Goal: Task Accomplishment & Management: Manage account settings

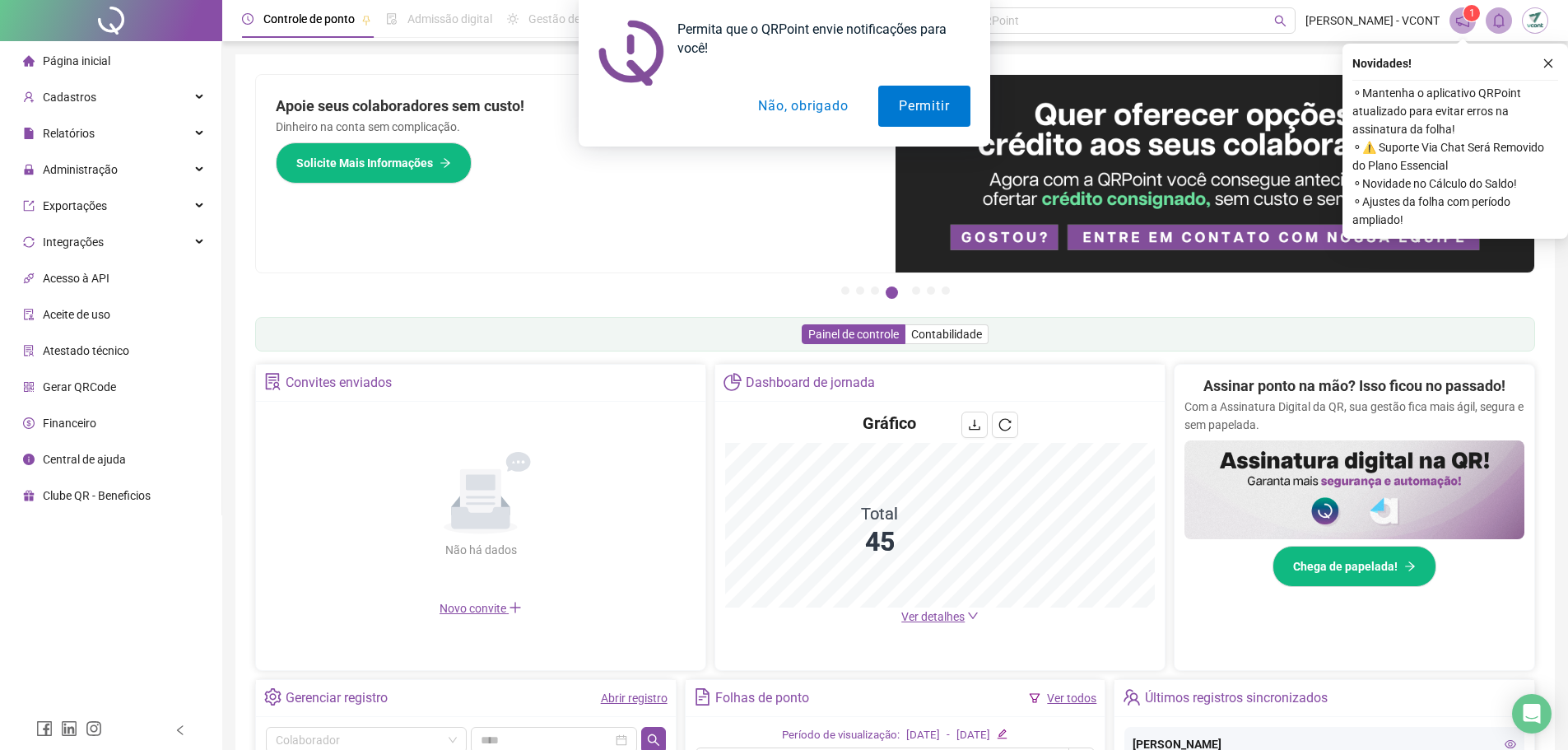
click at [1548, 72] on div "Permita que o QRPoint envie notificações para você! Permitir Não, obrigado" at bounding box center [784, 73] width 1568 height 146
click at [919, 108] on button "Permitir" at bounding box center [924, 105] width 92 height 41
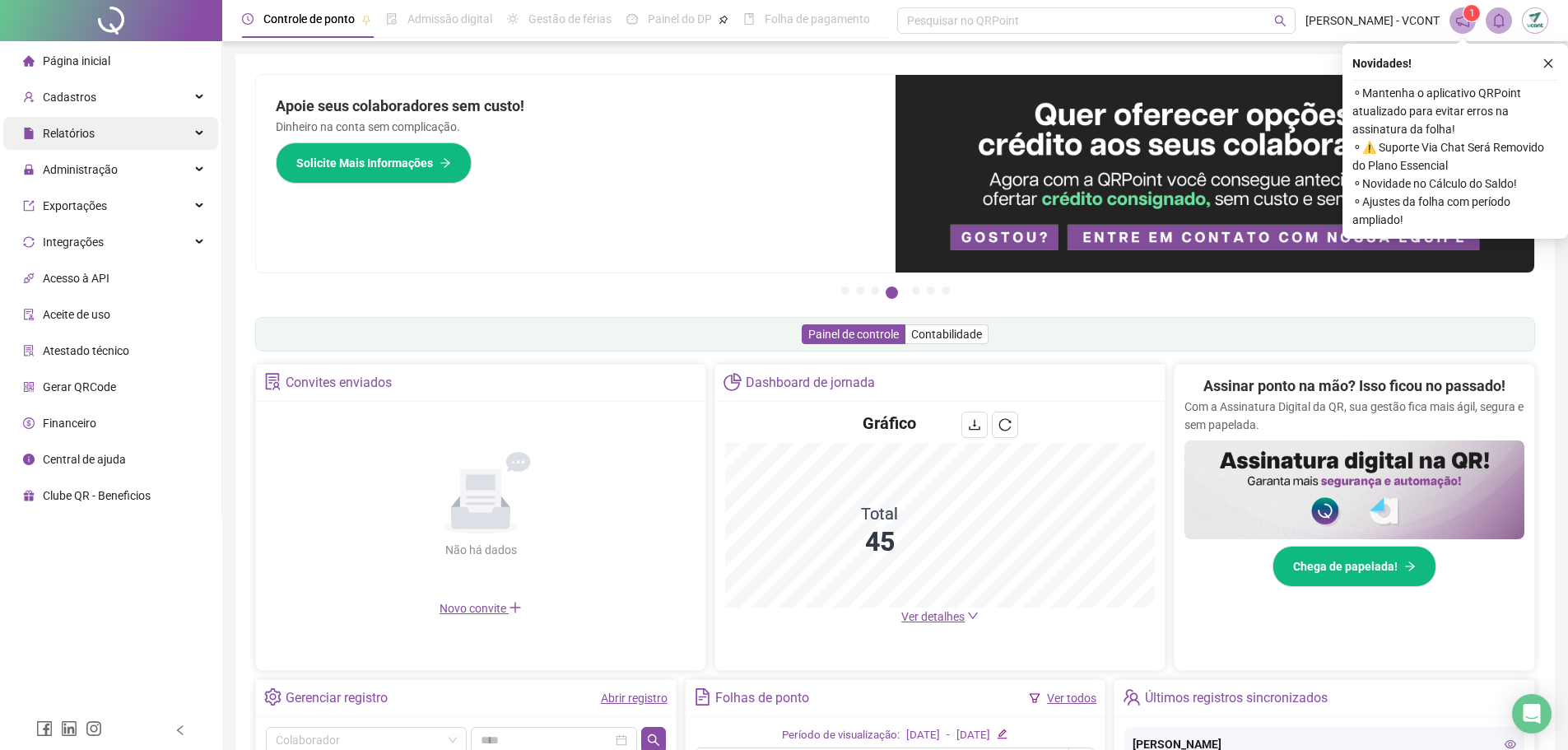
click at [100, 128] on div "Relatórios" at bounding box center [110, 133] width 215 height 33
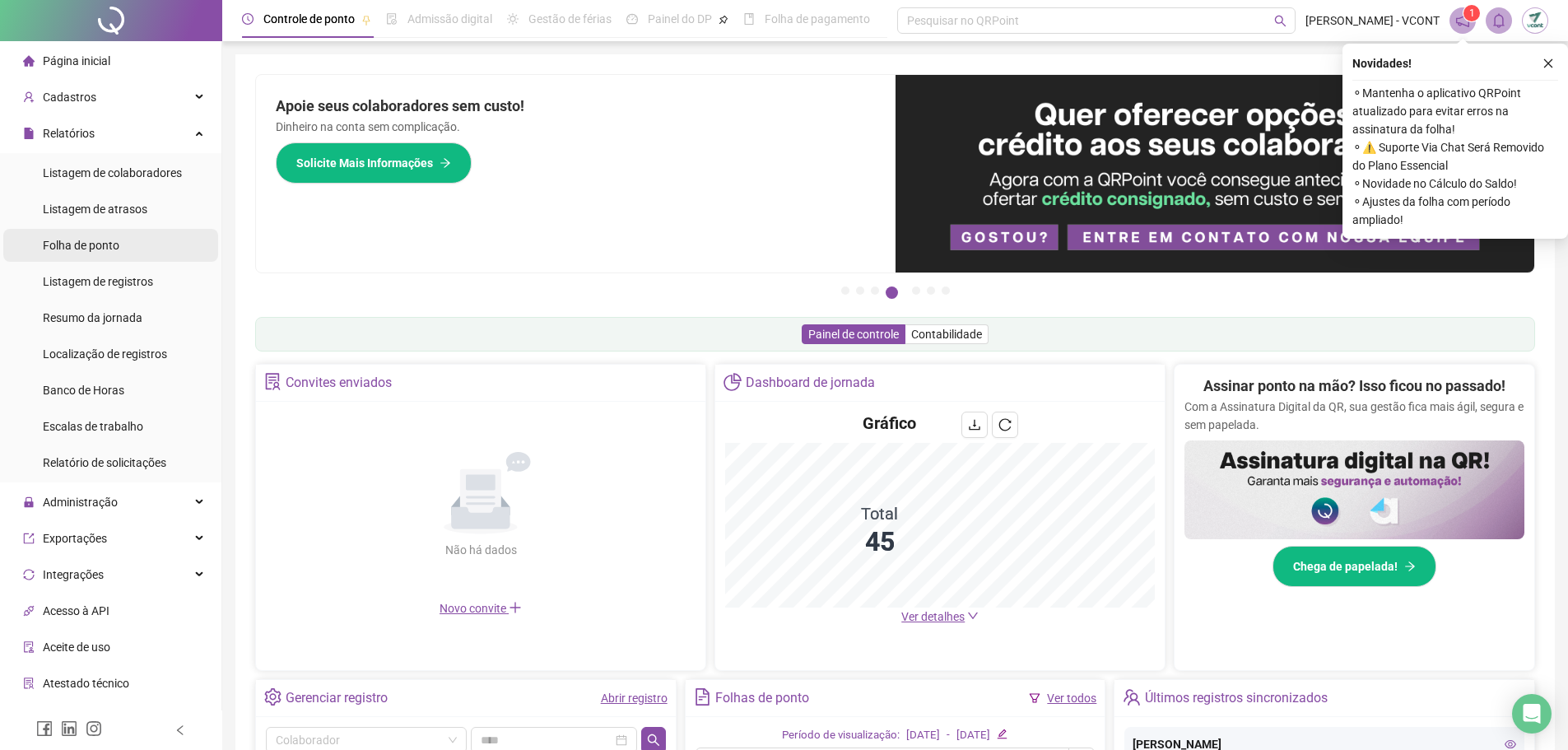
click at [129, 249] on li "Folha de ponto" at bounding box center [110, 245] width 215 height 33
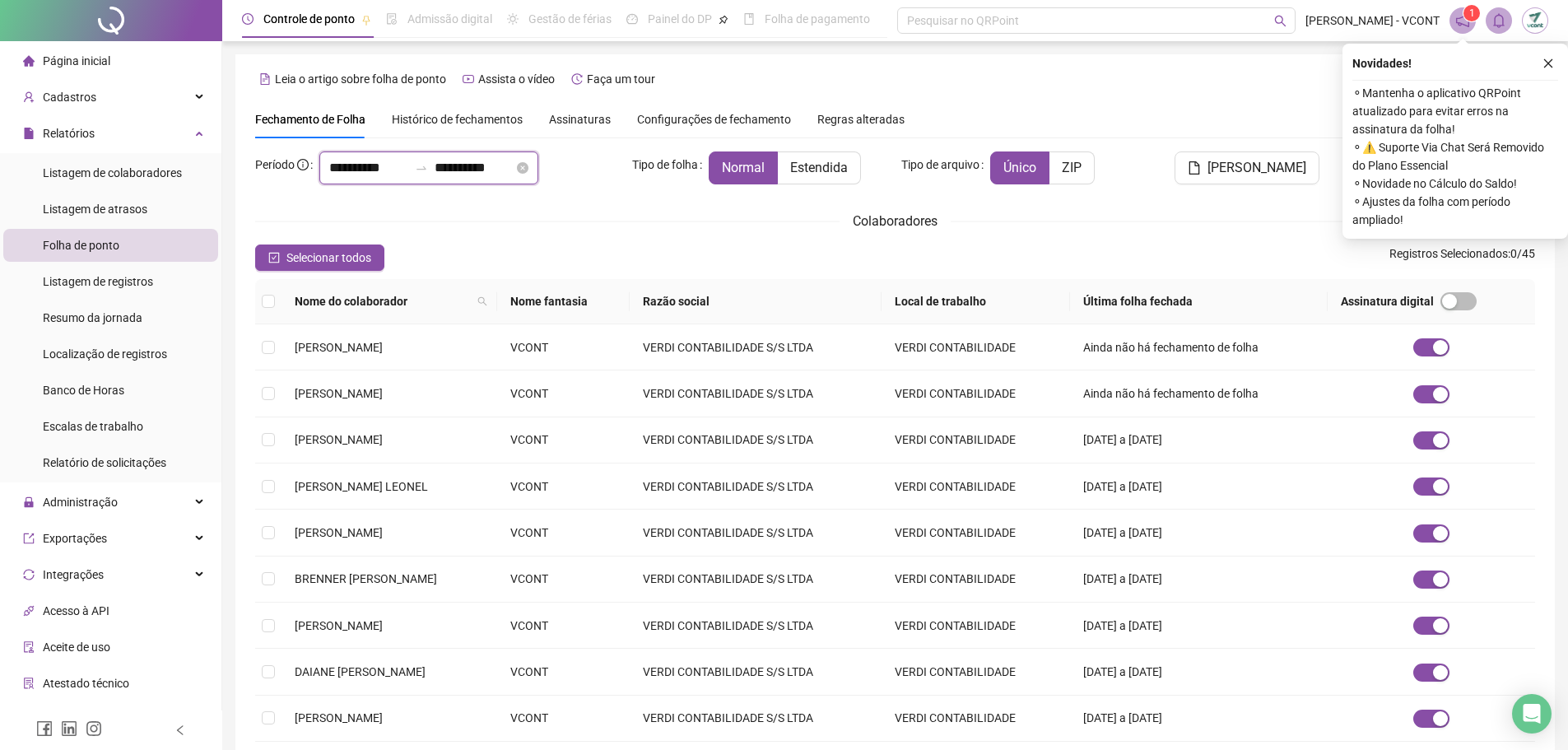
click at [375, 165] on input "**********" at bounding box center [368, 168] width 79 height 20
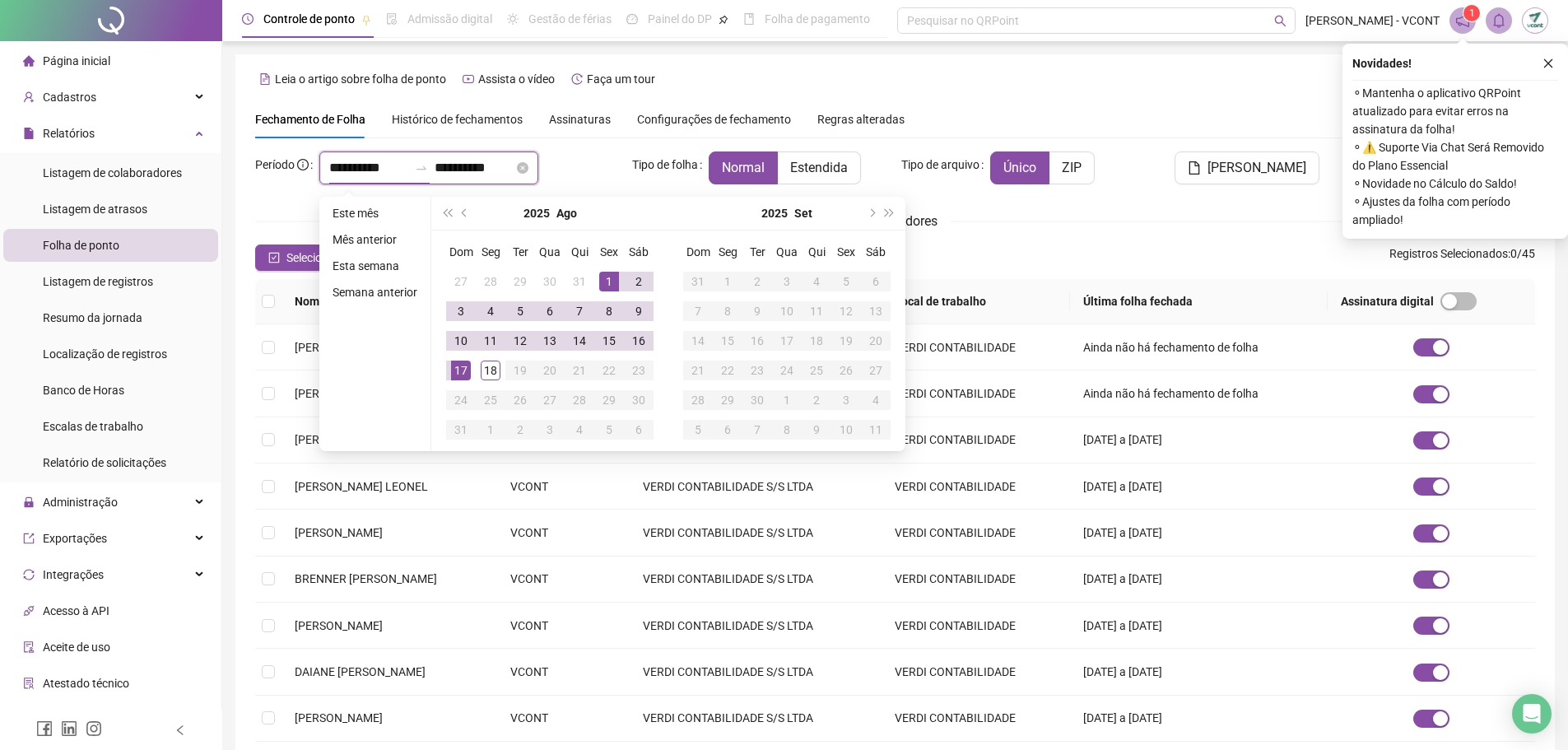
click at [408, 161] on input "**********" at bounding box center [368, 168] width 79 height 20
drag, startPoint x: 409, startPoint y: 163, endPoint x: 50, endPoint y: 126, distance: 360.9
click at [50, 126] on div "**********" at bounding box center [784, 466] width 1568 height 931
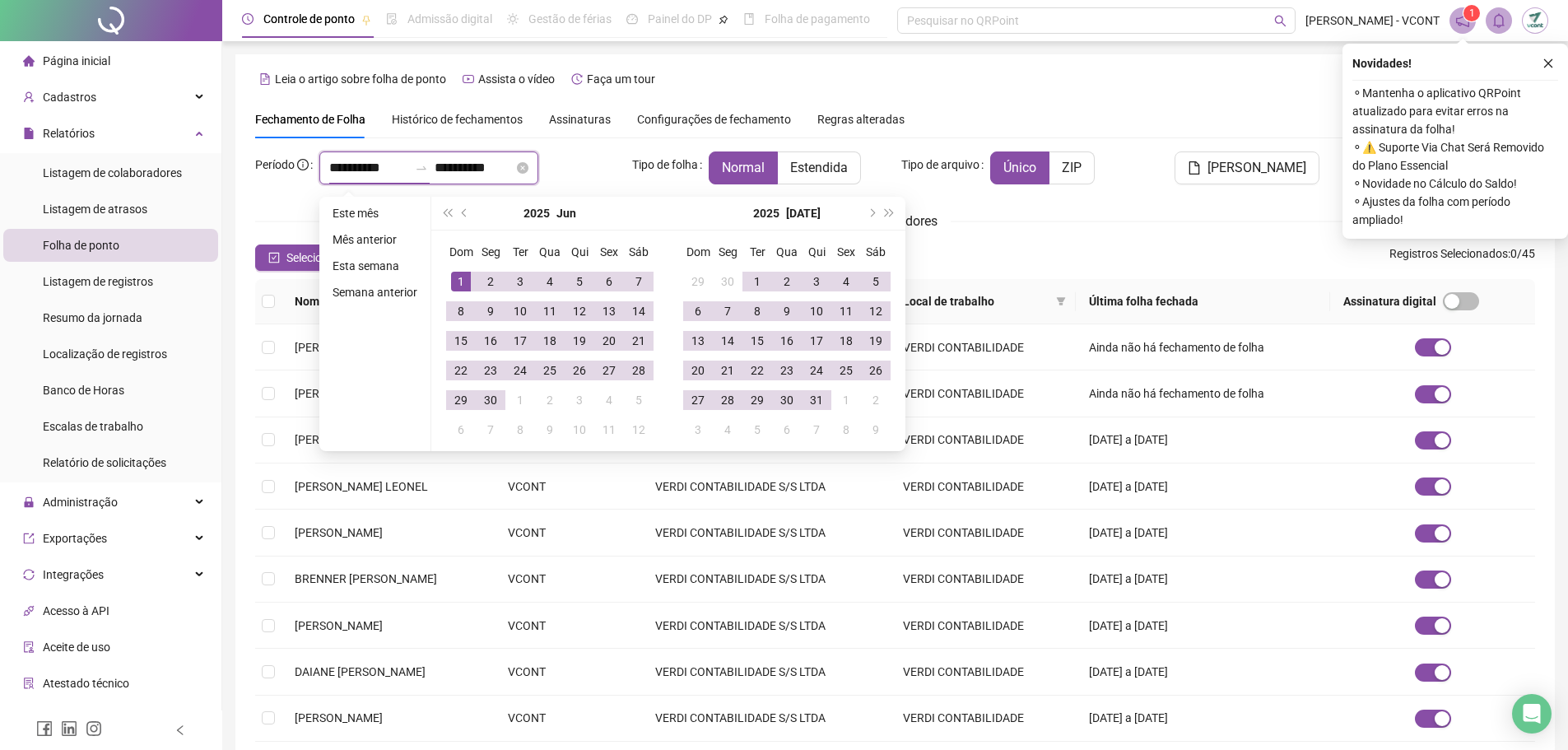
type input "**********"
click at [512, 169] on input "**********" at bounding box center [474, 168] width 79 height 20
drag, startPoint x: 513, startPoint y: 170, endPoint x: 349, endPoint y: 176, distance: 164.1
click at [298, 182] on div "**********" at bounding box center [438, 167] width 364 height 33
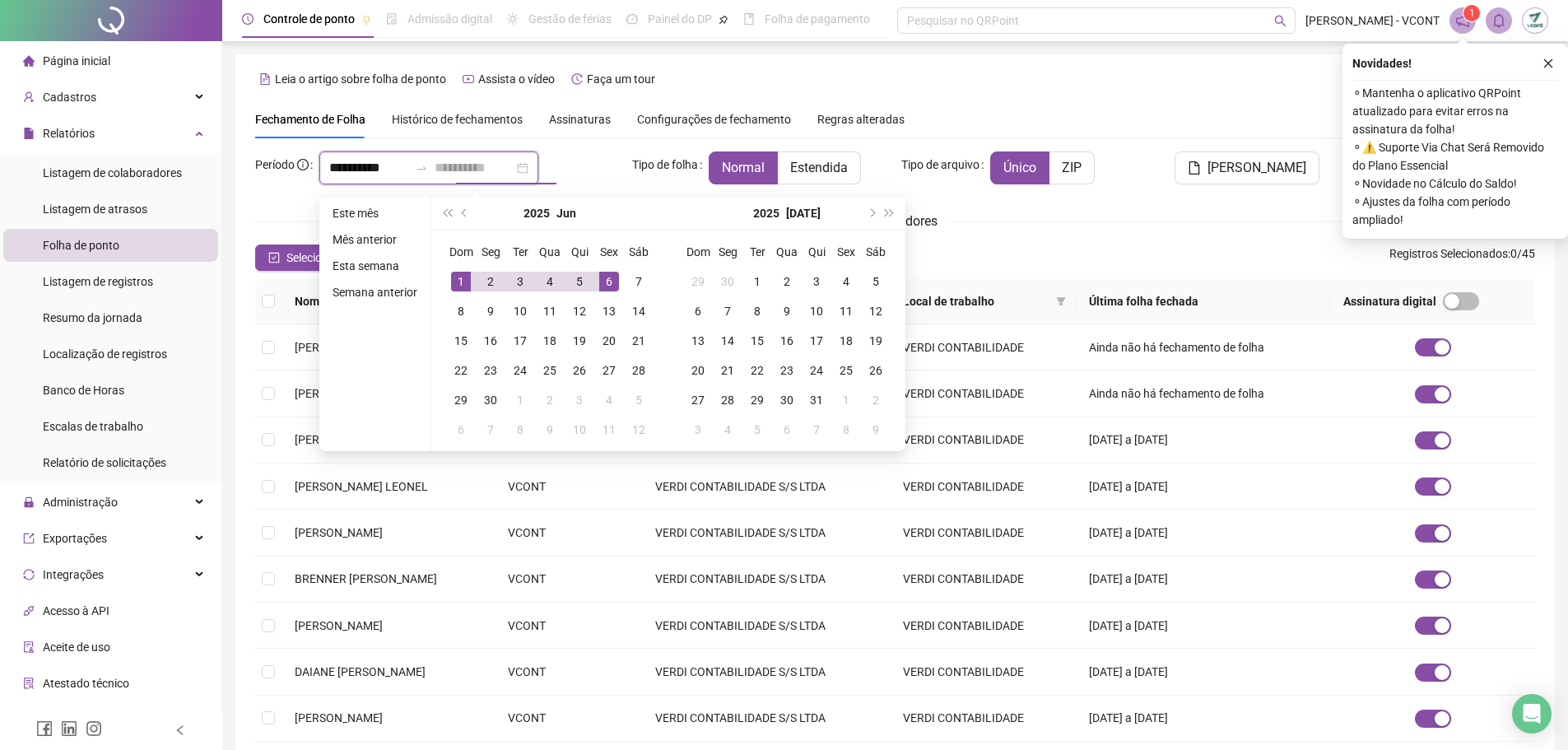
type input "**********"
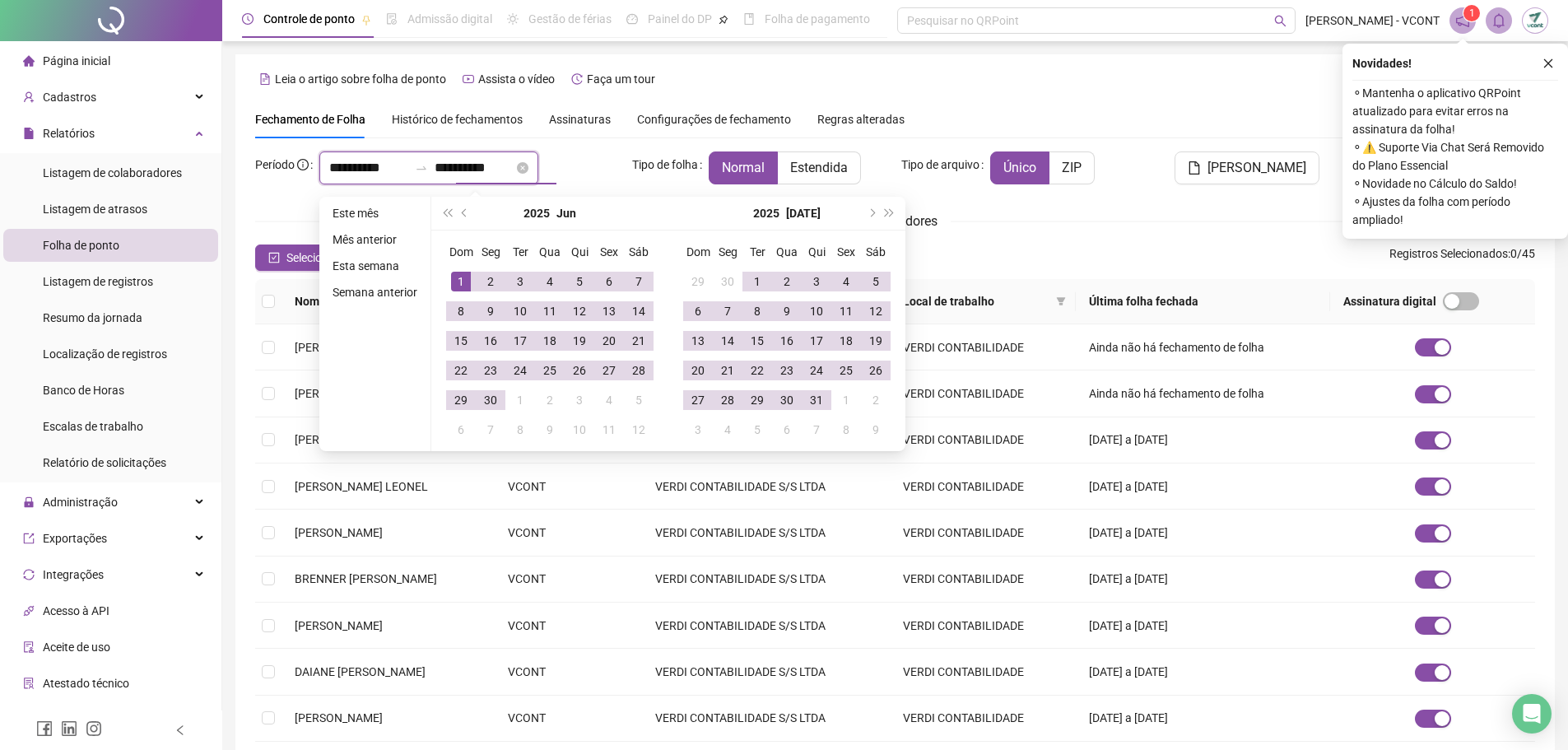
click at [513, 171] on input "**********" at bounding box center [474, 168] width 79 height 20
click at [513, 168] on input "**********" at bounding box center [474, 168] width 79 height 20
type input "**********"
click at [117, 214] on span "Listagem de atrasos" at bounding box center [95, 209] width 104 height 13
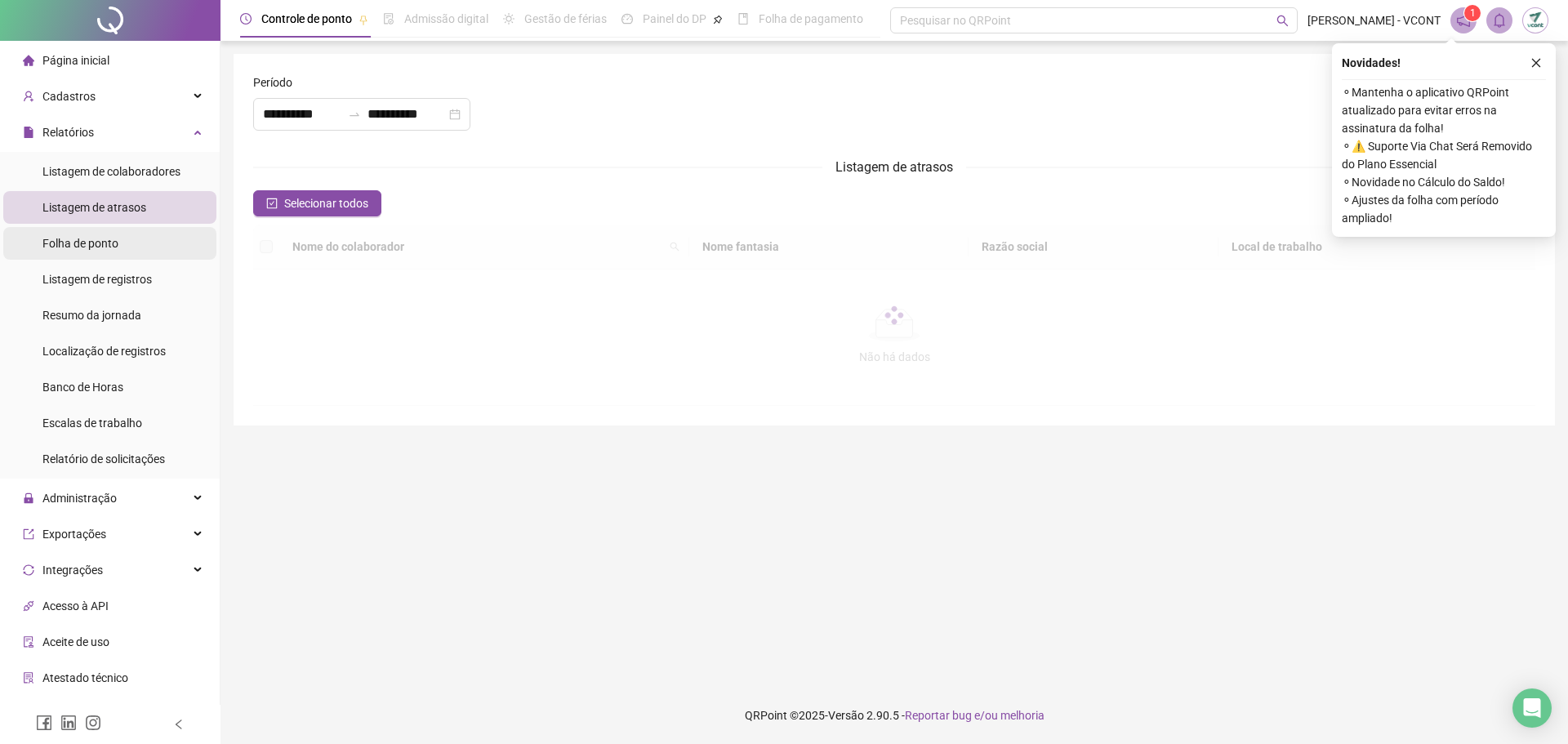
click at [111, 244] on span "Folha de ponto" at bounding box center [80, 243] width 76 height 13
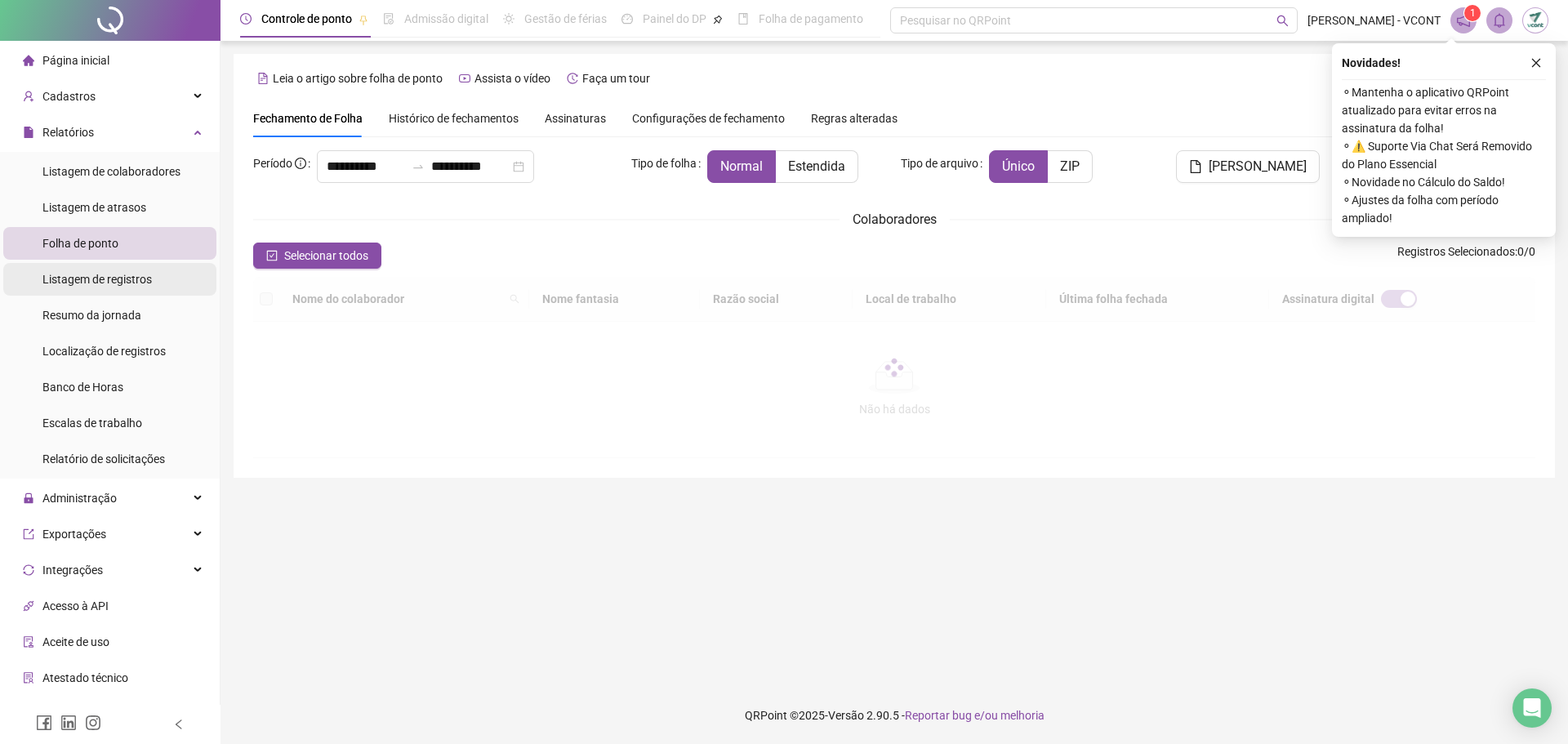
click at [156, 281] on li "Listagem de registros" at bounding box center [110, 278] width 213 height 33
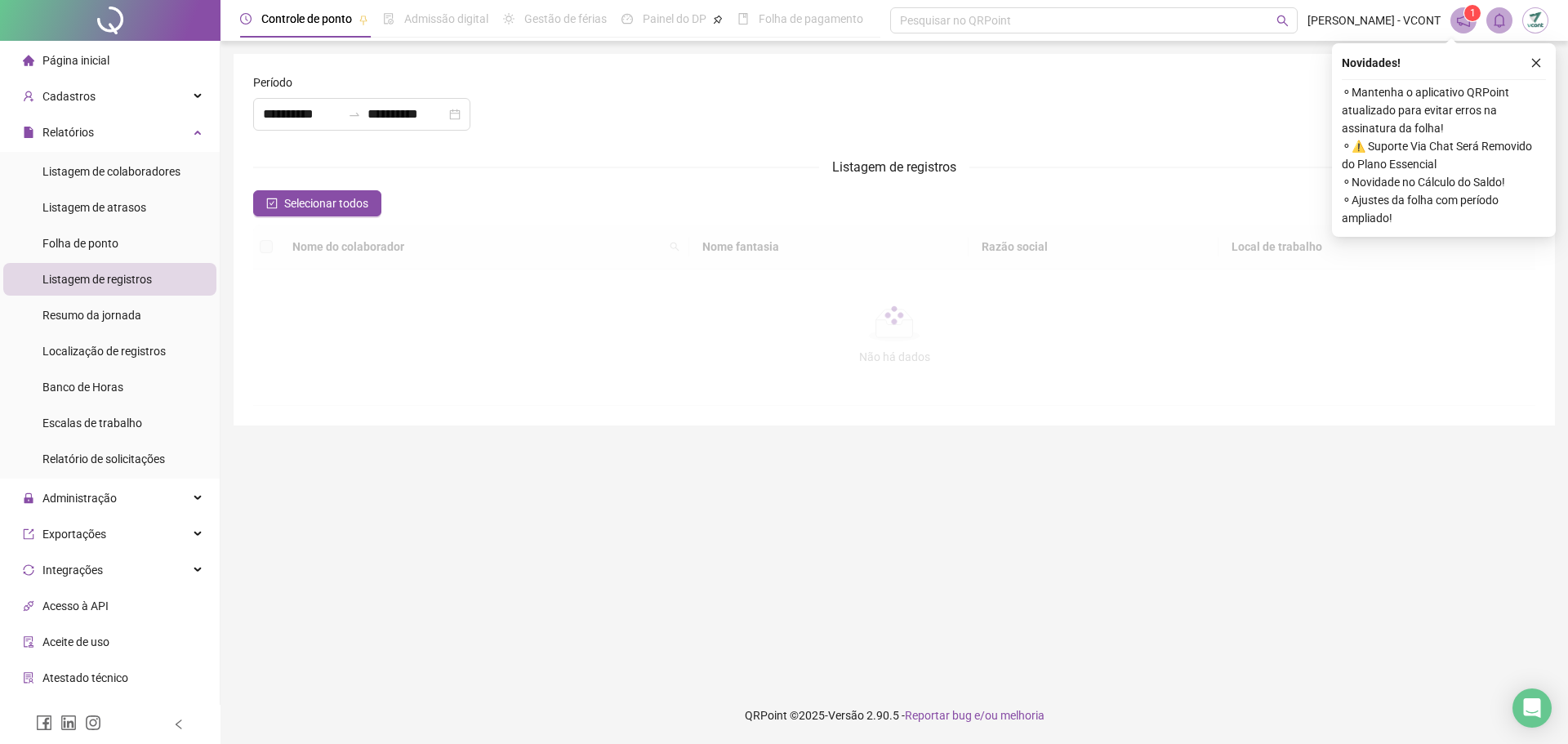
type input "**********"
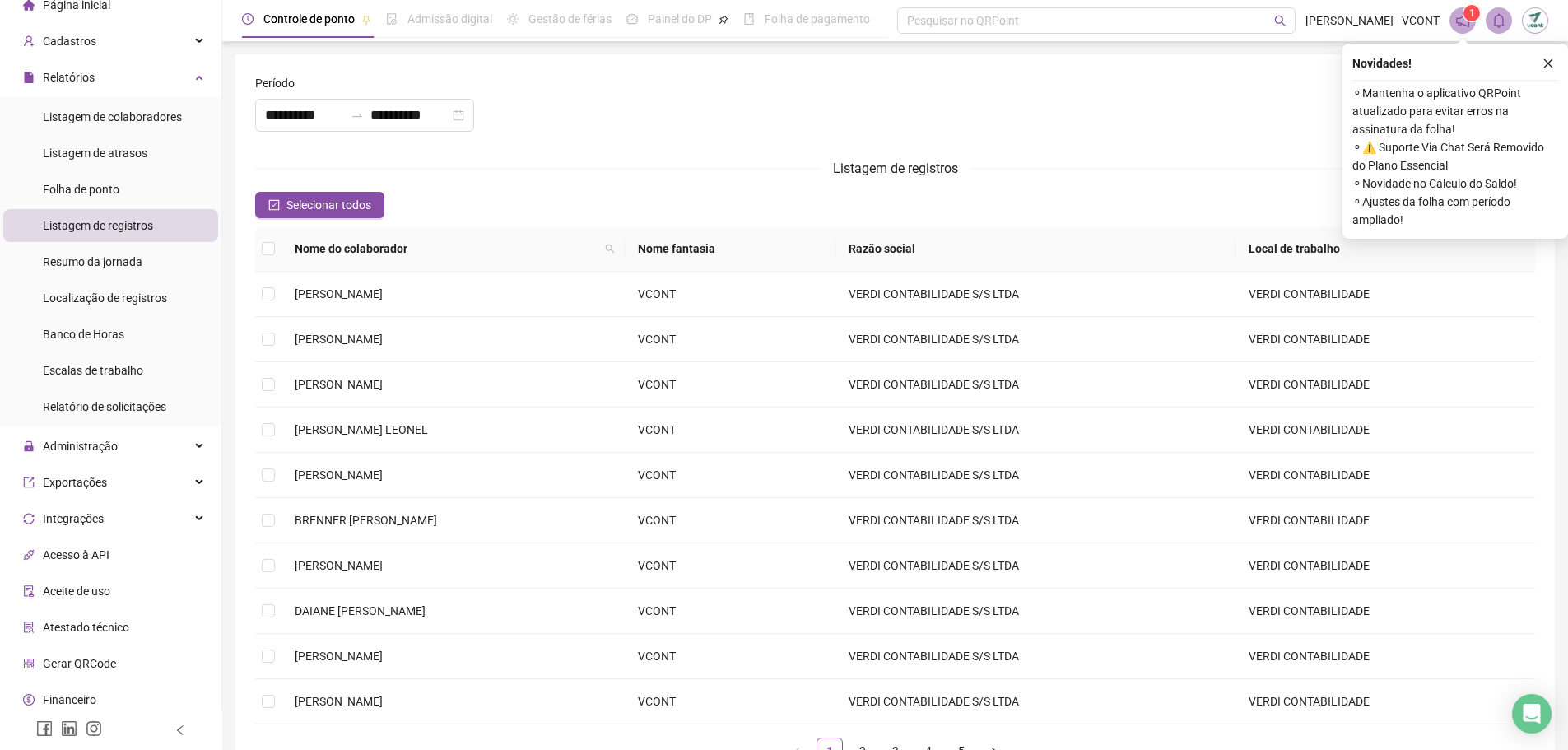
scroll to position [97, 0]
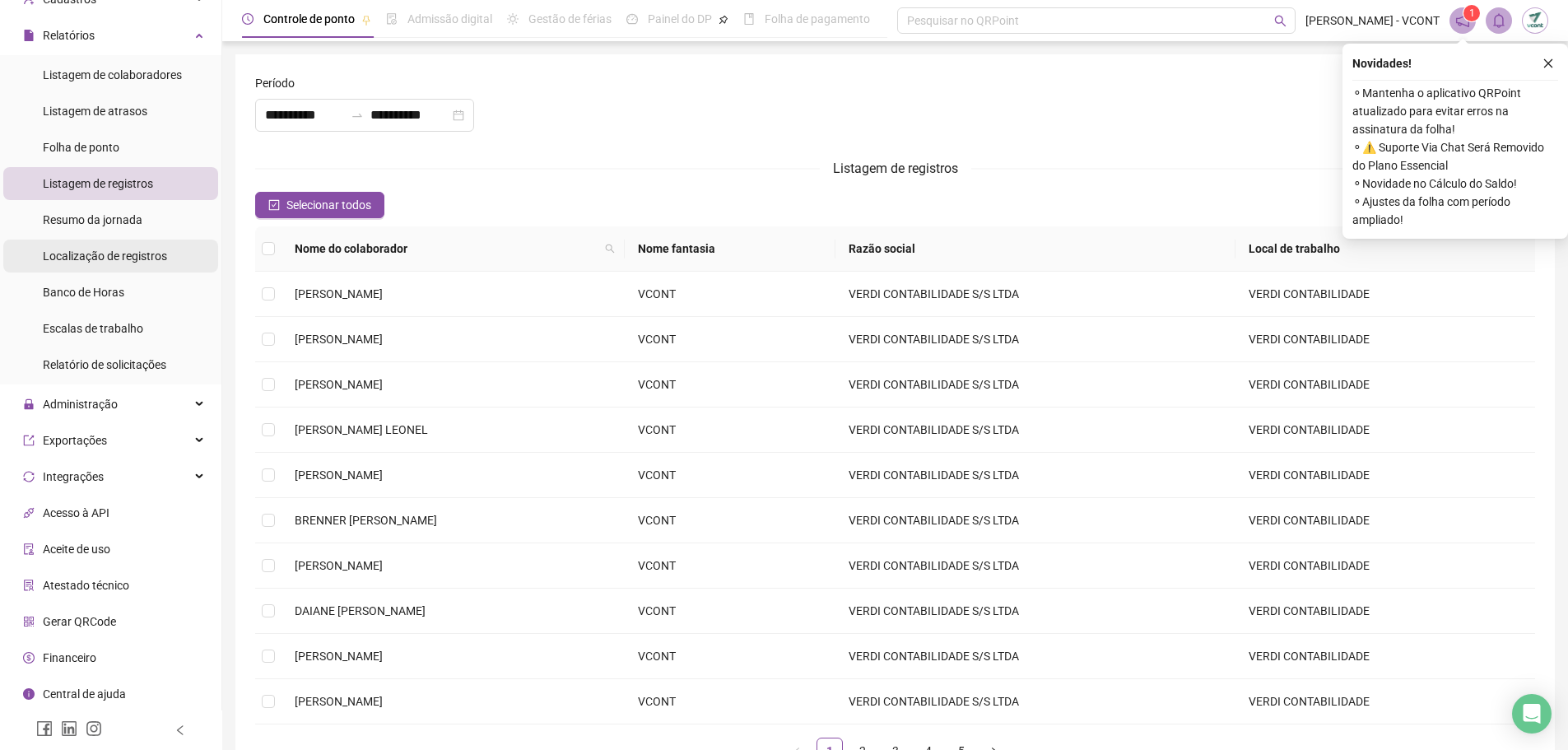
click at [113, 260] on span "Localização de registros" at bounding box center [104, 256] width 124 height 13
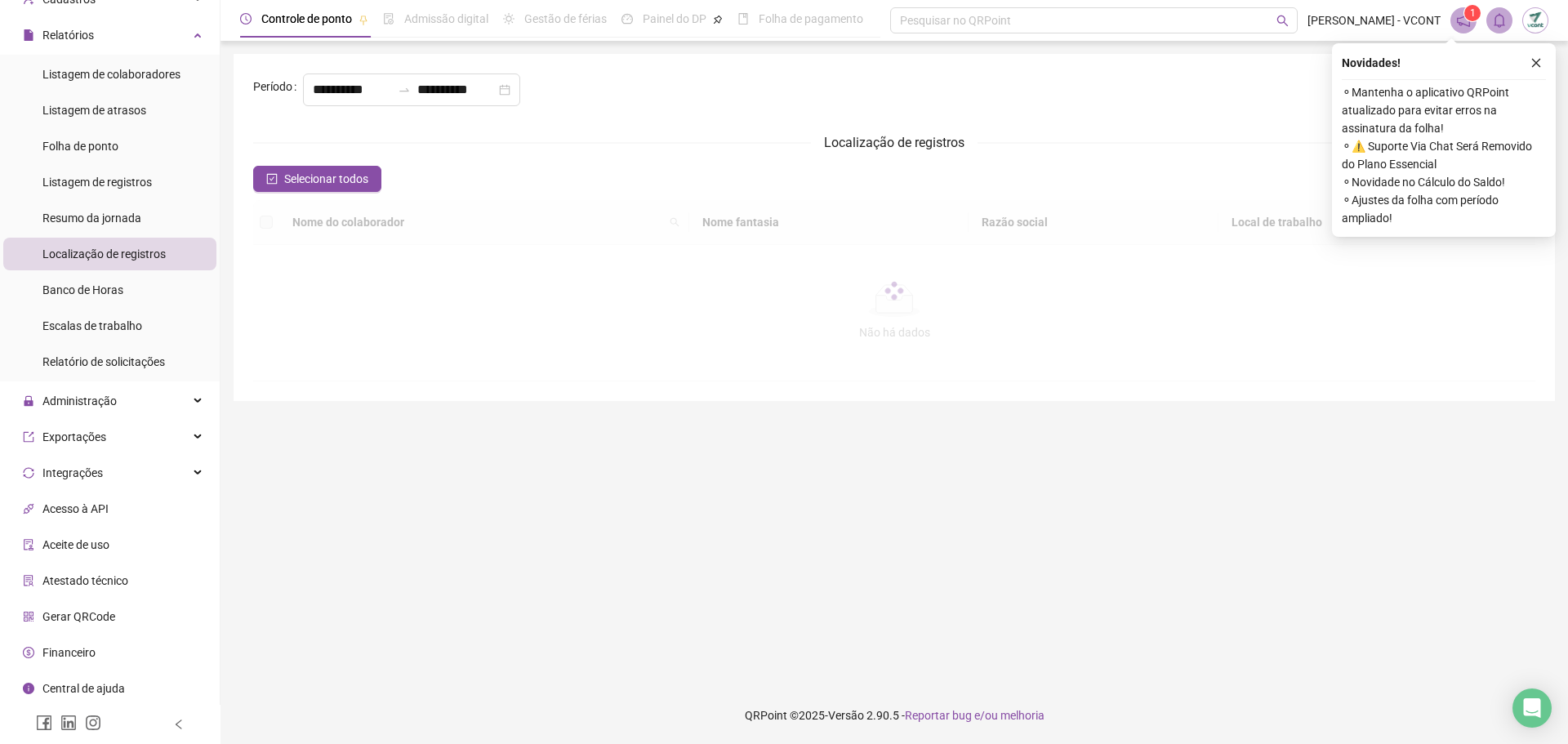
type input "**********"
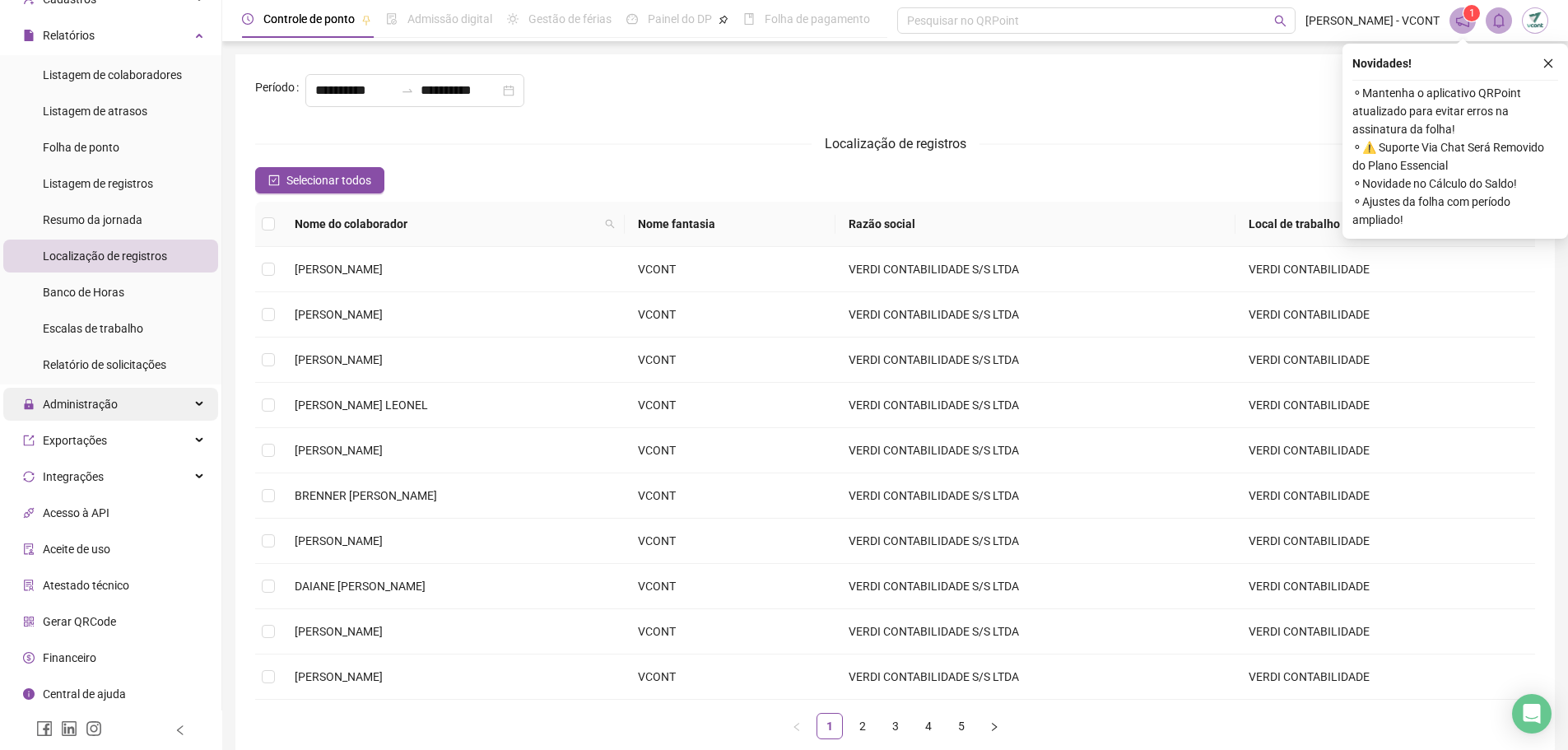
click at [101, 407] on span "Administração" at bounding box center [80, 404] width 75 height 13
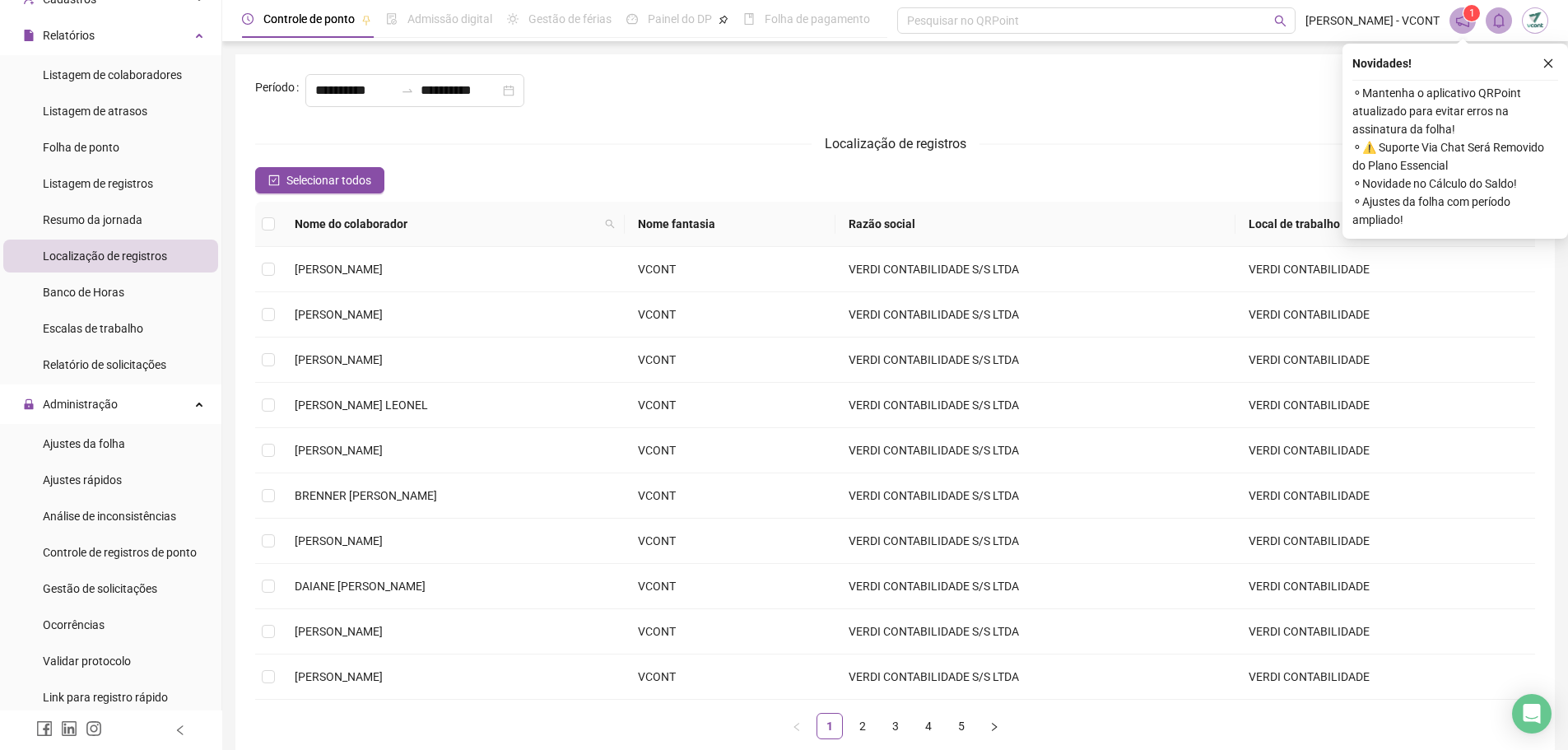
click at [126, 449] on li "Ajustes da folha" at bounding box center [110, 443] width 215 height 33
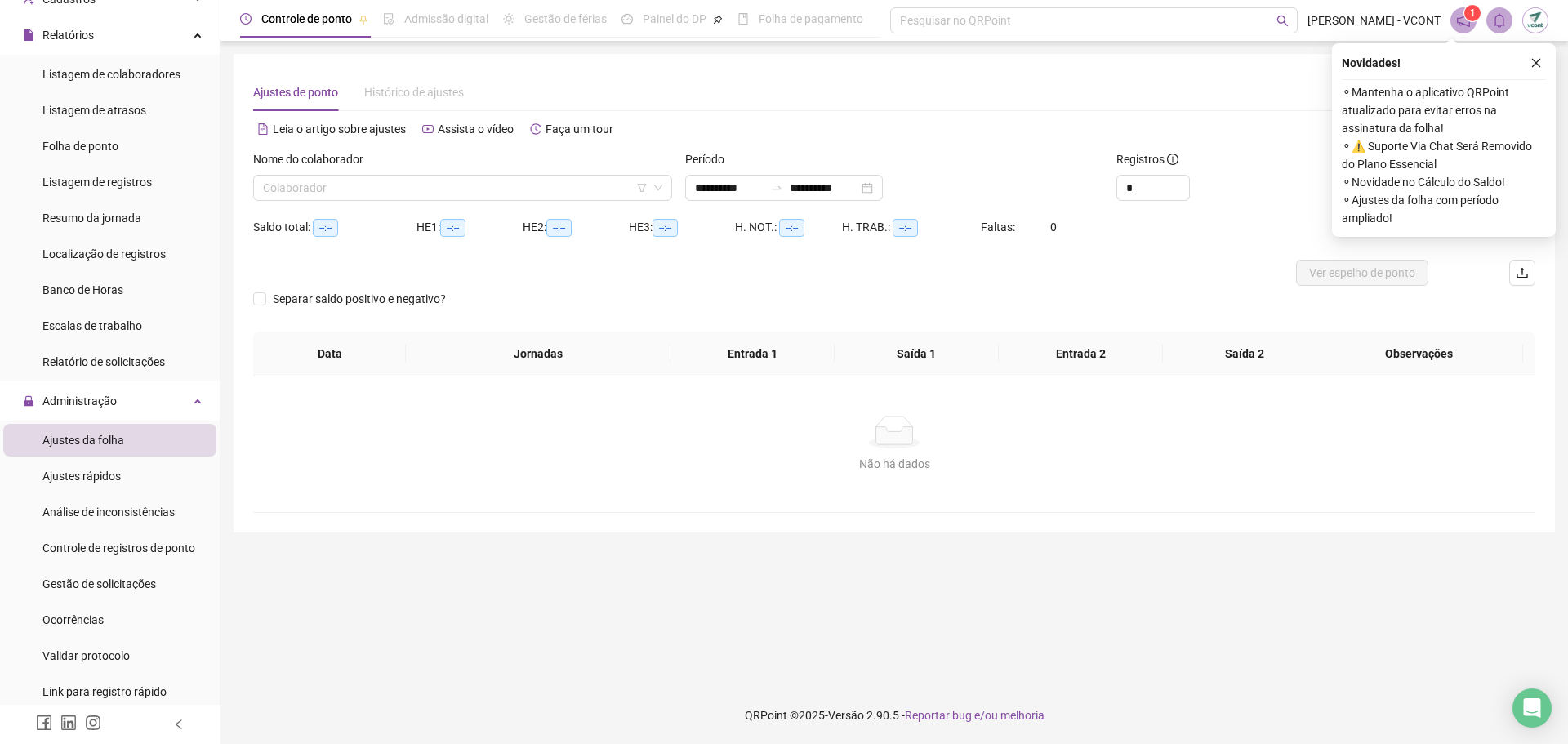
type input "**********"
click at [471, 193] on input "search" at bounding box center [455, 187] width 385 height 25
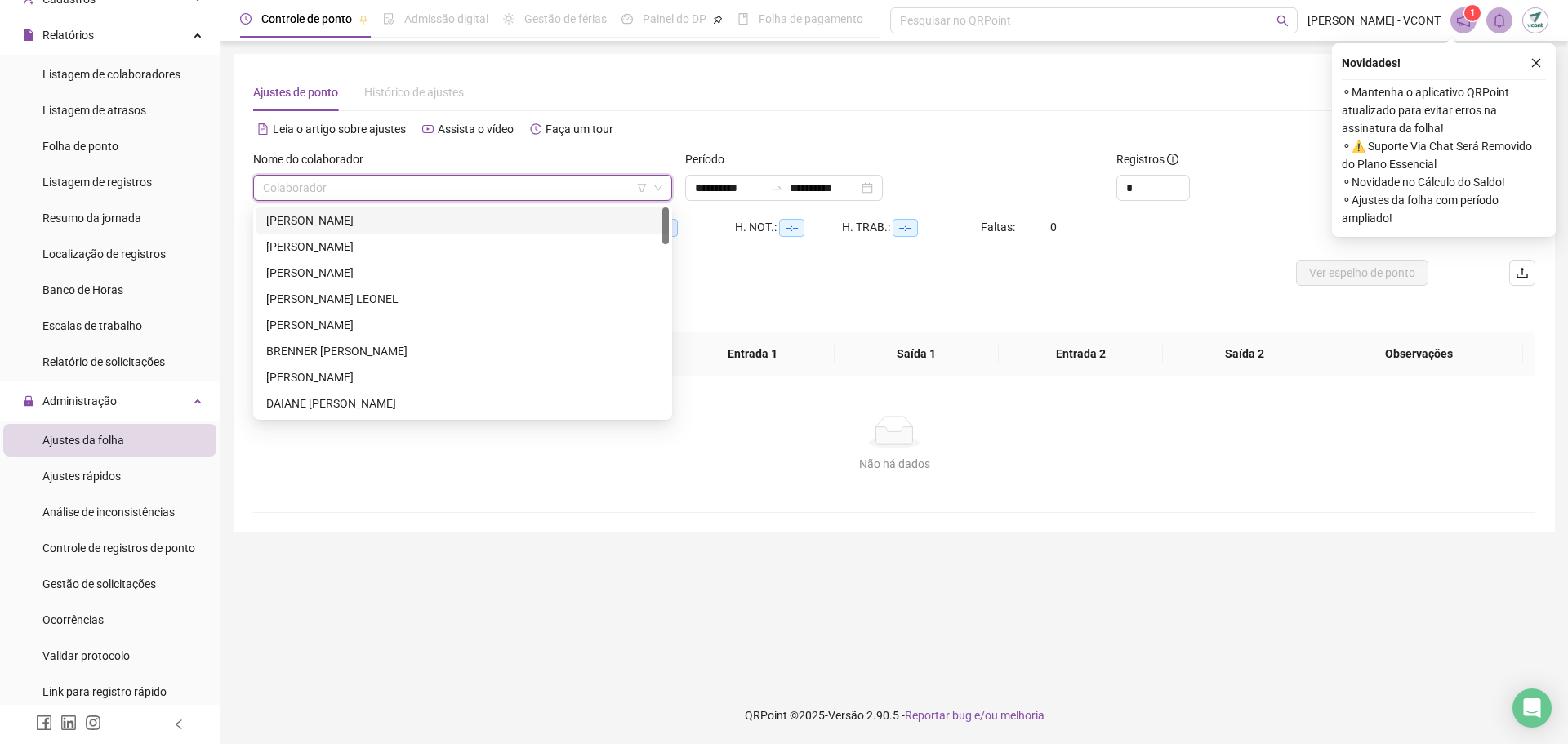
click at [385, 226] on div "[PERSON_NAME]" at bounding box center [463, 220] width 393 height 18
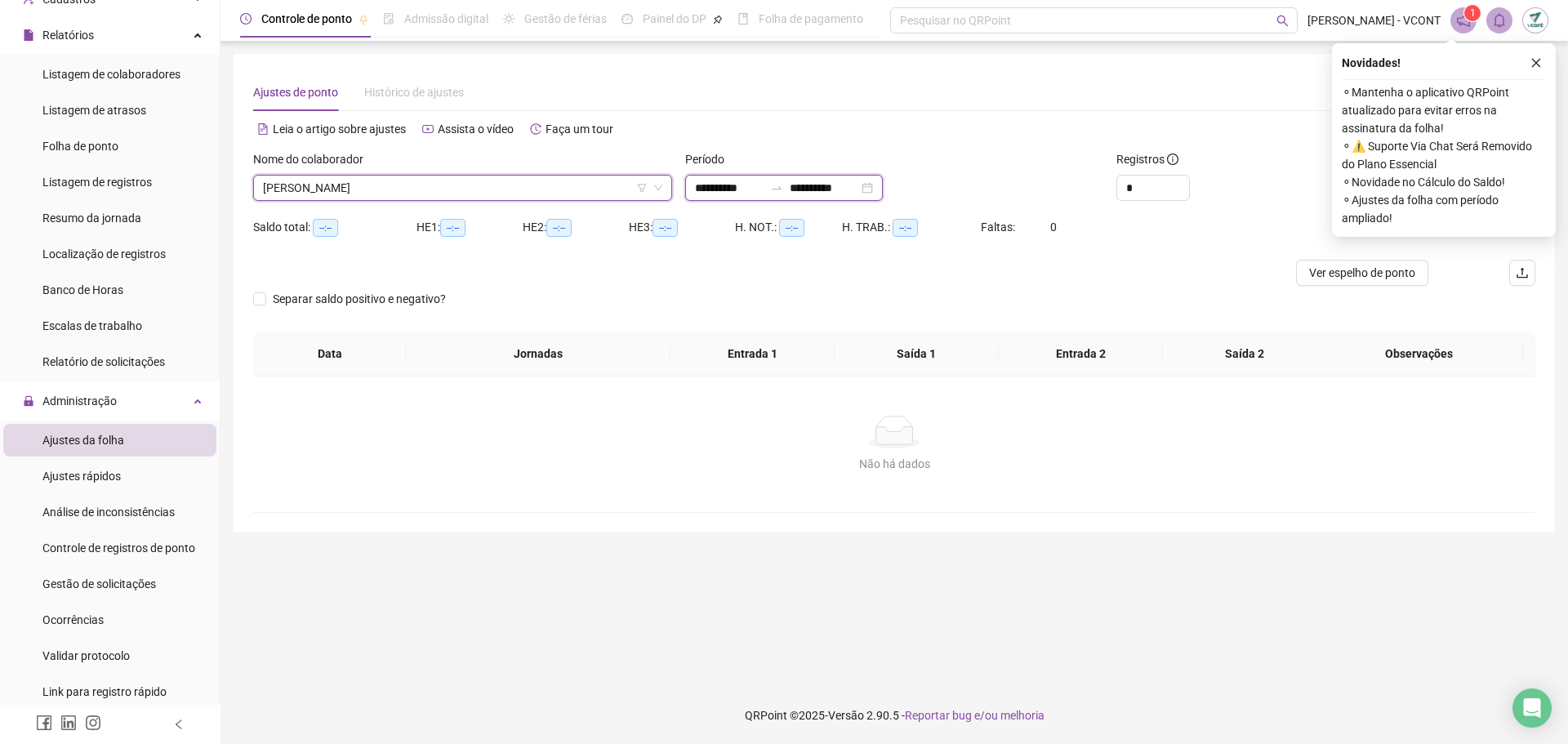
click at [745, 187] on input "**********" at bounding box center [729, 187] width 69 height 18
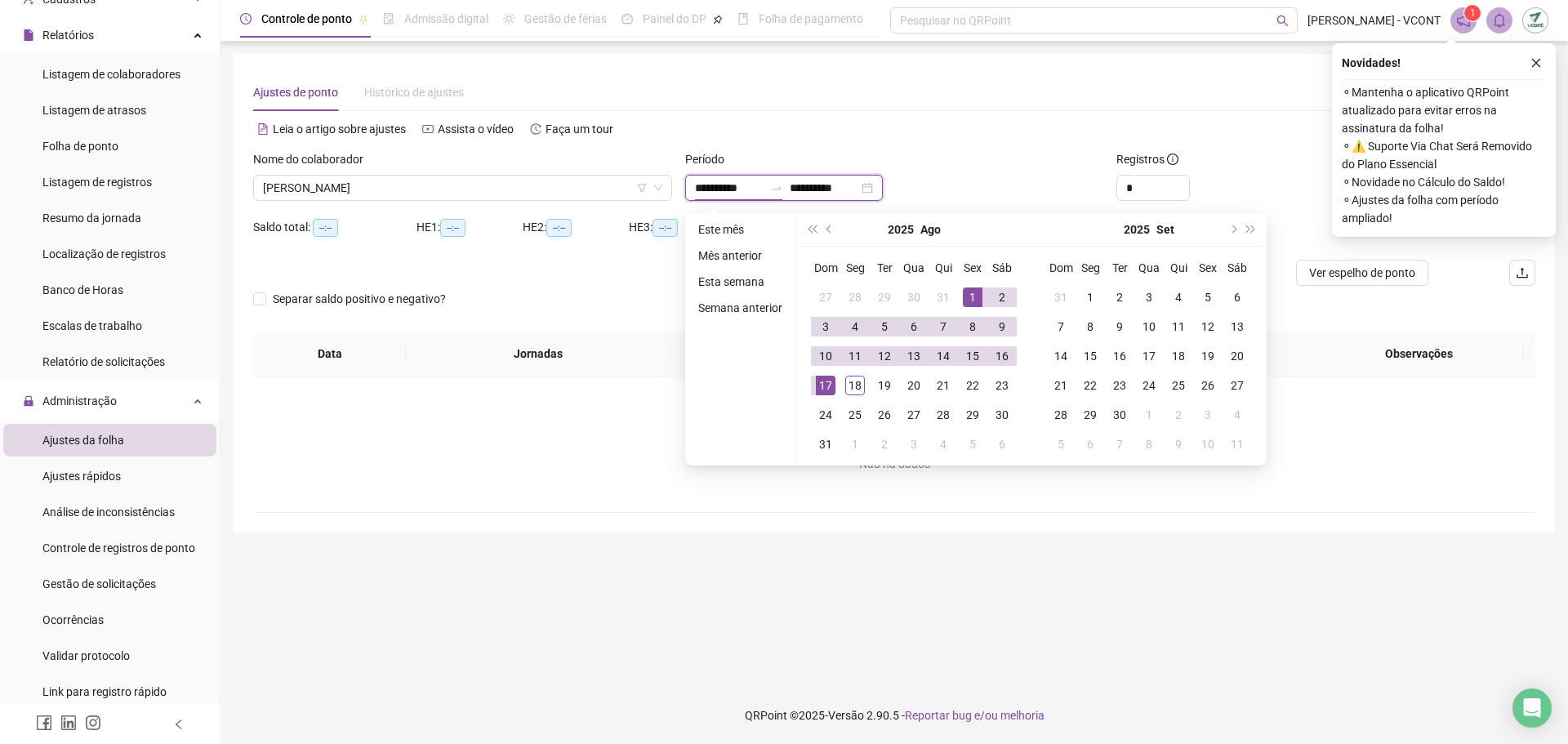
click at [698, 186] on input "**********" at bounding box center [729, 187] width 69 height 18
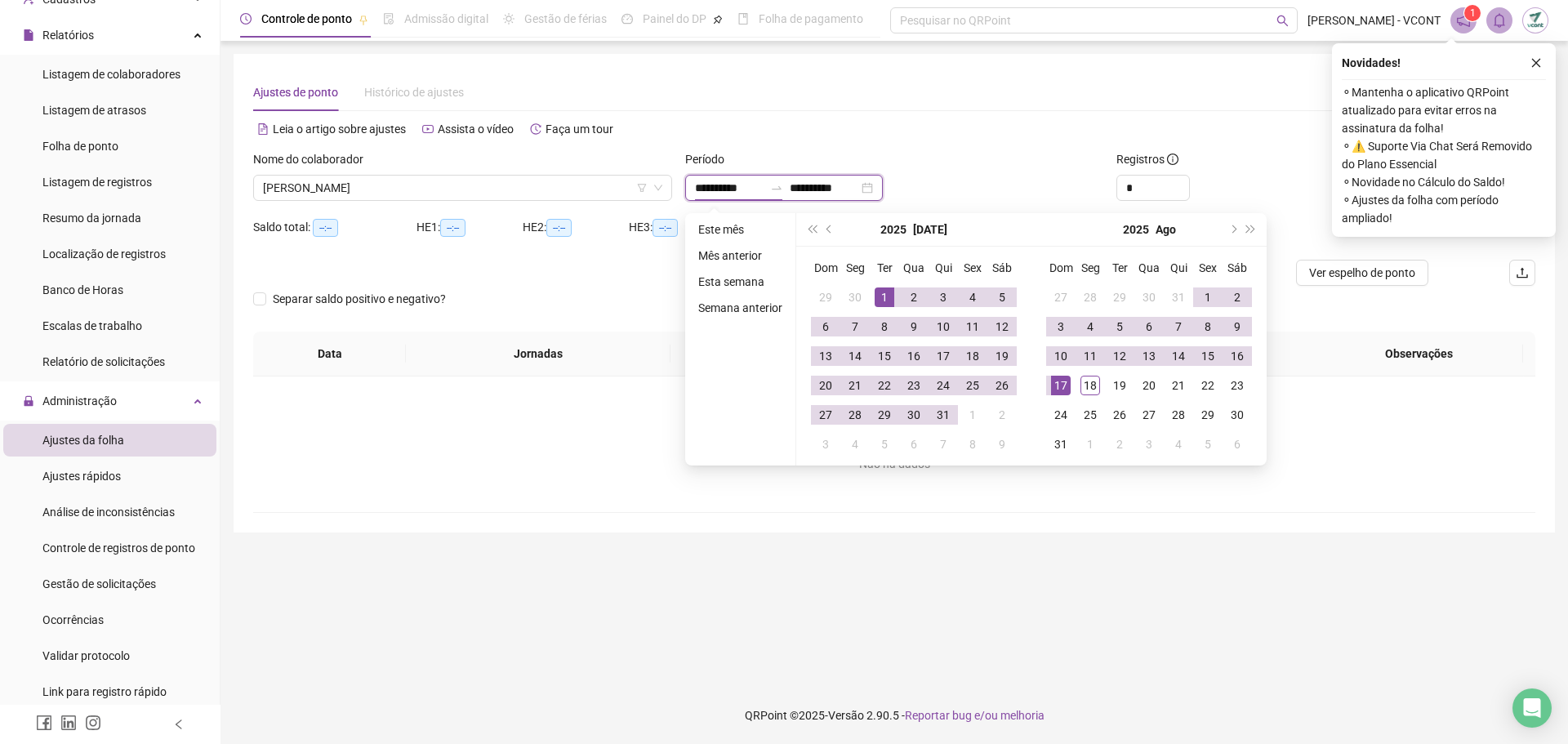
type input "**********"
click at [822, 191] on input "**********" at bounding box center [824, 187] width 69 height 18
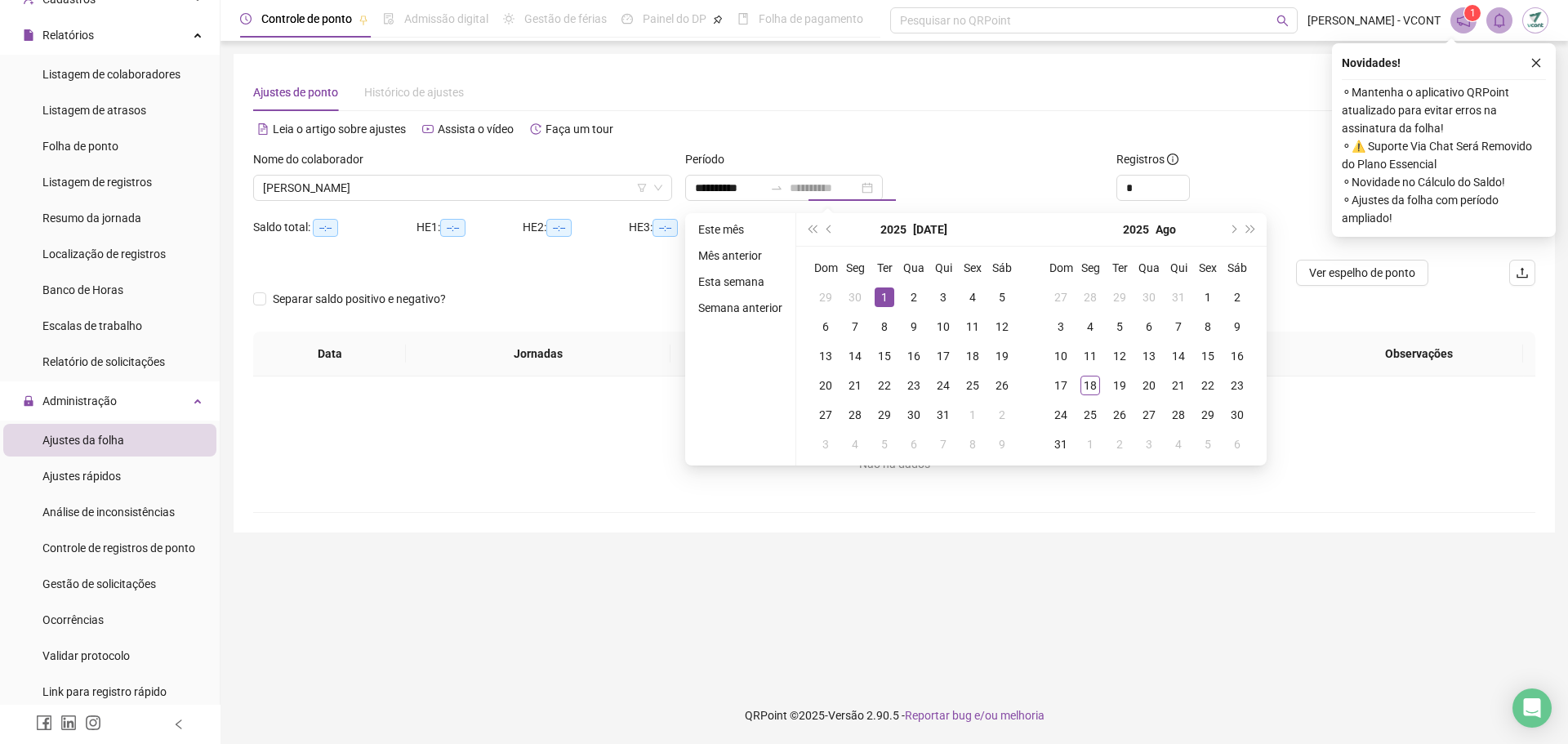
click at [883, 295] on div "1" at bounding box center [884, 297] width 20 height 20
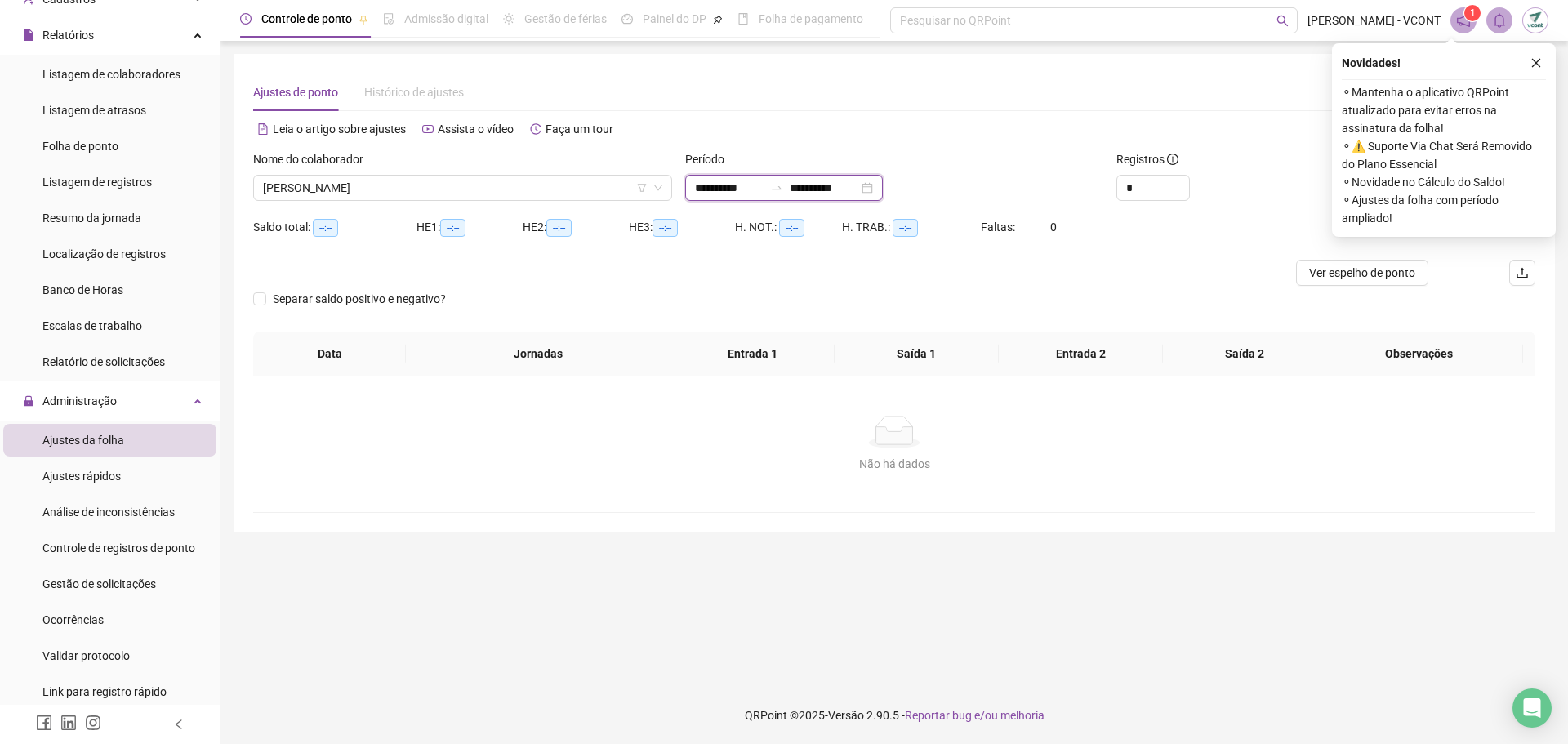
click at [838, 183] on input "**********" at bounding box center [824, 187] width 69 height 18
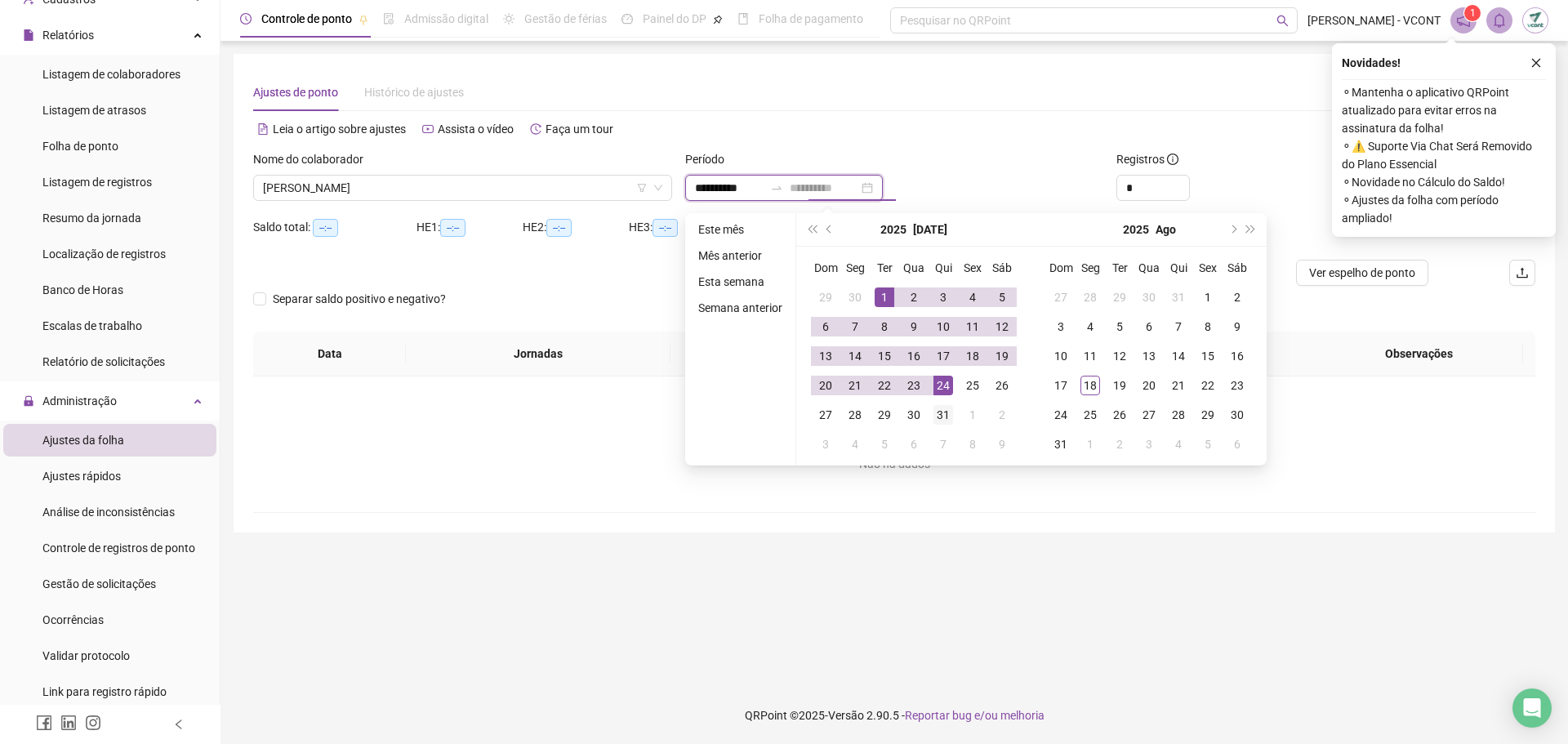
type input "**********"
click at [943, 423] on div "31" at bounding box center [943, 414] width 20 height 20
type input "**********"
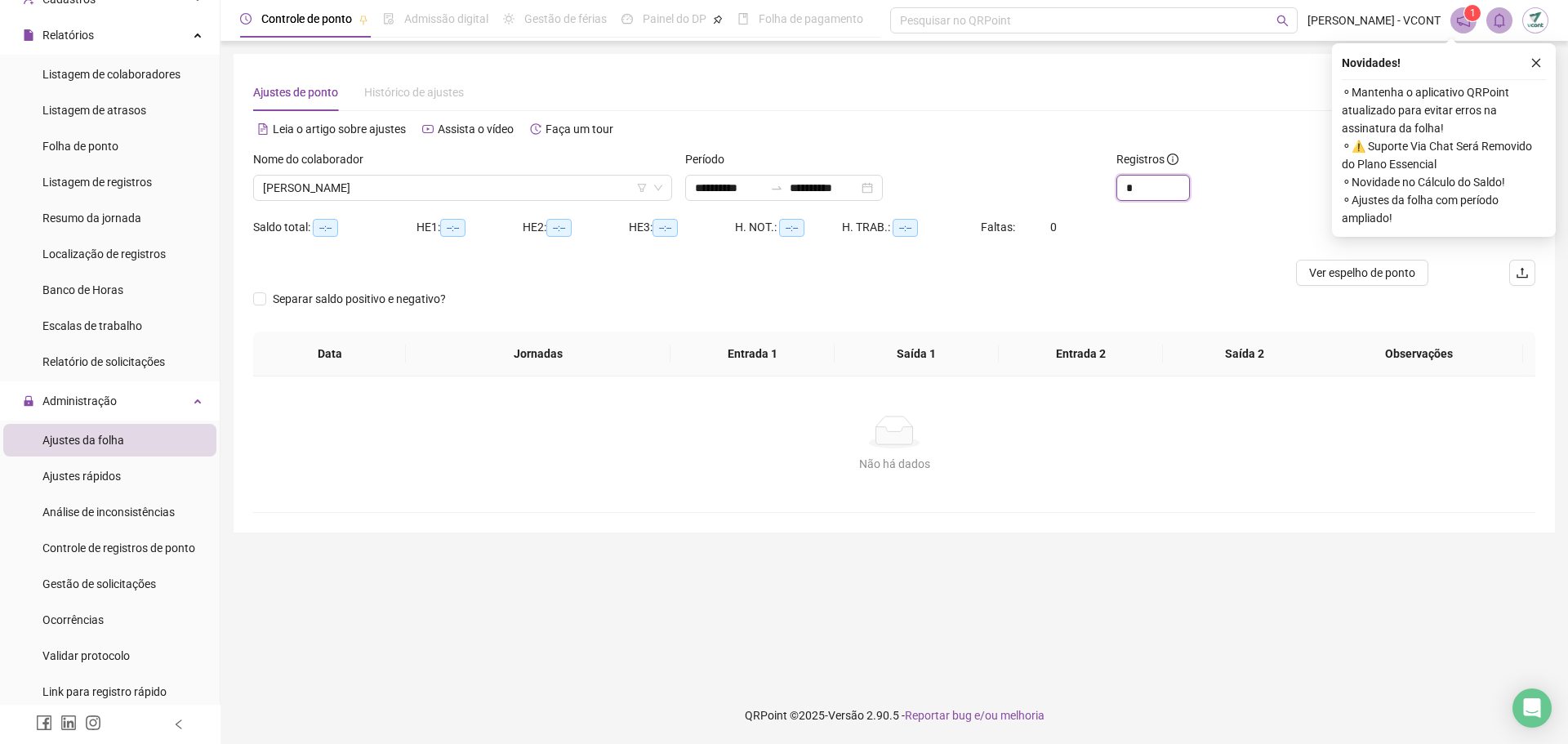
drag, startPoint x: 1131, startPoint y: 190, endPoint x: 1060, endPoint y: 175, distance: 72.6
click at [1015, 174] on div "**********" at bounding box center [894, 182] width 1295 height 64
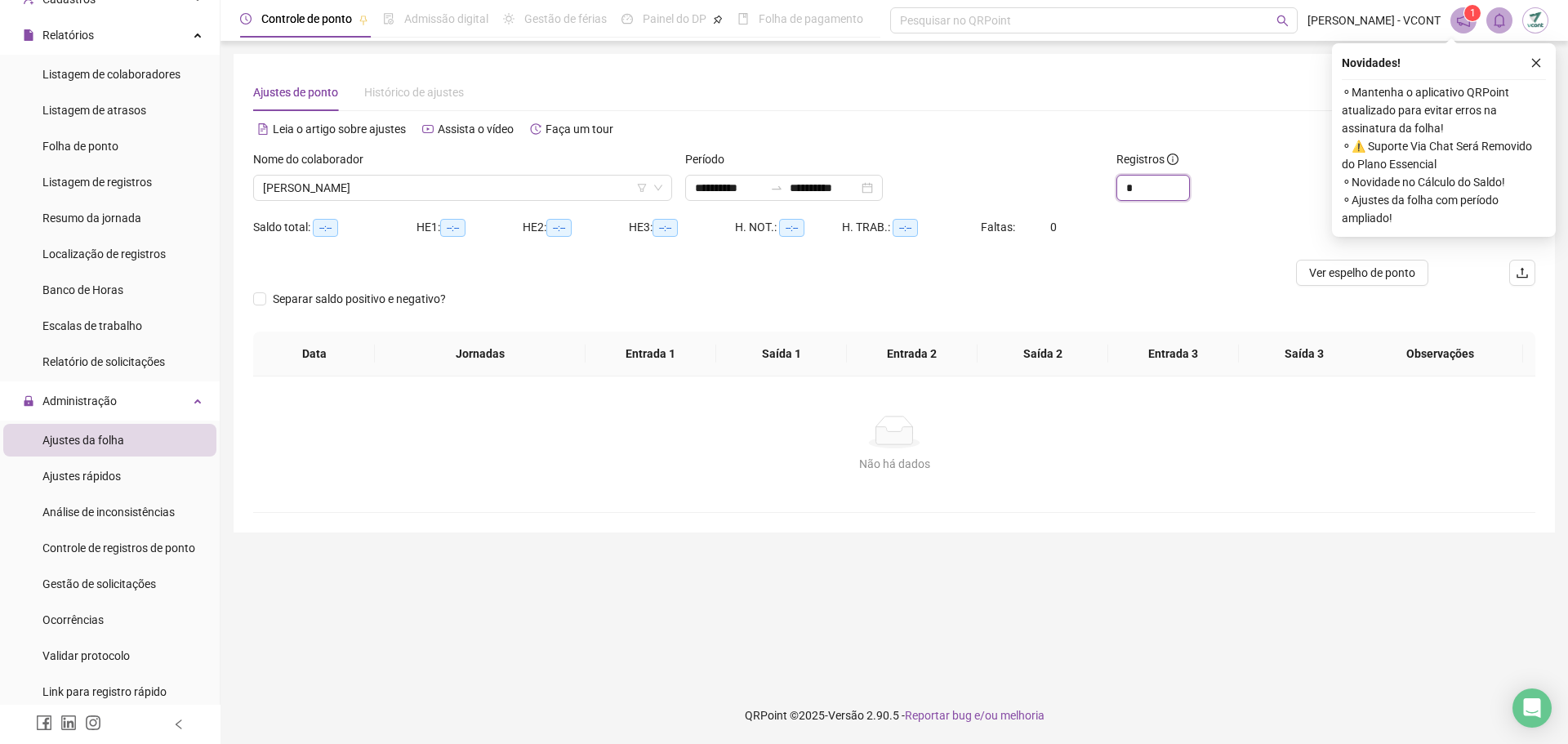
type input "*"
click at [1536, 56] on button "button" at bounding box center [1536, 63] width 20 height 20
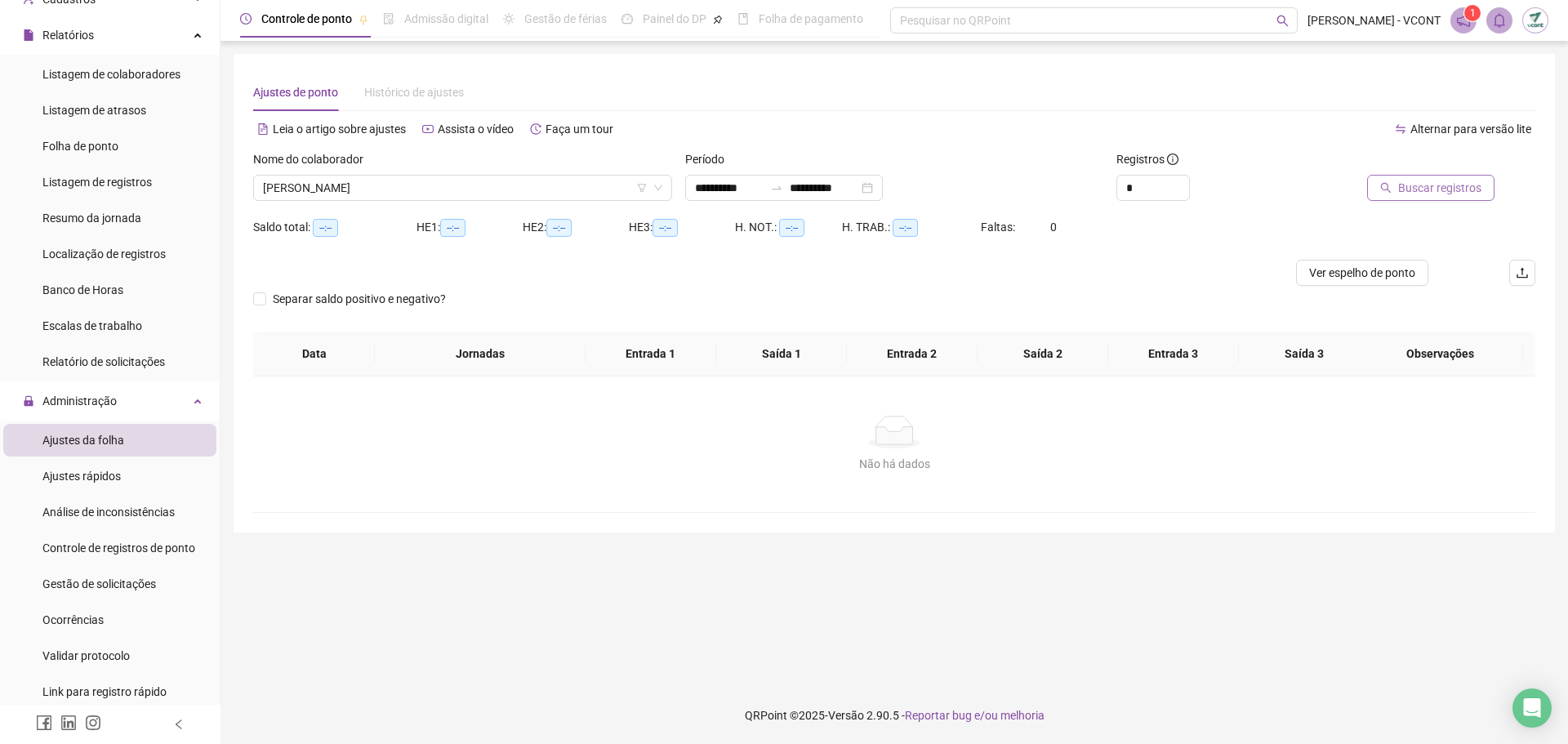
click at [1422, 196] on span "Buscar registros" at bounding box center [1440, 187] width 83 height 18
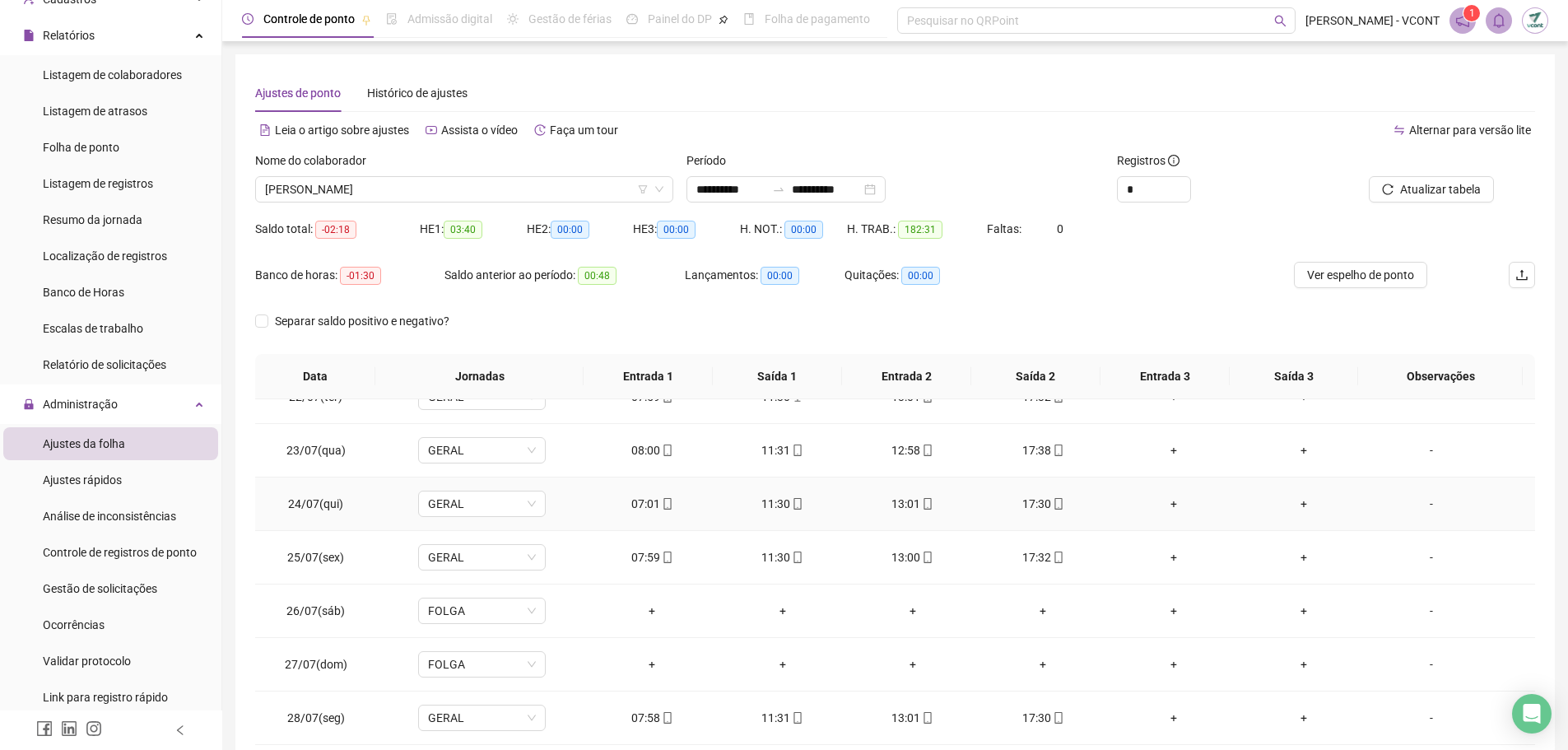
scroll to position [1307, 0]
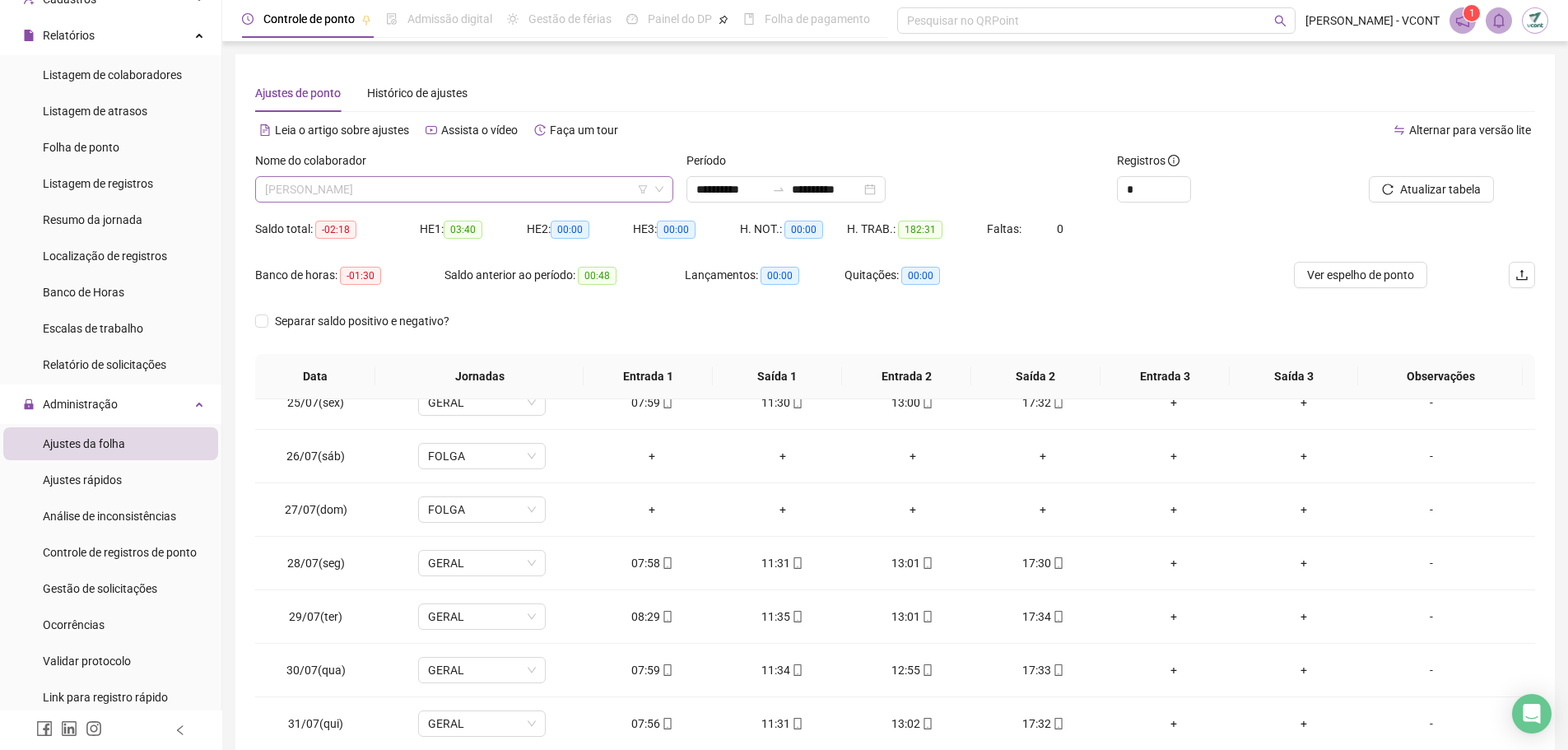
click at [438, 189] on span "[PERSON_NAME]" at bounding box center [464, 189] width 399 height 25
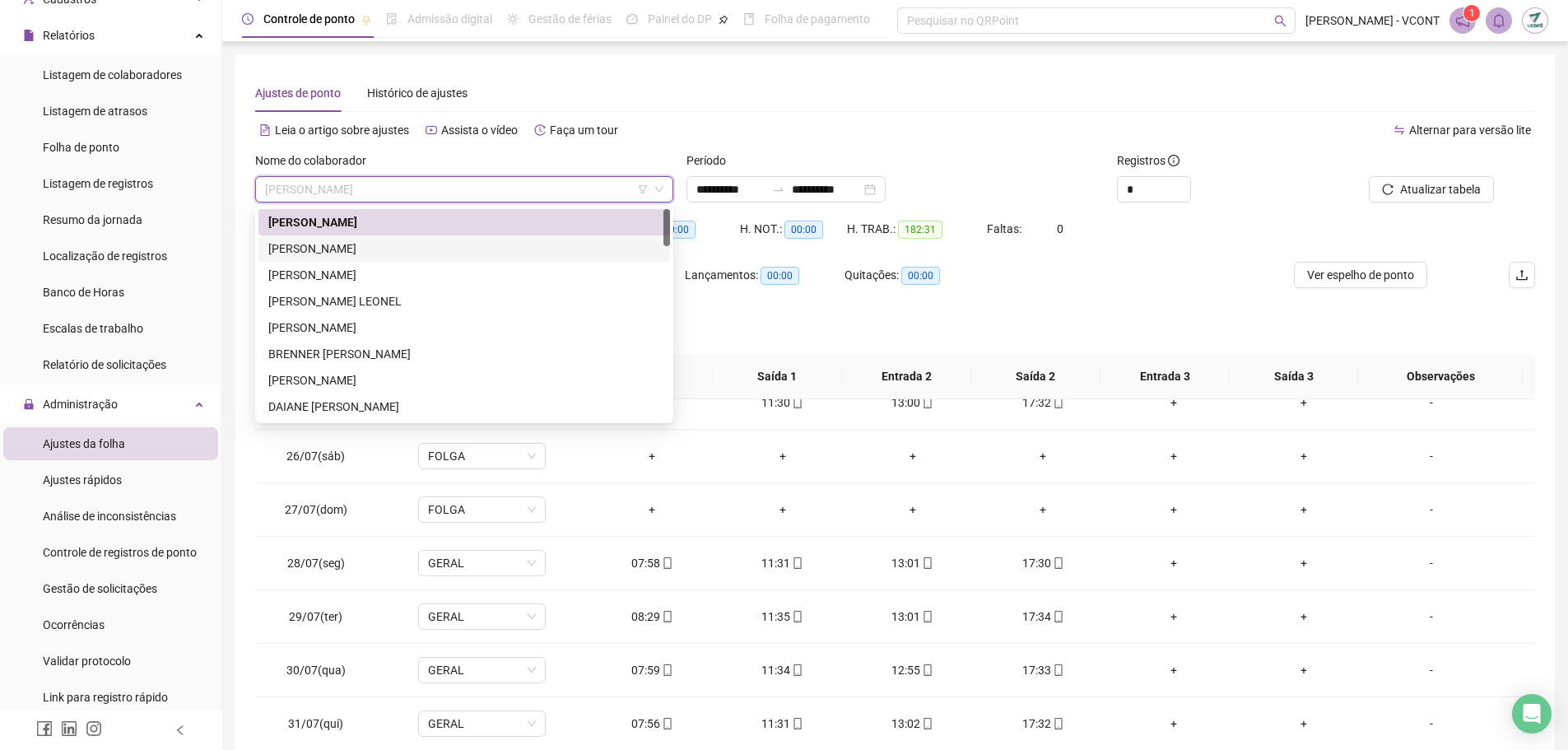
click at [375, 248] on div "[PERSON_NAME]" at bounding box center [465, 249] width 392 height 18
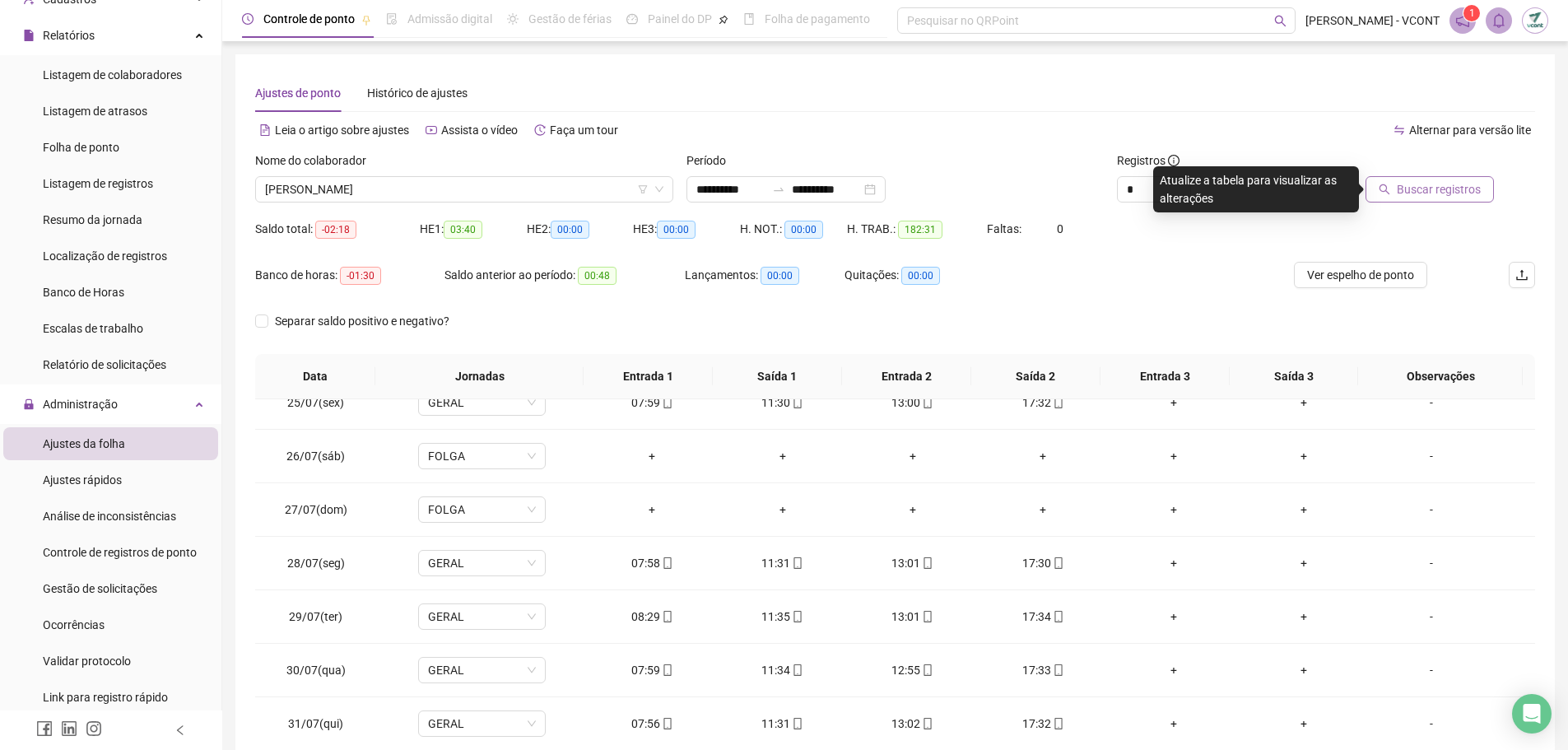
click at [1431, 193] on span "Buscar registros" at bounding box center [1439, 189] width 84 height 18
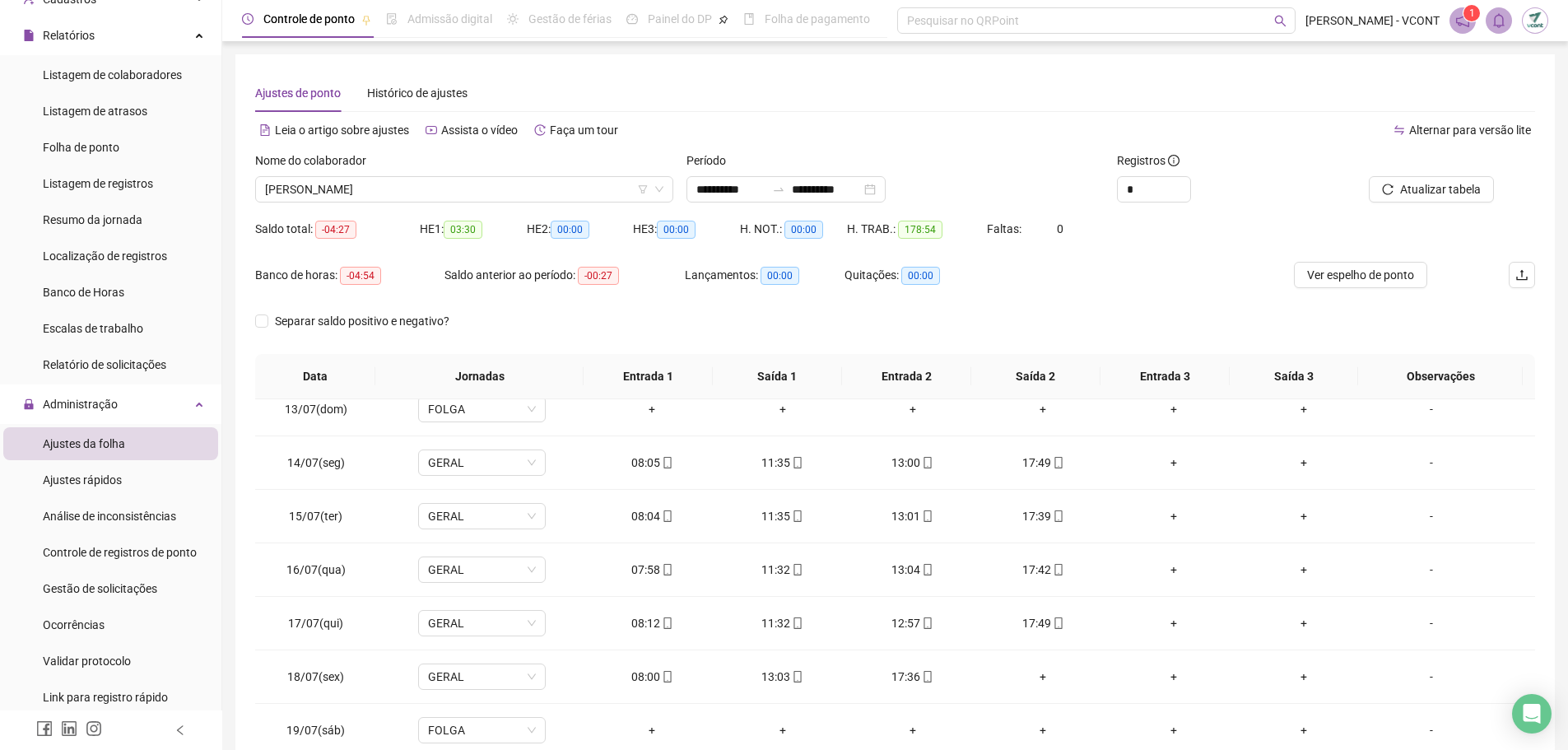
scroll to position [741, 0]
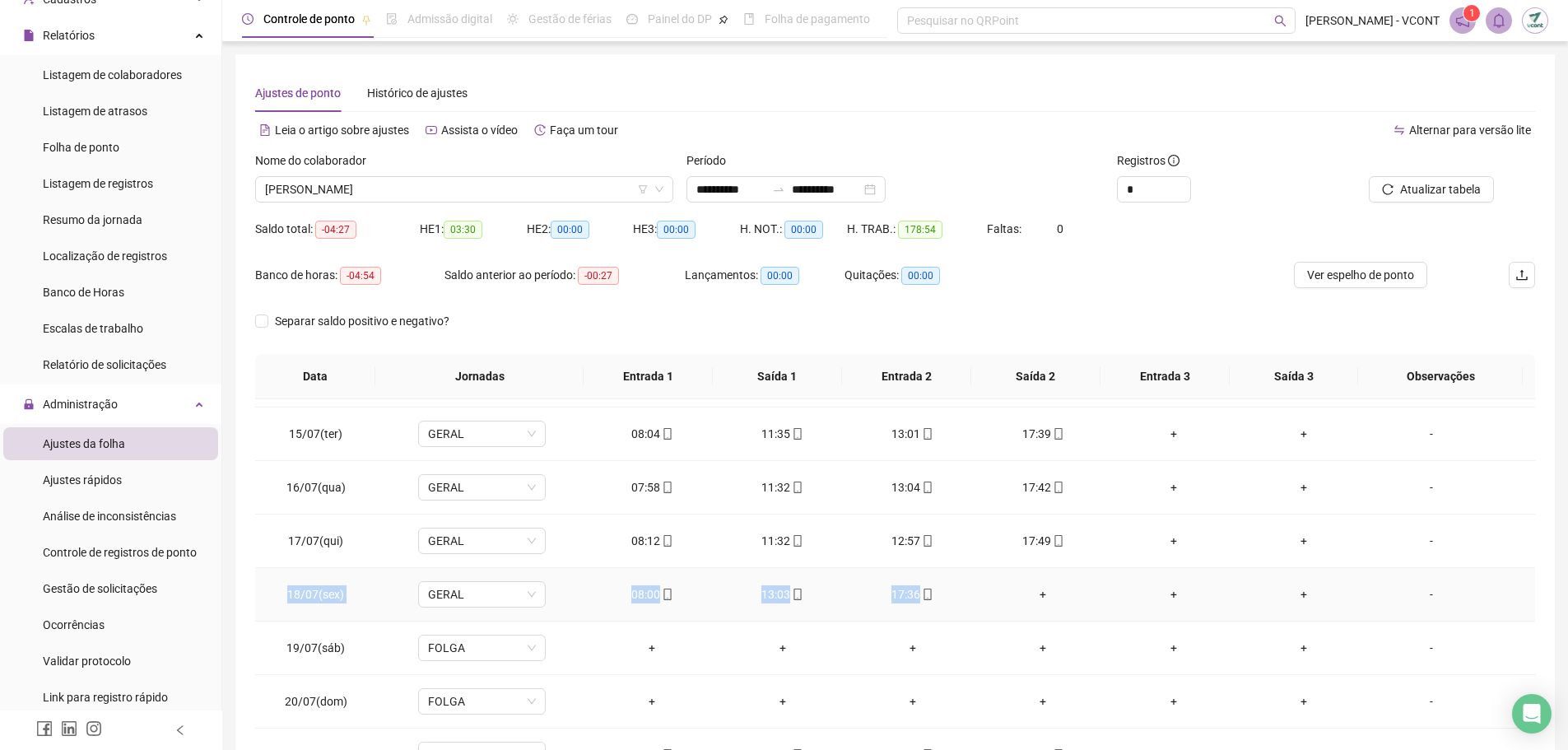
drag, startPoint x: 961, startPoint y: 597, endPoint x: 265, endPoint y: 595, distance: 696.0
click at [270, 605] on tr "18/07(sex) GERAL 08:00 13:03 17:36 + + + -" at bounding box center [895, 595] width 1280 height 54
copy tr "18/07(sex) GERAL 08:00 13:03 17:36"
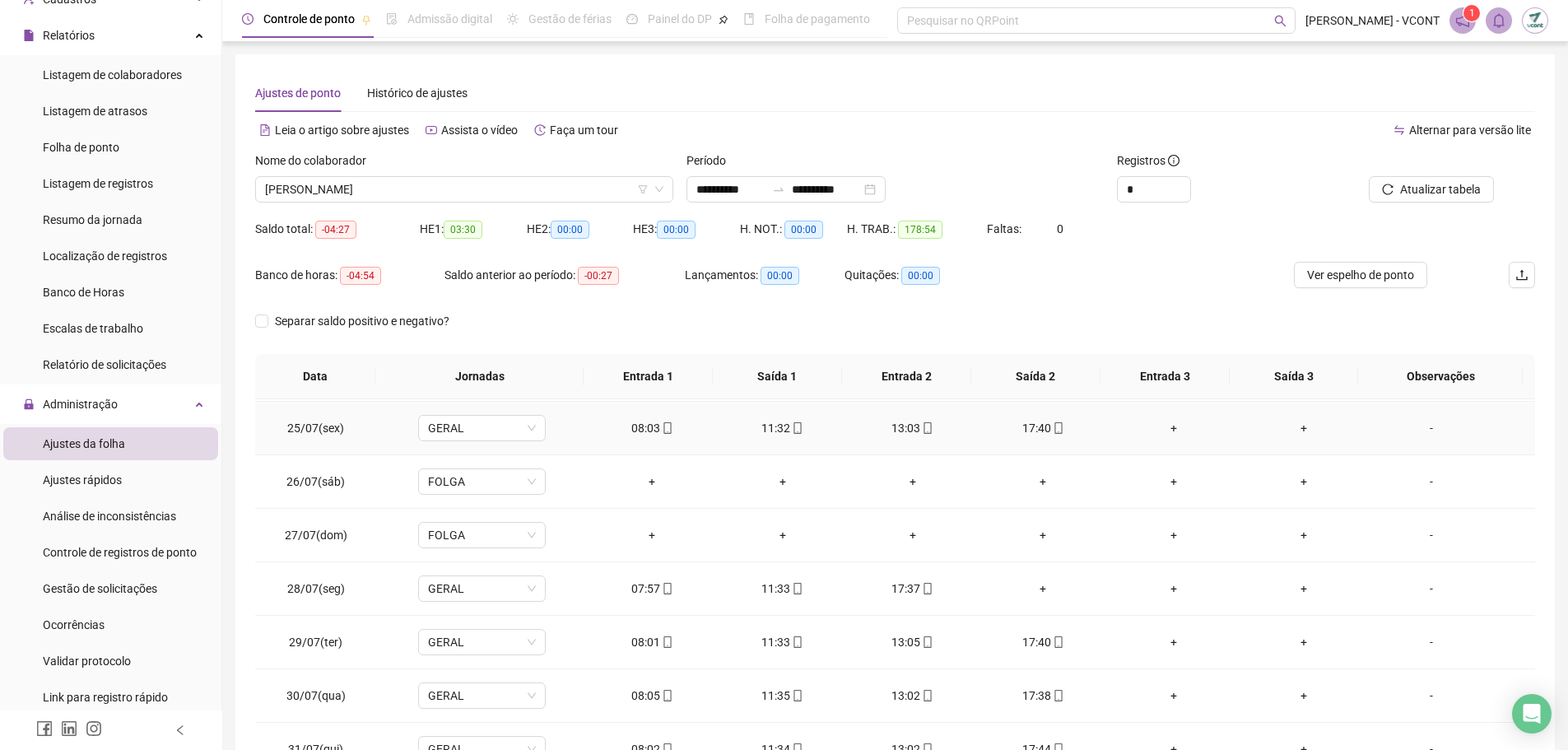
scroll to position [1307, 0]
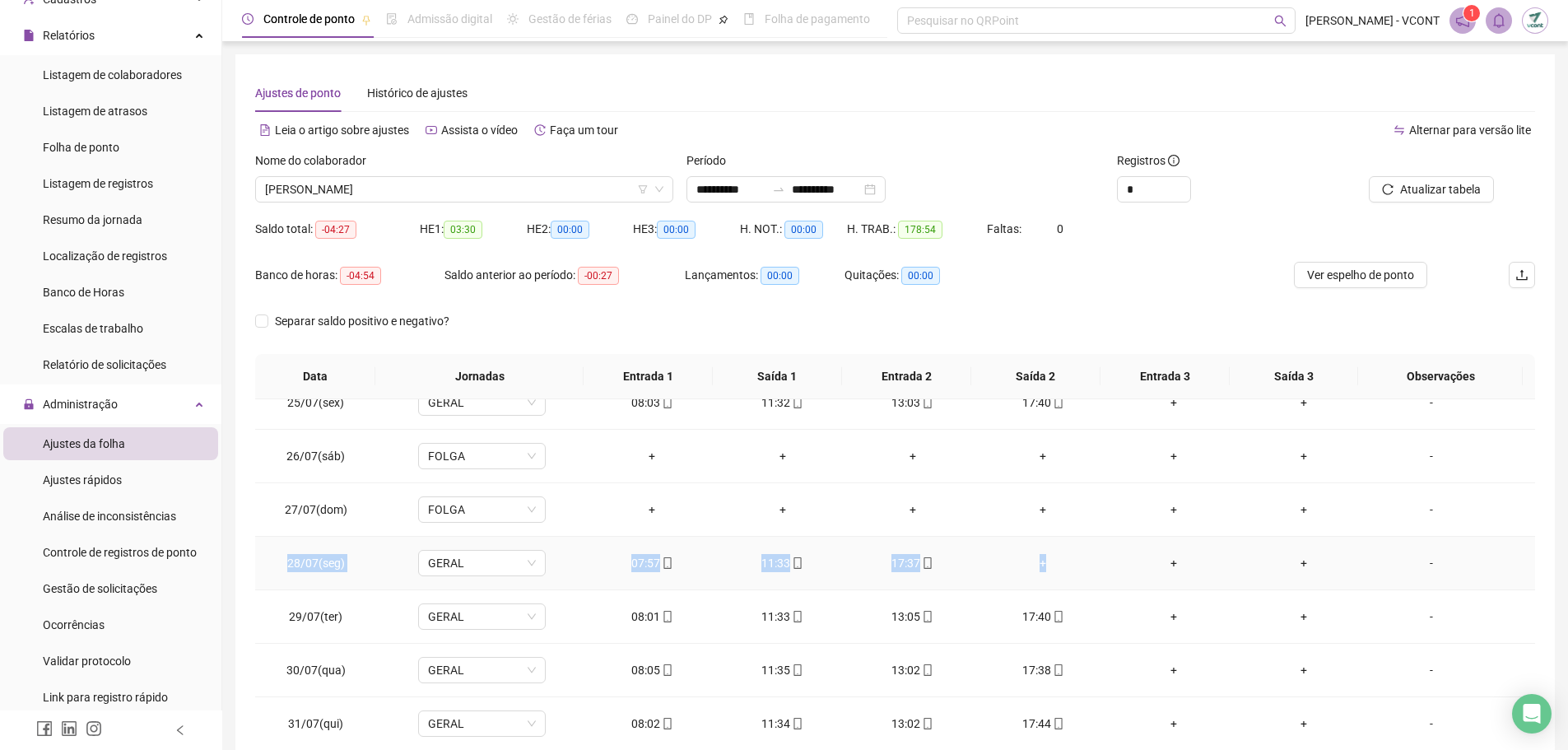
drag, startPoint x: 1078, startPoint y: 564, endPoint x: 298, endPoint y: 565, distance: 780.0
click at [270, 571] on tr "28/07(seg) GERAL 07:57 11:33 17:37 + + + -" at bounding box center [895, 564] width 1280 height 54
copy tr "28/07(seg) GERAL 07:57 11:33 17:37 +"
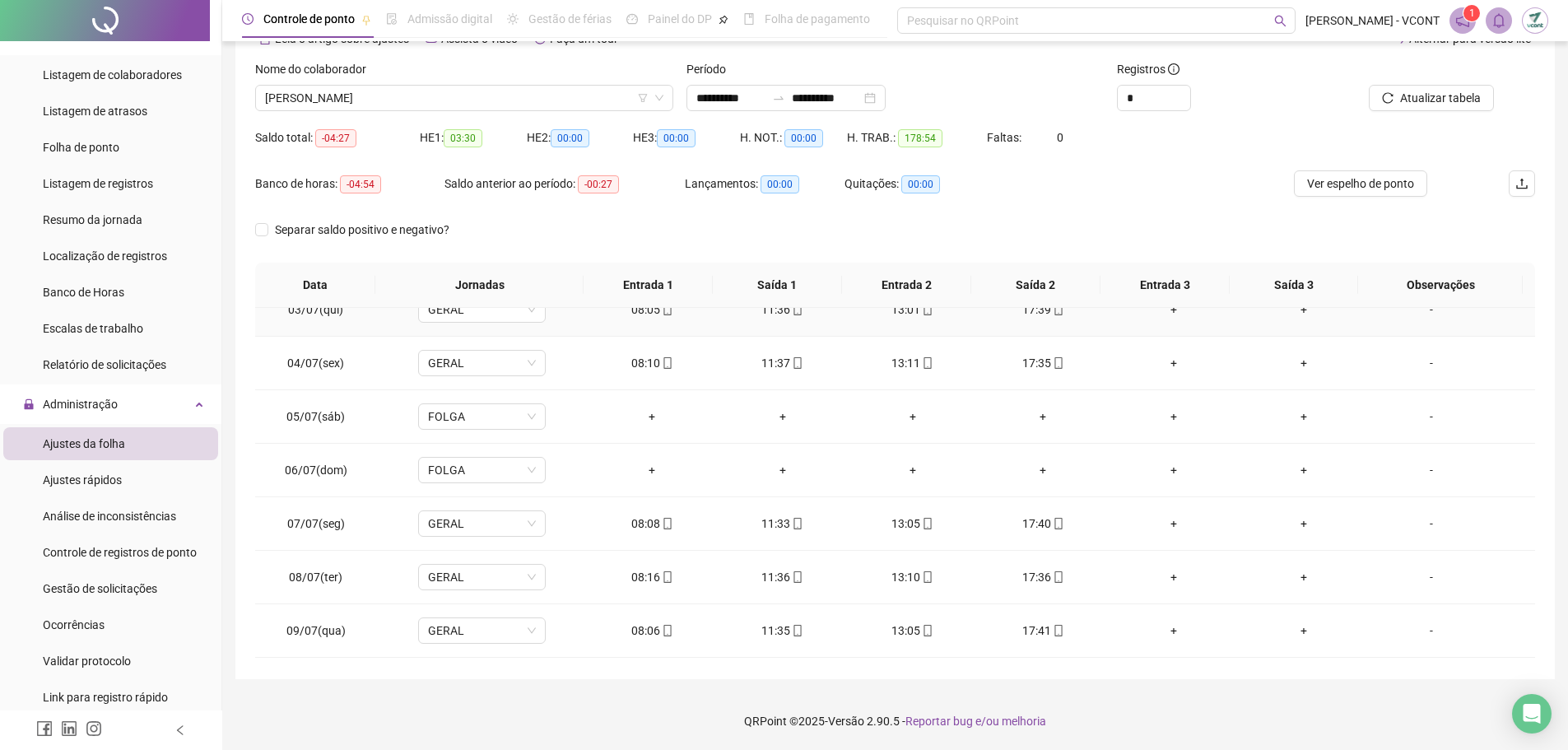
scroll to position [73, 0]
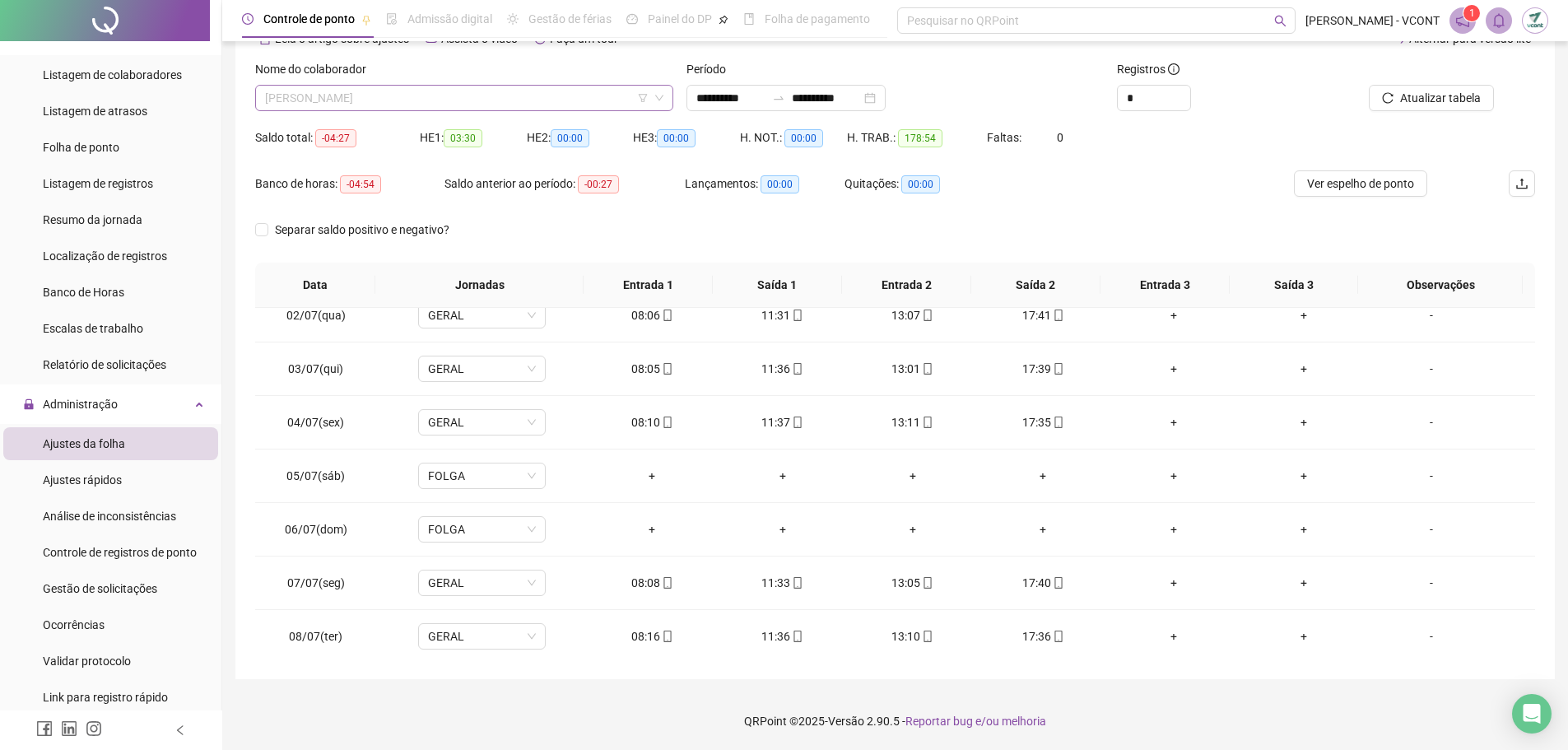
click at [492, 89] on span "[PERSON_NAME]" at bounding box center [464, 97] width 399 height 25
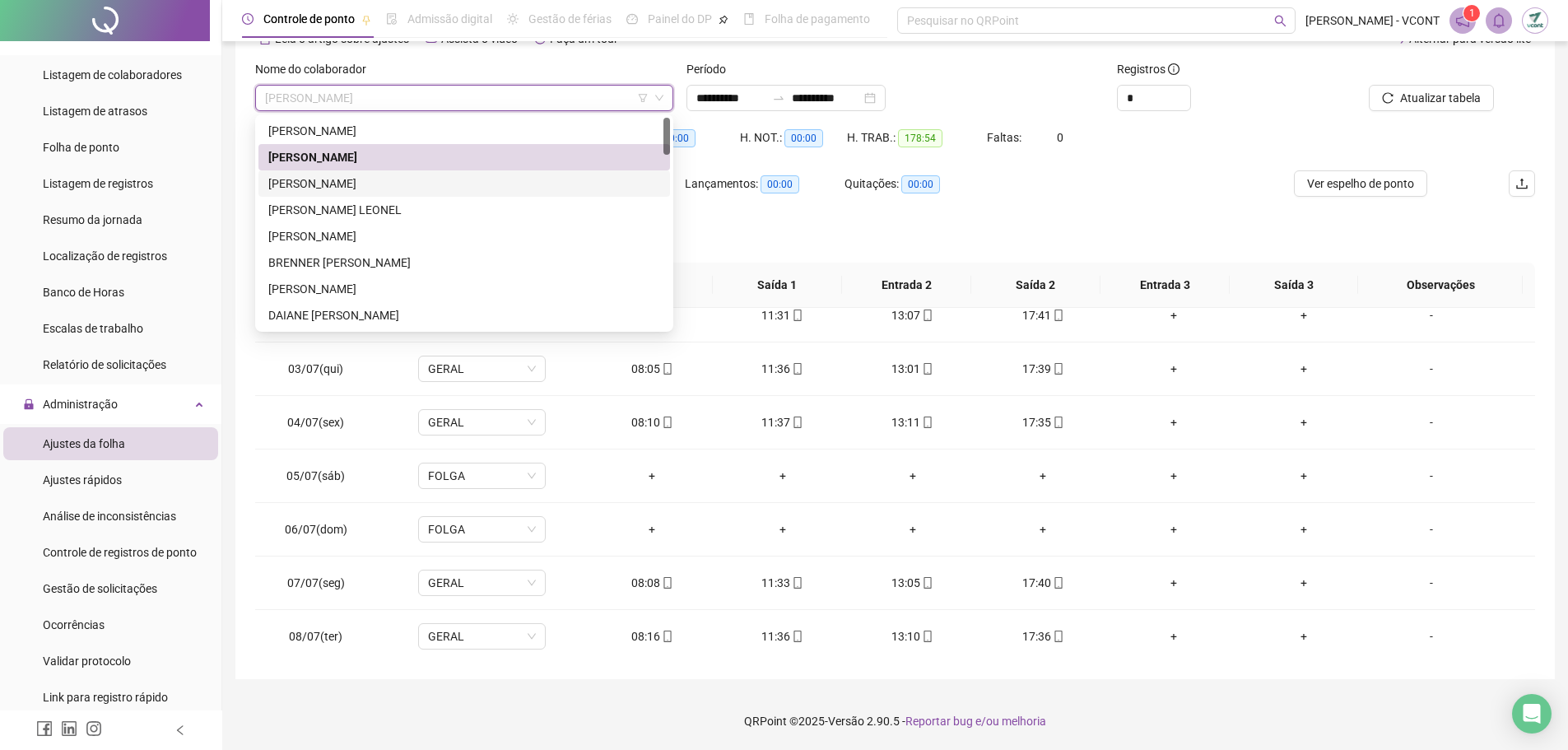
click at [391, 173] on div "[PERSON_NAME]" at bounding box center [465, 183] width 412 height 26
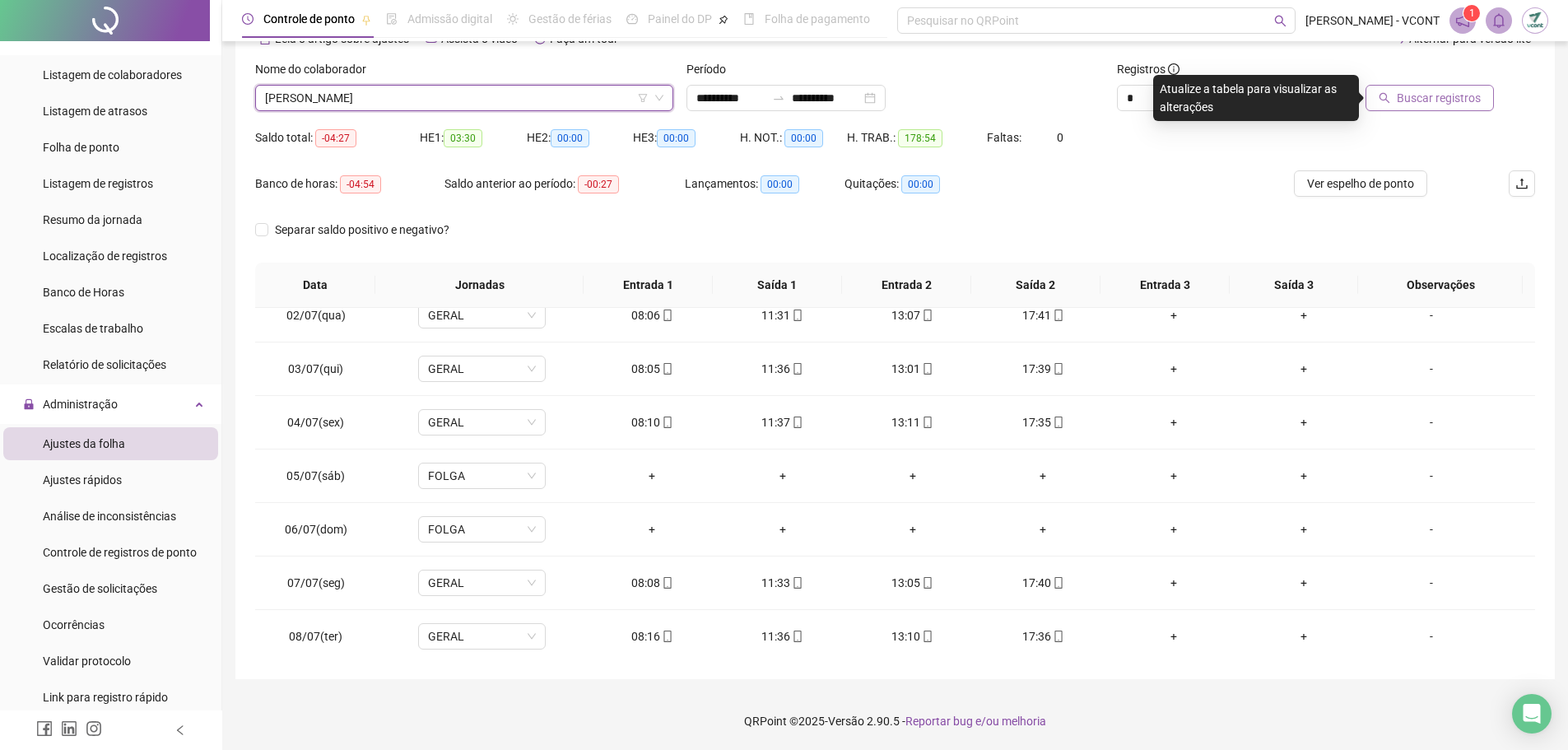
click at [1396, 97] on button "Buscar registros" at bounding box center [1430, 97] width 128 height 26
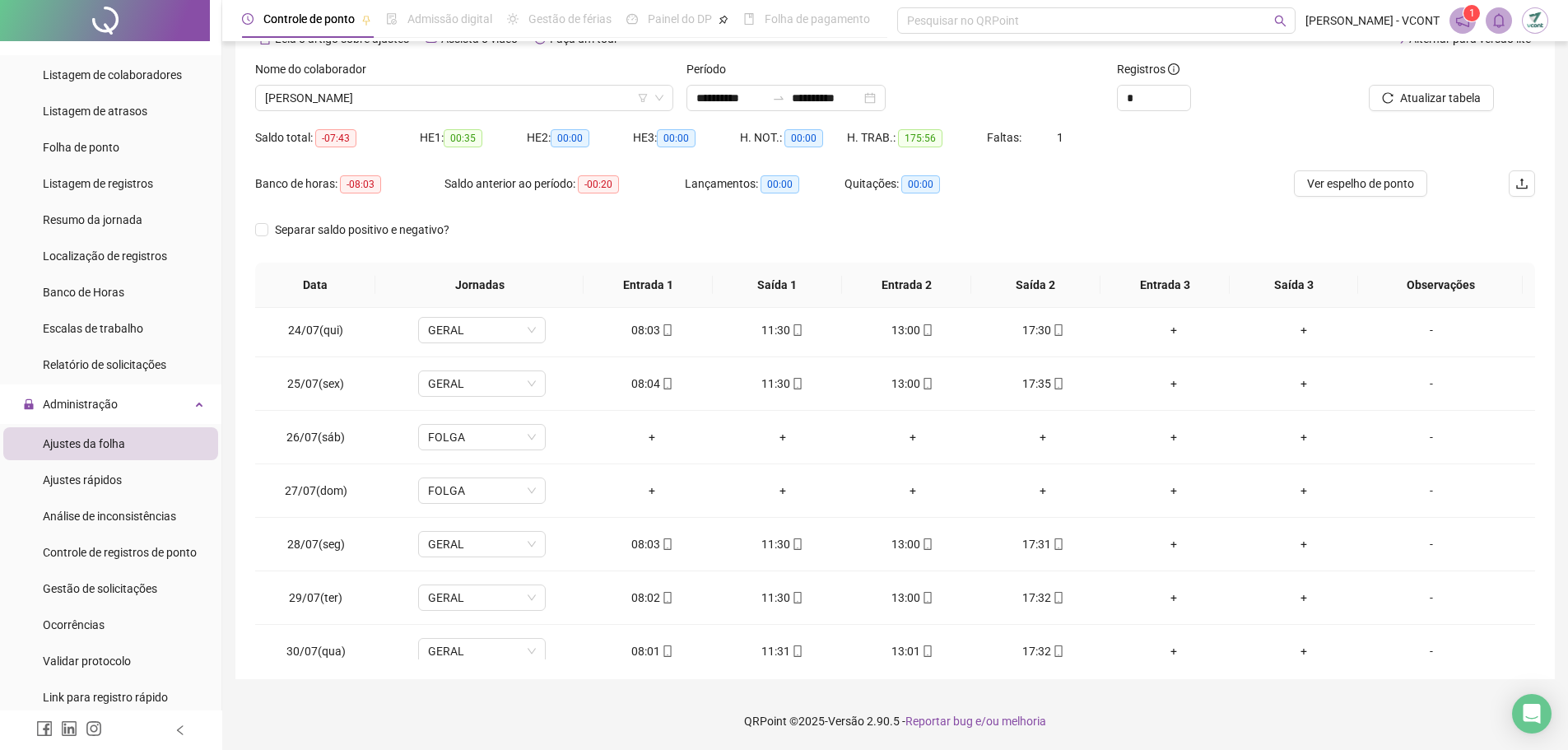
scroll to position [1307, 0]
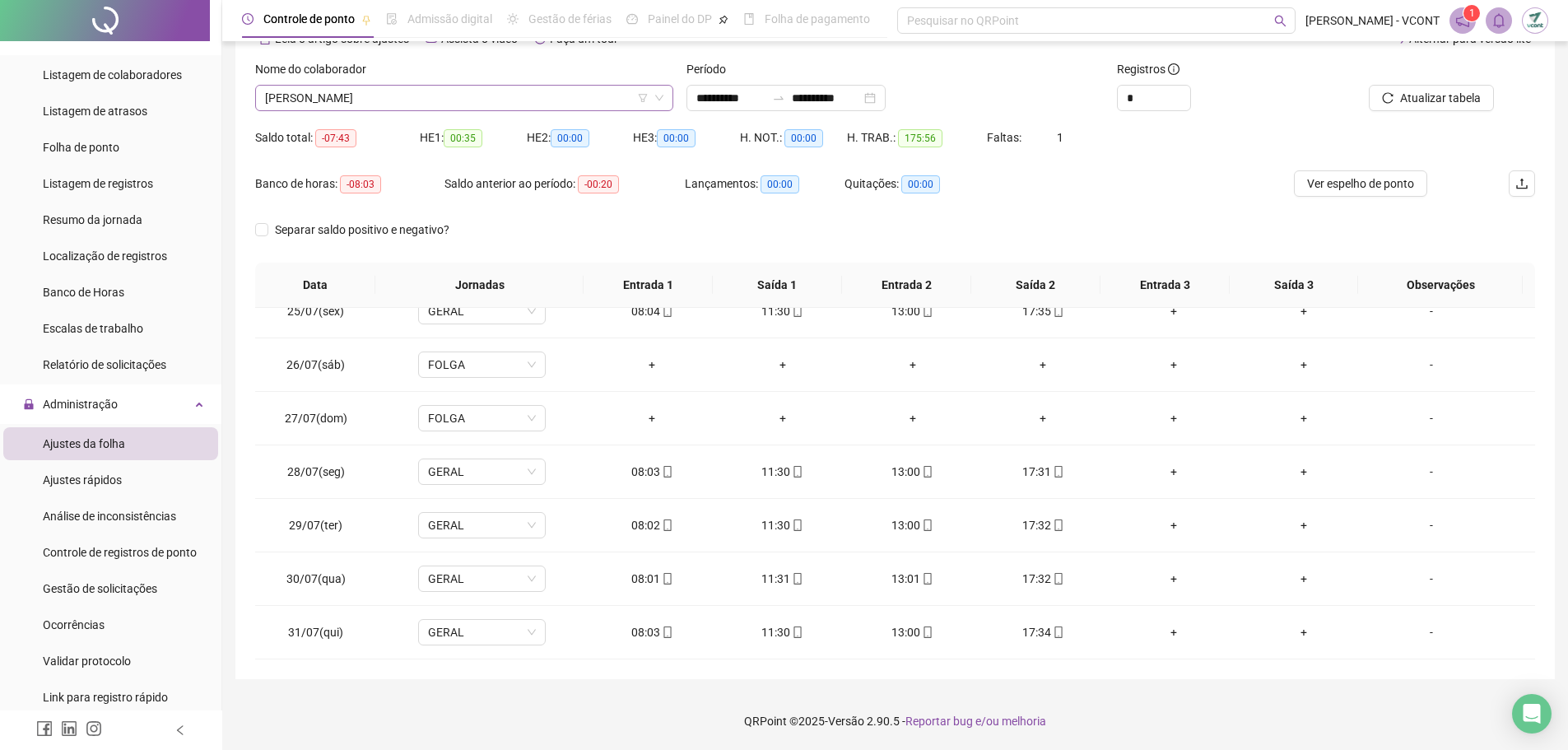
click at [397, 103] on span "[PERSON_NAME]" at bounding box center [464, 97] width 399 height 25
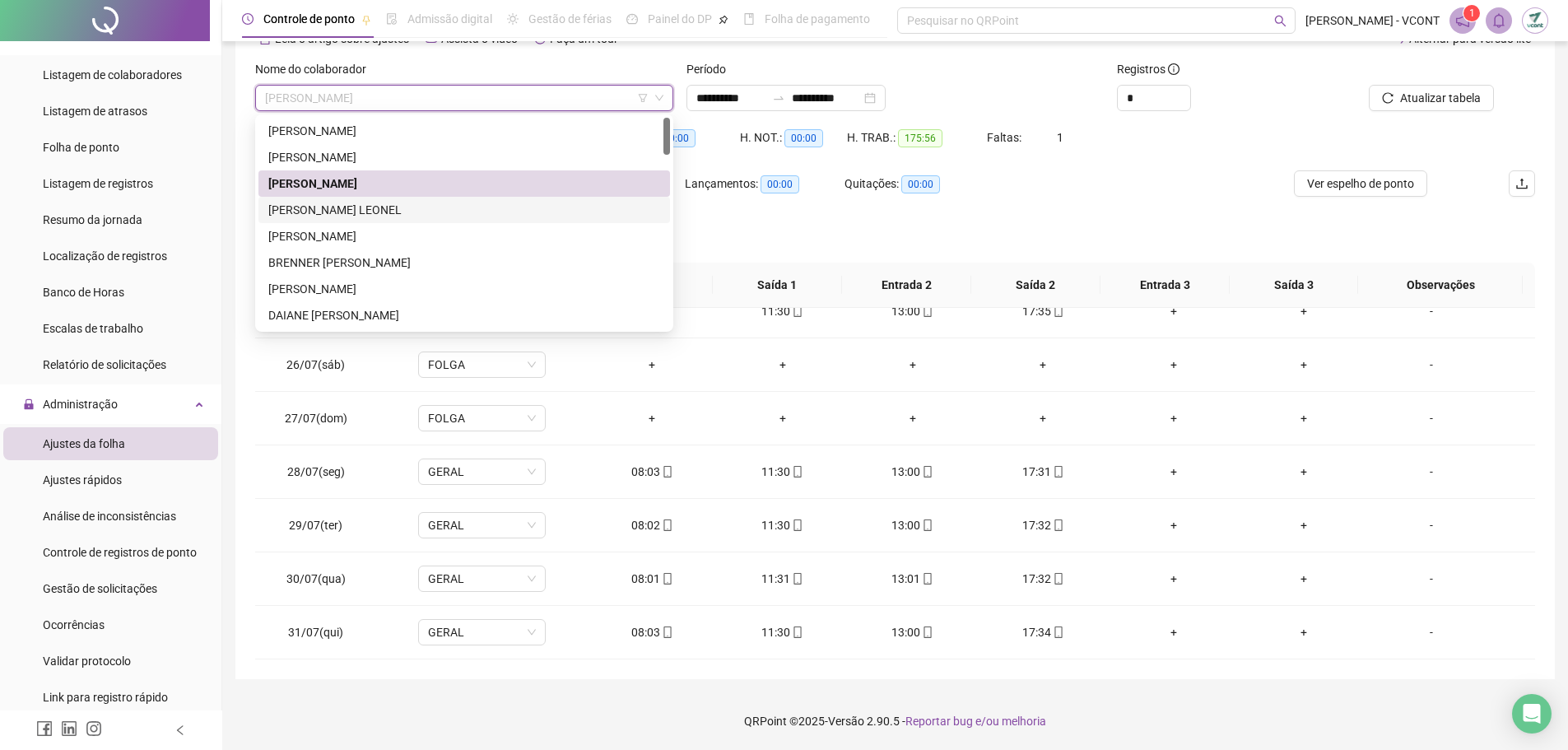
click at [363, 212] on div "[PERSON_NAME] LEONEL" at bounding box center [465, 210] width 392 height 18
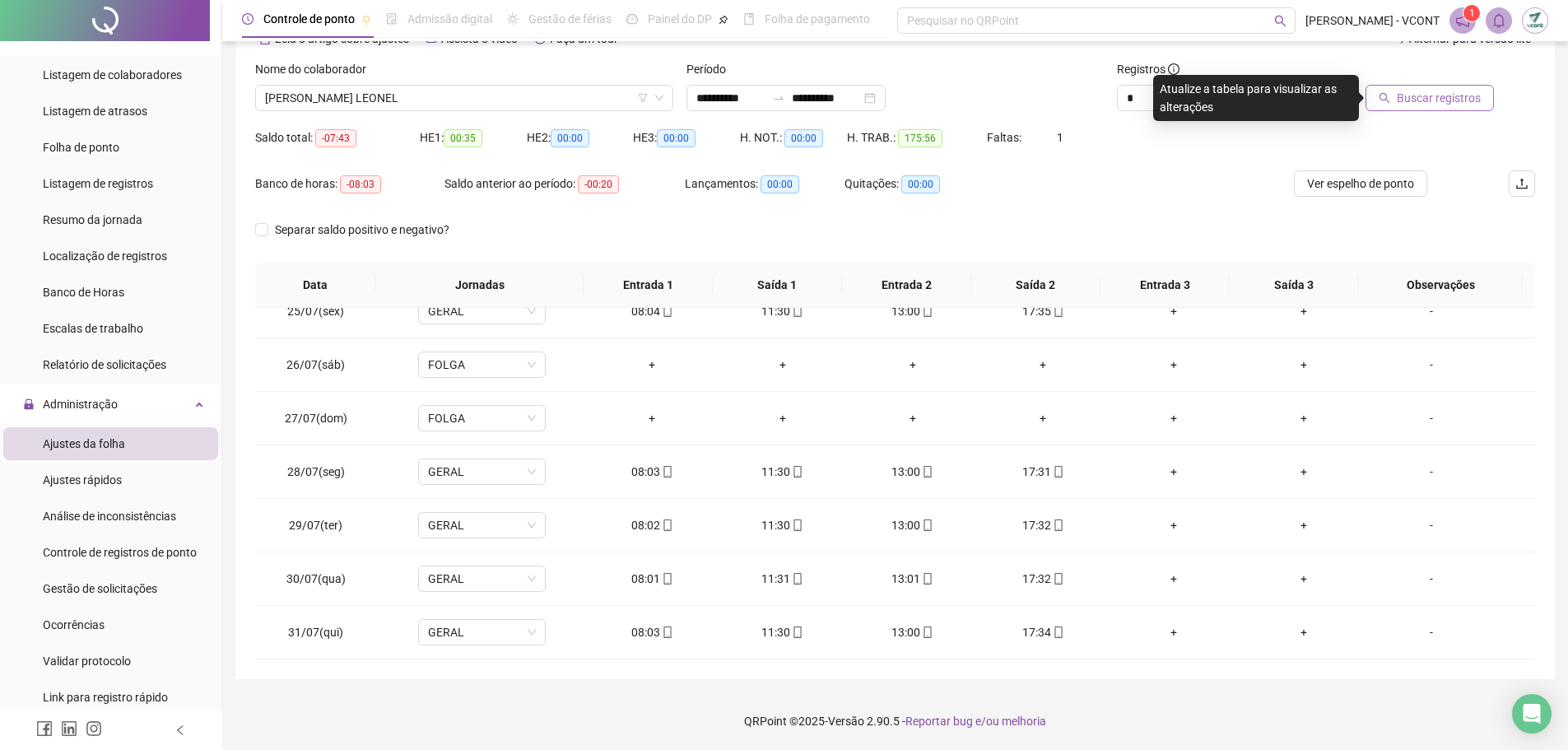
click at [1452, 94] on span "Buscar registros" at bounding box center [1439, 97] width 84 height 18
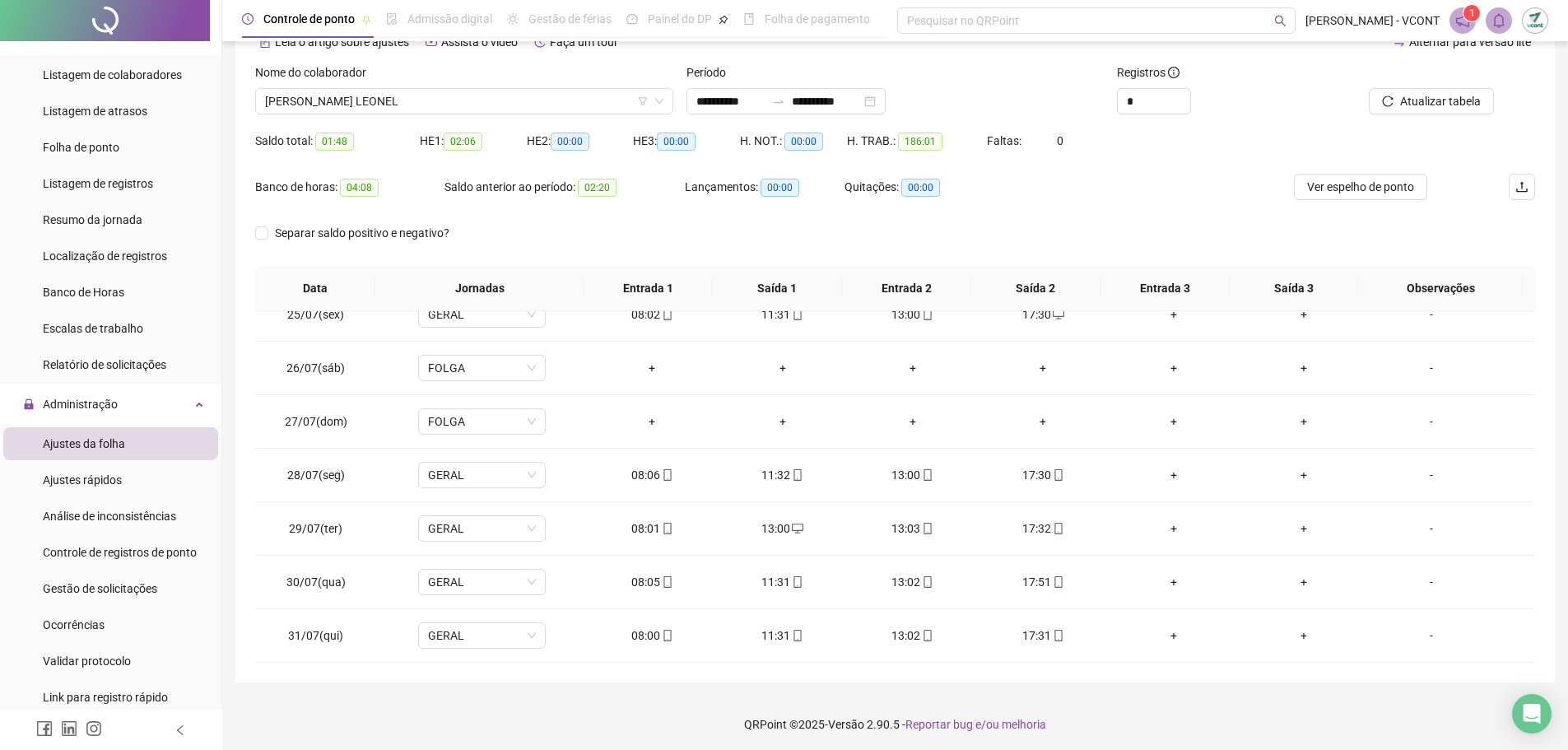
scroll to position [92, 0]
click at [479, 89] on span "[PERSON_NAME] LEONEL" at bounding box center [464, 97] width 399 height 25
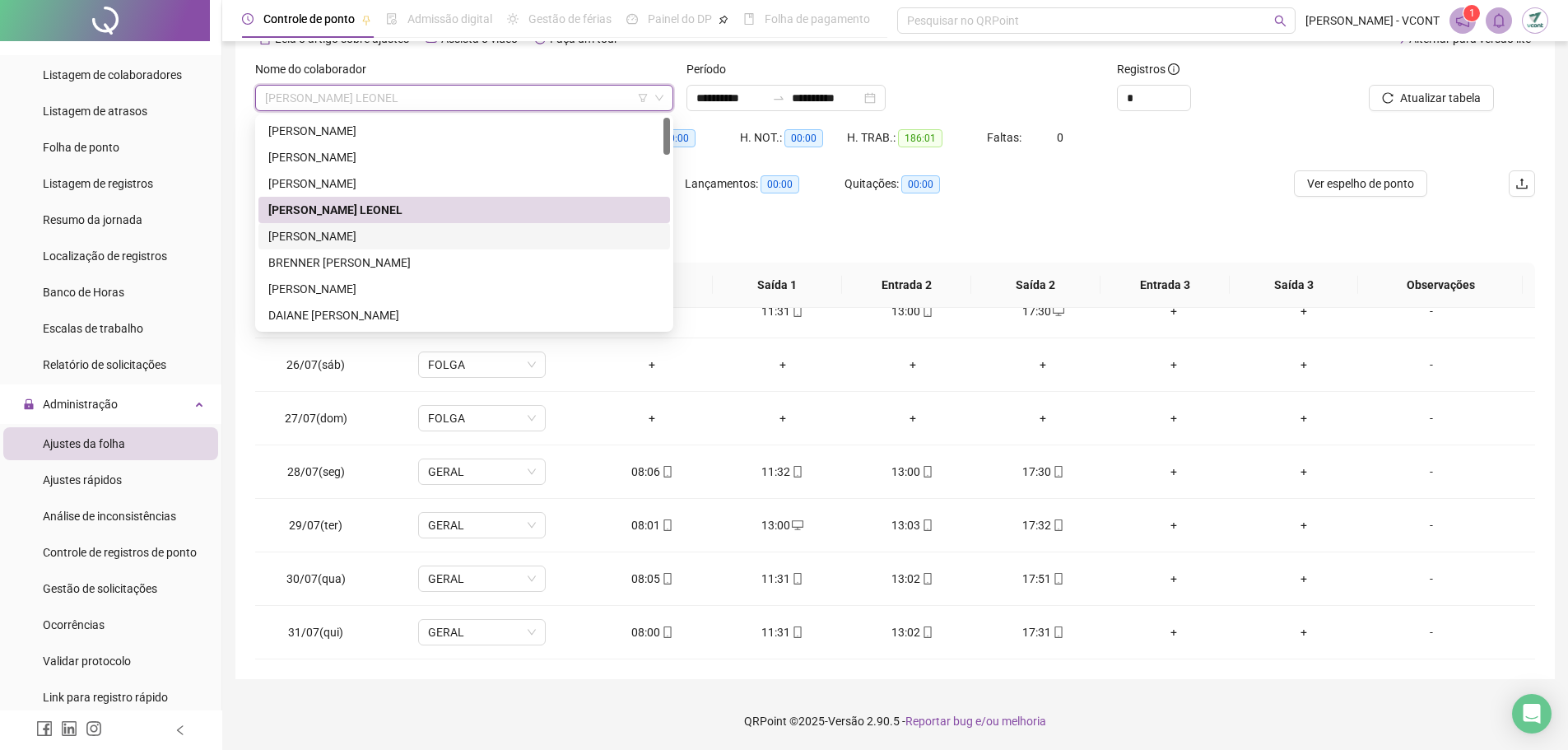
click at [412, 239] on div "[PERSON_NAME]" at bounding box center [465, 236] width 392 height 18
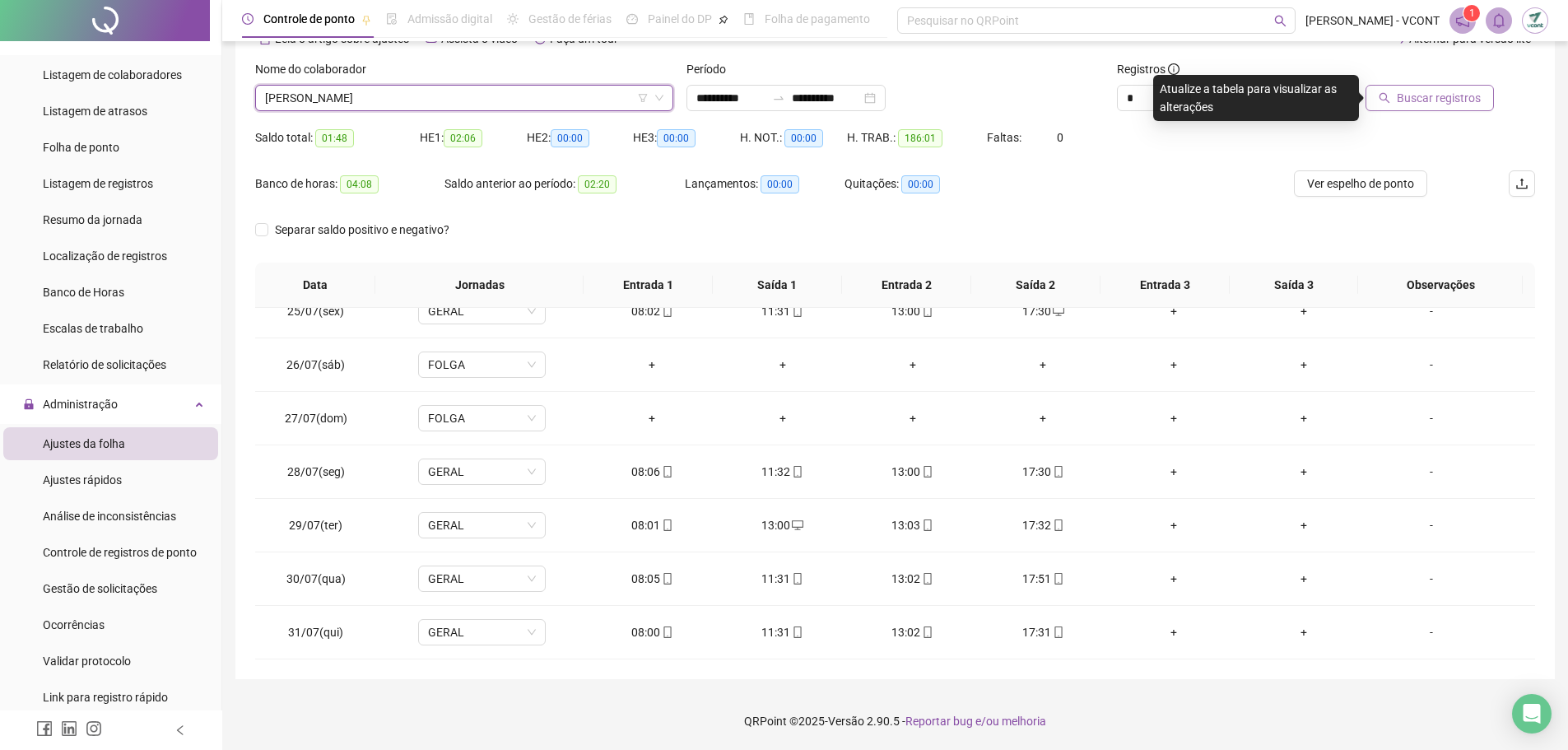
click at [1418, 107] on button "Buscar registros" at bounding box center [1430, 97] width 128 height 26
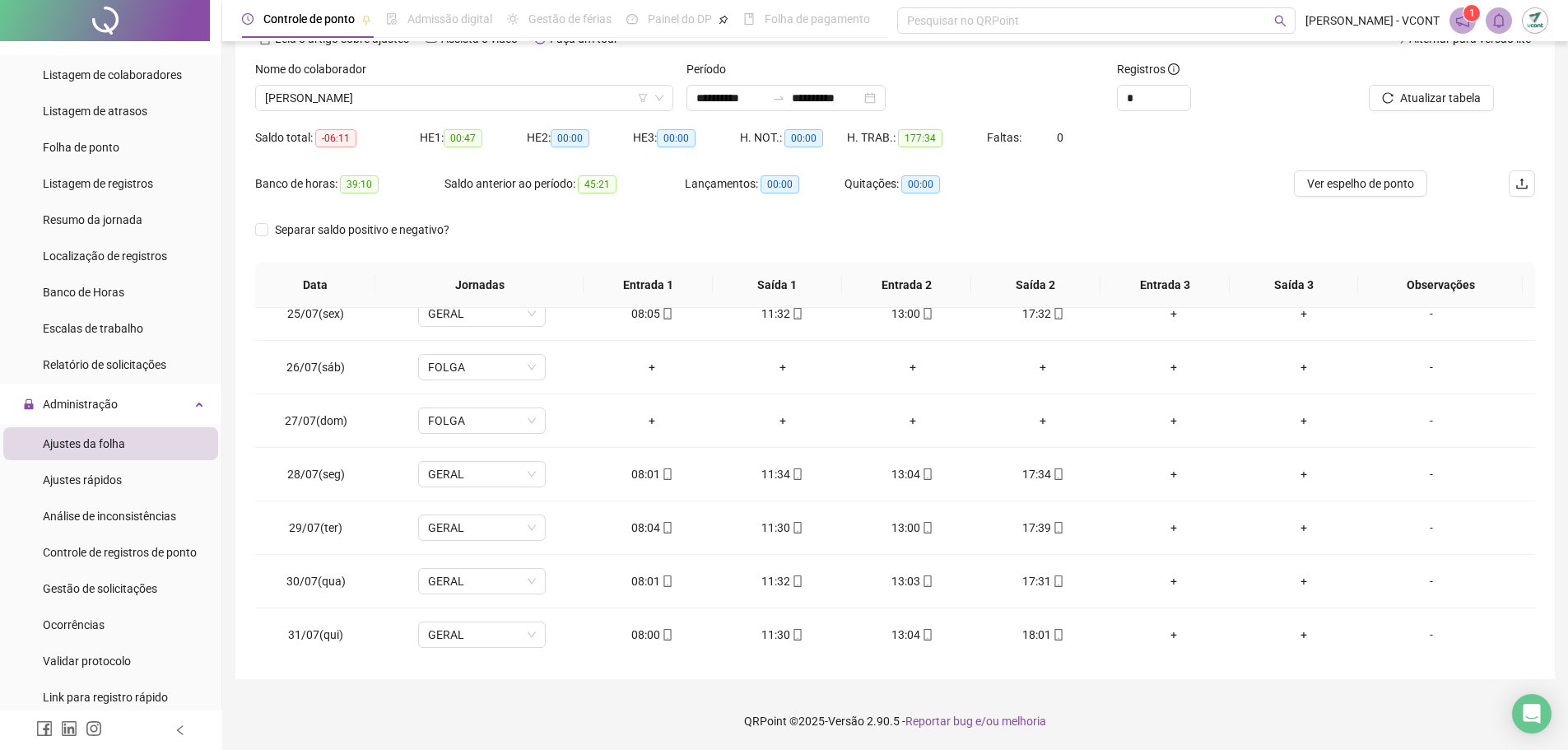
scroll to position [1307, 0]
click at [495, 100] on span "[PERSON_NAME]" at bounding box center [464, 97] width 399 height 25
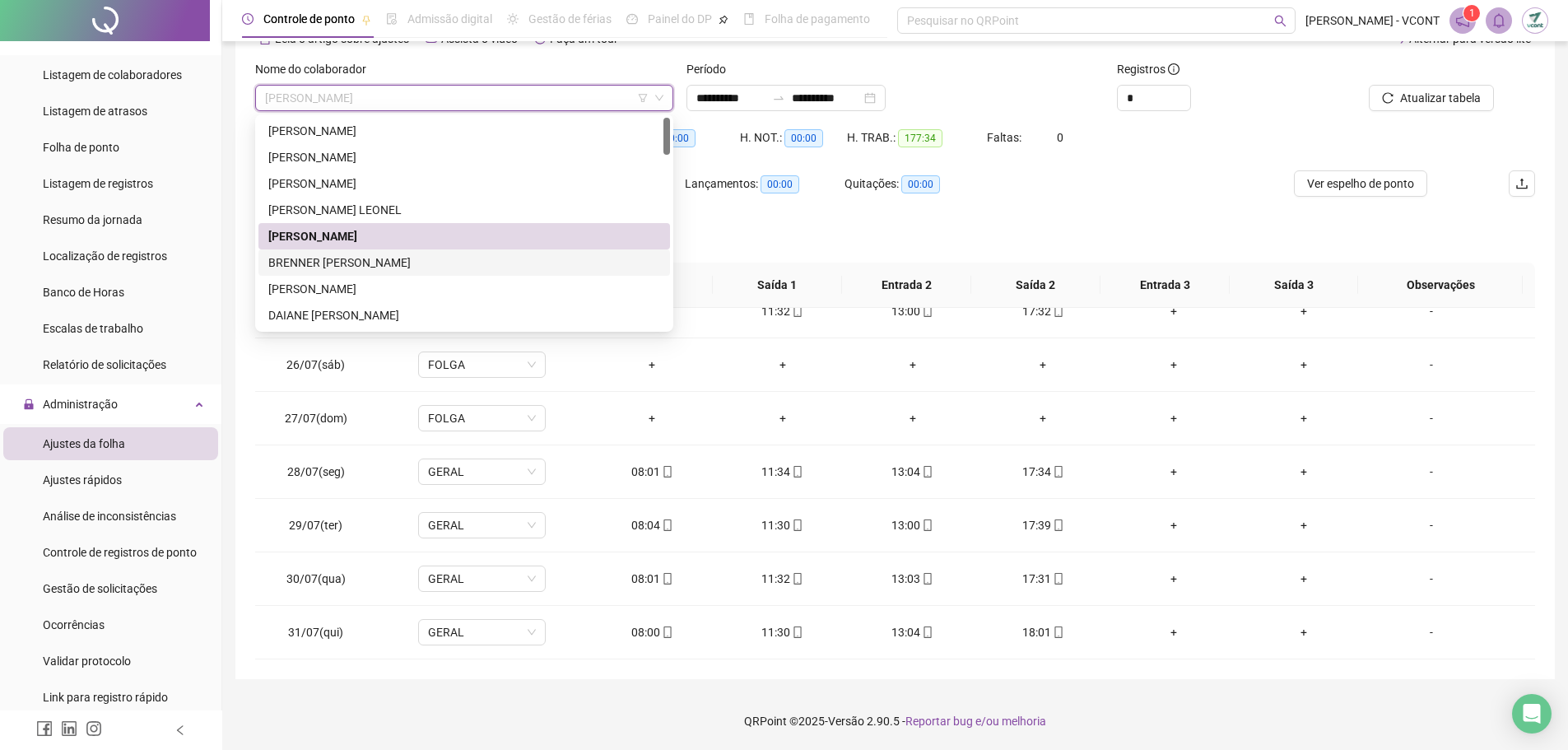
click at [401, 266] on div "BRENNER [PERSON_NAME]" at bounding box center [465, 263] width 392 height 18
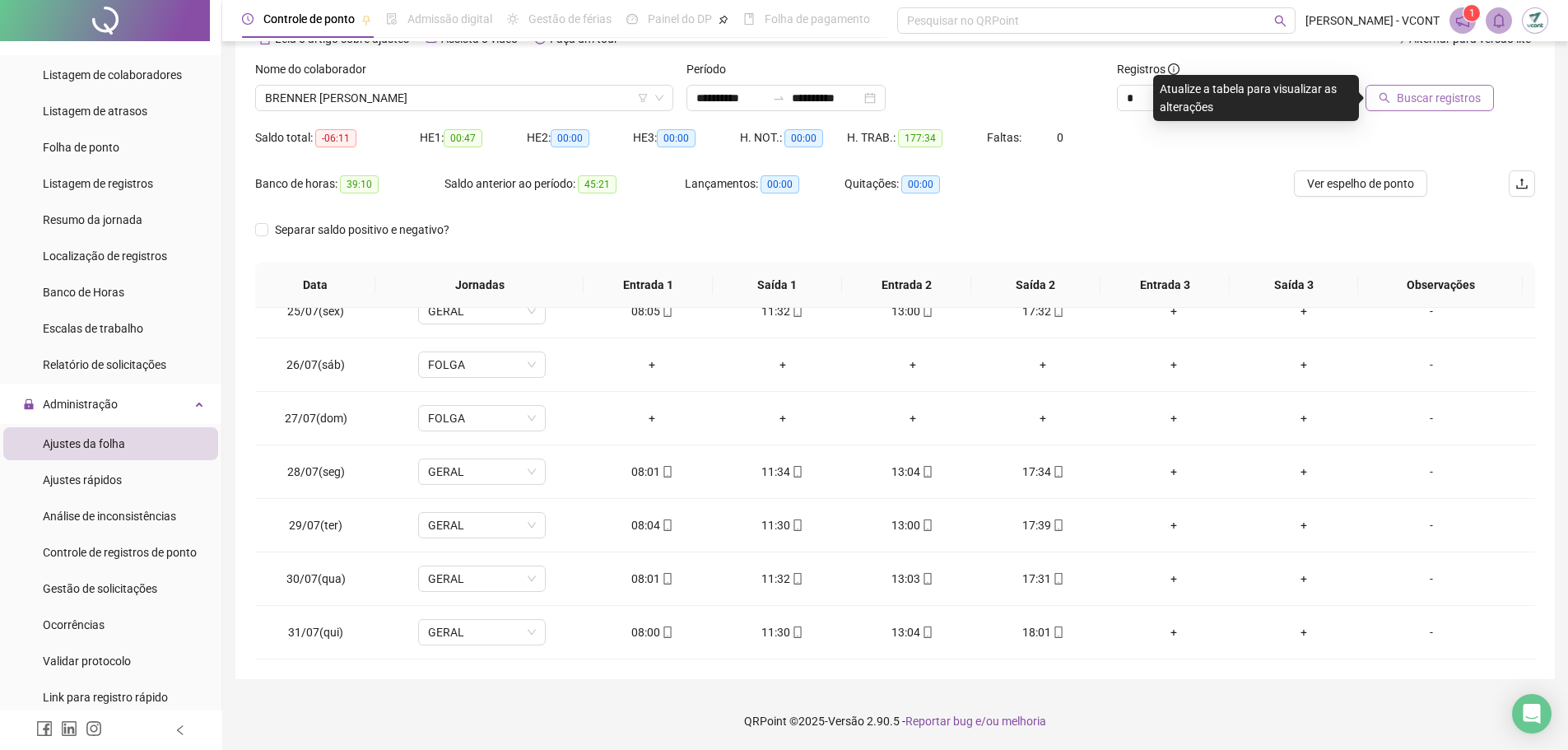
click at [1391, 102] on icon "search" at bounding box center [1385, 98] width 12 height 12
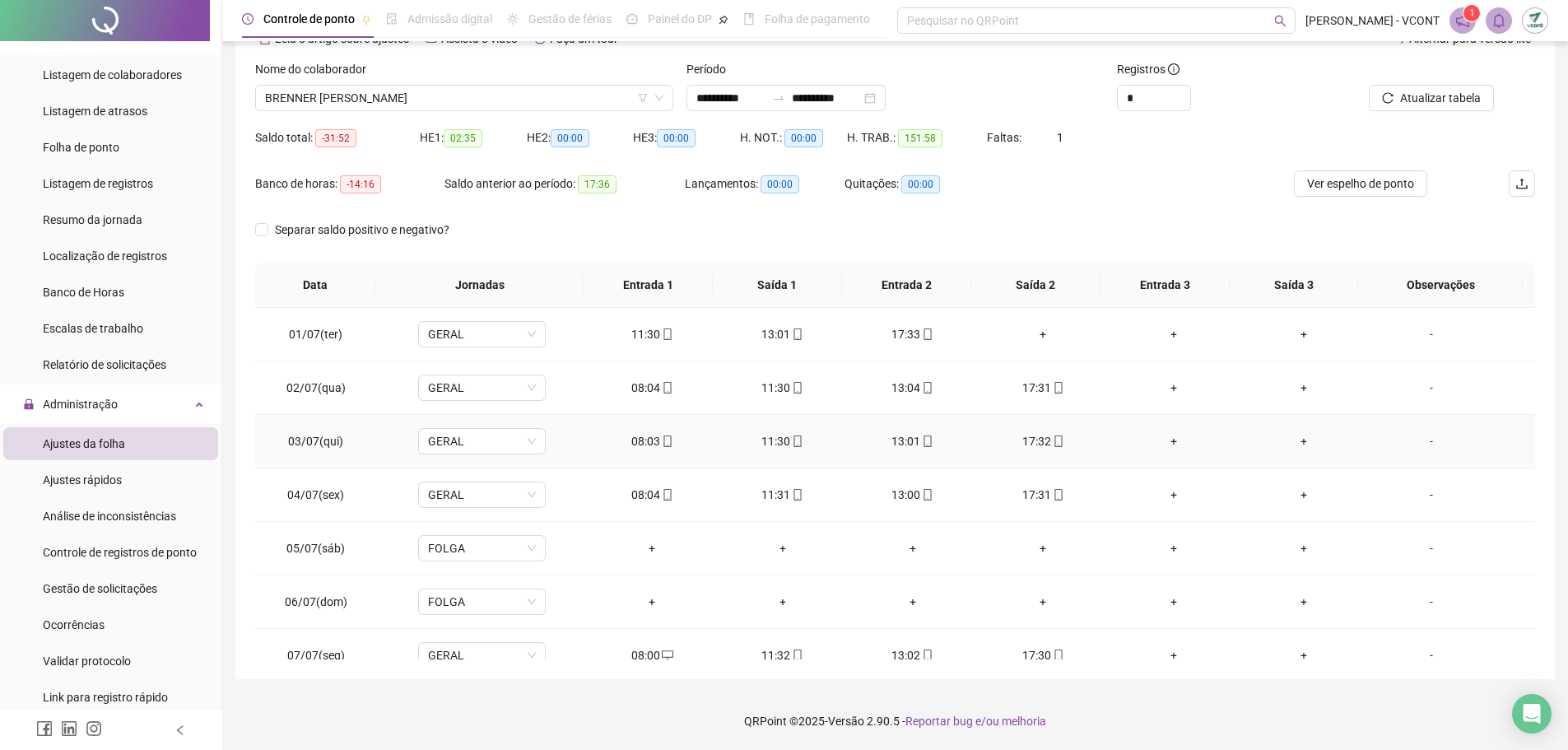
scroll to position [0, 0]
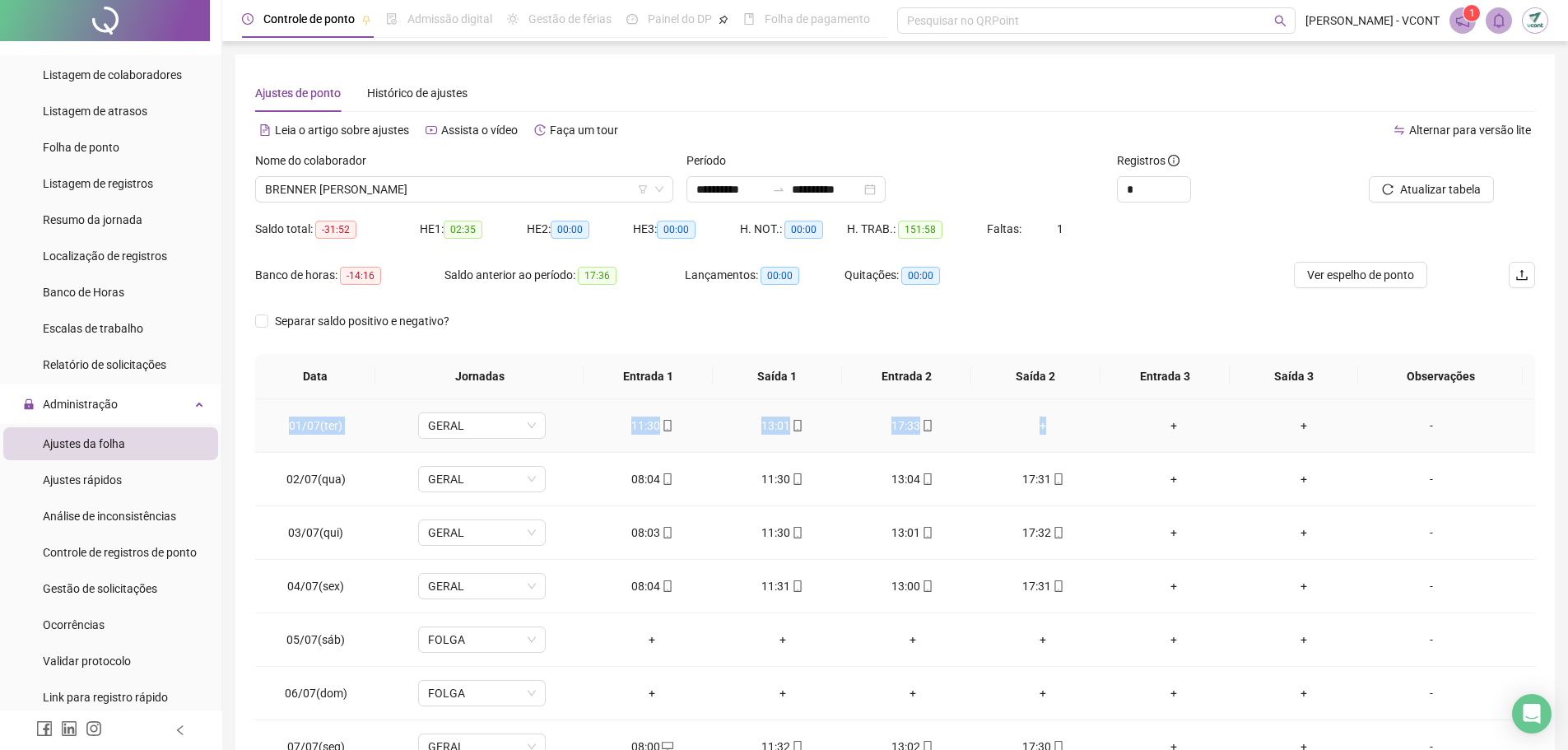
drag, startPoint x: 1079, startPoint y: 427, endPoint x: 301, endPoint y: 427, distance: 778.0
click at [284, 434] on tr "01/07(ter) GERAL 11:30 13:01 17:33 + + + -" at bounding box center [895, 426] width 1280 height 54
copy tr "01/07(ter) GERAL 11:30 13:01 17:33 +"
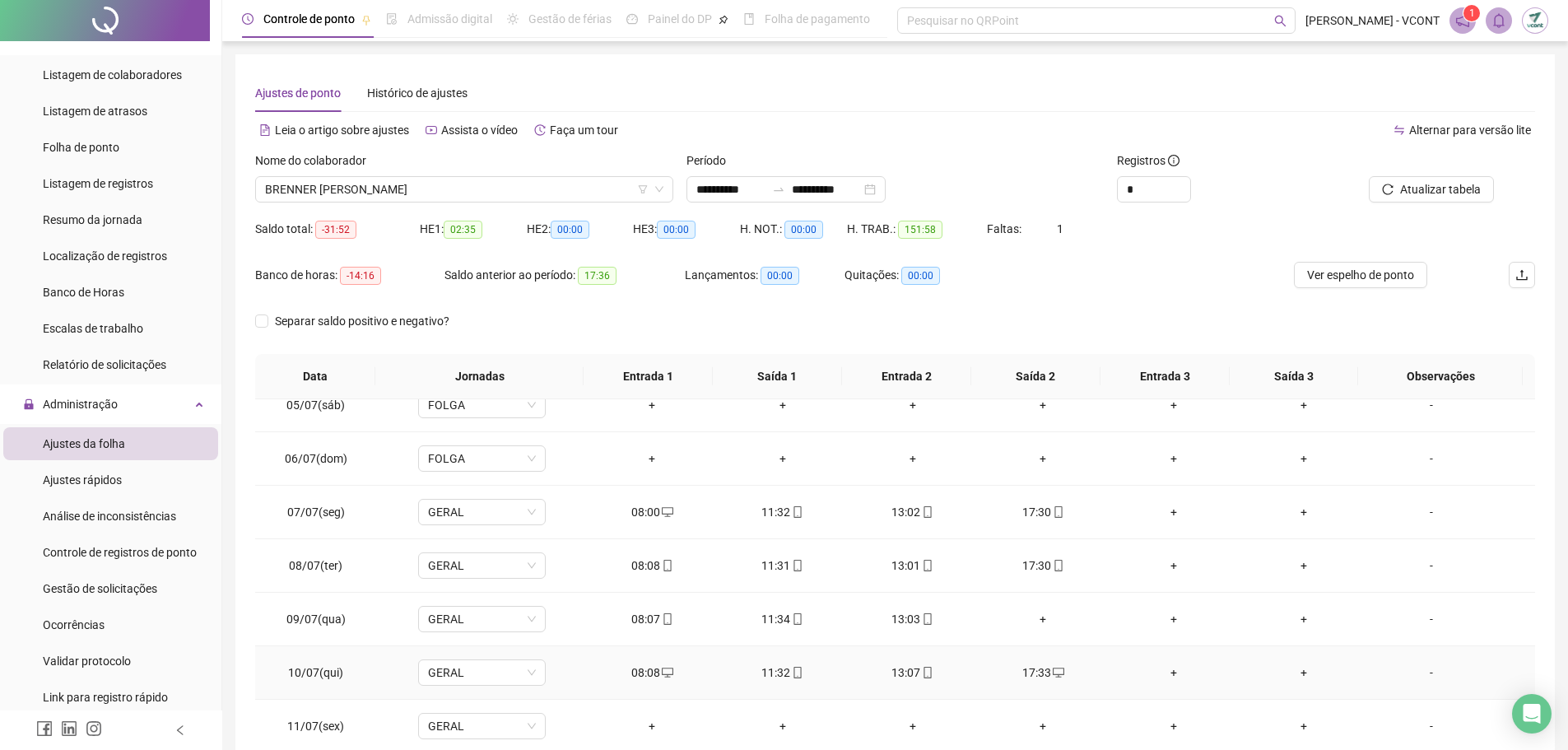
scroll to position [329, 0]
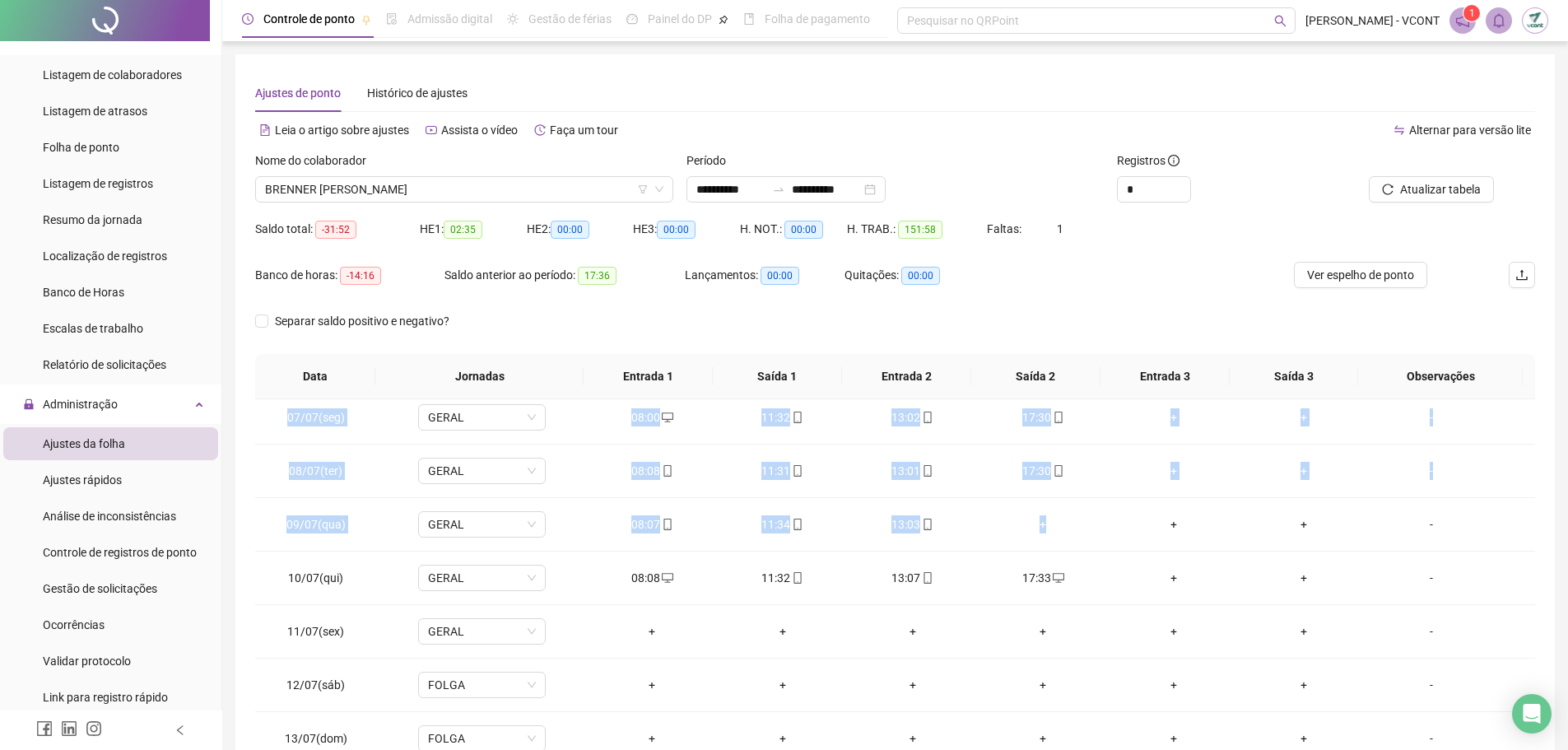
drag, startPoint x: 1064, startPoint y: 523, endPoint x: 243, endPoint y: 532, distance: 821.0
click at [243, 532] on div "**********" at bounding box center [895, 413] width 1319 height 716
click at [341, 524] on span "09/07(qua)" at bounding box center [316, 523] width 60 height 13
drag, startPoint x: 1087, startPoint y: 530, endPoint x: 276, endPoint y: 526, distance: 811.0
click at [276, 526] on tr "09/07(qua) GERAL 08:07 11:34 13:03 + + + -" at bounding box center [895, 525] width 1280 height 54
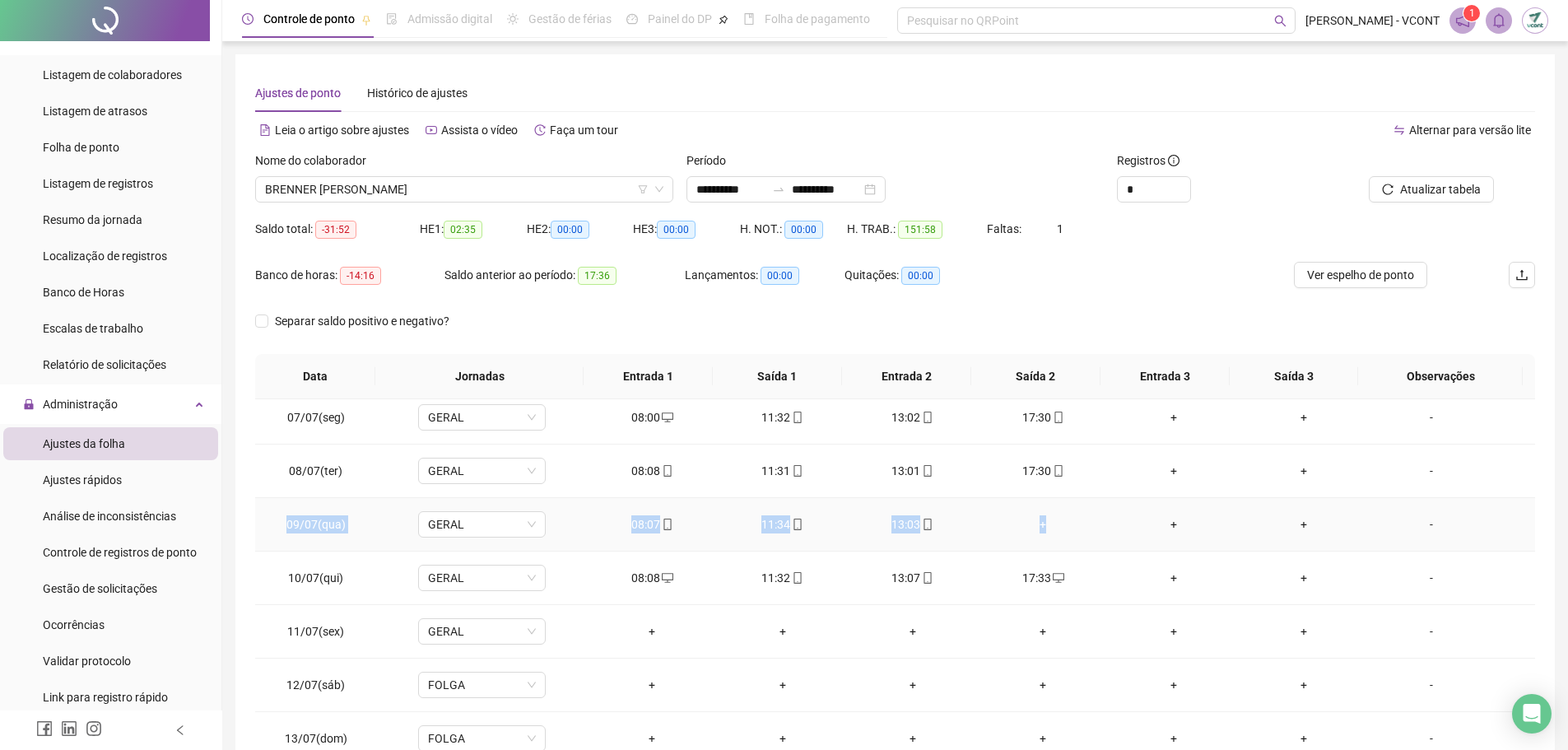
copy tr "09/07(qua) GERAL 08:07 11:34 13:03 +"
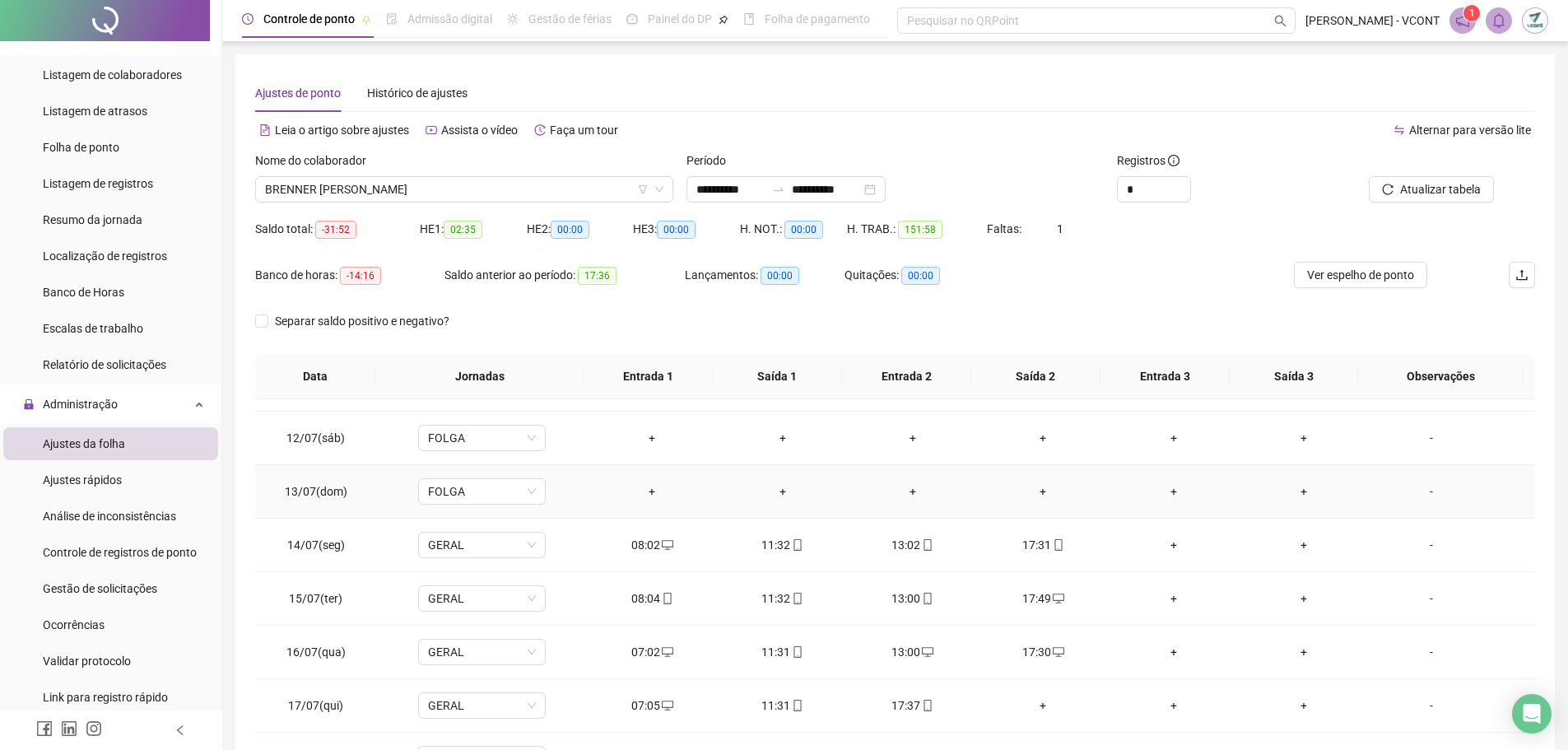
scroll to position [658, 0]
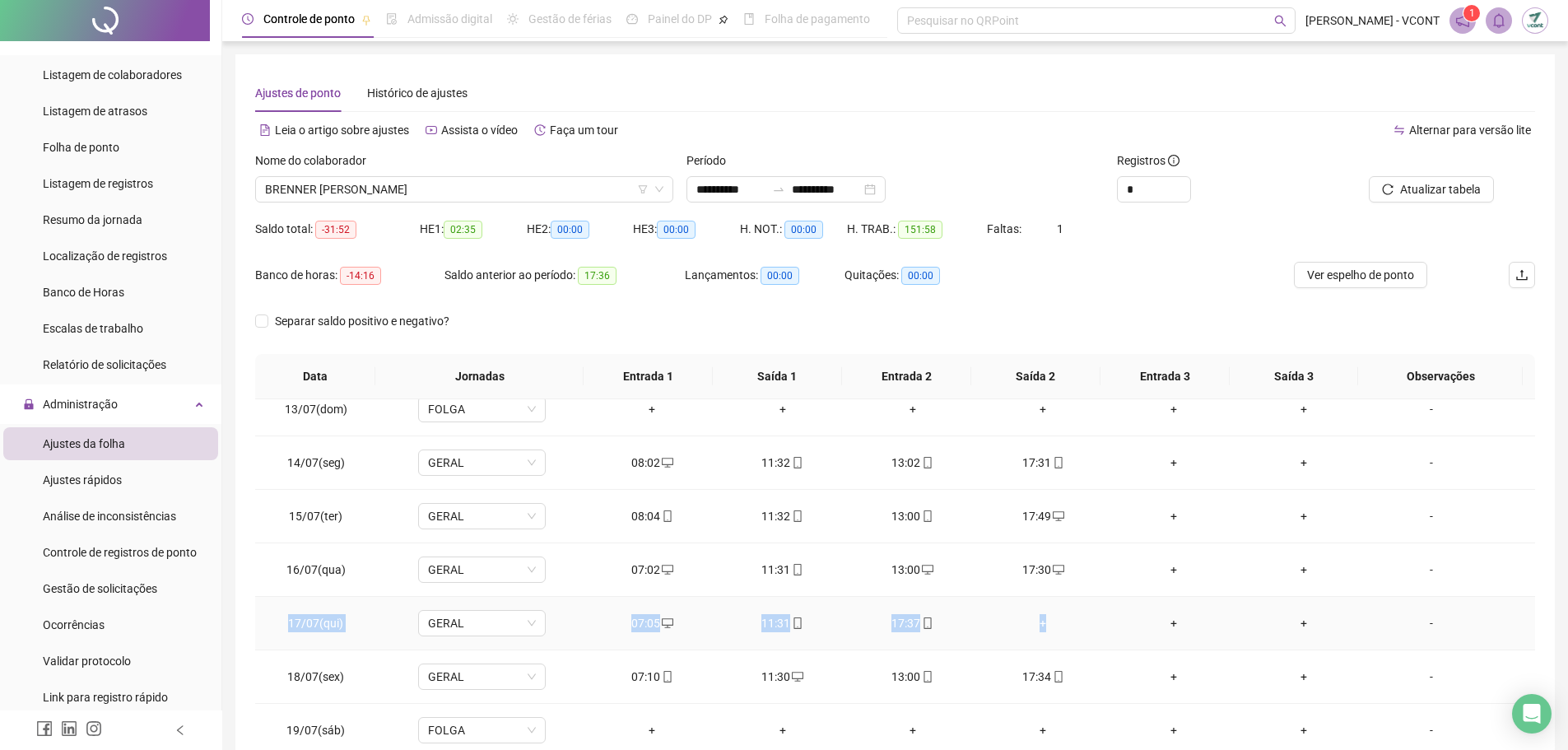
drag, startPoint x: 1070, startPoint y: 626, endPoint x: 273, endPoint y: 625, distance: 797.0
click at [273, 625] on tr "17/07(qui) GERAL 07:05 11:31 17:37 + + + -" at bounding box center [895, 624] width 1280 height 54
copy tr "17/07(qui) GERAL 07:05 11:31 17:37 +"
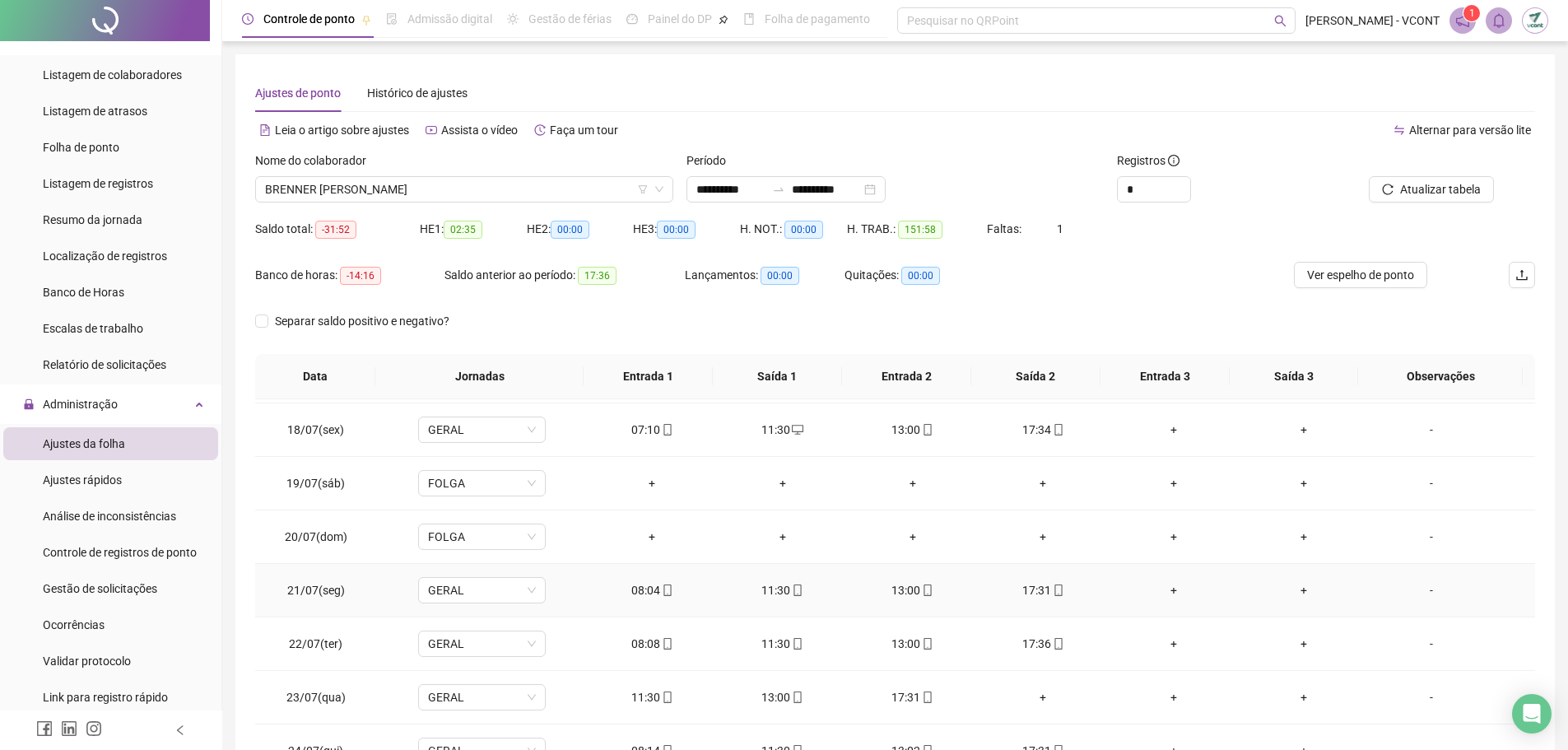
scroll to position [988, 0]
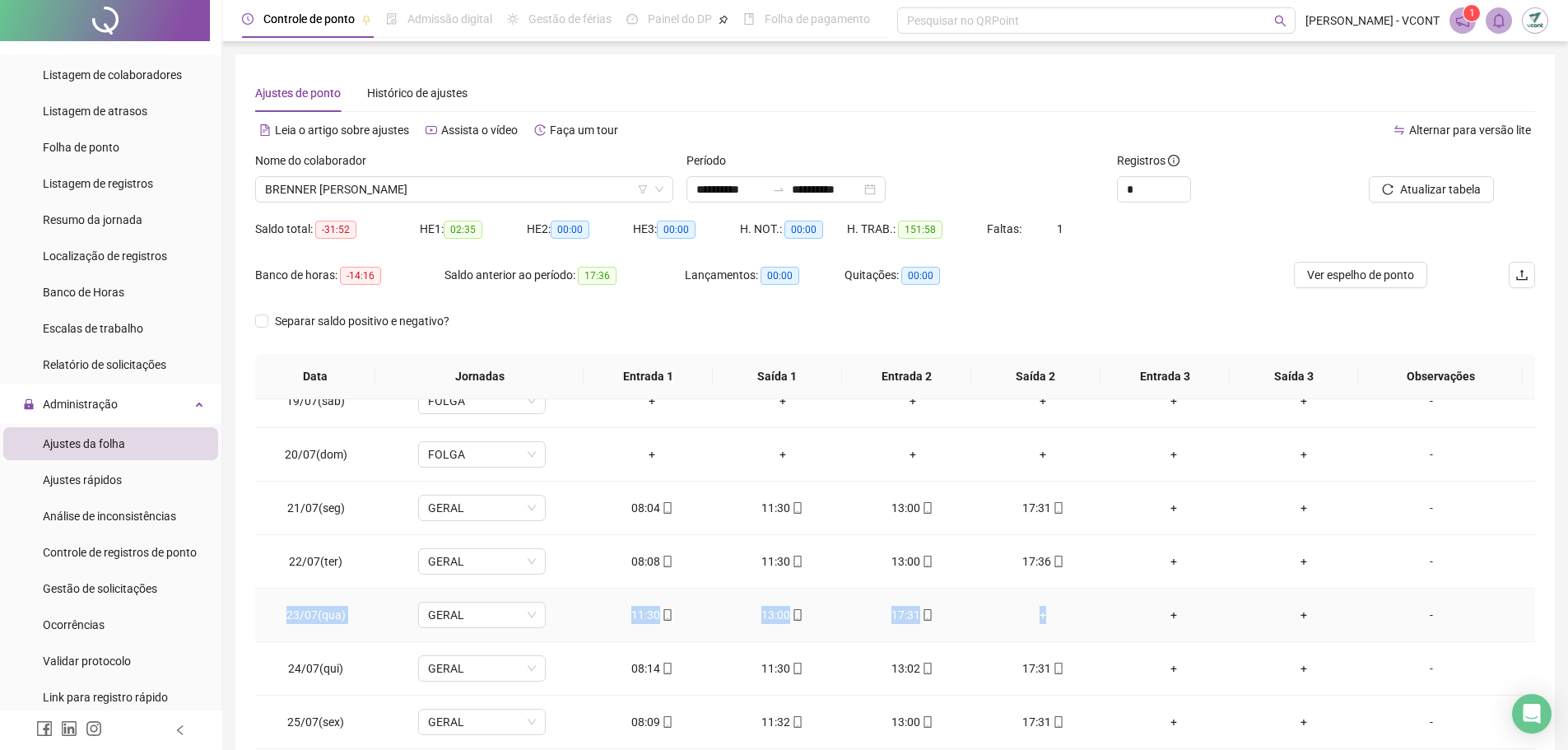
drag, startPoint x: 1067, startPoint y: 615, endPoint x: 269, endPoint y: 610, distance: 798.0
click at [269, 610] on tr "23/07(qua) GERAL 11:30 13:00 17:31 + + + -" at bounding box center [895, 616] width 1280 height 54
copy tr "23/07(qua) GERAL 11:30 13:00 17:31 +"
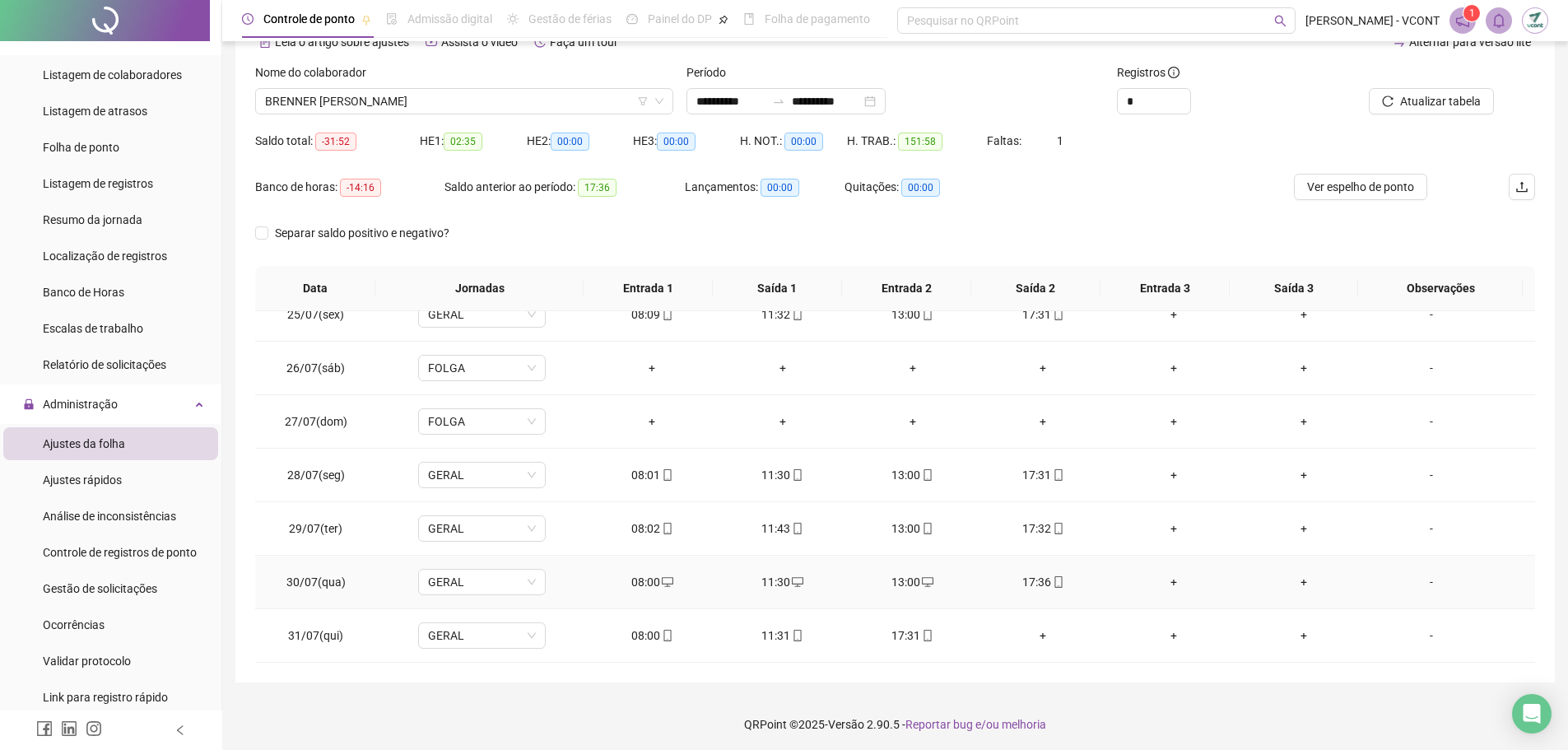
scroll to position [92, 0]
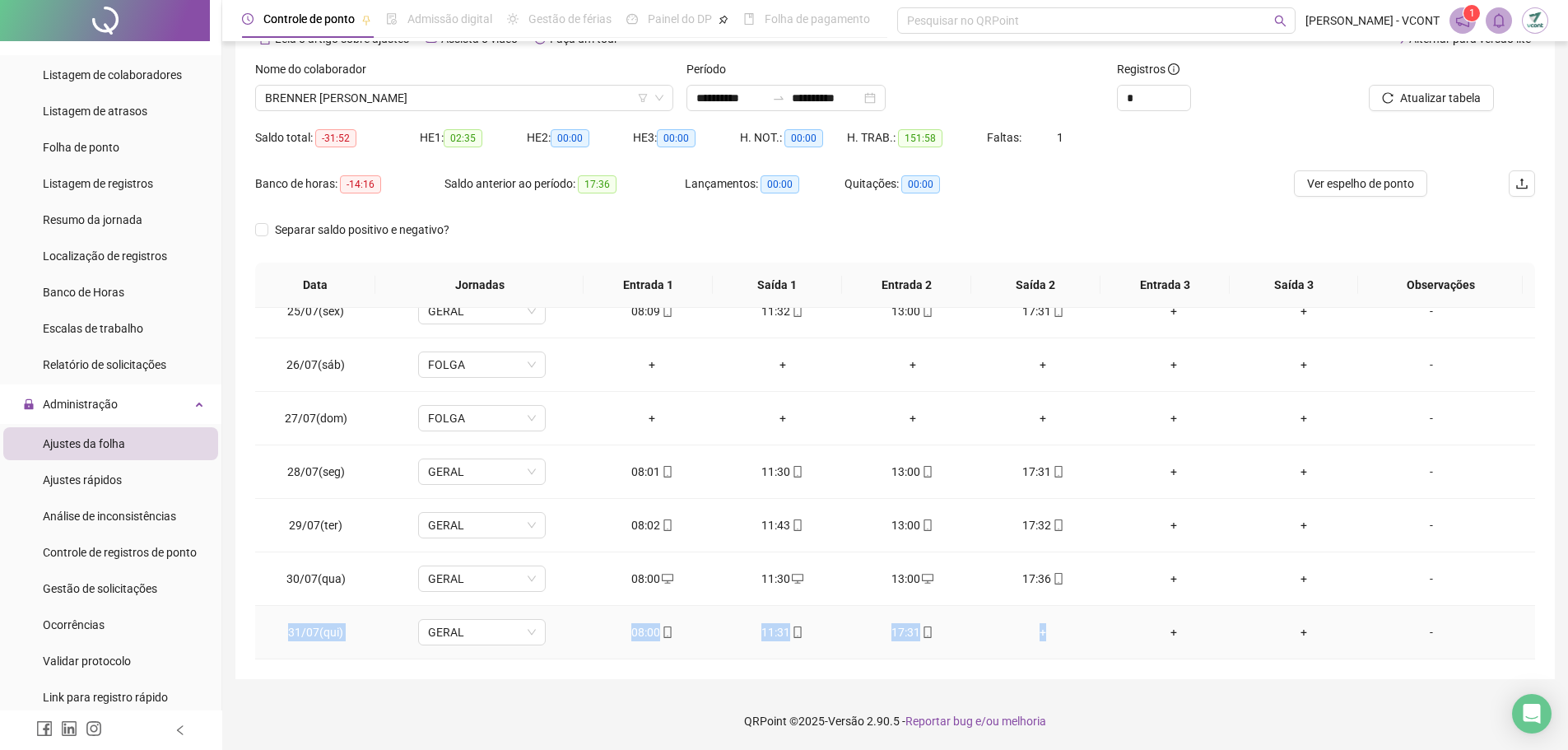
drag, startPoint x: 833, startPoint y: 629, endPoint x: 280, endPoint y: 638, distance: 553.1
click at [280, 638] on tr "31/07(qui) GERAL 08:00 11:31 17:31 + + + -" at bounding box center [895, 633] width 1280 height 54
copy tr "31/07(qui) GERAL 08:00 11:31 17:31 +"
click at [586, 100] on span "BRENNER [PERSON_NAME]" at bounding box center [464, 97] width 399 height 25
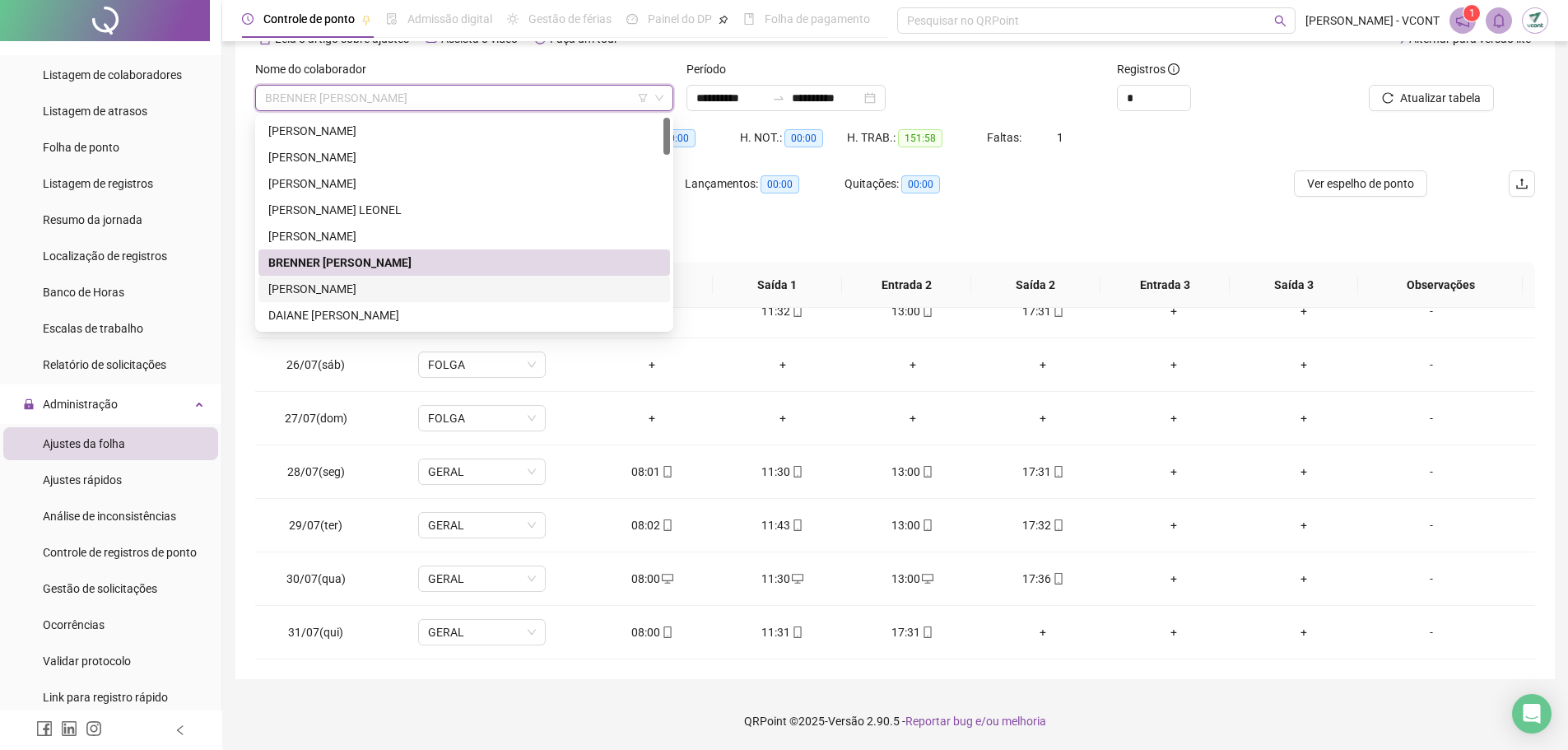
click at [363, 289] on div "[PERSON_NAME]" at bounding box center [465, 288] width 392 height 18
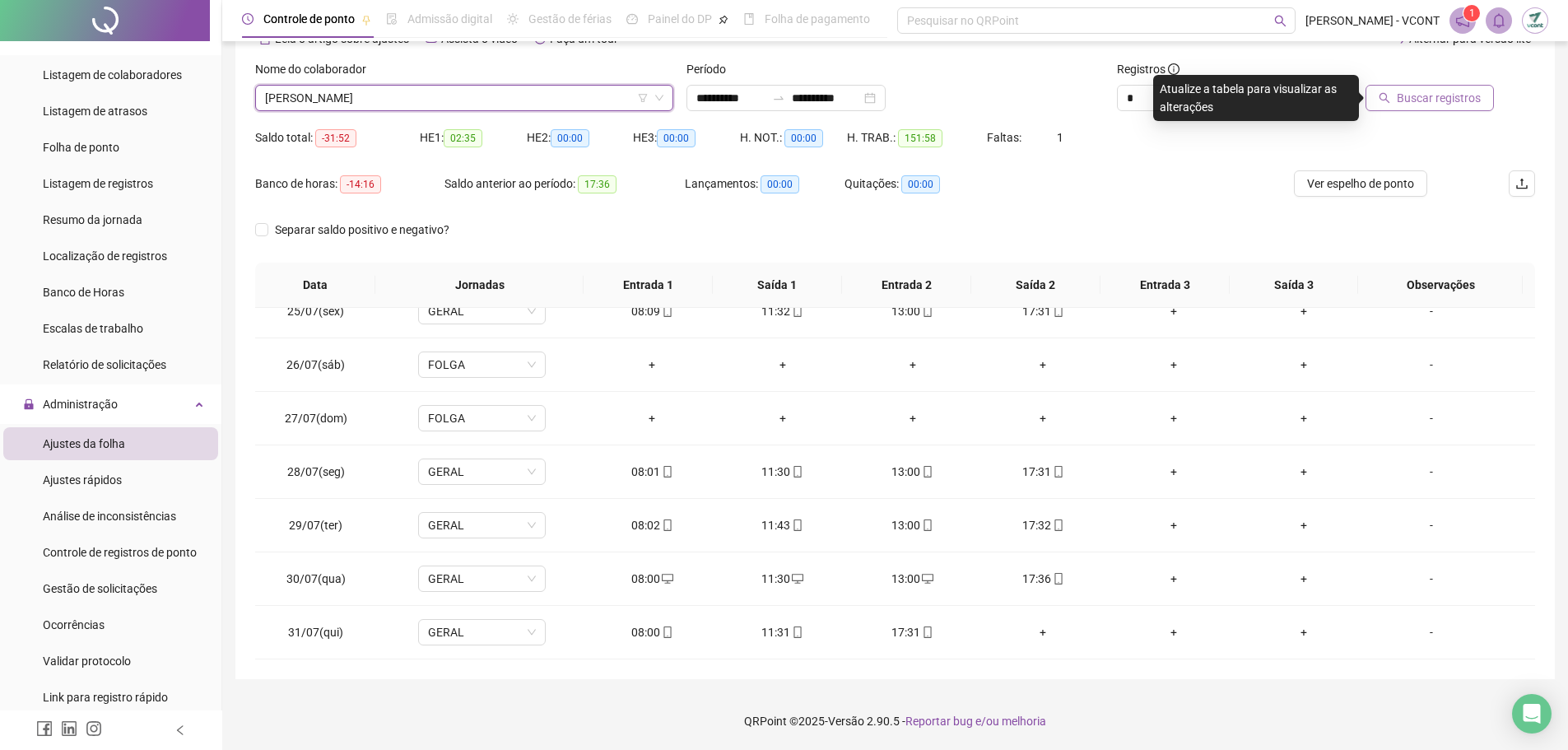
click at [1442, 101] on span "Buscar registros" at bounding box center [1439, 97] width 84 height 18
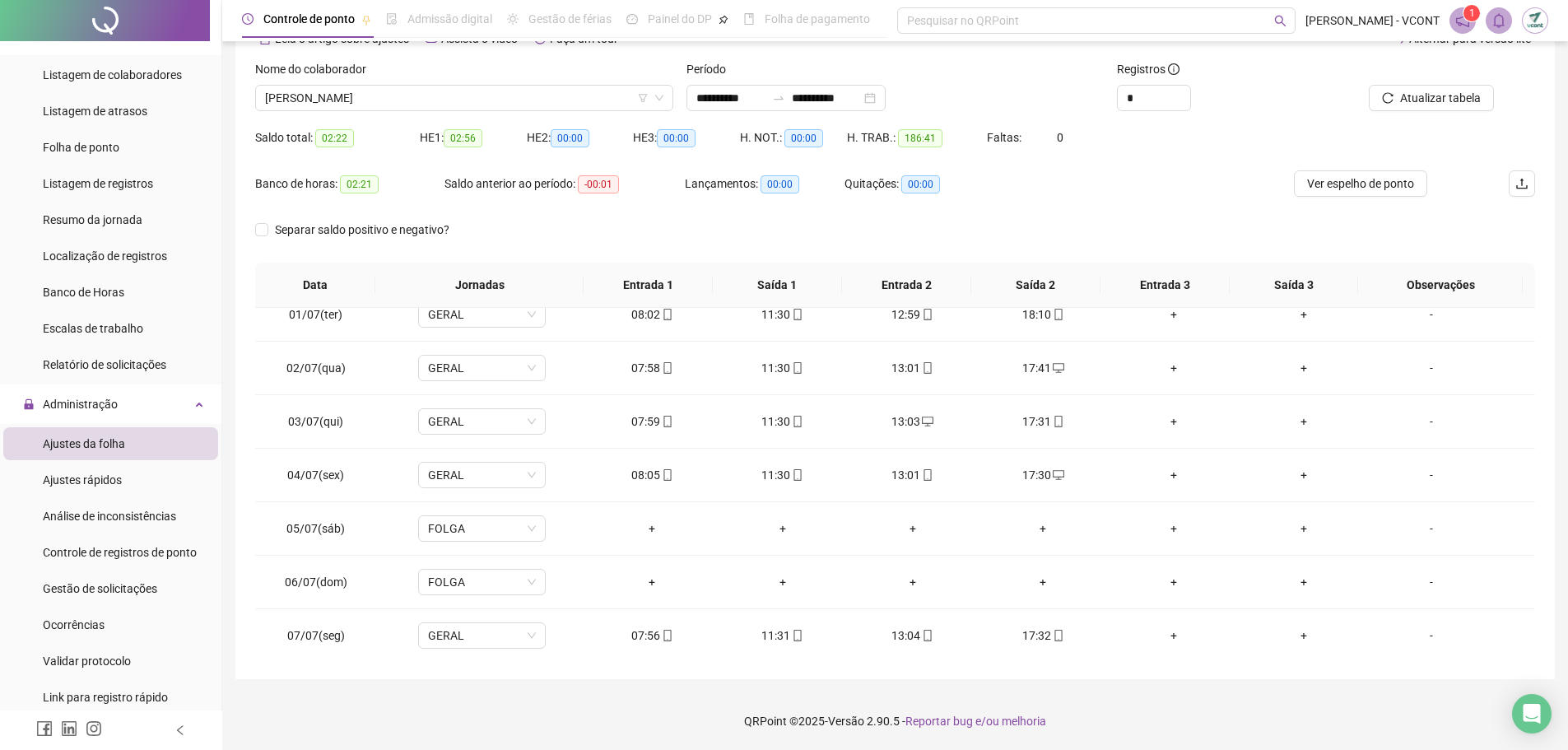
scroll to position [0, 0]
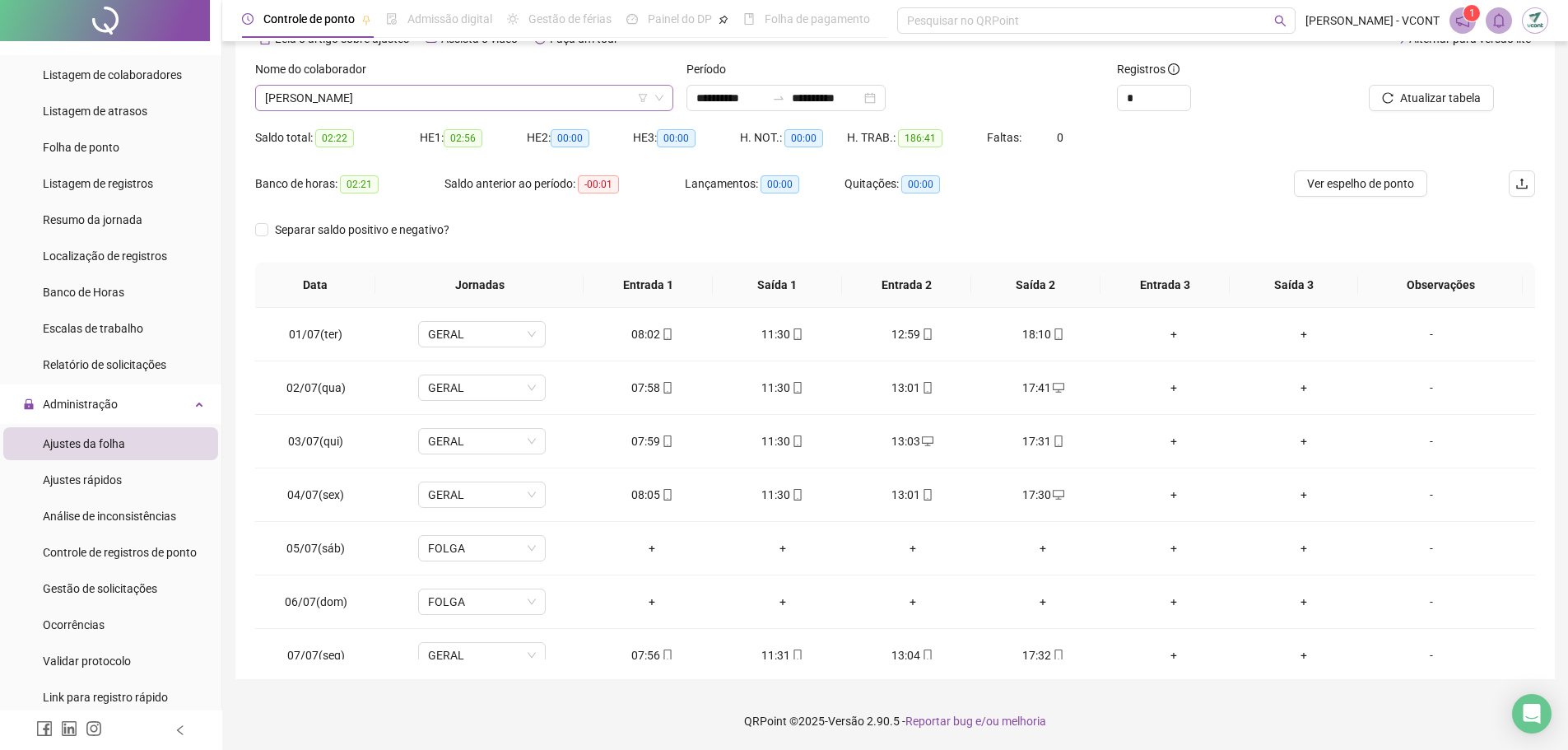
click at [490, 101] on span "[PERSON_NAME]" at bounding box center [464, 97] width 399 height 25
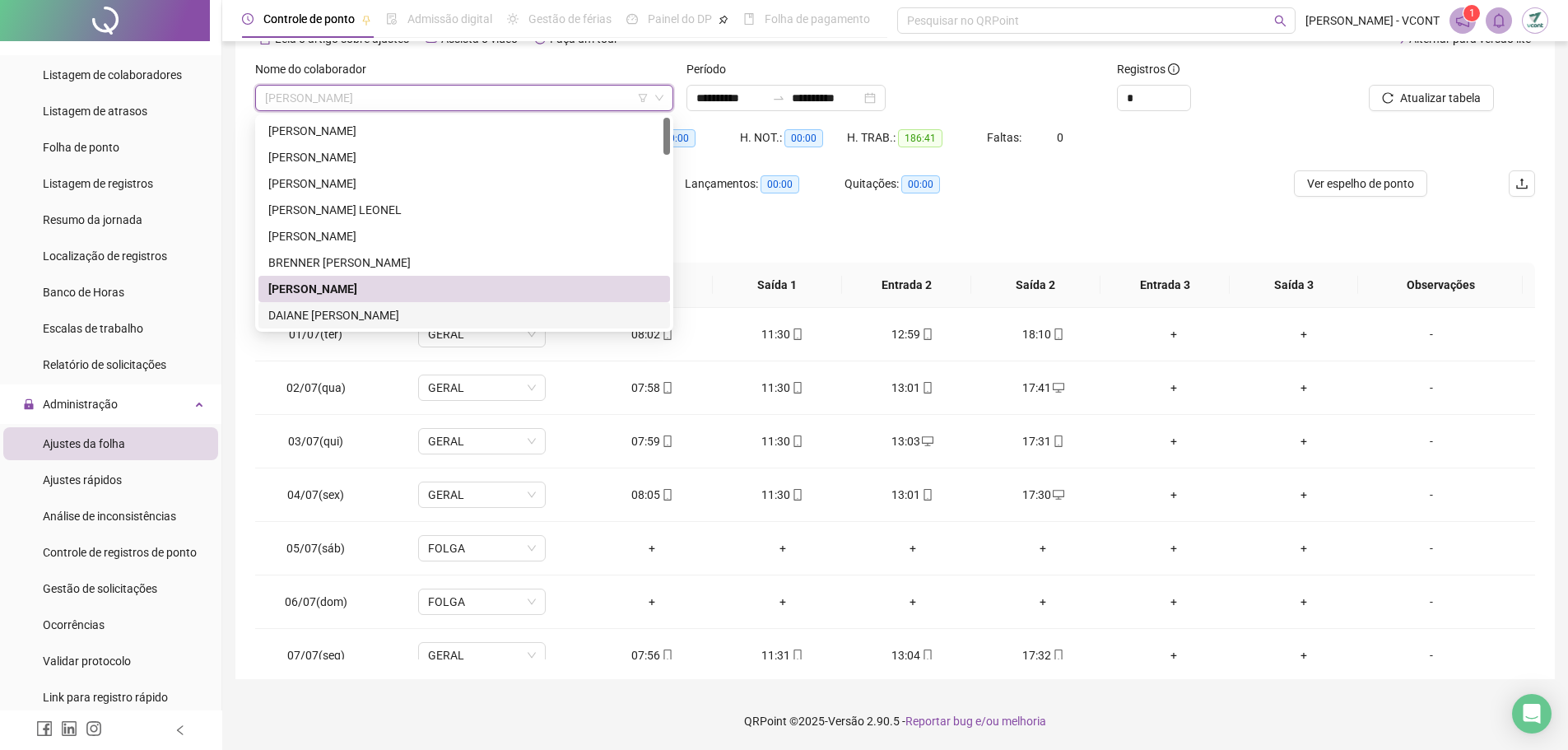
click at [375, 317] on div "DAIANE [PERSON_NAME]" at bounding box center [465, 315] width 392 height 18
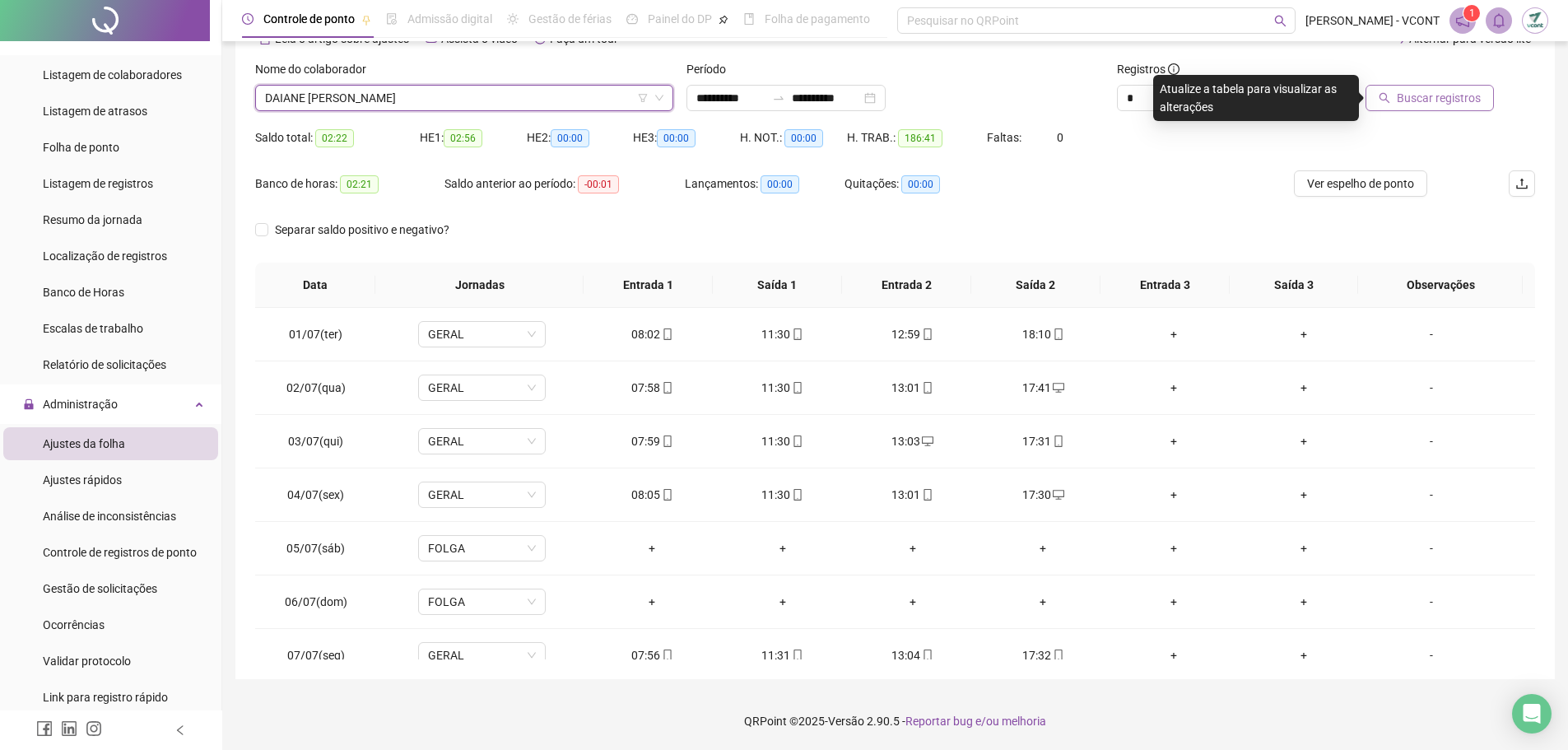
click at [1425, 99] on span "Buscar registros" at bounding box center [1439, 97] width 84 height 18
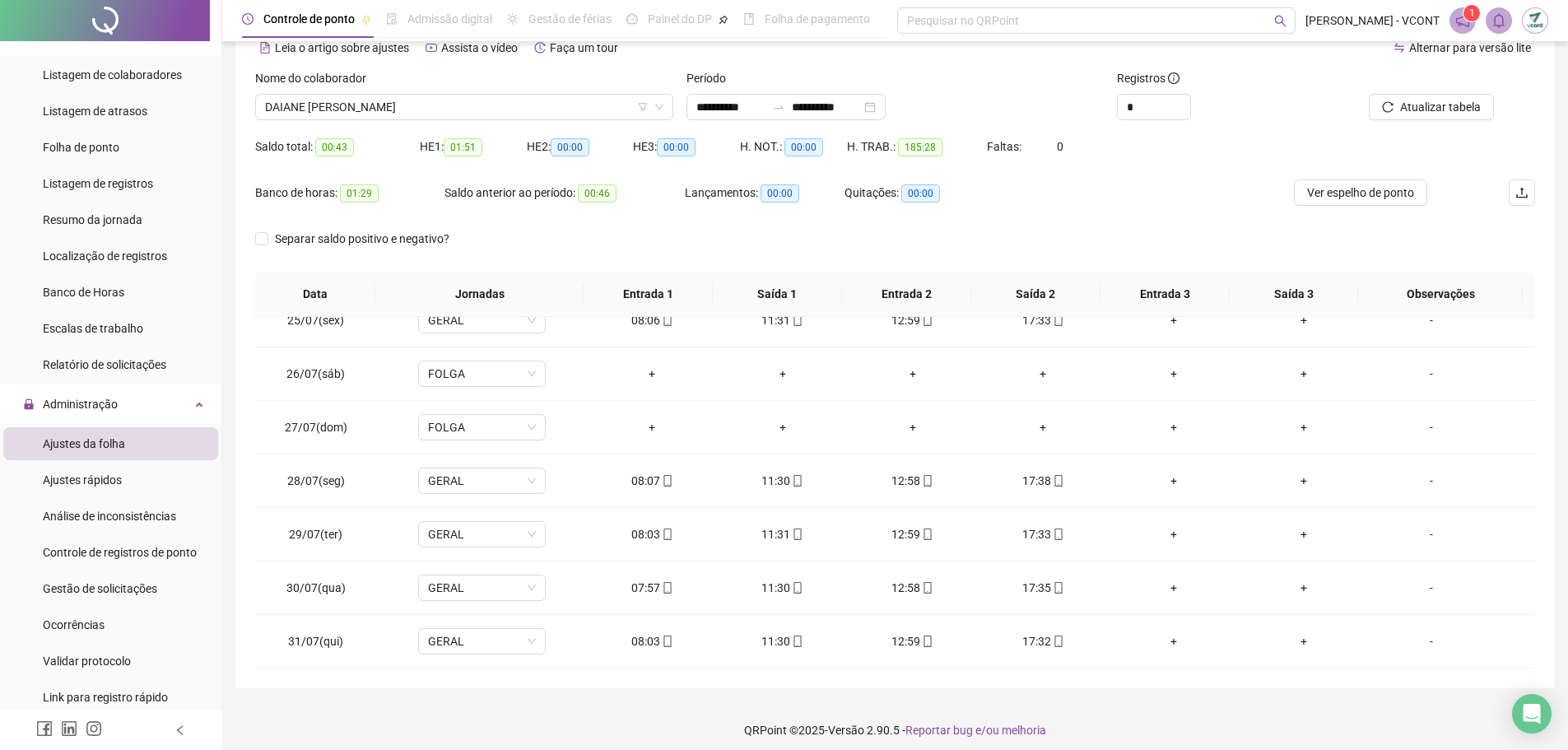
scroll to position [1307, 0]
click at [533, 105] on span "DAIANE [PERSON_NAME]" at bounding box center [464, 106] width 399 height 25
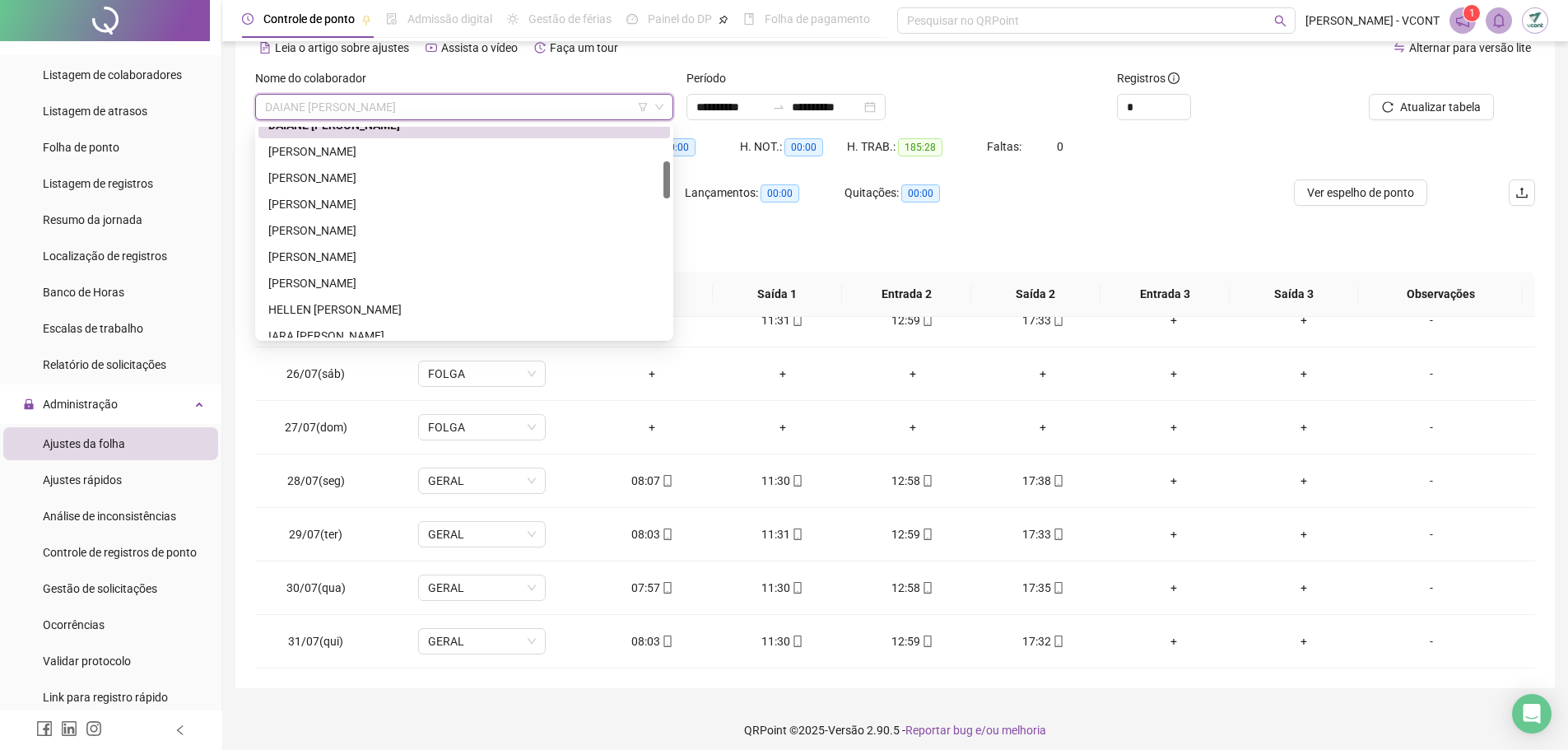
scroll to position [203, 0]
drag, startPoint x: 668, startPoint y: 154, endPoint x: 653, endPoint y: 190, distance: 39.0
click at [653, 190] on div "DAIANE [PERSON_NAME] [PERSON_NAME] [PERSON_NAME] [PERSON_NAME]" at bounding box center [465, 232] width 412 height 211
click at [471, 155] on div "[PERSON_NAME]" at bounding box center [465, 147] width 392 height 18
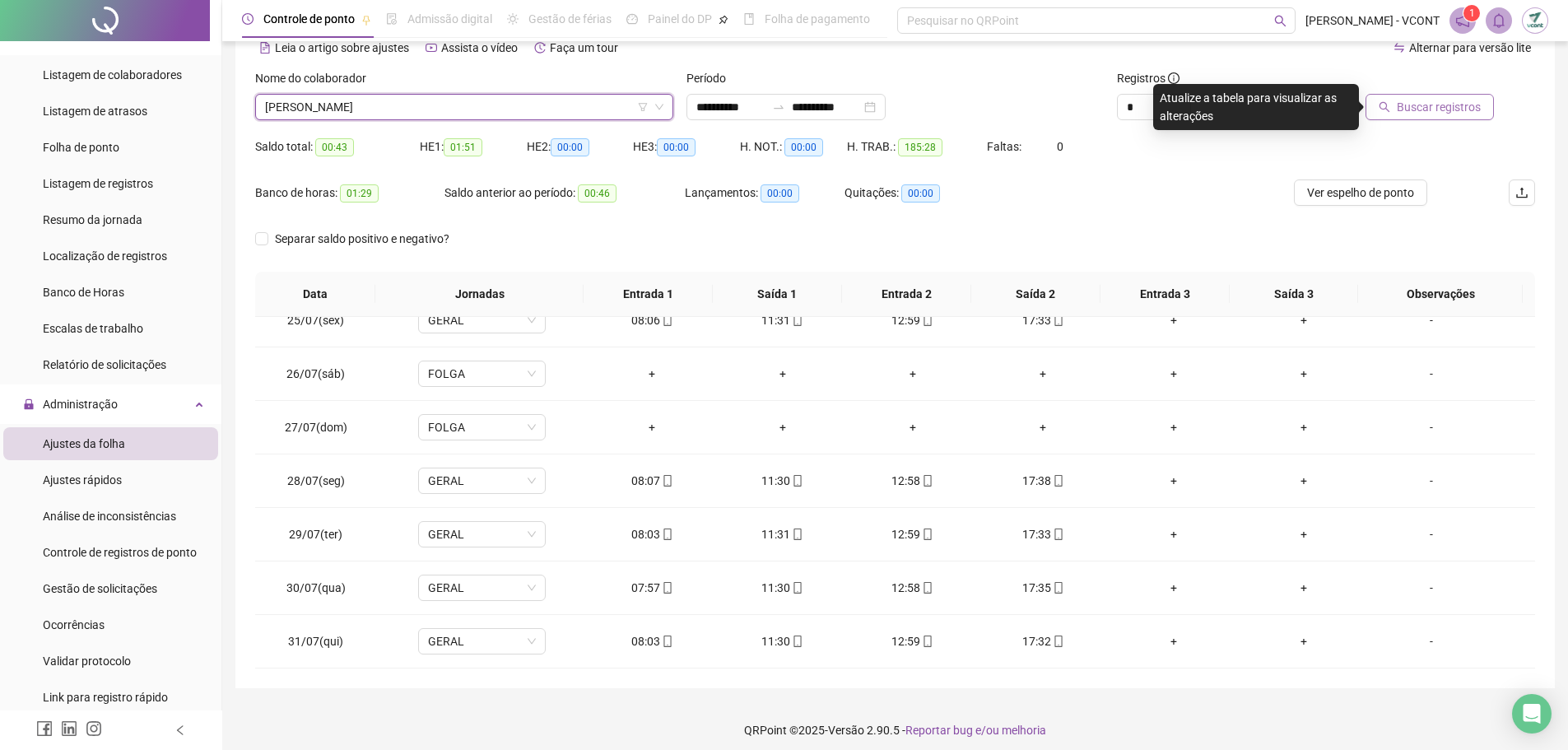
drag, startPoint x: 1427, startPoint y: 107, endPoint x: 1472, endPoint y: 112, distance: 45.3
click at [1425, 107] on span "Buscar registros" at bounding box center [1439, 106] width 84 height 18
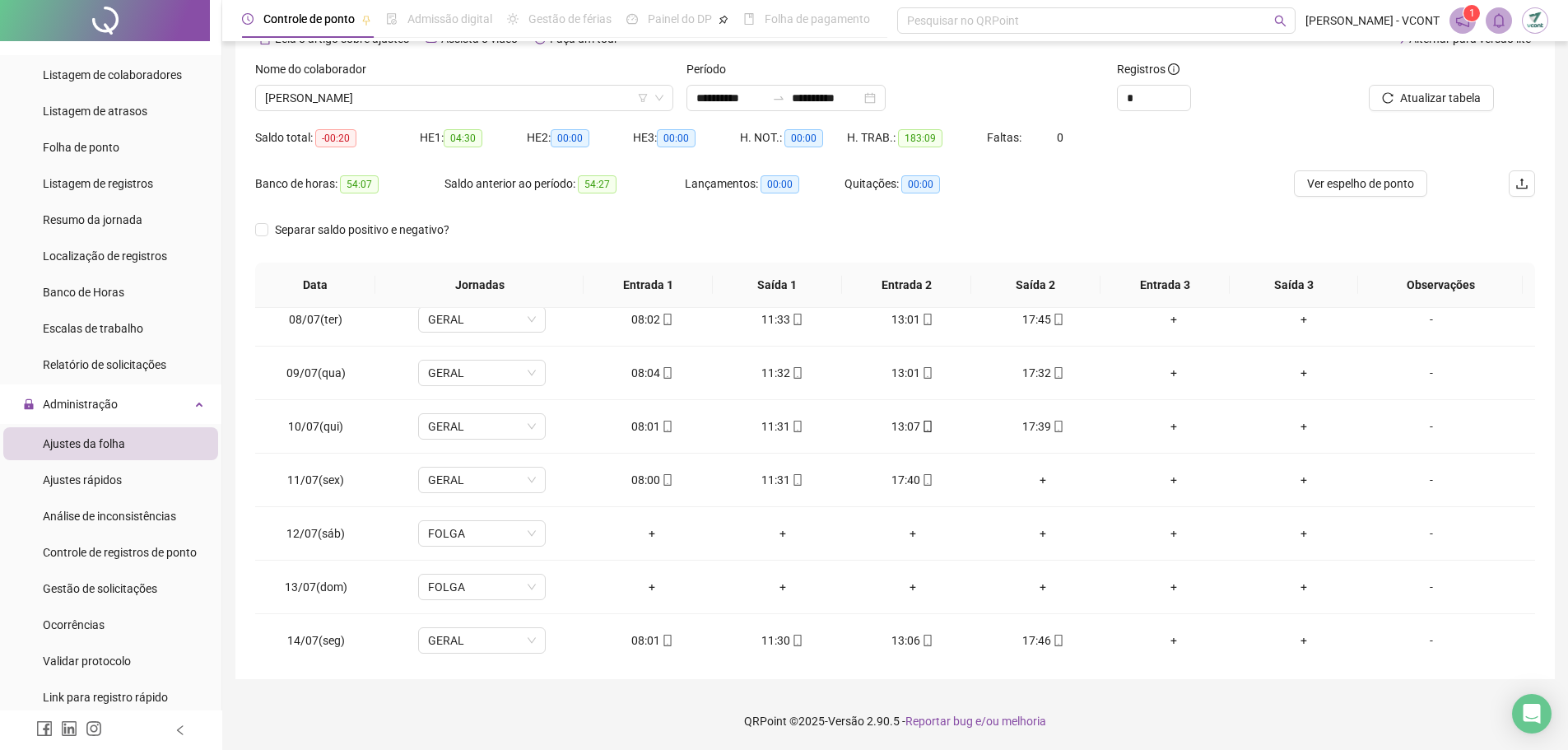
scroll to position [412, 0]
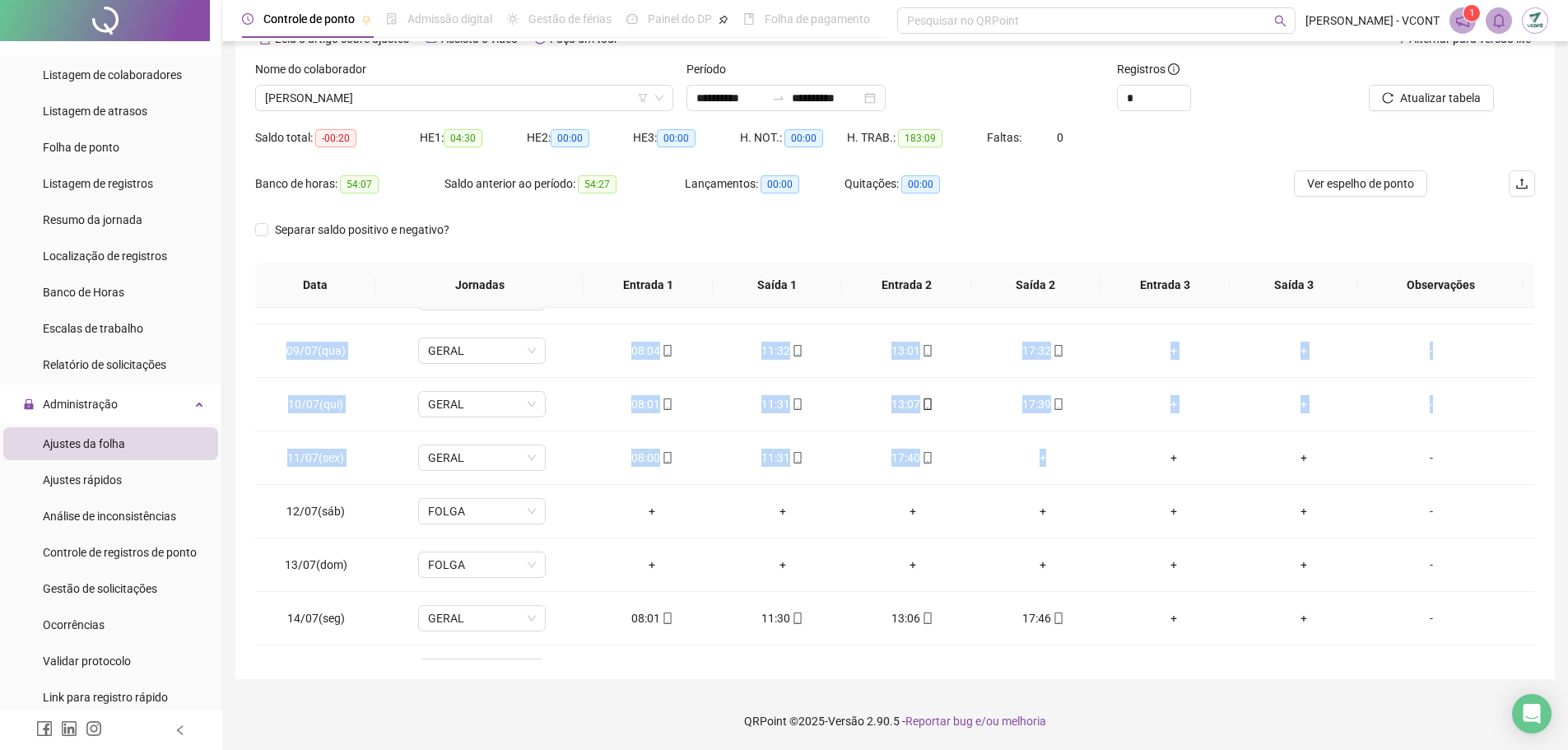
drag, startPoint x: 1072, startPoint y: 465, endPoint x: 251, endPoint y: 459, distance: 821.0
click at [251, 459] on div "**********" at bounding box center [895, 321] width 1319 height 716
click at [1229, 474] on td "+" at bounding box center [1174, 459] width 130 height 54
drag, startPoint x: 799, startPoint y: 442, endPoint x: 276, endPoint y: 456, distance: 523.2
click at [276, 456] on tr "11/07(sex) GERAL 08:00 11:31 17:40 + + + -" at bounding box center [895, 459] width 1280 height 54
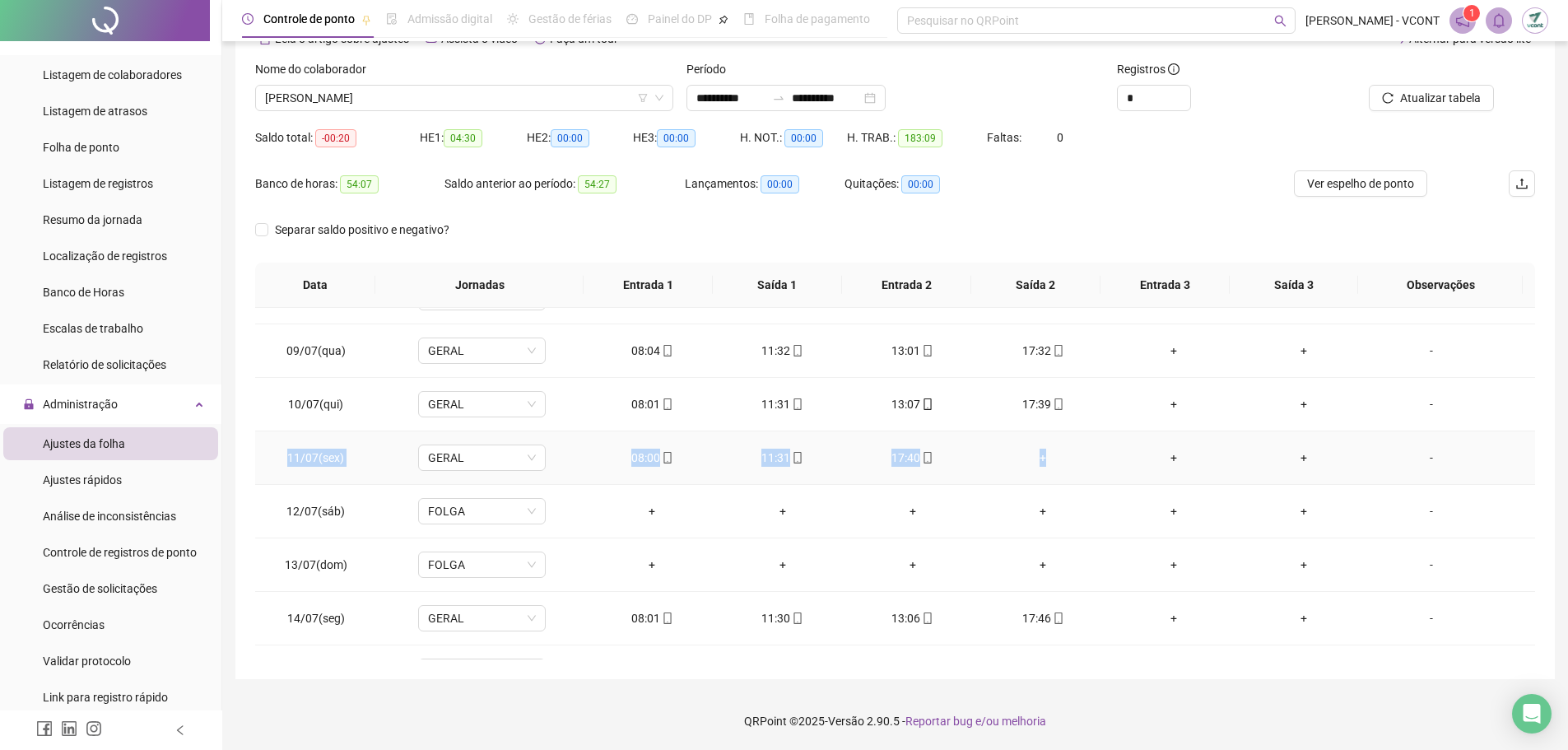
copy tr "11/07(sex) GERAL 08:00 11:31 17:40 +"
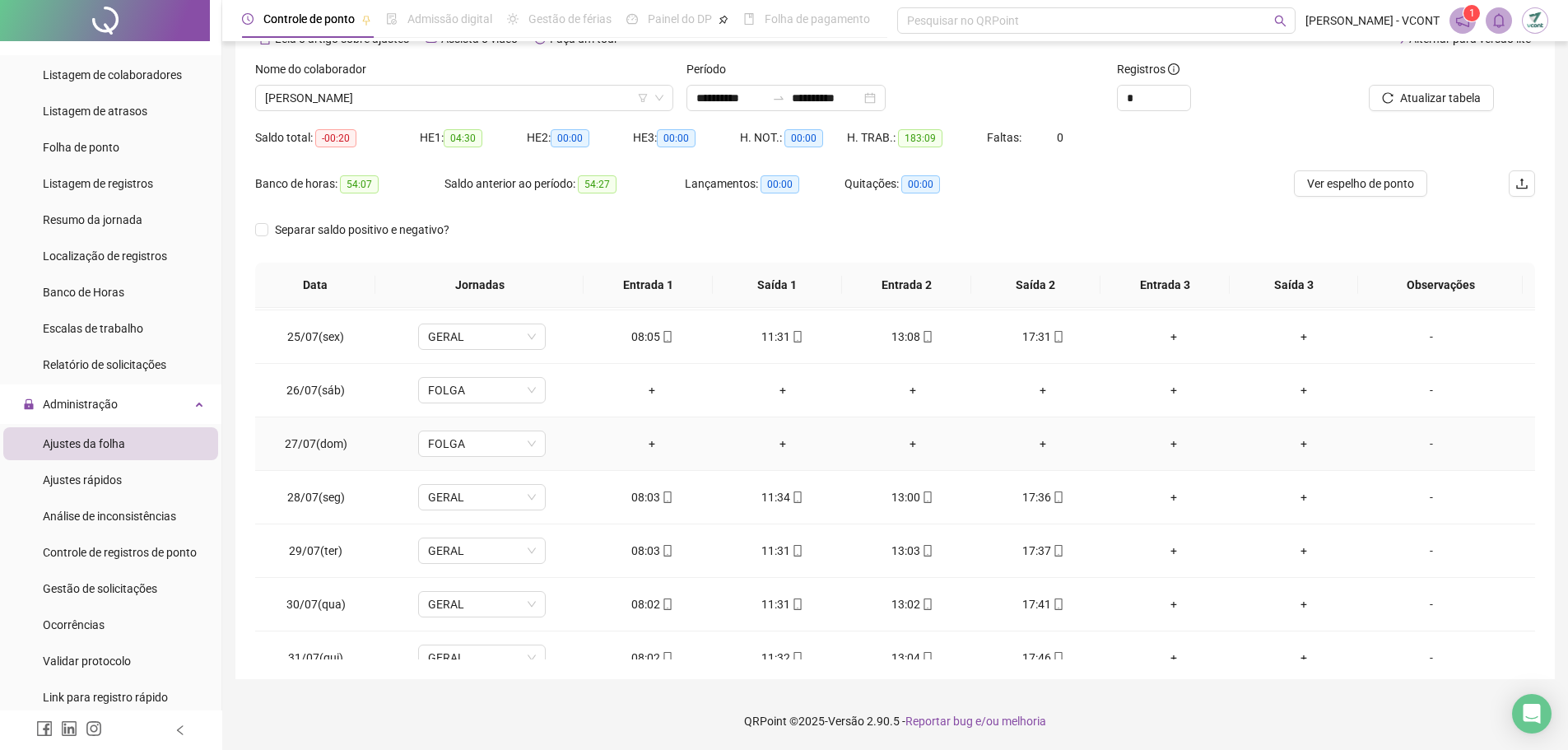
scroll to position [1307, 0]
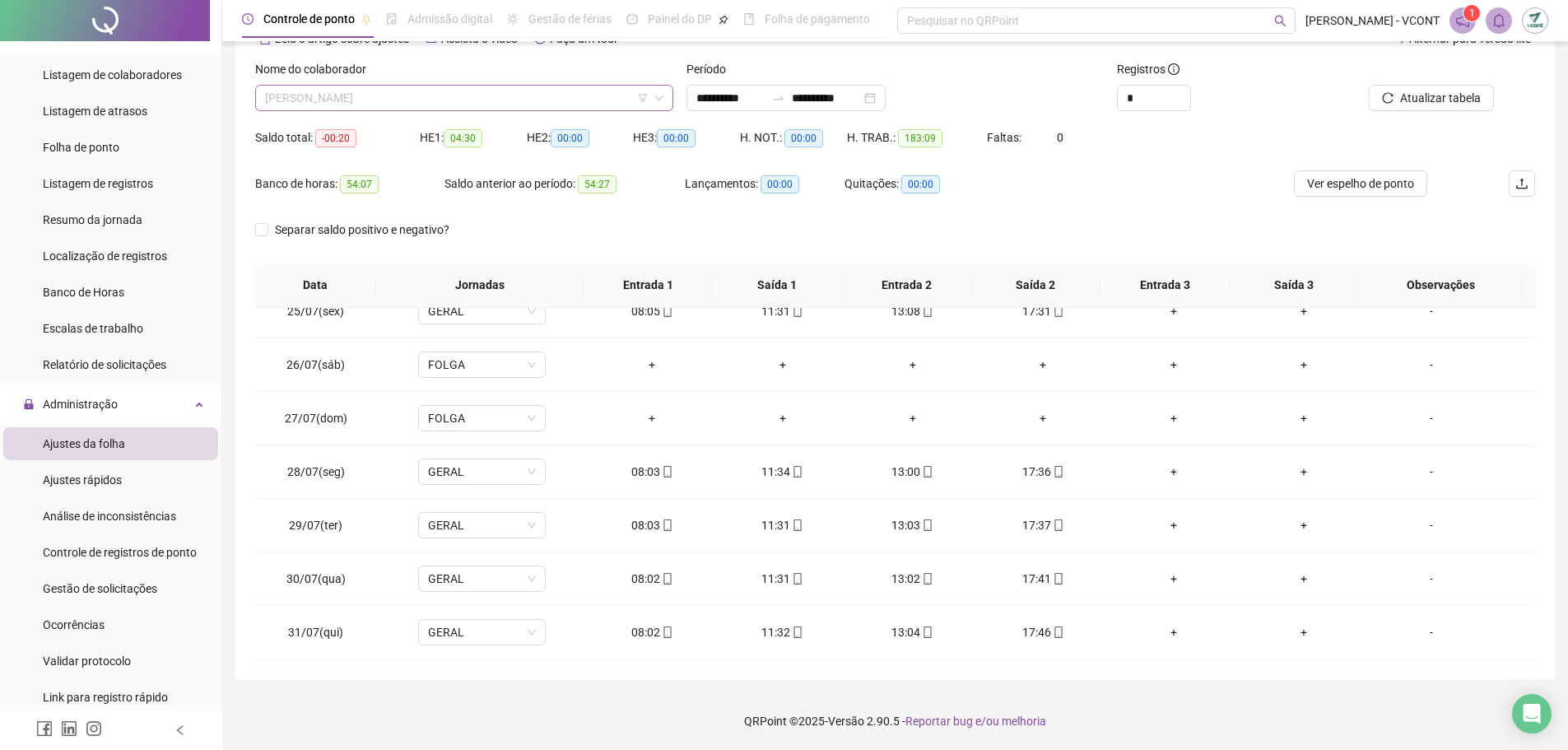
click at [494, 106] on span "[PERSON_NAME]" at bounding box center [464, 97] width 399 height 25
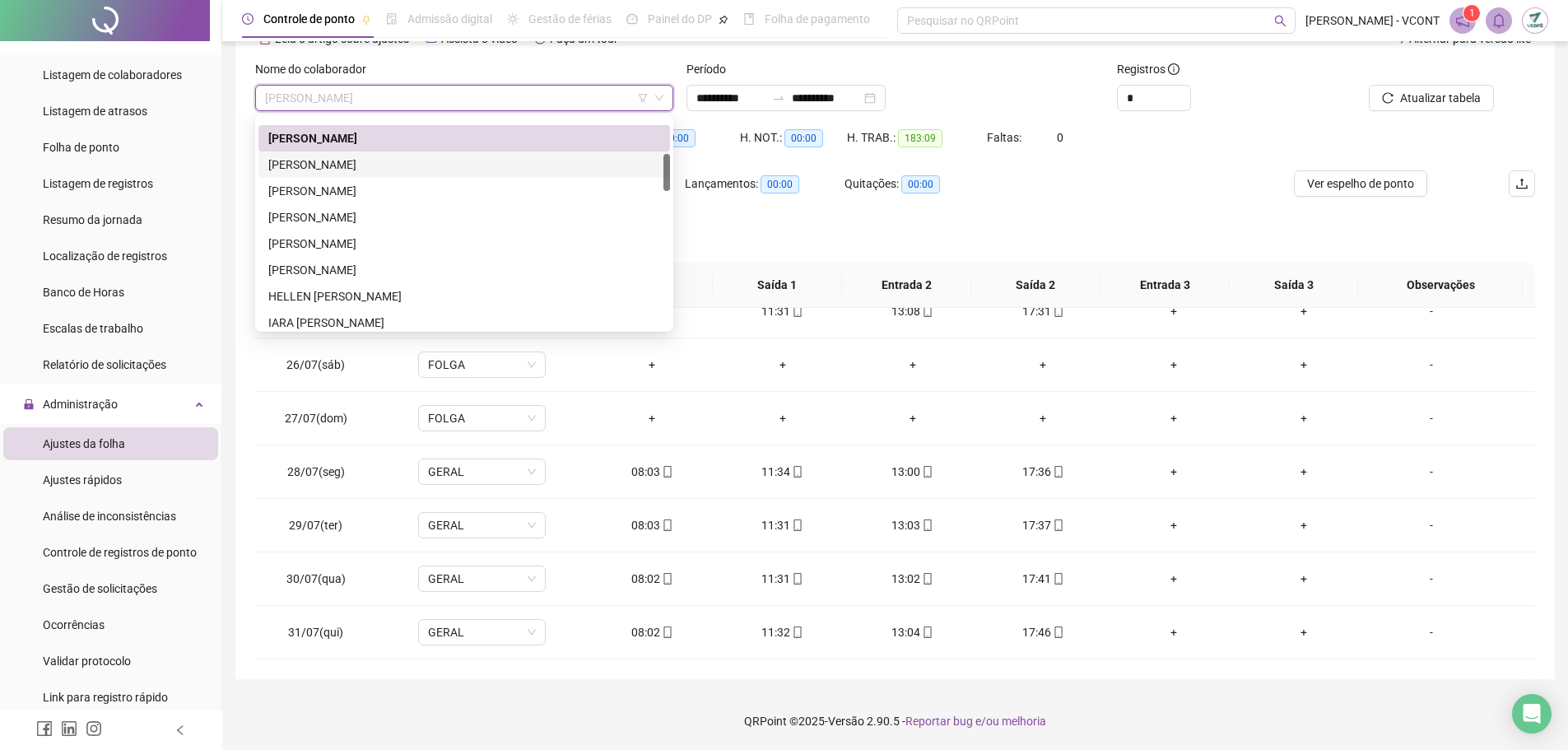
click at [389, 163] on div "[PERSON_NAME]" at bounding box center [465, 164] width 392 height 18
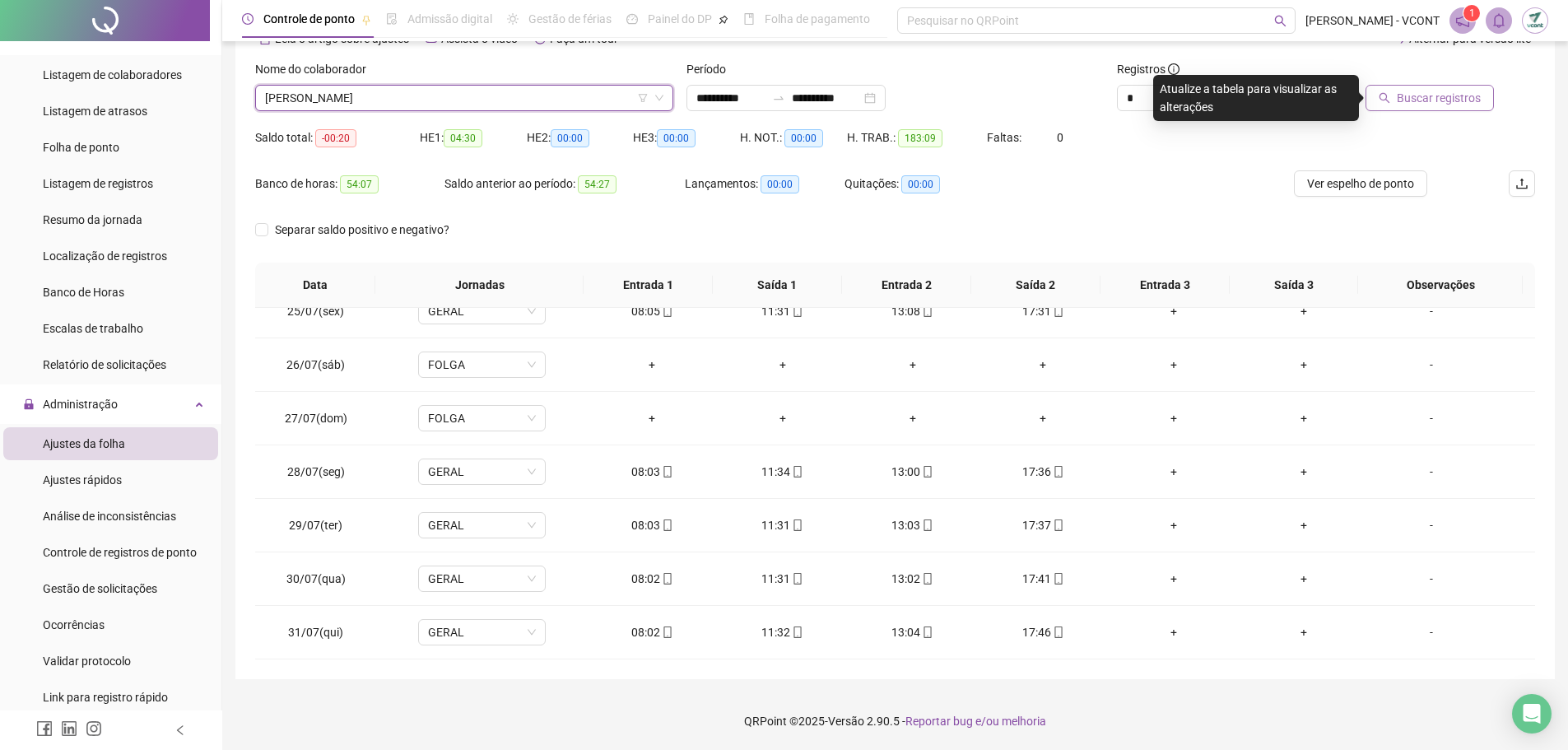
click at [1418, 95] on span "Buscar registros" at bounding box center [1439, 97] width 84 height 18
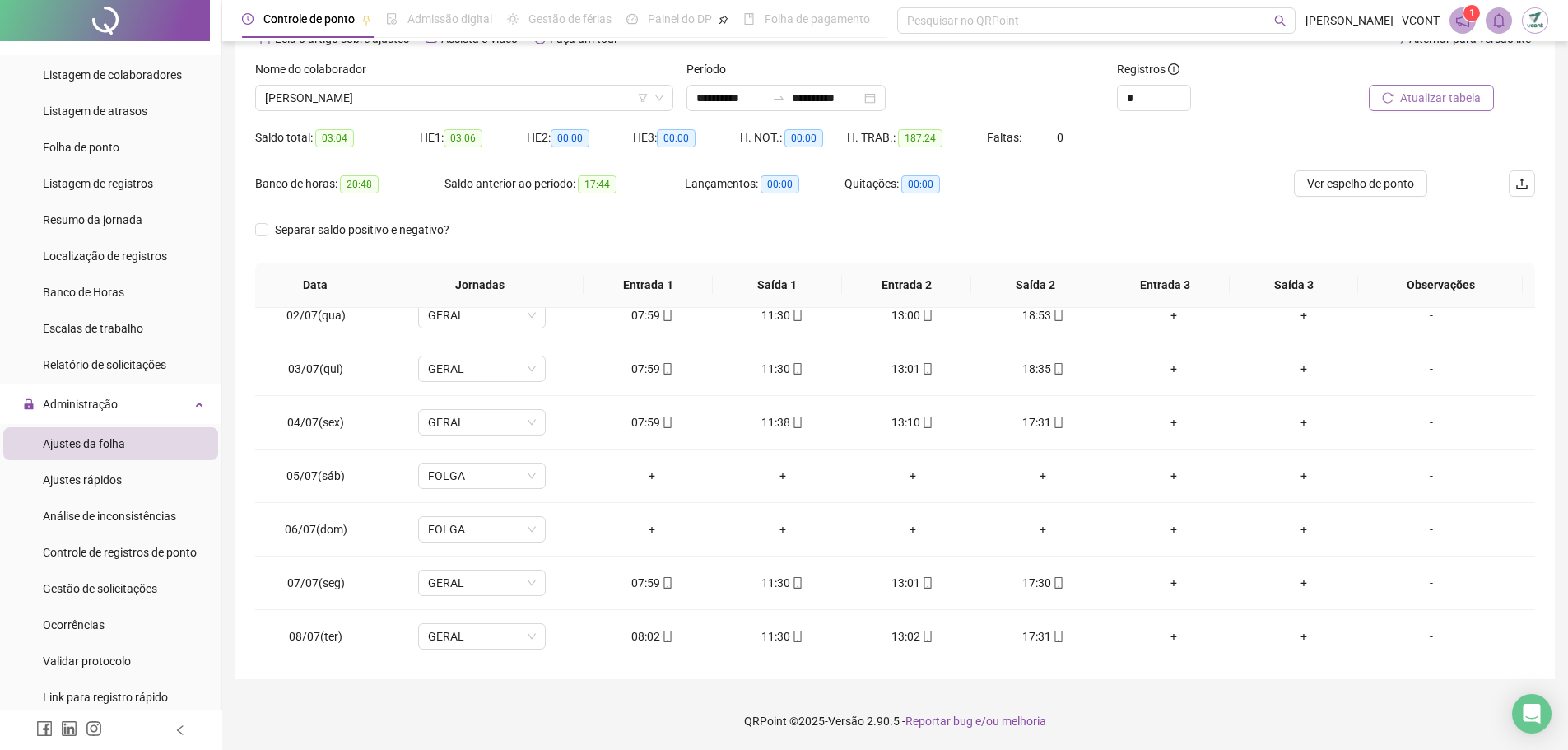
scroll to position [0, 0]
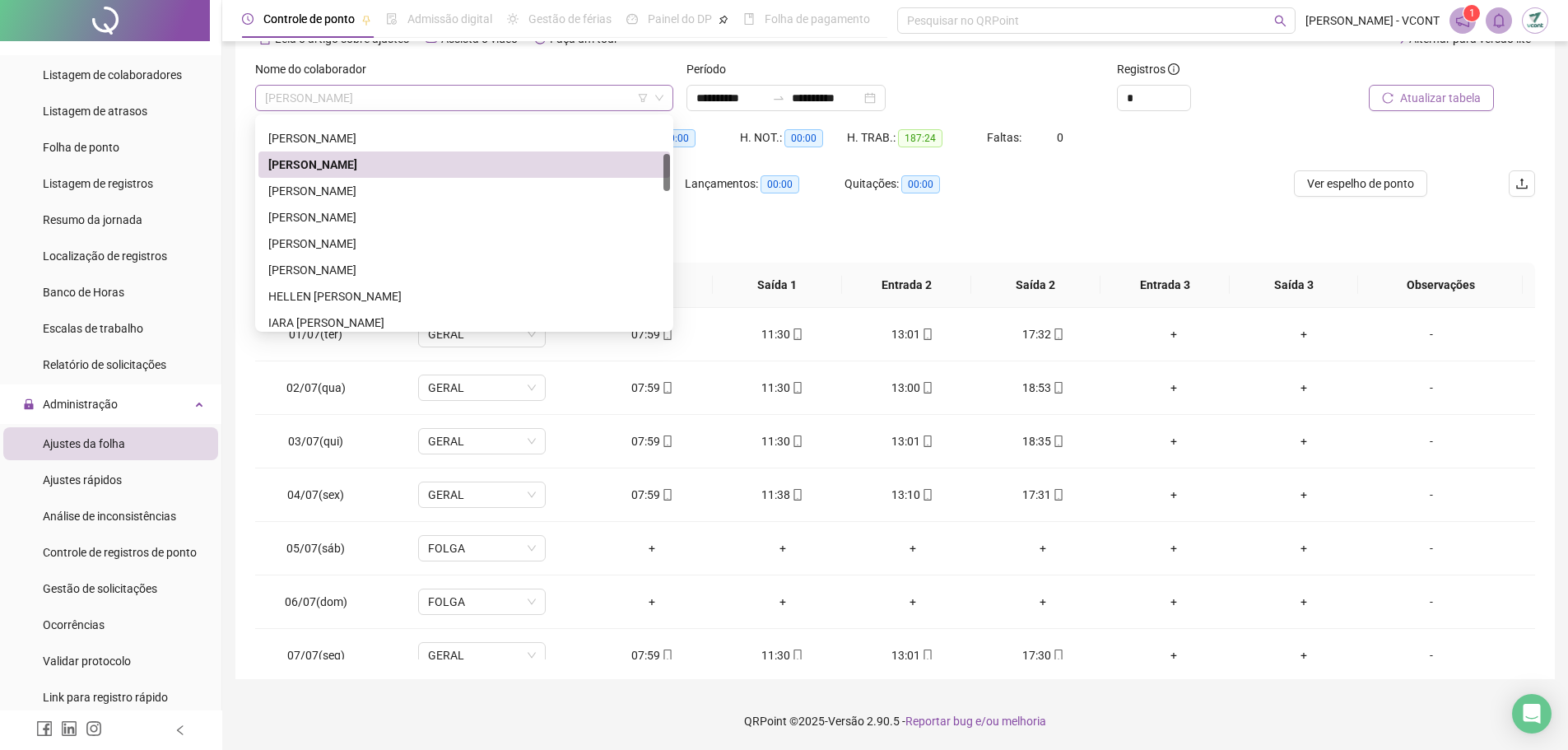
click at [475, 96] on span "[PERSON_NAME]" at bounding box center [464, 97] width 399 height 25
click at [336, 187] on div "[PERSON_NAME]" at bounding box center [465, 191] width 392 height 18
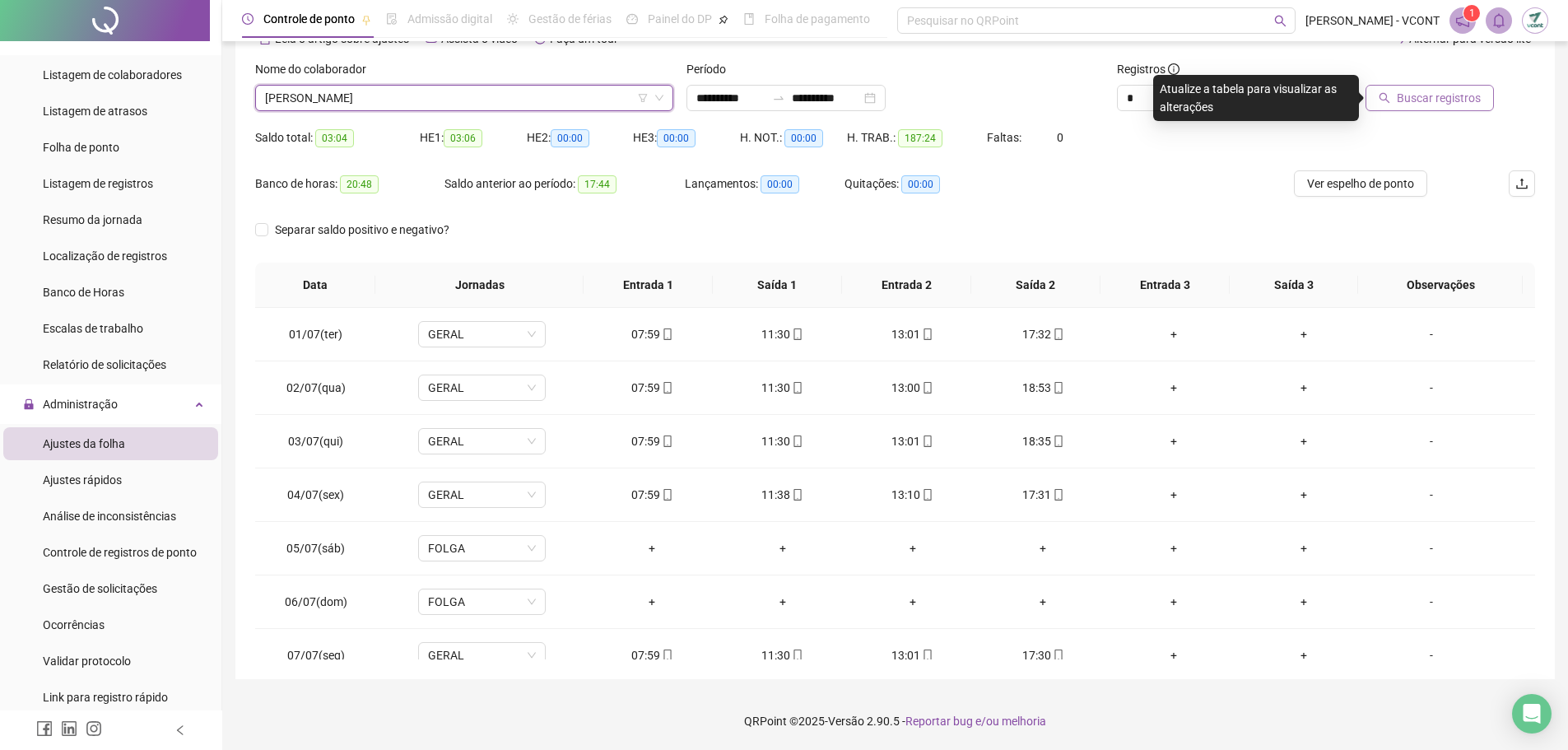
click at [1420, 94] on span "Buscar registros" at bounding box center [1439, 97] width 84 height 18
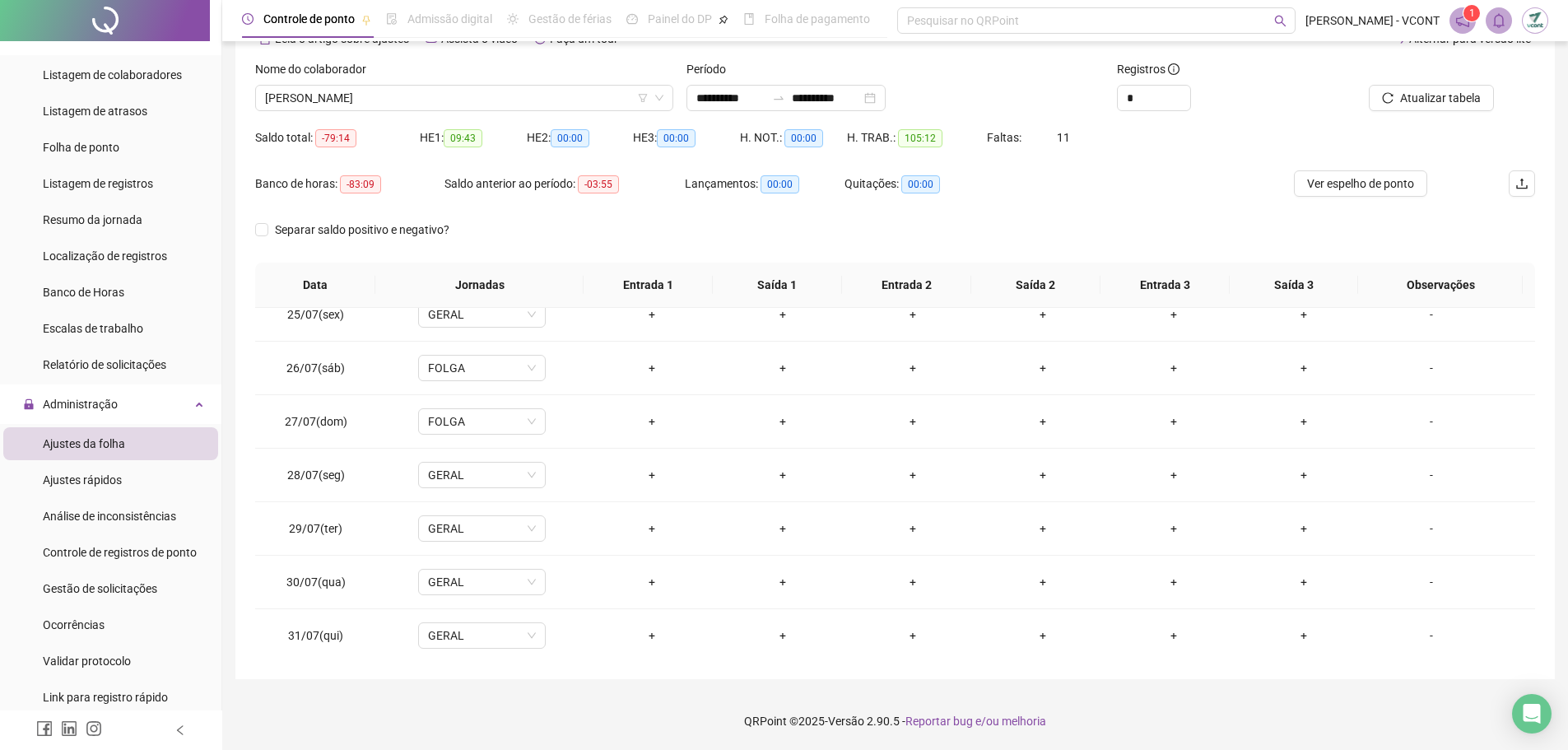
scroll to position [1307, 0]
click at [418, 96] on span "[PERSON_NAME]" at bounding box center [464, 97] width 399 height 25
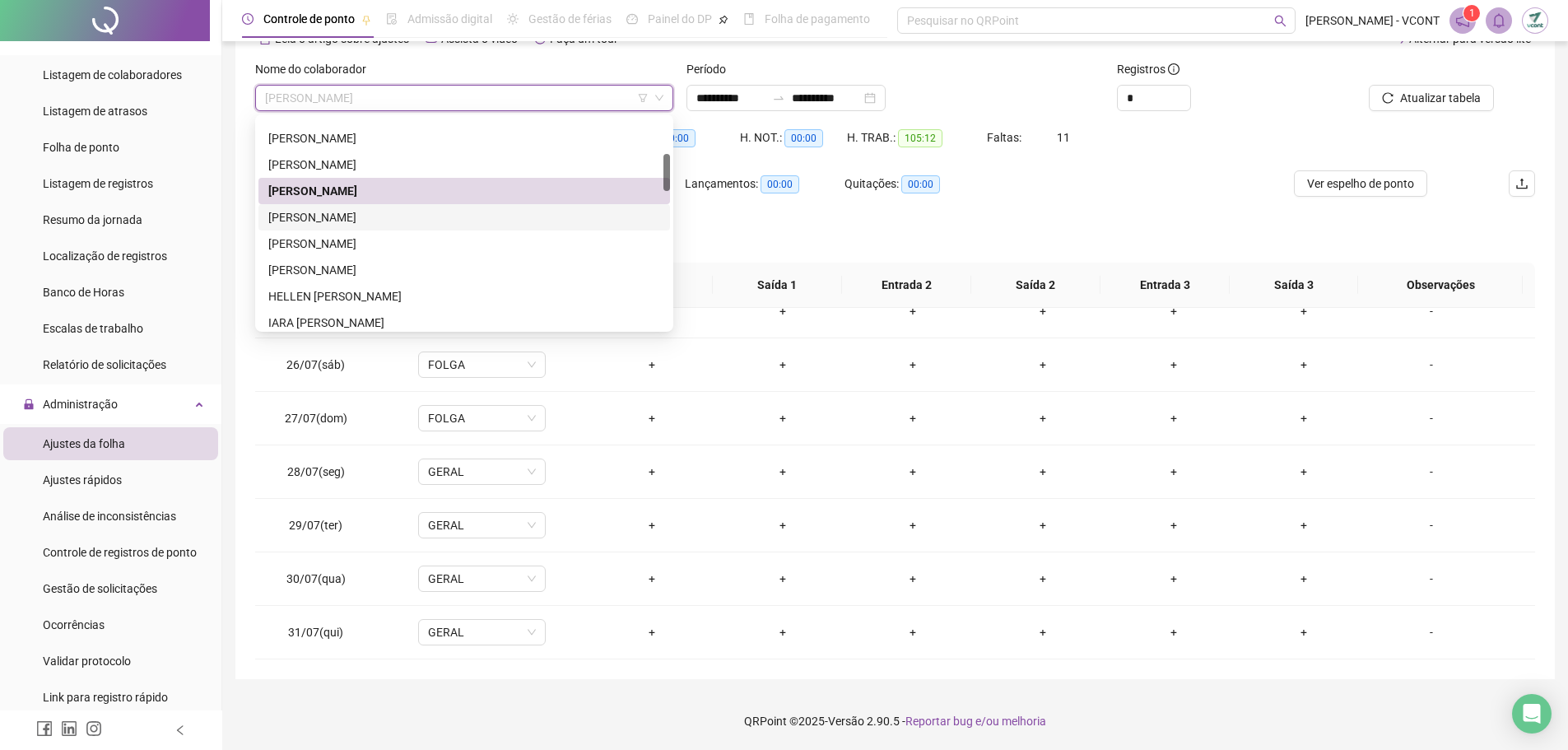
click at [352, 214] on div "[PERSON_NAME]" at bounding box center [465, 217] width 392 height 18
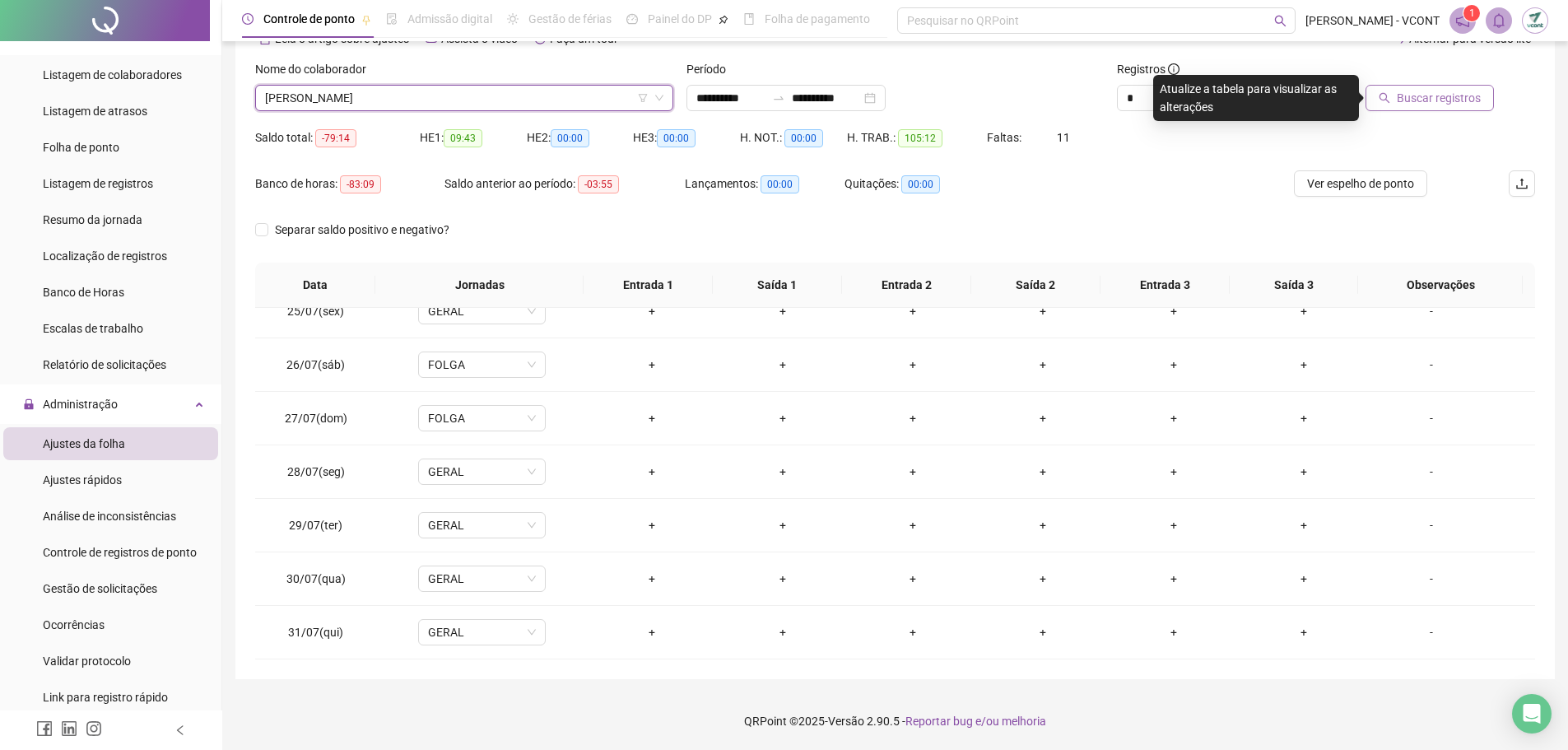
click at [1437, 95] on span "Buscar registros" at bounding box center [1439, 97] width 84 height 18
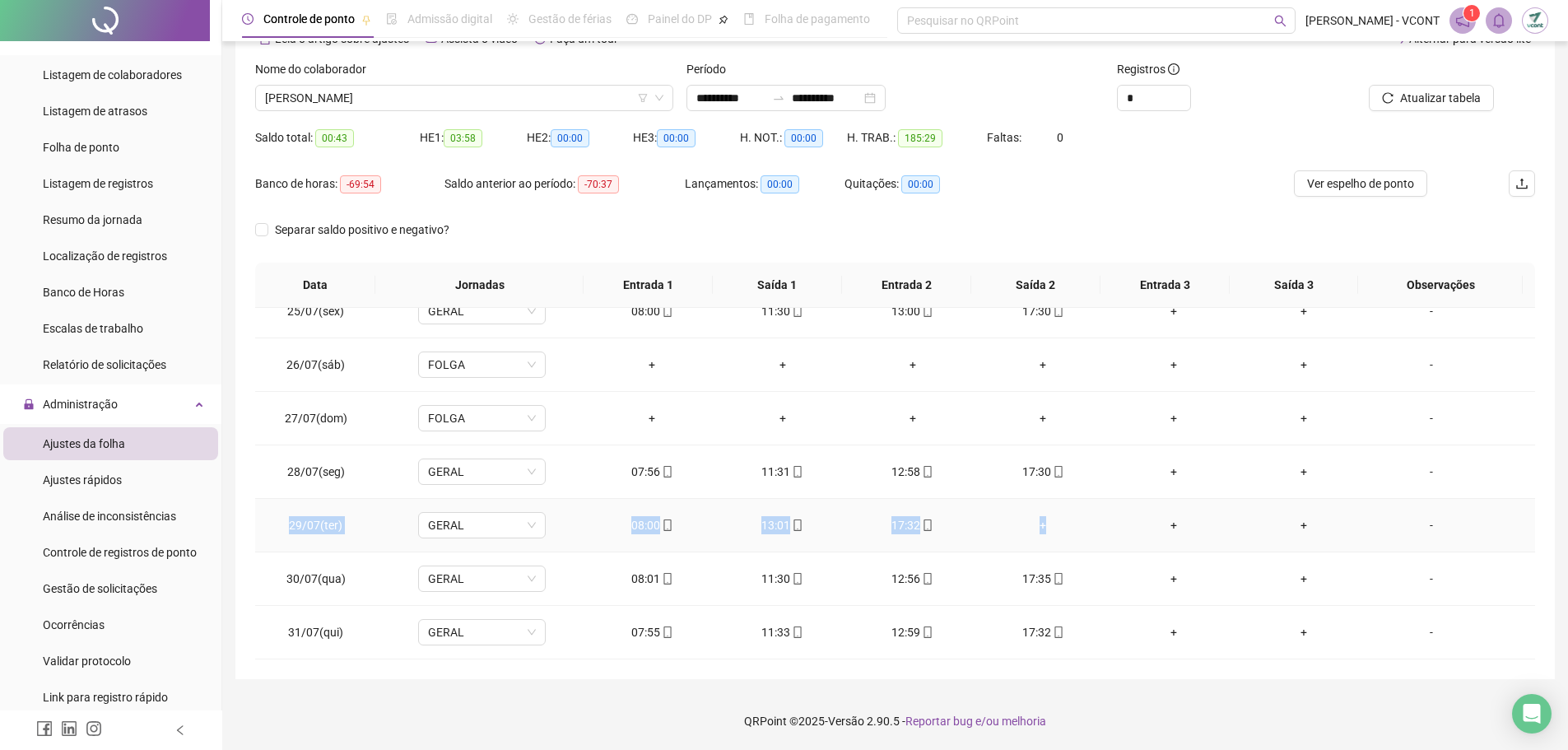
drag, startPoint x: 1070, startPoint y: 530, endPoint x: 260, endPoint y: 511, distance: 810.2
click at [260, 511] on tr "29/07(ter) GERAL 08:00 13:01 17:32 + + + -" at bounding box center [895, 525] width 1280 height 54
copy tr "29/07(ter) GERAL 08:00 13:01 17:32 +"
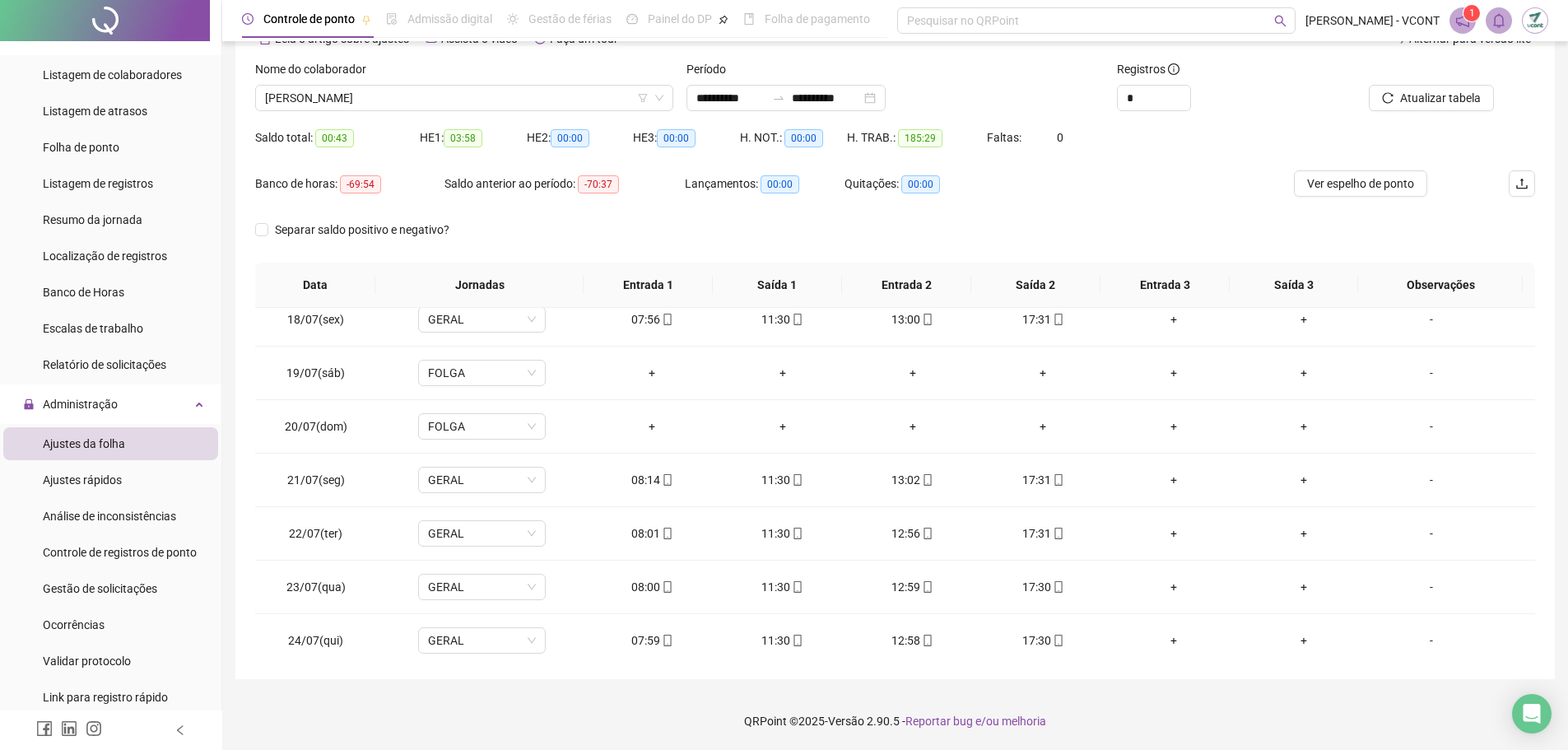
scroll to position [895, 0]
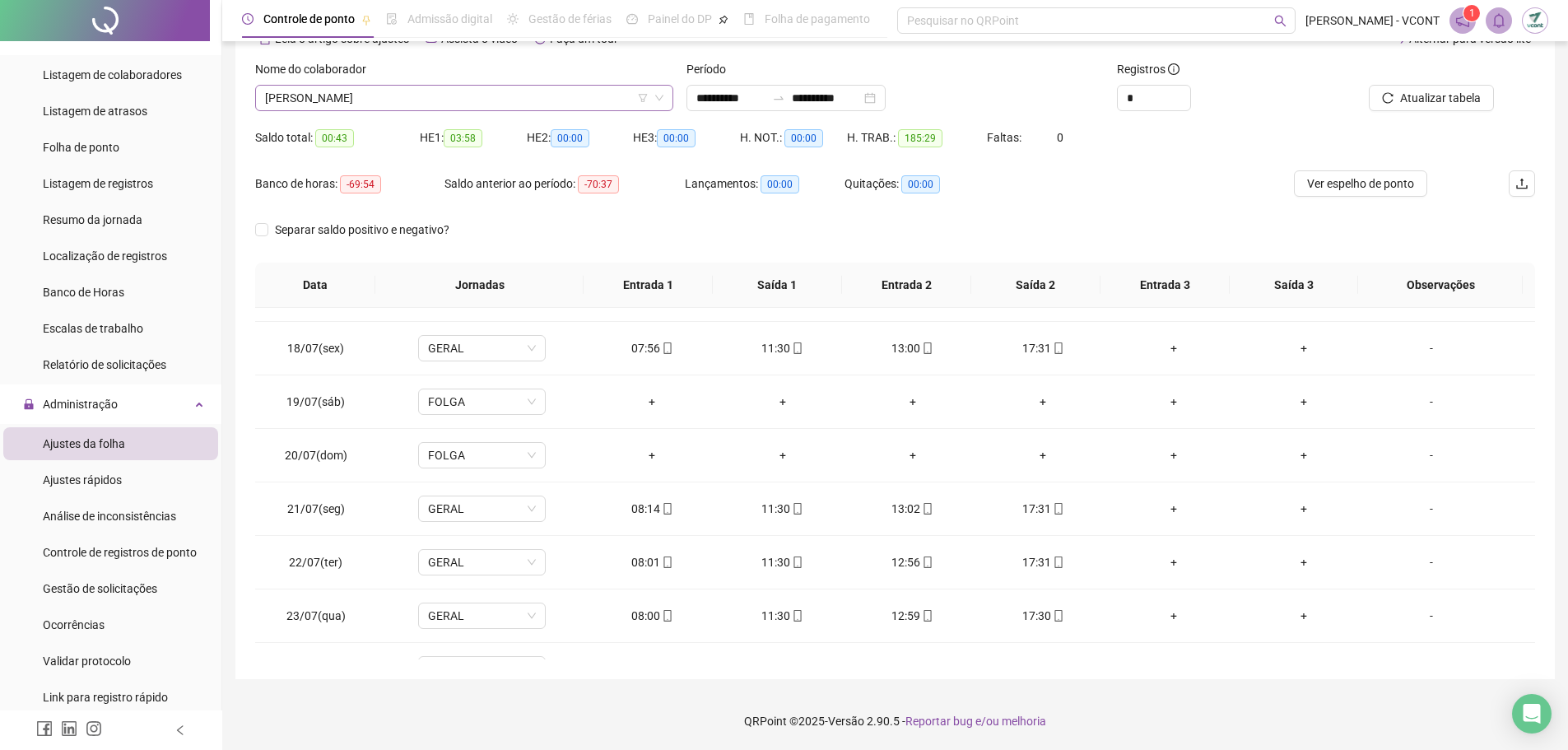
click at [508, 95] on span "[PERSON_NAME]" at bounding box center [464, 97] width 399 height 25
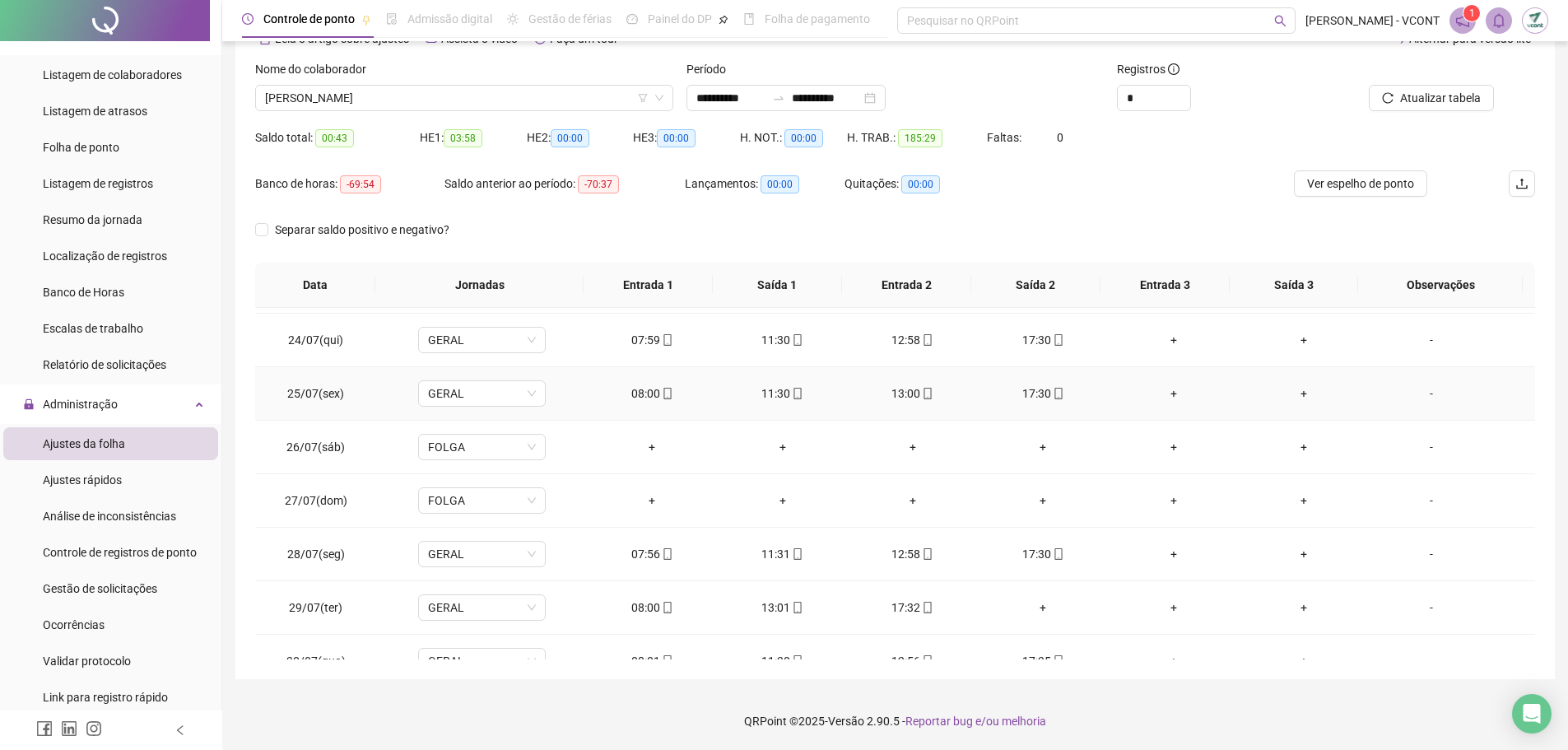
scroll to position [1307, 0]
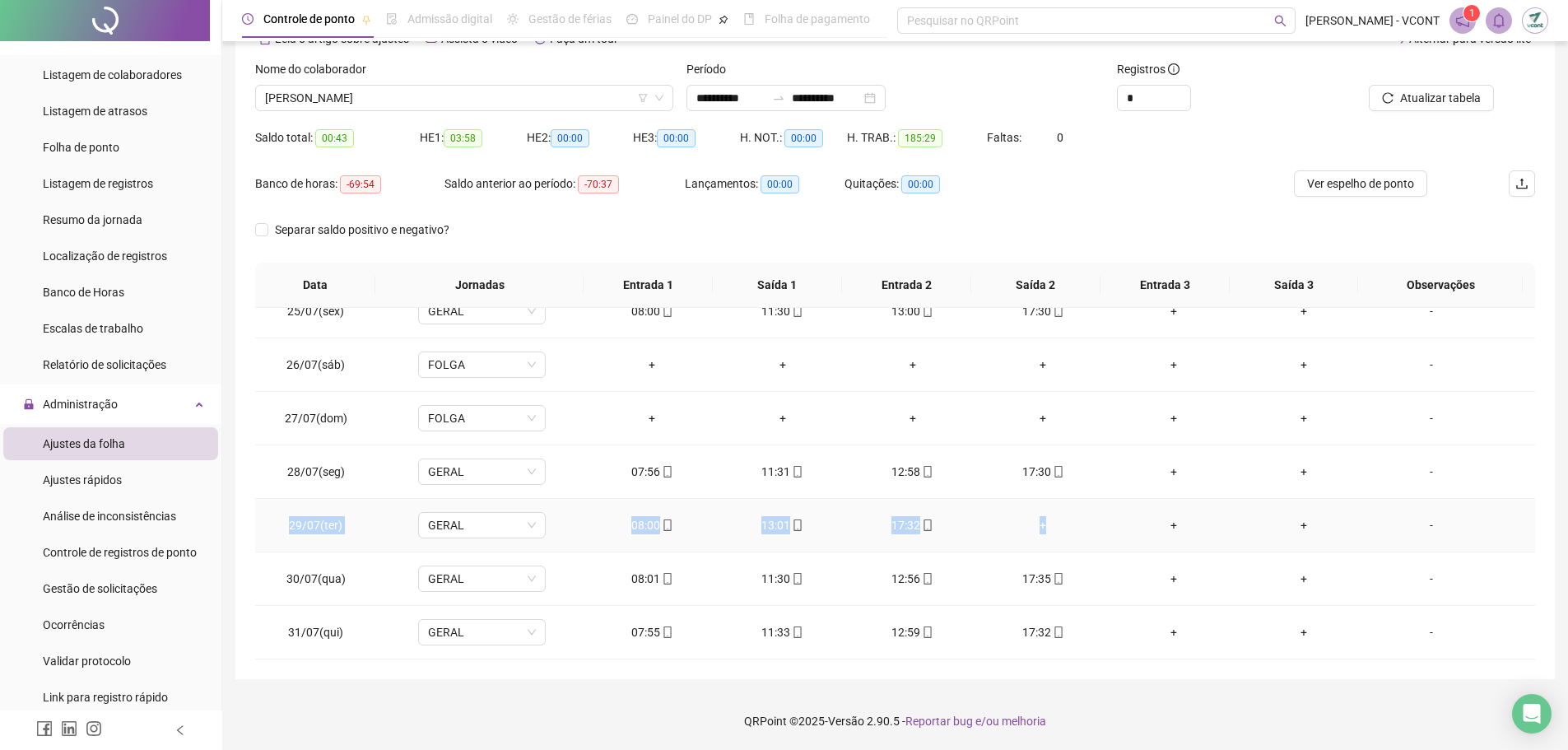
drag, startPoint x: 1070, startPoint y: 522, endPoint x: 260, endPoint y: 531, distance: 810.0
click at [260, 531] on tr "29/07(ter) GERAL 08:00 13:01 17:32 + + + -" at bounding box center [895, 525] width 1280 height 54
click at [477, 99] on span "[PERSON_NAME]" at bounding box center [464, 97] width 399 height 25
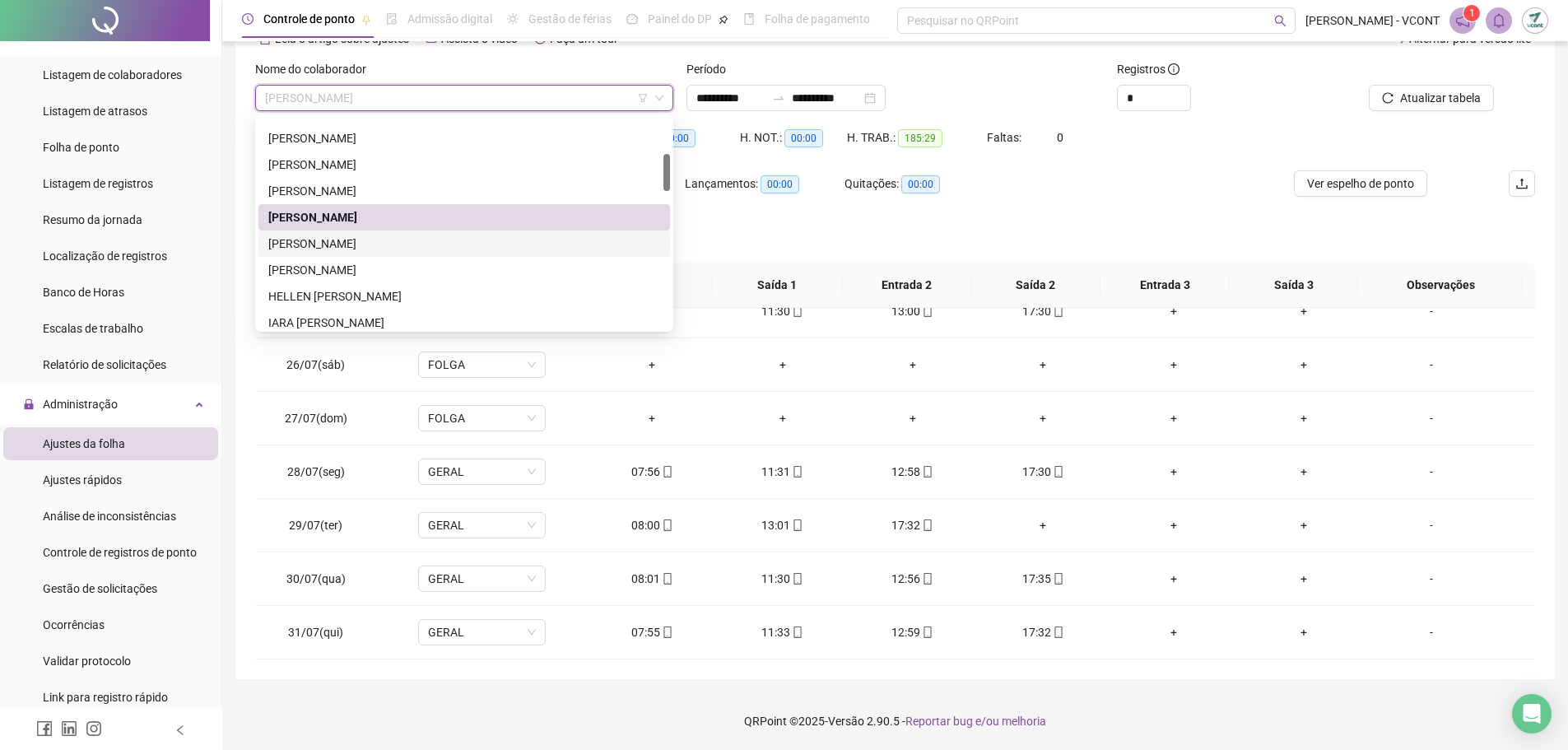
click at [409, 242] on div "[PERSON_NAME]" at bounding box center [465, 244] width 392 height 18
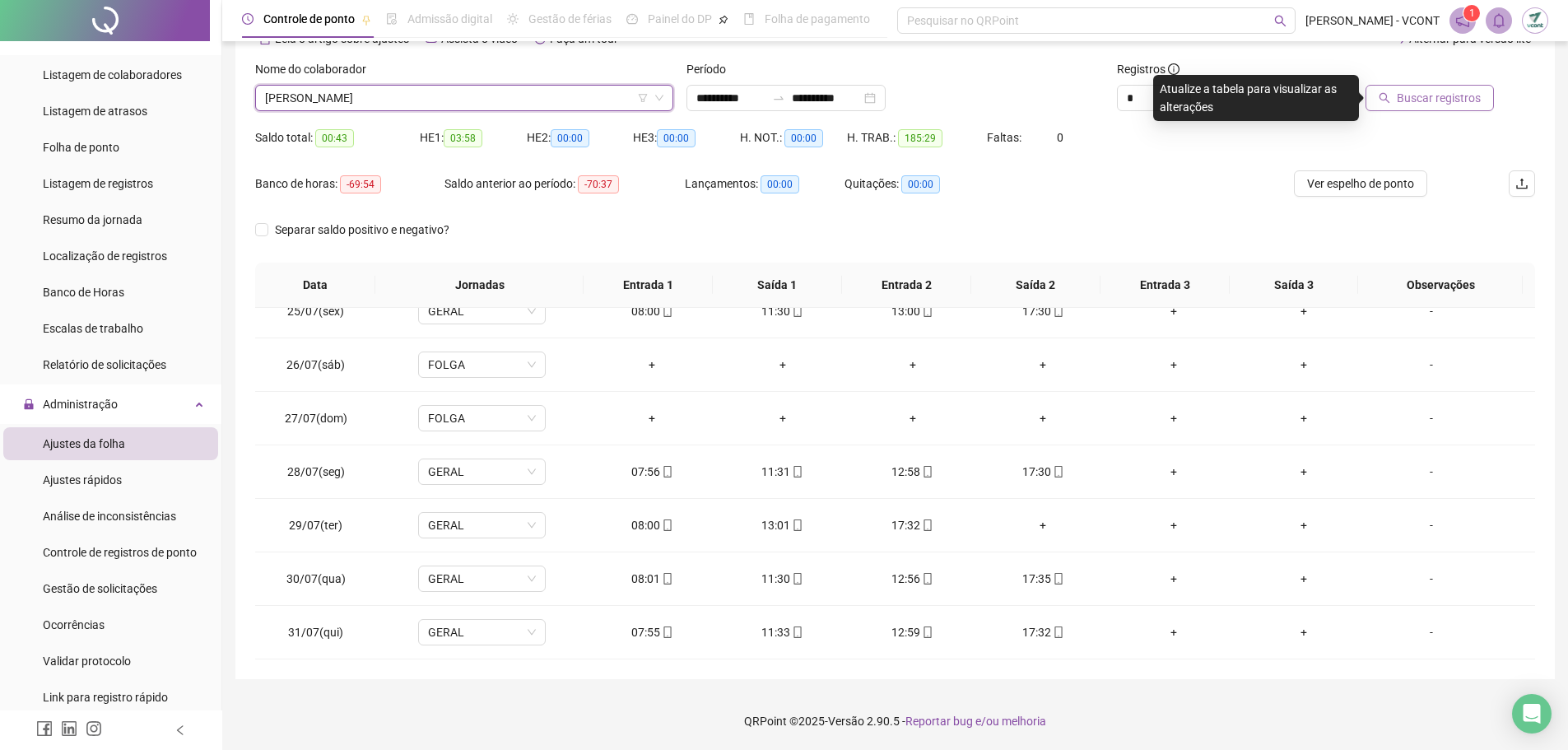
click at [1450, 102] on span "Buscar registros" at bounding box center [1439, 97] width 84 height 18
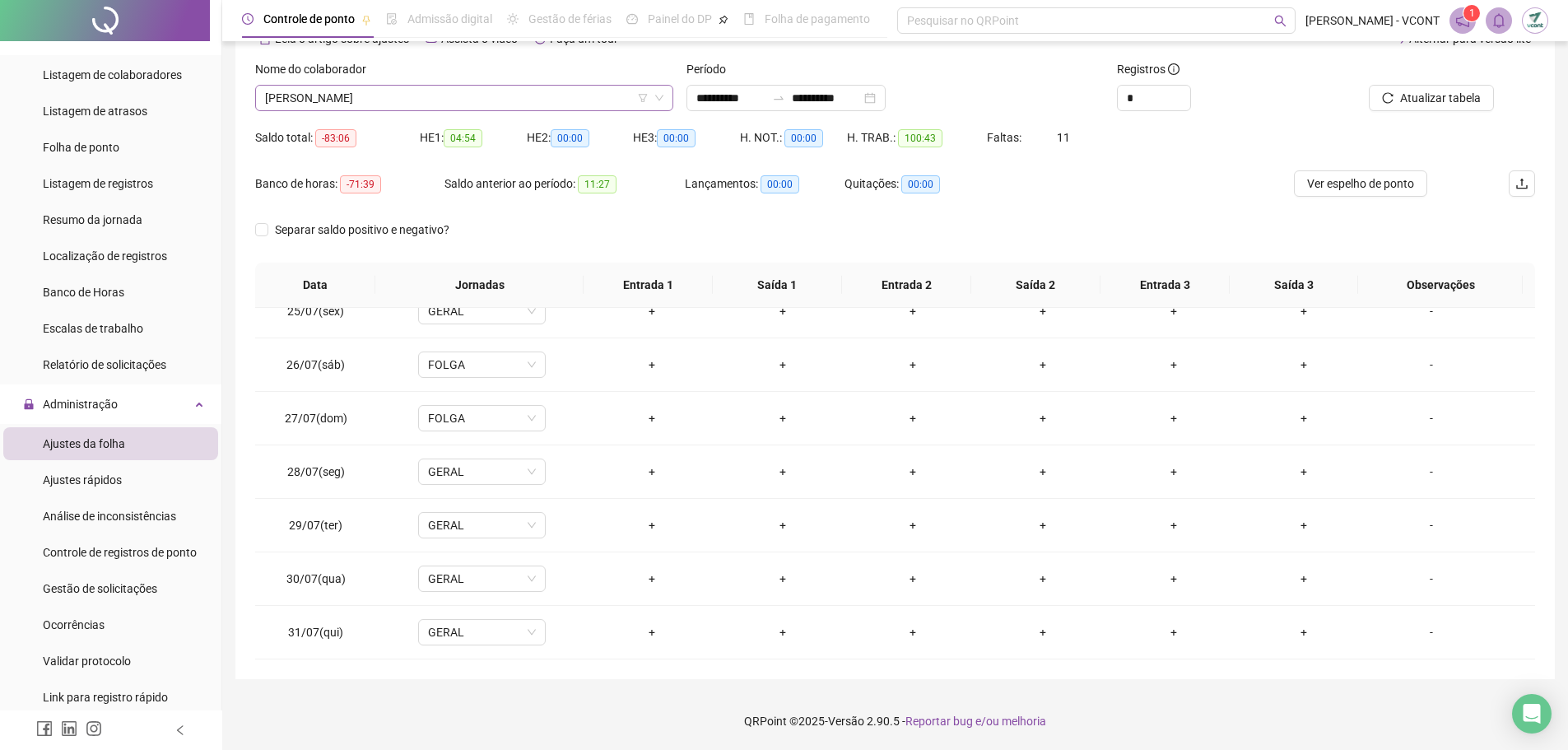
click at [469, 94] on span "[PERSON_NAME]" at bounding box center [464, 97] width 399 height 25
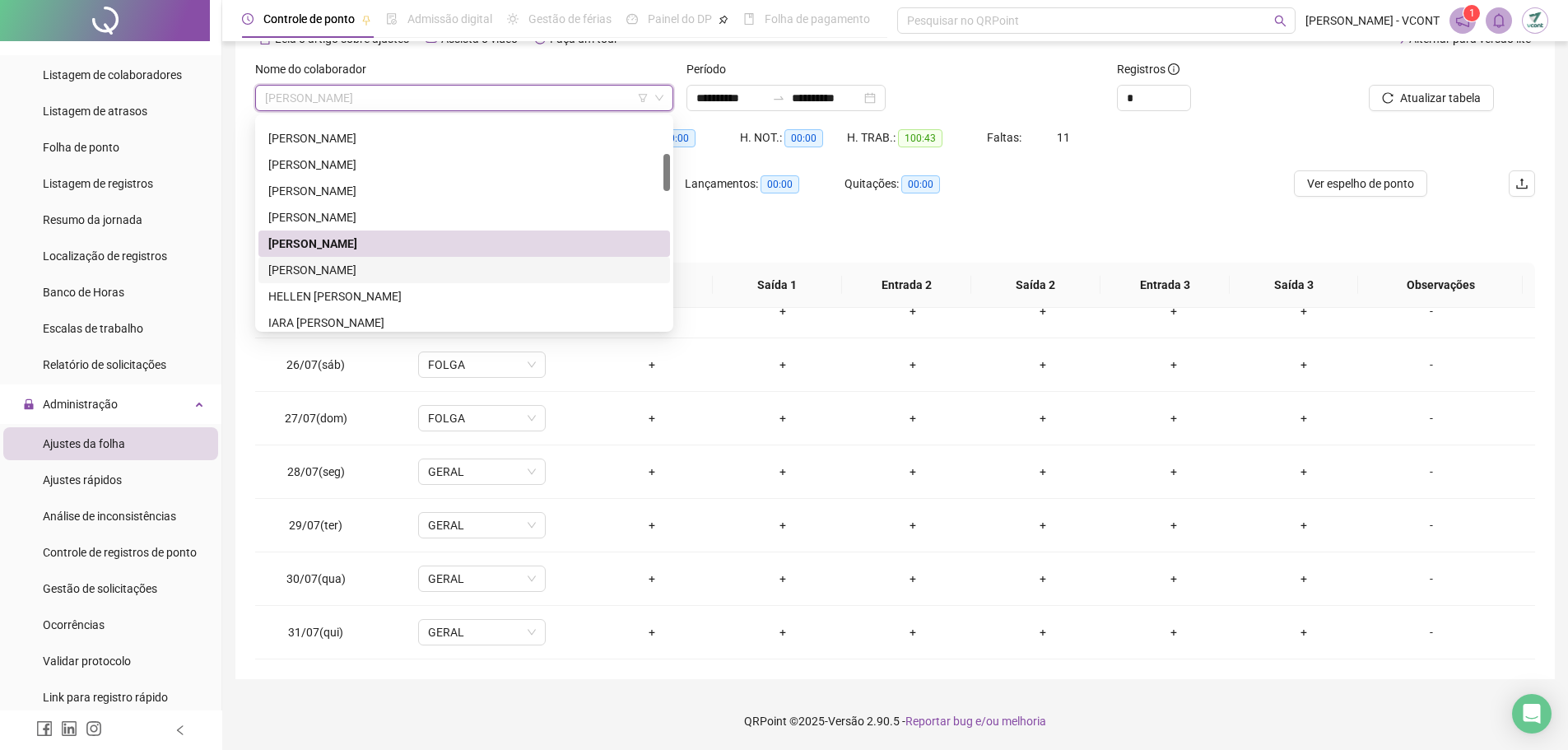
click at [407, 264] on div "[PERSON_NAME]" at bounding box center [465, 270] width 392 height 18
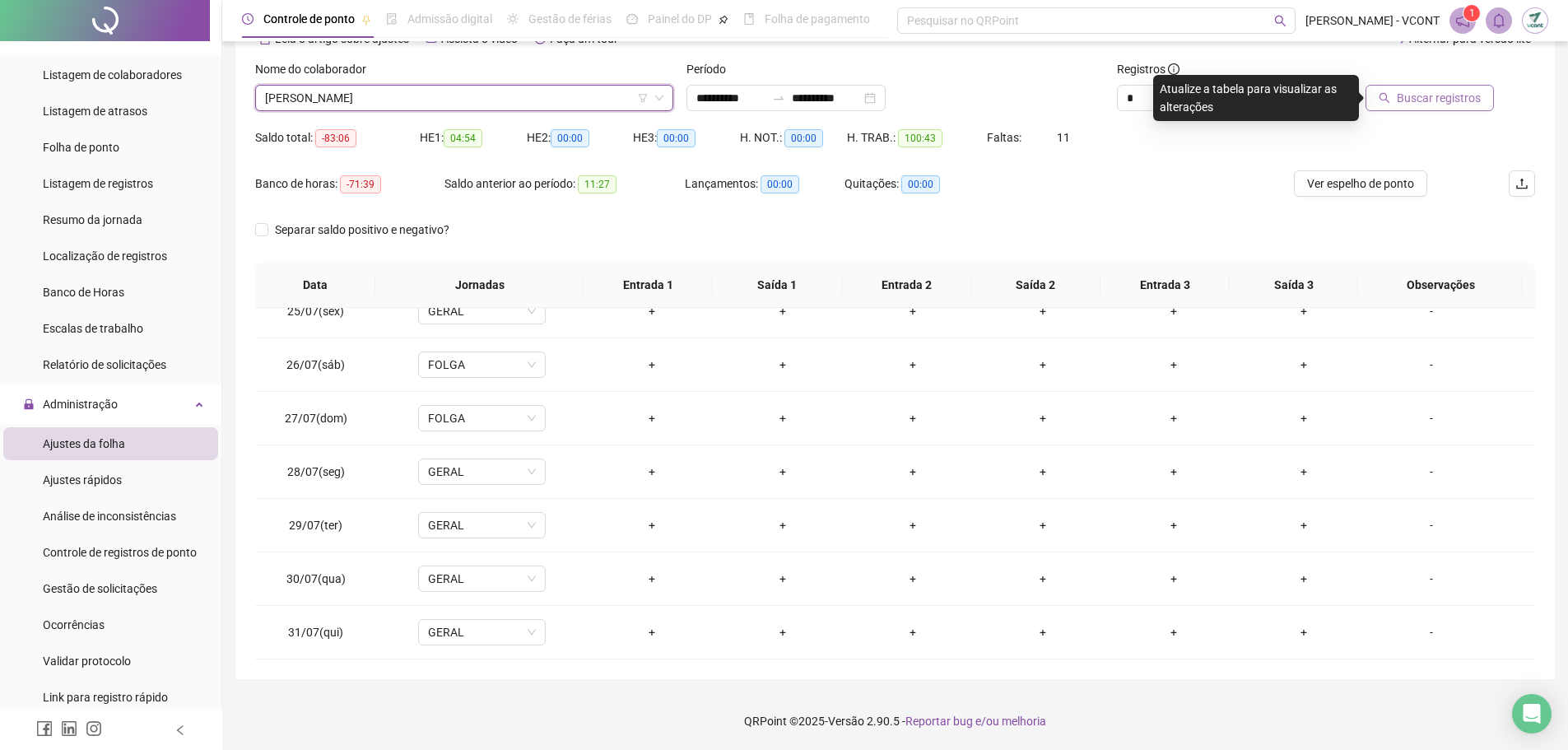
click at [1406, 93] on span "Buscar registros" at bounding box center [1439, 97] width 84 height 18
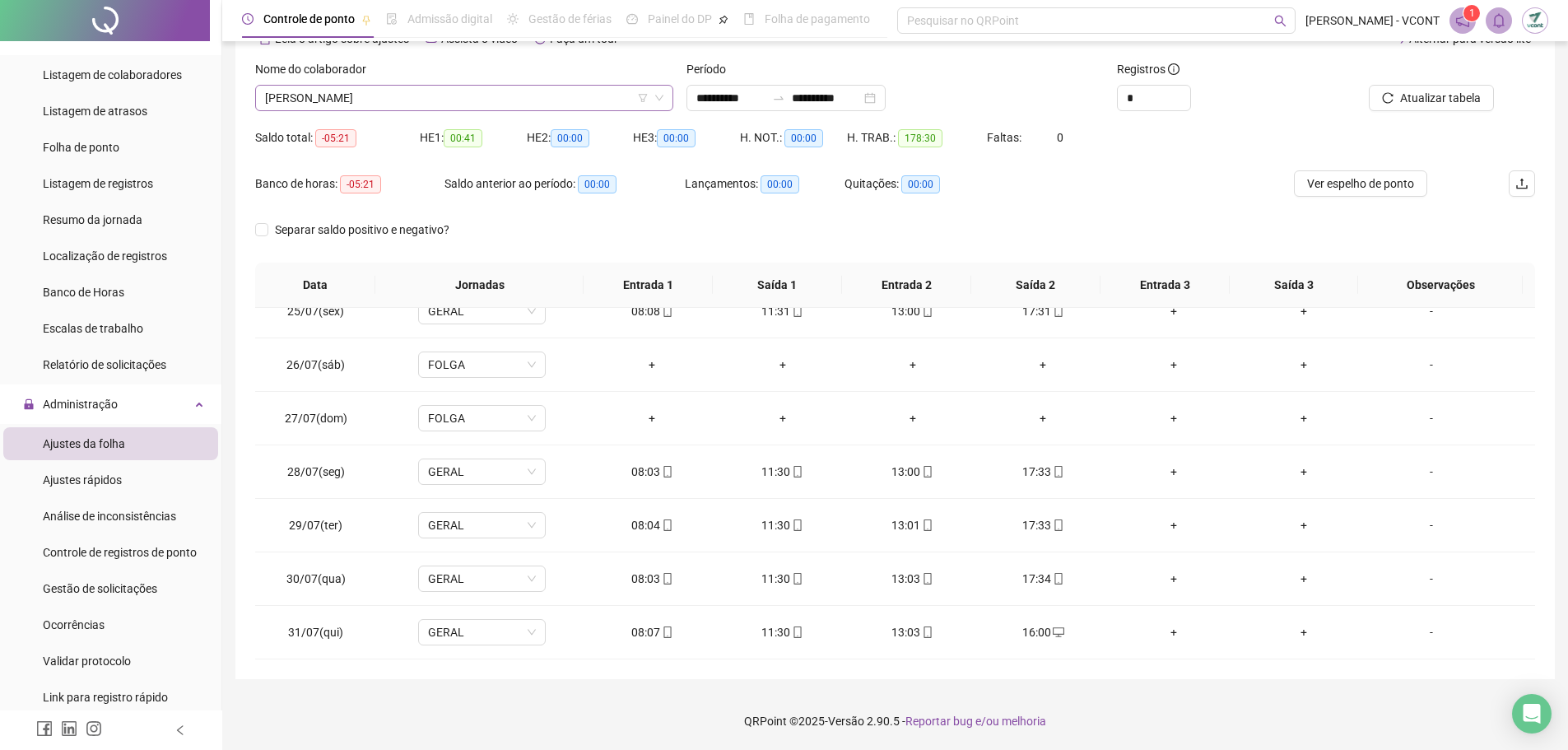
click at [454, 94] on span "[PERSON_NAME]" at bounding box center [464, 97] width 399 height 25
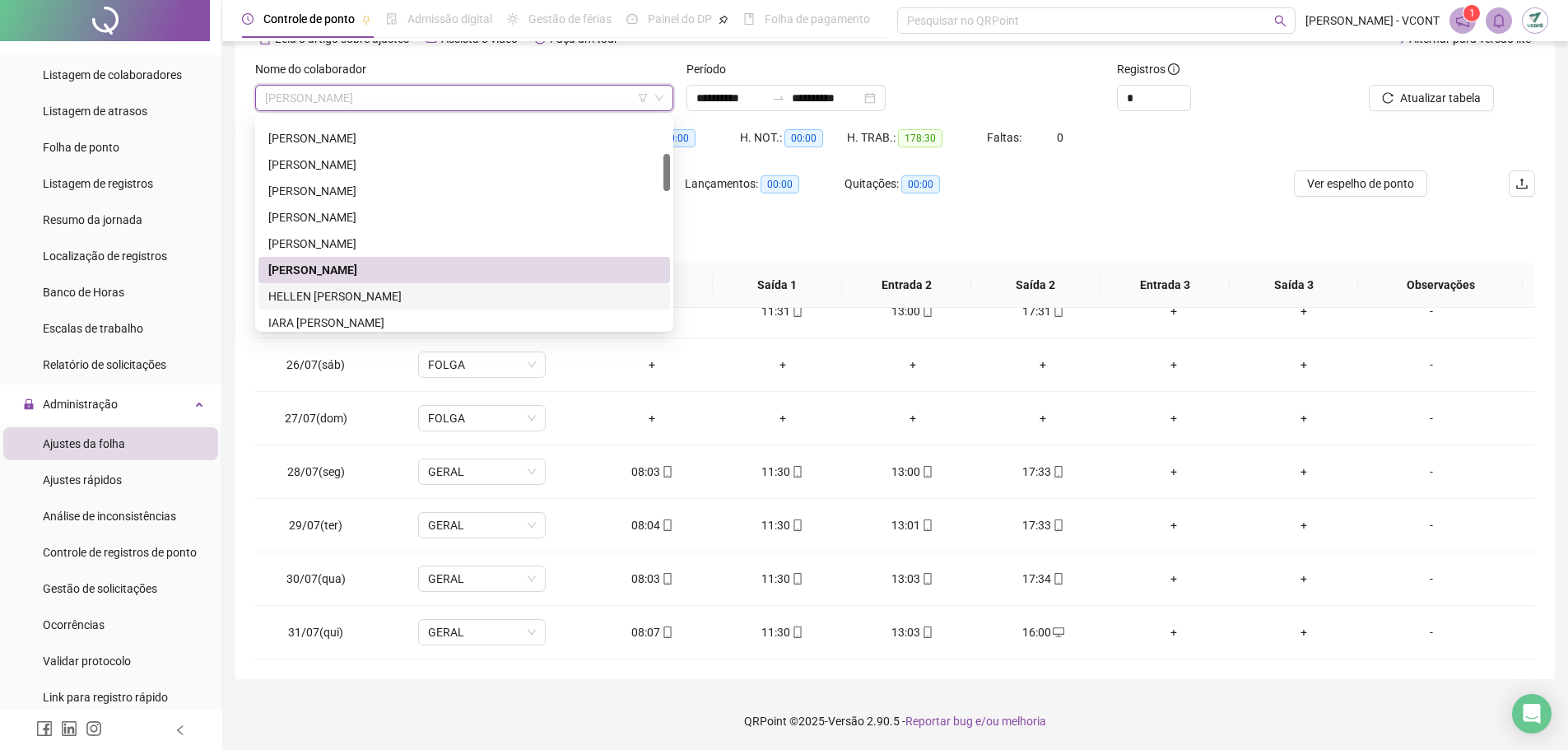
drag, startPoint x: 377, startPoint y: 295, endPoint x: 432, endPoint y: 303, distance: 55.6
click at [378, 295] on div "HELLEN [PERSON_NAME]" at bounding box center [465, 296] width 392 height 18
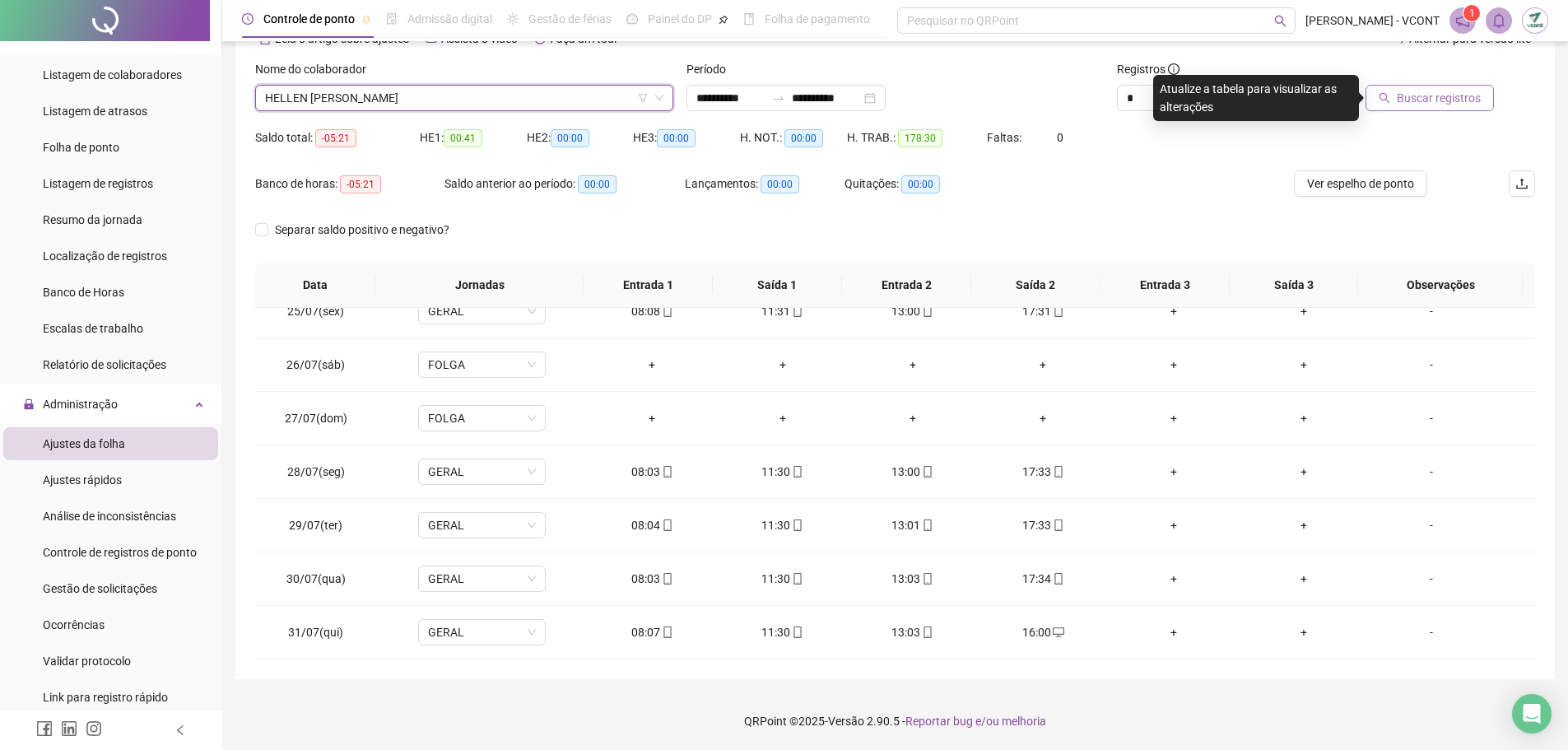
click at [1420, 104] on span "Buscar registros" at bounding box center [1439, 97] width 84 height 18
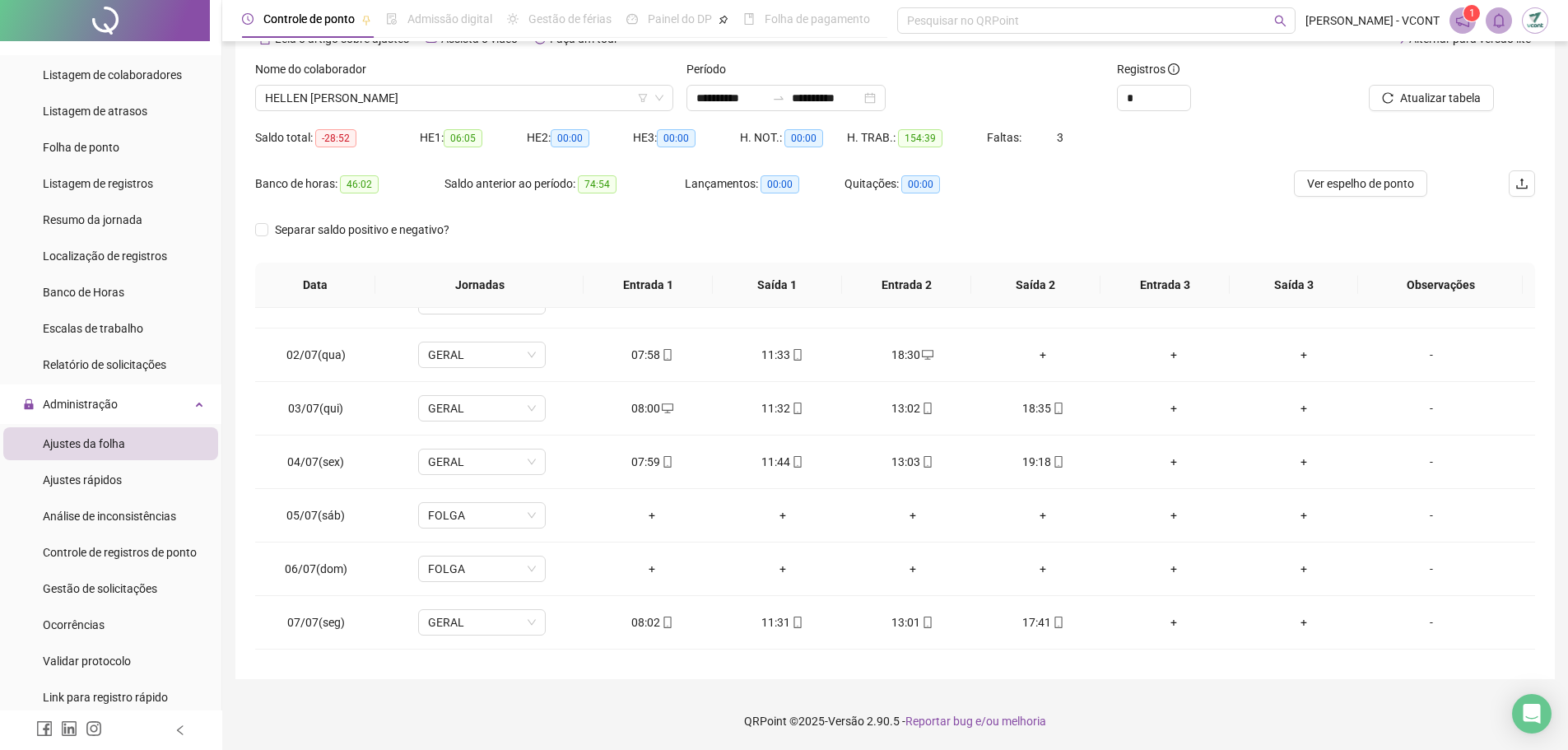
scroll to position [0, 0]
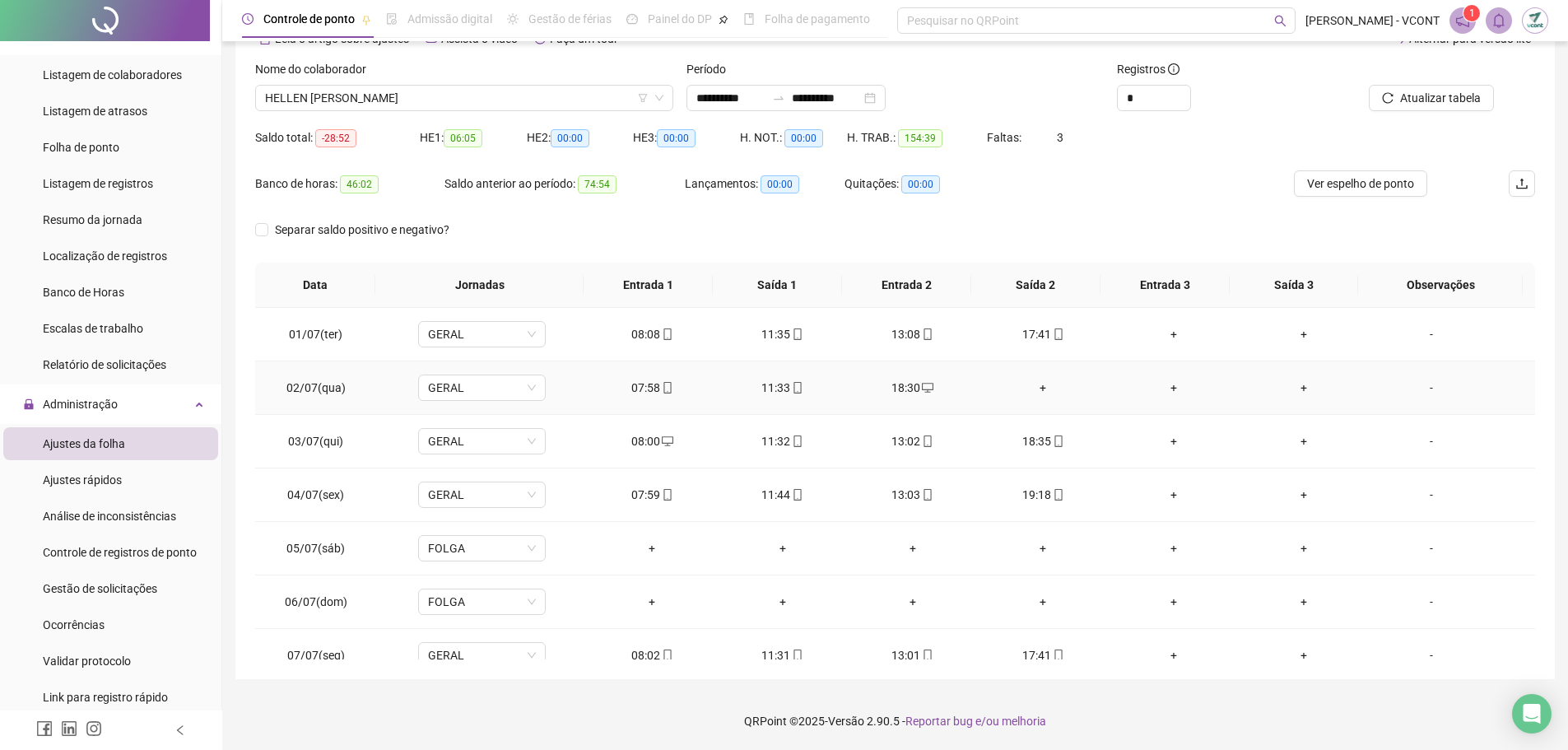
click at [1038, 384] on div "+" at bounding box center [1043, 388] width 103 height 18
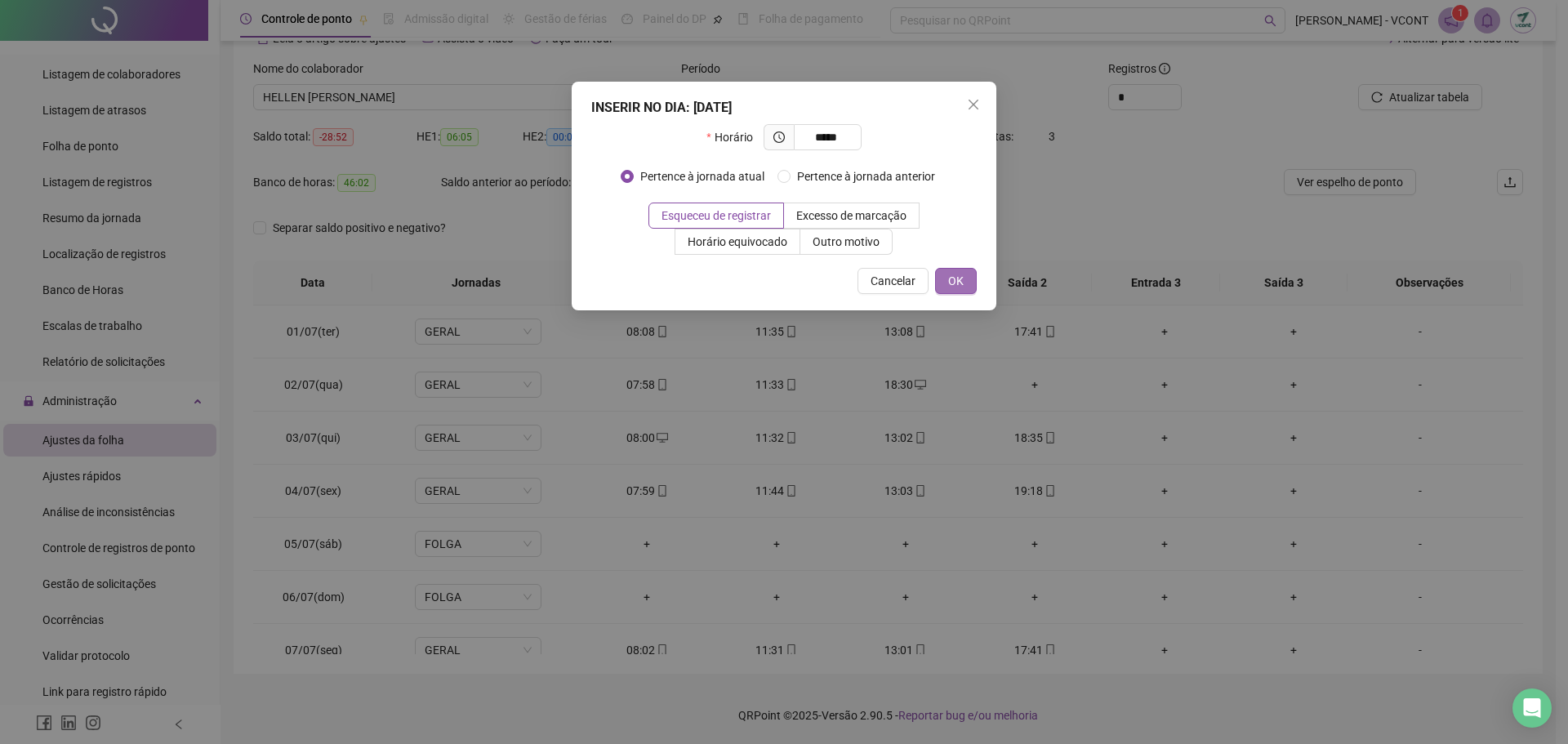
type input "*****"
click at [951, 284] on span "OK" at bounding box center [956, 281] width 16 height 18
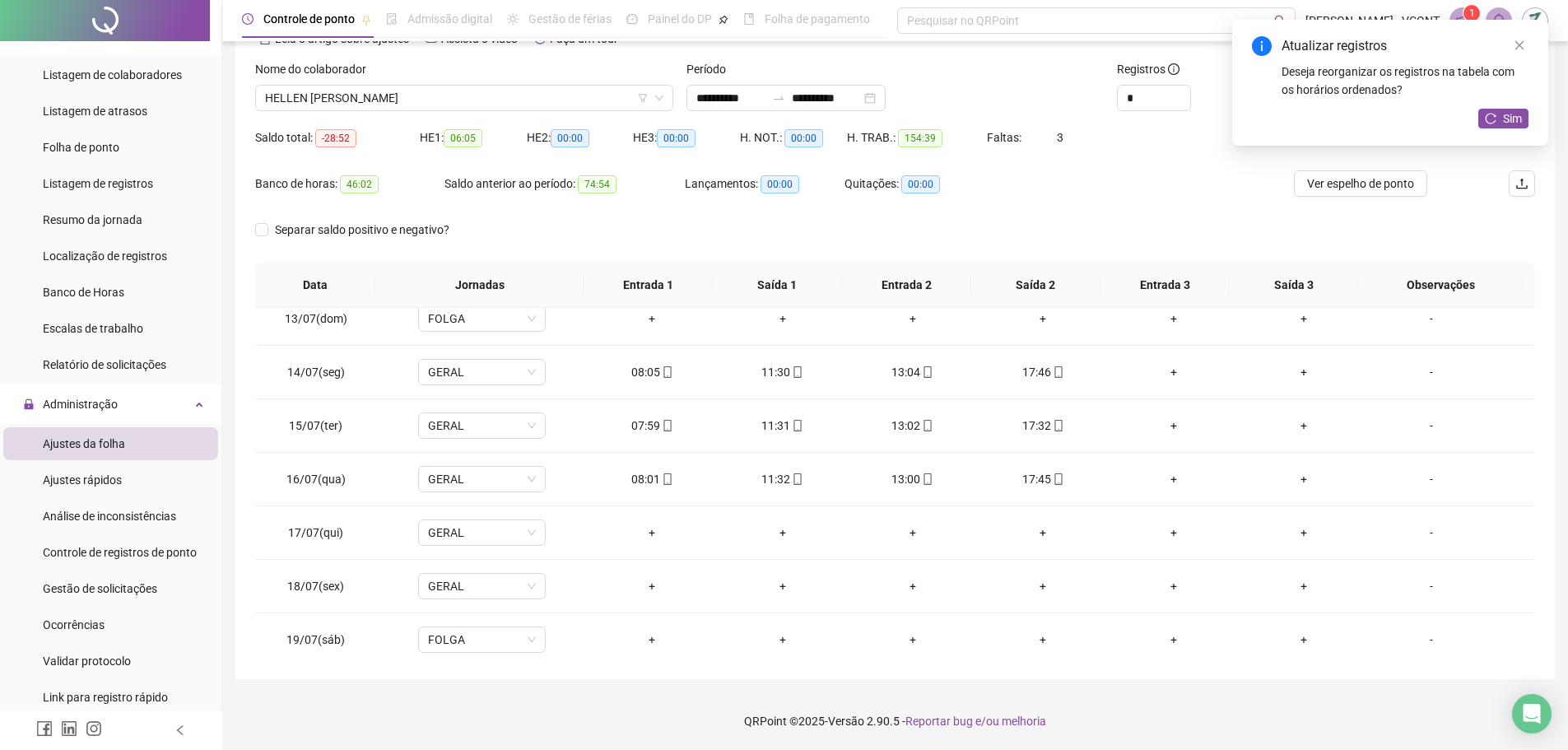
scroll to position [658, 0]
click at [1501, 115] on button "Sim" at bounding box center [1503, 118] width 50 height 20
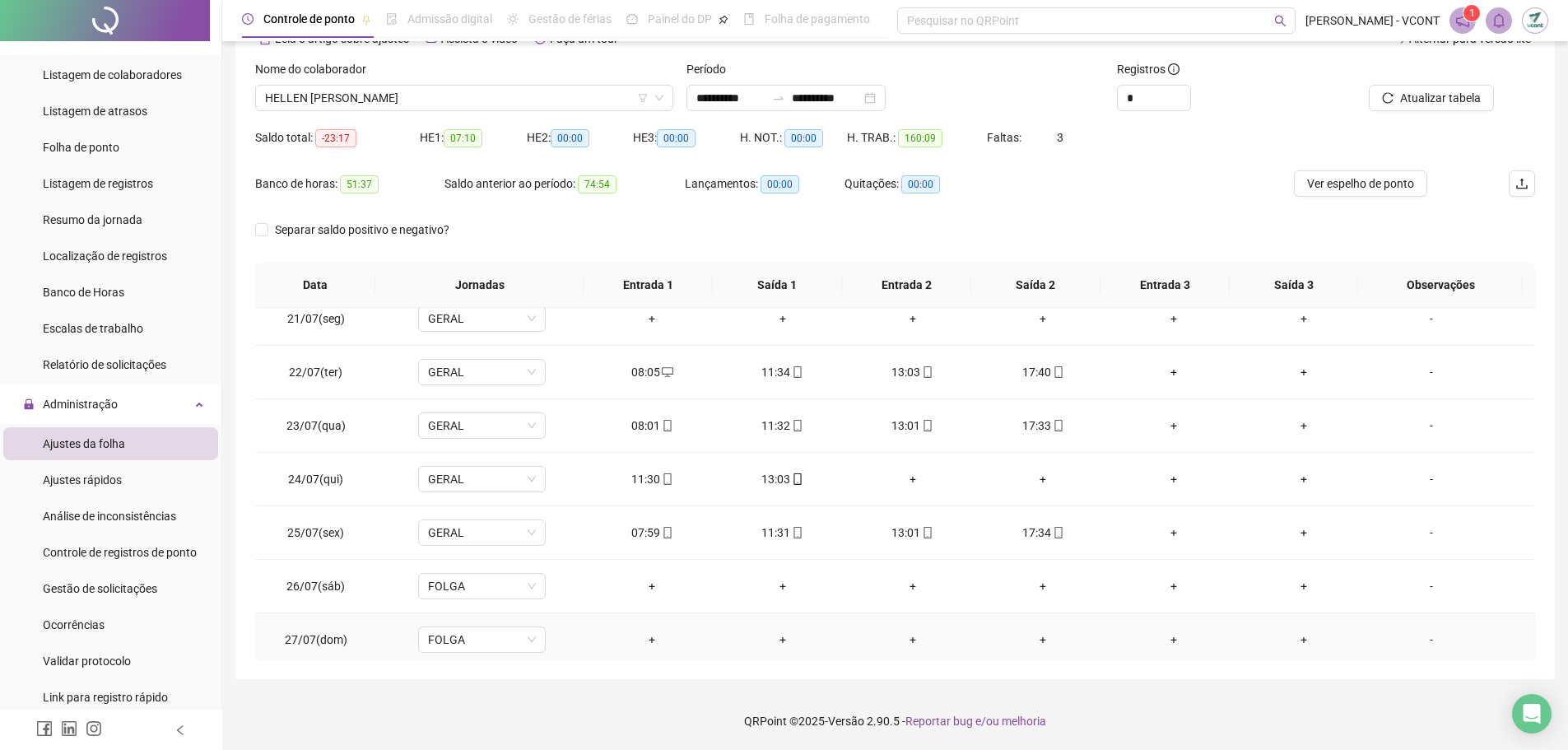
scroll to position [1060, 0]
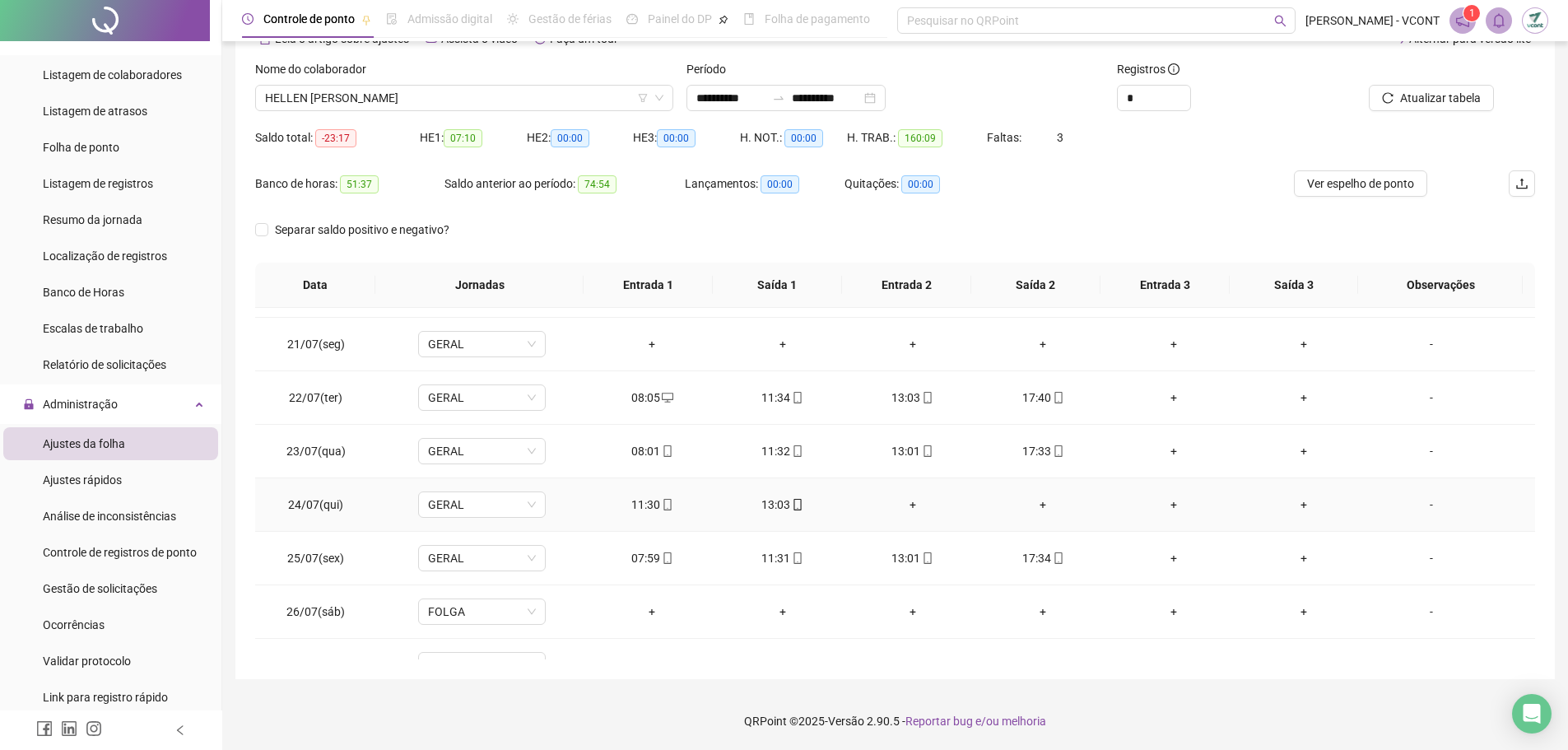
click at [908, 506] on div "+" at bounding box center [913, 504] width 103 height 18
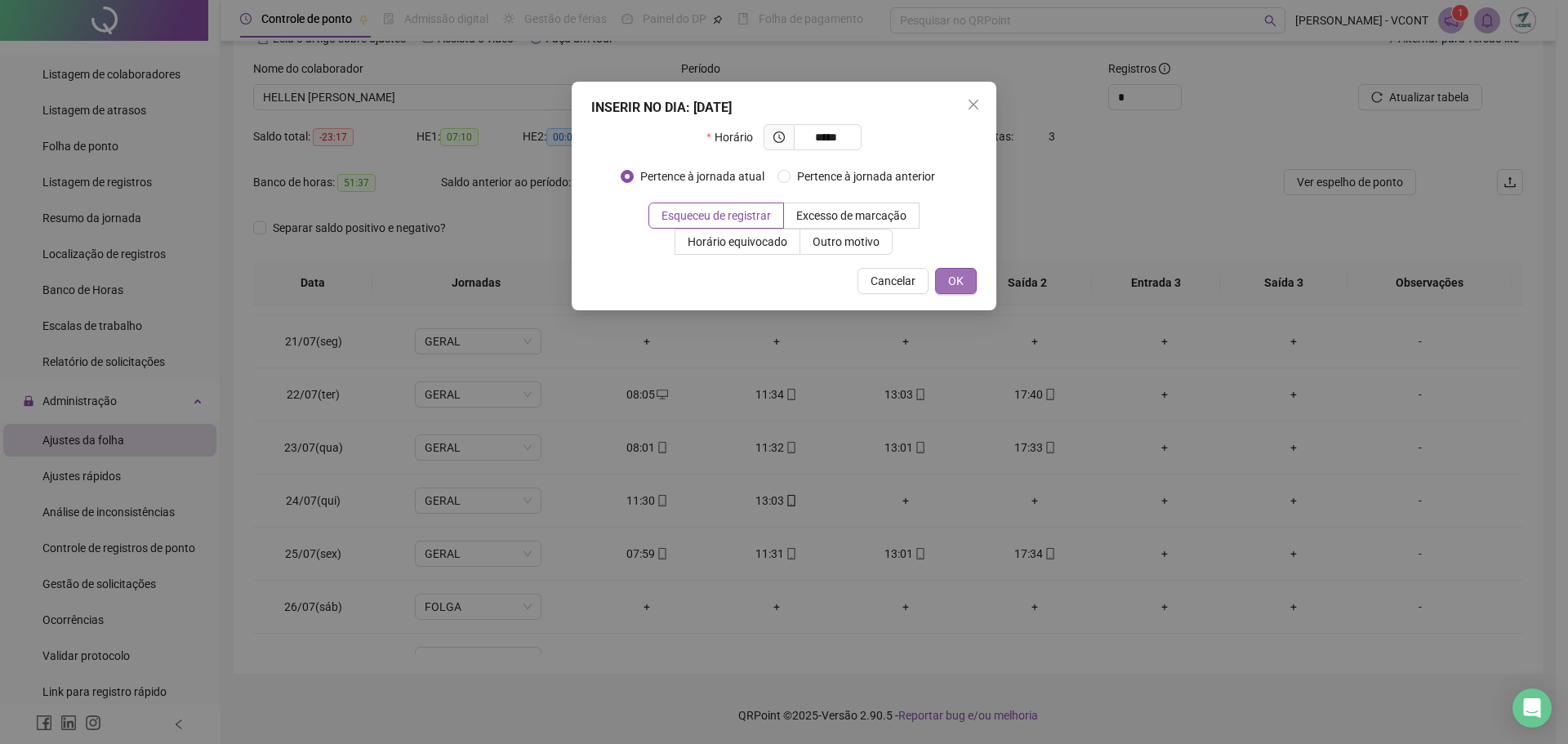
type input "*****"
click at [963, 271] on button "OK" at bounding box center [955, 280] width 41 height 26
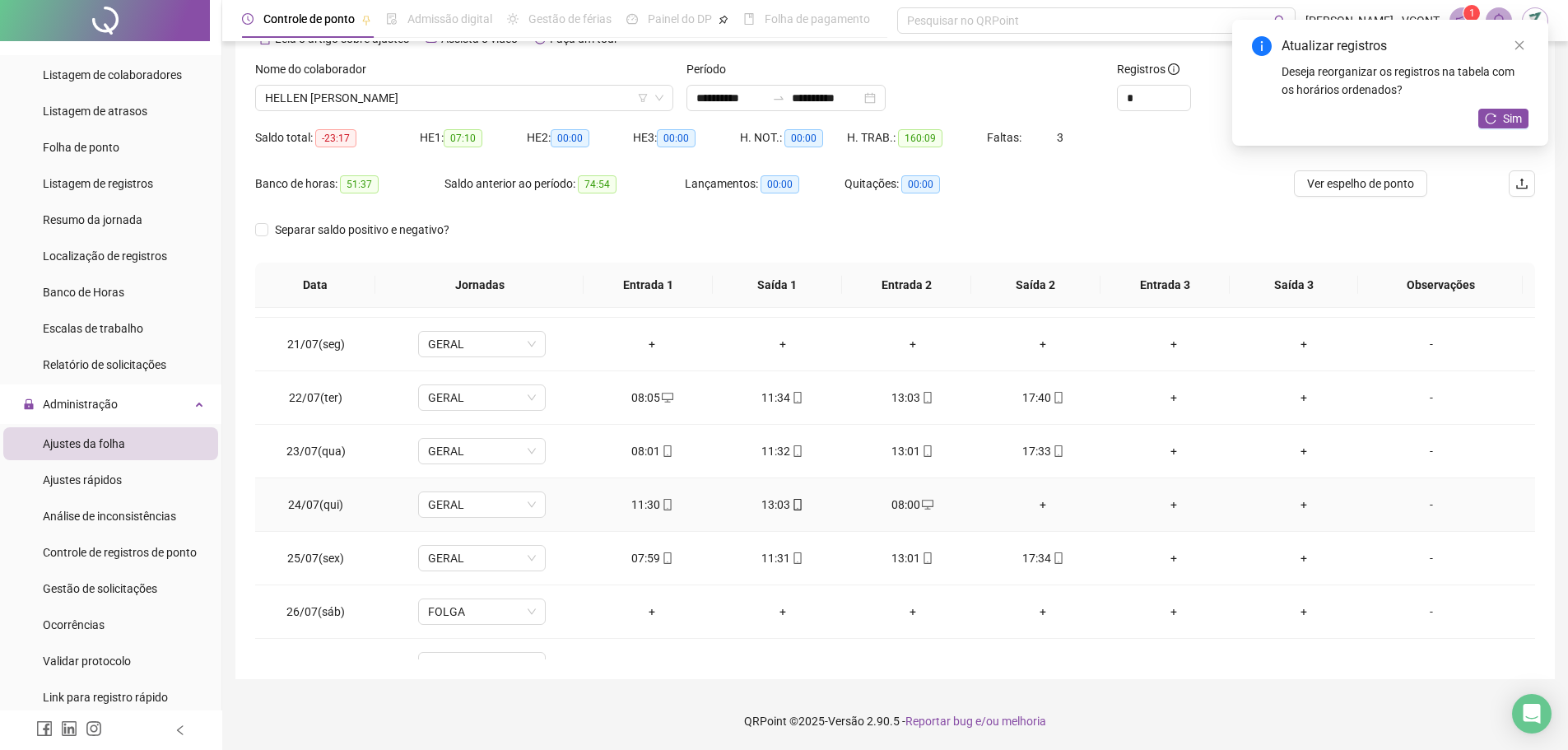
click at [1033, 505] on div "+" at bounding box center [1043, 504] width 103 height 18
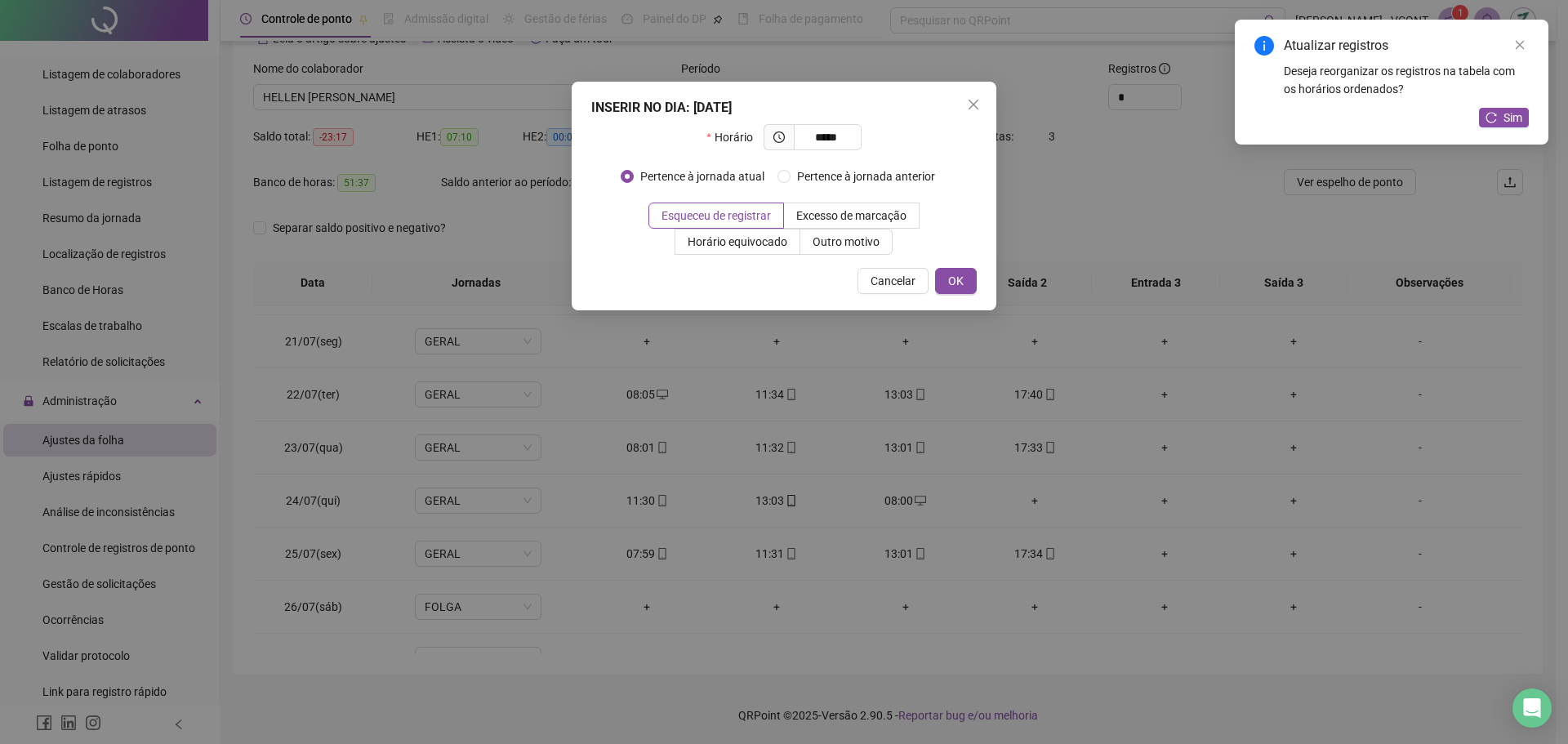
type input "*****"
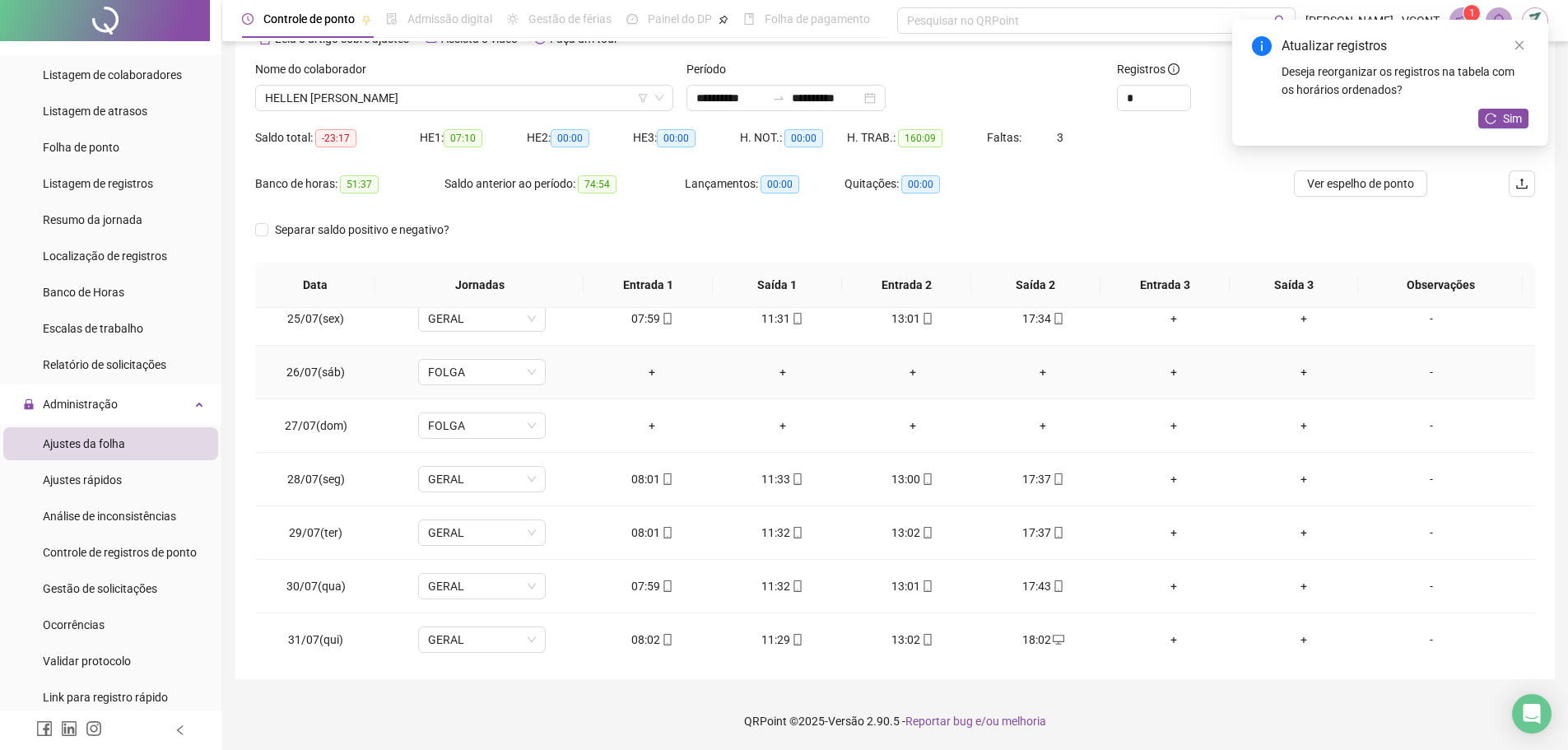
scroll to position [1307, 0]
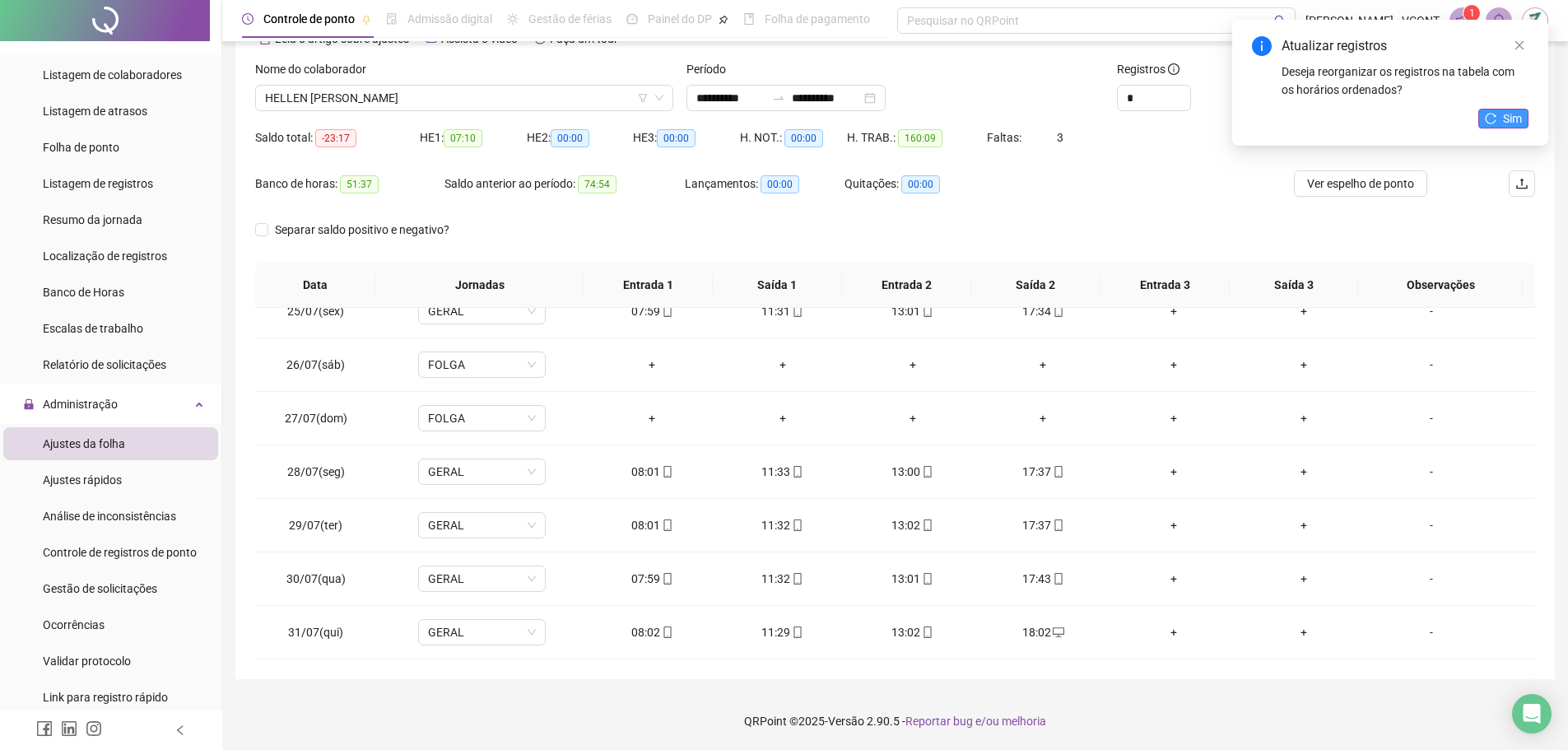
click at [1518, 121] on span "Sim" at bounding box center [1512, 118] width 19 height 18
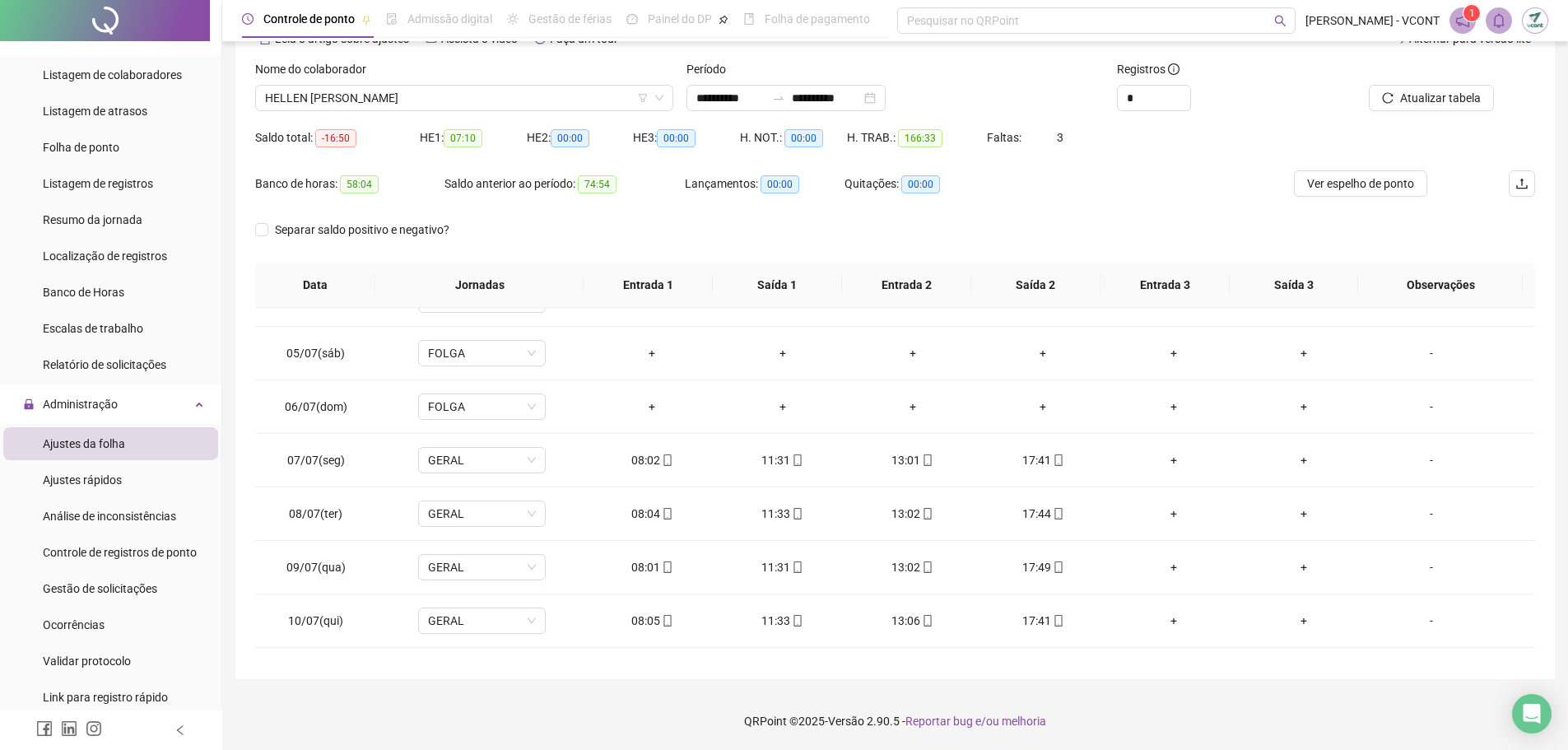
scroll to position [0, 0]
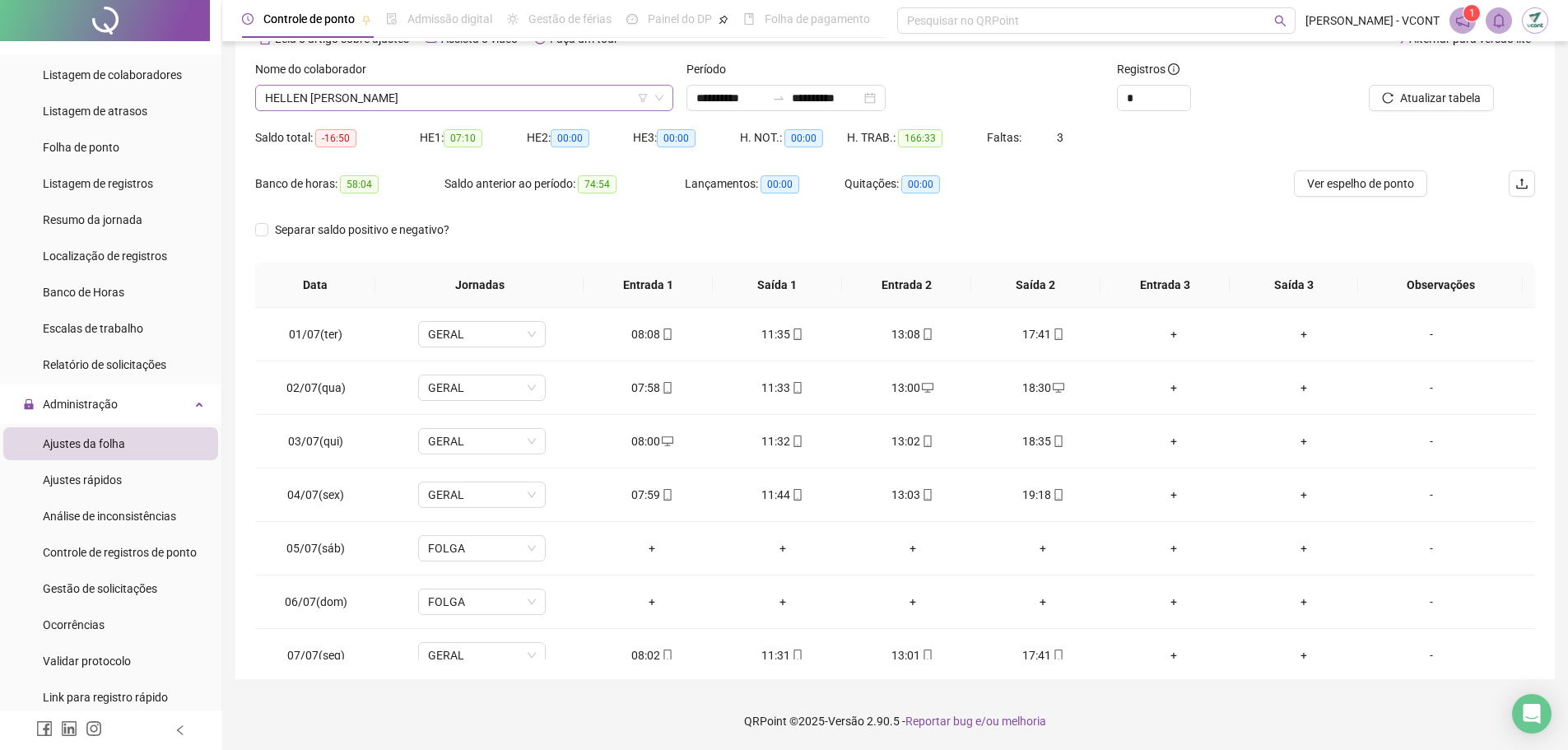
click at [422, 94] on span "HELLEN [PERSON_NAME]" at bounding box center [464, 97] width 399 height 25
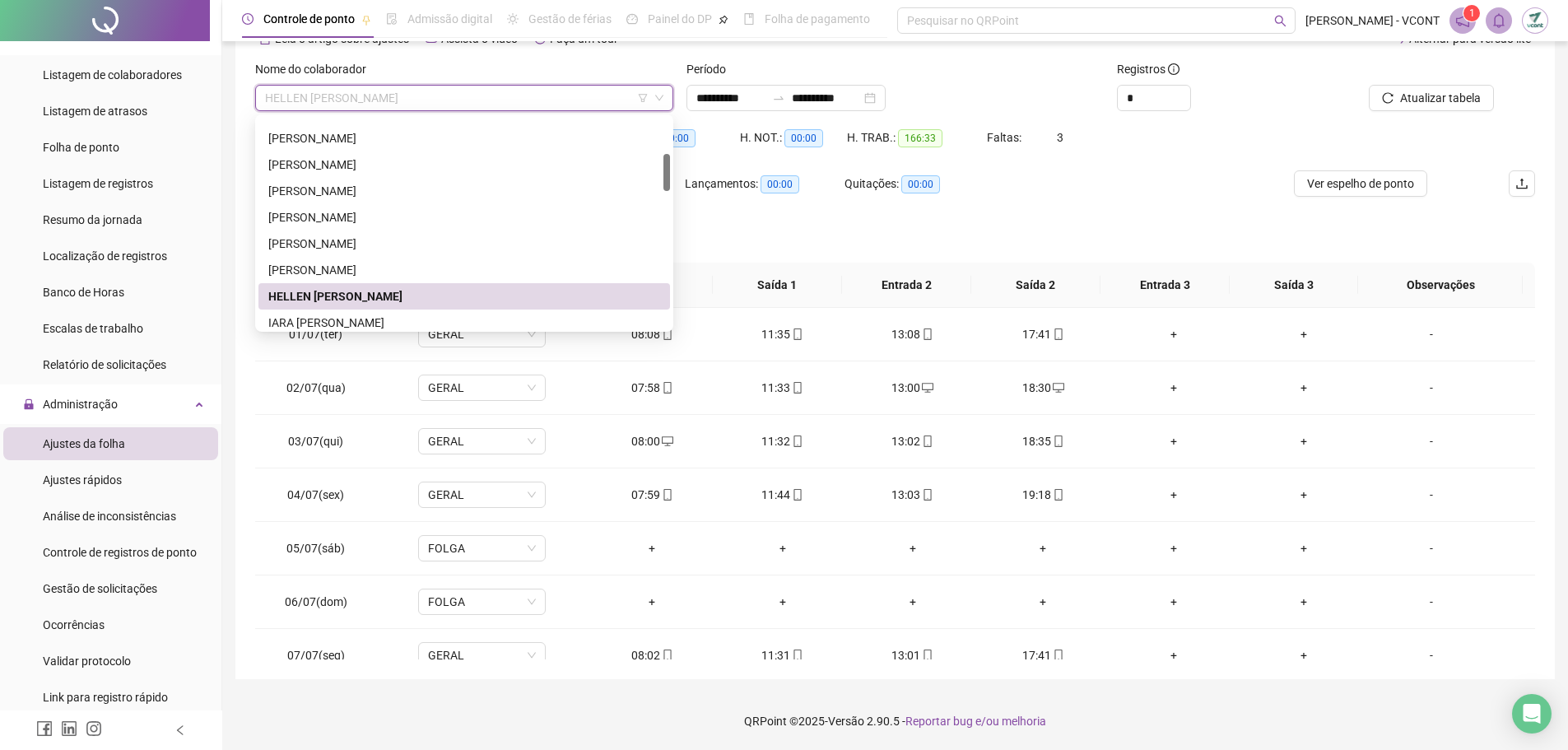
click at [423, 94] on span "HELLEN [PERSON_NAME]" at bounding box center [464, 97] width 399 height 25
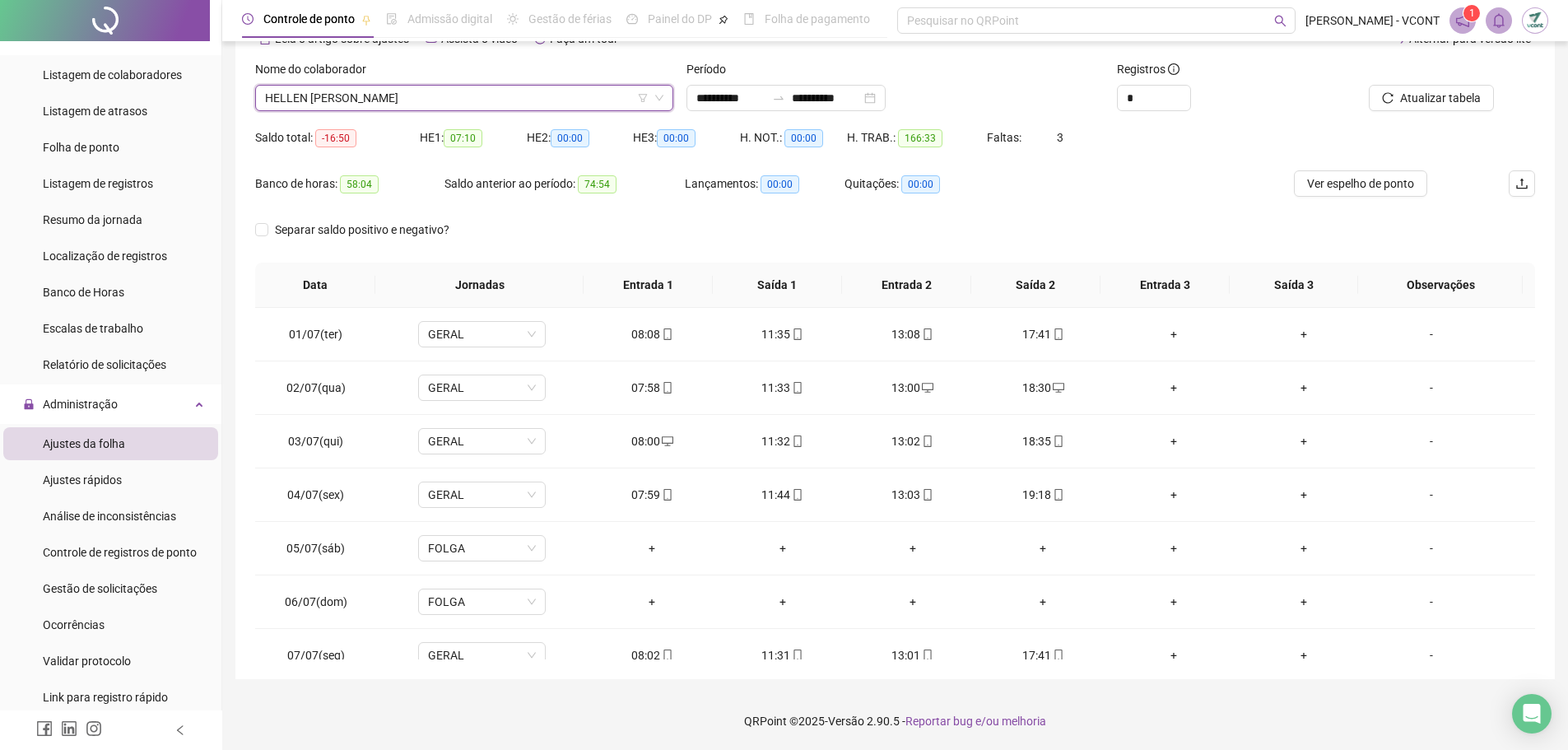
drag, startPoint x: 423, startPoint y: 94, endPoint x: 432, endPoint y: 95, distance: 9.1
click at [432, 95] on span "HELLEN [PERSON_NAME]" at bounding box center [464, 97] width 399 height 25
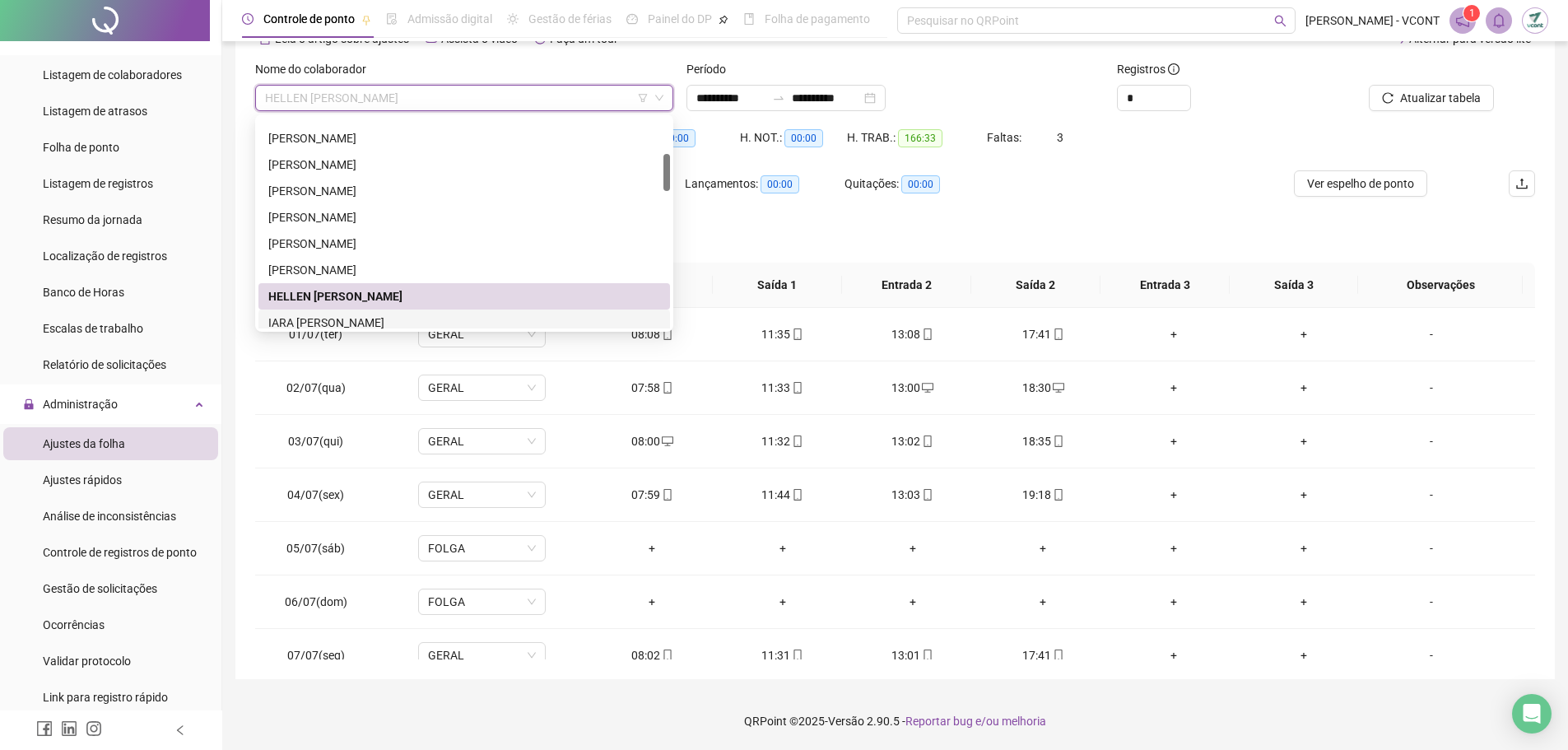
click at [394, 323] on div "IARA [PERSON_NAME]" at bounding box center [465, 322] width 392 height 18
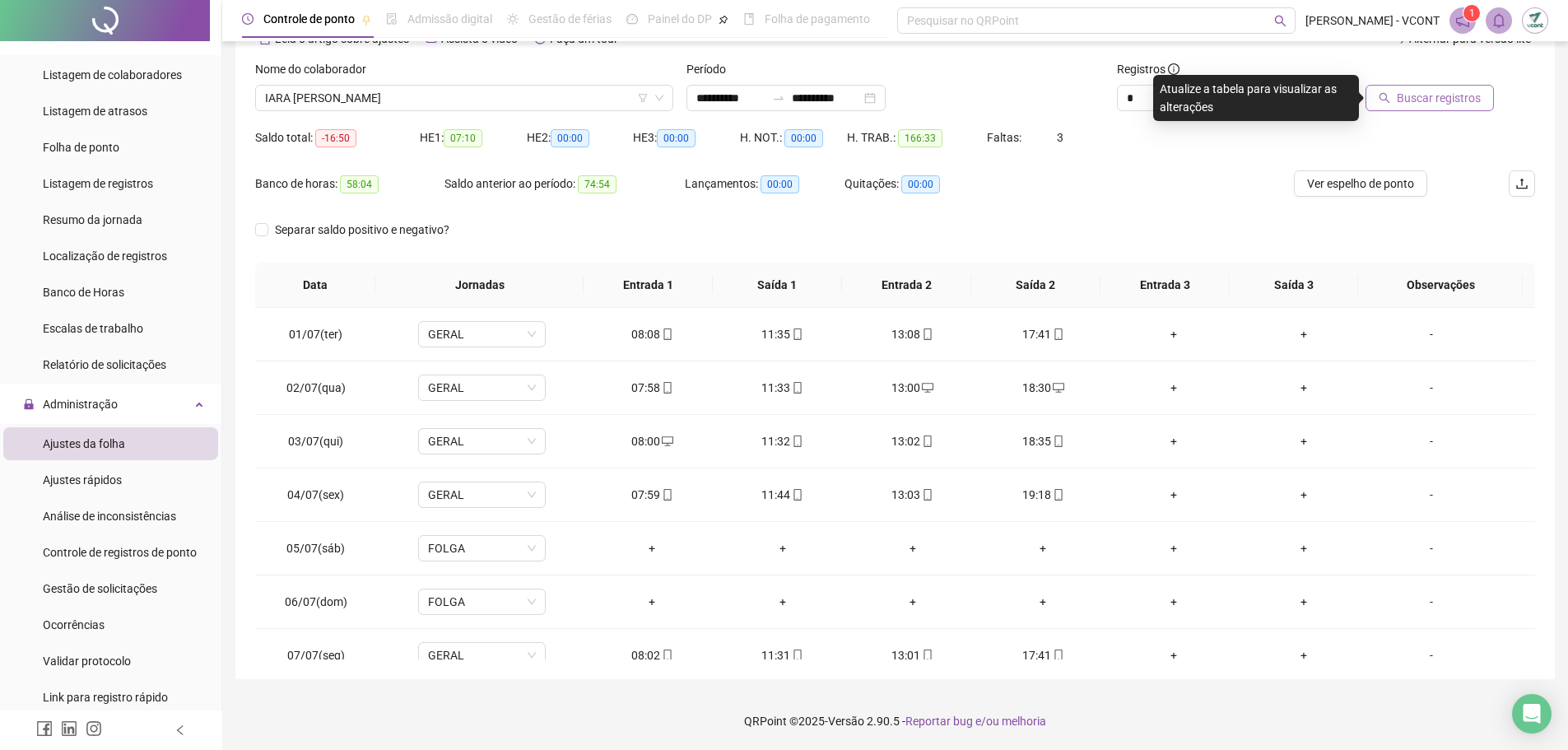
click at [1447, 95] on span "Buscar registros" at bounding box center [1439, 97] width 84 height 18
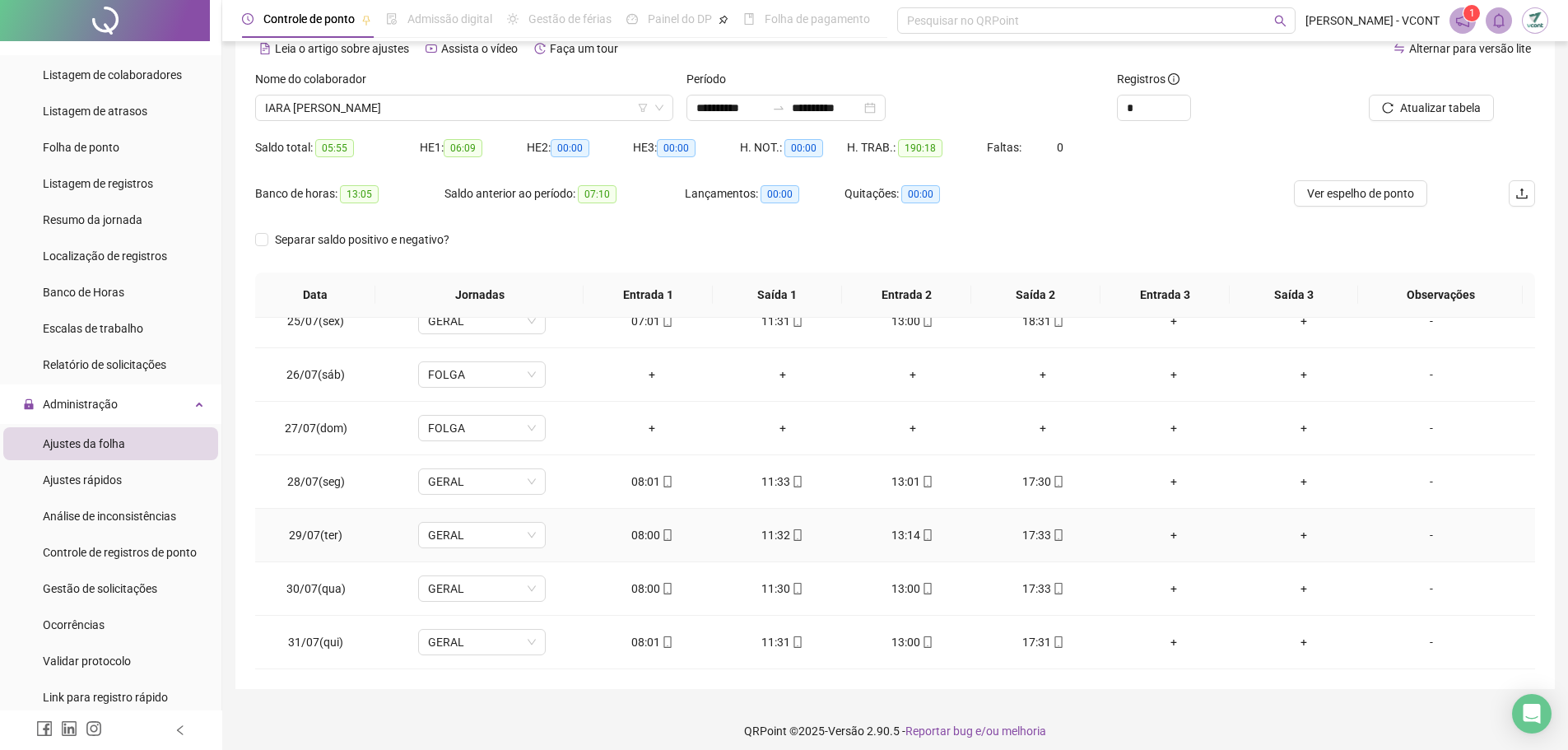
scroll to position [92, 0]
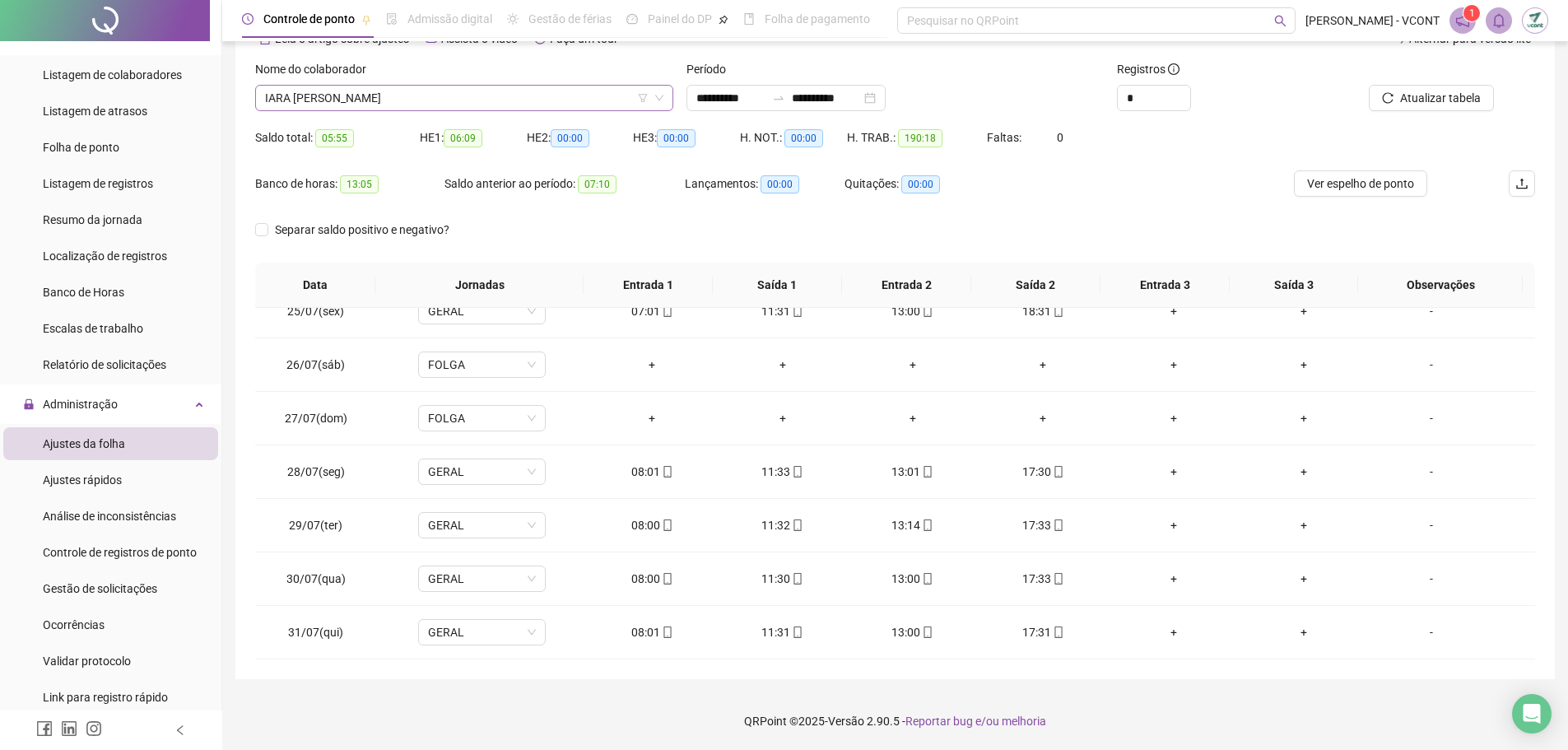
click at [458, 97] on span "IARA [PERSON_NAME]" at bounding box center [464, 97] width 399 height 25
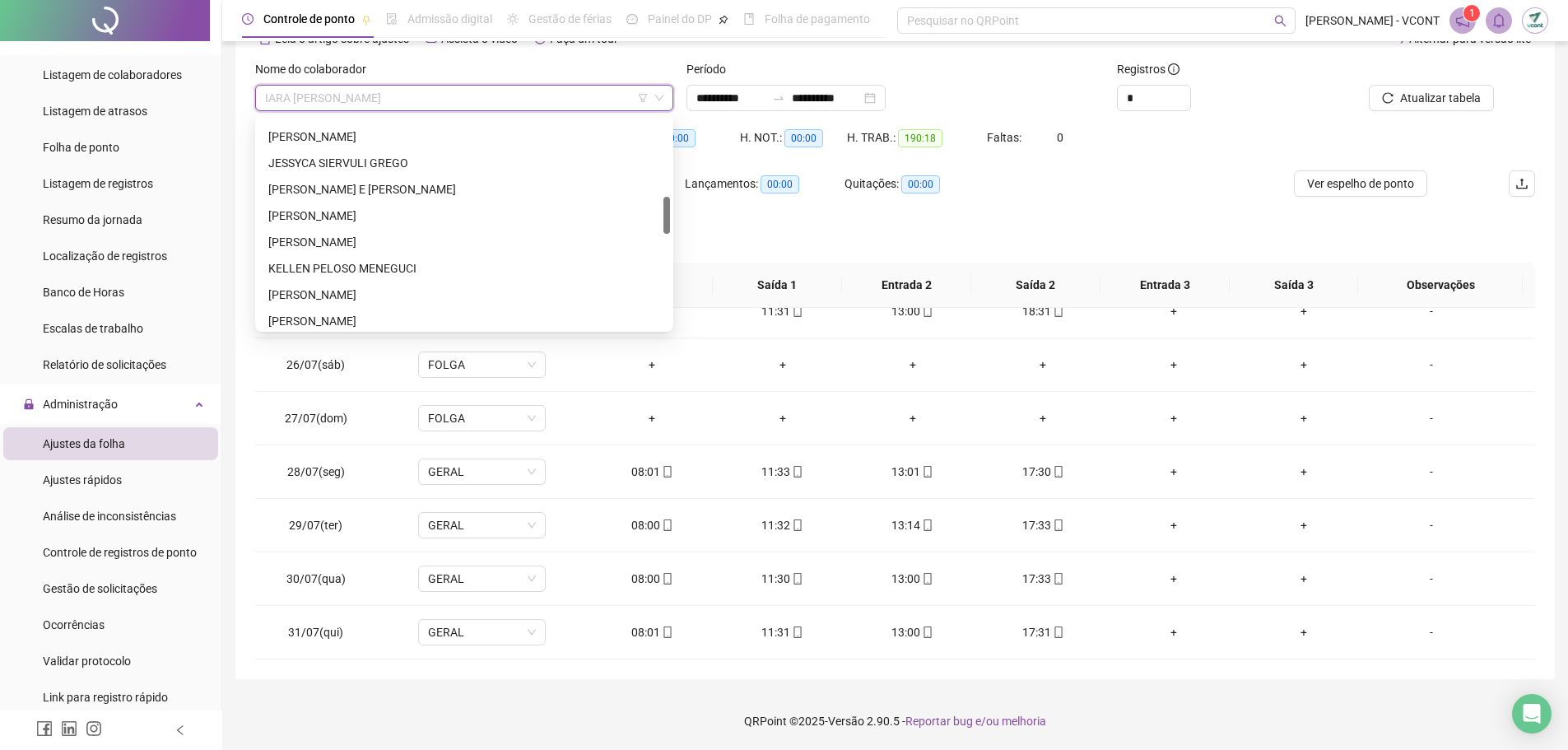
scroll to position [401, 0]
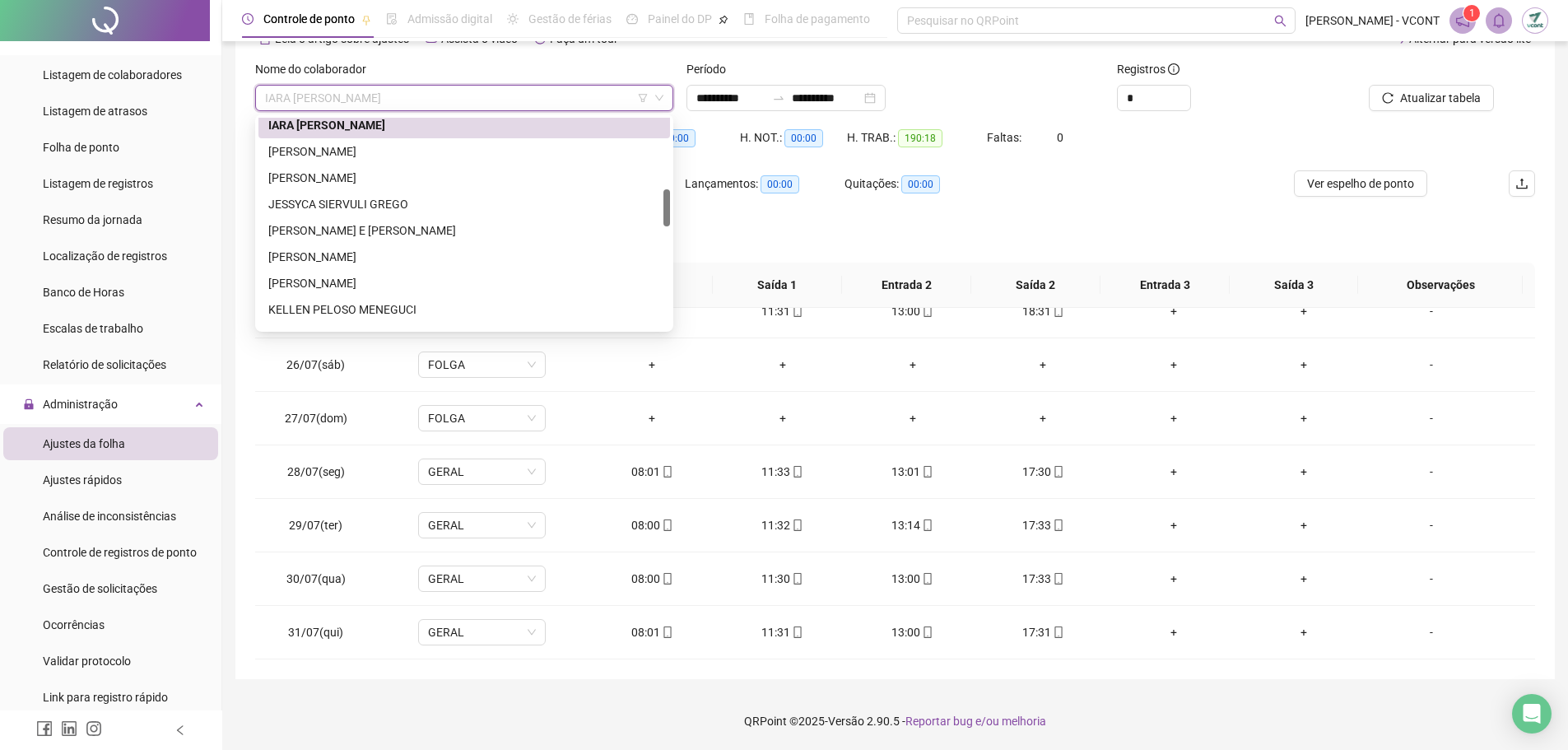
drag, startPoint x: 669, startPoint y: 177, endPoint x: 666, endPoint y: 211, distance: 34.1
click at [666, 211] on div at bounding box center [667, 207] width 7 height 37
click at [412, 160] on div "[PERSON_NAME]" at bounding box center [465, 151] width 392 height 18
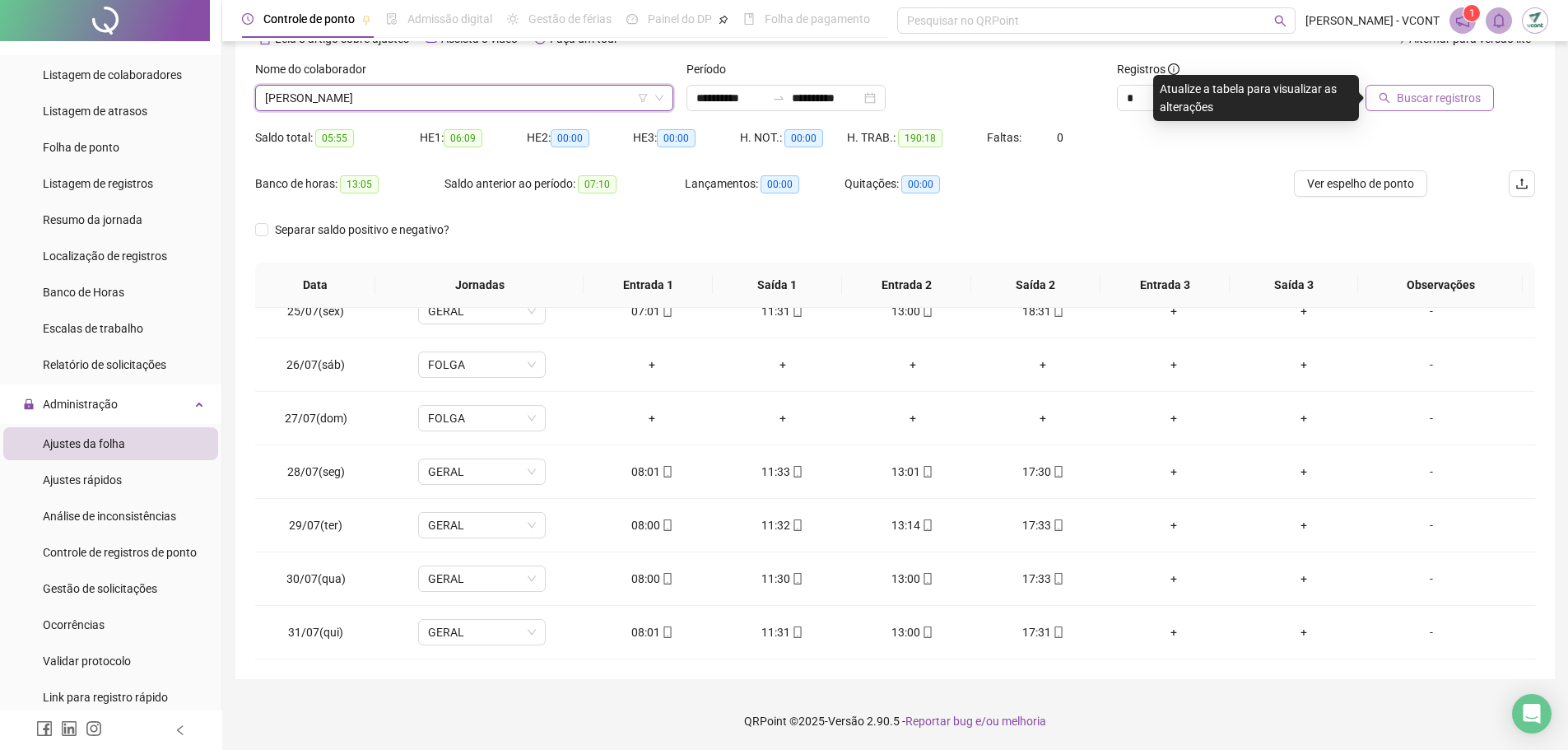
click at [1438, 100] on span "Buscar registros" at bounding box center [1439, 97] width 84 height 18
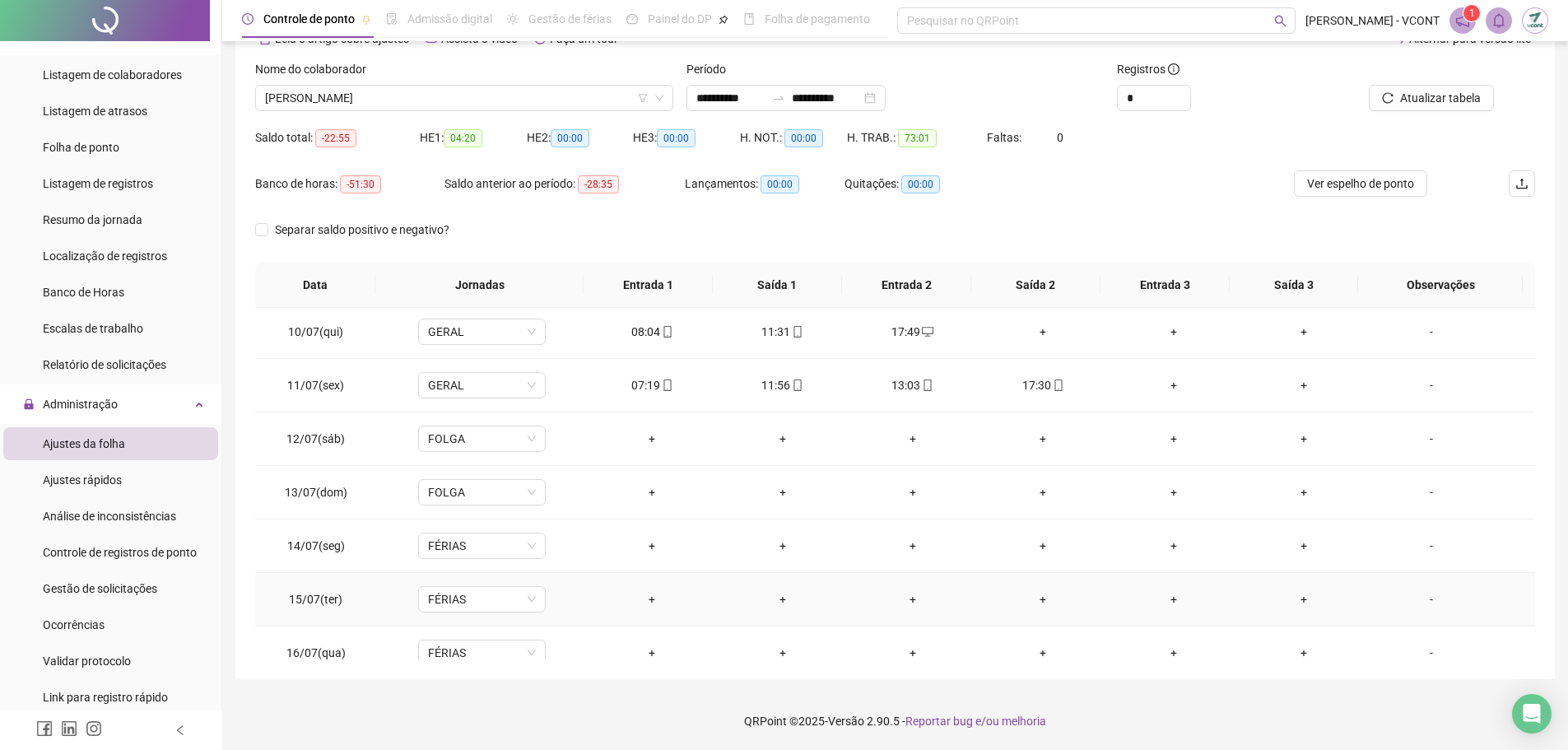
scroll to position [319, 0]
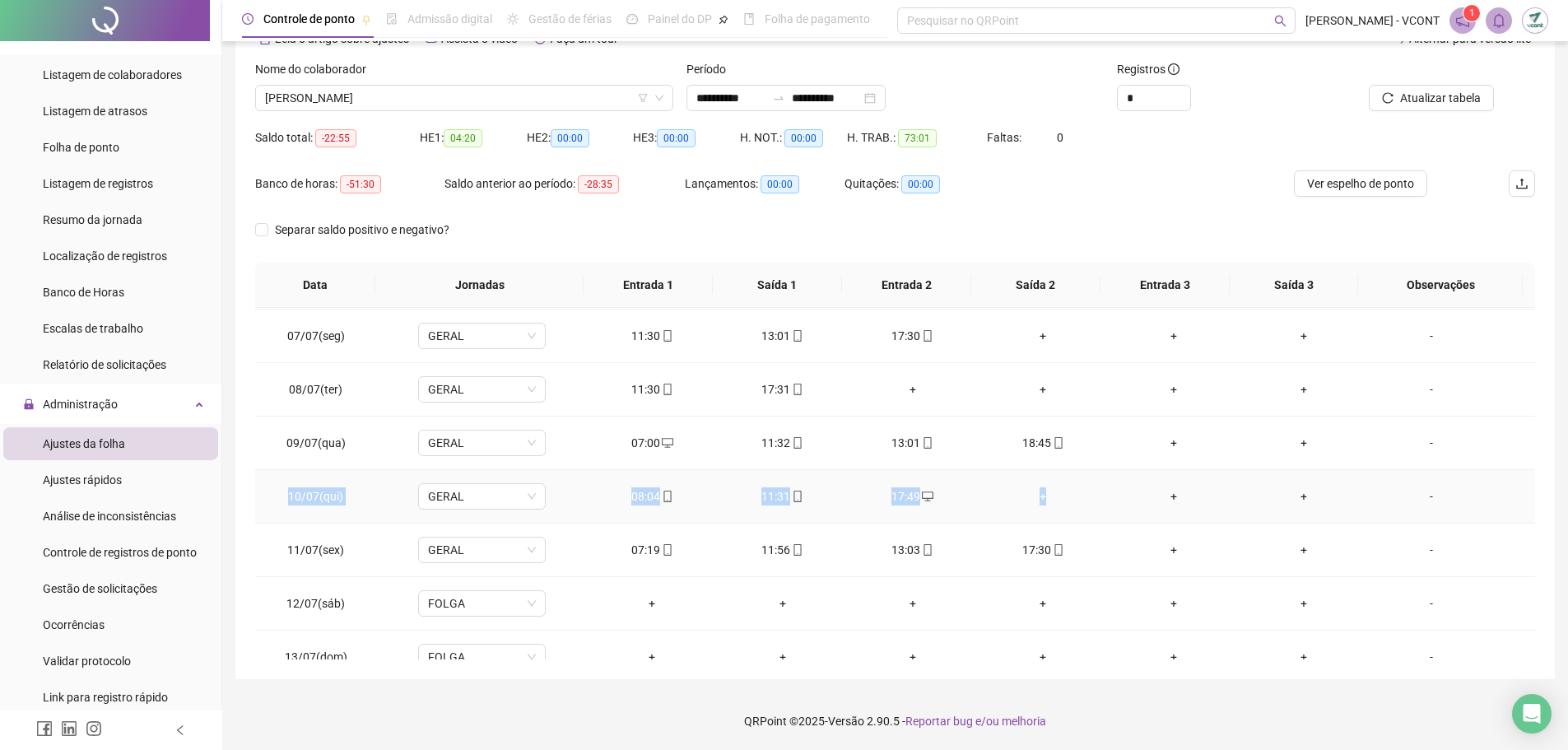
drag, startPoint x: 1077, startPoint y: 503, endPoint x: 289, endPoint y: 489, distance: 788.1
click at [289, 489] on tr "10/07(qui) GERAL 08:04 11:31 17:49 + + + -" at bounding box center [895, 496] width 1280 height 54
drag, startPoint x: 1100, startPoint y: 396, endPoint x: 283, endPoint y: 393, distance: 817.0
click at [283, 393] on tr "08/07(ter) GERAL 11:30 17:31 + + + + -" at bounding box center [895, 390] width 1280 height 54
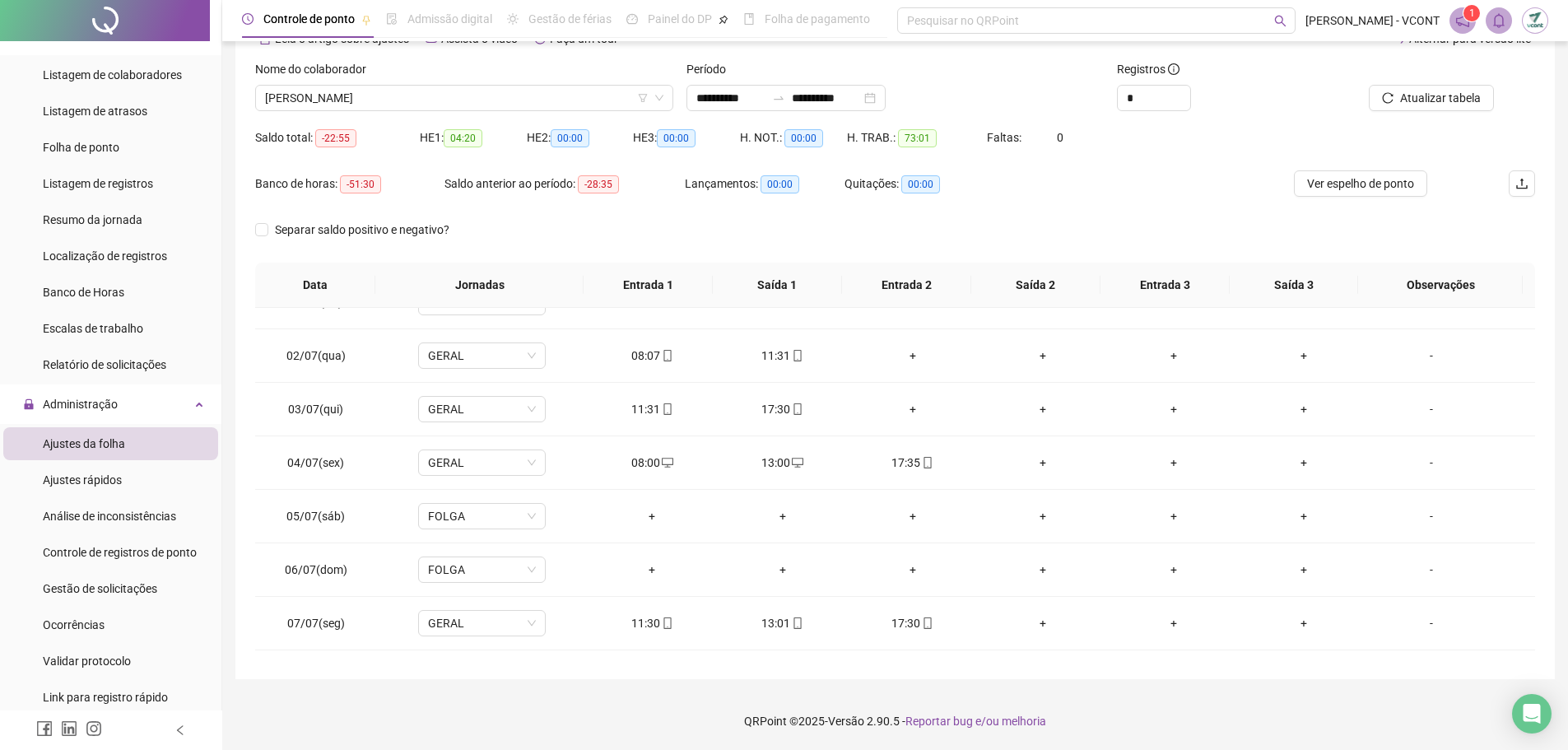
scroll to position [0, 0]
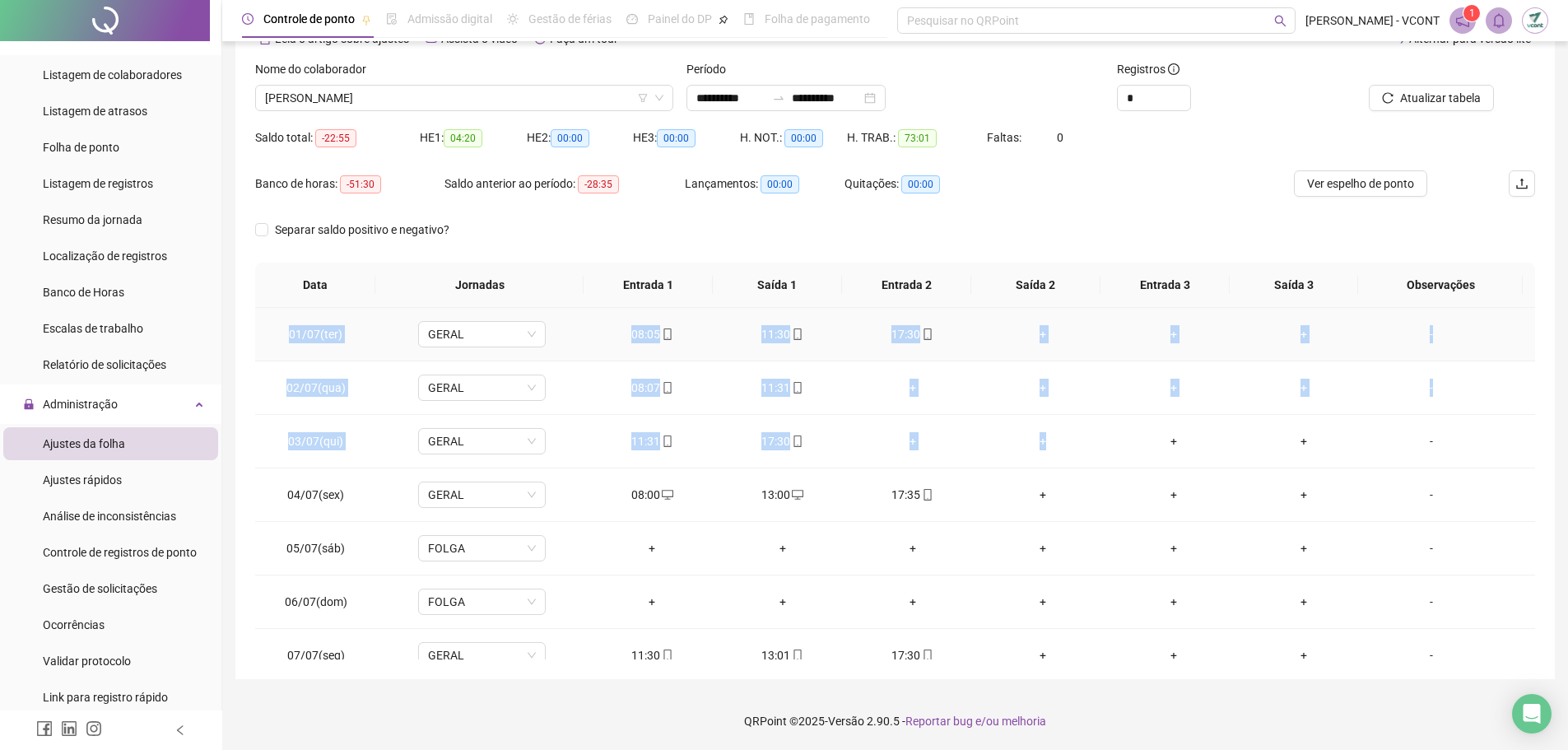
drag, startPoint x: 1062, startPoint y: 447, endPoint x: 287, endPoint y: 341, distance: 782.2
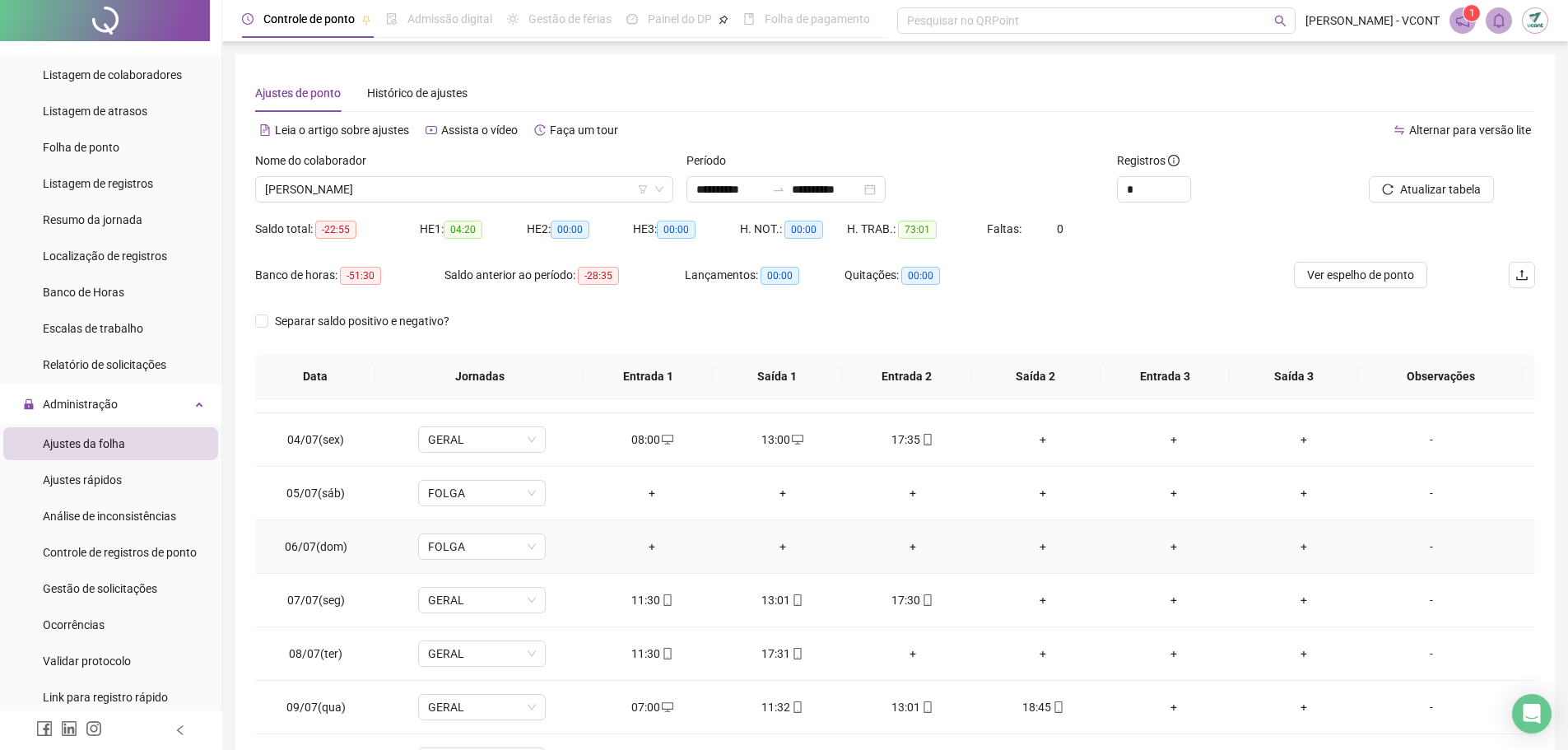
scroll to position [164, 0]
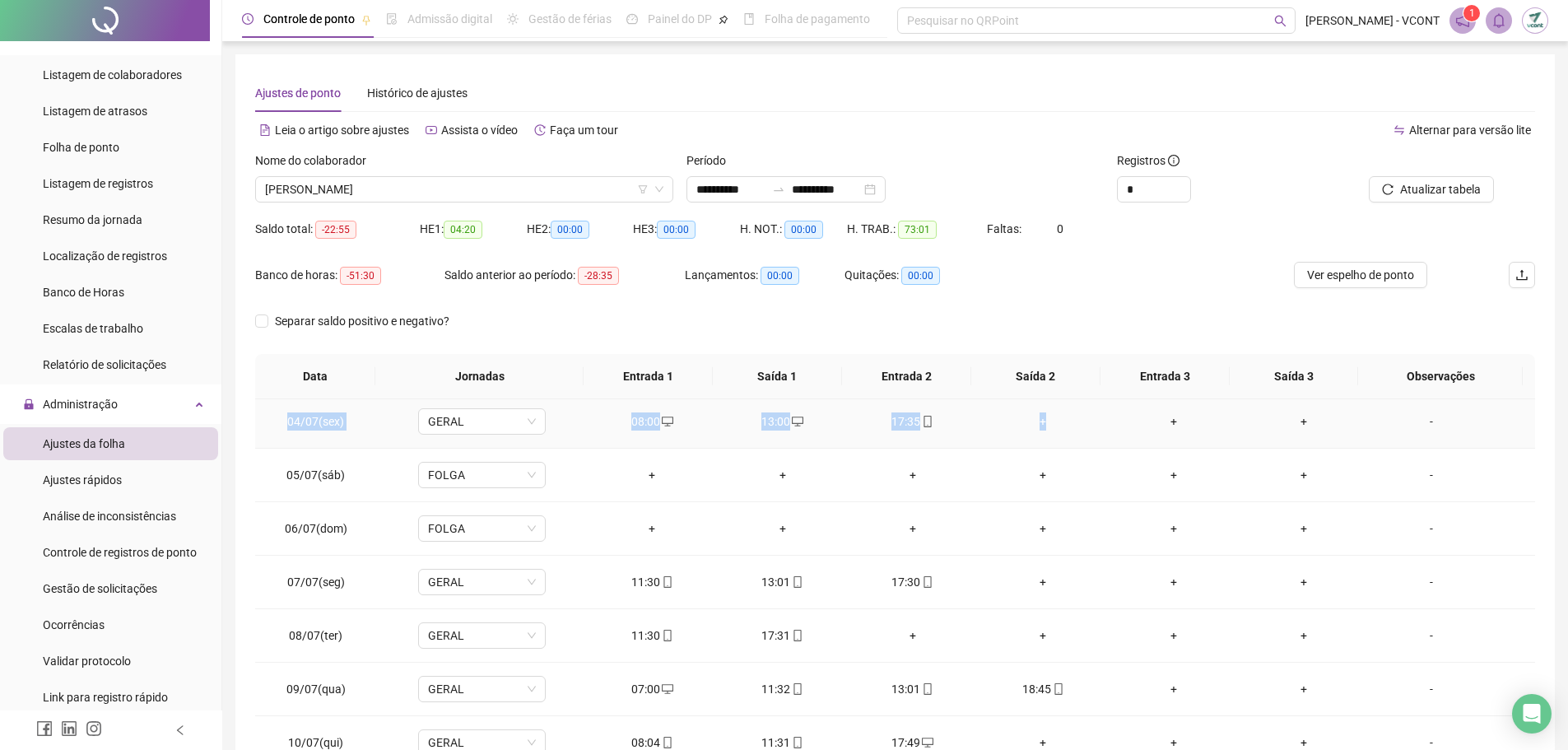
drag, startPoint x: 1058, startPoint y: 429, endPoint x: 275, endPoint y: 425, distance: 783.0
click at [275, 425] on tr "04/07(sex) GERAL 08:00 13:00 17:35 + + + -" at bounding box center [895, 422] width 1280 height 54
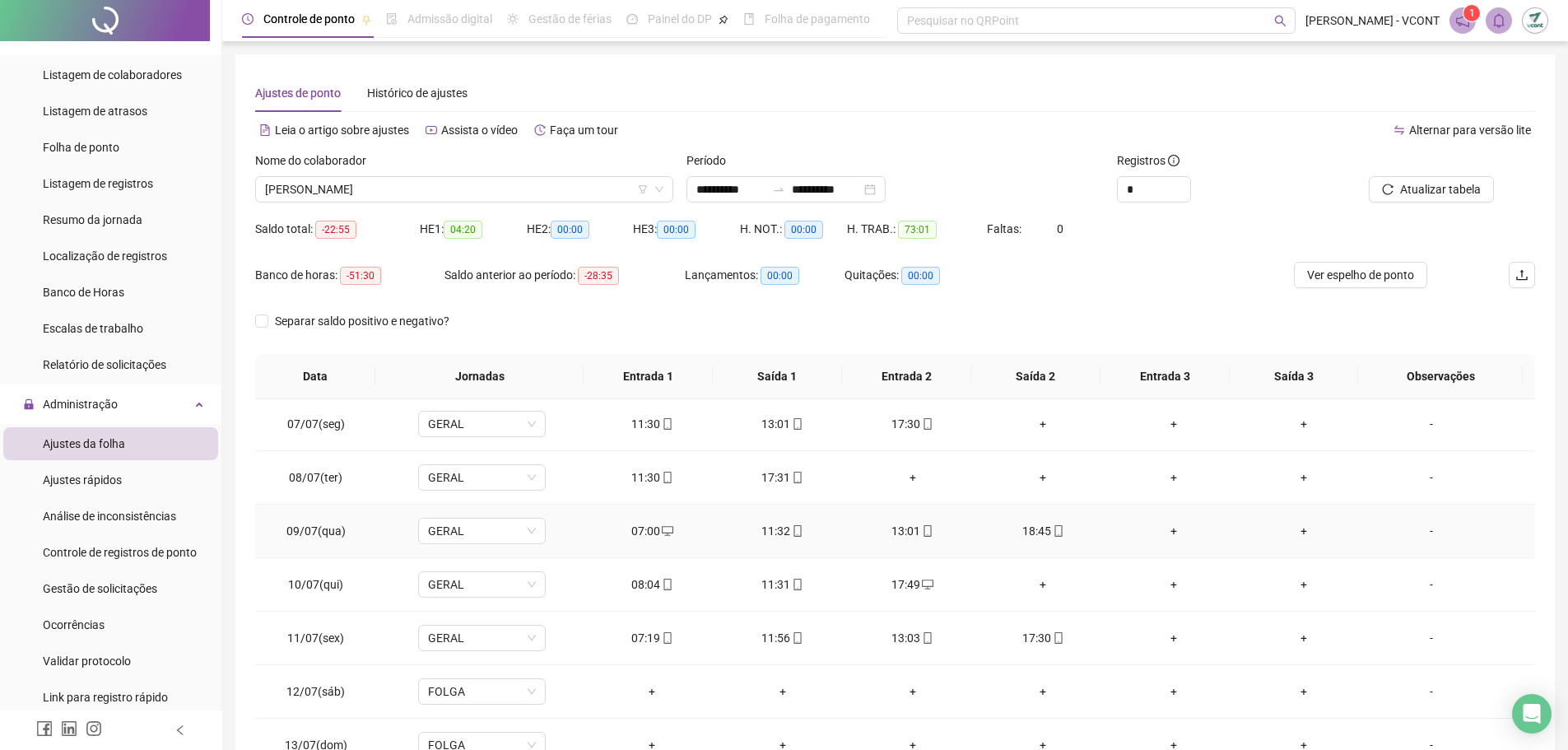
scroll to position [329, 0]
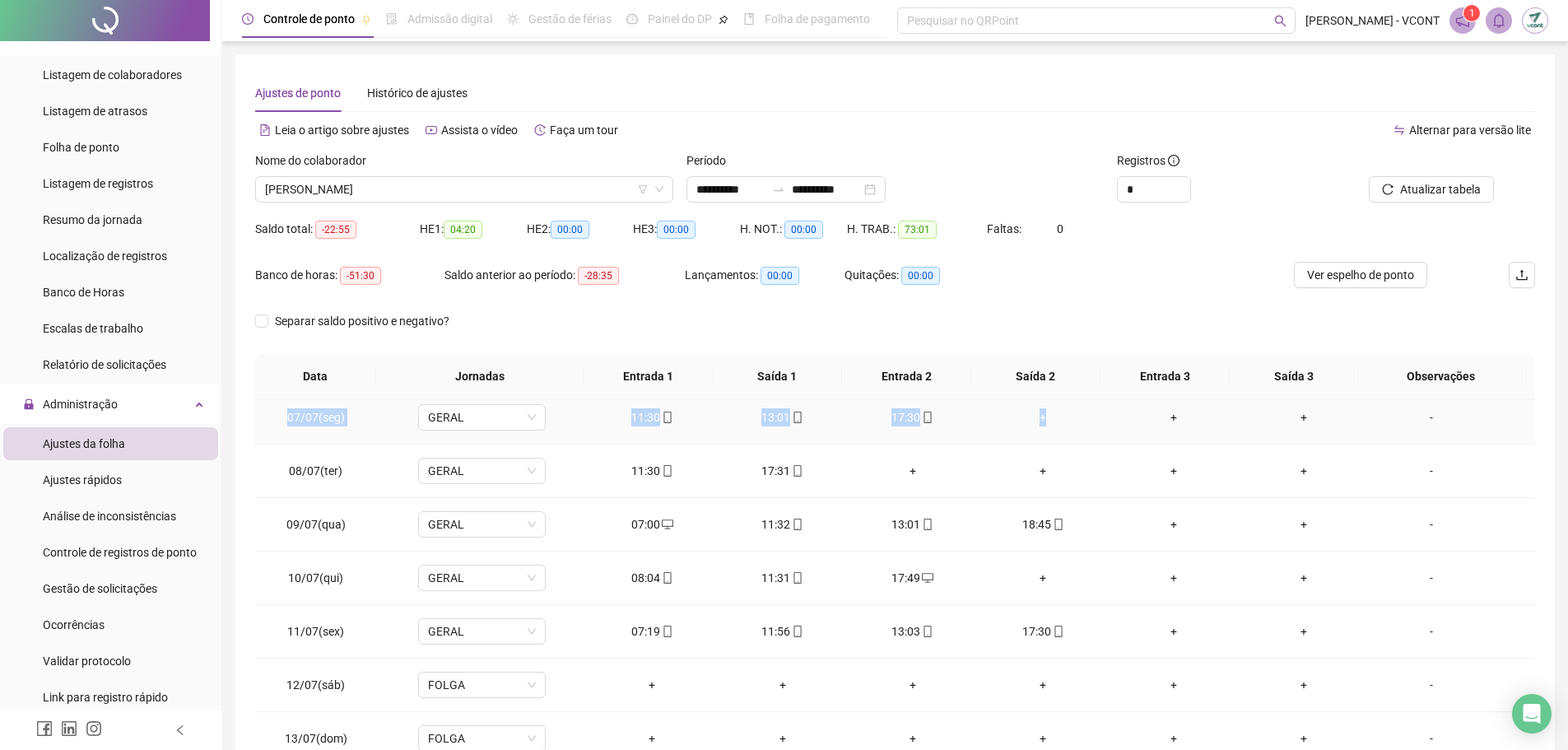
drag, startPoint x: 1088, startPoint y: 425, endPoint x: 281, endPoint y: 418, distance: 807.0
click at [281, 418] on tr "07/07(seg) GERAL 11:30 13:01 17:30 + + + -" at bounding box center [895, 418] width 1280 height 54
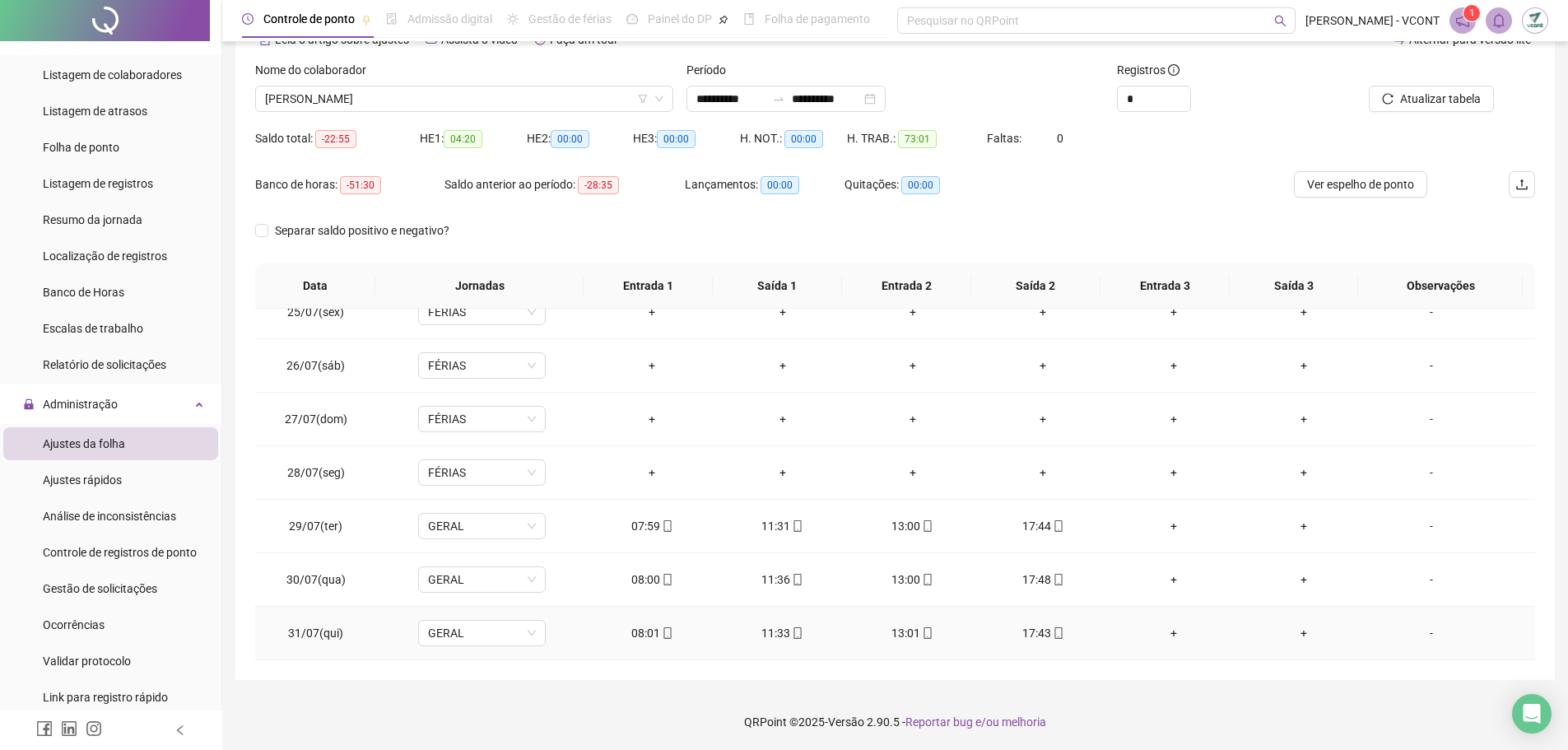
scroll to position [92, 0]
click at [474, 83] on div "Nome do colaborador" at bounding box center [465, 72] width 418 height 25
click at [490, 84] on div "Nome do colaborador" at bounding box center [465, 72] width 418 height 25
click at [476, 98] on span "[PERSON_NAME]" at bounding box center [464, 97] width 399 height 25
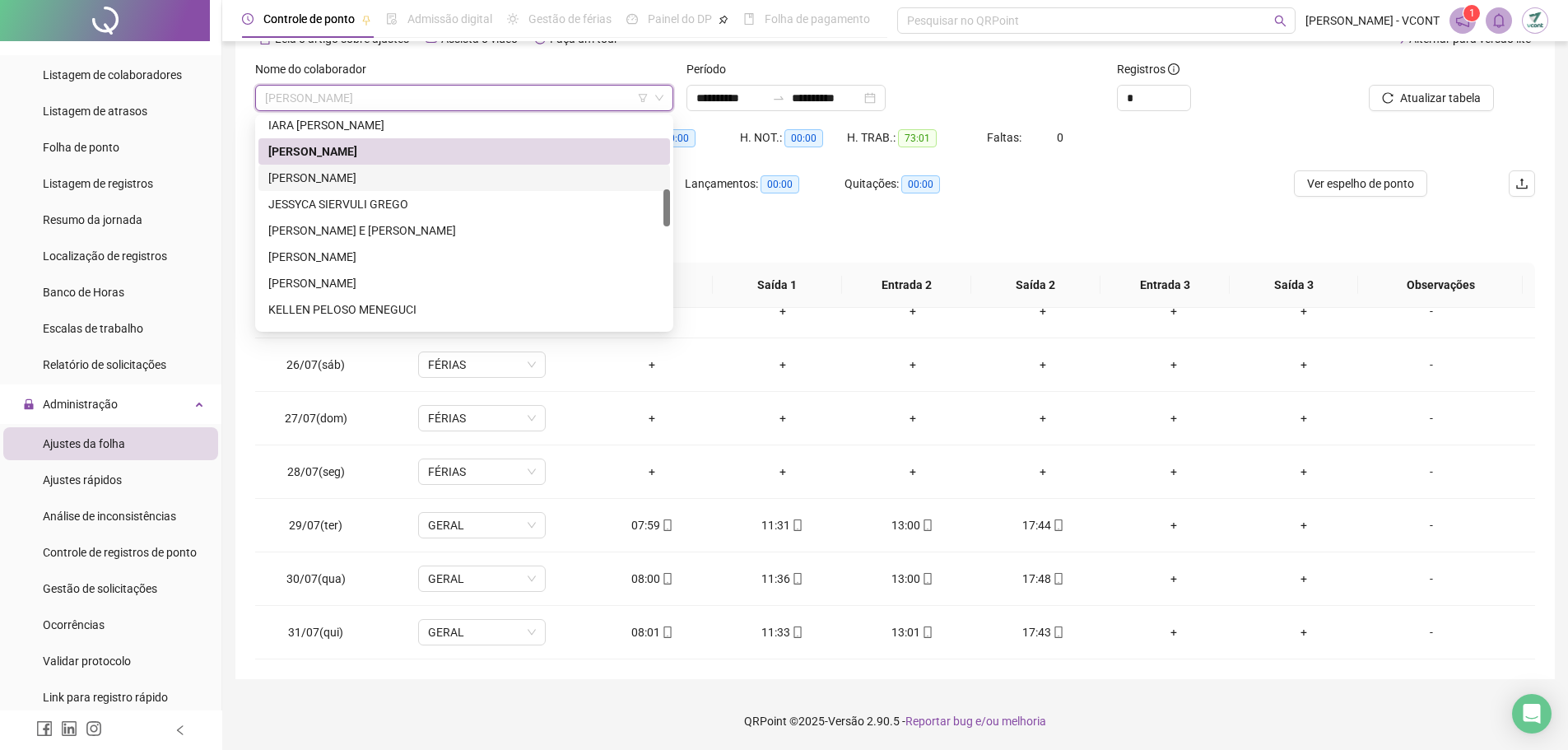
click at [367, 179] on div "[PERSON_NAME]" at bounding box center [465, 178] width 392 height 18
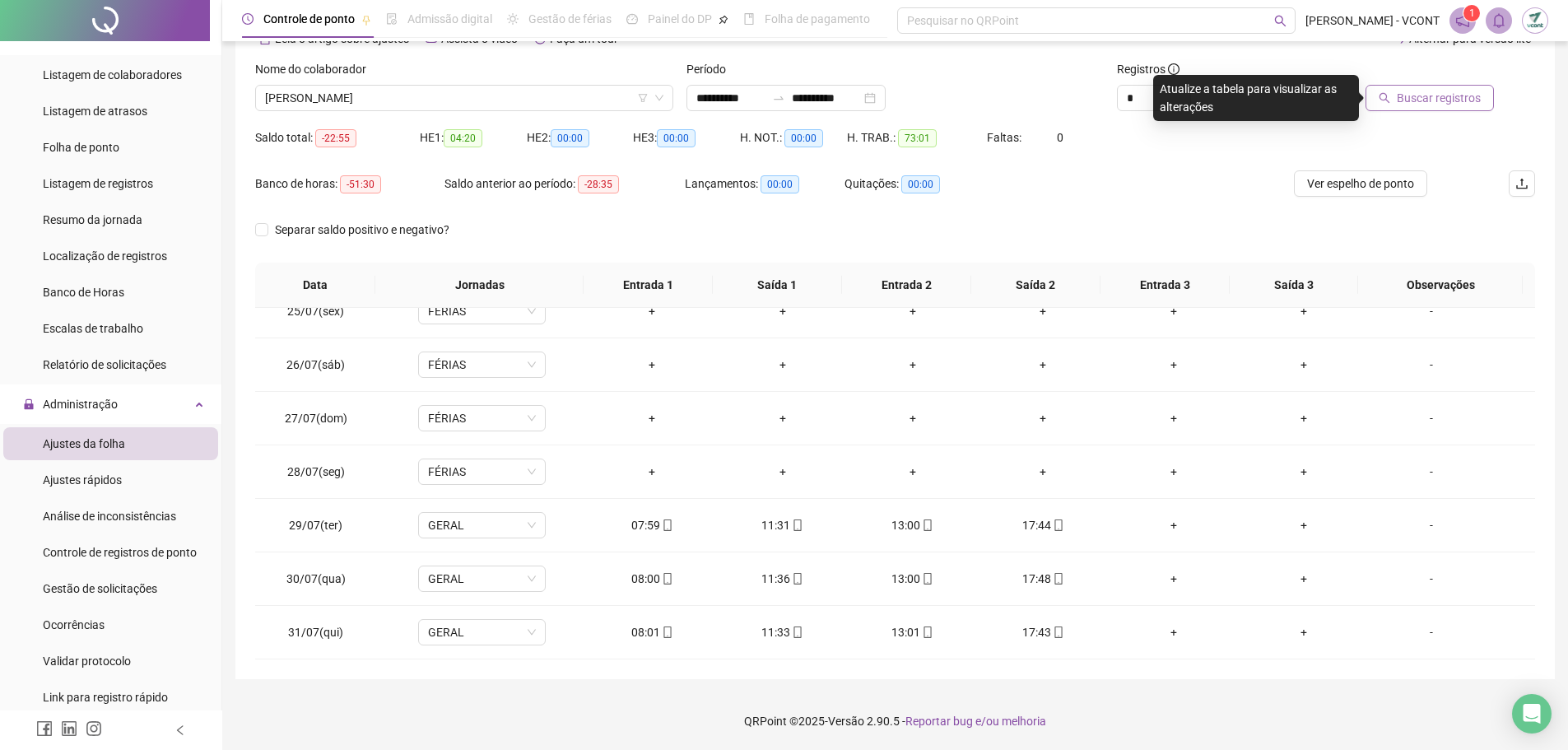
click at [1417, 98] on span "Buscar registros" at bounding box center [1439, 97] width 84 height 18
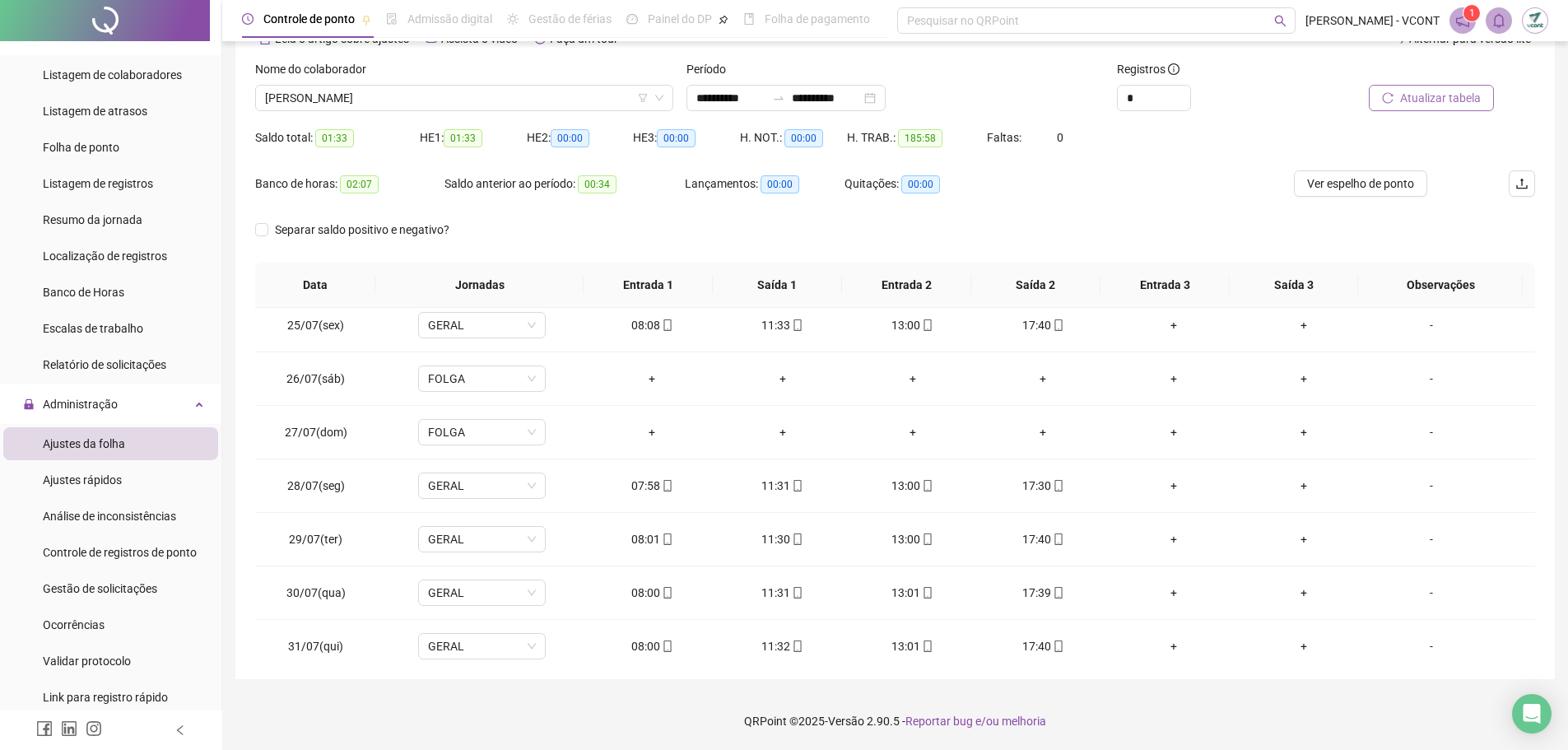
scroll to position [1307, 0]
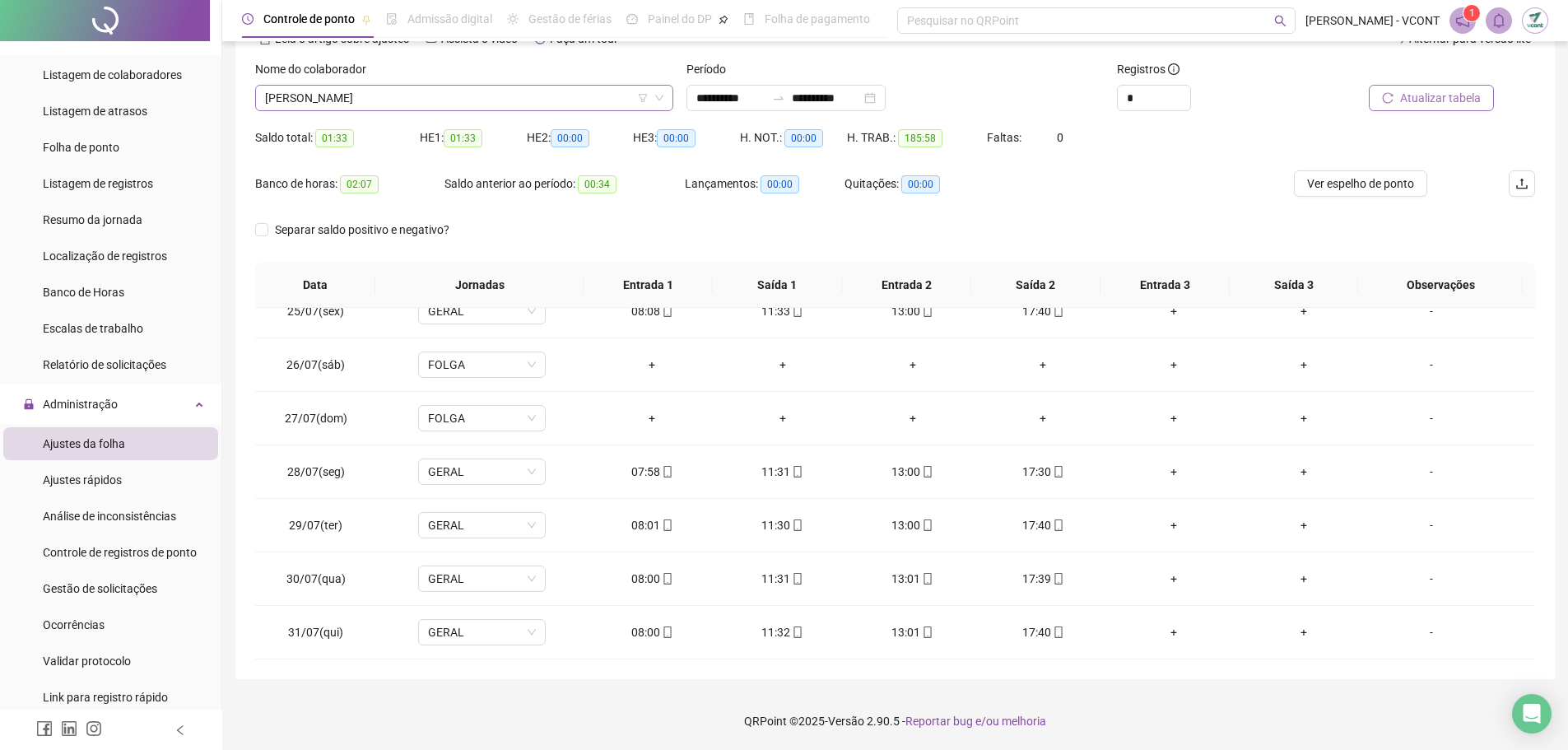
click at [392, 102] on span "[PERSON_NAME]" at bounding box center [464, 97] width 399 height 25
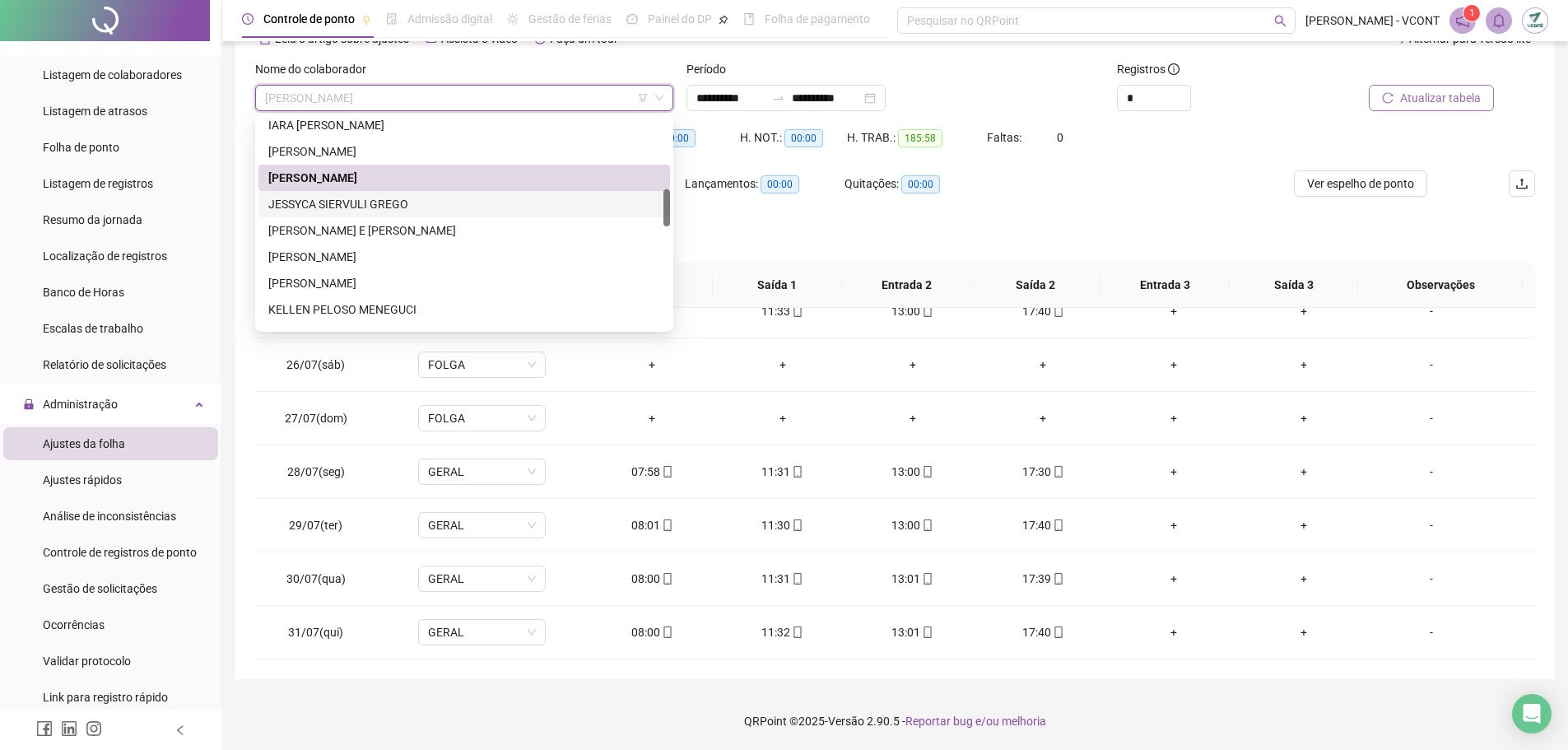
click at [346, 197] on div "JESSYCA SIERVULI GREGO" at bounding box center [465, 204] width 392 height 18
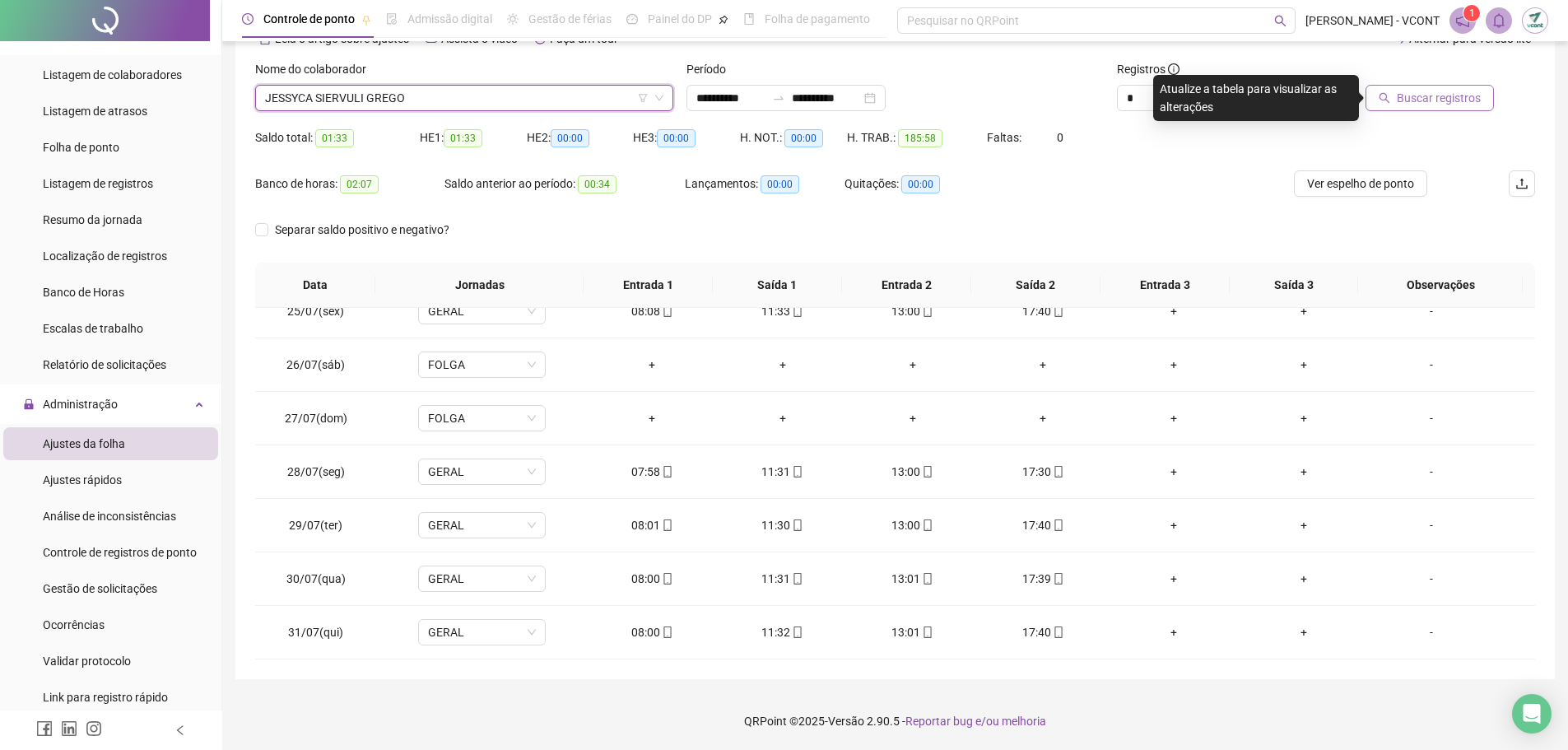
click at [1432, 96] on span "Buscar registros" at bounding box center [1439, 97] width 84 height 18
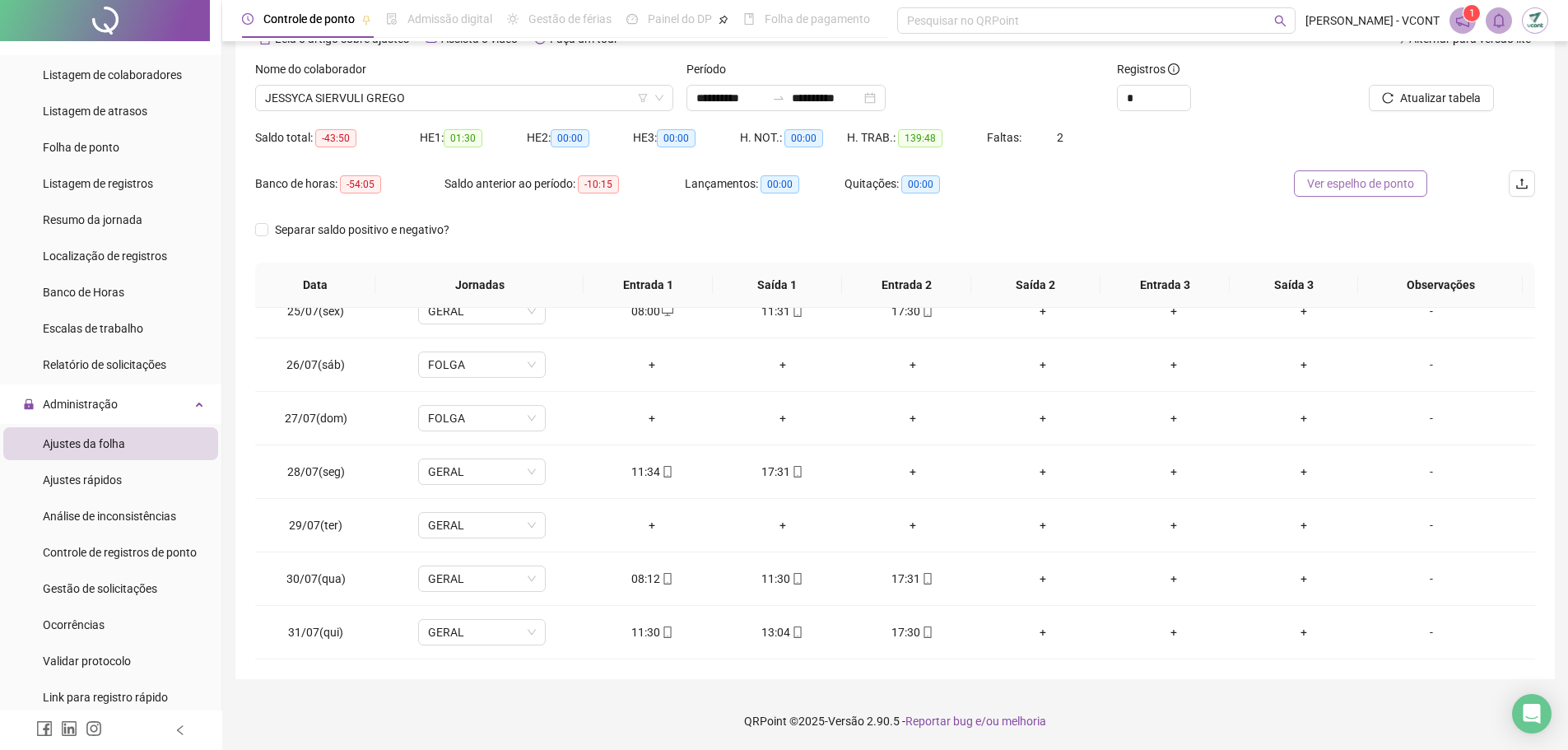
click at [1344, 189] on span "Ver espelho de ponto" at bounding box center [1361, 183] width 107 height 18
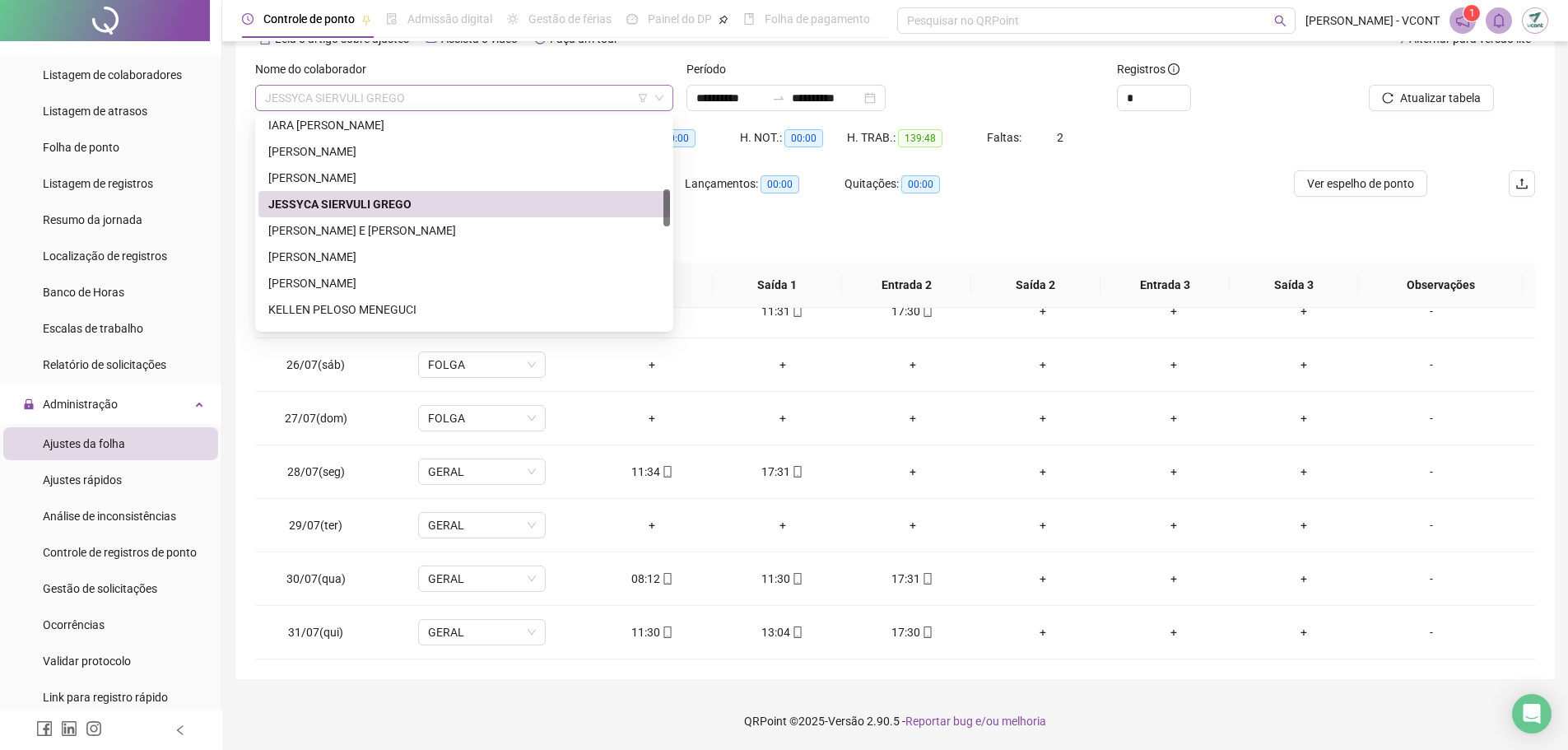
click at [468, 99] on span "JESSYCA SIERVULI GREGO" at bounding box center [464, 97] width 399 height 25
click at [397, 264] on div "[PERSON_NAME]" at bounding box center [465, 257] width 392 height 18
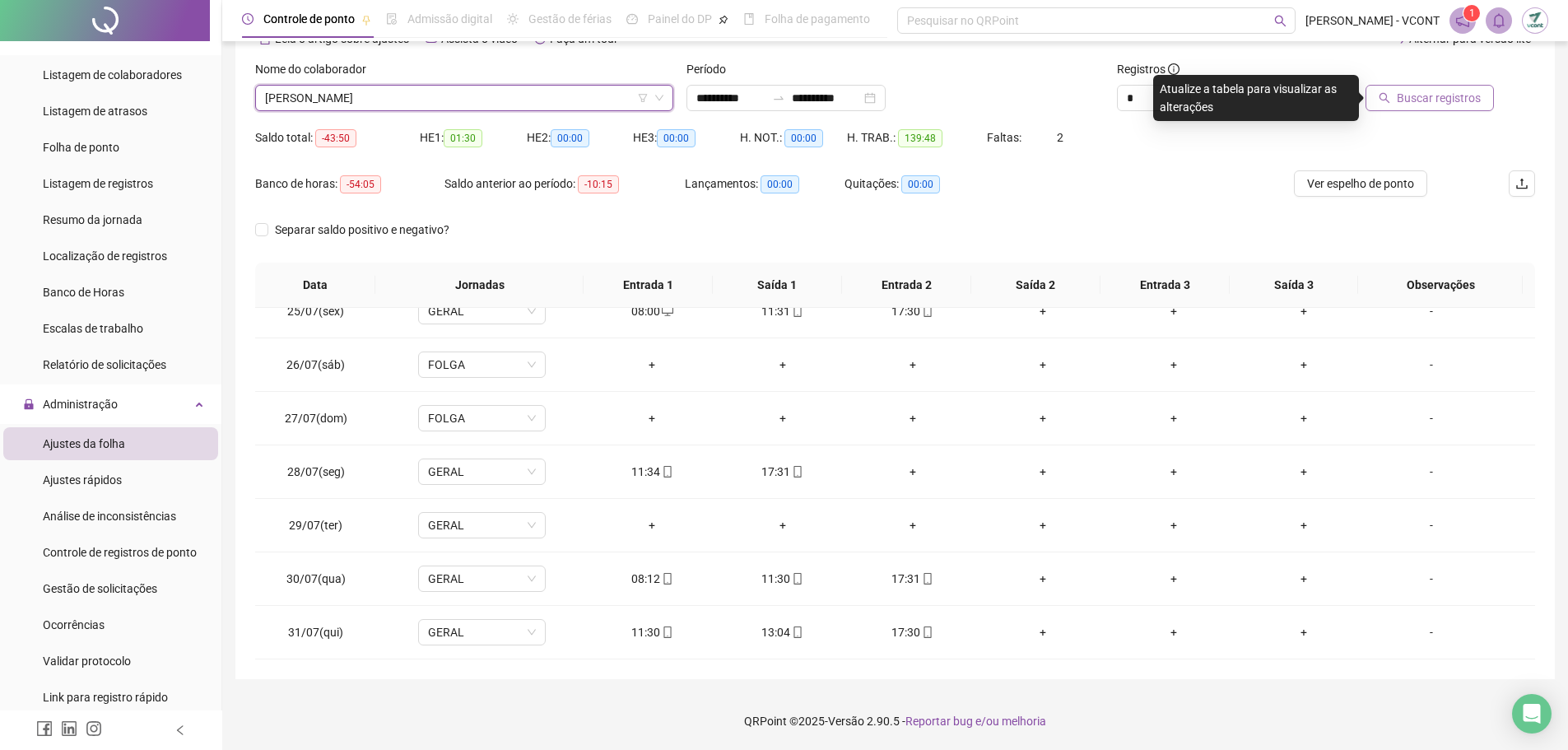
click at [1462, 98] on span "Buscar registros" at bounding box center [1439, 97] width 84 height 18
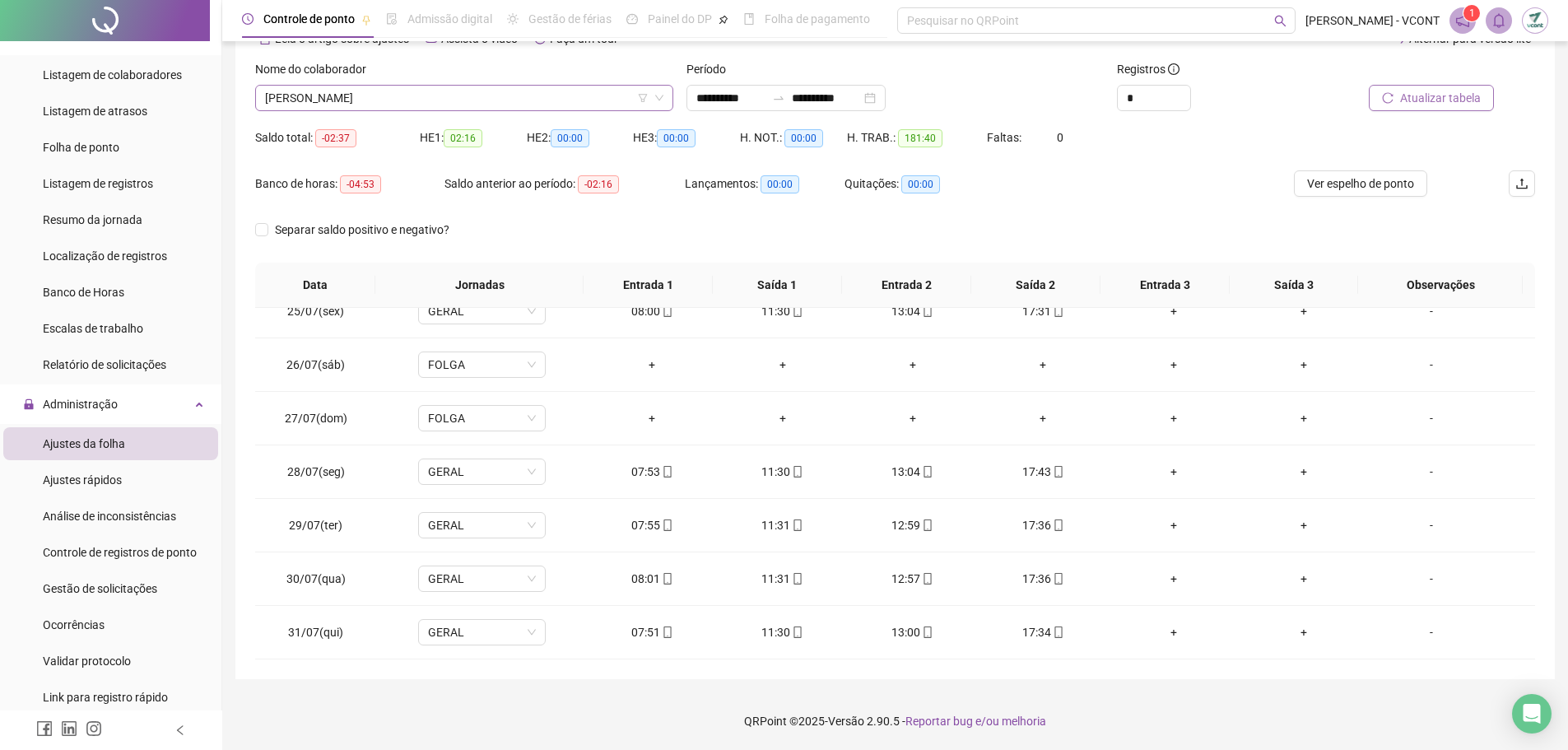
click at [492, 97] on span "[PERSON_NAME]" at bounding box center [464, 97] width 399 height 25
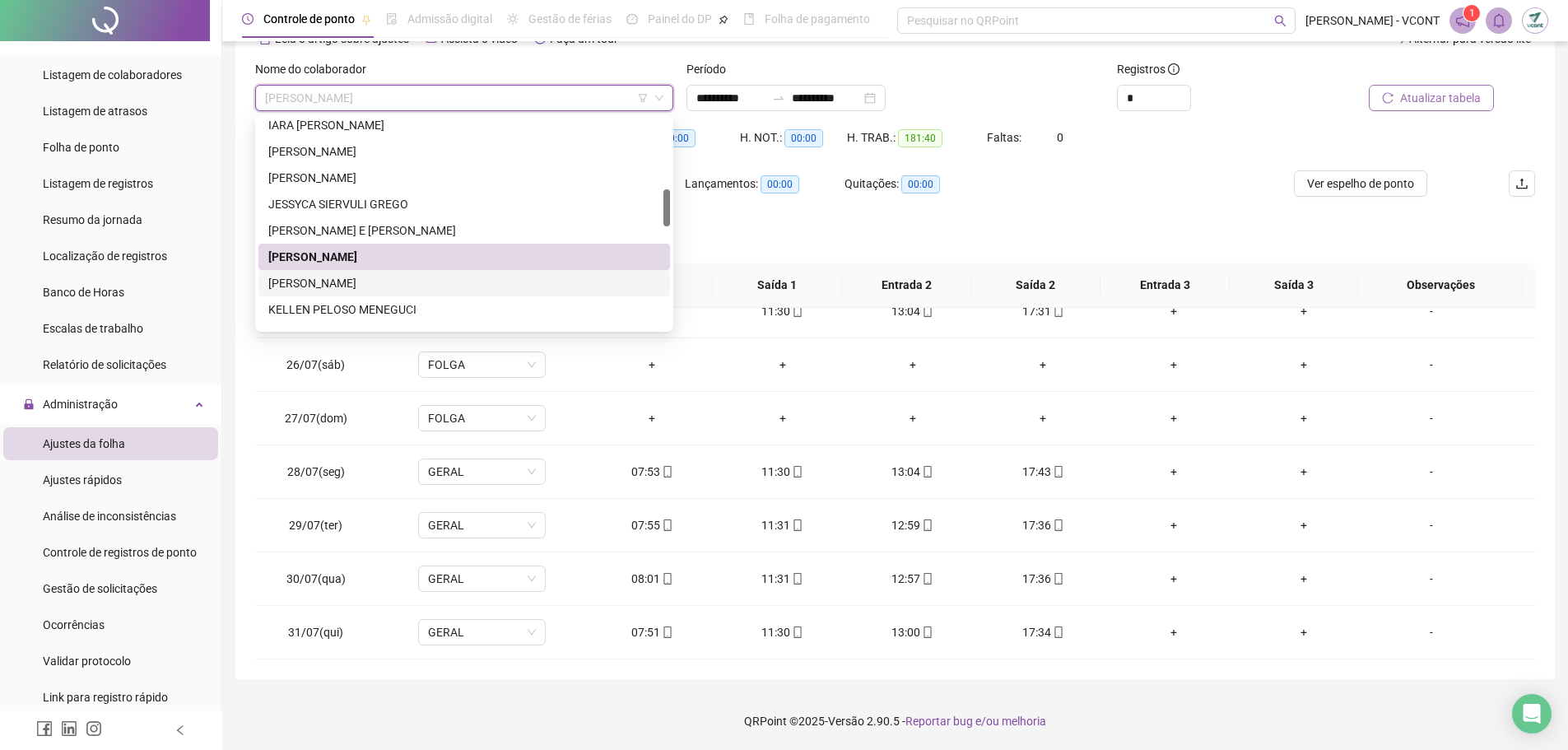
click at [365, 283] on div "[PERSON_NAME]" at bounding box center [465, 283] width 392 height 18
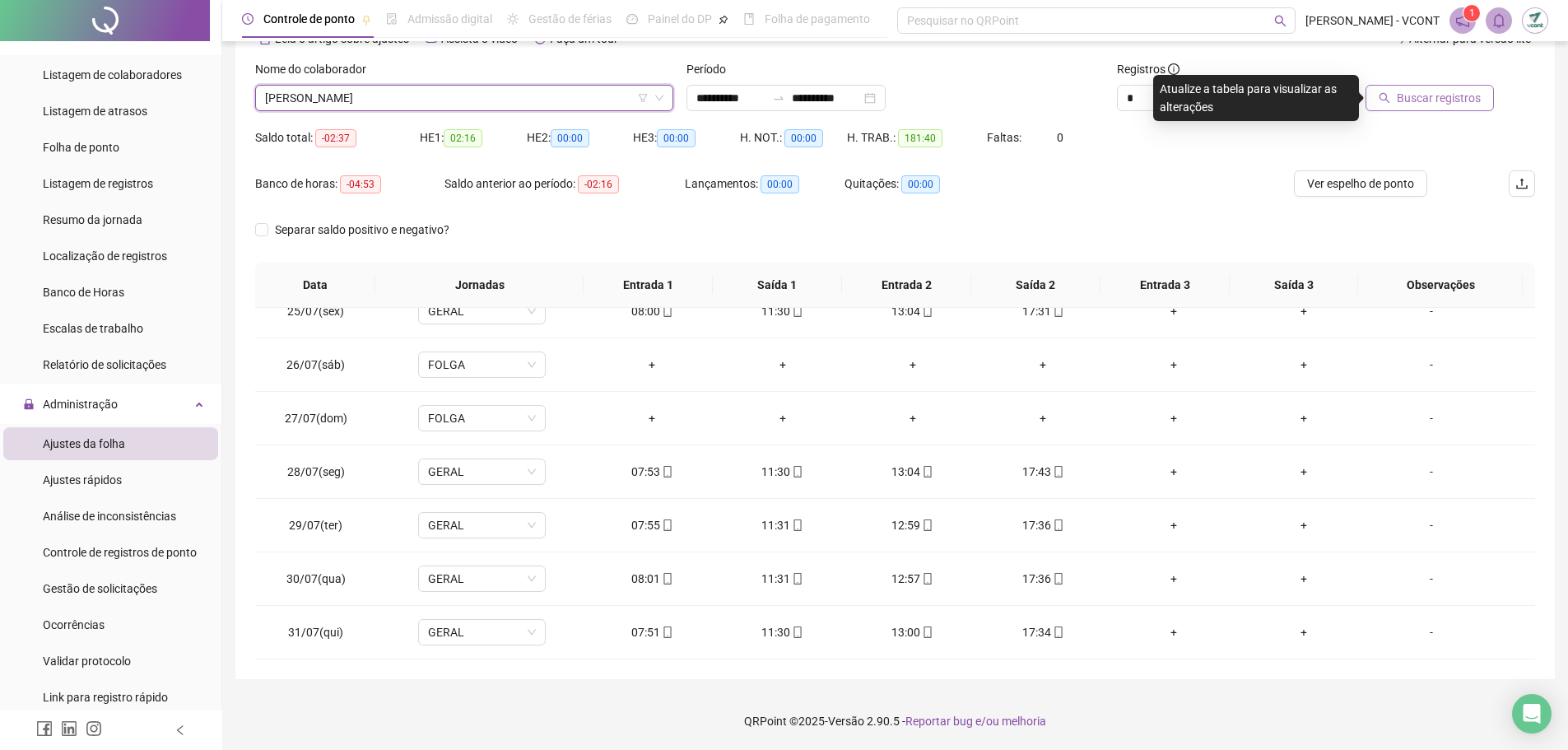
click at [1449, 96] on span "Buscar registros" at bounding box center [1439, 97] width 84 height 18
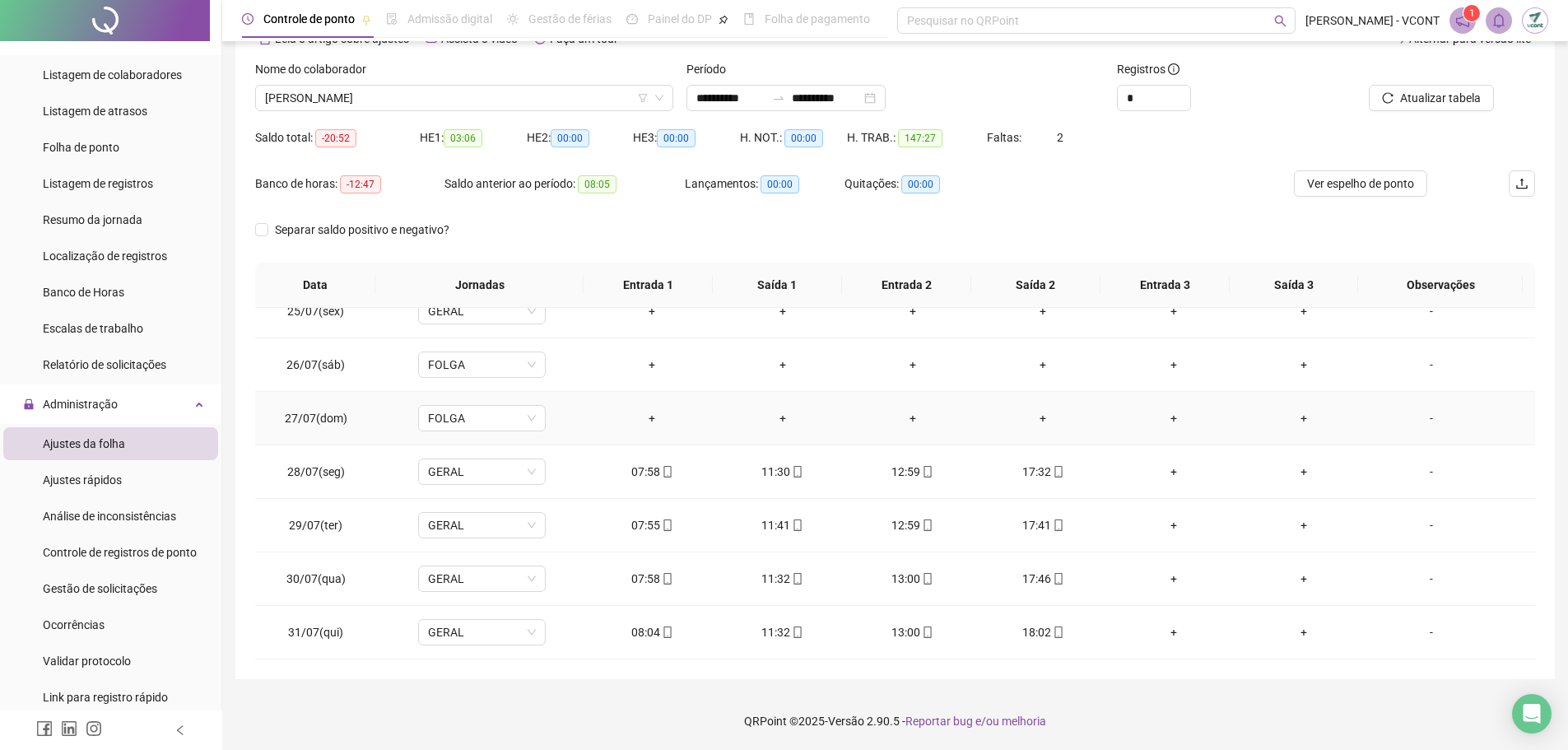
scroll to position [1143, 0]
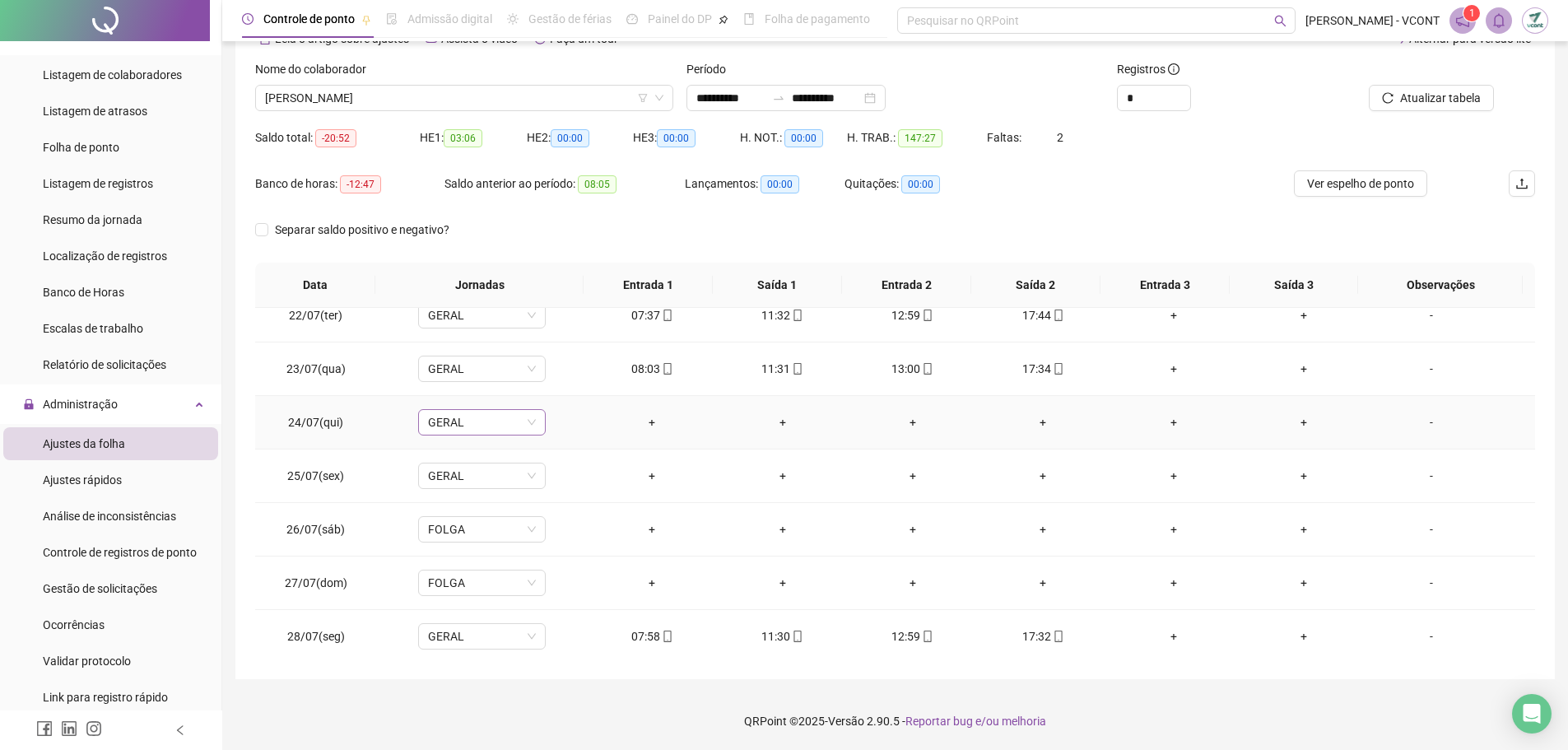
click at [508, 429] on span "GERAL" at bounding box center [482, 422] width 107 height 25
click at [475, 636] on div "Folga compensatória" at bounding box center [496, 642] width 116 height 18
click at [556, 379] on span "Sim" at bounding box center [557, 379] width 19 height 18
click at [475, 471] on span "GERAL" at bounding box center [482, 475] width 107 height 25
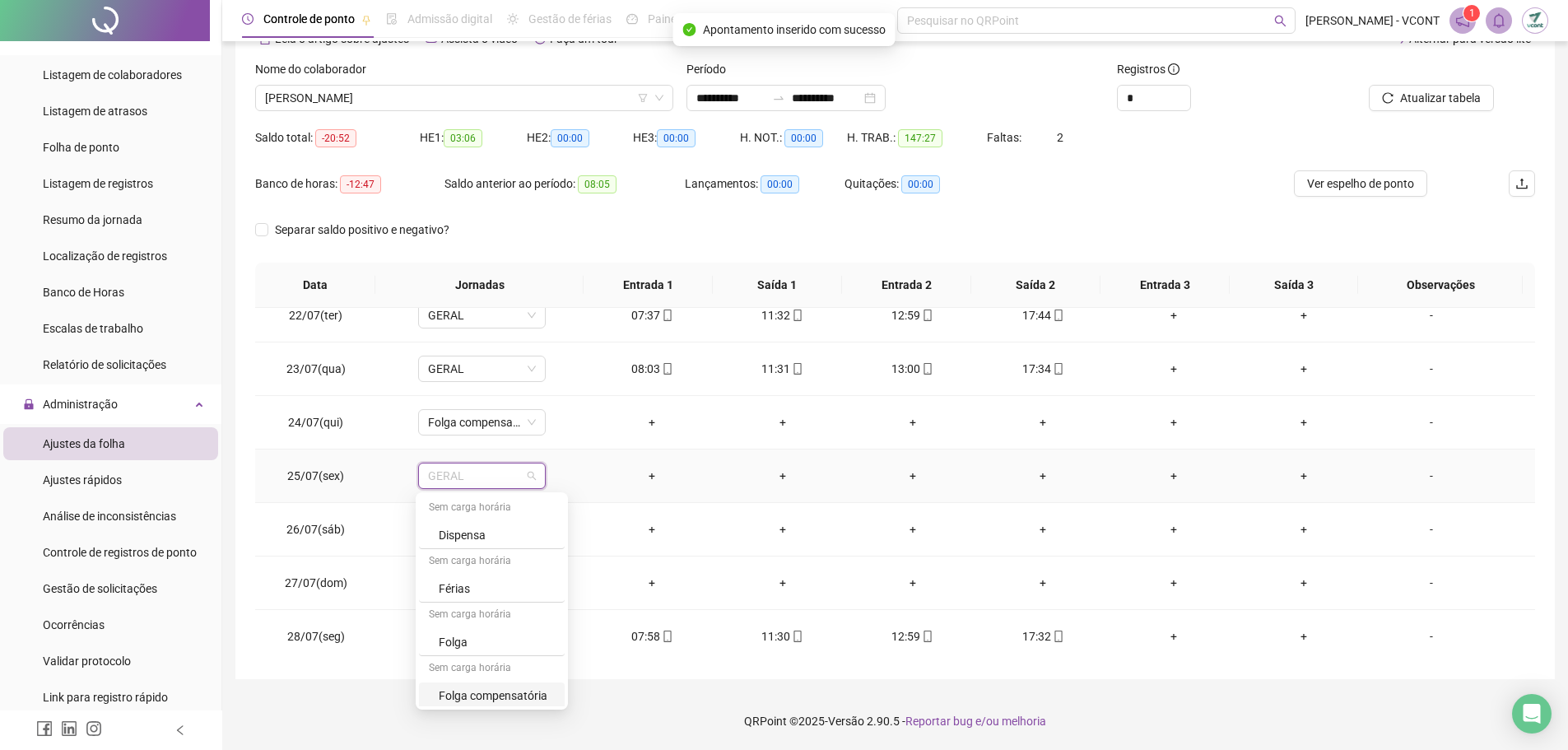
click at [508, 696] on div "Folga compensatória" at bounding box center [496, 695] width 116 height 18
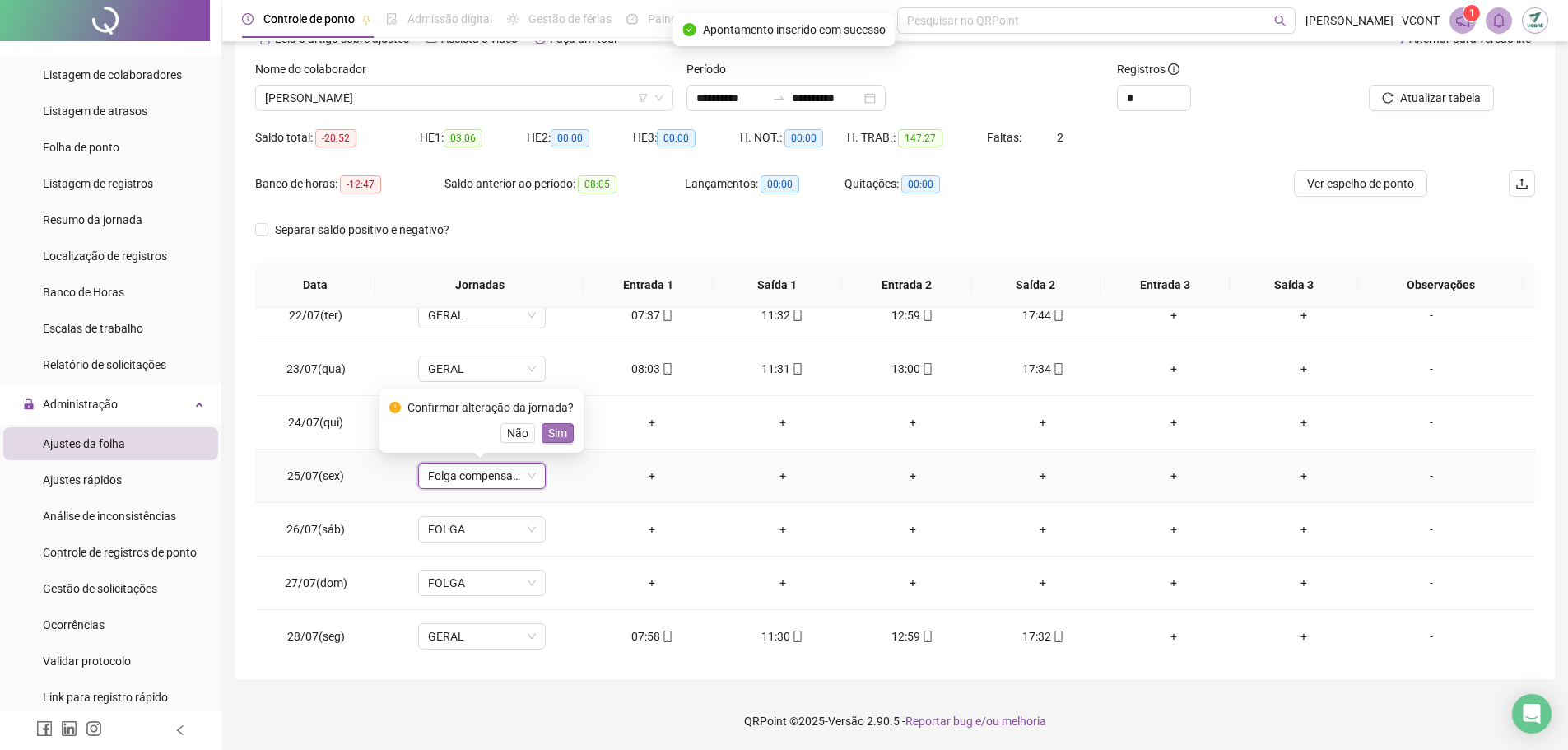
click at [551, 427] on span "Sim" at bounding box center [557, 433] width 19 height 18
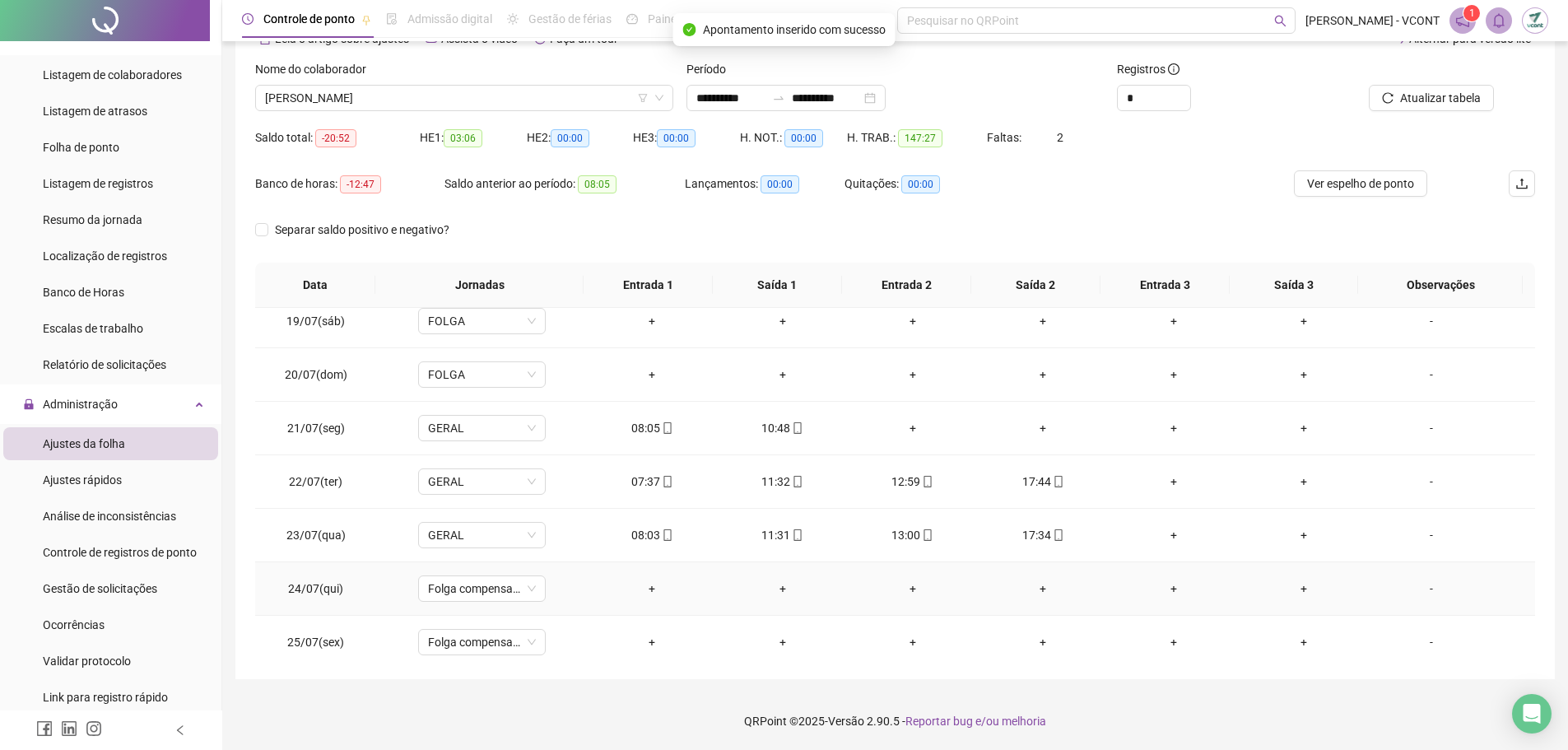
scroll to position [895, 0]
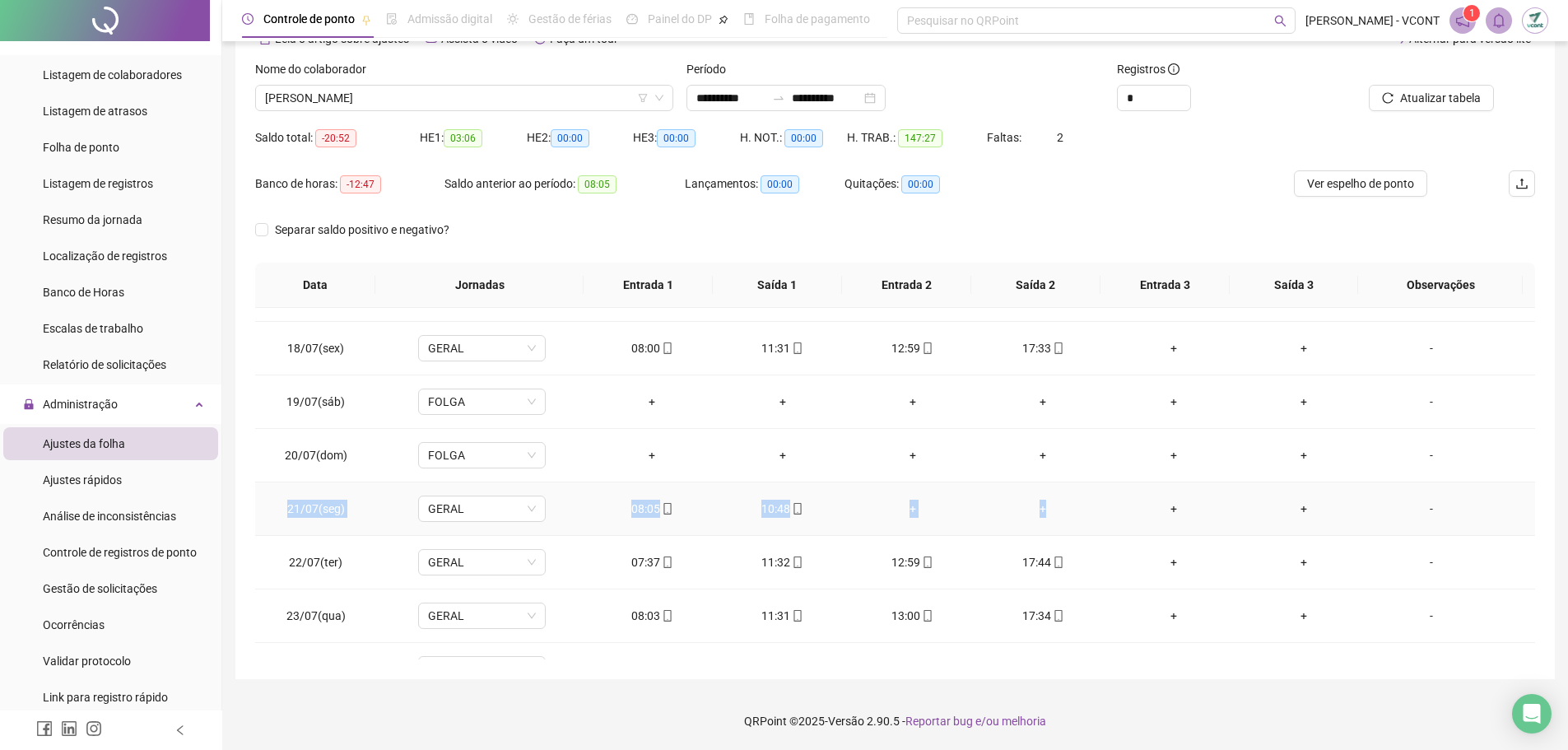
drag, startPoint x: 1060, startPoint y: 512, endPoint x: 274, endPoint y: 500, distance: 786.1
click at [265, 500] on tr "21/07(seg) GERAL 08:05 10:48 + + + + -" at bounding box center [895, 509] width 1280 height 54
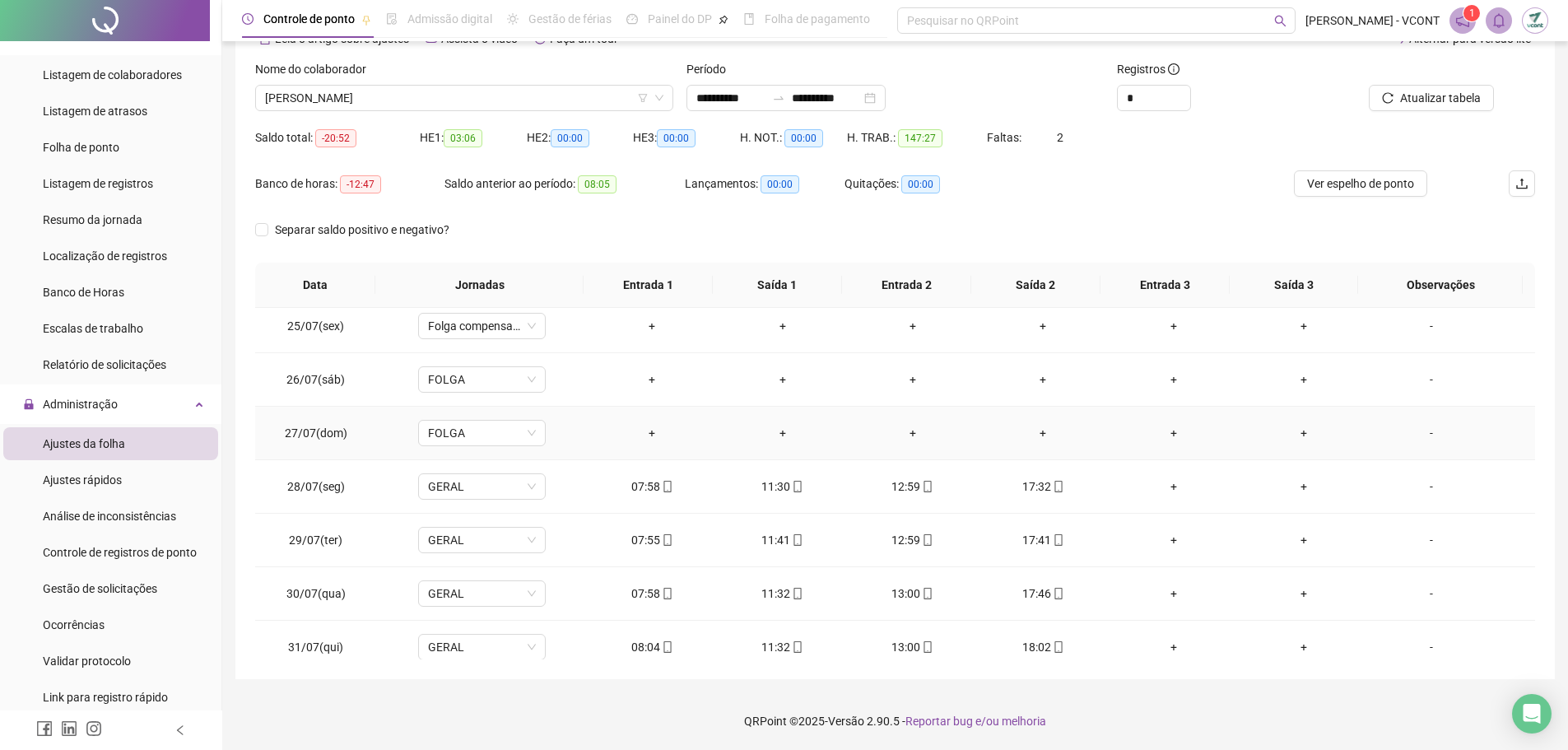
scroll to position [1307, 0]
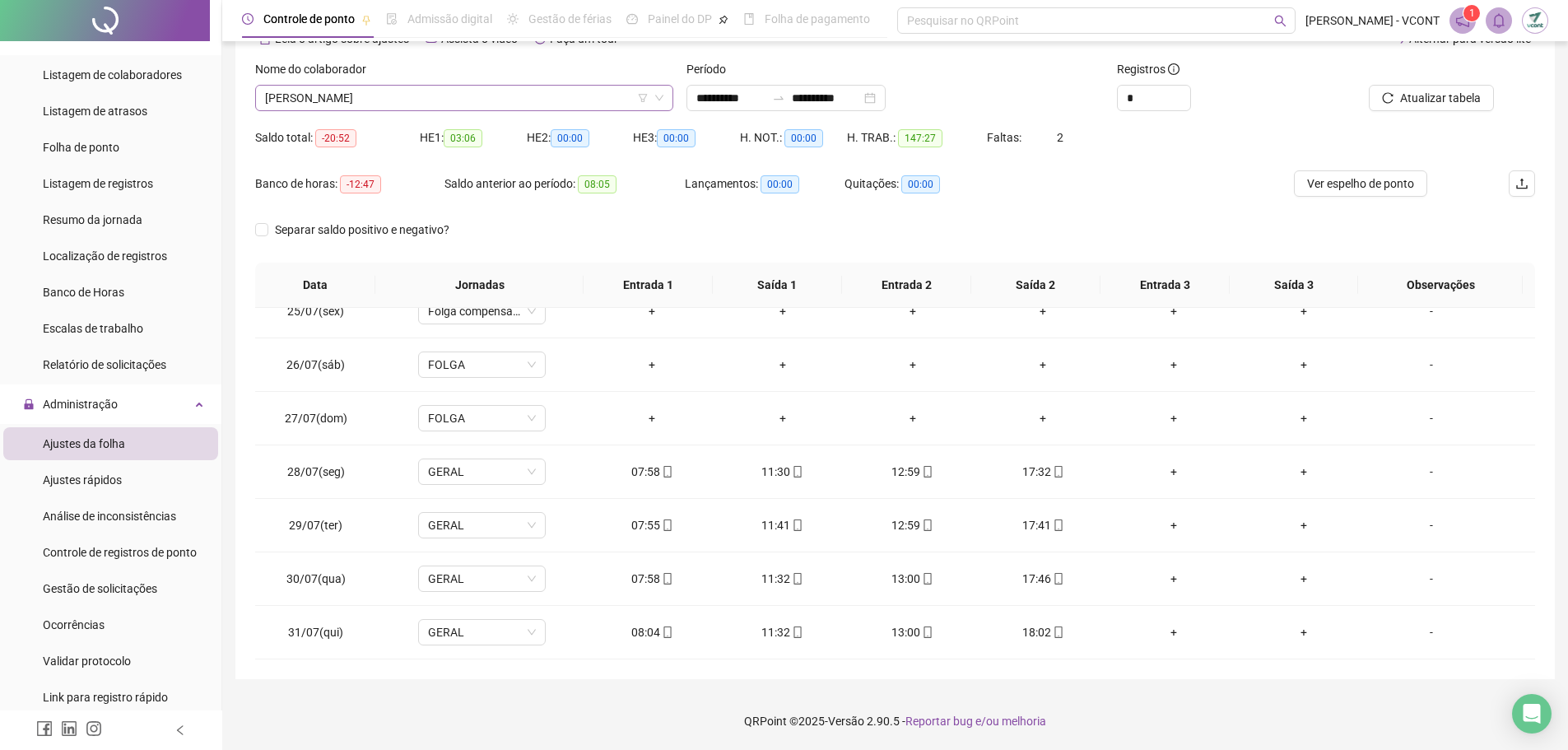
click at [507, 91] on span "[PERSON_NAME]" at bounding box center [464, 97] width 399 height 25
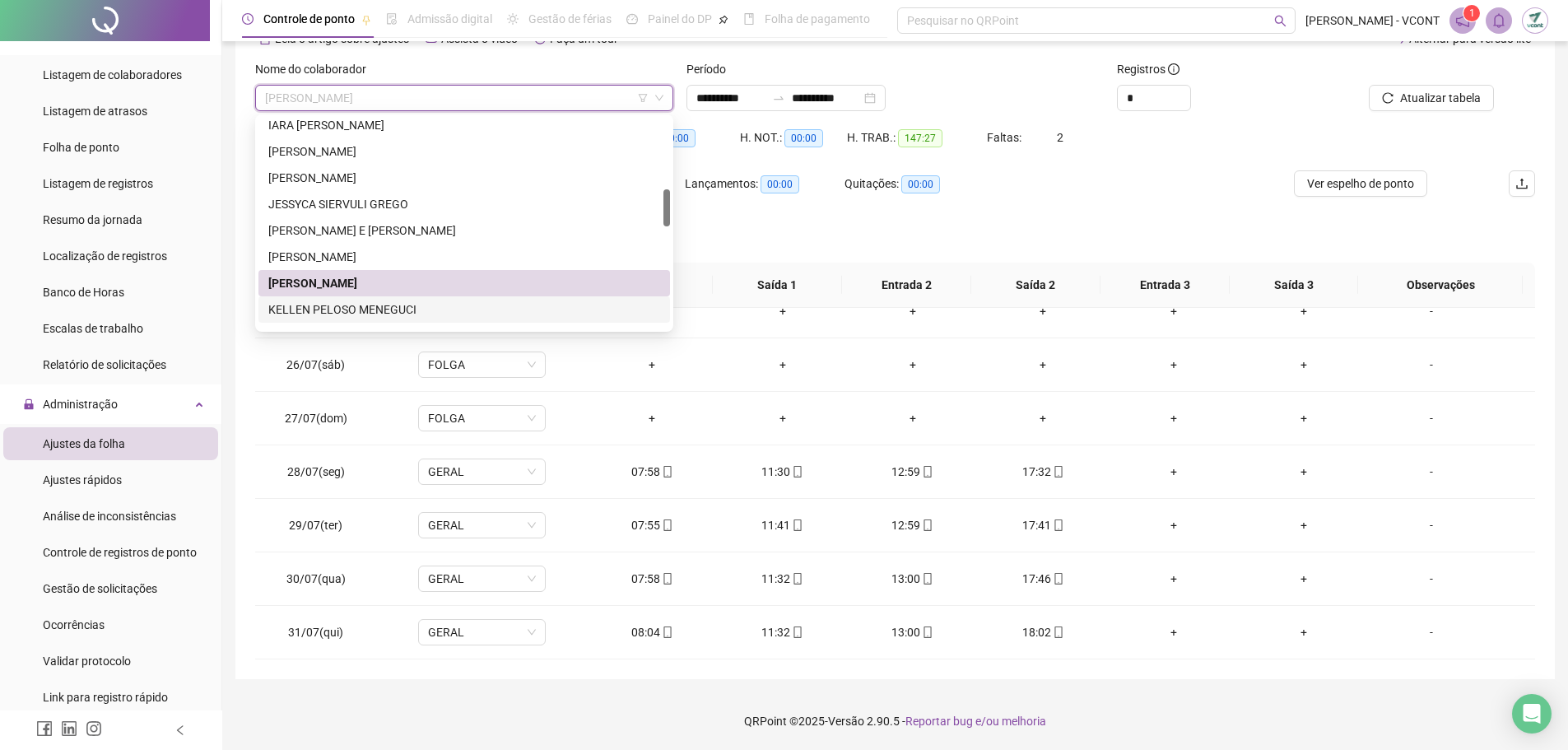
click at [417, 308] on div "KELLEN PELOSO MENEGUCI" at bounding box center [465, 309] width 392 height 18
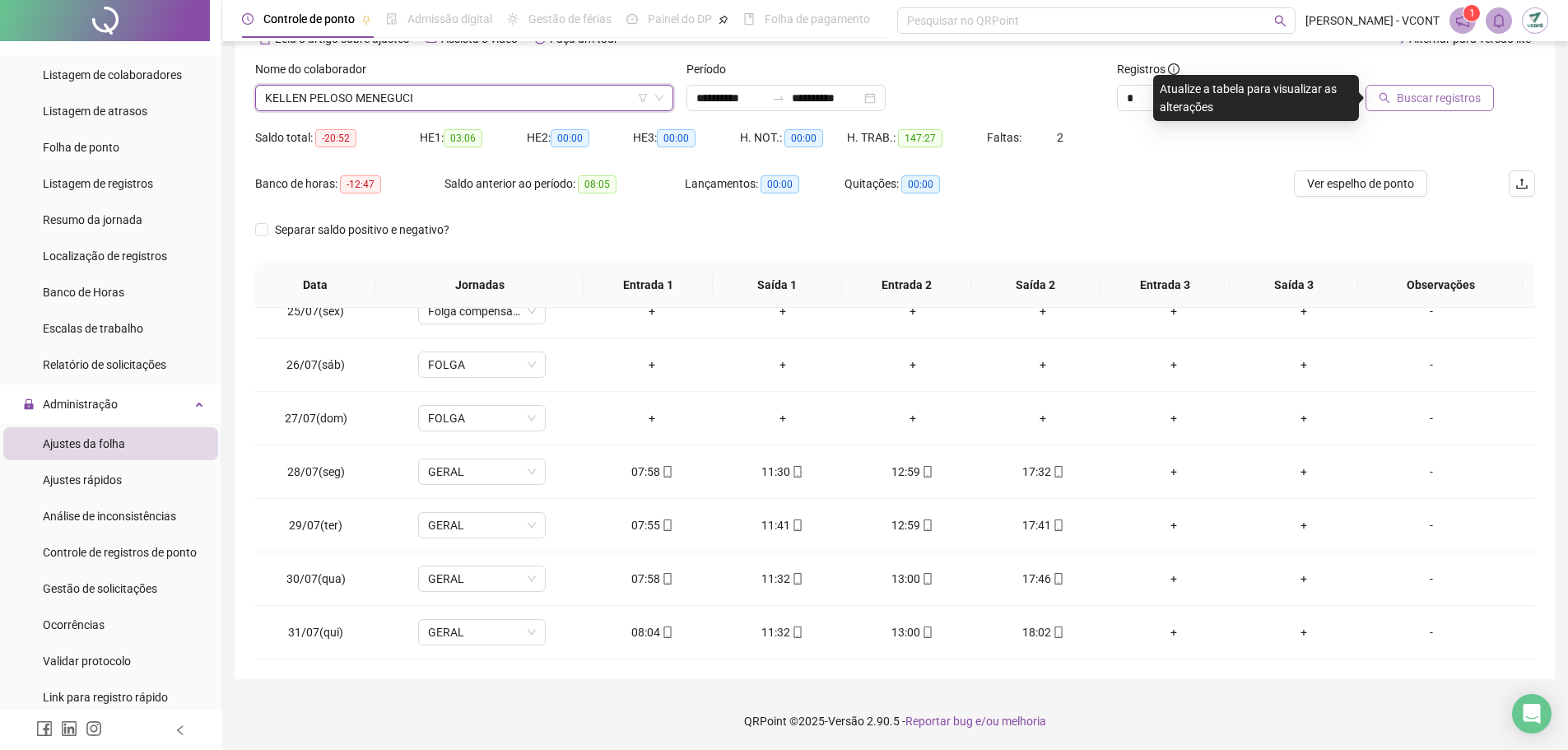
click at [1422, 105] on span "Buscar registros" at bounding box center [1439, 97] width 84 height 18
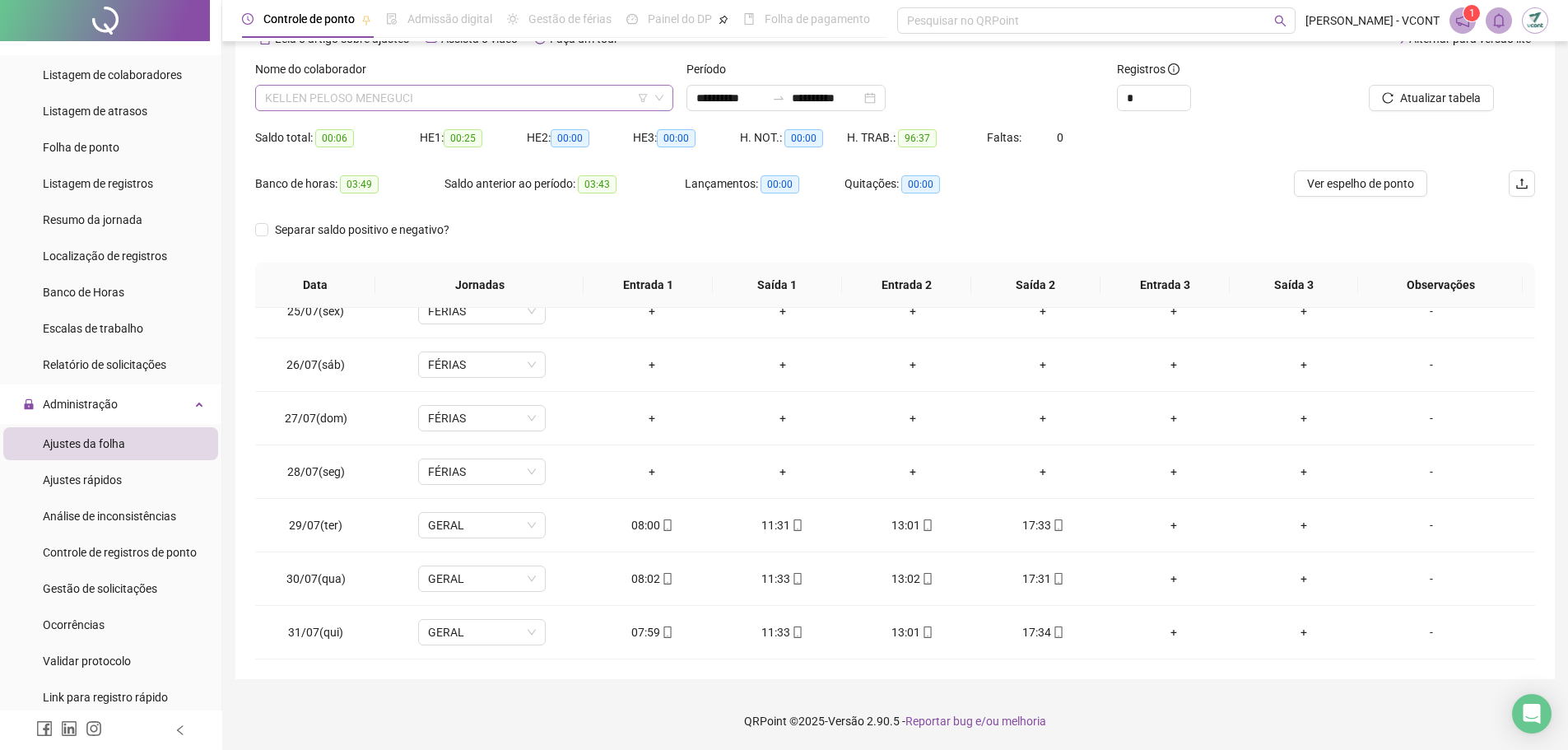
click at [441, 89] on span "KELLEN PELOSO MENEGUCI" at bounding box center [464, 97] width 399 height 25
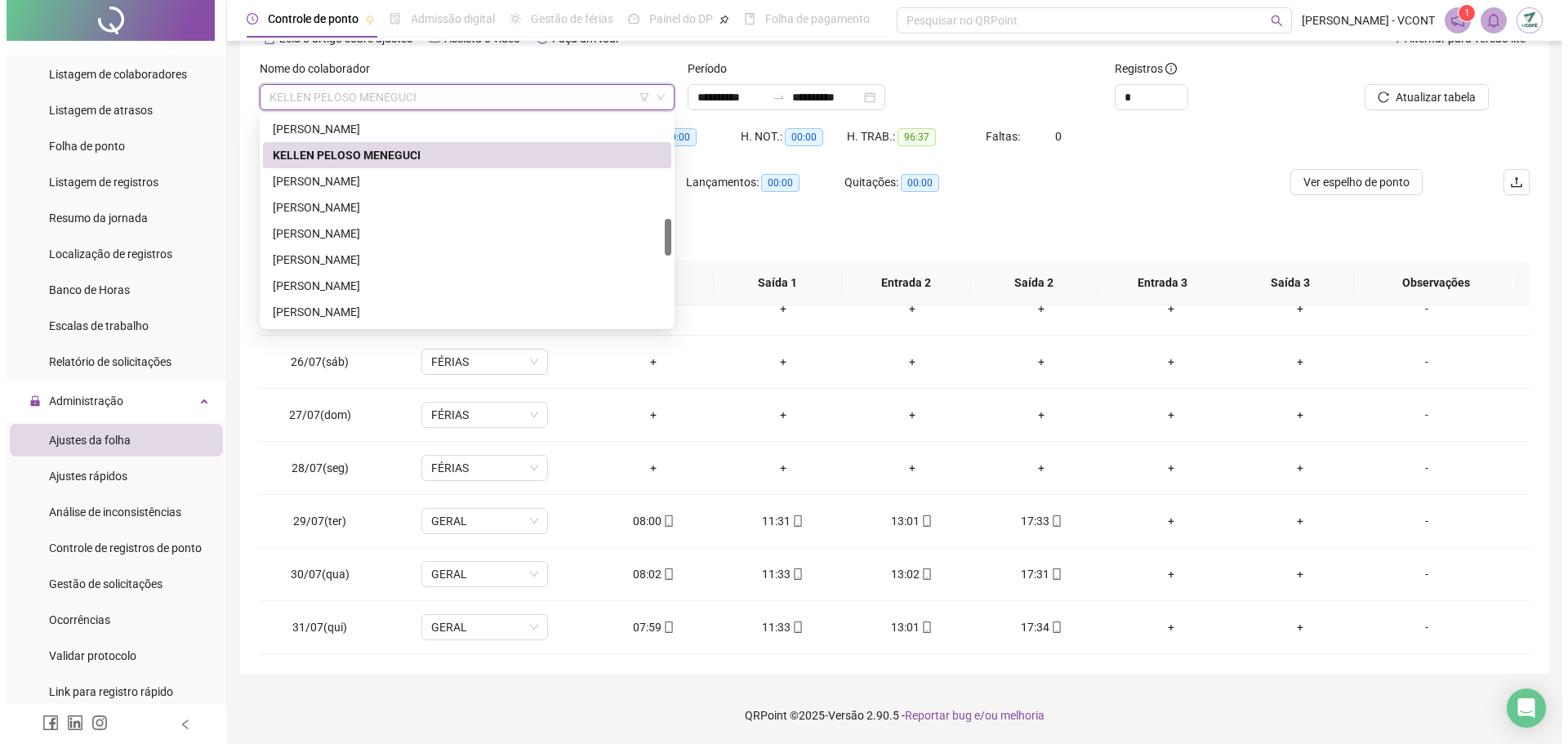
scroll to position [572, 0]
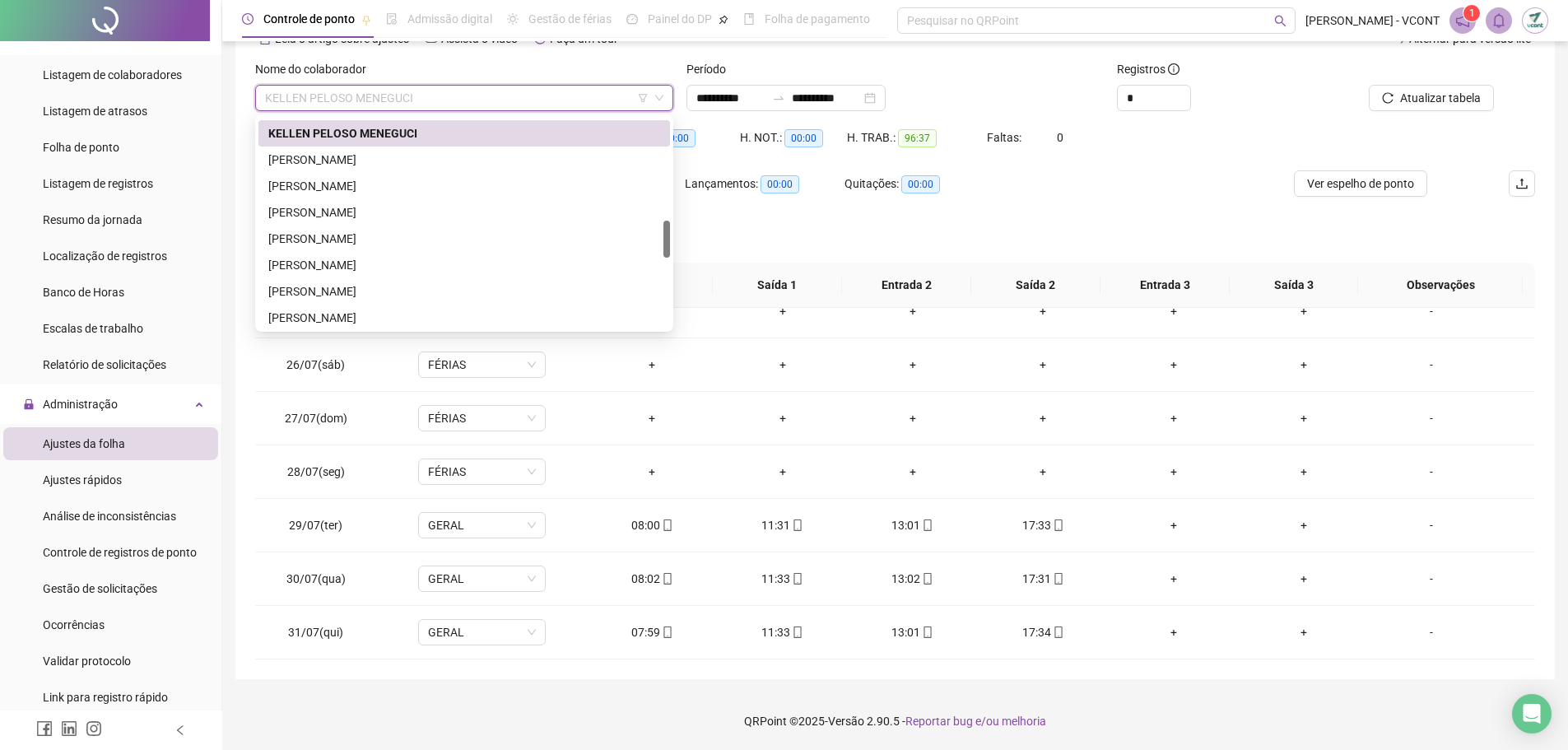
drag, startPoint x: 668, startPoint y: 203, endPoint x: 658, endPoint y: 234, distance: 32.6
click at [658, 234] on div "[PERSON_NAME] KELLEN PELOSO MENEGUCI [PERSON_NAME] REIS [PERSON_NAME]" at bounding box center [465, 223] width 412 height 211
click at [400, 159] on div "[PERSON_NAME]" at bounding box center [465, 159] width 392 height 18
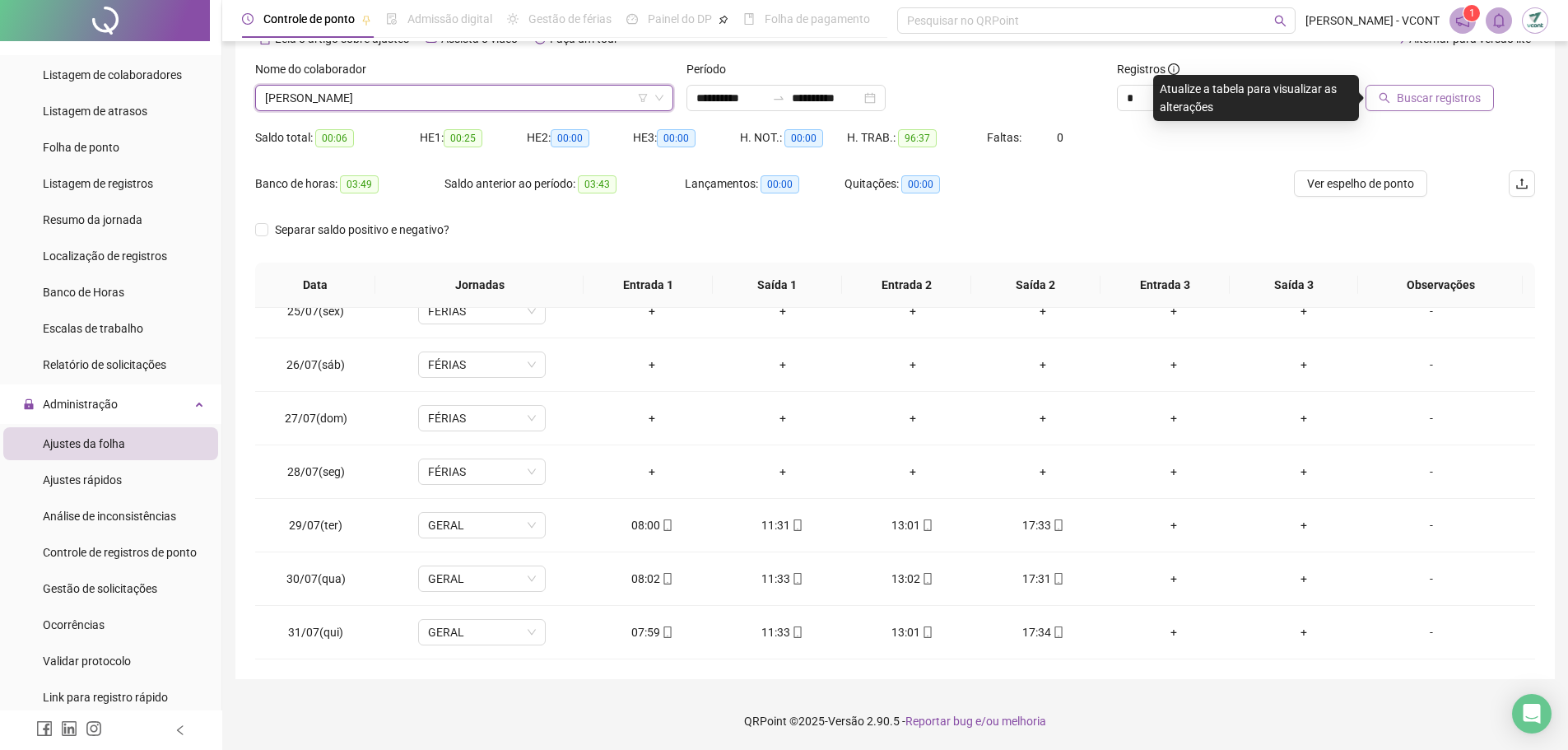
click at [1414, 93] on span "Buscar registros" at bounding box center [1439, 97] width 84 height 18
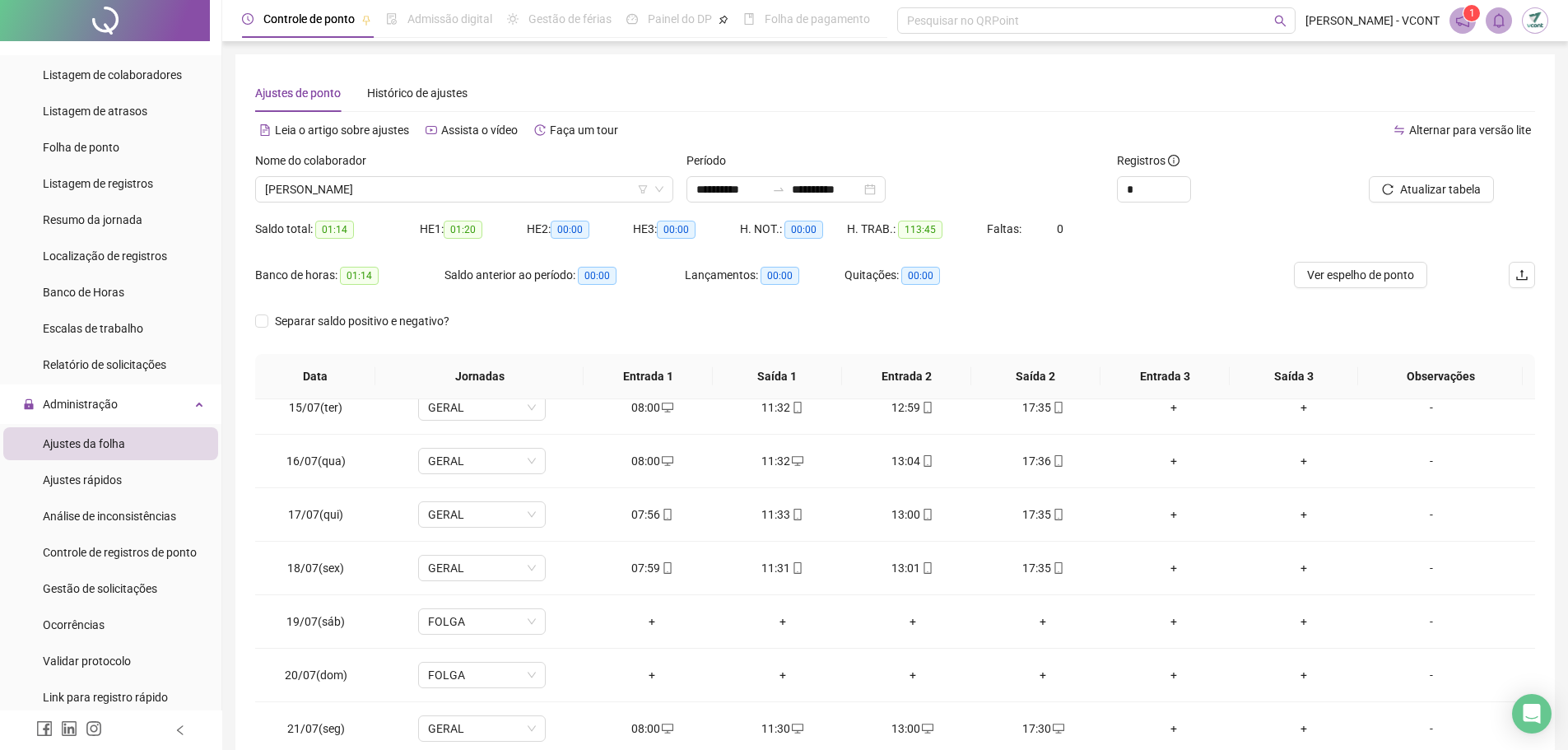
scroll to position [0, 0]
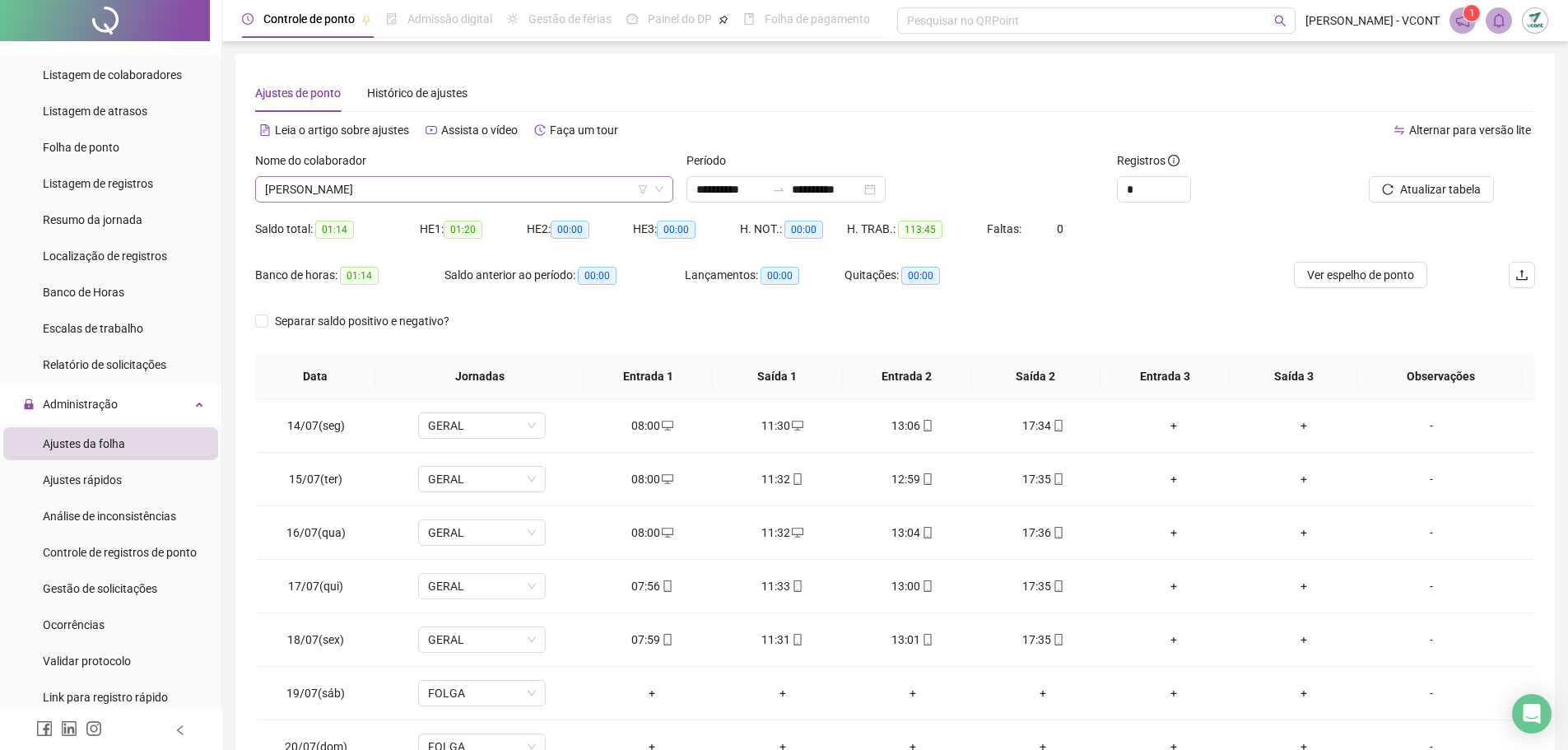
click at [420, 188] on span "[PERSON_NAME]" at bounding box center [464, 189] width 399 height 25
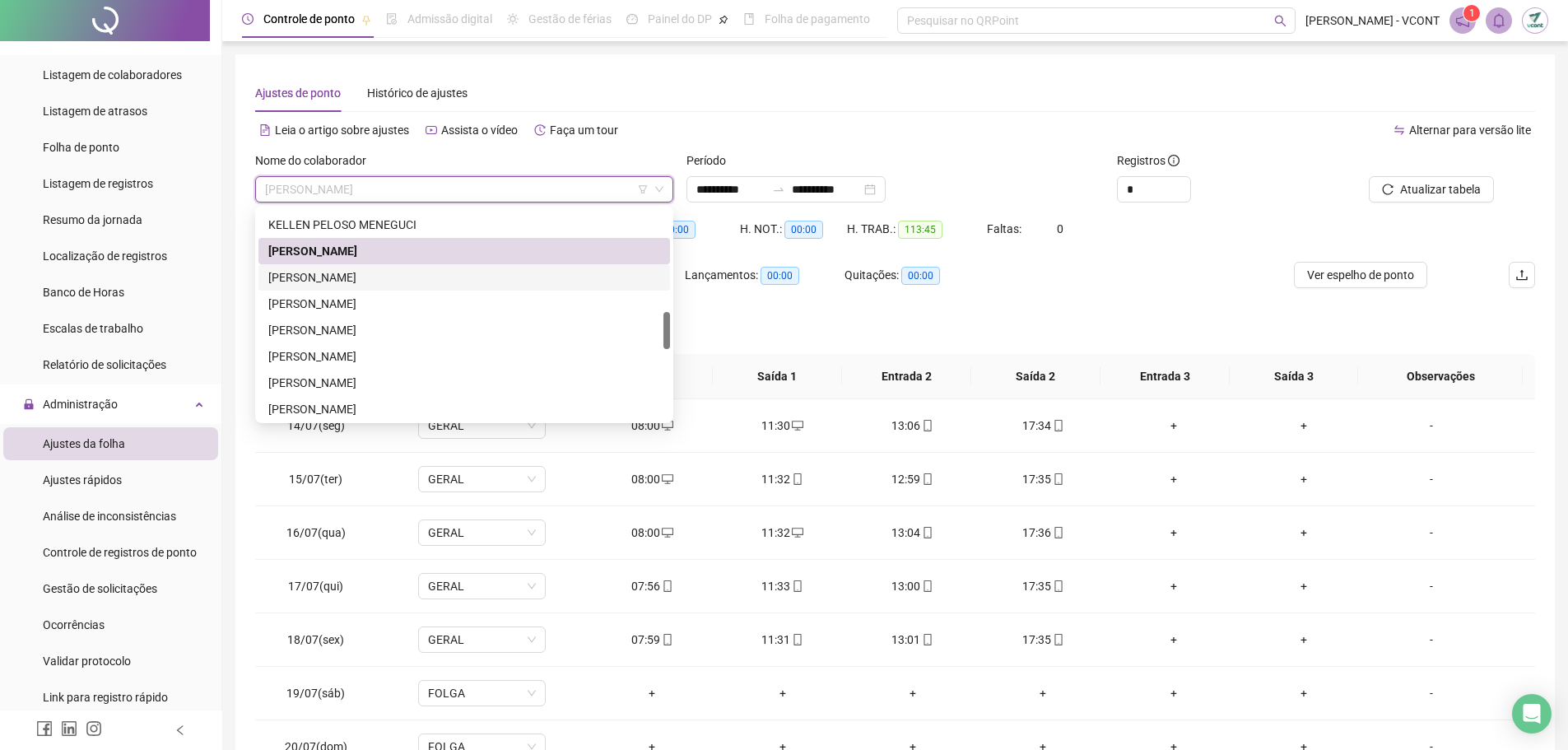
click at [351, 284] on div "[PERSON_NAME]" at bounding box center [465, 278] width 392 height 18
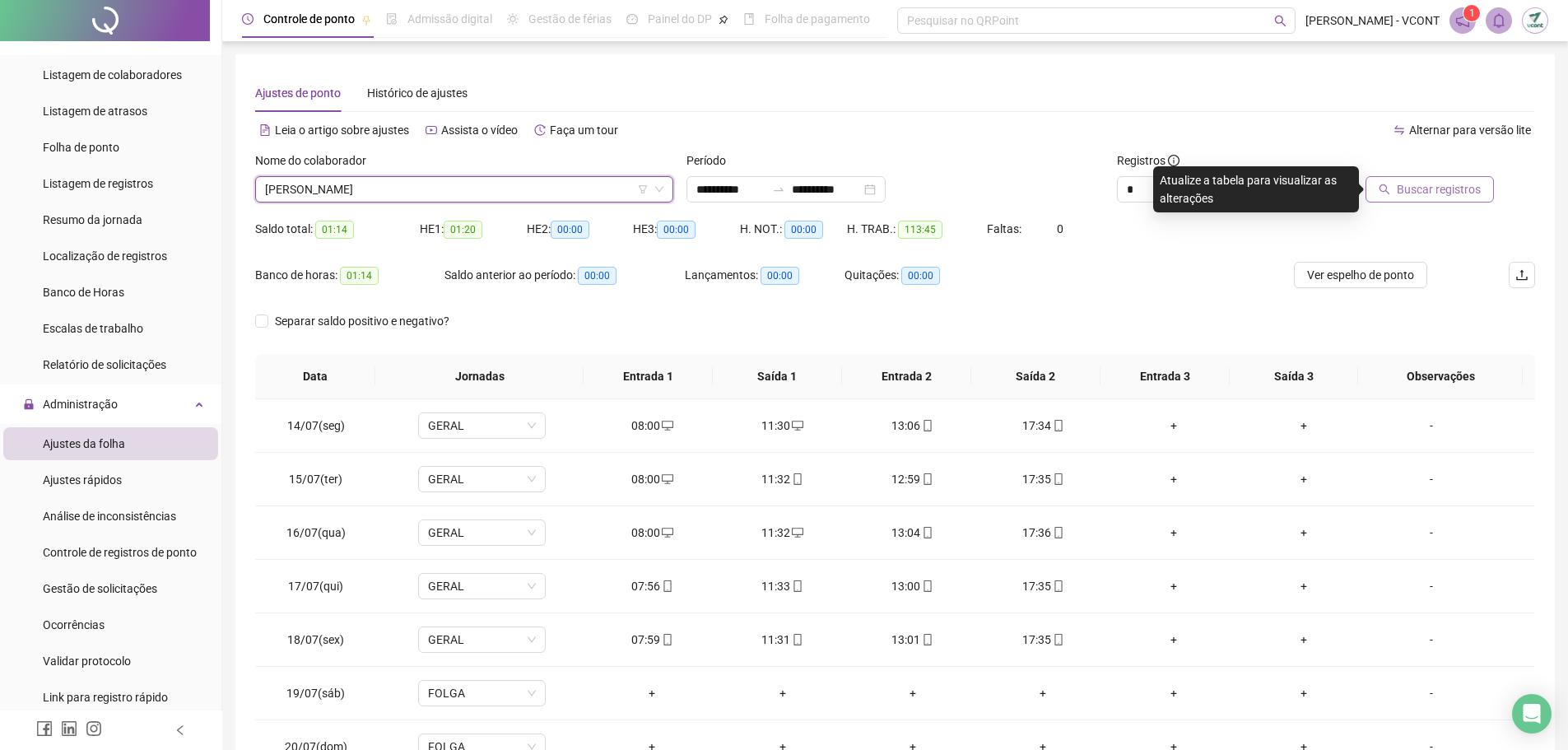
click at [1433, 188] on span "Buscar registros" at bounding box center [1439, 189] width 84 height 18
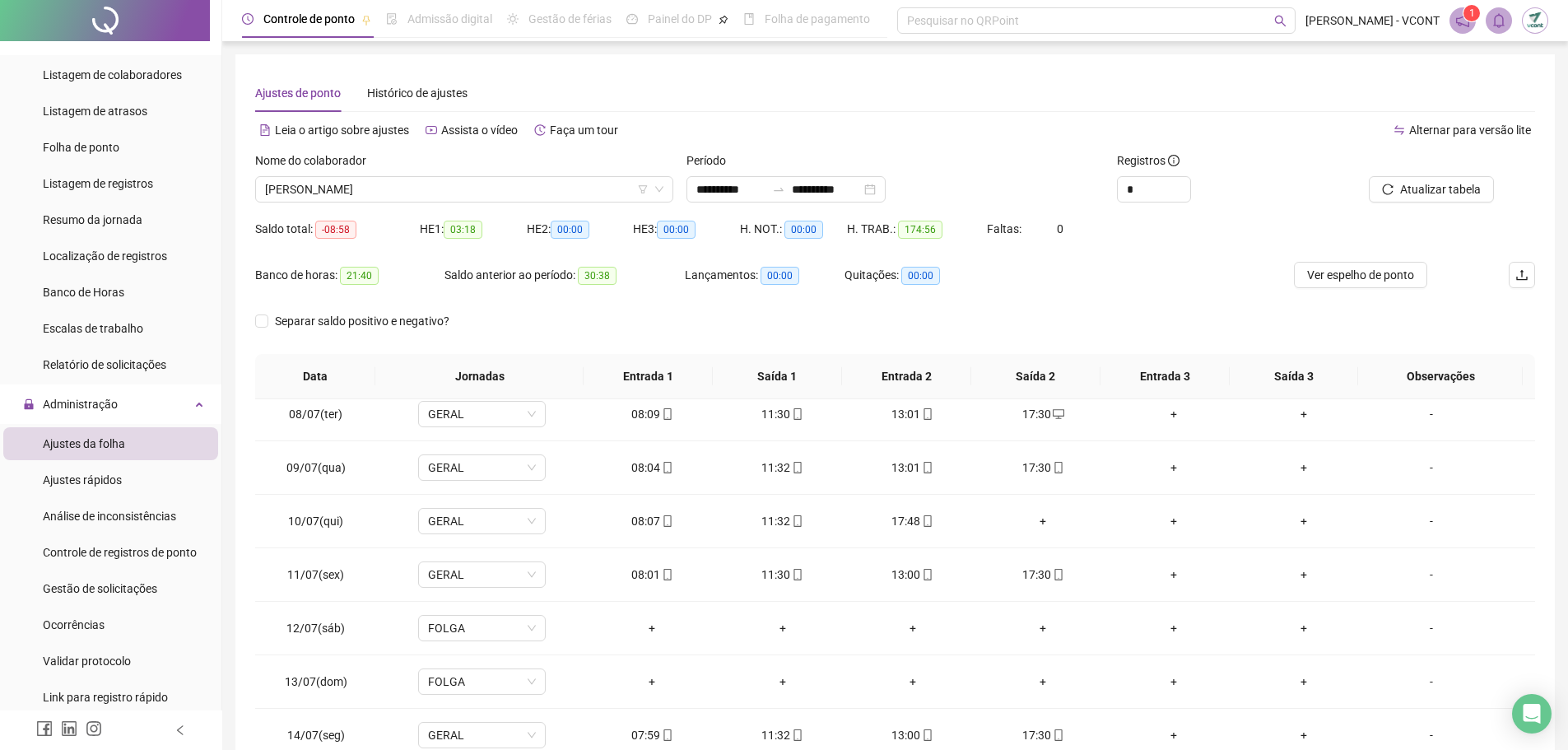
scroll to position [390, 0]
click at [1034, 514] on div "+" at bounding box center [1043, 517] width 103 height 18
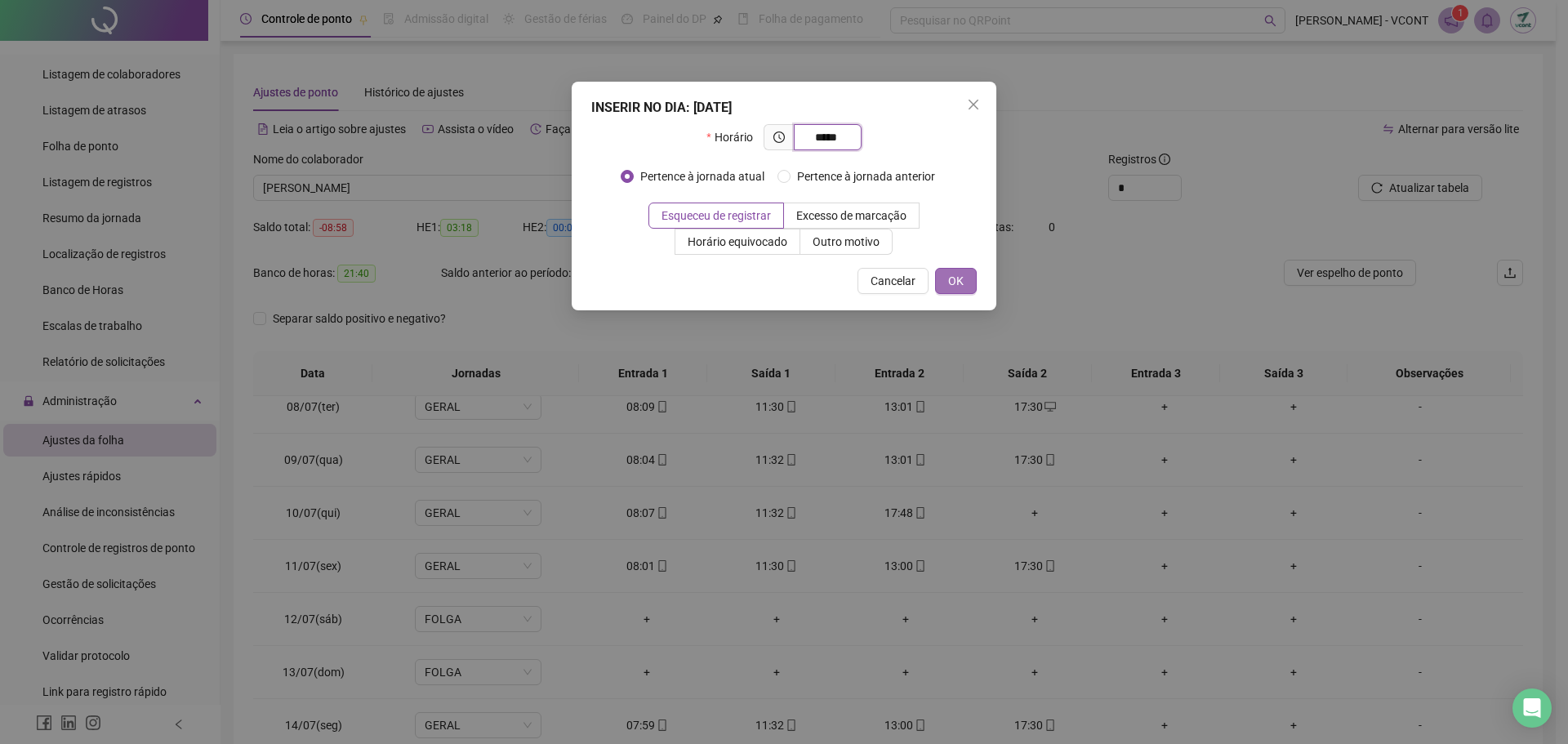
type input "*****"
click at [957, 275] on span "OK" at bounding box center [956, 281] width 16 height 18
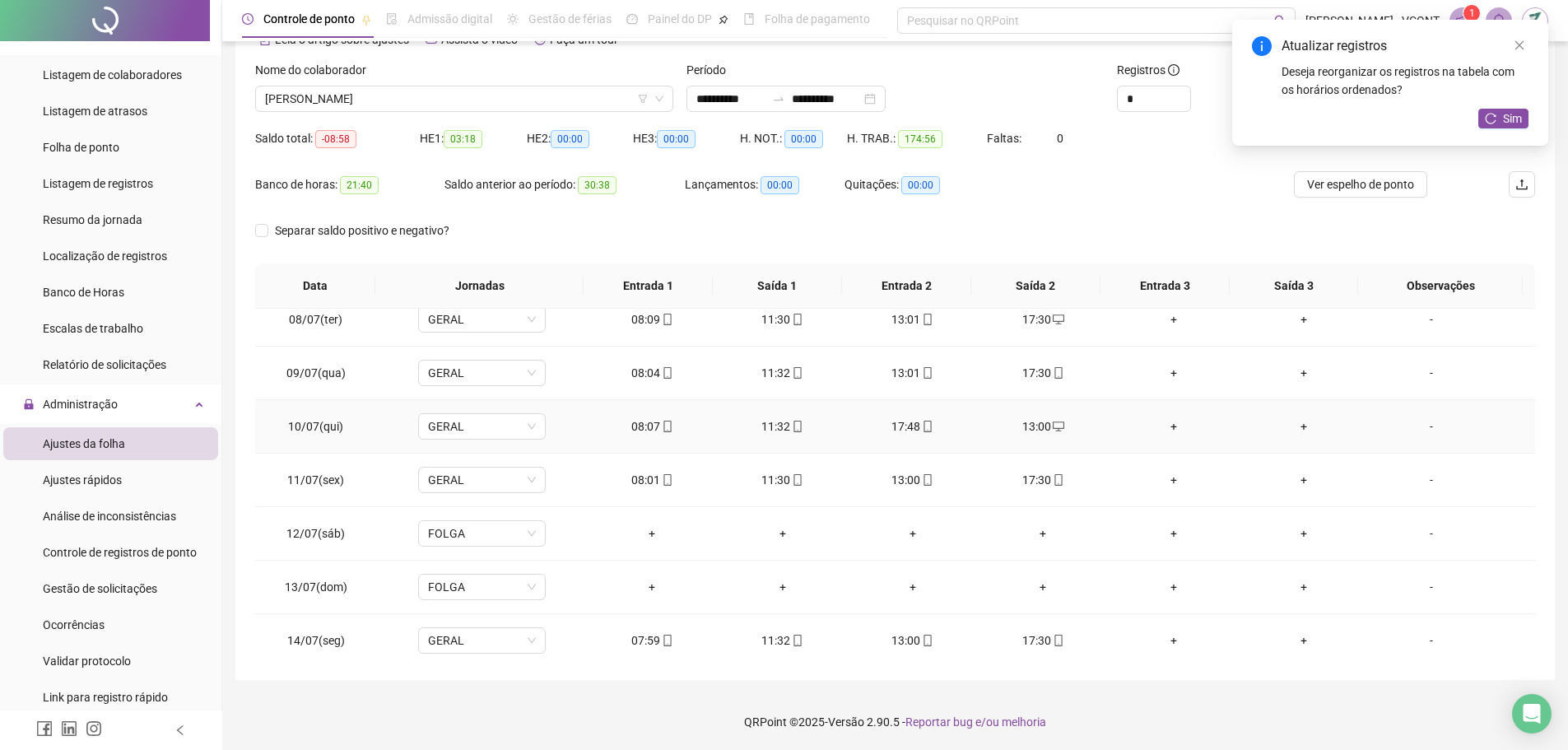
scroll to position [92, 0]
click at [1507, 112] on span "Sim" at bounding box center [1512, 118] width 19 height 18
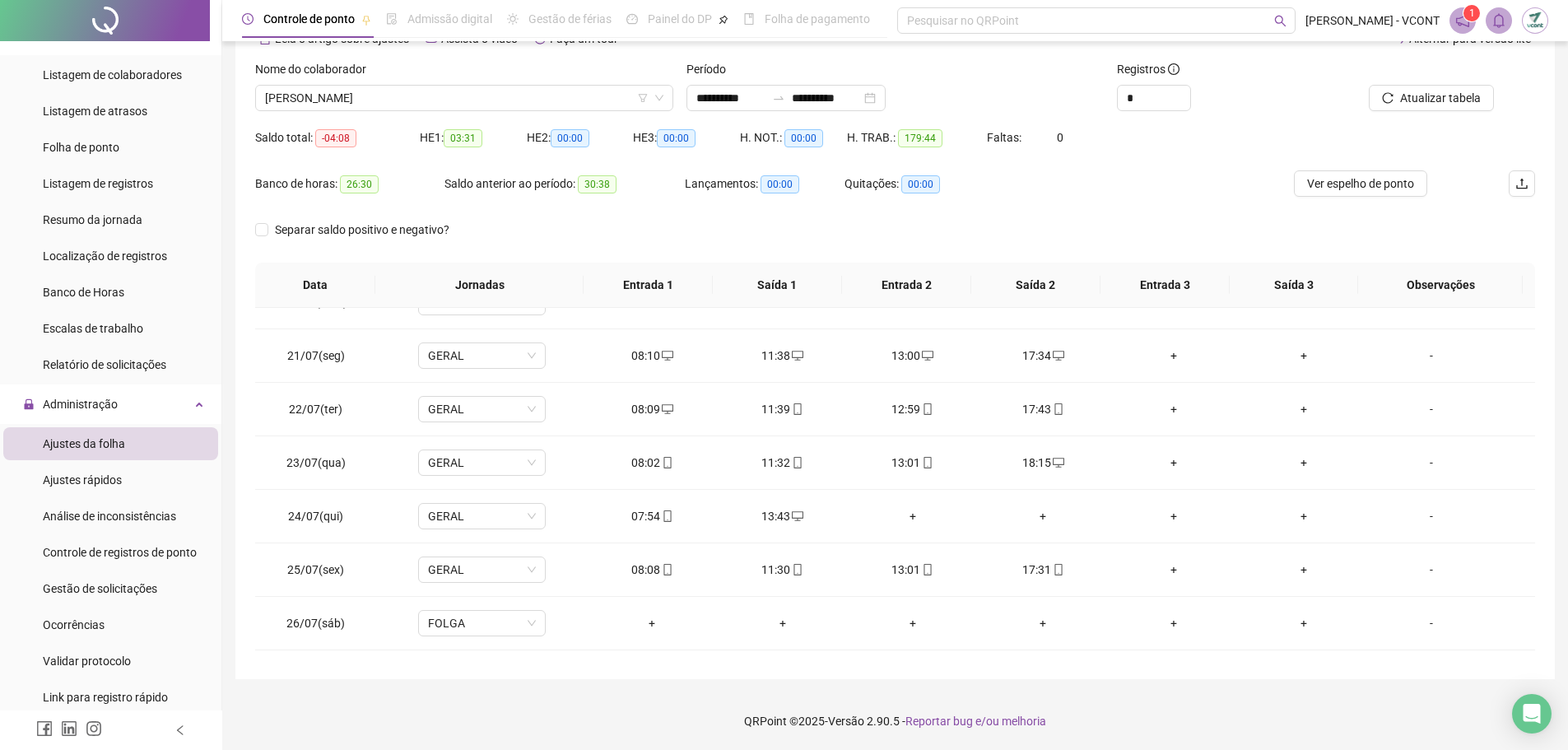
scroll to position [802, 0]
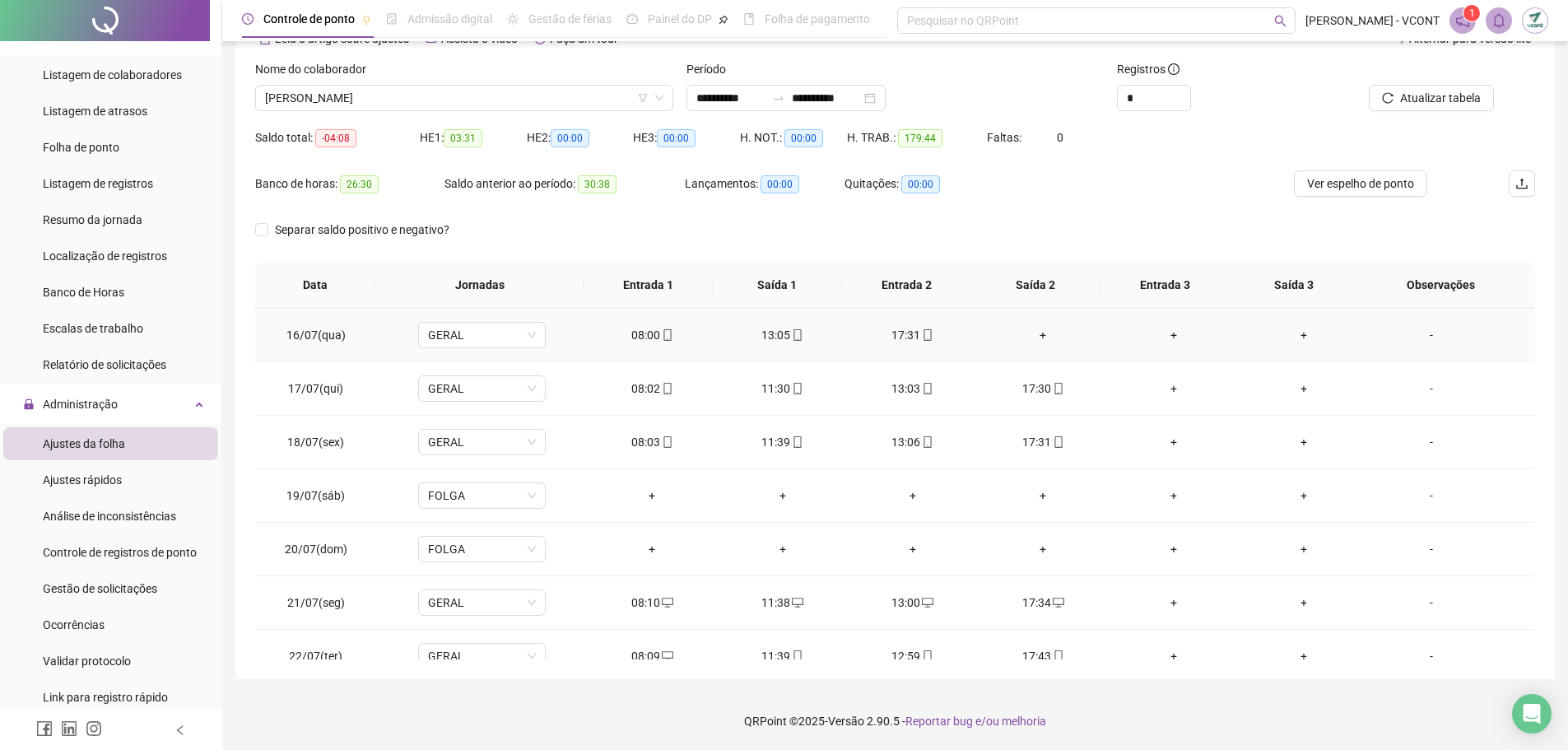
click at [1033, 337] on div "+" at bounding box center [1043, 335] width 103 height 18
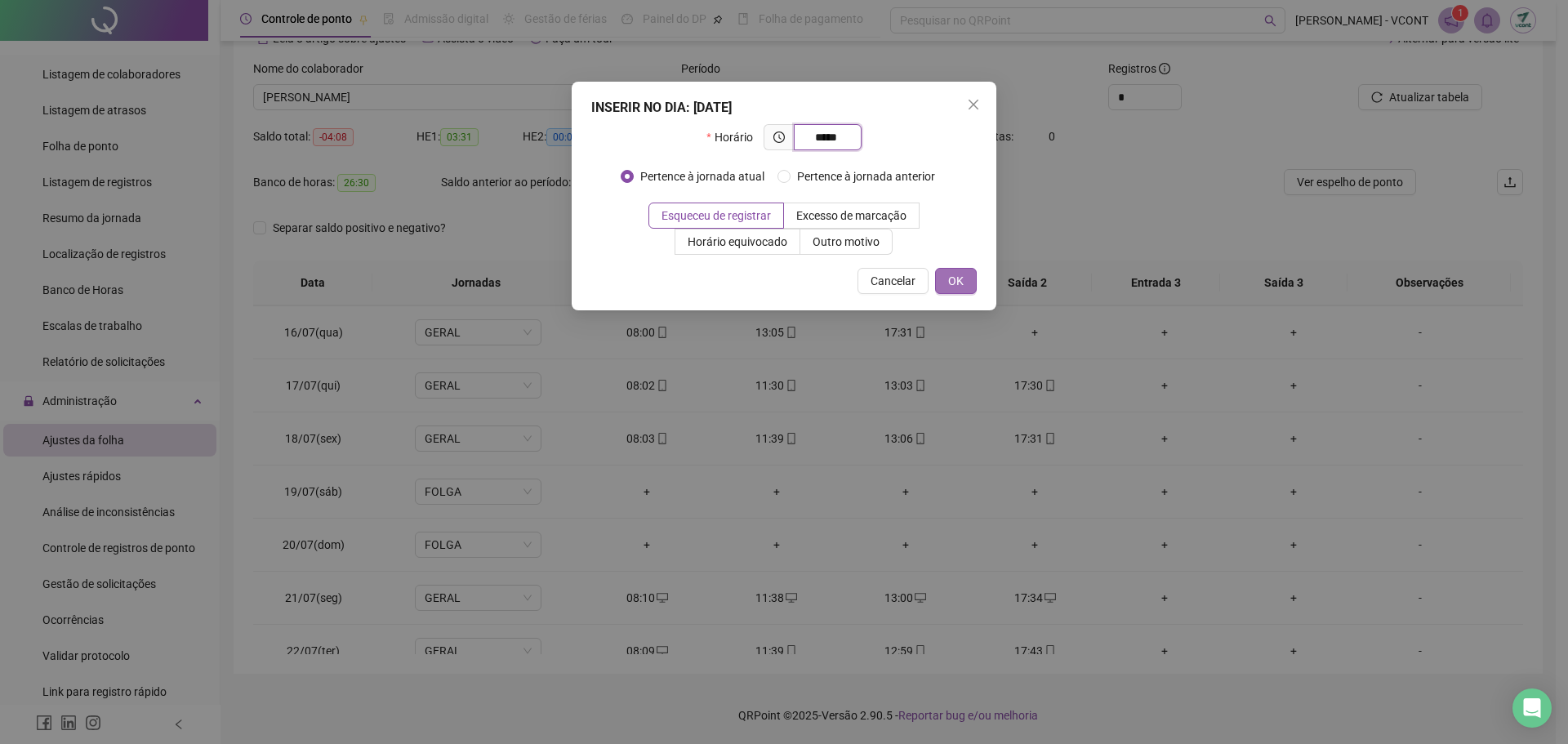
type input "*****"
click at [950, 281] on span "OK" at bounding box center [956, 281] width 16 height 18
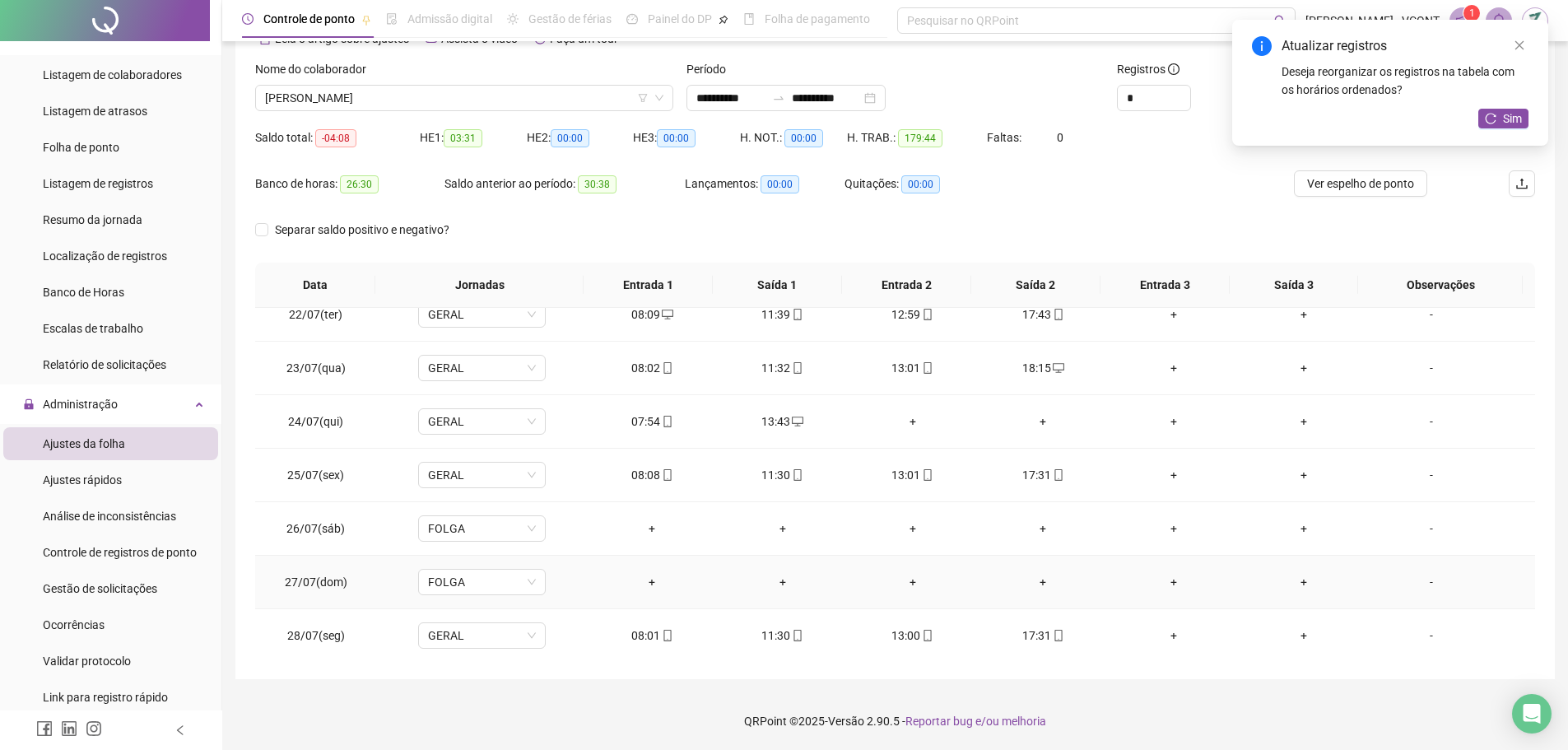
scroll to position [1143, 0]
click at [909, 422] on div "+" at bounding box center [913, 422] width 103 height 18
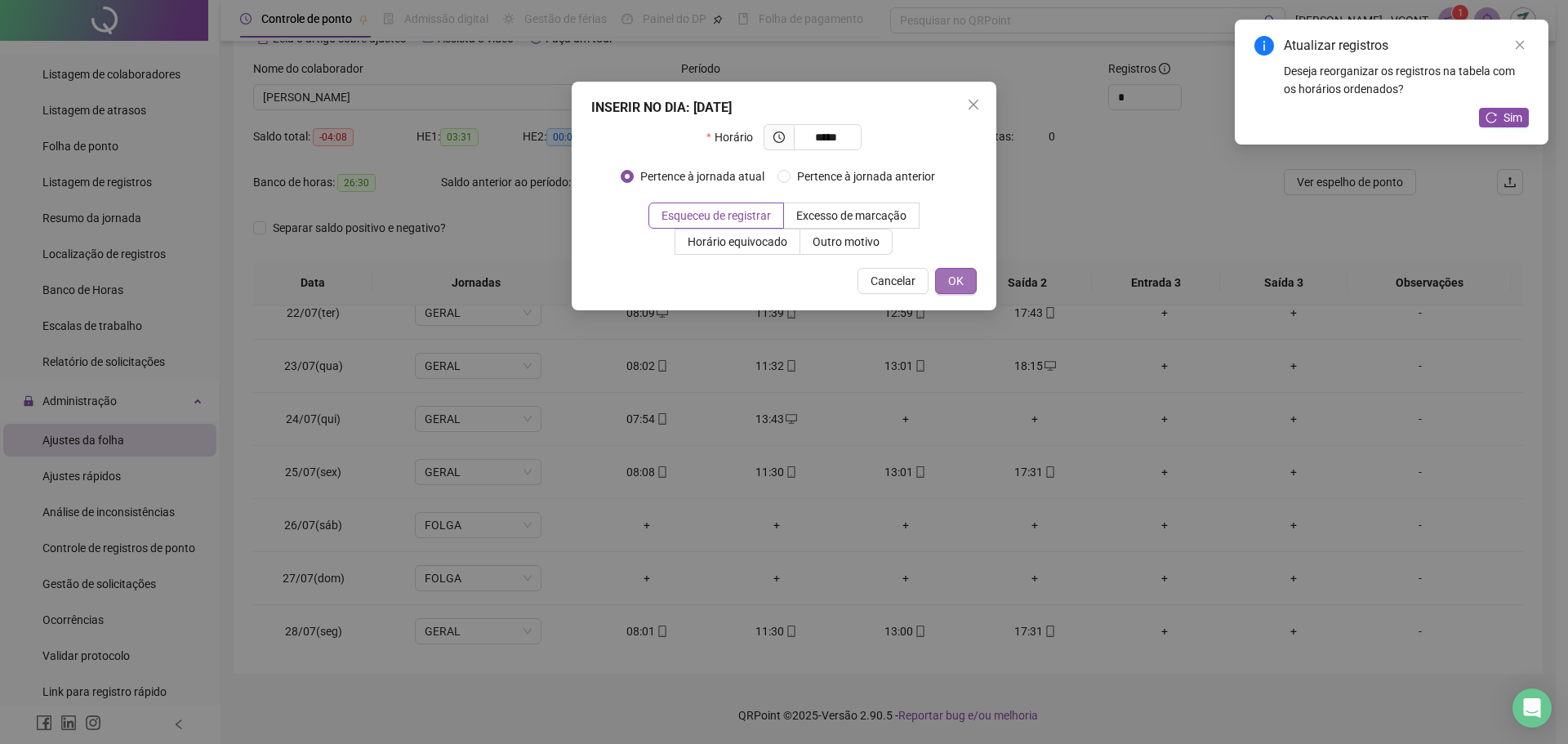
type input "*****"
click at [967, 281] on button "OK" at bounding box center [955, 280] width 41 height 26
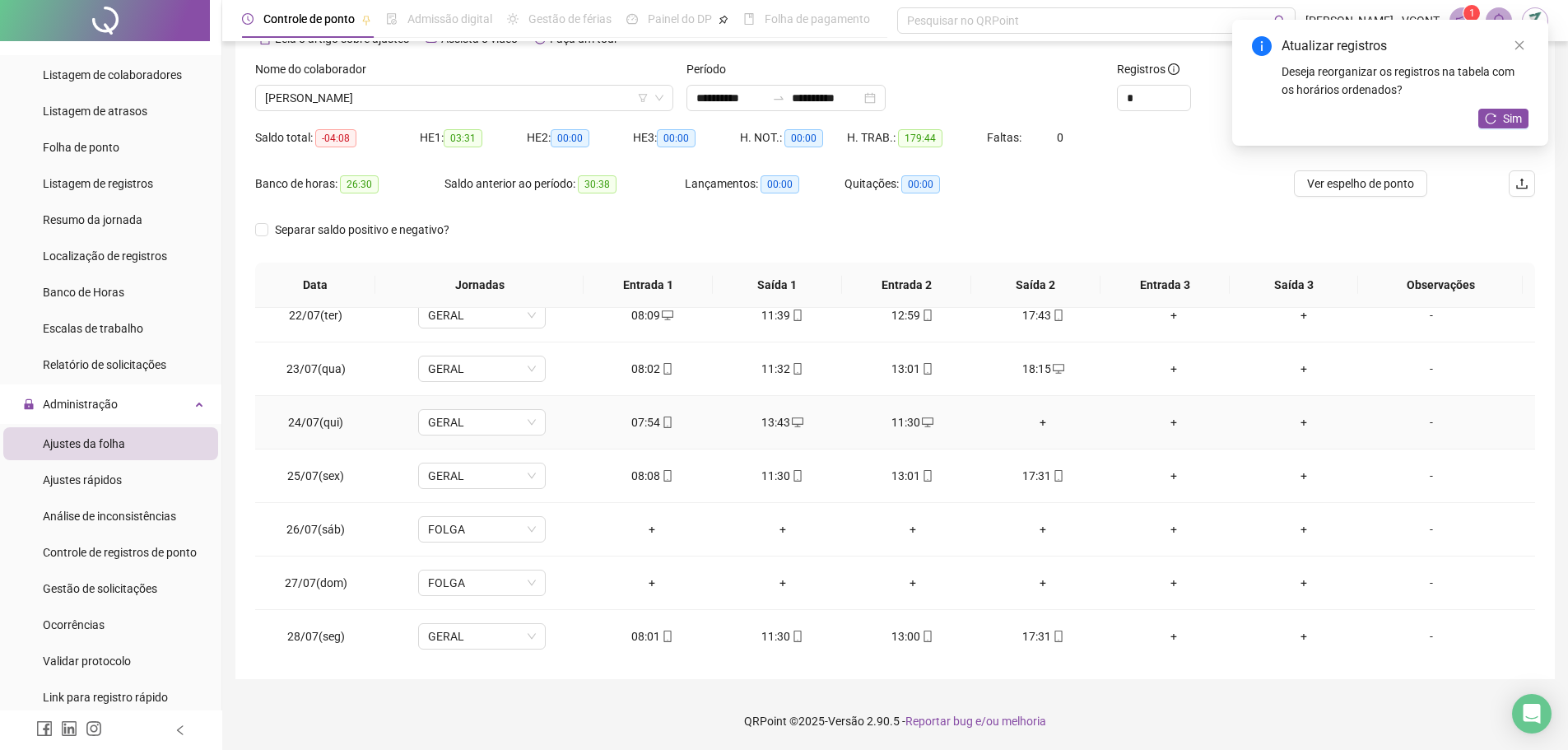
click at [1032, 421] on div "+" at bounding box center [1043, 422] width 103 height 18
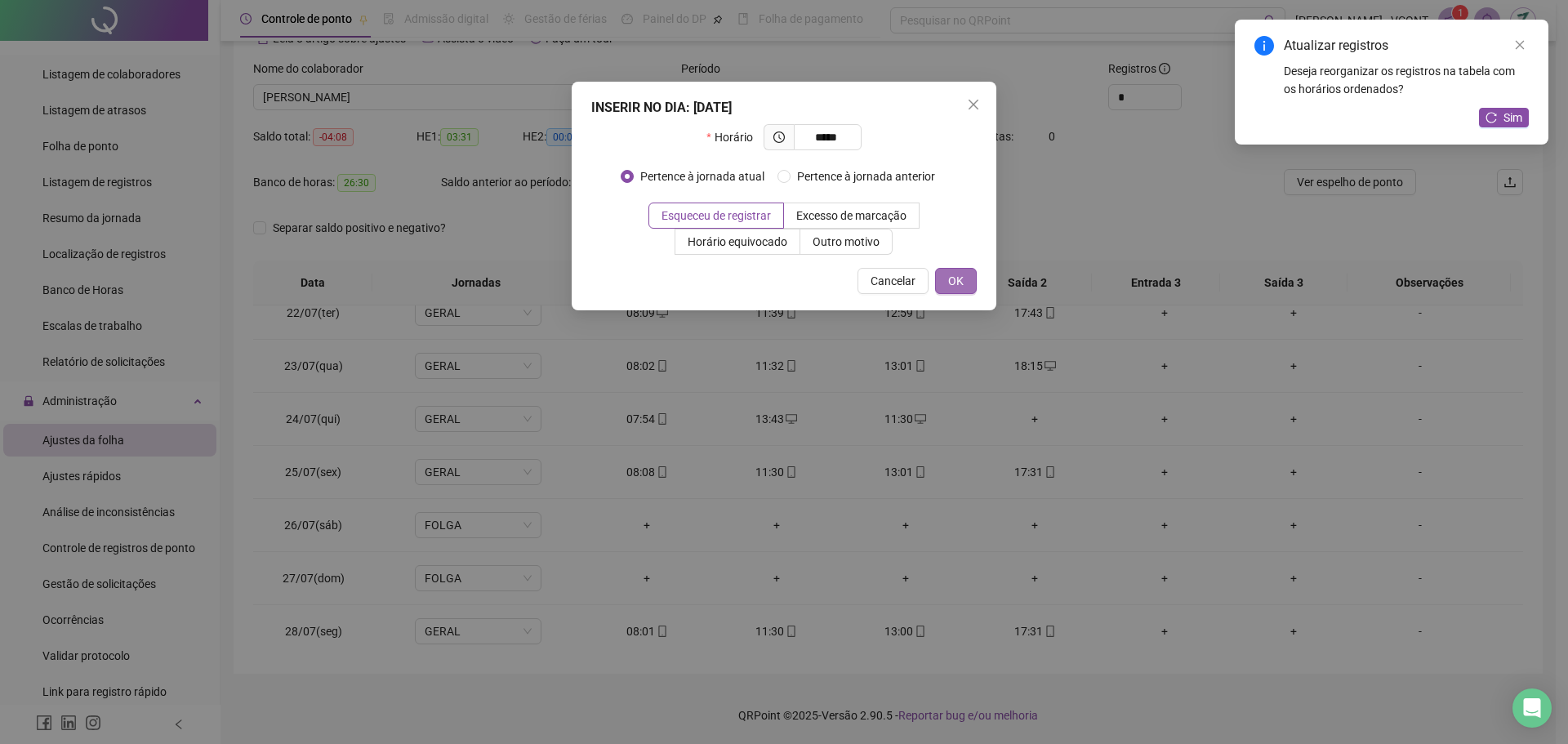
type input "*****"
click at [962, 272] on span "OK" at bounding box center [956, 281] width 16 height 18
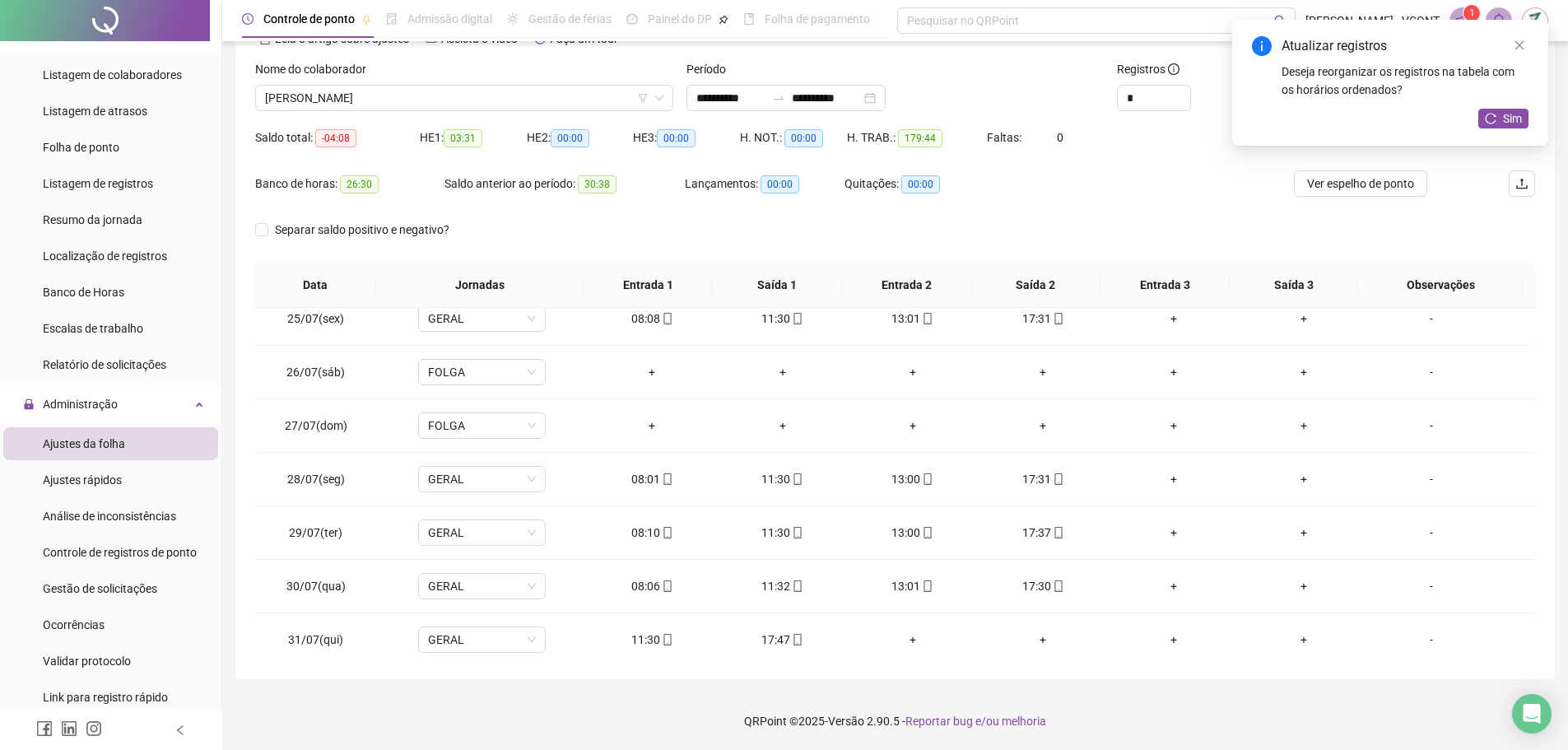
scroll to position [1307, 0]
click at [909, 632] on div "+" at bounding box center [913, 632] width 103 height 18
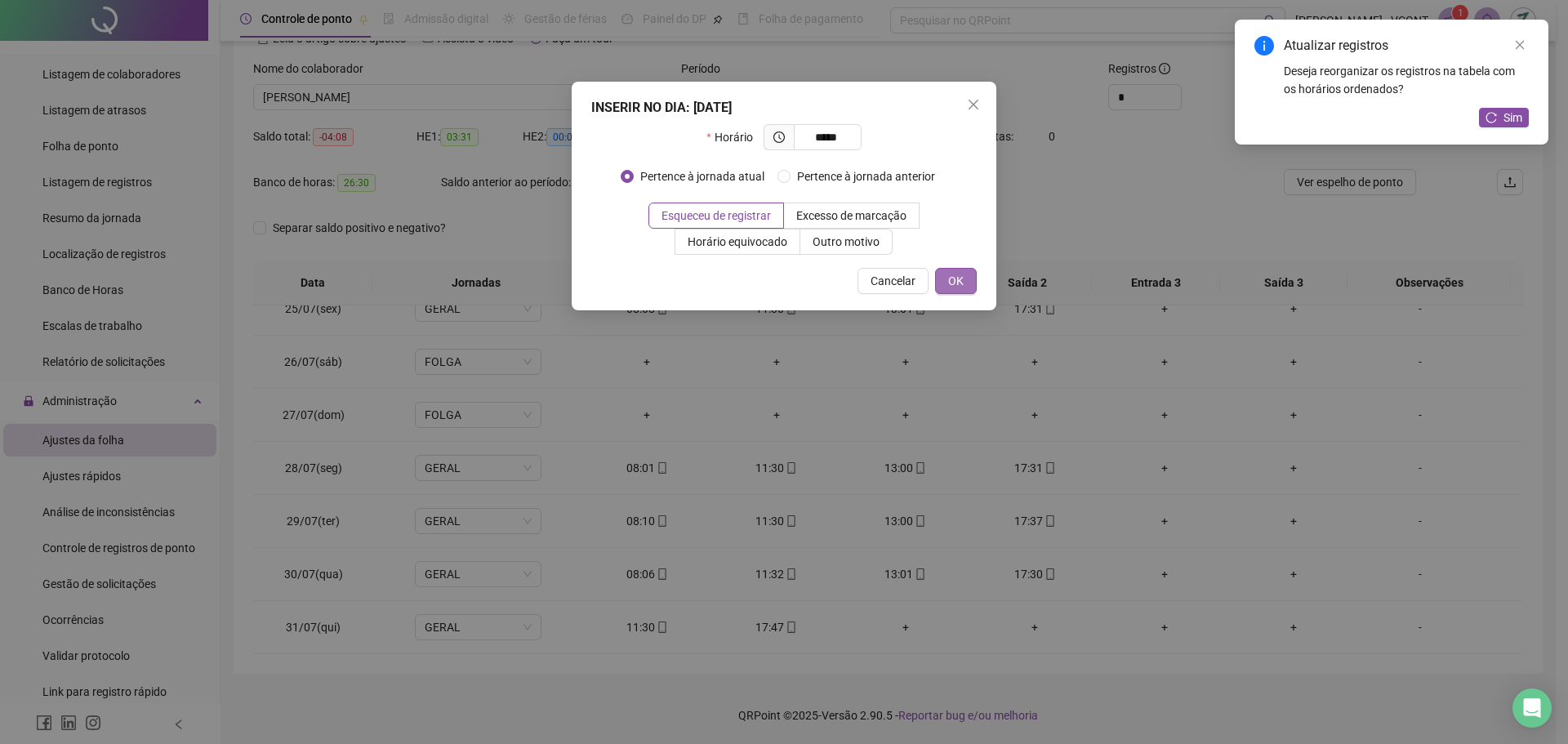
type input "*****"
click at [962, 279] on span "OK" at bounding box center [956, 281] width 16 height 18
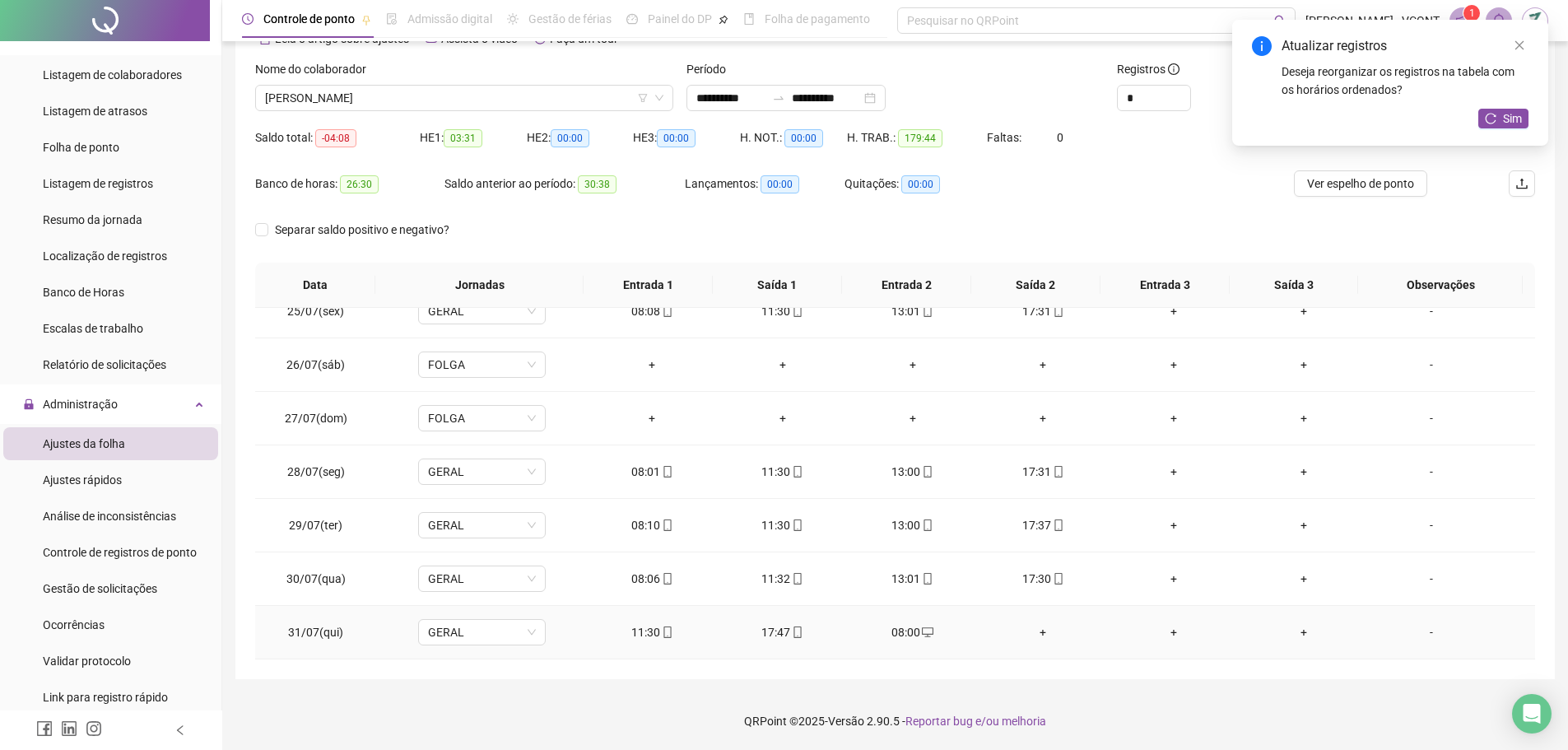
click at [1033, 631] on div "+" at bounding box center [1043, 632] width 103 height 18
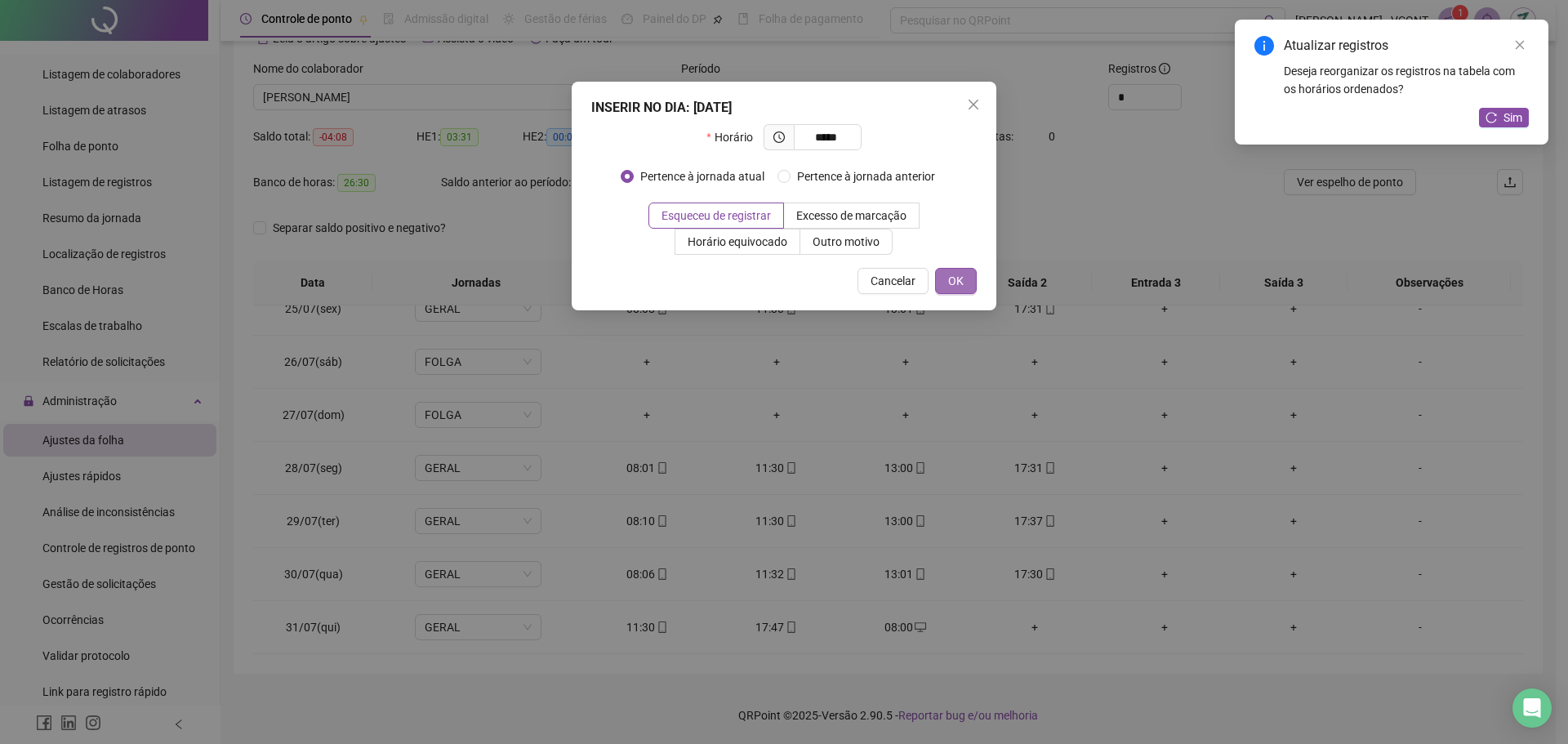
type input "*****"
click at [963, 281] on button "OK" at bounding box center [955, 280] width 41 height 26
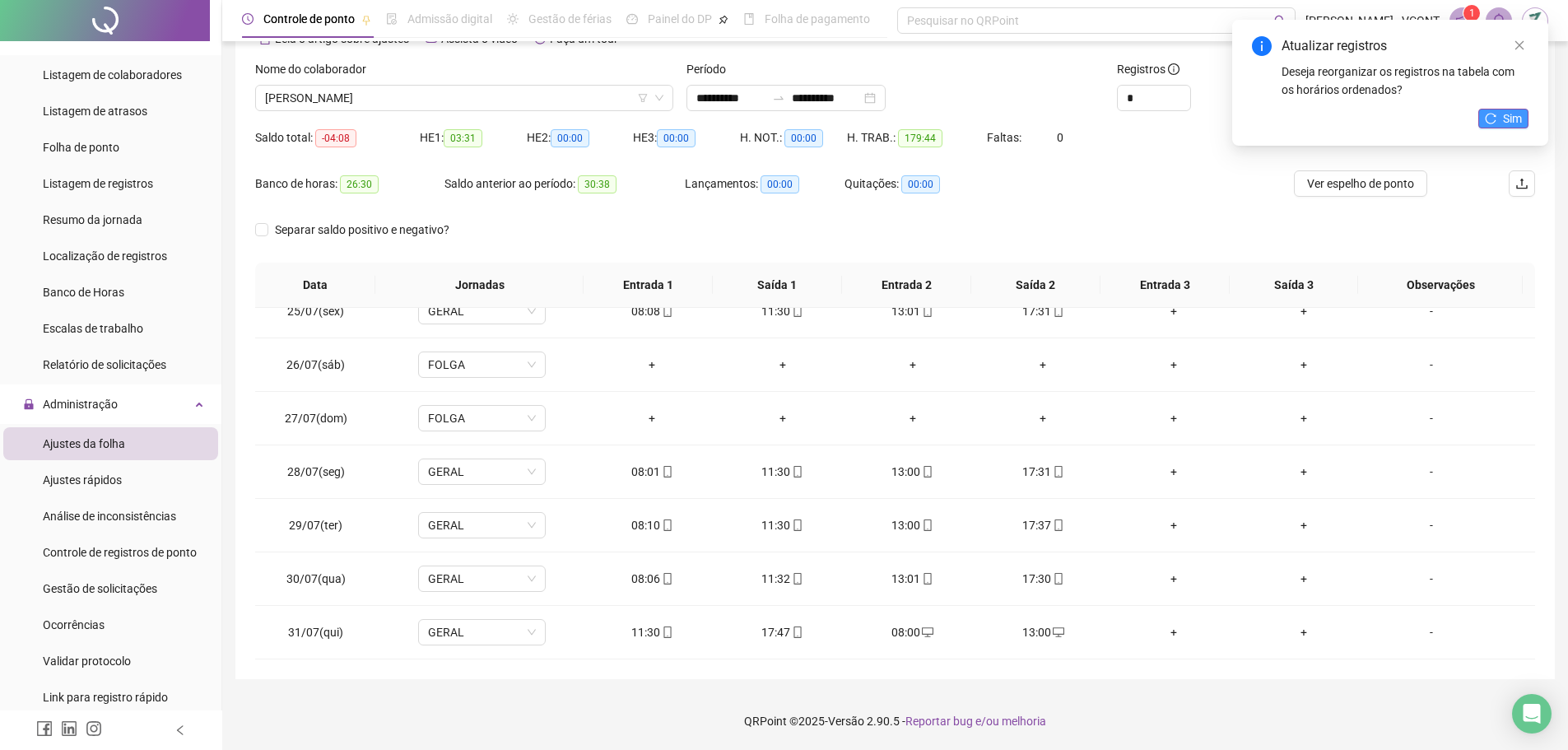
click at [1504, 122] on span "Sim" at bounding box center [1512, 118] width 19 height 18
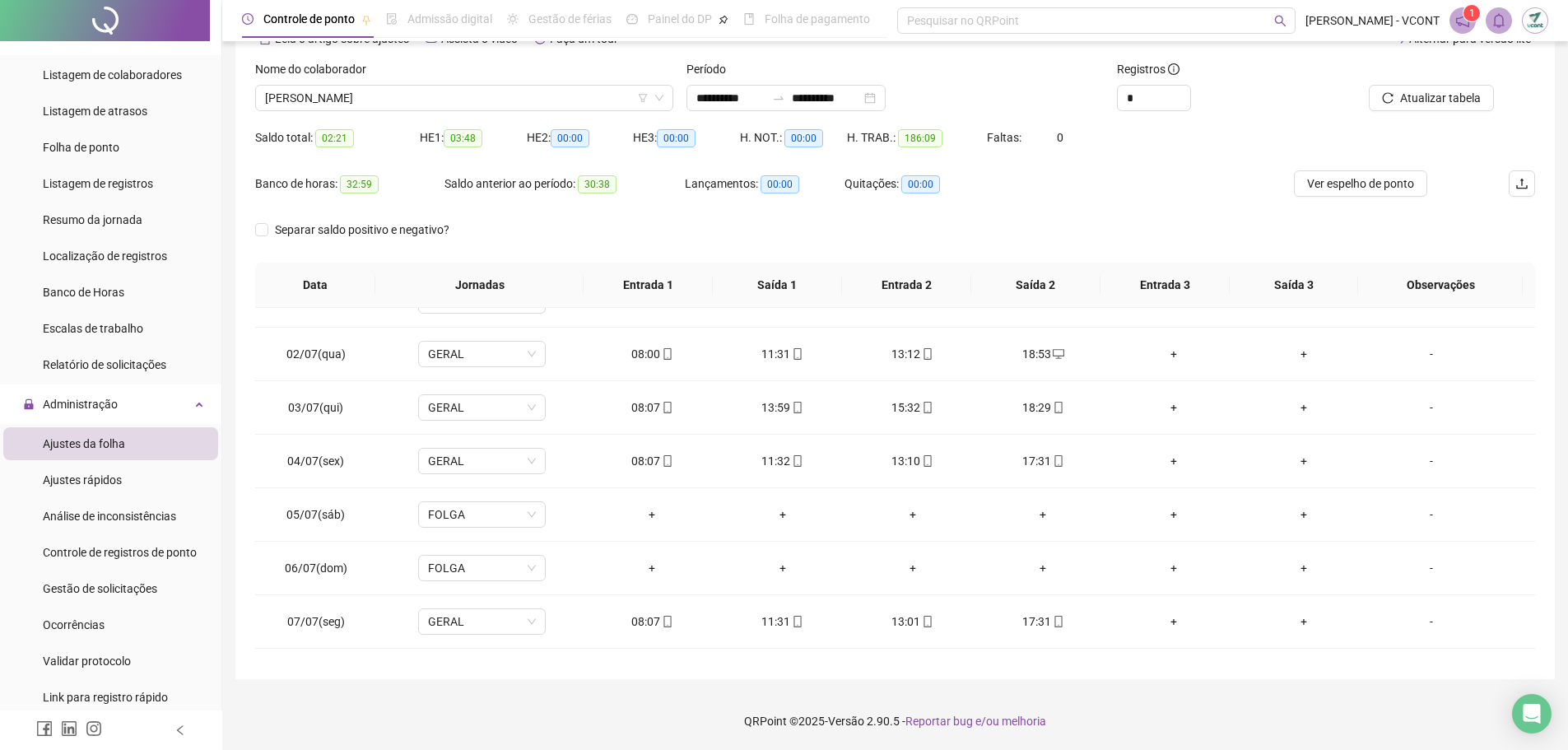
scroll to position [0, 0]
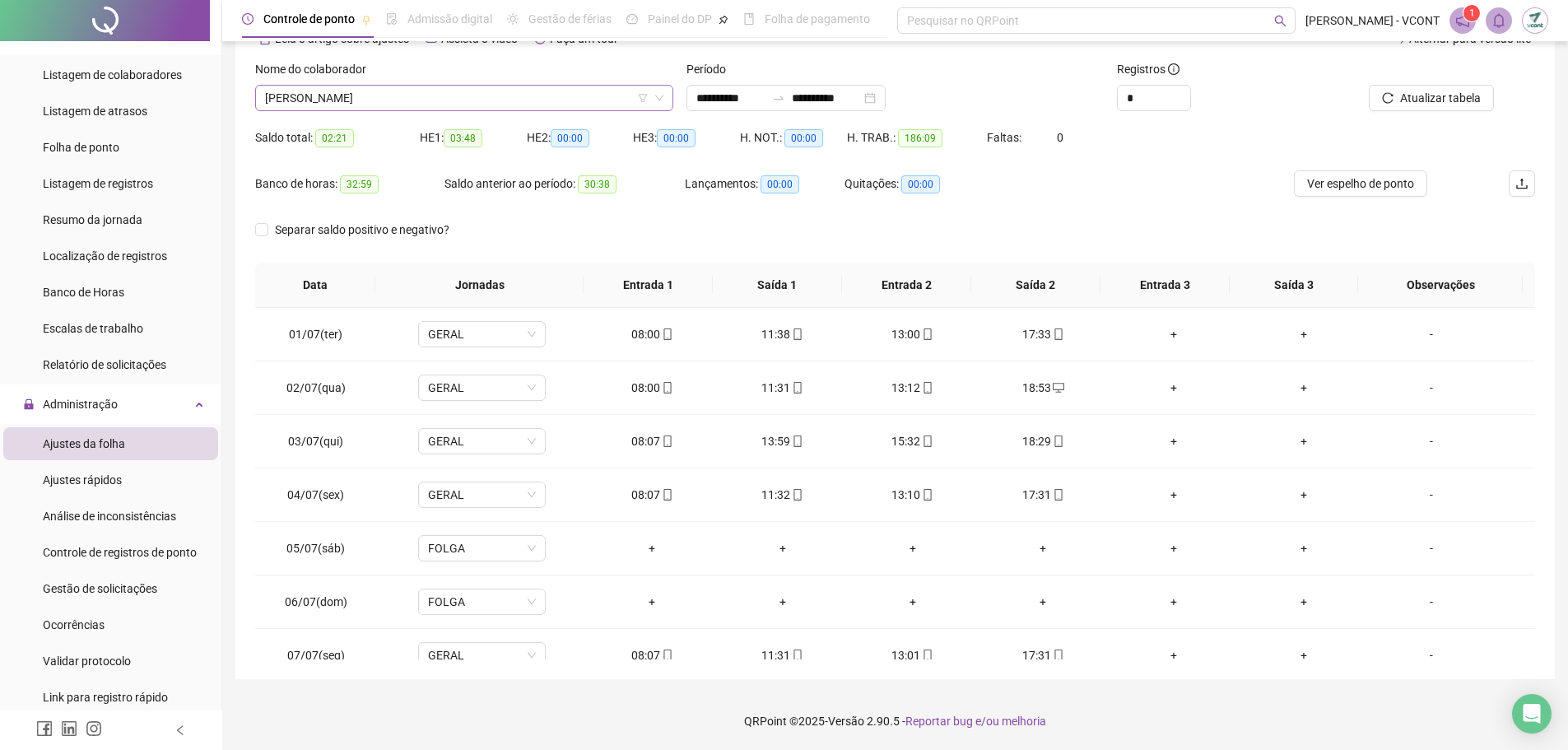
click at [456, 102] on span "[PERSON_NAME]" at bounding box center [464, 97] width 399 height 25
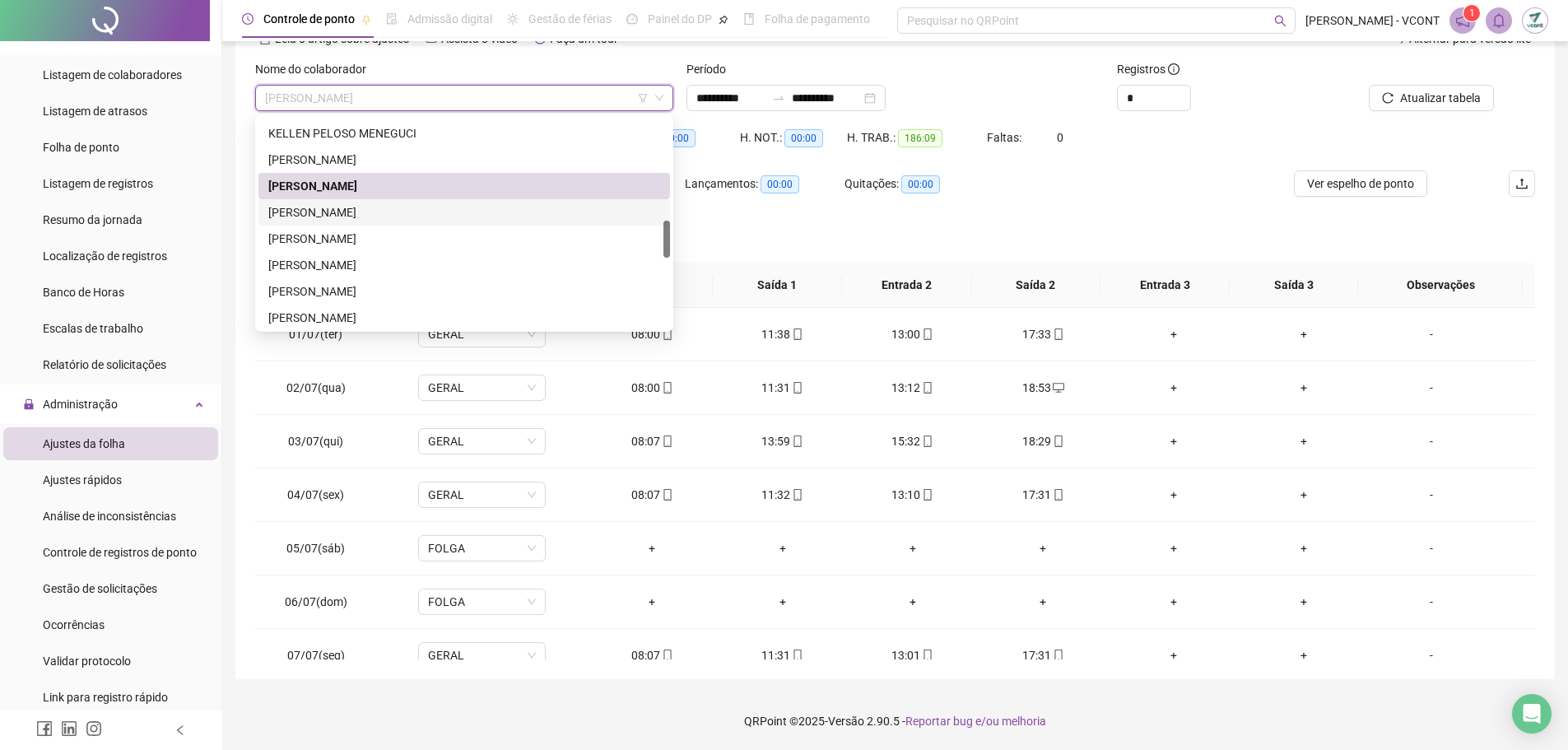
click at [338, 217] on div "[PERSON_NAME]" at bounding box center [465, 212] width 392 height 18
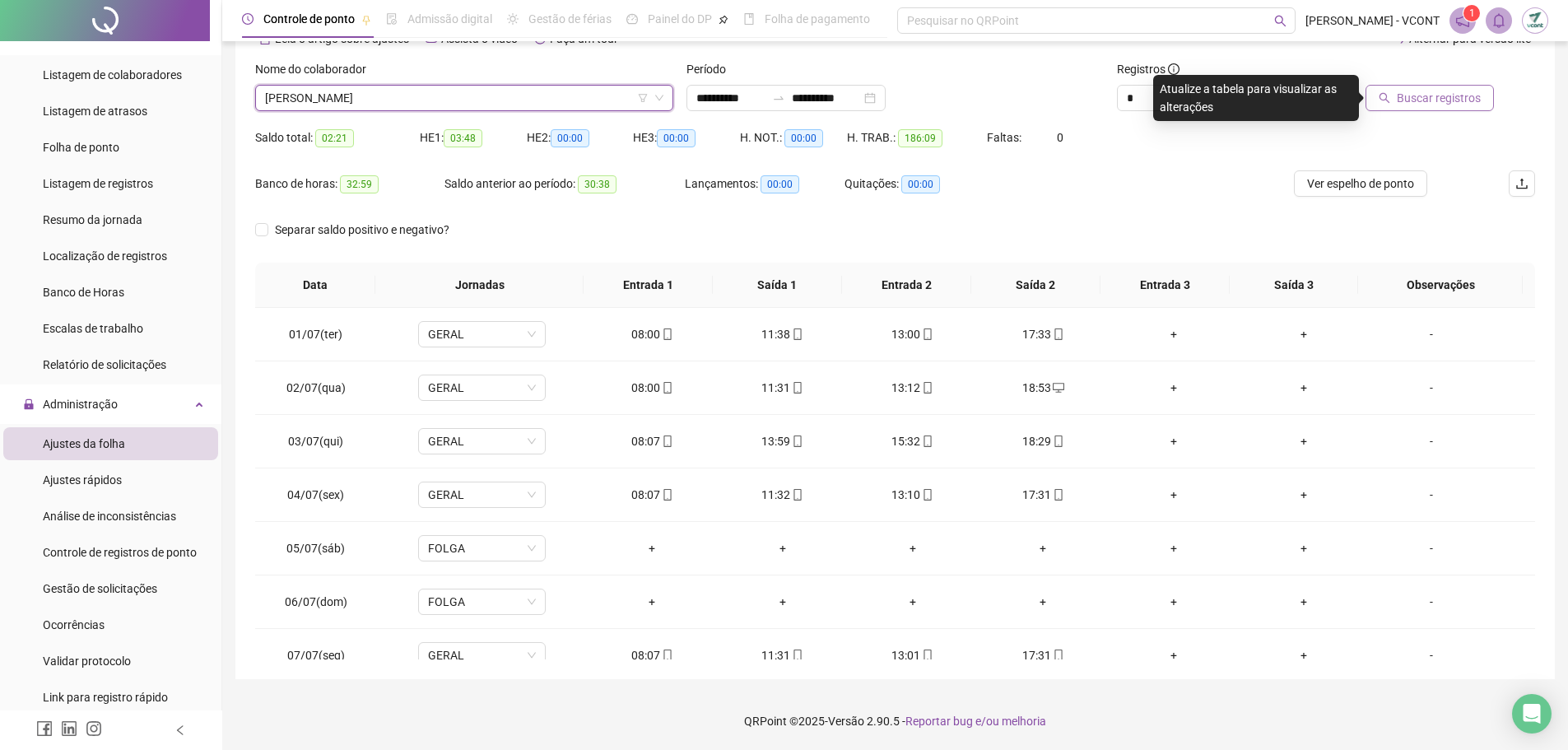
click at [1450, 92] on span "Buscar registros" at bounding box center [1439, 97] width 84 height 18
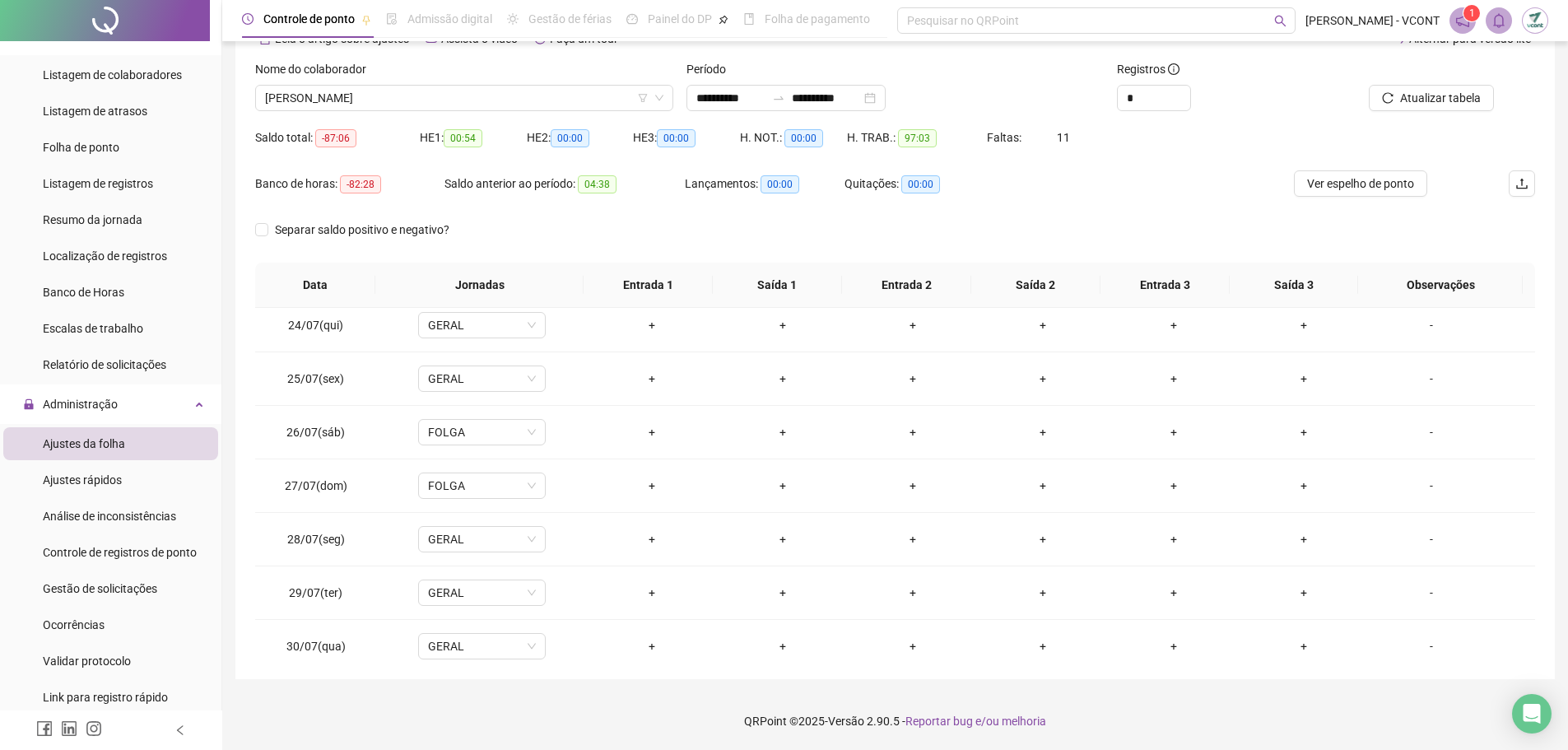
scroll to position [1307, 0]
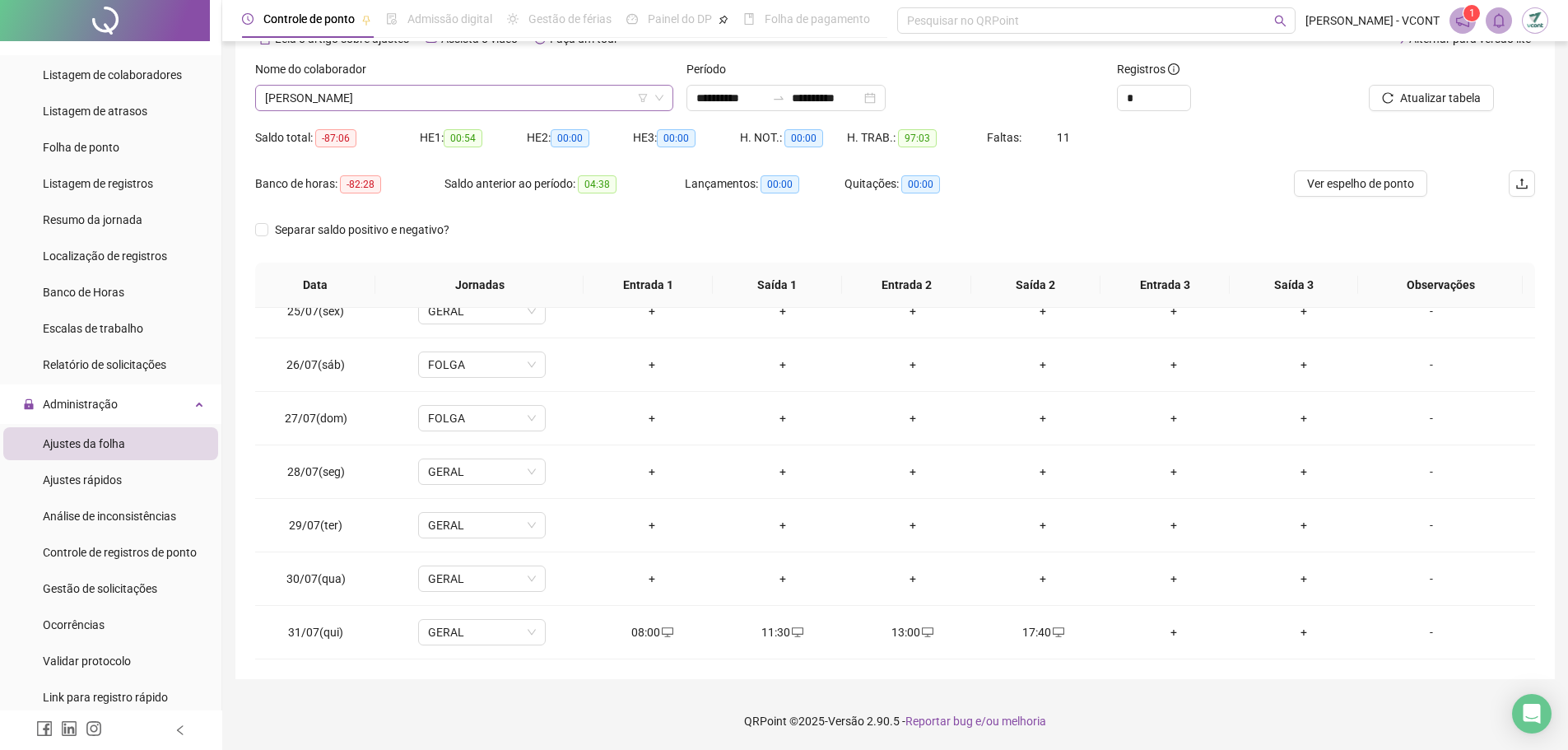
click at [506, 93] on span "[PERSON_NAME]" at bounding box center [464, 97] width 399 height 25
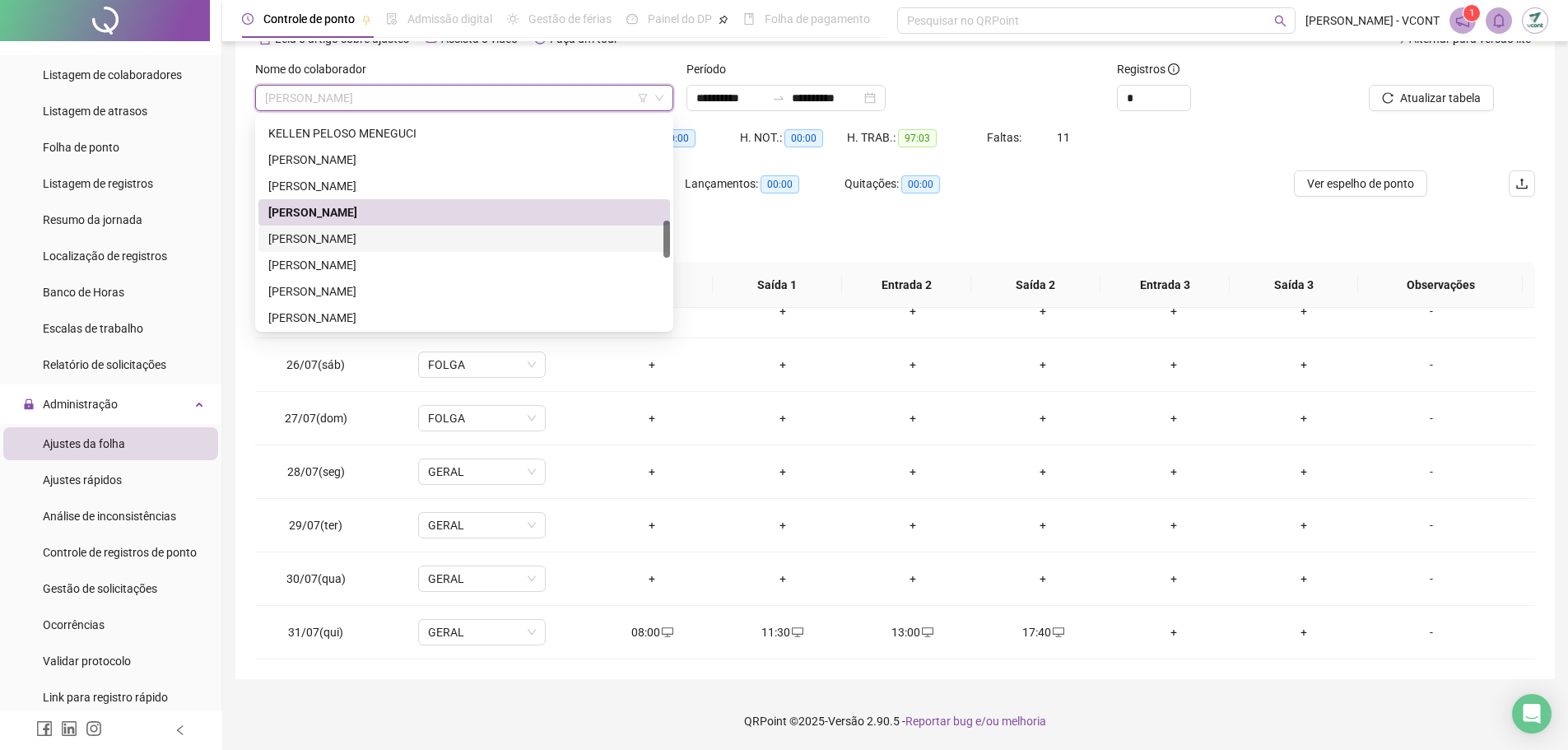
drag, startPoint x: 376, startPoint y: 237, endPoint x: 412, endPoint y: 233, distance: 36.2
click at [377, 237] on div "[PERSON_NAME]" at bounding box center [465, 239] width 392 height 18
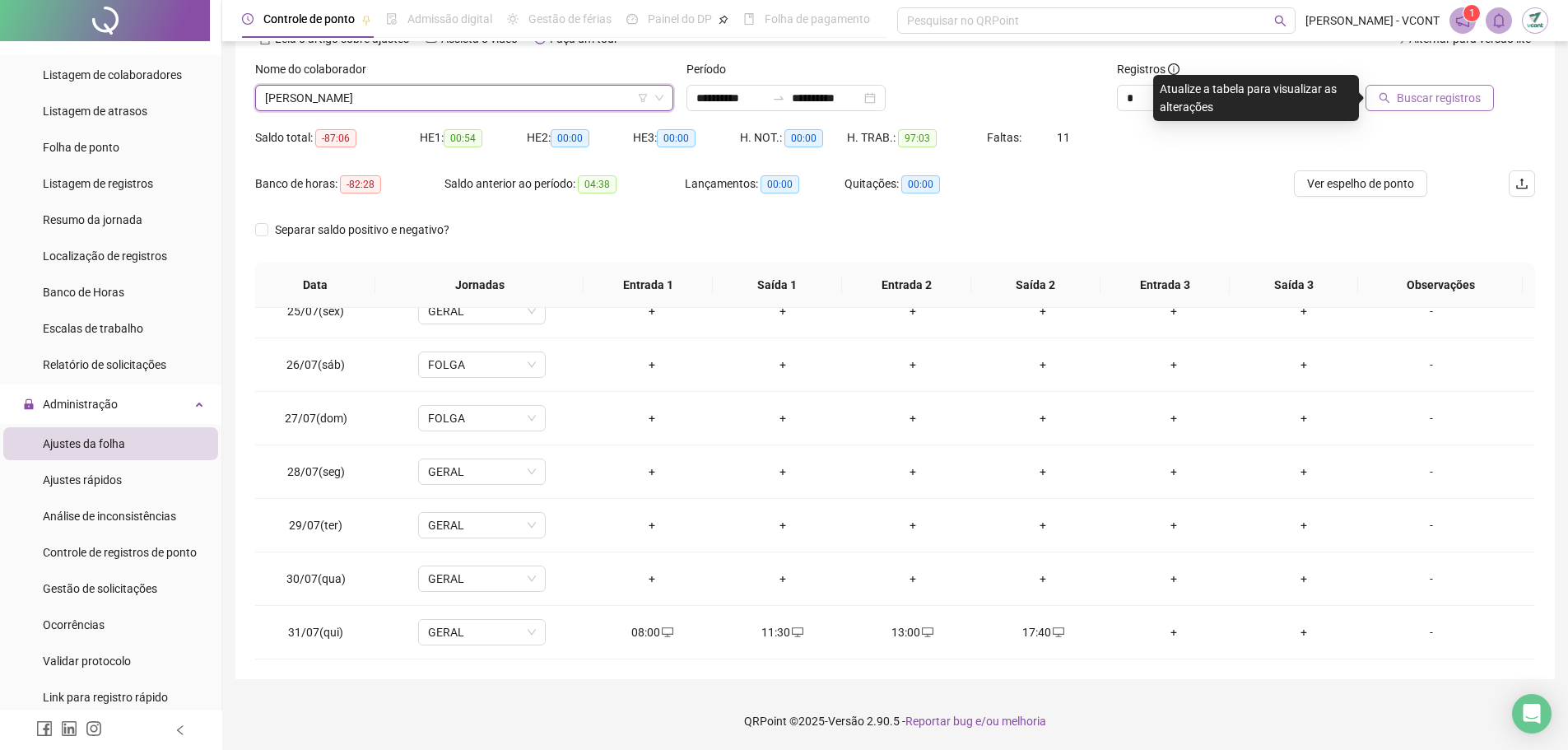
click at [1430, 102] on span "Buscar registros" at bounding box center [1439, 97] width 84 height 18
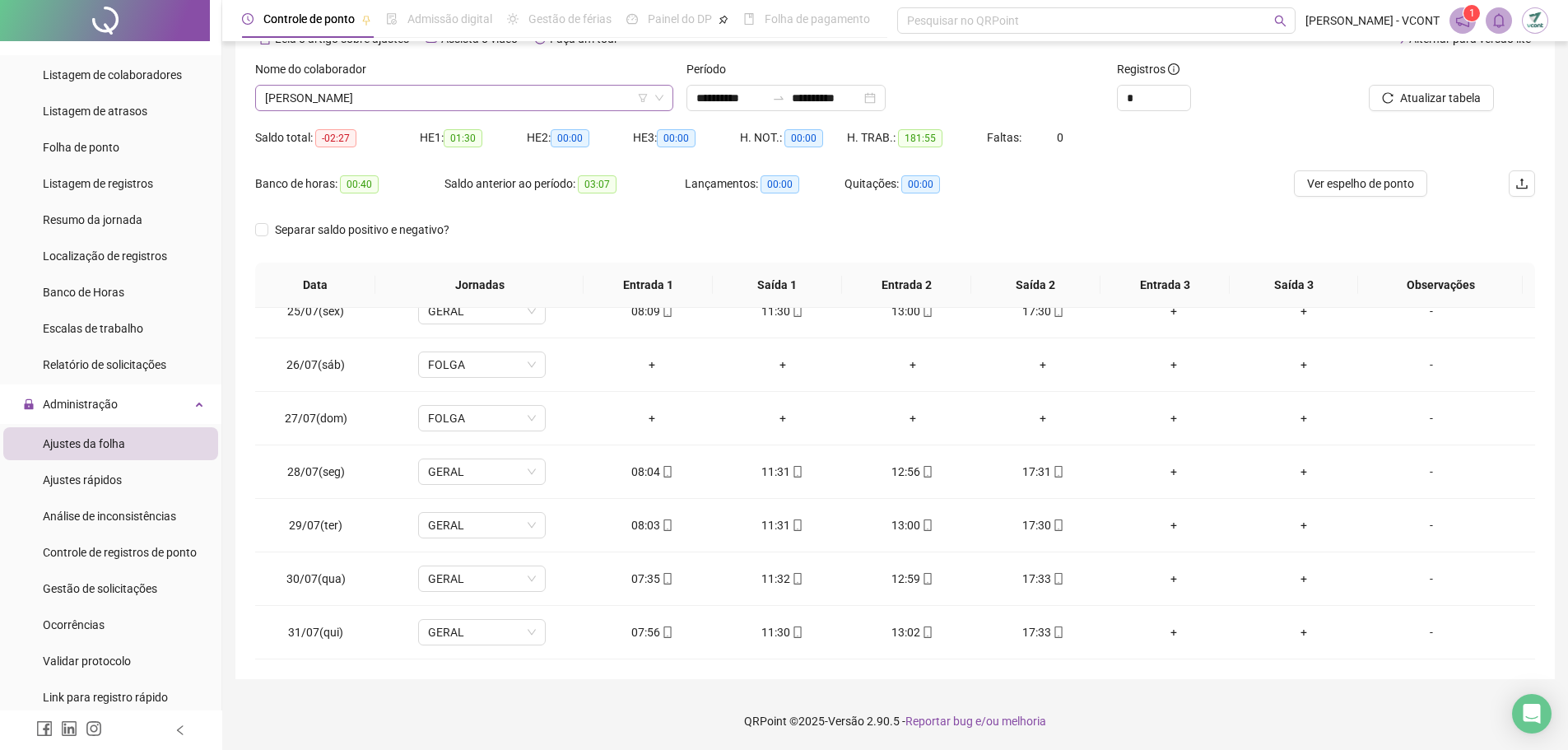
click at [479, 92] on span "[PERSON_NAME]" at bounding box center [464, 97] width 399 height 25
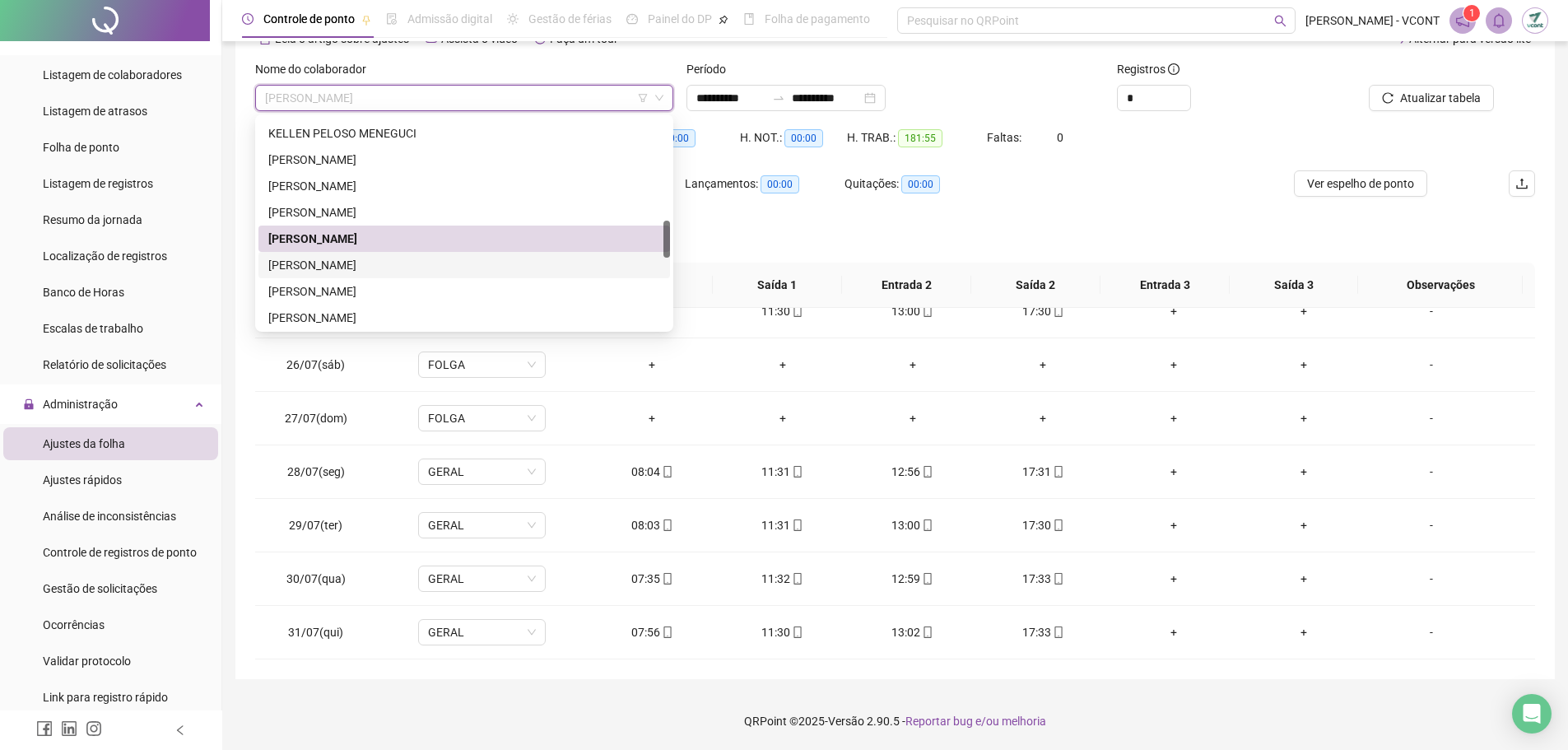
click at [366, 266] on div "[PERSON_NAME]" at bounding box center [465, 265] width 392 height 18
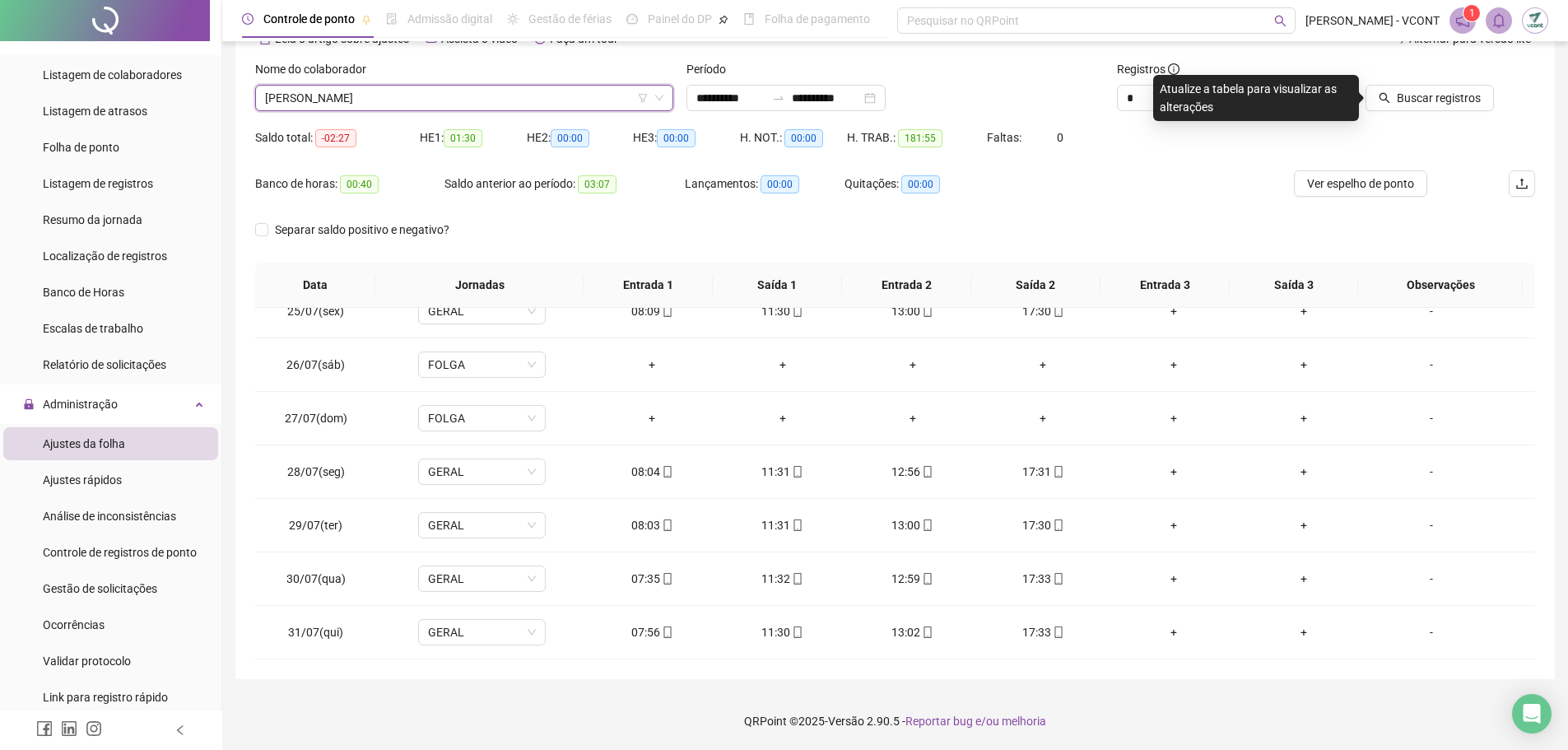
click at [1428, 81] on div at bounding box center [1414, 72] width 161 height 25
click at [1430, 95] on span "Buscar registros" at bounding box center [1439, 97] width 84 height 18
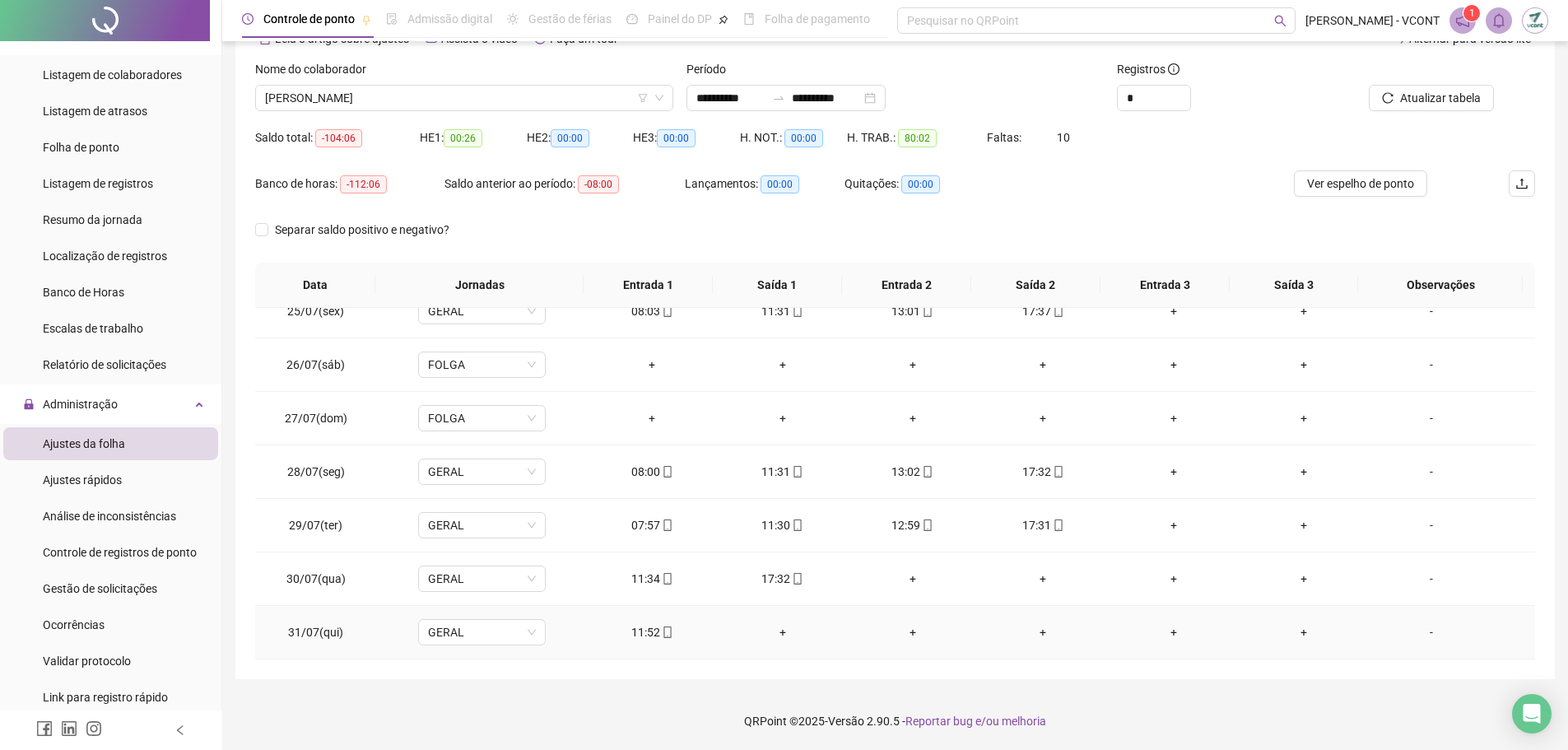
click at [780, 631] on div "+" at bounding box center [782, 632] width 103 height 18
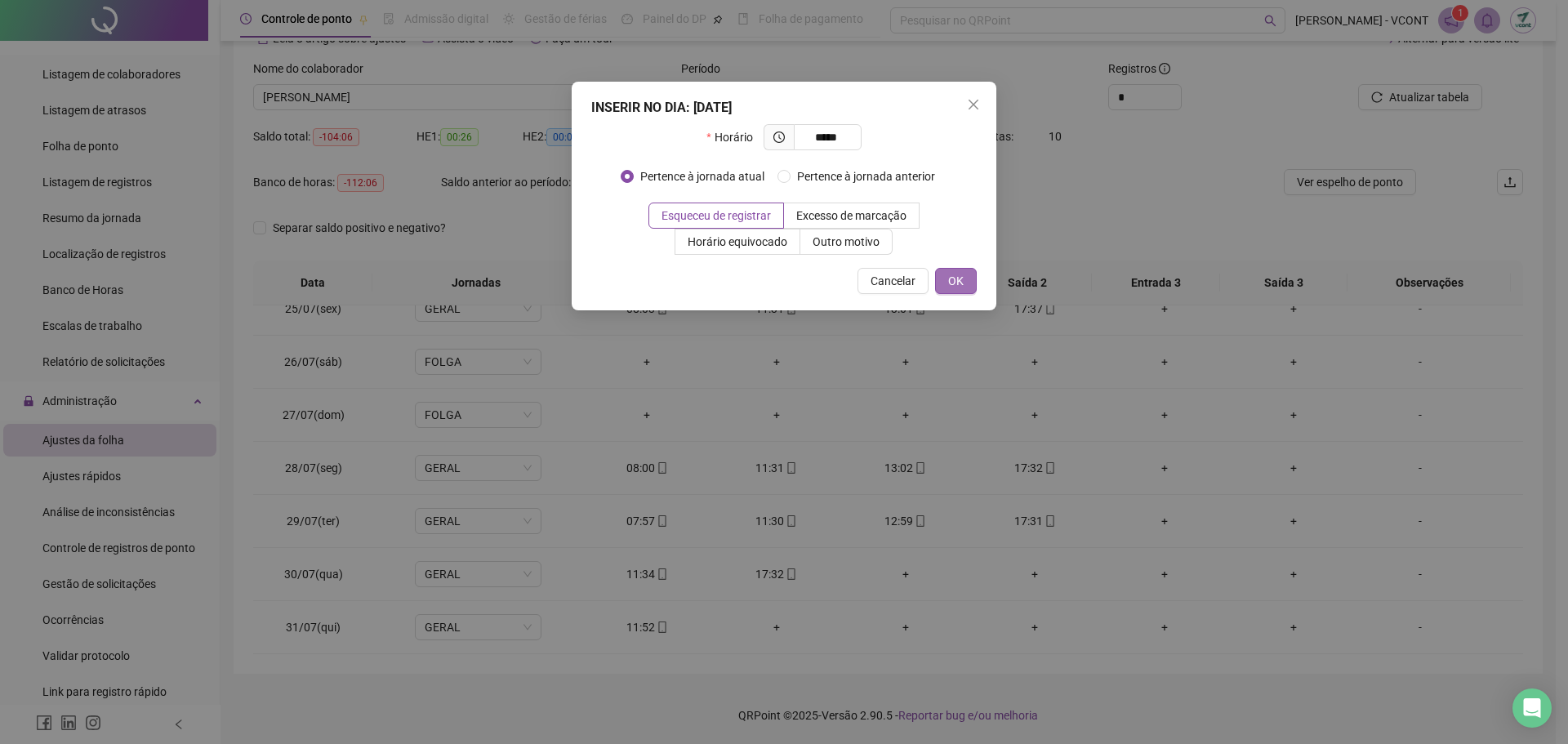
type input "*****"
click at [966, 276] on button "OK" at bounding box center [955, 280] width 41 height 26
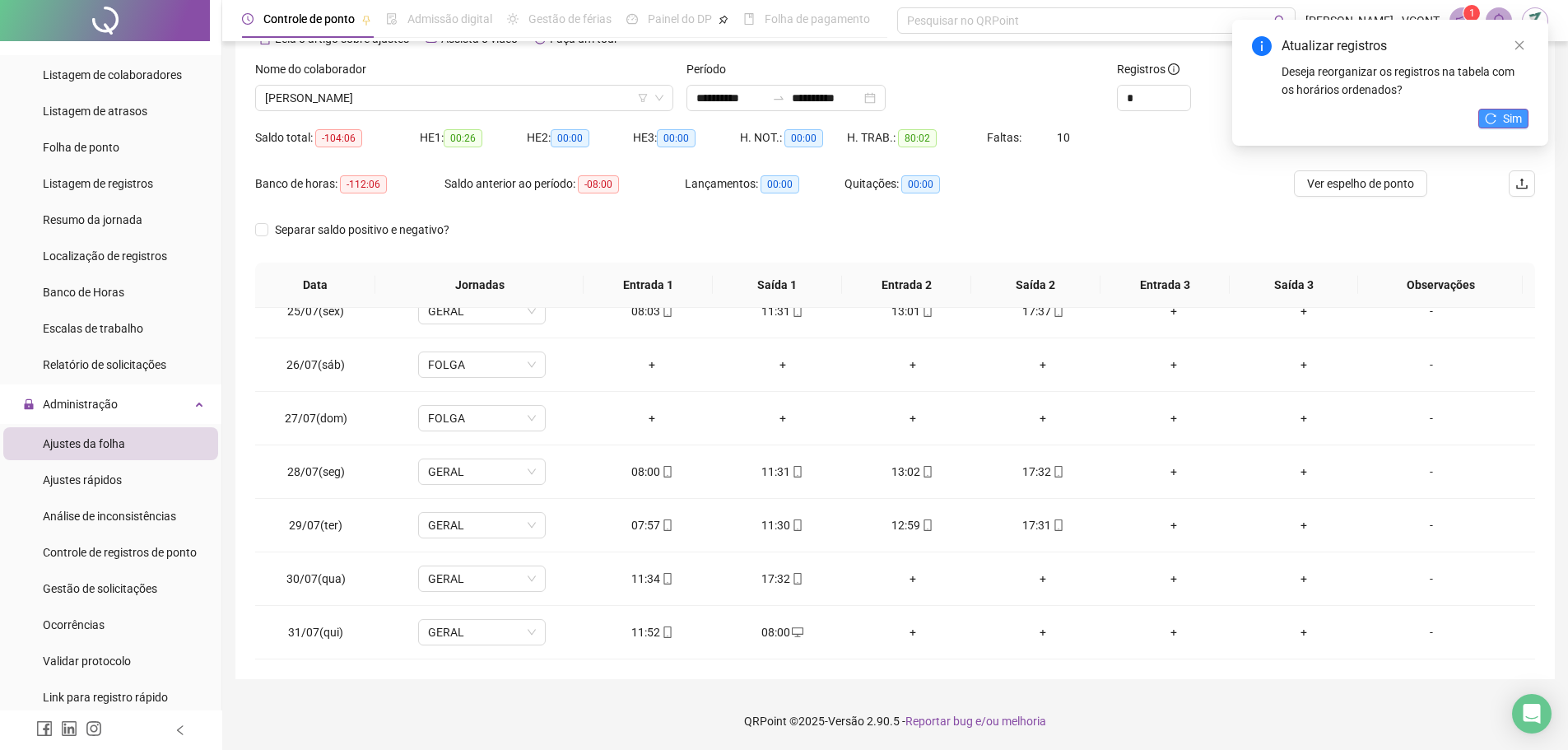
click at [1496, 122] on icon "reload" at bounding box center [1491, 118] width 12 height 12
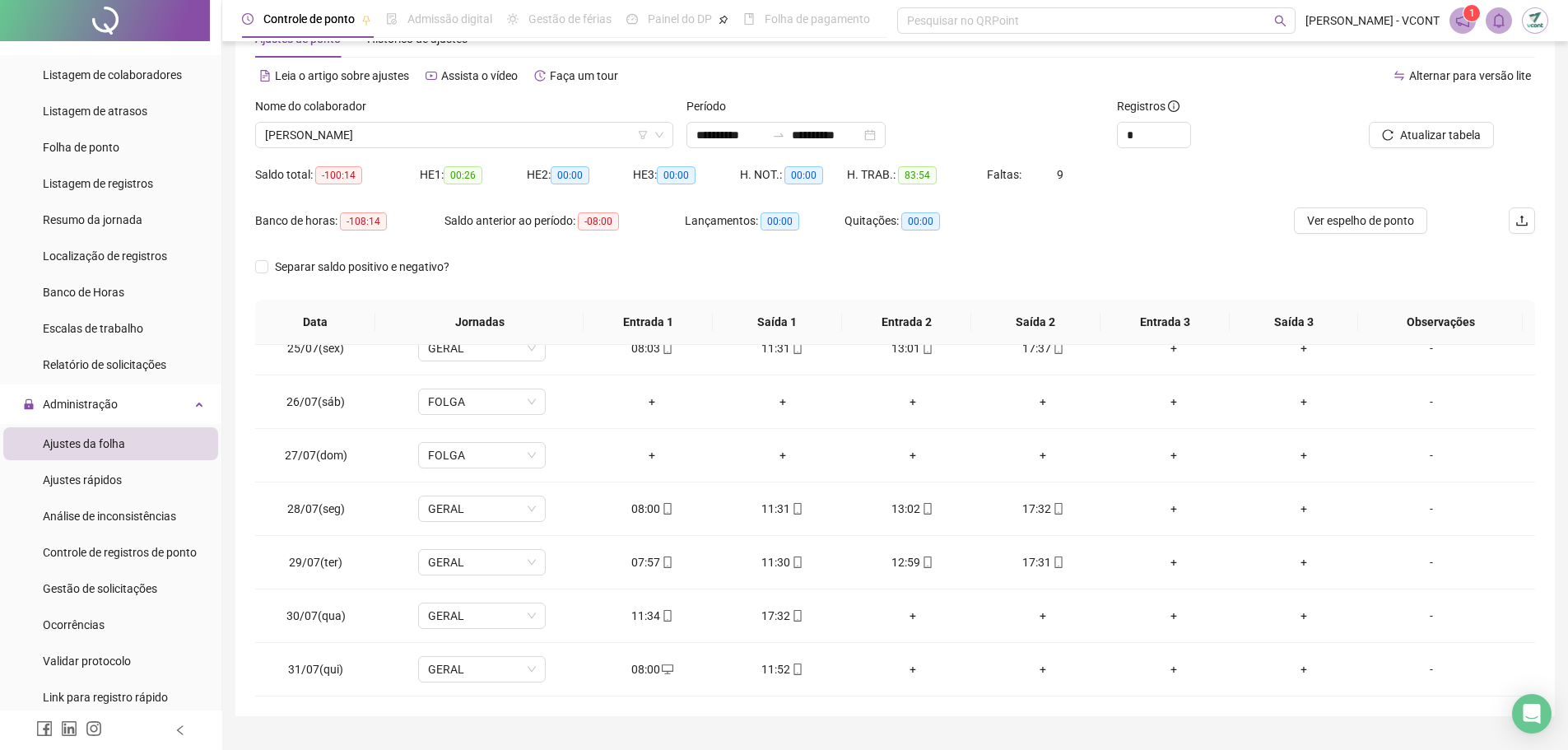
scroll to position [0, 0]
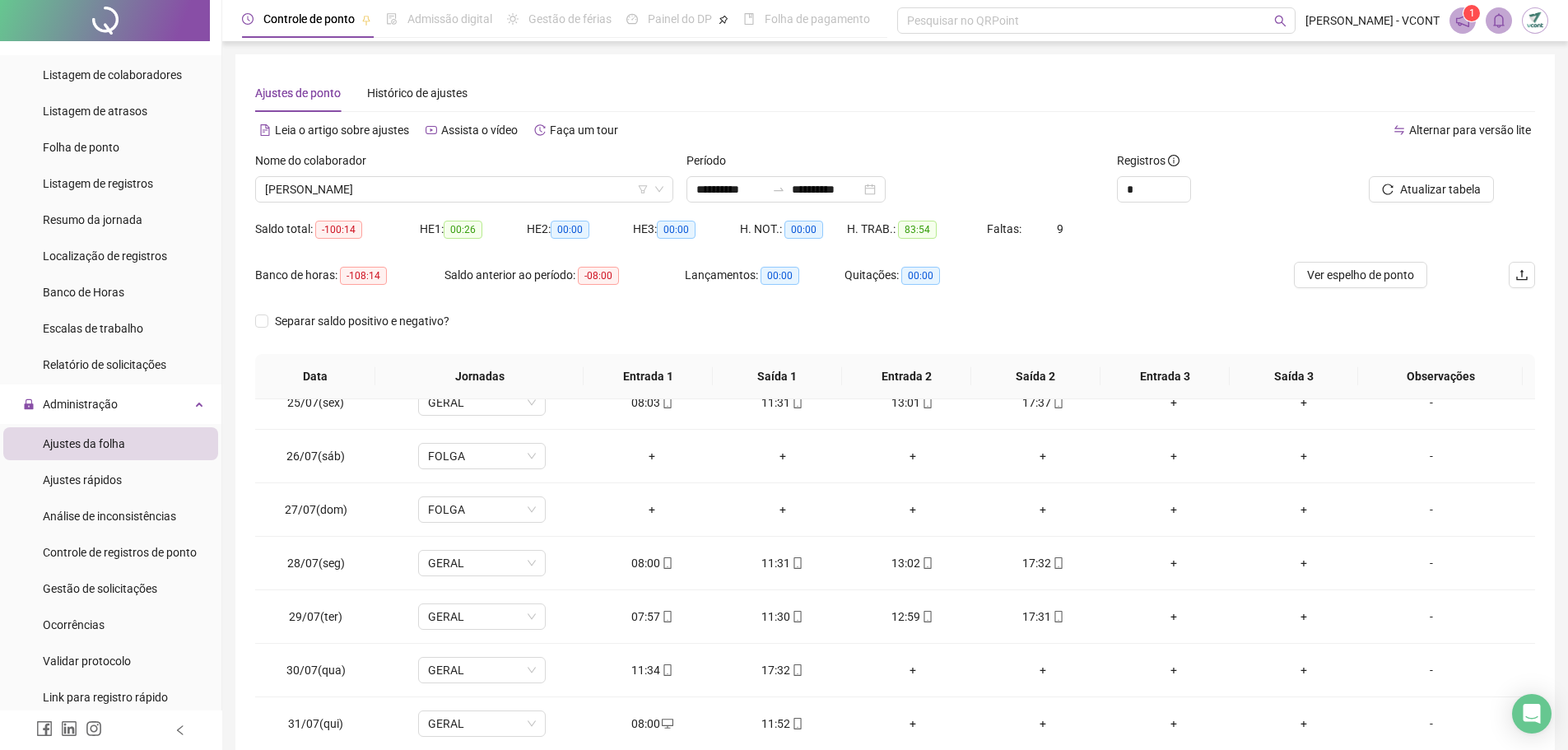
click at [1458, 187] on span "Atualizar tabela" at bounding box center [1441, 189] width 81 height 18
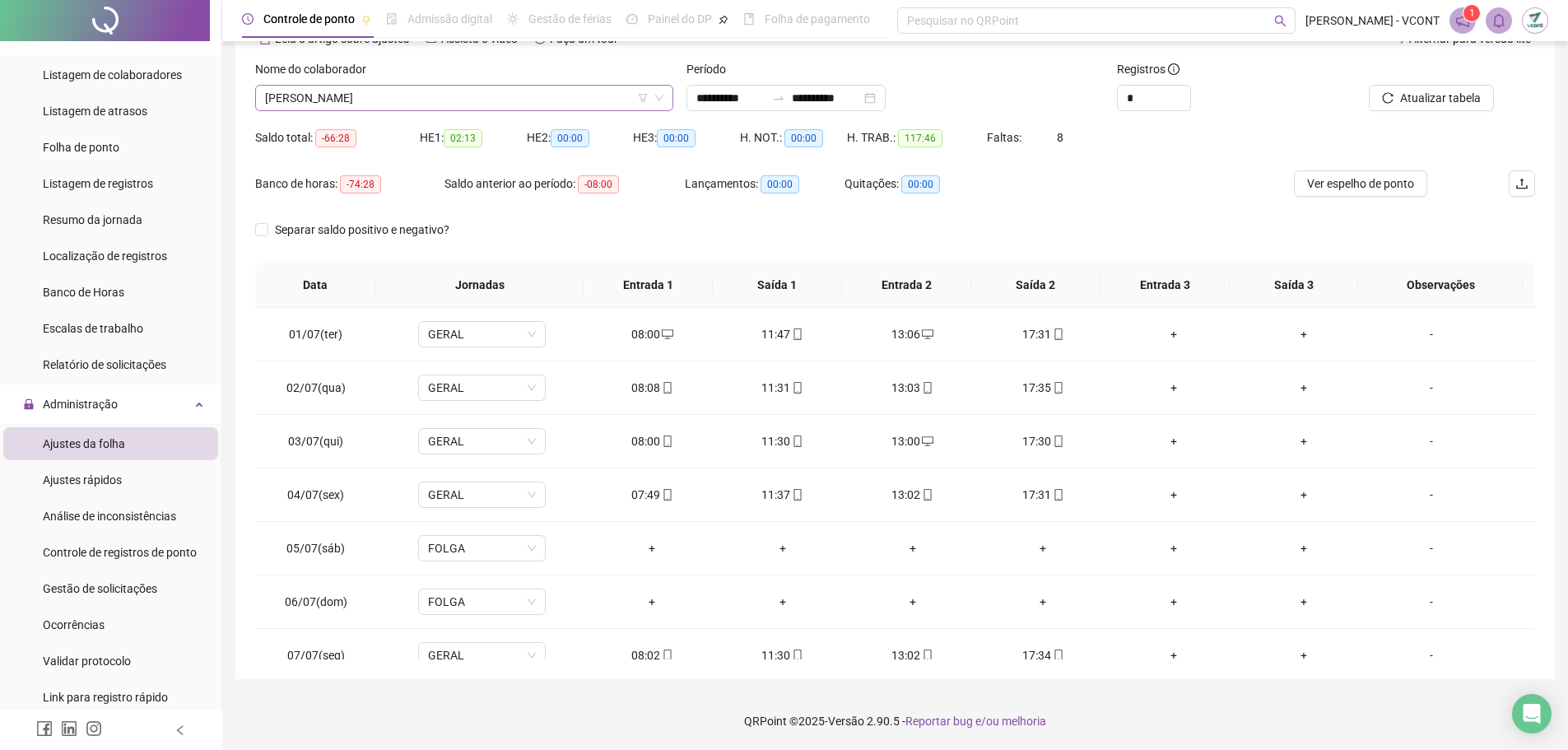
click at [479, 97] on span "[PERSON_NAME]" at bounding box center [464, 97] width 399 height 25
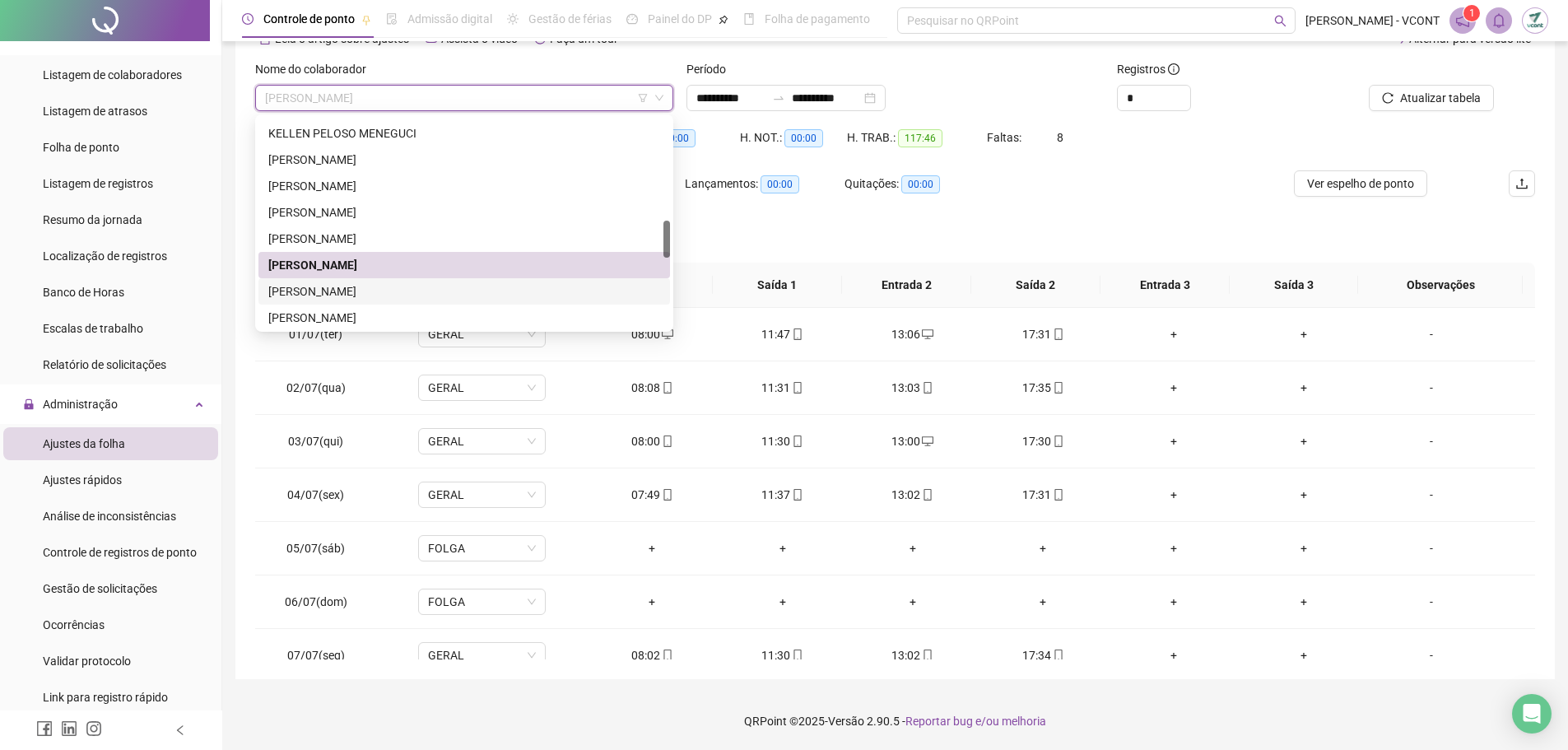
click at [343, 294] on div "[PERSON_NAME]" at bounding box center [465, 291] width 392 height 18
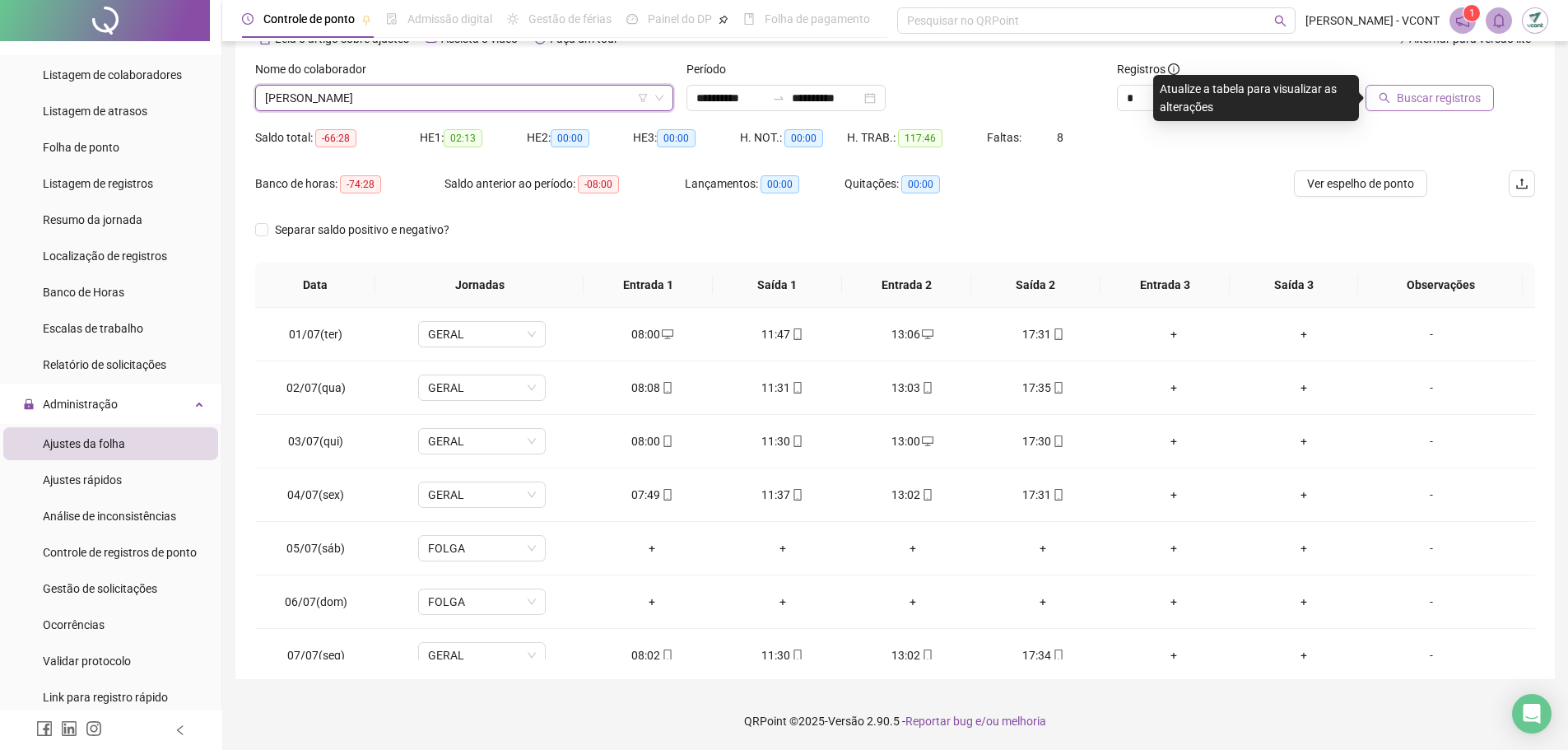
click at [1454, 94] on span "Buscar registros" at bounding box center [1439, 97] width 84 height 18
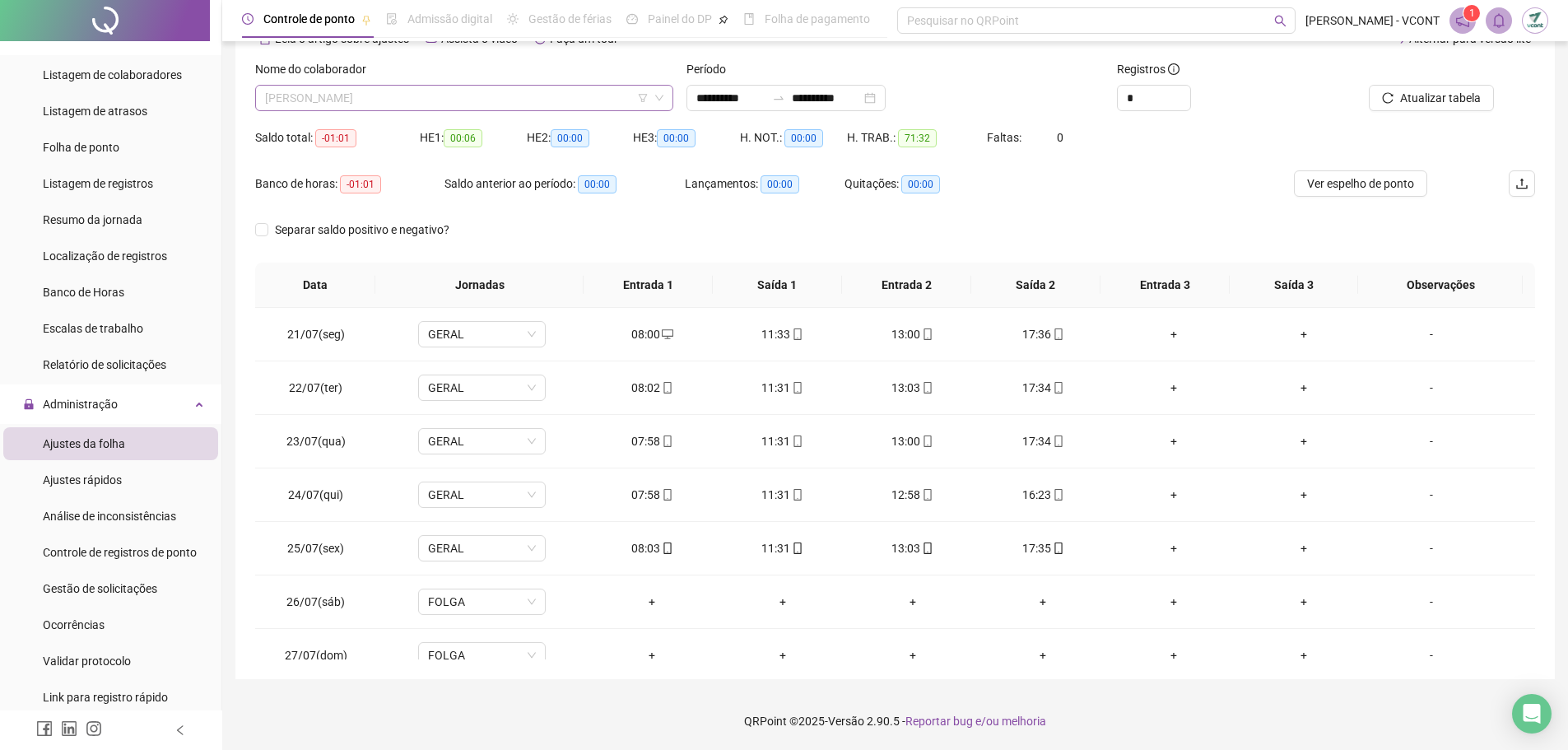
click at [525, 101] on span "[PERSON_NAME]" at bounding box center [464, 97] width 399 height 25
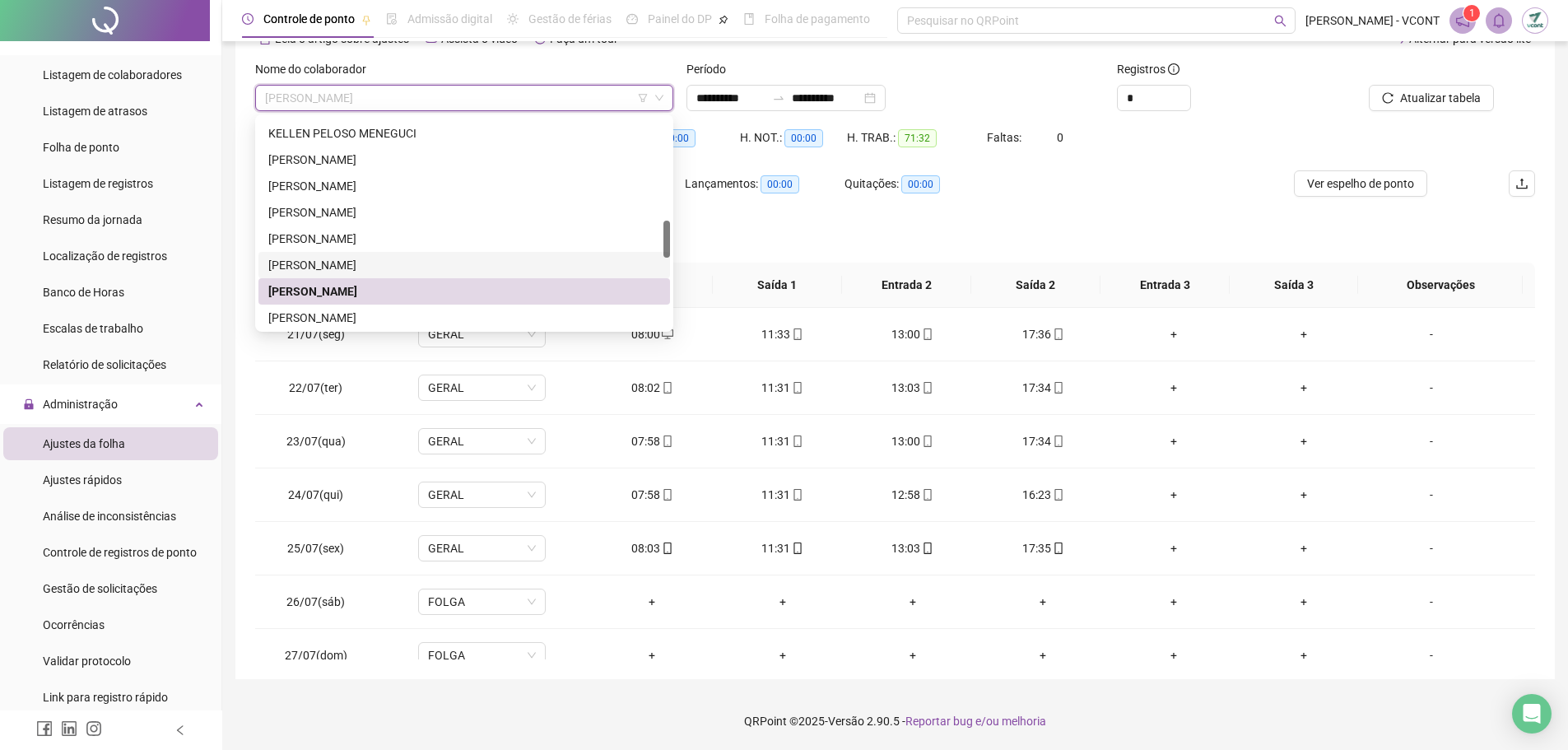
click at [403, 267] on div "[PERSON_NAME]" at bounding box center [465, 265] width 392 height 18
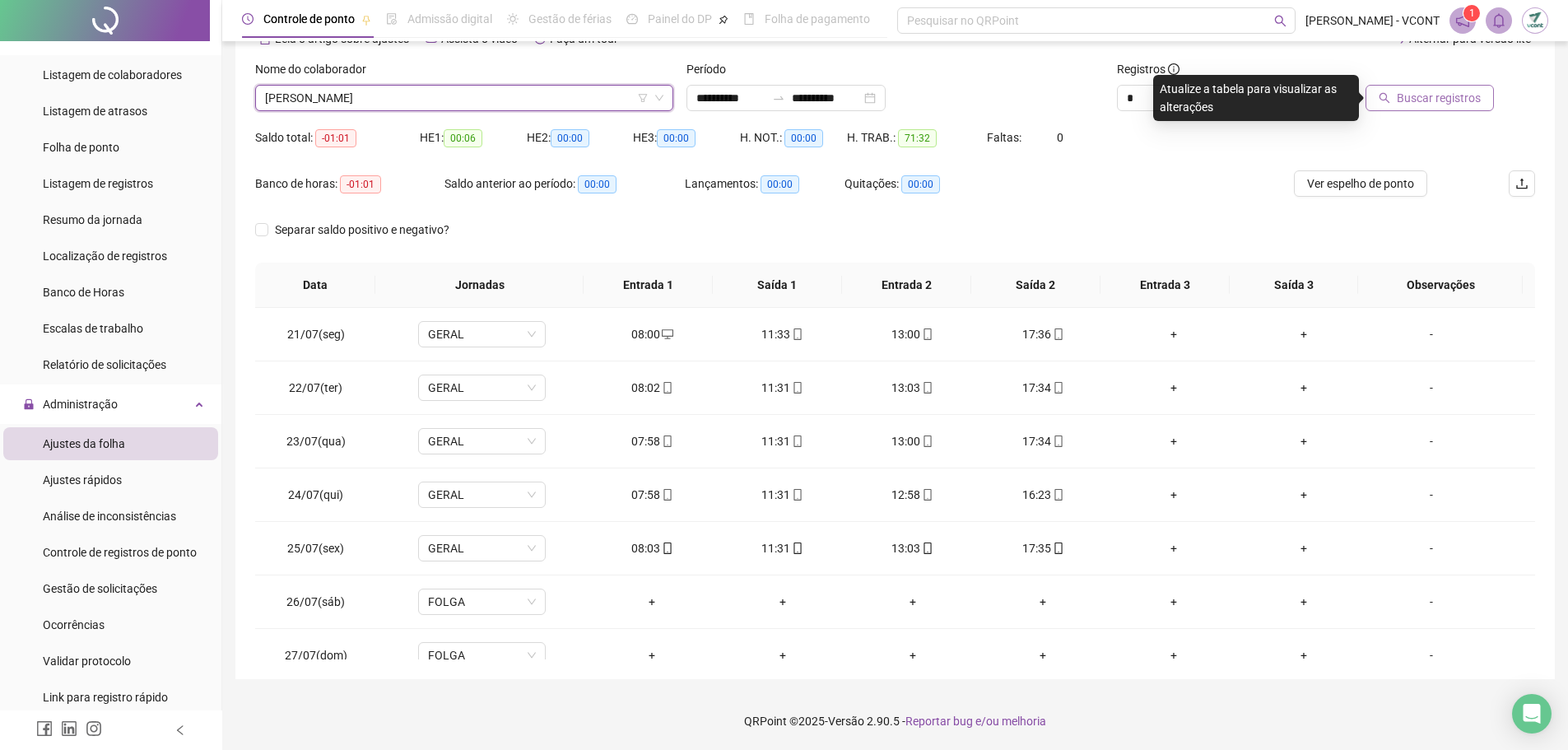
click at [1449, 97] on span "Buscar registros" at bounding box center [1439, 97] width 84 height 18
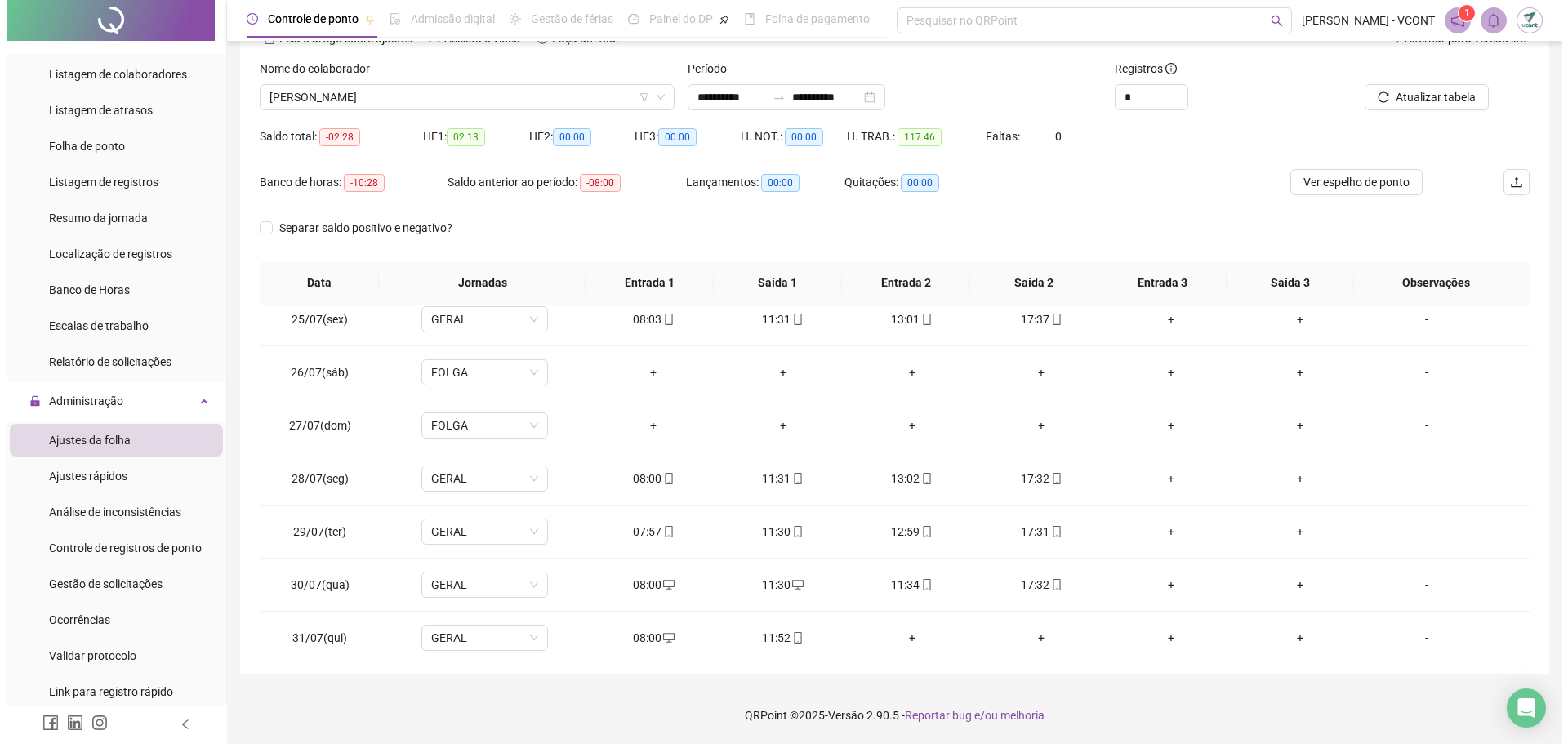
scroll to position [1297, 0]
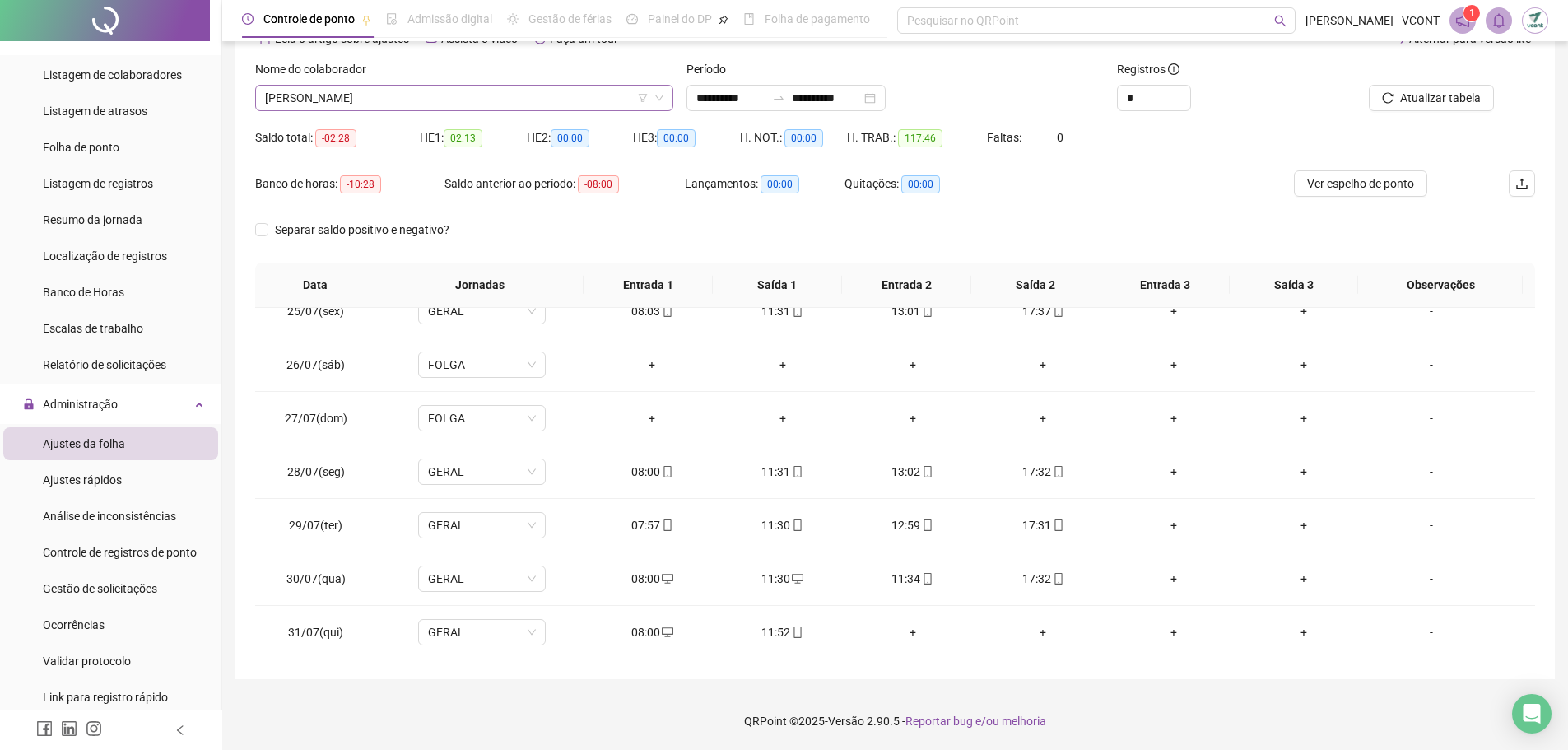
click at [446, 106] on span "[PERSON_NAME]" at bounding box center [464, 97] width 399 height 25
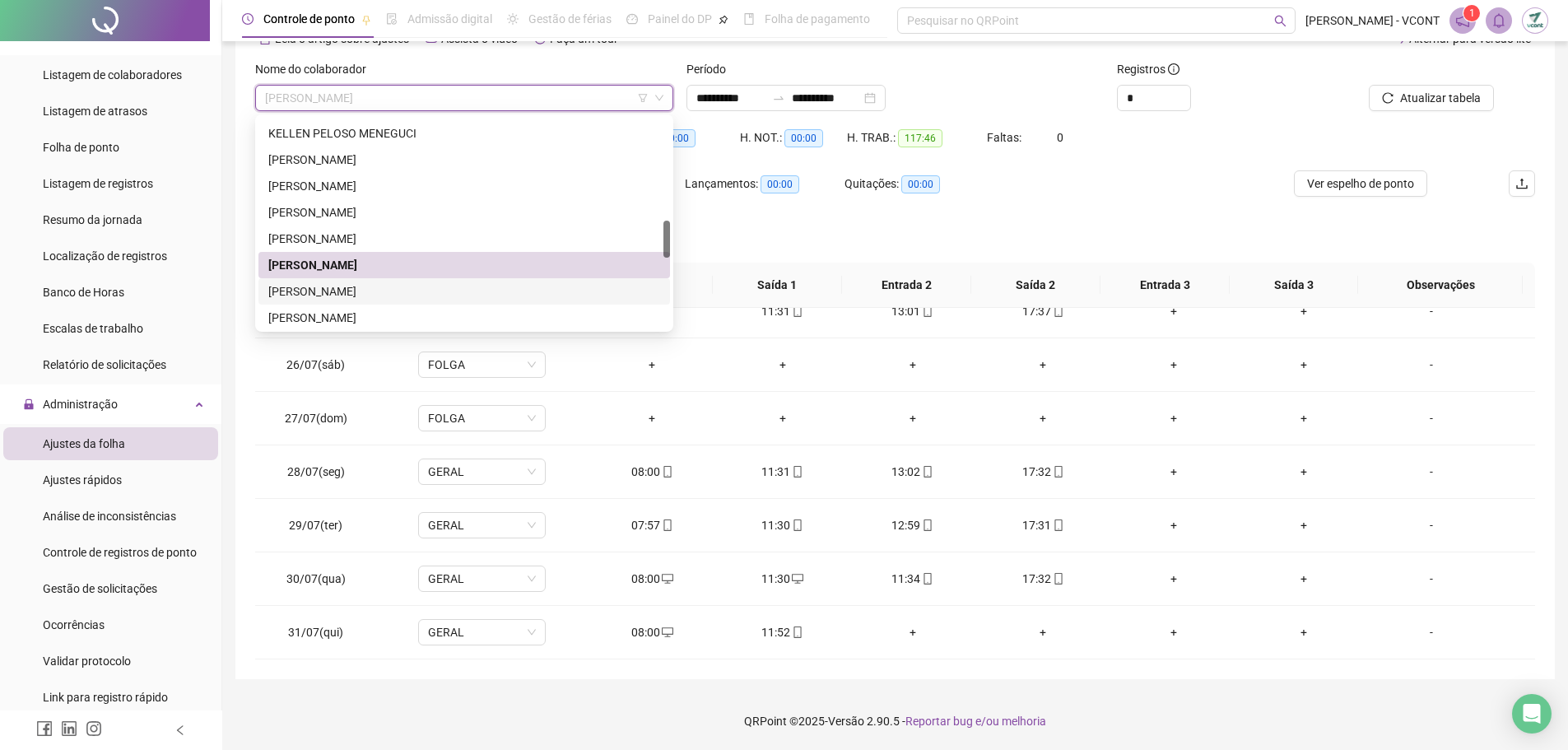
click at [425, 294] on div "[PERSON_NAME]" at bounding box center [465, 291] width 392 height 18
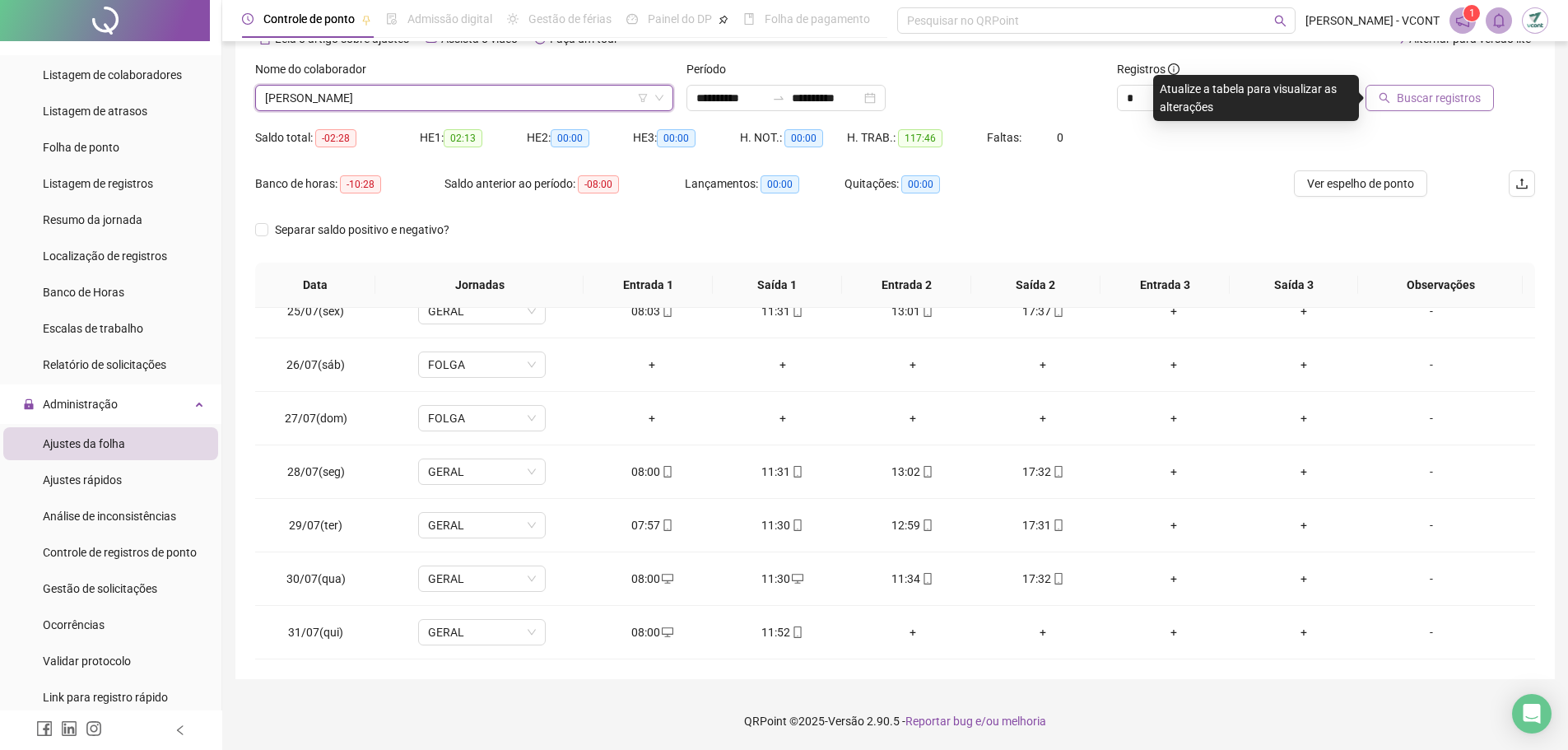
click at [1416, 102] on span "Buscar registros" at bounding box center [1439, 97] width 84 height 18
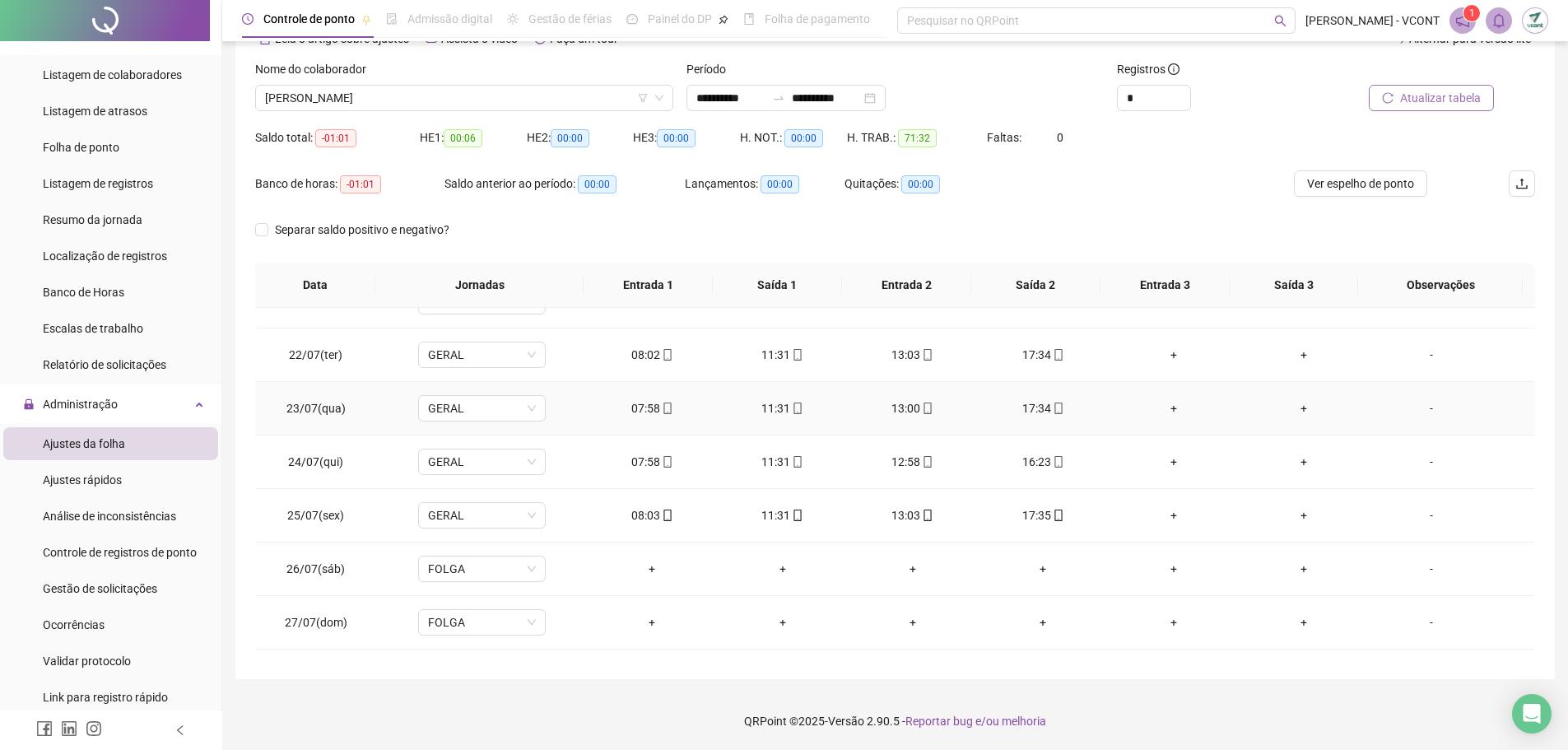
scroll to position [0, 0]
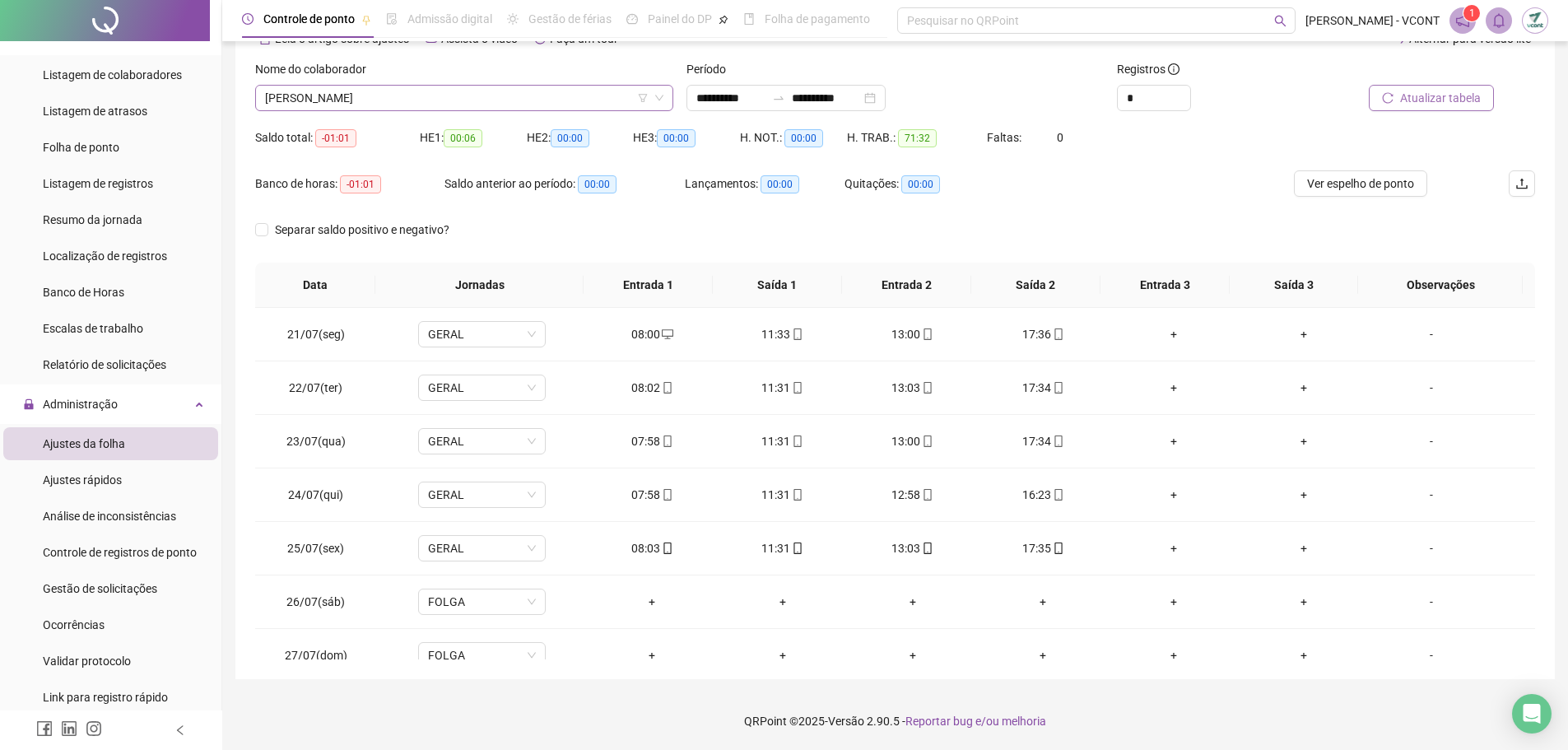
click at [384, 104] on span "[PERSON_NAME]" at bounding box center [464, 97] width 399 height 25
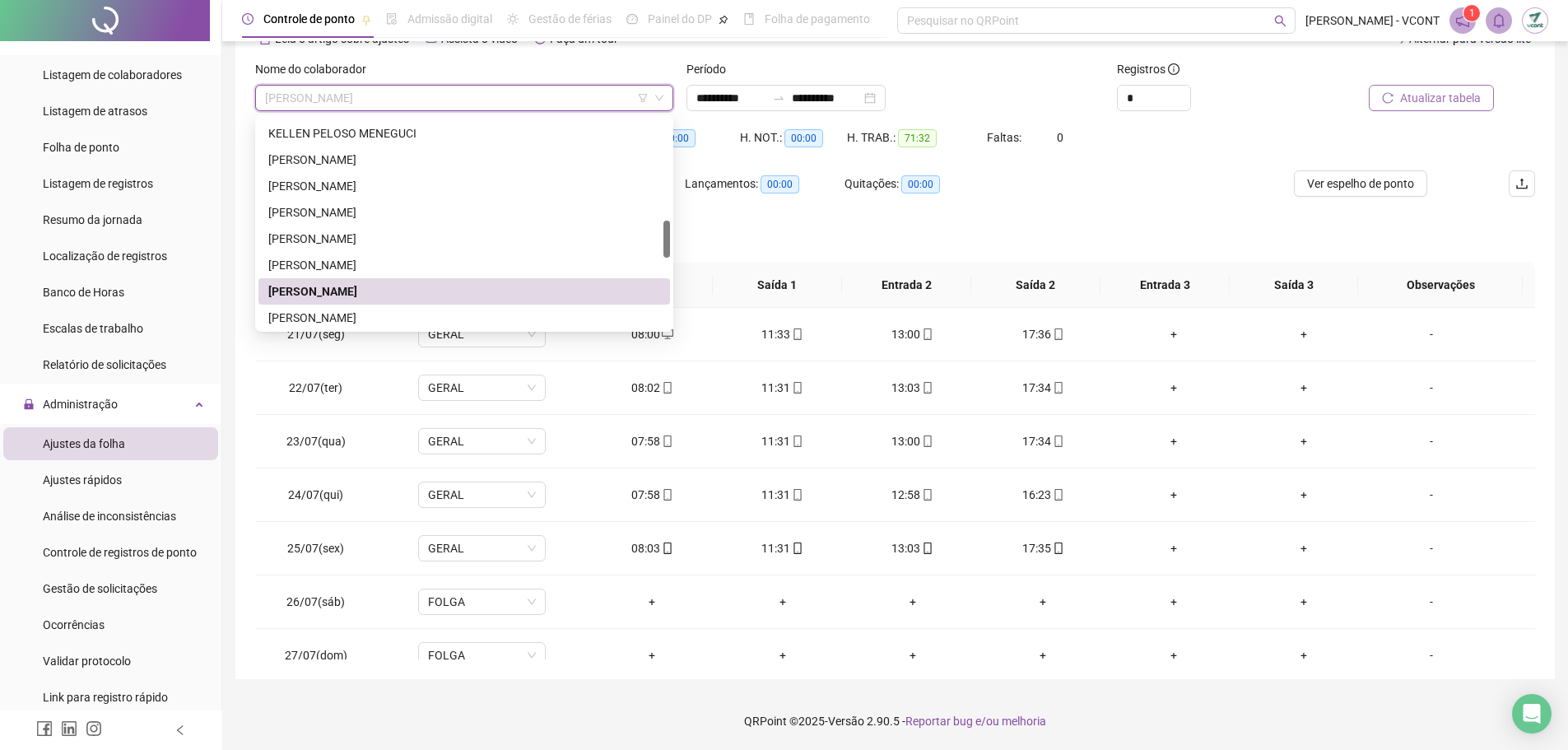
click at [385, 104] on span "[PERSON_NAME]" at bounding box center [464, 97] width 399 height 25
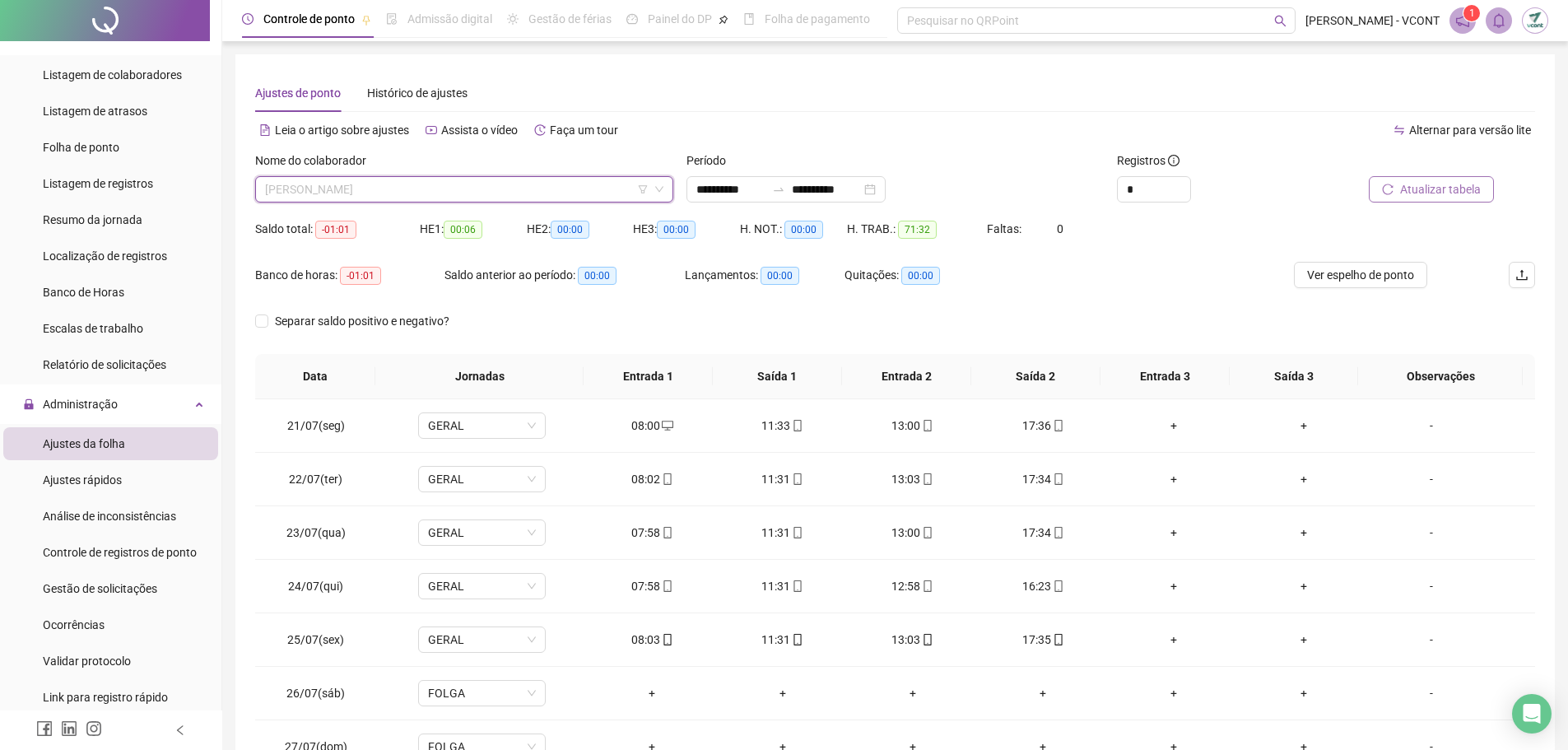
click at [493, 191] on span "[PERSON_NAME]" at bounding box center [464, 189] width 399 height 25
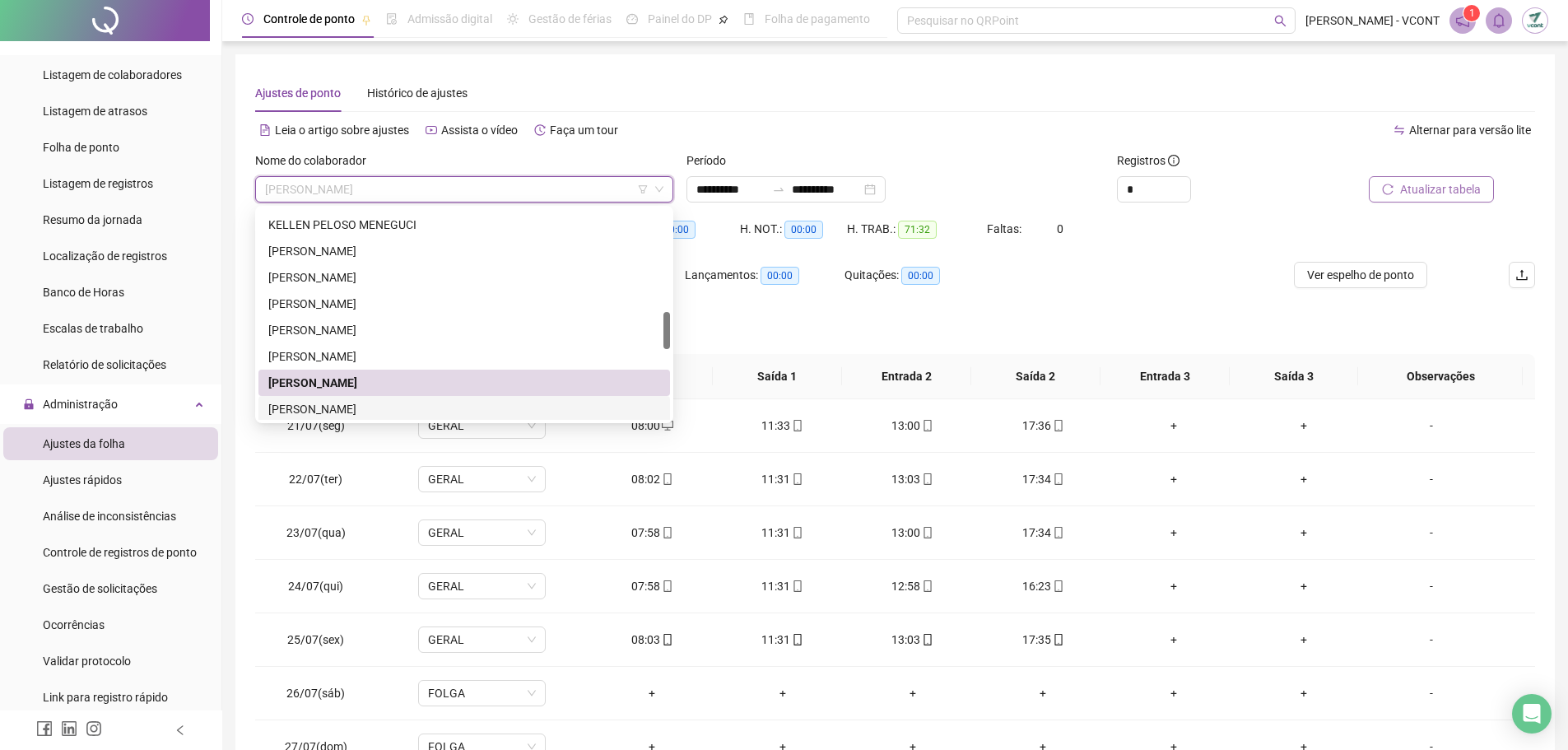
drag, startPoint x: 380, startPoint y: 412, endPoint x: 416, endPoint y: 411, distance: 36.0
click at [383, 412] on div "[PERSON_NAME]" at bounding box center [465, 409] width 392 height 18
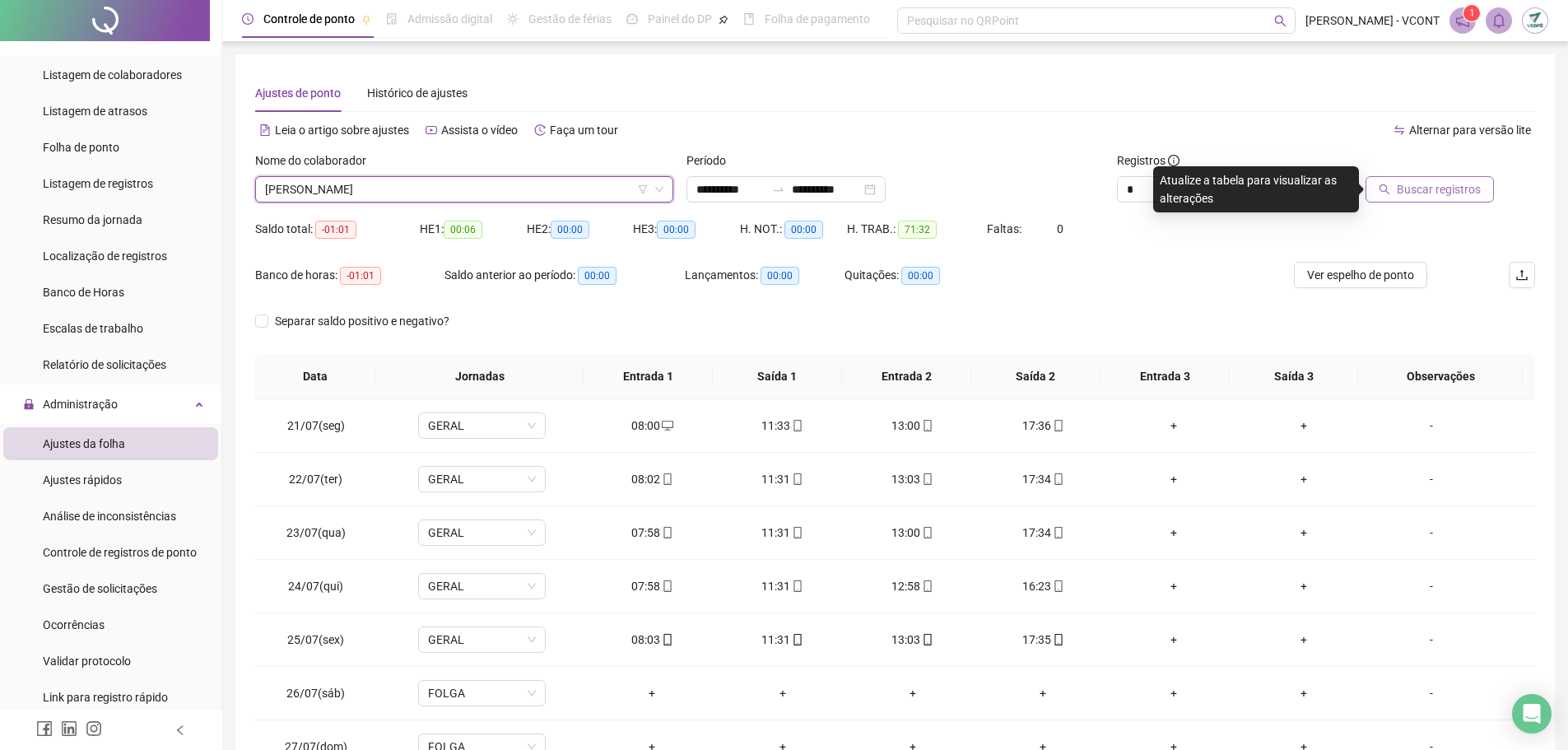
click at [1441, 187] on span "Buscar registros" at bounding box center [1439, 189] width 84 height 18
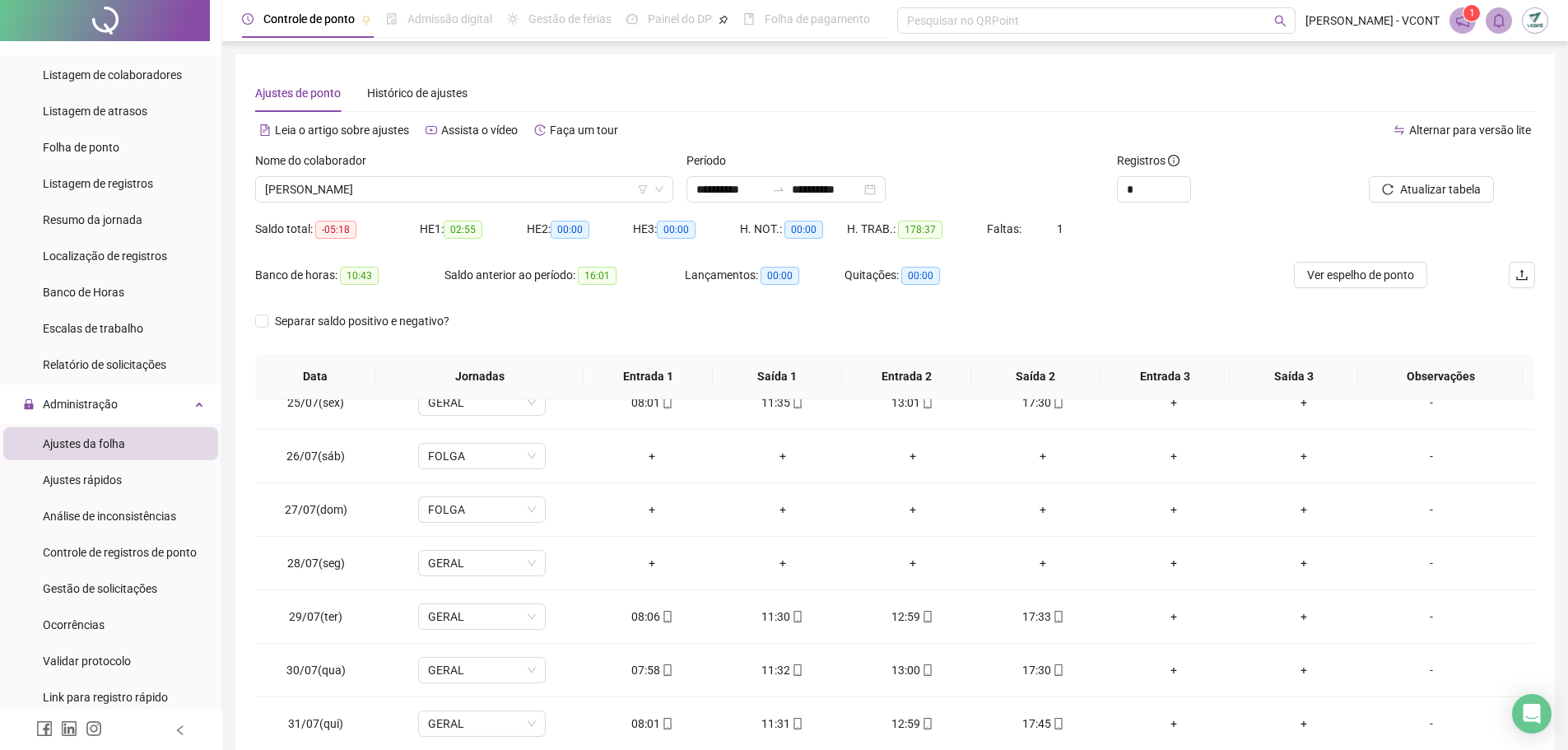
scroll to position [1060, 0]
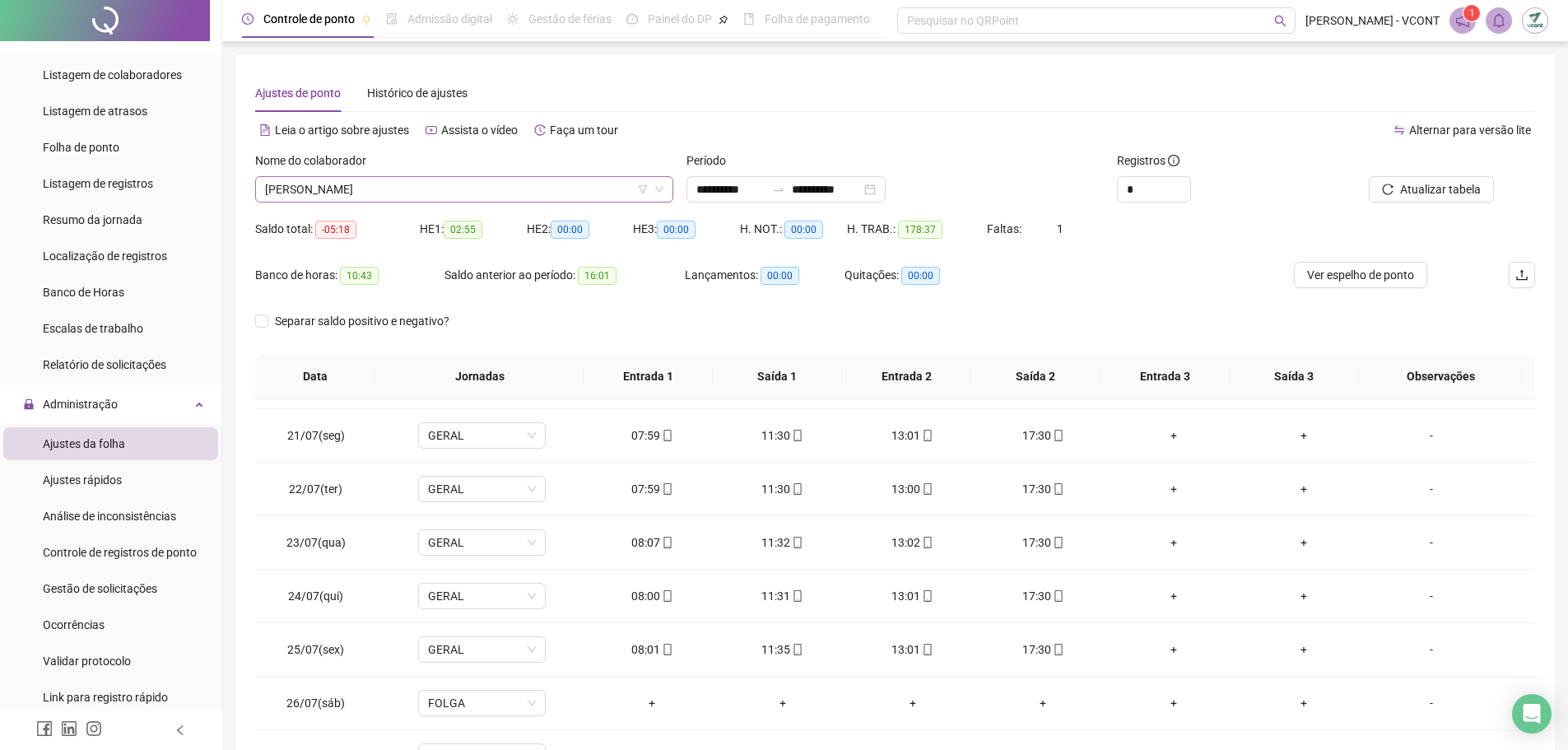
click at [555, 187] on span "[PERSON_NAME]" at bounding box center [464, 189] width 399 height 25
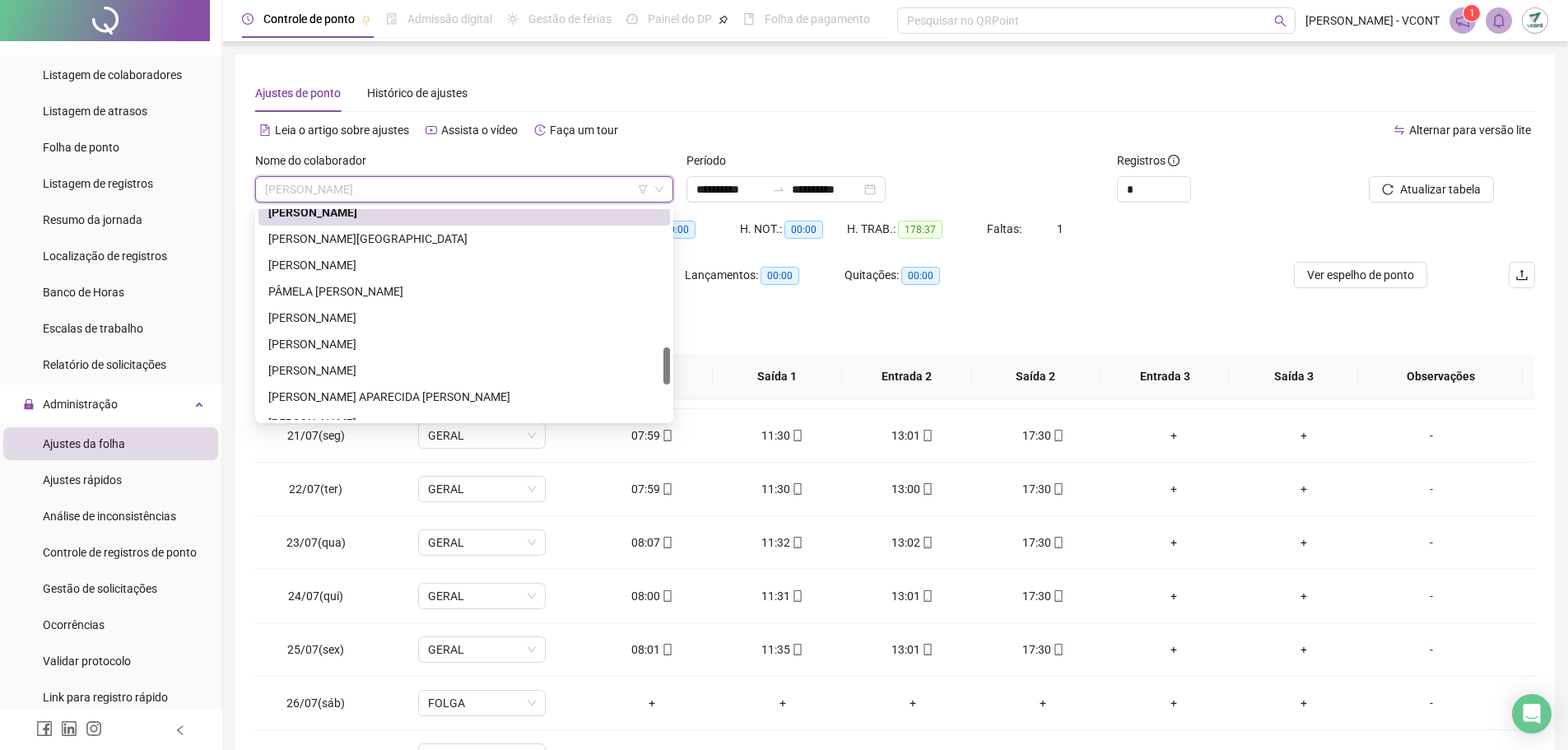
scroll to position [793, 0]
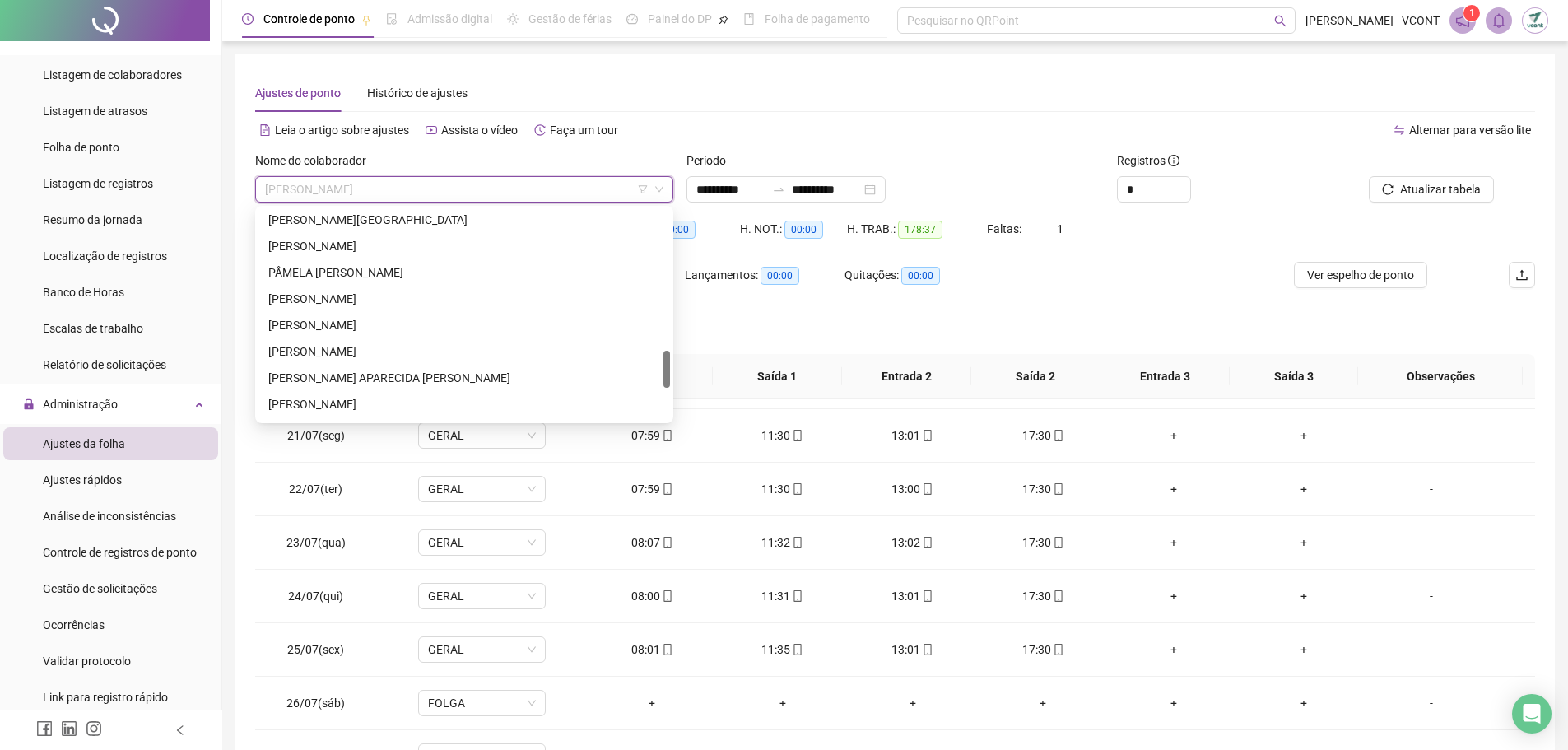
drag, startPoint x: 668, startPoint y: 328, endPoint x: 666, endPoint y: 359, distance: 31.1
click at [666, 359] on div at bounding box center [667, 369] width 7 height 37
click at [406, 219] on div "[PERSON_NAME][GEOGRAPHIC_DATA]" at bounding box center [465, 220] width 392 height 18
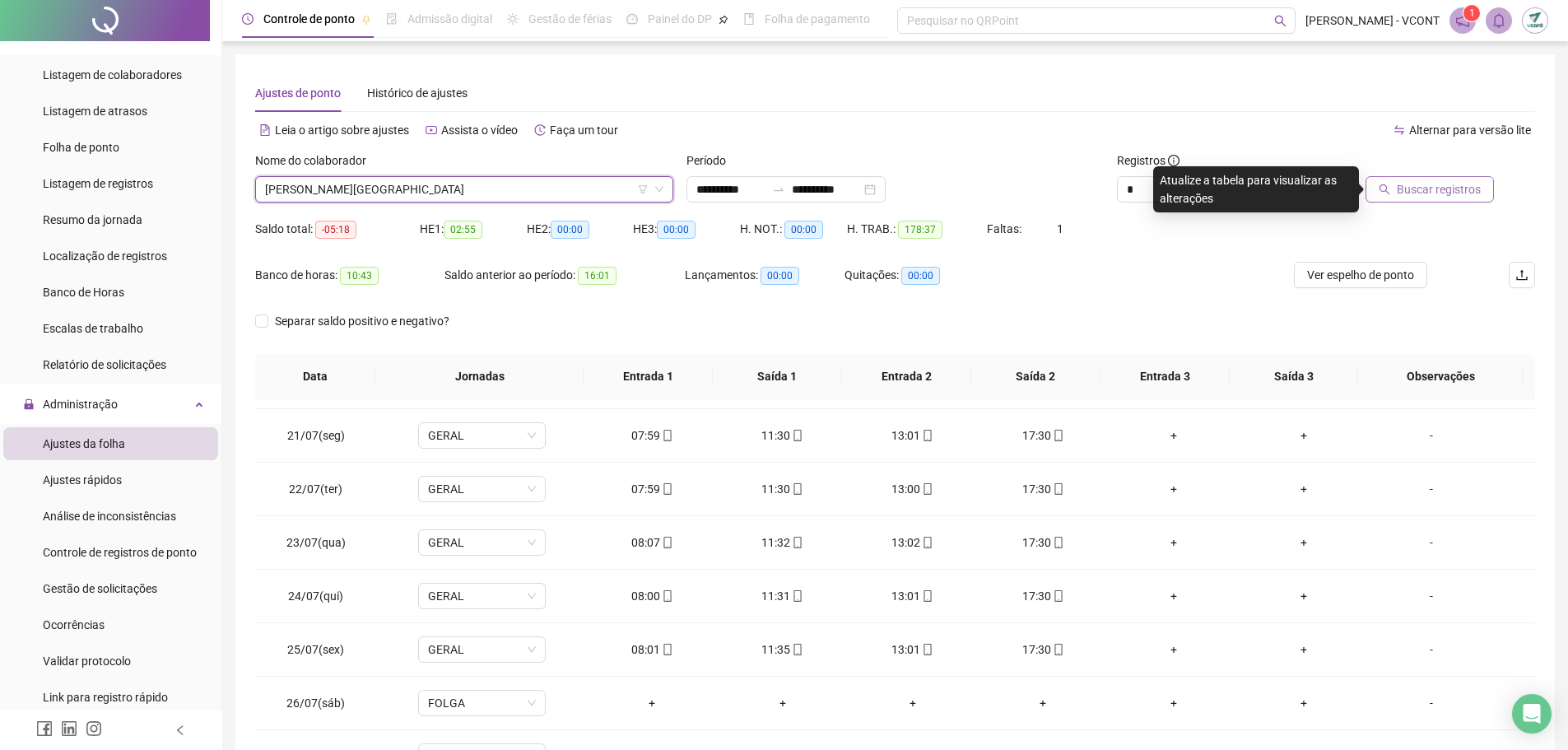
click at [1444, 193] on span "Buscar registros" at bounding box center [1439, 189] width 84 height 18
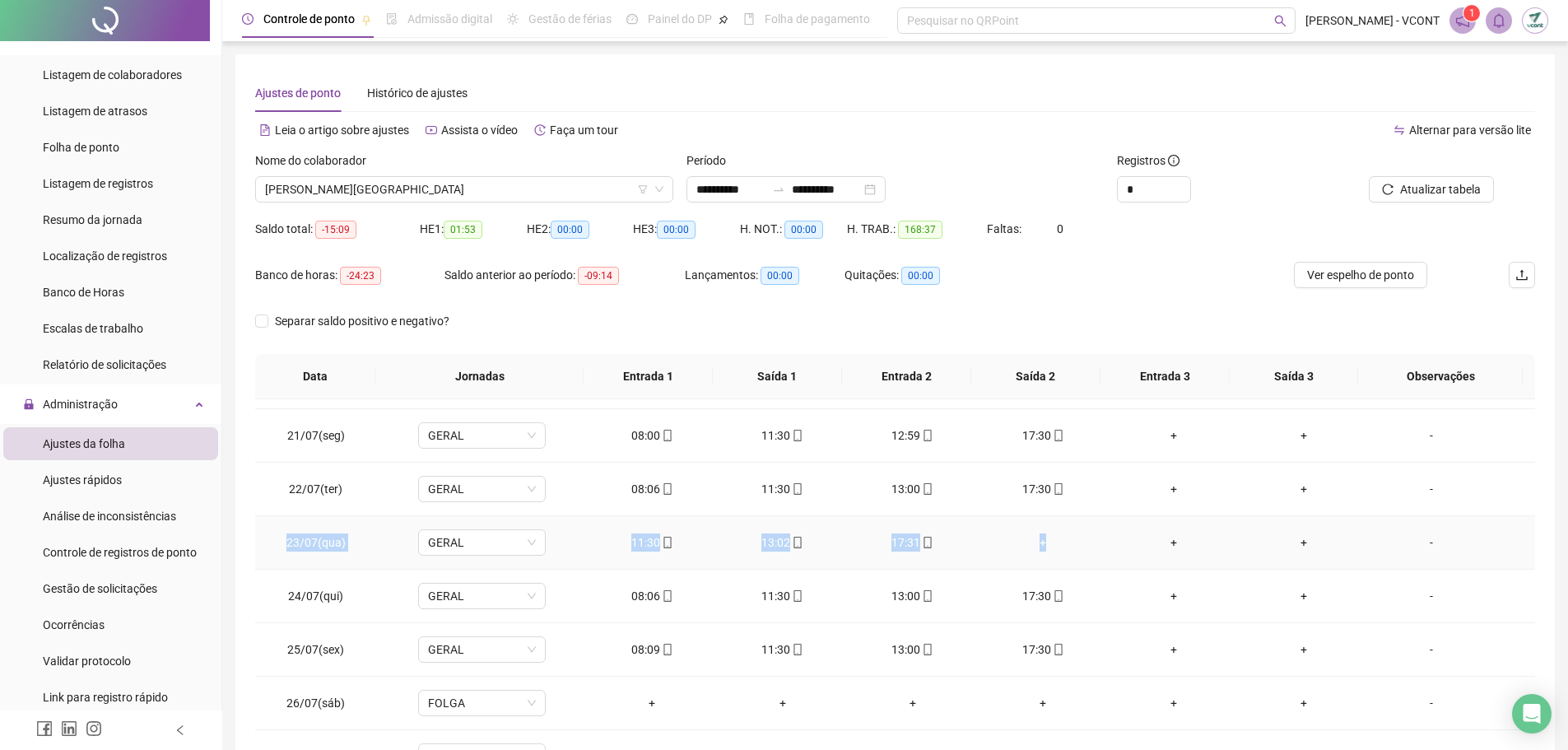
drag, startPoint x: 1072, startPoint y: 542, endPoint x: 277, endPoint y: 544, distance: 795.0
click at [277, 544] on tr "23/07(qua) GERAL 11:30 13:02 17:31 + + + -" at bounding box center [895, 543] width 1280 height 54
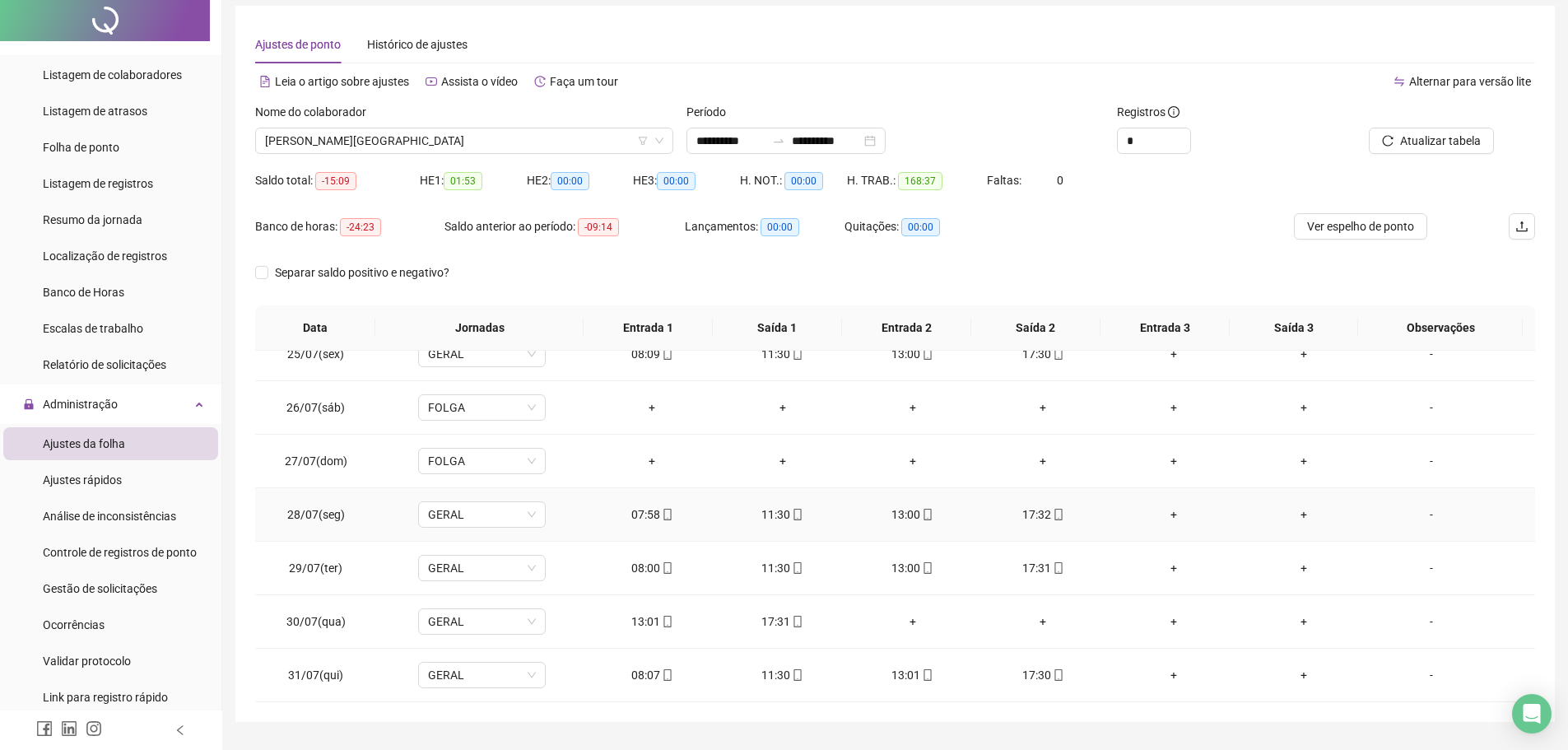
scroll to position [92, 0]
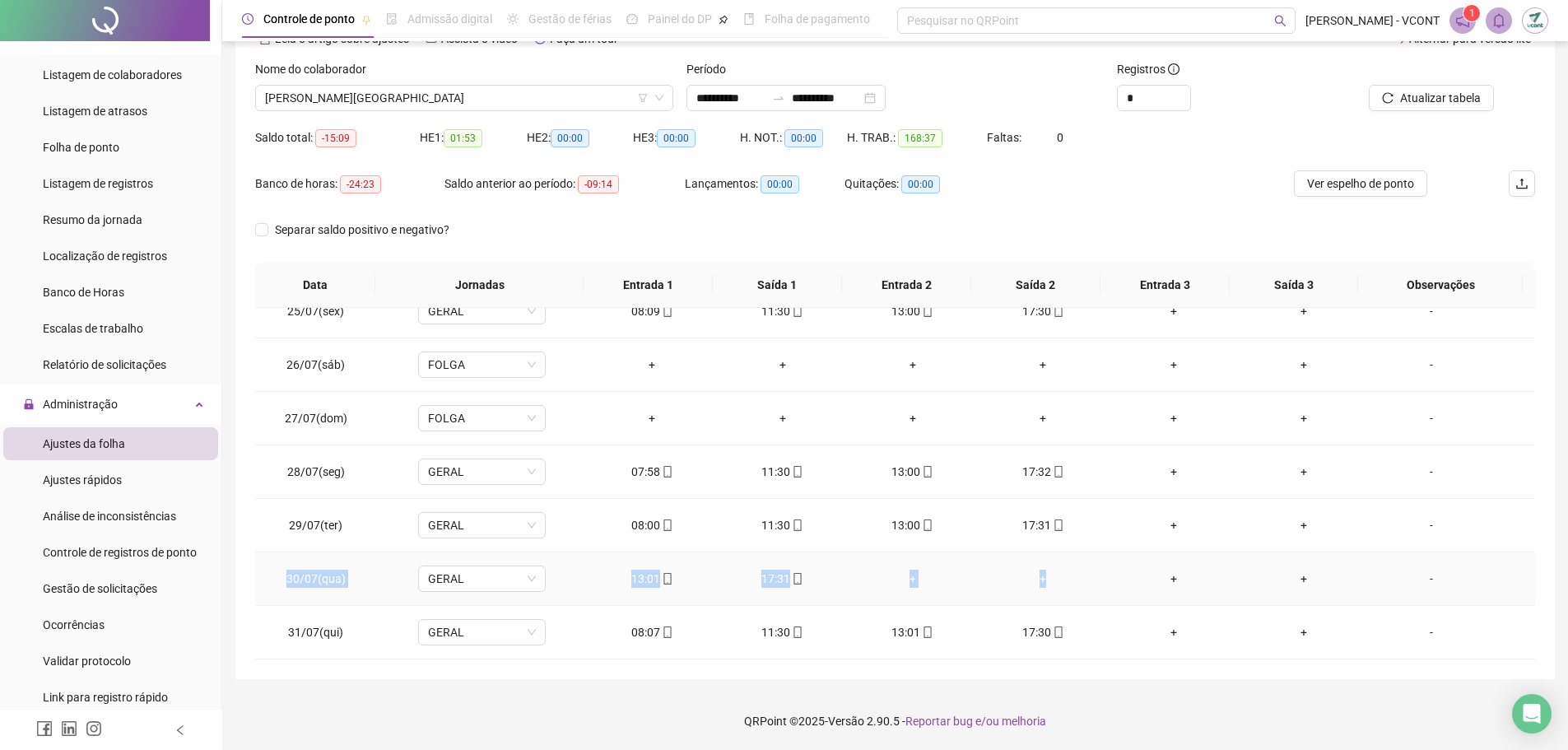
drag, startPoint x: 1085, startPoint y: 576, endPoint x: 273, endPoint y: 590, distance: 812.1
click at [273, 590] on tr "30/07(qua) GERAL 13:01 17:31 + + + + -" at bounding box center [895, 579] width 1280 height 54
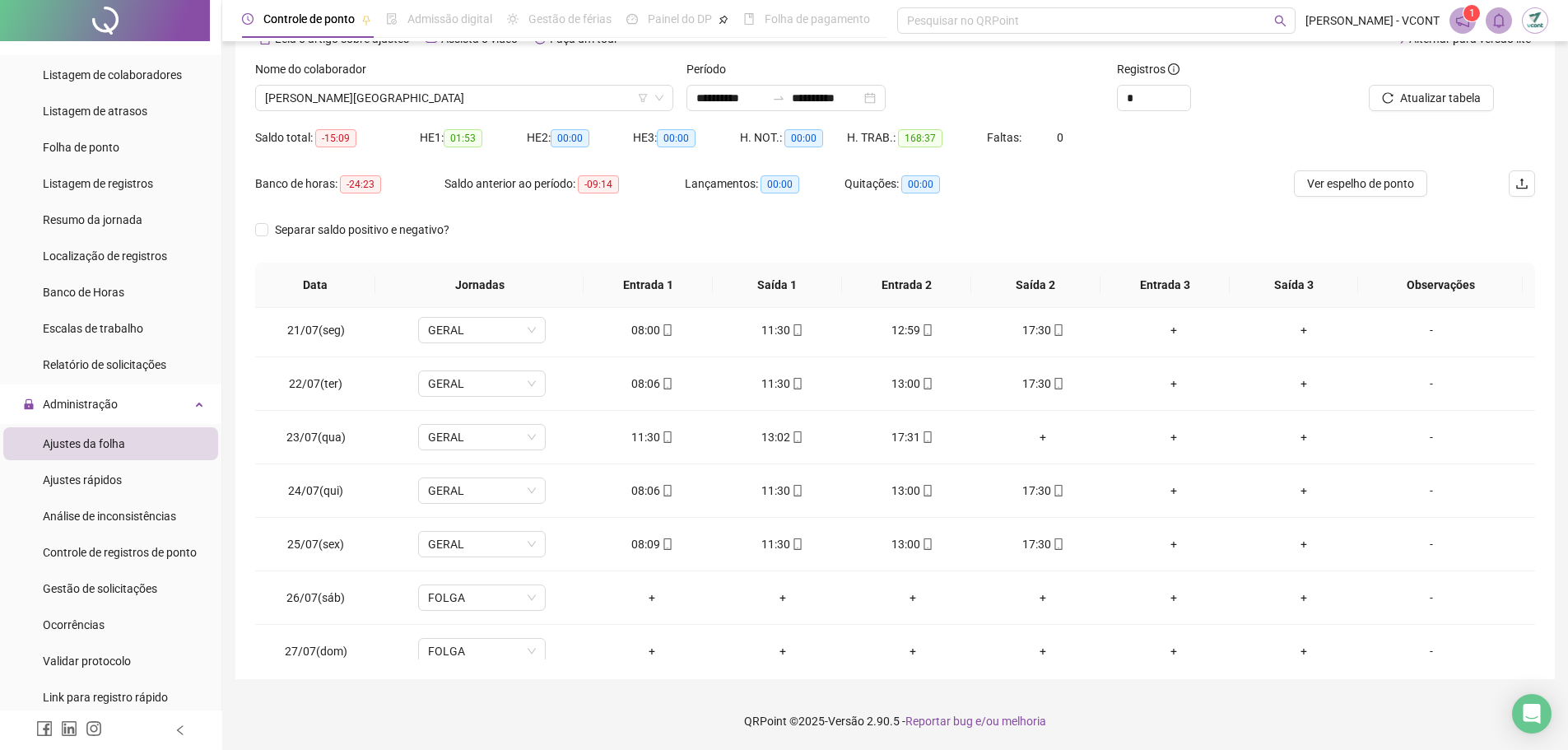
scroll to position [1060, 0]
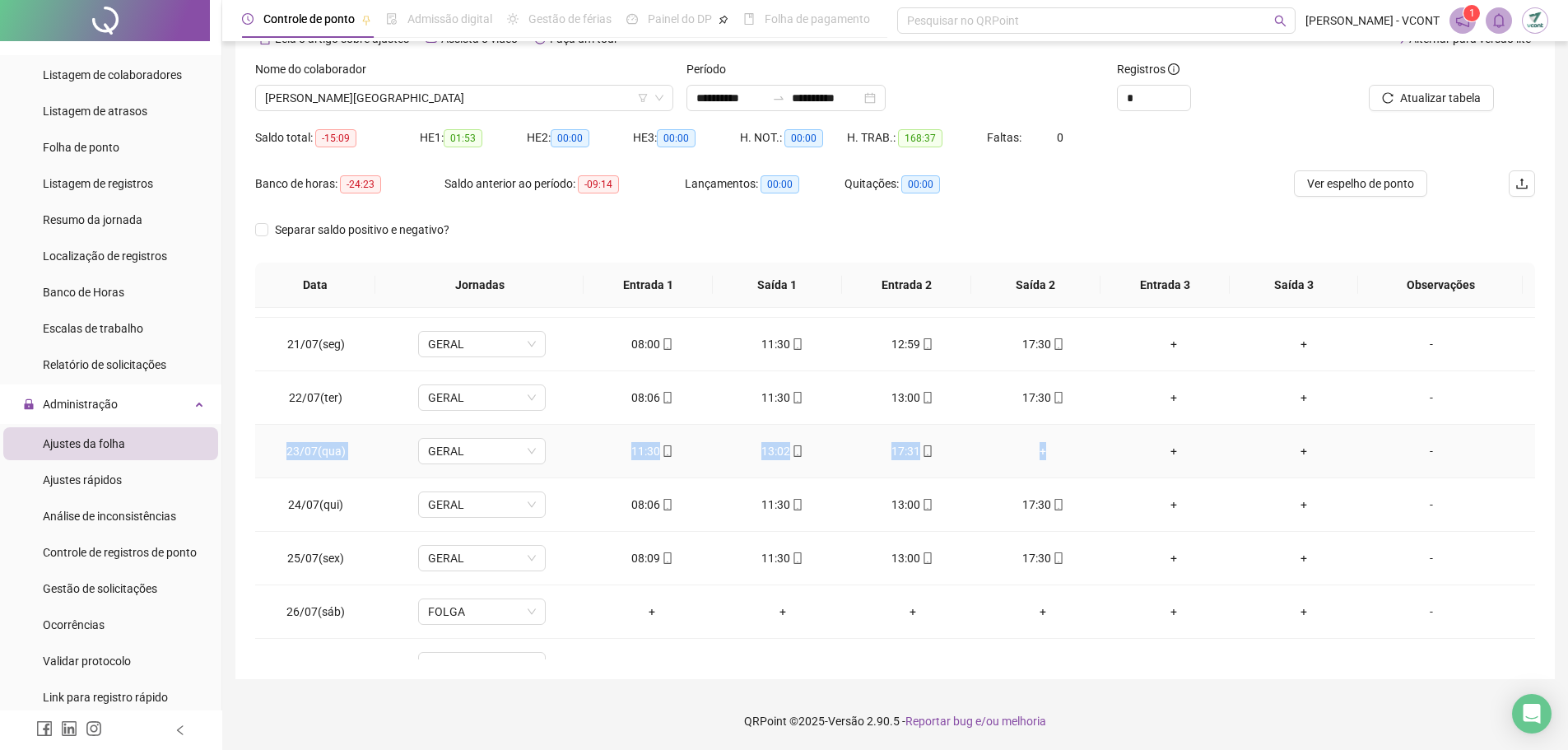
drag, startPoint x: 1090, startPoint y: 462, endPoint x: 279, endPoint y: 463, distance: 811.0
click at [279, 463] on tr "23/07(qua) GERAL 11:30 13:02 17:31 + + + -" at bounding box center [895, 452] width 1280 height 54
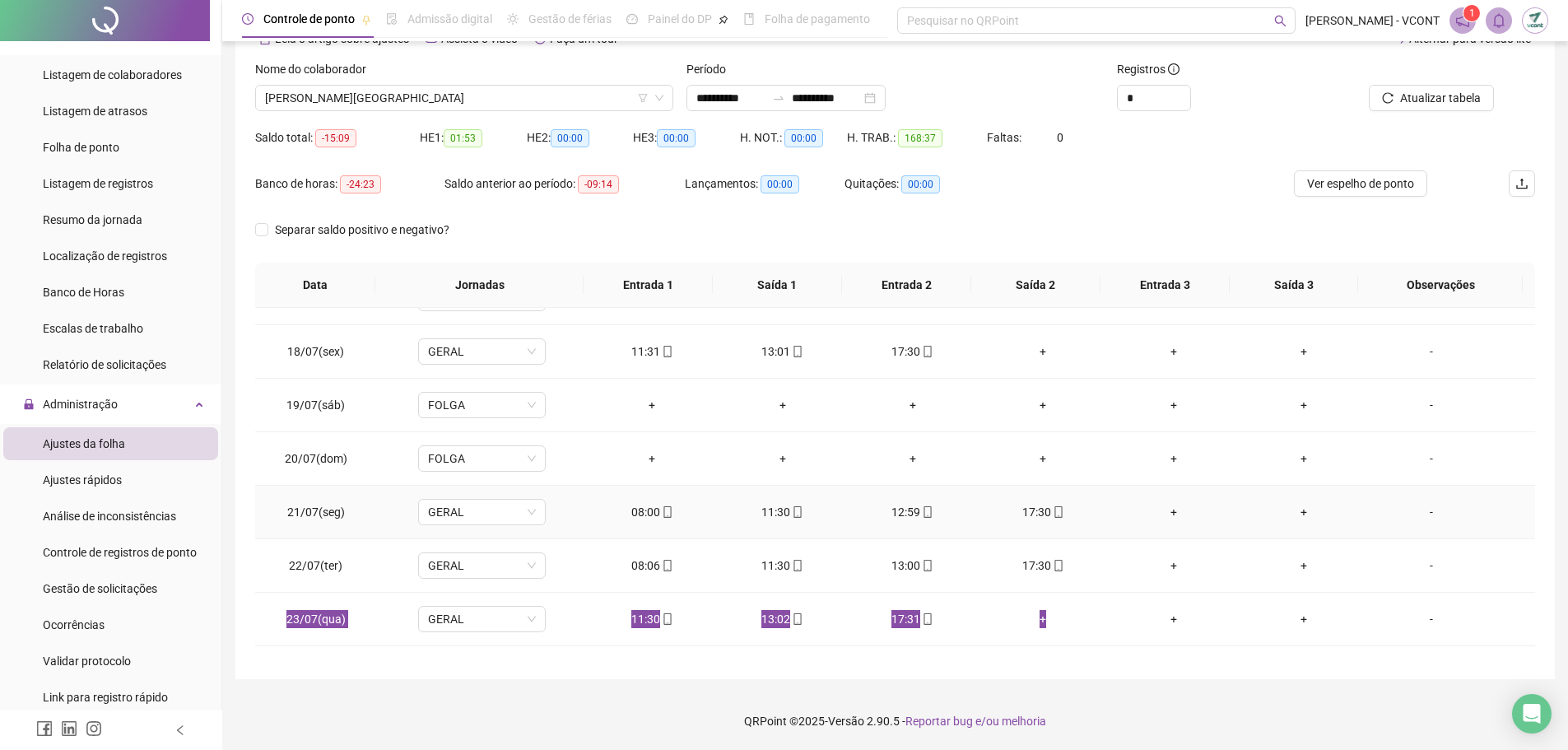
scroll to position [814, 0]
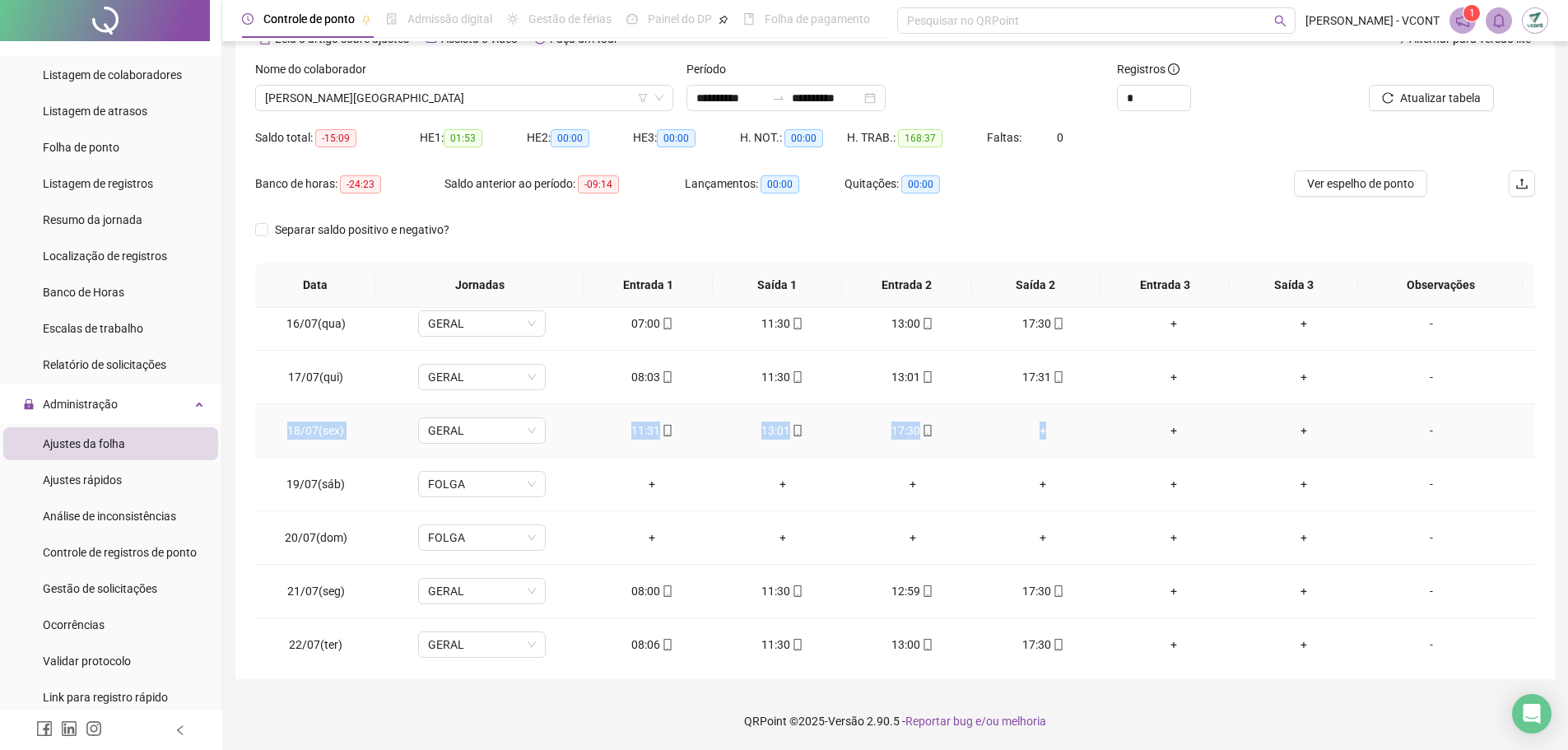
drag, startPoint x: 1081, startPoint y: 432, endPoint x: 275, endPoint y: 423, distance: 806.1
click at [275, 423] on tr "18/07(sex) GERAL 11:31 13:01 17:30 + + + -" at bounding box center [895, 431] width 1280 height 54
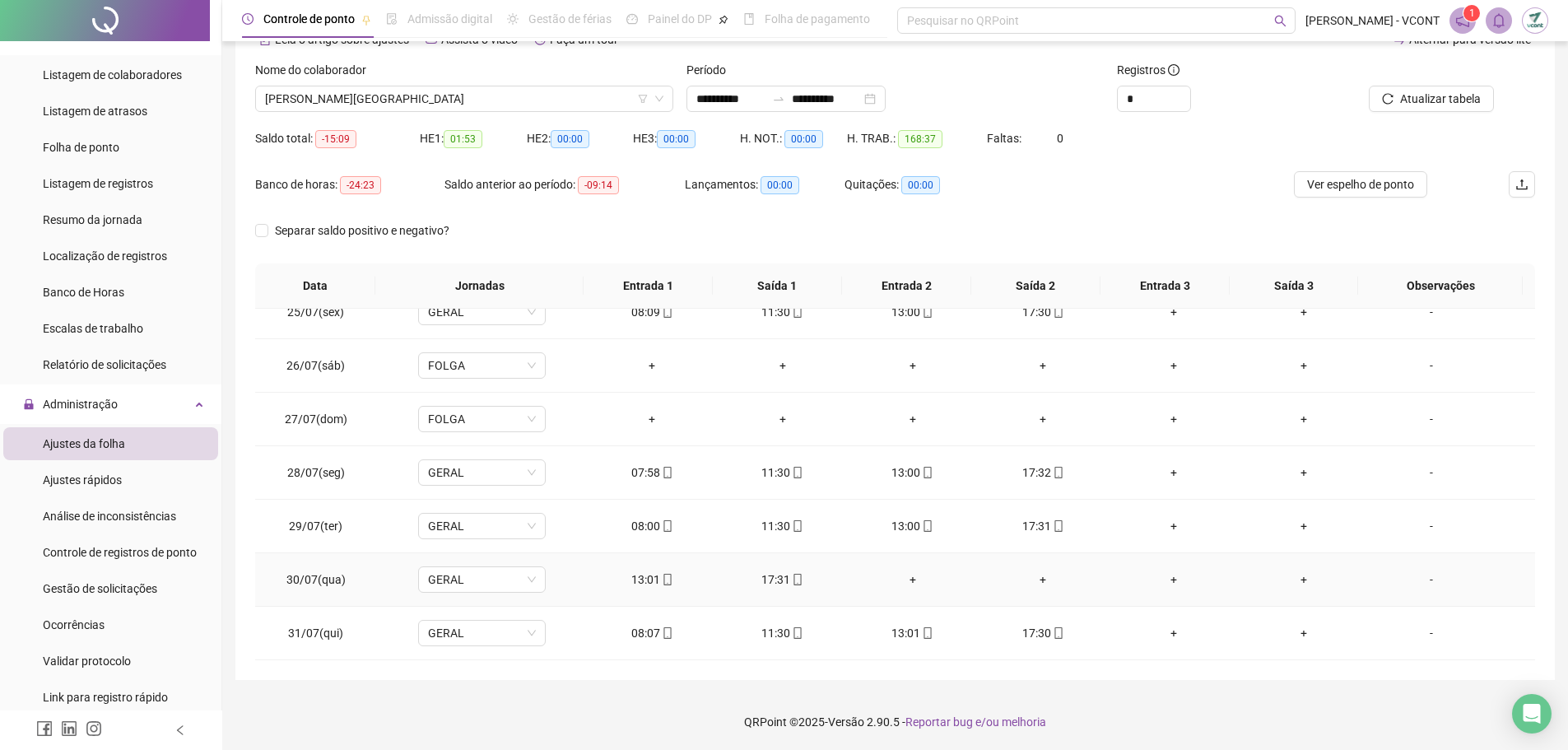
scroll to position [92, 0]
click at [421, 96] on span "[PERSON_NAME][GEOGRAPHIC_DATA]" at bounding box center [464, 97] width 399 height 25
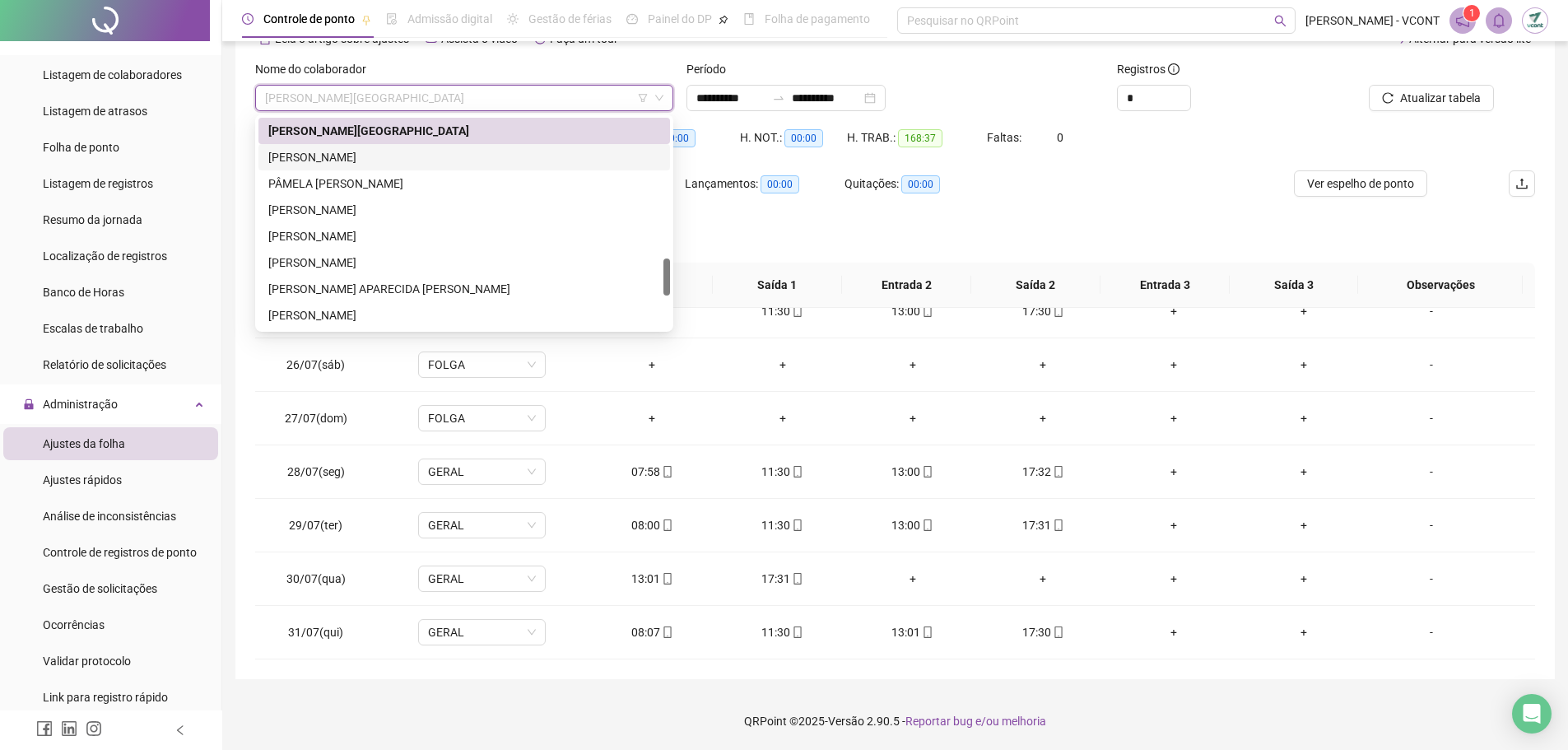
click at [387, 158] on div "[PERSON_NAME]" at bounding box center [465, 157] width 392 height 18
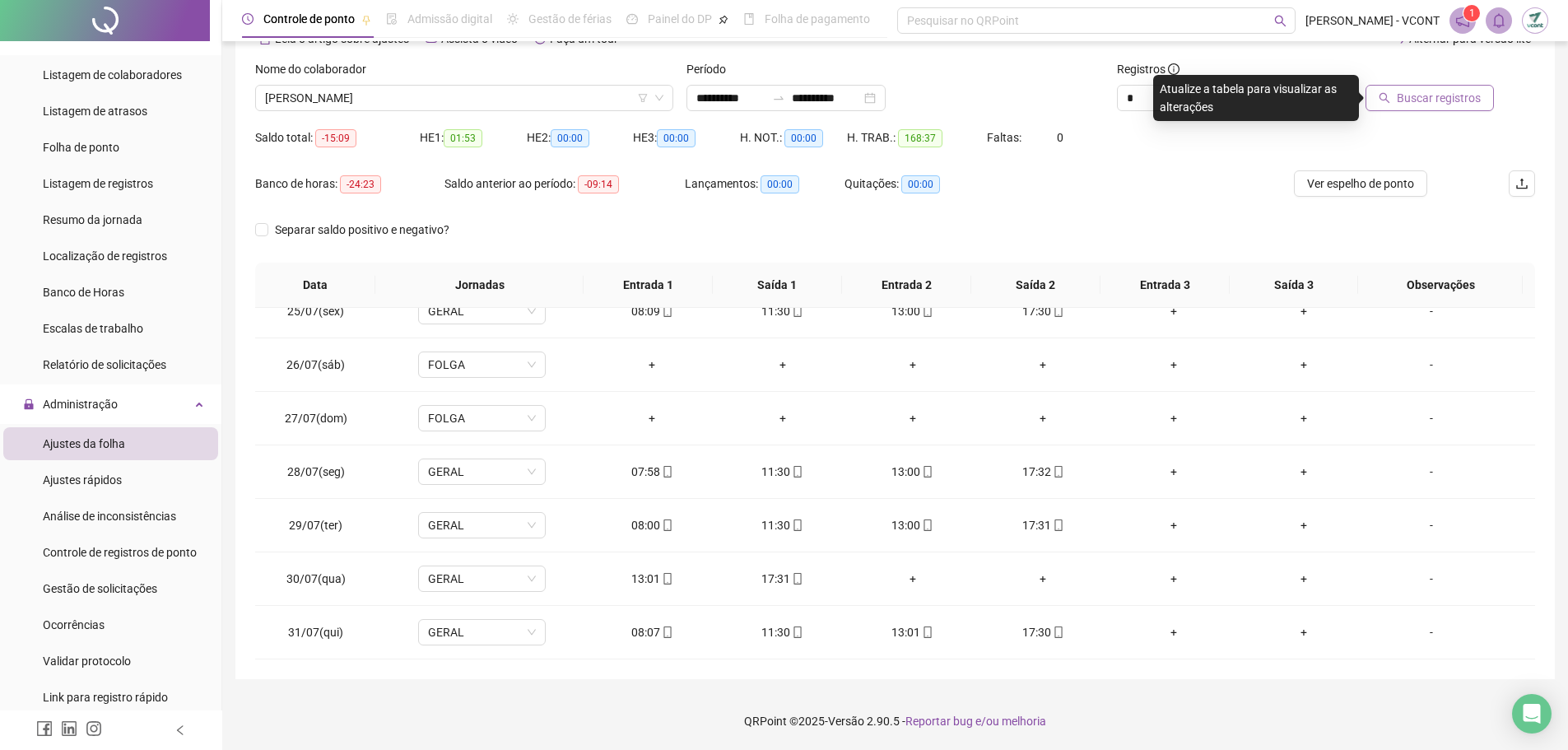
click at [1424, 103] on span "Buscar registros" at bounding box center [1439, 97] width 84 height 18
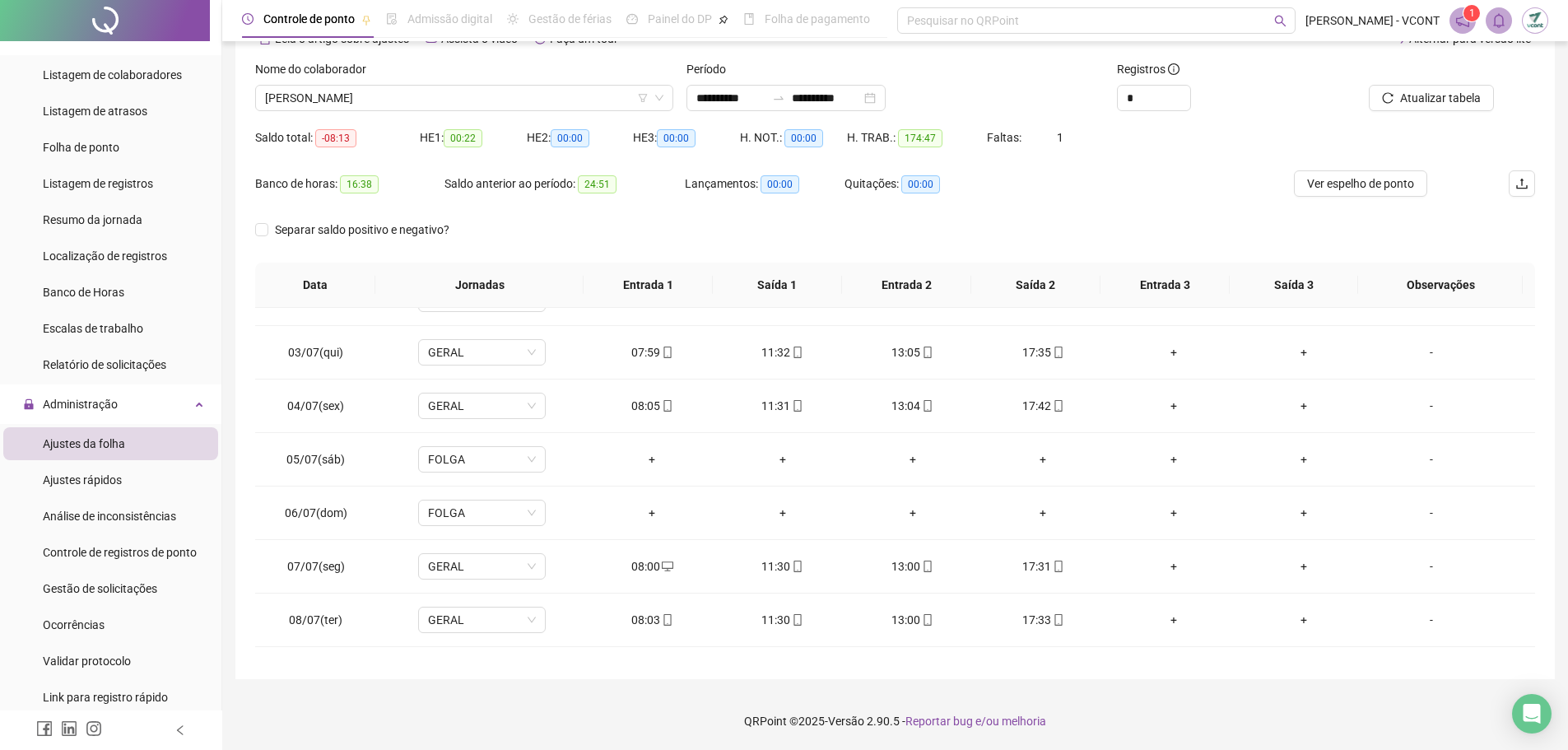
scroll to position [0, 0]
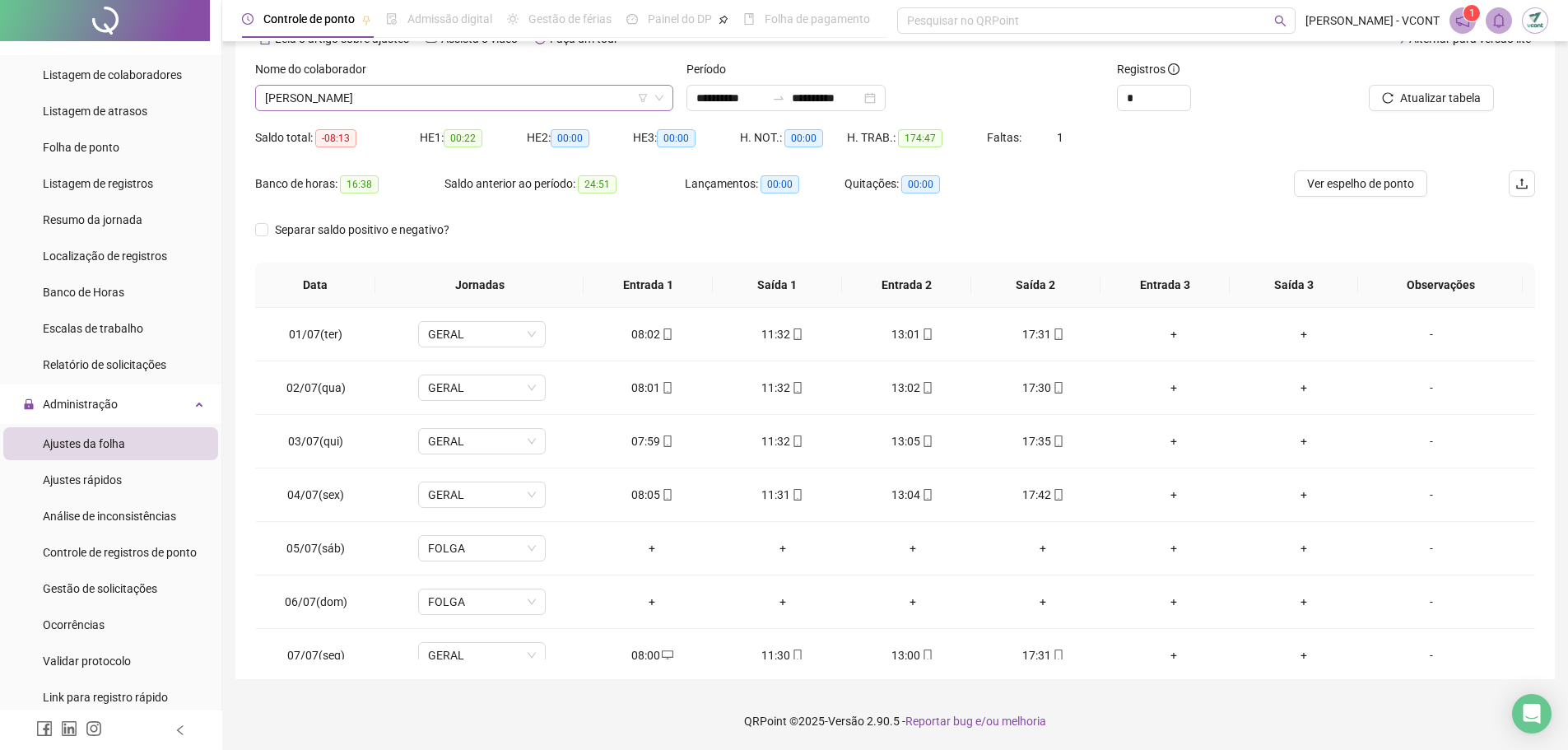
click at [490, 97] on span "[PERSON_NAME]" at bounding box center [464, 97] width 399 height 25
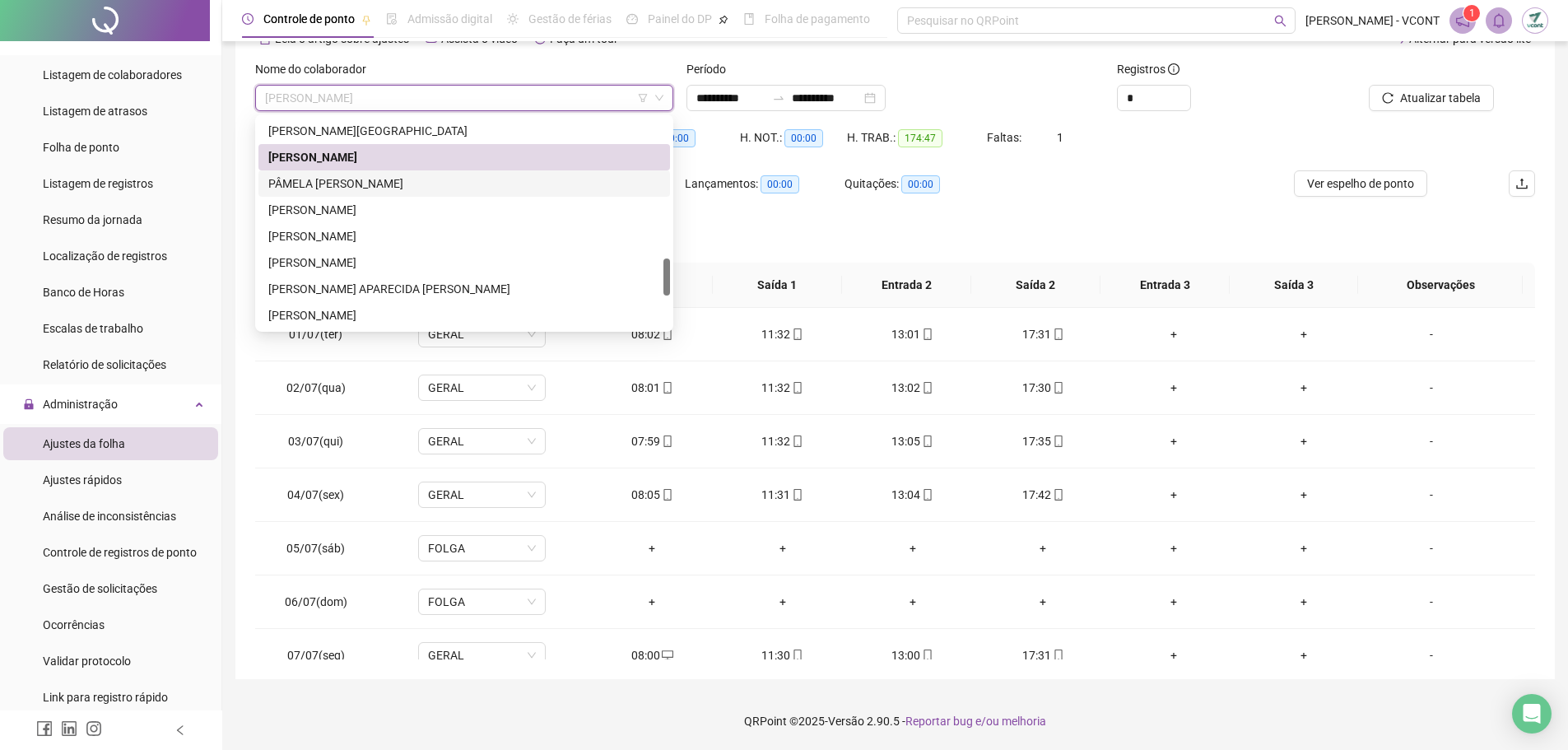
click at [399, 187] on div "PÂMELA [PERSON_NAME]" at bounding box center [465, 183] width 392 height 18
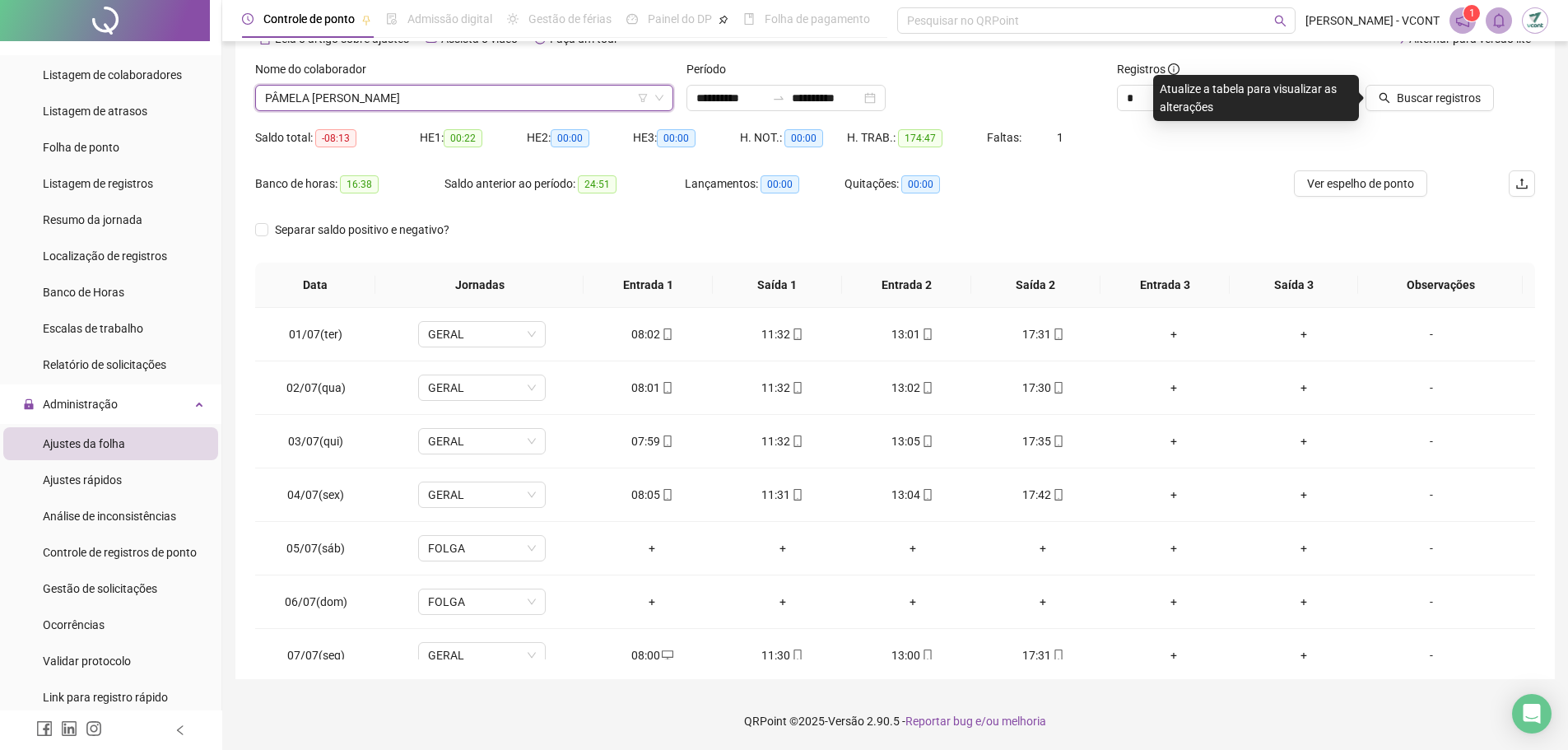
click at [1428, 84] on div at bounding box center [1414, 72] width 161 height 25
click at [1428, 90] on span "Buscar registros" at bounding box center [1439, 97] width 84 height 18
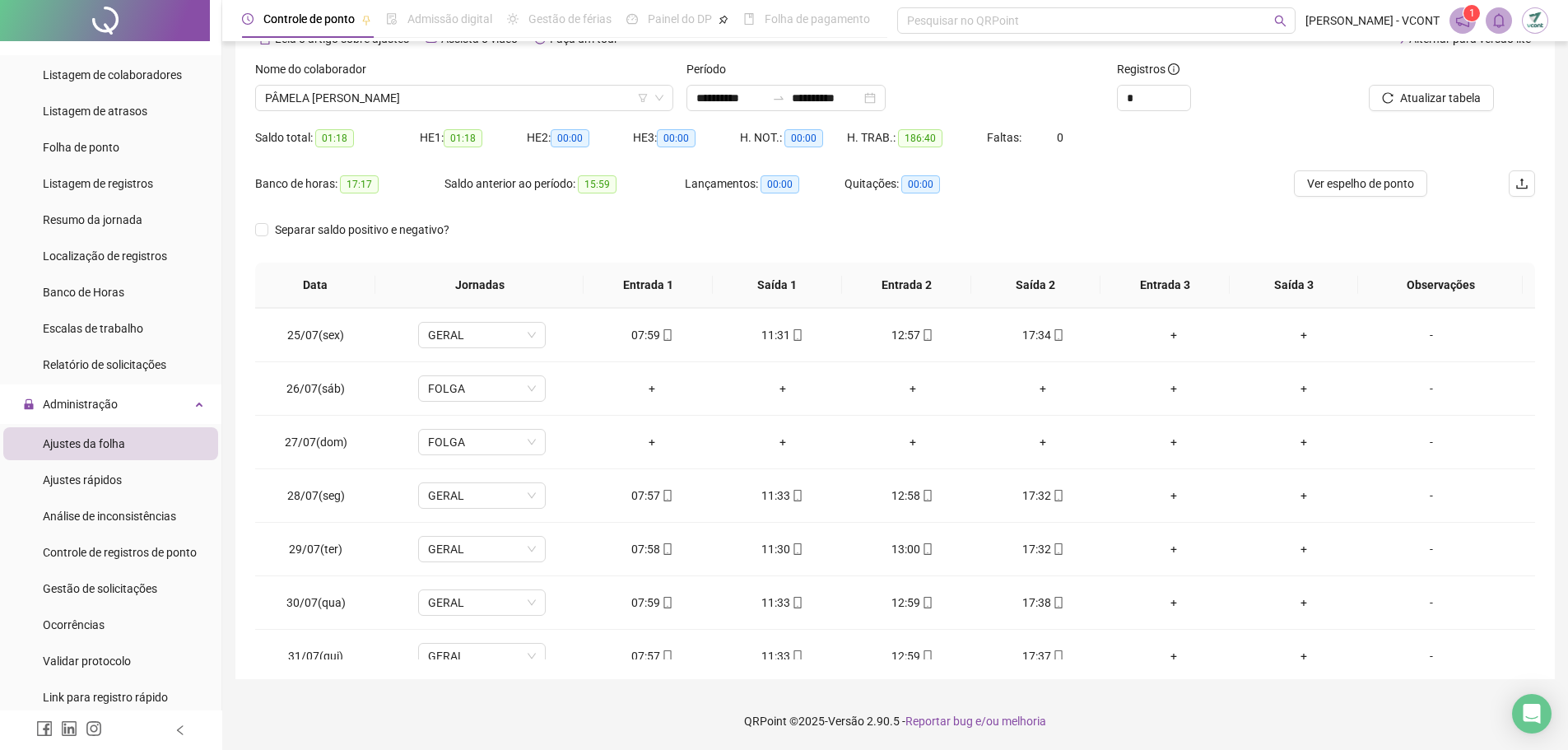
scroll to position [1307, 0]
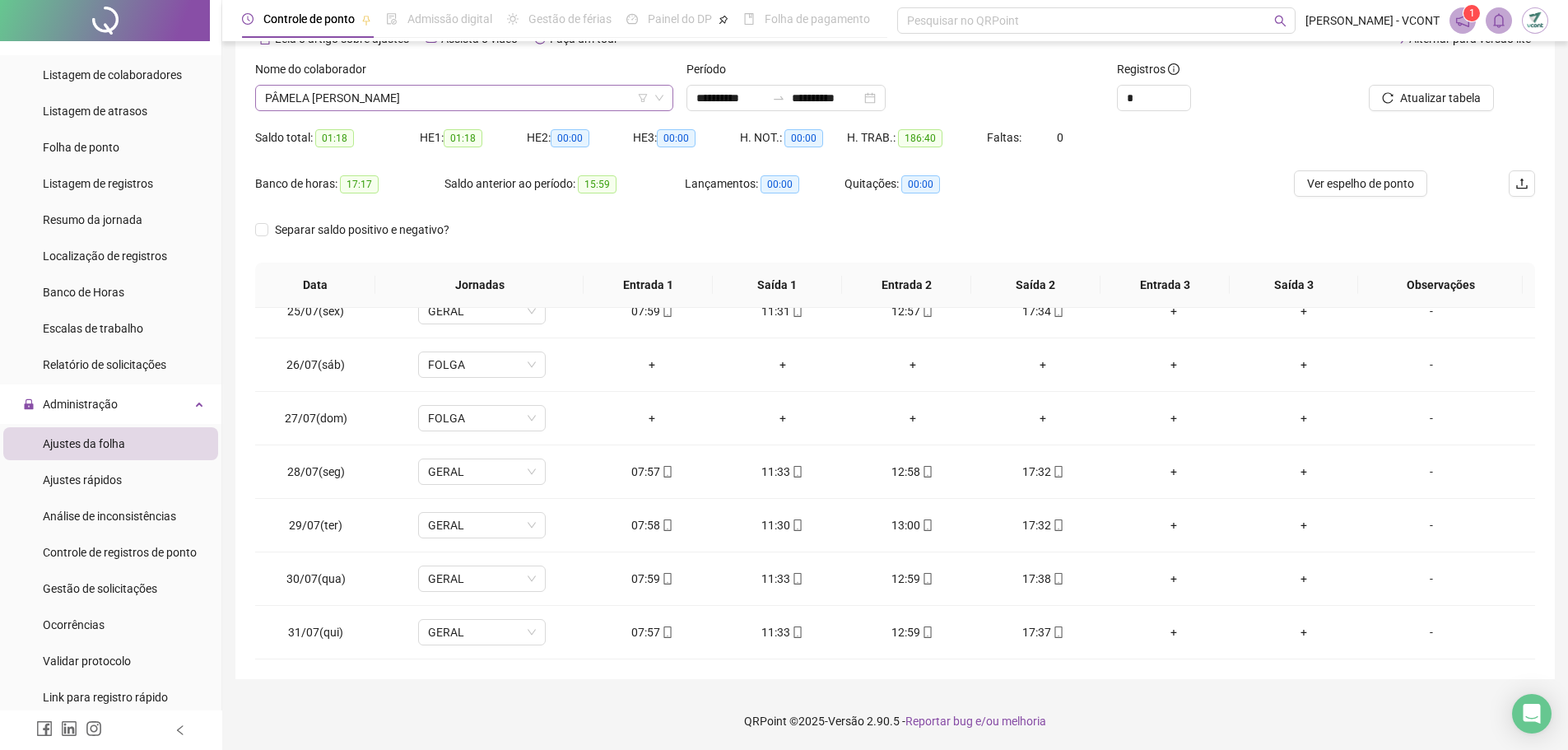
click at [485, 97] on span "PÂMELA [PERSON_NAME]" at bounding box center [464, 97] width 399 height 25
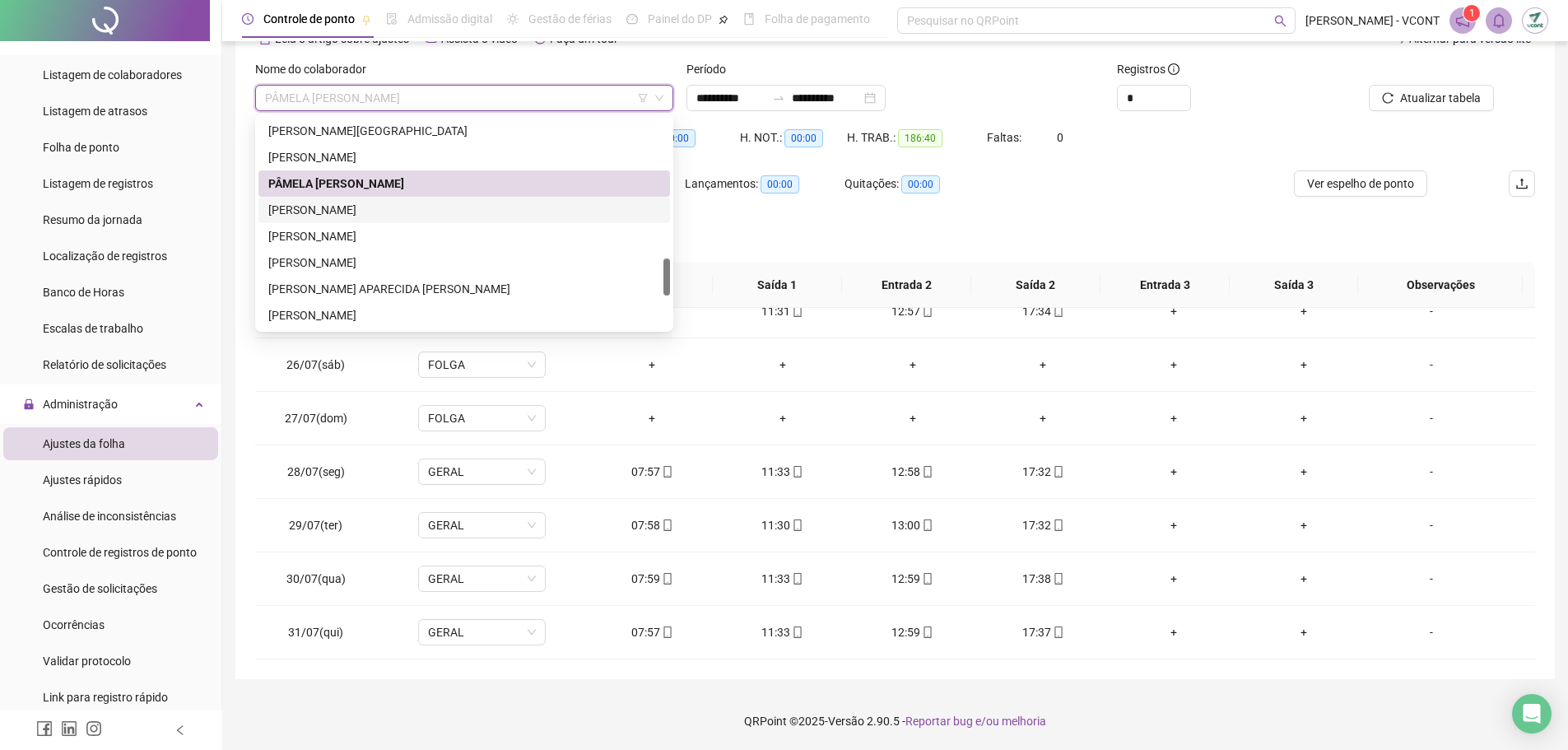
drag, startPoint x: 399, startPoint y: 205, endPoint x: 561, endPoint y: 222, distance: 162.9
click at [402, 205] on div "[PERSON_NAME]" at bounding box center [465, 210] width 392 height 18
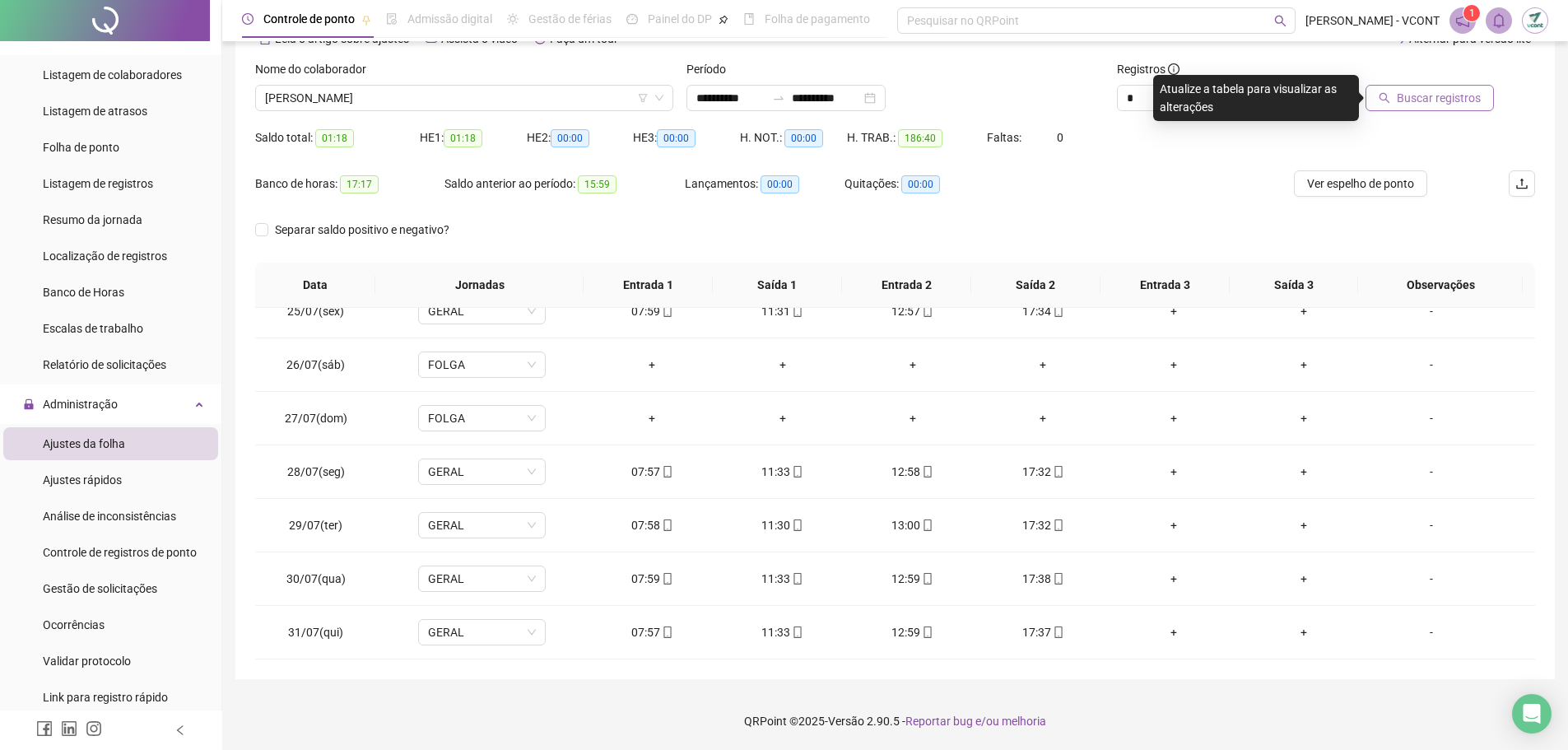
click at [1398, 101] on button "Buscar registros" at bounding box center [1430, 97] width 128 height 26
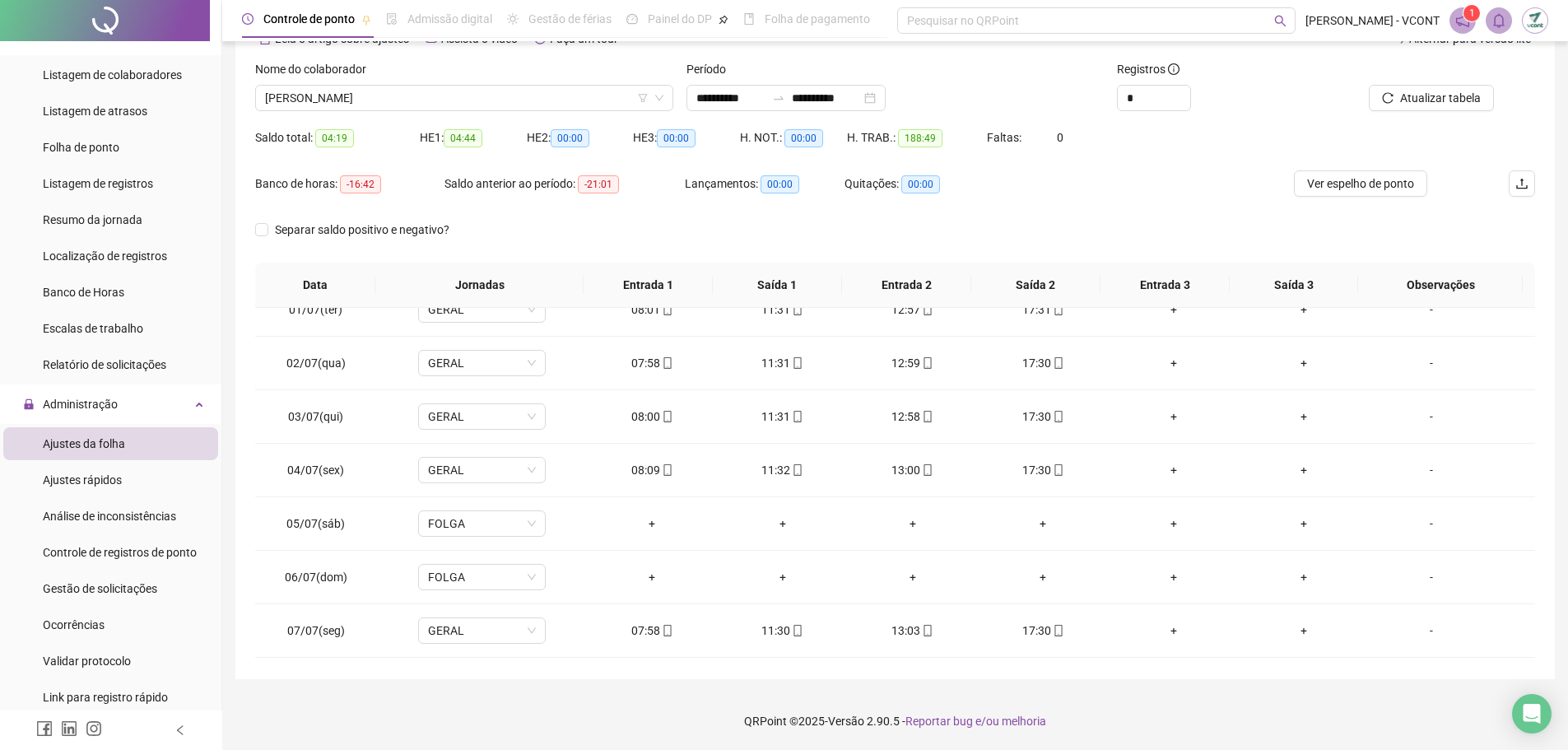
scroll to position [0, 0]
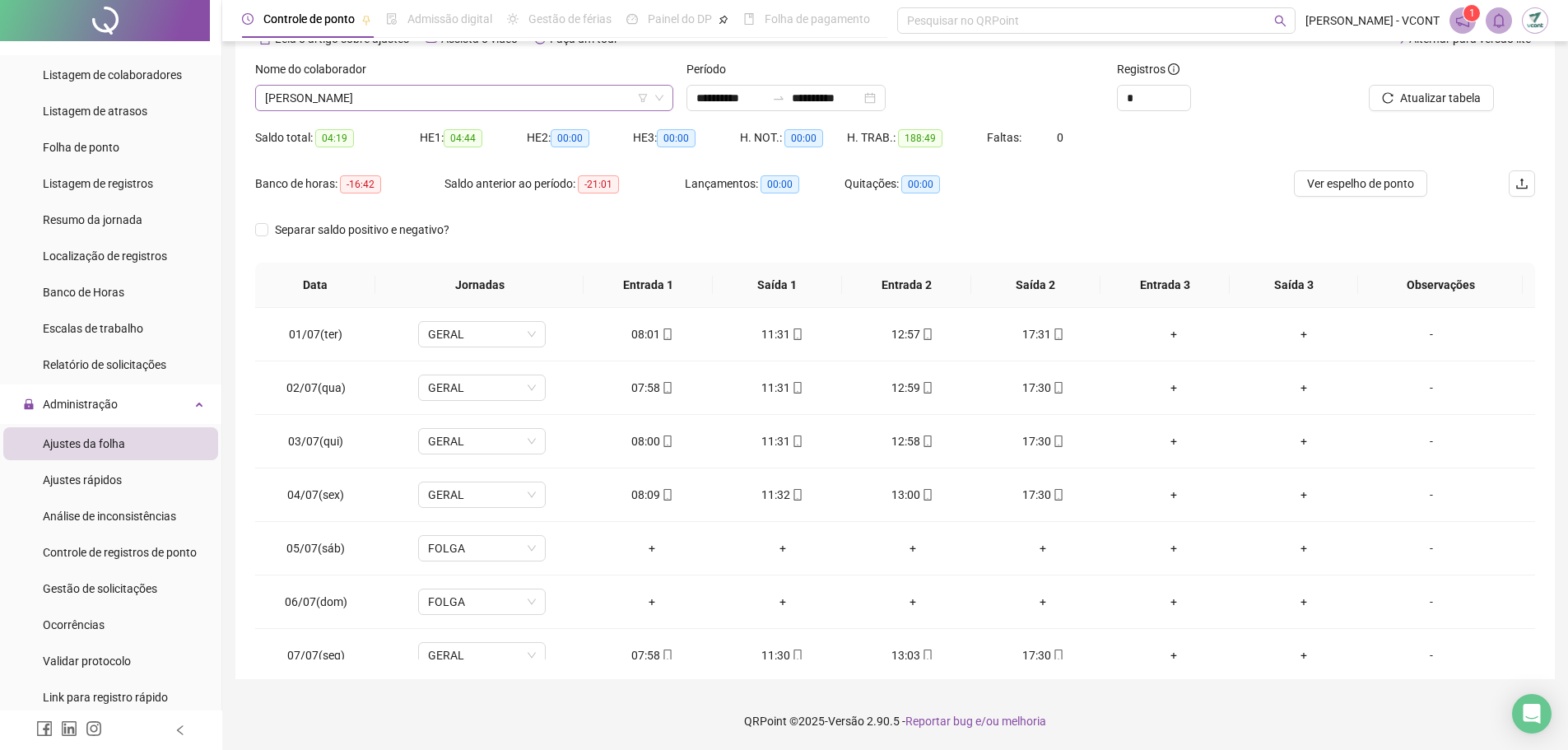
click at [502, 94] on span "[PERSON_NAME]" at bounding box center [464, 97] width 399 height 25
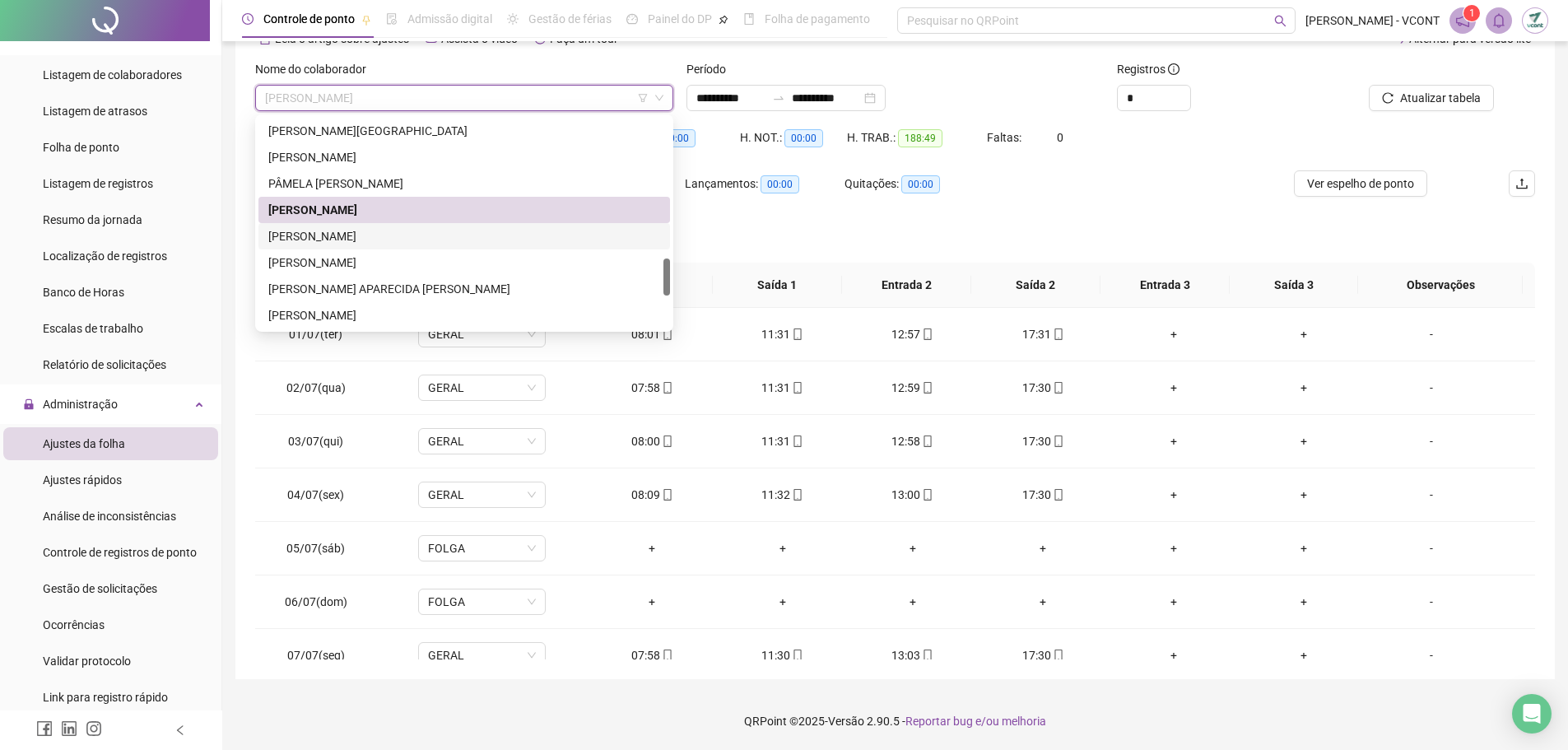
drag, startPoint x: 349, startPoint y: 231, endPoint x: 361, endPoint y: 235, distance: 12.6
click at [350, 232] on div "[PERSON_NAME]" at bounding box center [465, 236] width 392 height 18
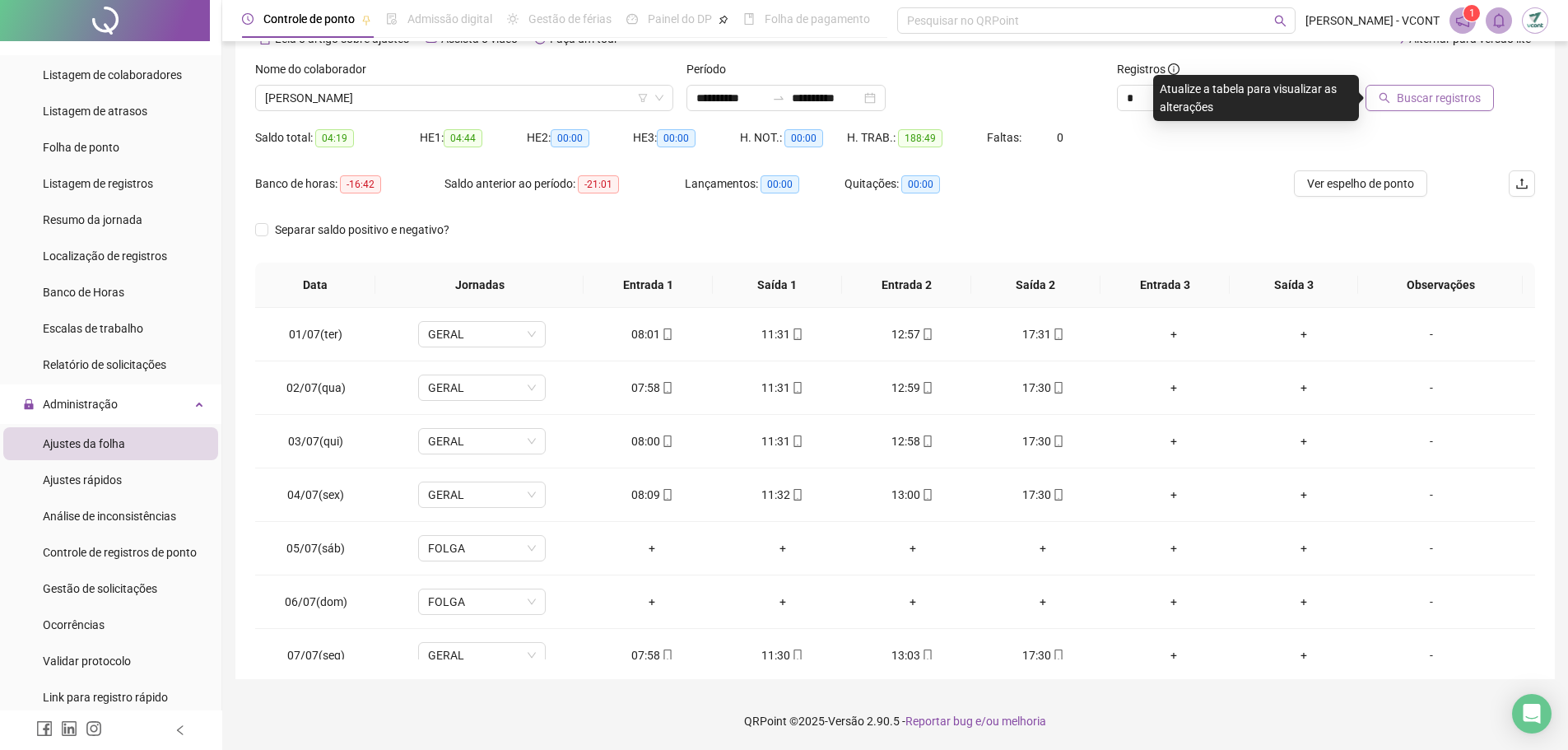
click at [1433, 87] on button "Buscar registros" at bounding box center [1430, 97] width 128 height 26
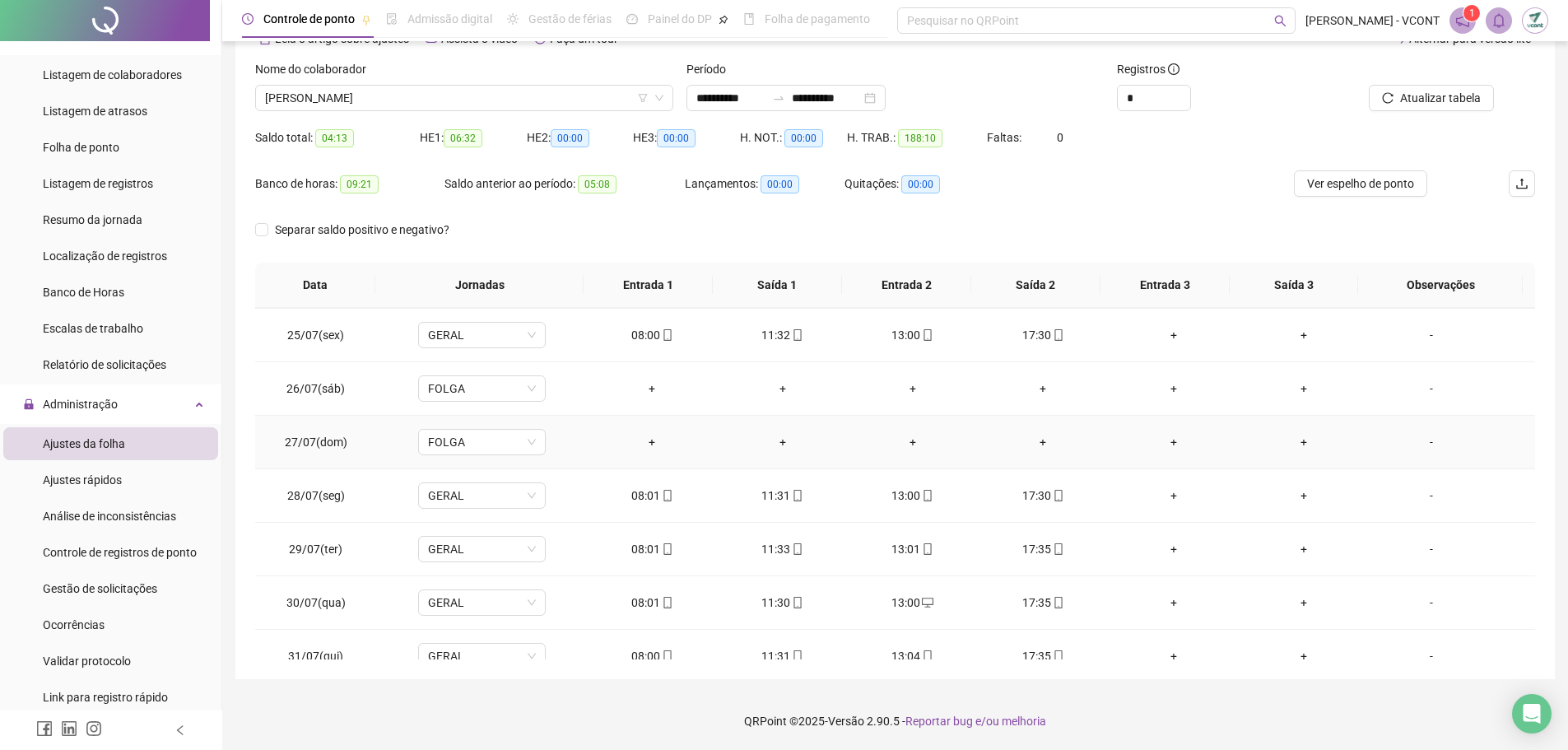
scroll to position [1307, 0]
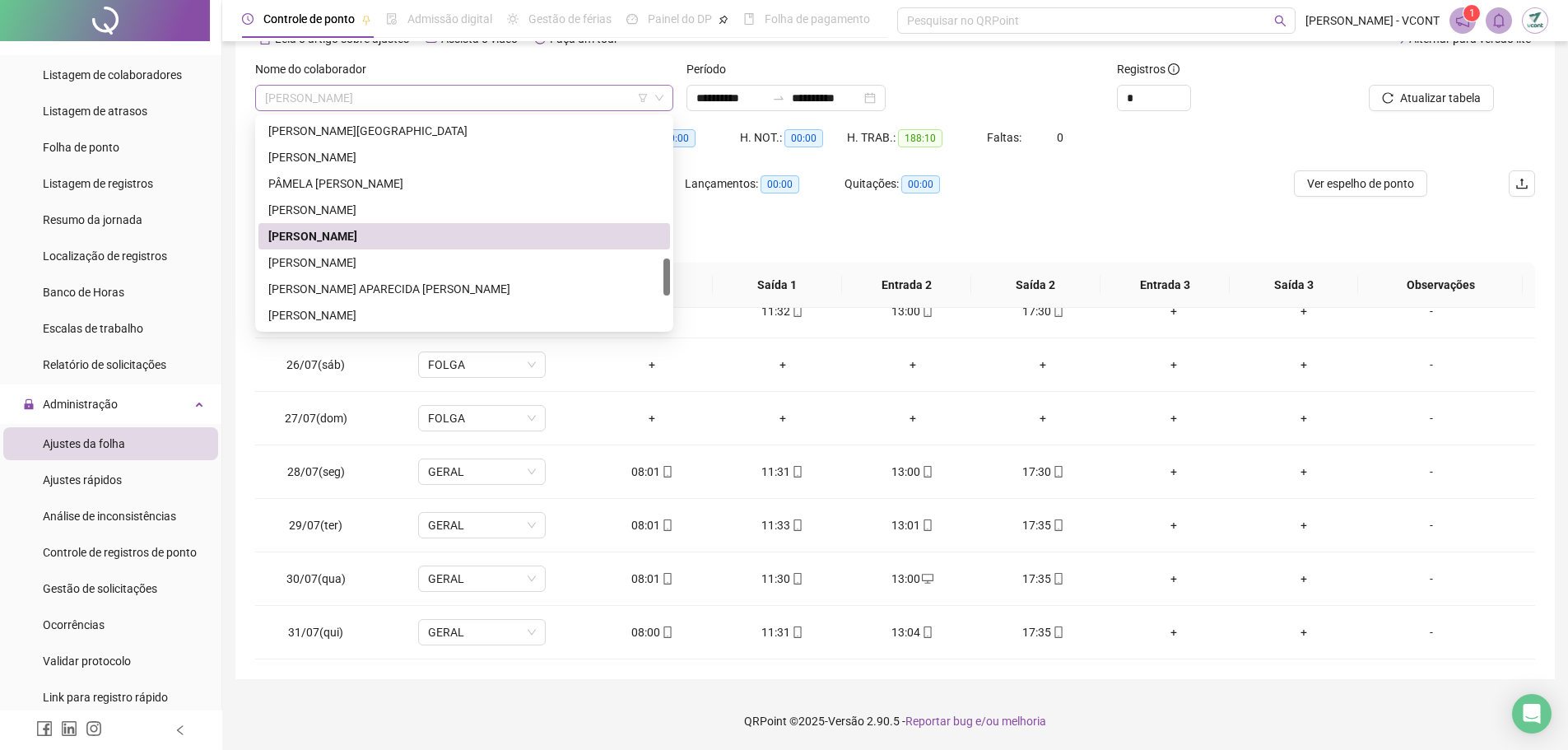
click at [395, 95] on span "[PERSON_NAME]" at bounding box center [464, 97] width 399 height 25
click at [342, 258] on div "[PERSON_NAME]" at bounding box center [465, 263] width 392 height 18
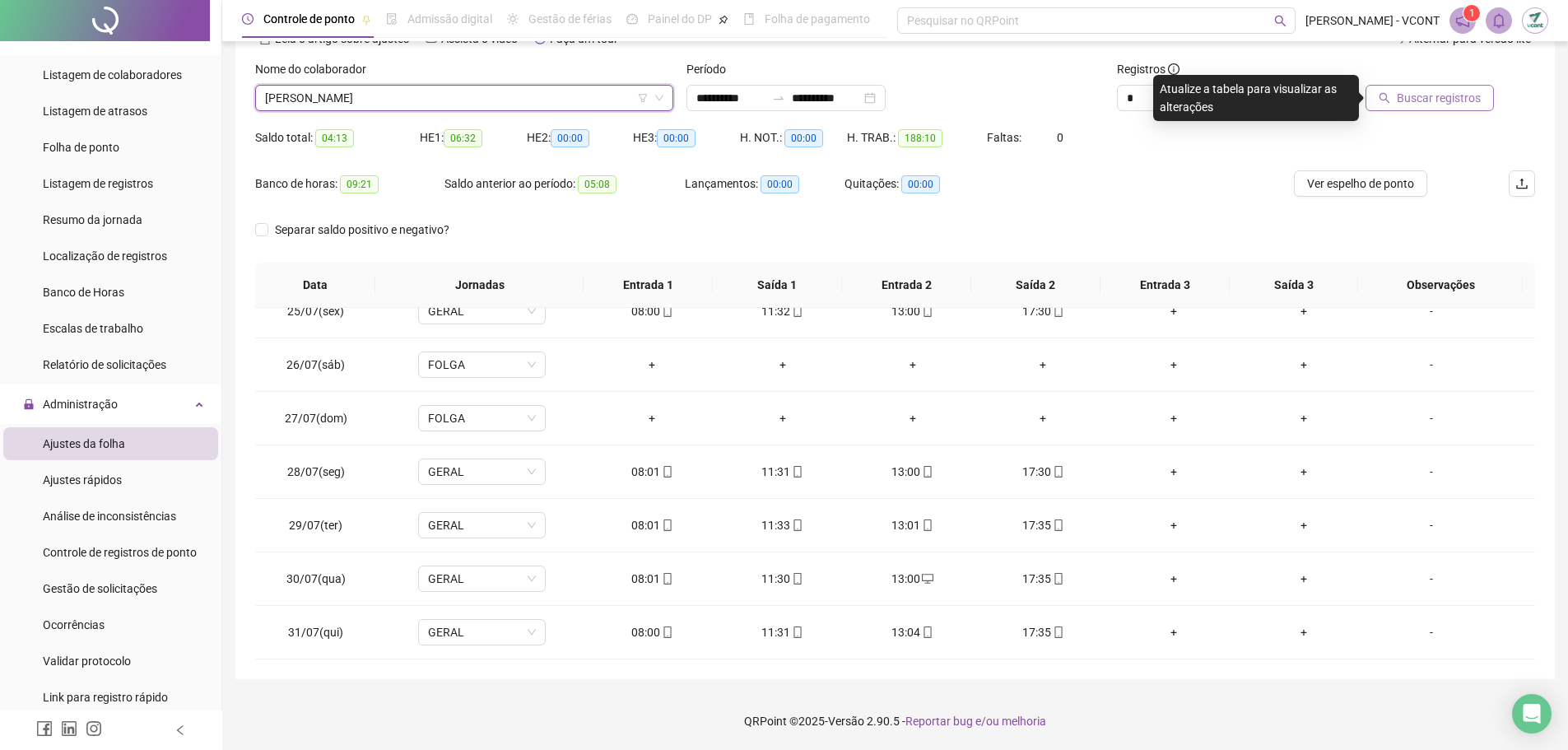
click at [1463, 94] on span "Buscar registros" at bounding box center [1439, 97] width 84 height 18
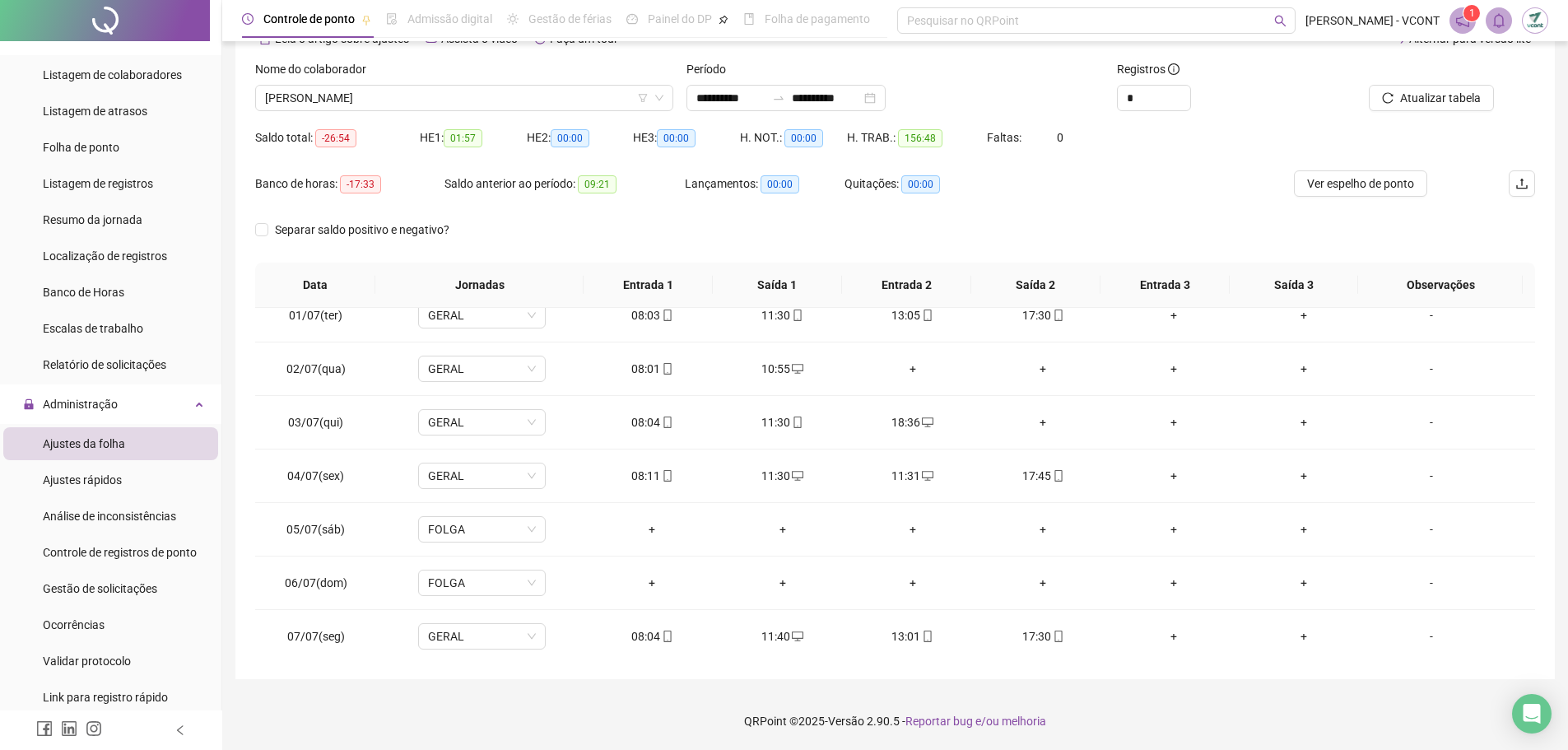
scroll to position [0, 0]
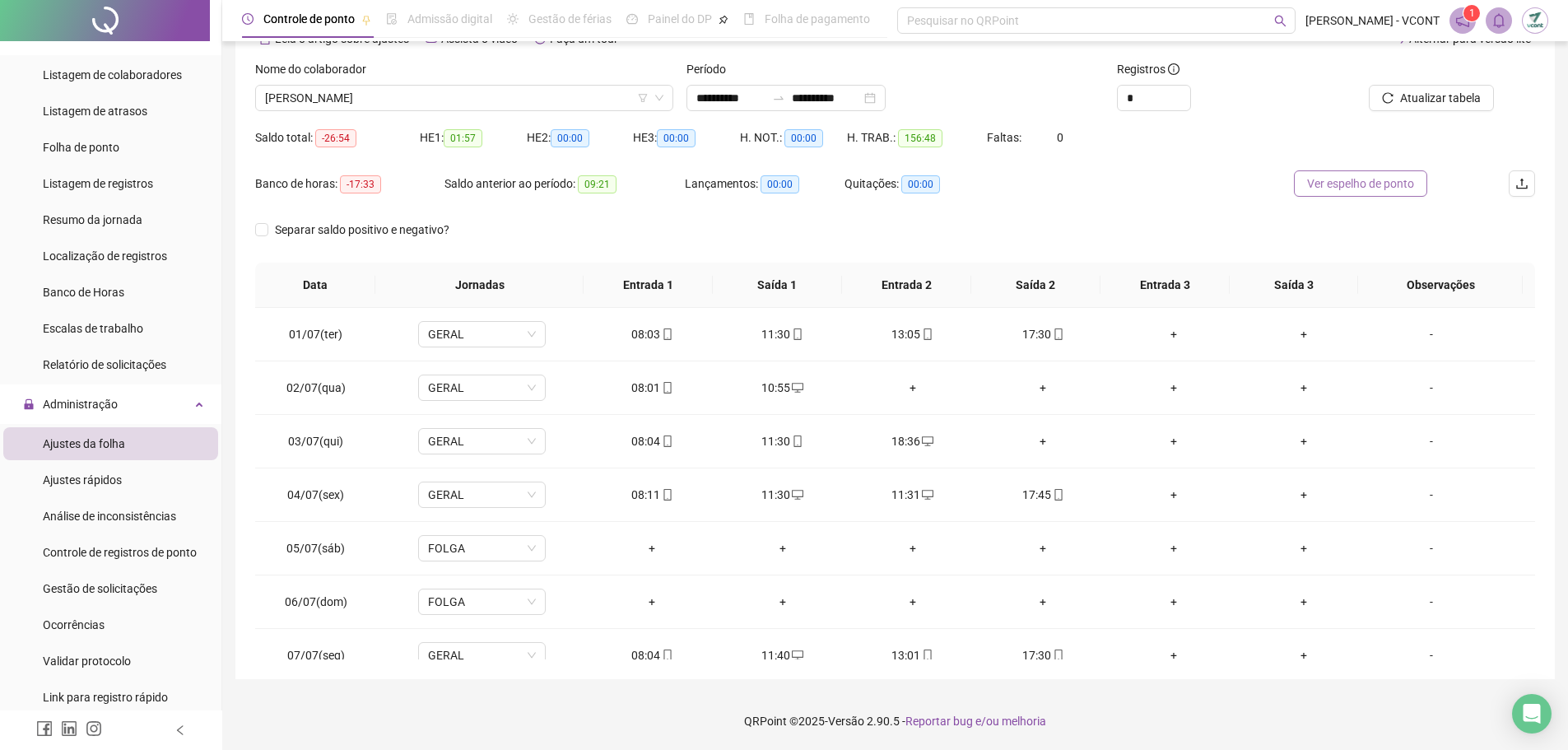
click at [1358, 179] on span "Ver espelho de ponto" at bounding box center [1361, 183] width 107 height 18
click at [315, 96] on span "[PERSON_NAME]" at bounding box center [464, 97] width 399 height 25
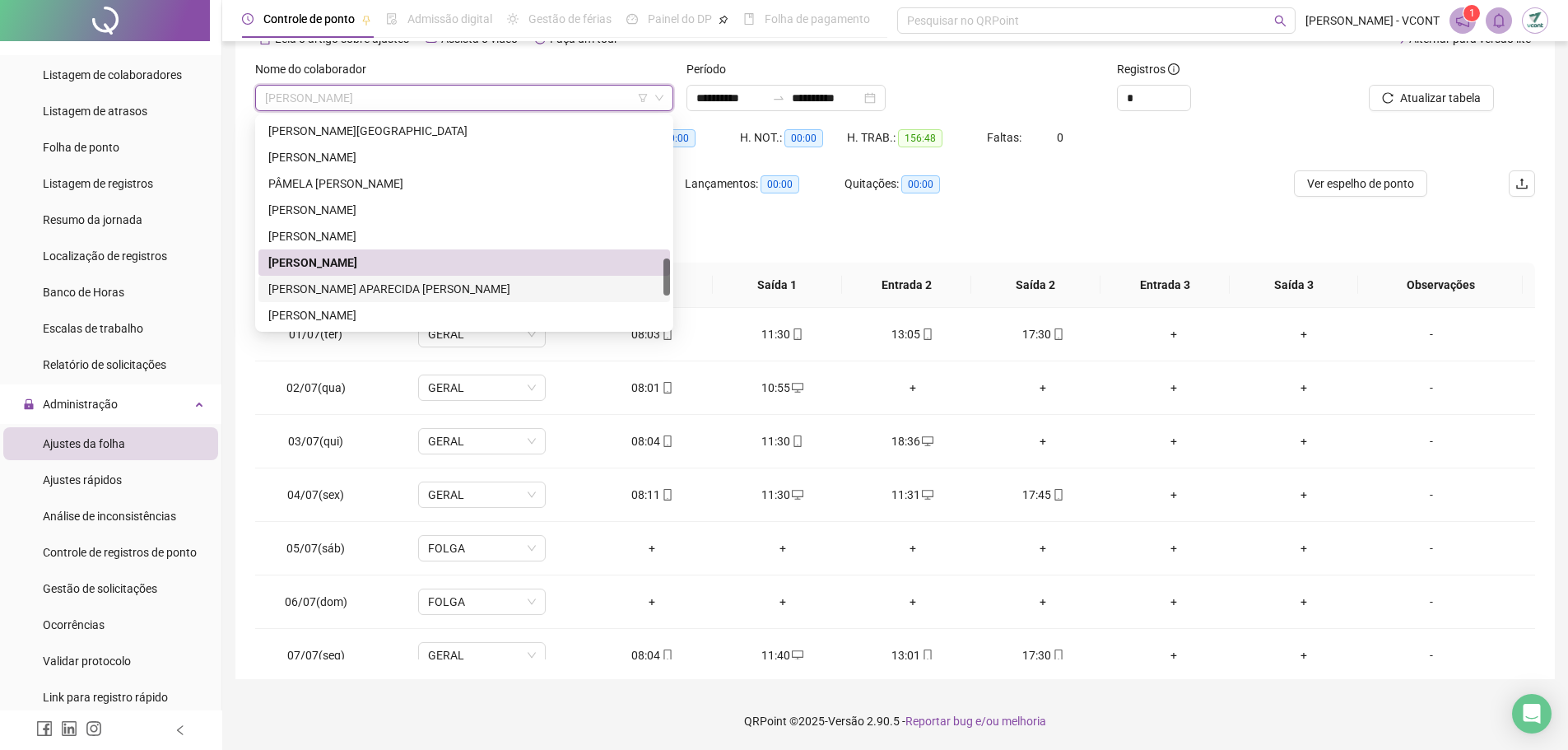
click at [340, 285] on div "[PERSON_NAME] APARECIDA [PERSON_NAME]" at bounding box center [465, 288] width 392 height 18
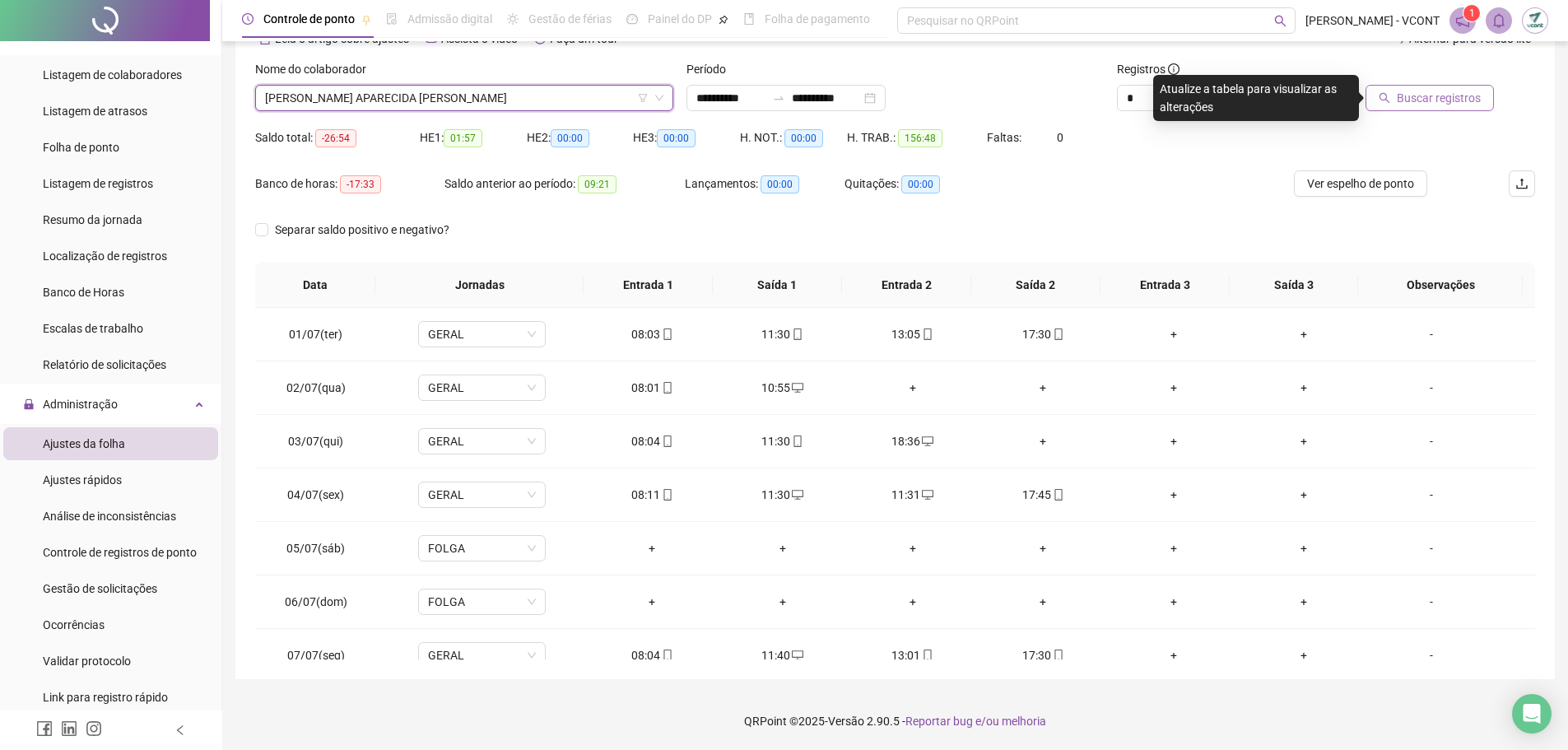
click at [1426, 102] on span "Buscar registros" at bounding box center [1439, 97] width 84 height 18
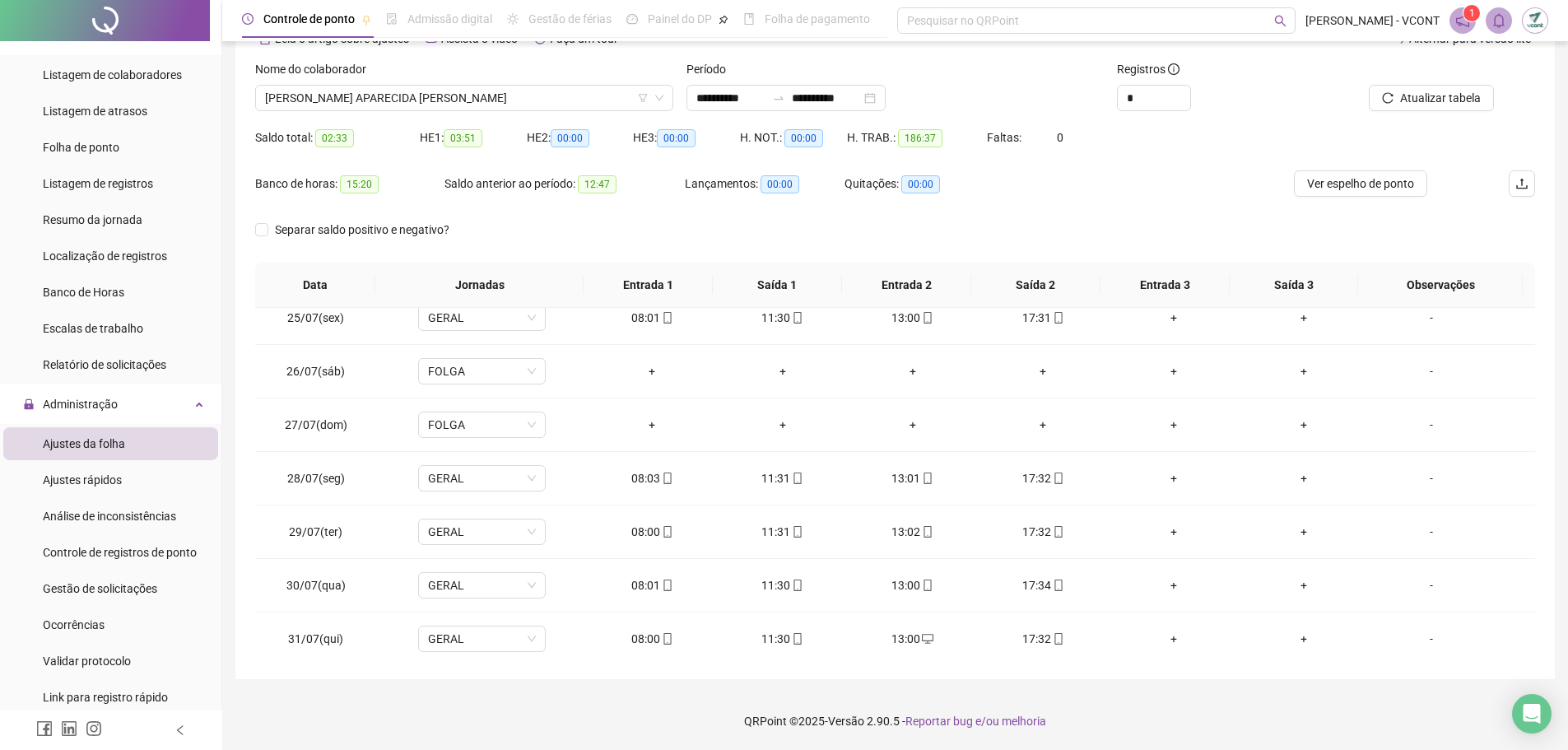
scroll to position [1307, 0]
click at [475, 107] on span "[PERSON_NAME] APARECIDA [PERSON_NAME]" at bounding box center [464, 97] width 399 height 25
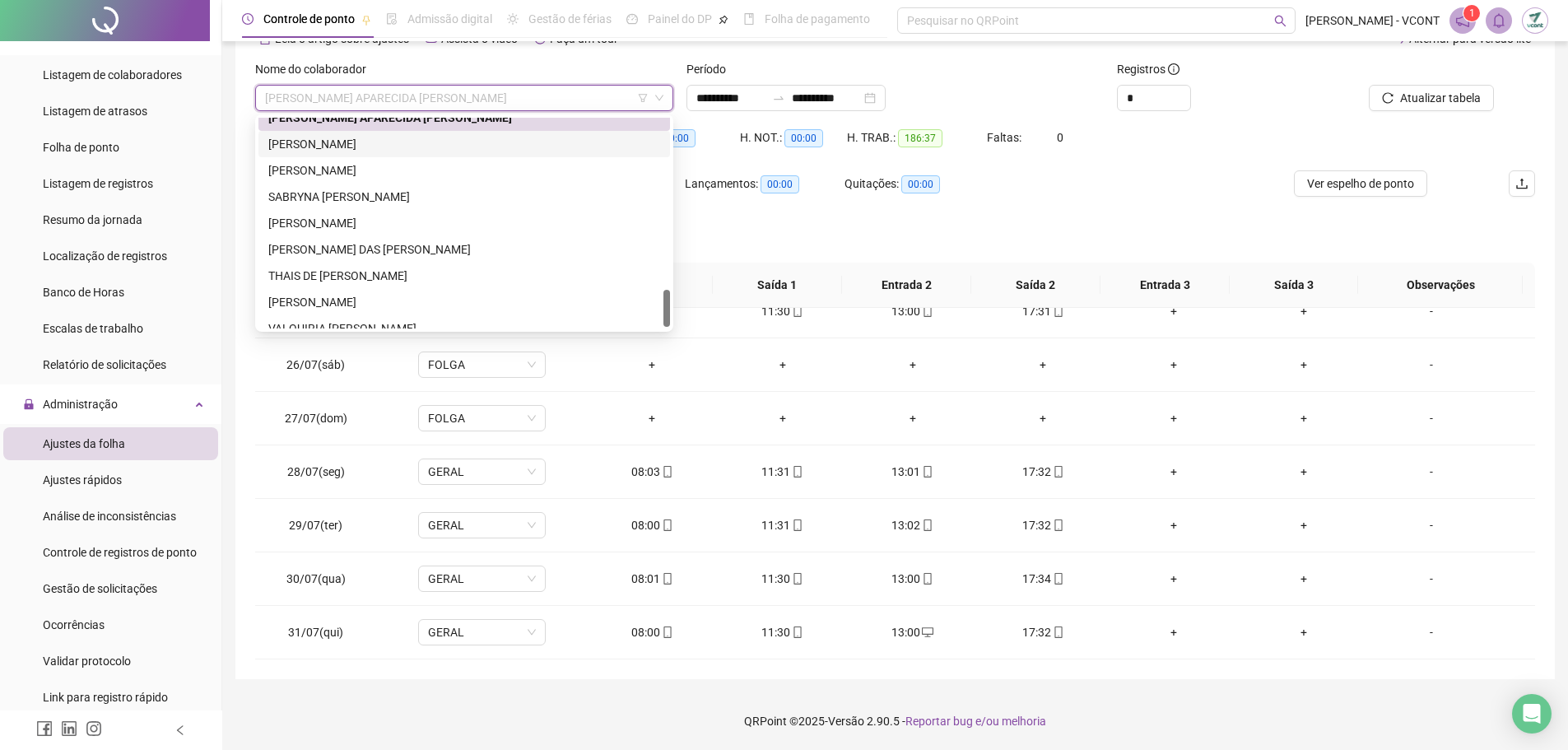
scroll to position [975, 0]
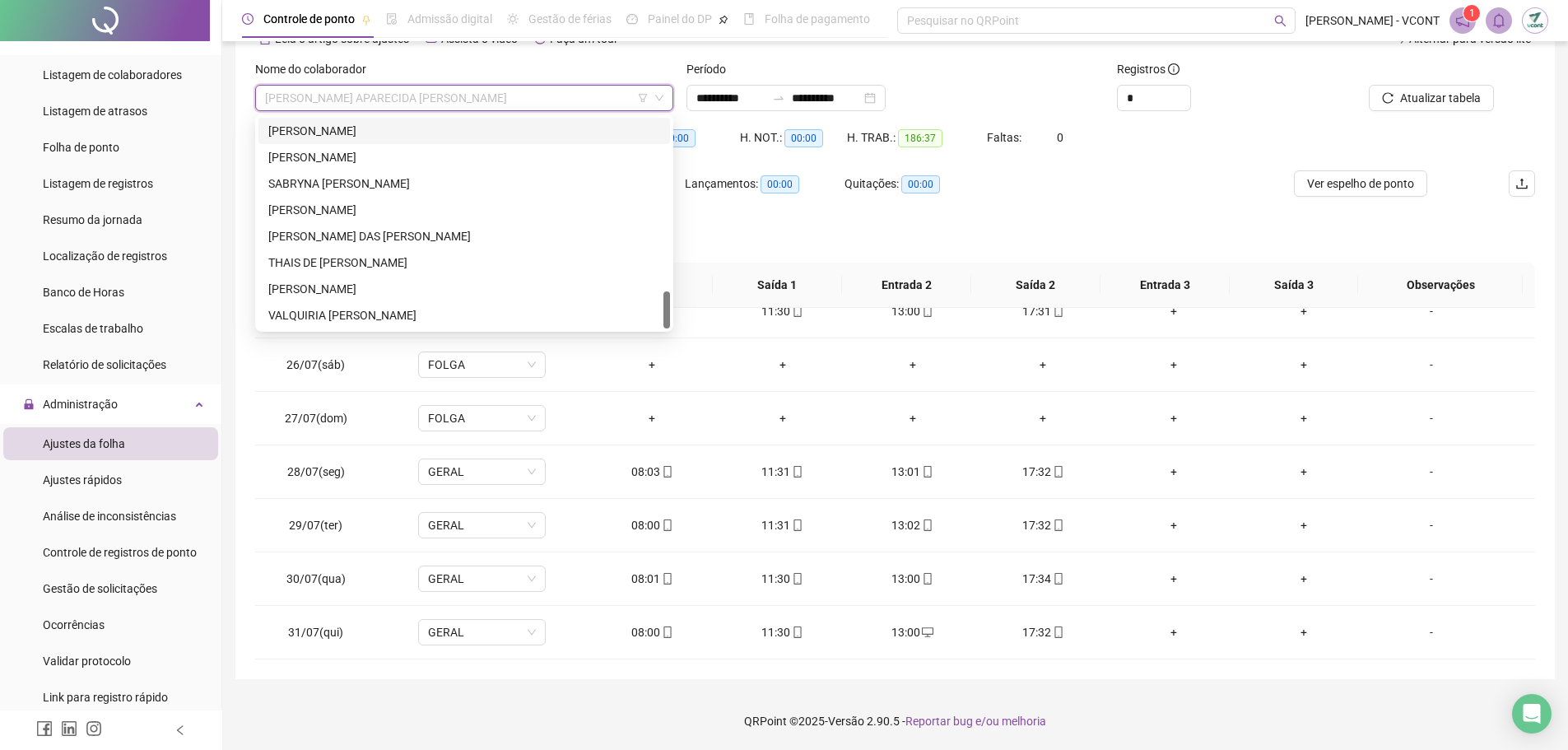
drag, startPoint x: 666, startPoint y: 269, endPoint x: 647, endPoint y: 298, distance: 34.7
click at [666, 307] on div at bounding box center [667, 309] width 7 height 37
click at [308, 135] on div "[PERSON_NAME]" at bounding box center [465, 130] width 392 height 18
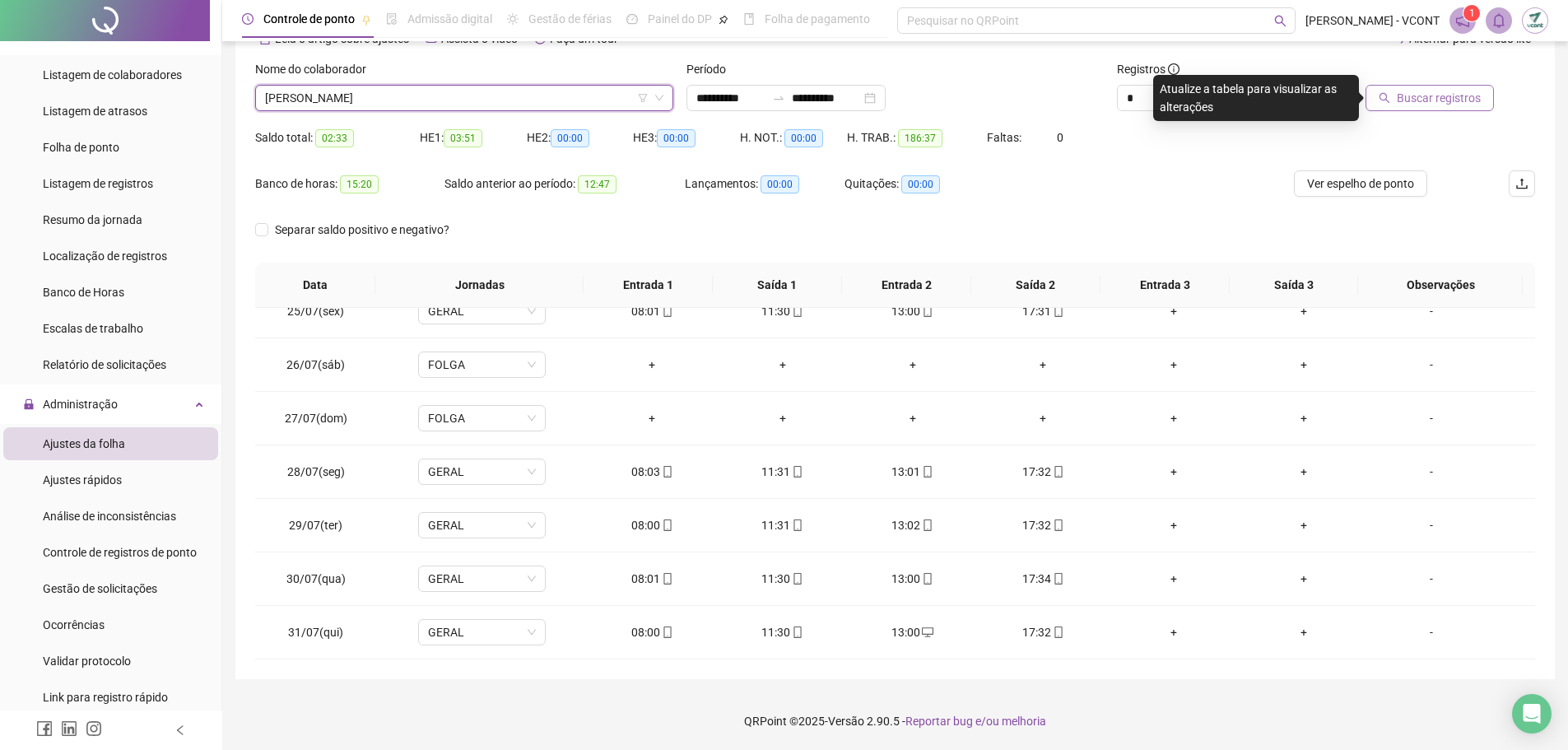
click at [1449, 99] on span "Buscar registros" at bounding box center [1439, 97] width 84 height 18
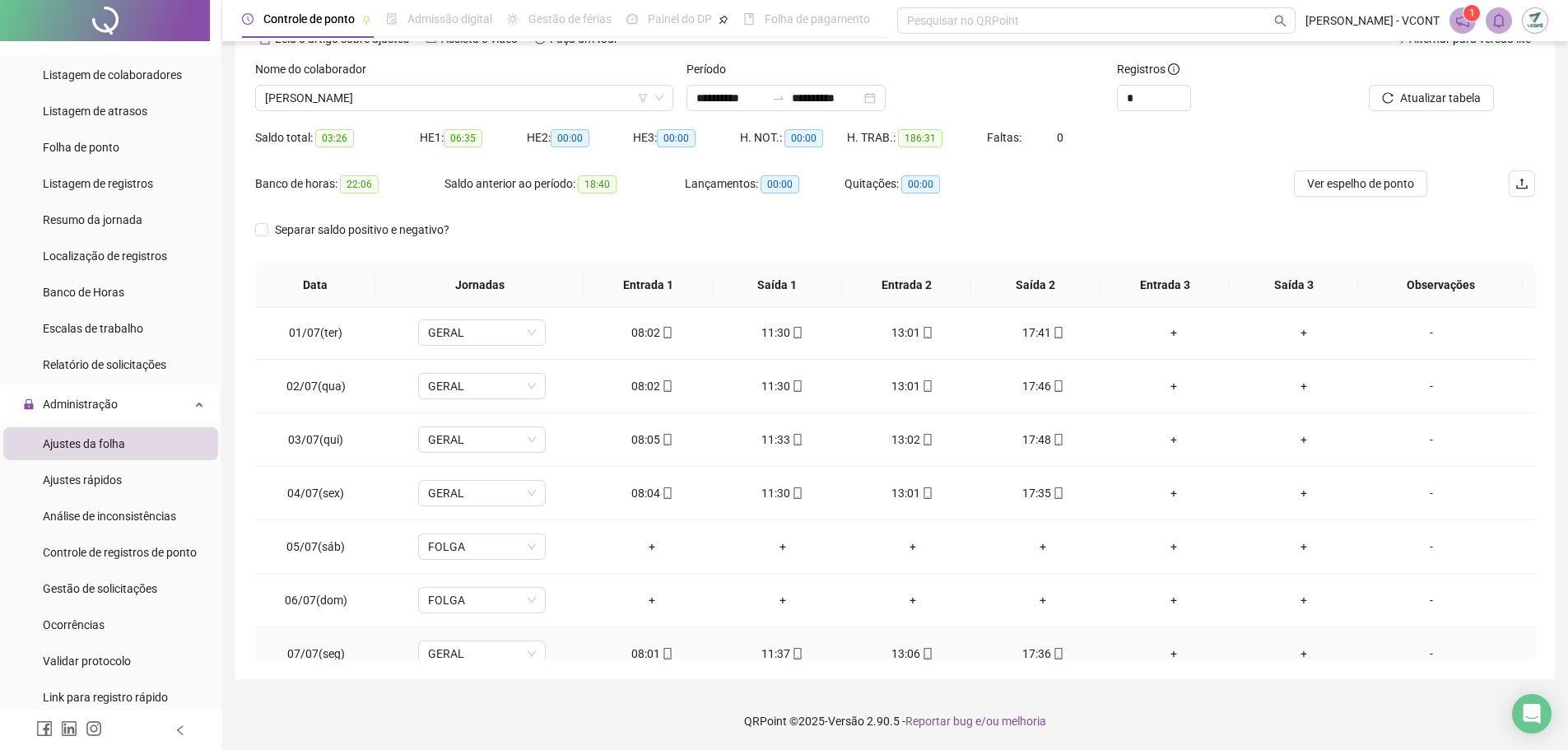
scroll to position [0, 0]
click at [341, 99] on span "[PERSON_NAME]" at bounding box center [464, 97] width 399 height 25
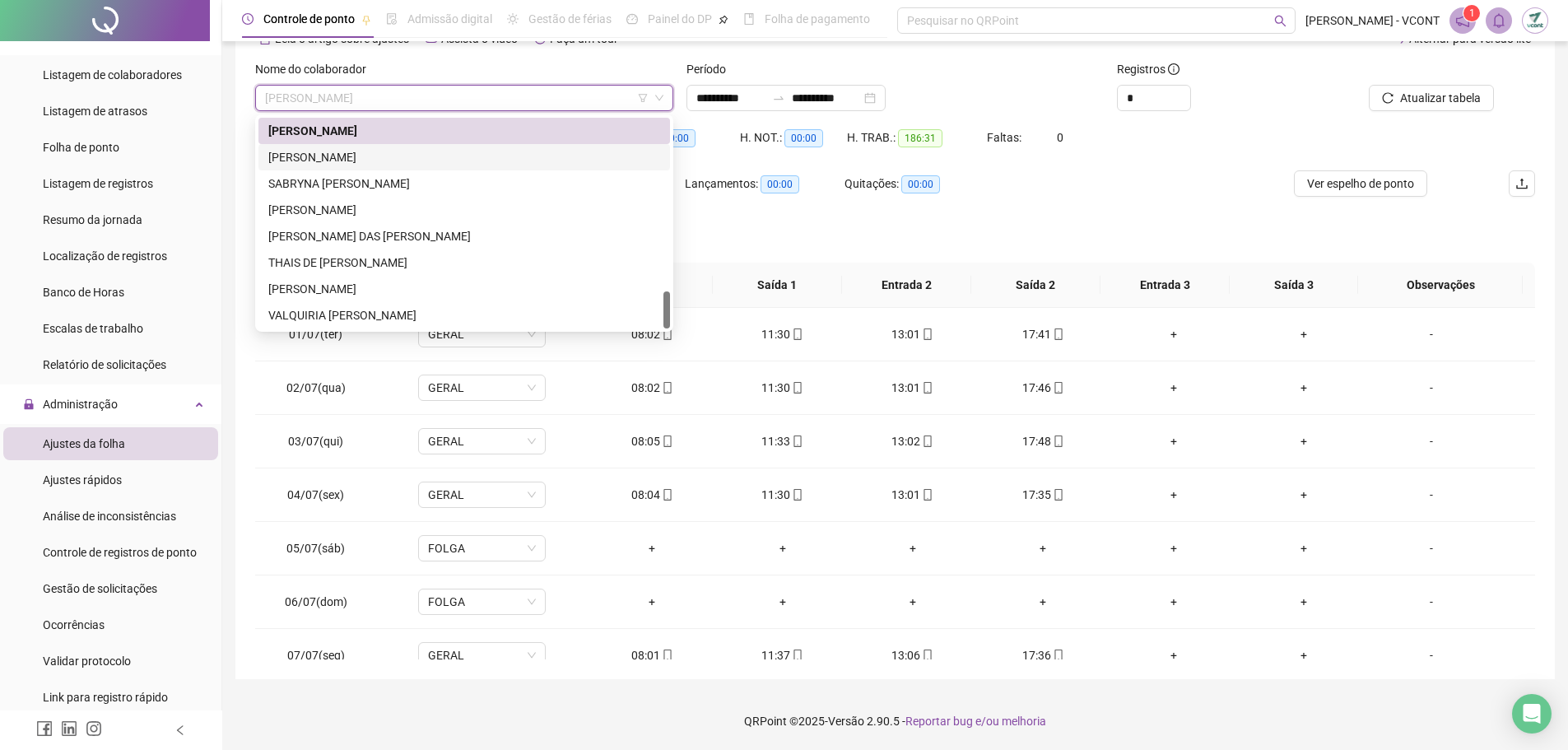
click at [336, 153] on div "[PERSON_NAME]" at bounding box center [465, 157] width 392 height 18
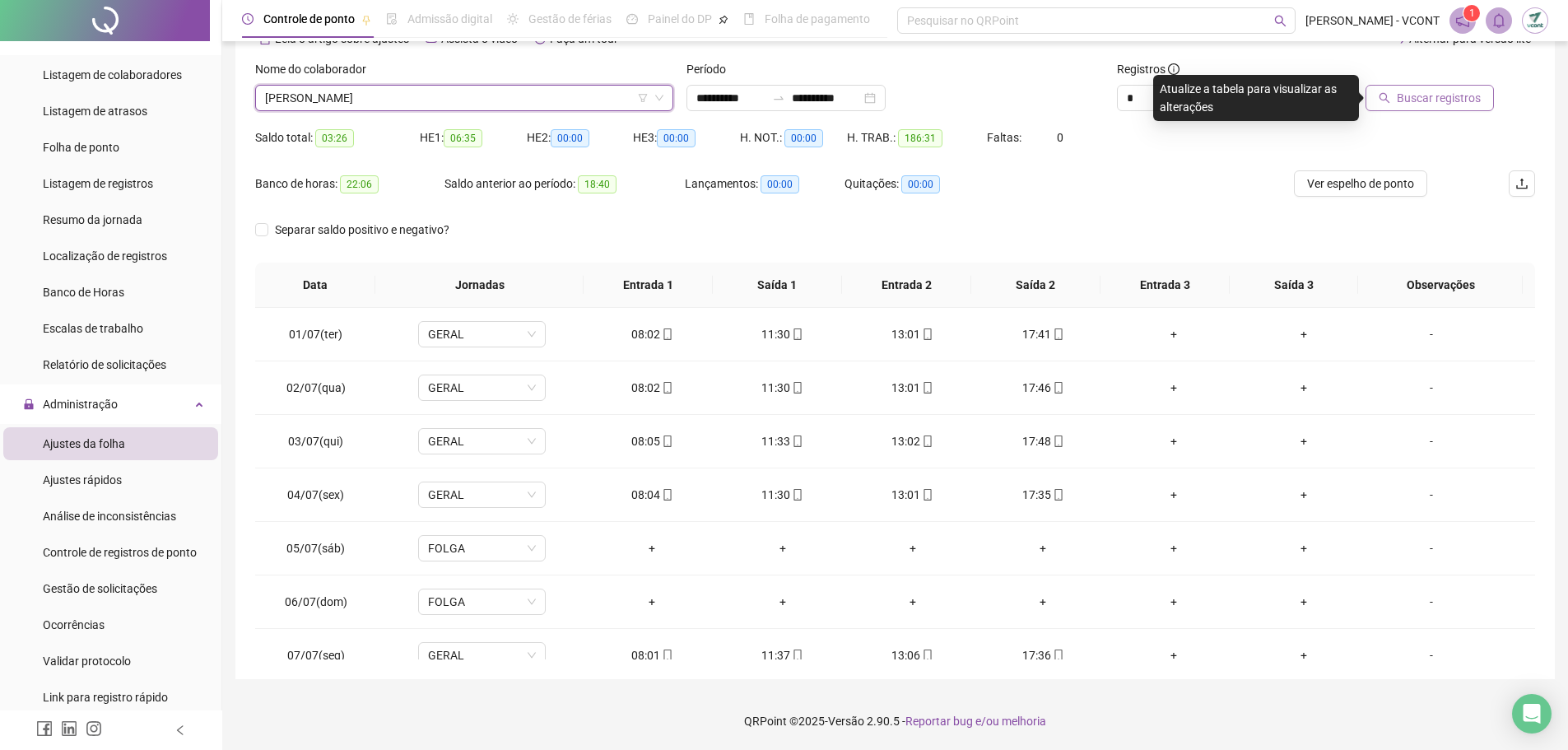
click at [1456, 104] on span "Buscar registros" at bounding box center [1439, 97] width 84 height 18
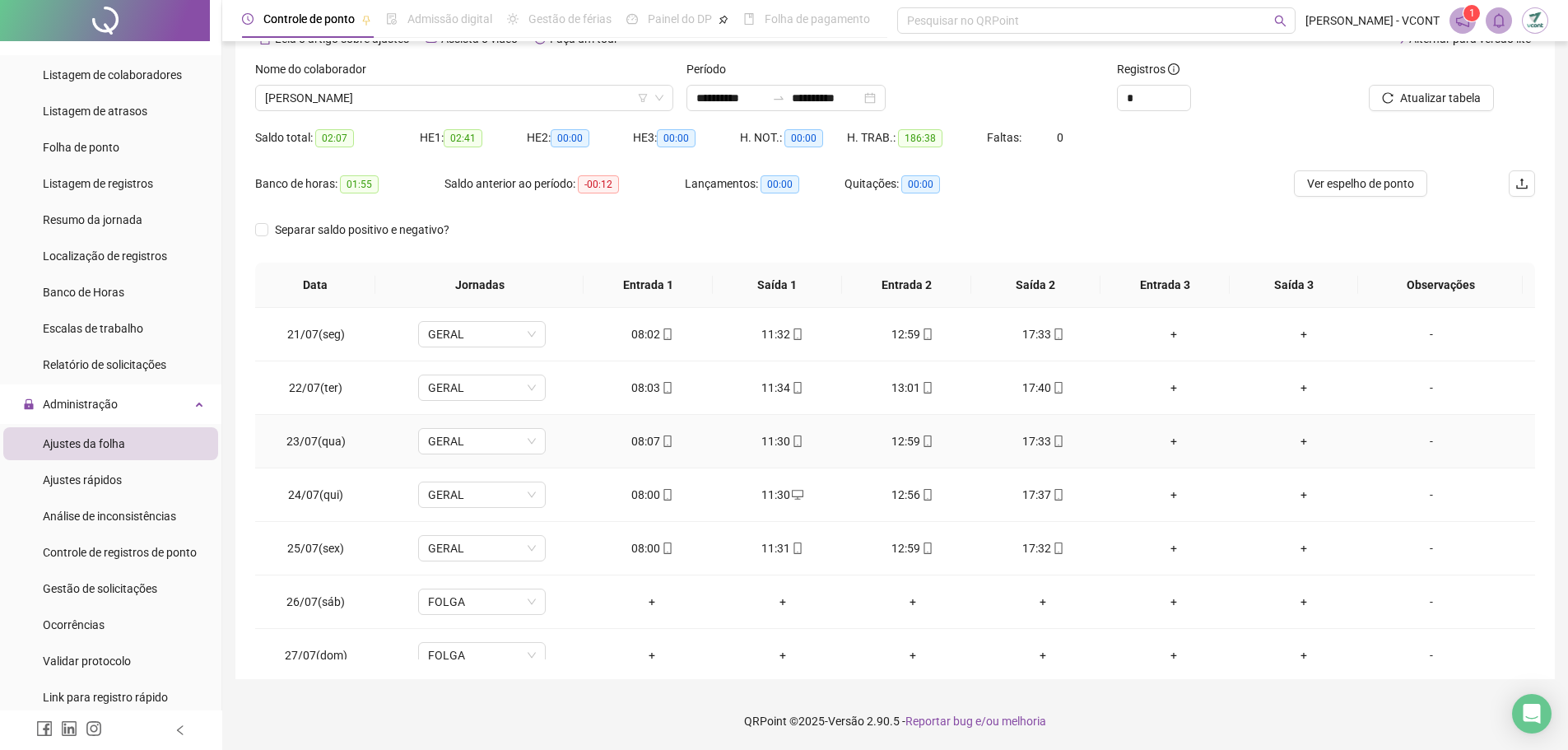
scroll to position [1307, 0]
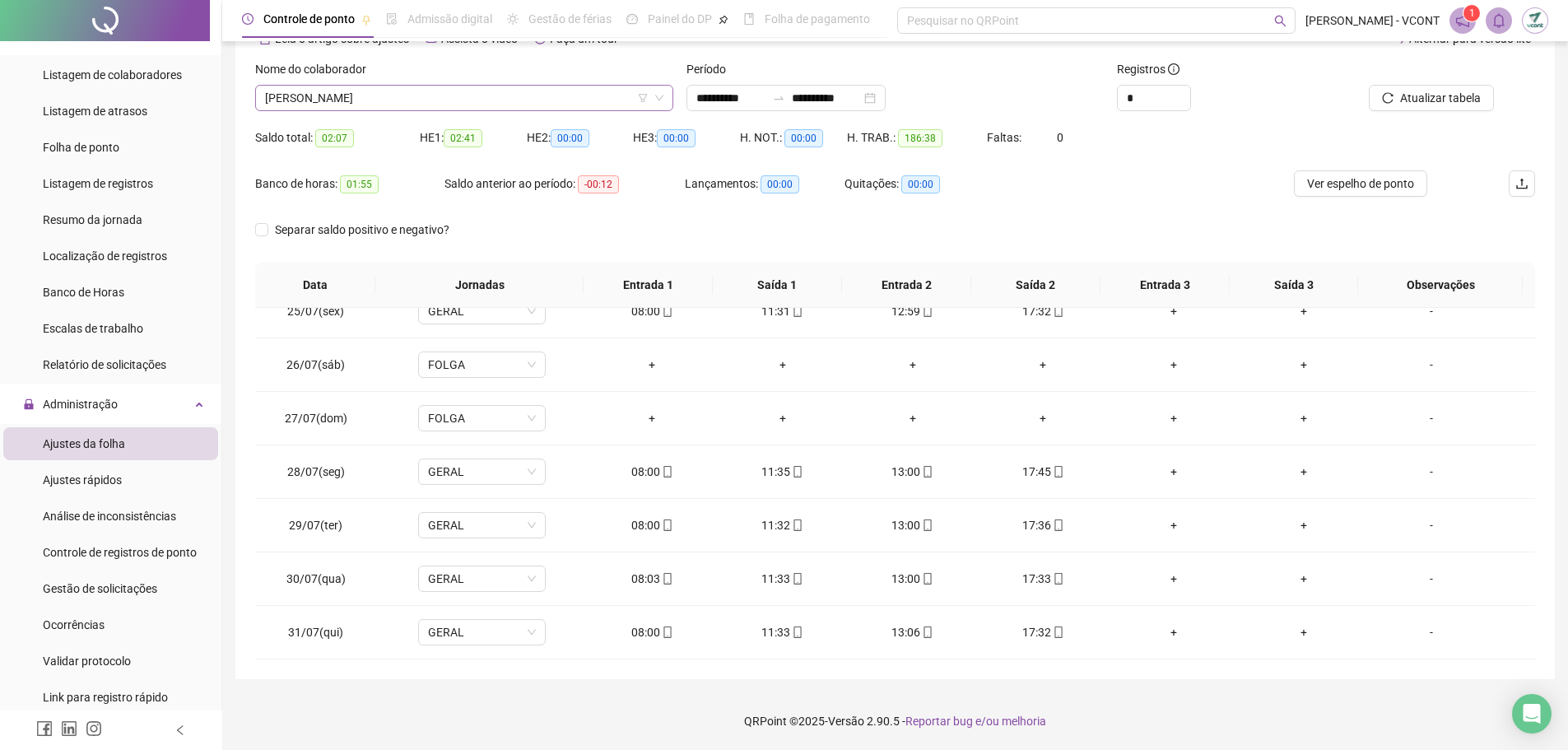
click at [416, 106] on span "[PERSON_NAME]" at bounding box center [464, 97] width 399 height 25
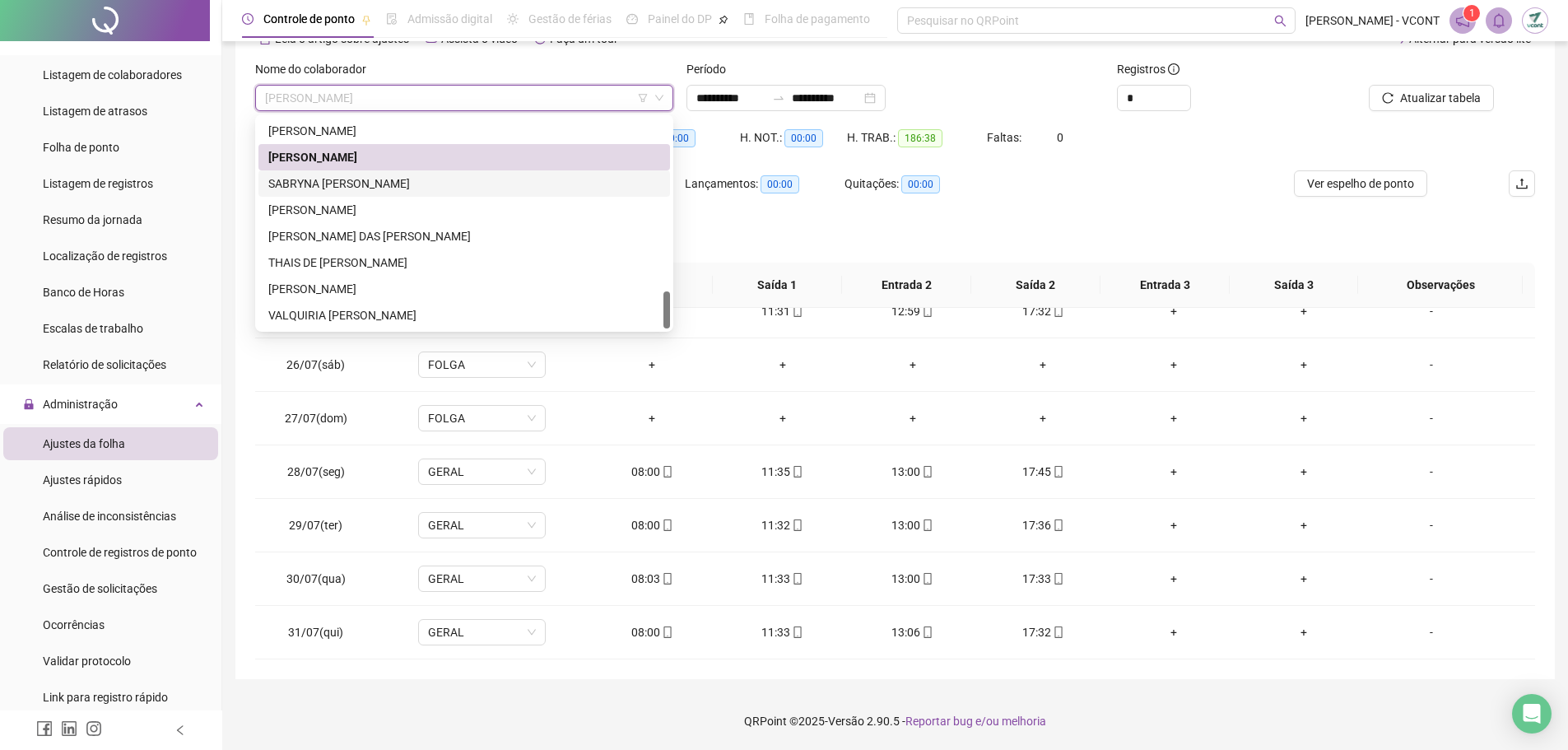
click at [361, 184] on div "SABRYNA [PERSON_NAME]" at bounding box center [465, 183] width 392 height 18
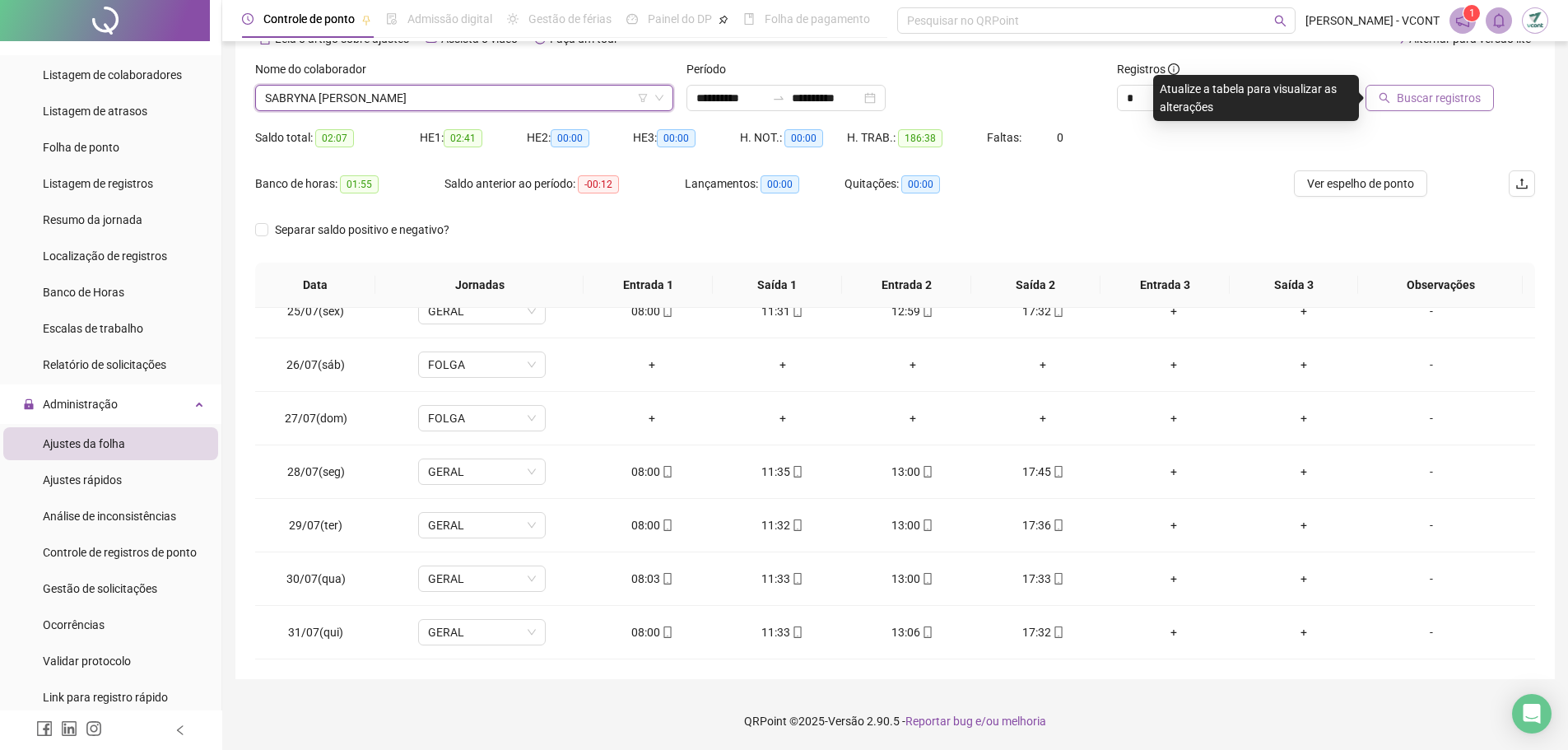
click at [1444, 96] on span "Buscar registros" at bounding box center [1439, 97] width 84 height 18
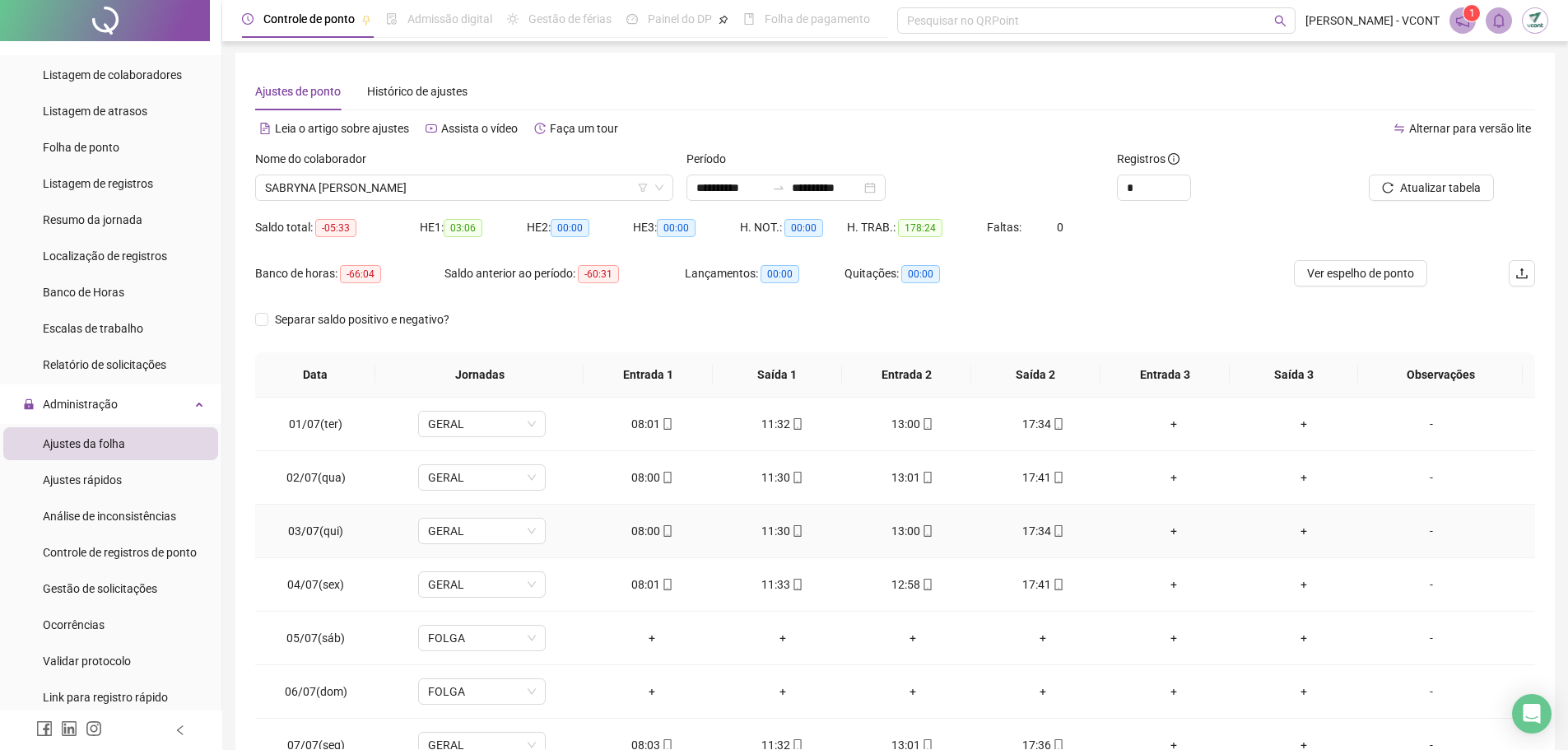
scroll to position [0, 0]
click at [481, 182] on span "SABRYNA [PERSON_NAME]" at bounding box center [464, 189] width 399 height 25
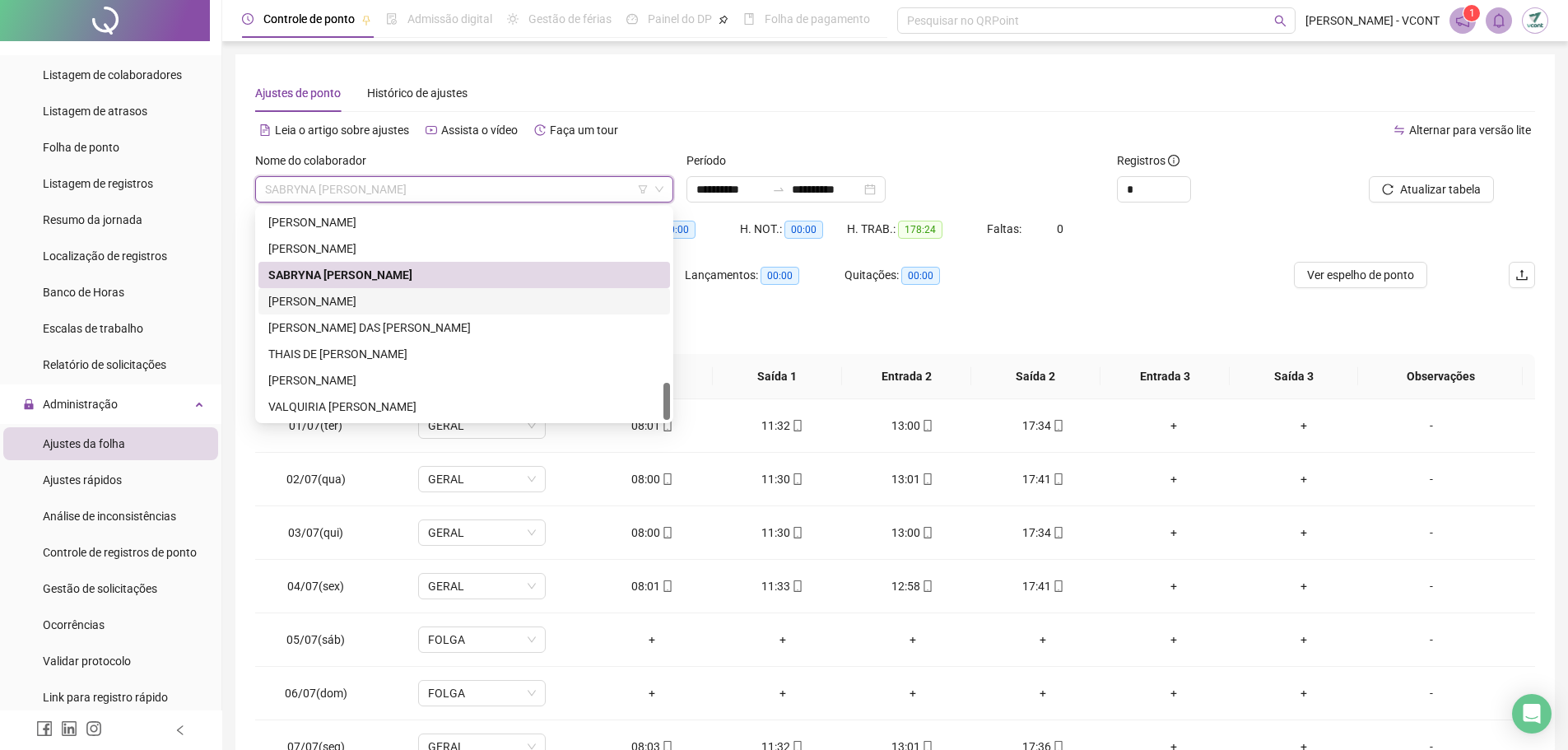
click at [336, 302] on div "[PERSON_NAME]" at bounding box center [465, 301] width 392 height 18
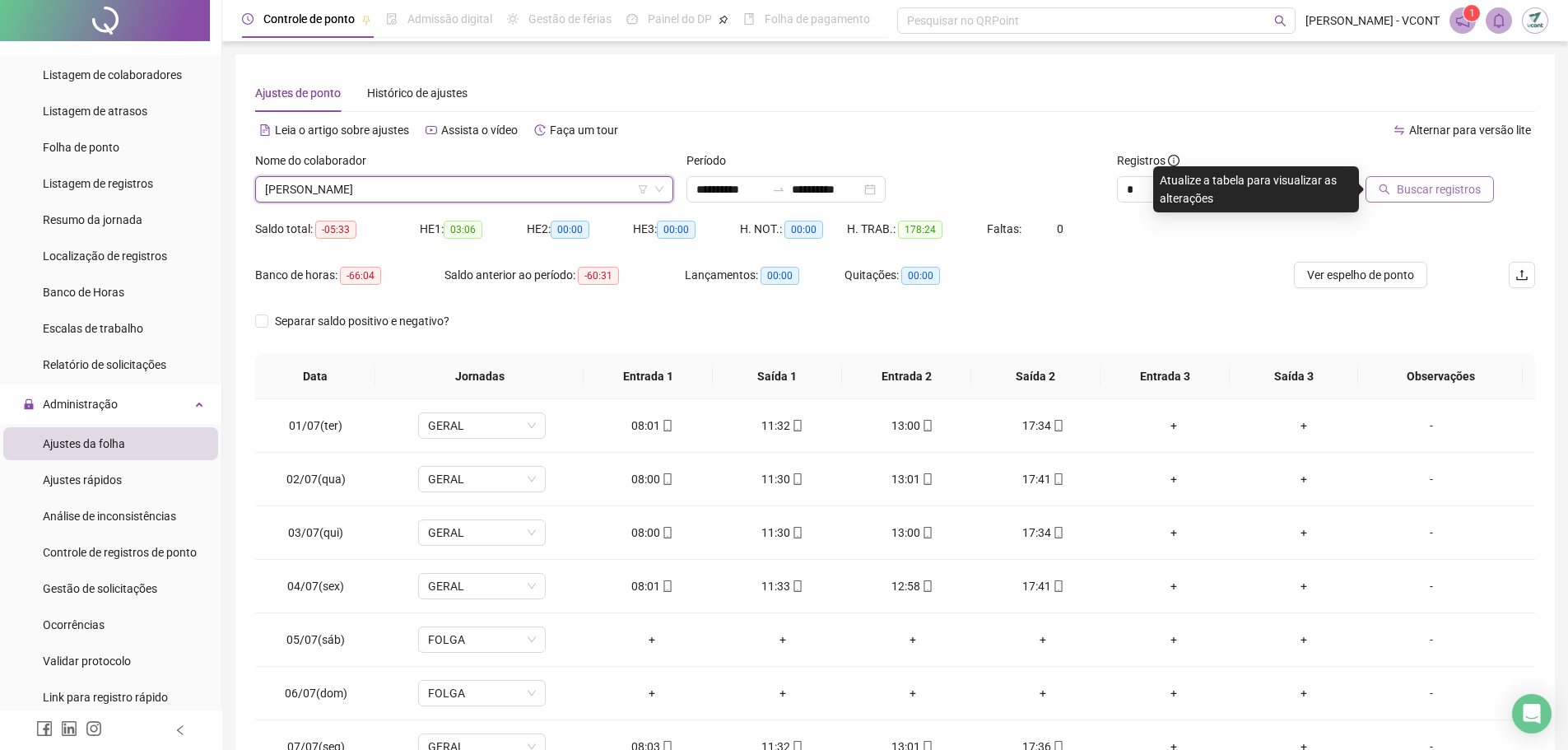
click at [1457, 193] on span "Buscar registros" at bounding box center [1439, 189] width 84 height 18
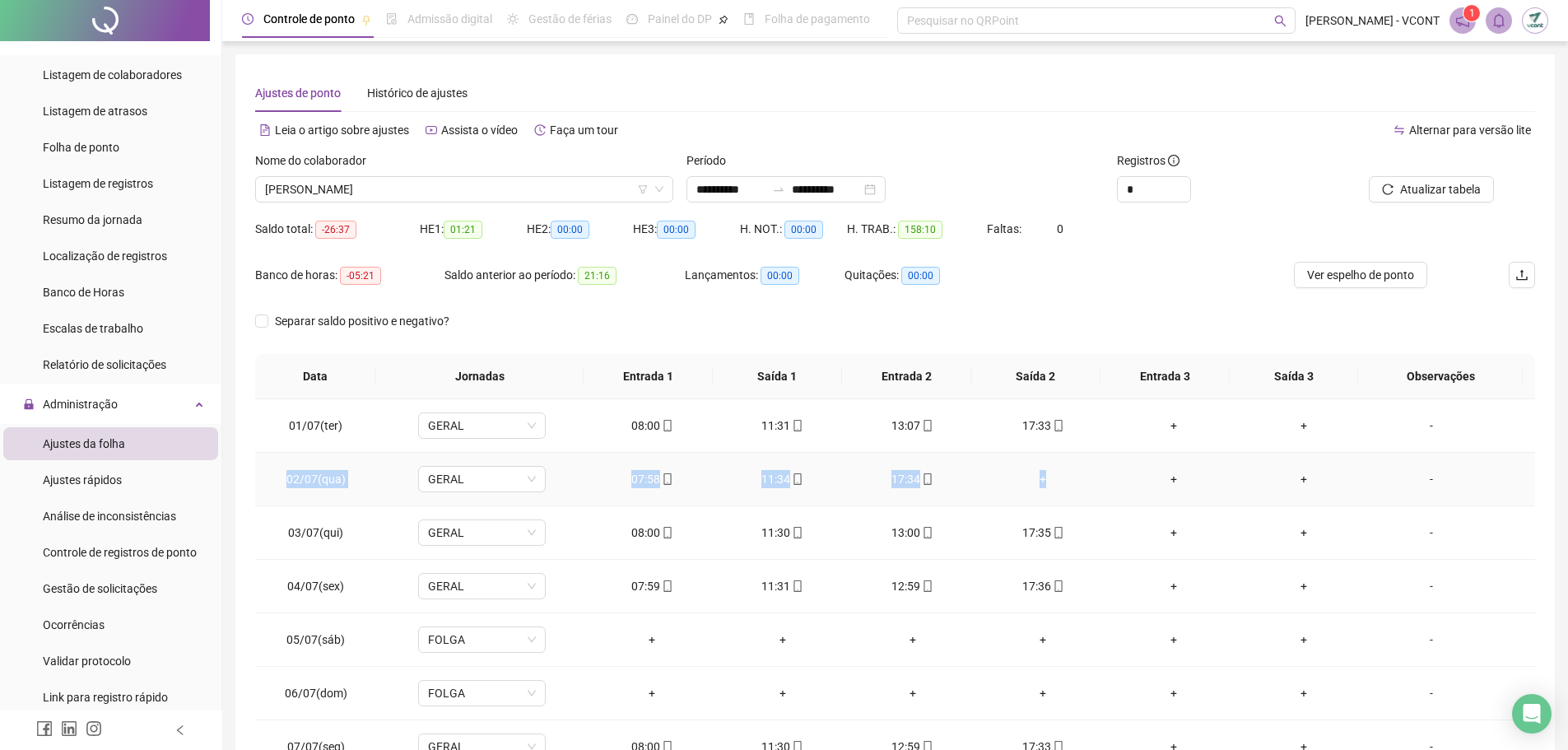
drag, startPoint x: 1069, startPoint y: 477, endPoint x: 298, endPoint y: 483, distance: 771.0
click at [275, 470] on tr "02/07(qua) GERAL 07:58 11:34 17:34 + + + -" at bounding box center [895, 479] width 1280 height 54
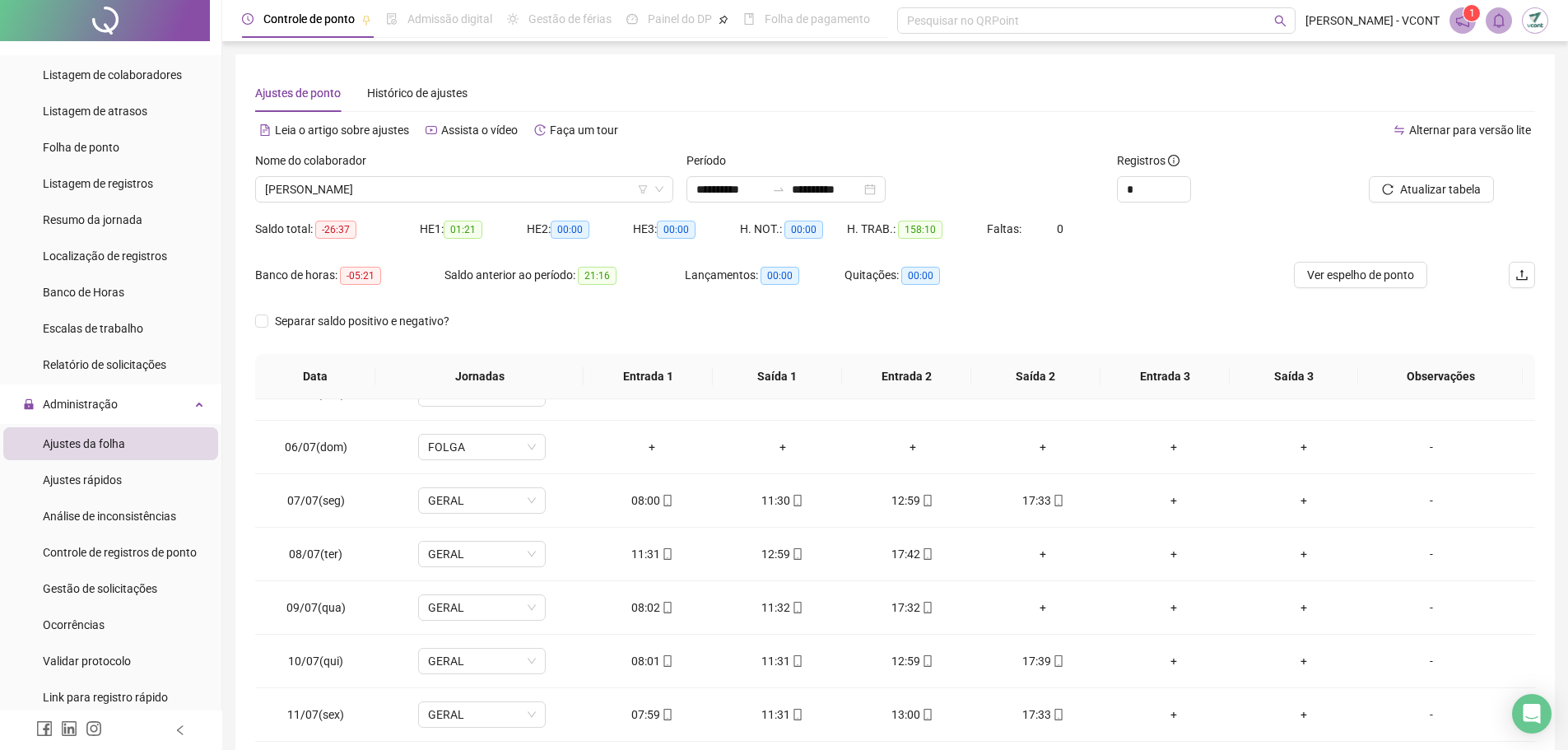
scroll to position [247, 0]
drag, startPoint x: 1064, startPoint y: 611, endPoint x: 270, endPoint y: 545, distance: 796.7
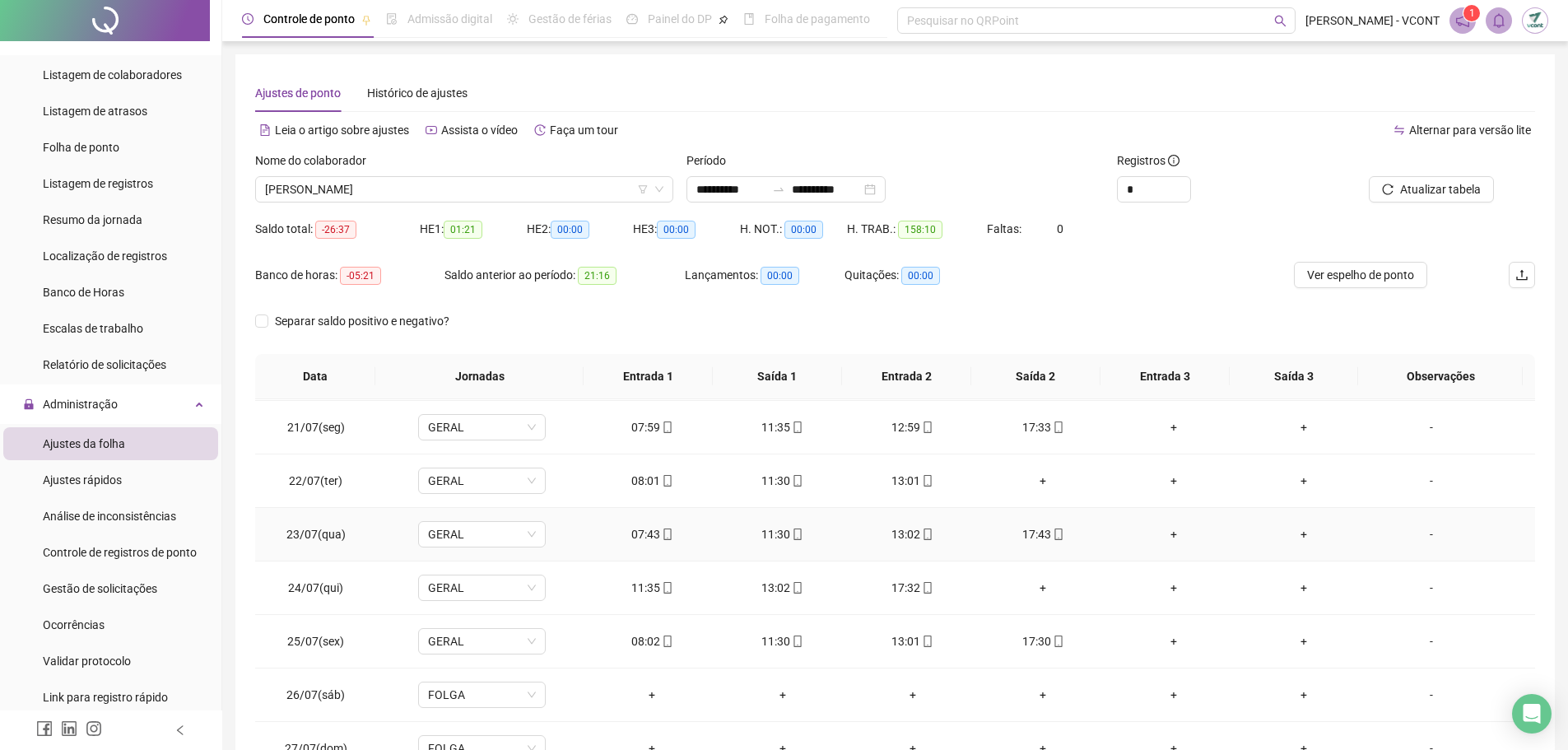
scroll to position [1070, 0]
drag, startPoint x: 1062, startPoint y: 489, endPoint x: 260, endPoint y: 474, distance: 802.1
click at [260, 474] on tr "22/07(ter) GERAL 08:01 11:30 13:01 + + + -" at bounding box center [895, 479] width 1280 height 54
drag, startPoint x: 1070, startPoint y: 588, endPoint x: 266, endPoint y: 580, distance: 804.0
click at [266, 580] on tr "24/07(qui) GERAL 11:35 13:02 17:32 + + + -" at bounding box center [895, 587] width 1280 height 54
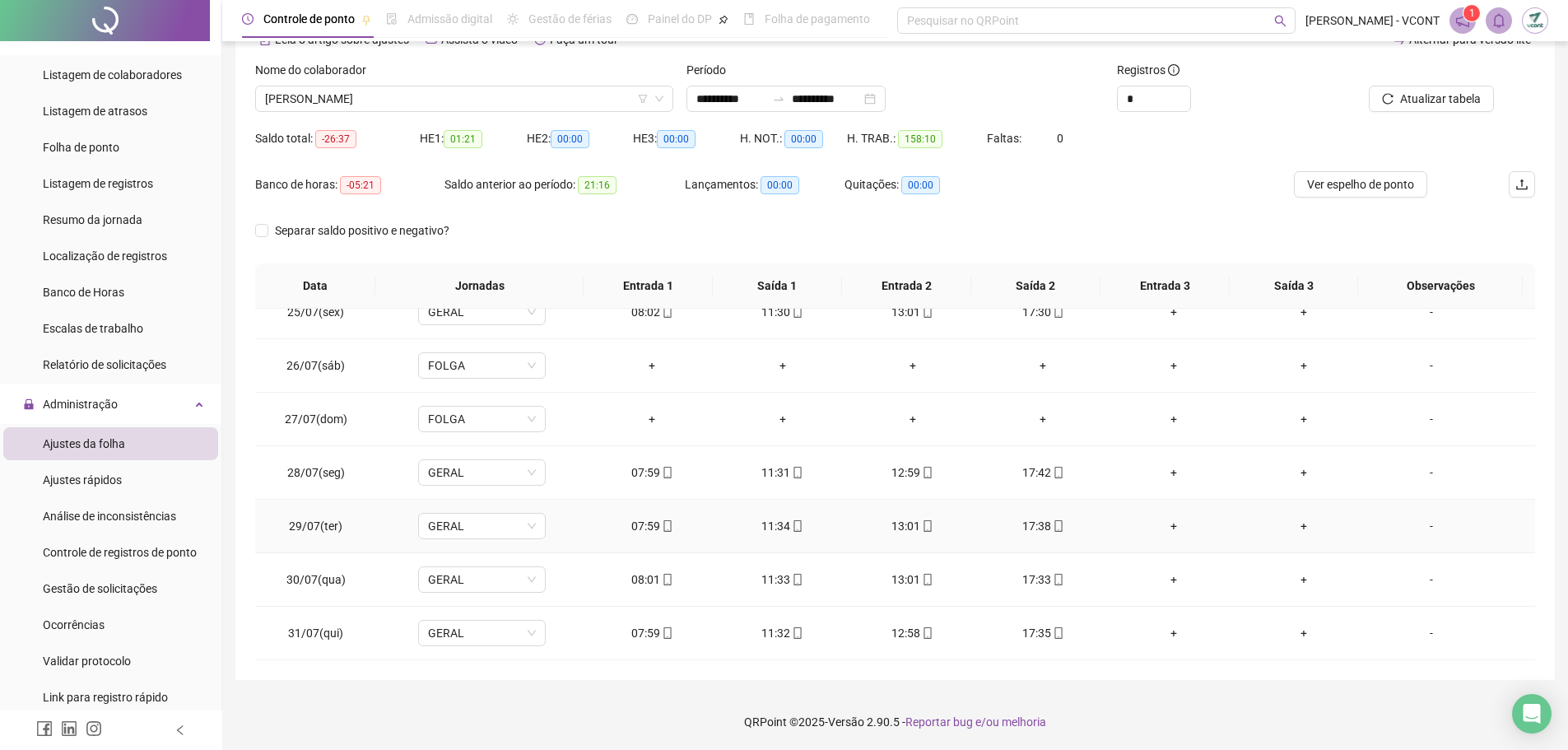
scroll to position [92, 0]
click at [368, 94] on span "[PERSON_NAME]" at bounding box center [464, 97] width 399 height 25
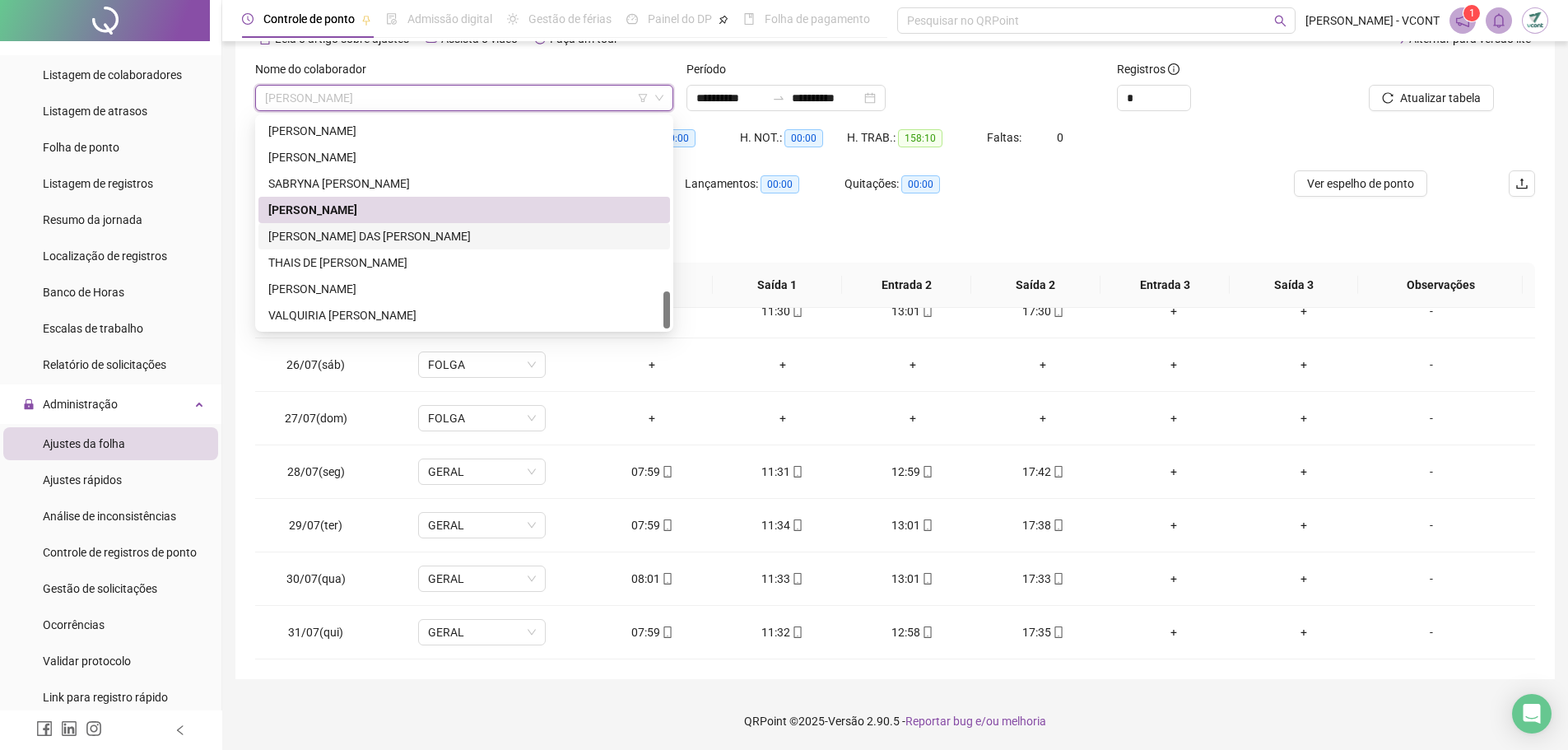
click at [307, 241] on div "[PERSON_NAME] DAS [PERSON_NAME]" at bounding box center [465, 236] width 392 height 18
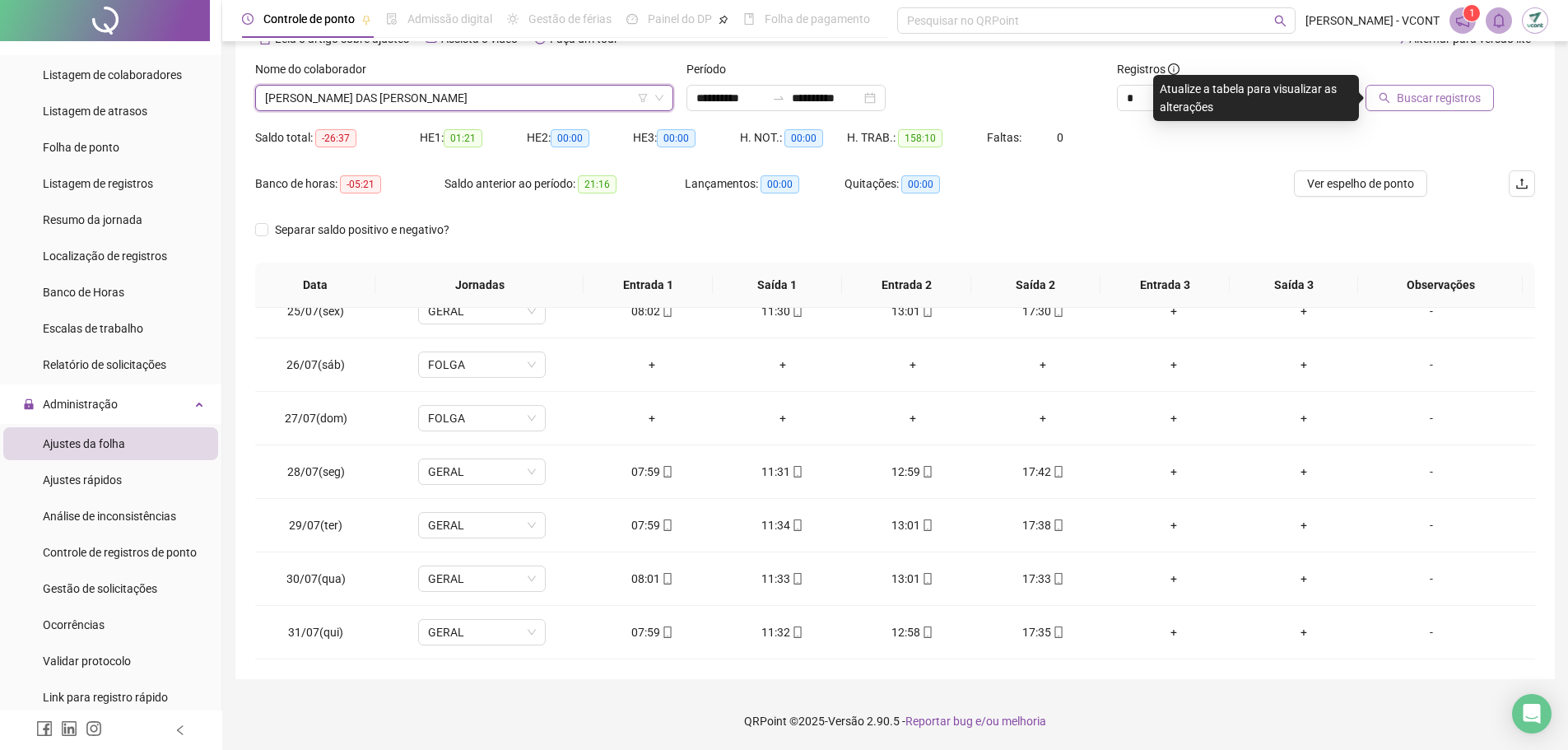
click at [1401, 92] on span "Buscar registros" at bounding box center [1439, 97] width 84 height 18
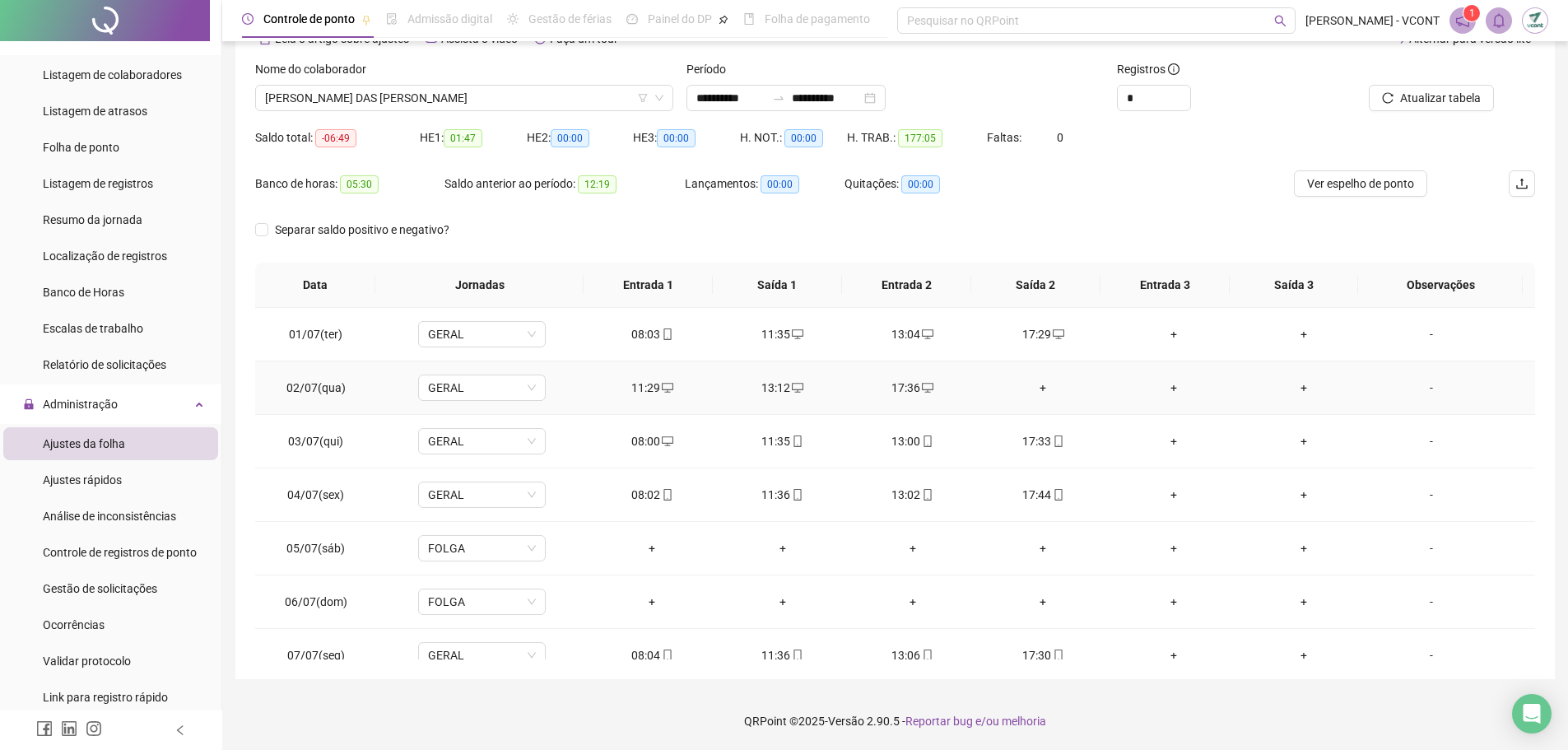
scroll to position [0, 0]
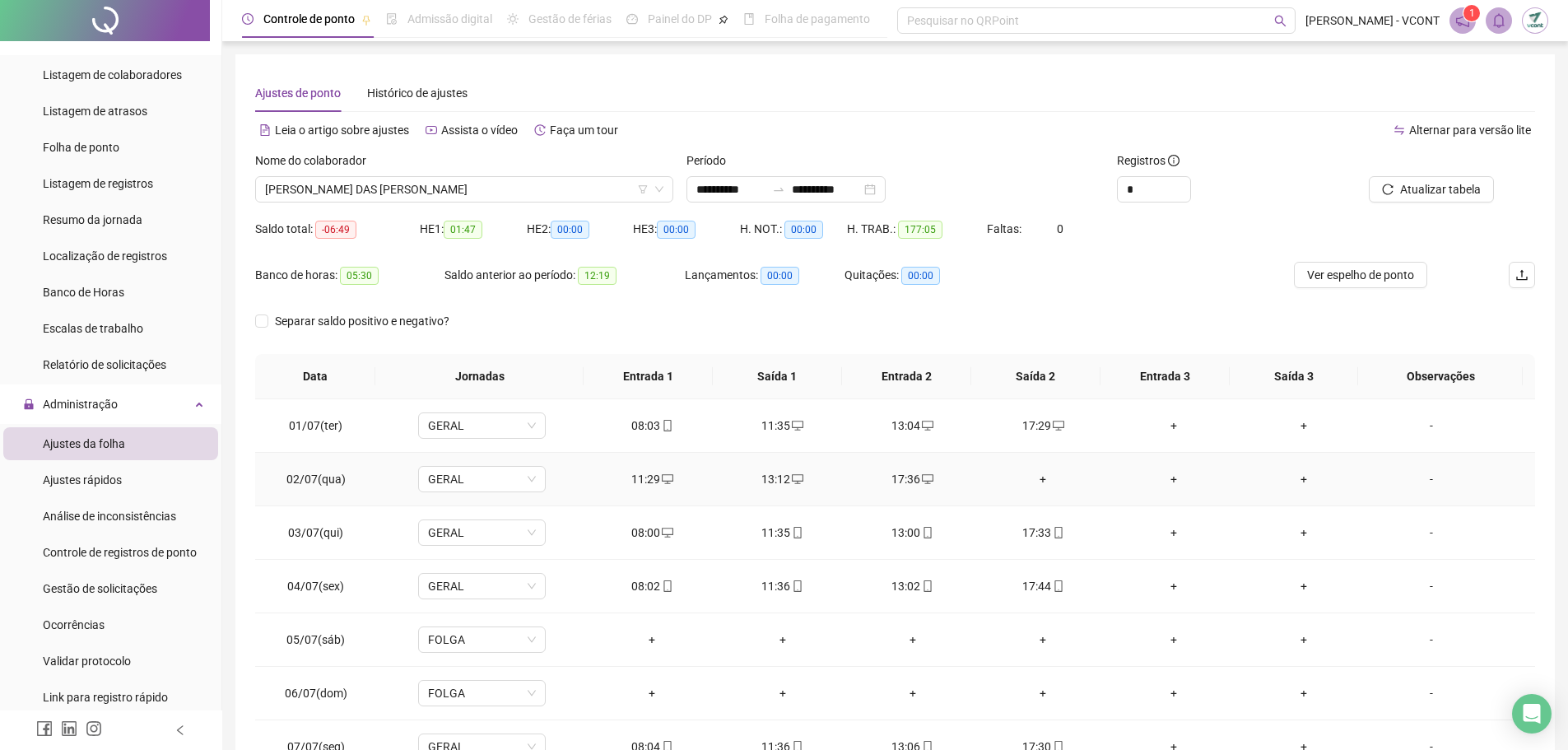
click at [1036, 481] on div "+" at bounding box center [1043, 478] width 103 height 18
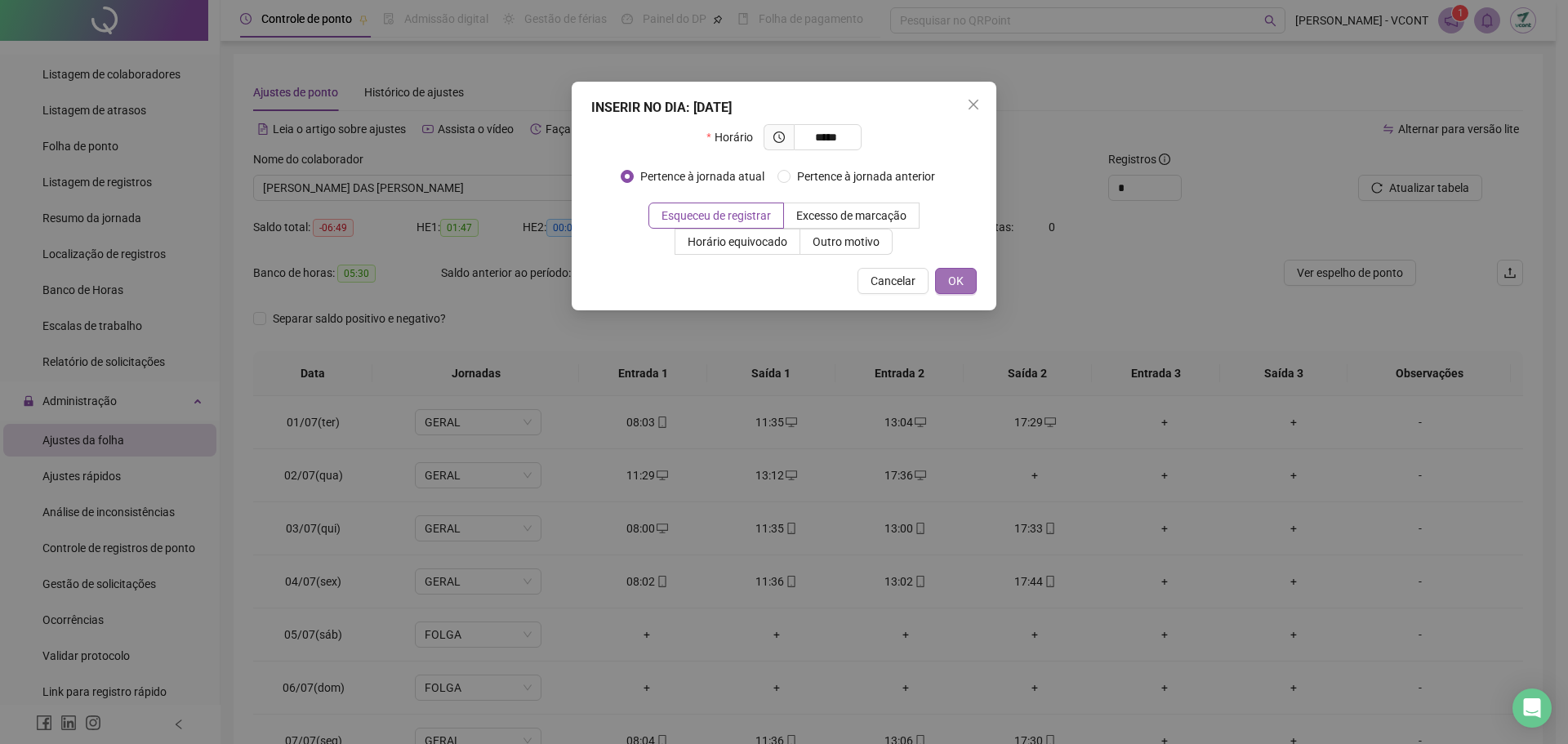
type input "*****"
click at [956, 277] on span "OK" at bounding box center [956, 281] width 16 height 18
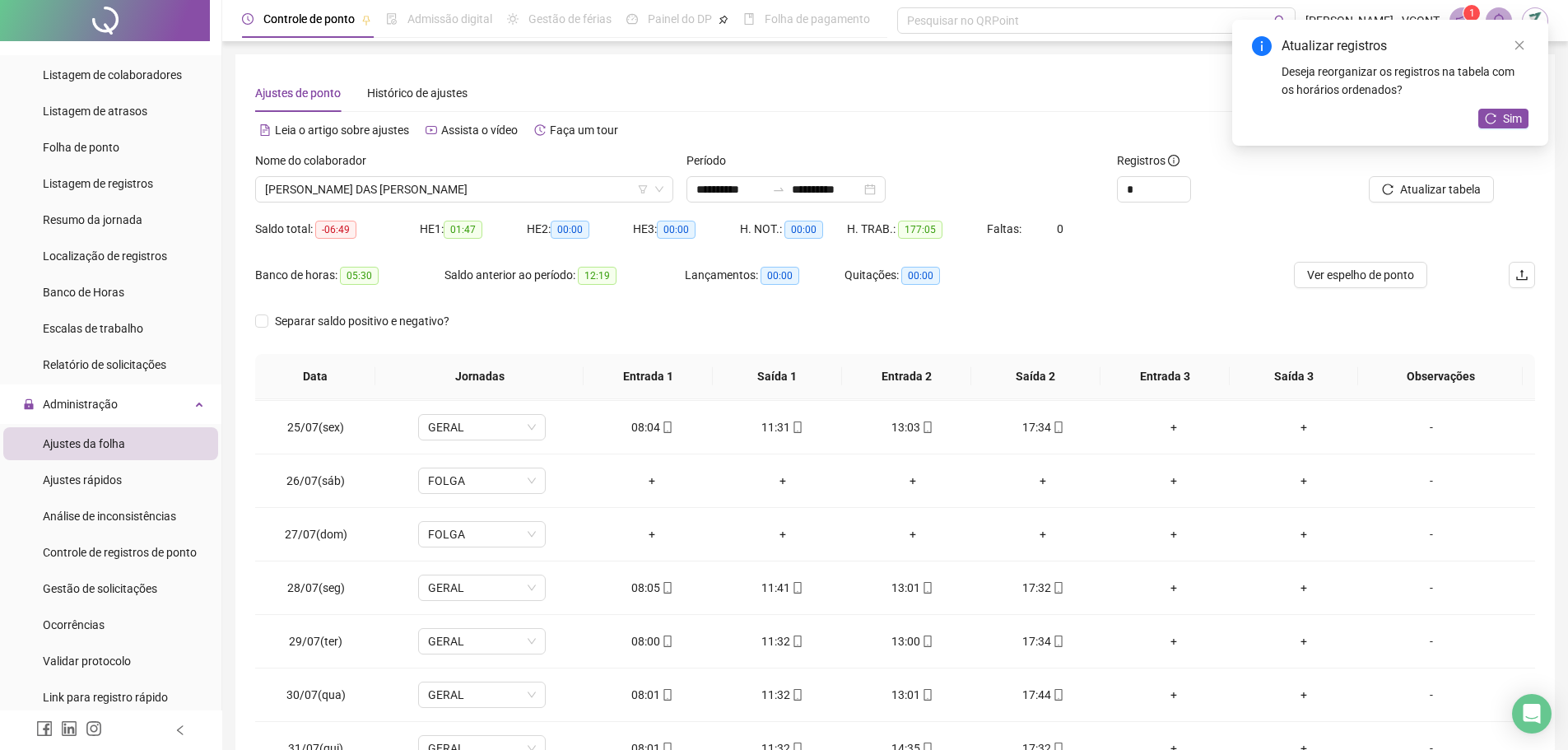
scroll to position [1307, 0]
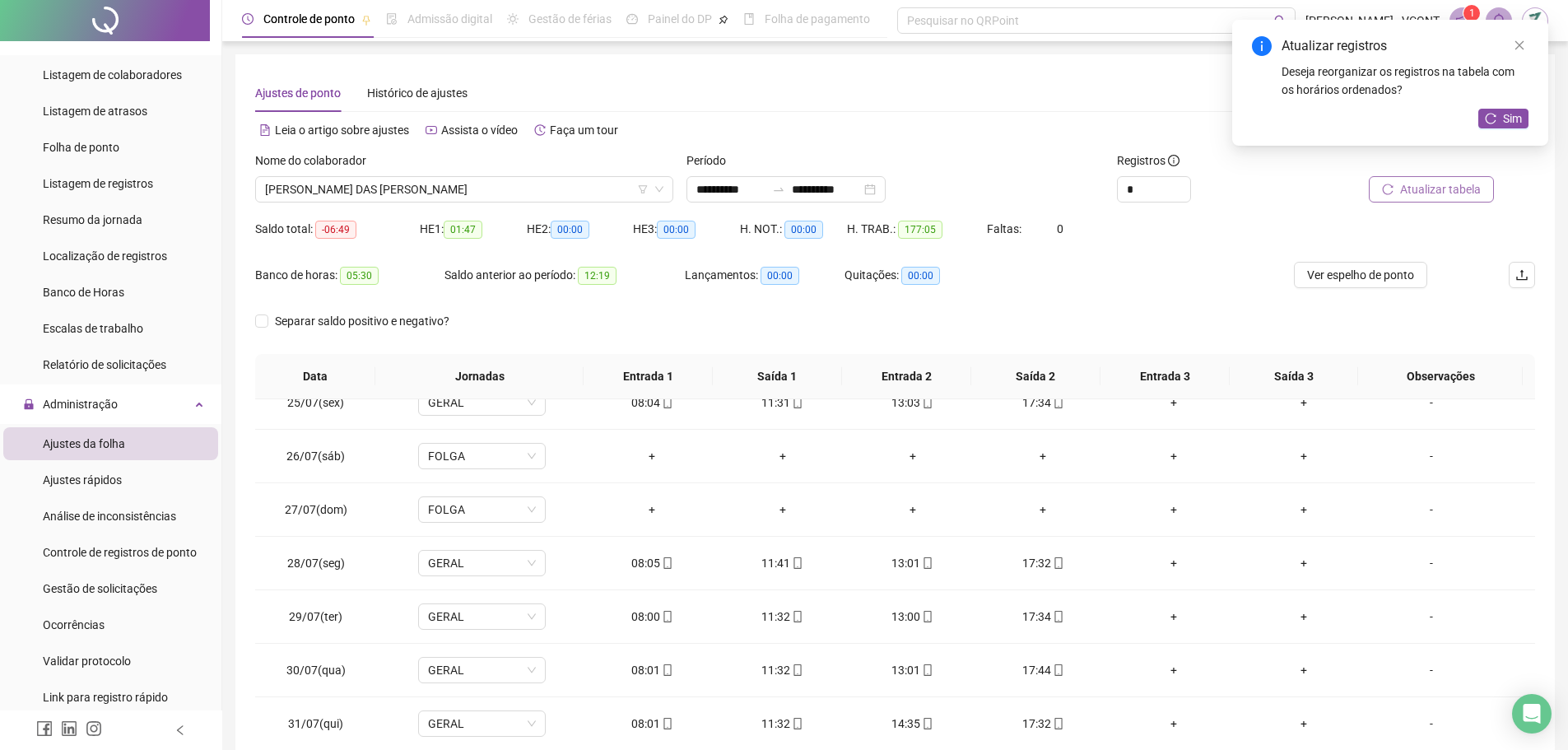
click at [1449, 190] on span "Atualizar tabela" at bounding box center [1441, 189] width 81 height 18
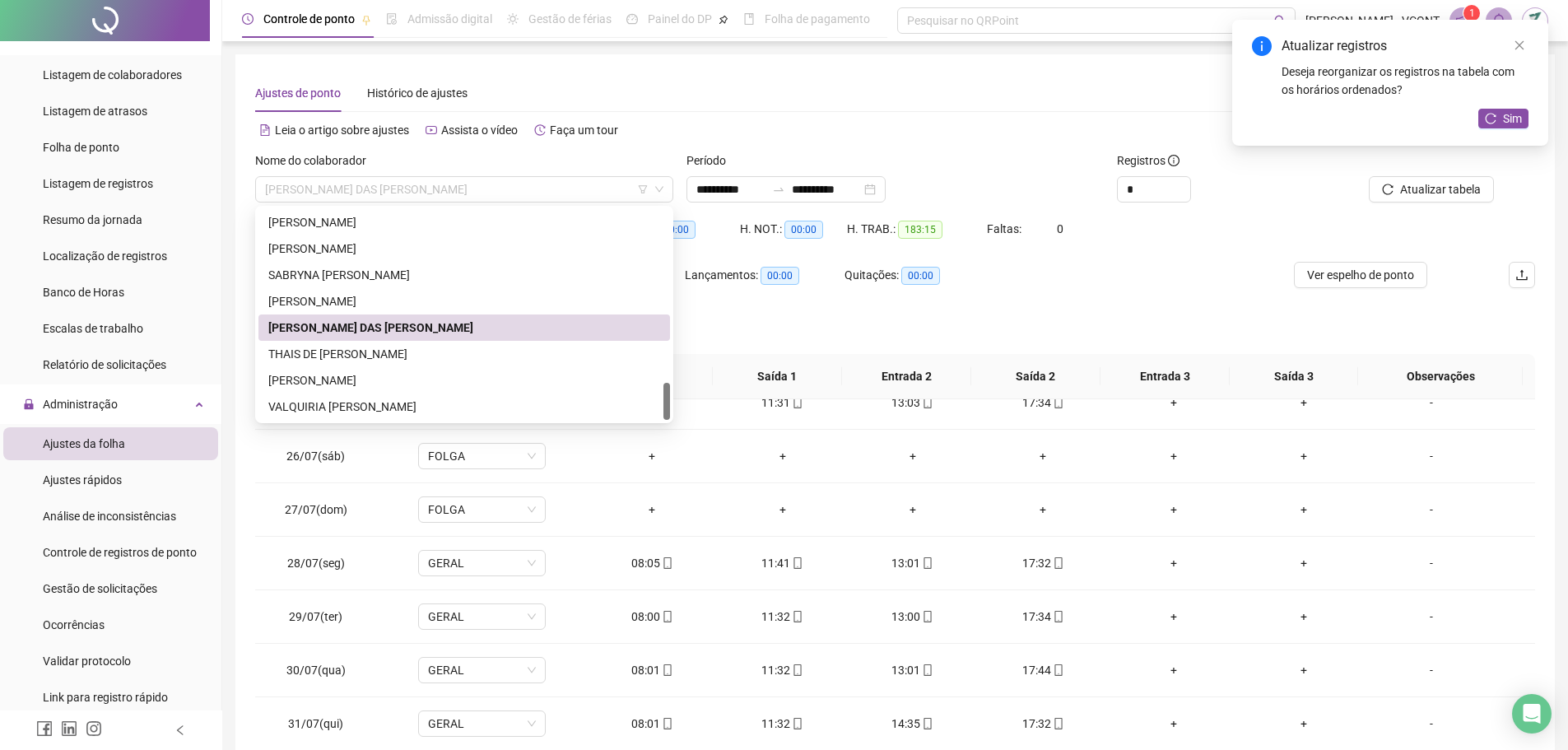
click at [407, 187] on span "[PERSON_NAME] DAS [PERSON_NAME]" at bounding box center [464, 189] width 399 height 25
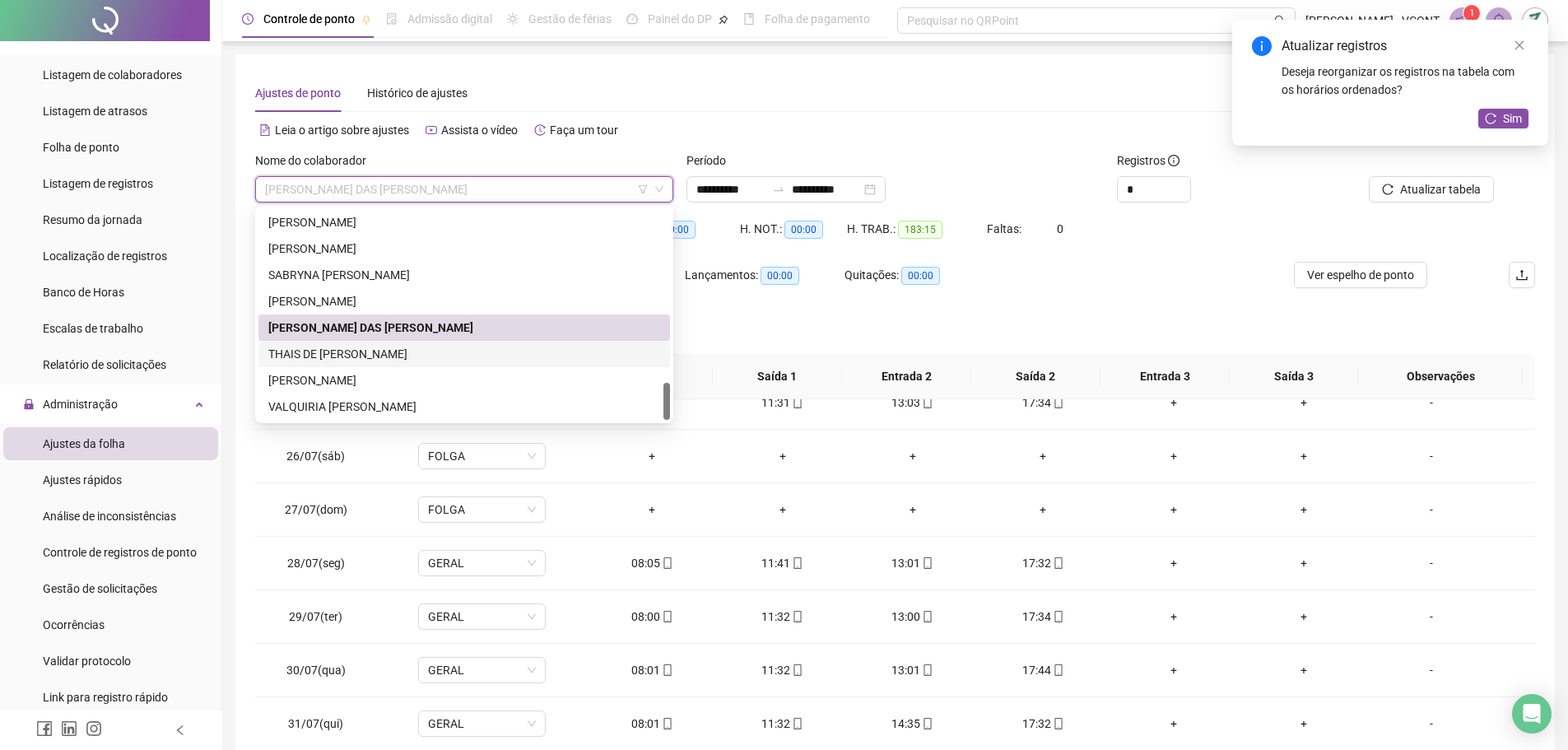
click at [369, 355] on div "THAIS DE [PERSON_NAME]" at bounding box center [465, 354] width 392 height 18
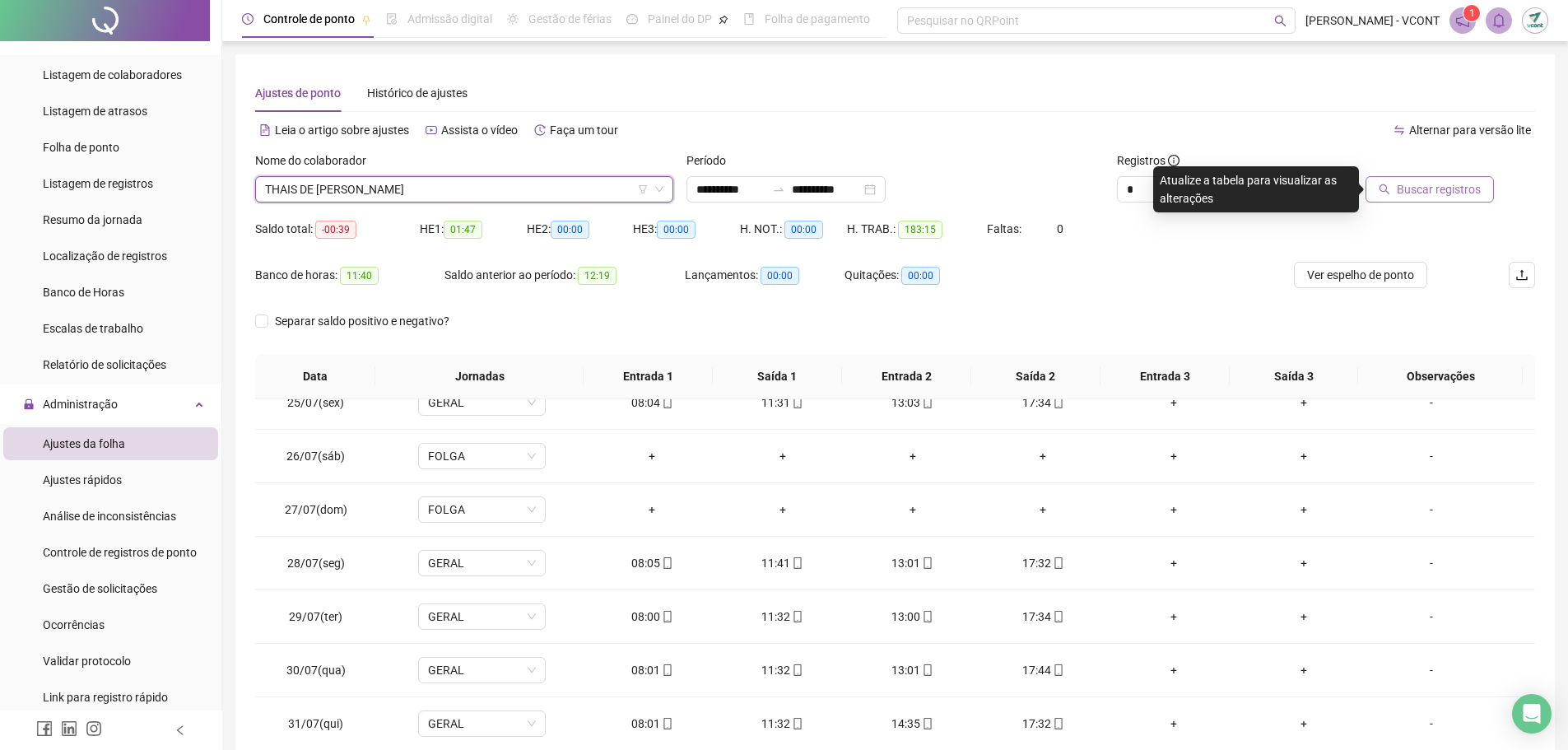
click at [1425, 185] on span "Buscar registros" at bounding box center [1439, 189] width 84 height 18
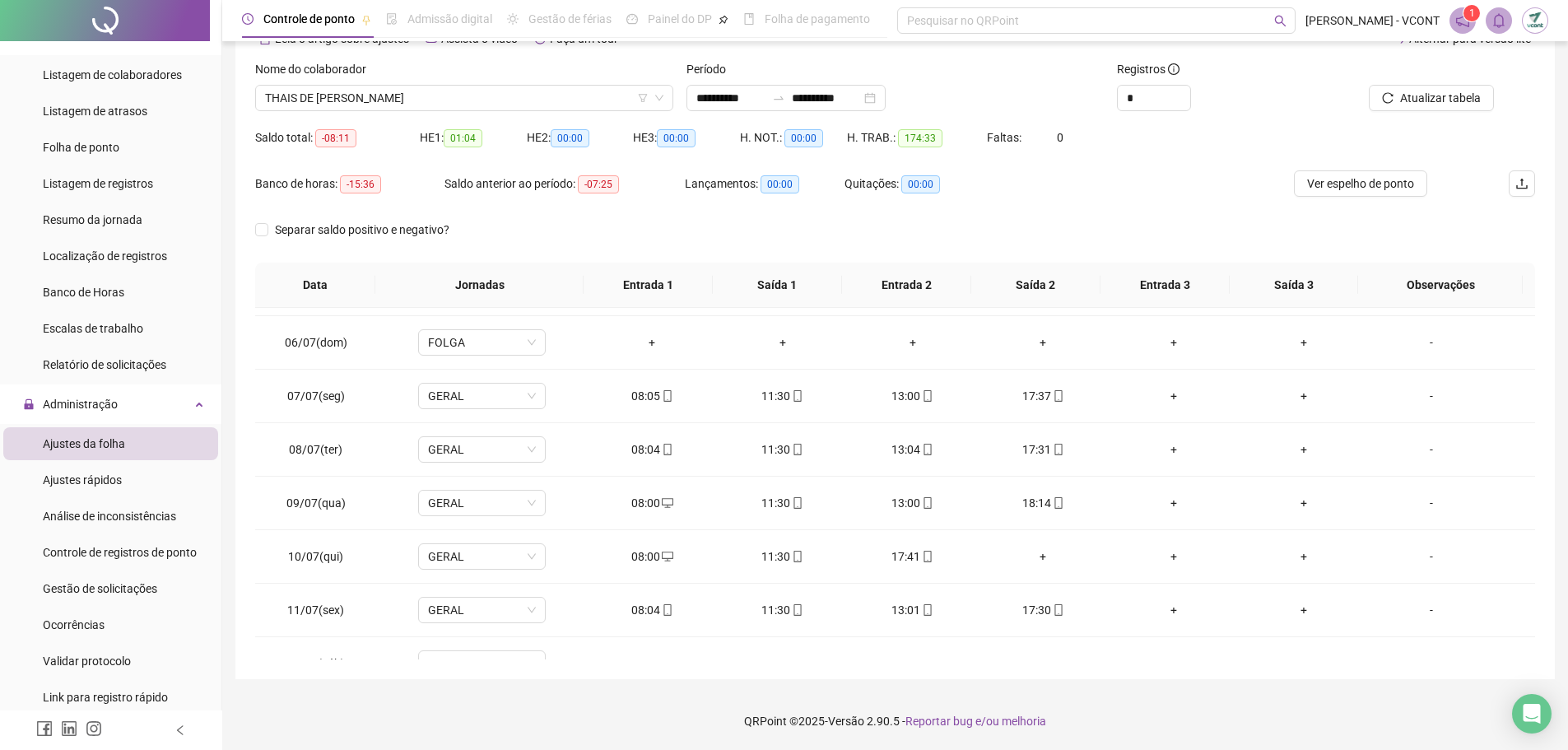
scroll to position [402, 0]
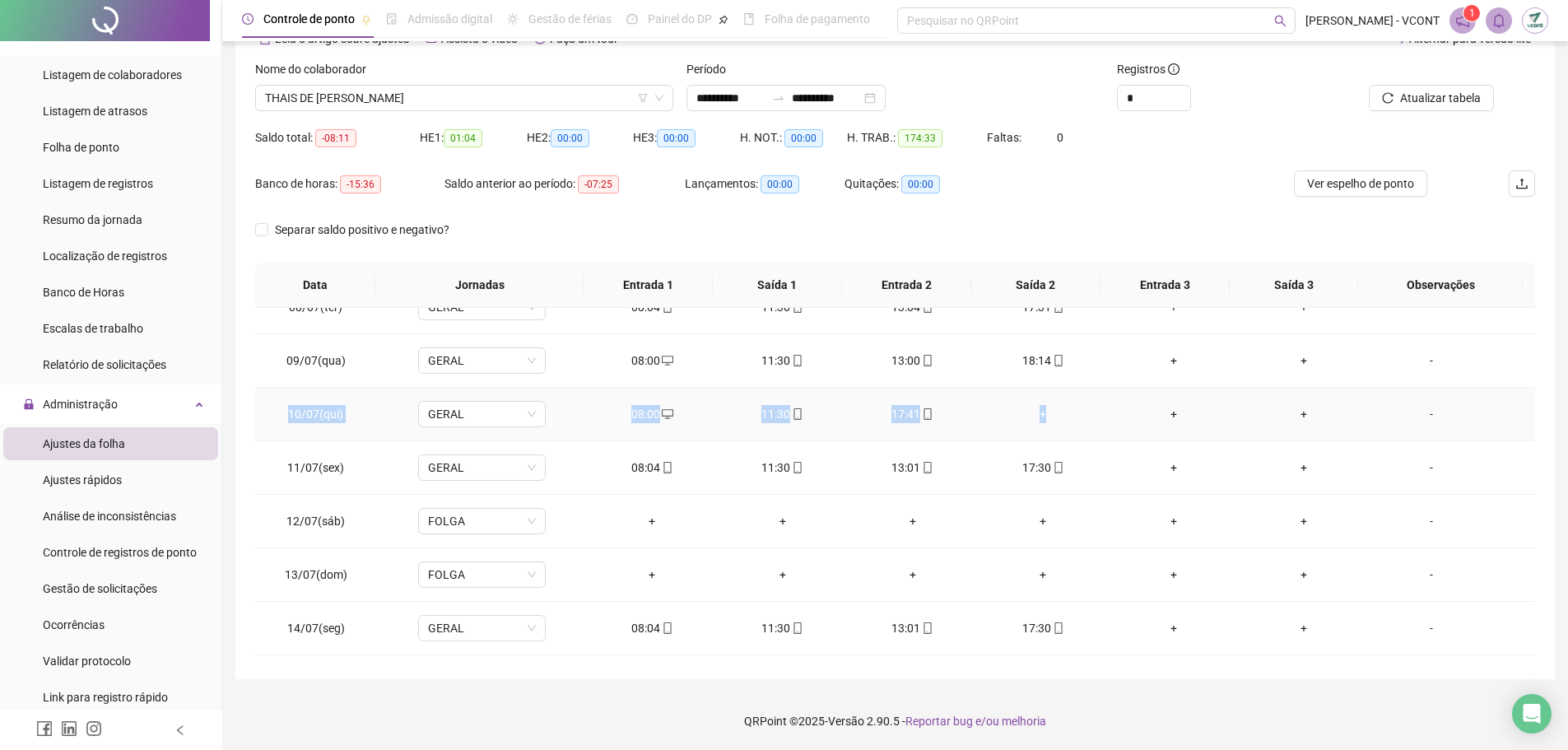
drag, startPoint x: 1065, startPoint y: 413, endPoint x: 277, endPoint y: 412, distance: 788.0
click at [277, 412] on tr "10/07(qui) GERAL 08:00 11:30 17:41 + + + -" at bounding box center [895, 415] width 1280 height 54
drag, startPoint x: 277, startPoint y: 409, endPoint x: 297, endPoint y: 410, distance: 20.0
drag, startPoint x: 297, startPoint y: 410, endPoint x: 306, endPoint y: 410, distance: 9.0
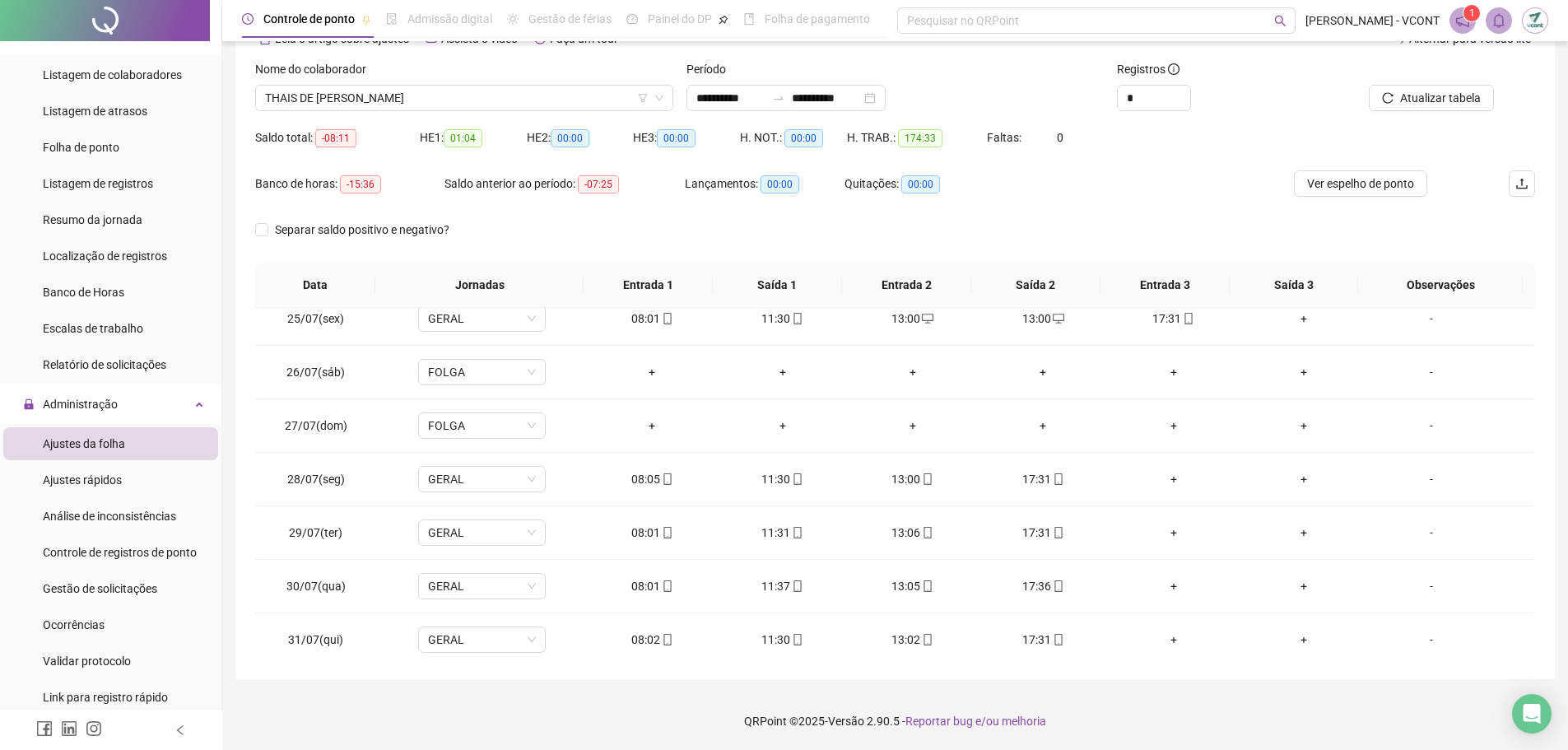
scroll to position [1307, 0]
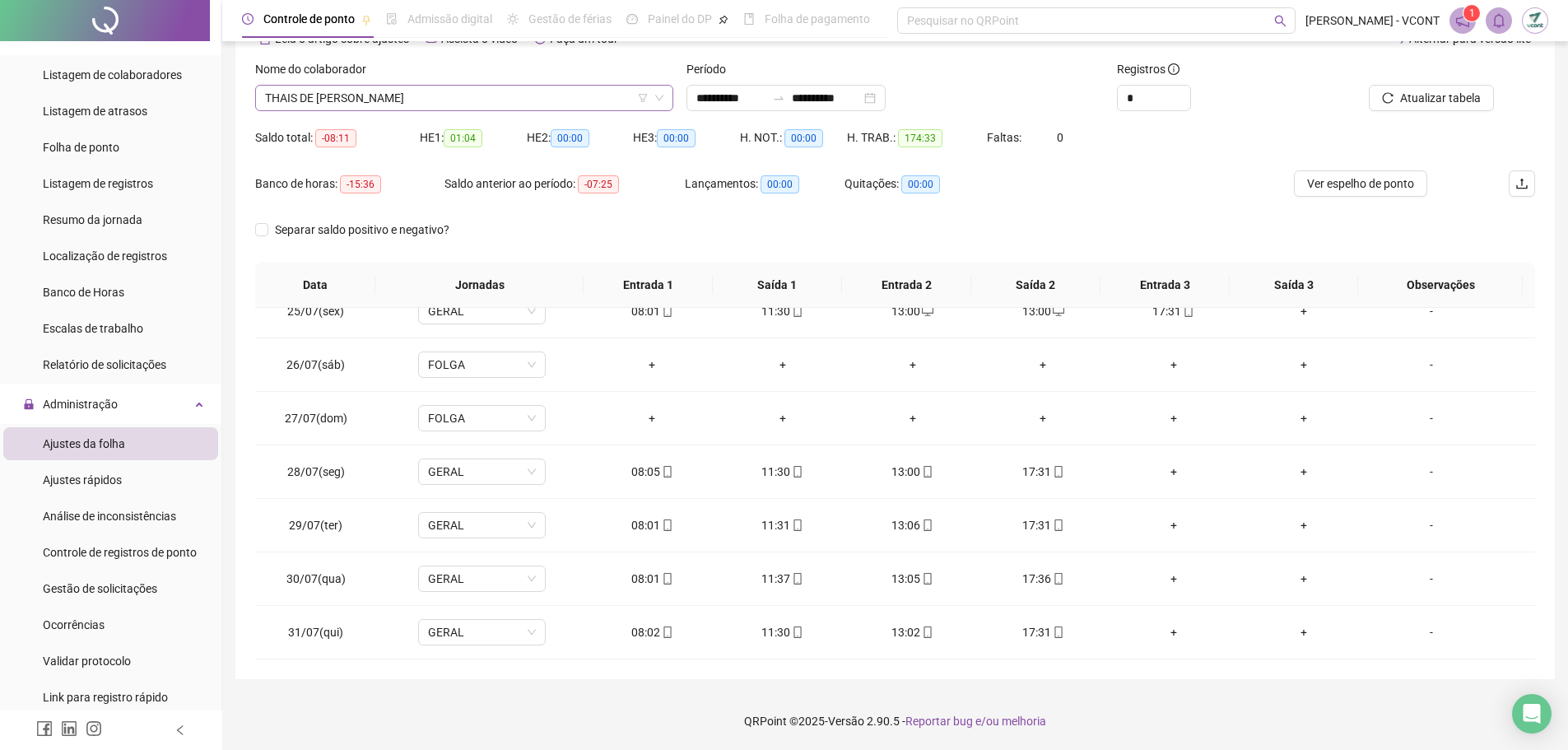
click at [346, 102] on span "THAIS DE [PERSON_NAME]" at bounding box center [464, 97] width 399 height 25
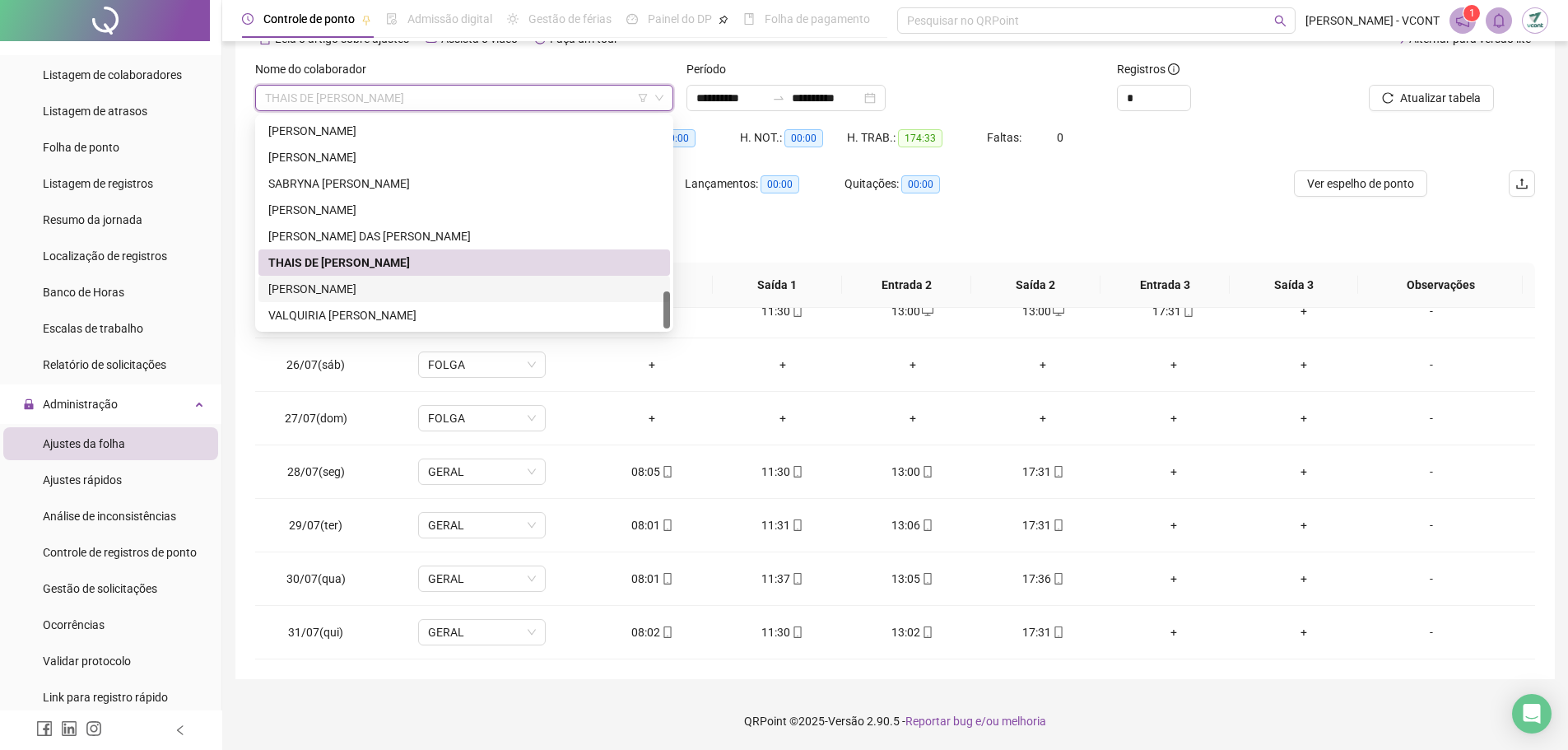
click at [345, 286] on div "[PERSON_NAME]" at bounding box center [465, 288] width 392 height 18
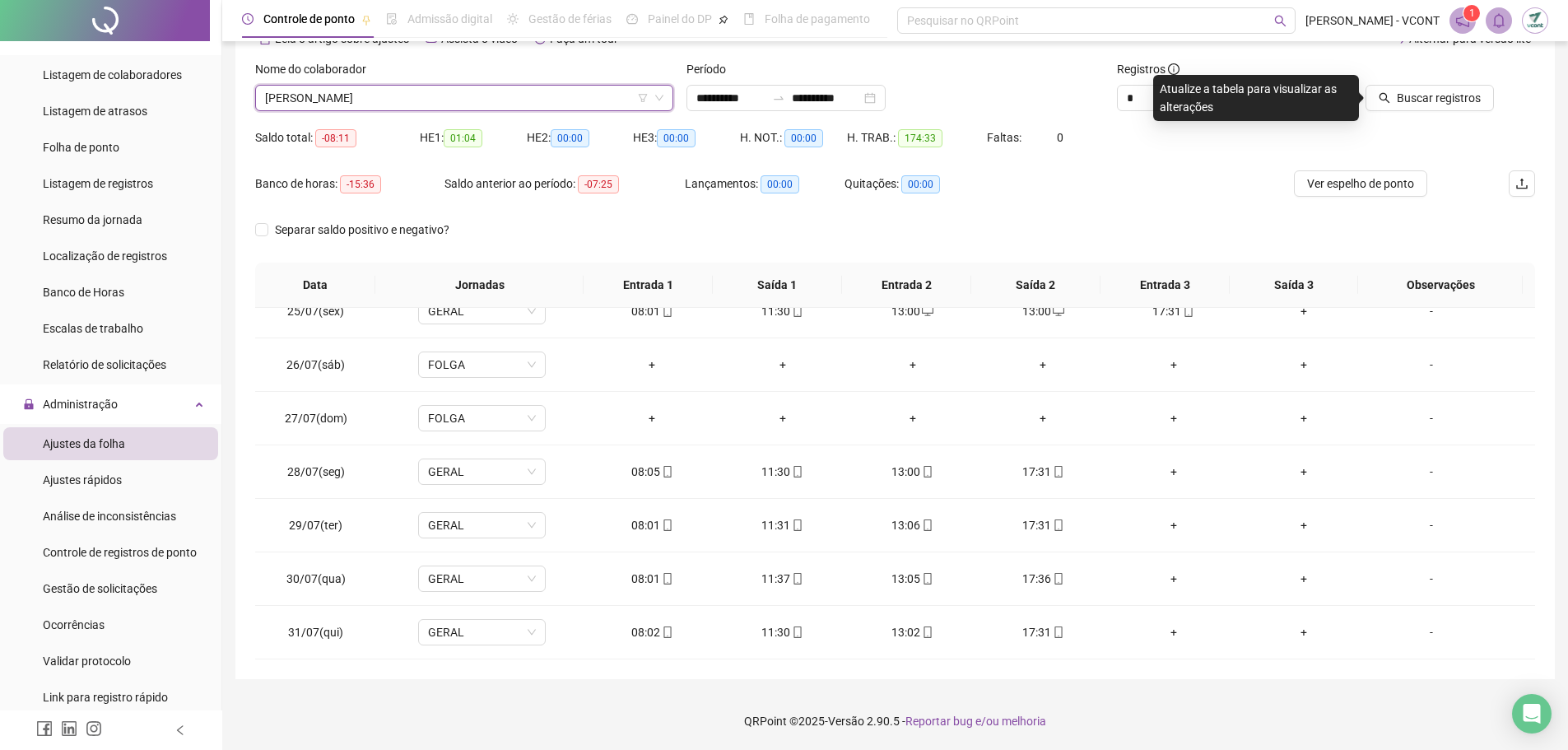
click at [1448, 101] on span "Buscar registros" at bounding box center [1439, 97] width 84 height 18
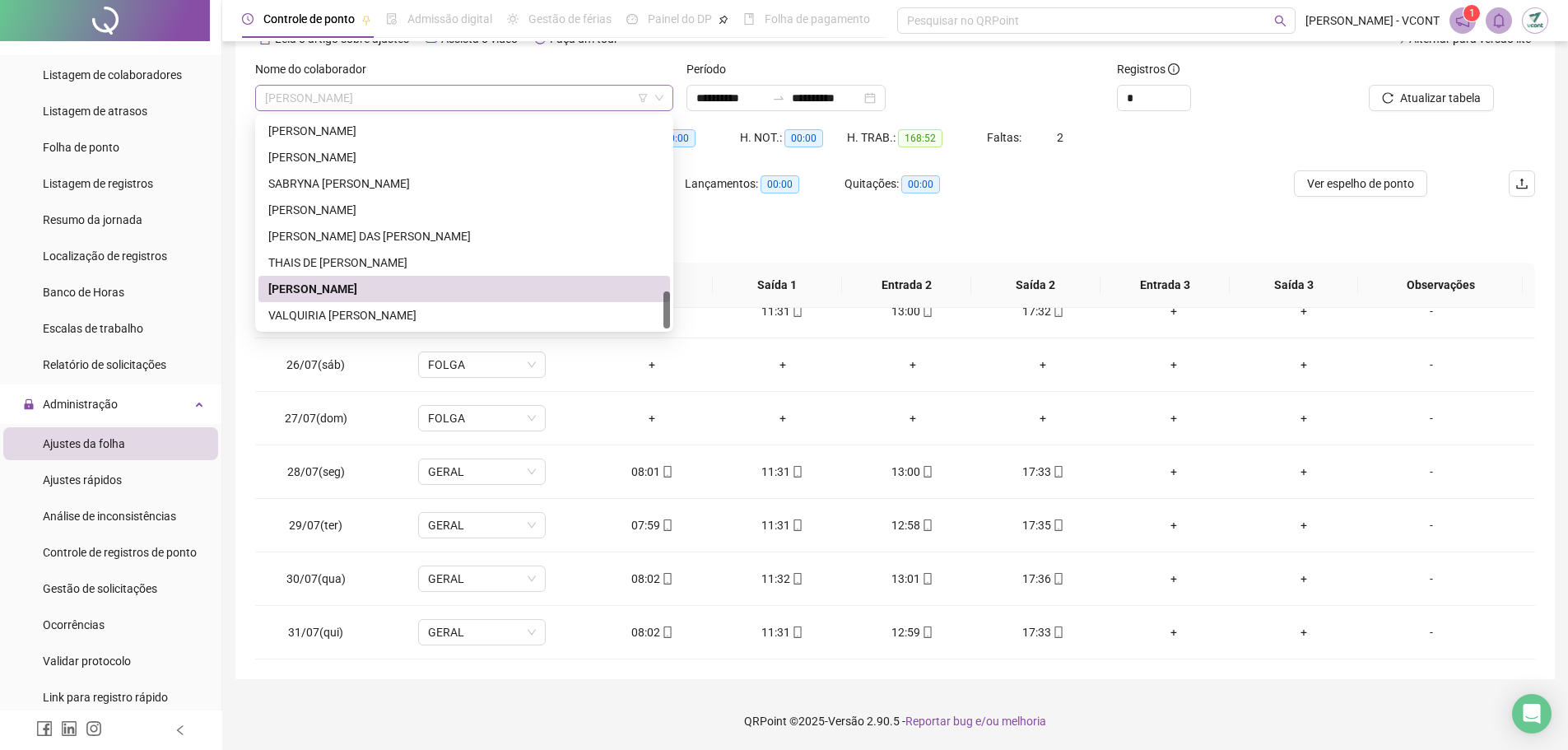
click at [483, 98] on span "[PERSON_NAME]" at bounding box center [464, 97] width 399 height 25
click at [490, 313] on div "VALQUIRIA [PERSON_NAME]" at bounding box center [465, 315] width 392 height 18
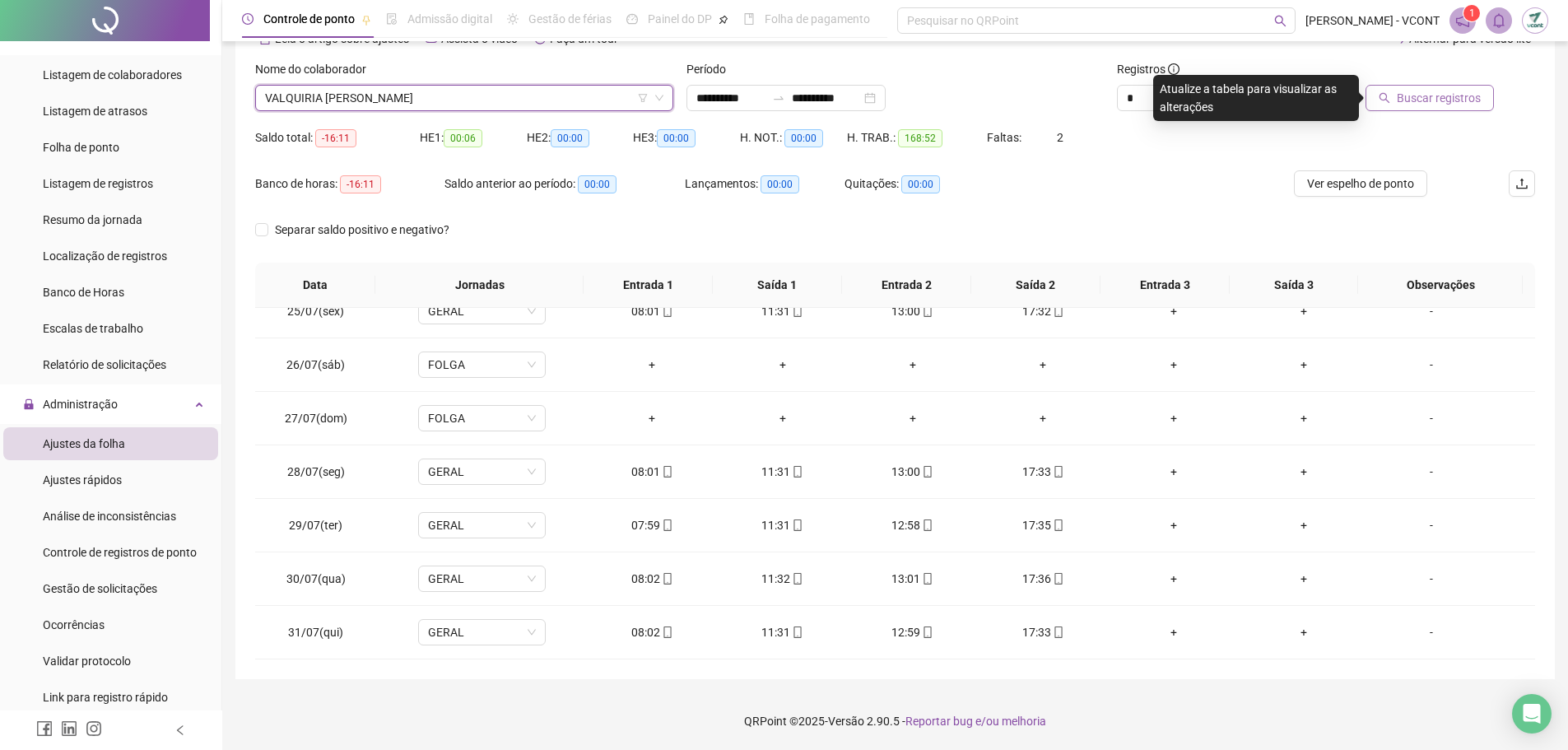
click at [1418, 104] on span "Buscar registros" at bounding box center [1439, 97] width 84 height 18
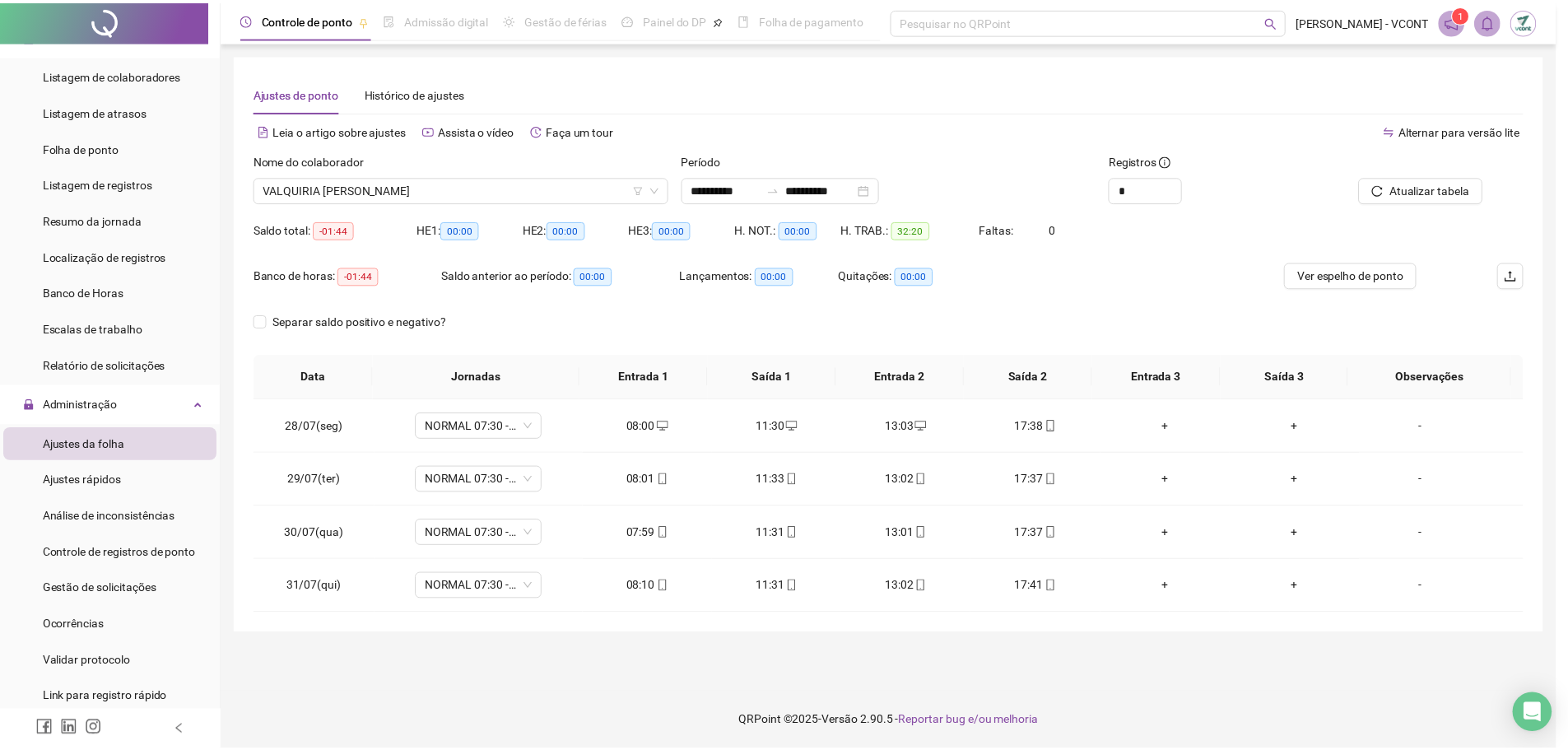
scroll to position [0, 0]
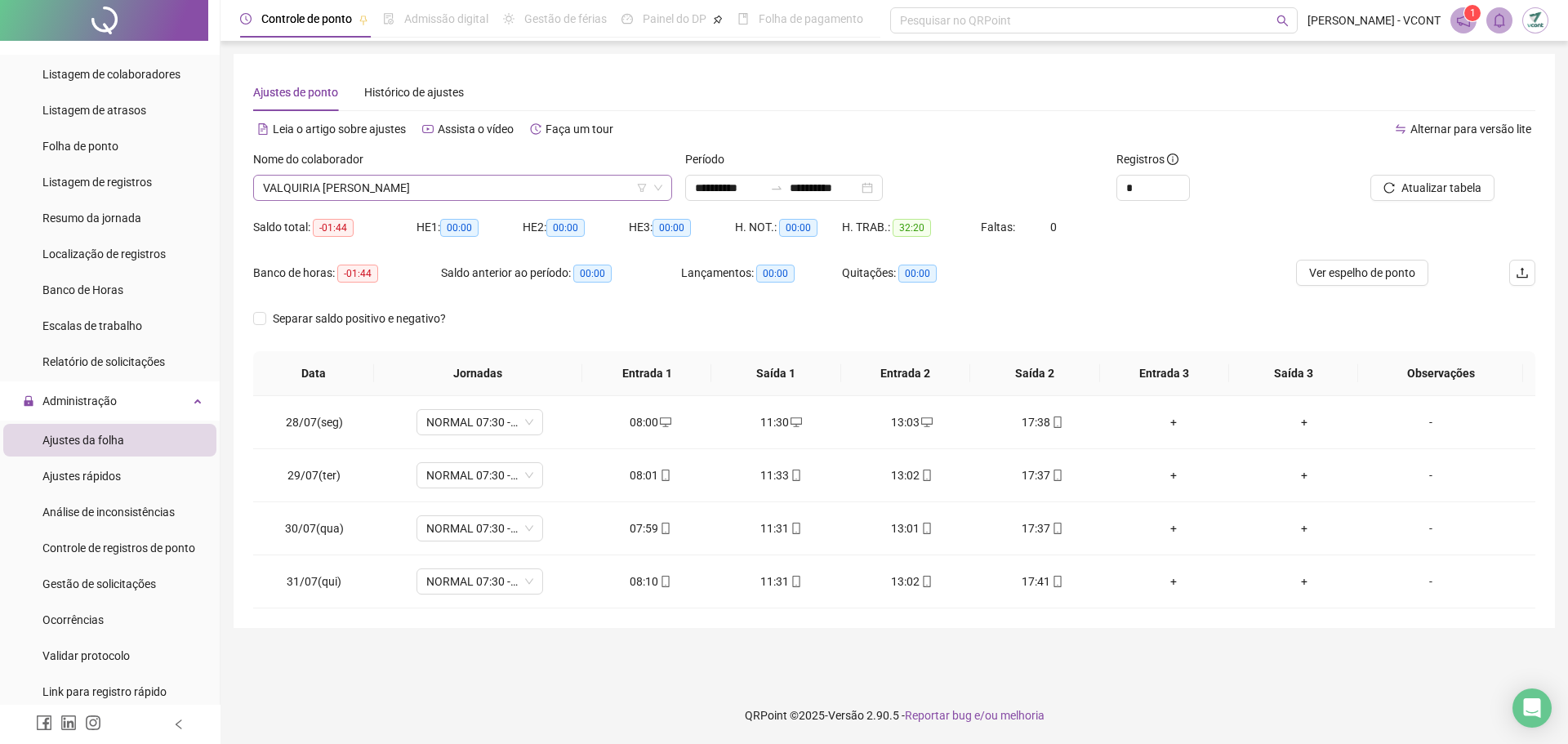
click at [506, 183] on span "VALQUIRIA [PERSON_NAME]" at bounding box center [462, 187] width 400 height 25
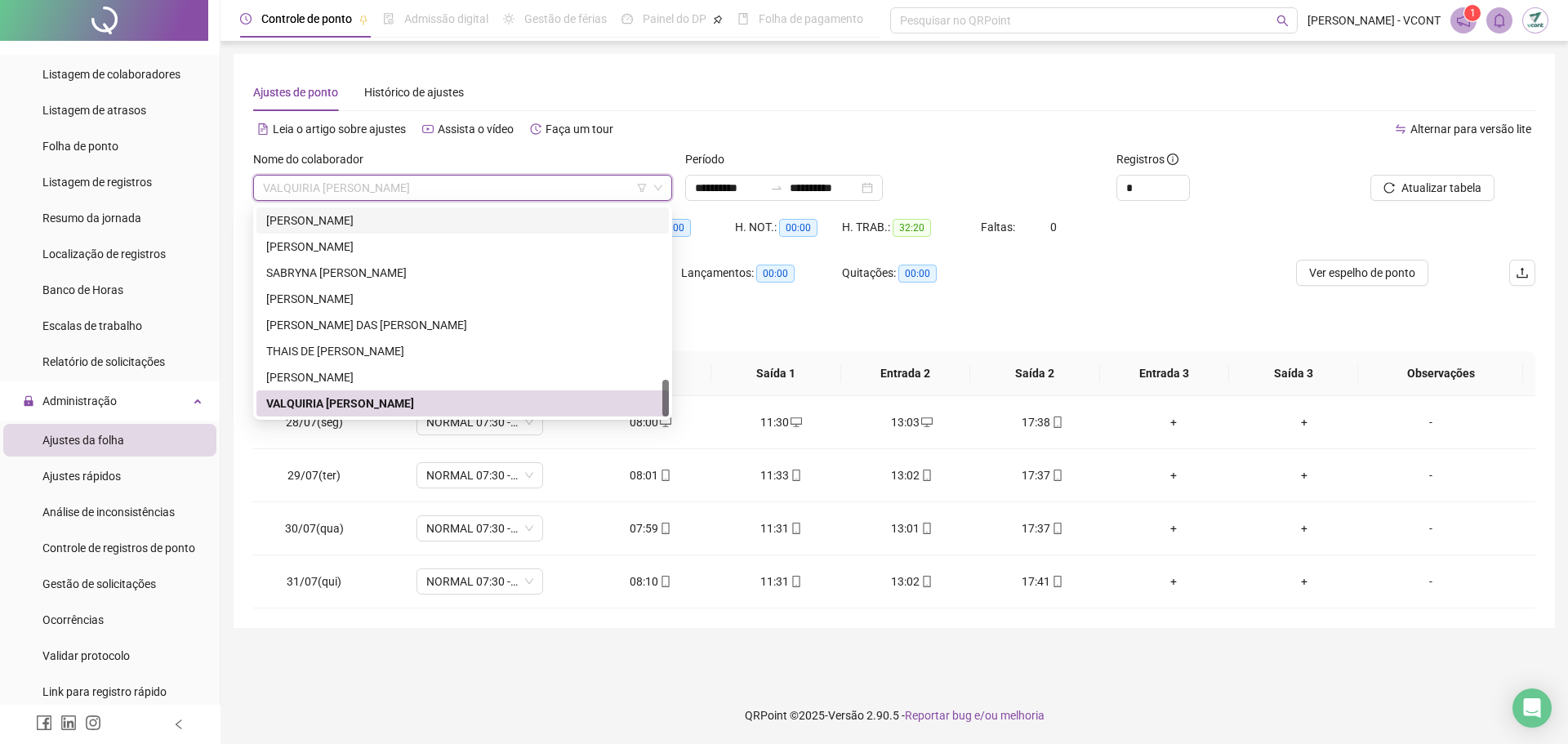
click at [843, 319] on div "Separar saldo positivo e negativo?" at bounding box center [894, 328] width 1282 height 45
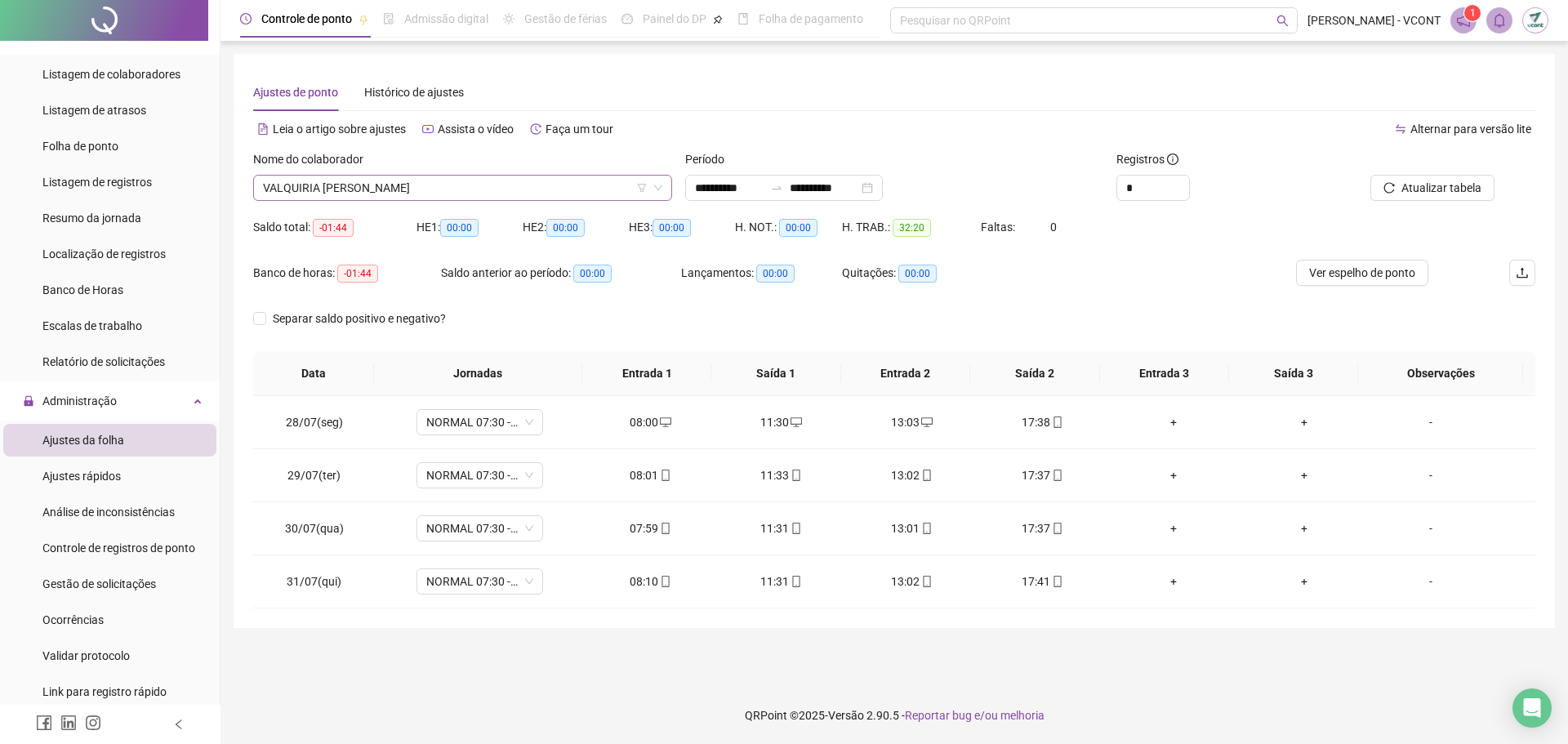
click at [421, 186] on span "VALQUIRIA [PERSON_NAME]" at bounding box center [462, 187] width 400 height 25
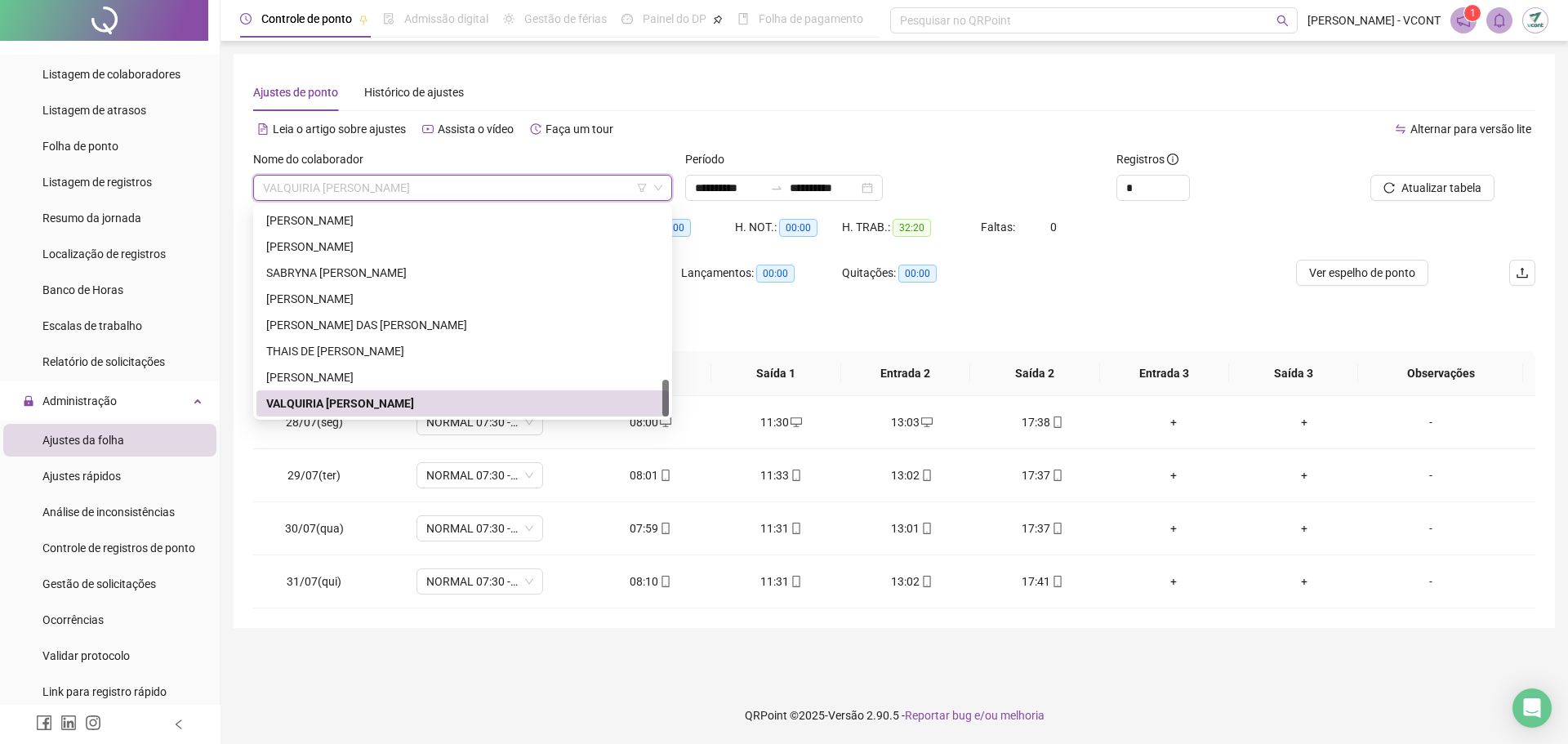
drag, startPoint x: 665, startPoint y: 388, endPoint x: 661, endPoint y: 414, distance: 26.3
click at [662, 414] on div at bounding box center [665, 312] width 7 height 209
click at [924, 332] on div "Separar saldo positivo e negativo?" at bounding box center [894, 328] width 1282 height 45
click at [524, 177] on span "VALQUIRIA [PERSON_NAME]" at bounding box center [462, 187] width 400 height 25
click at [367, 373] on div "[PERSON_NAME]" at bounding box center [463, 377] width 393 height 18
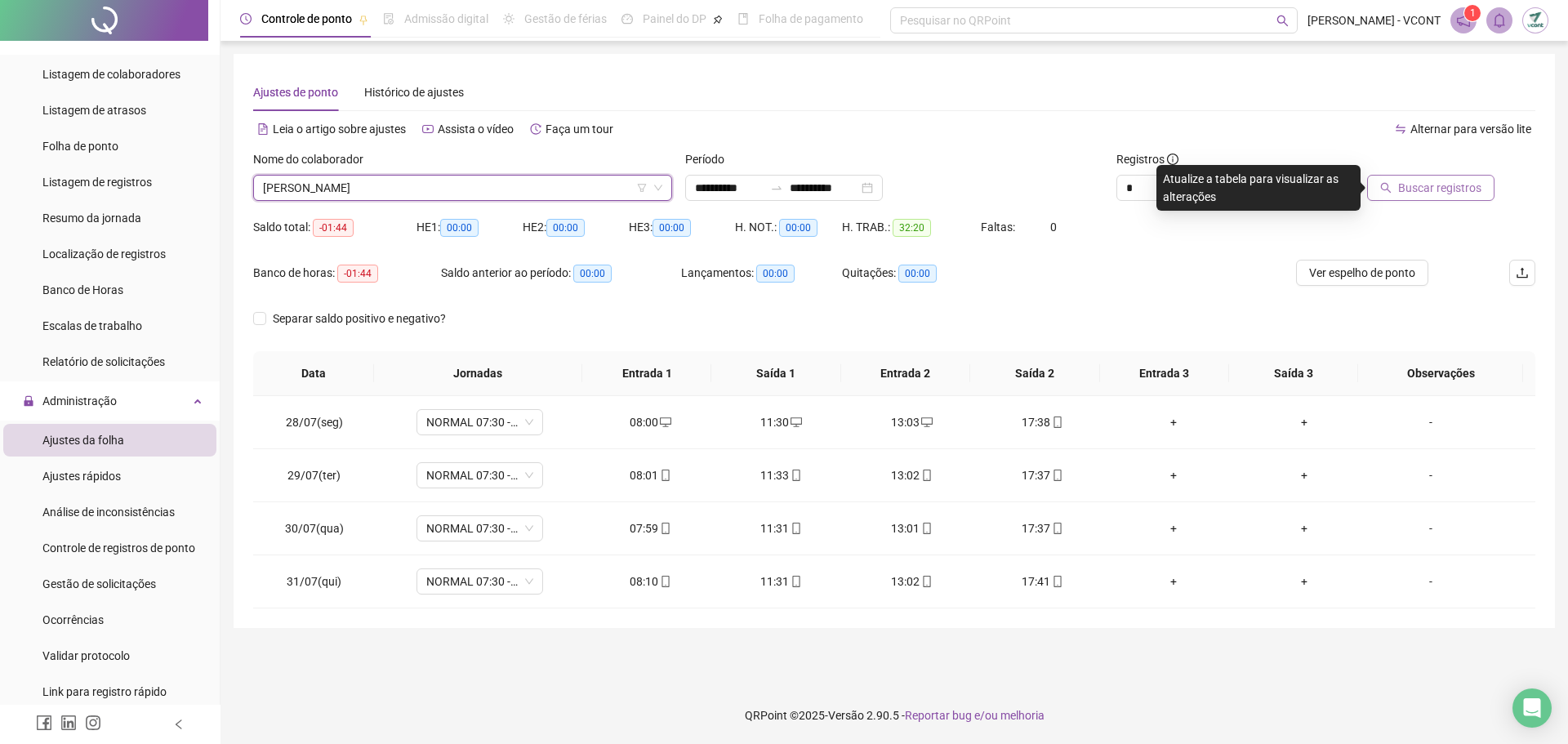
click at [1413, 183] on span "Buscar registros" at bounding box center [1440, 187] width 83 height 18
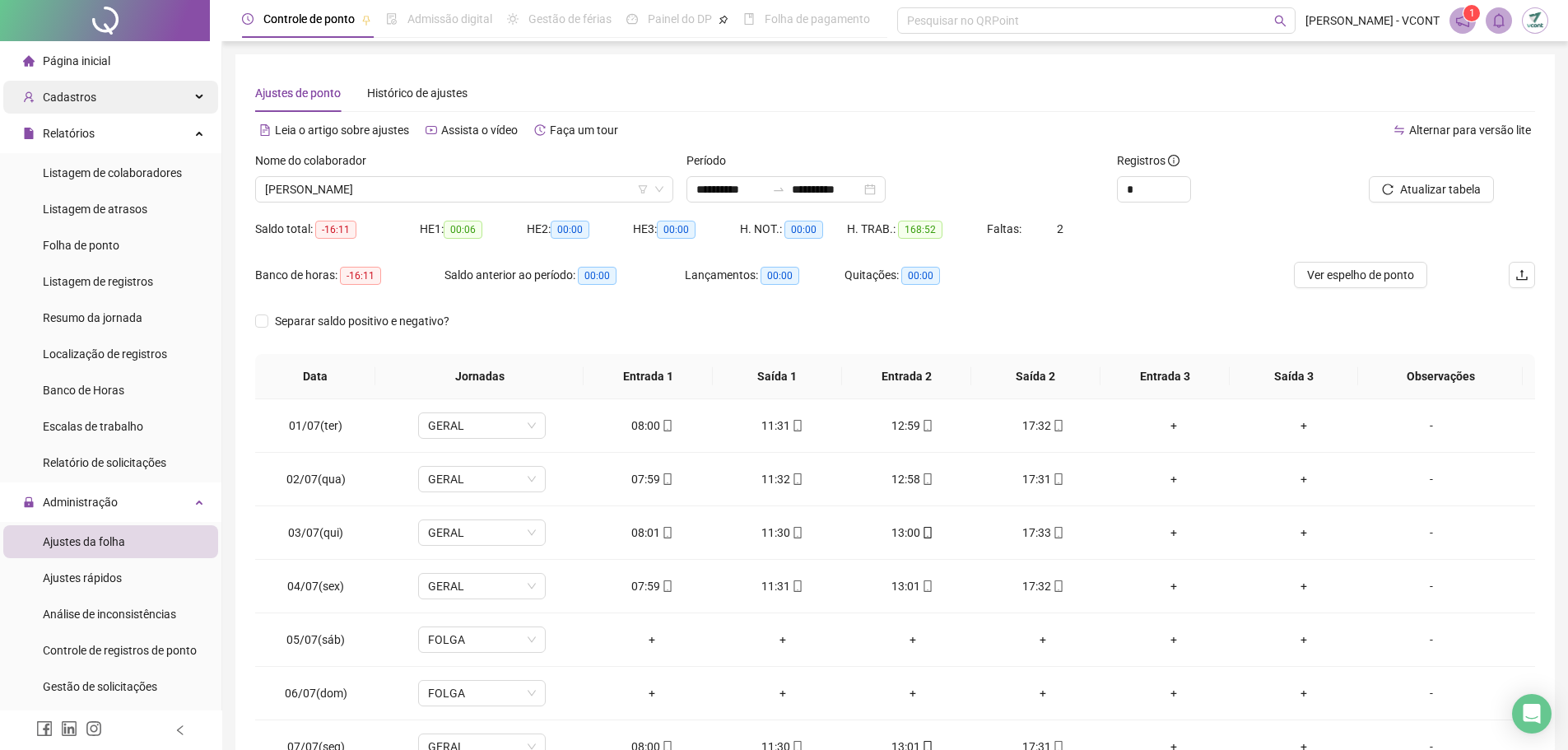
click at [76, 91] on span "Cadastros" at bounding box center [70, 96] width 54 height 13
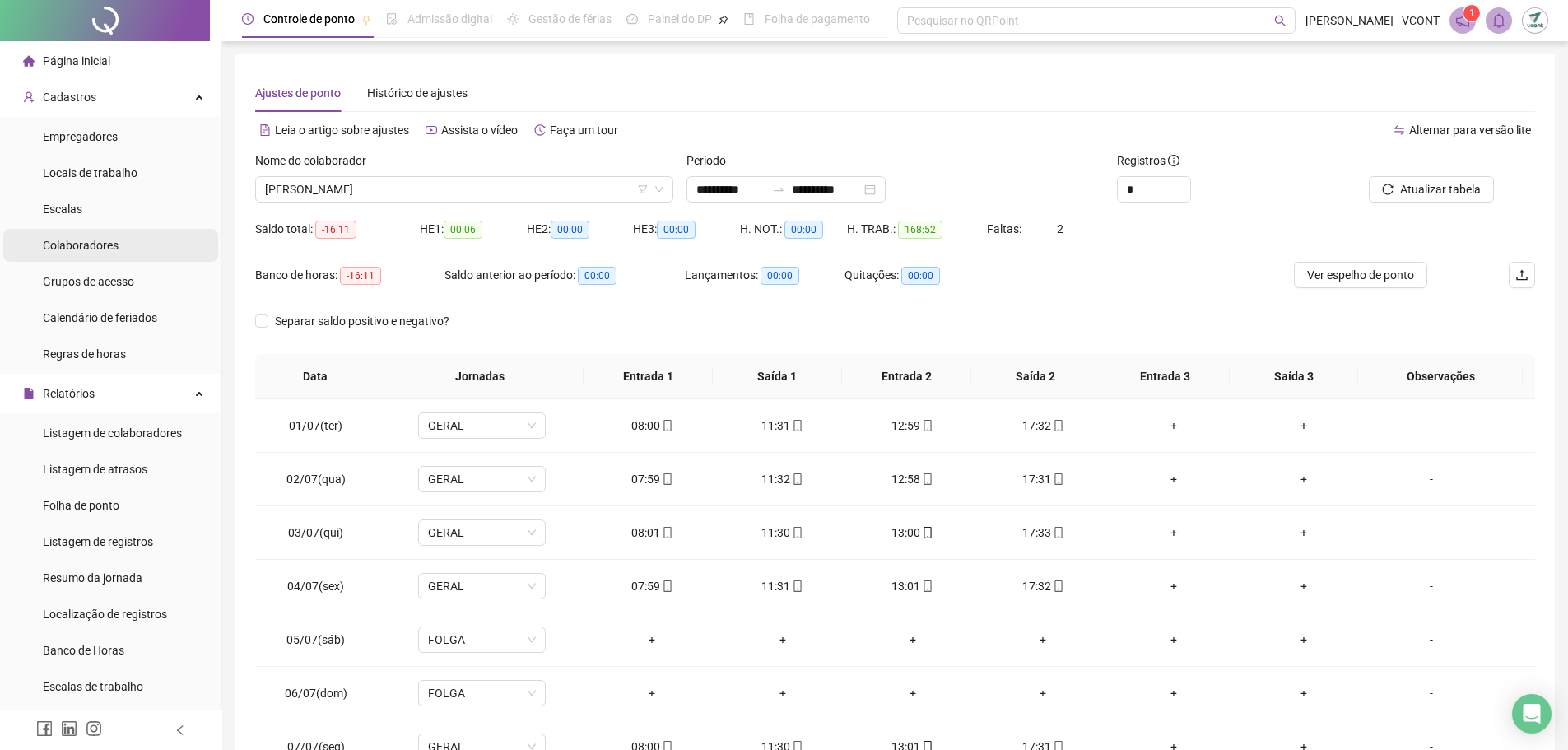
click at [77, 246] on span "Colaboradores" at bounding box center [81, 245] width 76 height 13
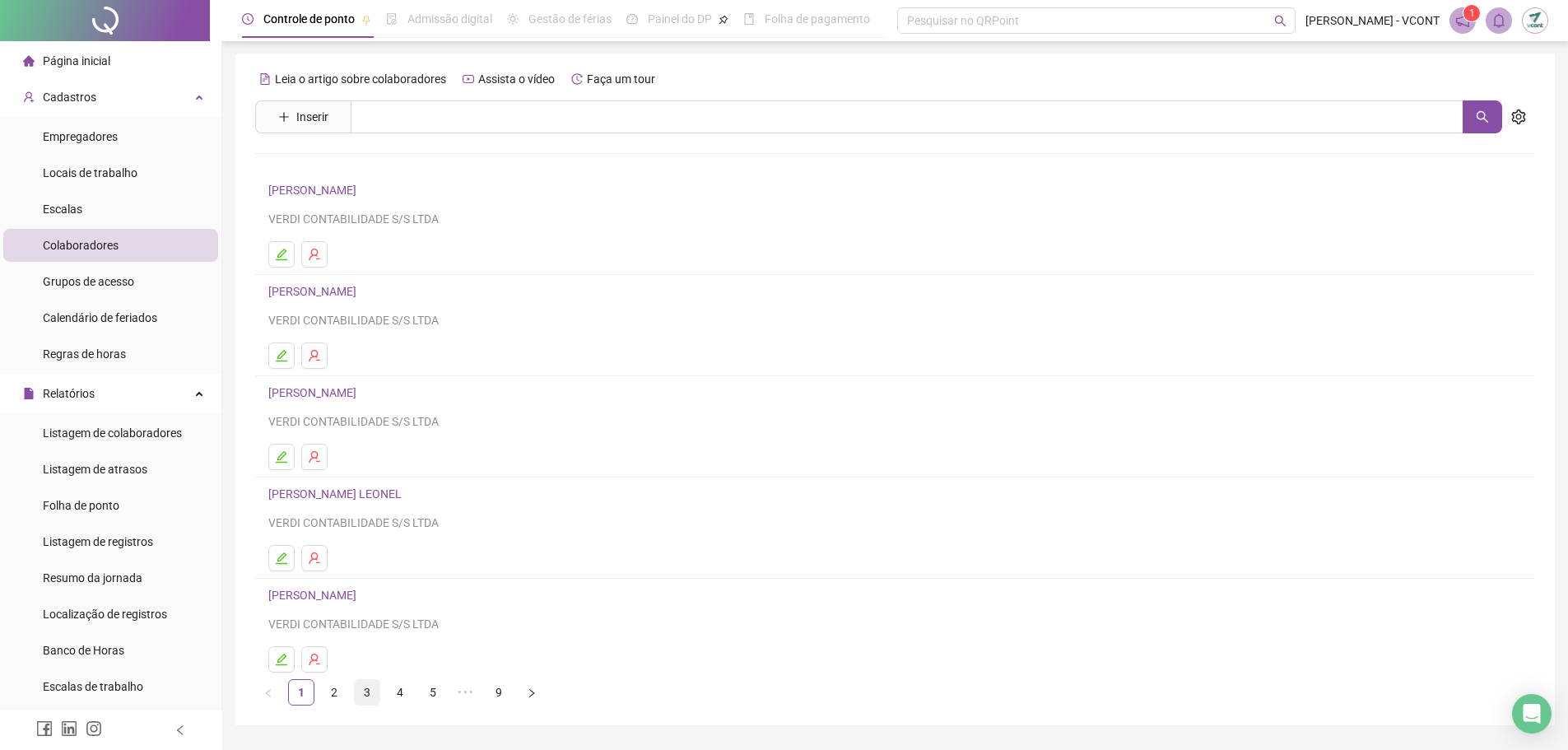
click at [371, 691] on link "3" at bounding box center [367, 692] width 25 height 25
click at [399, 693] on link "4" at bounding box center [400, 692] width 25 height 25
click at [315, 666] on button "button" at bounding box center [314, 659] width 26 height 26
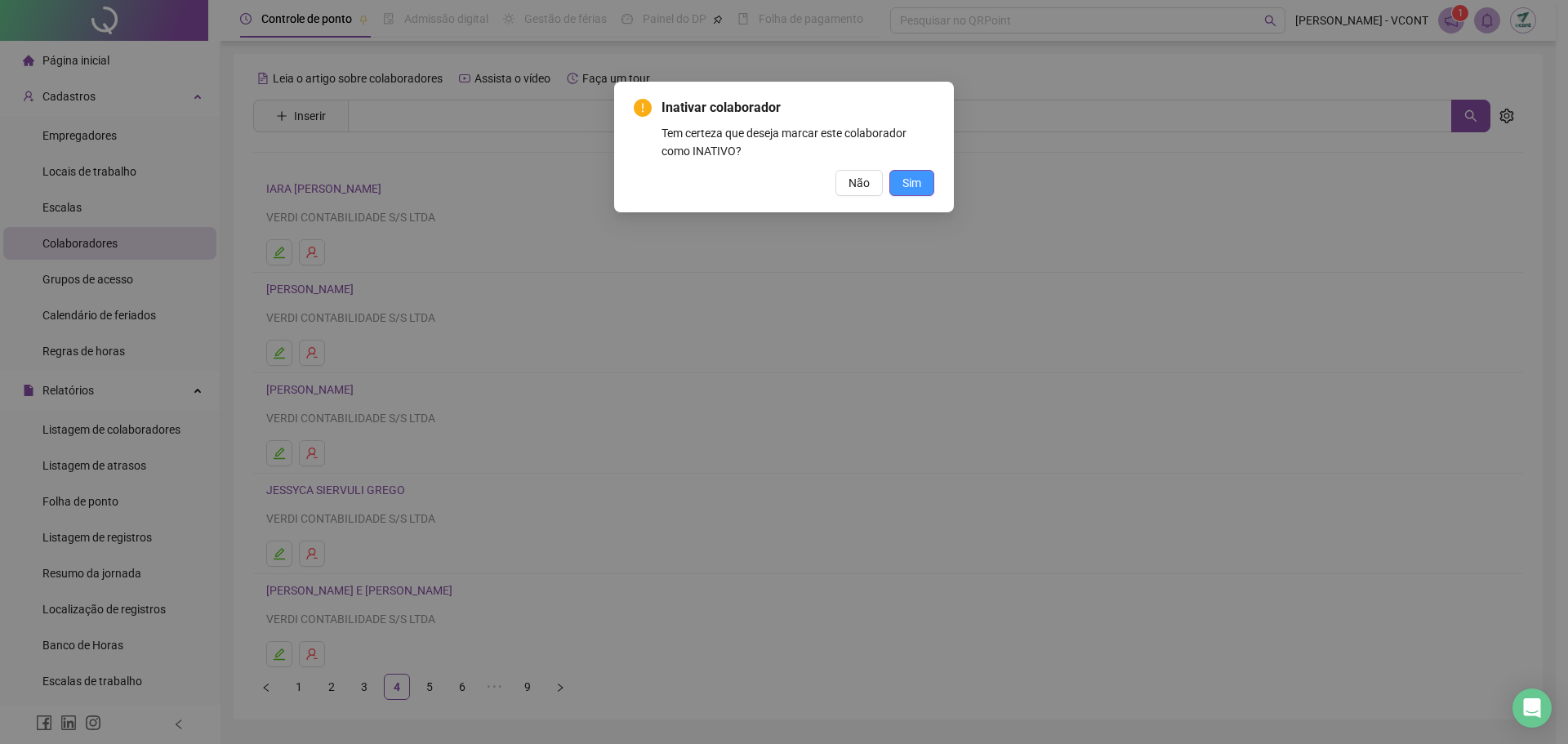
click at [925, 170] on button "Sim" at bounding box center [912, 183] width 45 height 26
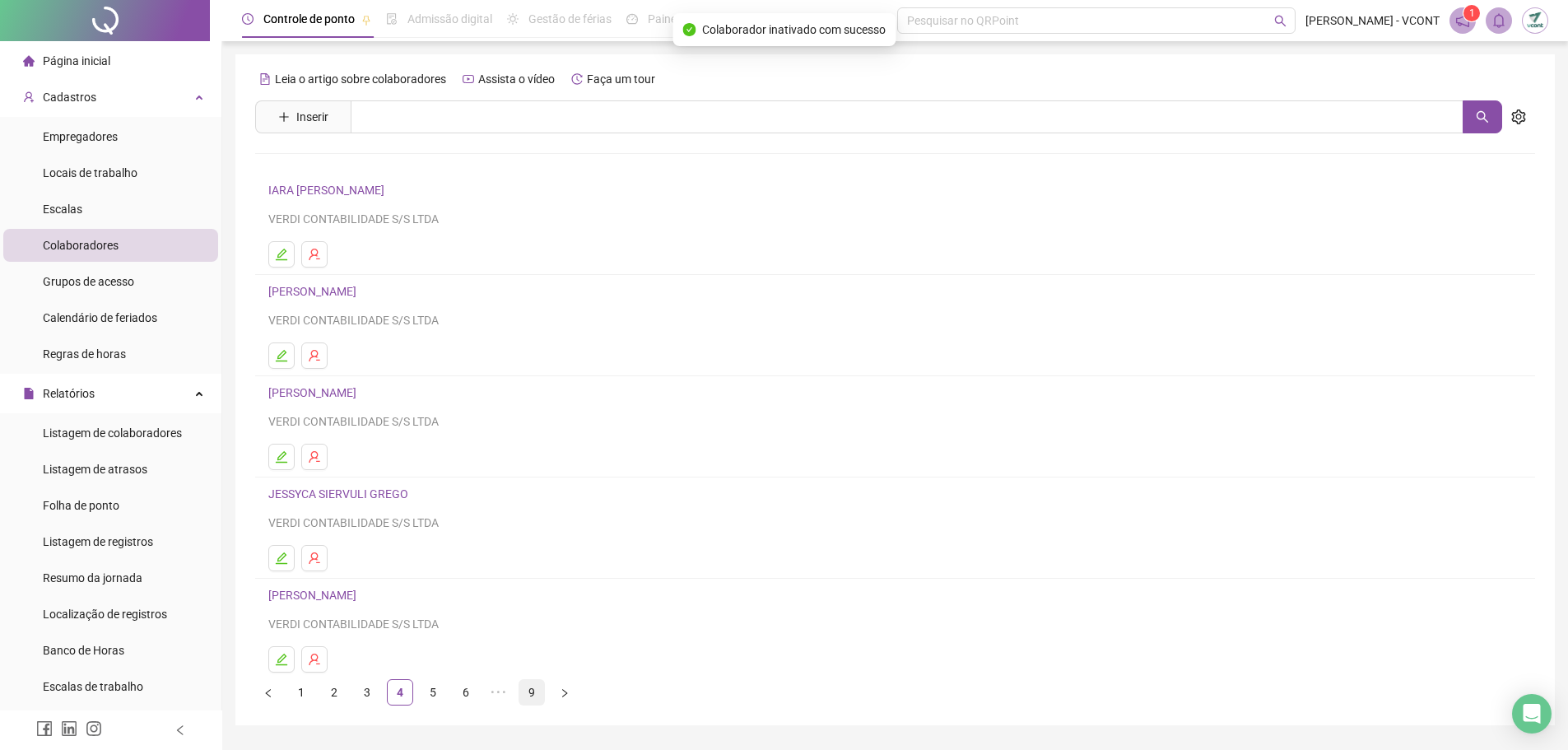
click at [537, 697] on link "9" at bounding box center [531, 692] width 25 height 25
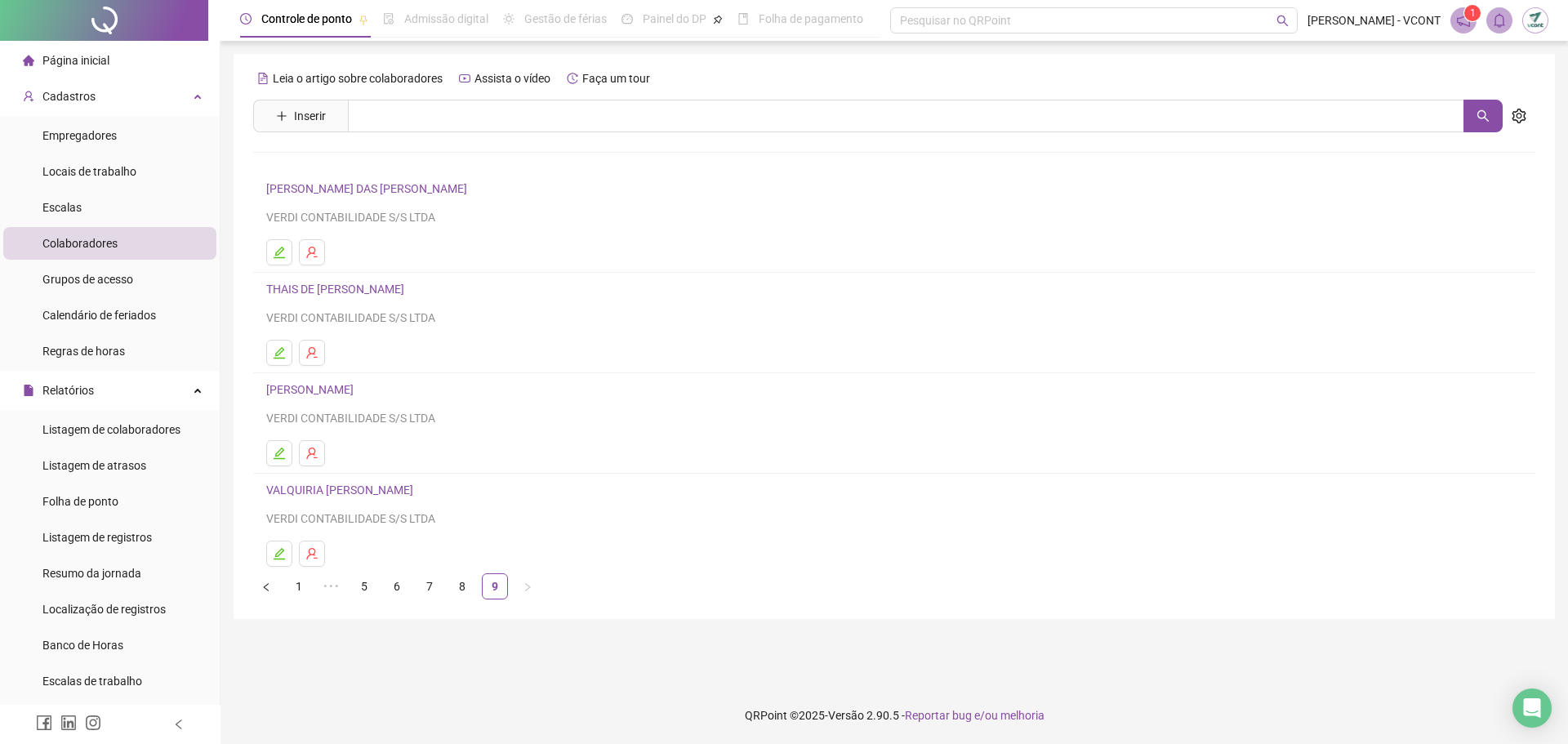
click at [307, 493] on link "VALQUIRIA [PERSON_NAME]" at bounding box center [342, 489] width 152 height 13
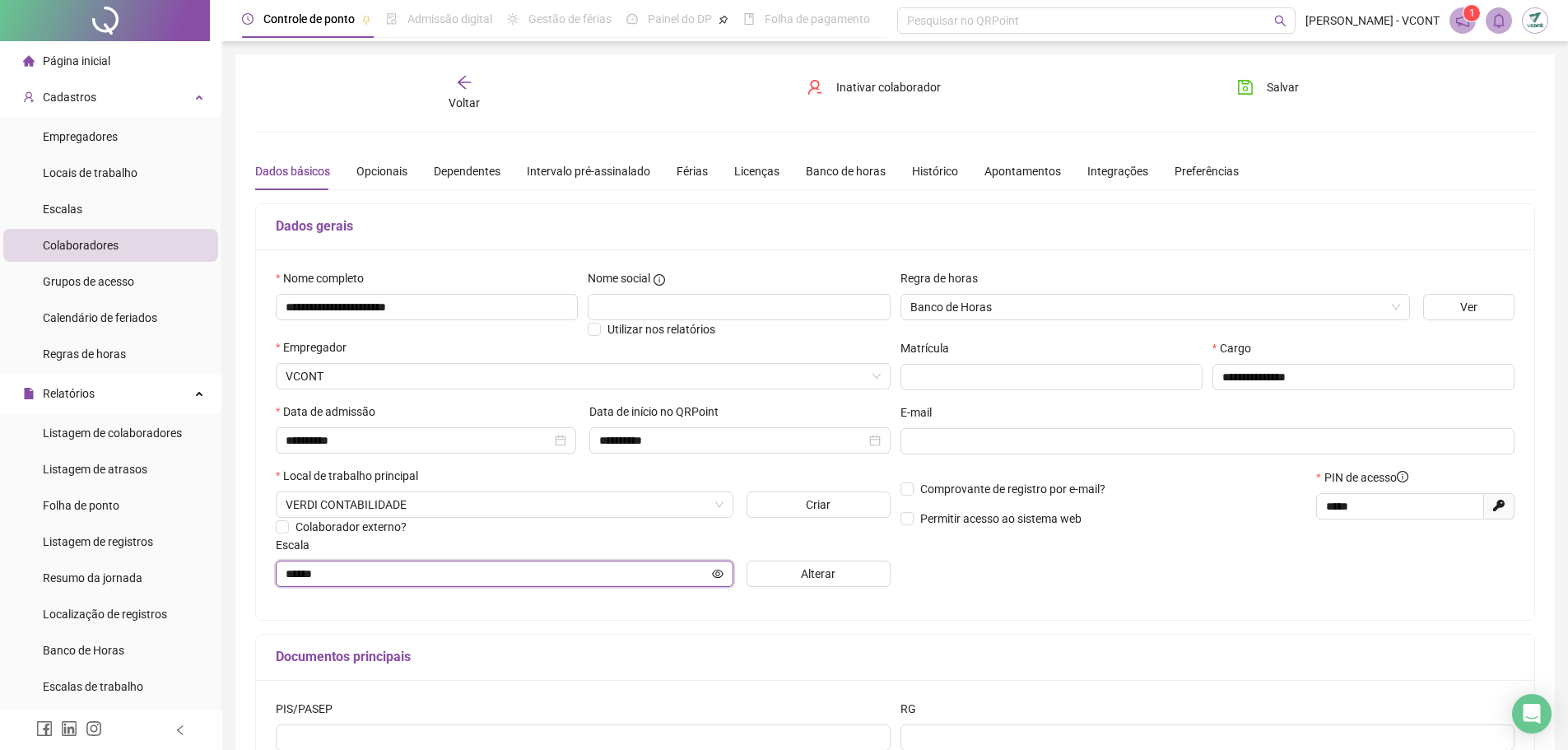
click at [522, 572] on input "******" at bounding box center [496, 574] width 423 height 18
click at [787, 575] on button "Alterar" at bounding box center [819, 574] width 144 height 26
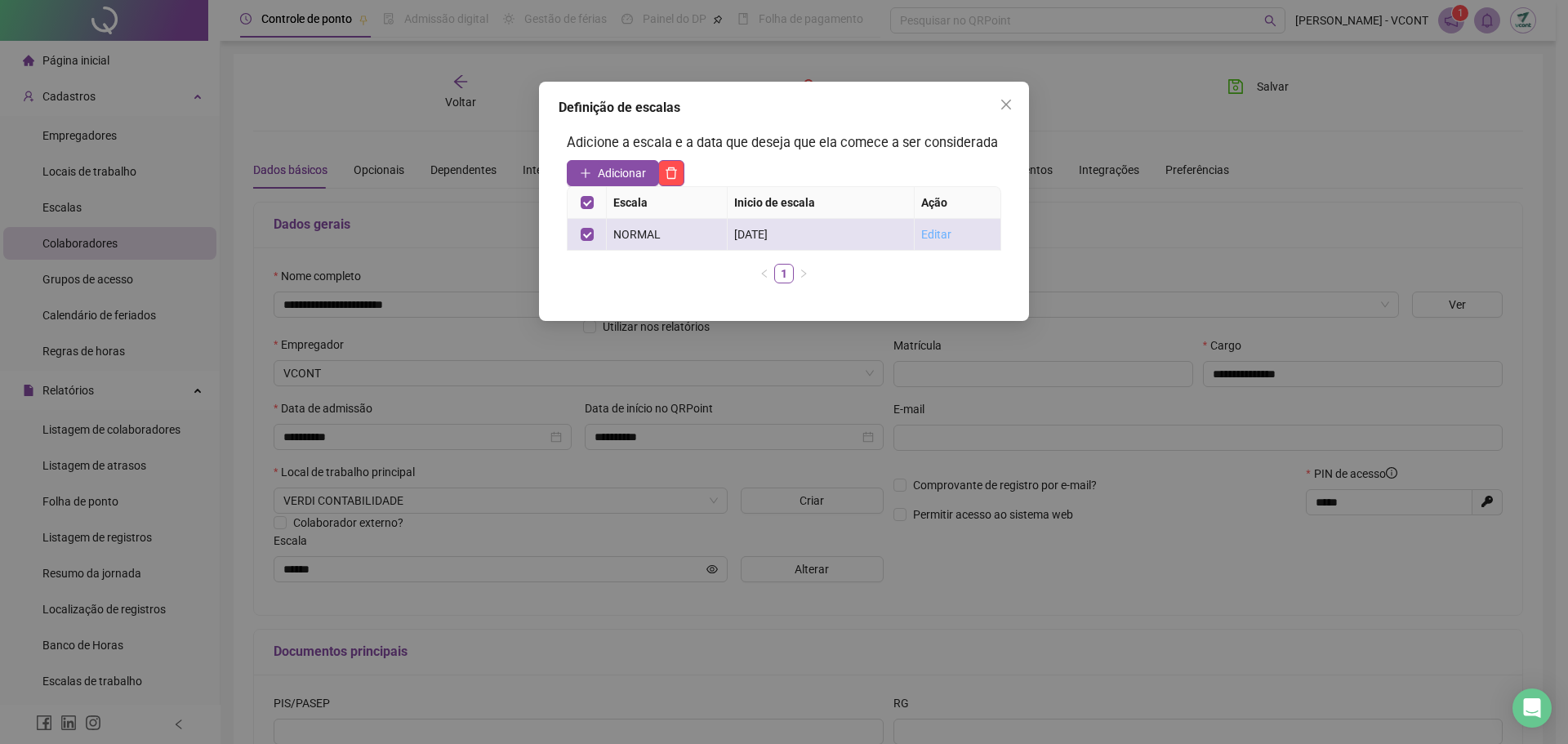
click at [950, 230] on div "Editar" at bounding box center [957, 234] width 73 height 18
click at [944, 231] on link "Editar" at bounding box center [935, 234] width 31 height 13
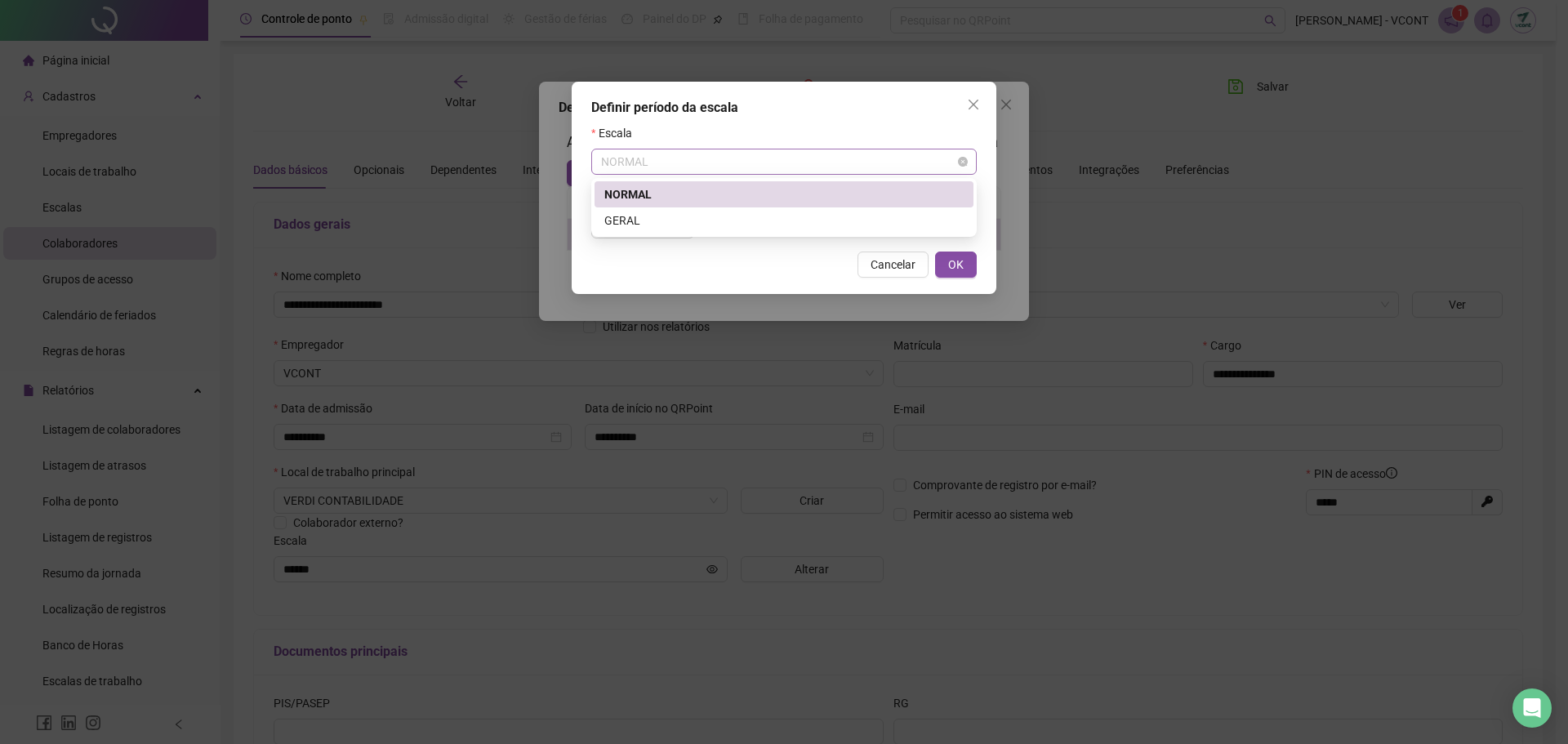
click at [619, 156] on span "NORMAL" at bounding box center [784, 161] width 366 height 25
click at [649, 215] on div "GERAL" at bounding box center [784, 220] width 359 height 18
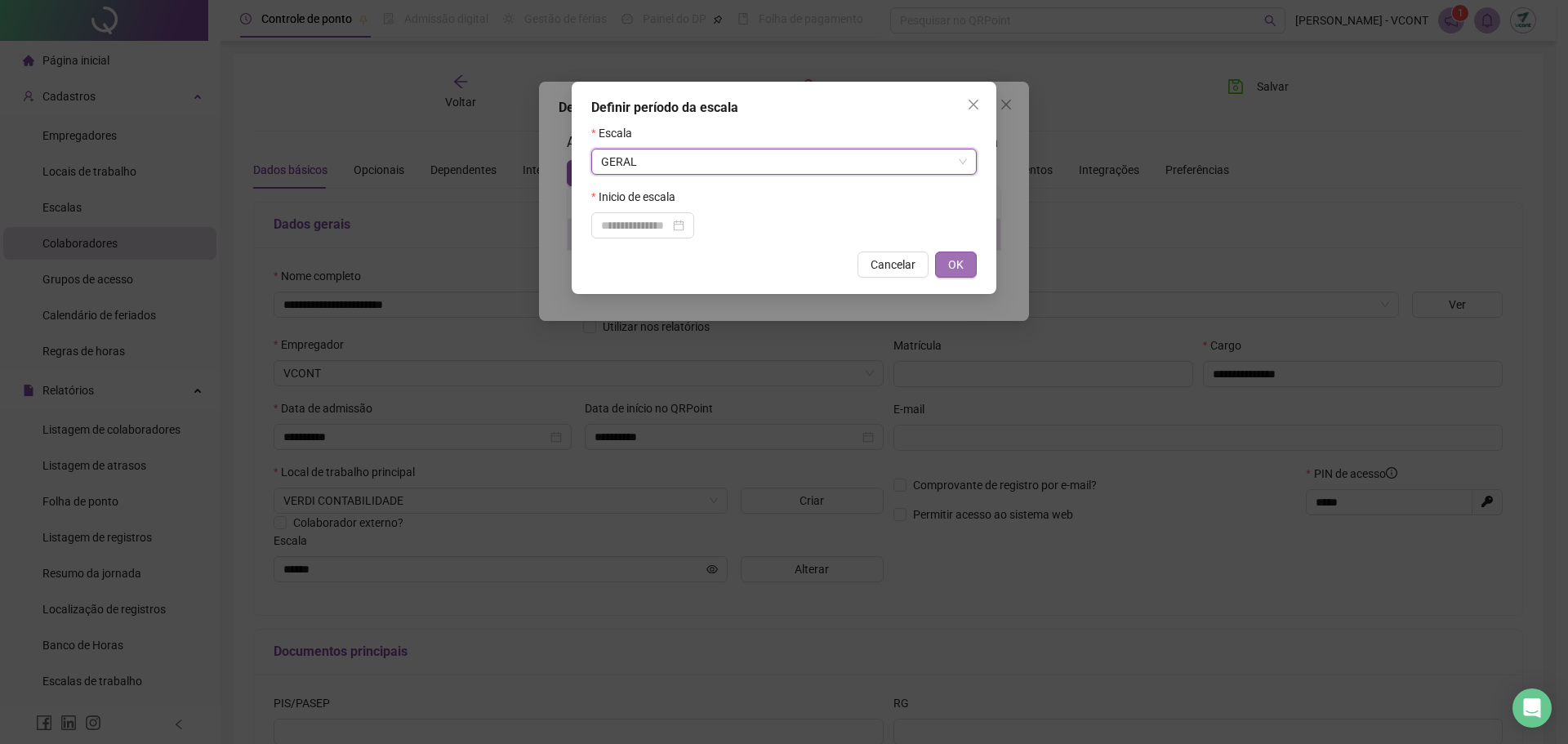
click at [940, 262] on button "OK" at bounding box center [955, 264] width 41 height 26
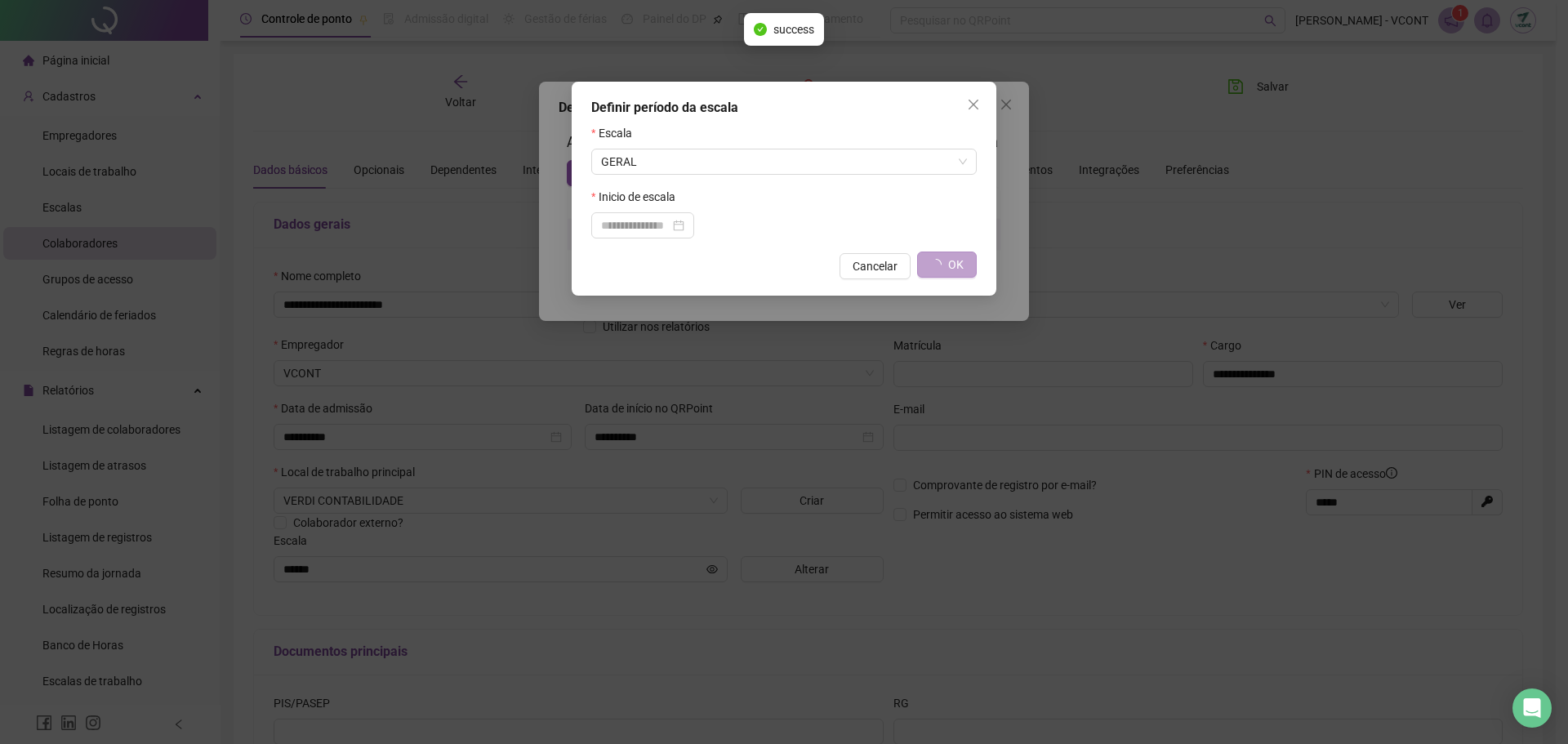
type input "*****"
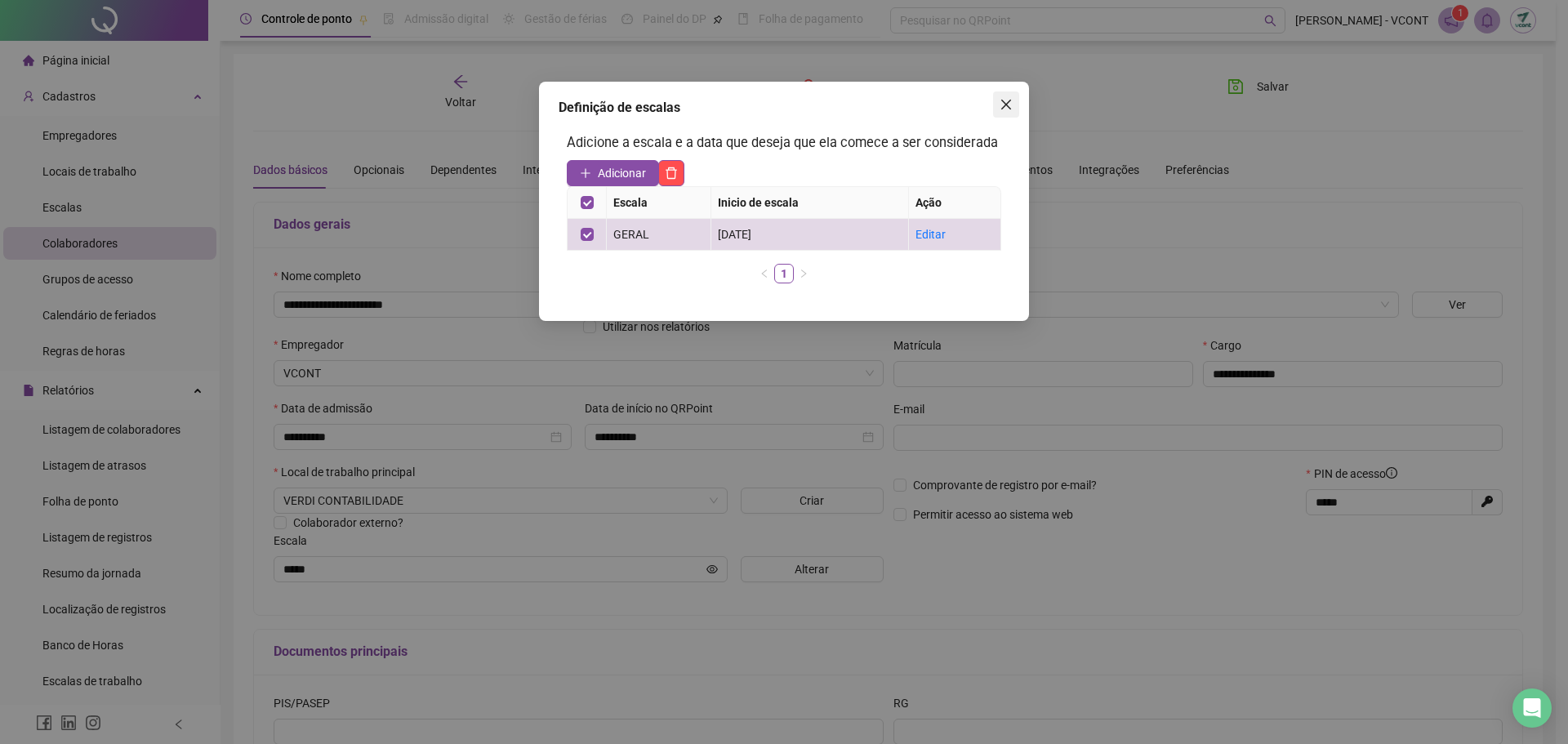
click at [1005, 97] on button "Close" at bounding box center [1006, 105] width 26 height 26
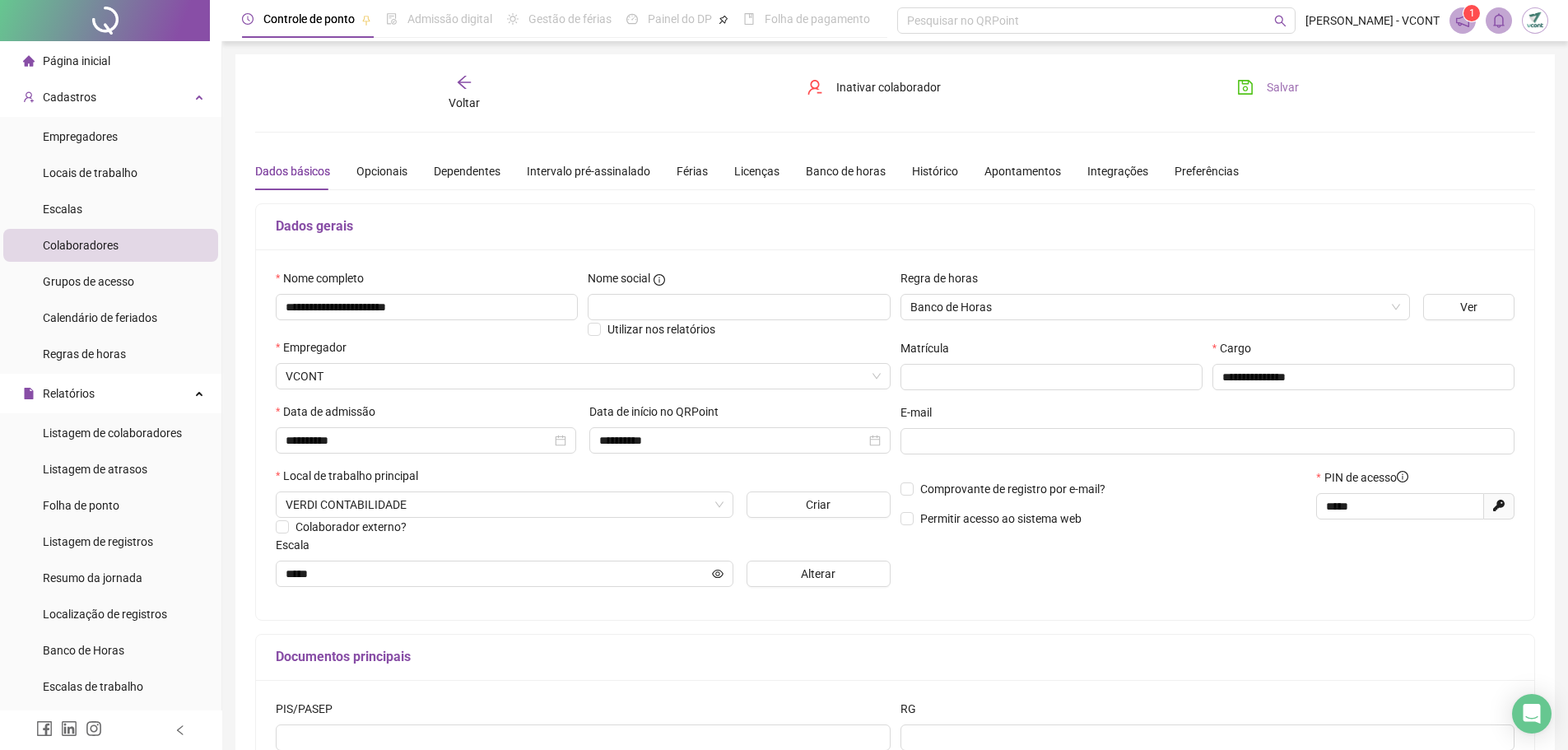
click at [1282, 82] on span "Salvar" at bounding box center [1283, 88] width 32 height 18
click at [58, 89] on span "Cadastros" at bounding box center [60, 96] width 74 height 33
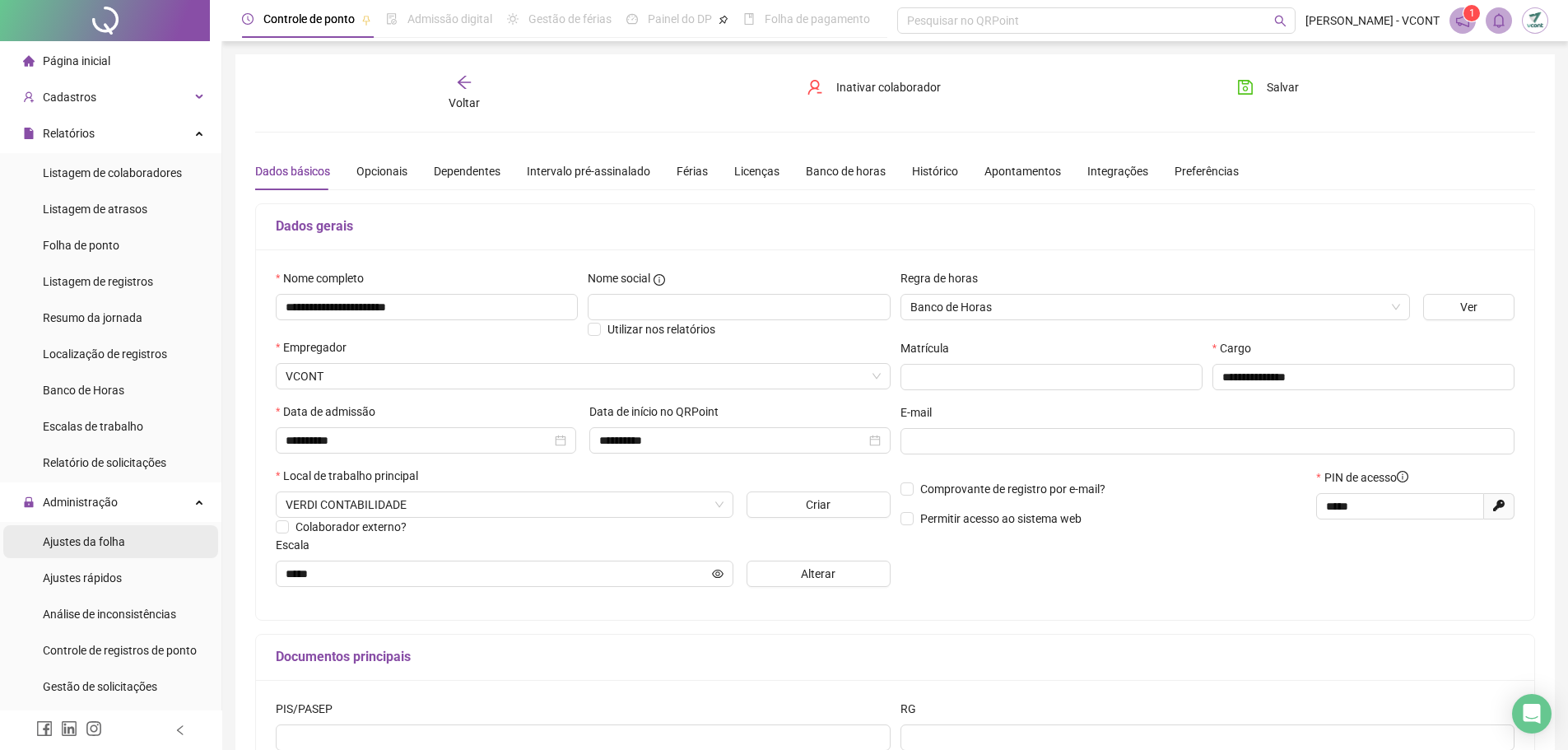
click at [120, 553] on div "Ajustes da folha" at bounding box center [84, 541] width 83 height 33
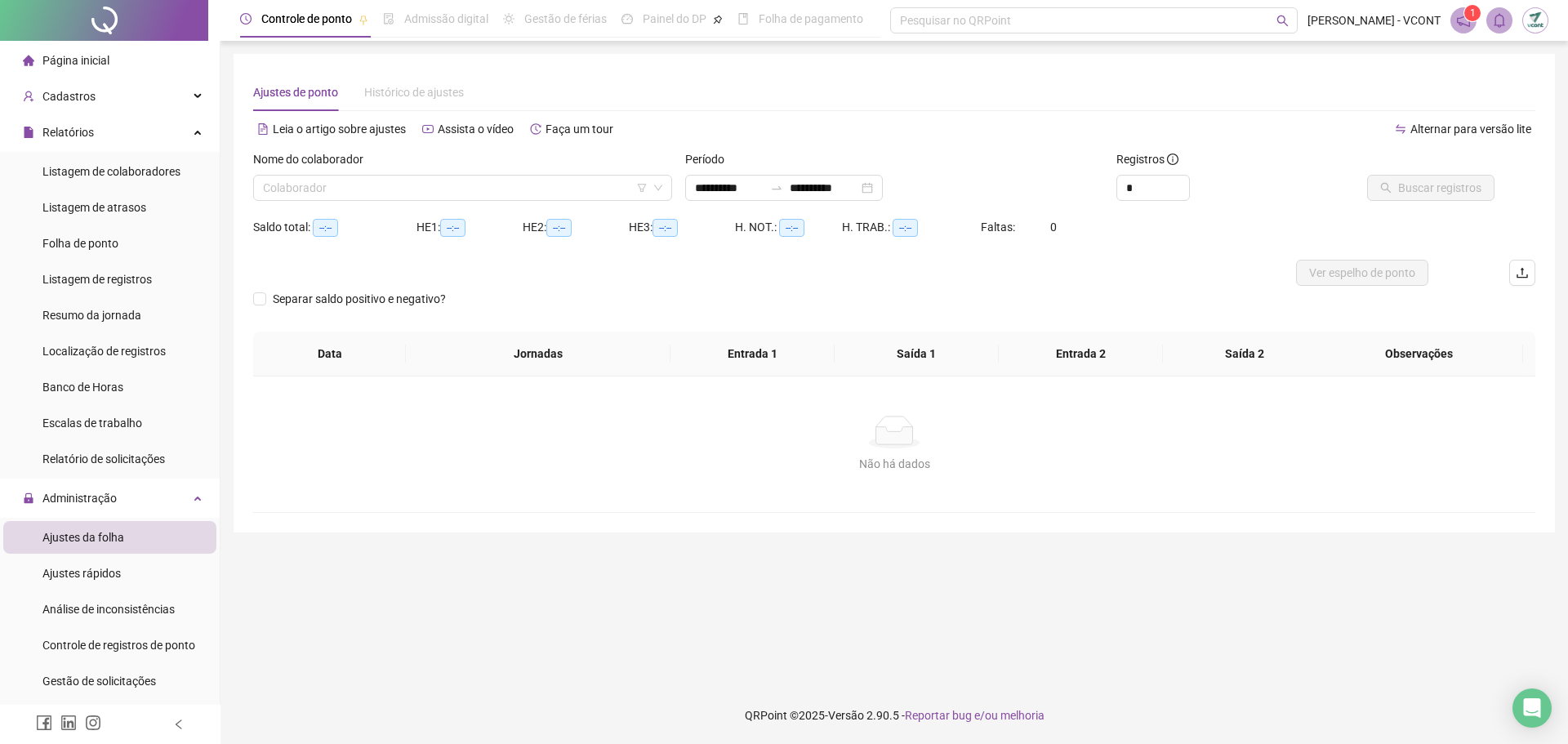
type input "**********"
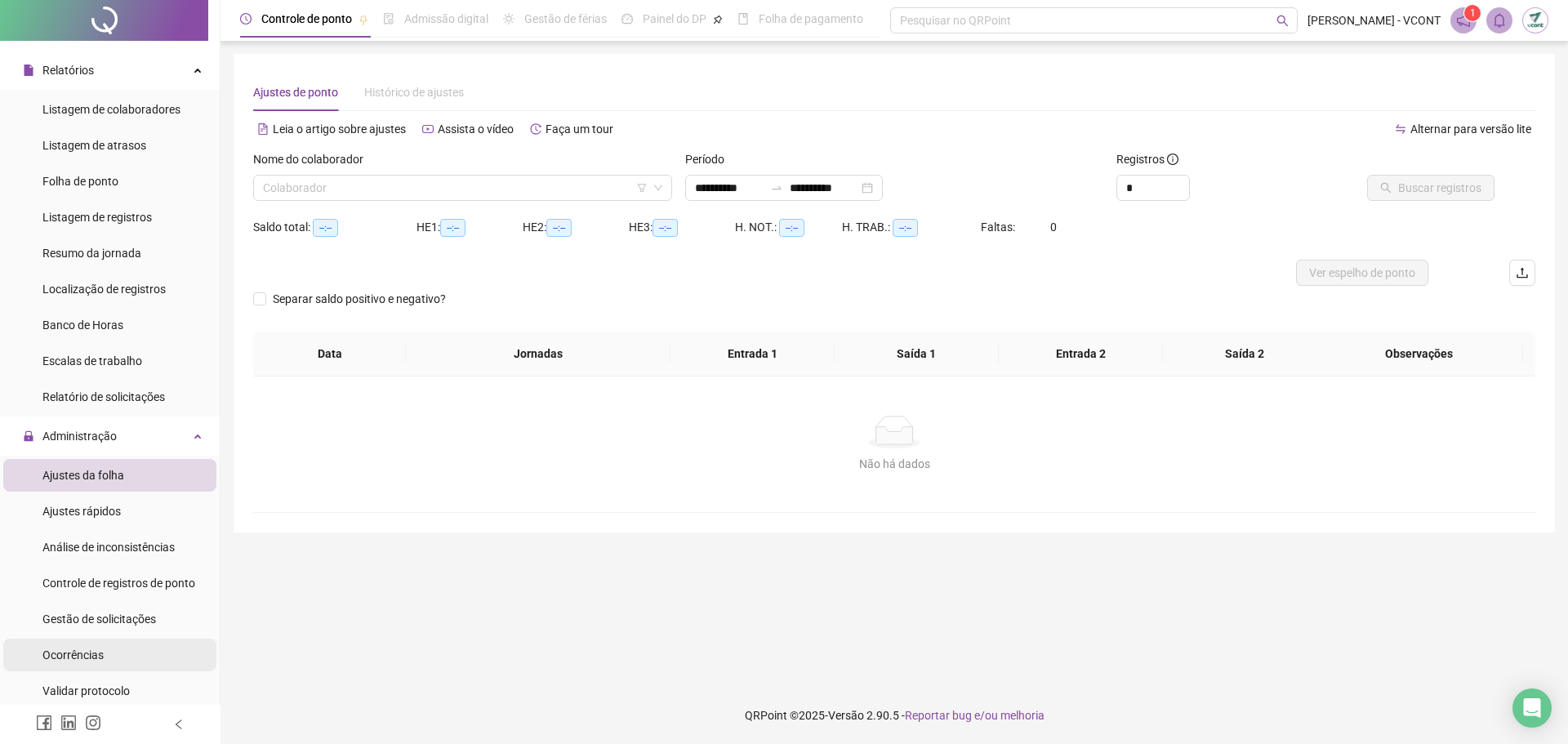
scroll to position [163, 0]
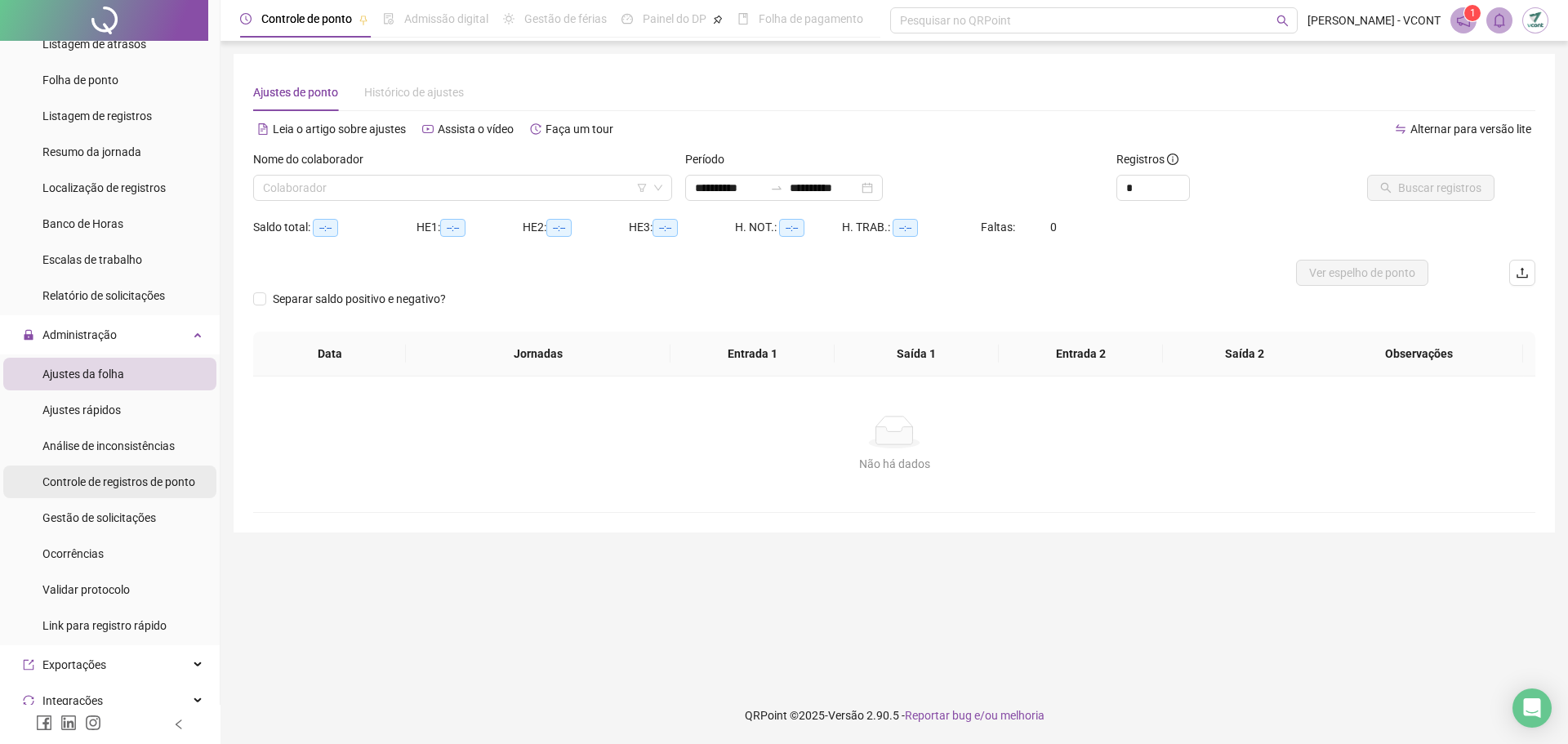
click at [142, 484] on span "Controle de registros de ponto" at bounding box center [118, 482] width 153 height 13
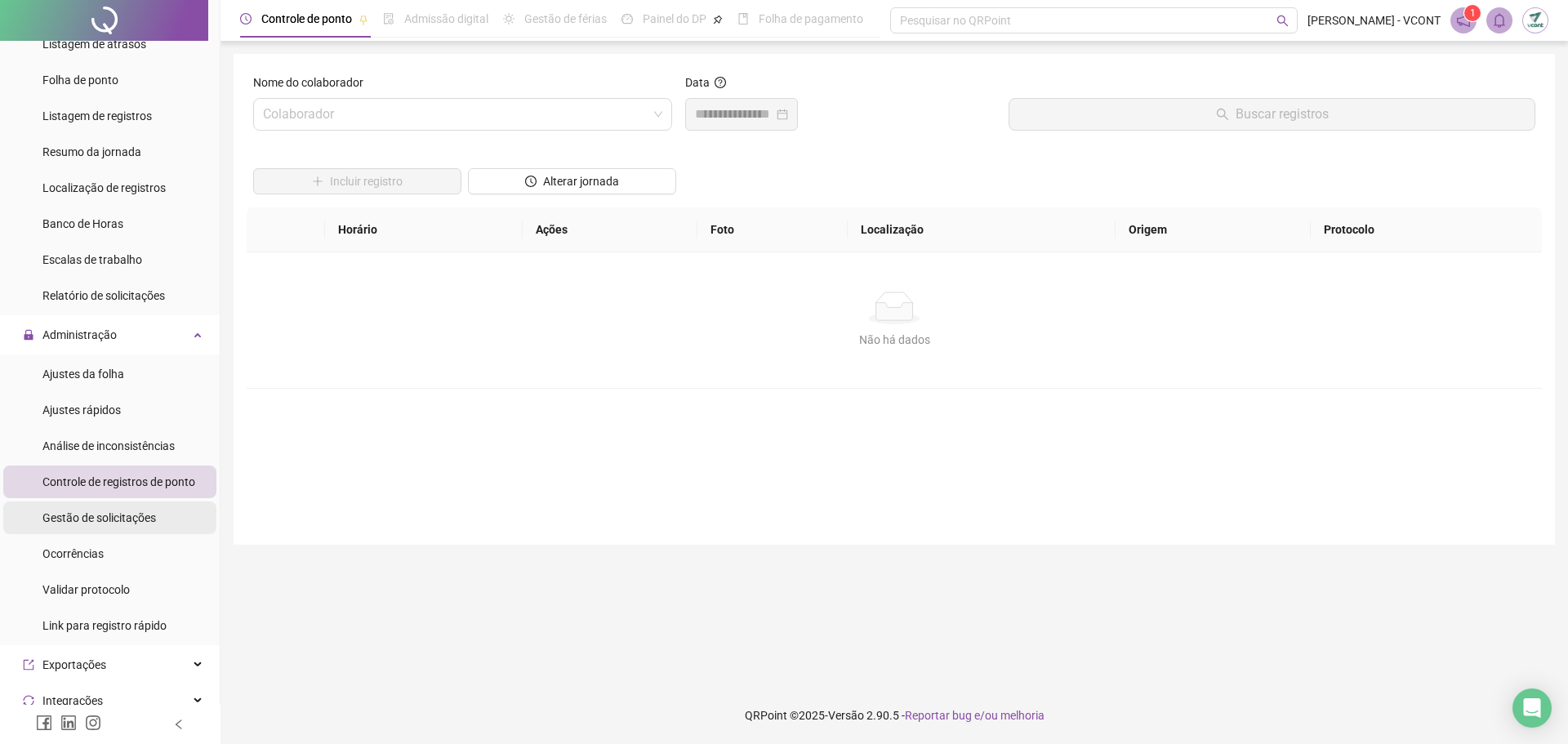
click at [147, 513] on span "Gestão de solicitações" at bounding box center [99, 517] width 113 height 13
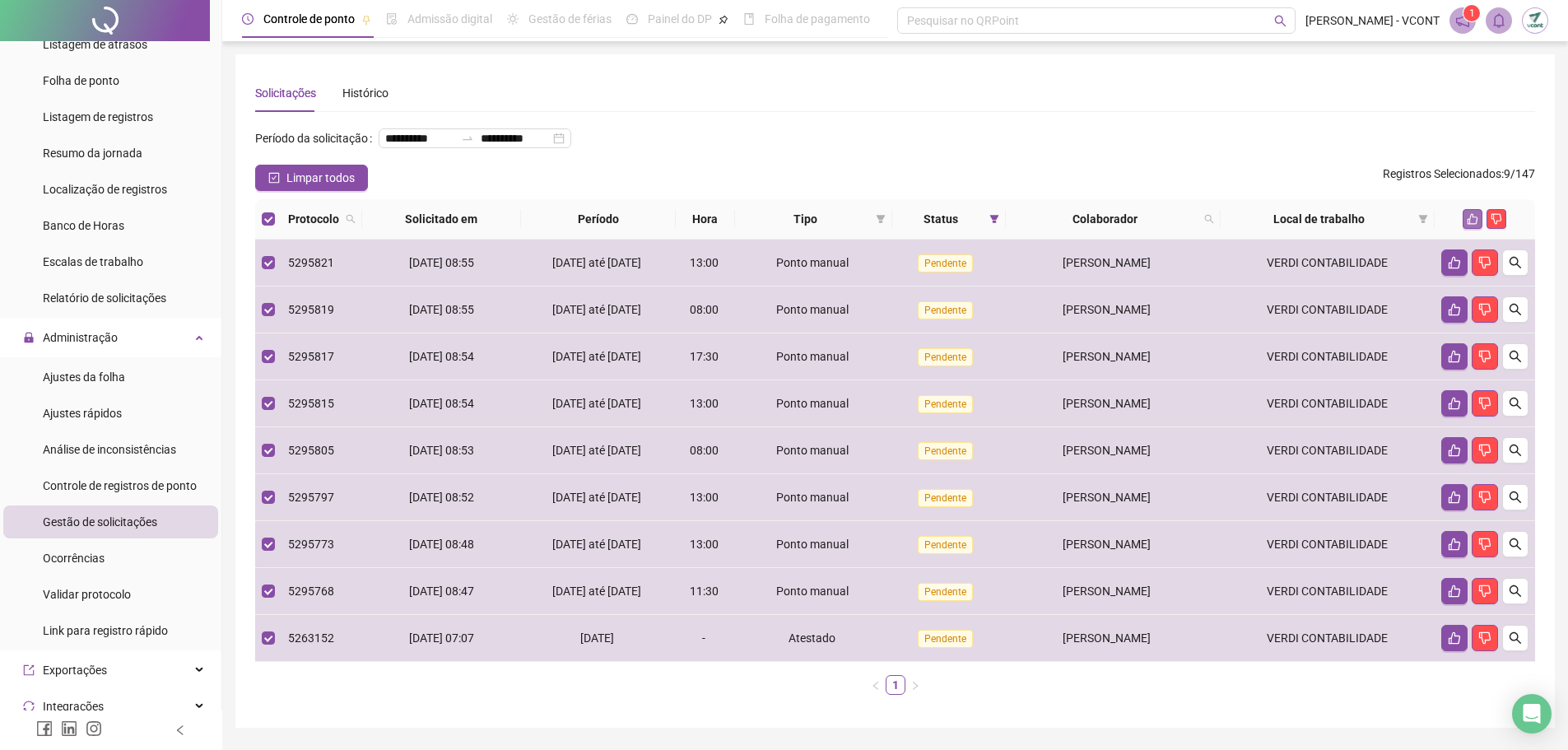
click at [1478, 225] on icon "like" at bounding box center [1473, 219] width 12 height 12
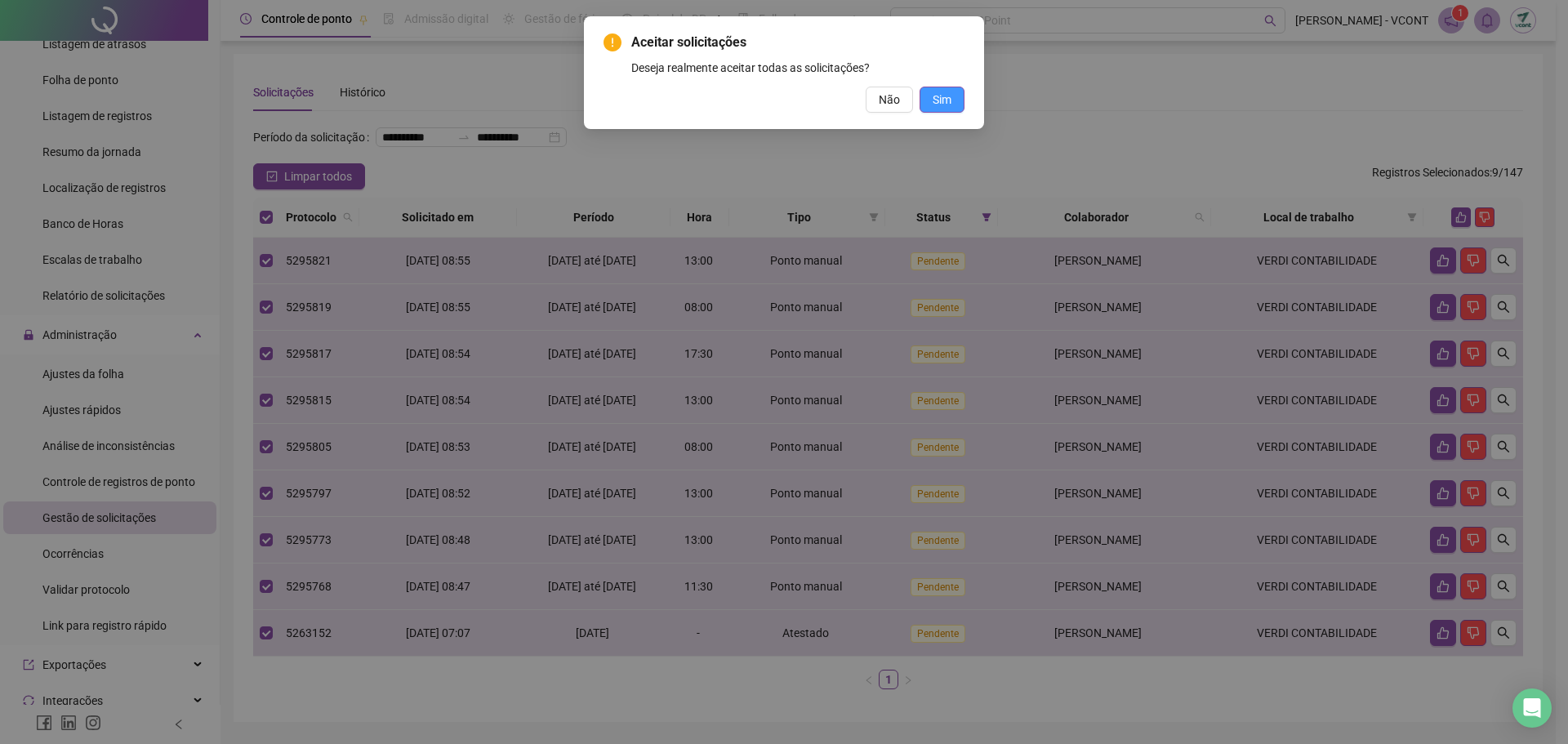
drag, startPoint x: 942, startPoint y: 101, endPoint x: 950, endPoint y: 103, distance: 8.2
click at [944, 102] on span "Sim" at bounding box center [941, 100] width 19 height 18
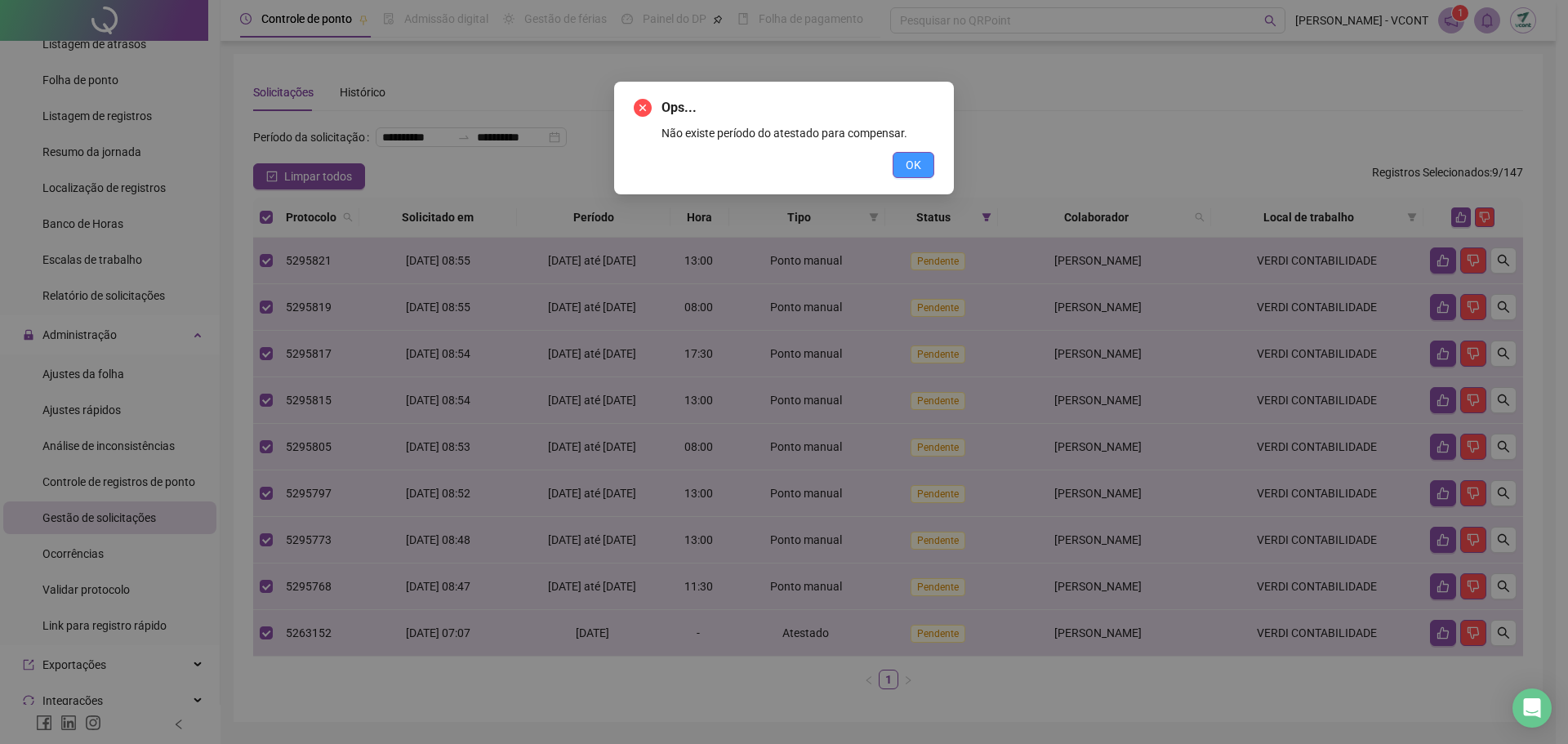
click at [902, 168] on button "OK" at bounding box center [913, 165] width 41 height 26
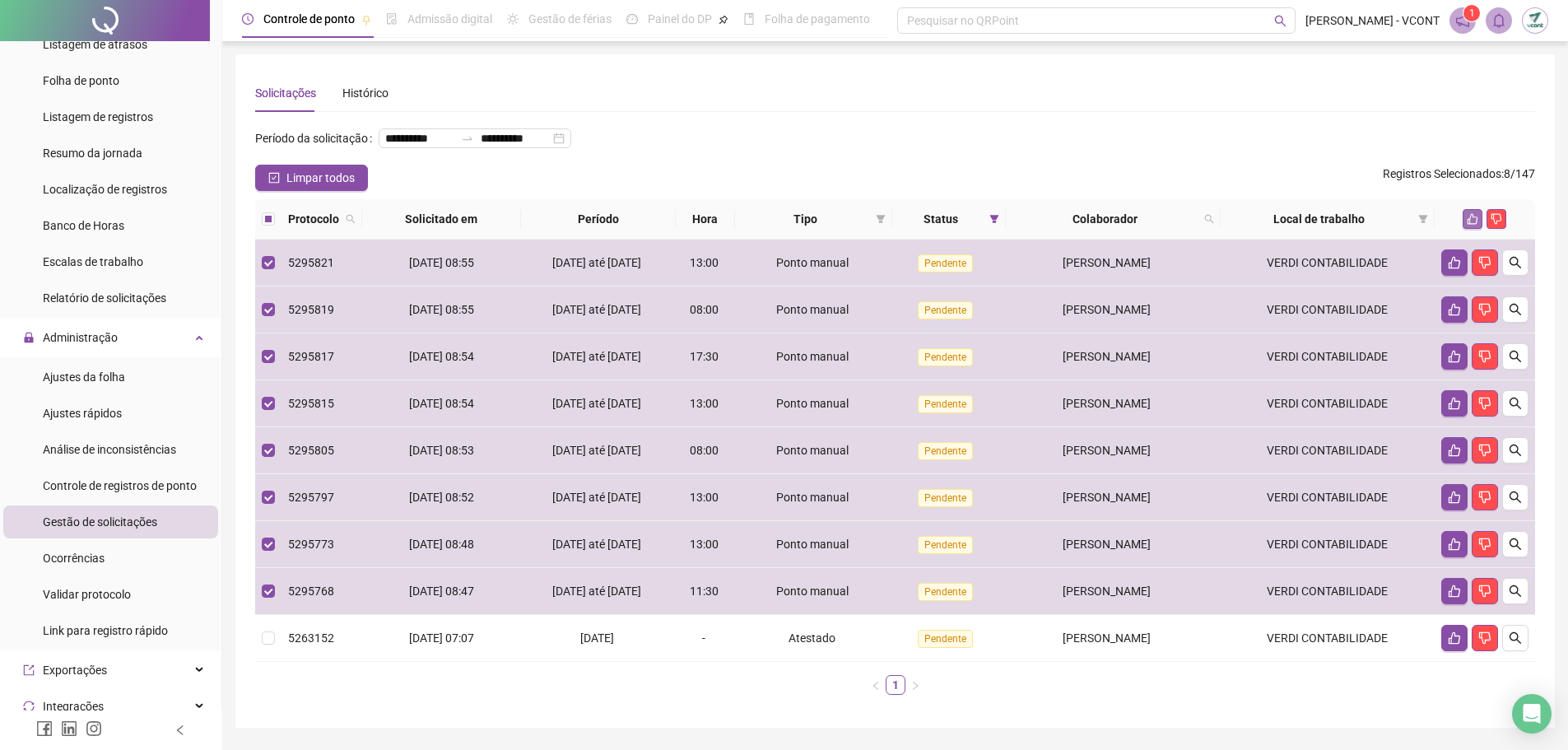
click at [1477, 225] on icon "like" at bounding box center [1473, 219] width 12 height 12
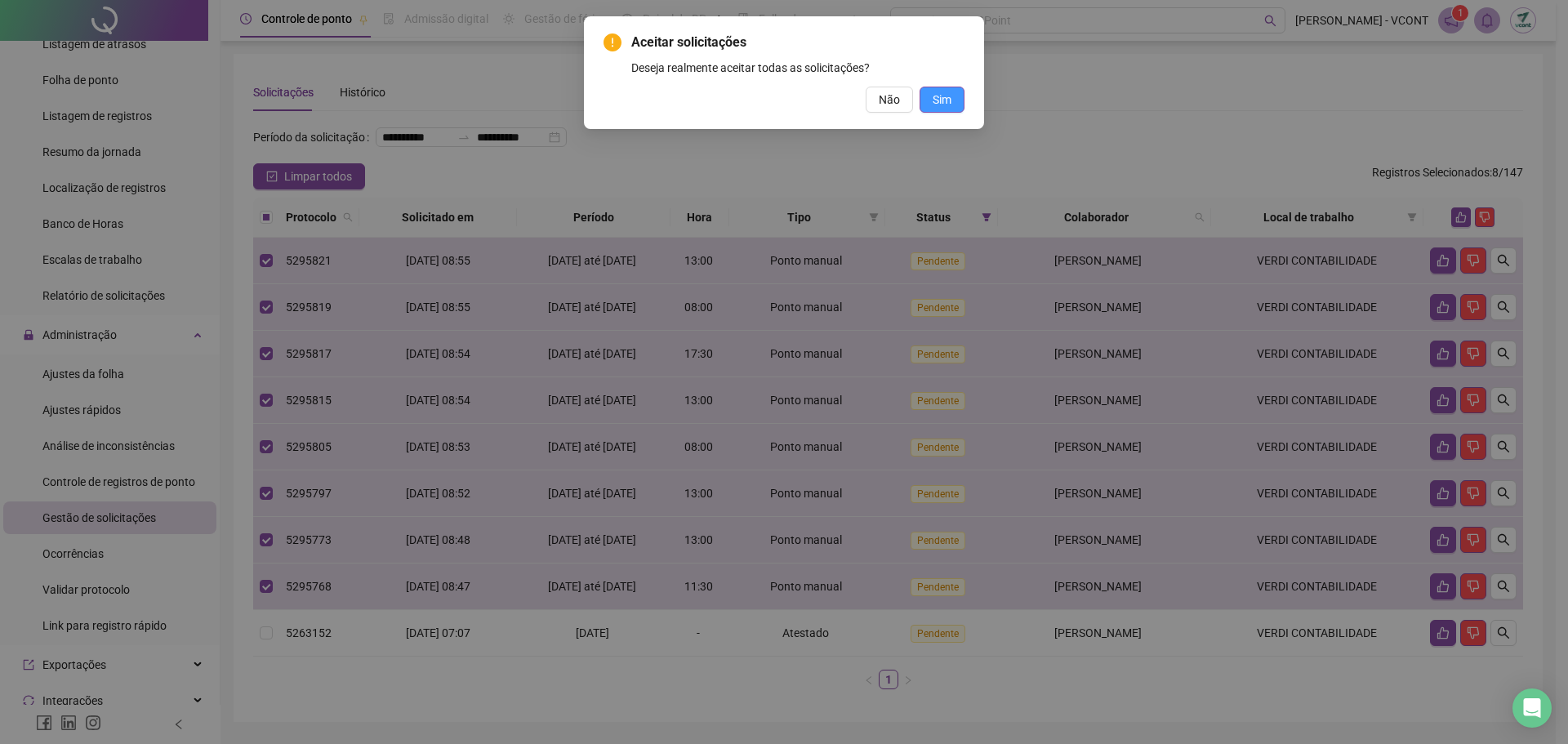
click at [944, 100] on span "Sim" at bounding box center [941, 100] width 19 height 18
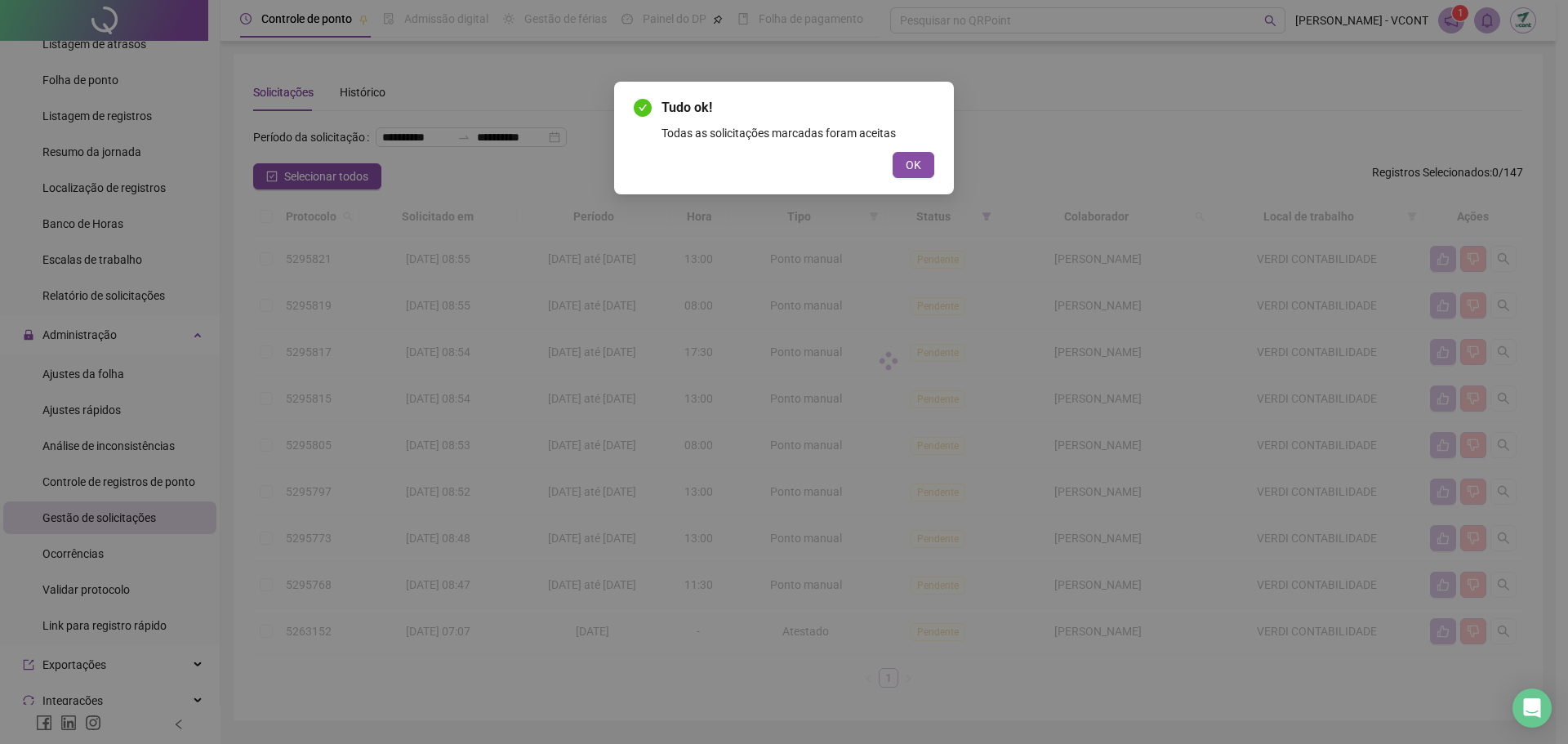
click at [1465, 655] on div "Tudo ok! Todas as solicitações marcadas foram aceitas OK" at bounding box center [784, 372] width 1568 height 744
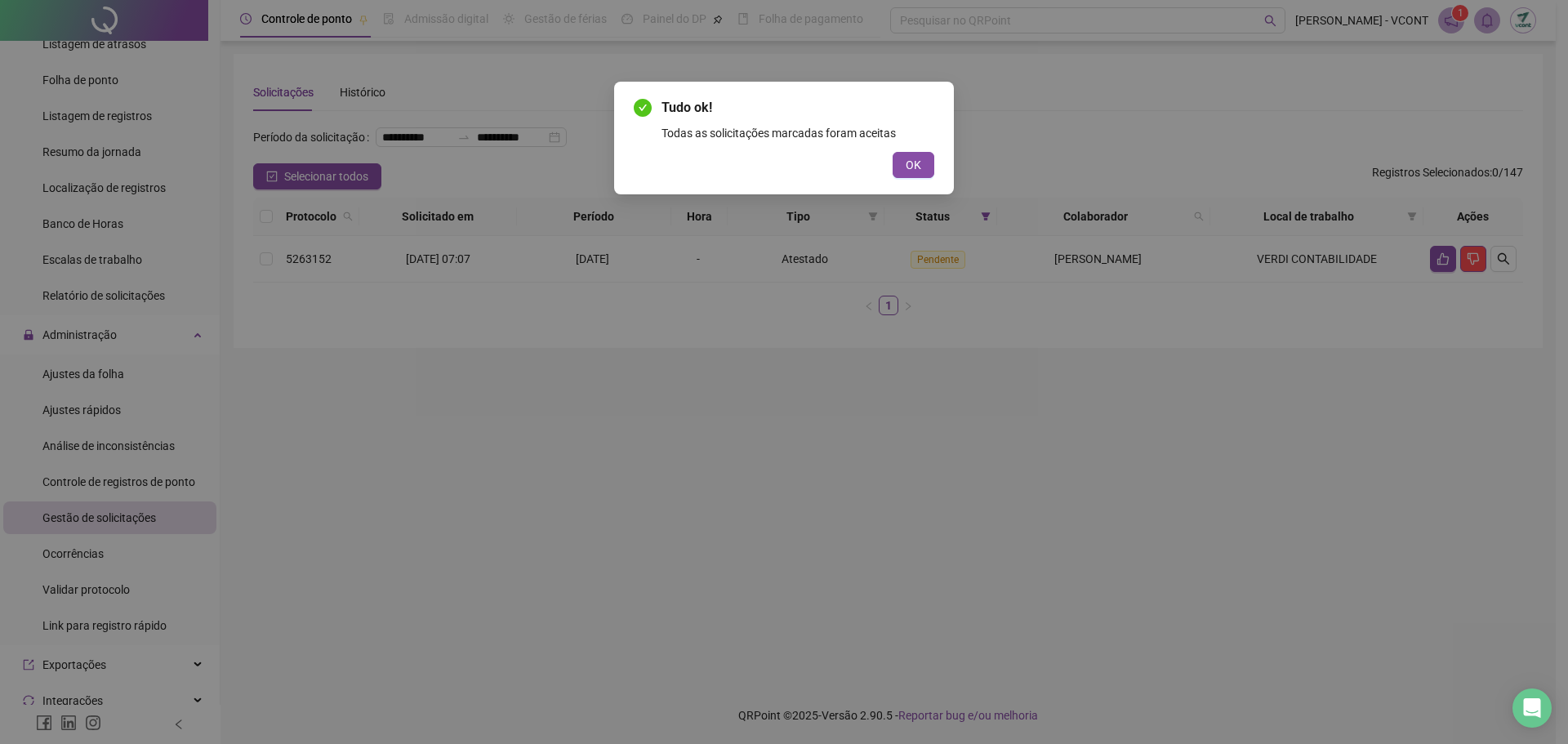
drag, startPoint x: 1479, startPoint y: 286, endPoint x: 1551, endPoint y: 325, distance: 81.9
click at [1479, 286] on div "Tudo ok! Todas as solicitações marcadas foram aceitas OK" at bounding box center [784, 372] width 1568 height 744
click at [905, 169] on button "OK" at bounding box center [913, 165] width 41 height 26
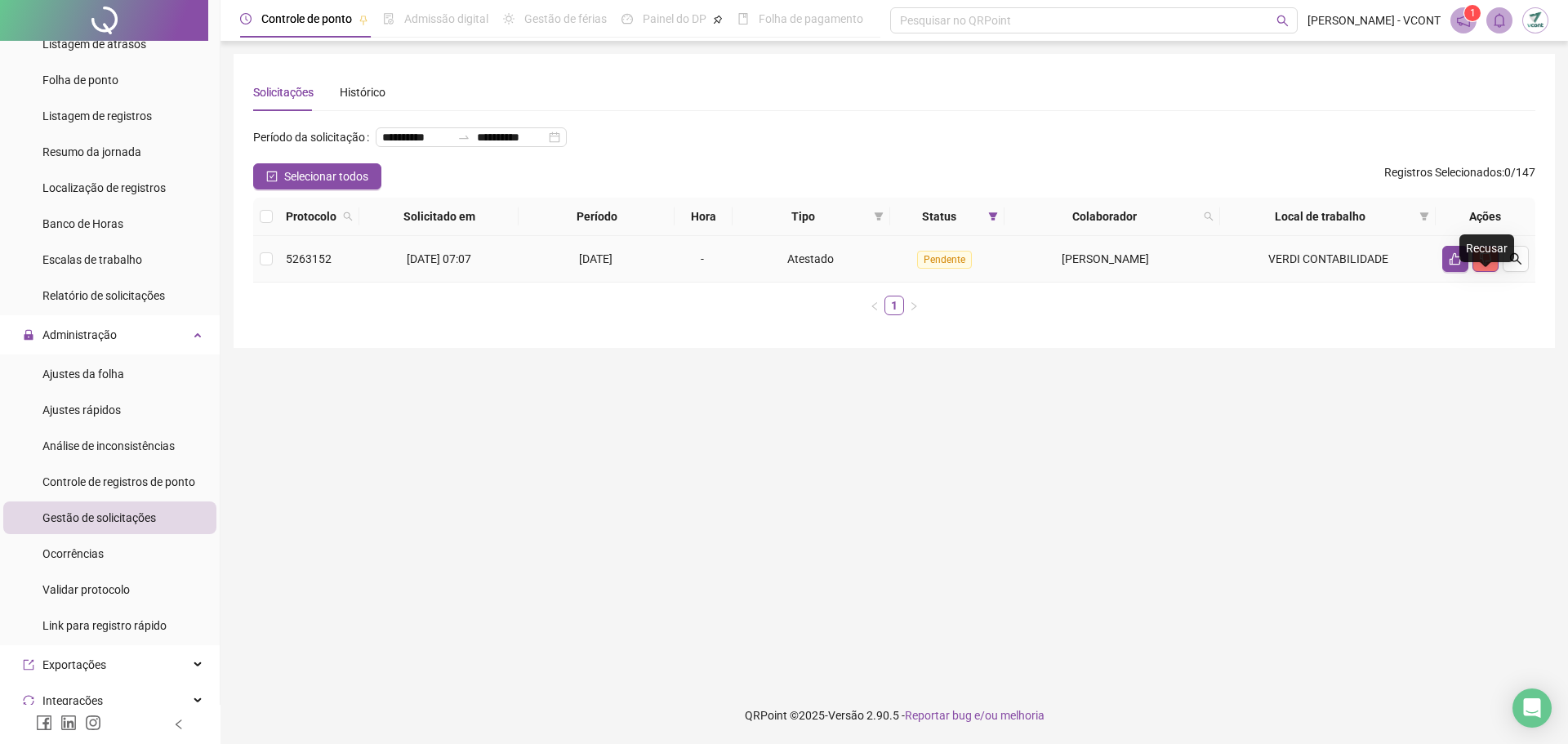
click at [1488, 265] on icon "dislike" at bounding box center [1485, 259] width 13 height 13
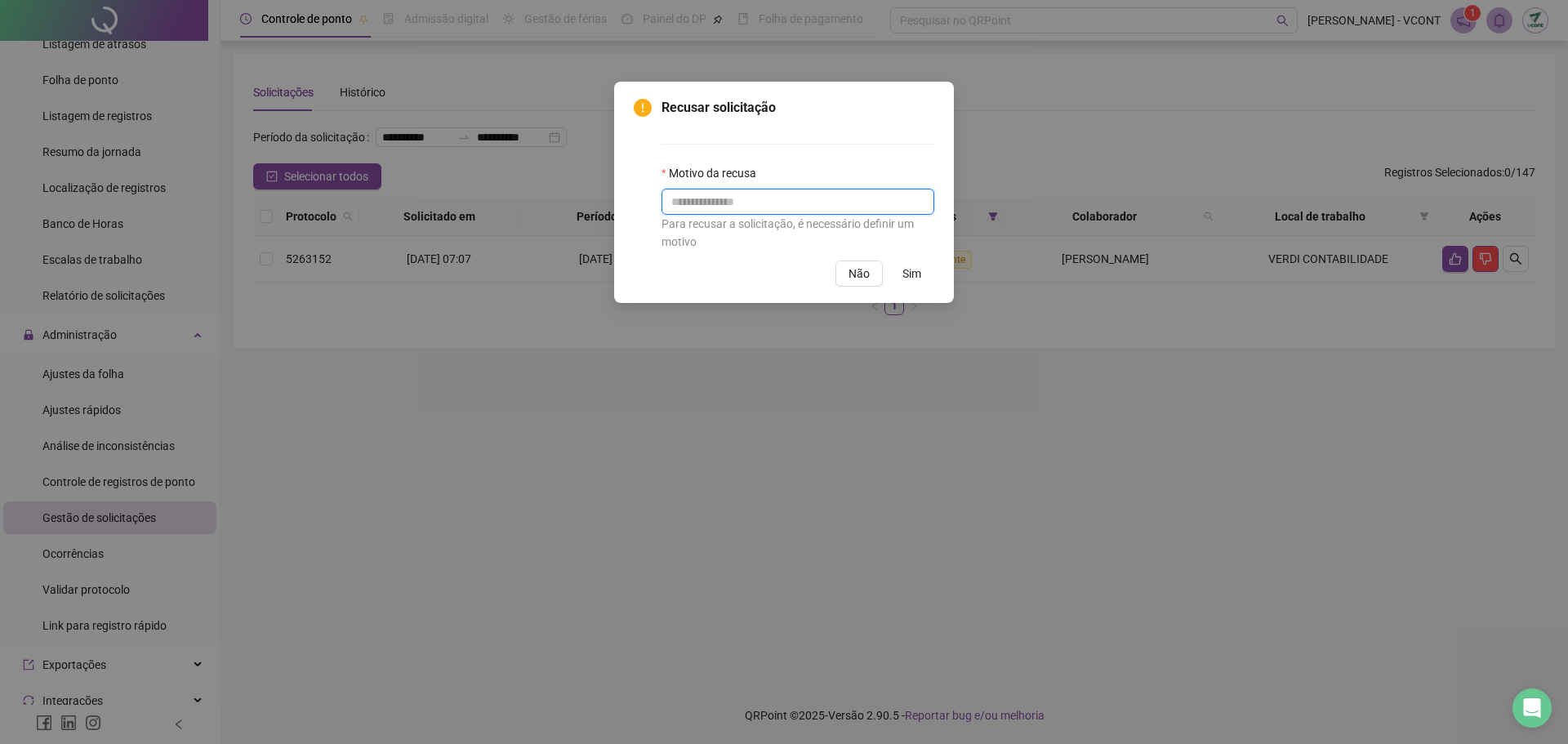
click at [850, 196] on input "text" at bounding box center [797, 201] width 272 height 26
click at [811, 198] on input "text" at bounding box center [797, 201] width 272 height 26
type input "**********"
click at [922, 267] on button "Sim" at bounding box center [912, 273] width 45 height 26
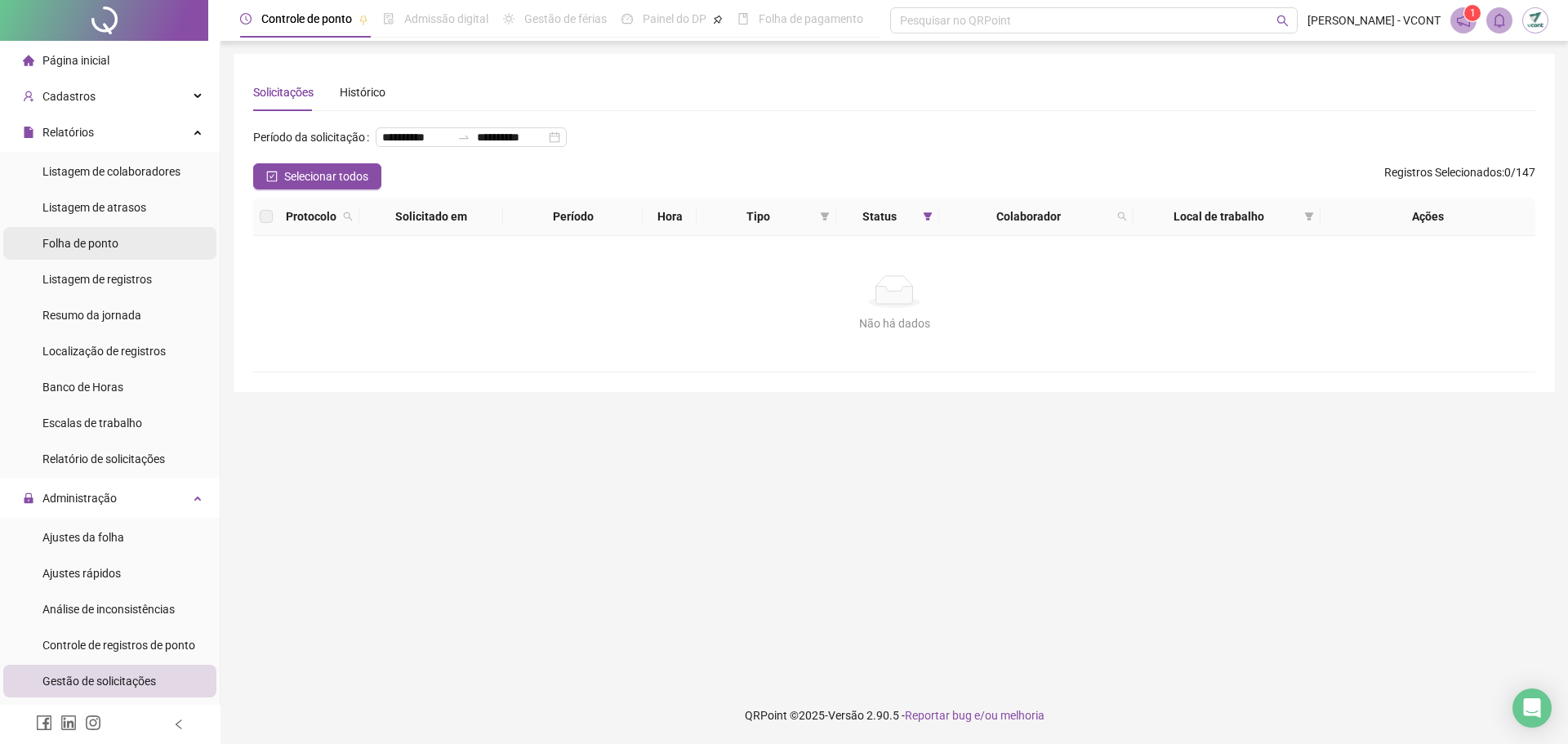
click at [111, 249] on span "Folha de ponto" at bounding box center [80, 243] width 76 height 13
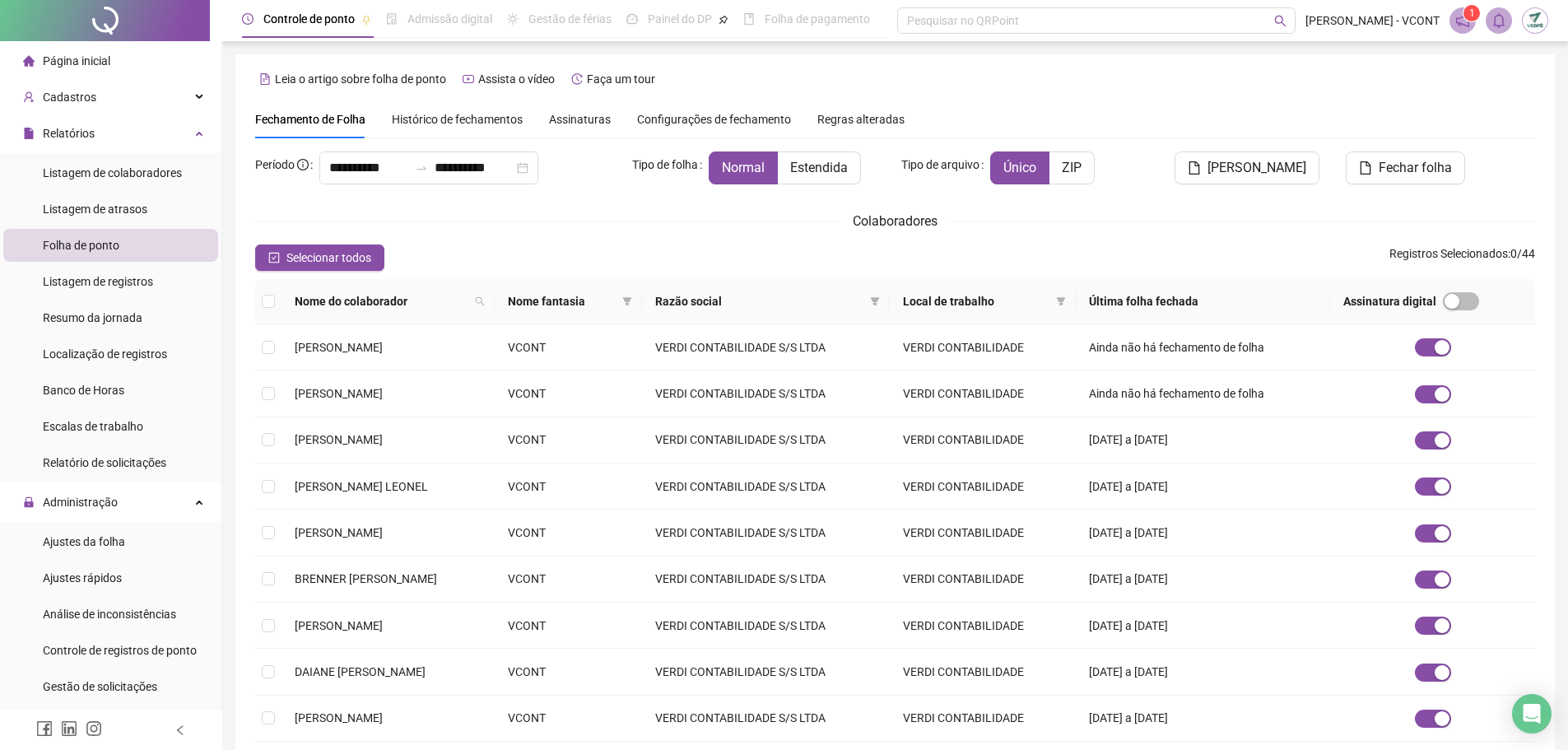
click at [125, 246] on li "Folha de ponto" at bounding box center [110, 245] width 215 height 33
click at [122, 357] on span "Localização de registros" at bounding box center [104, 353] width 124 height 13
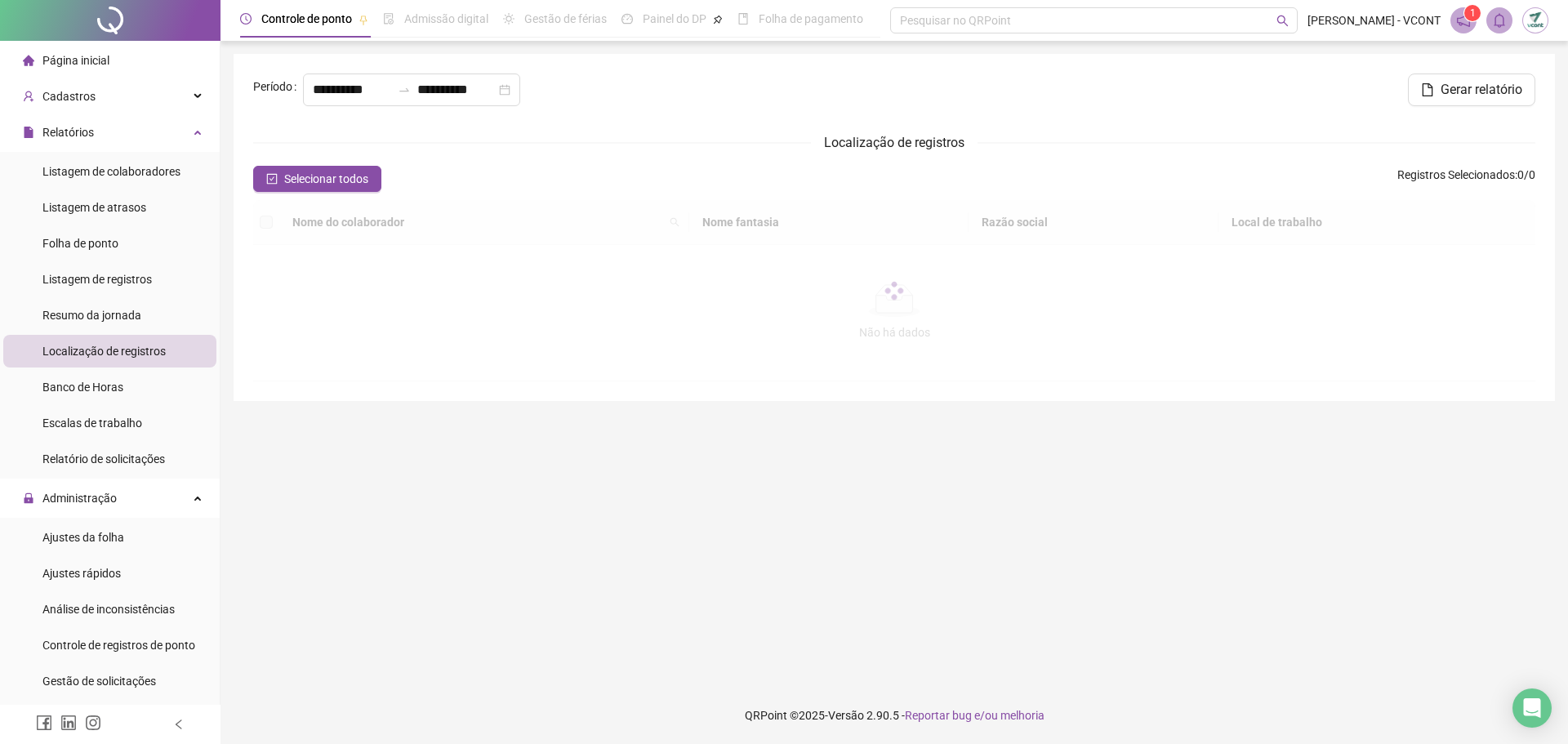
type input "**********"
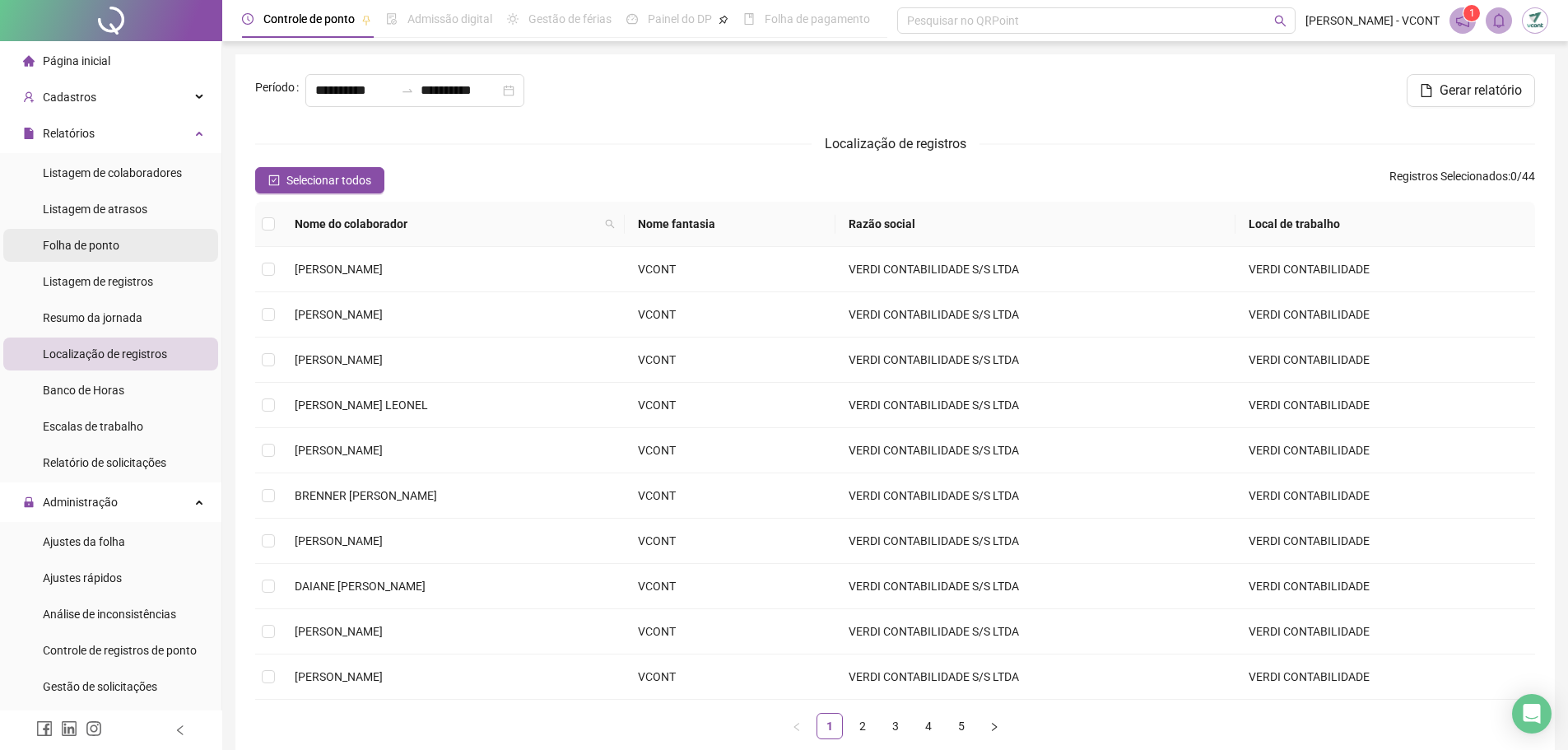
click at [107, 250] on span "Folha de ponto" at bounding box center [81, 245] width 77 height 13
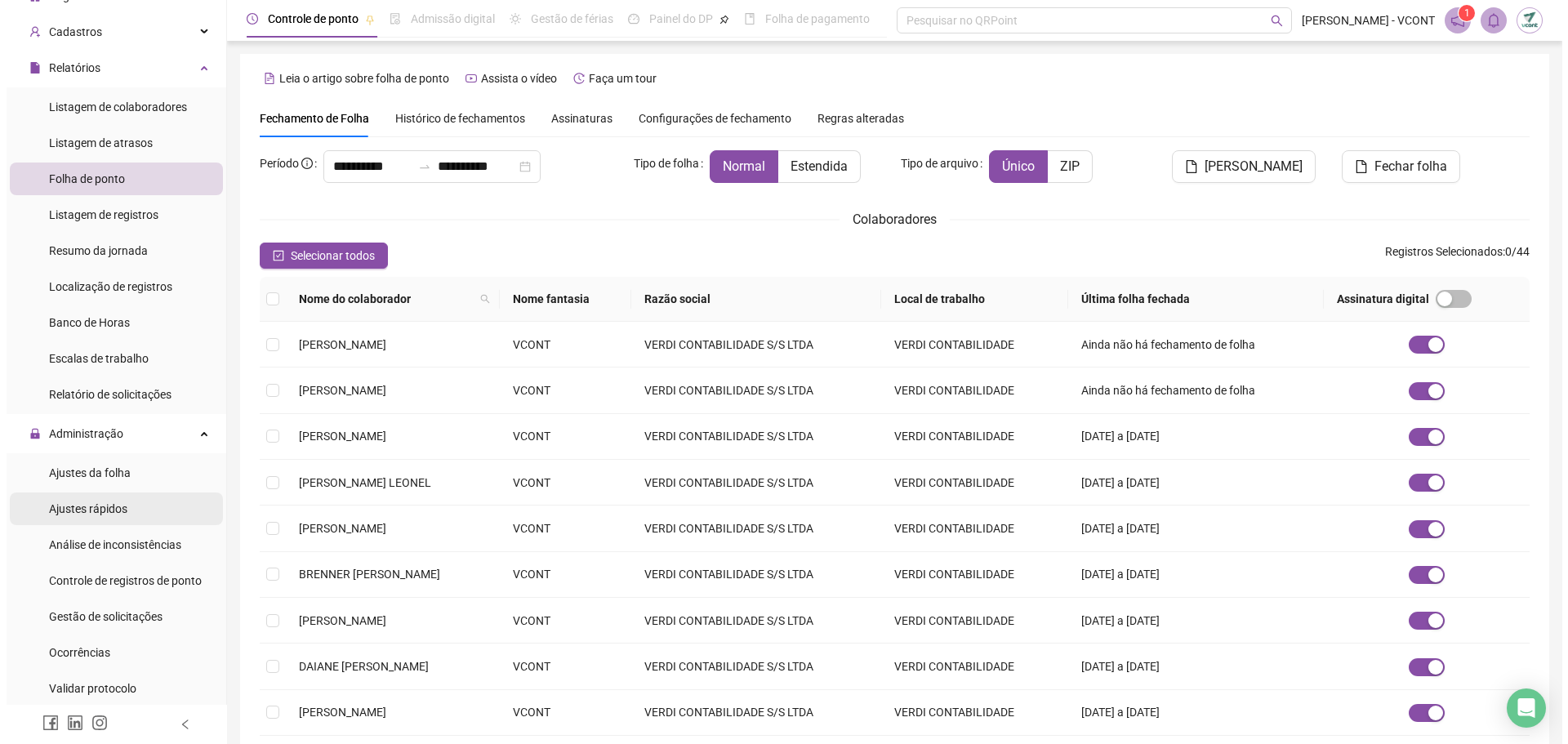
scroll to position [82, 0]
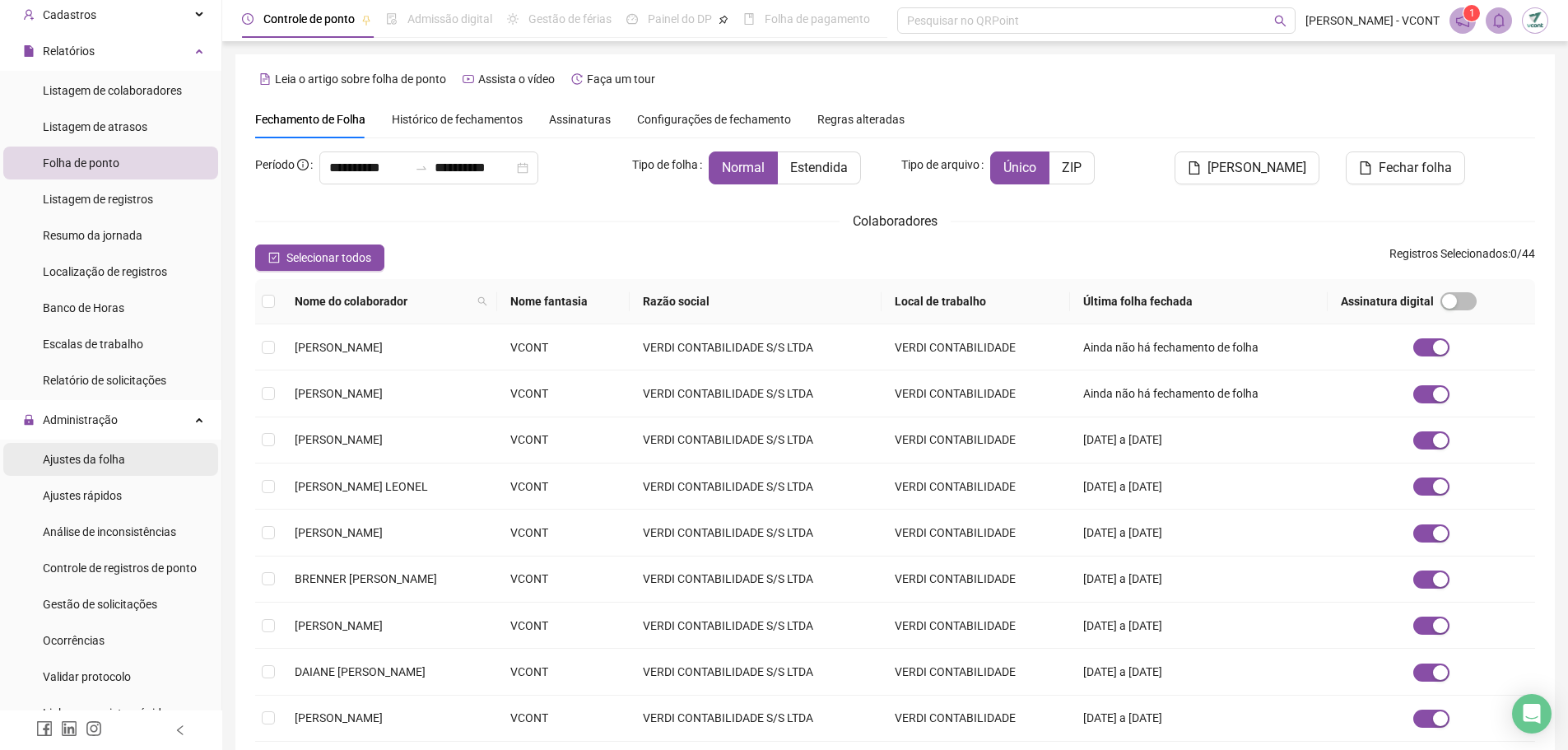
click at [104, 457] on span "Ajustes da folha" at bounding box center [84, 459] width 83 height 13
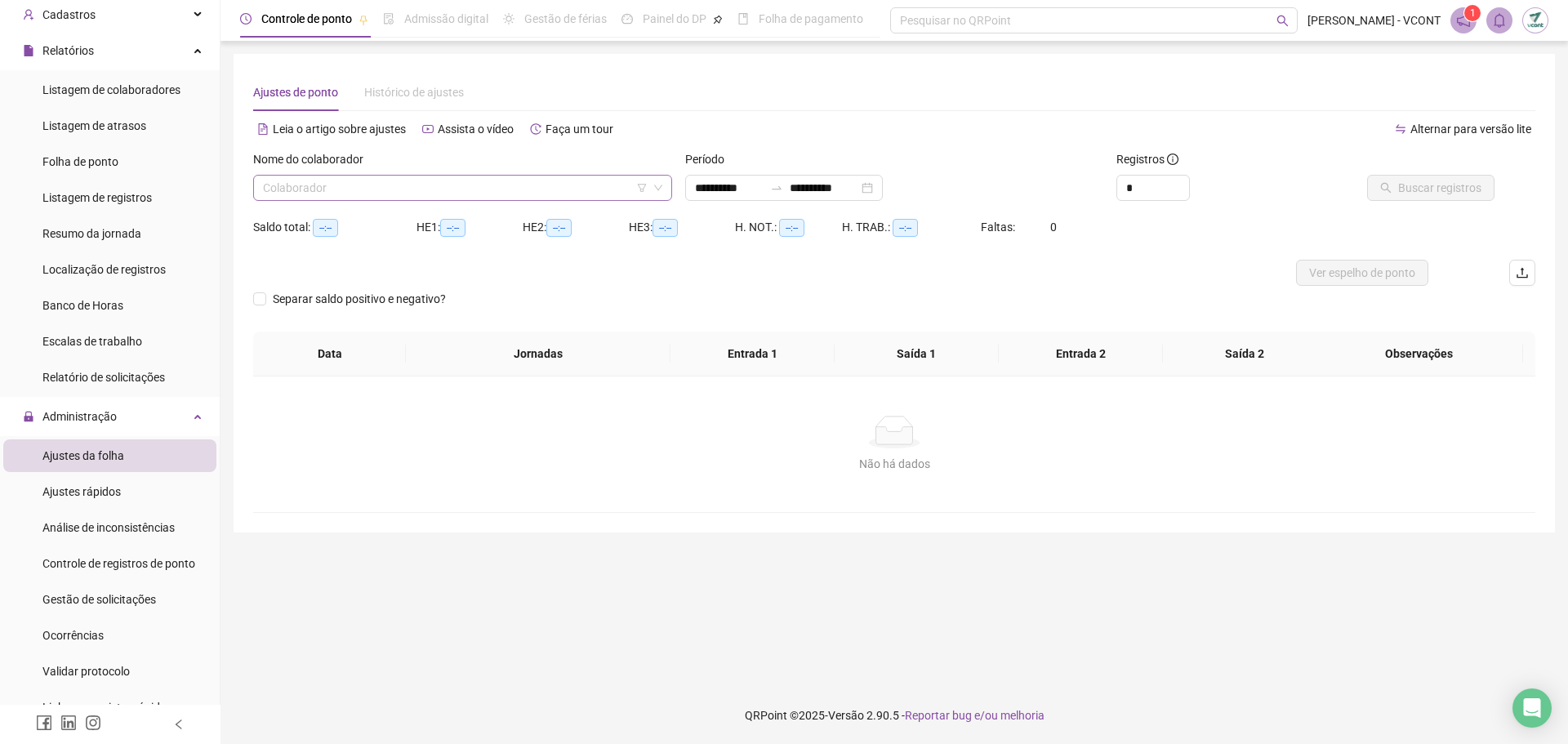
click at [425, 181] on input "search" at bounding box center [455, 187] width 385 height 25
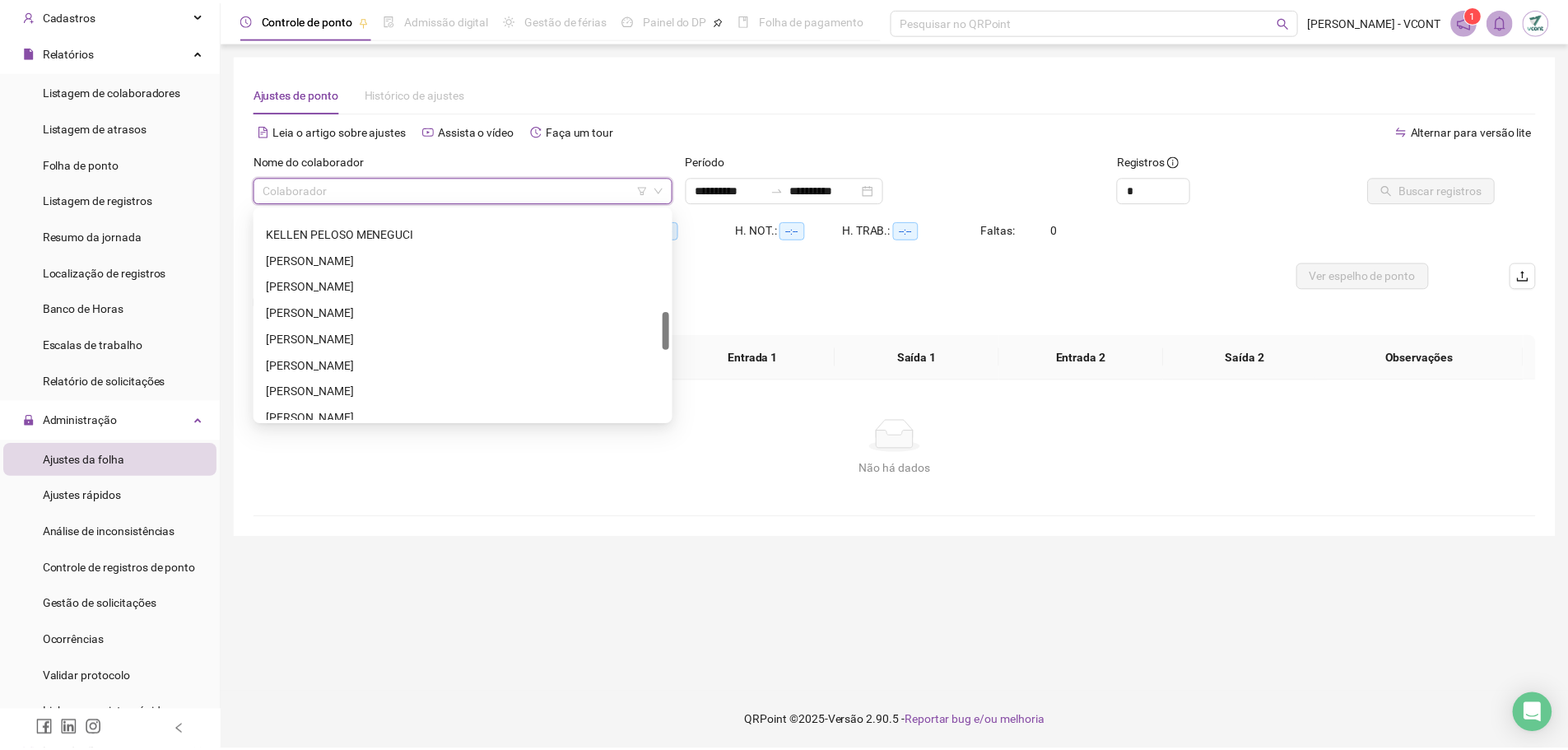
scroll to position [574, 0]
drag, startPoint x: 672, startPoint y: 228, endPoint x: 637, endPoint y: 332, distance: 109.7
click at [637, 332] on div "KELLEN PELOSO MENEGUCI [PERSON_NAME] REIS [PERSON_NAME] [PERSON_NAME] [PERSON_N…" at bounding box center [467, 314] width 416 height 211
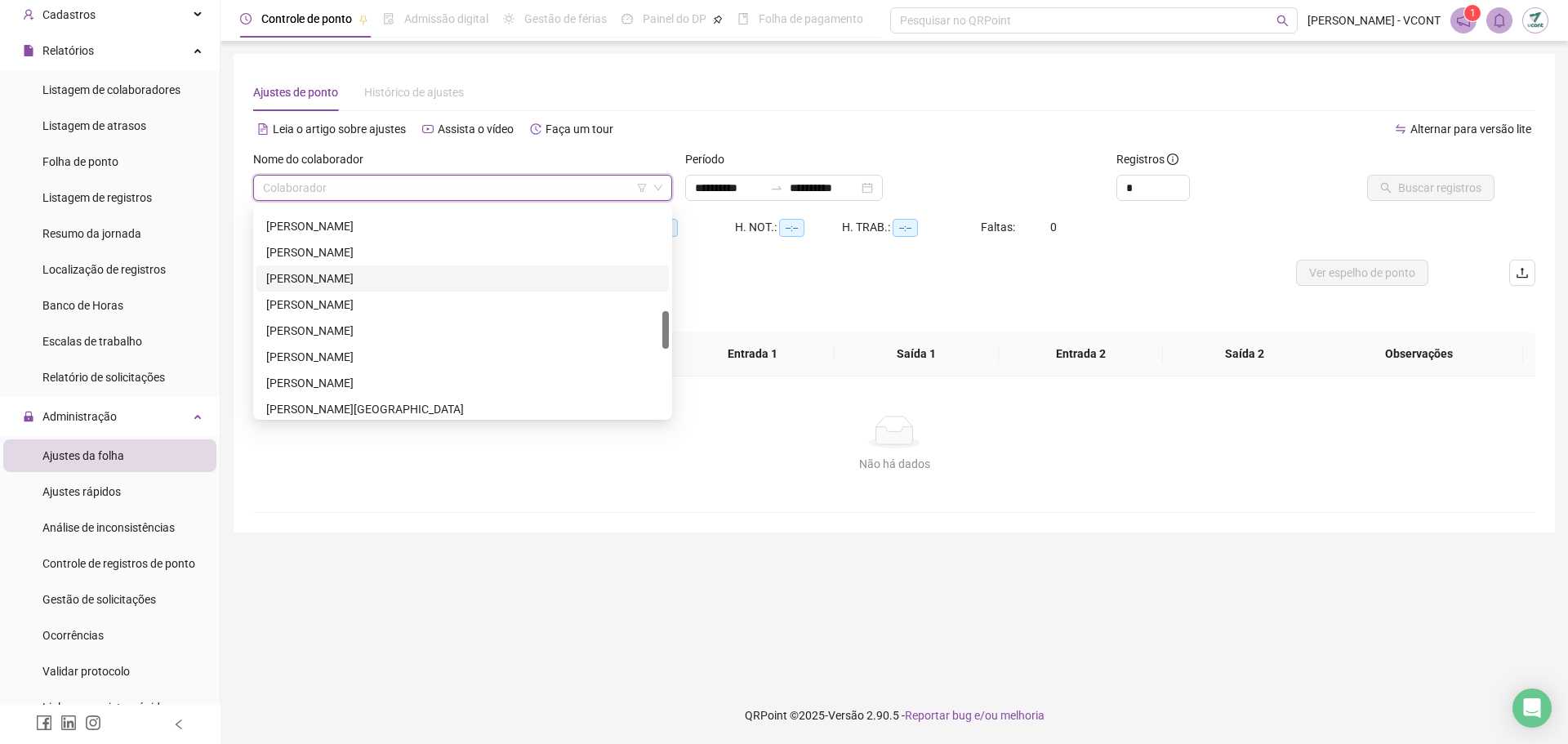
click at [307, 269] on div "[PERSON_NAME]" at bounding box center [463, 278] width 393 height 18
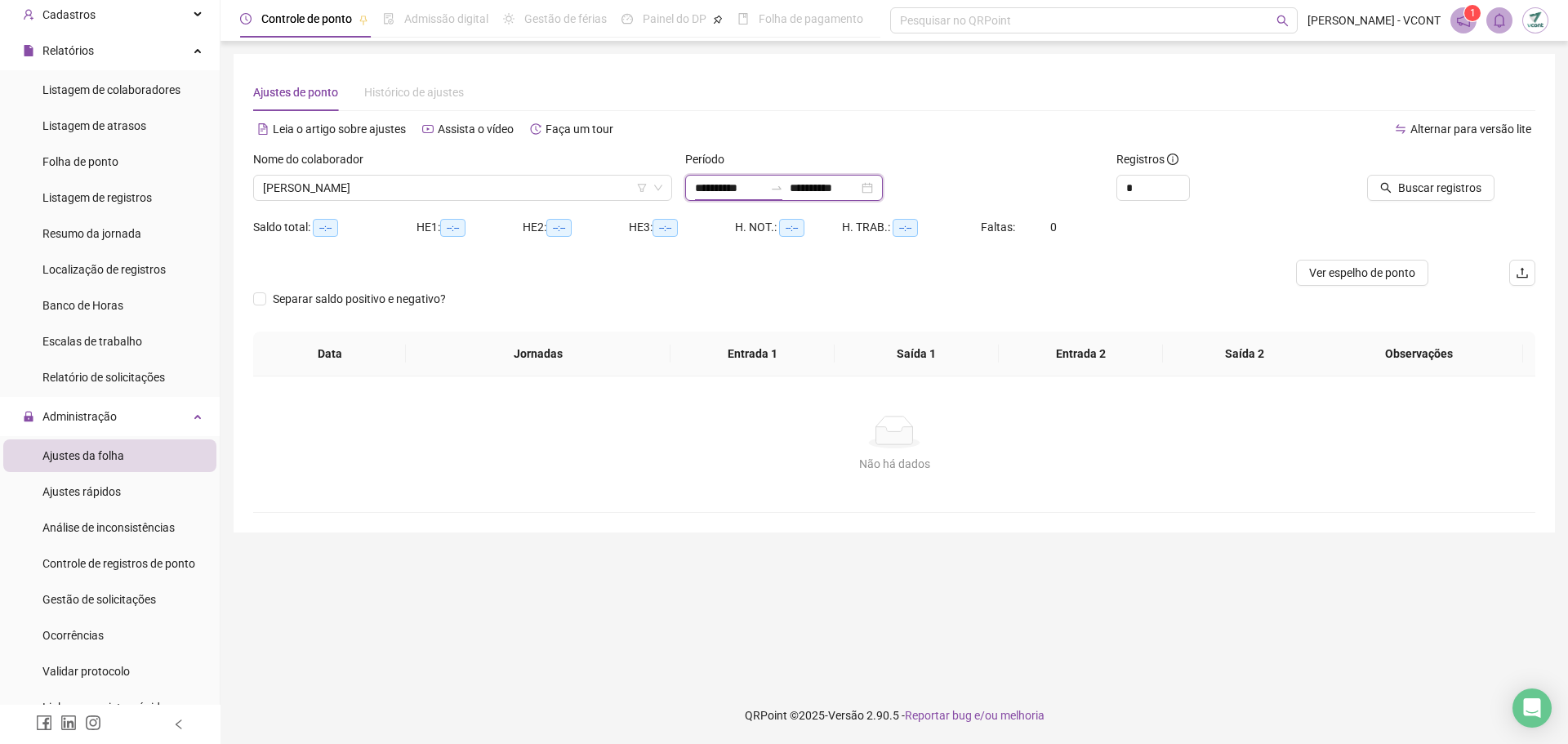
click at [714, 186] on input "**********" at bounding box center [729, 187] width 69 height 18
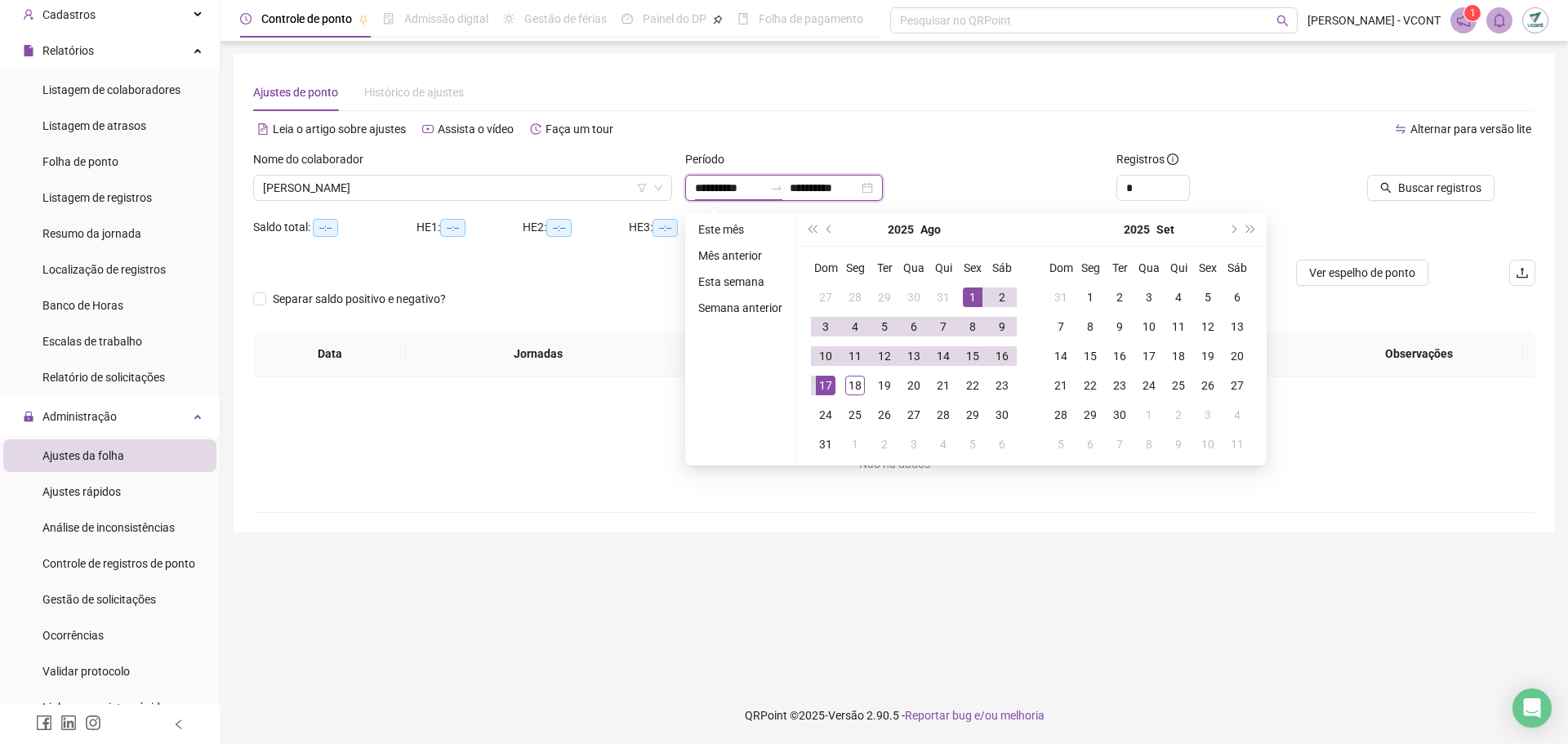
type input "**********"
click at [824, 230] on button "prev-year" at bounding box center [830, 229] width 18 height 33
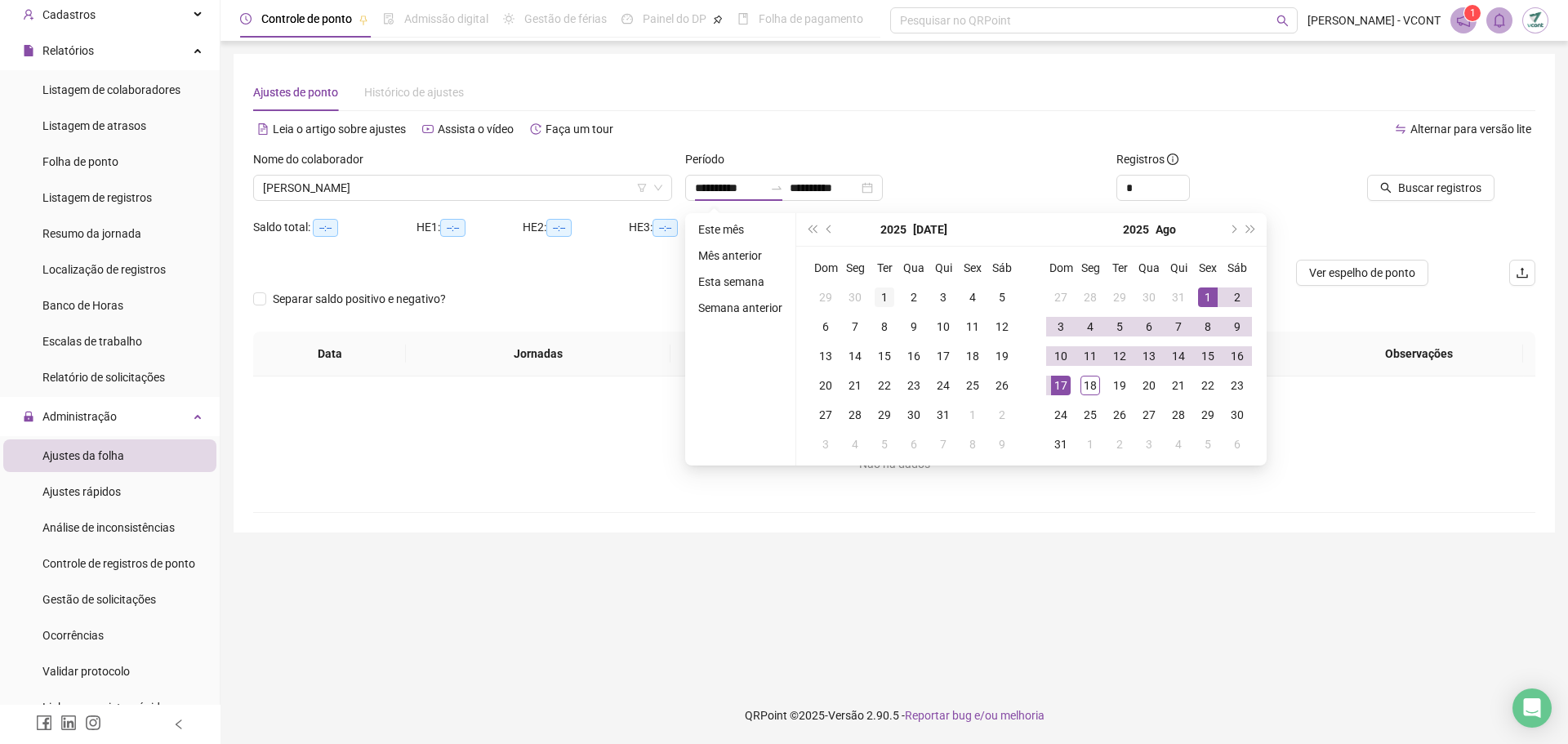
type input "**********"
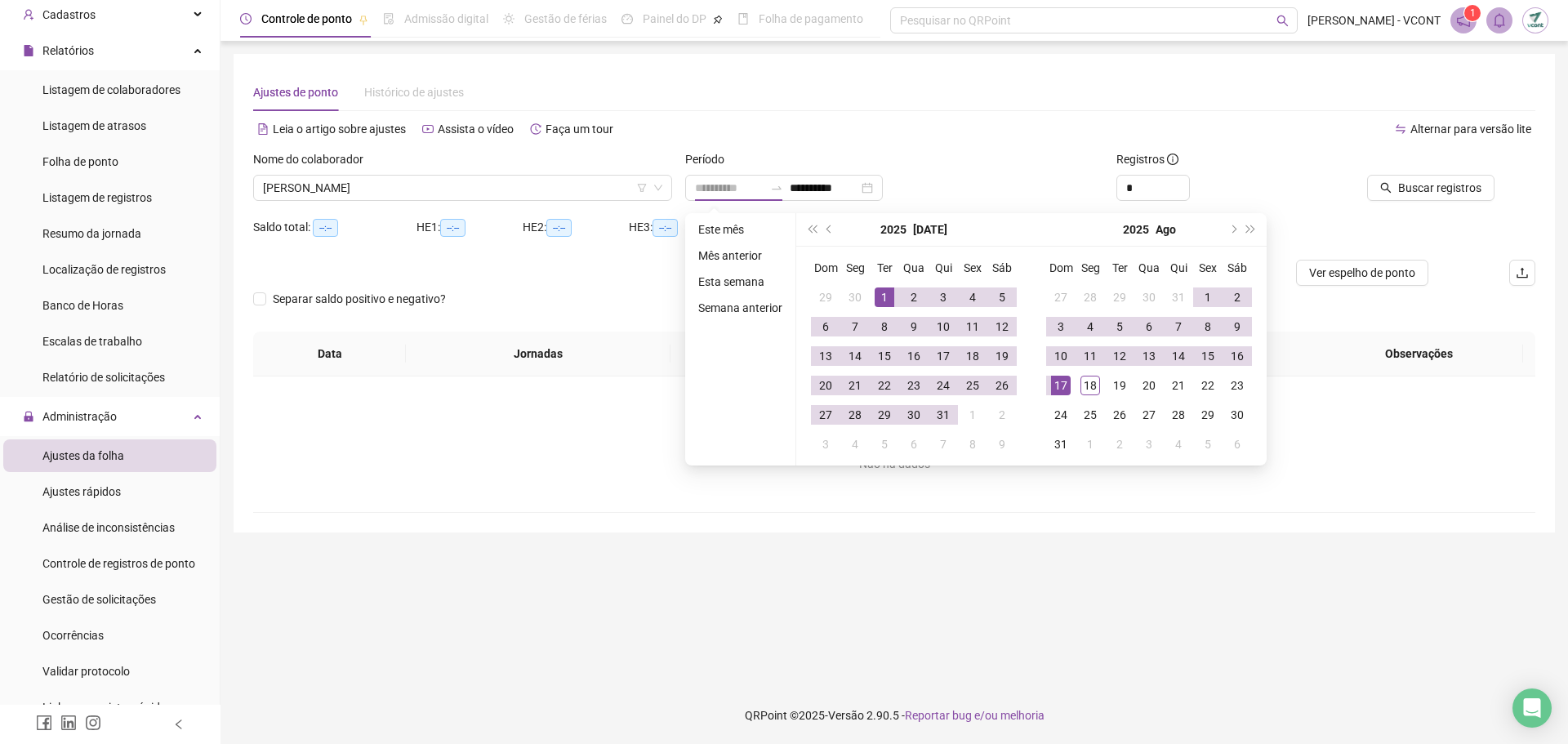
drag, startPoint x: 883, startPoint y: 300, endPoint x: 872, endPoint y: 272, distance: 30.1
click at [883, 299] on div "1" at bounding box center [884, 297] width 20 height 20
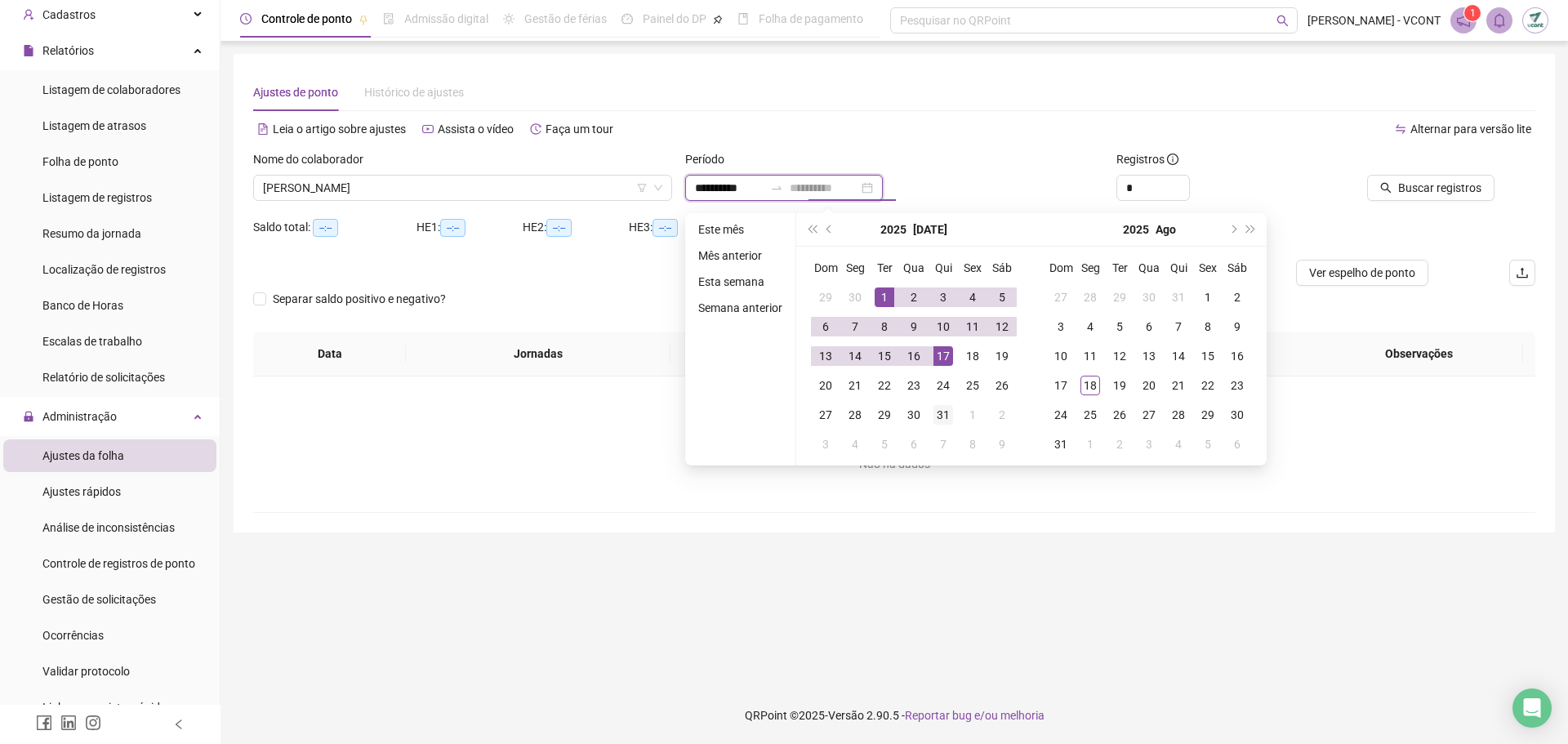
type input "**********"
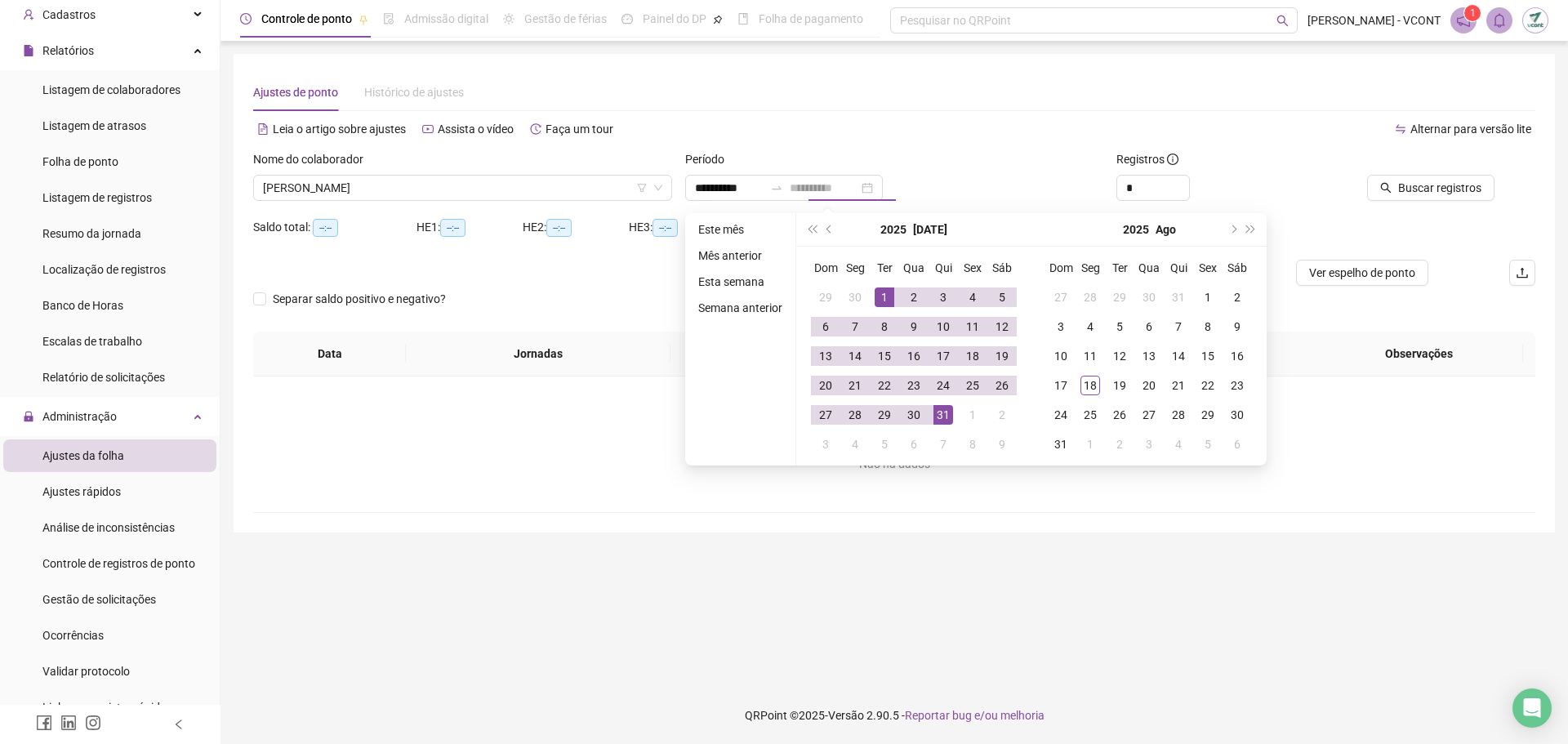
click at [939, 417] on div "31" at bounding box center [943, 414] width 20 height 20
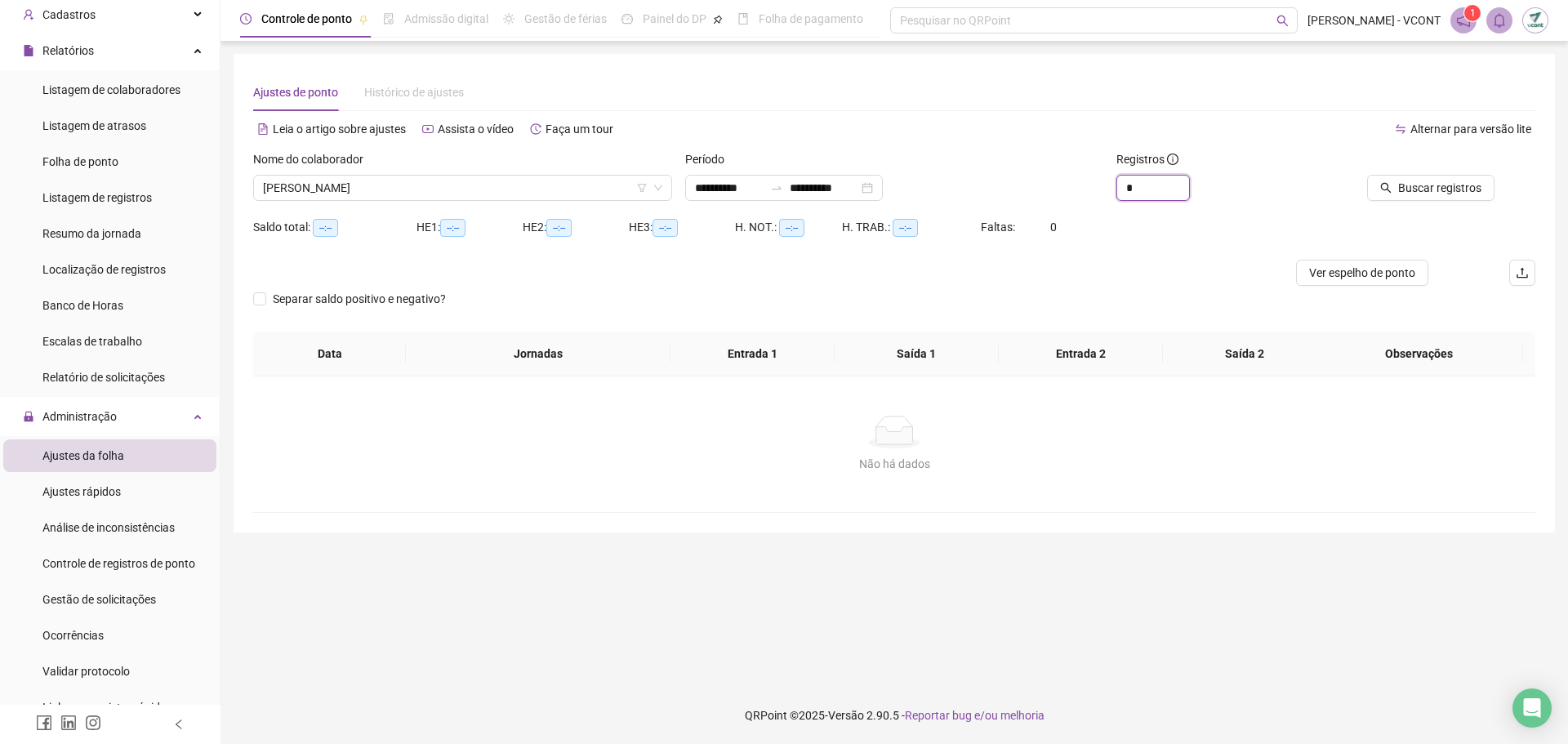
drag, startPoint x: 1146, startPoint y: 190, endPoint x: 992, endPoint y: 171, distance: 155.2
click at [1002, 171] on div "**********" at bounding box center [894, 182] width 1295 height 64
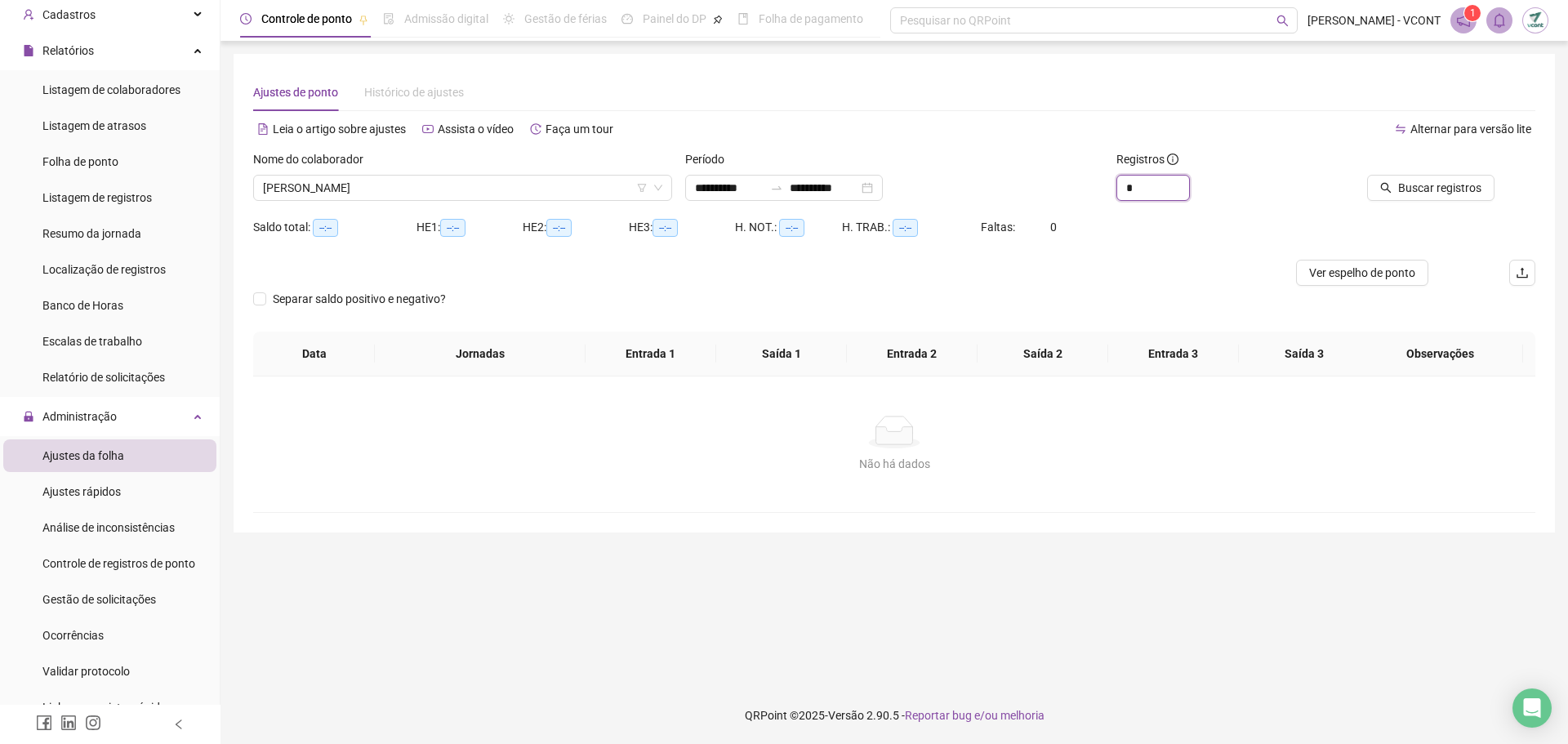
type input "*"
click at [1456, 178] on button "Buscar registros" at bounding box center [1430, 187] width 127 height 26
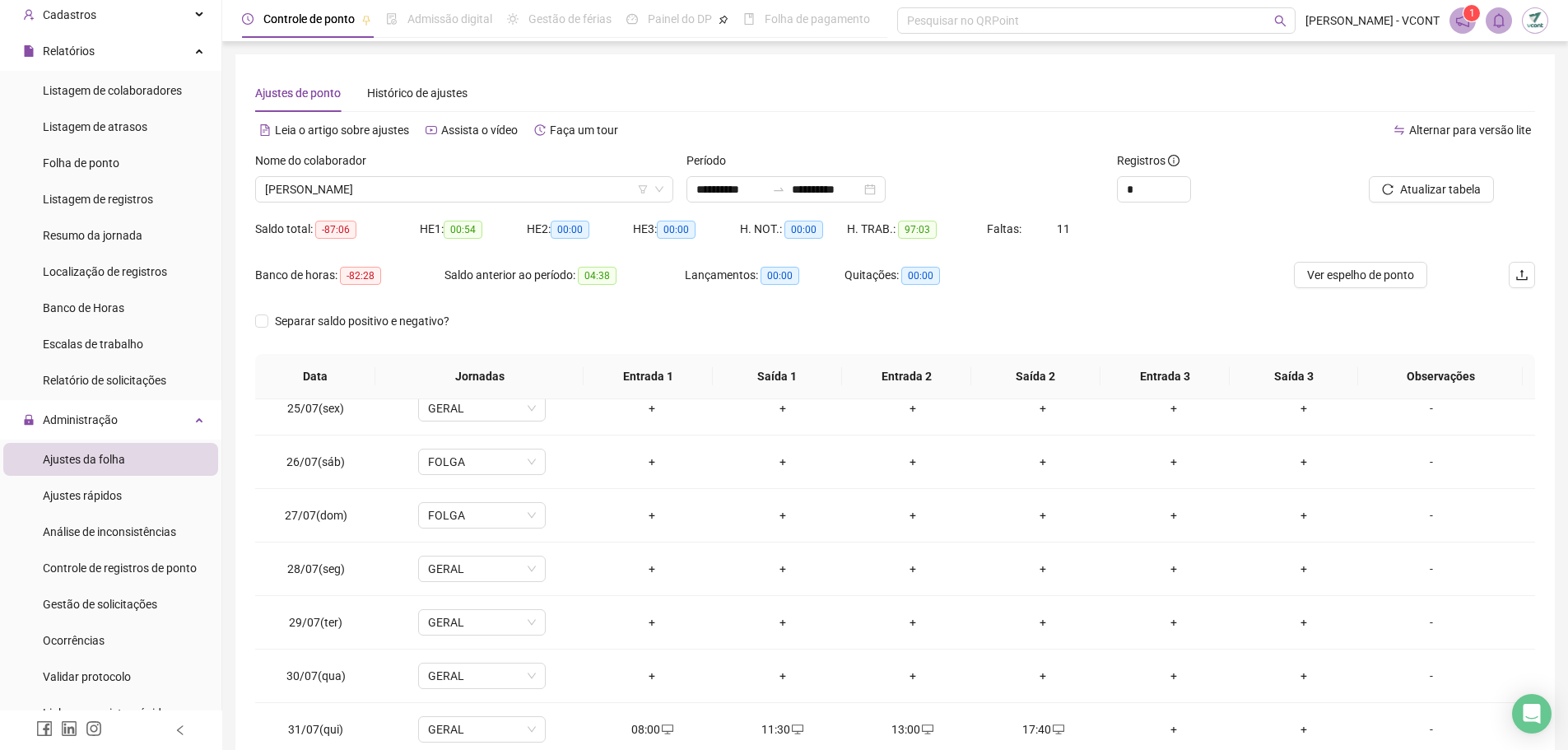
scroll to position [1307, 0]
click at [1403, 184] on span "Atualizar tabela" at bounding box center [1441, 189] width 81 height 18
click at [392, 180] on span "[PERSON_NAME]" at bounding box center [464, 189] width 399 height 25
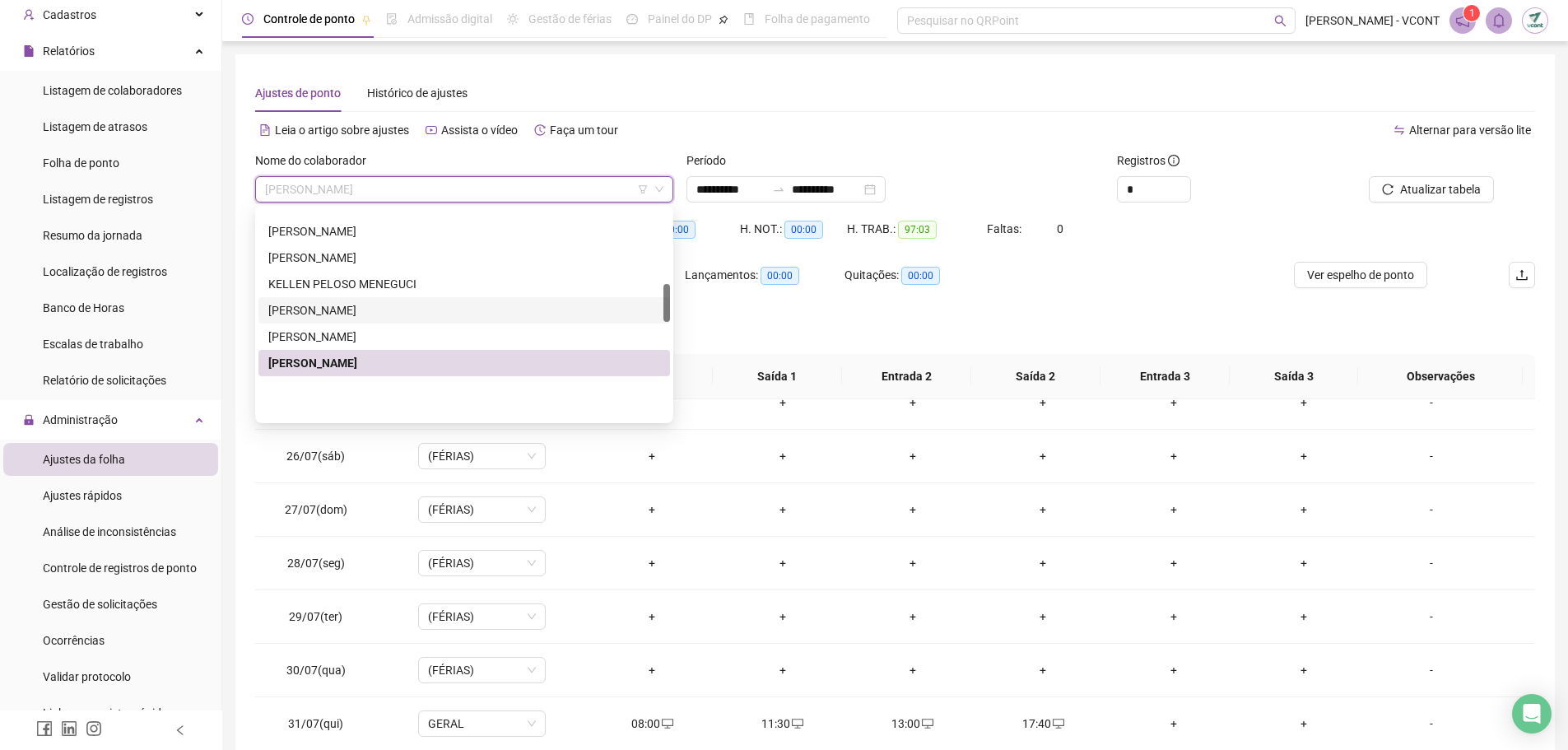
scroll to position [245, 0]
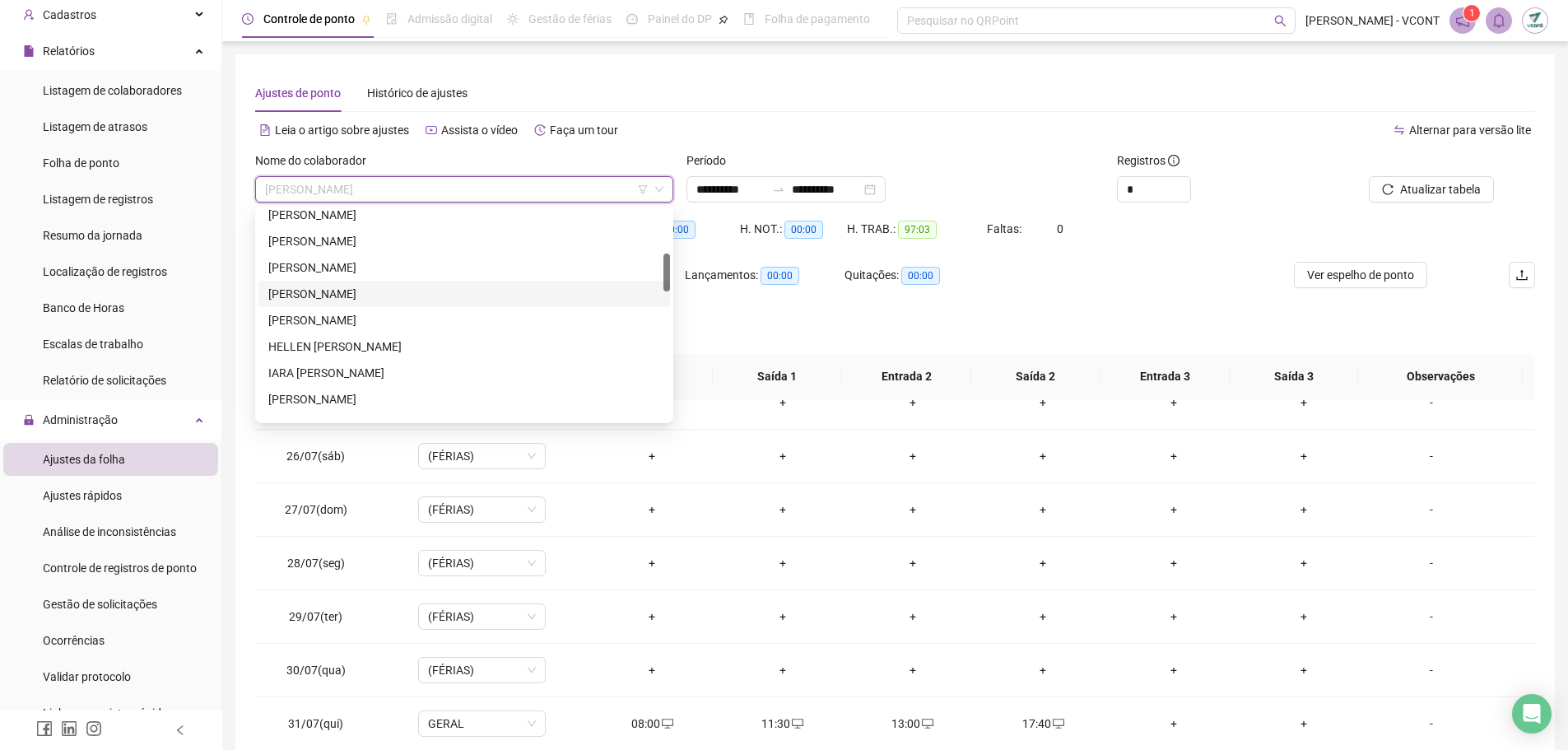
click at [343, 290] on div "[PERSON_NAME]" at bounding box center [465, 293] width 392 height 18
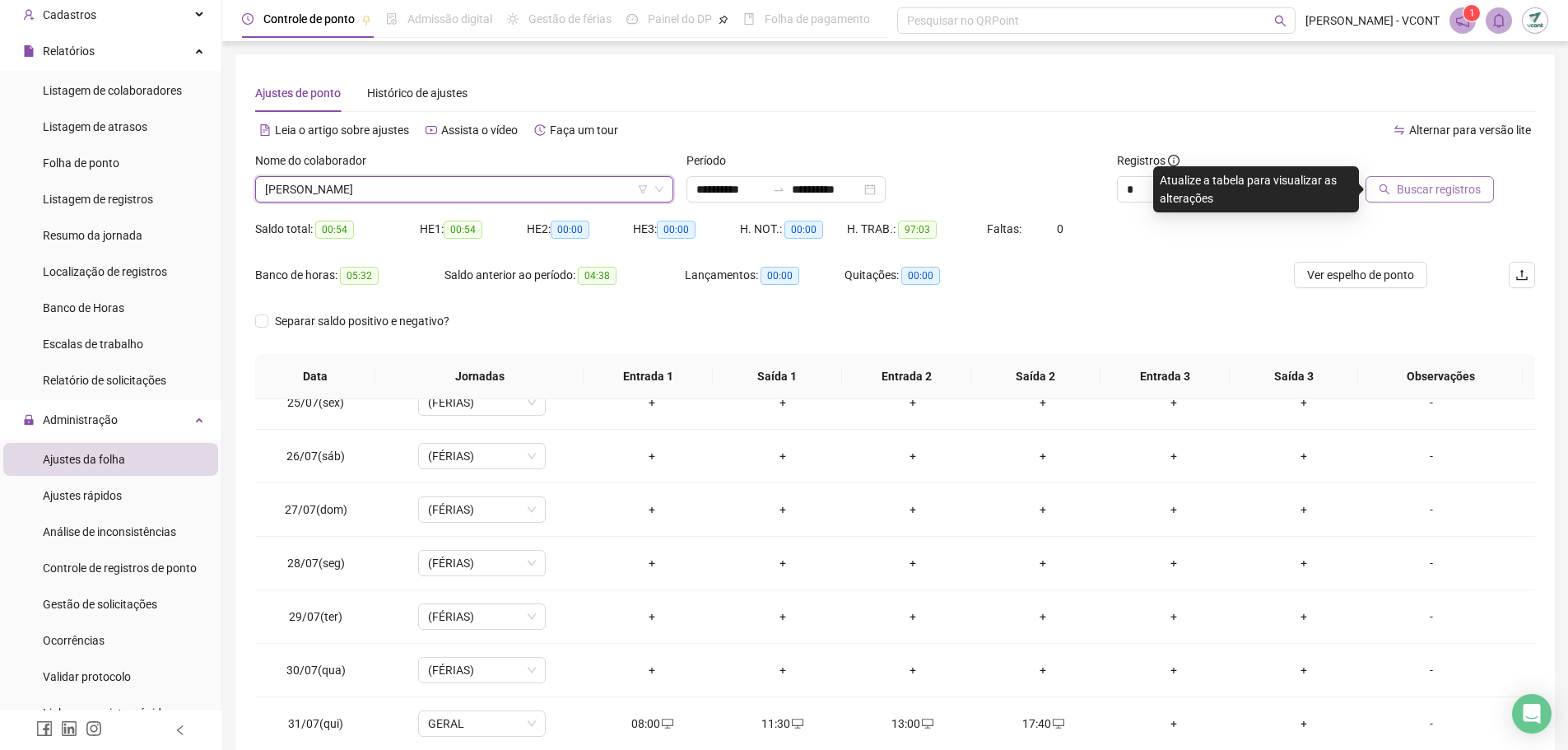
click at [1449, 181] on span "Buscar registros" at bounding box center [1439, 189] width 84 height 18
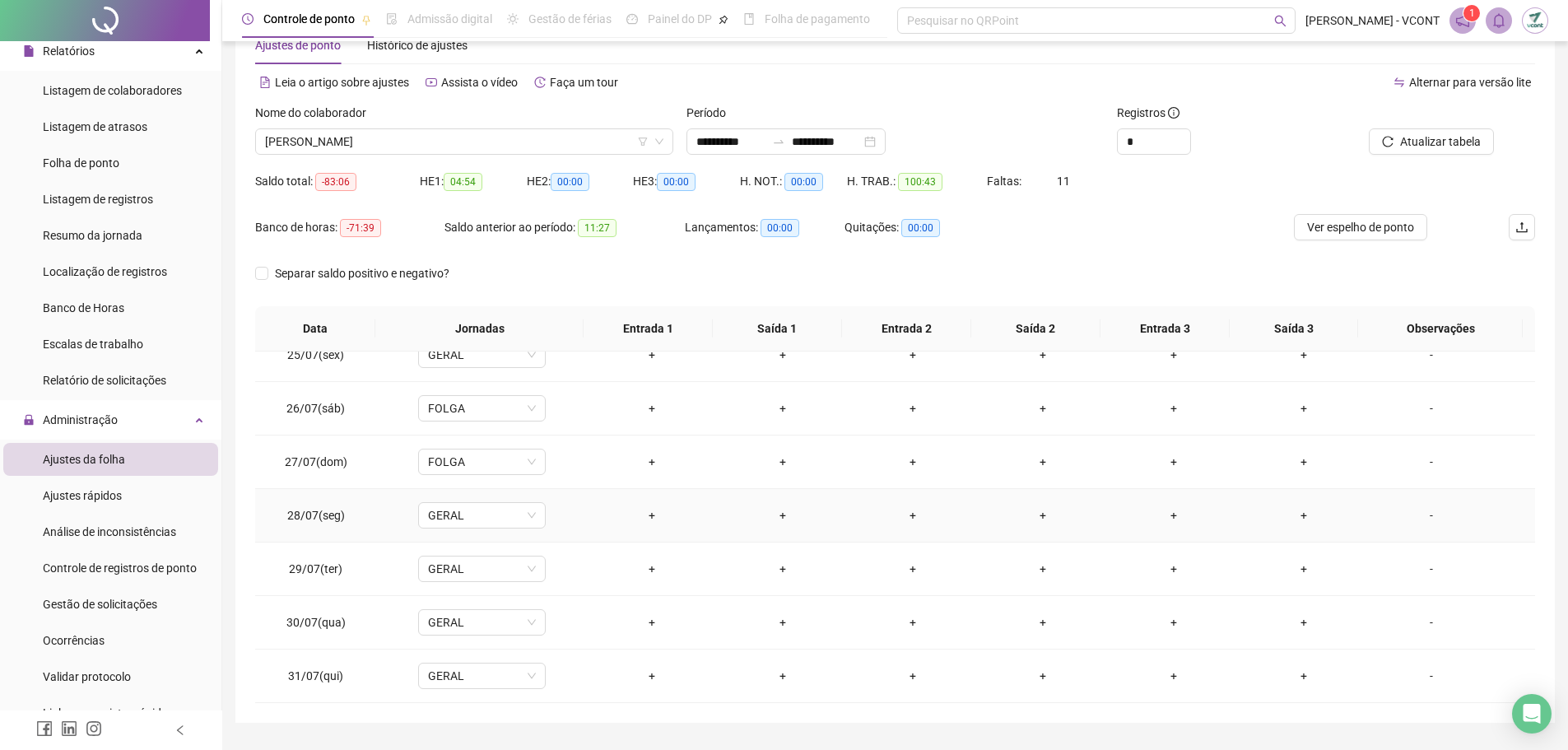
scroll to position [92, 0]
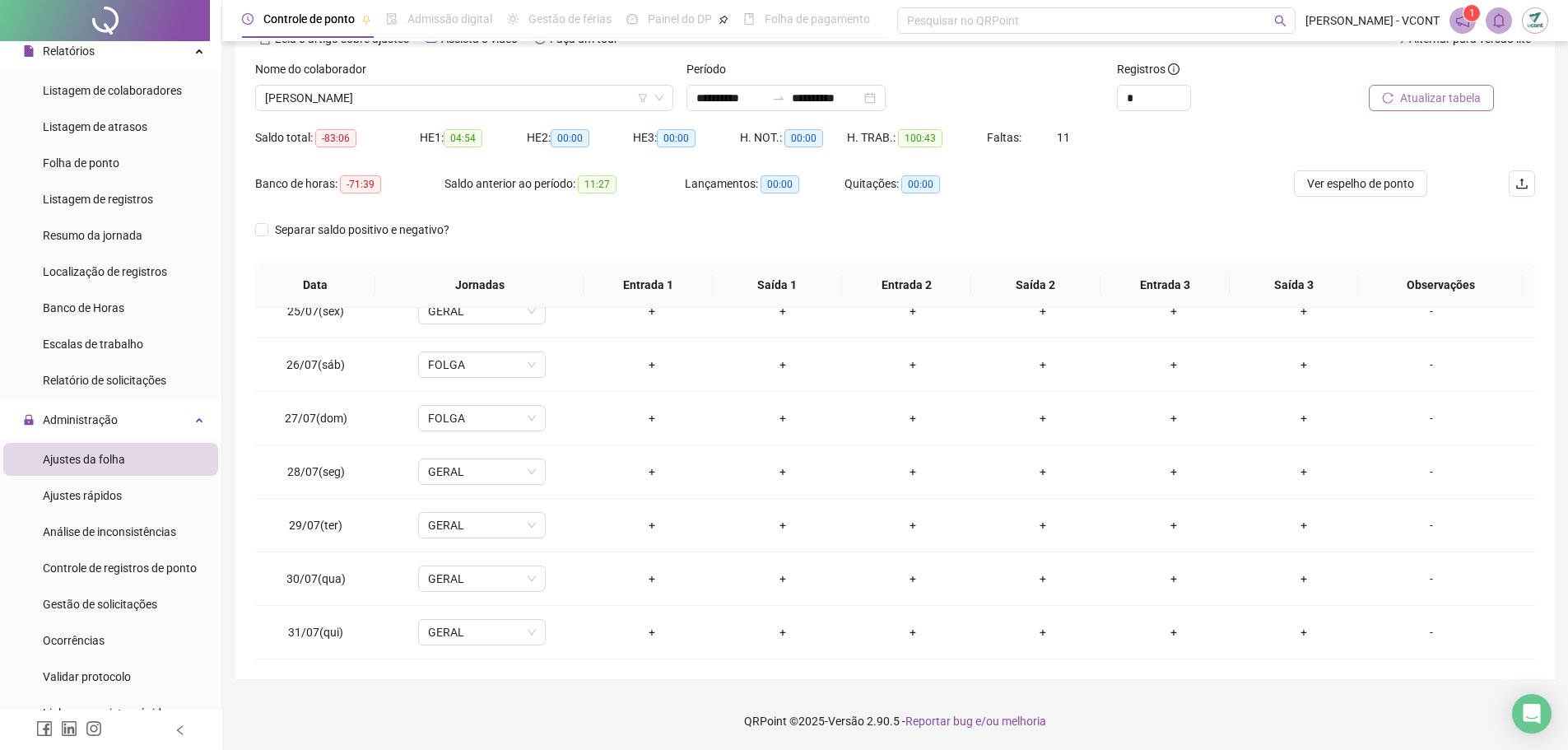
click at [1449, 98] on span "Atualizar tabela" at bounding box center [1441, 97] width 81 height 18
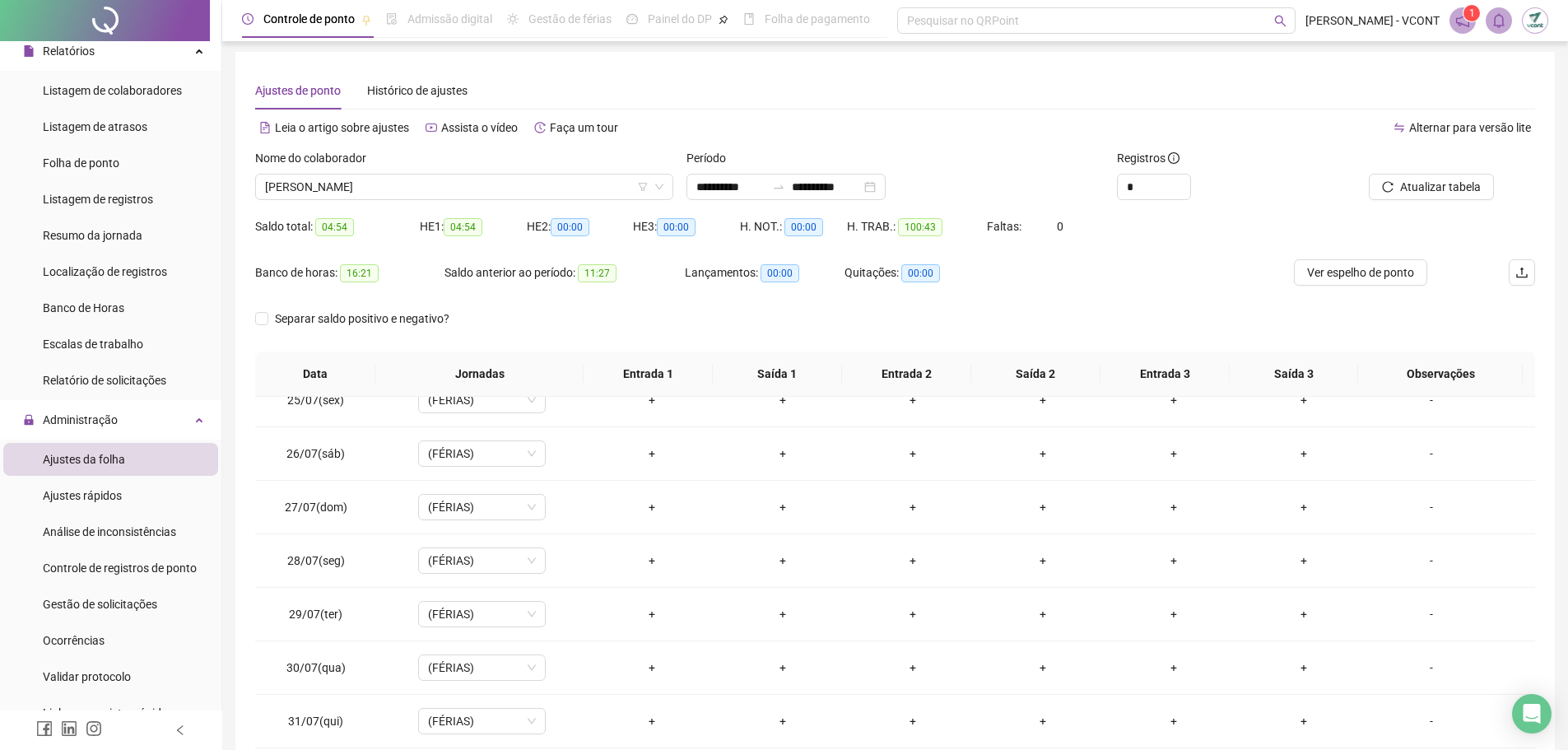
scroll to position [0, 0]
click at [377, 184] on span "[PERSON_NAME]" at bounding box center [464, 189] width 399 height 25
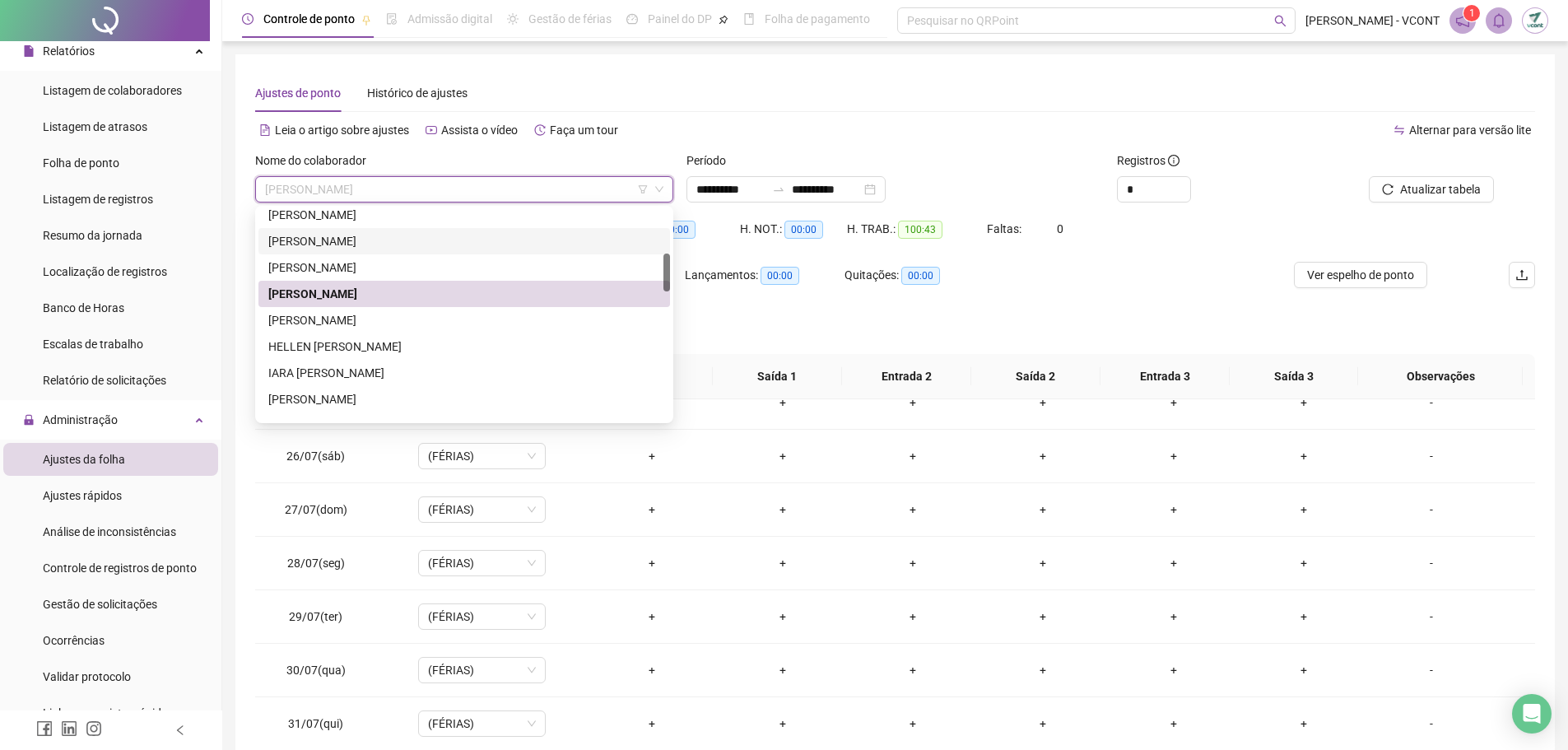
click at [337, 240] on div "[PERSON_NAME]" at bounding box center [465, 241] width 392 height 18
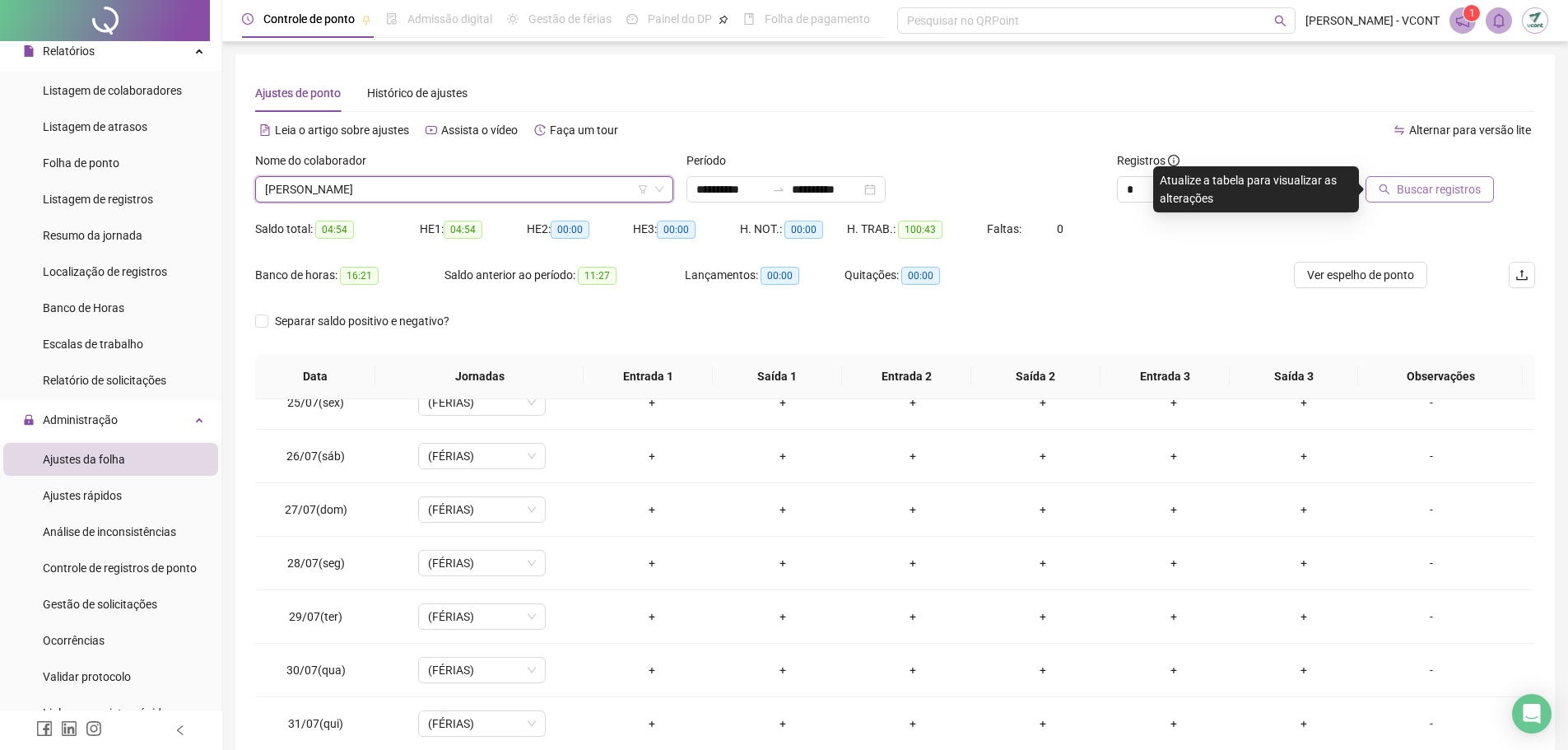
click at [1441, 184] on span "Buscar registros" at bounding box center [1439, 189] width 84 height 18
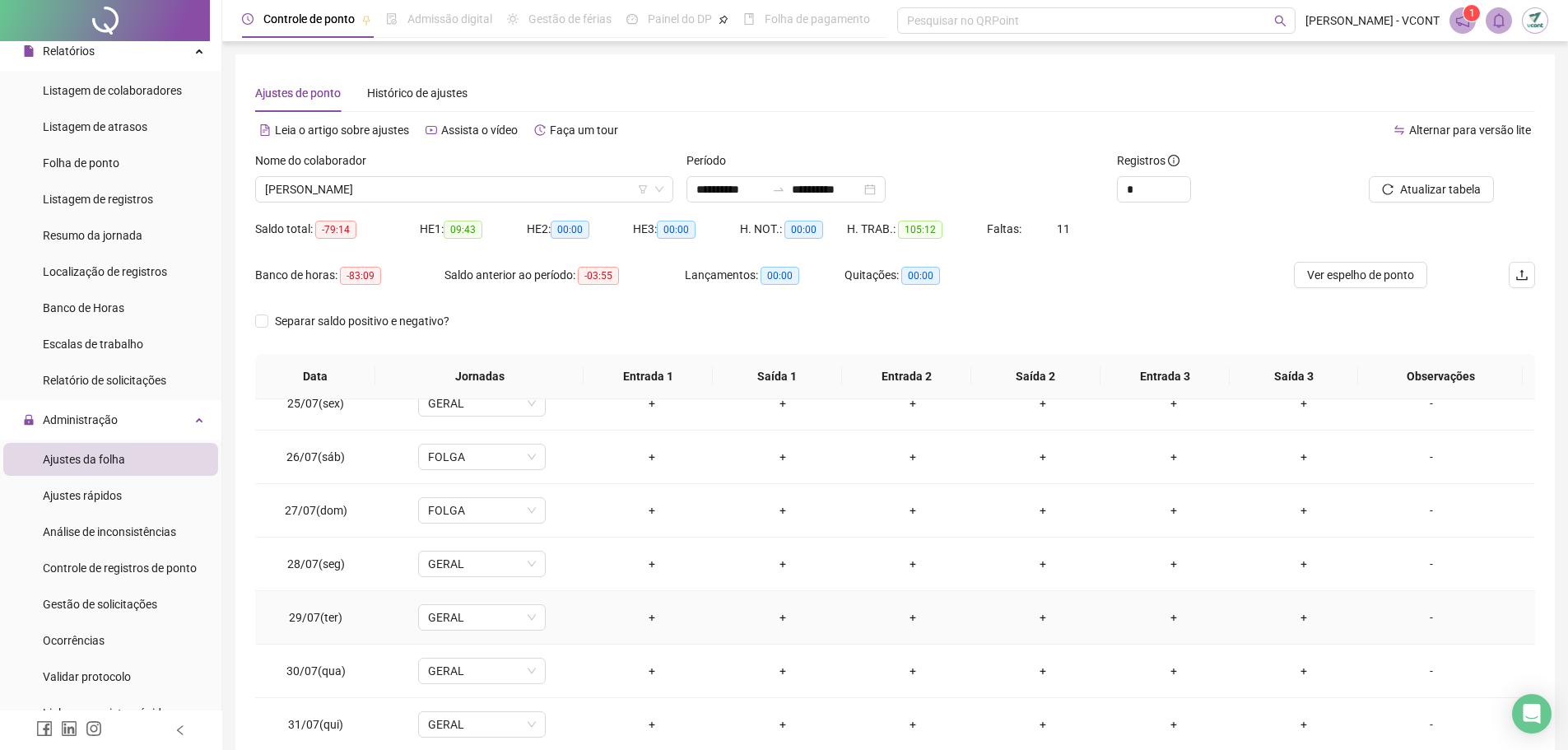
scroll to position [1307, 0]
click at [1408, 184] on span "Atualizar tabela" at bounding box center [1441, 189] width 81 height 18
click at [432, 193] on span "[PERSON_NAME]" at bounding box center [464, 189] width 399 height 25
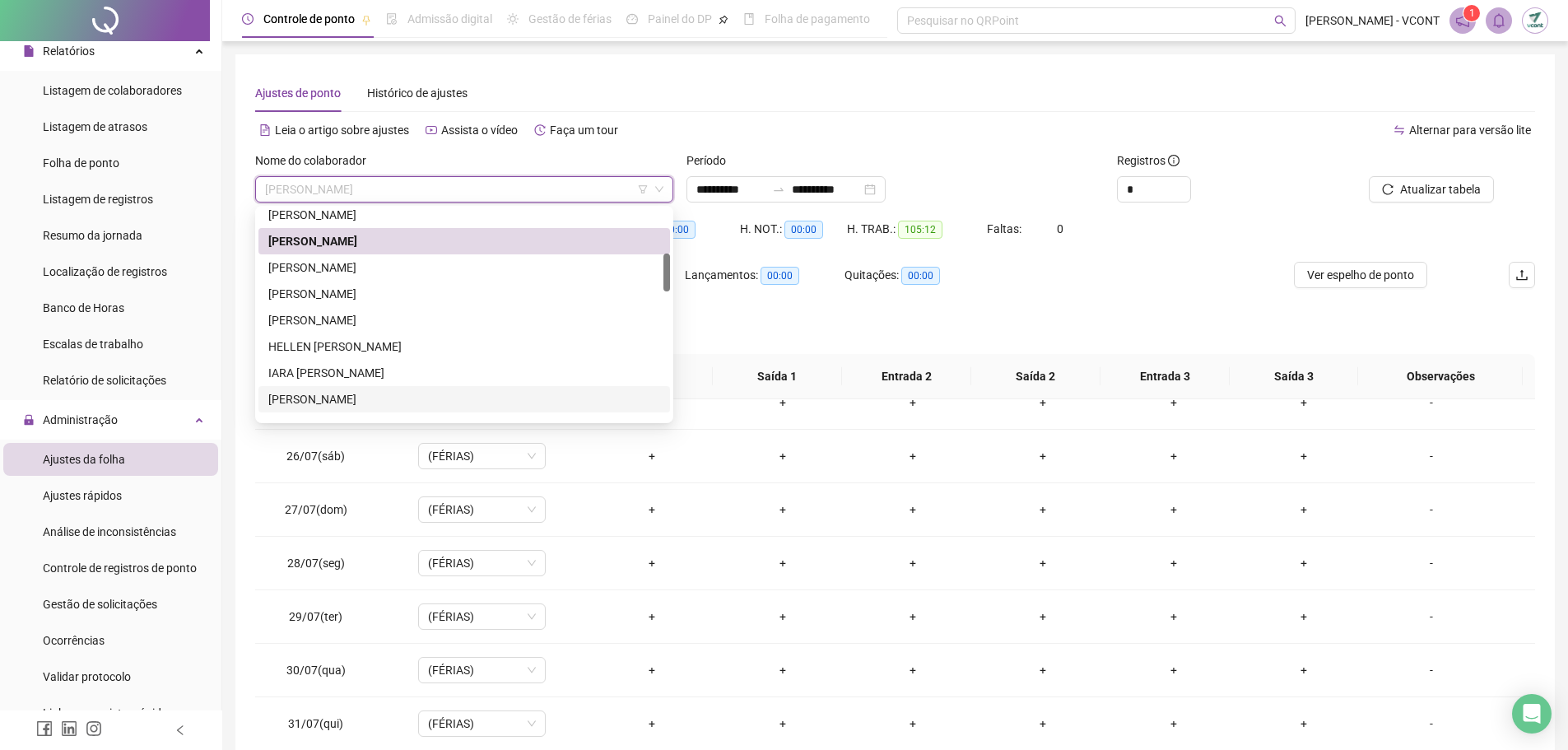
click at [376, 395] on div "[PERSON_NAME]" at bounding box center [465, 399] width 392 height 18
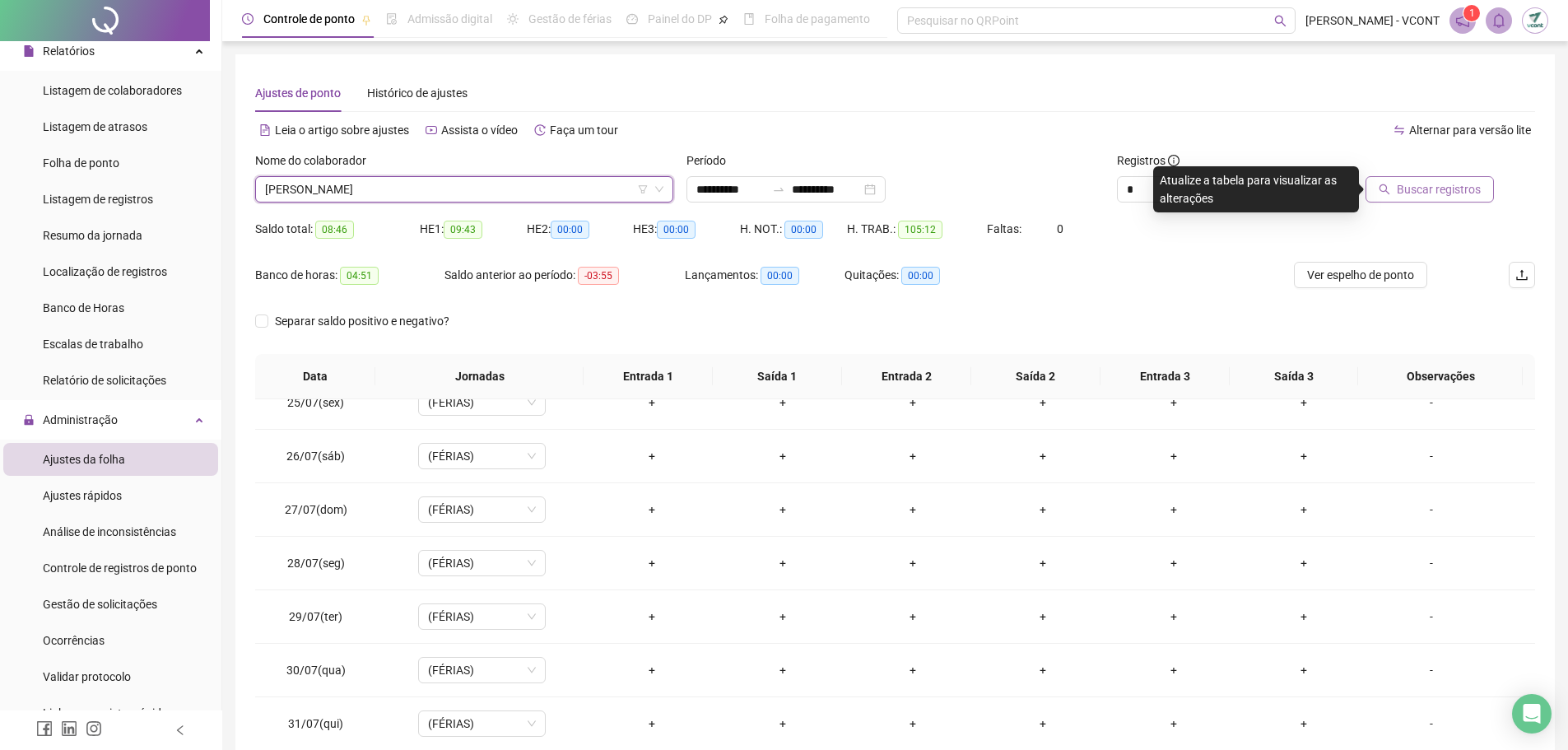
click at [1424, 183] on span "Buscar registros" at bounding box center [1439, 189] width 84 height 18
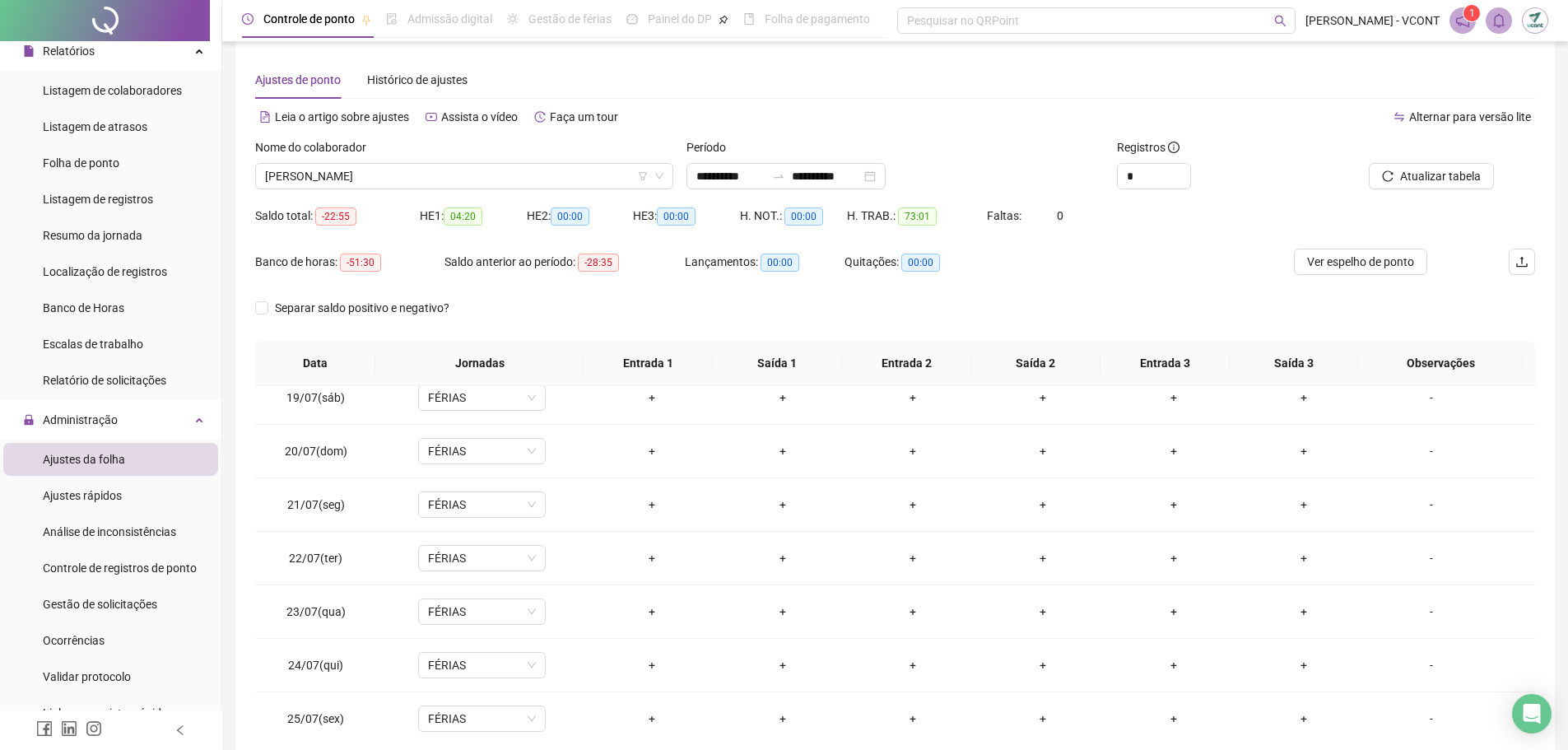
scroll to position [9, 0]
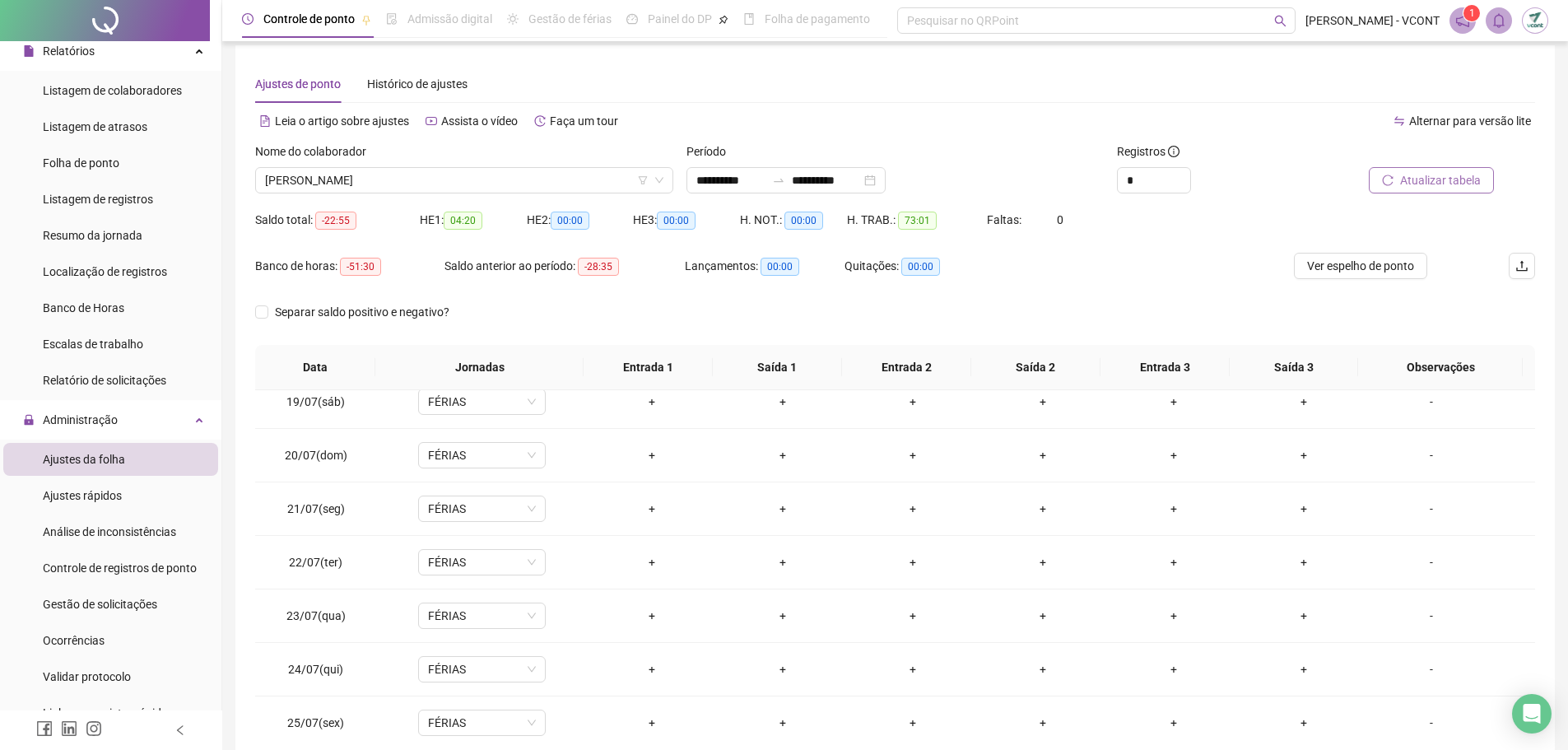
click at [1461, 183] on span "Atualizar tabela" at bounding box center [1441, 180] width 81 height 18
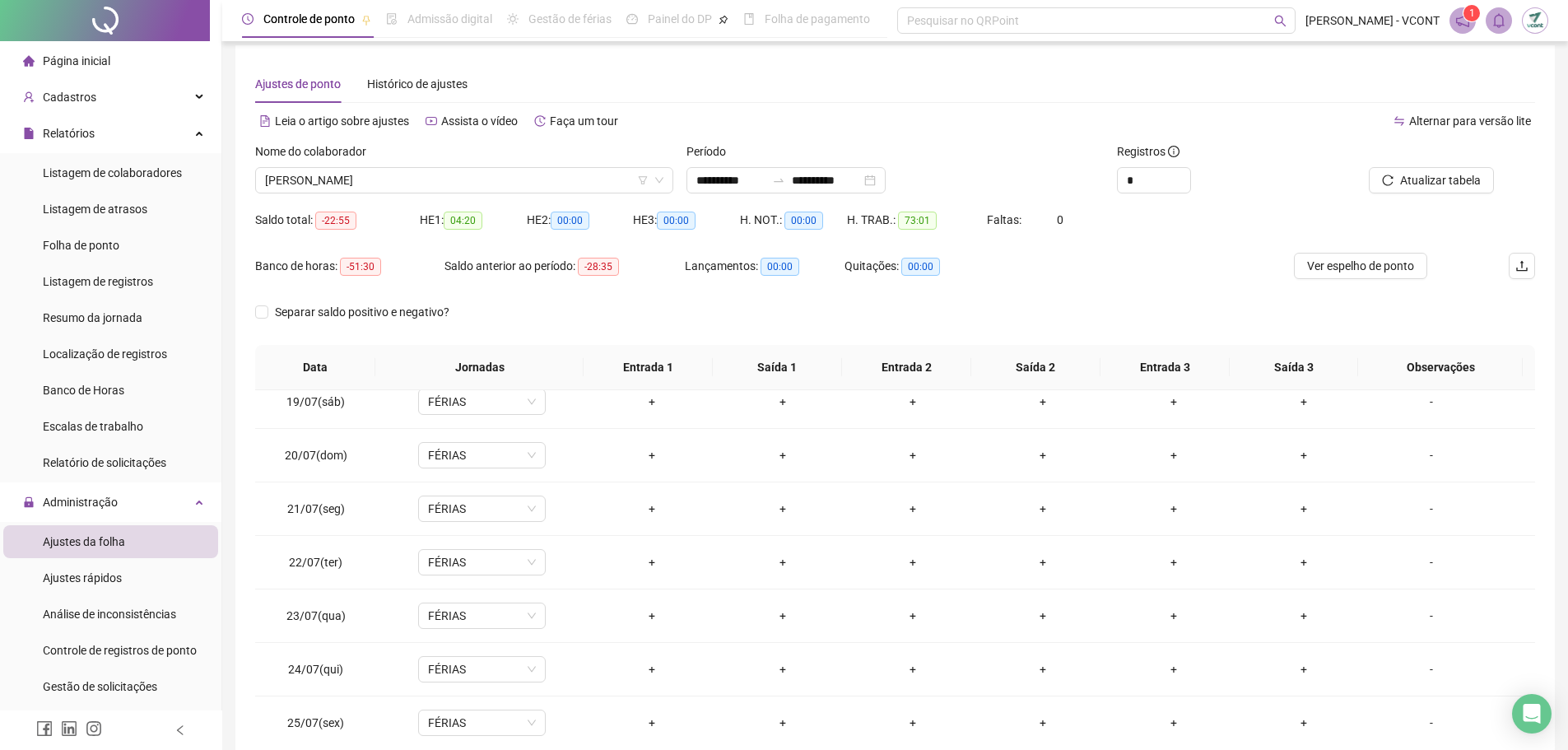
click at [90, 57] on span "Página inicial" at bounding box center [77, 61] width 68 height 13
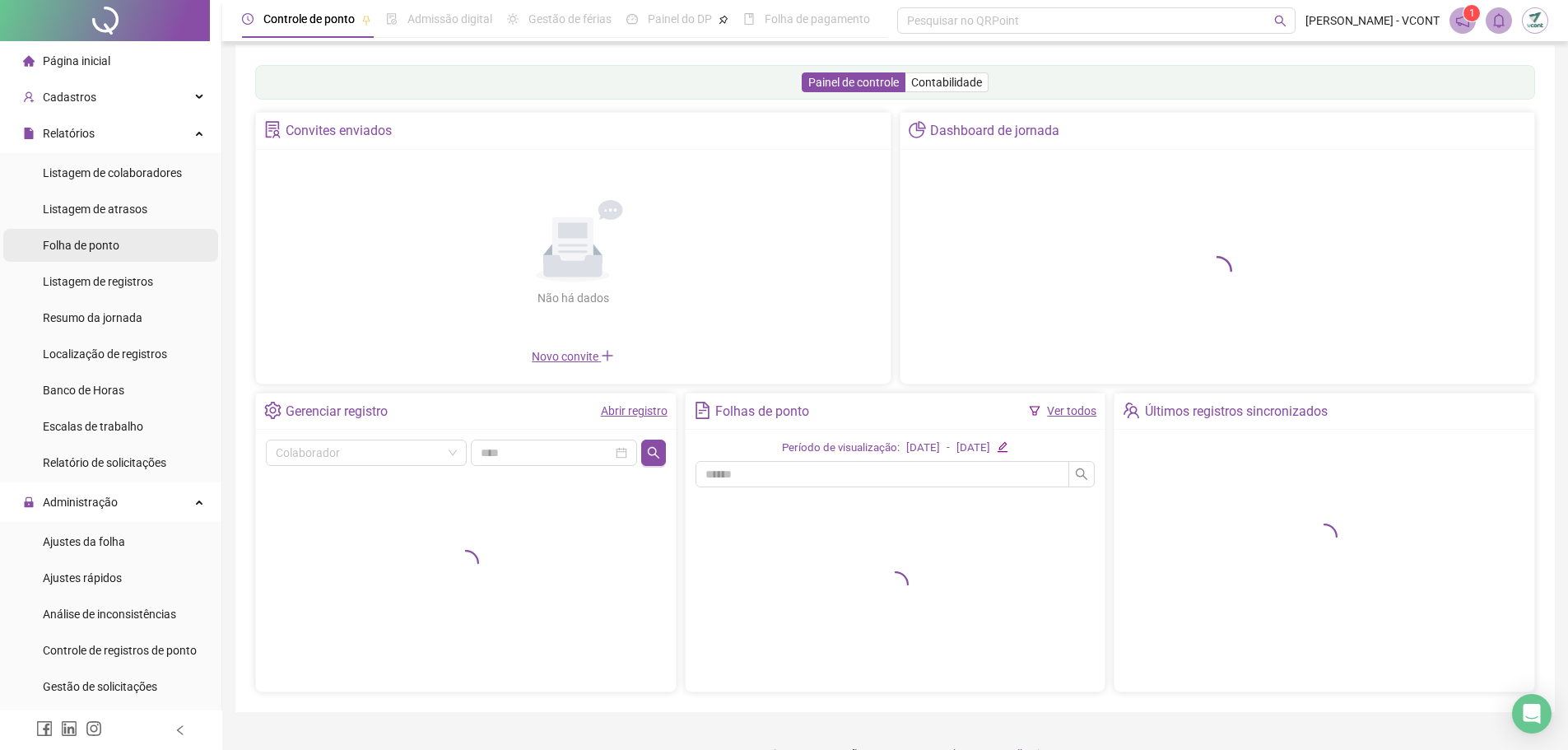
click at [85, 246] on span "Folha de ponto" at bounding box center [81, 245] width 77 height 13
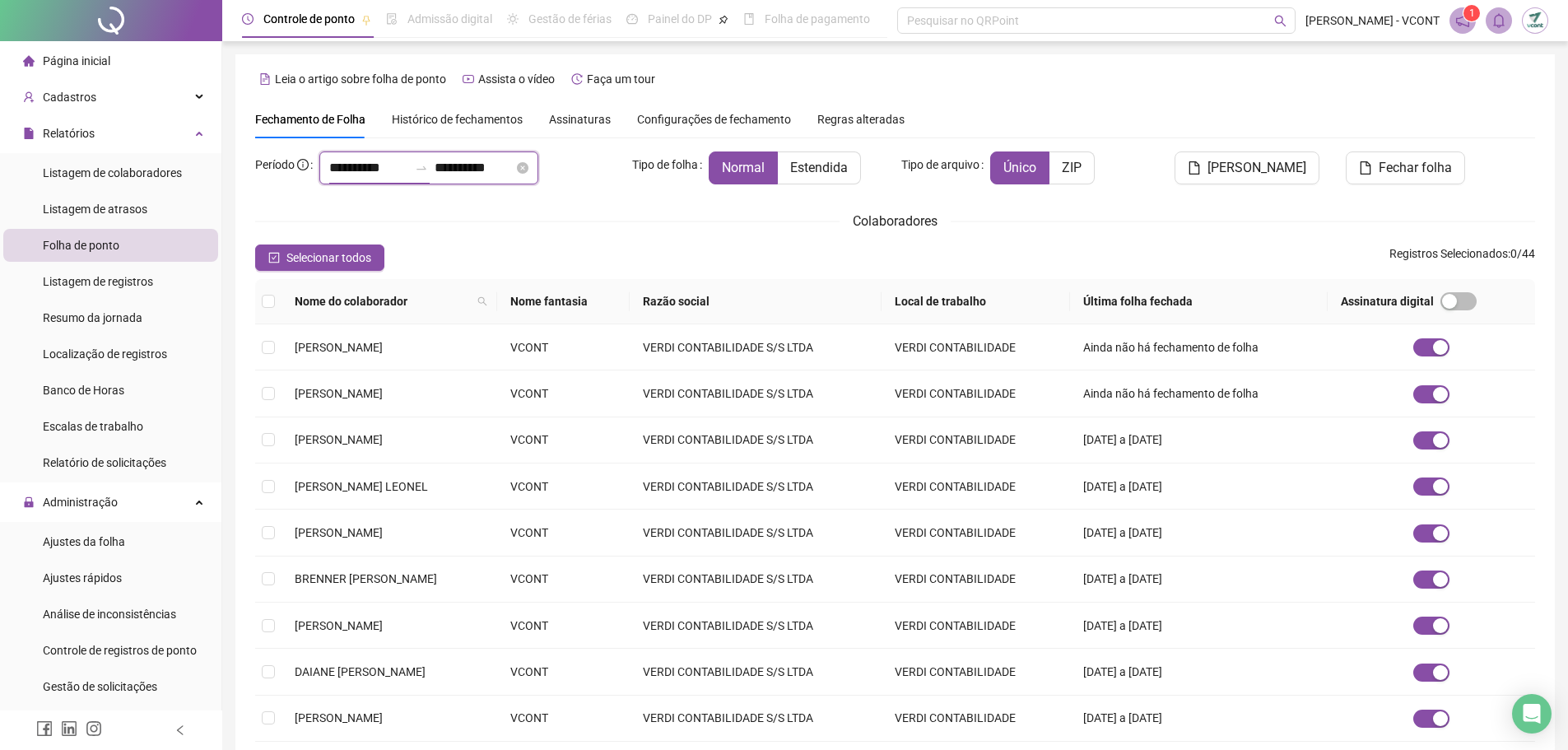
click at [387, 169] on input "**********" at bounding box center [368, 168] width 79 height 20
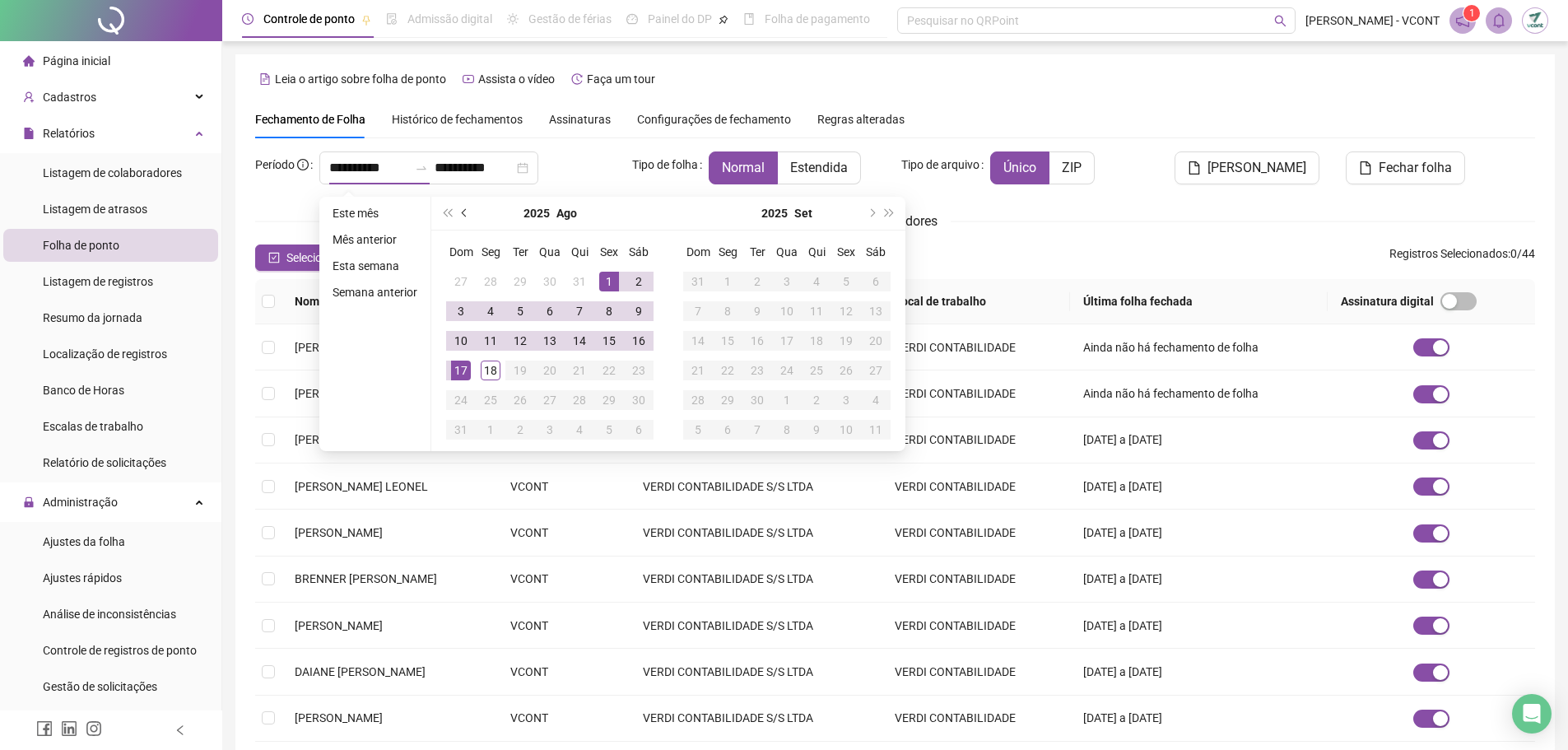
click at [462, 212] on span "prev-year" at bounding box center [466, 213] width 8 height 8
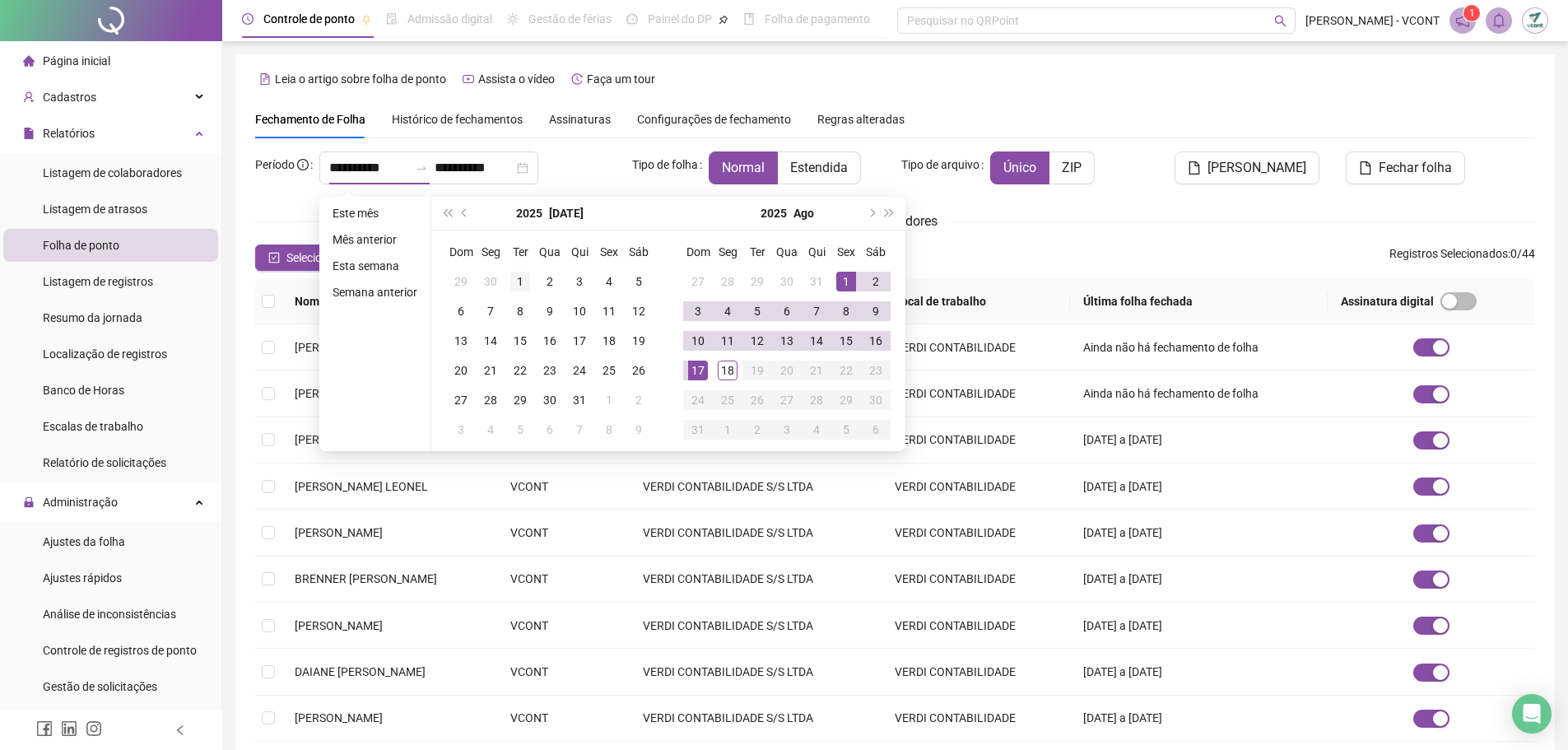
type input "**********"
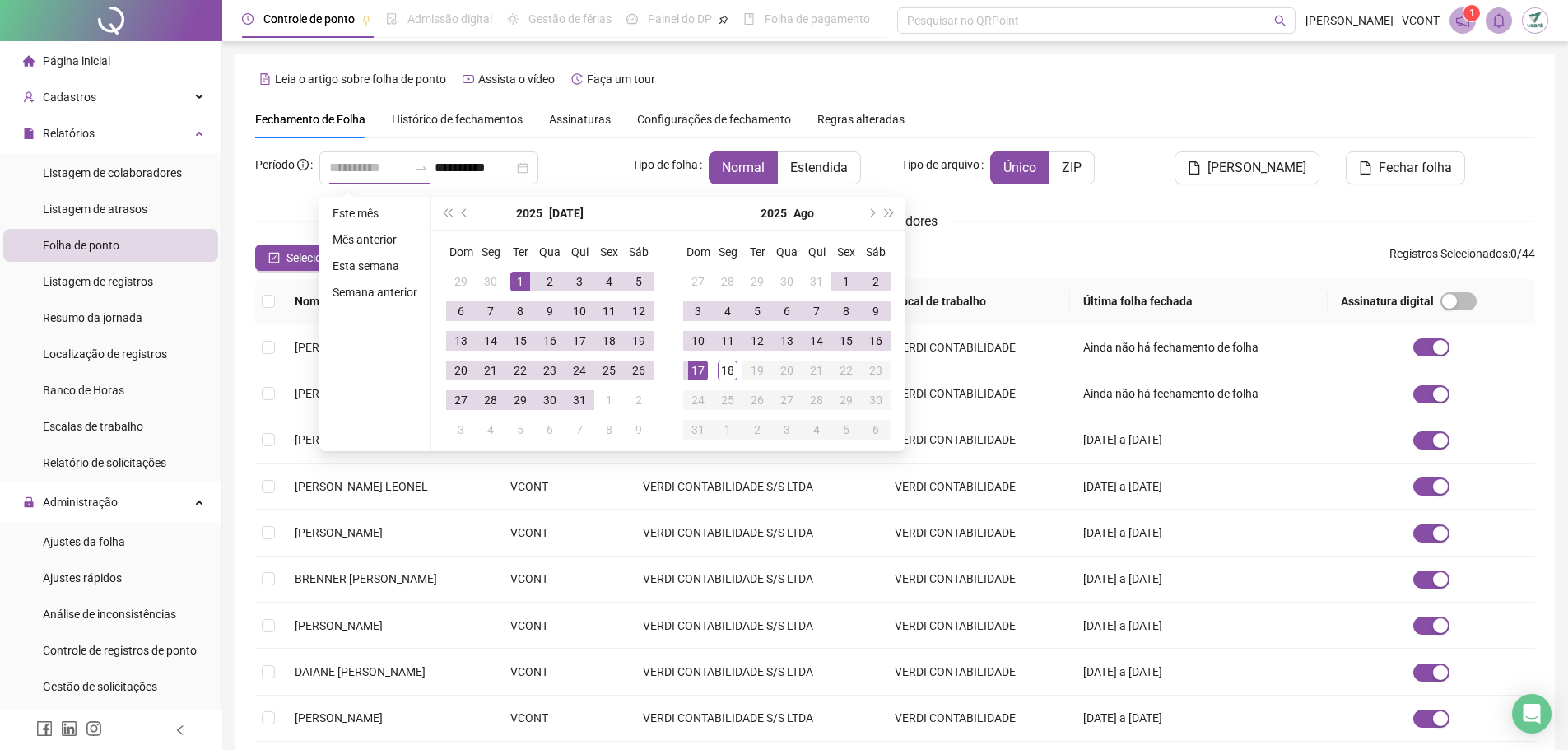
click at [514, 280] on div "1" at bounding box center [520, 281] width 20 height 20
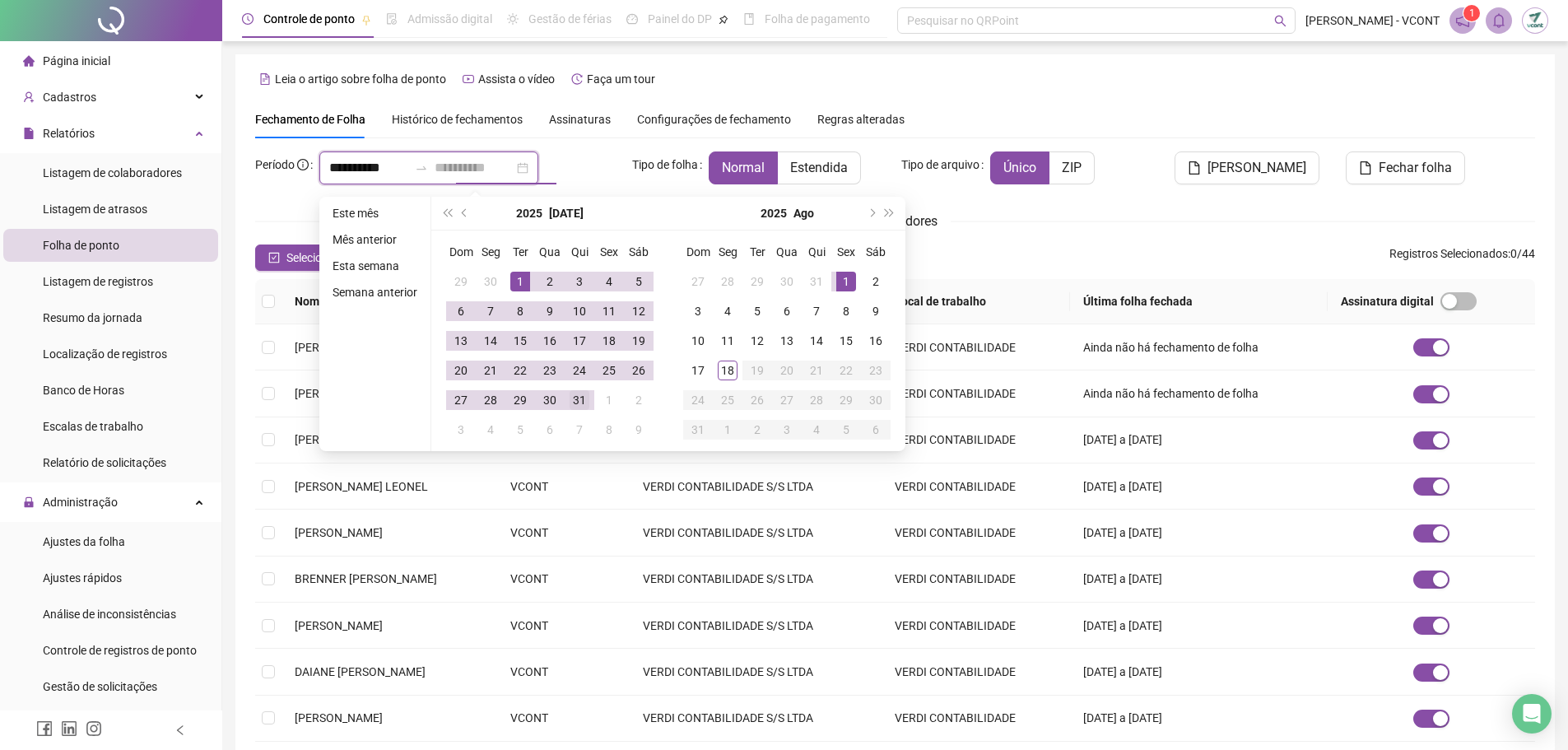
type input "**********"
drag, startPoint x: 585, startPoint y: 407, endPoint x: 597, endPoint y: 405, distance: 12.2
click at [585, 407] on div "31" at bounding box center [580, 400] width 20 height 20
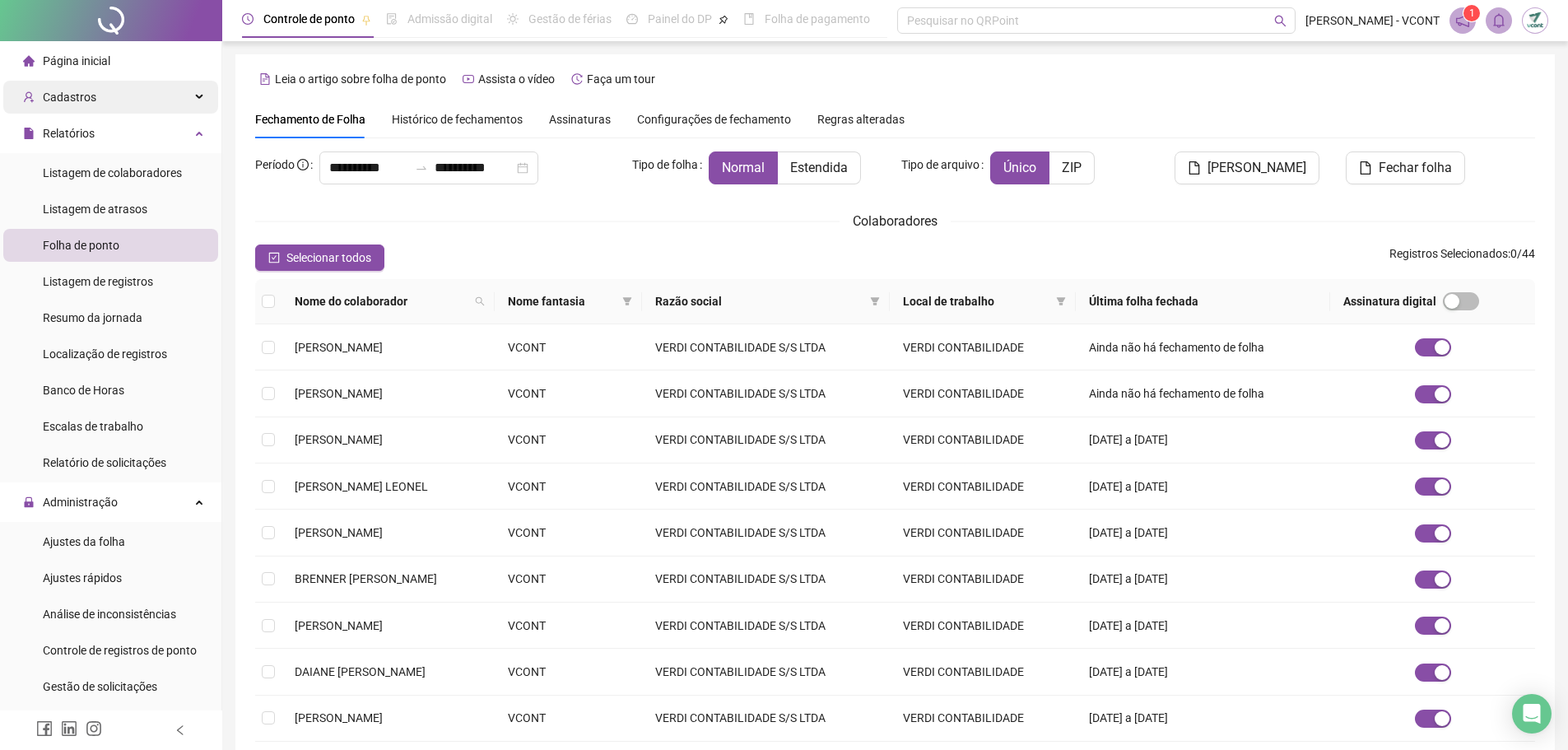
click at [105, 103] on div "Cadastros" at bounding box center [110, 96] width 215 height 33
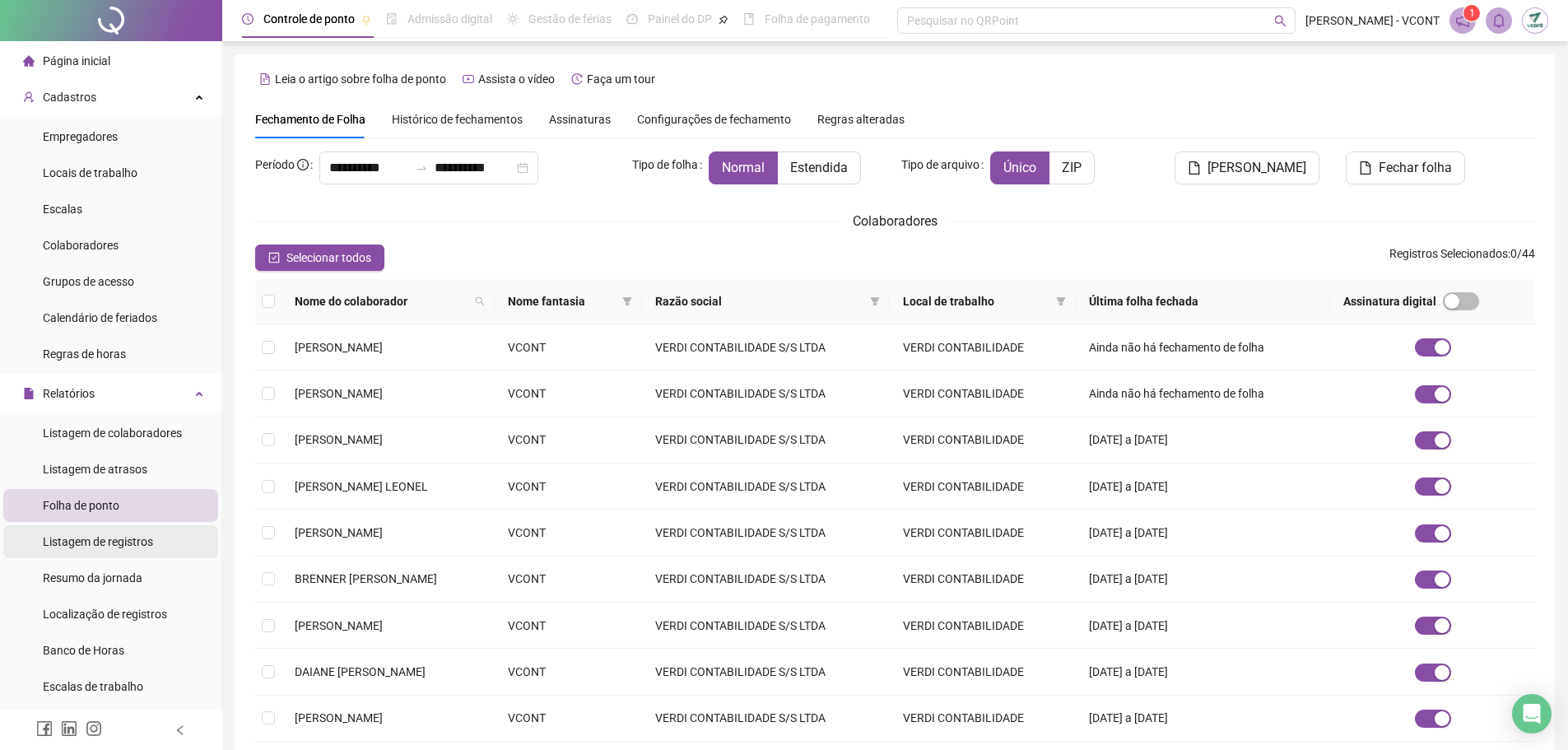
click at [123, 541] on span "Listagem de registros" at bounding box center [98, 541] width 110 height 13
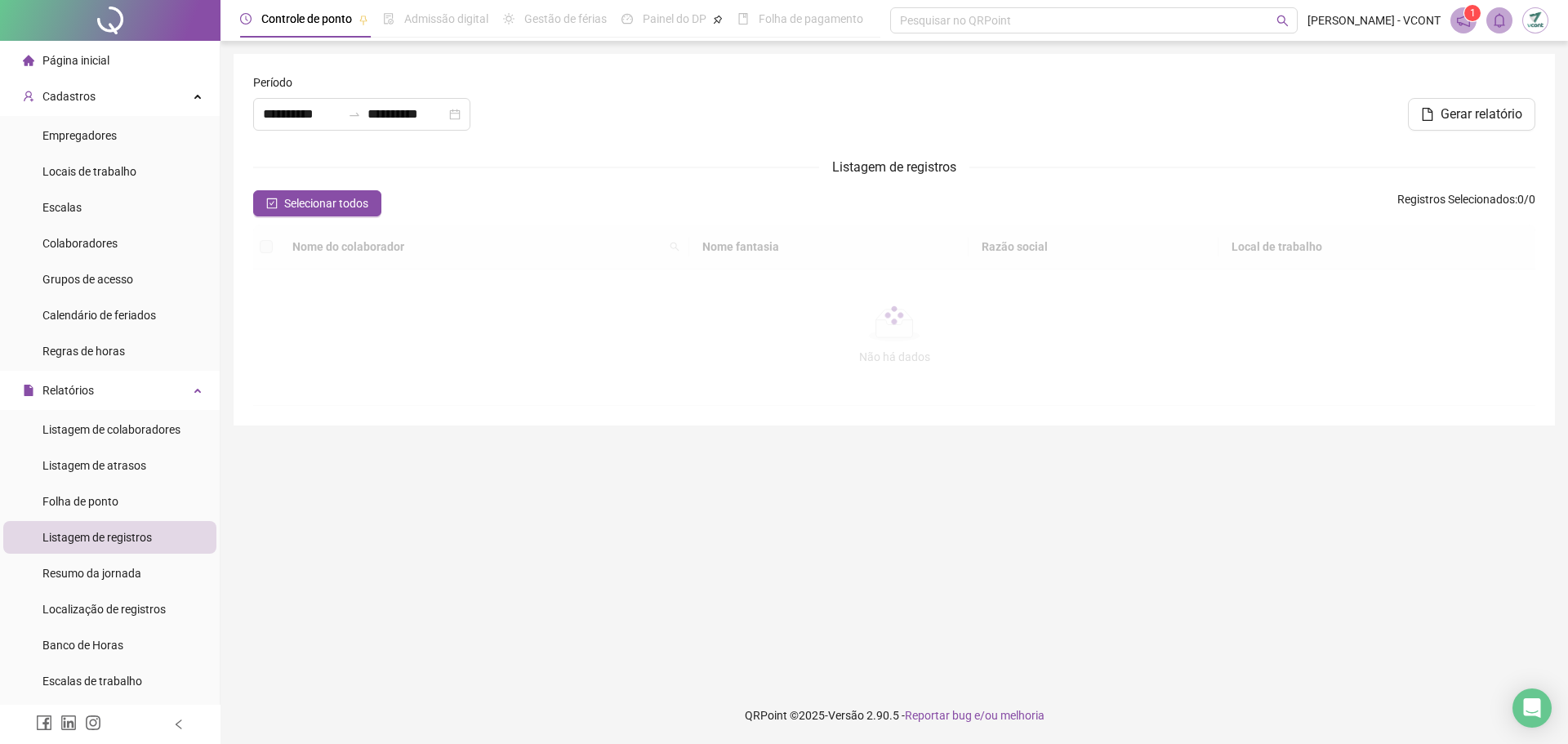
type input "**********"
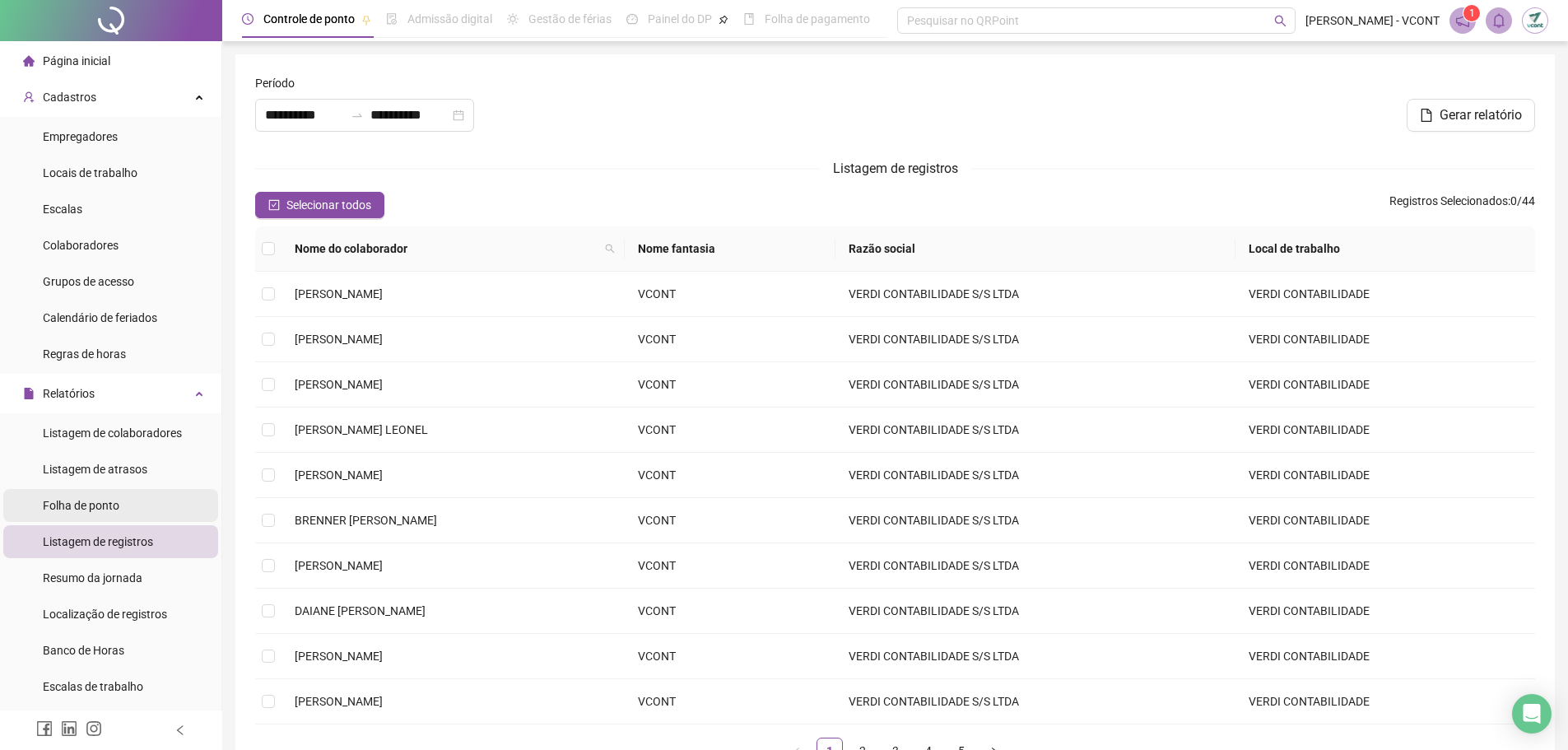
click at [119, 506] on span "Folha de ponto" at bounding box center [81, 504] width 77 height 13
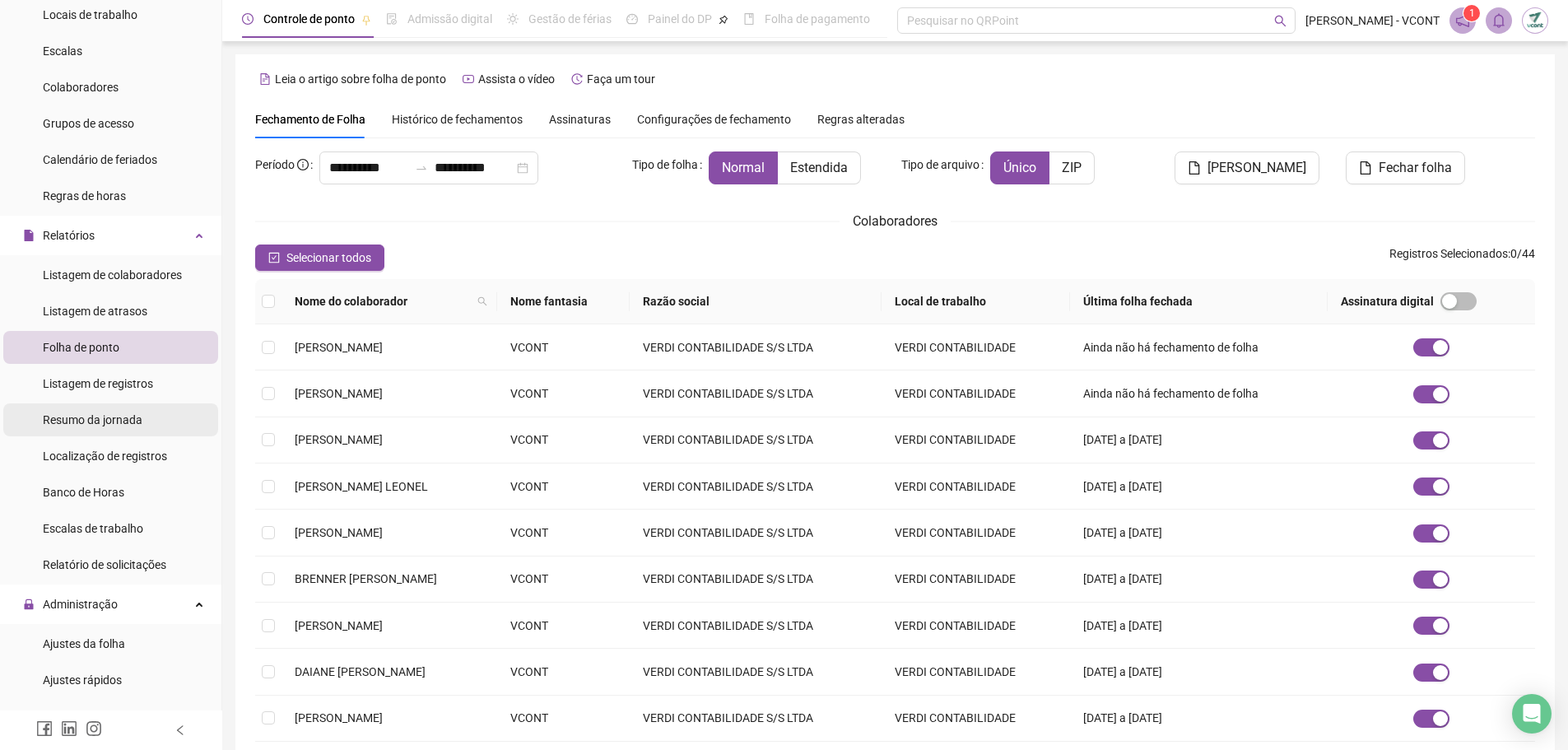
scroll to position [164, 0]
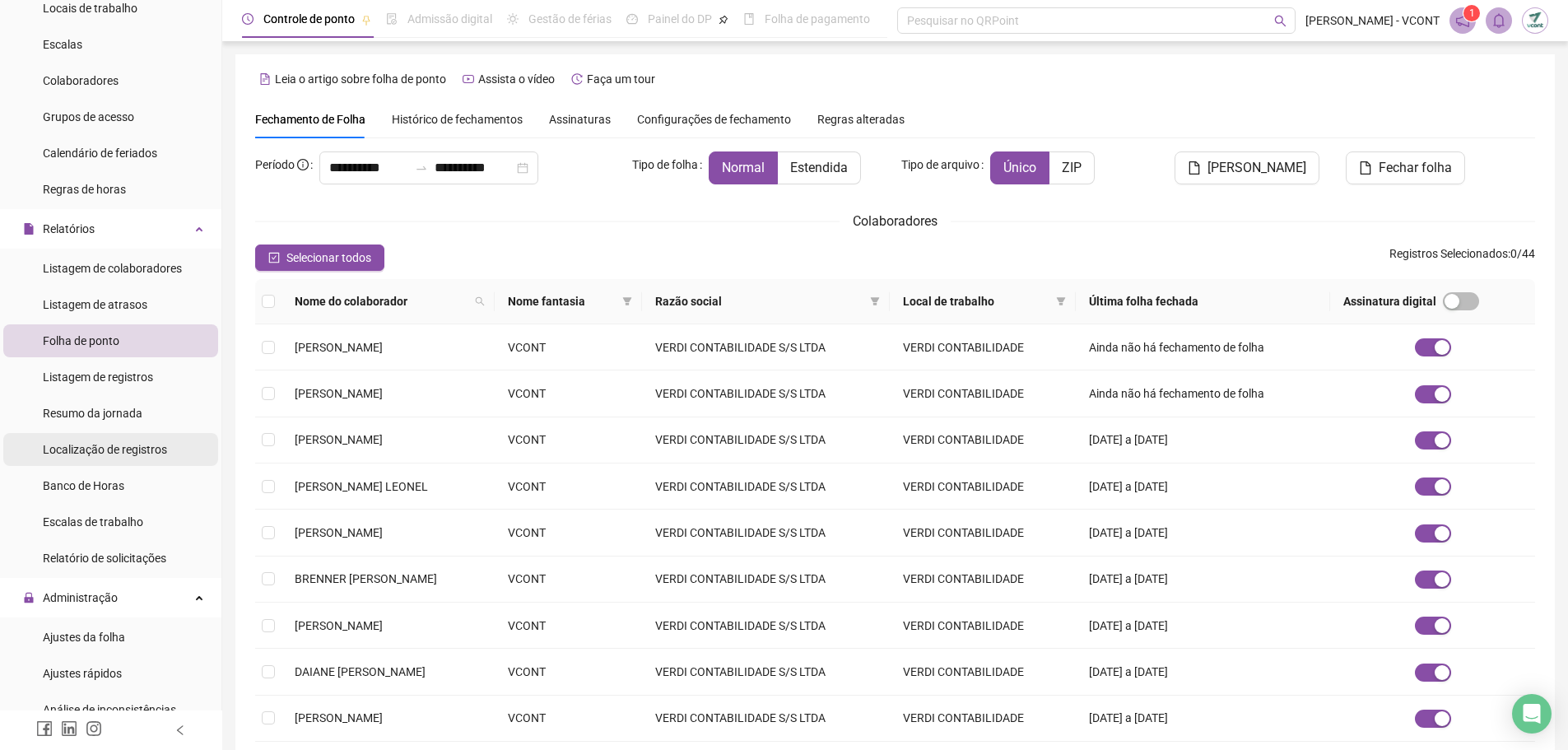
click at [148, 455] on span "Localização de registros" at bounding box center [104, 449] width 124 height 13
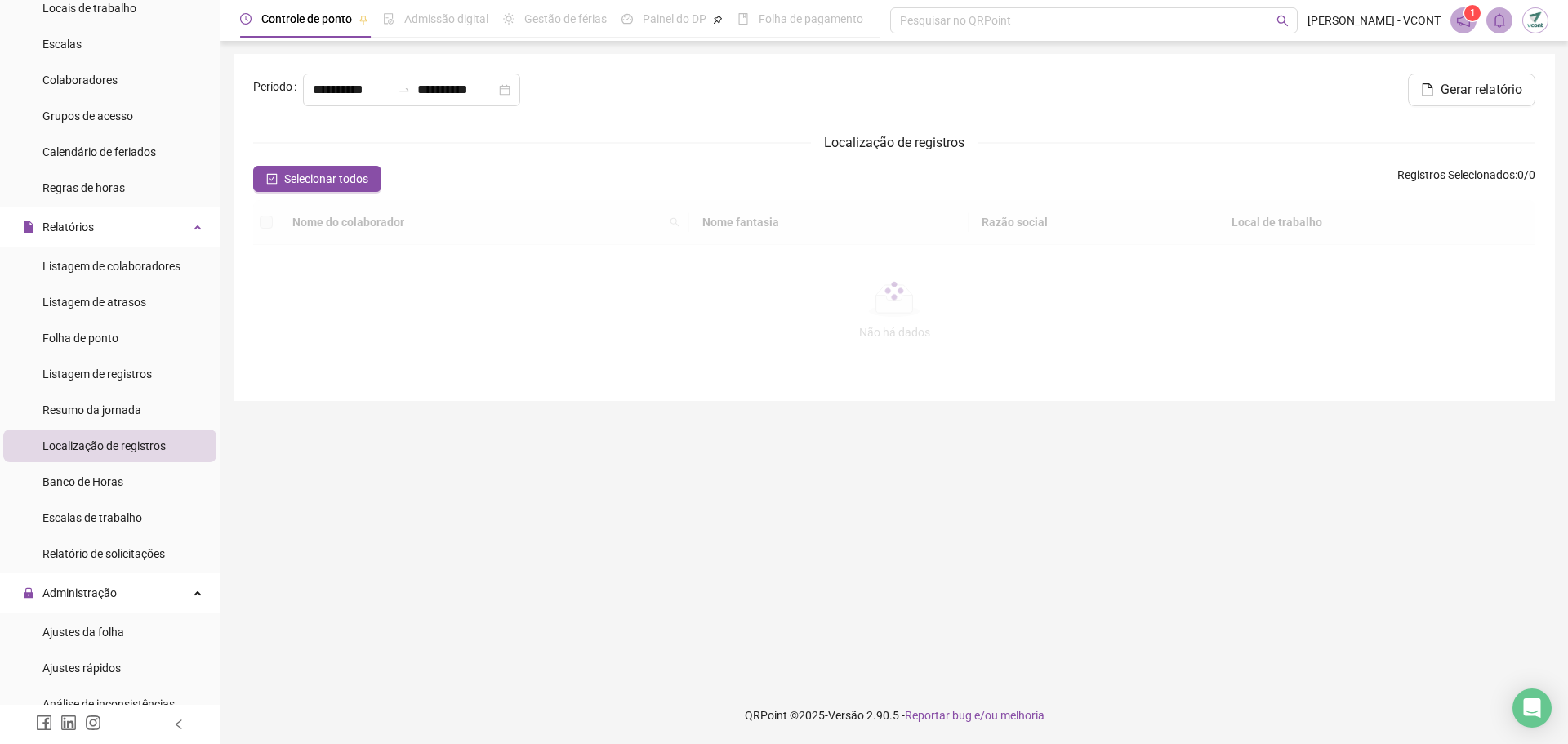
type input "**********"
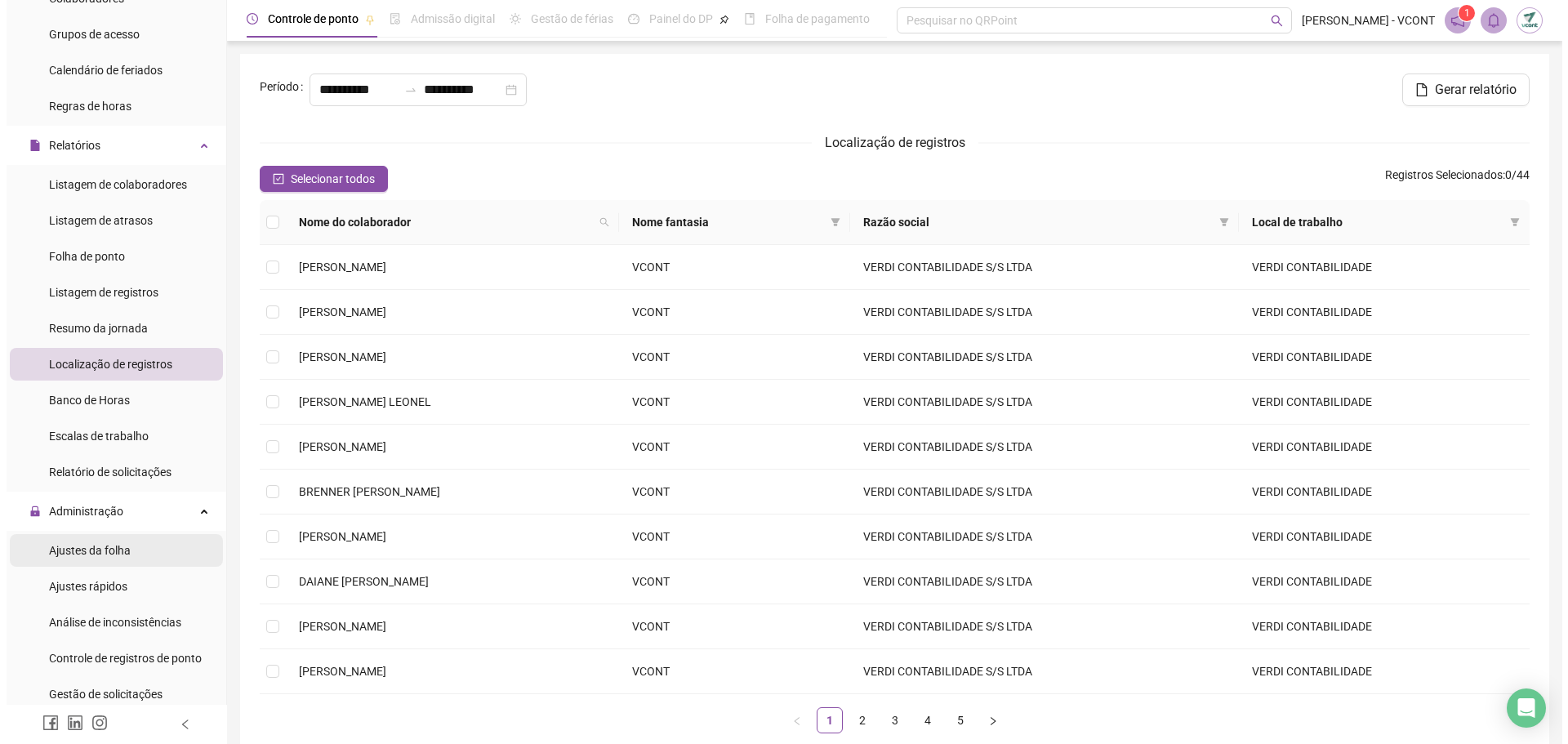
scroll to position [327, 0]
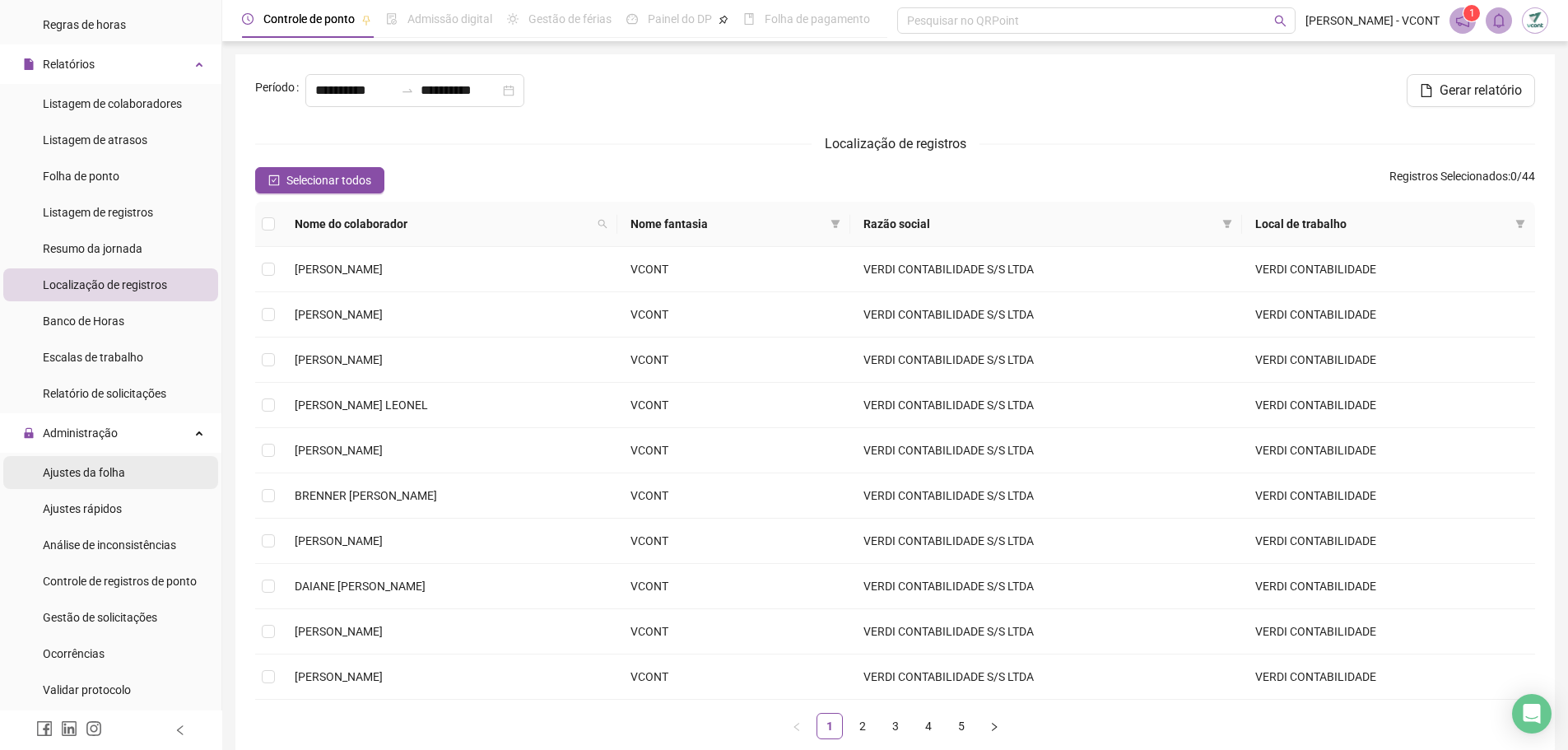
click at [112, 475] on span "Ajustes da folha" at bounding box center [84, 471] width 83 height 13
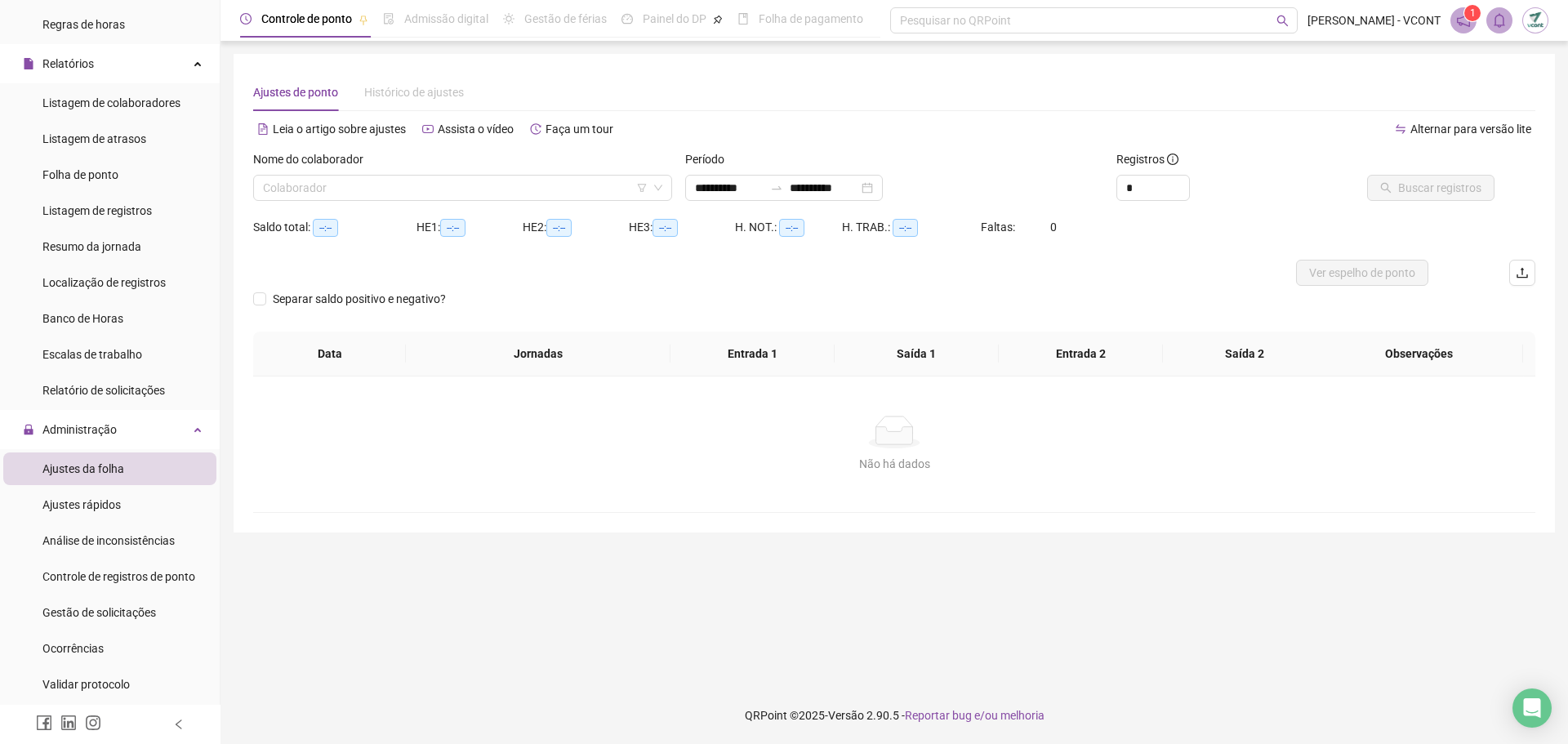
type input "**********"
click at [386, 192] on input "search" at bounding box center [455, 187] width 385 height 25
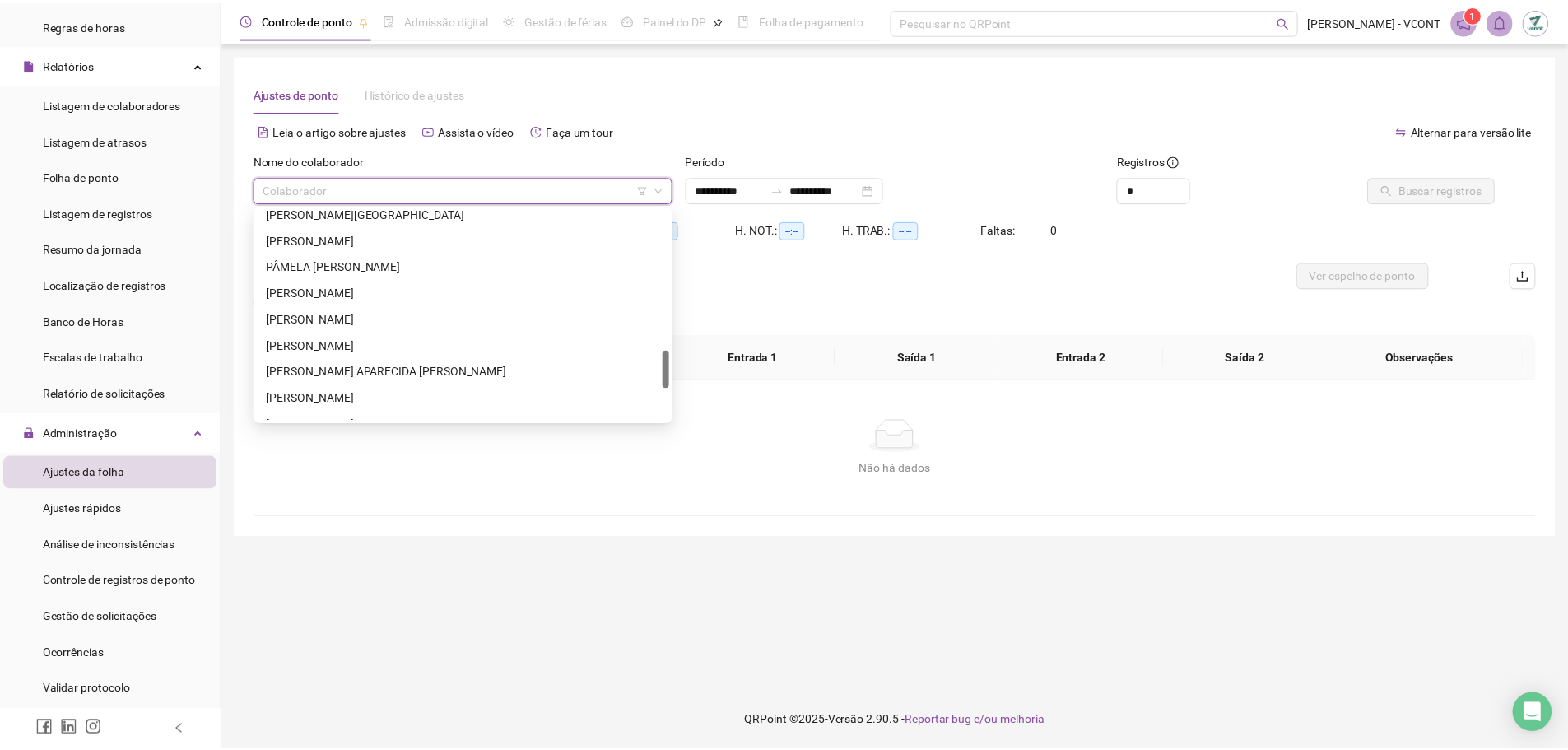
scroll to position [773, 0]
drag, startPoint x: 670, startPoint y: 231, endPoint x: 667, endPoint y: 371, distance: 140.0
click at [668, 371] on div at bounding box center [671, 369] width 7 height 38
click at [335, 343] on div "[PERSON_NAME]" at bounding box center [467, 345] width 396 height 18
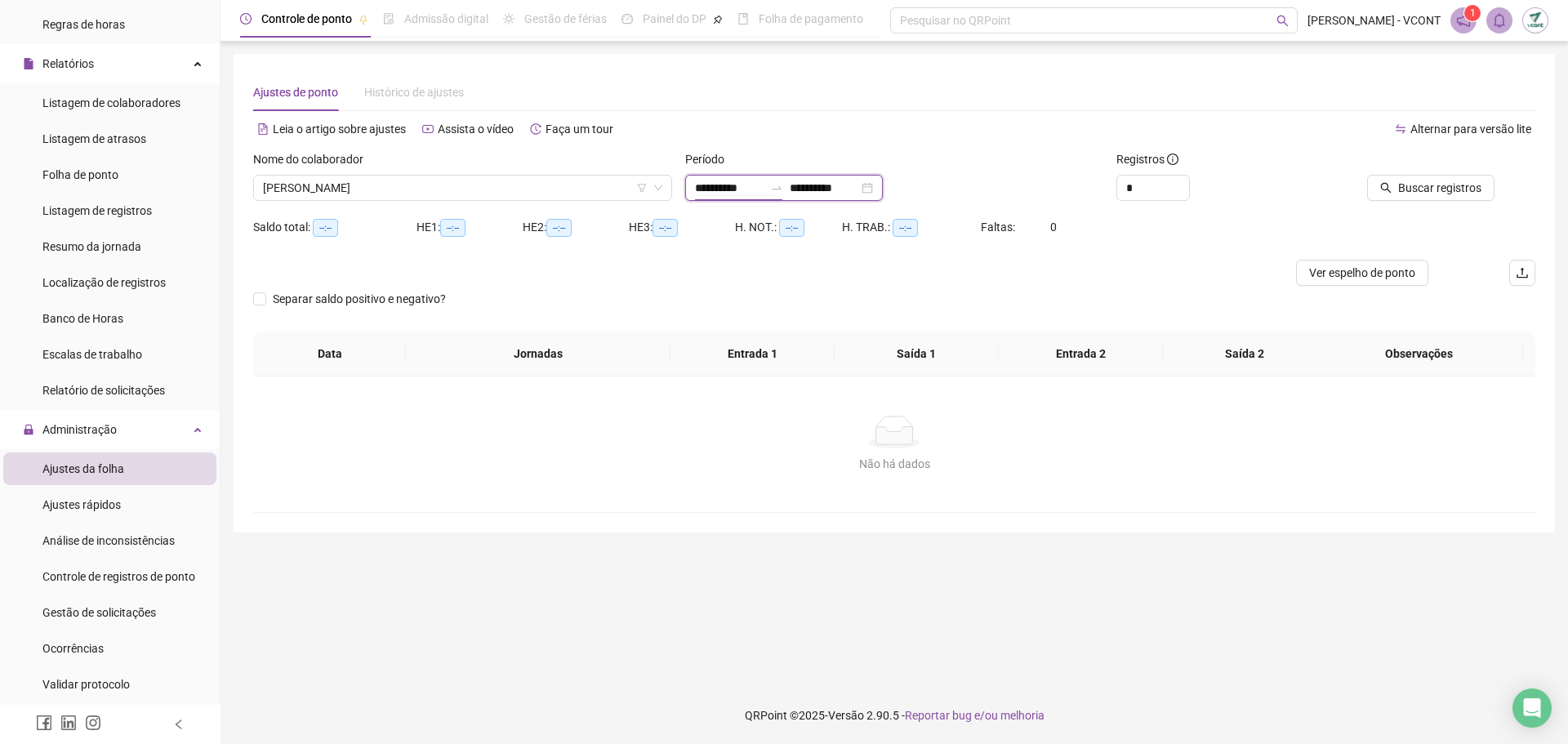
click at [708, 190] on input "**********" at bounding box center [729, 187] width 69 height 18
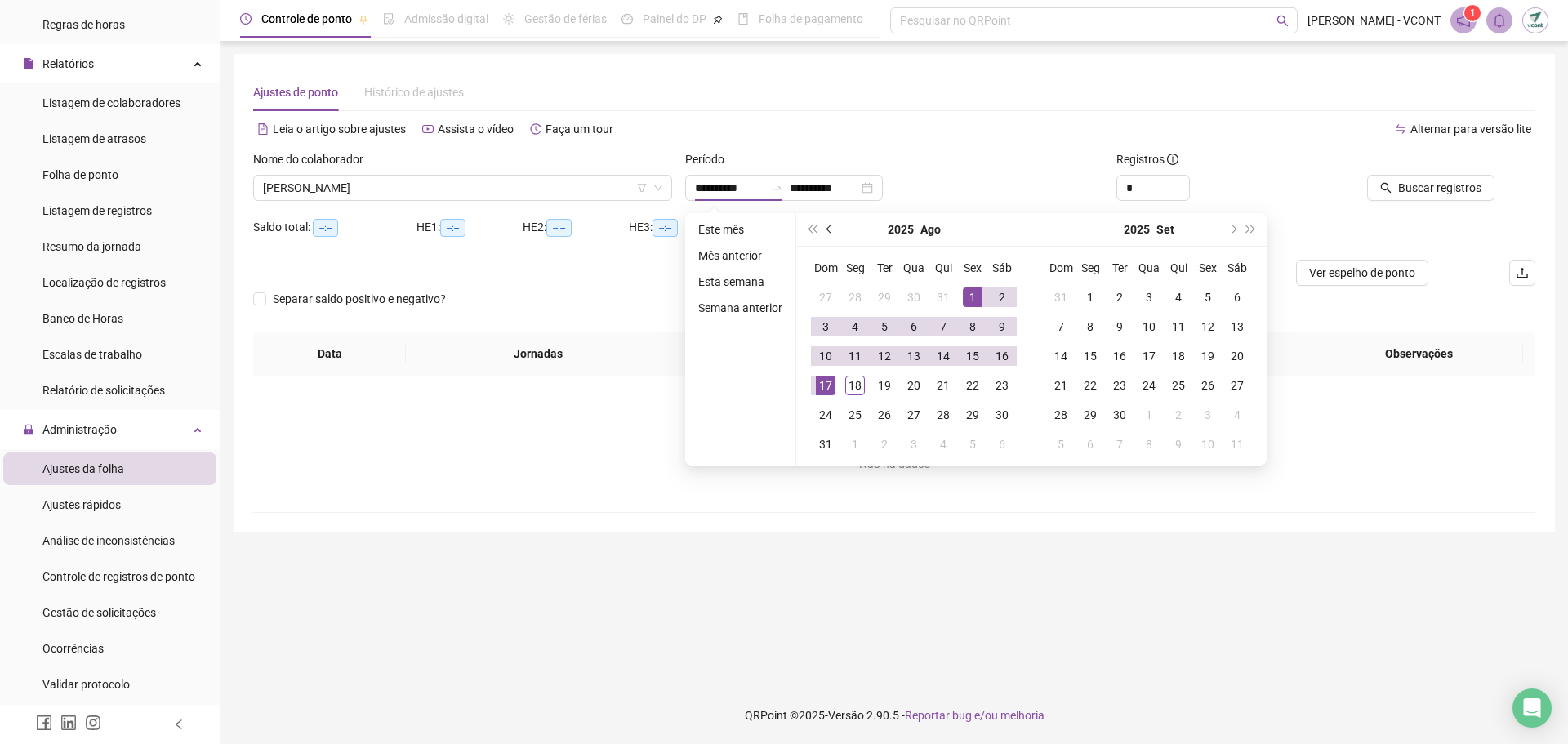
click at [828, 231] on span "prev-year" at bounding box center [830, 229] width 8 height 8
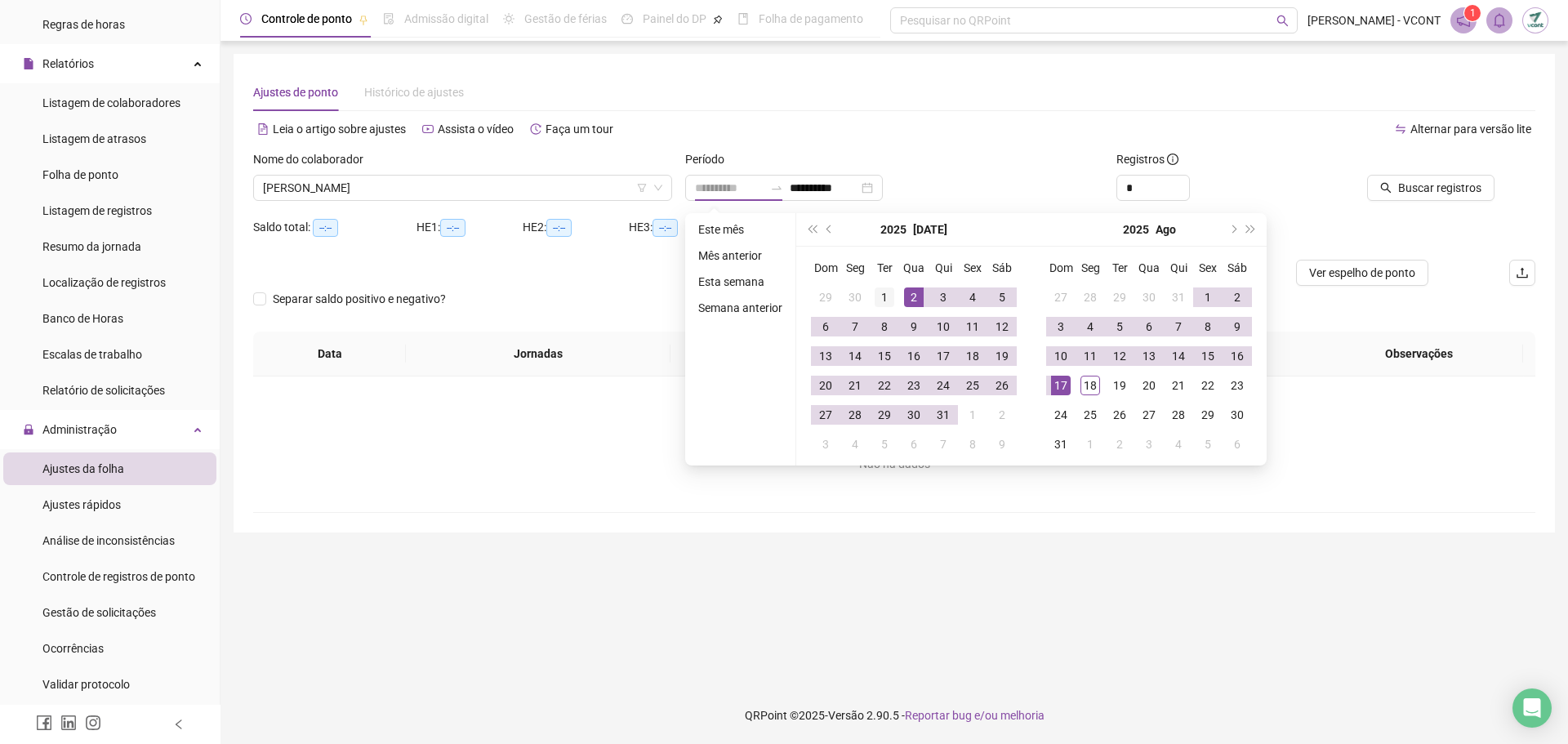
type input "**********"
click at [885, 300] on div "1" at bounding box center [884, 297] width 20 height 20
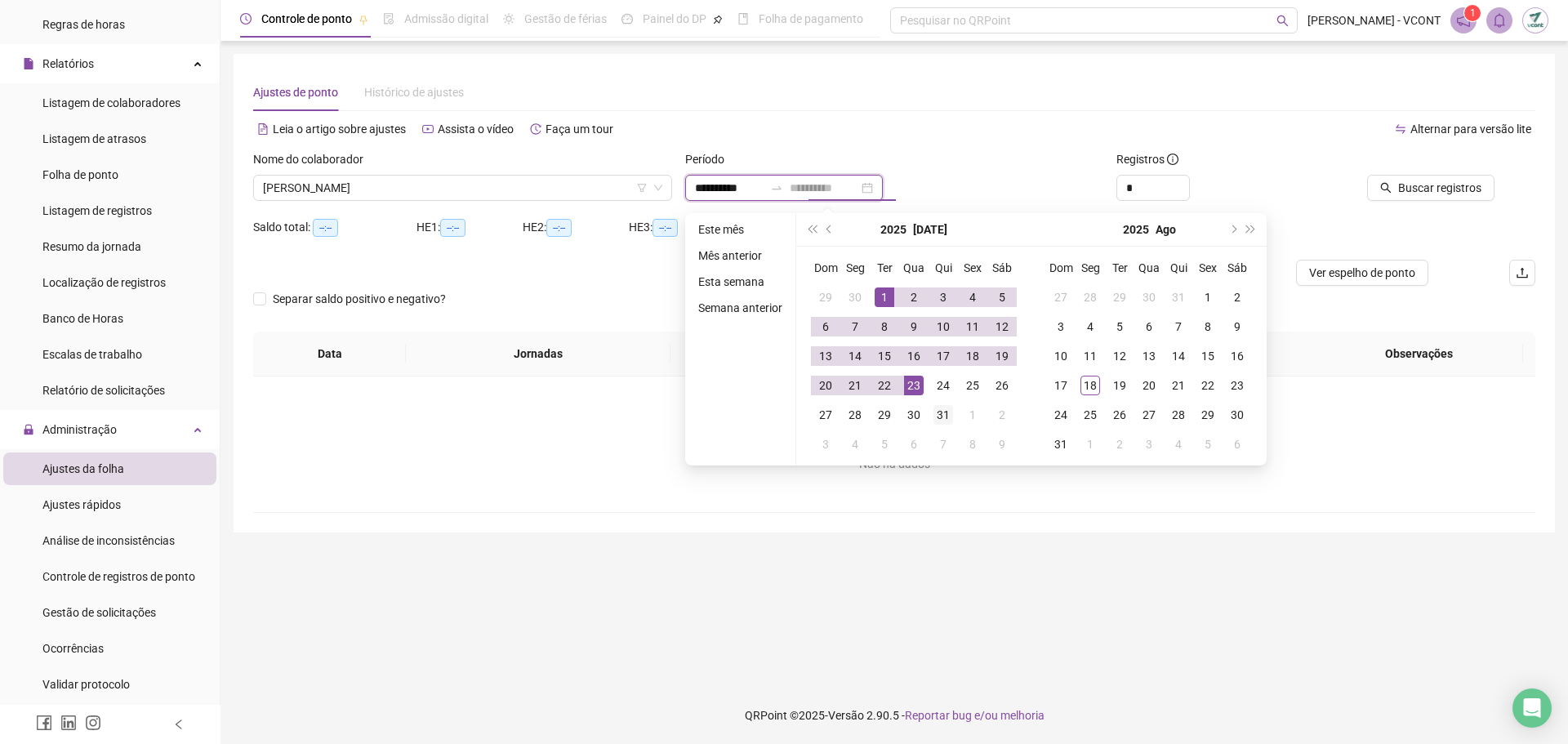
type input "**********"
click at [948, 421] on div "31" at bounding box center [943, 414] width 20 height 20
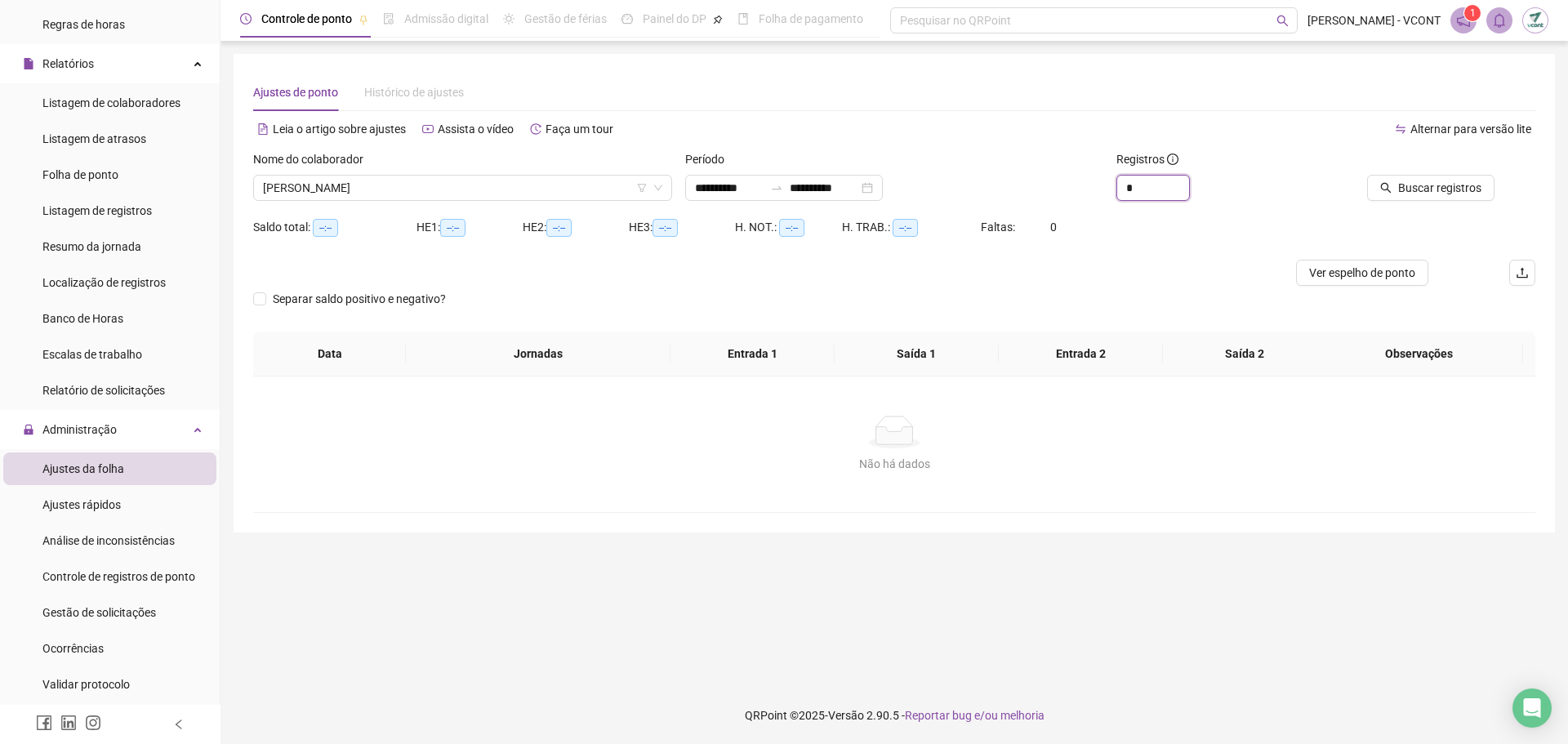
drag, startPoint x: 1139, startPoint y: 189, endPoint x: 1005, endPoint y: 181, distance: 134.2
click at [1006, 181] on div "**********" at bounding box center [894, 182] width 1295 height 64
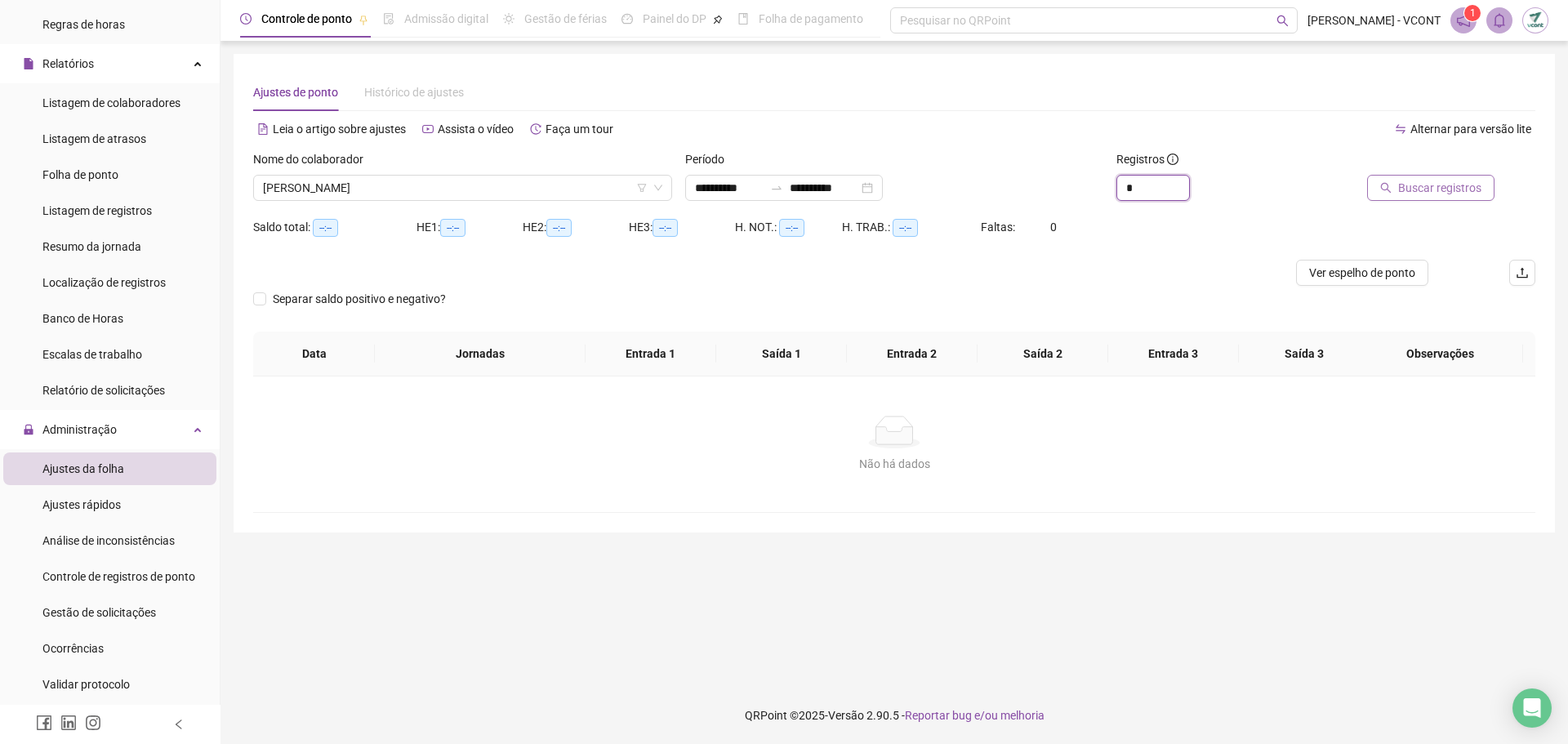
type input "*"
click at [1460, 194] on span "Buscar registros" at bounding box center [1440, 187] width 83 height 18
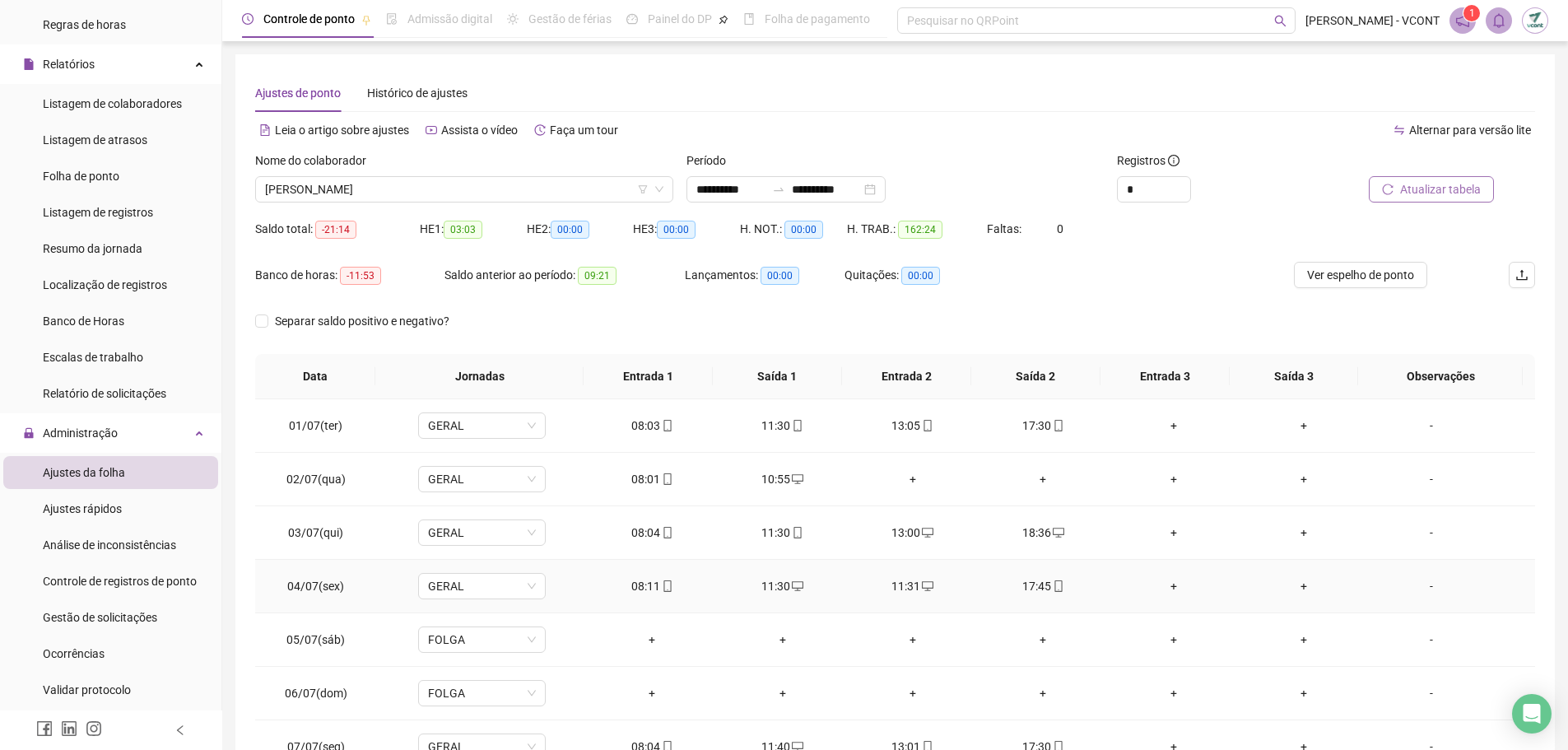
click at [901, 585] on div "11:31" at bounding box center [913, 586] width 103 height 18
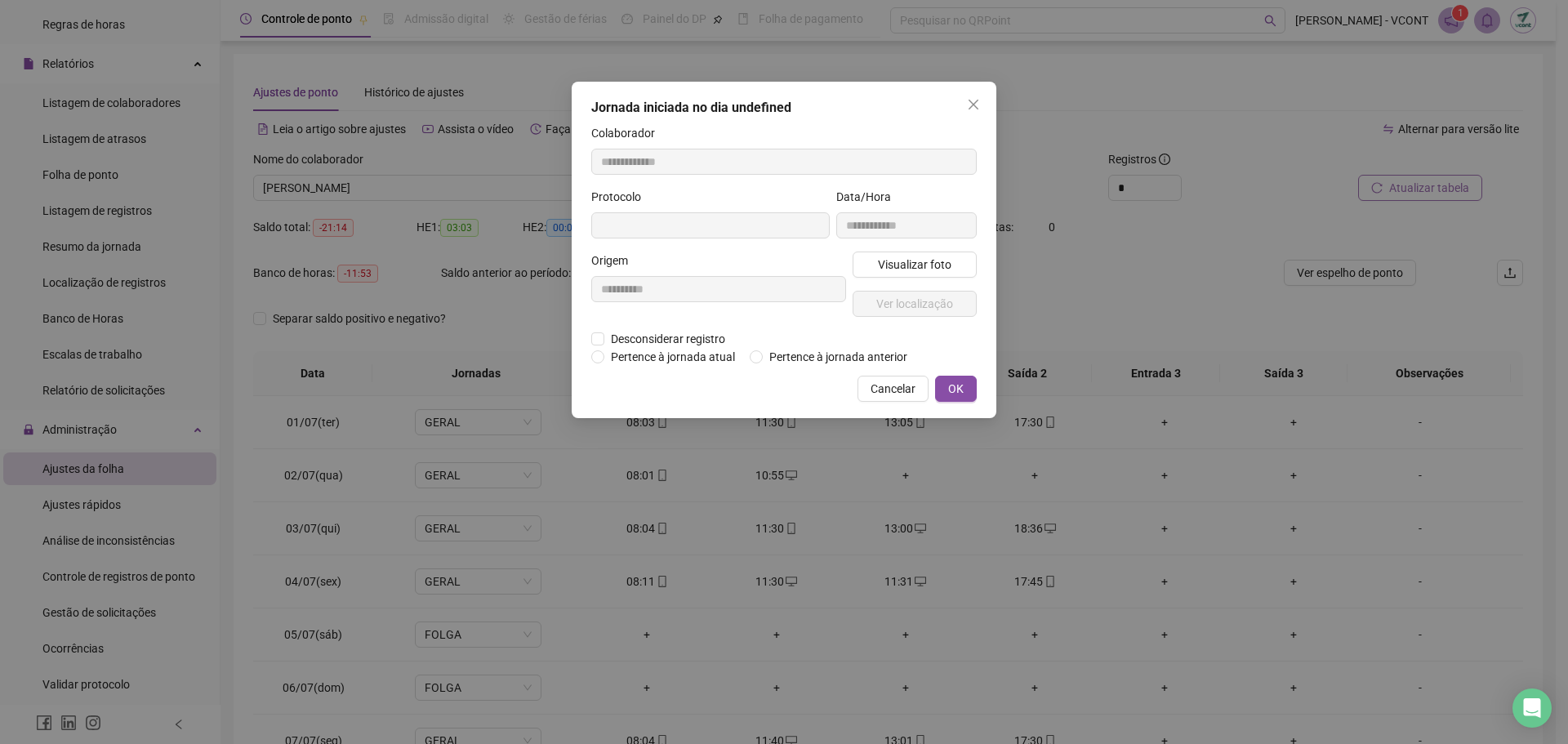
type input "**********"
click at [633, 344] on span "Desconsiderar registro" at bounding box center [667, 340] width 127 height 18
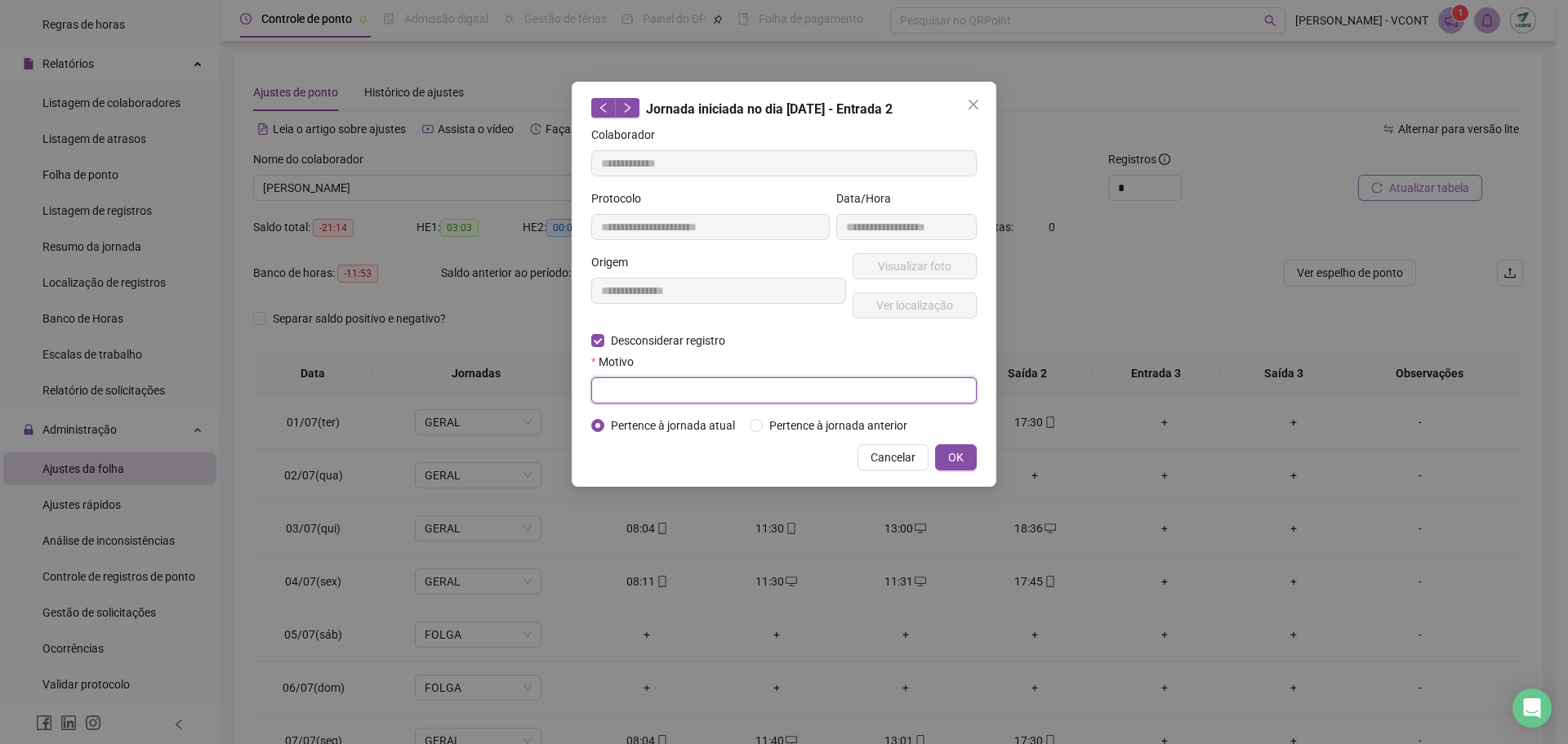
click at [762, 391] on input "text" at bounding box center [784, 390] width 386 height 26
type input "******"
click at [963, 452] on span "OK" at bounding box center [956, 457] width 16 height 18
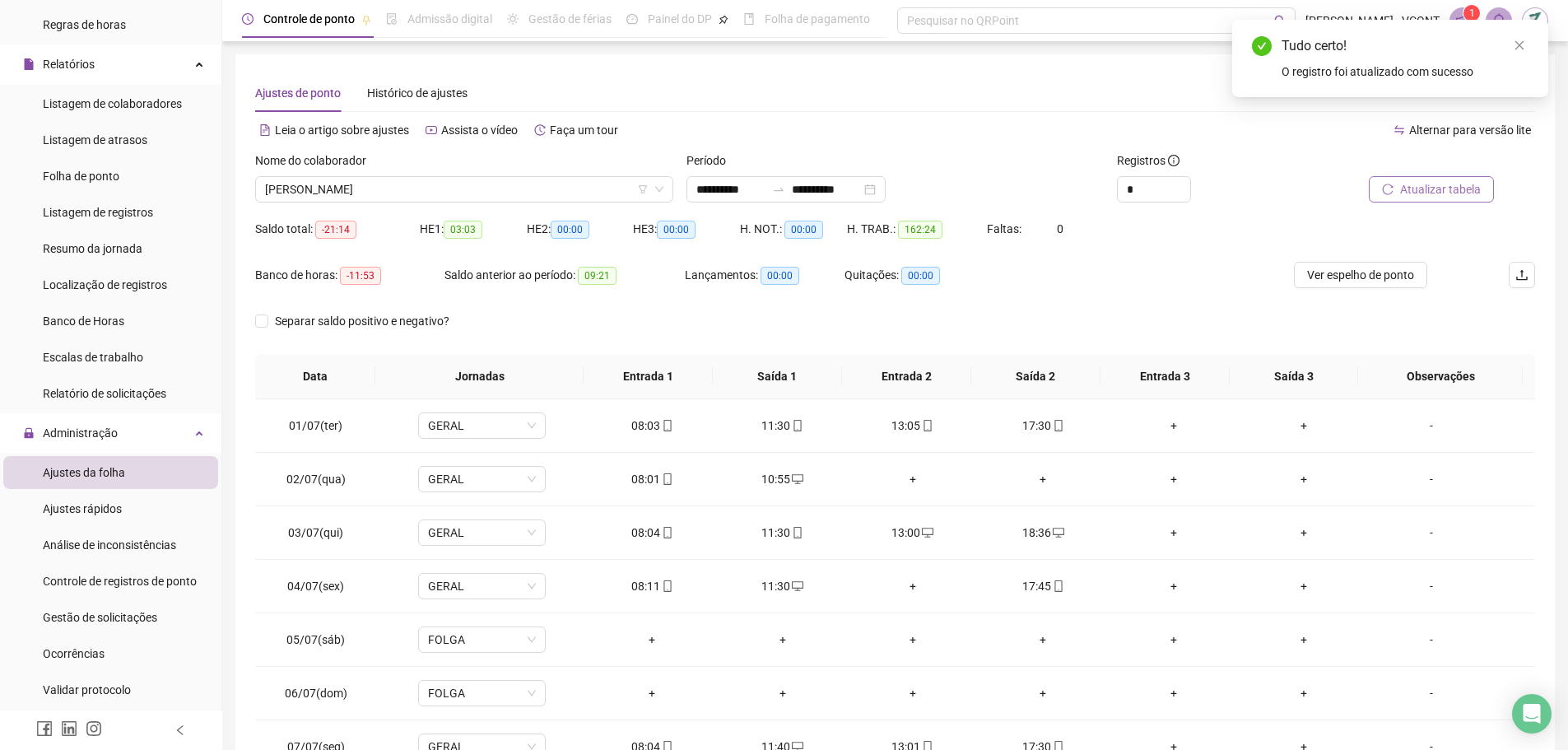
click at [1446, 185] on span "Atualizar tabela" at bounding box center [1441, 189] width 81 height 18
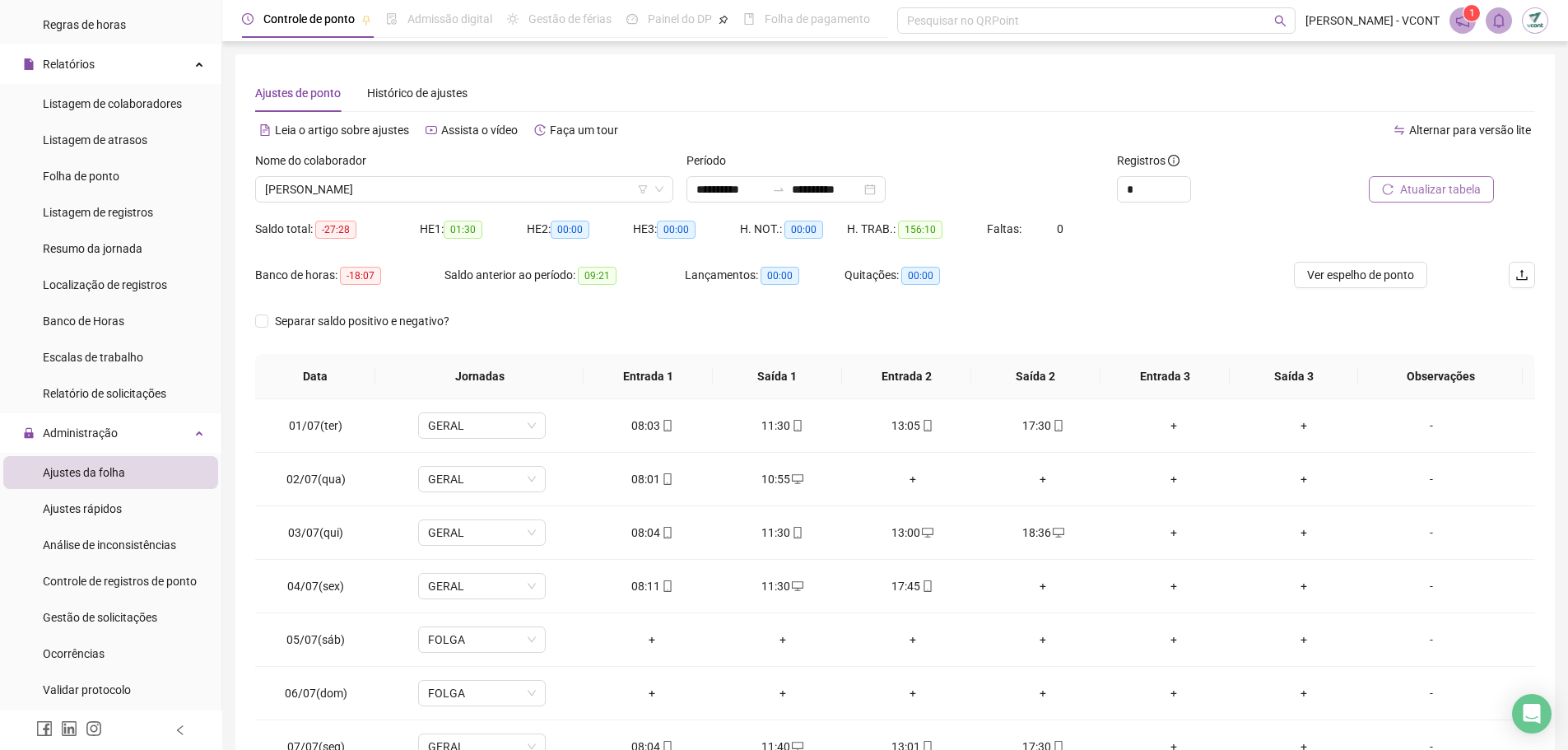
click at [1444, 187] on span "Atualizar tabela" at bounding box center [1441, 189] width 81 height 18
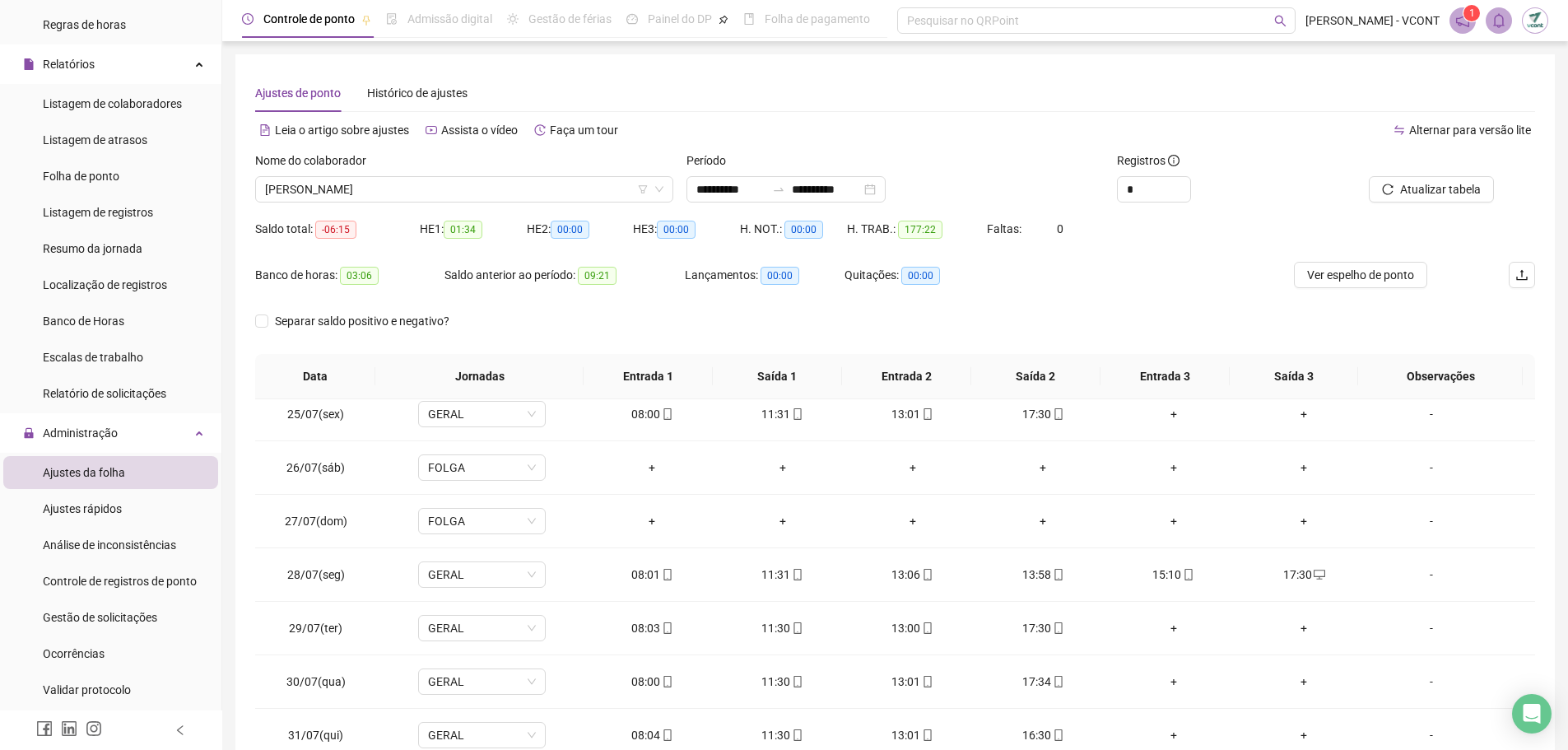
scroll to position [1307, 0]
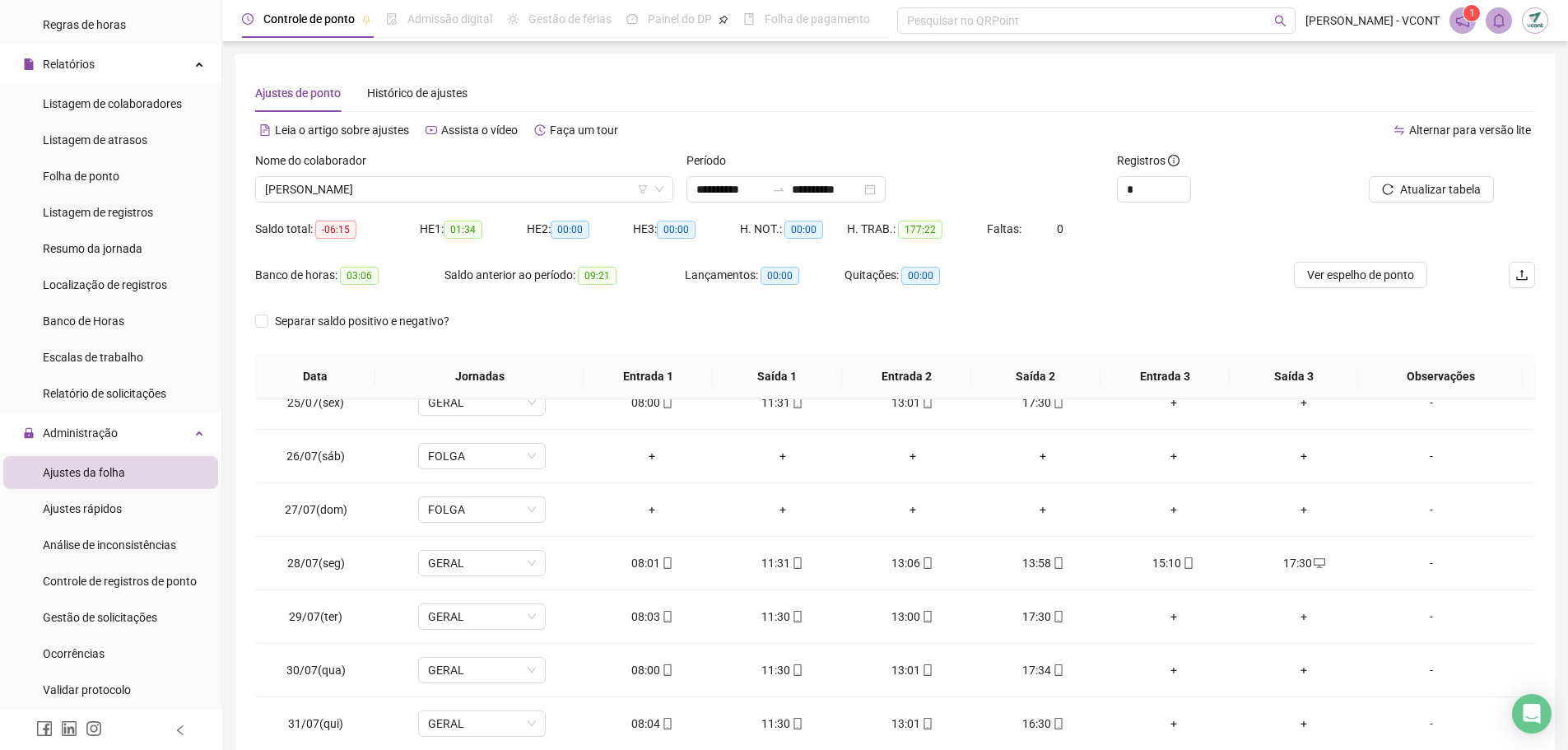
click at [1372, 263] on button "Ver espelho de ponto" at bounding box center [1361, 275] width 133 height 26
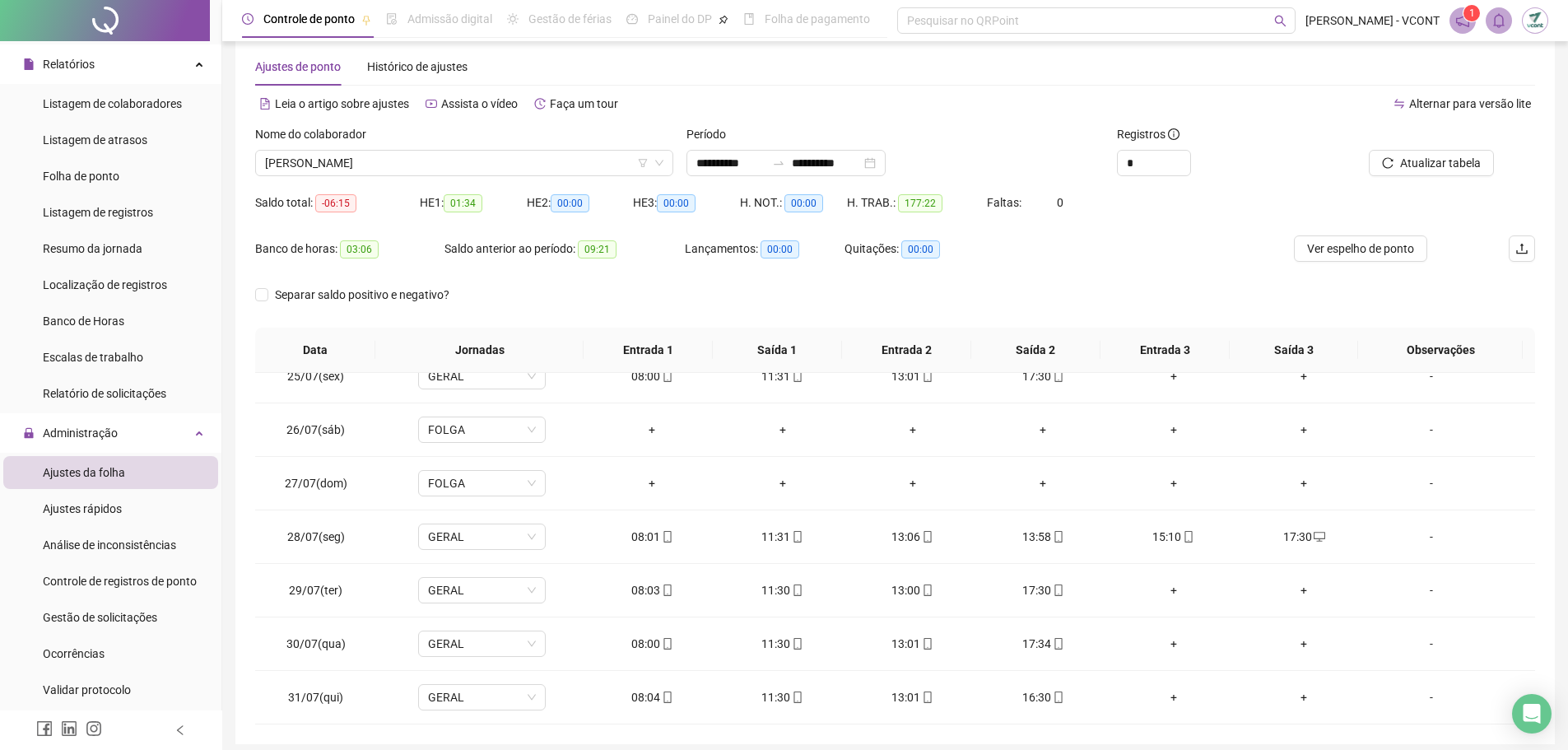
scroll to position [9, 0]
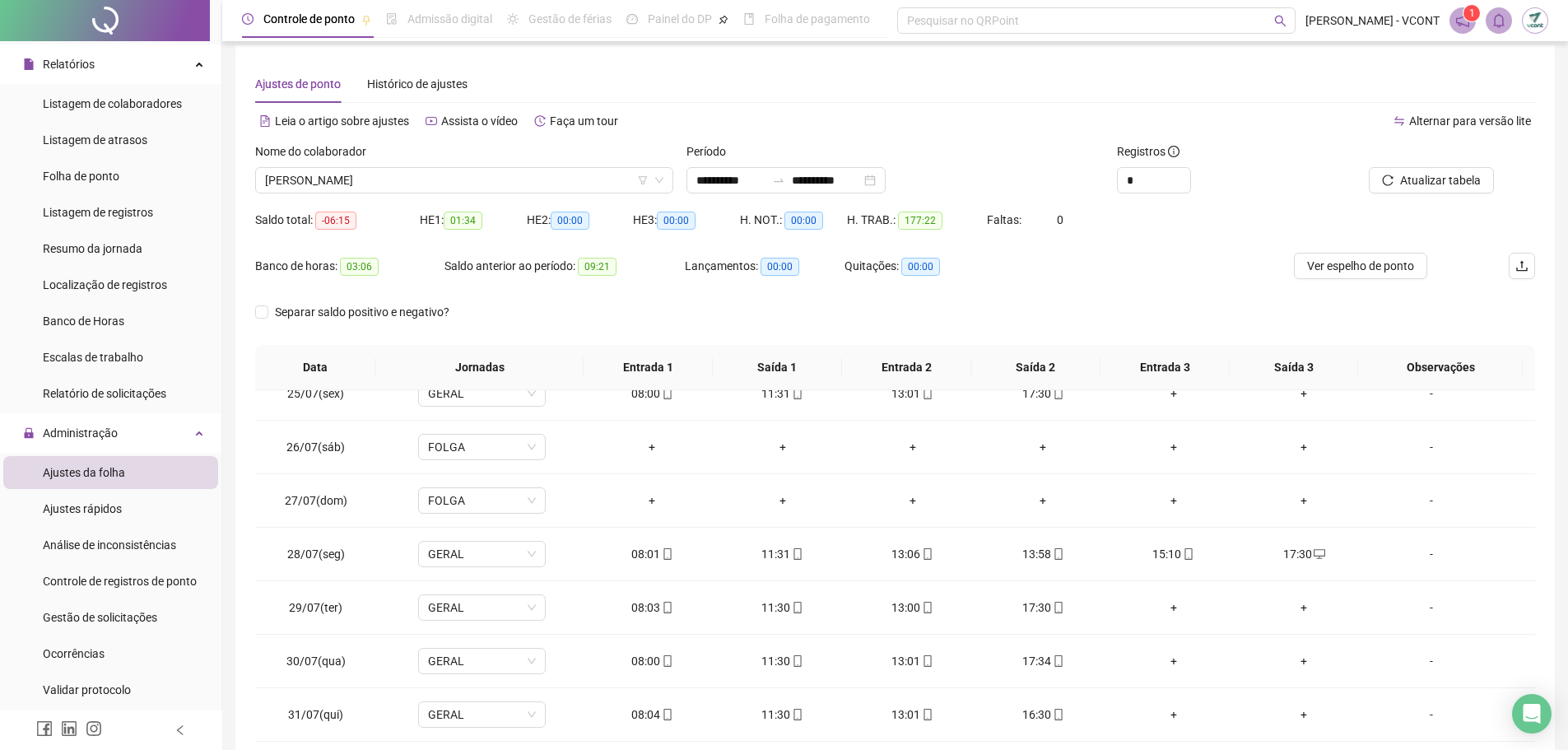
click at [446, 165] on div "Nome do colaborador" at bounding box center [465, 154] width 418 height 25
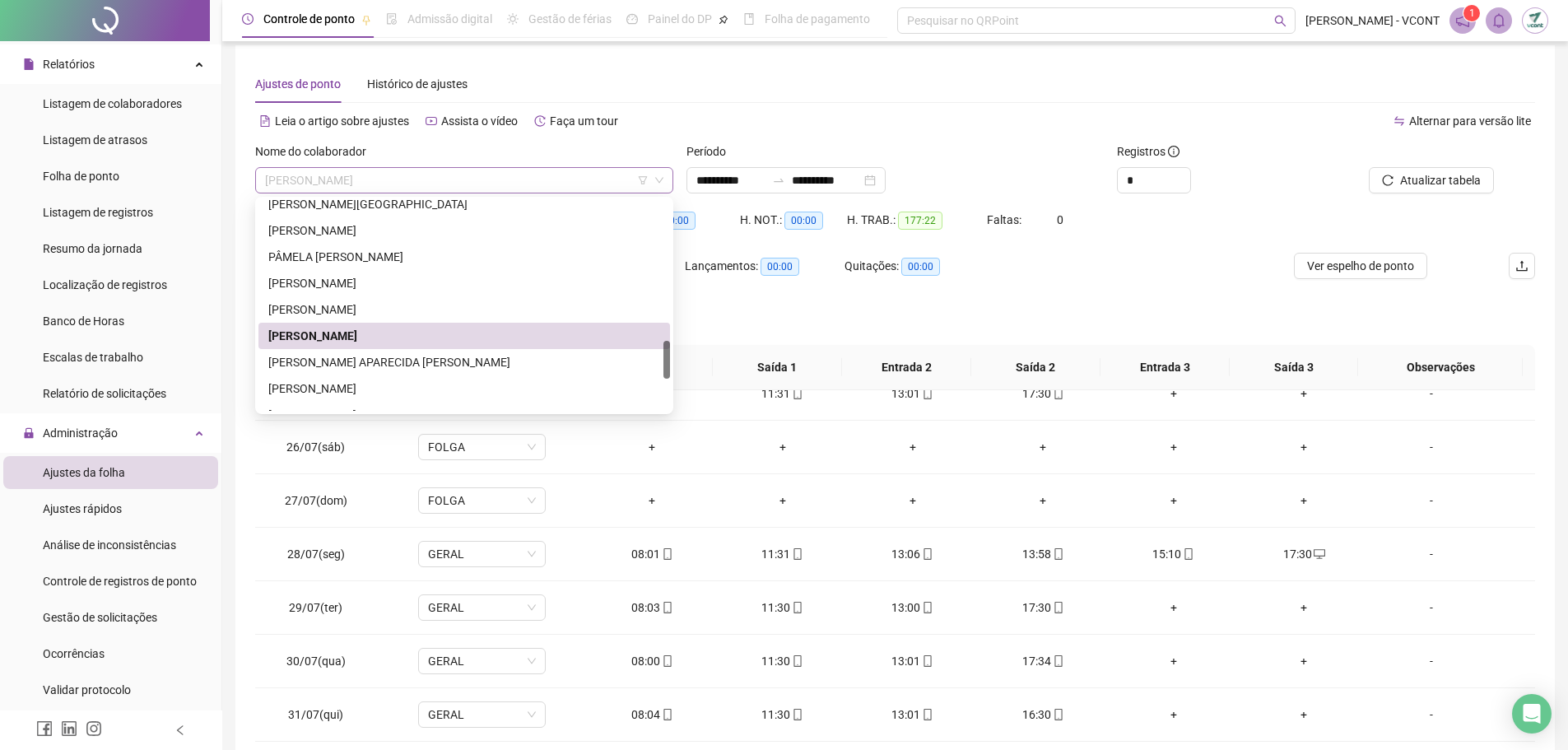
click at [440, 175] on span "[PERSON_NAME]" at bounding box center [464, 180] width 399 height 25
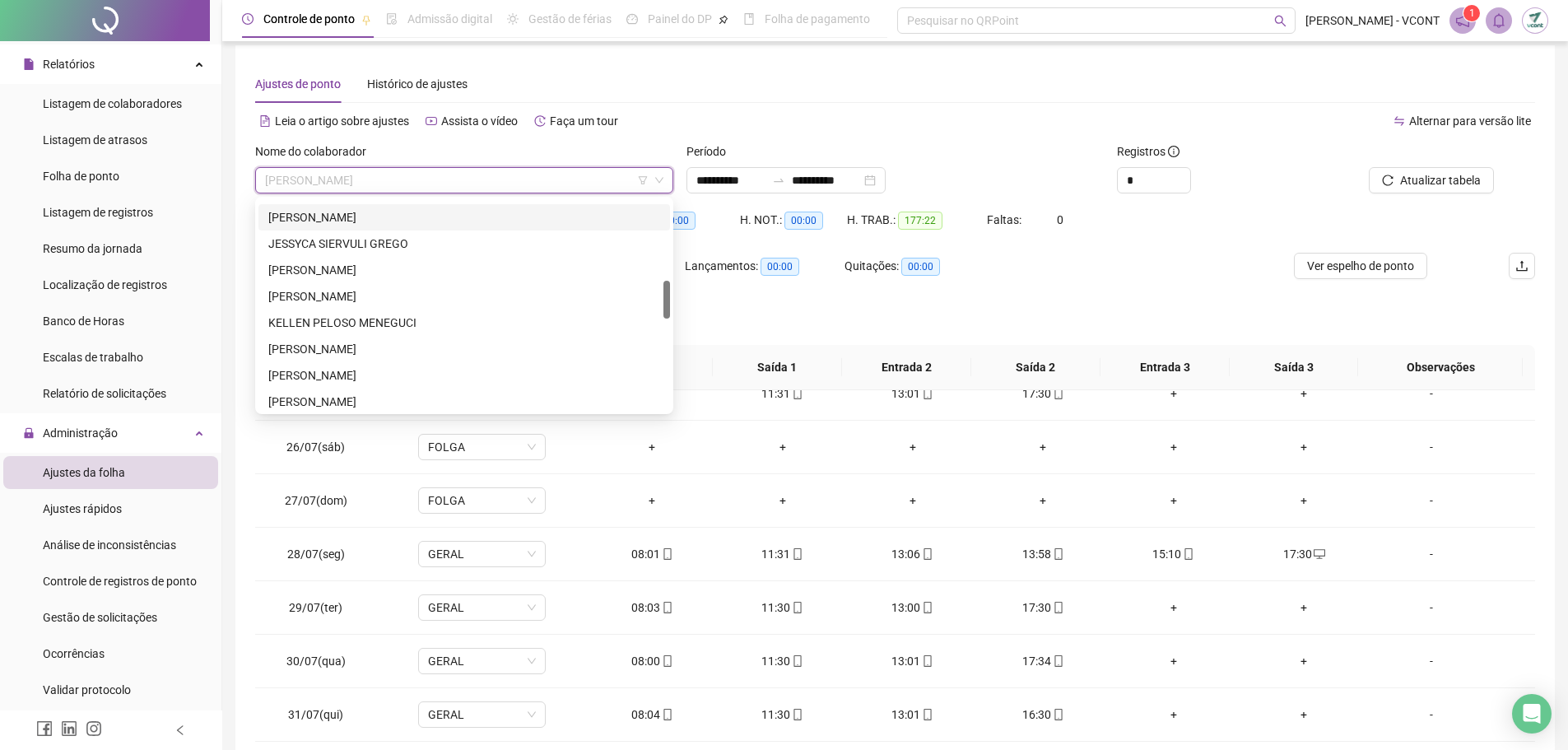
scroll to position [280, 0]
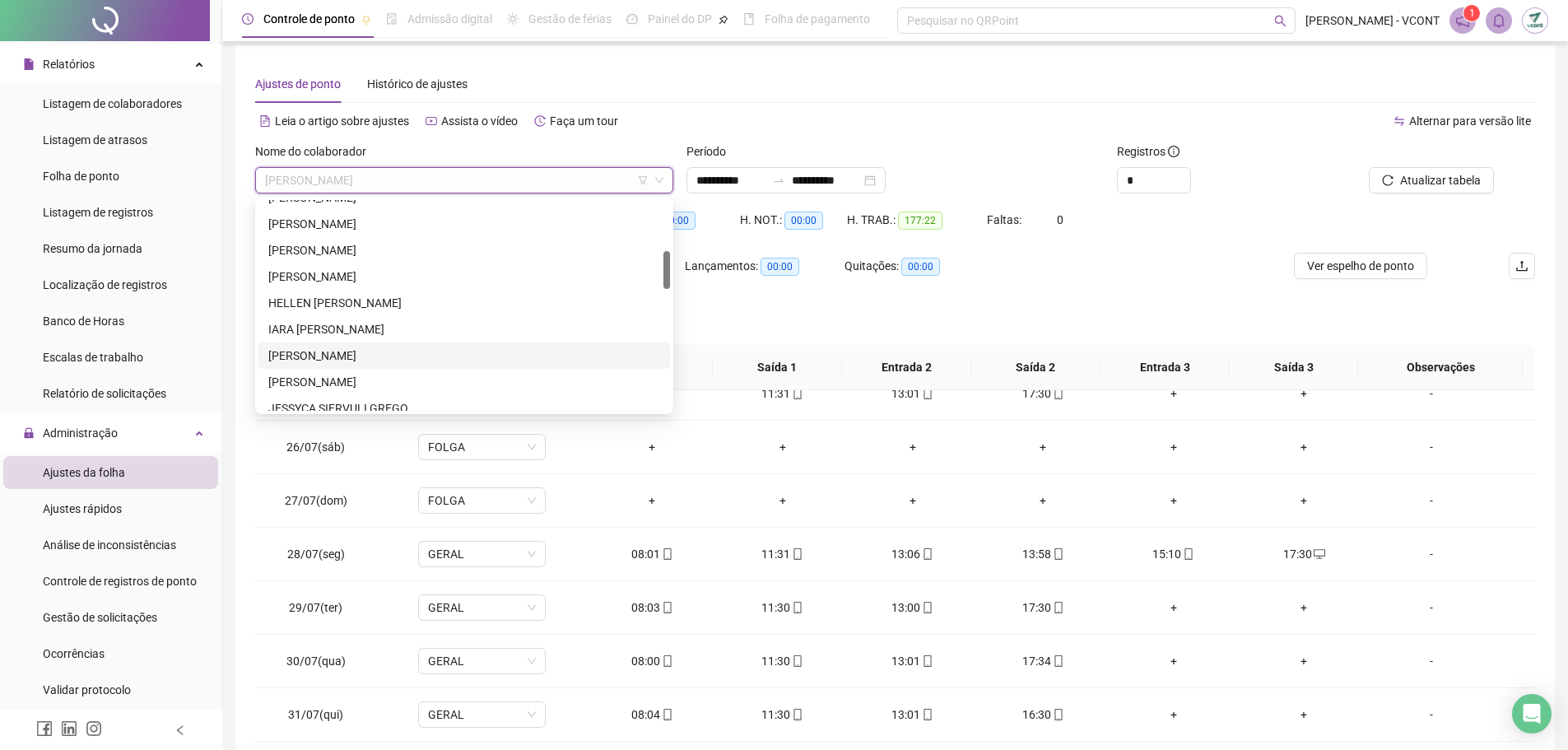
click at [362, 355] on div "[PERSON_NAME]" at bounding box center [465, 355] width 392 height 18
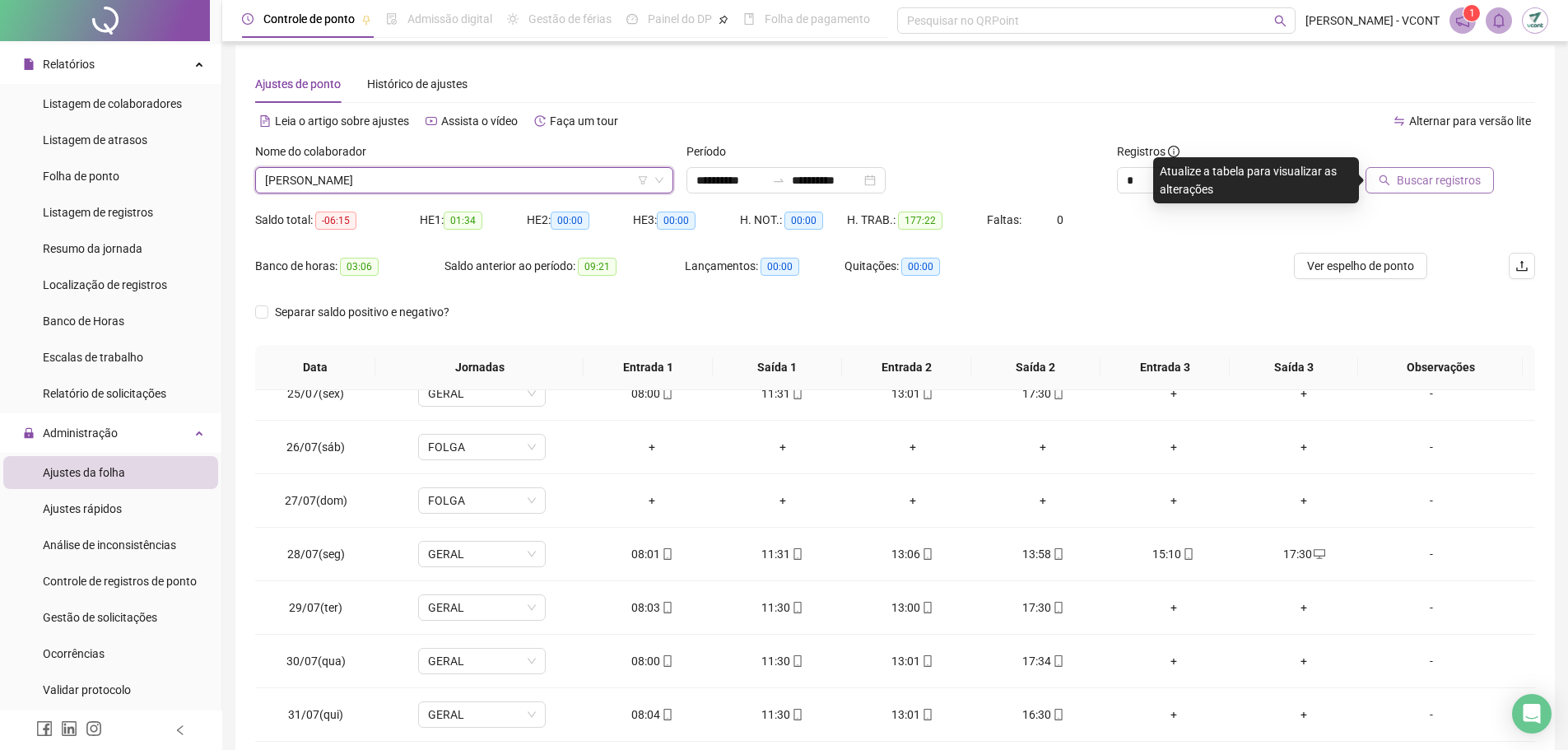
click at [1446, 178] on span "Buscar registros" at bounding box center [1439, 180] width 84 height 18
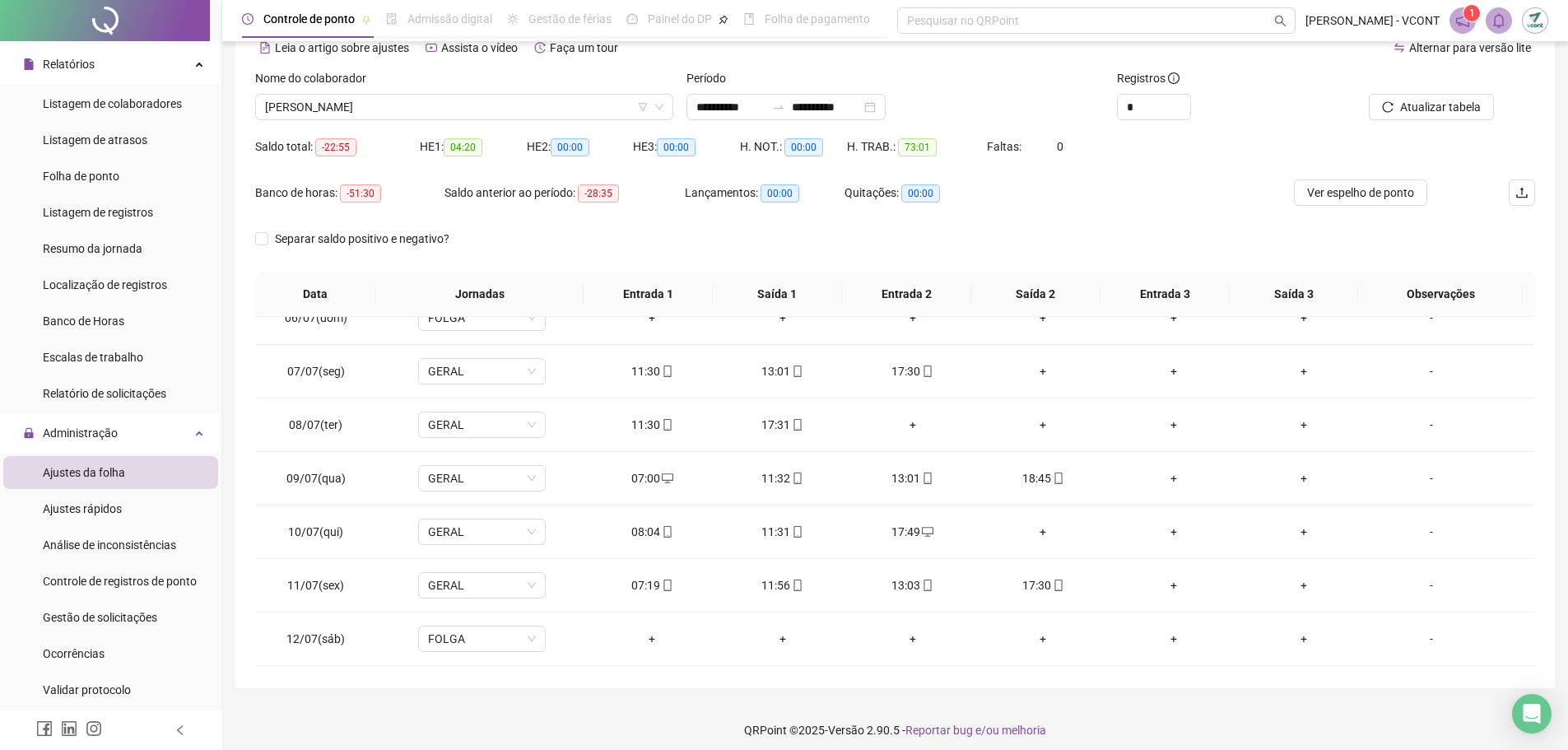
scroll to position [283, 0]
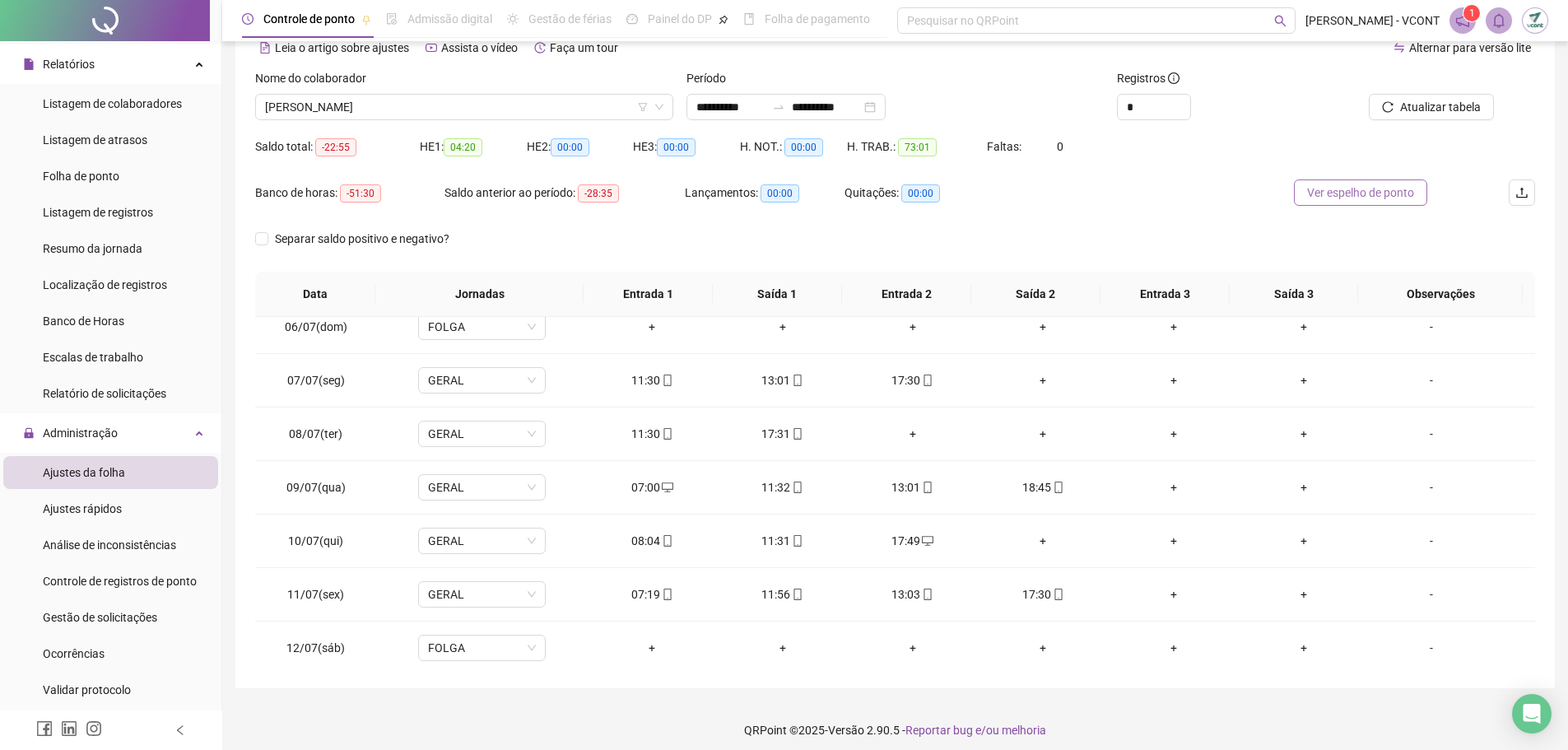
click at [1375, 201] on span "Ver espelho de ponto" at bounding box center [1361, 193] width 107 height 18
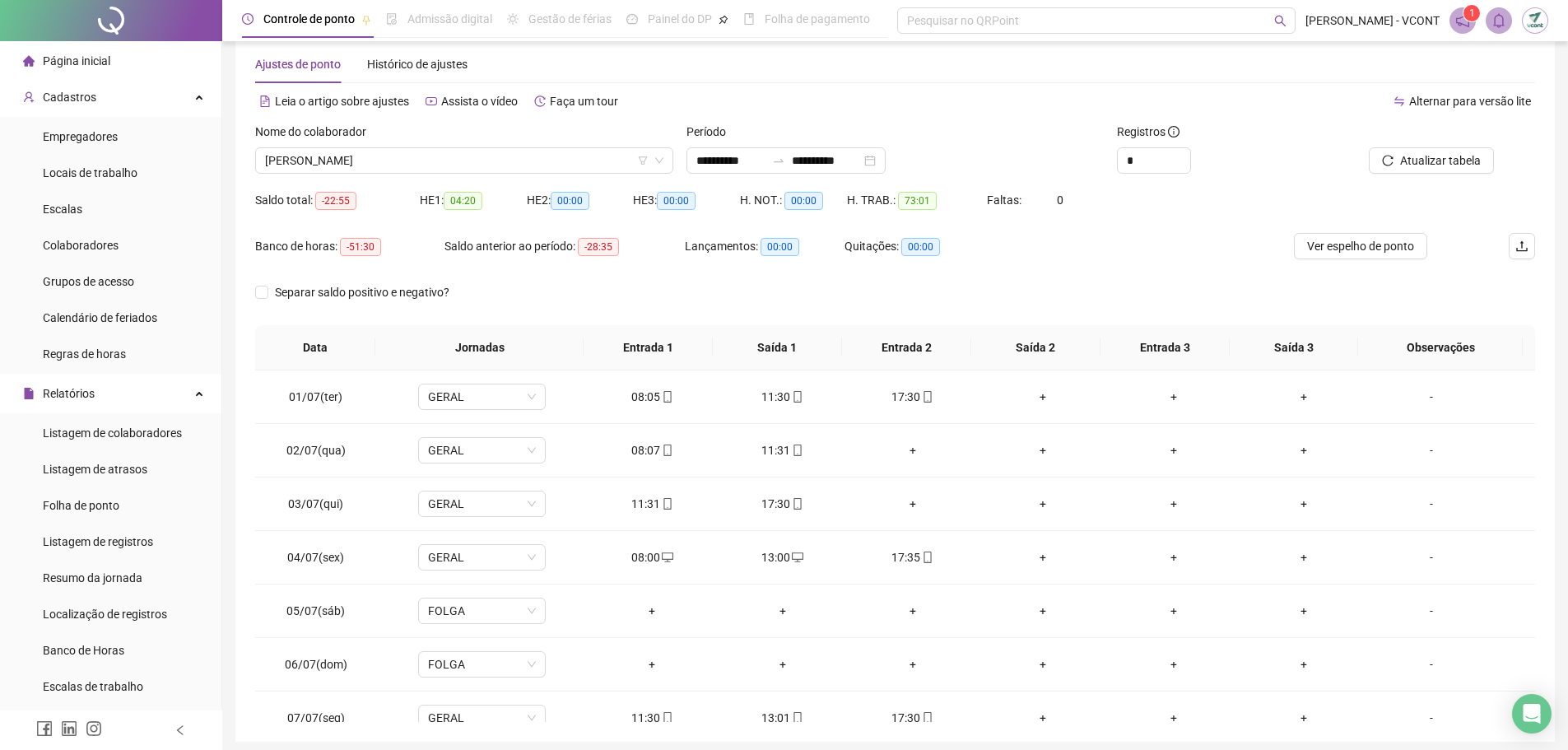
scroll to position [0, 0]
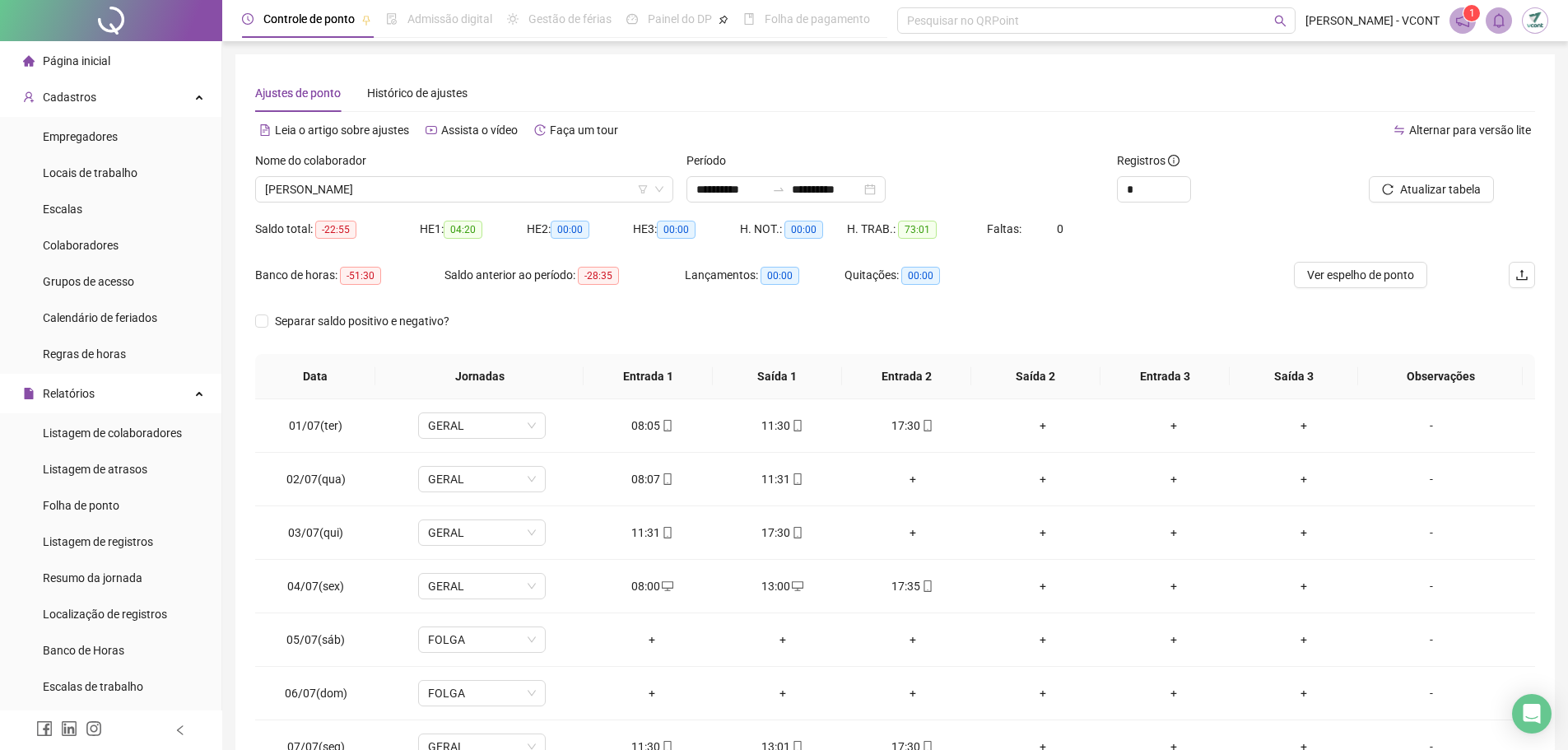
click at [96, 64] on span "Página inicial" at bounding box center [77, 61] width 68 height 13
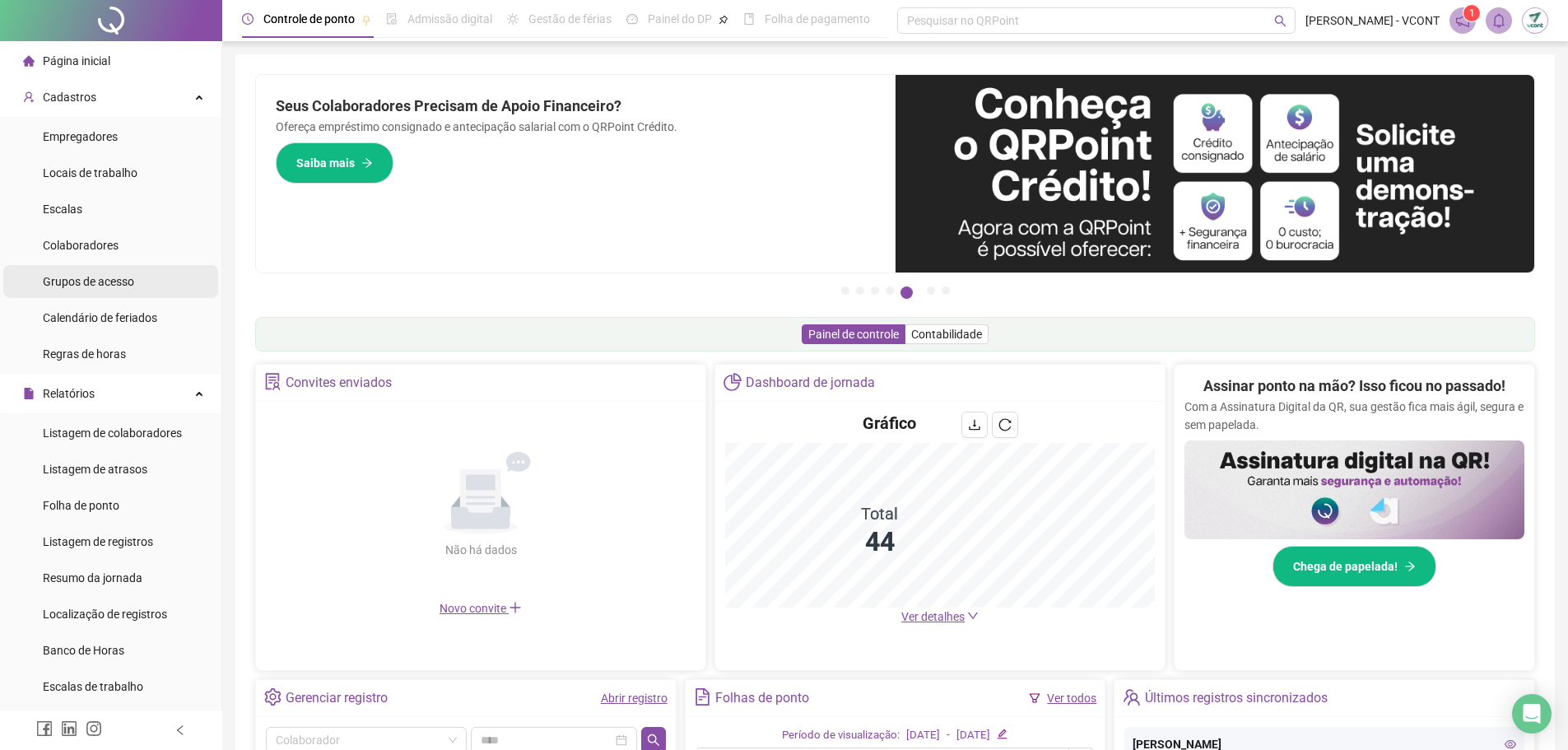
click at [89, 281] on span "Grupos de acesso" at bounding box center [89, 281] width 92 height 13
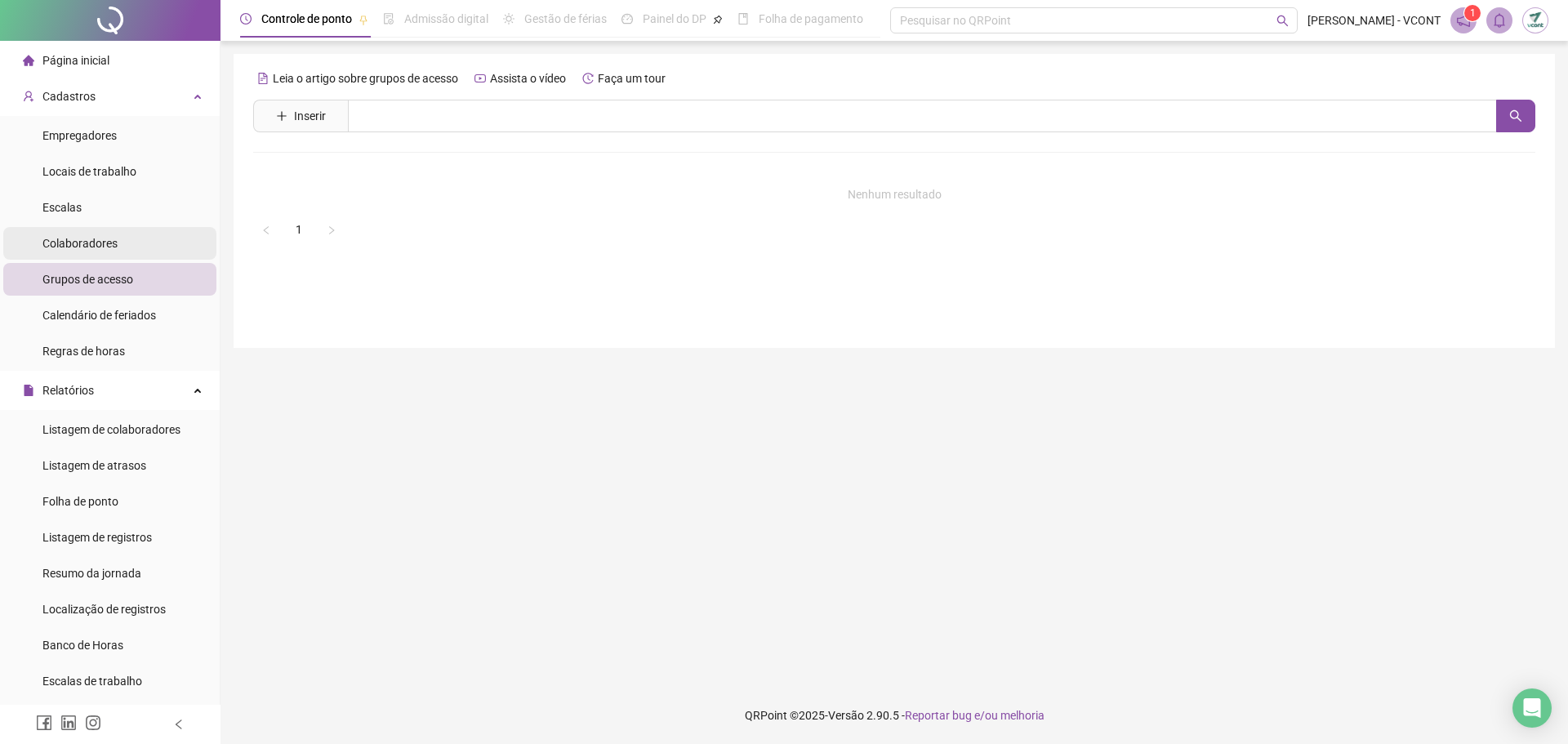
click at [90, 238] on span "Colaboradores" at bounding box center [80, 243] width 75 height 13
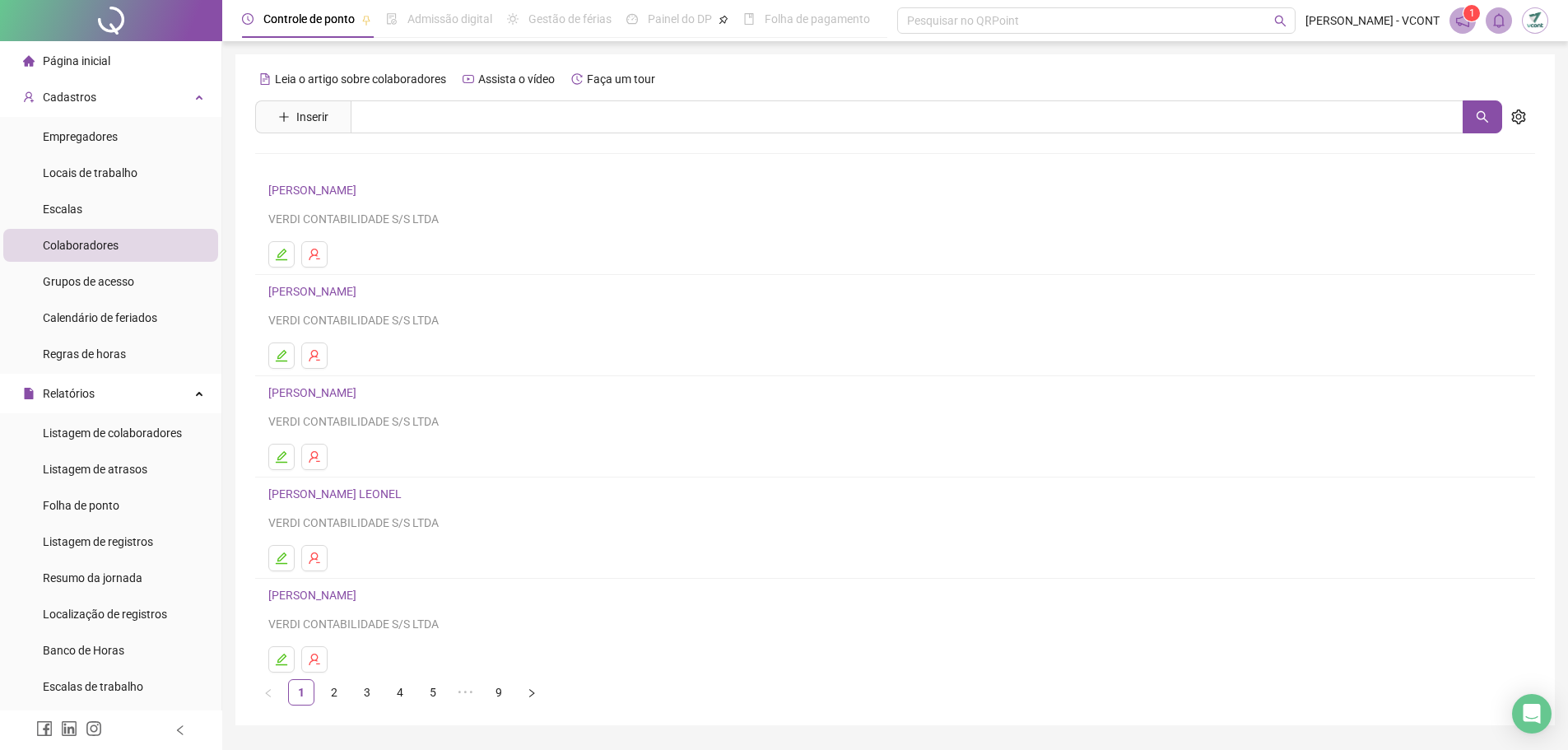
click at [112, 249] on span "Colaboradores" at bounding box center [81, 245] width 76 height 13
click at [98, 282] on span "Grupos de acesso" at bounding box center [89, 281] width 92 height 13
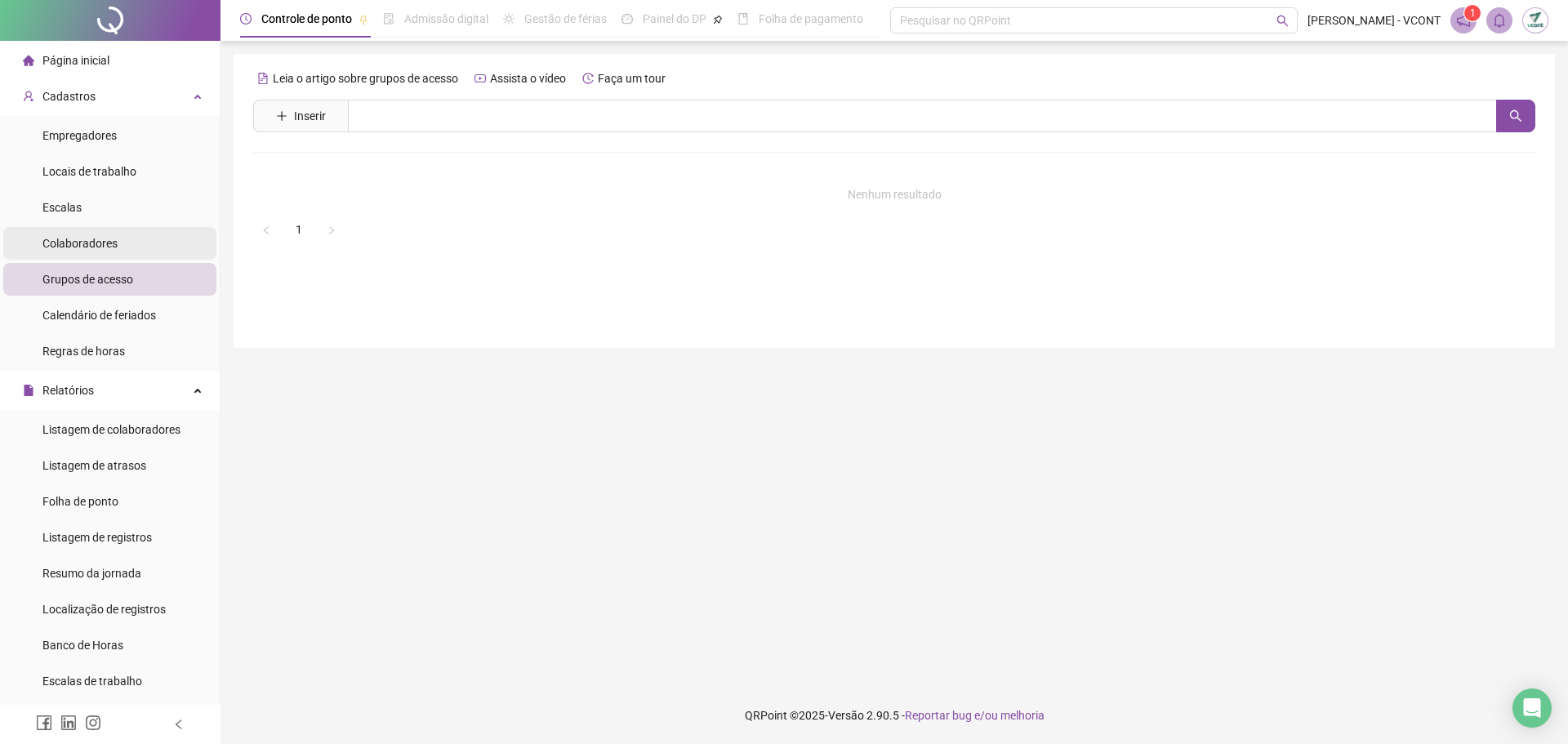
click at [75, 247] on span "Colaboradores" at bounding box center [80, 243] width 75 height 13
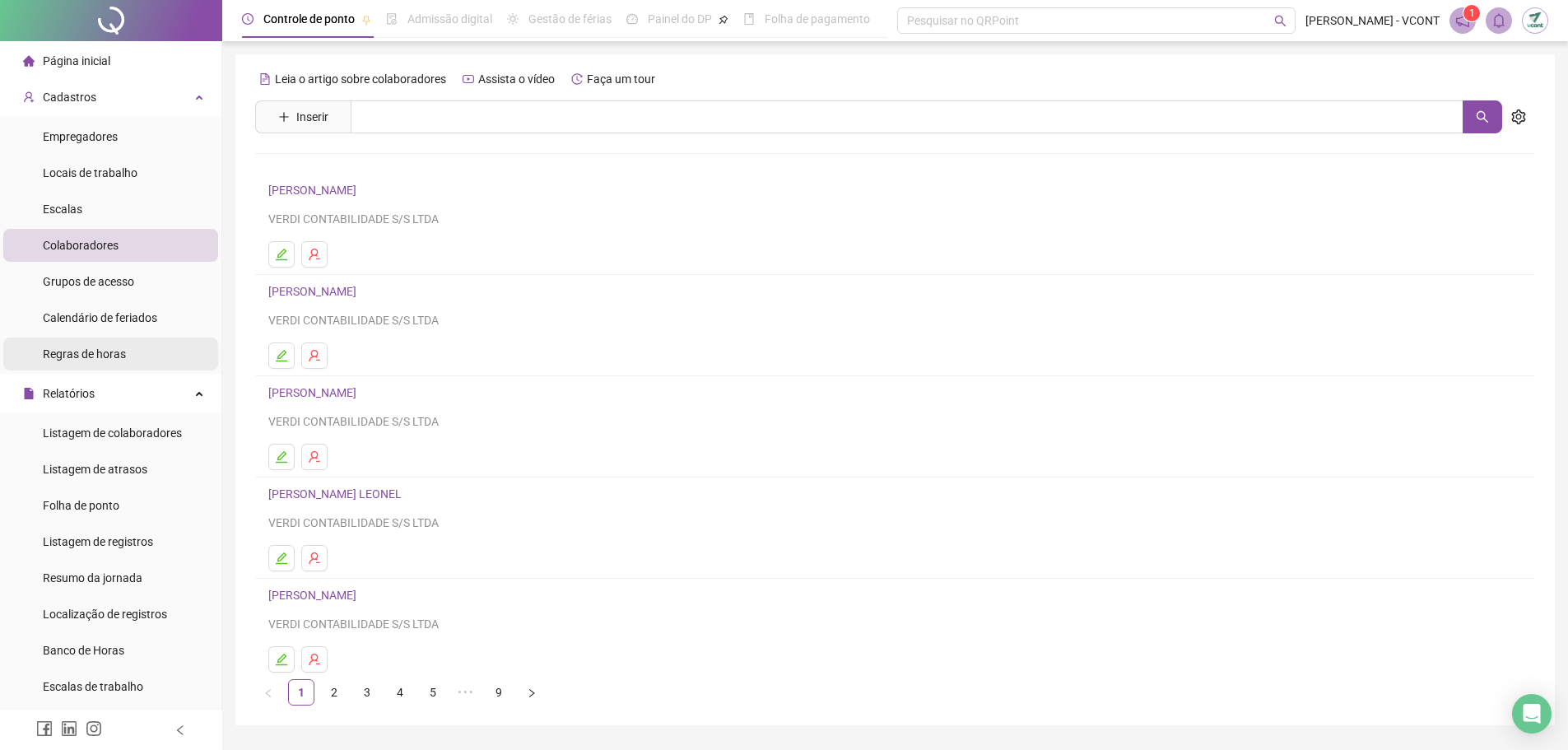
click at [98, 356] on span "Regras de horas" at bounding box center [85, 353] width 84 height 13
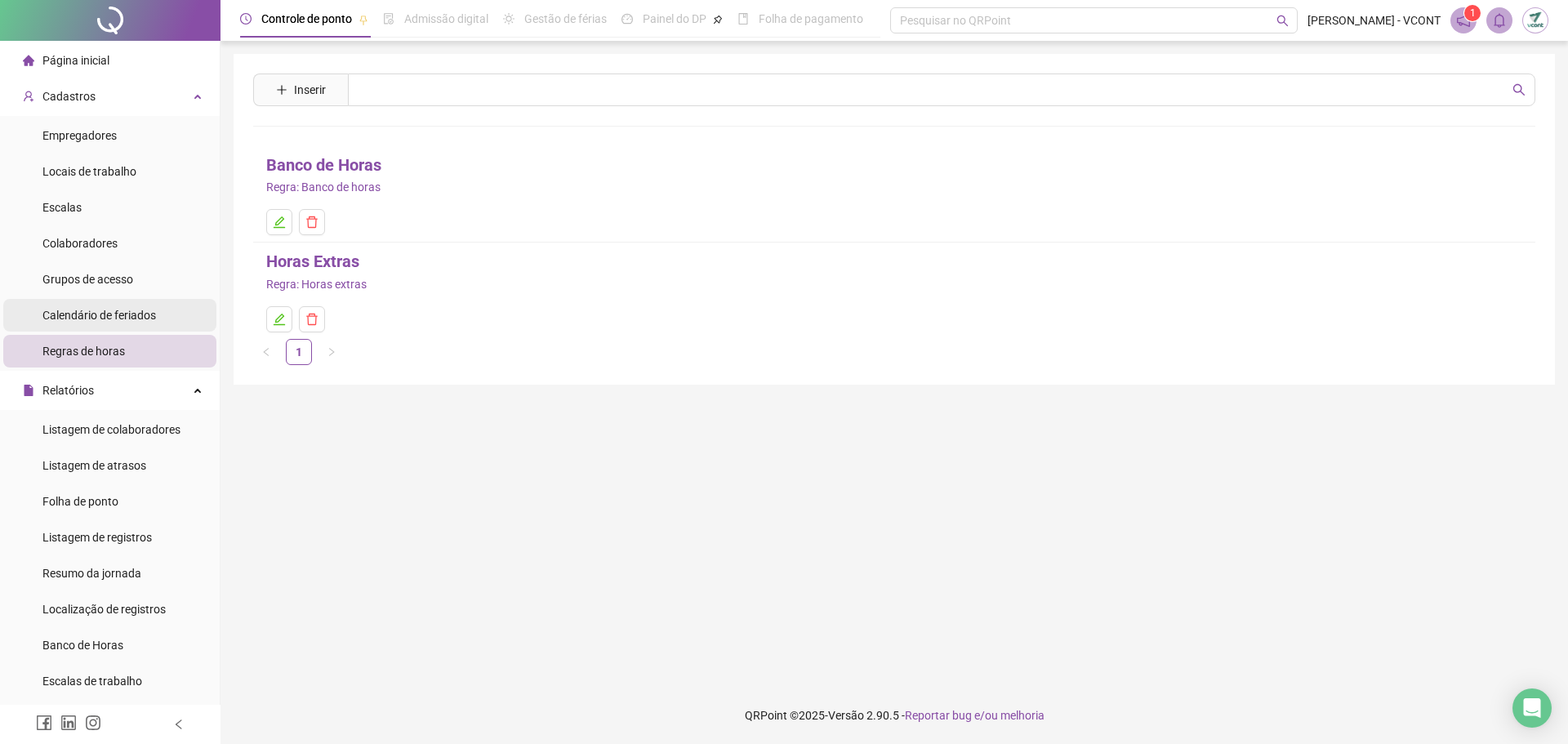
click at [73, 316] on span "Calendário de feriados" at bounding box center [99, 315] width 113 height 13
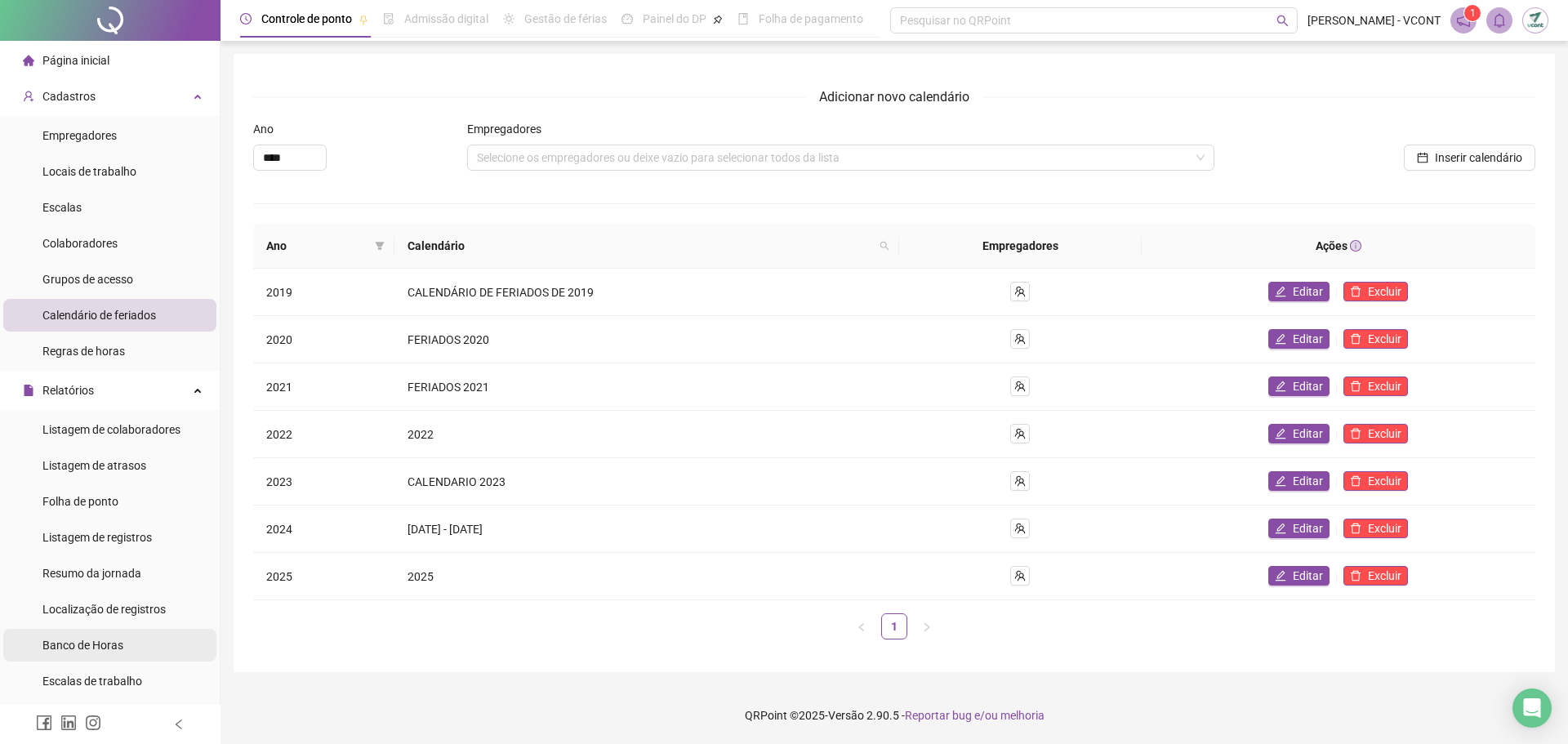
click at [107, 641] on span "Banco de Horas" at bounding box center [83, 644] width 81 height 13
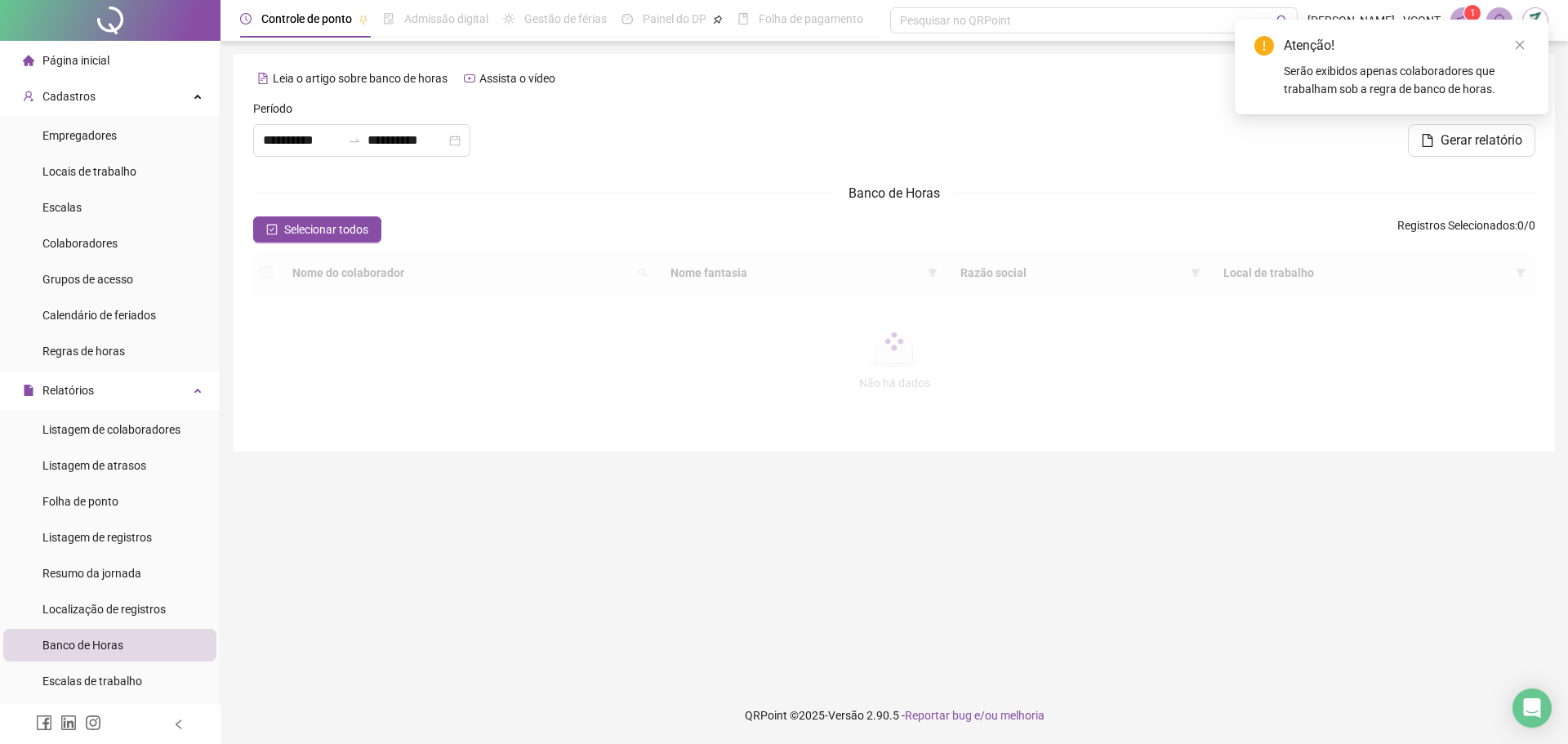
type input "**********"
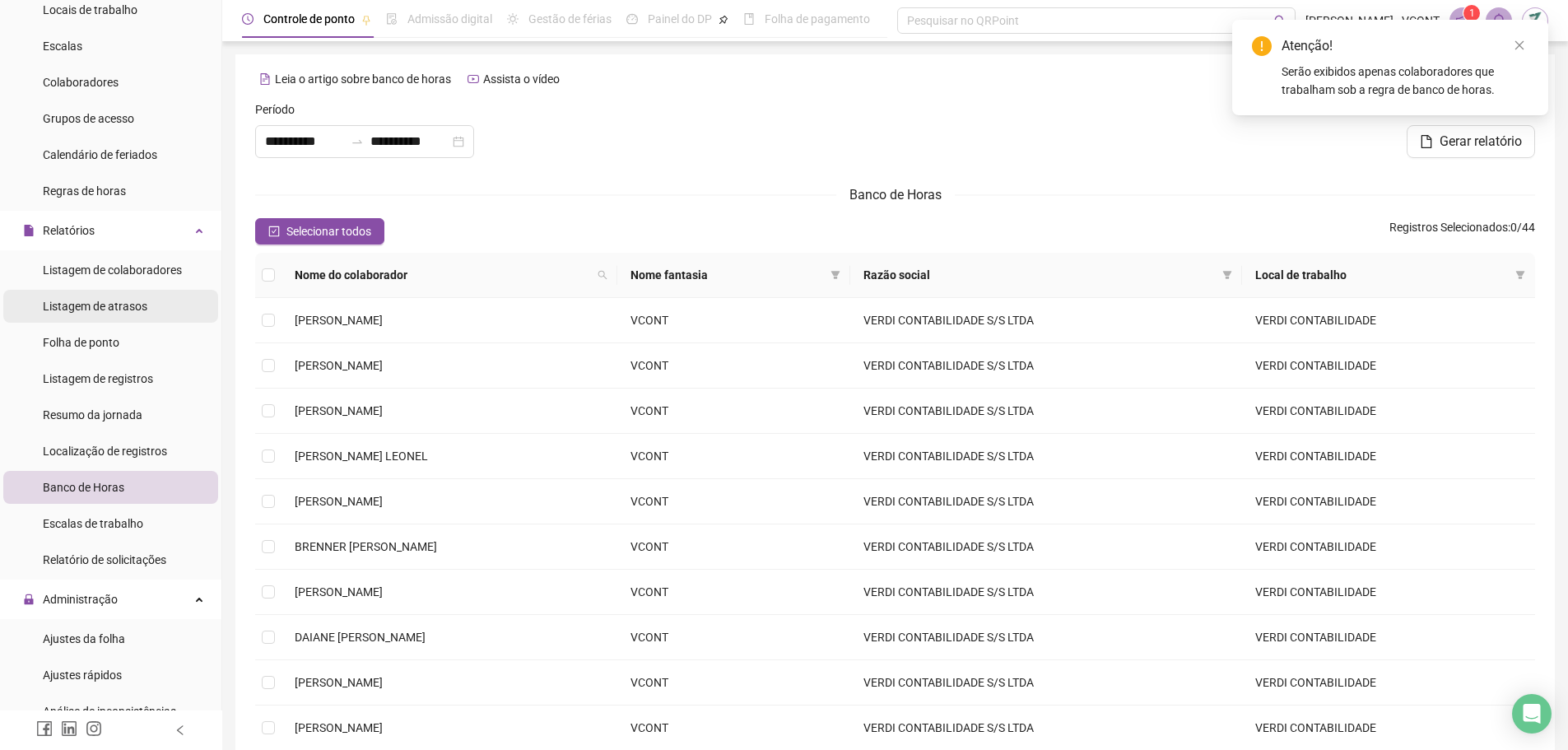
scroll to position [164, 0]
click at [106, 377] on span "Listagem de registros" at bounding box center [98, 376] width 110 height 13
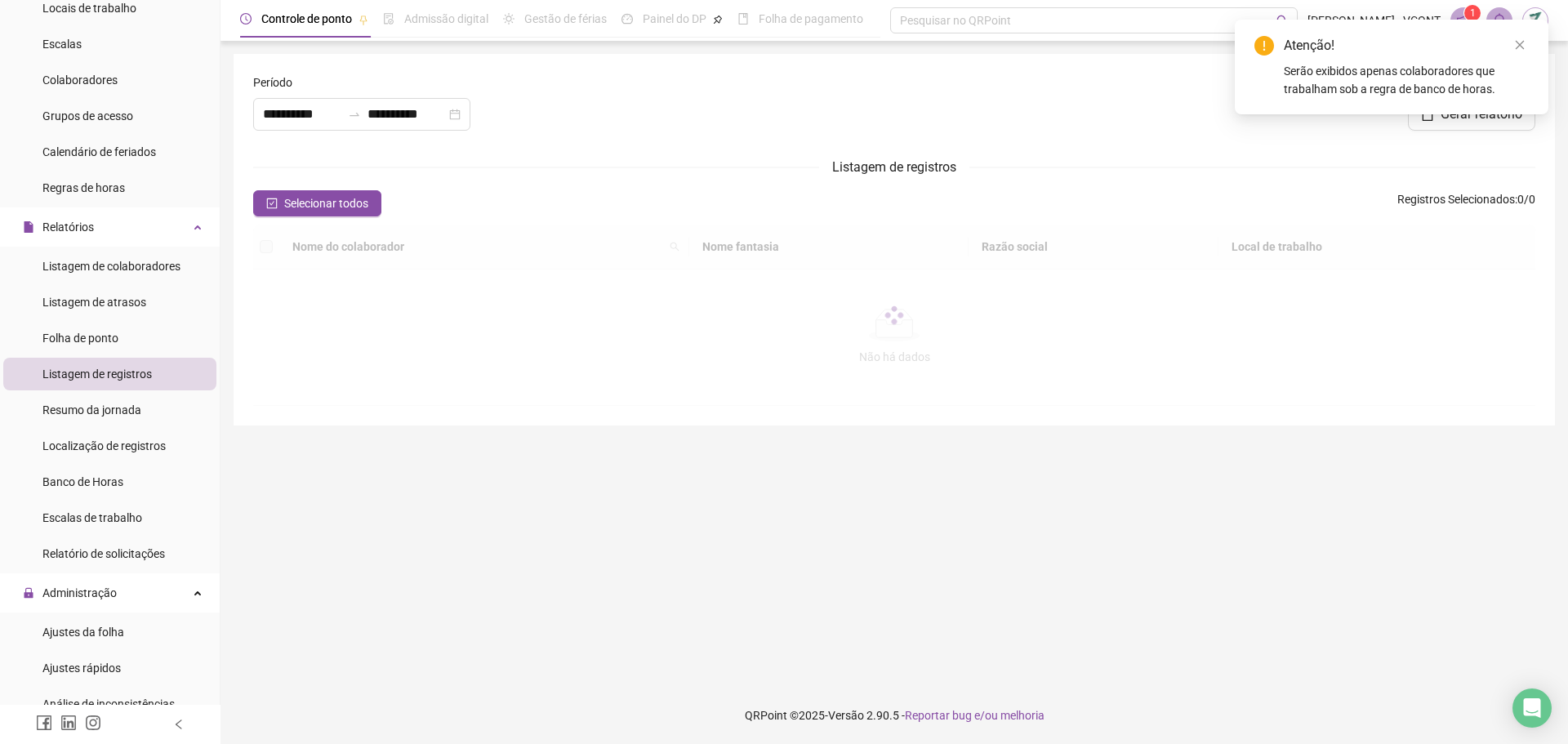
type input "**********"
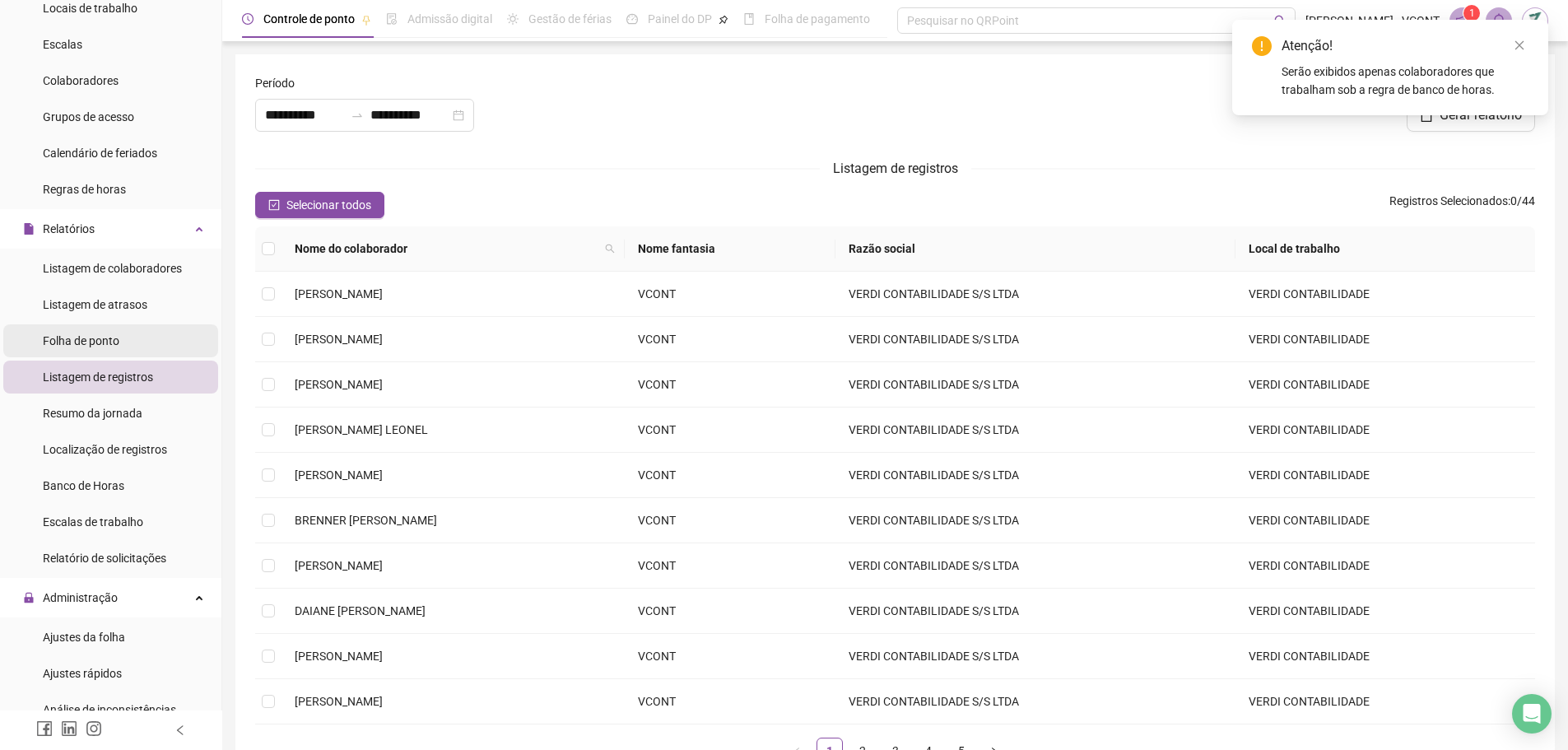
click at [102, 327] on div "Folha de ponto" at bounding box center [81, 340] width 77 height 33
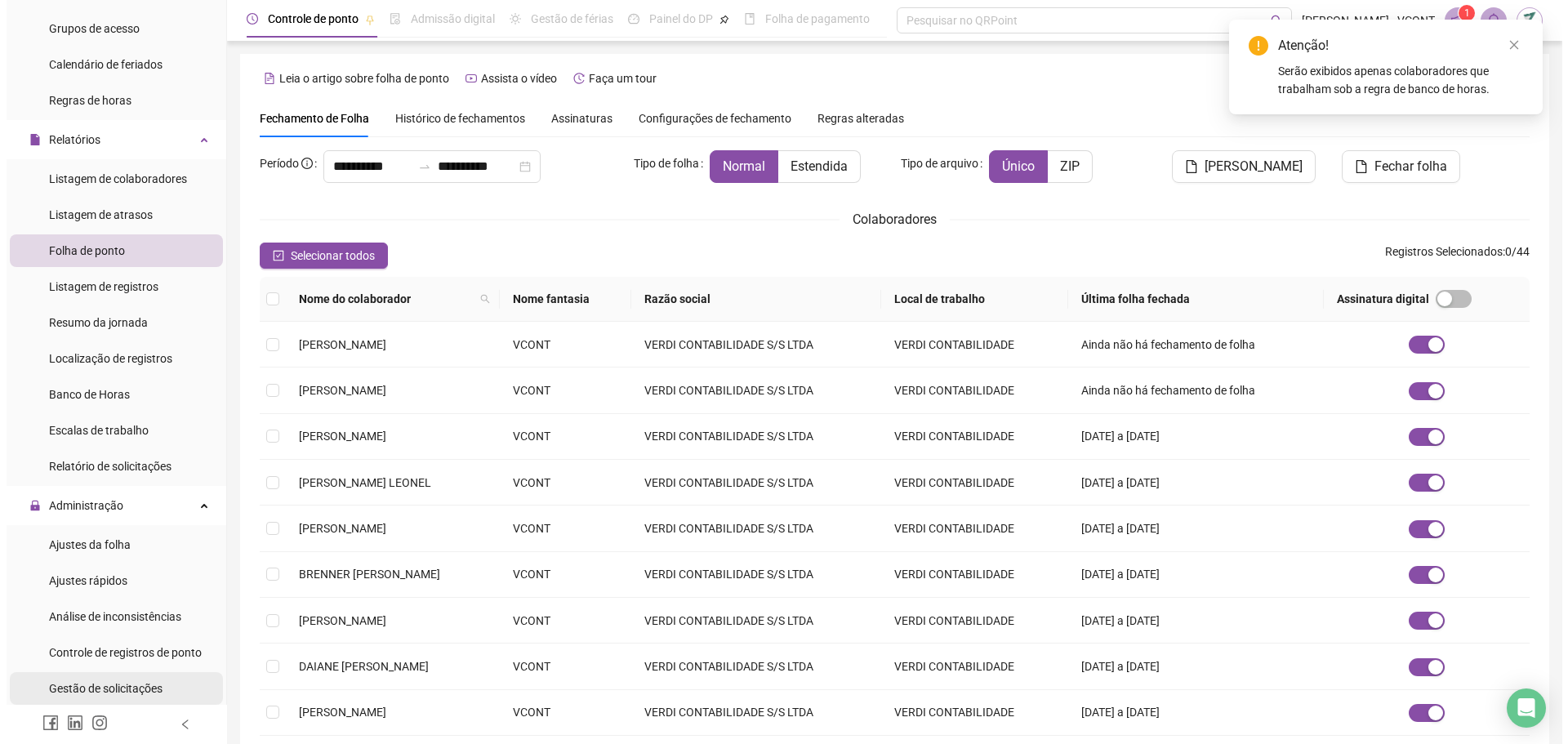
scroll to position [409, 0]
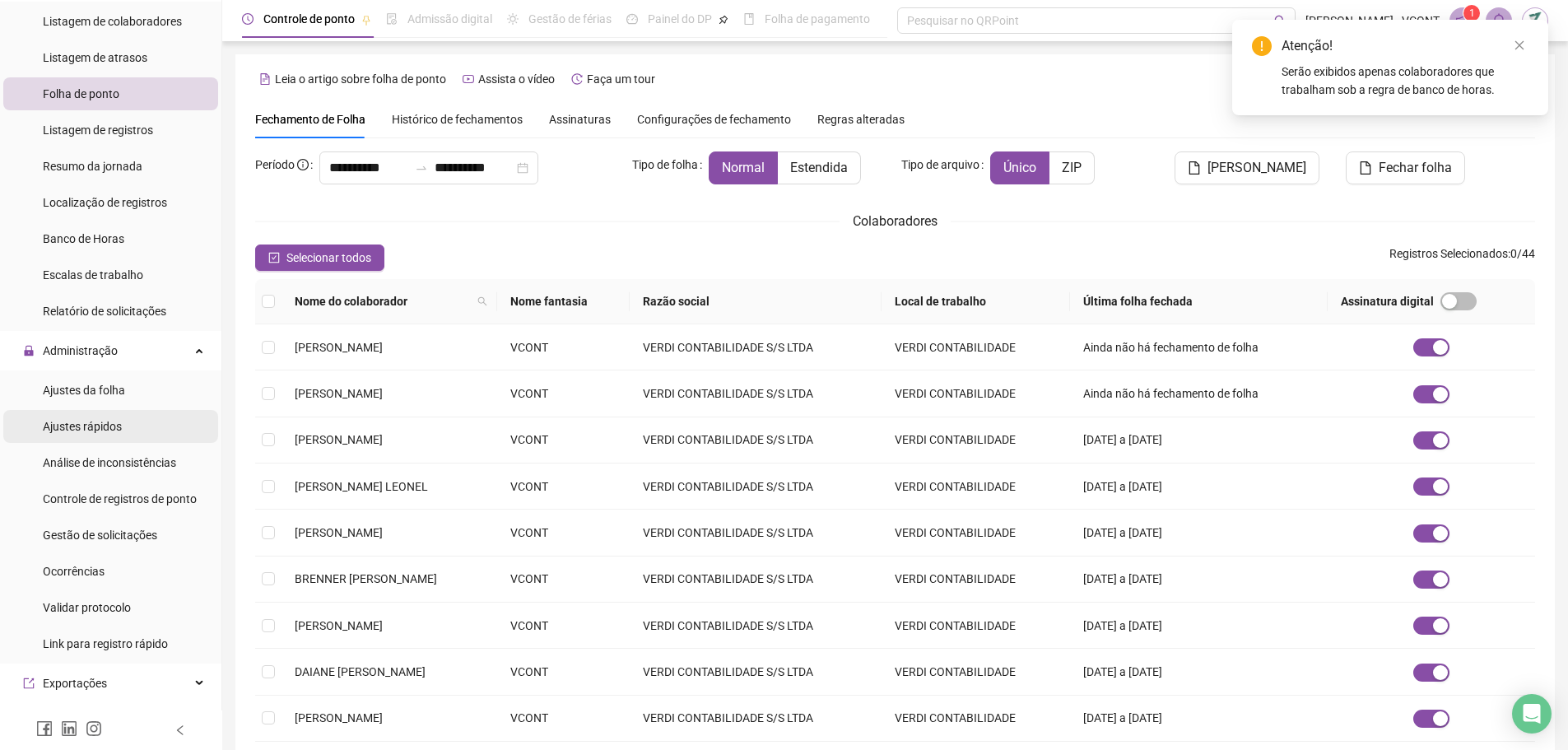
click at [106, 427] on span "Ajustes rápidos" at bounding box center [82, 426] width 79 height 13
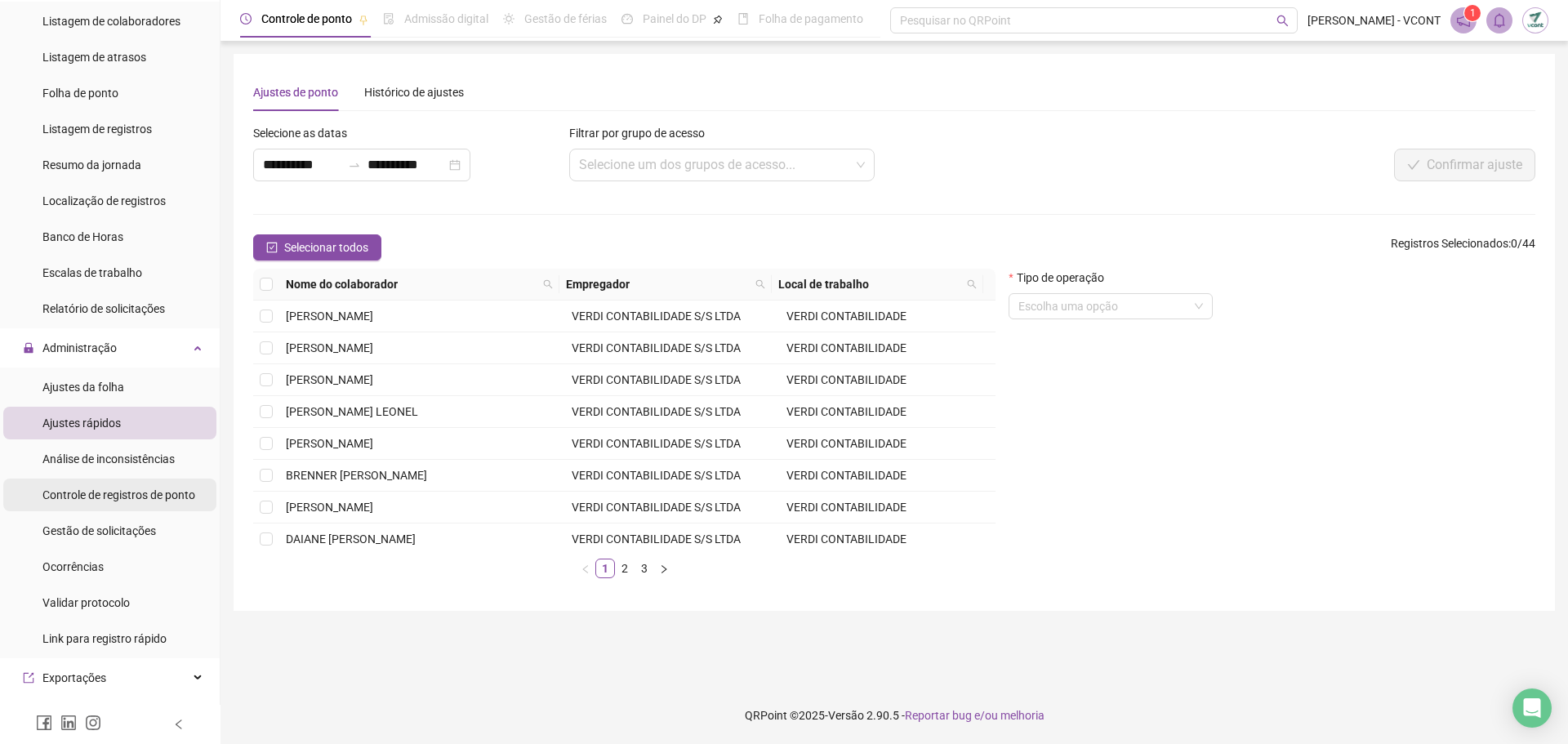
click at [101, 496] on span "Controle de registros de ponto" at bounding box center [118, 494] width 153 height 13
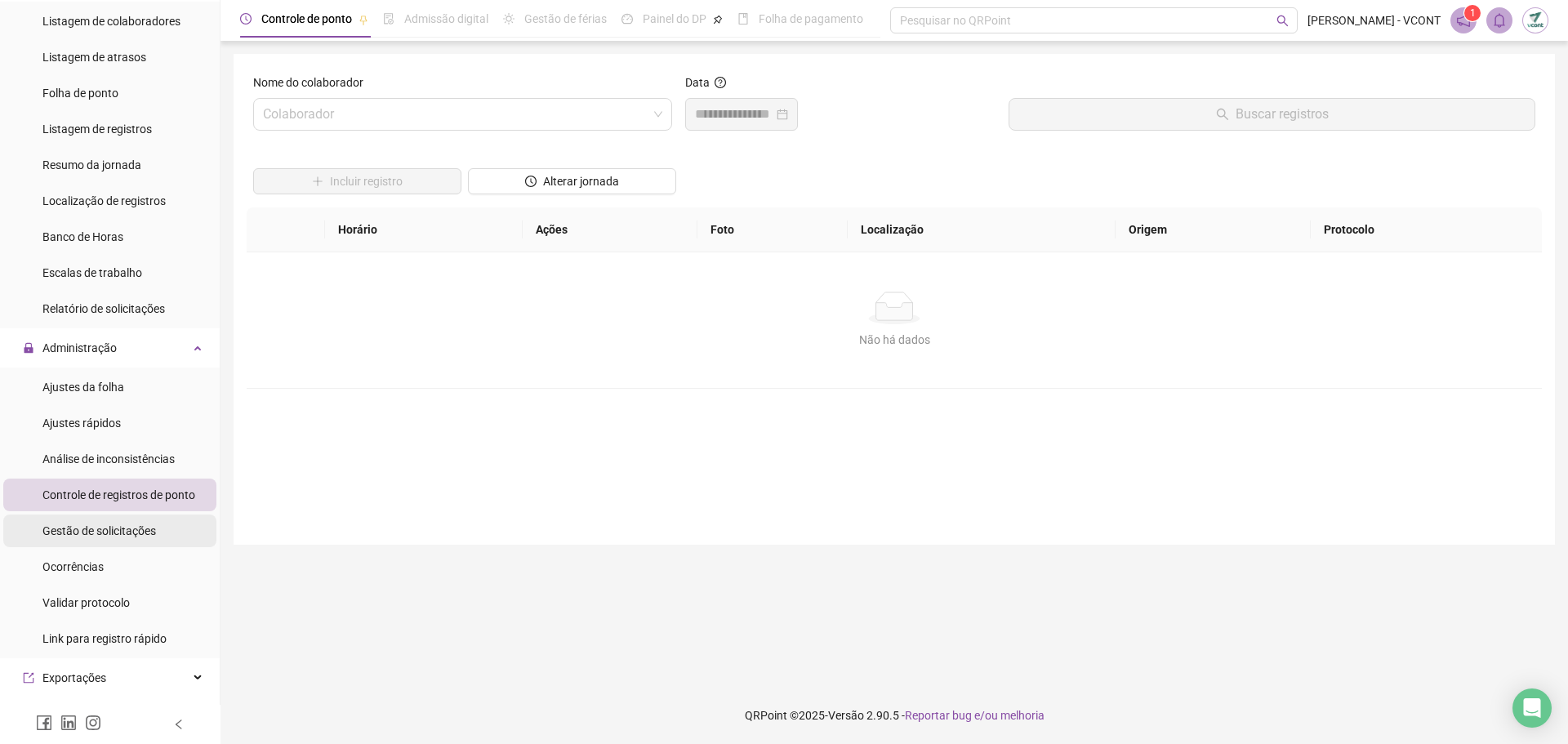
click at [113, 533] on span "Gestão de solicitações" at bounding box center [99, 530] width 113 height 13
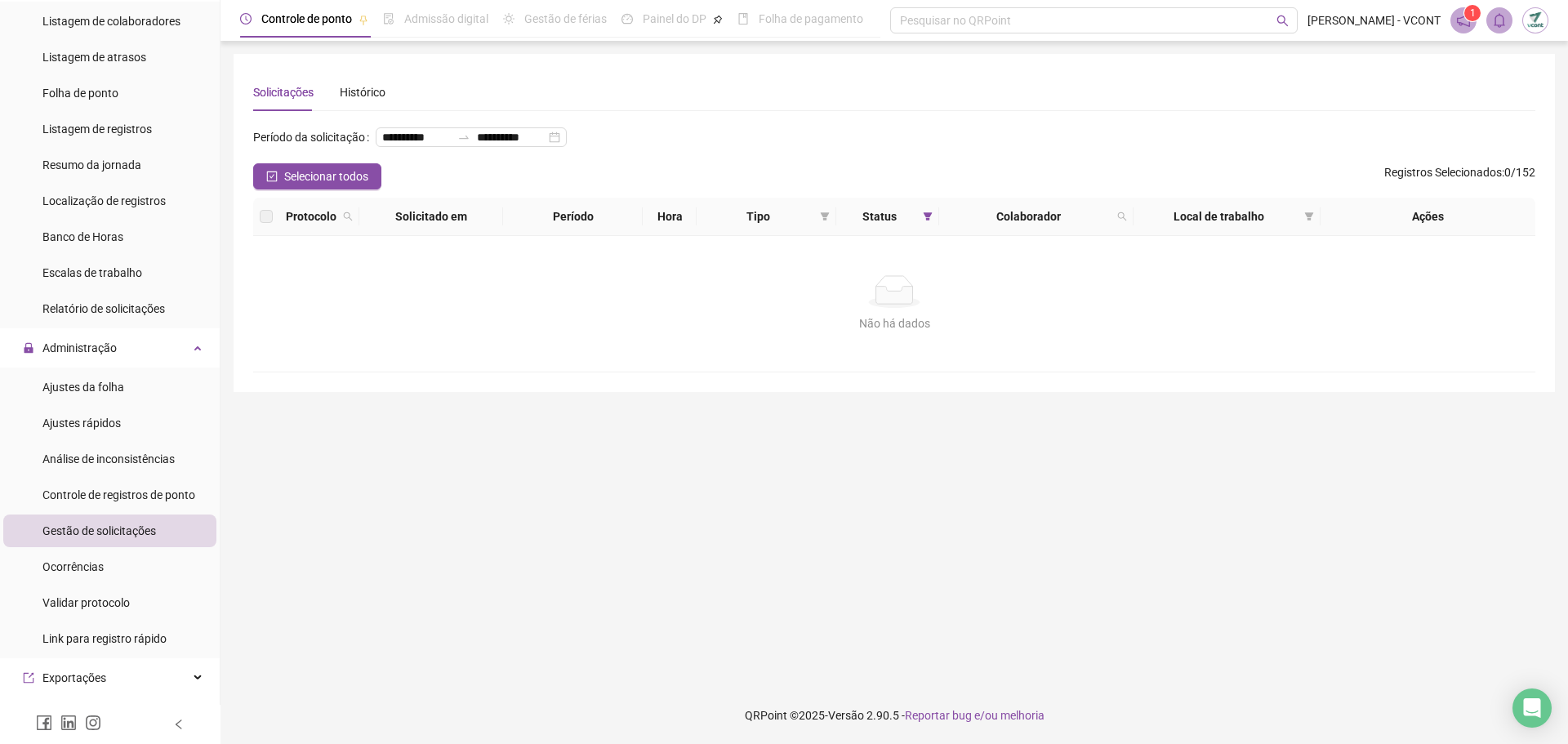
click at [1427, 179] on span "Registros Selecionados" at bounding box center [1443, 172] width 117 height 13
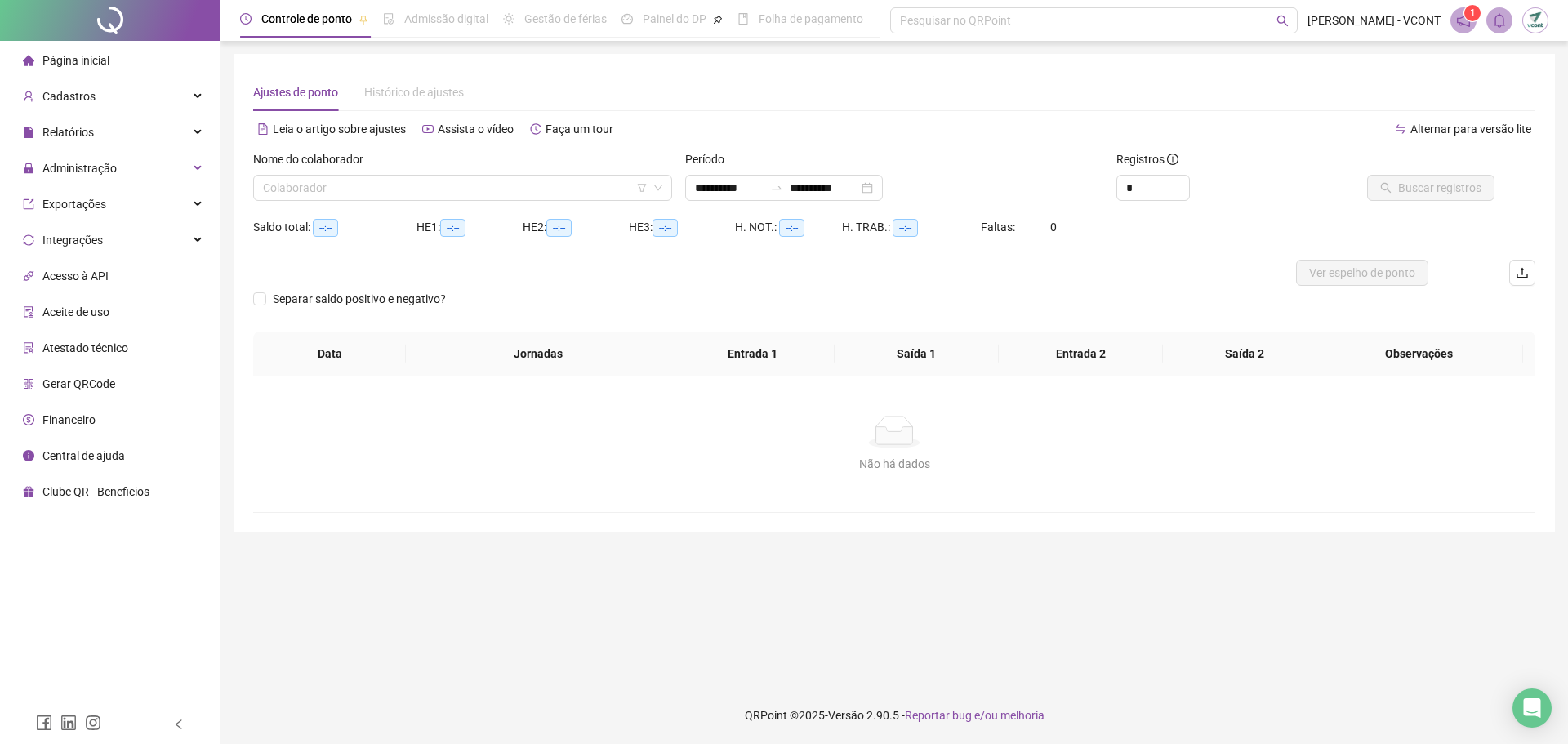
type input "**********"
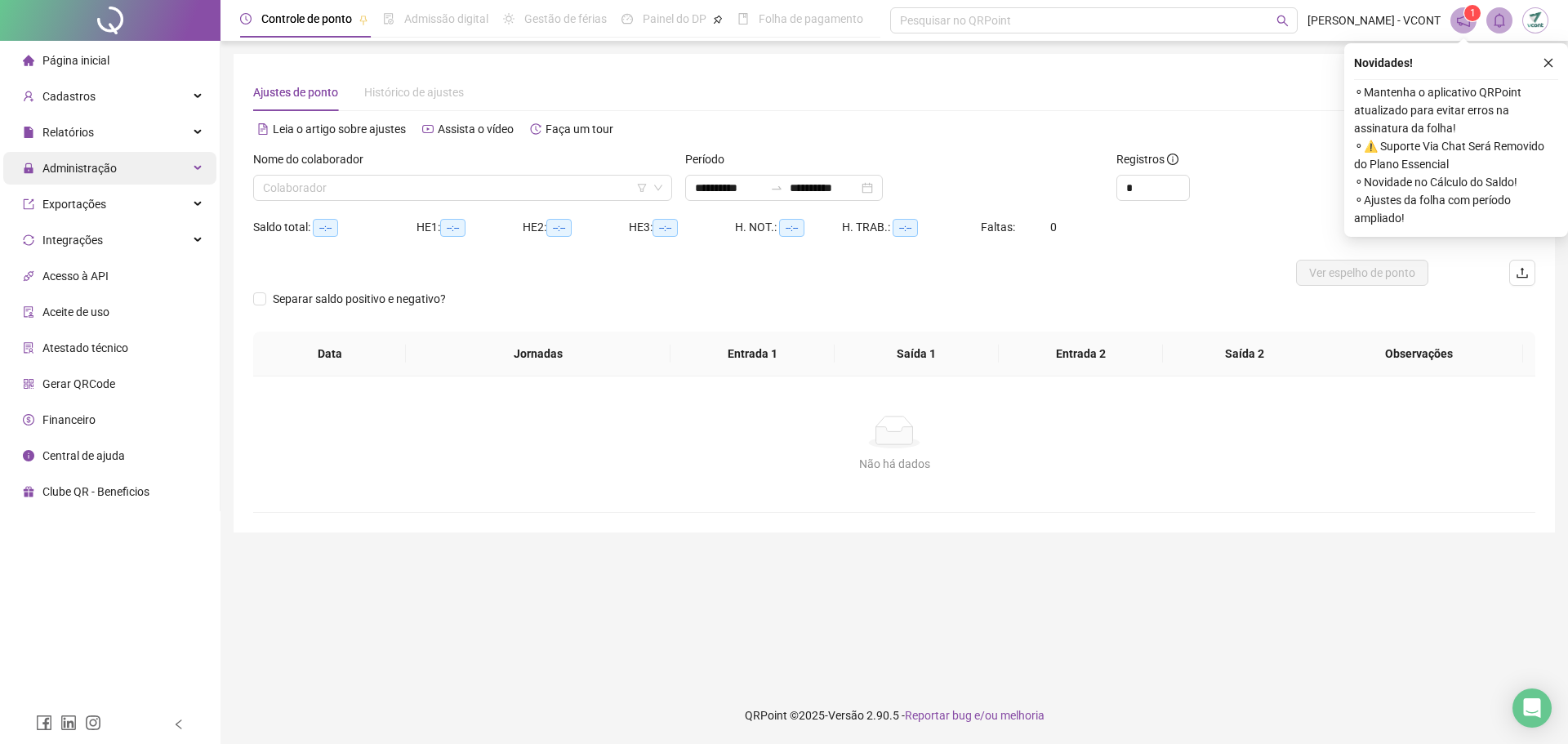
click at [136, 176] on div "Administração" at bounding box center [110, 168] width 213 height 33
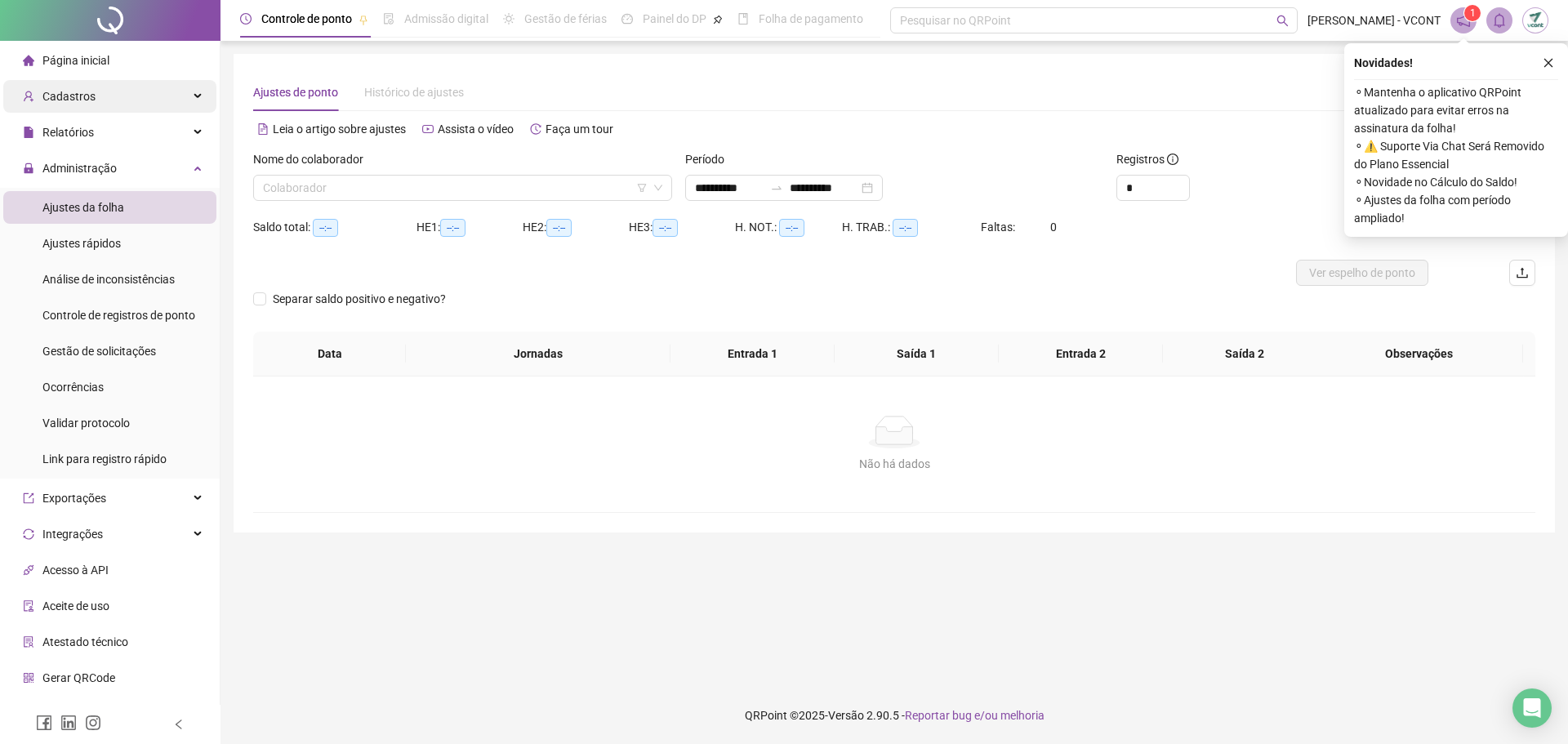
click at [111, 104] on div "Cadastros" at bounding box center [110, 96] width 213 height 33
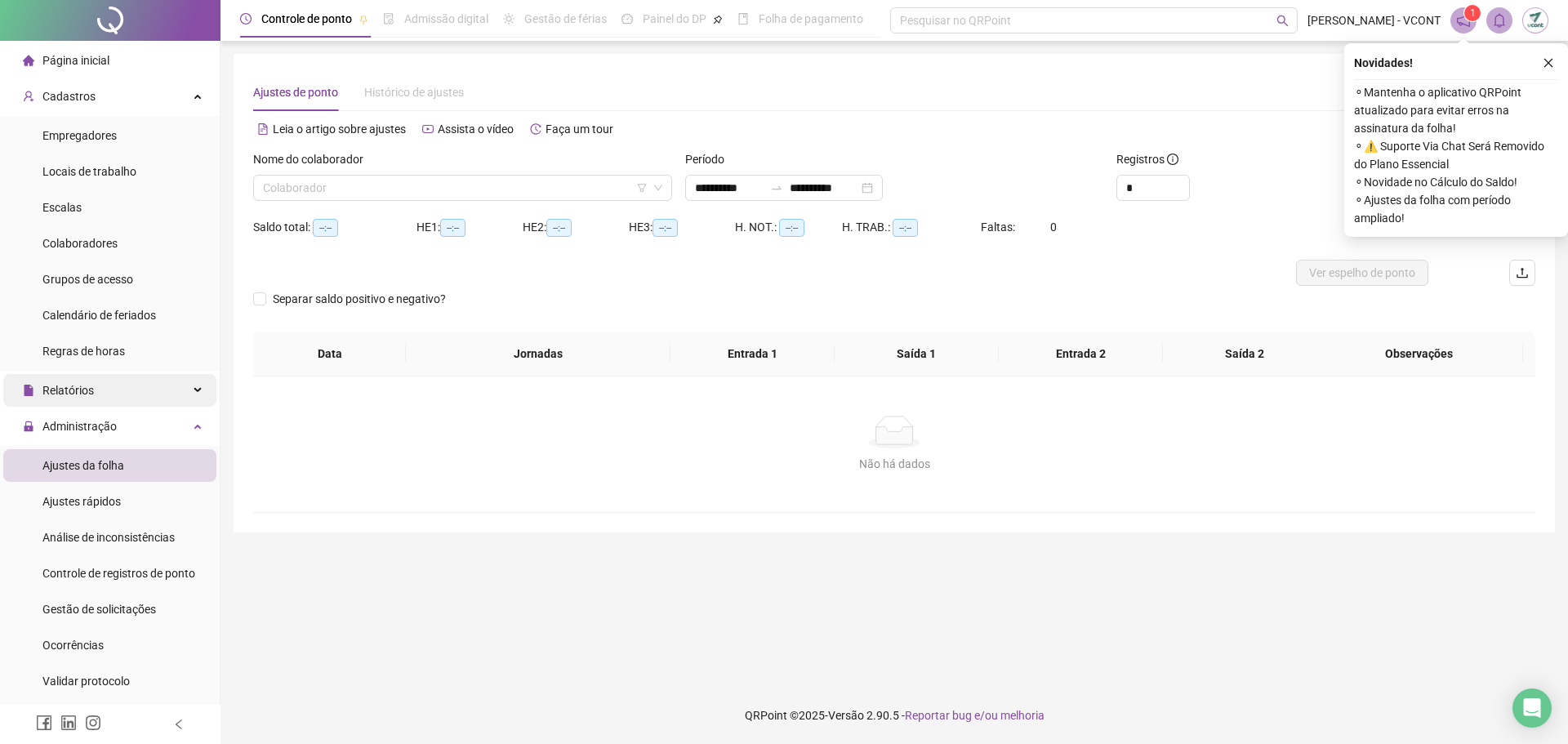
click at [114, 397] on div "Relatórios" at bounding box center [110, 390] width 213 height 33
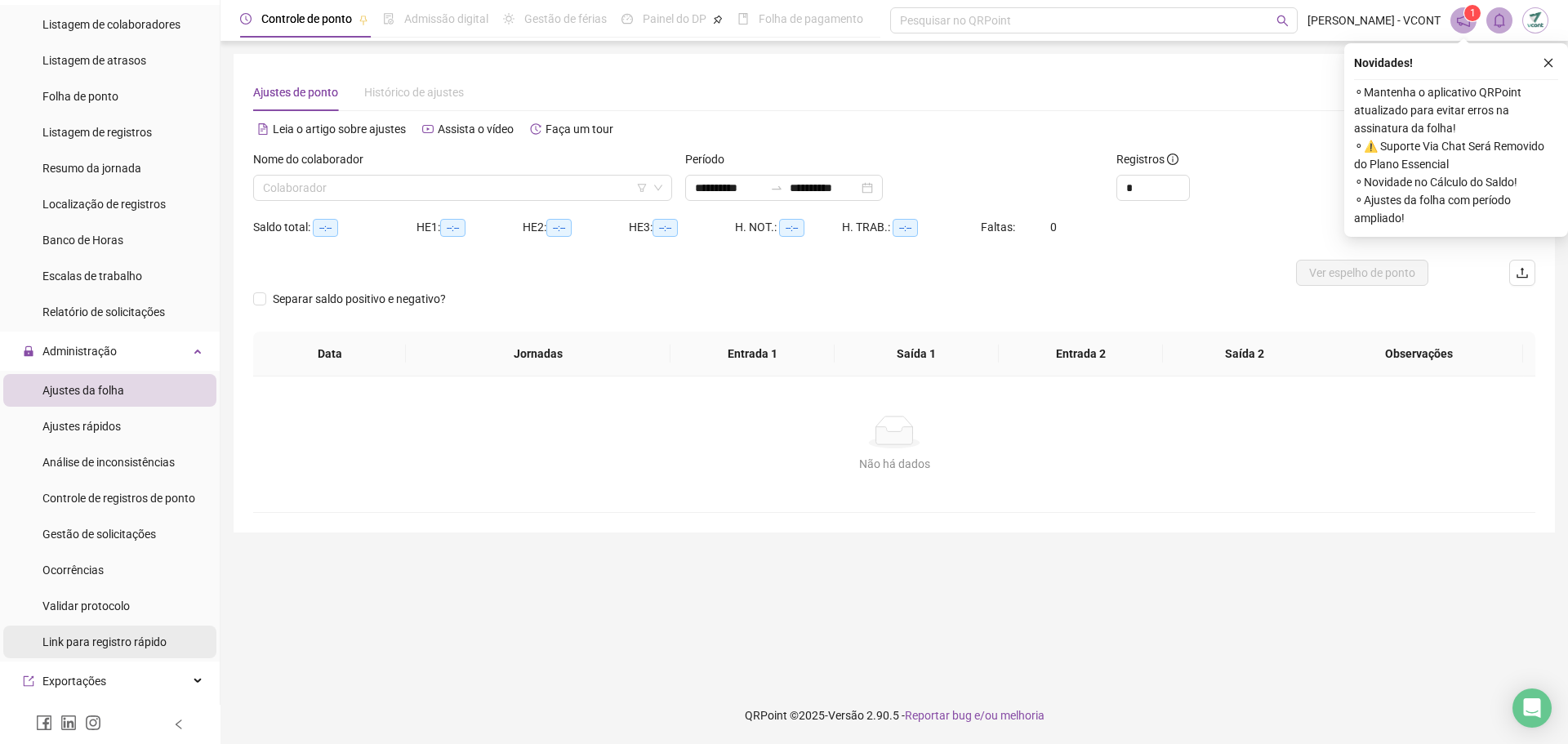
scroll to position [405, 0]
click at [125, 428] on li "Ajustes rápidos" at bounding box center [110, 426] width 213 height 33
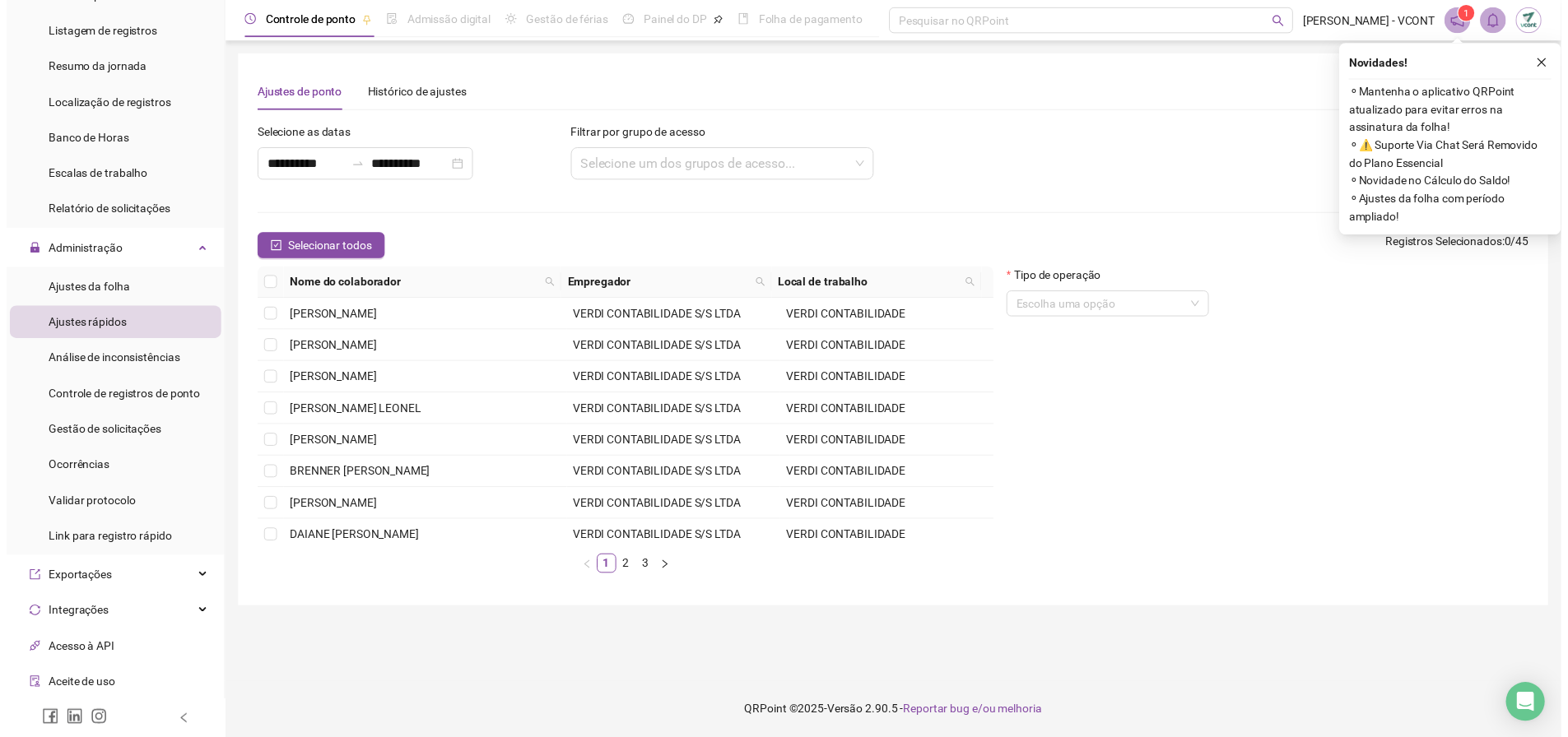
scroll to position [576, 0]
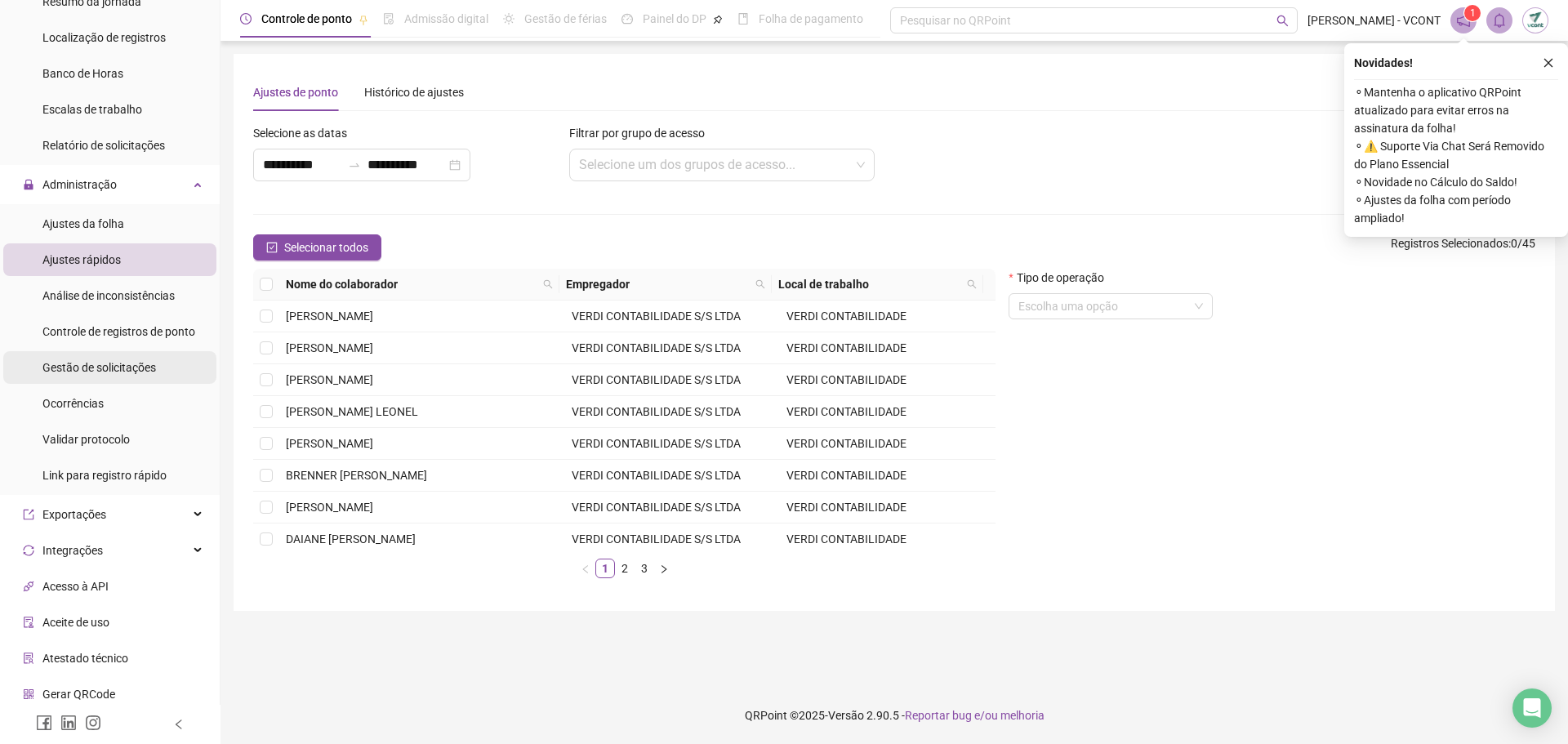
click at [154, 369] on span "Gestão de solicitações" at bounding box center [99, 367] width 113 height 13
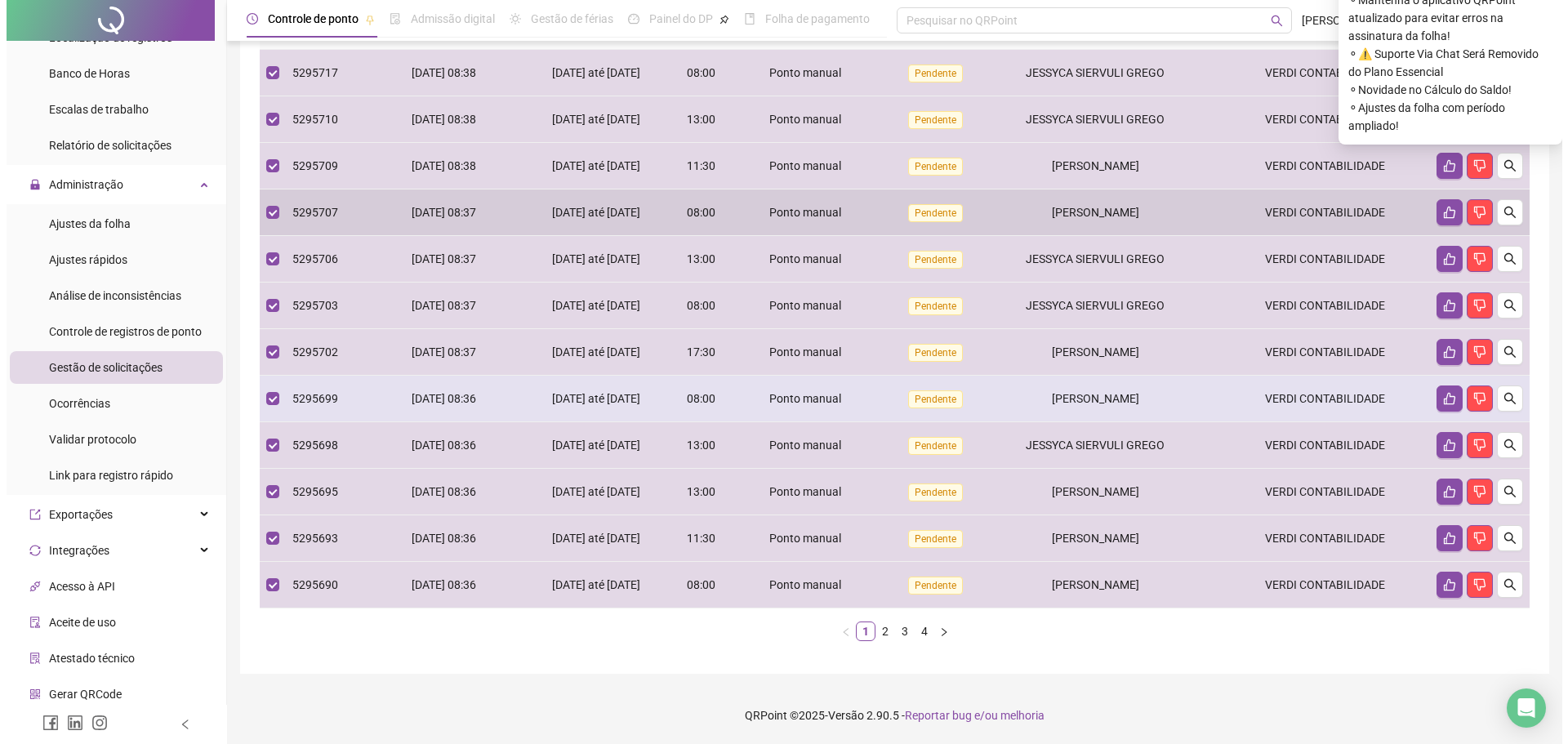
scroll to position [87, 0]
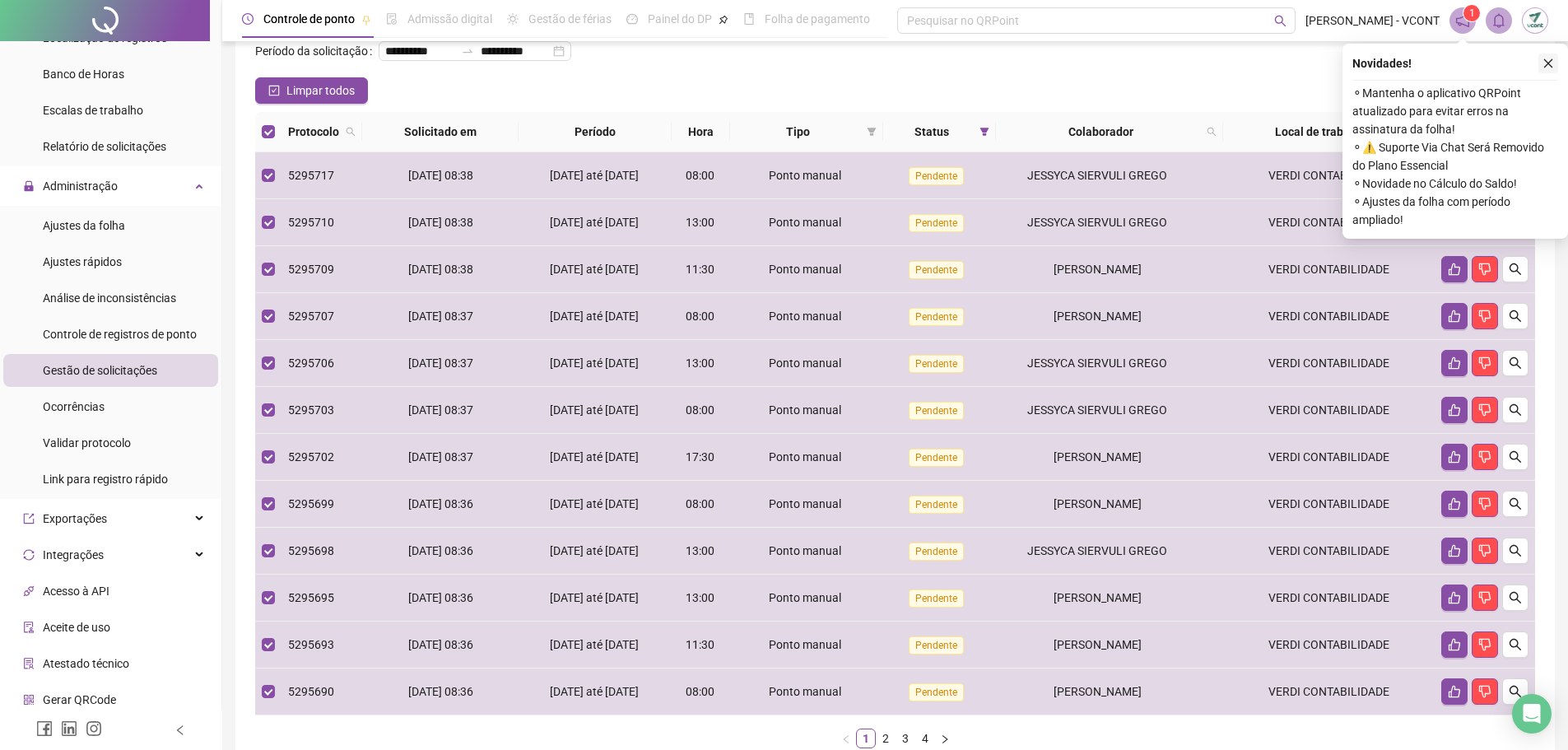
click at [1549, 60] on icon "close" at bounding box center [1549, 64] width 12 height 12
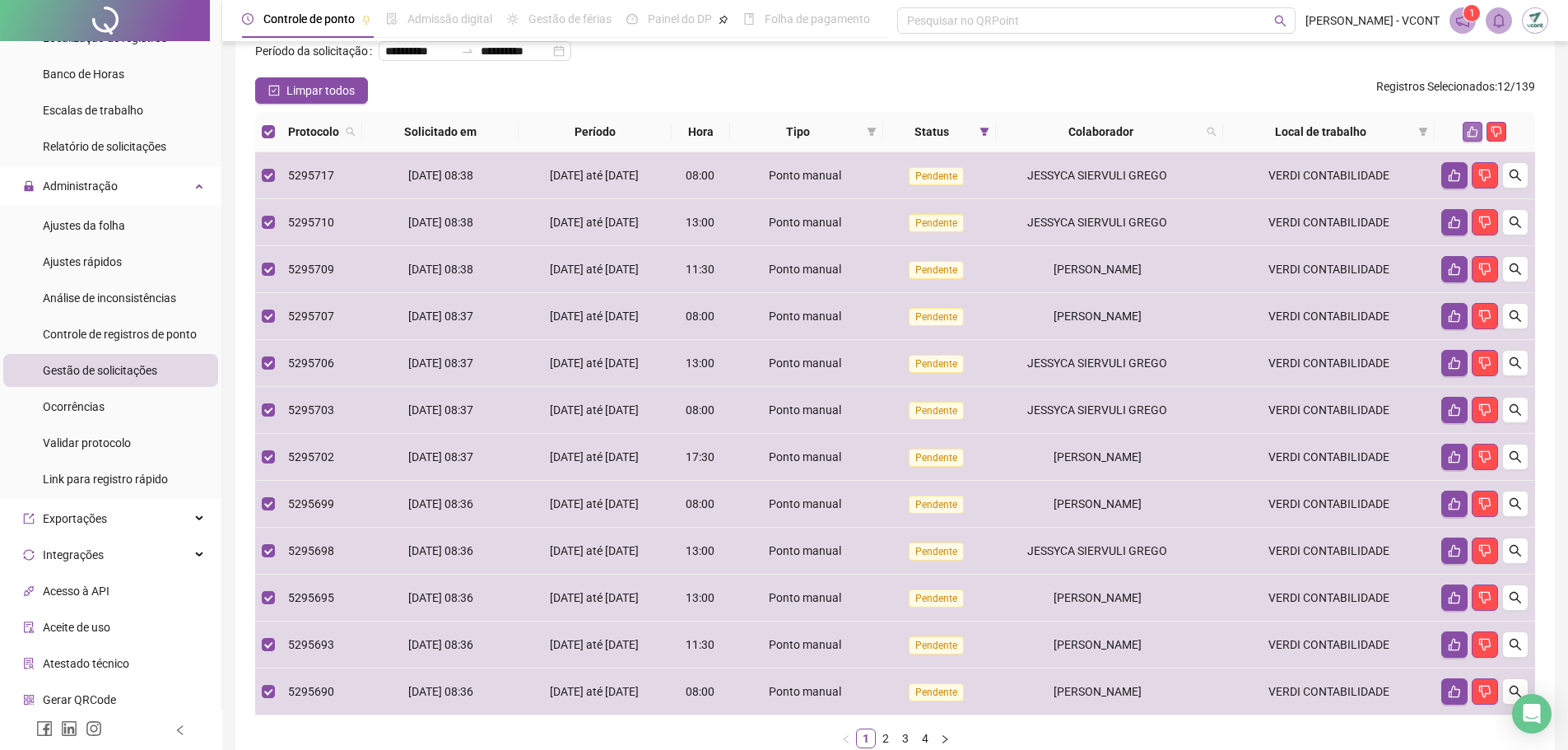
click at [1477, 137] on icon "like" at bounding box center [1472, 131] width 11 height 11
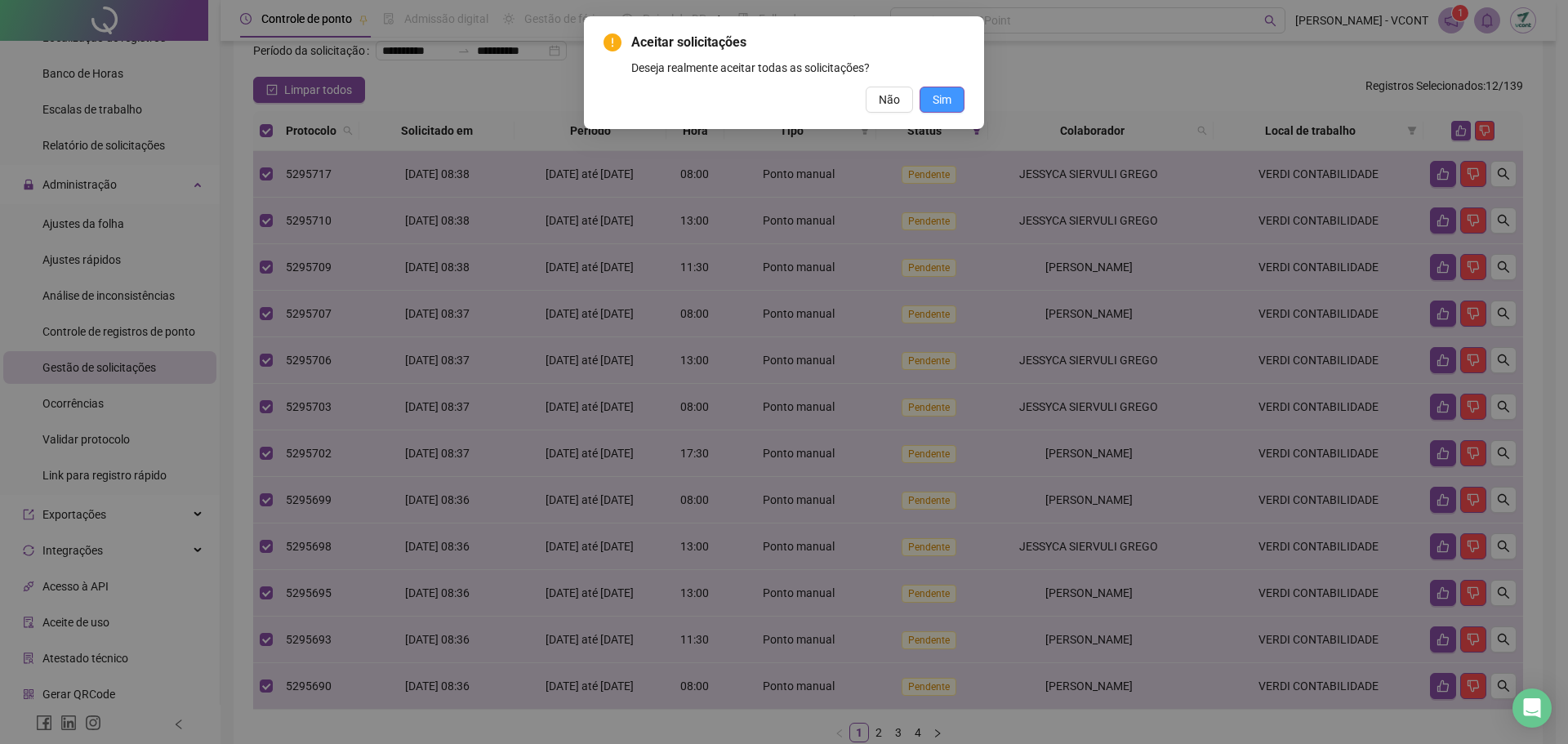
click at [948, 101] on span "Sim" at bounding box center [941, 100] width 19 height 18
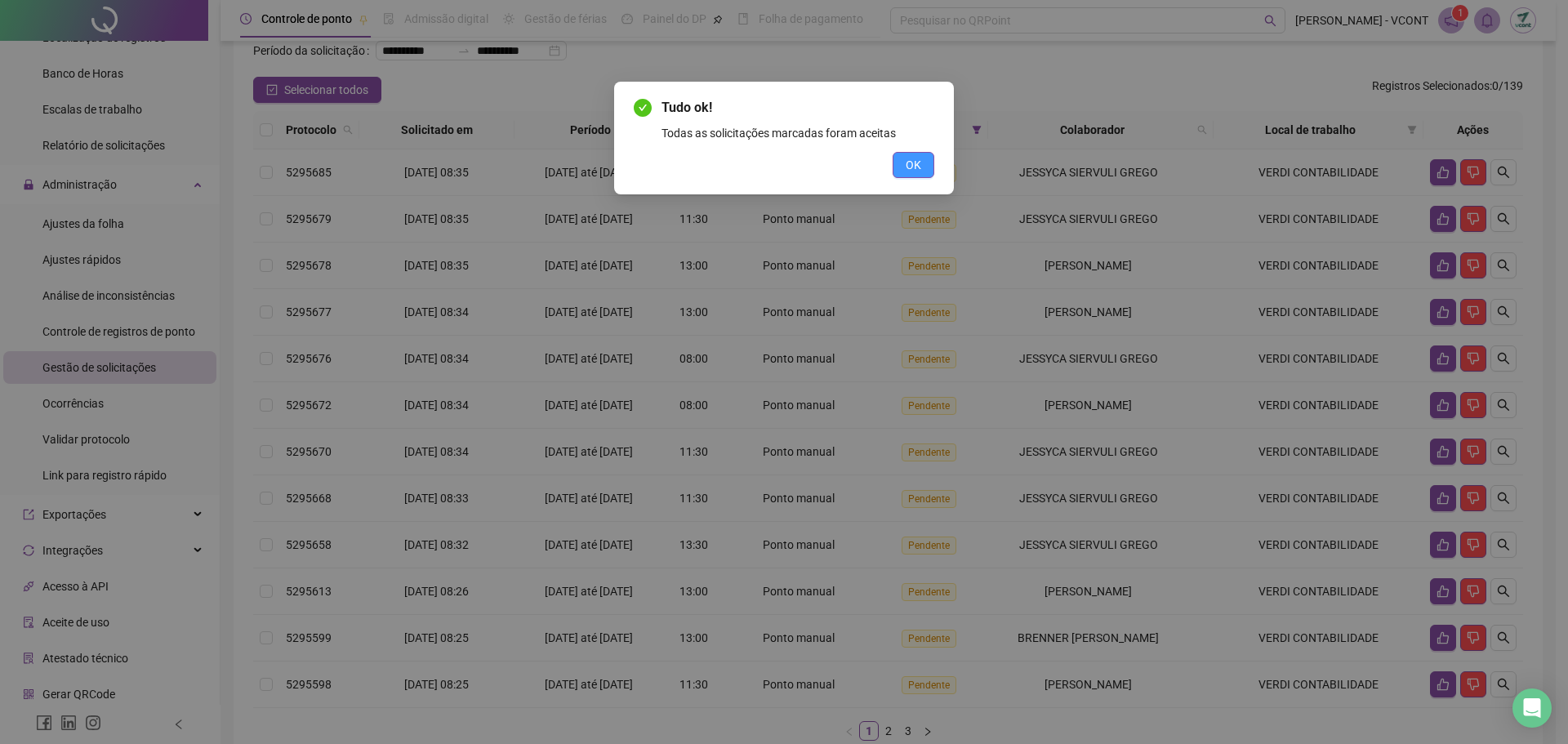
click at [910, 170] on span "OK" at bounding box center [914, 165] width 16 height 18
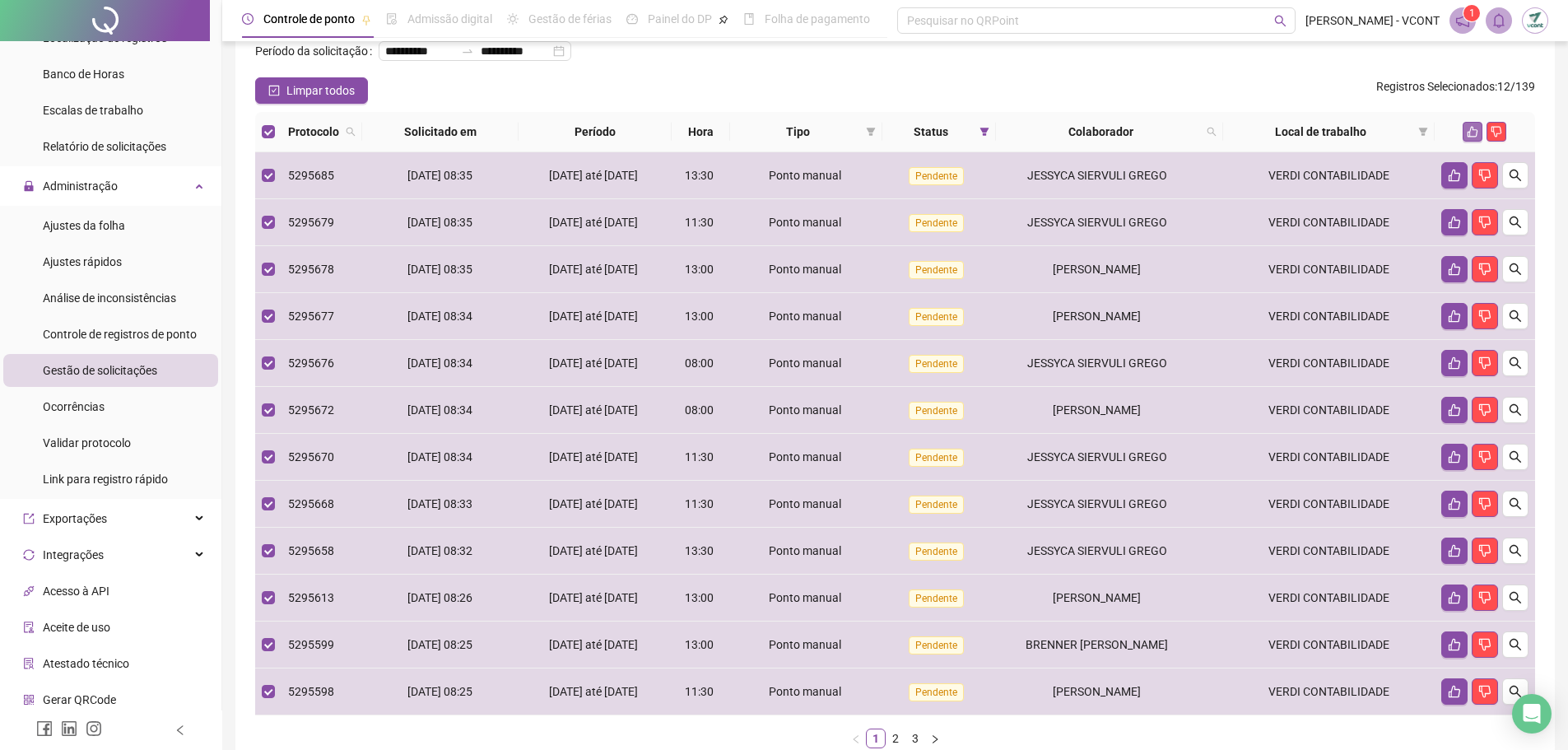
click at [1474, 137] on icon "like" at bounding box center [1473, 132] width 12 height 12
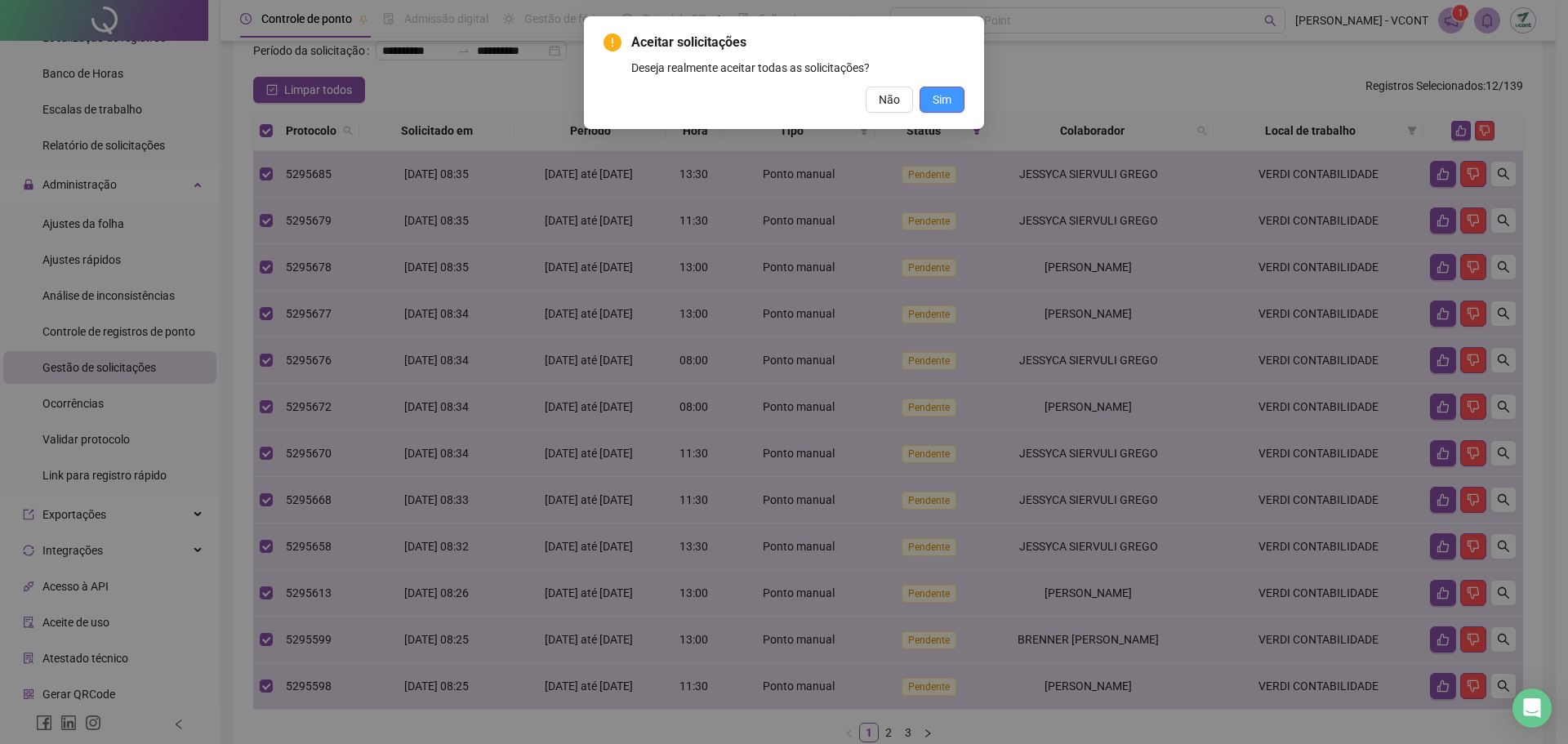
click at [950, 105] on span "Sim" at bounding box center [941, 100] width 19 height 18
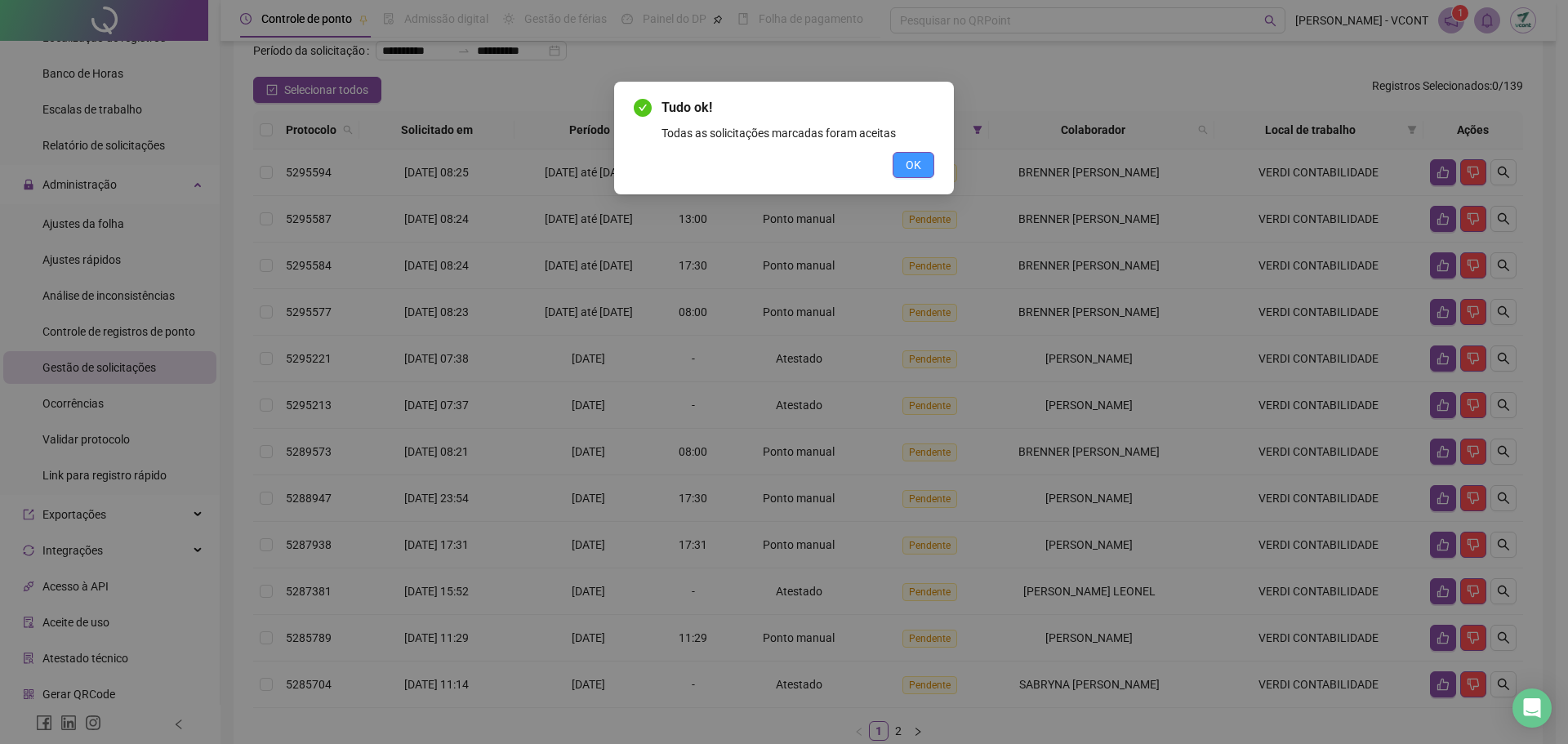
click at [914, 166] on span "OK" at bounding box center [914, 165] width 16 height 18
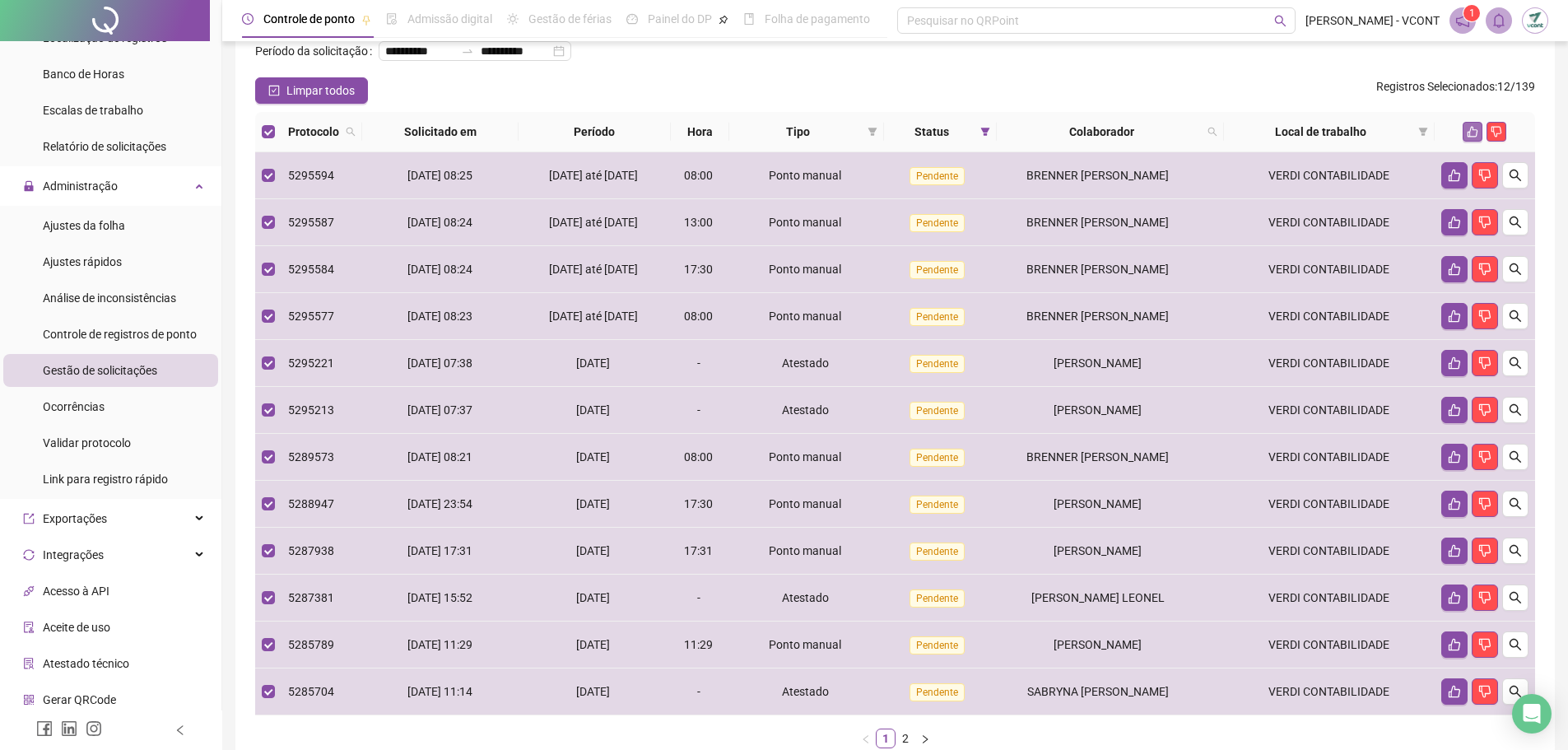
click at [1474, 137] on icon "like" at bounding box center [1473, 132] width 12 height 12
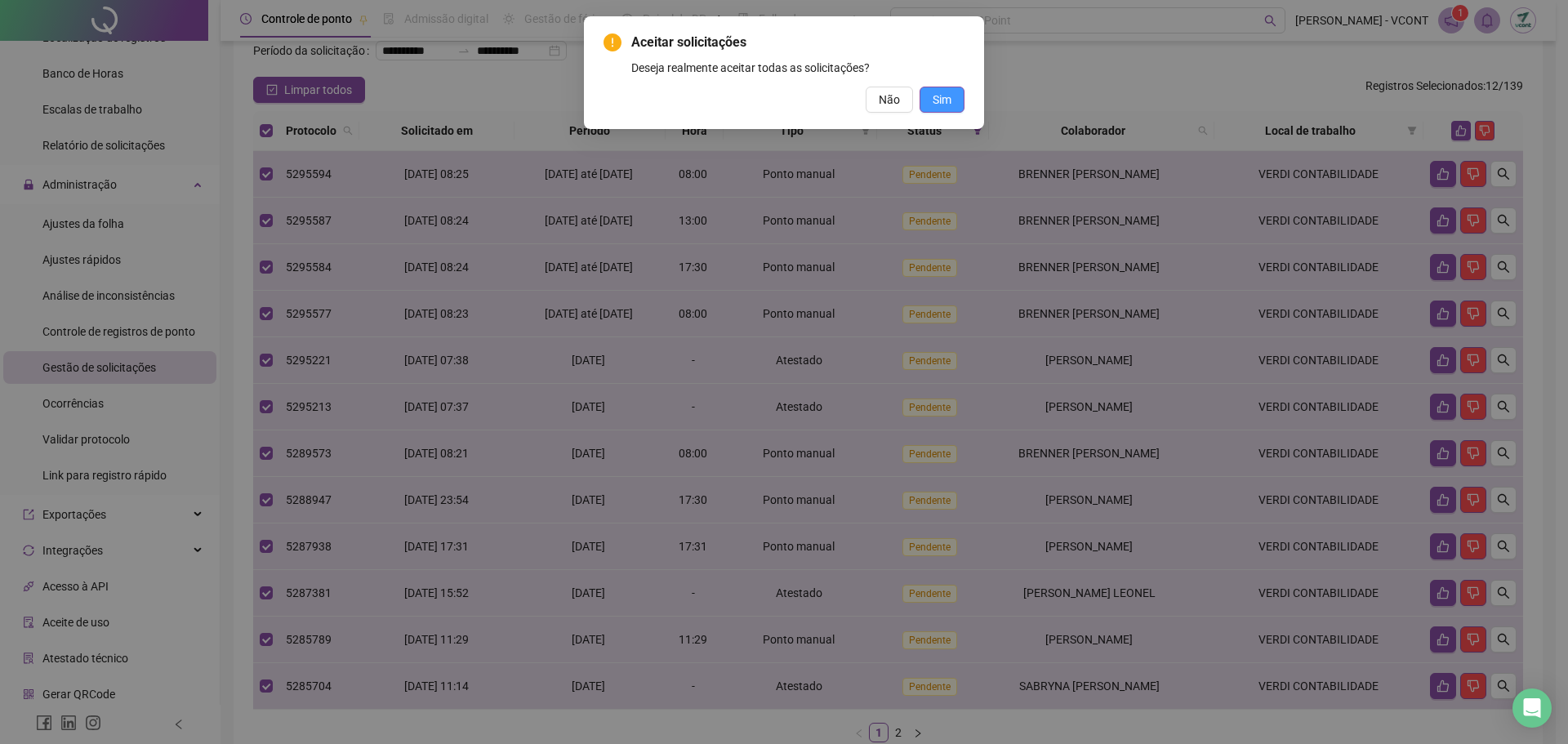
click at [933, 91] on span "Sim" at bounding box center [941, 100] width 19 height 18
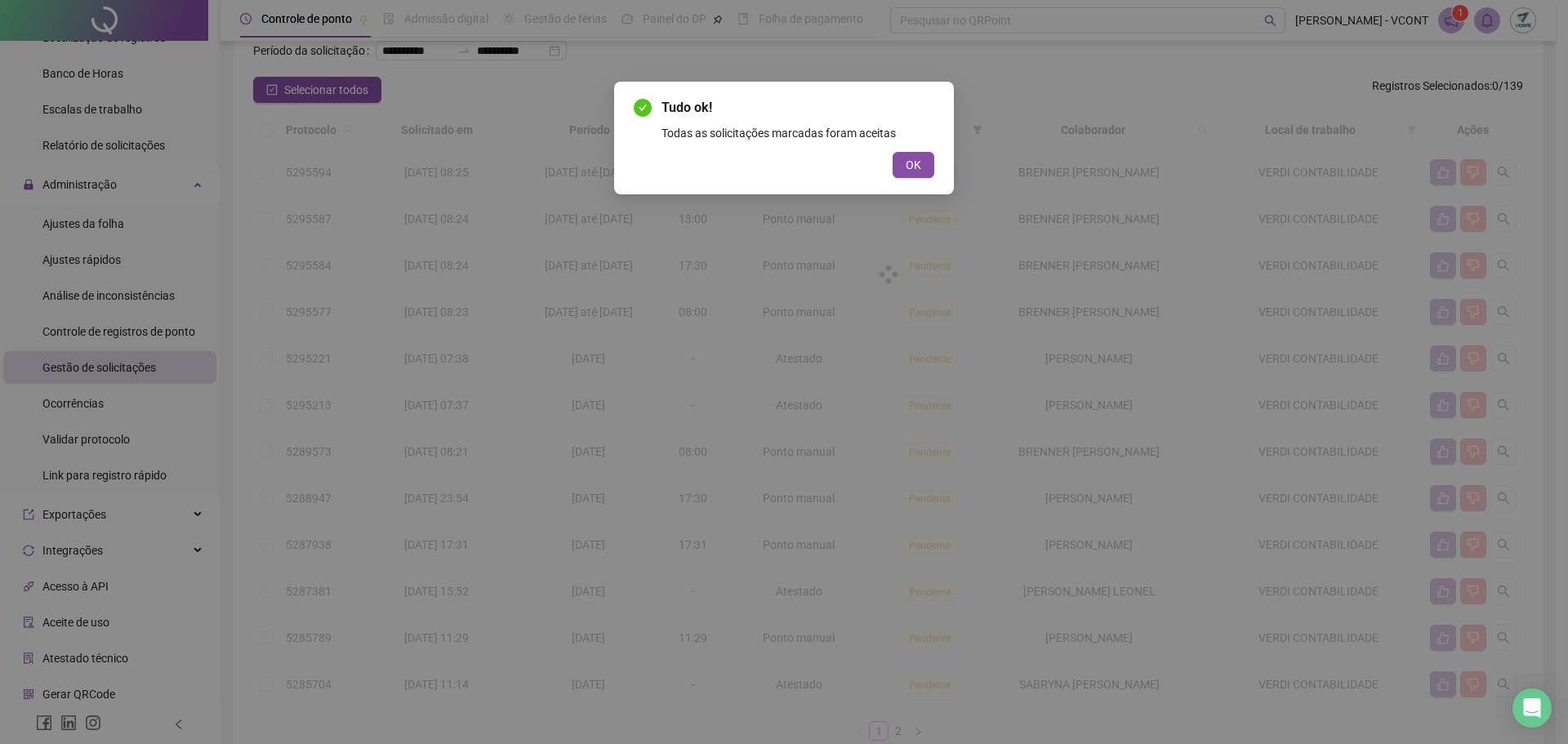
scroll to position [36, 0]
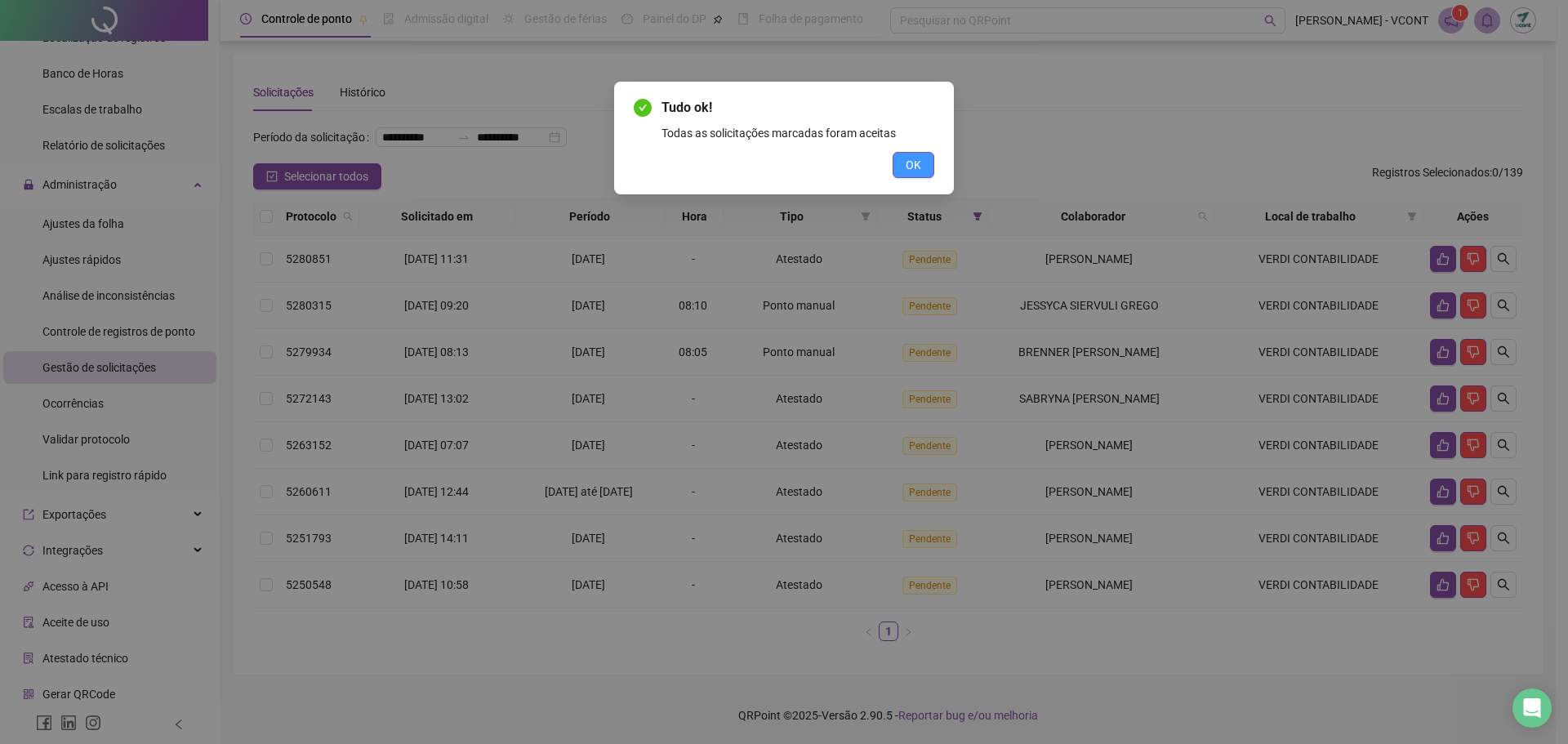
click at [916, 169] on span "OK" at bounding box center [914, 165] width 16 height 18
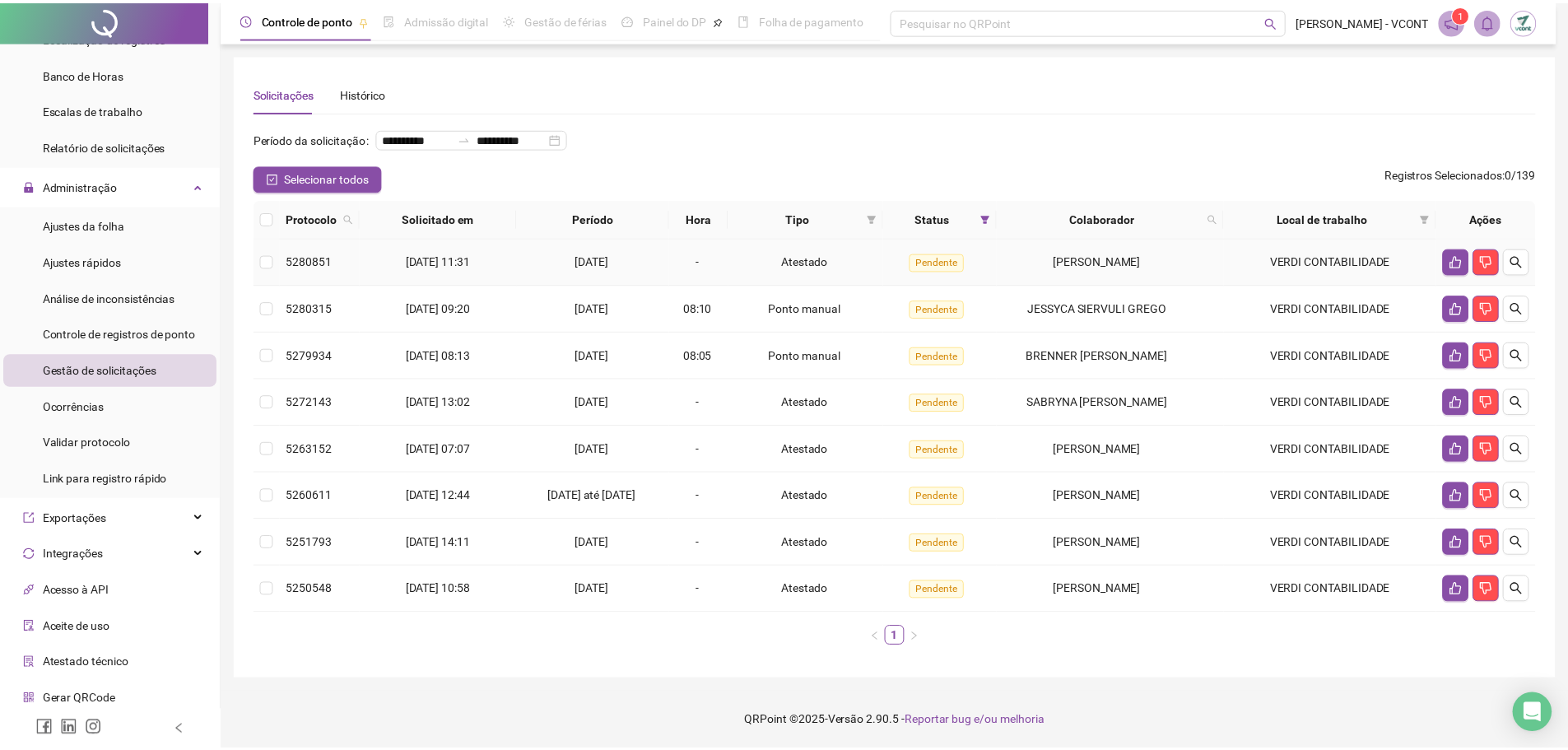
scroll to position [26, 0]
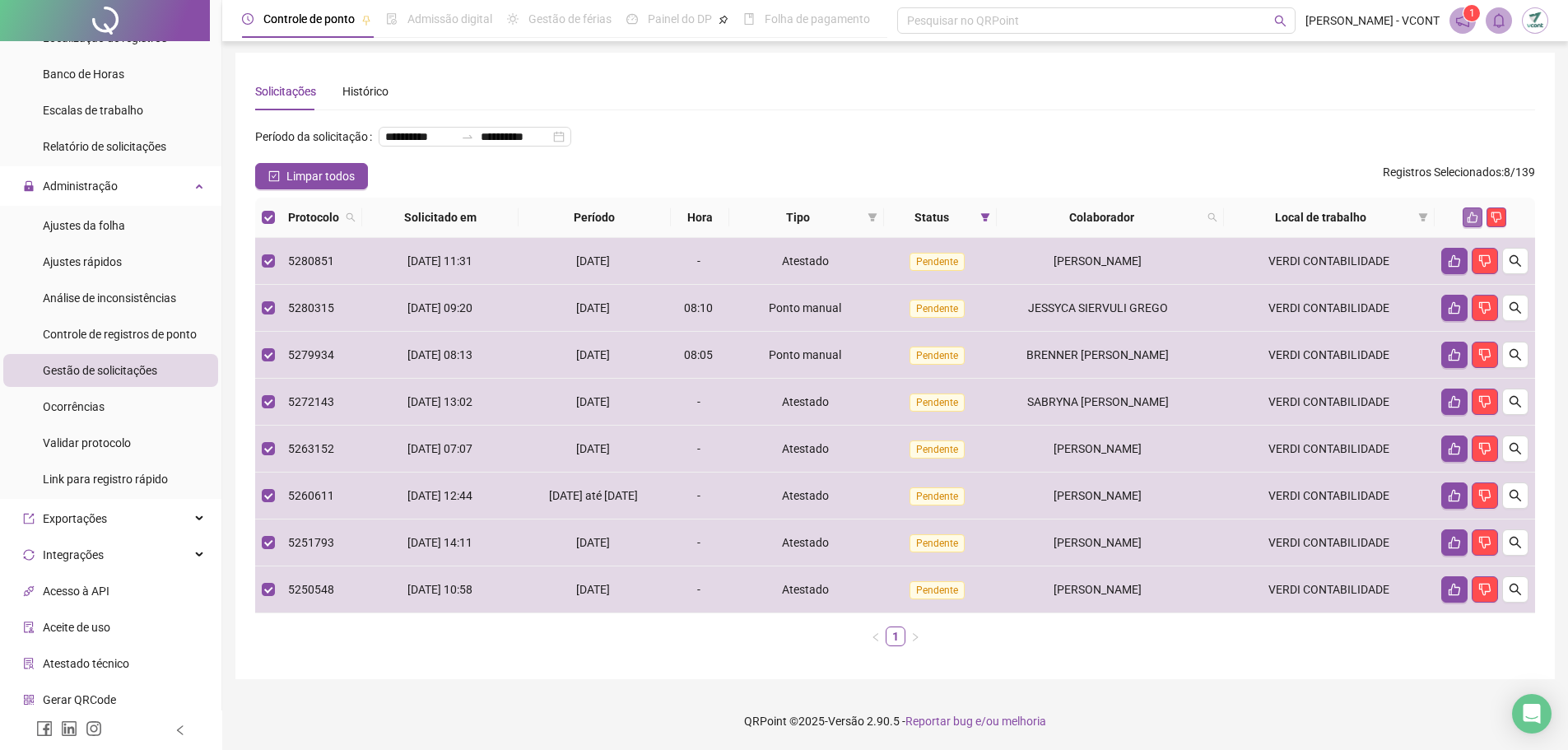
click at [1471, 219] on icon "like" at bounding box center [1473, 218] width 12 height 12
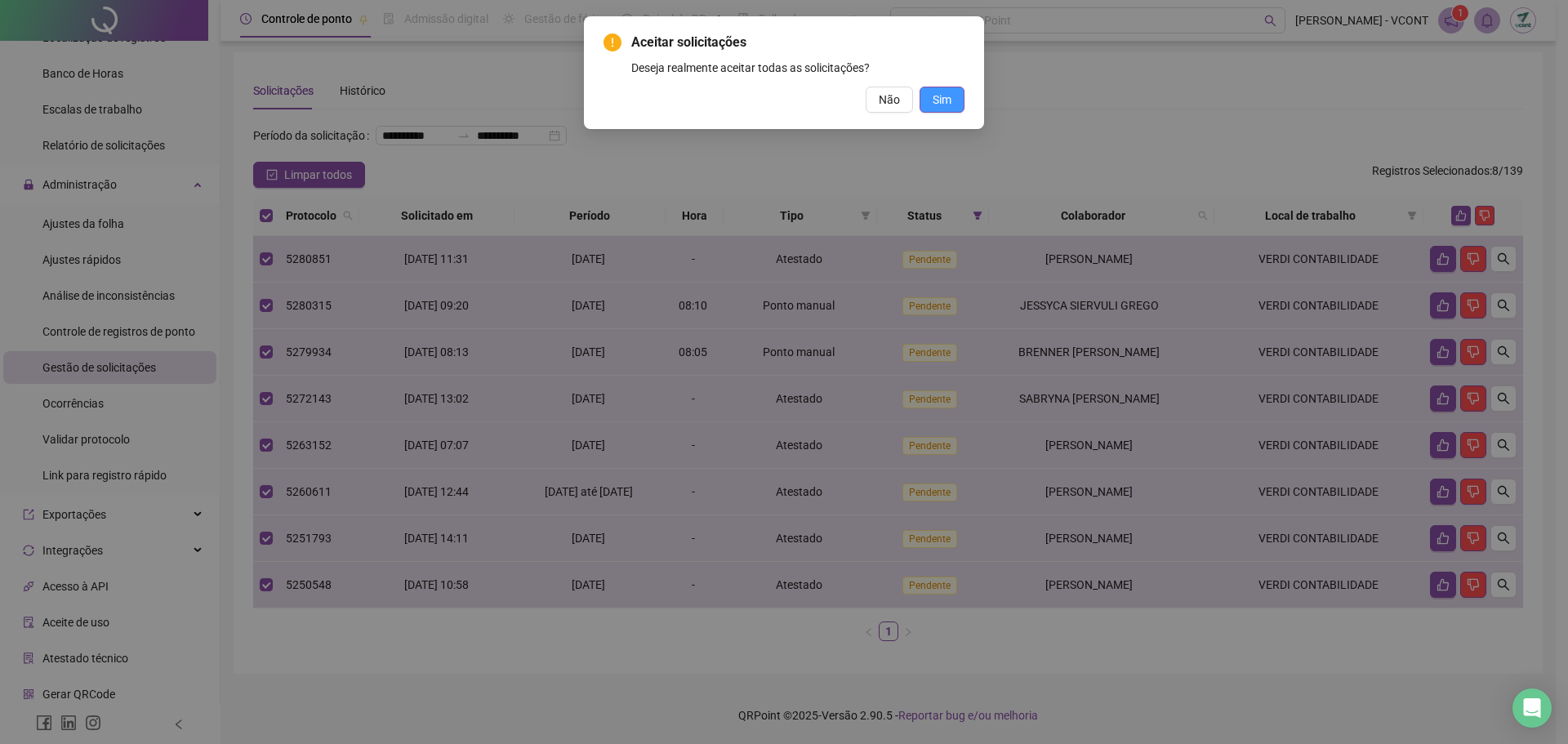
click at [934, 91] on span "Sim" at bounding box center [941, 100] width 19 height 18
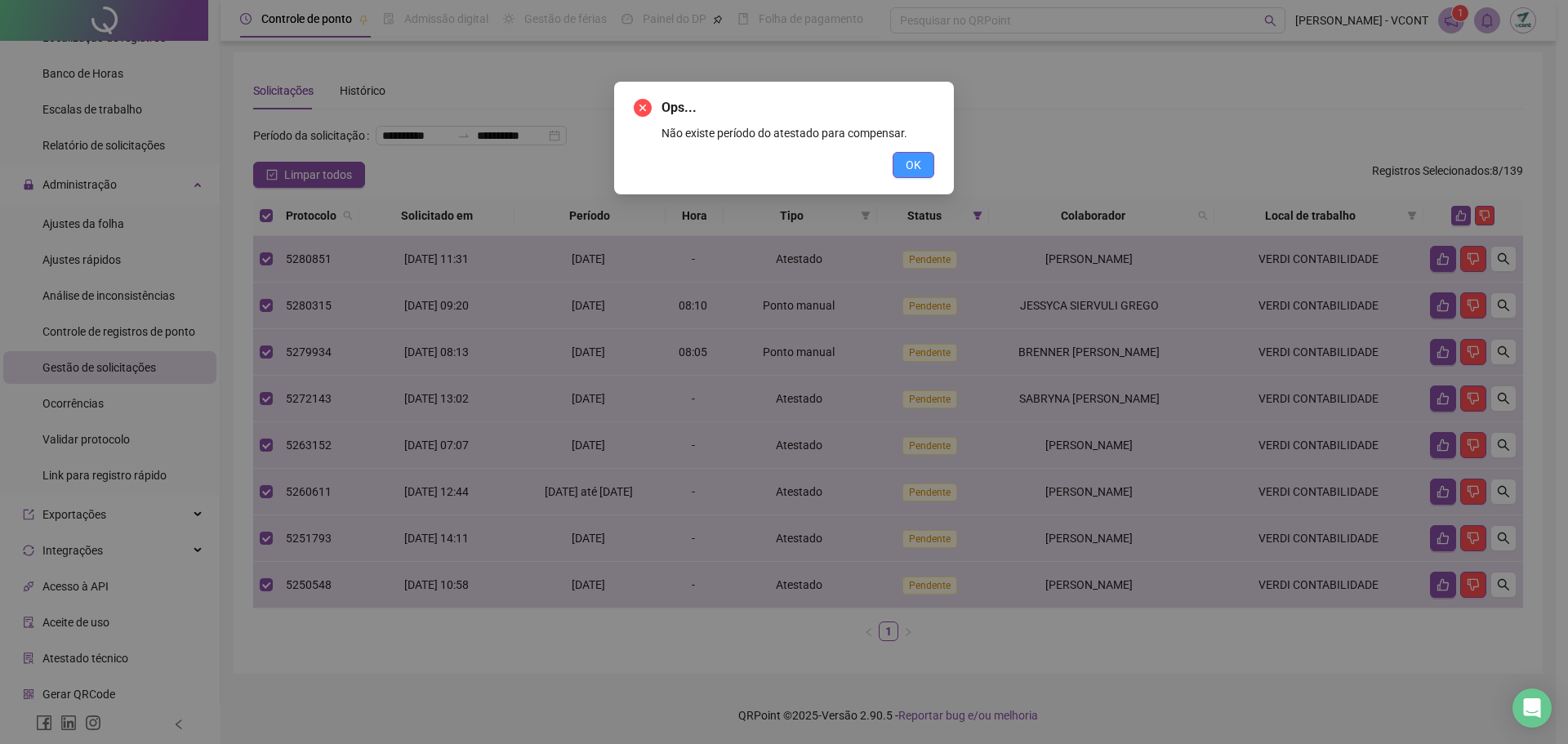
click at [931, 167] on button "OK" at bounding box center [913, 165] width 41 height 26
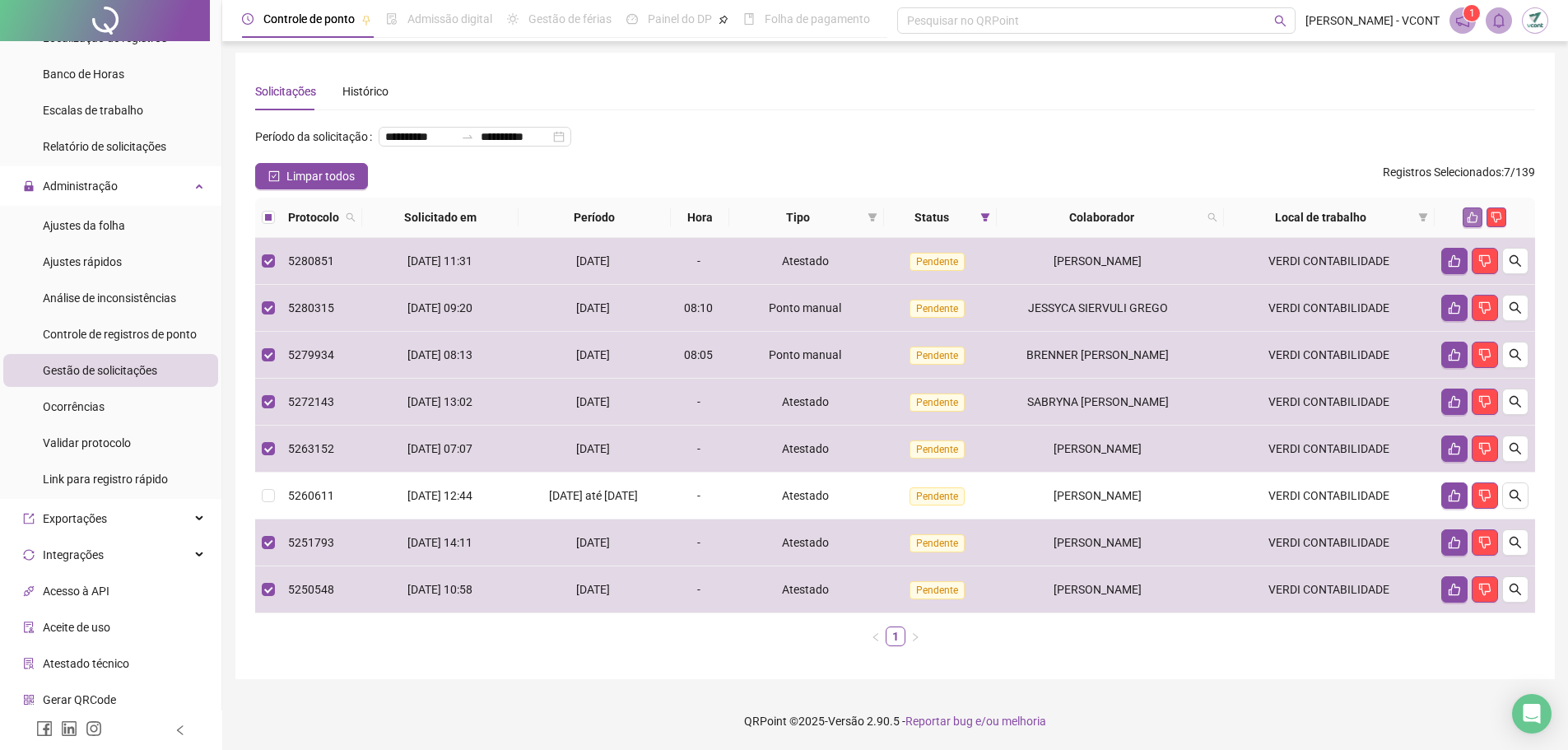
click at [1474, 218] on icon "like" at bounding box center [1473, 218] width 12 height 12
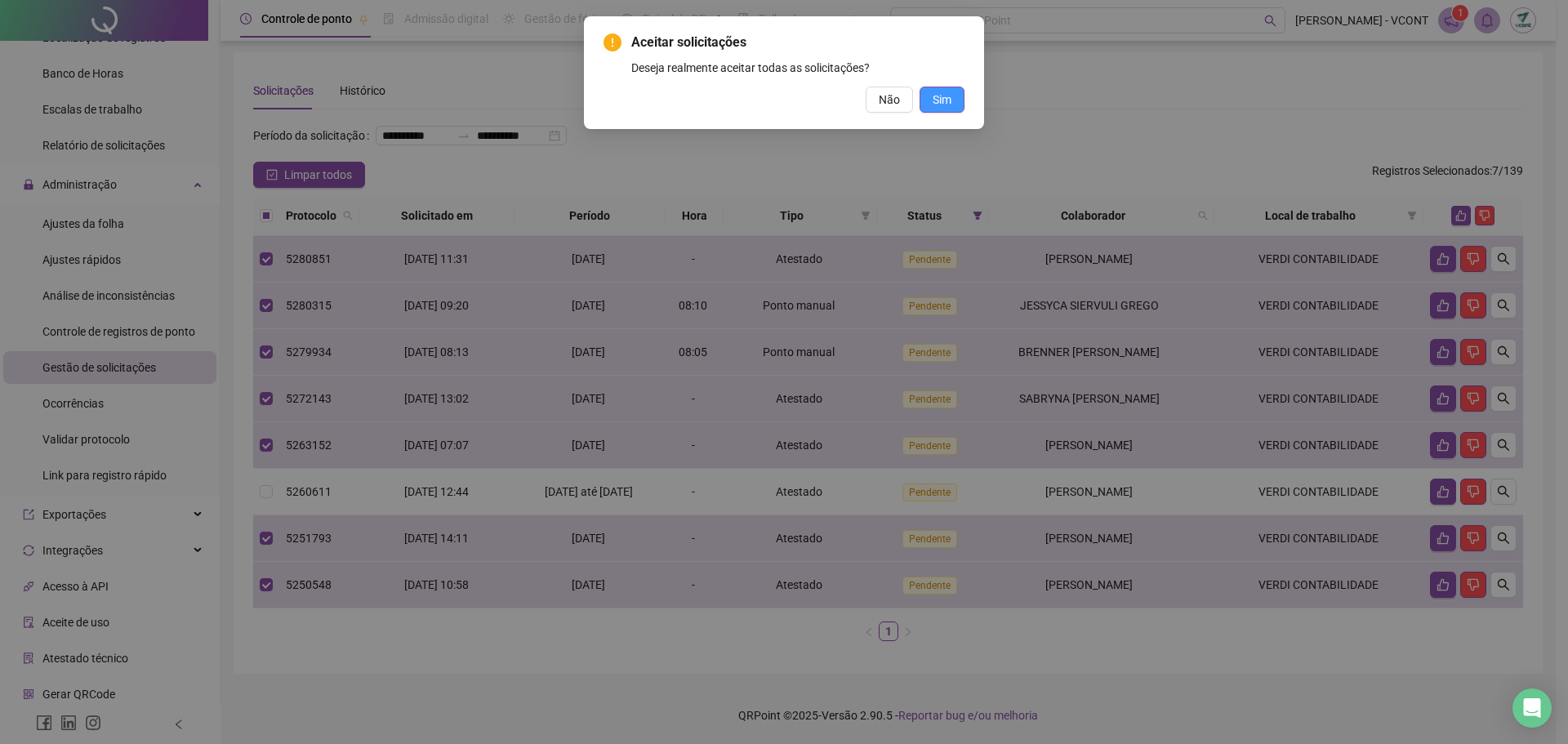
click at [943, 99] on span "Sim" at bounding box center [941, 100] width 19 height 18
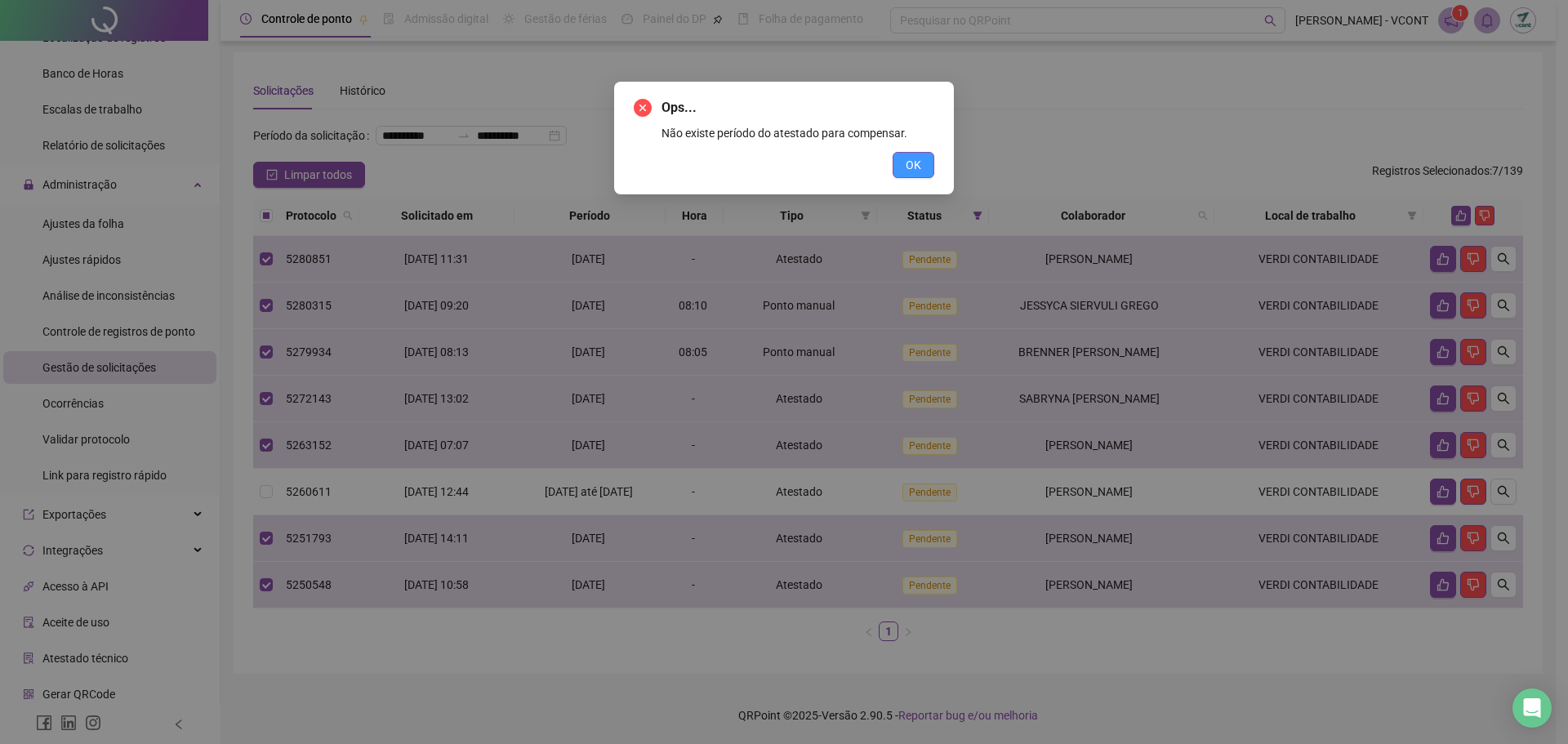
click at [896, 162] on button "OK" at bounding box center [913, 165] width 41 height 26
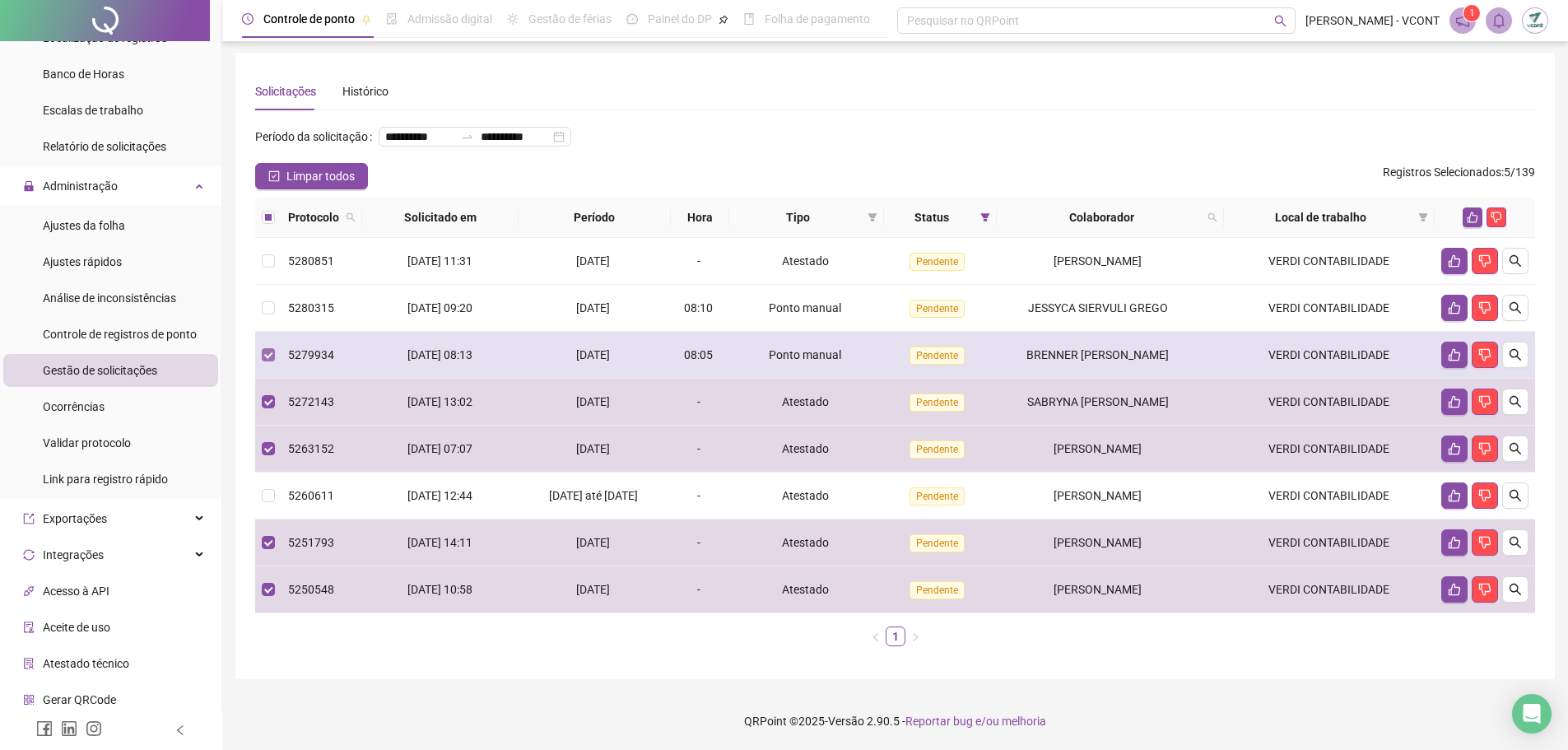
click at [265, 353] on label at bounding box center [268, 355] width 13 height 18
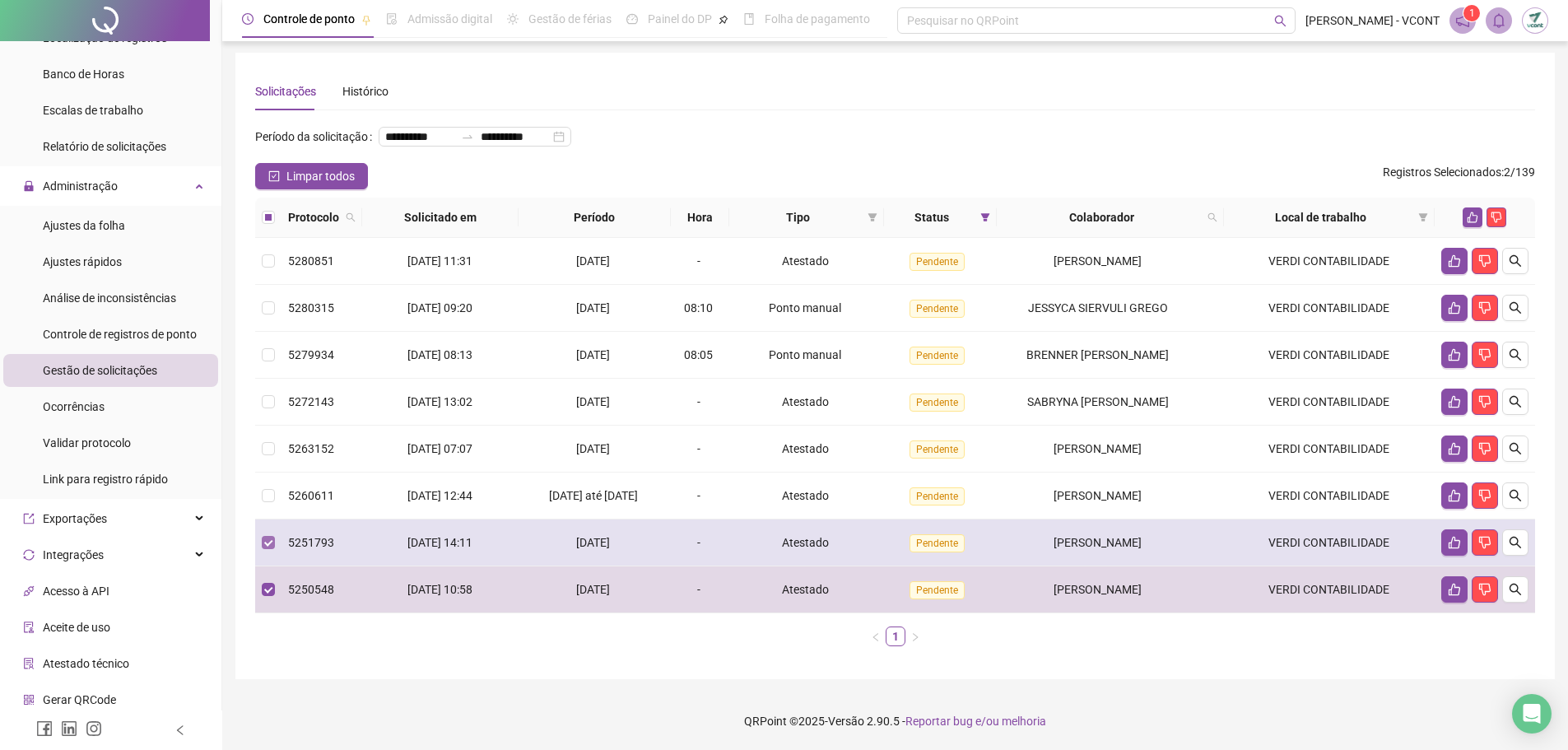
click at [271, 551] on label at bounding box center [268, 542] width 13 height 18
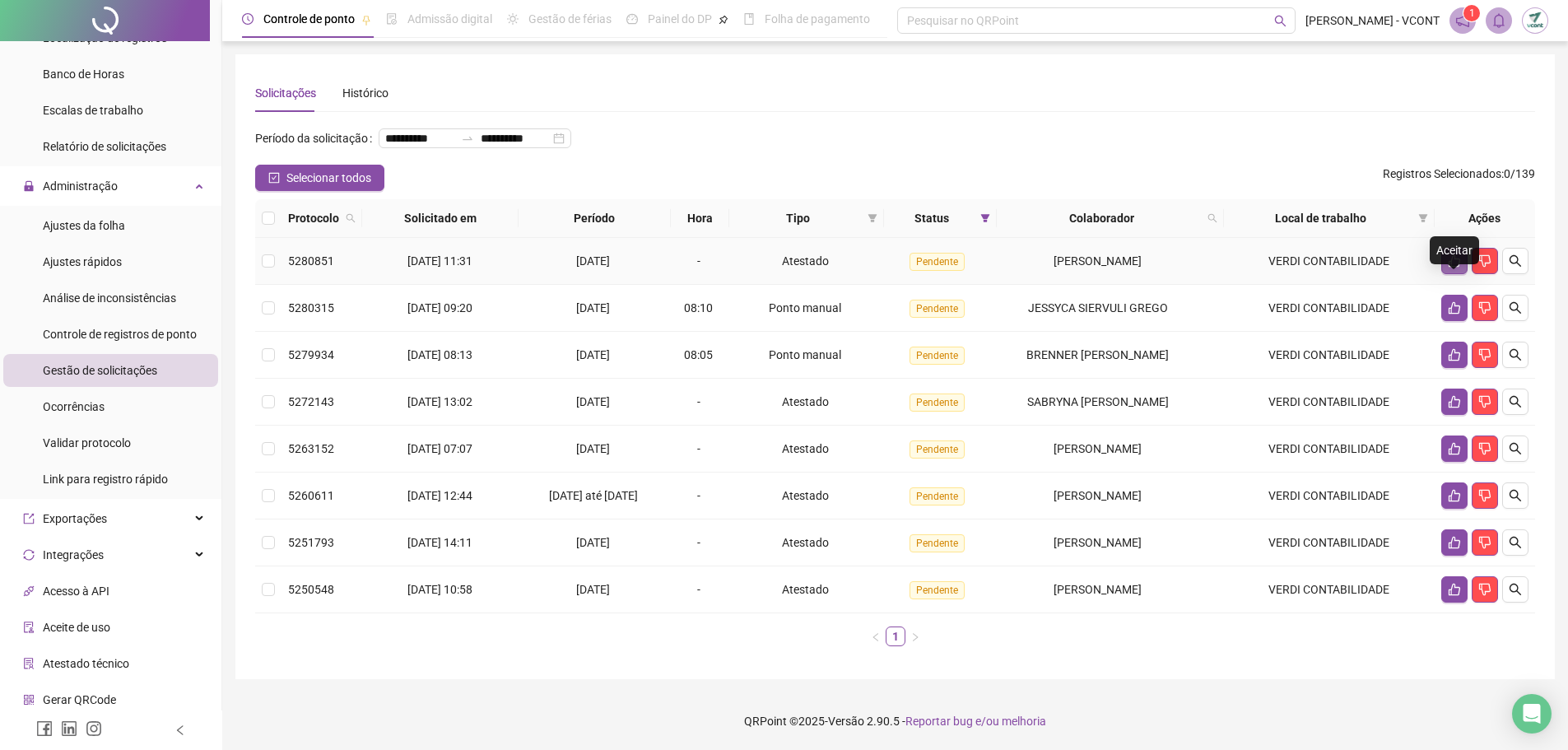
click at [1456, 255] on icon "like" at bounding box center [1455, 261] width 13 height 13
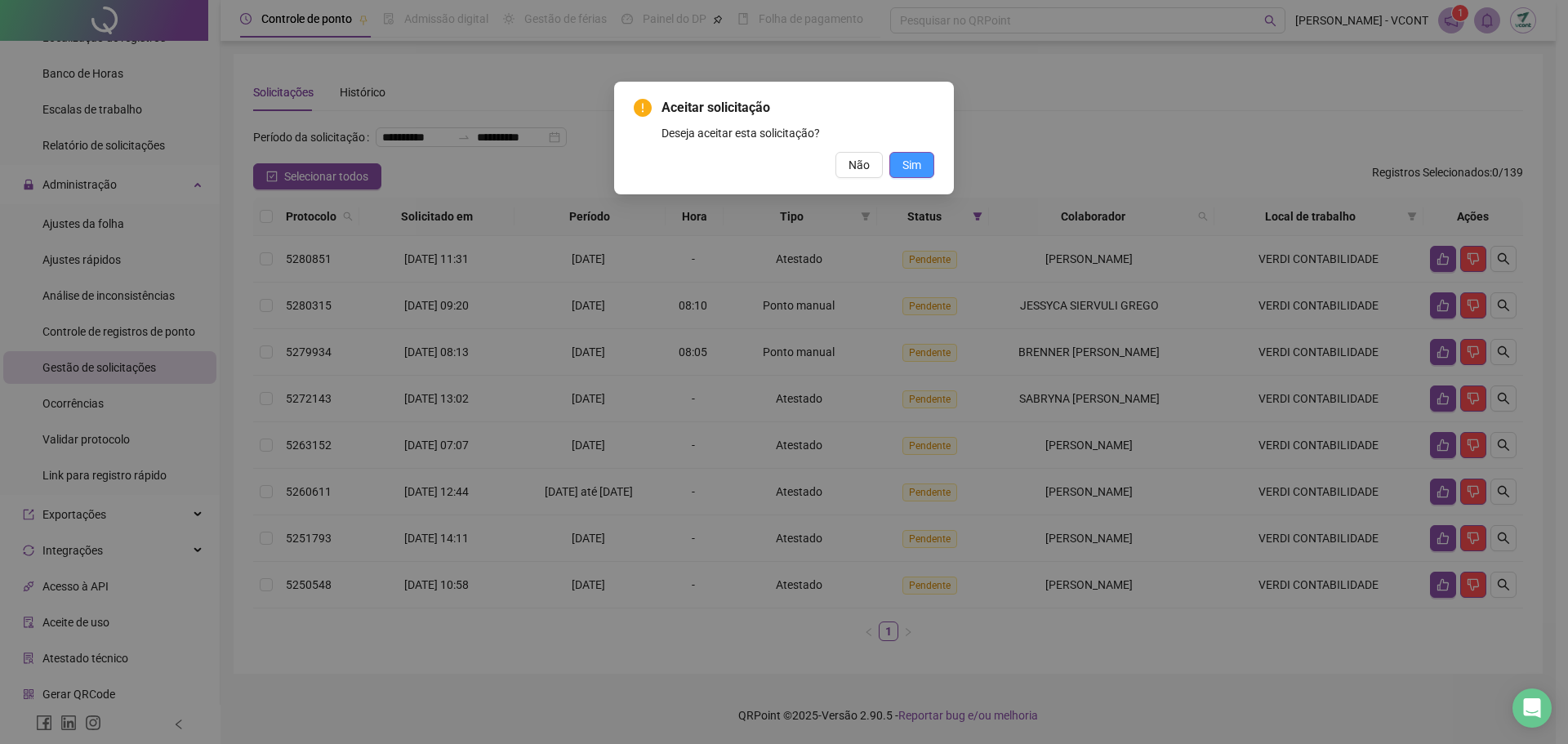
click at [916, 162] on span "Sim" at bounding box center [911, 165] width 19 height 18
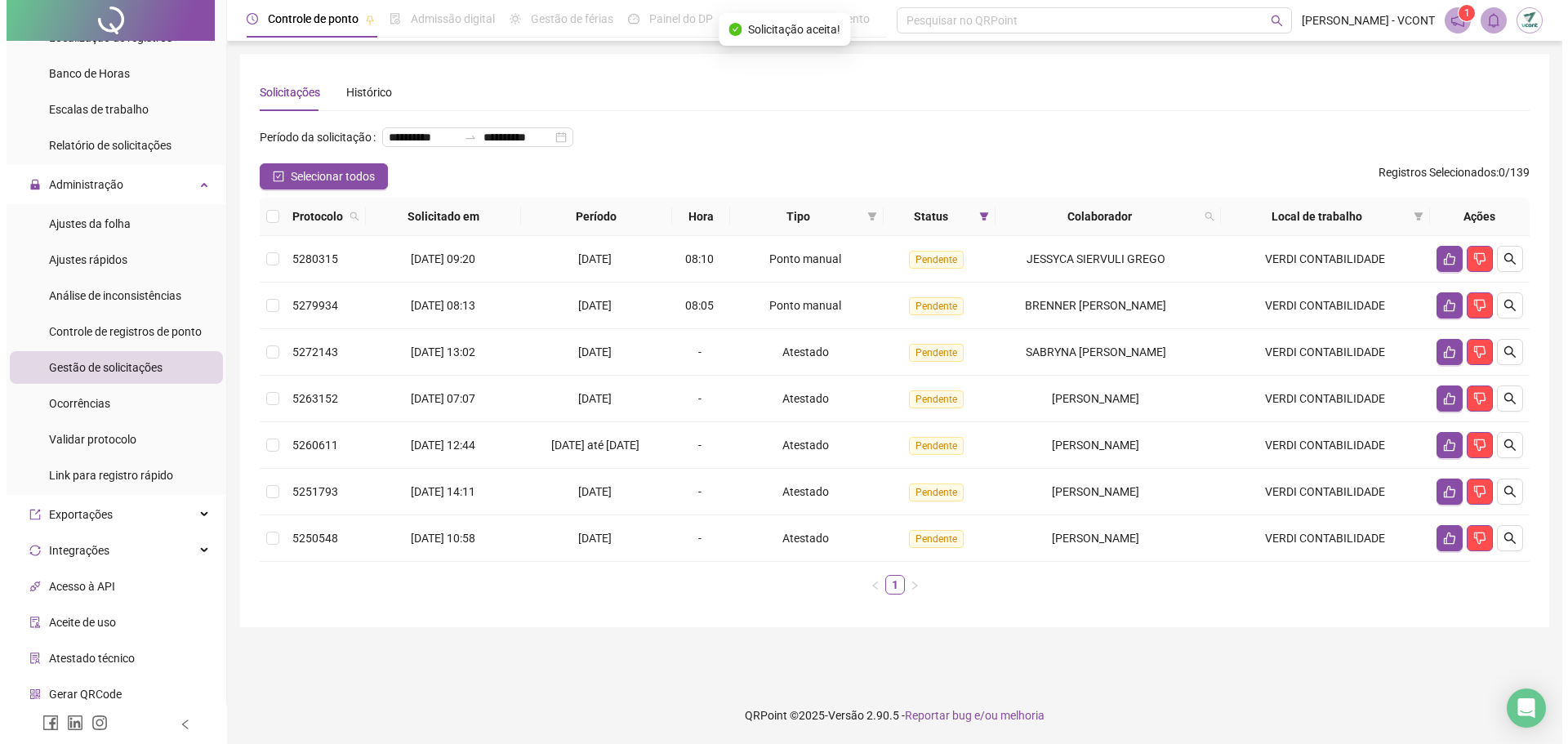
scroll to position [0, 0]
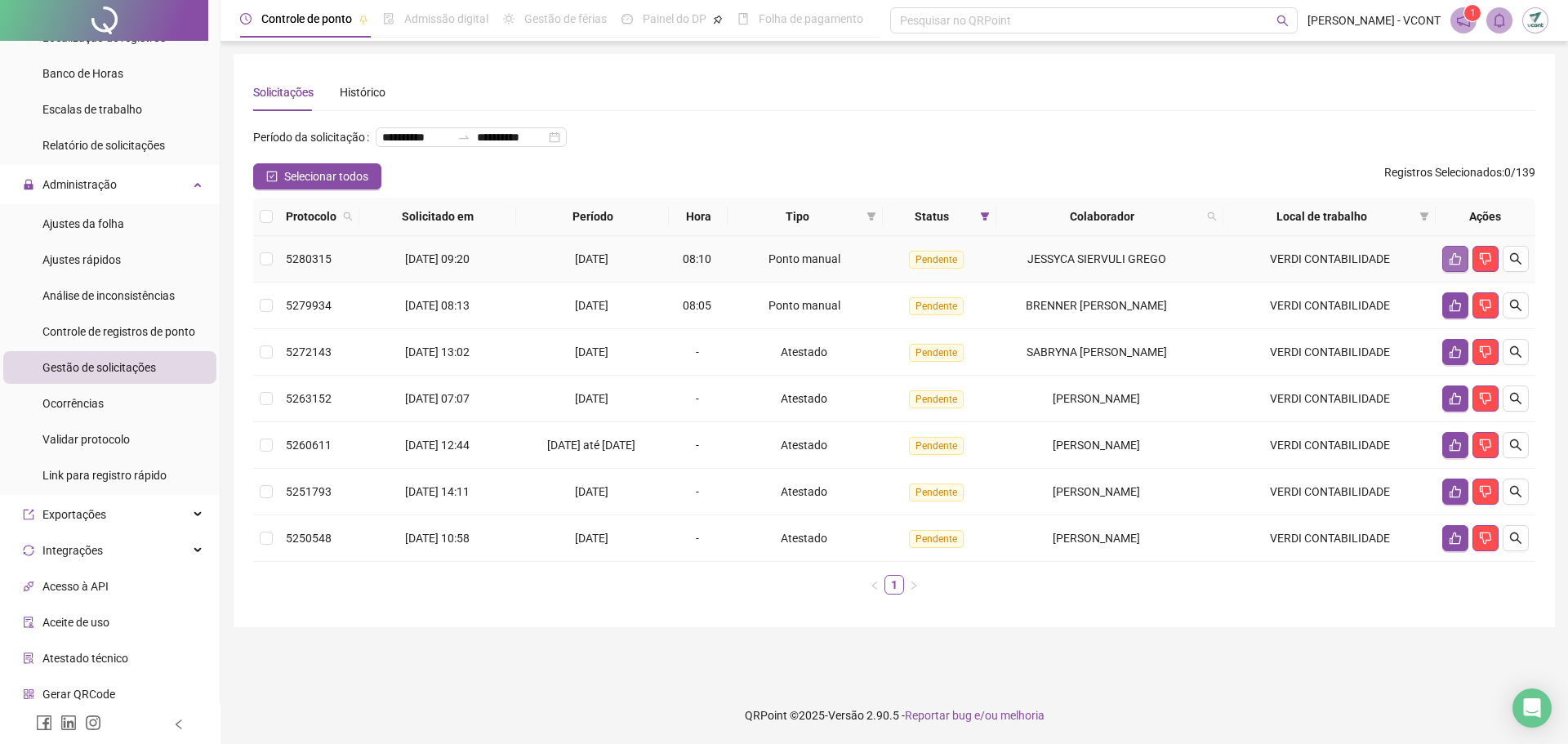
click at [1456, 272] on button "button" at bounding box center [1455, 259] width 26 height 26
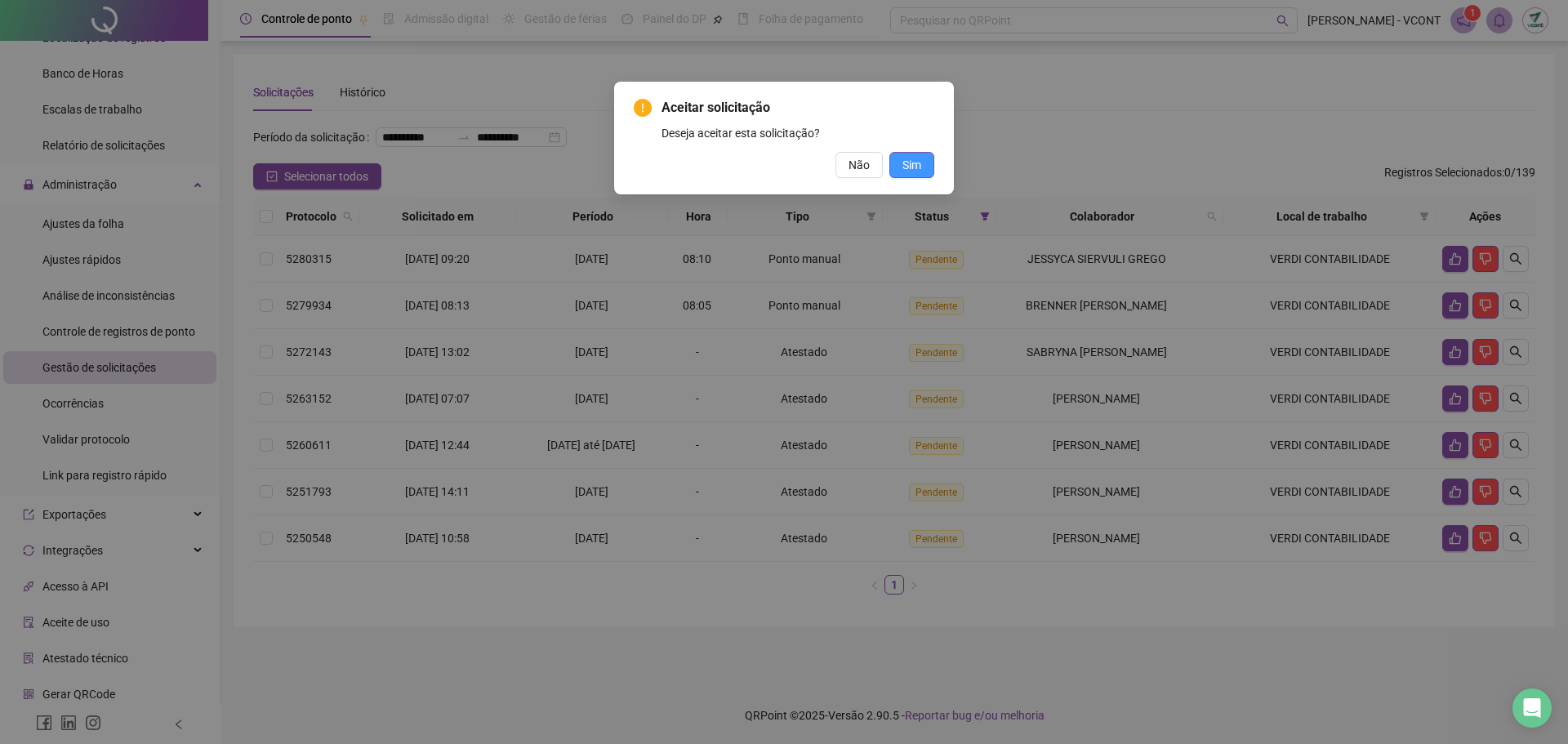
click at [916, 164] on span "Sim" at bounding box center [911, 165] width 19 height 18
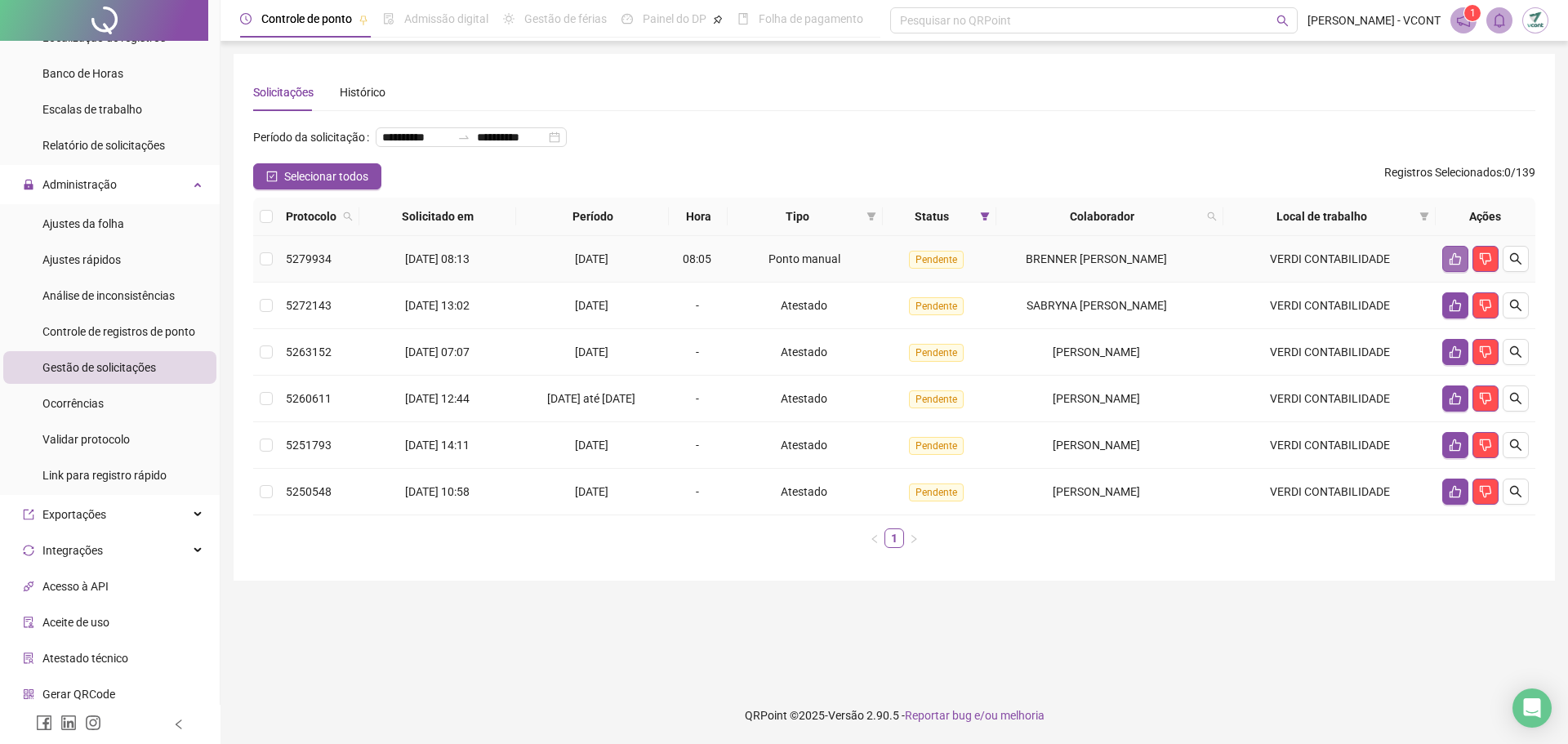
click at [1455, 265] on icon "like" at bounding box center [1455, 259] width 13 height 13
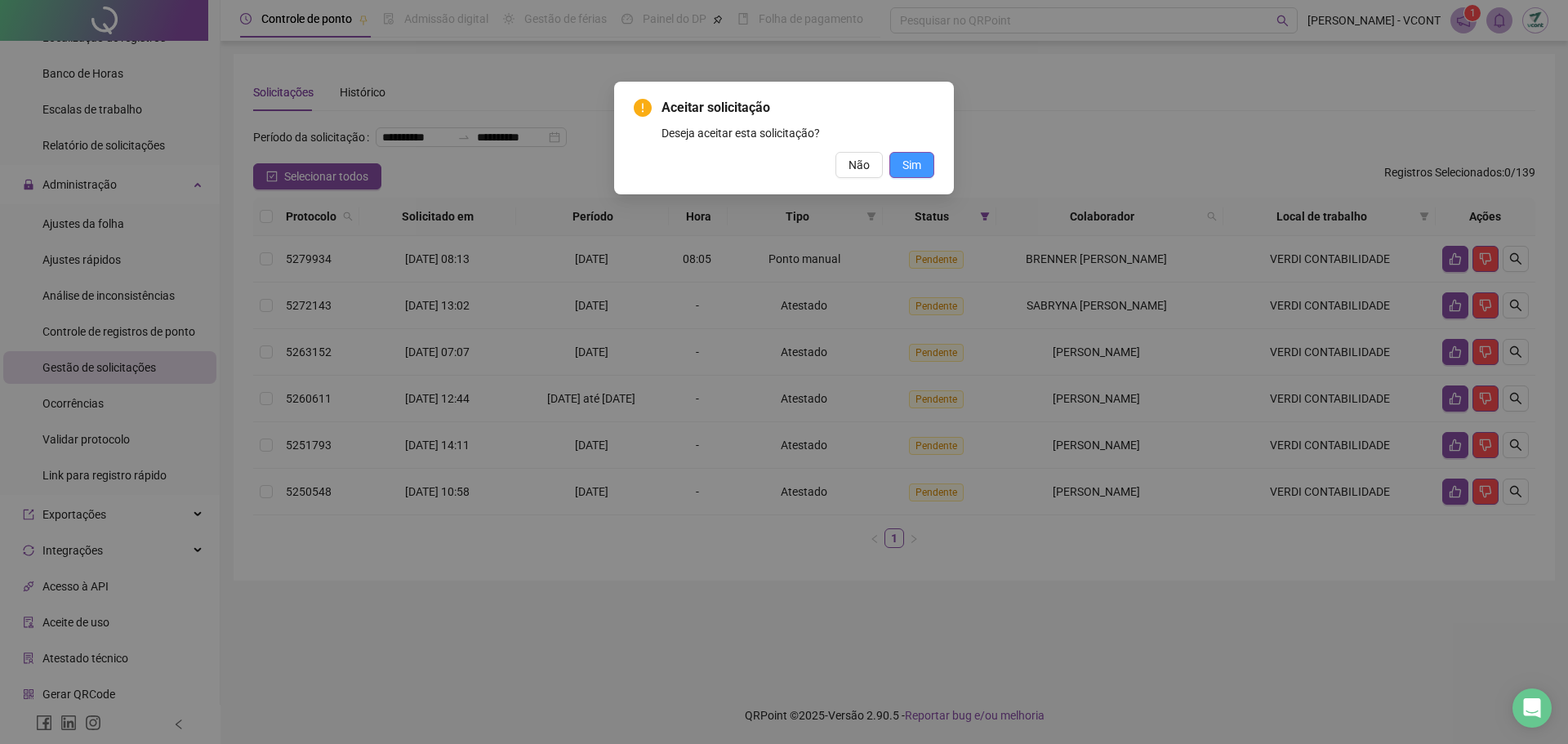
click at [923, 168] on button "Sim" at bounding box center [912, 165] width 45 height 26
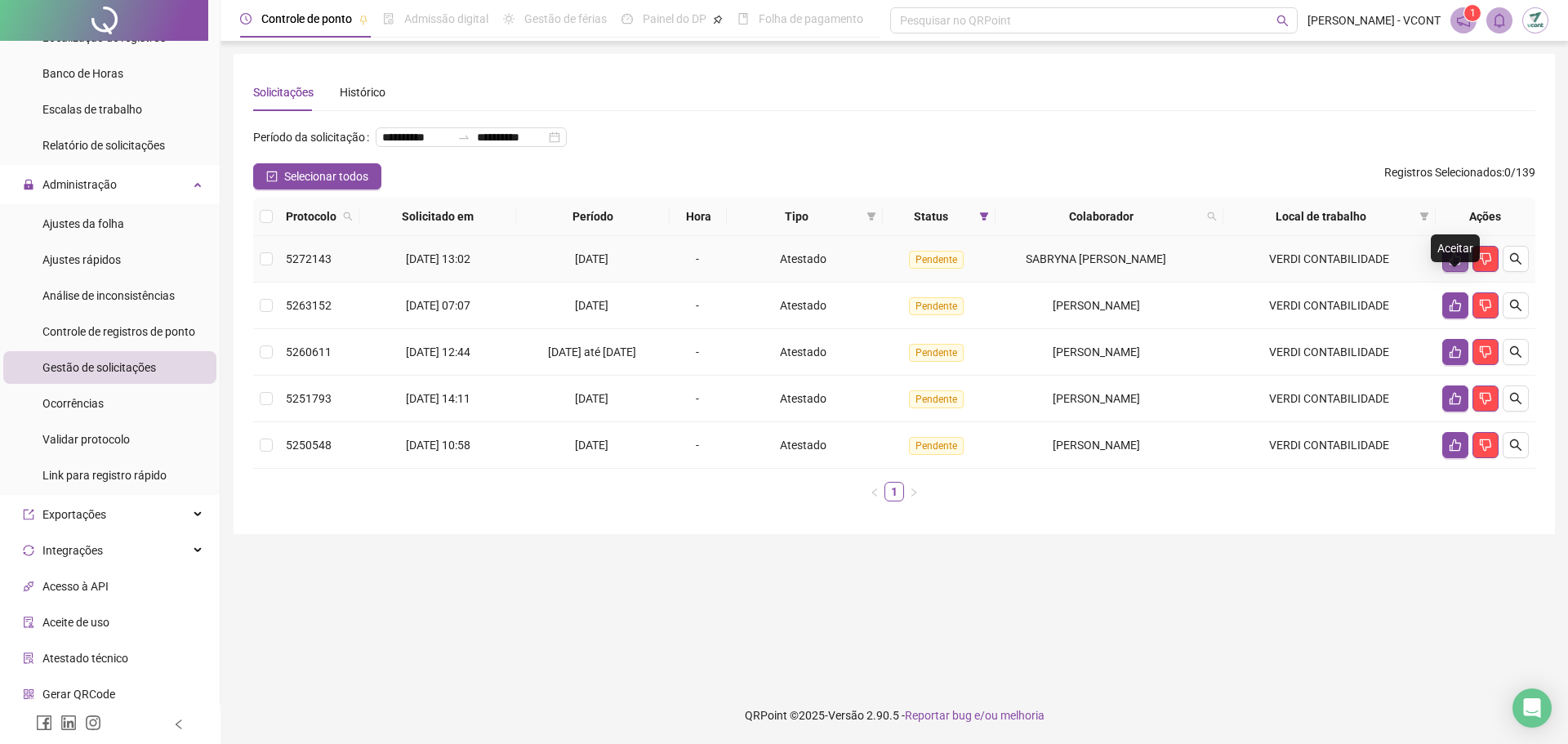
click at [1450, 265] on icon "like" at bounding box center [1456, 260] width 12 height 12
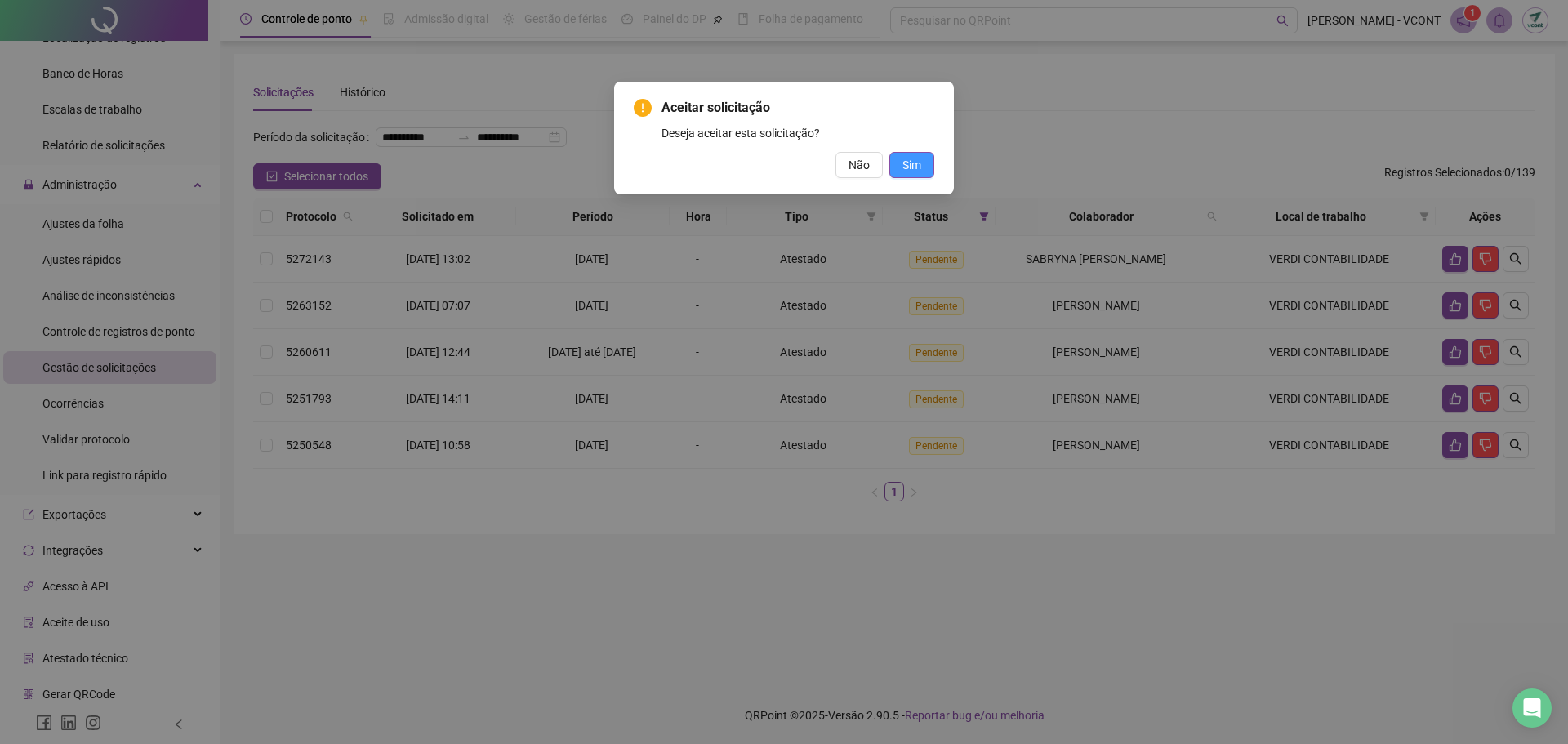
click at [914, 169] on span "Sim" at bounding box center [911, 165] width 19 height 18
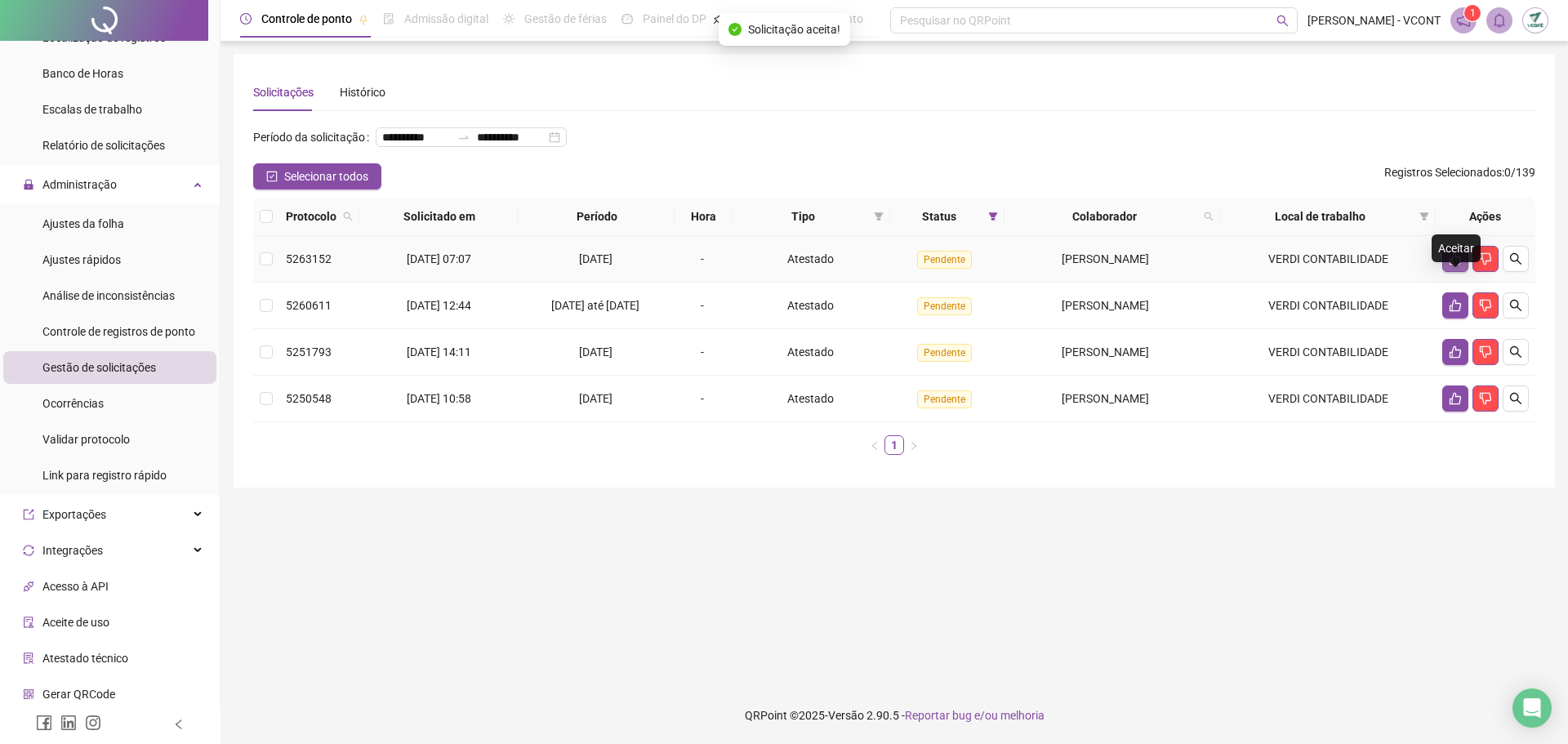
click at [1454, 265] on icon "like" at bounding box center [1455, 259] width 13 height 13
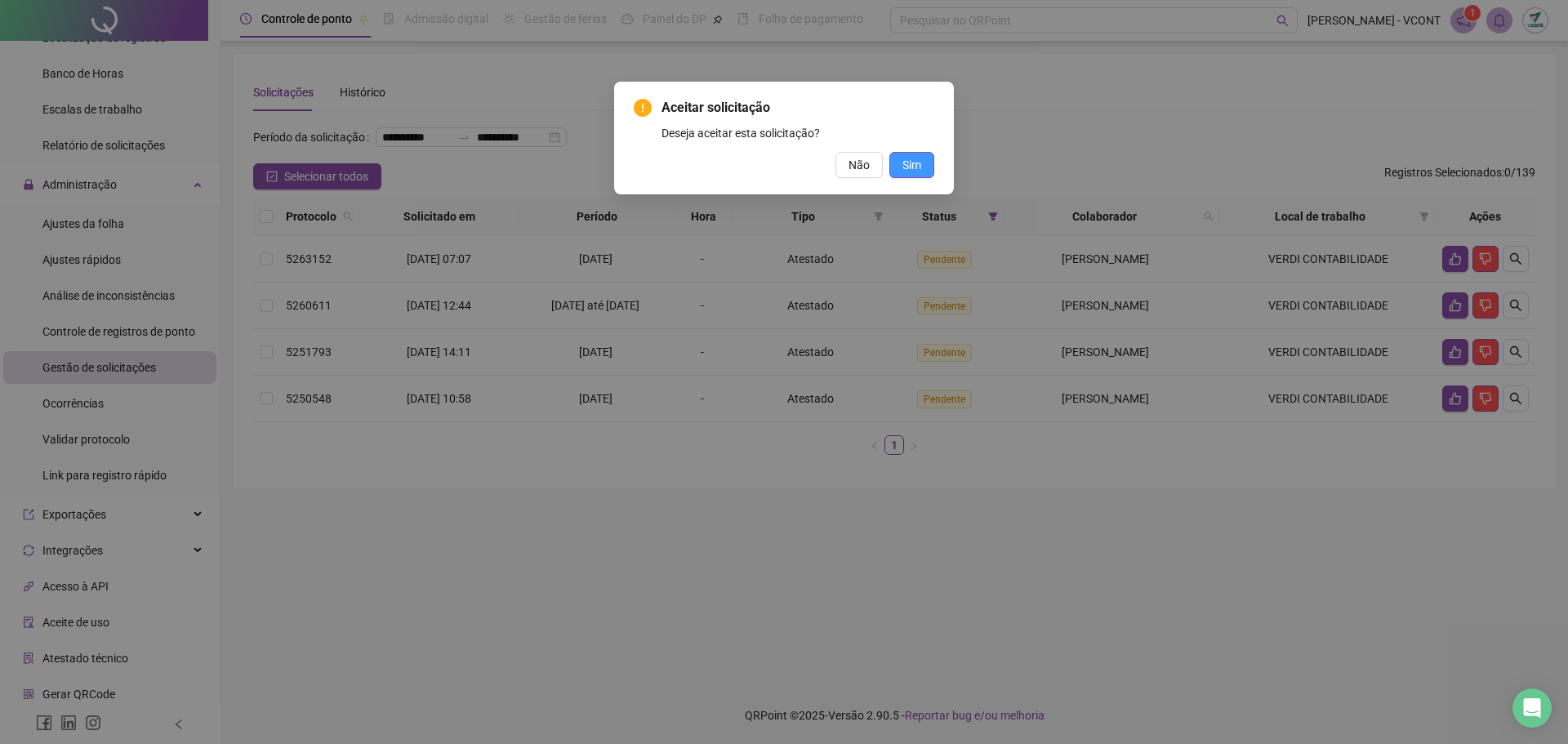
click at [907, 167] on span "Sim" at bounding box center [911, 165] width 19 height 18
click at [916, 166] on span "Sim" at bounding box center [911, 165] width 19 height 18
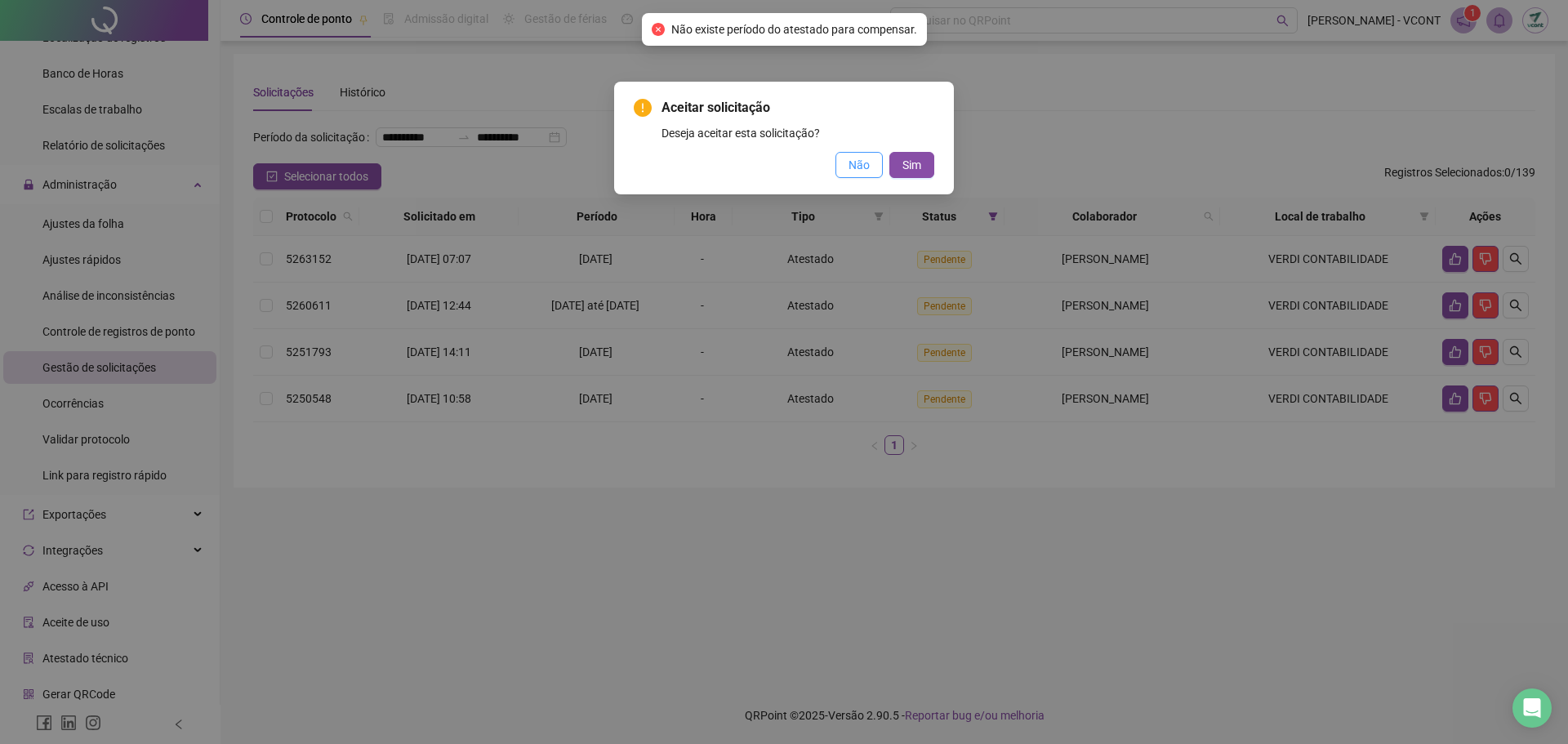
click at [855, 168] on span "Não" at bounding box center [859, 165] width 22 height 18
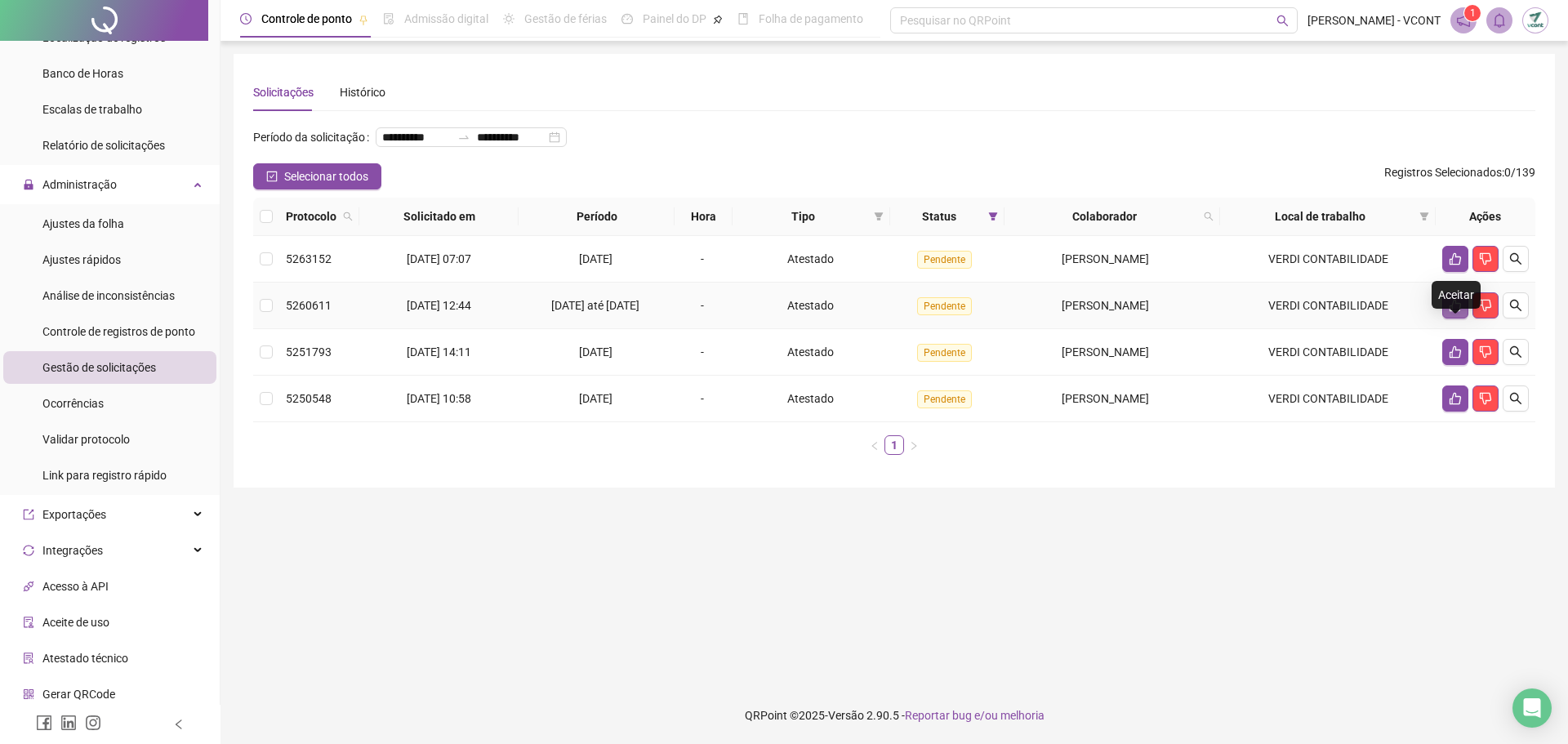
click at [1446, 319] on button "button" at bounding box center [1455, 305] width 26 height 26
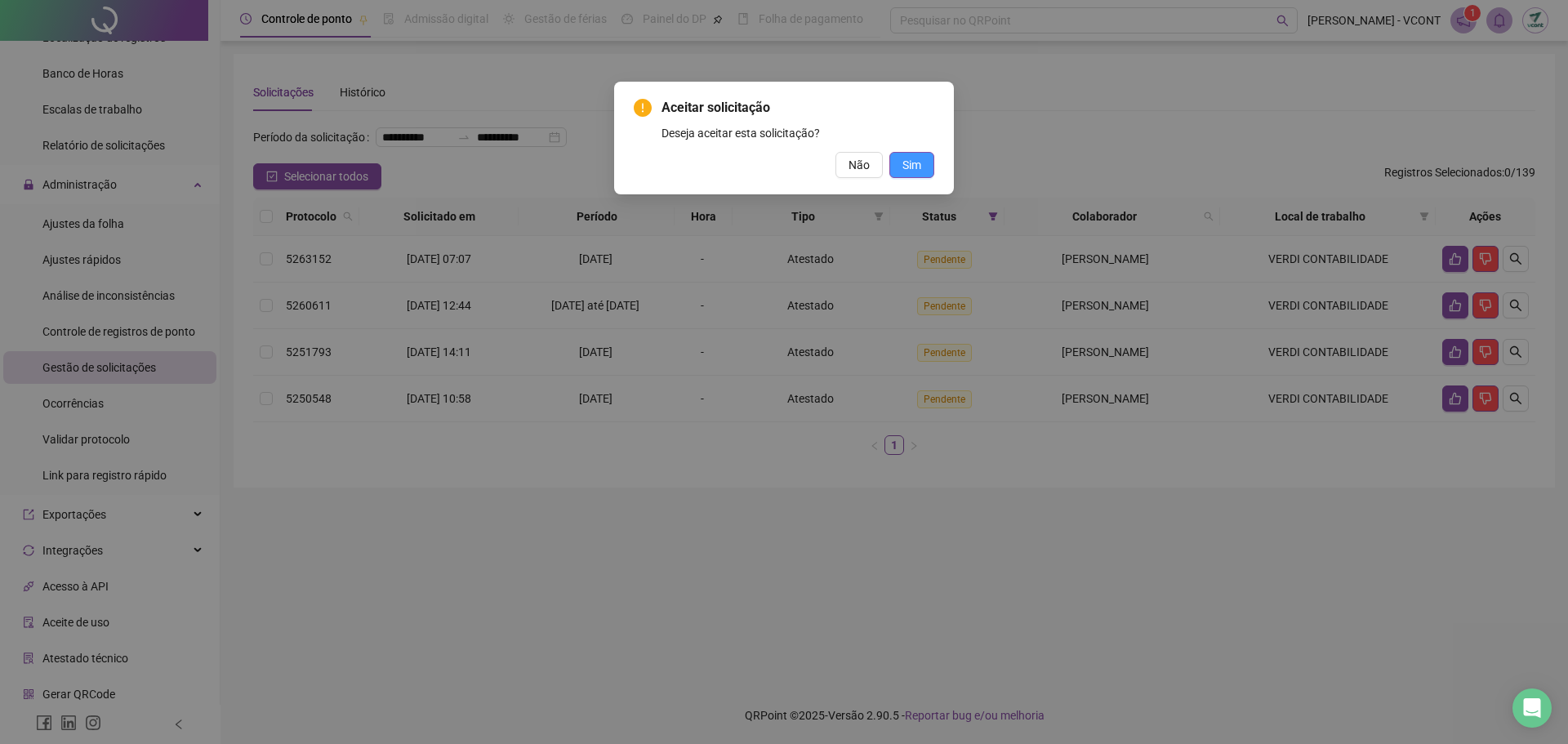
click at [920, 160] on span "Sim" at bounding box center [911, 165] width 19 height 18
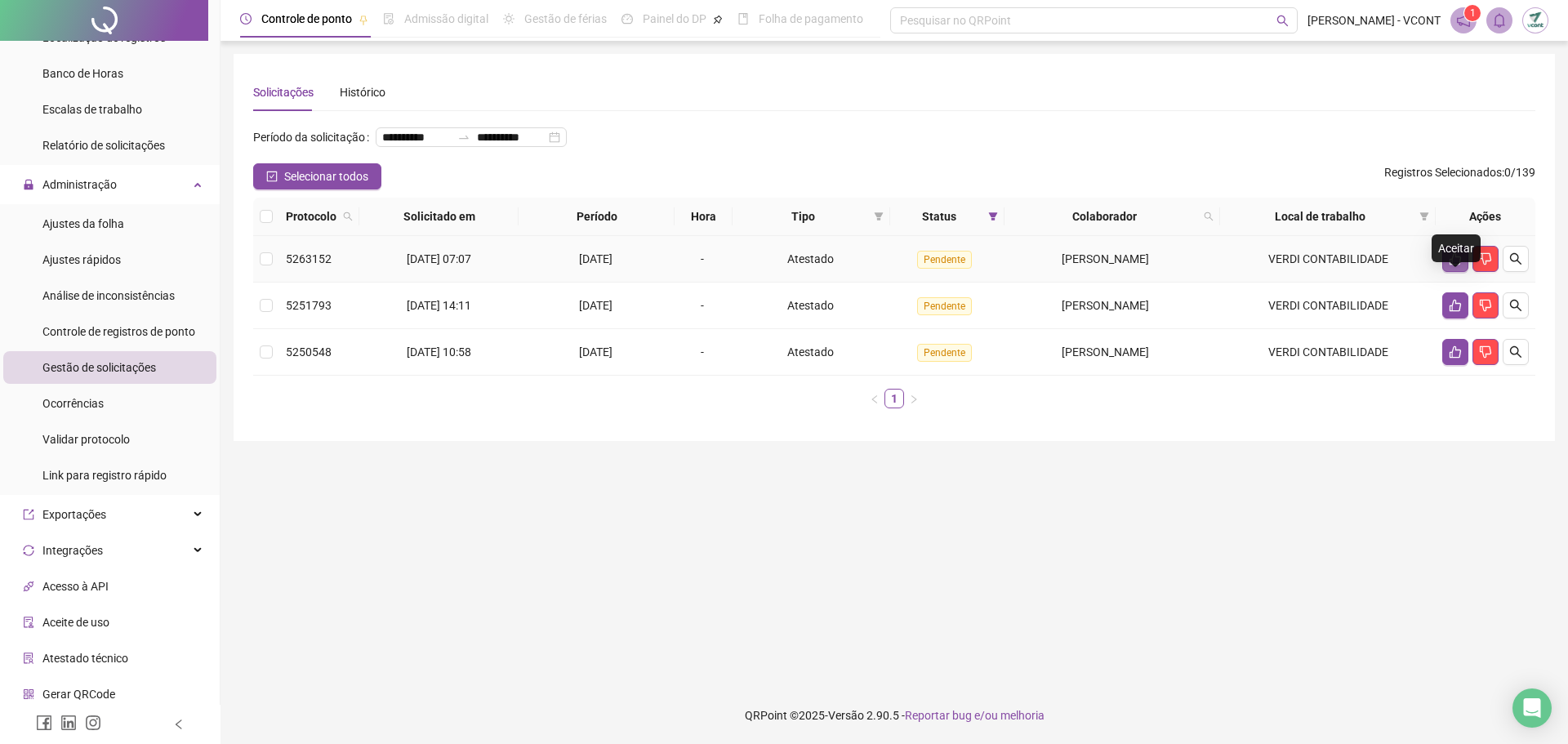
click at [1450, 265] on icon "like" at bounding box center [1456, 260] width 12 height 12
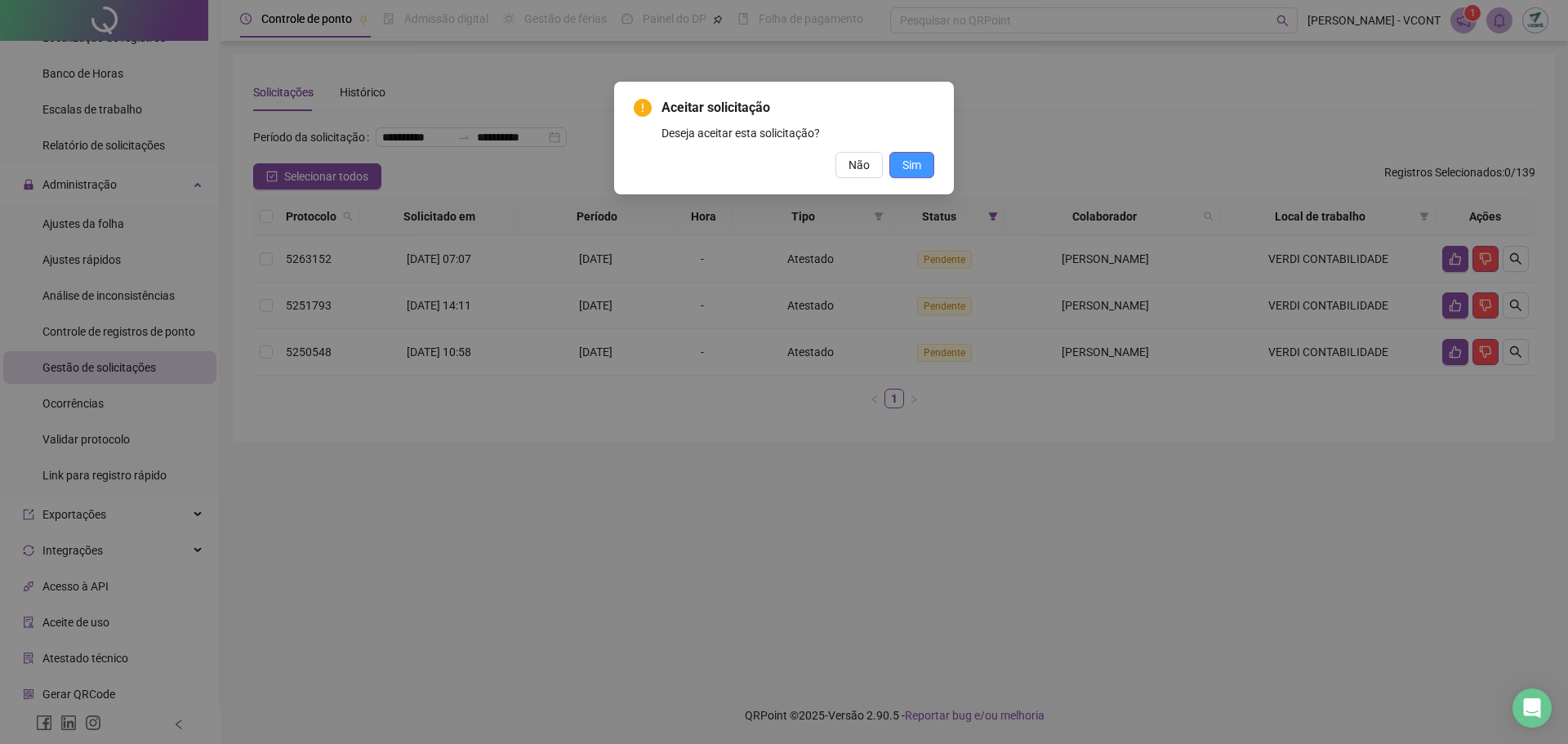
click at [921, 167] on span "Sim" at bounding box center [911, 165] width 19 height 18
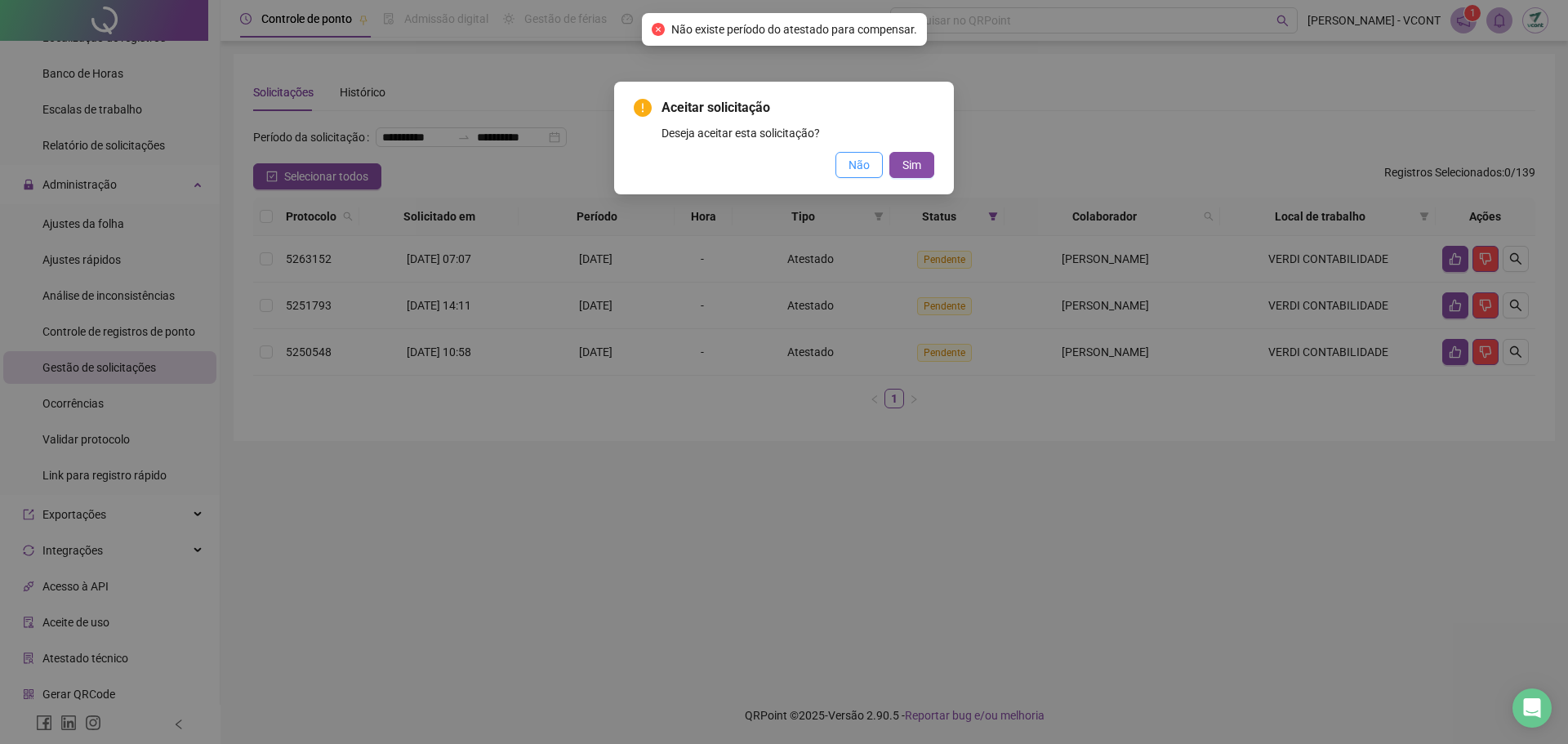
click at [854, 159] on span "Não" at bounding box center [859, 165] width 22 height 18
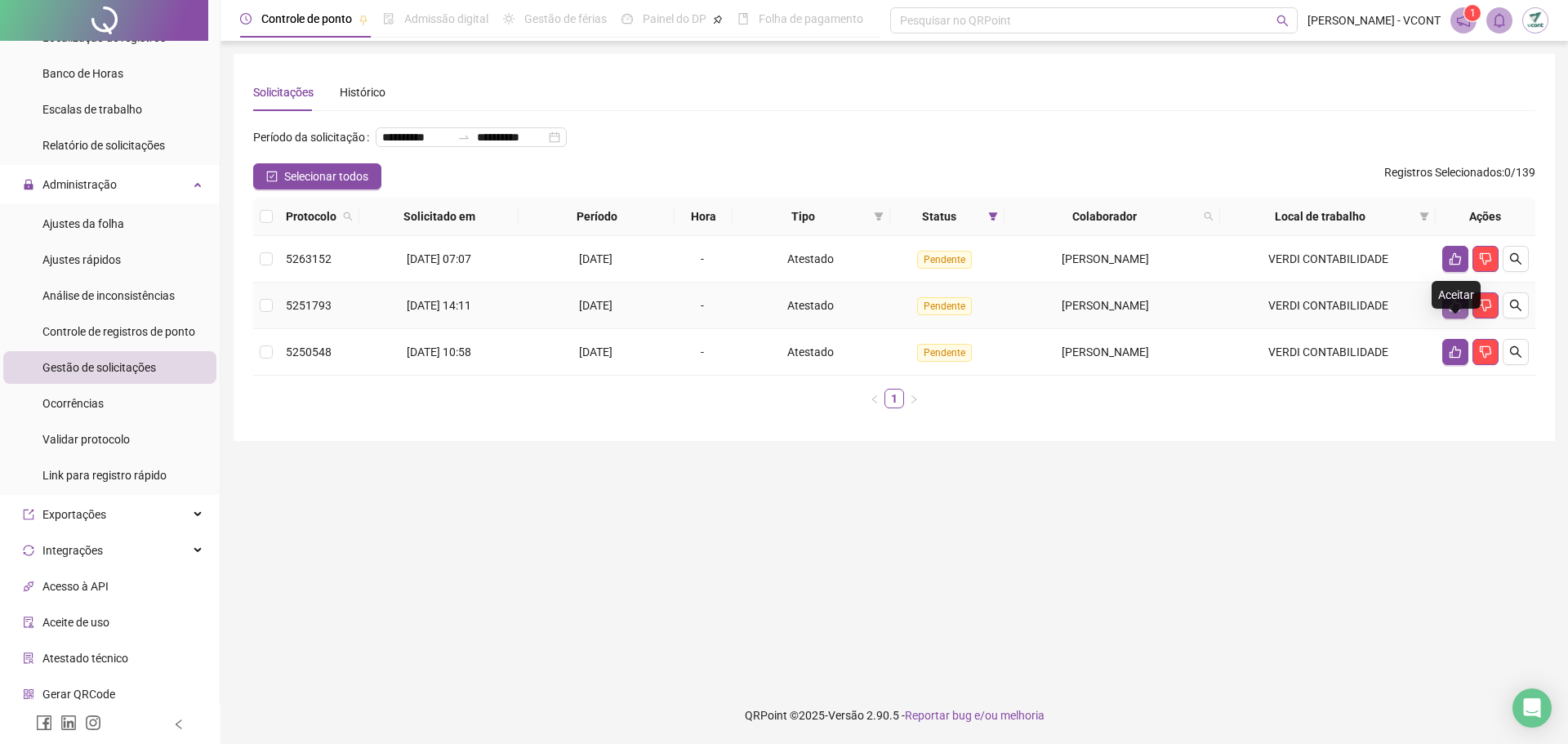
click at [1455, 312] on icon "like" at bounding box center [1455, 305] width 13 height 13
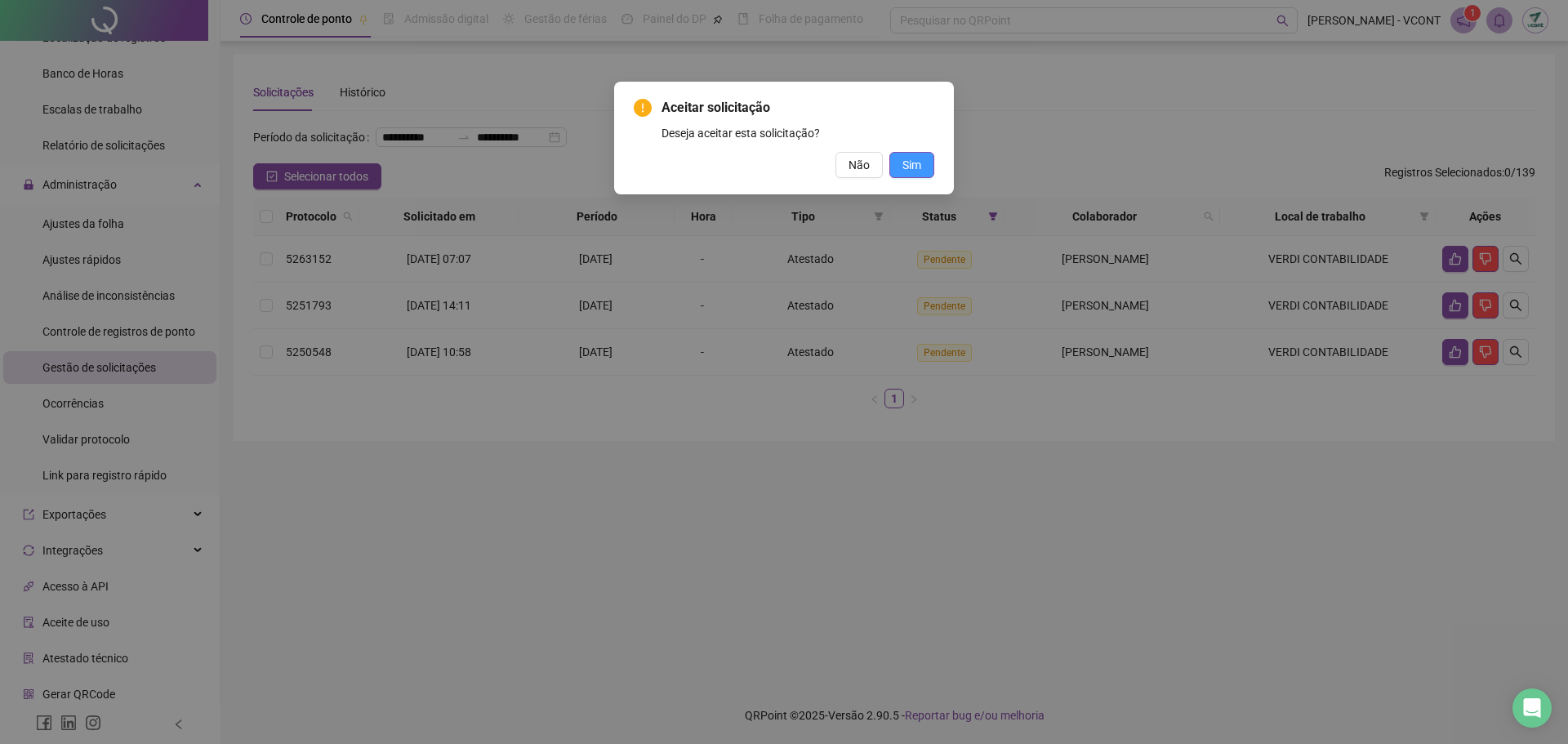
click at [908, 171] on span "Sim" at bounding box center [911, 165] width 19 height 18
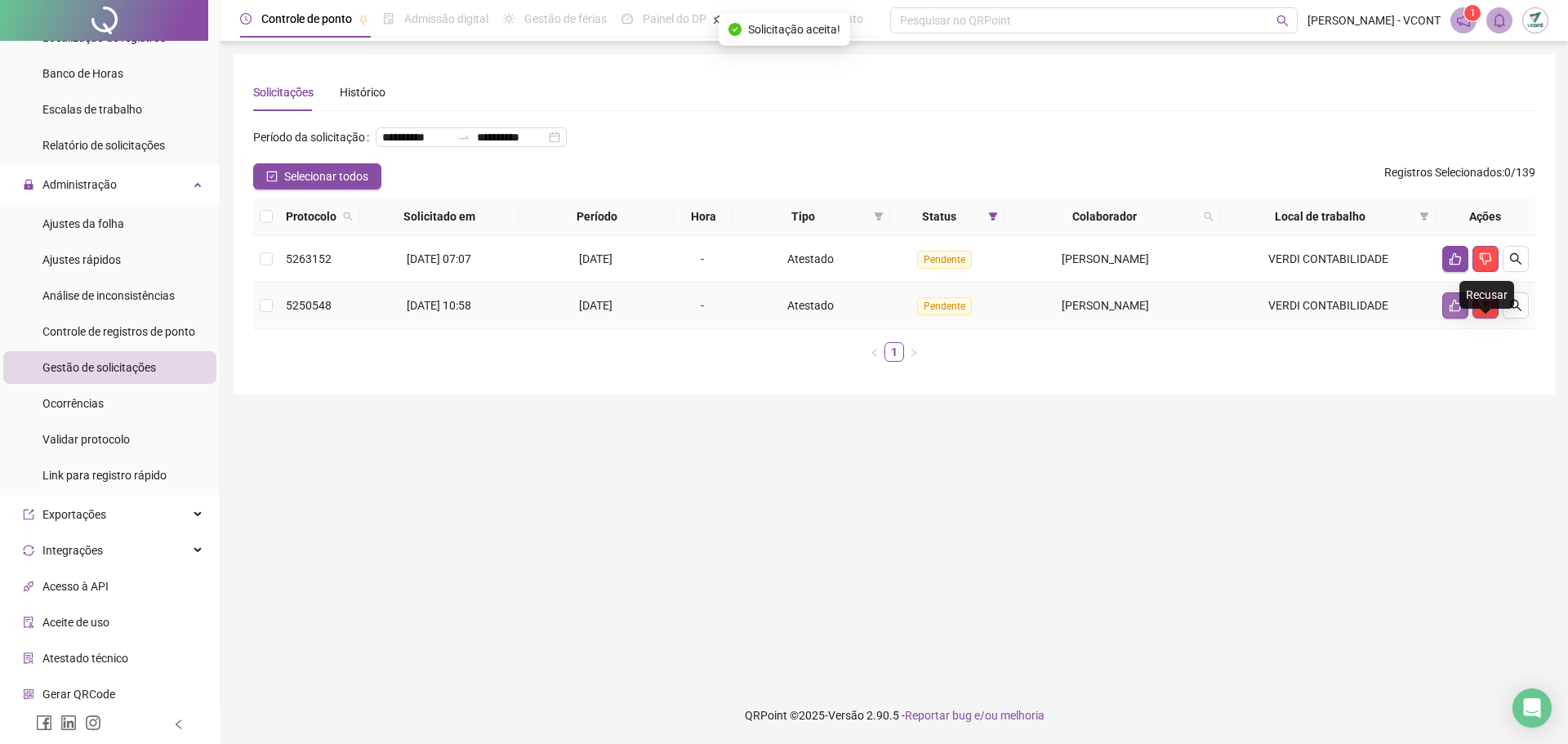
click at [1464, 319] on button "button" at bounding box center [1455, 305] width 26 height 26
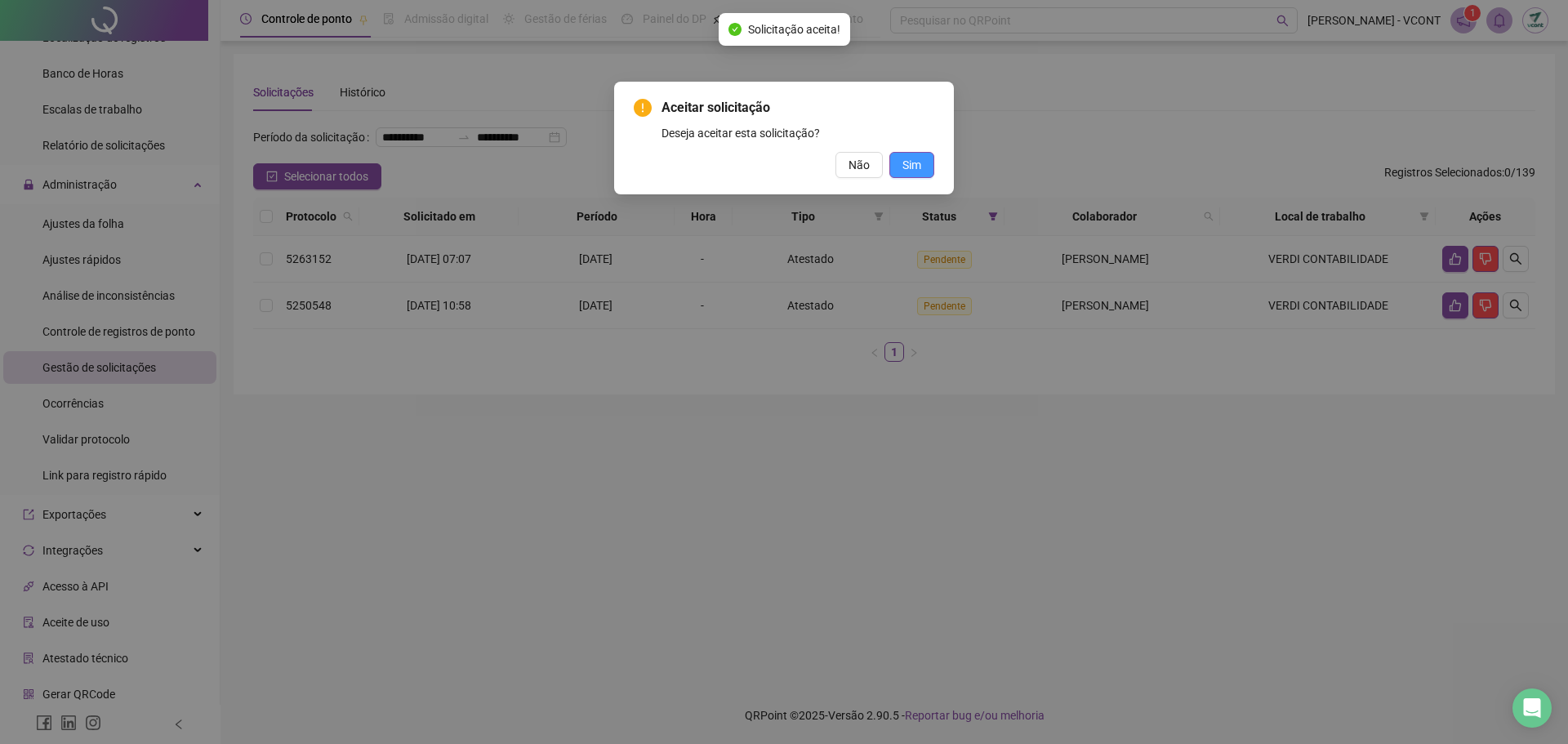
click at [915, 163] on span "Sim" at bounding box center [911, 165] width 19 height 18
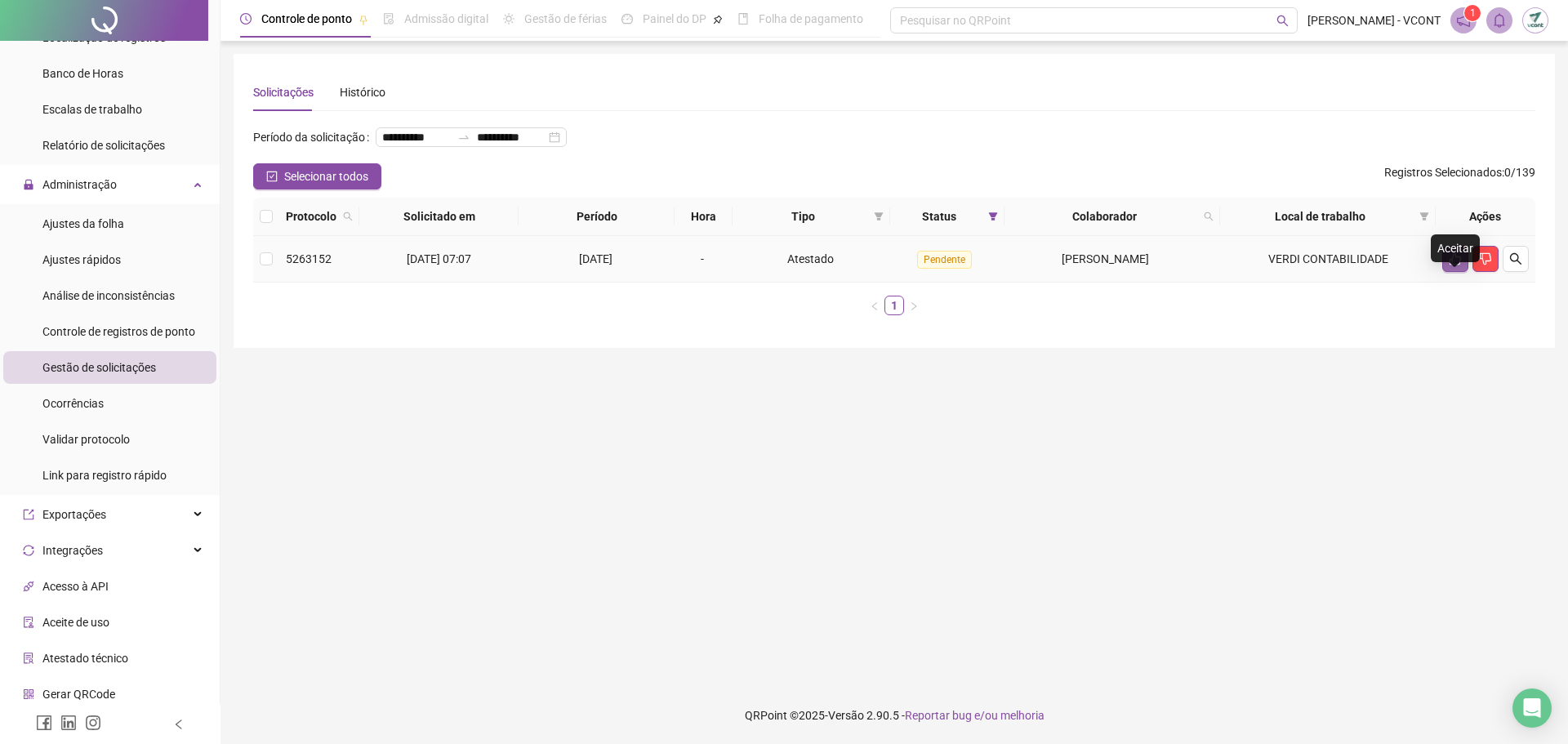
click at [1460, 265] on icon "like" at bounding box center [1455, 259] width 13 height 13
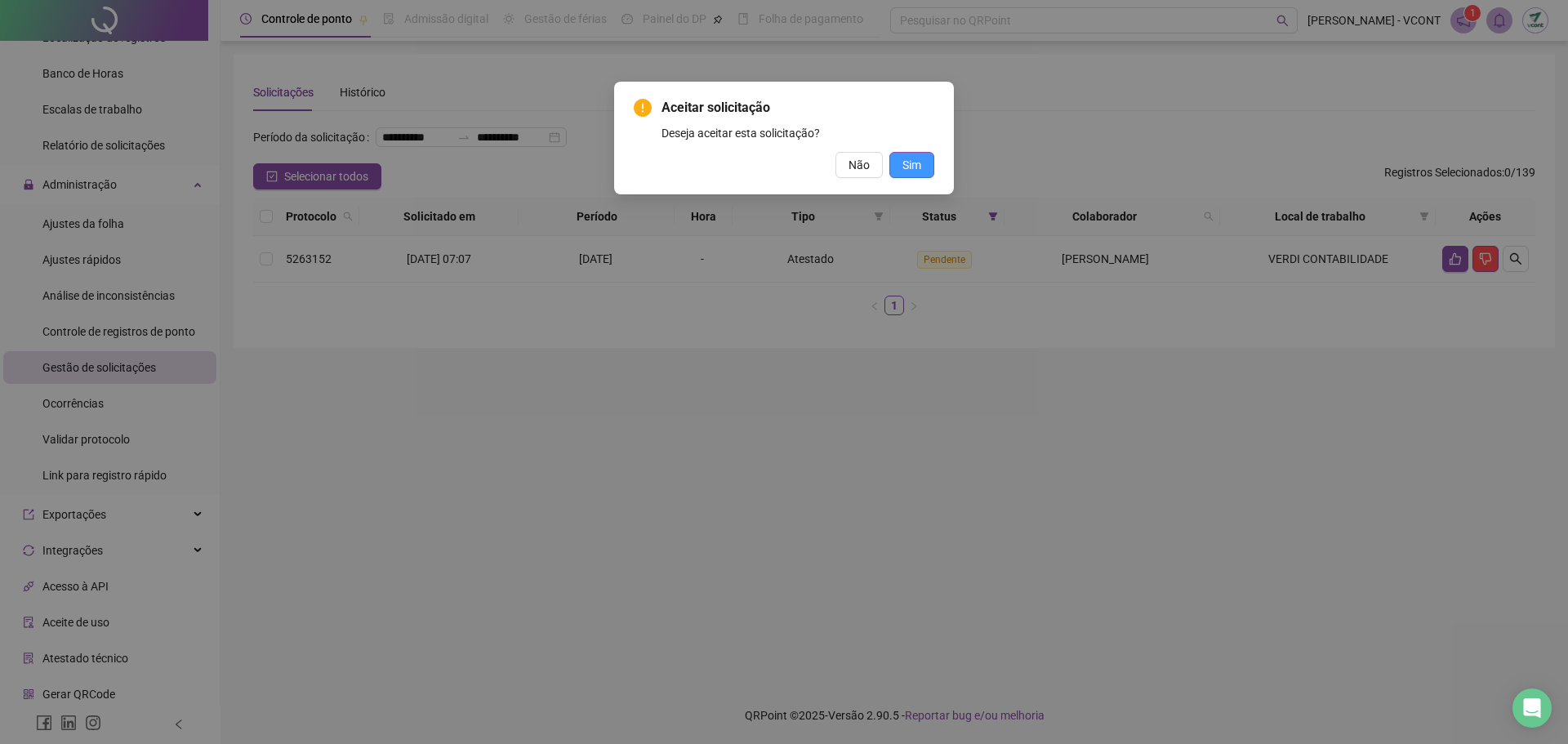
click at [916, 159] on span "Sim" at bounding box center [911, 165] width 19 height 18
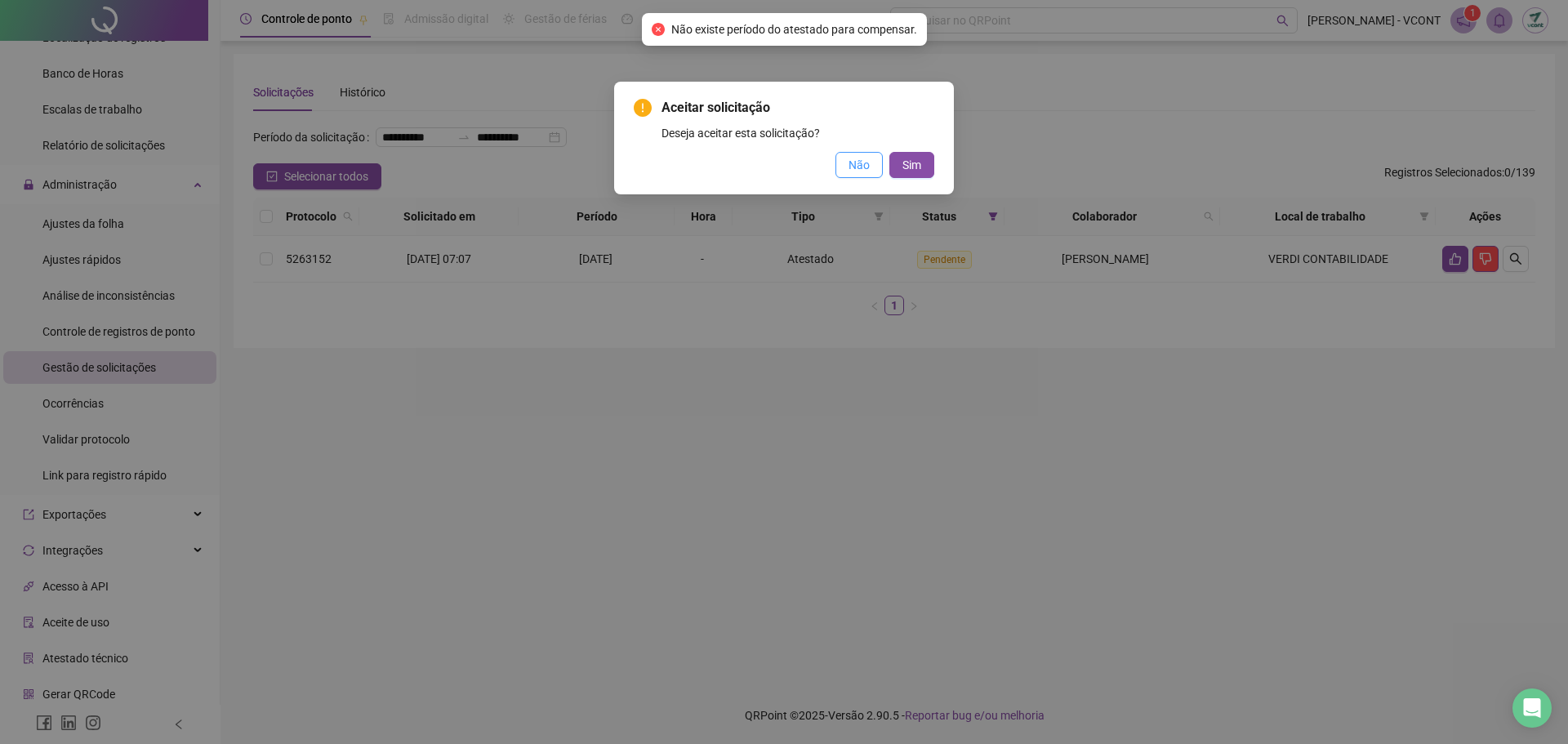
click at [856, 170] on span "Não" at bounding box center [859, 165] width 22 height 18
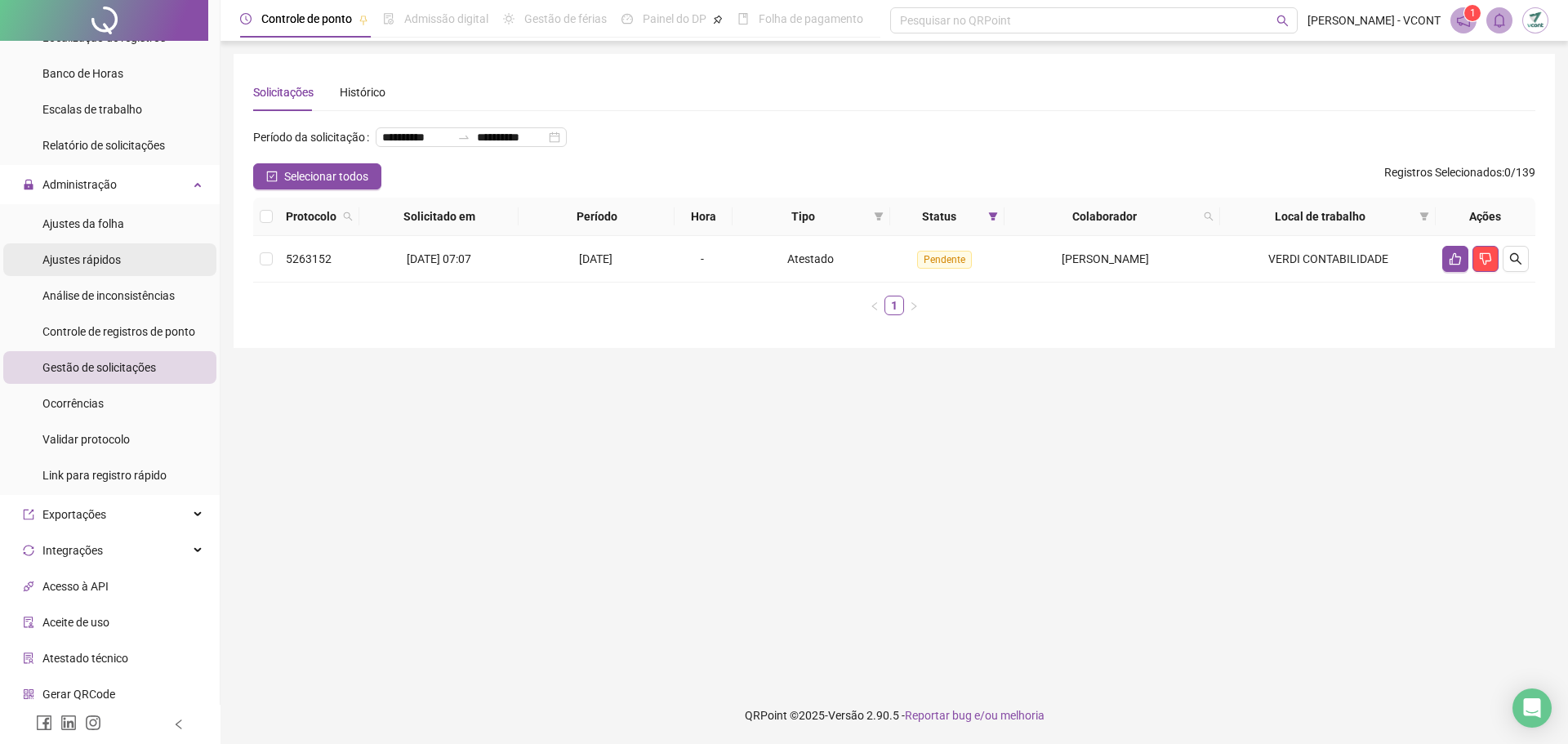
click at [93, 258] on span "Ajustes rápidos" at bounding box center [81, 260] width 78 height 13
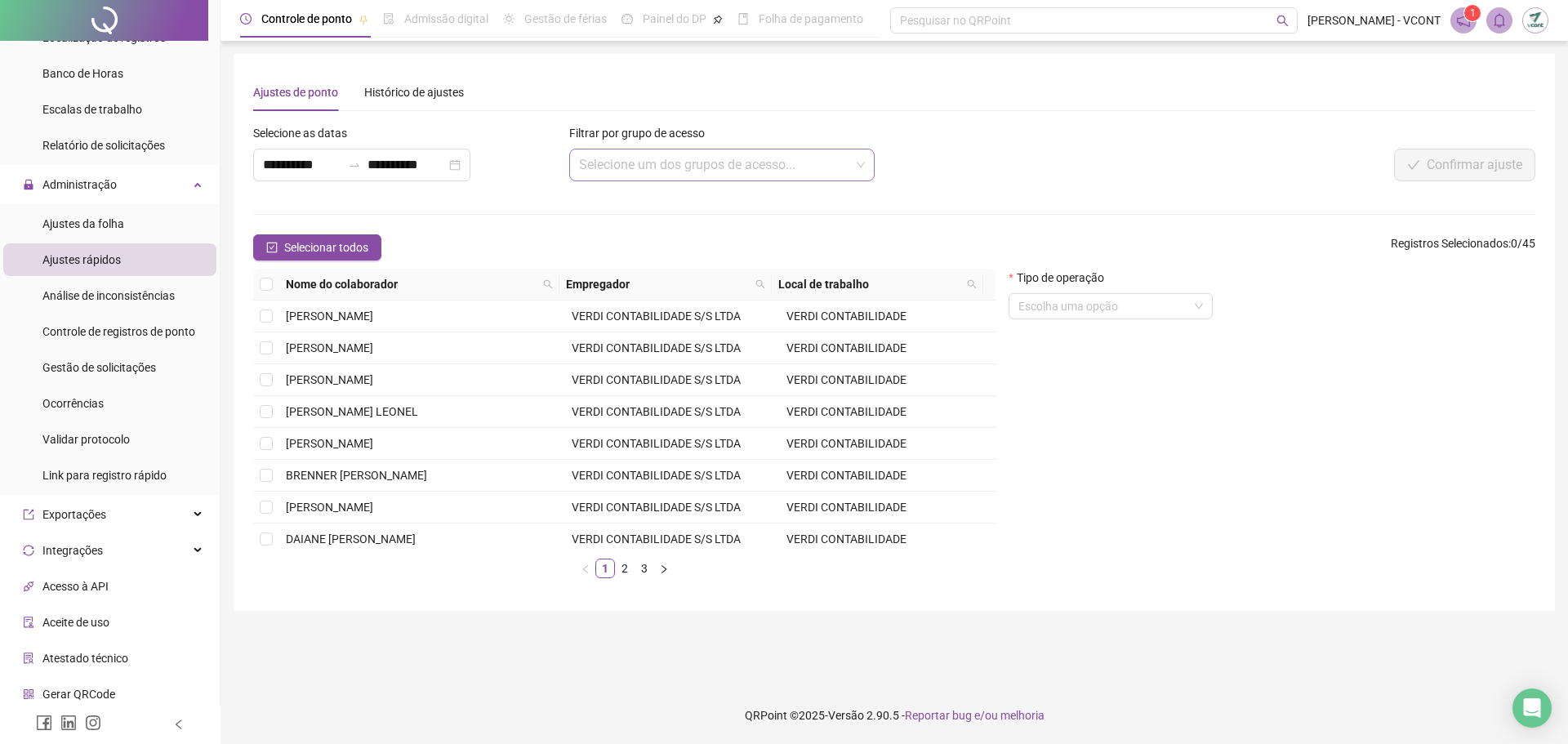
click at [656, 156] on input "search" at bounding box center [715, 164] width 272 height 31
click at [665, 161] on input "search" at bounding box center [715, 164] width 272 height 31
click at [320, 169] on input "**********" at bounding box center [301, 165] width 78 height 20
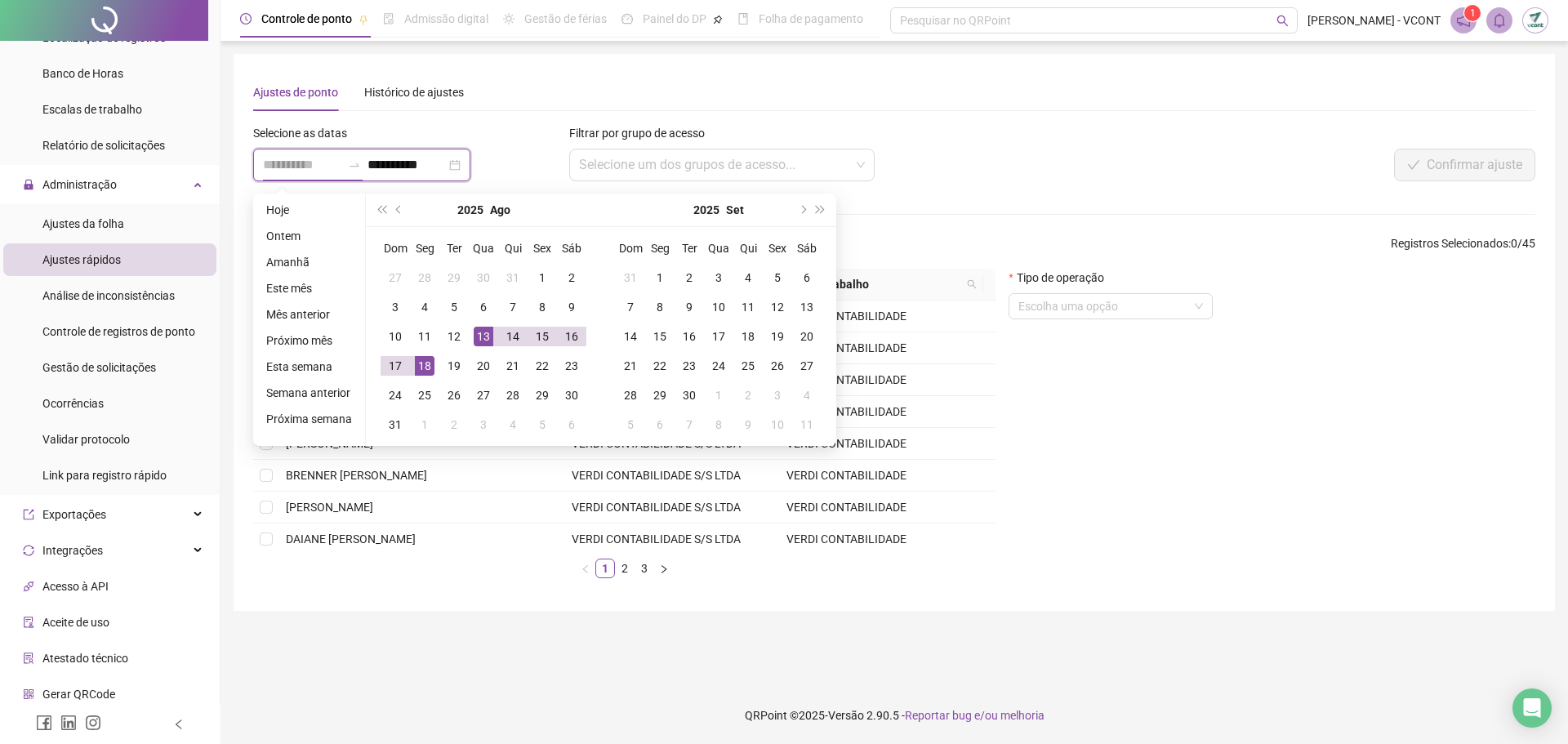
type input "**********"
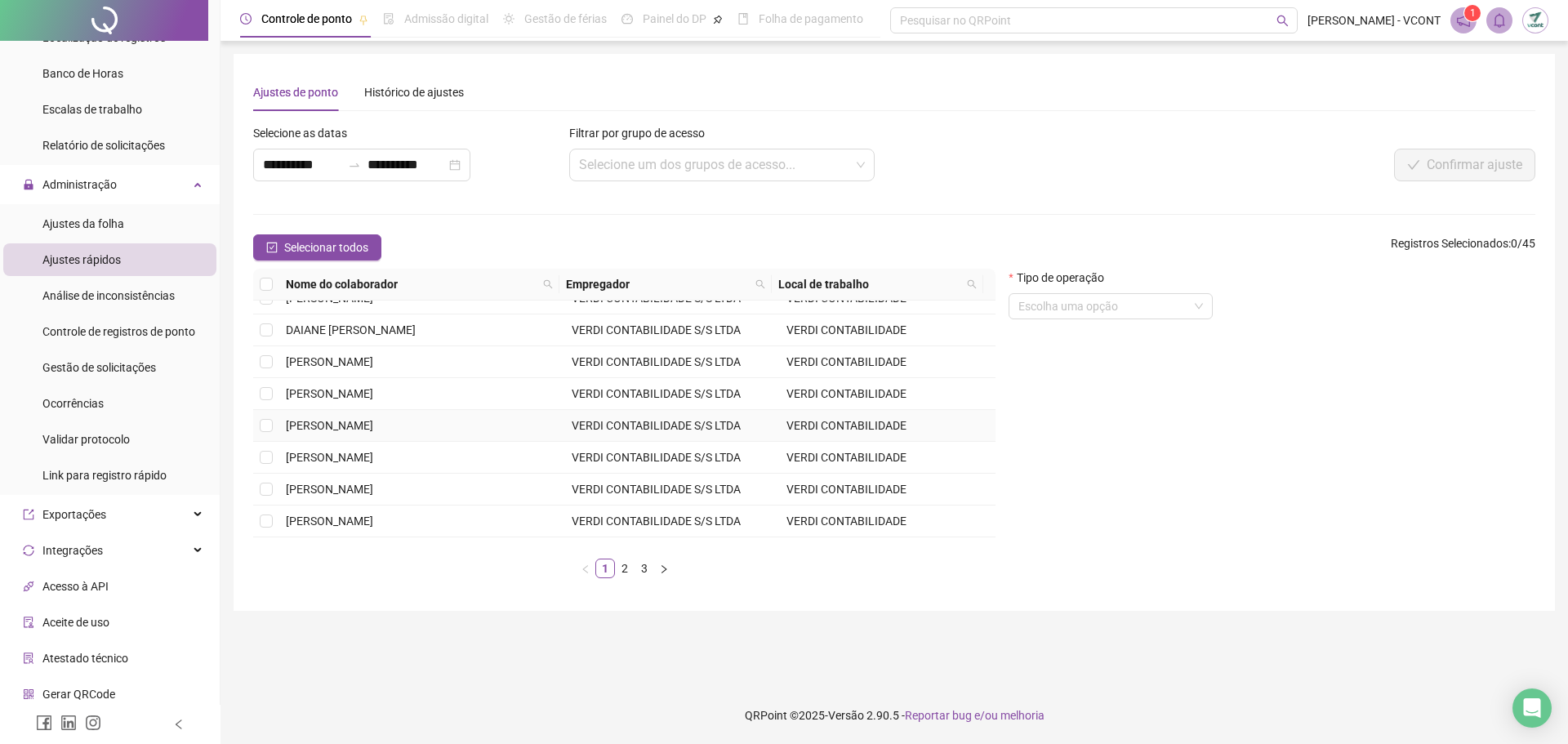
scroll to position [233, 0]
click at [626, 566] on link "2" at bounding box center [625, 568] width 18 height 18
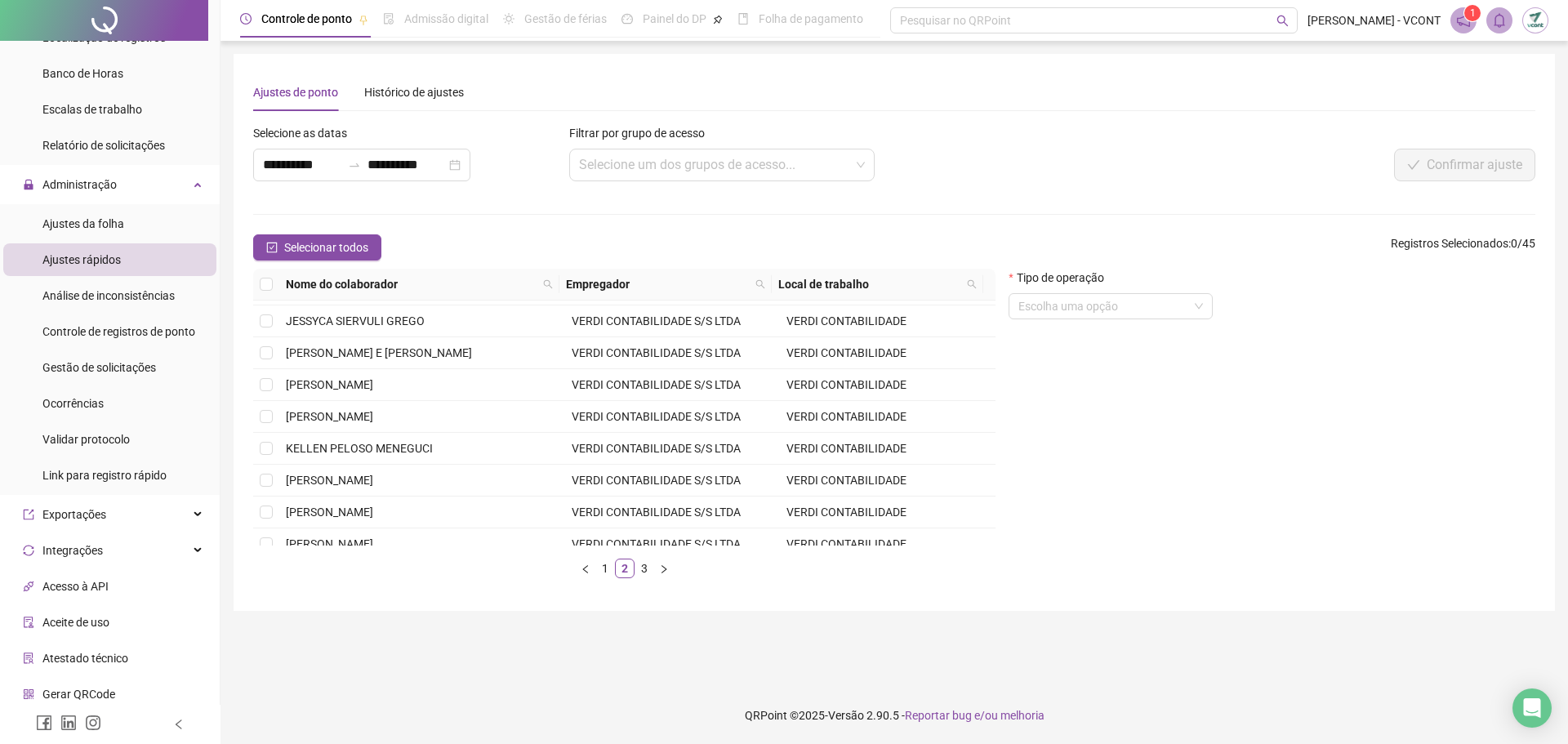
scroll to position [163, 0]
click at [328, 530] on span "[PERSON_NAME]" at bounding box center [330, 534] width 88 height 13
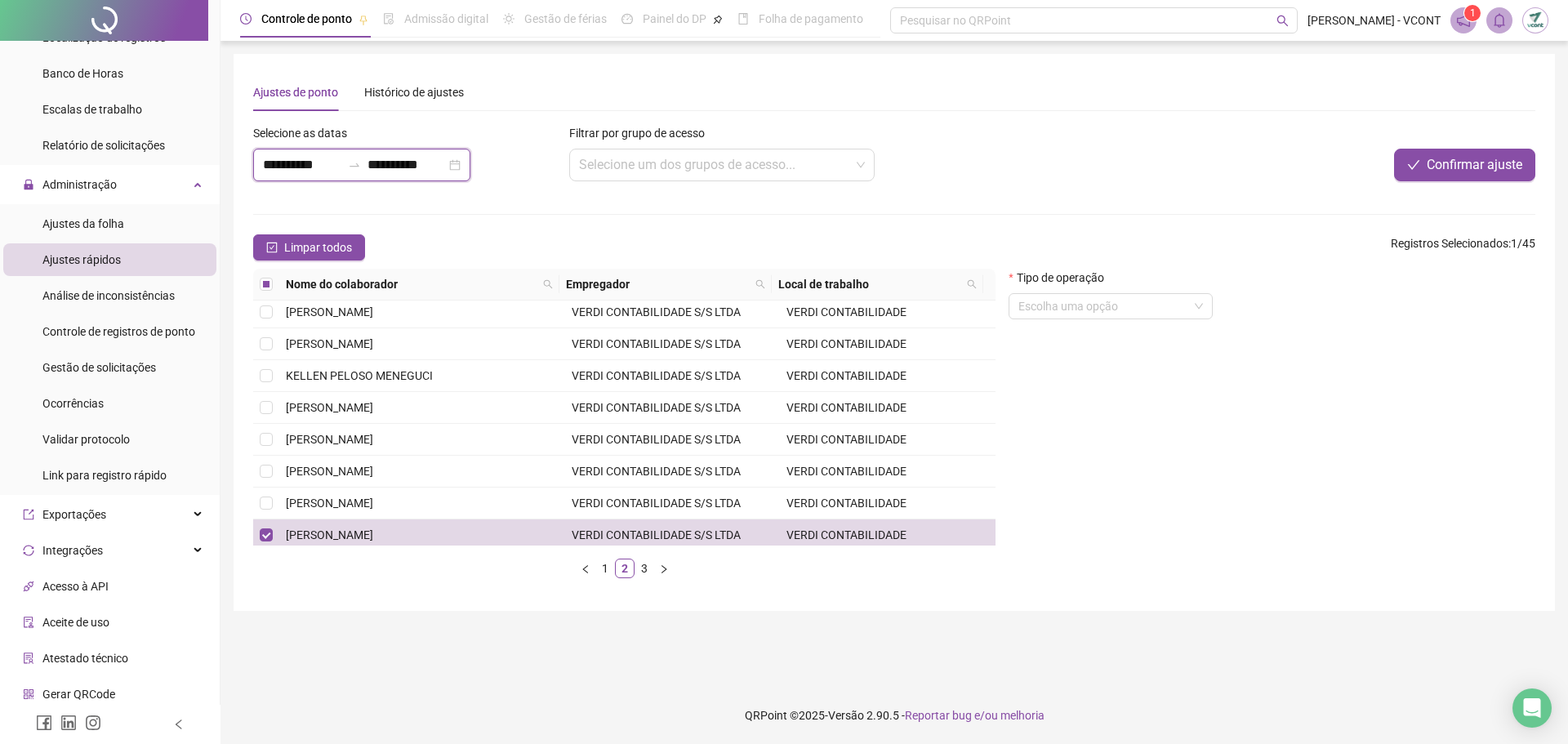
click at [285, 166] on input "**********" at bounding box center [301, 165] width 78 height 20
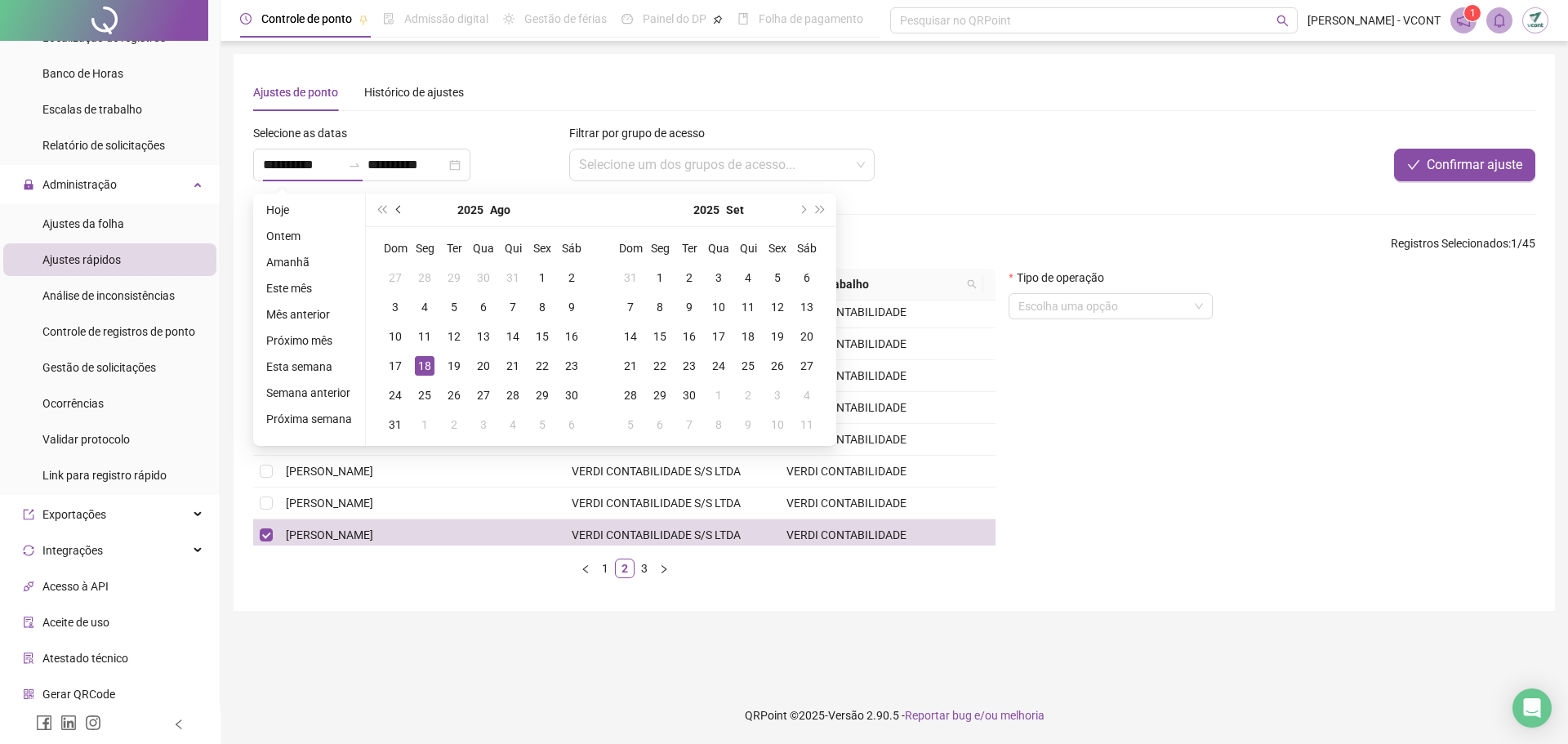
click at [391, 212] on button "prev-year" at bounding box center [400, 209] width 18 height 33
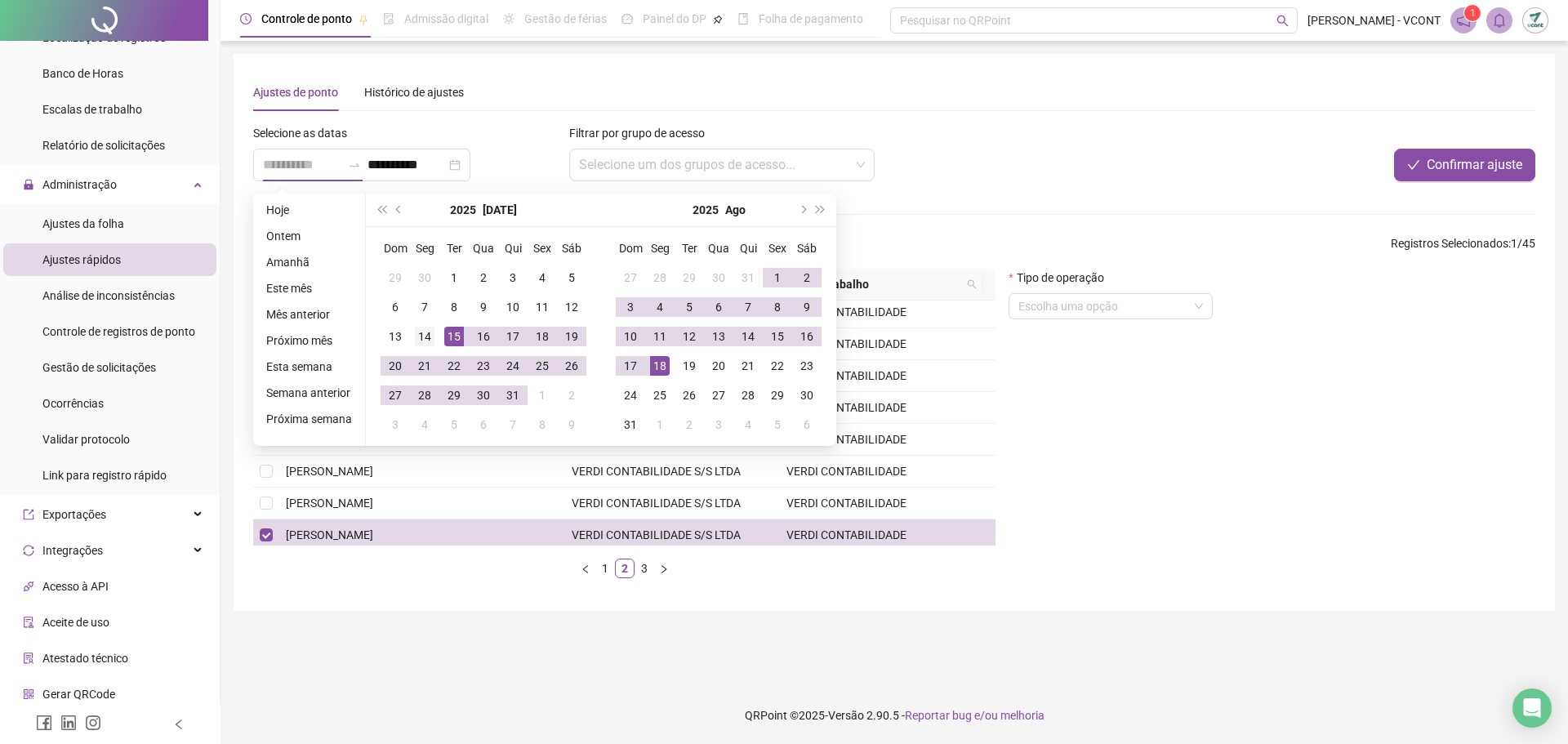
type input "**********"
click at [422, 338] on div "14" at bounding box center [424, 336] width 20 height 20
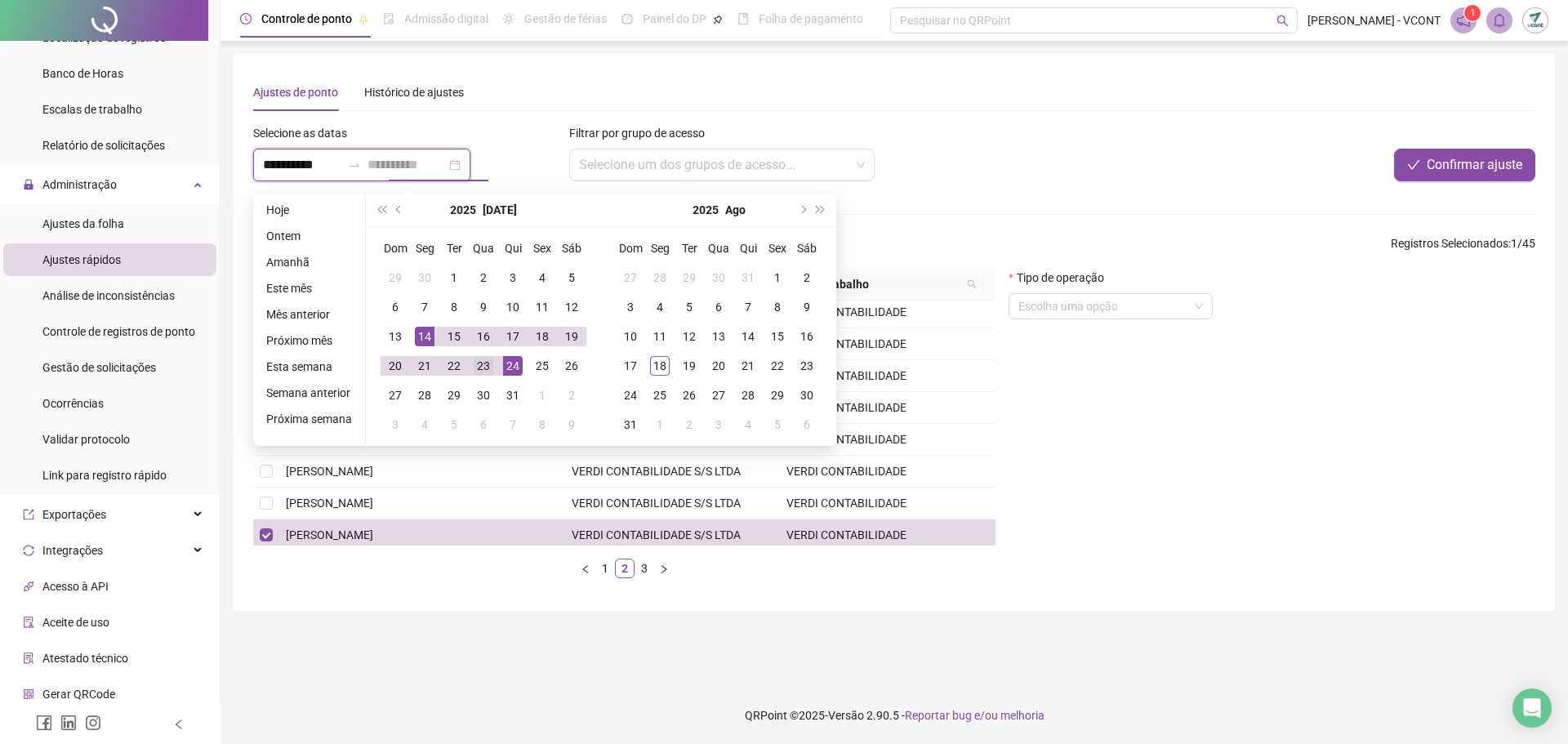
type input "**********"
click at [486, 368] on div "23" at bounding box center [484, 366] width 20 height 20
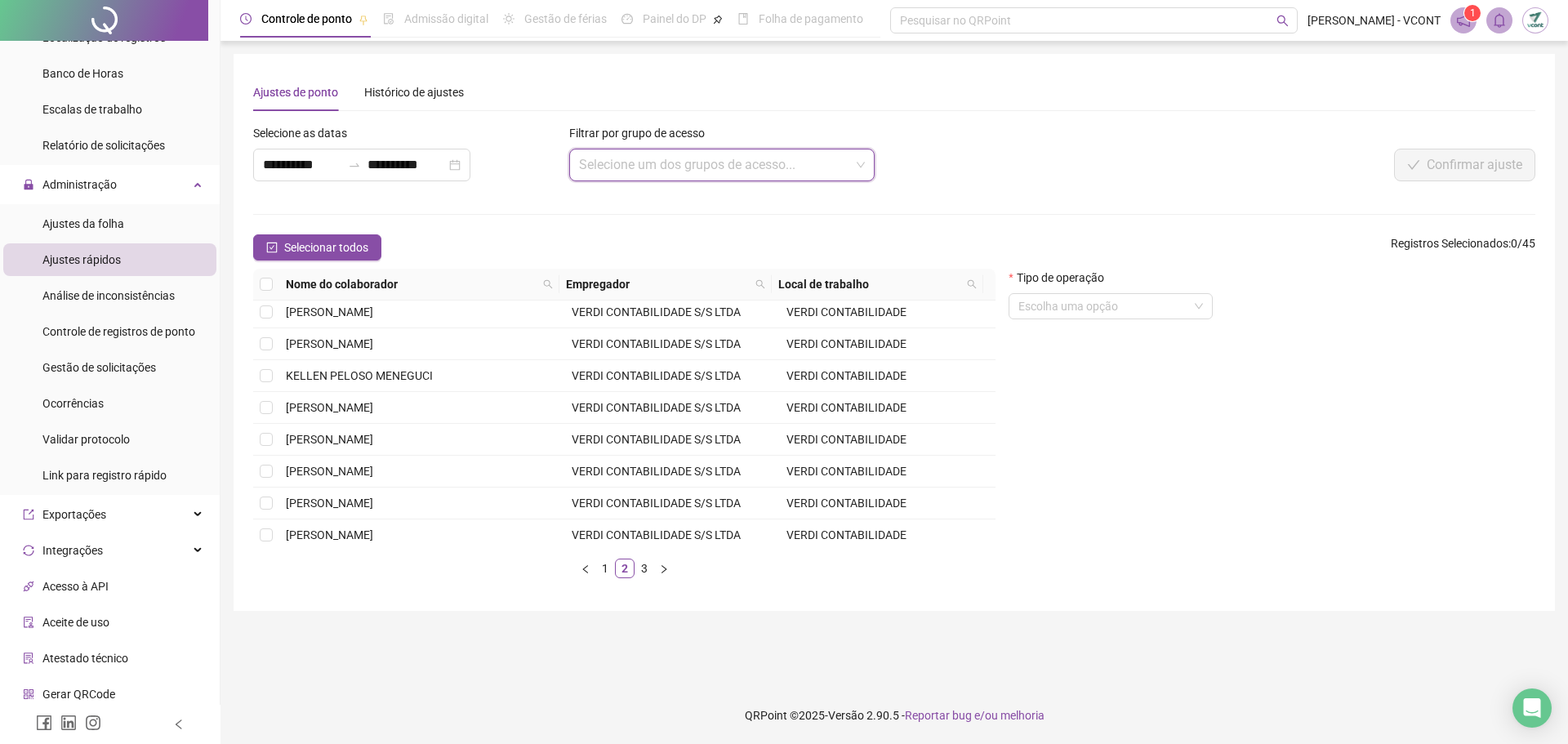
click at [638, 161] on input "search" at bounding box center [715, 164] width 272 height 31
click at [631, 163] on input "search" at bounding box center [715, 164] width 272 height 31
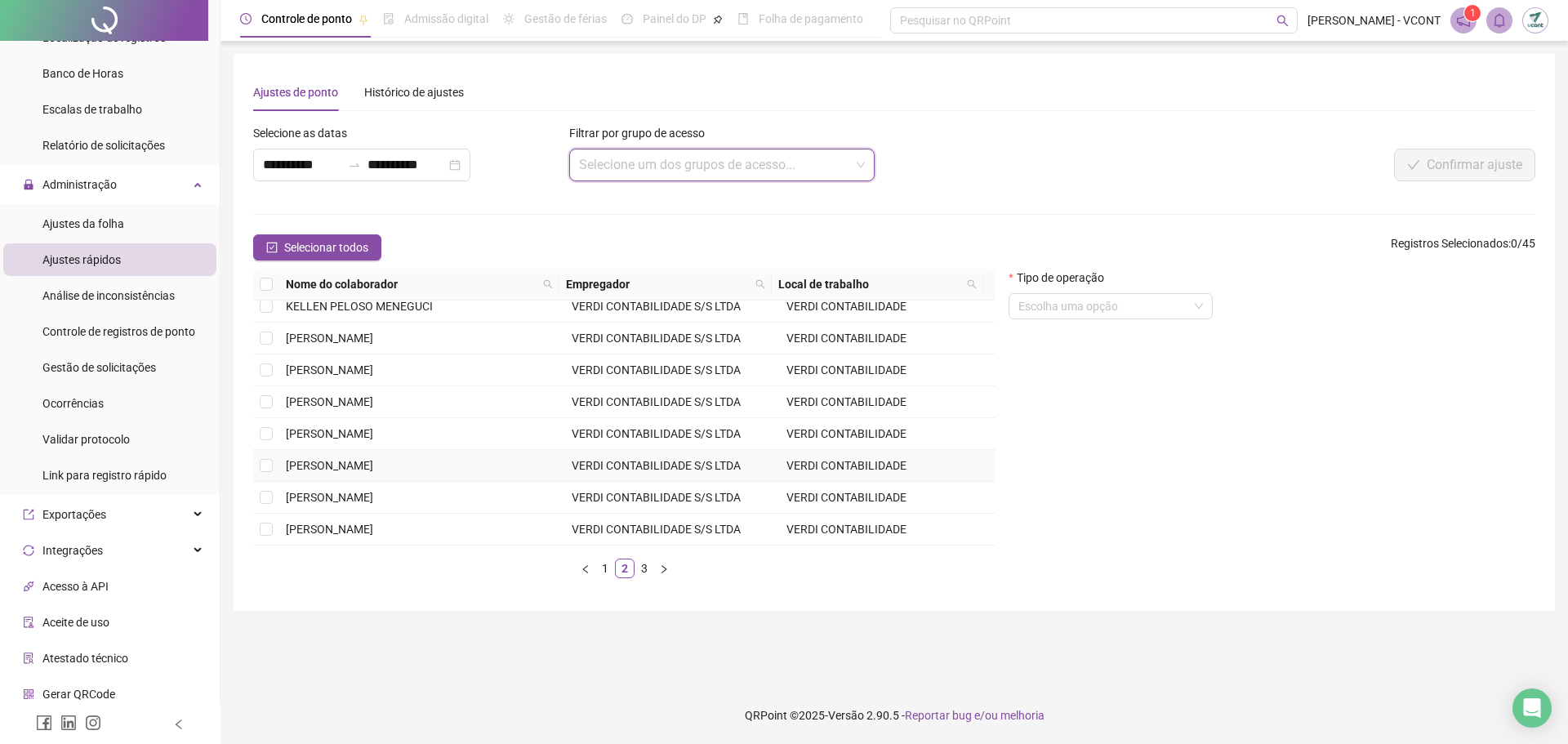
click at [338, 460] on span "[PERSON_NAME]" at bounding box center [330, 465] width 88 height 13
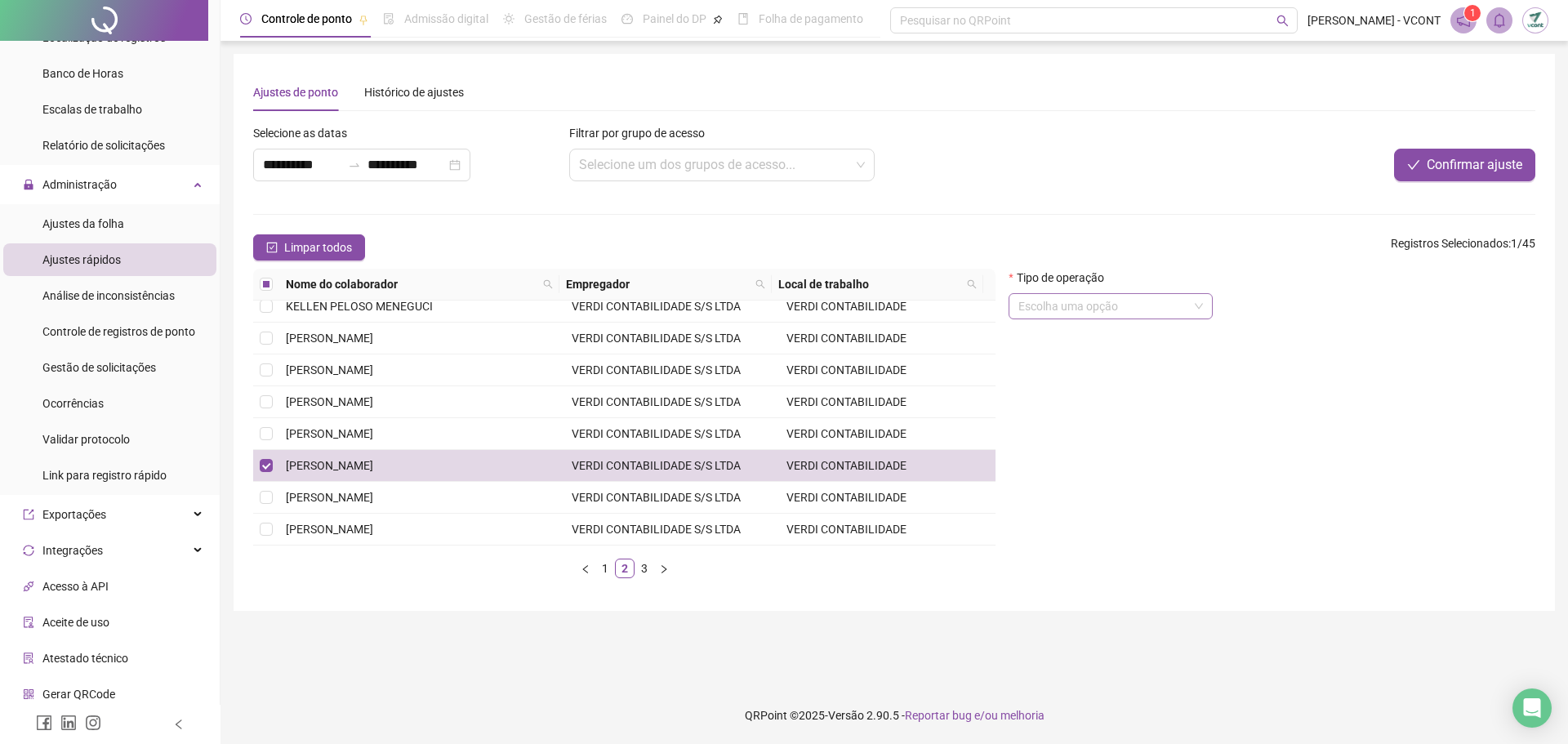
click at [1063, 300] on input "search" at bounding box center [1103, 306] width 170 height 25
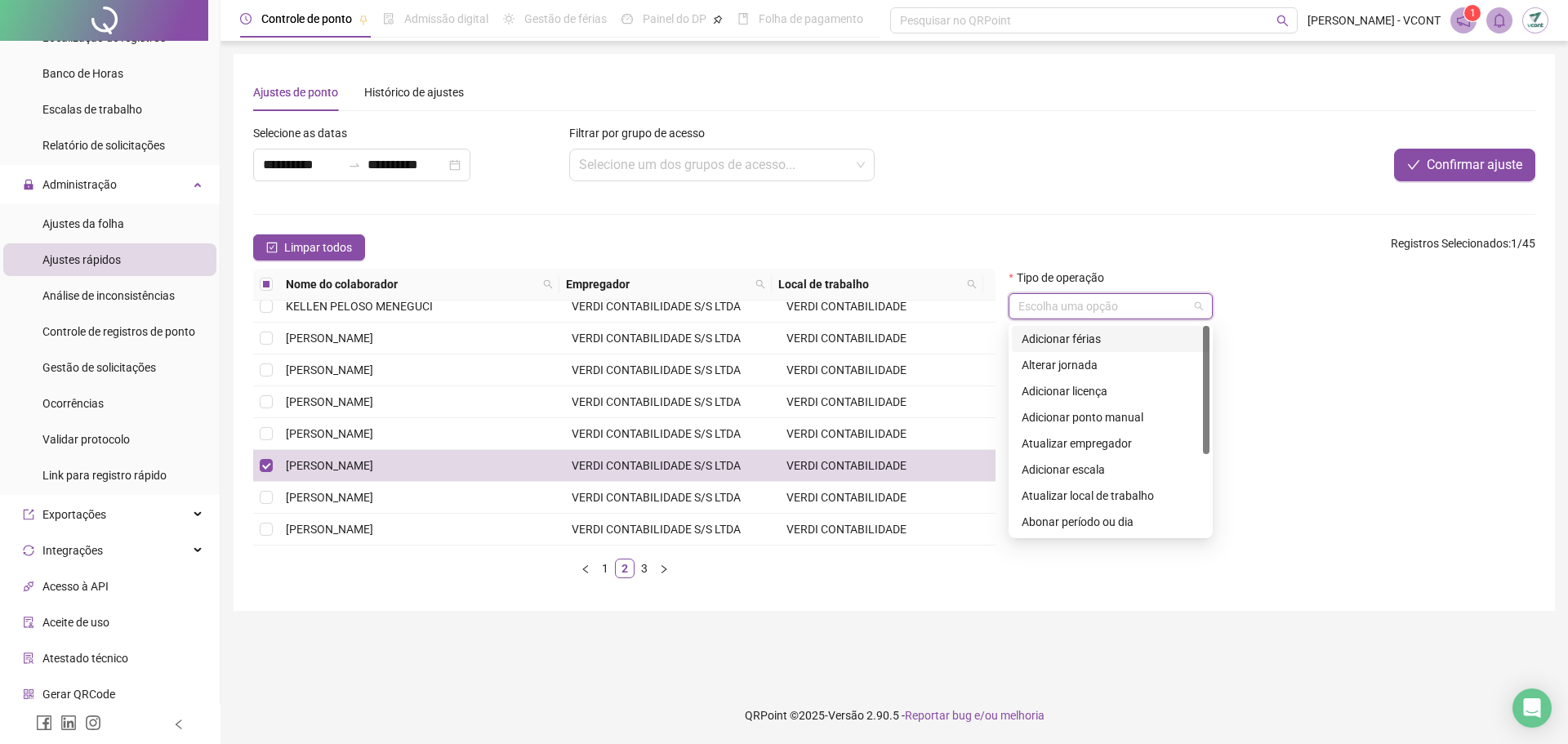
click at [1091, 342] on div "Adicionar férias" at bounding box center [1110, 338] width 178 height 18
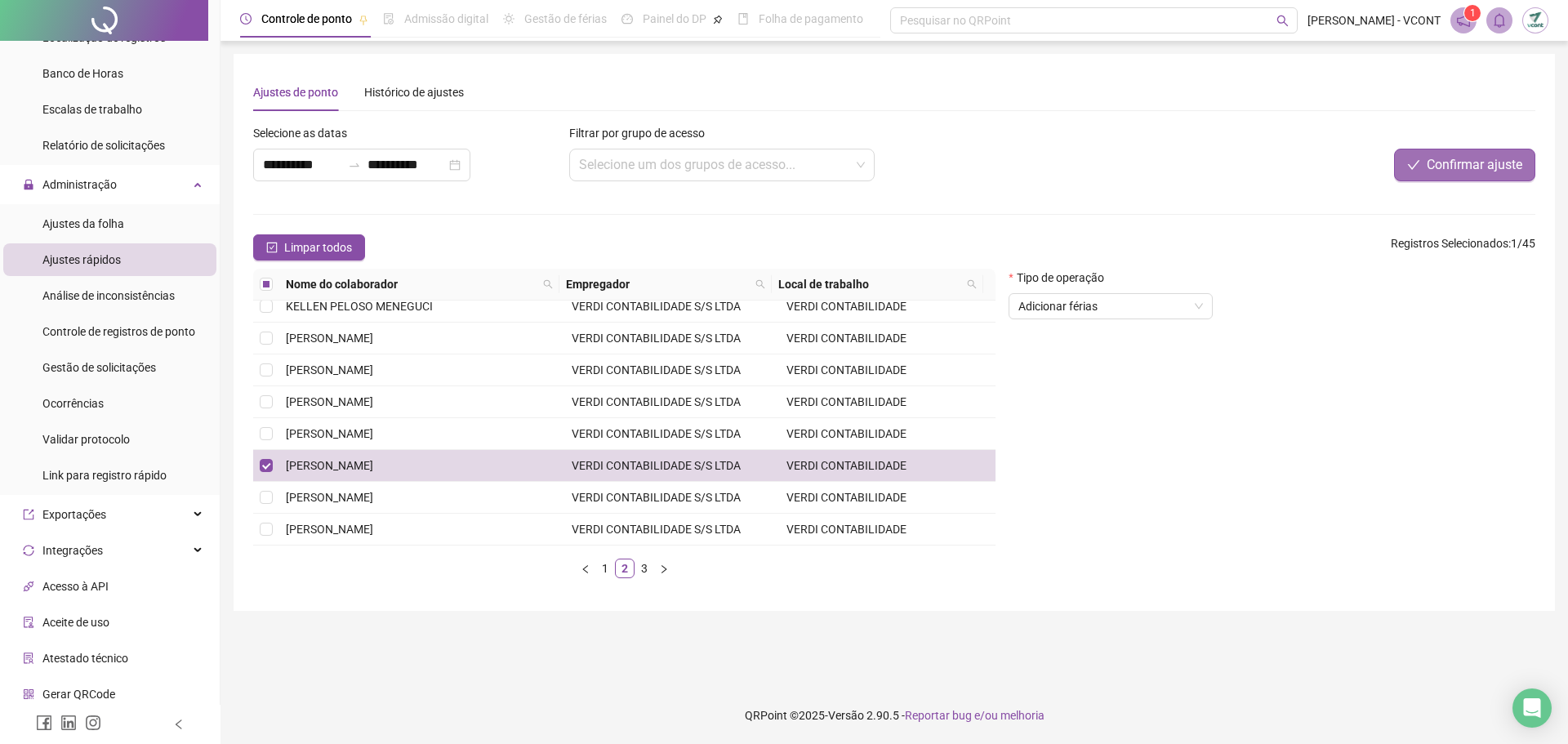
click at [1456, 166] on span "Confirmar ajuste" at bounding box center [1474, 165] width 96 height 20
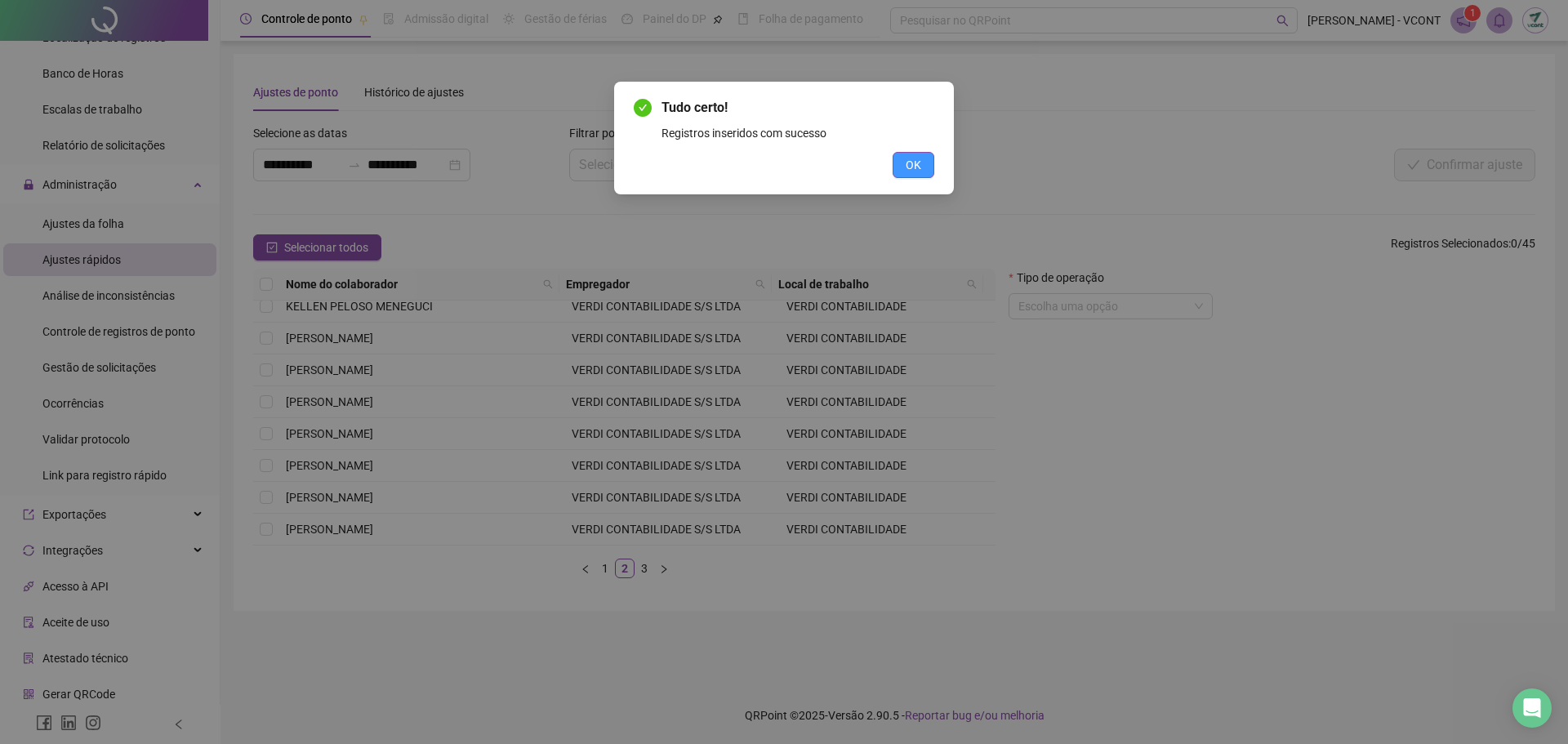
click at [917, 168] on span "OK" at bounding box center [914, 165] width 16 height 18
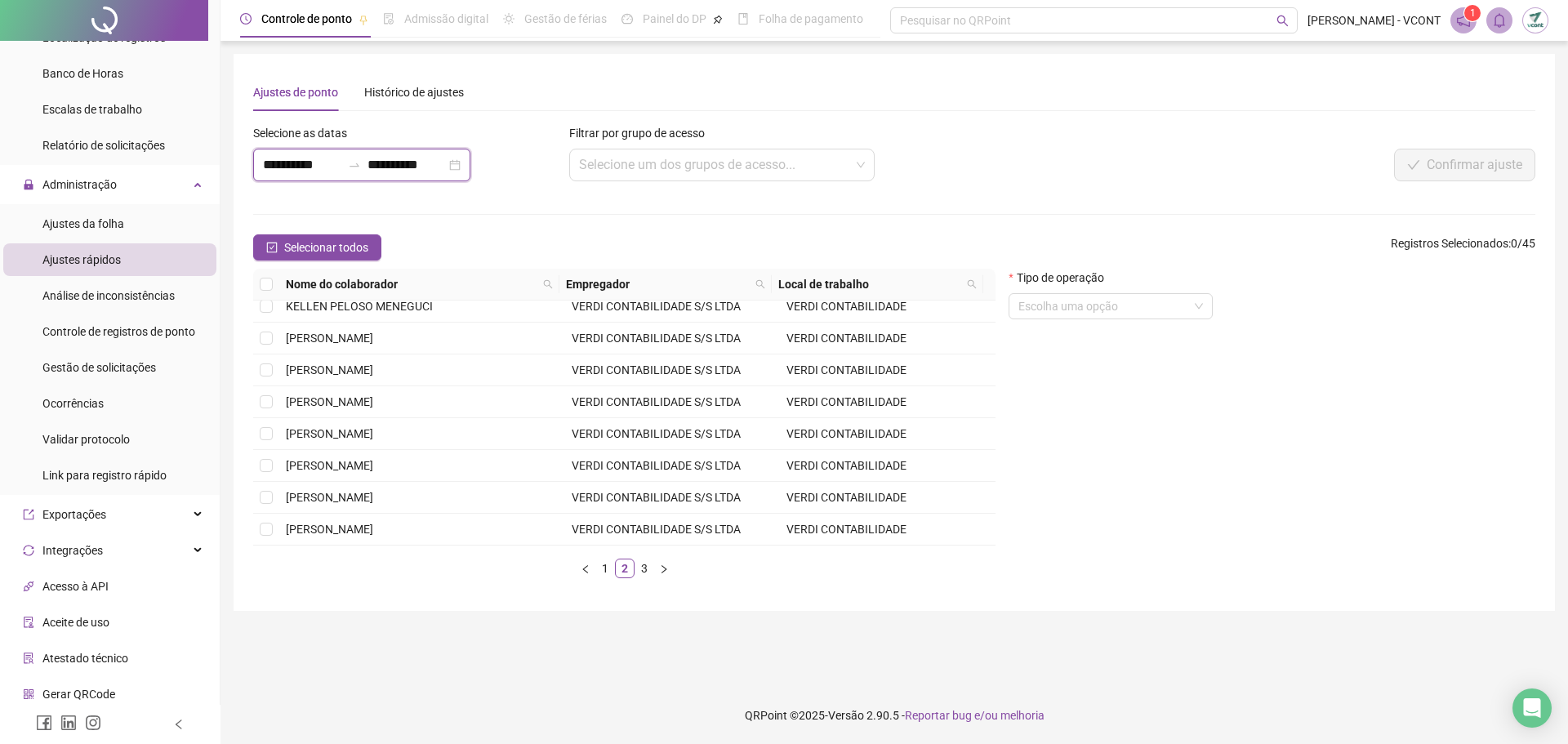
click at [299, 163] on input "**********" at bounding box center [301, 165] width 78 height 20
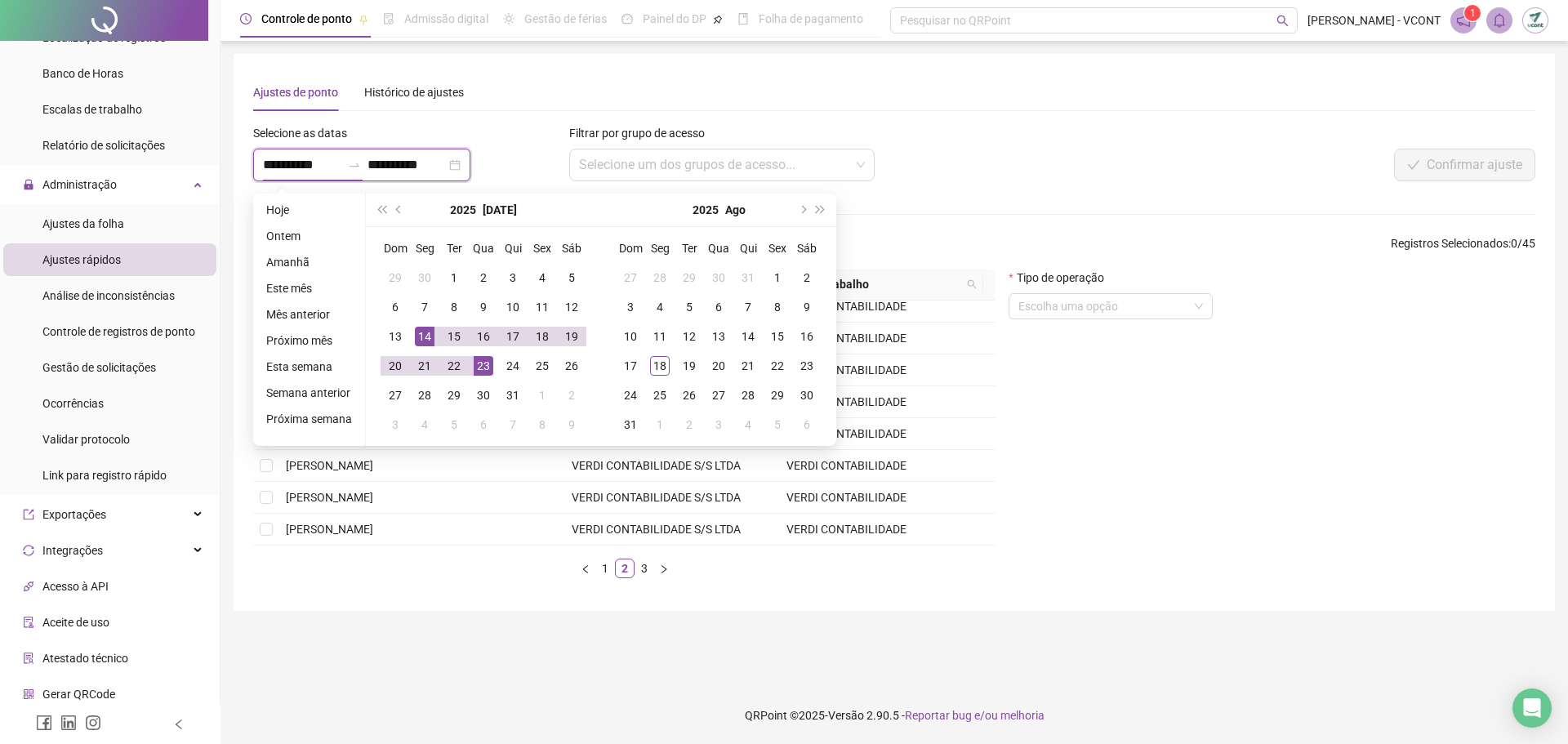
type input "**********"
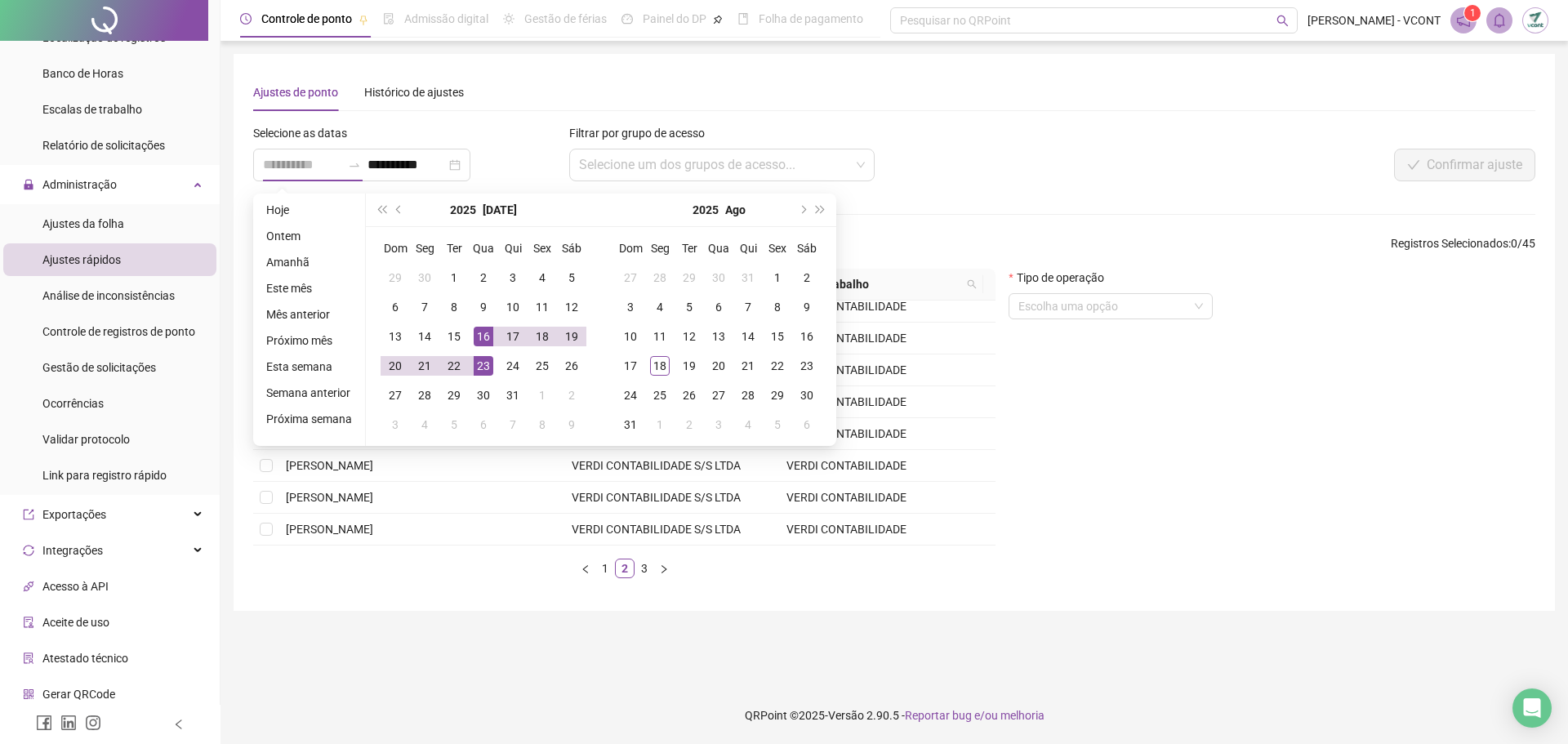
click at [485, 341] on div "16" at bounding box center [484, 336] width 20 height 20
type input "**********"
click at [482, 393] on div "30" at bounding box center [484, 396] width 20 height 20
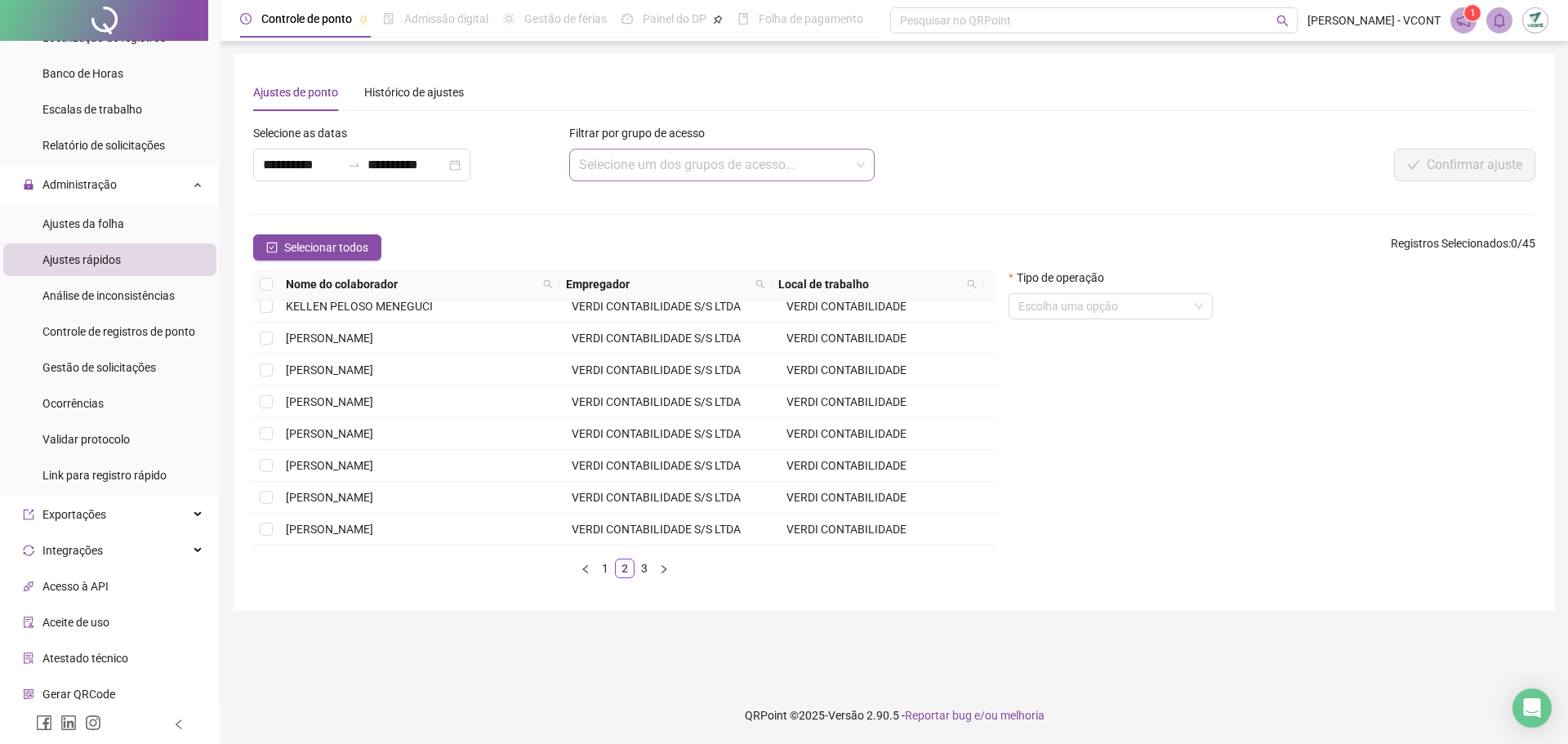
click at [661, 163] on input "search" at bounding box center [715, 164] width 272 height 31
drag, startPoint x: 298, startPoint y: 401, endPoint x: 333, endPoint y: 400, distance: 35.0
click at [299, 401] on span "[PERSON_NAME]" at bounding box center [330, 402] width 88 height 13
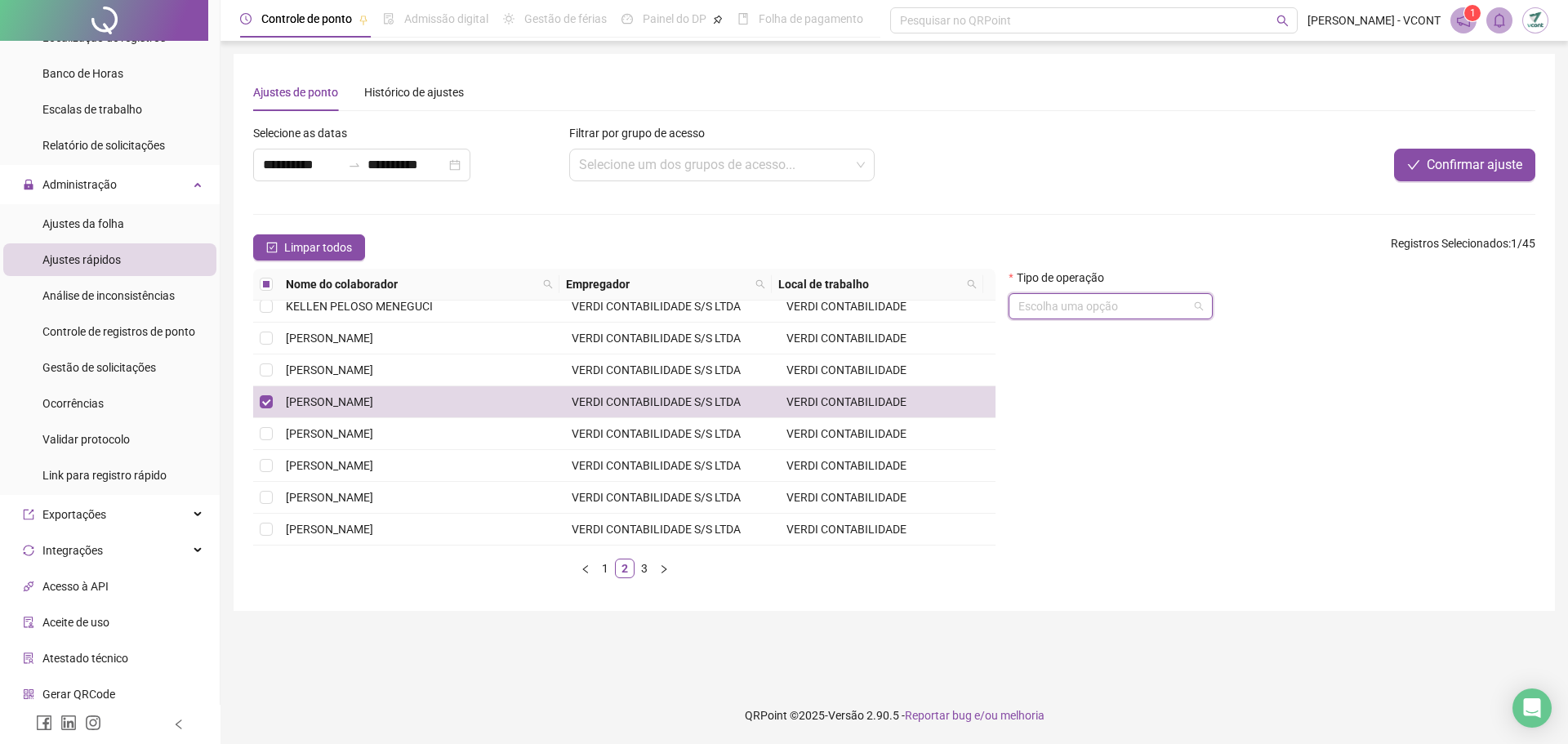
click at [1118, 301] on input "search" at bounding box center [1103, 306] width 170 height 25
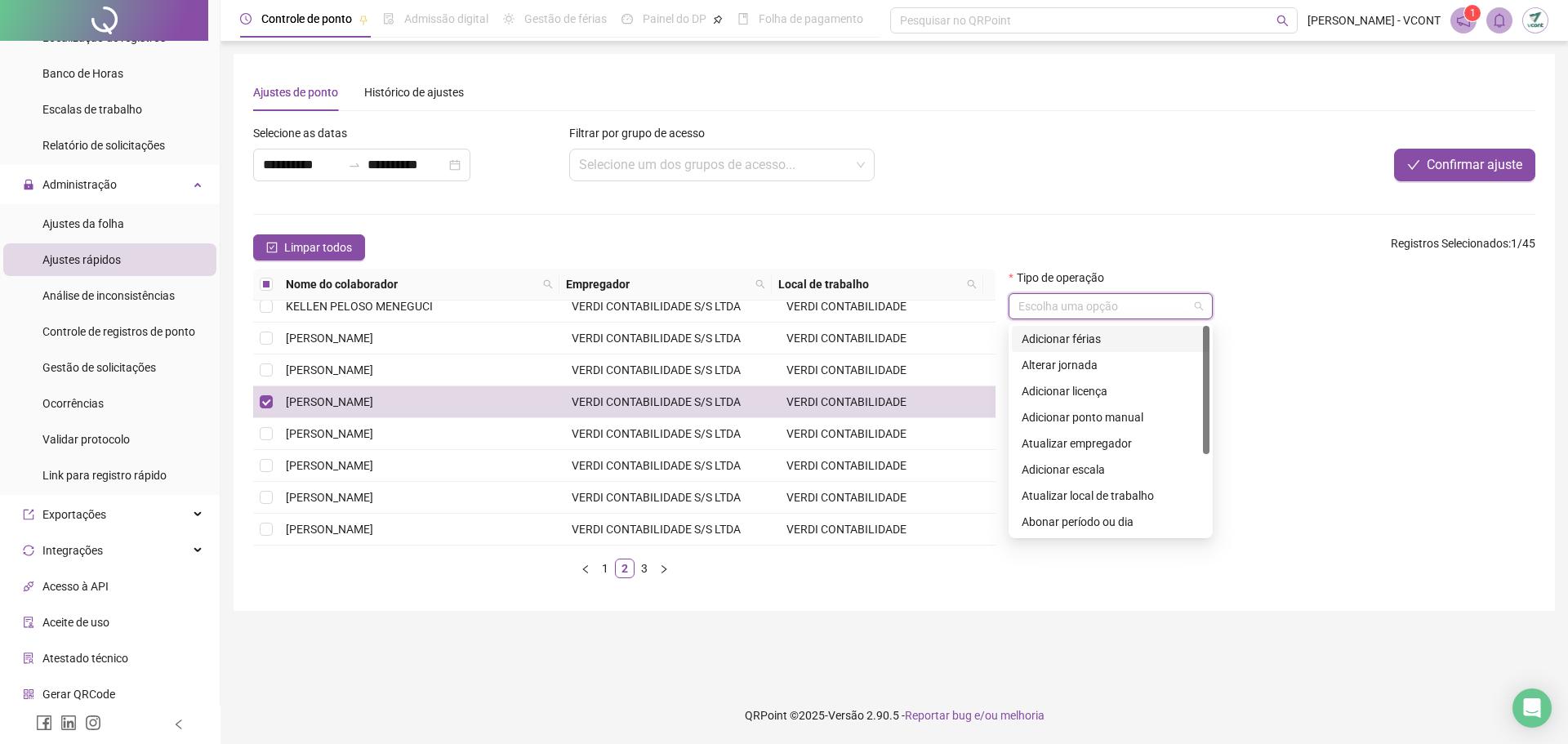
click at [1110, 340] on div "Adicionar férias" at bounding box center [1110, 338] width 178 height 18
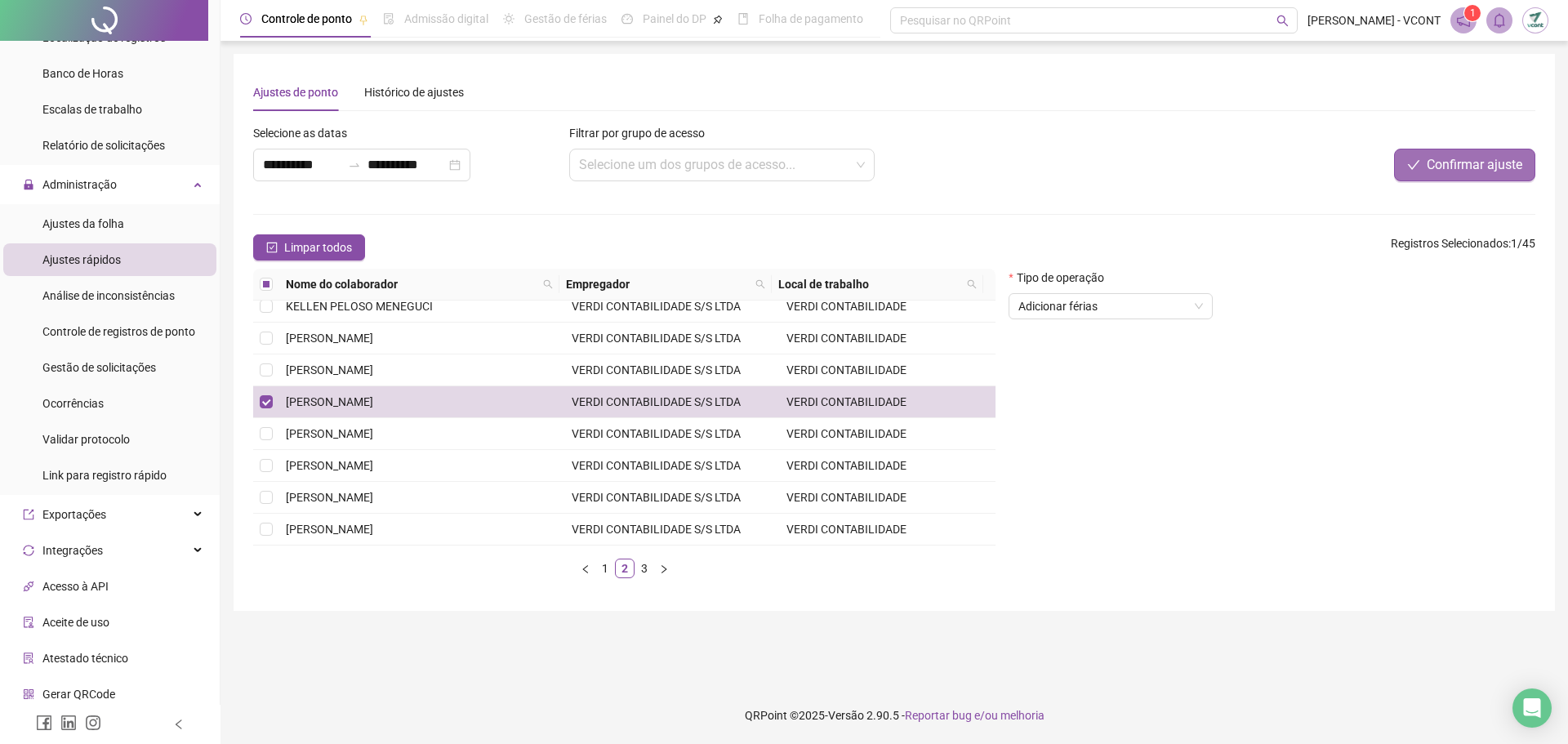
click at [1422, 170] on button "Confirmar ajuste" at bounding box center [1464, 165] width 141 height 33
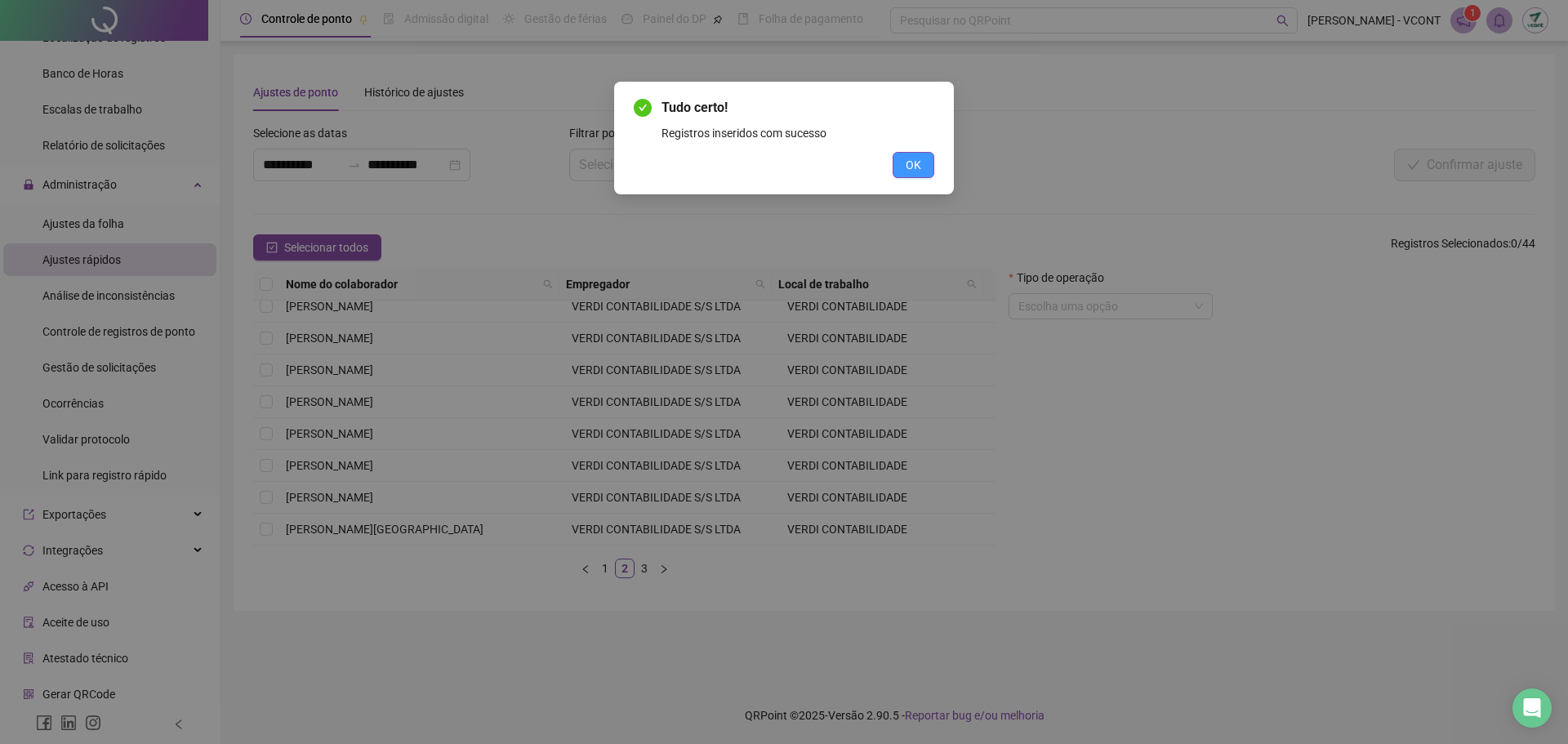
click at [916, 162] on span "OK" at bounding box center [914, 165] width 16 height 18
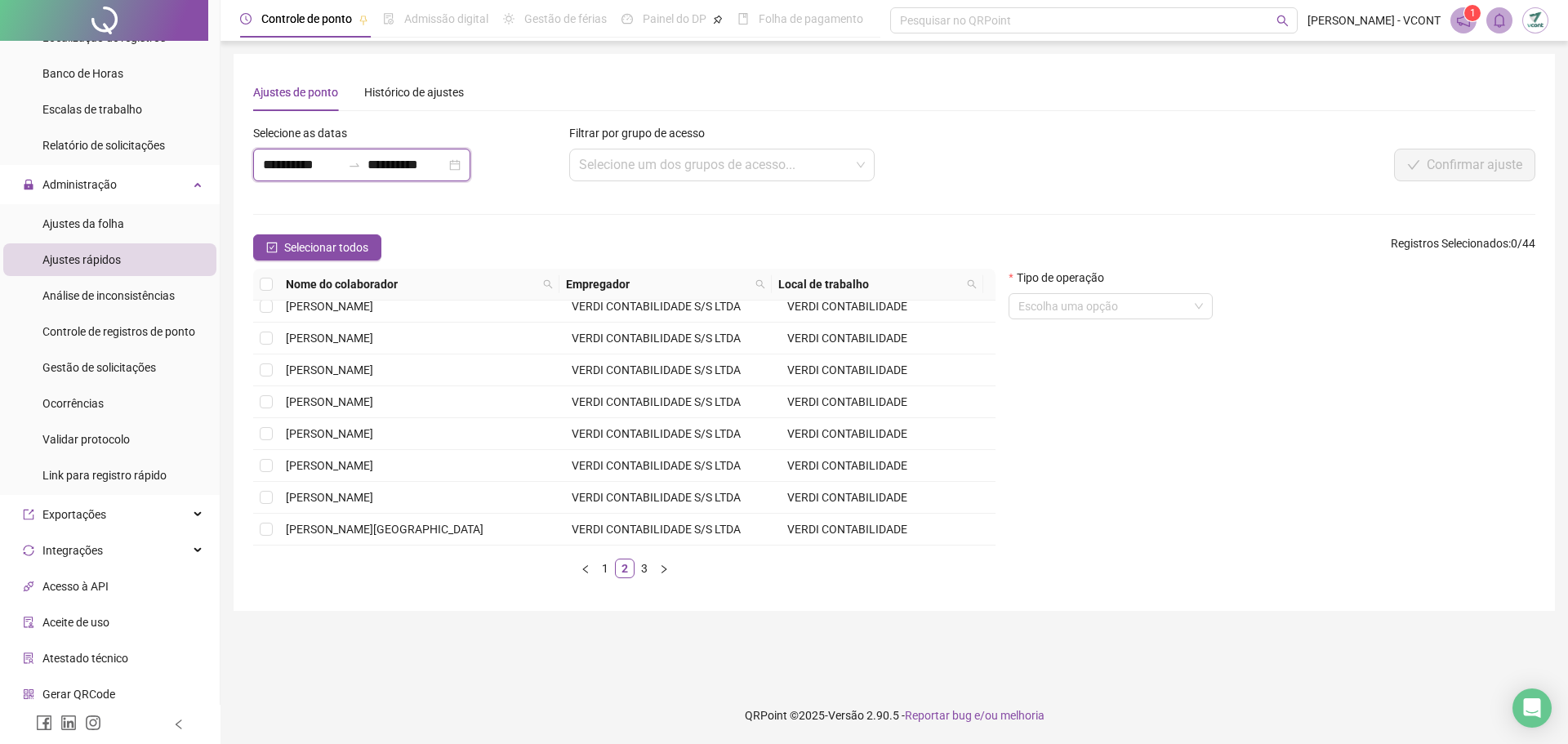
click at [275, 165] on input "**********" at bounding box center [301, 165] width 78 height 20
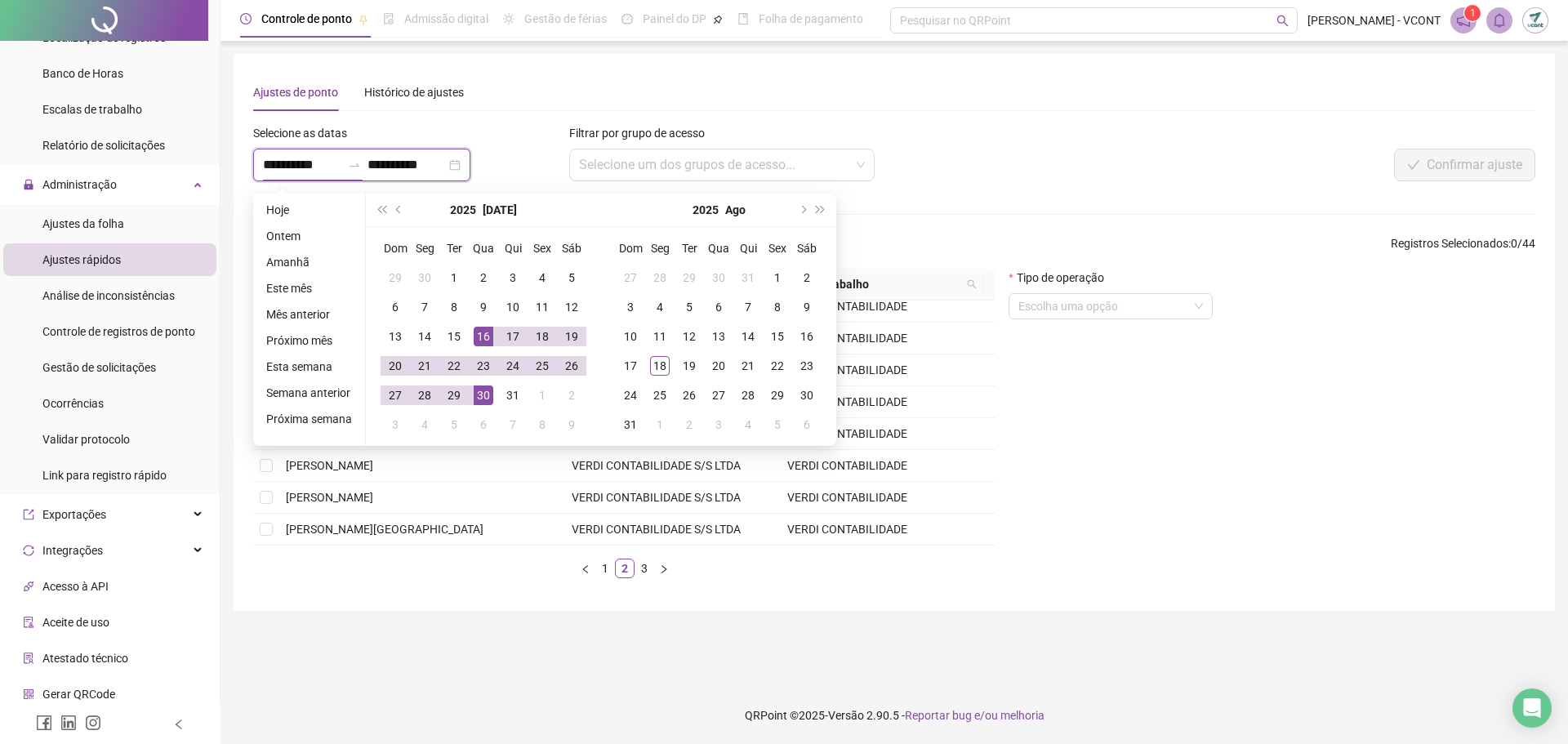
type input "**********"
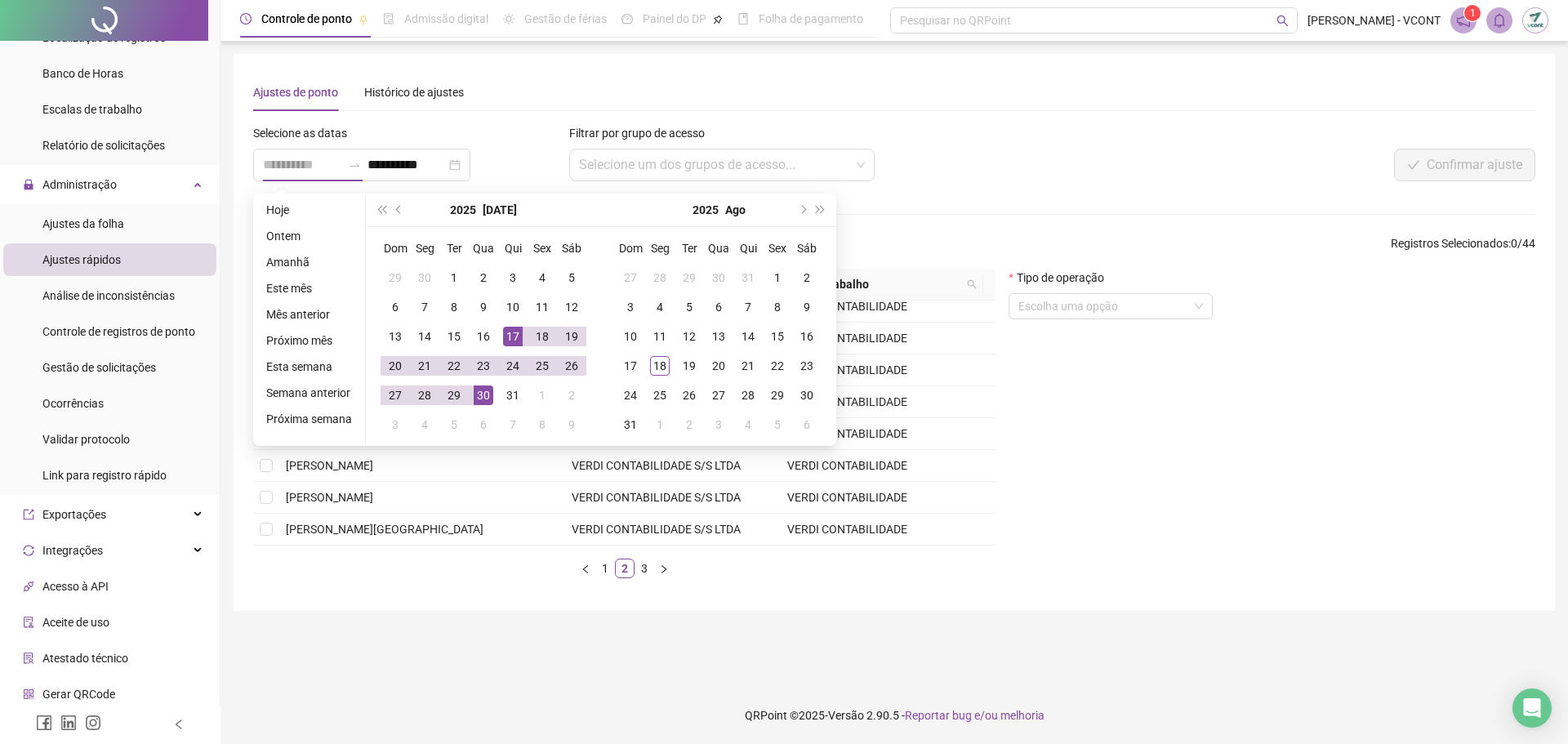
click at [503, 338] on div "17" at bounding box center [513, 336] width 20 height 20
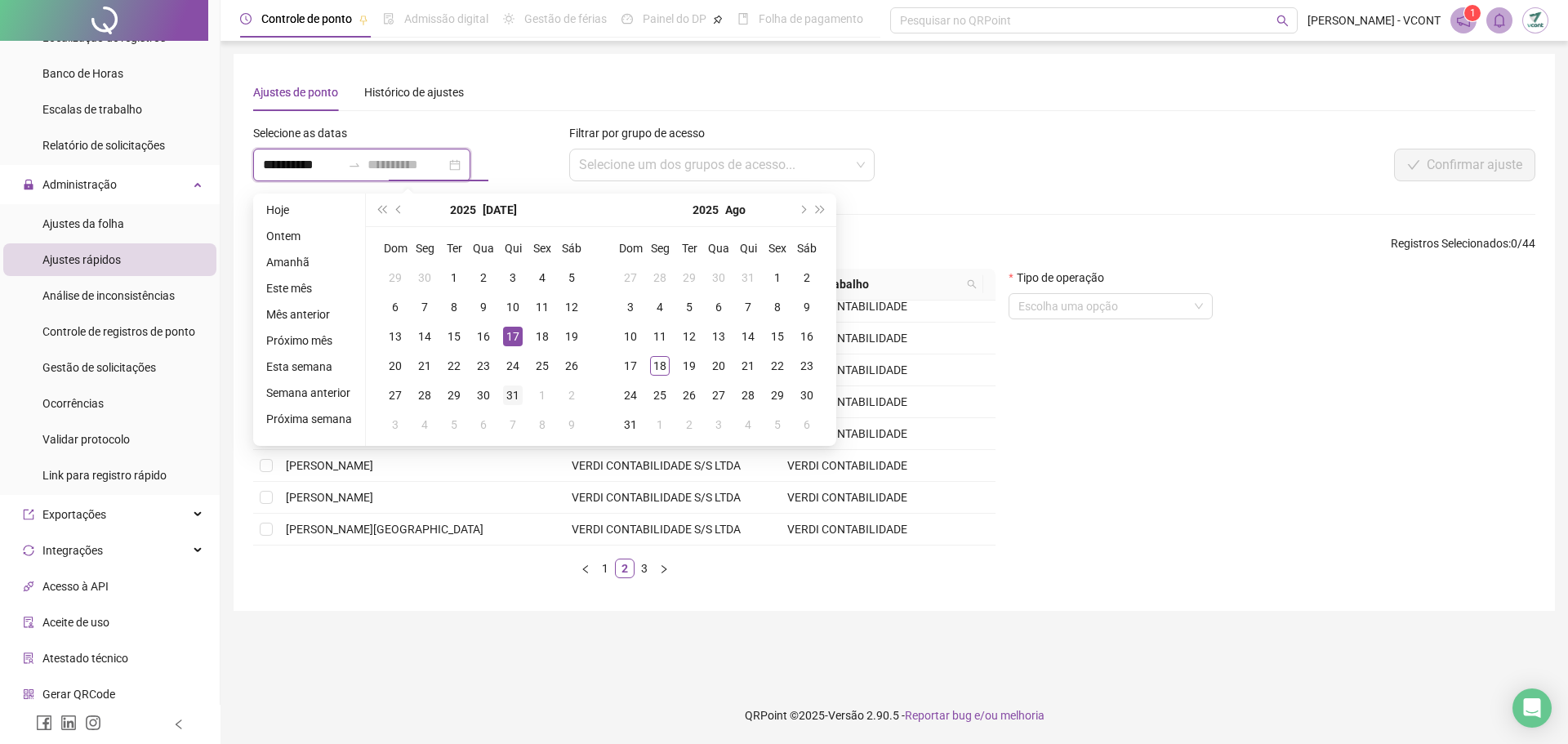
type input "**********"
click at [512, 397] on div "31" at bounding box center [513, 396] width 20 height 20
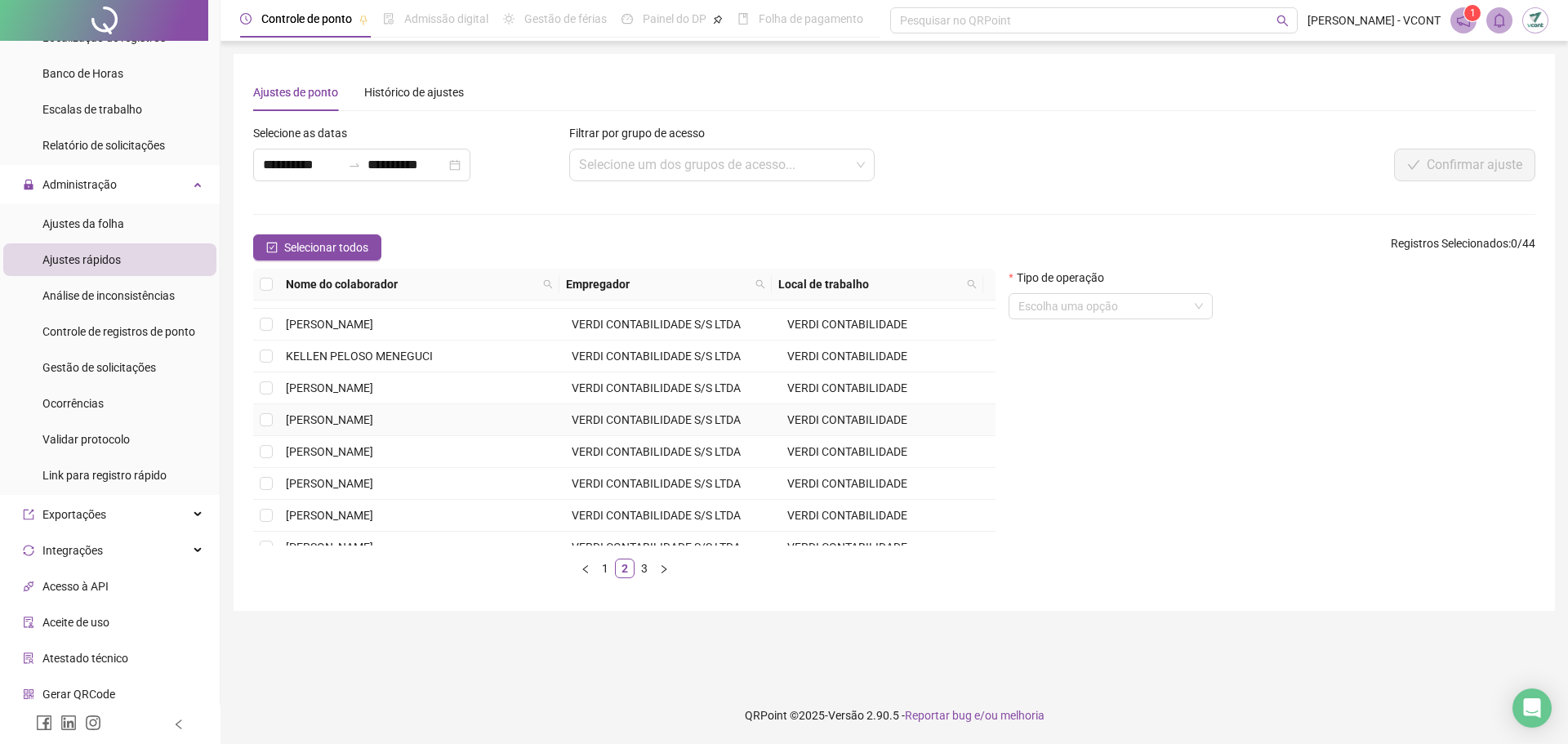
scroll to position [0, 0]
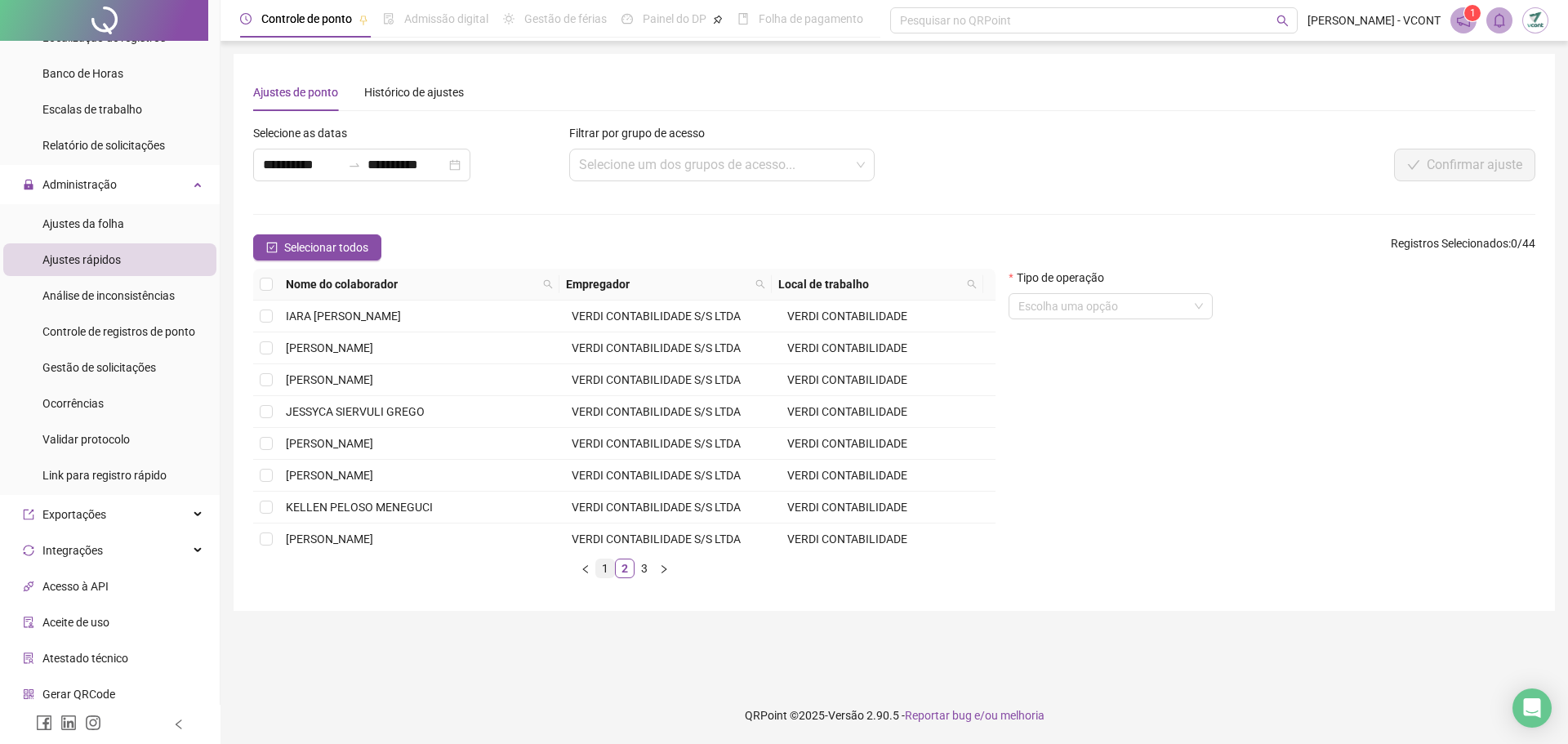
click at [607, 570] on link "1" at bounding box center [605, 568] width 18 height 18
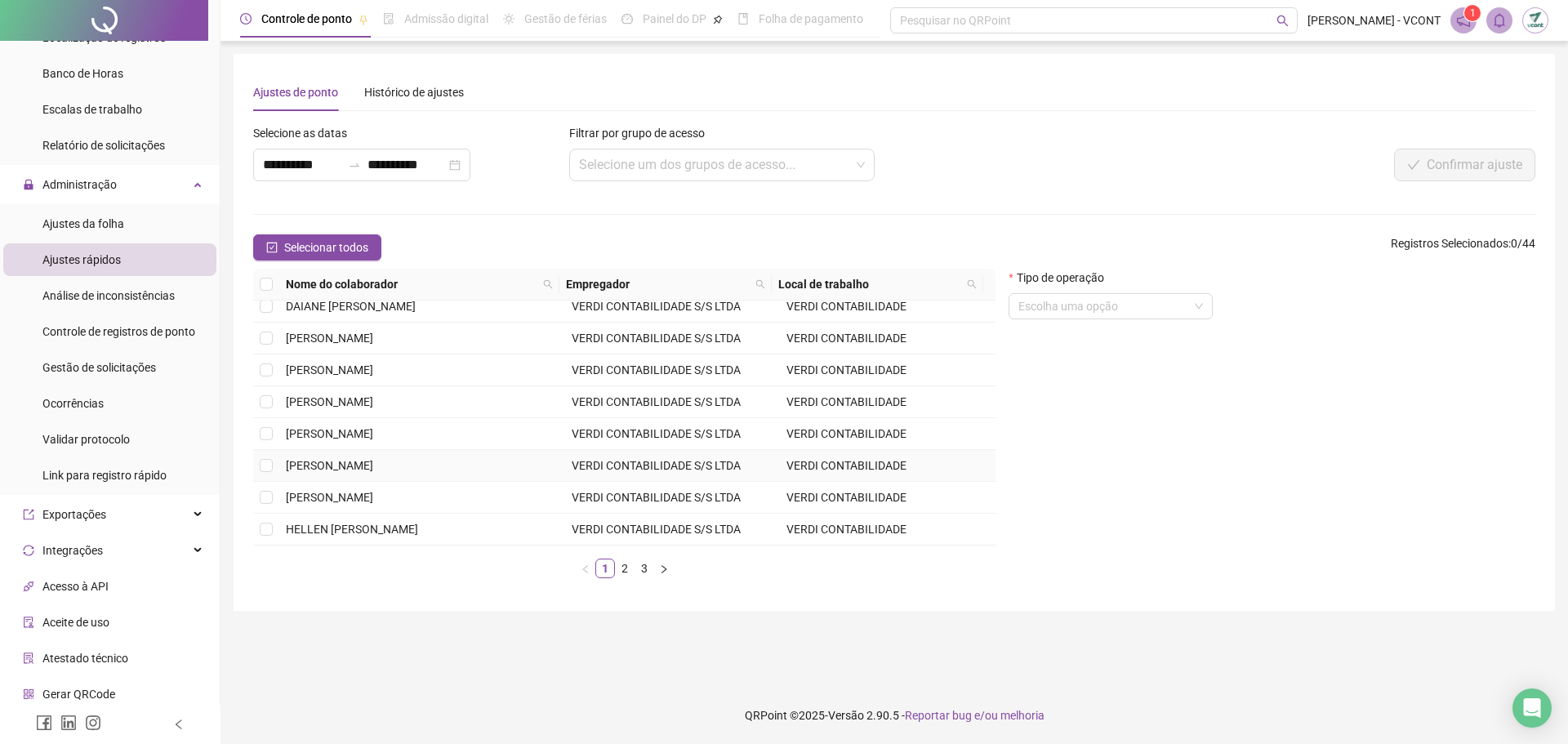
click at [336, 468] on span "[PERSON_NAME]" at bounding box center [330, 465] width 88 height 13
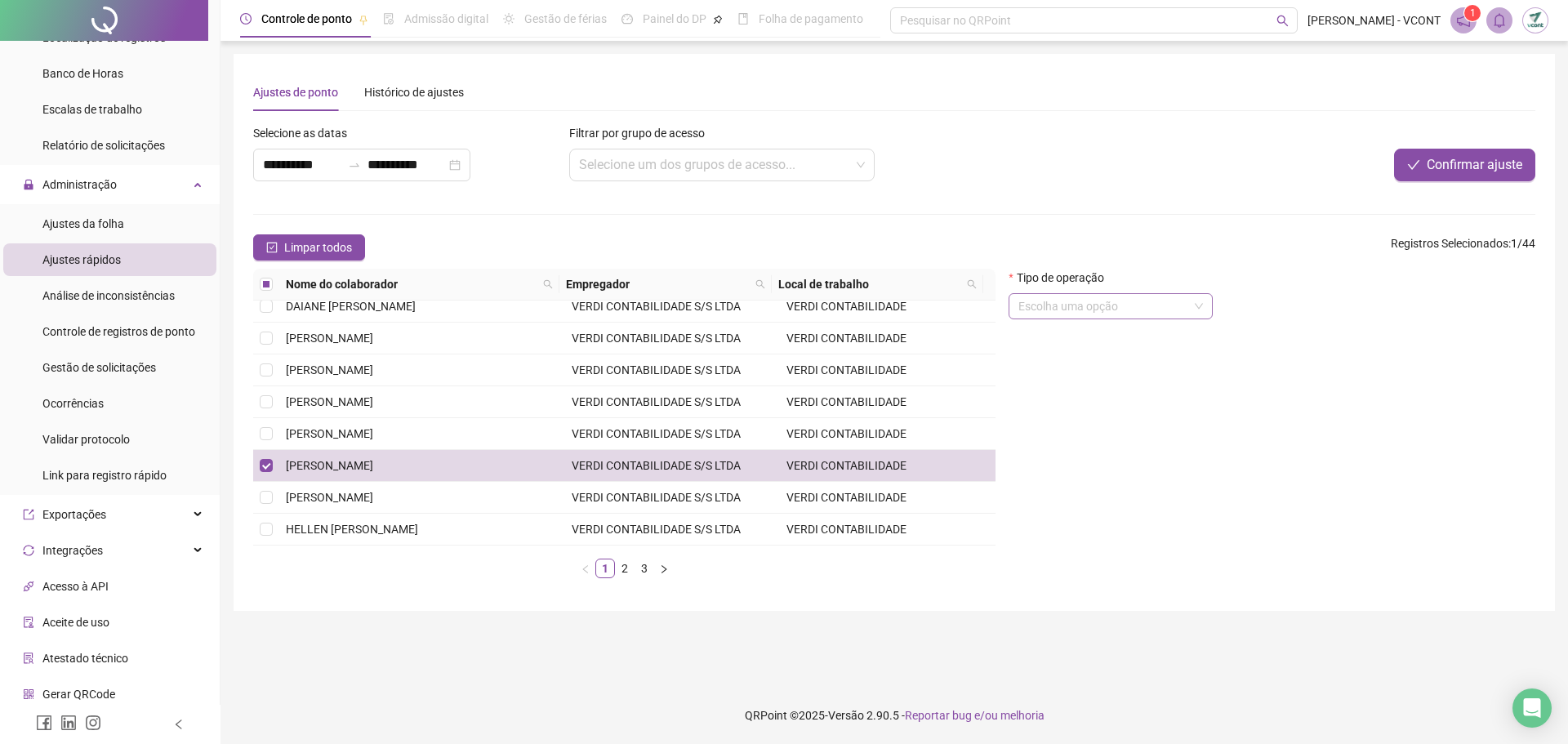
click at [1138, 305] on input "search" at bounding box center [1103, 306] width 170 height 25
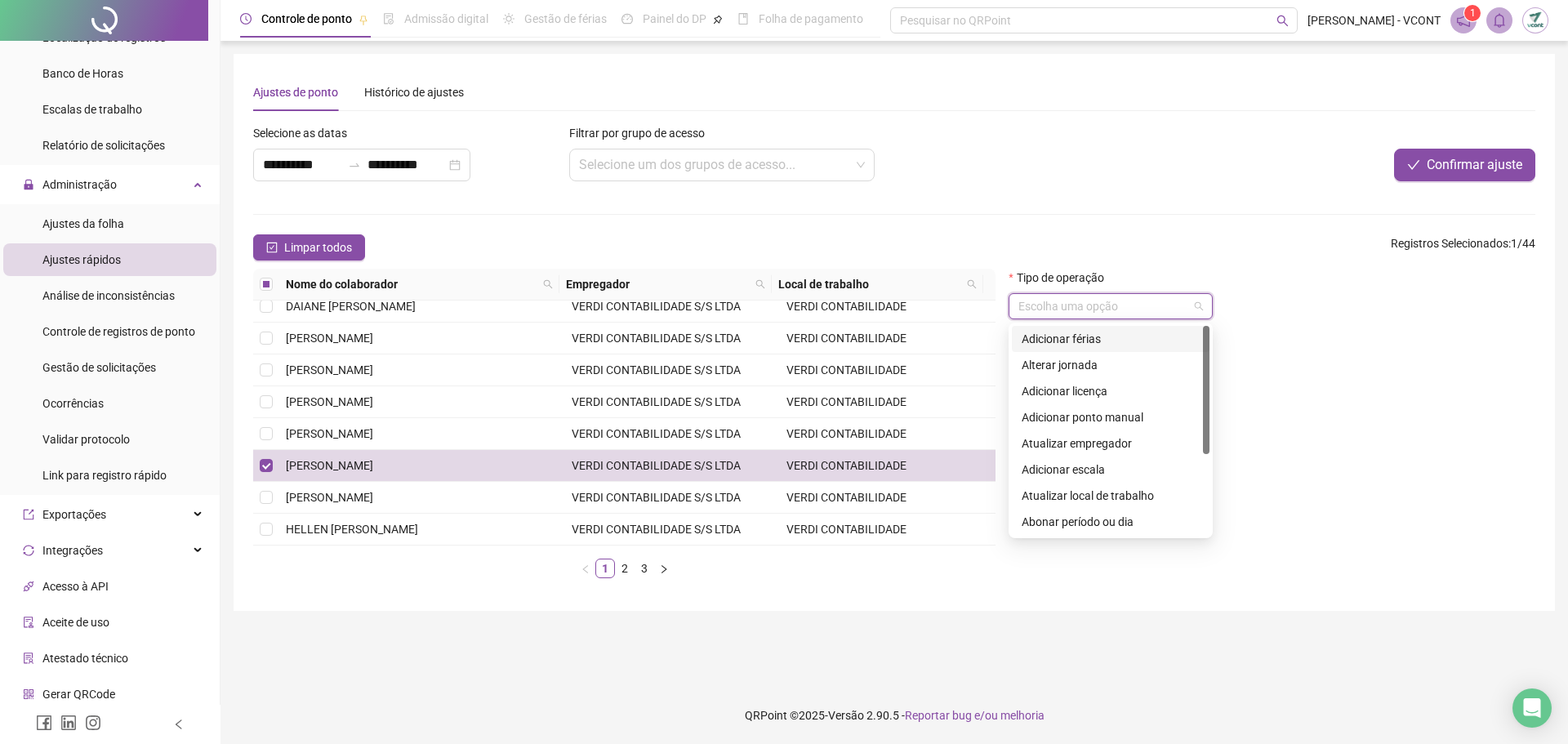
click at [1088, 340] on div "Adicionar férias" at bounding box center [1110, 338] width 178 height 18
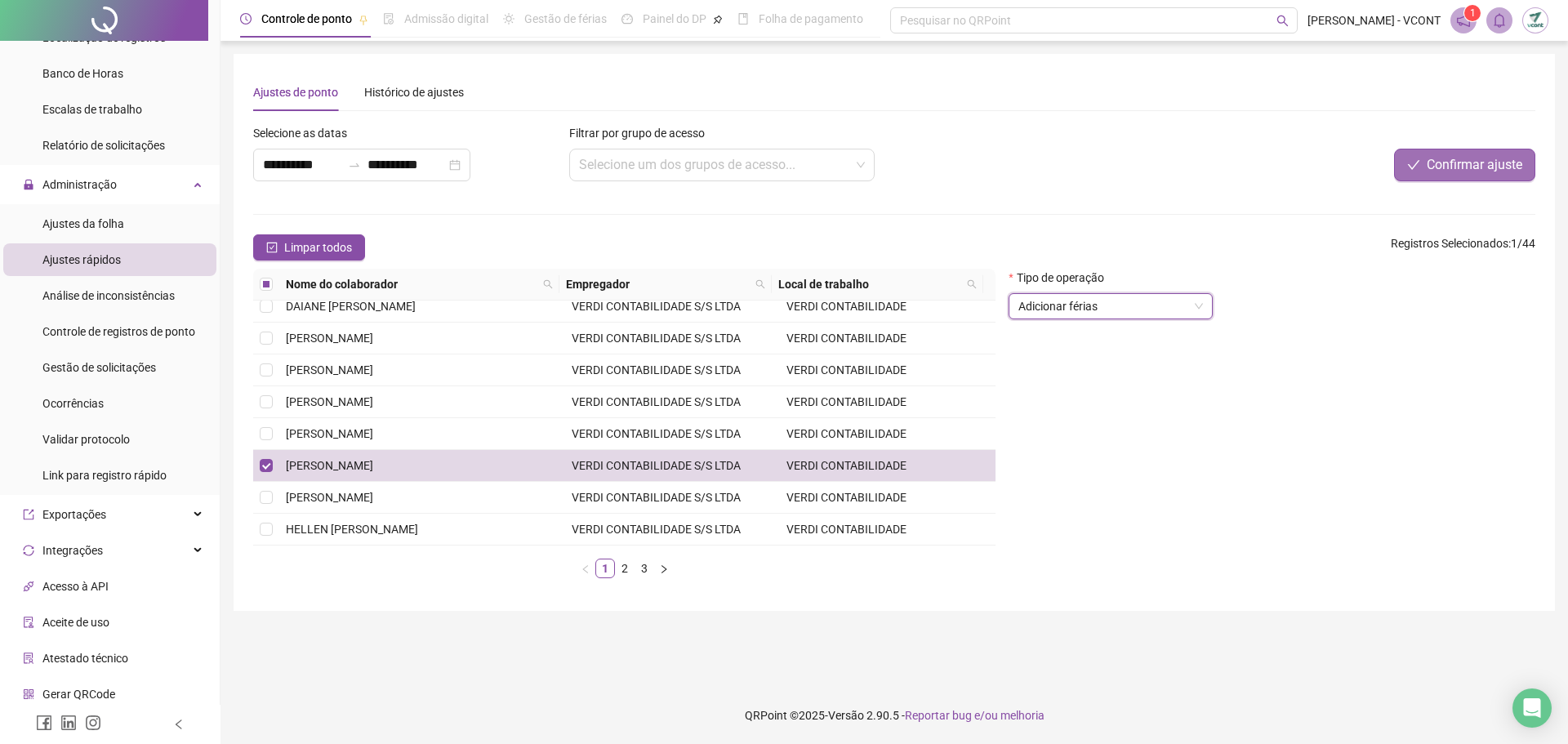
click at [1458, 164] on span "Confirmar ajuste" at bounding box center [1474, 165] width 96 height 20
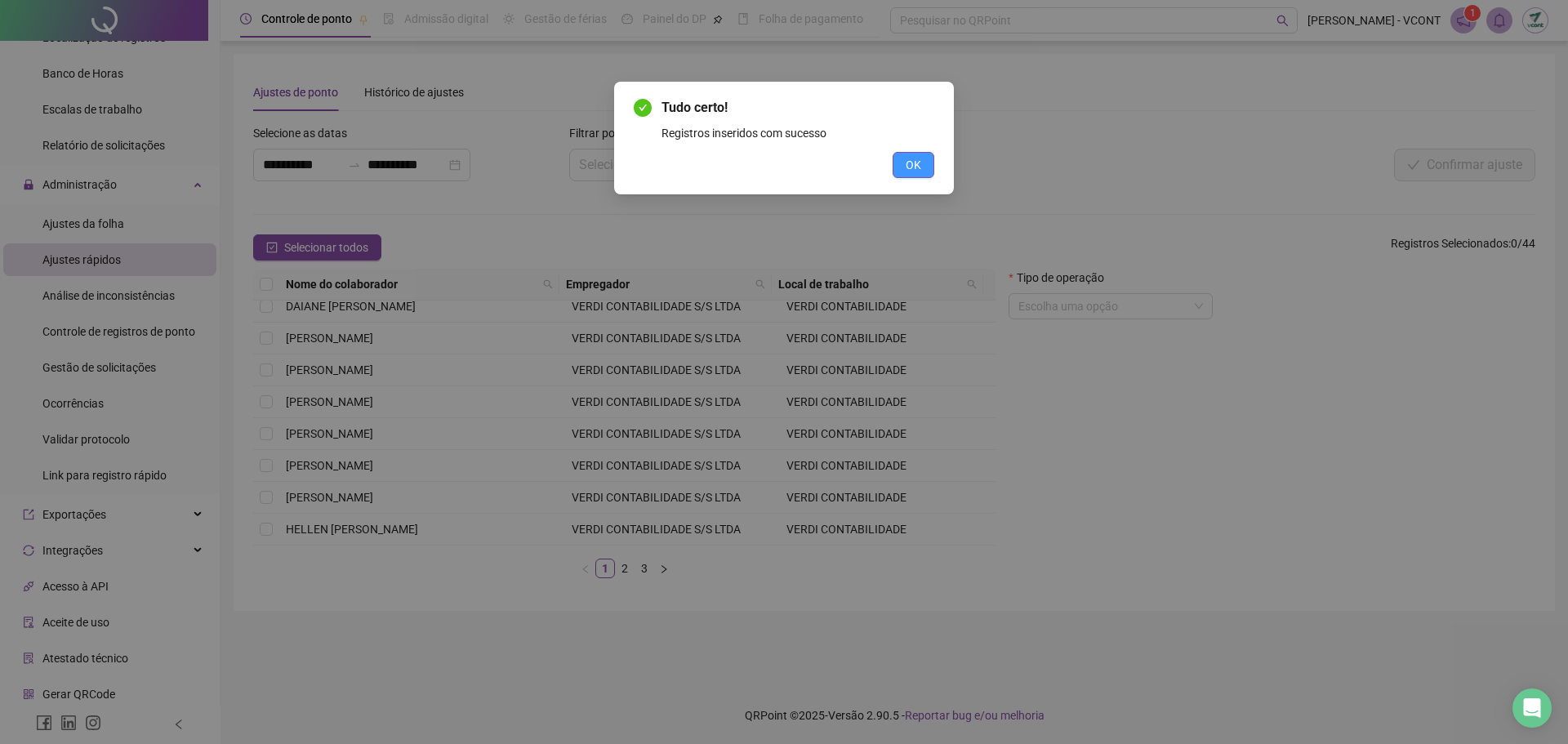
click at [913, 160] on span "OK" at bounding box center [914, 165] width 16 height 18
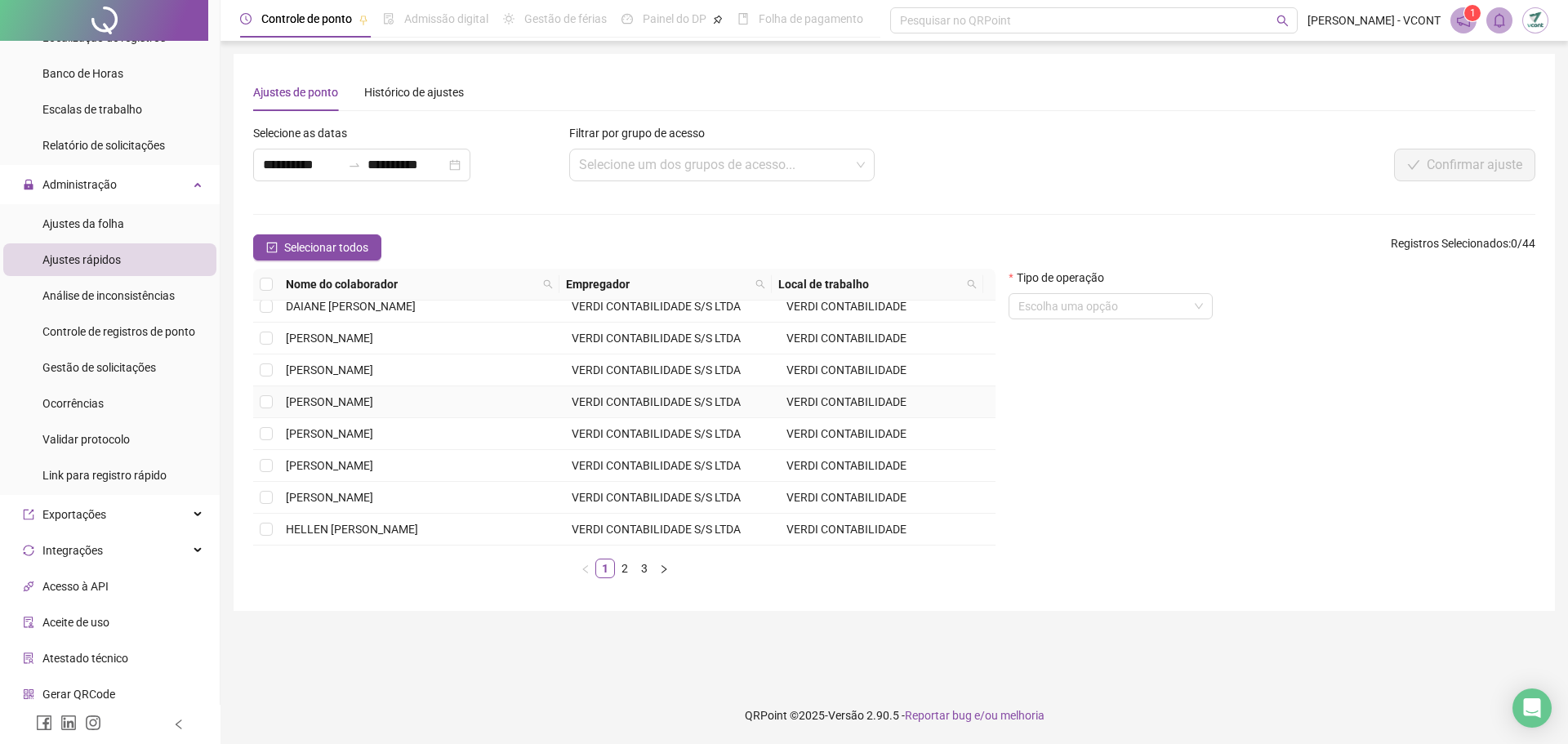
click at [336, 398] on span "[PERSON_NAME]" at bounding box center [330, 402] width 88 height 13
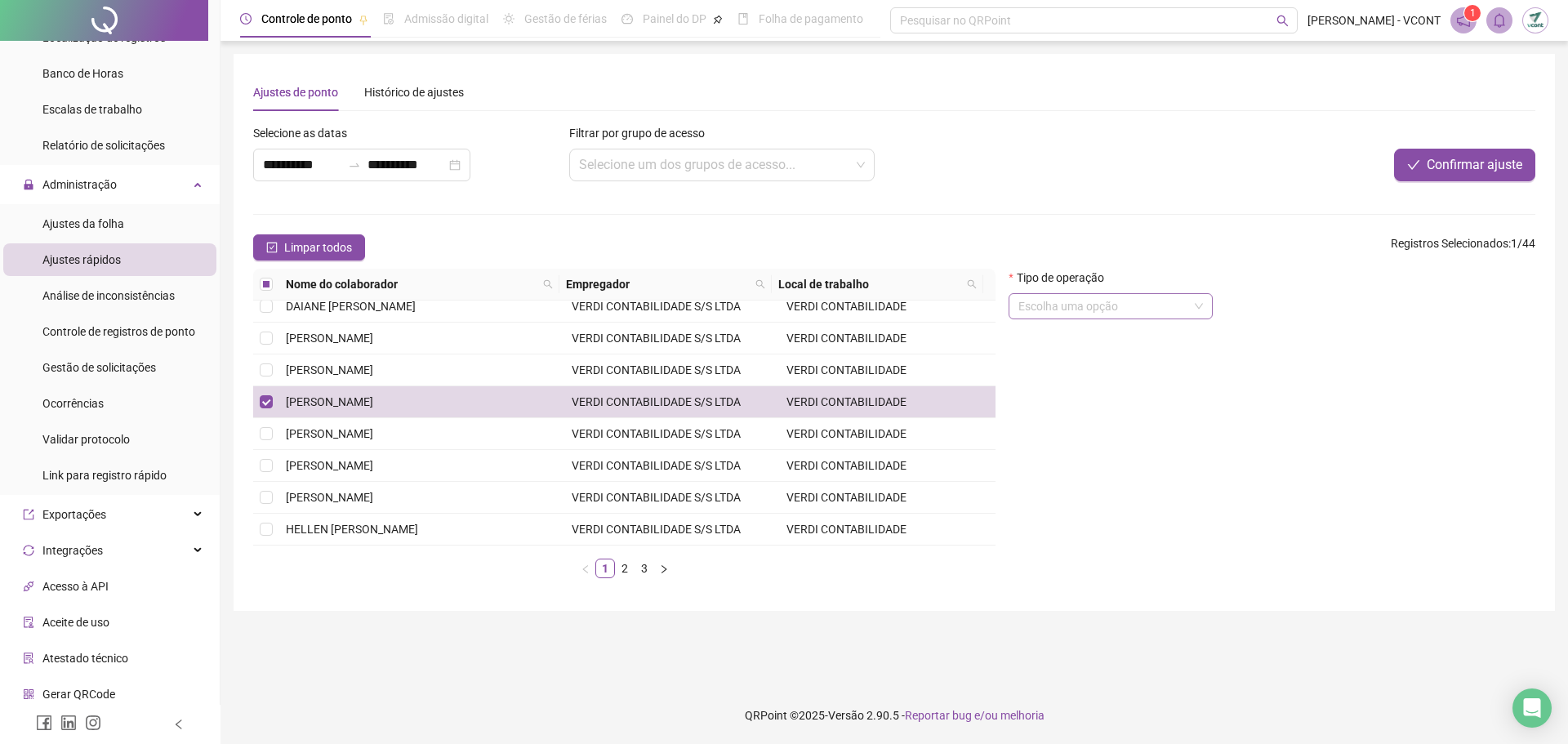
click at [1091, 301] on input "search" at bounding box center [1103, 306] width 170 height 25
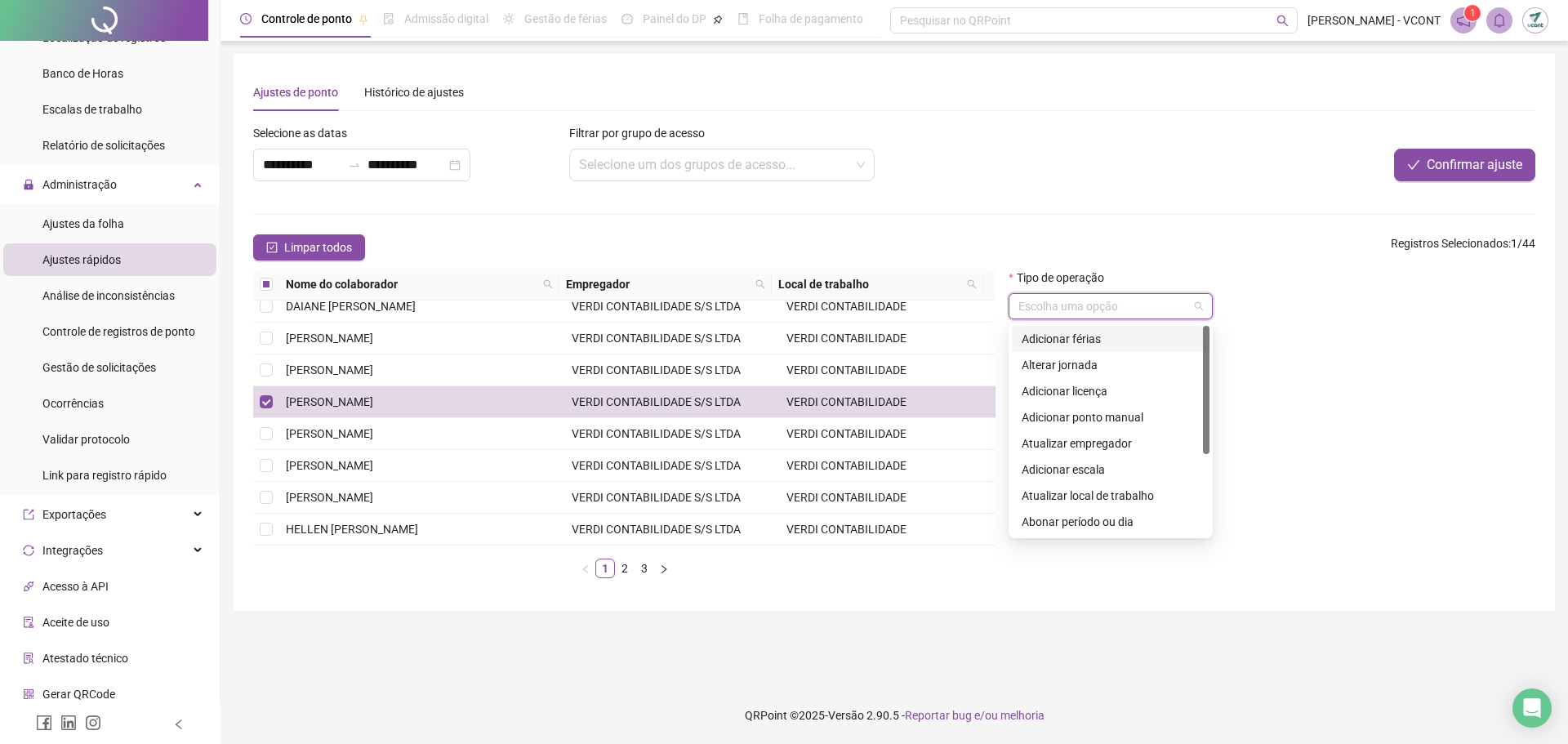
click at [1098, 339] on div "Adicionar férias" at bounding box center [1110, 338] width 178 height 18
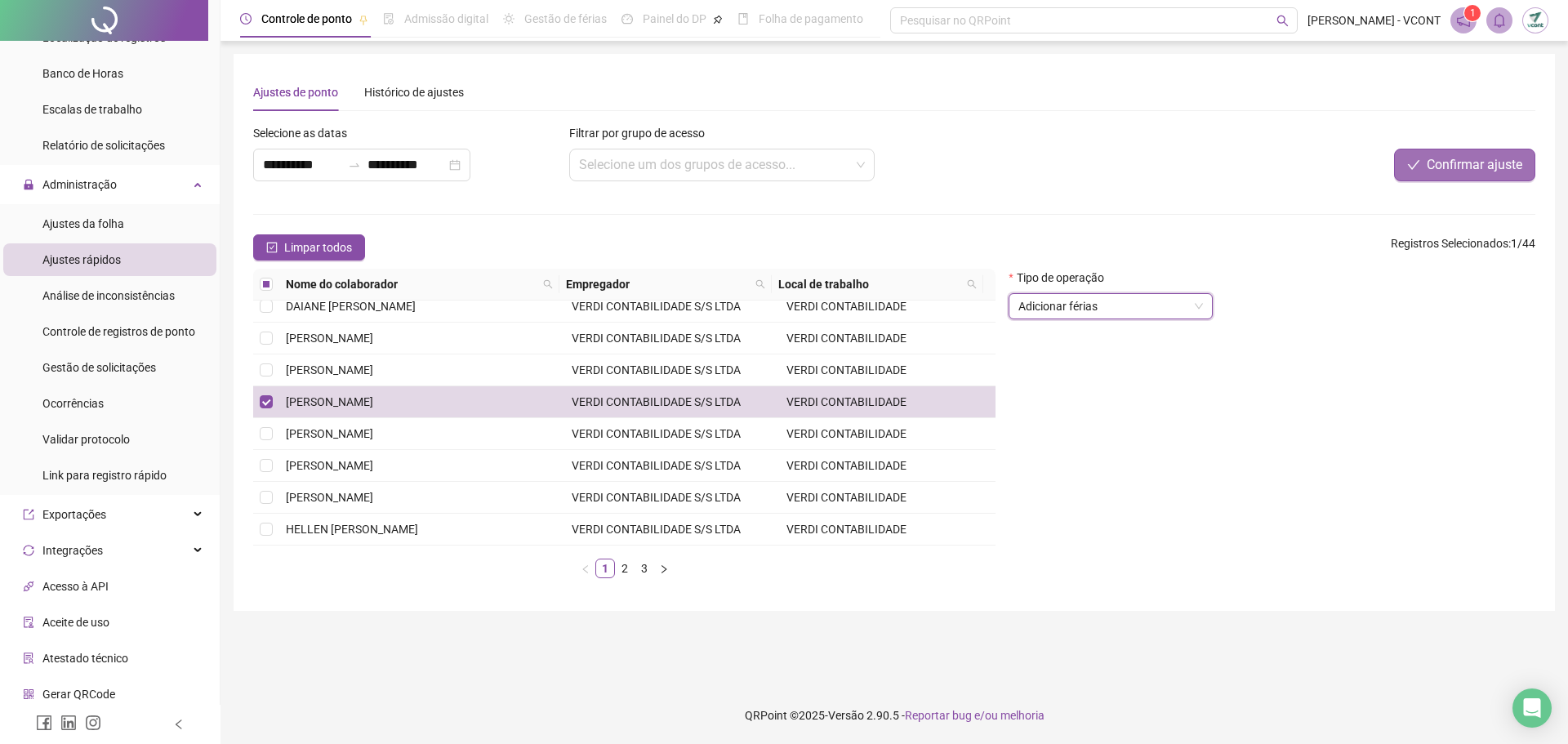
click at [1490, 159] on span "Confirmar ajuste" at bounding box center [1474, 165] width 96 height 20
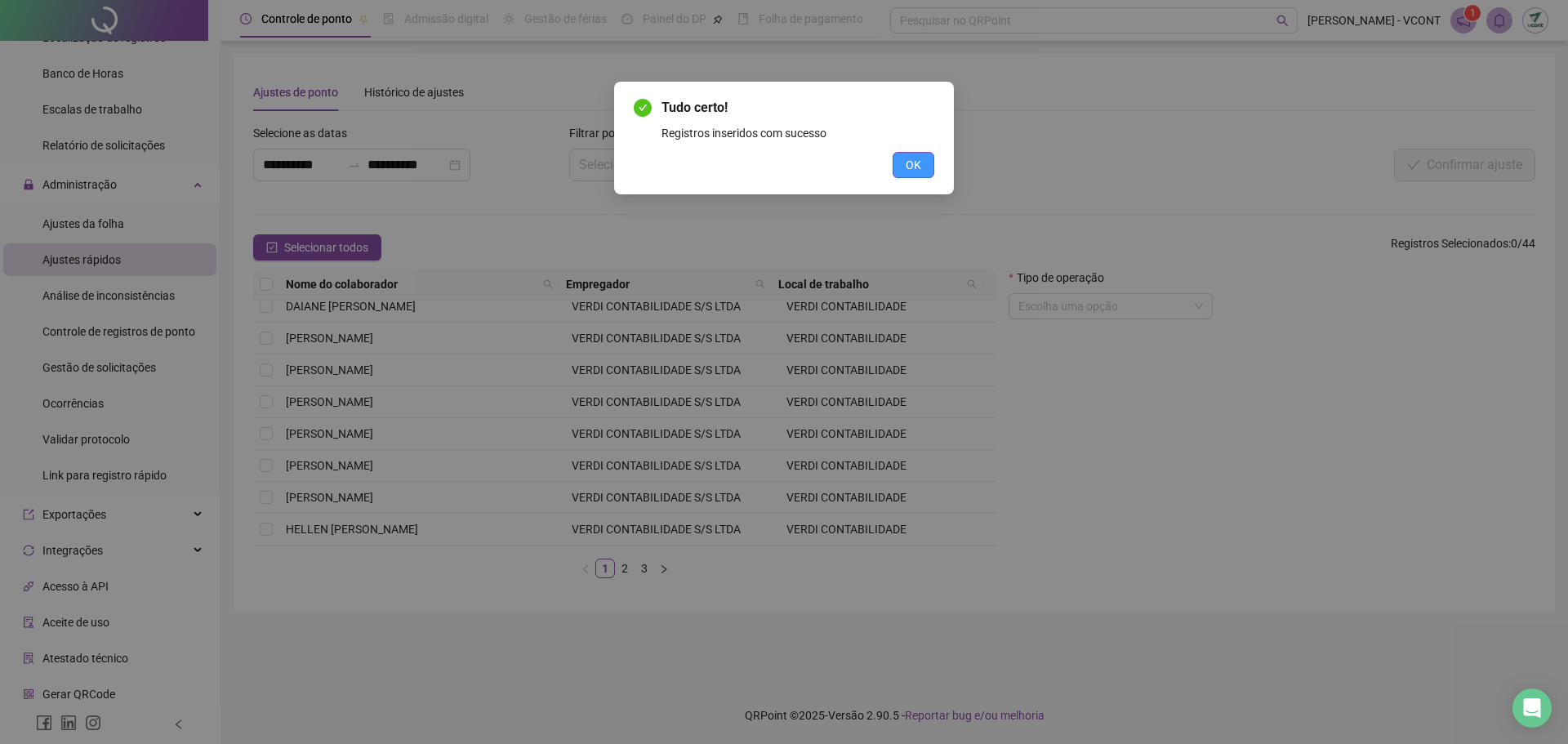
click at [913, 154] on button "OK" at bounding box center [913, 165] width 41 height 26
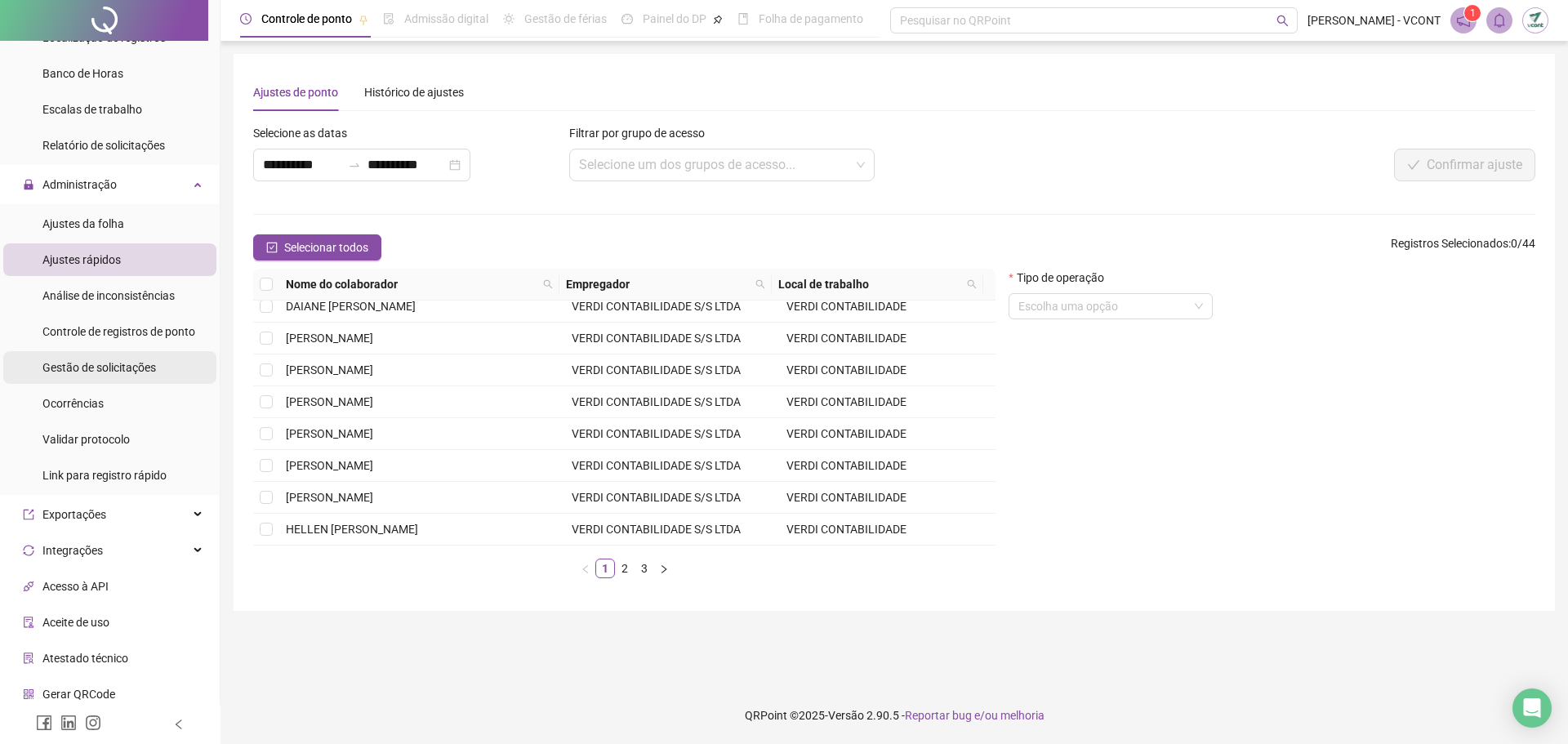
click at [110, 365] on span "Gestão de solicitações" at bounding box center [99, 367] width 113 height 13
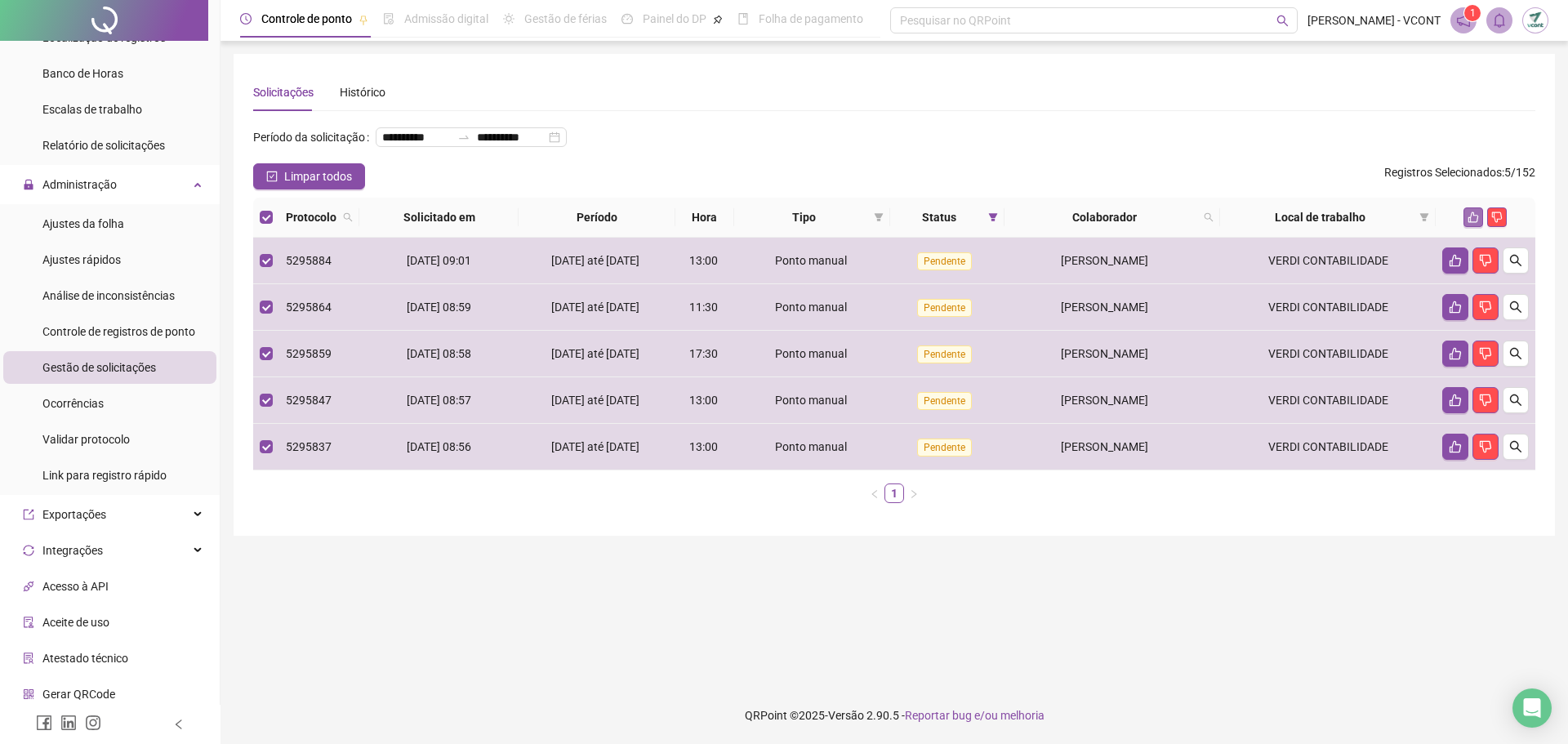
click at [1479, 227] on button "button" at bounding box center [1473, 217] width 20 height 20
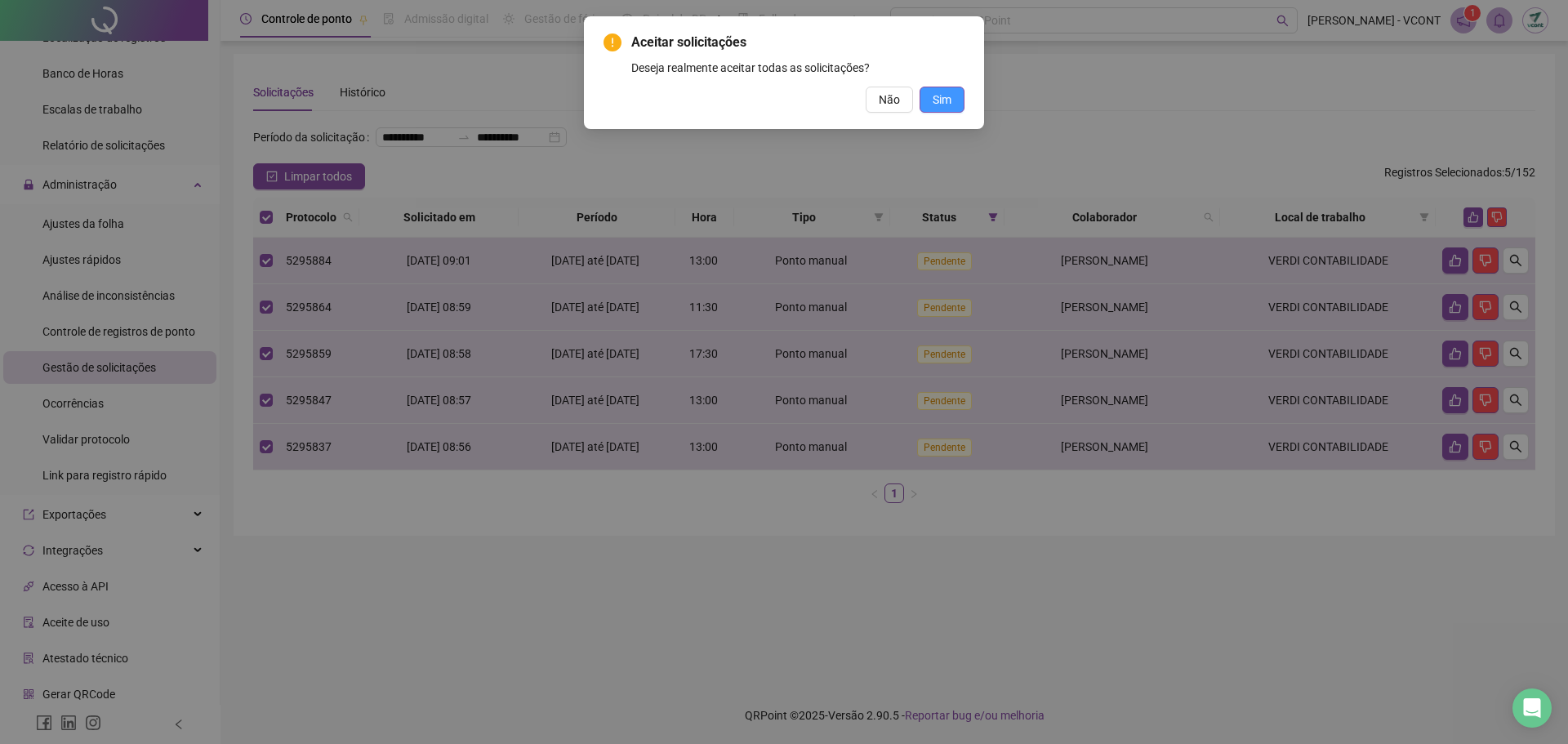
click at [947, 102] on span "Sim" at bounding box center [941, 100] width 19 height 18
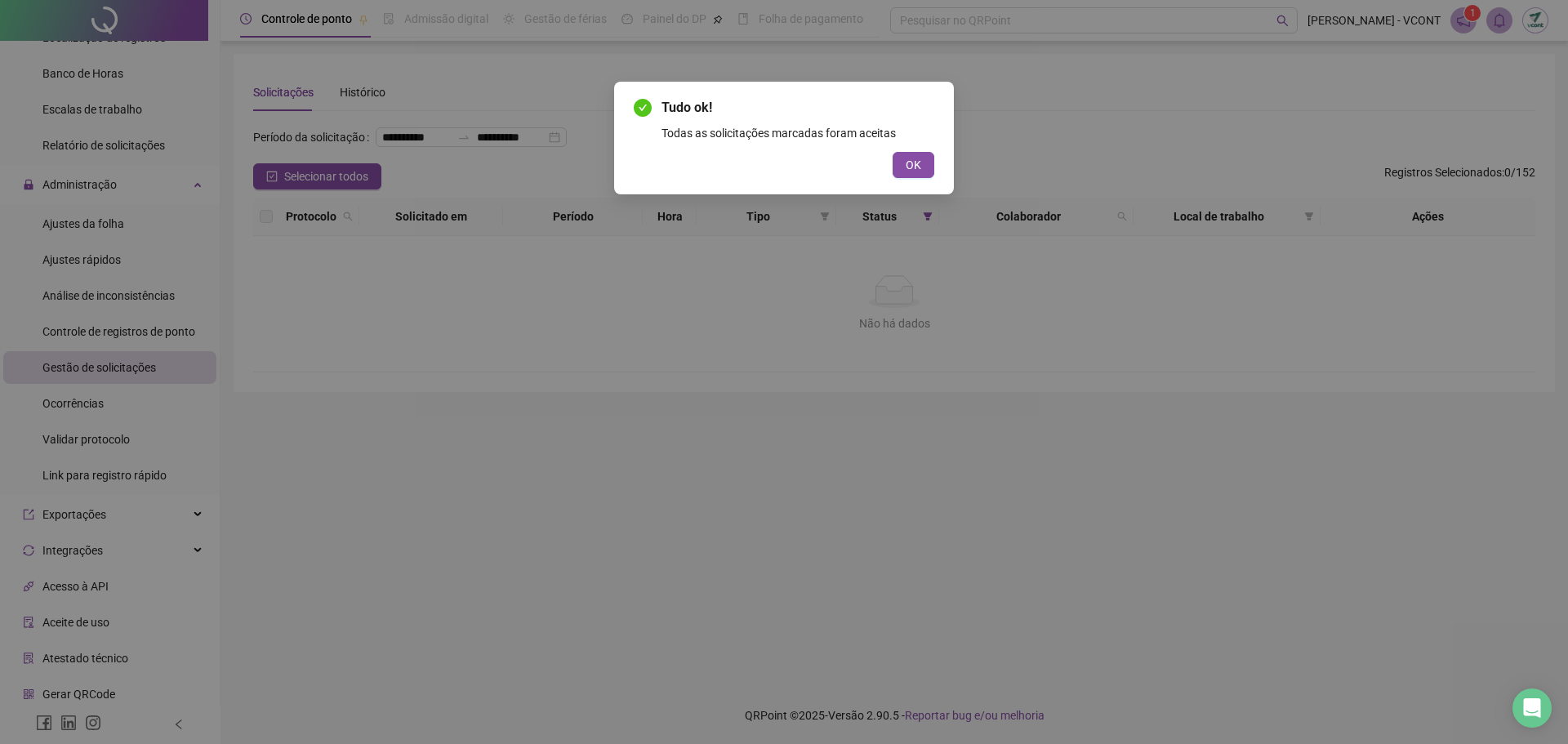
drag, startPoint x: 914, startPoint y: 169, endPoint x: 915, endPoint y: 118, distance: 51.0
click at [914, 168] on span "OK" at bounding box center [914, 165] width 16 height 18
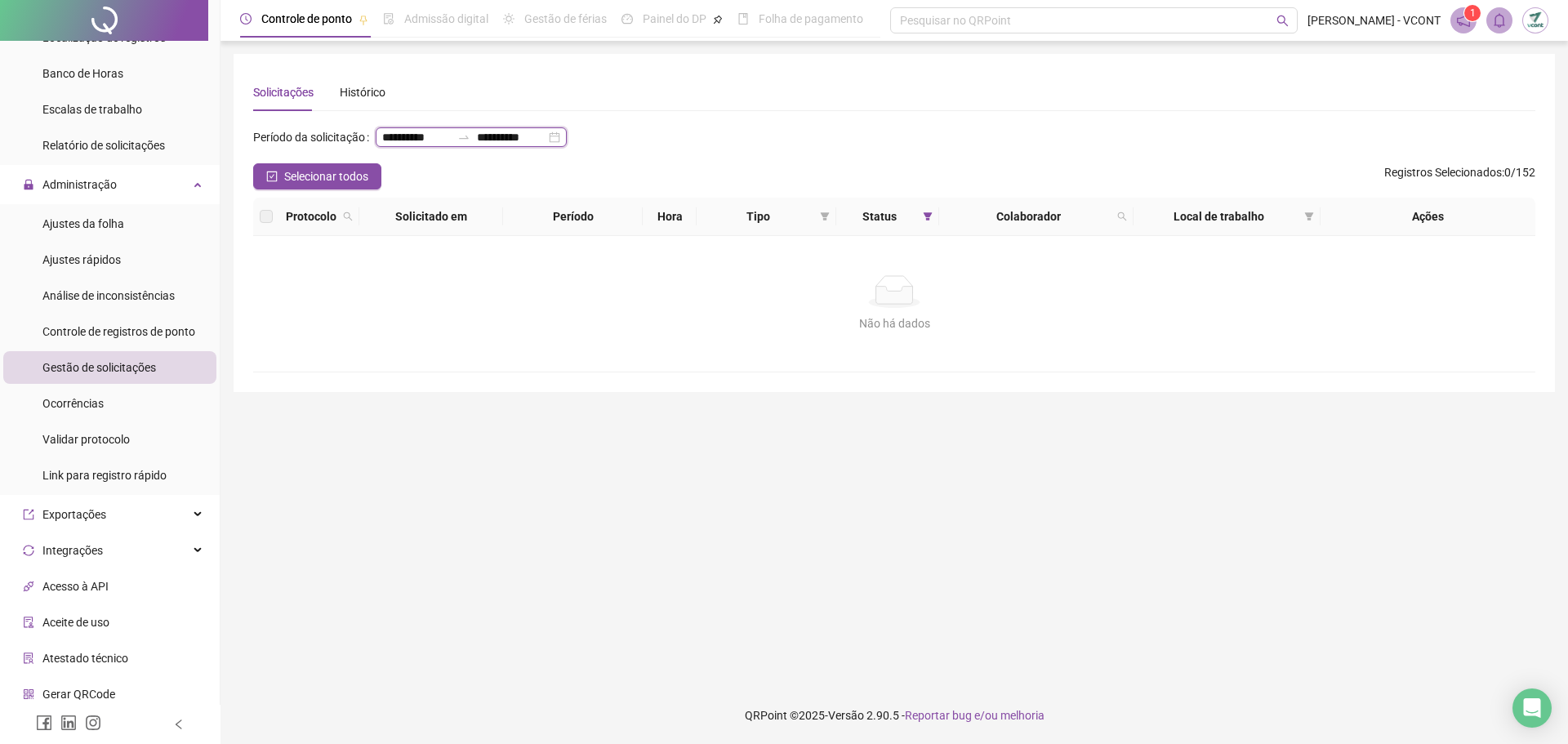
click at [382, 146] on input "**********" at bounding box center [416, 137] width 69 height 18
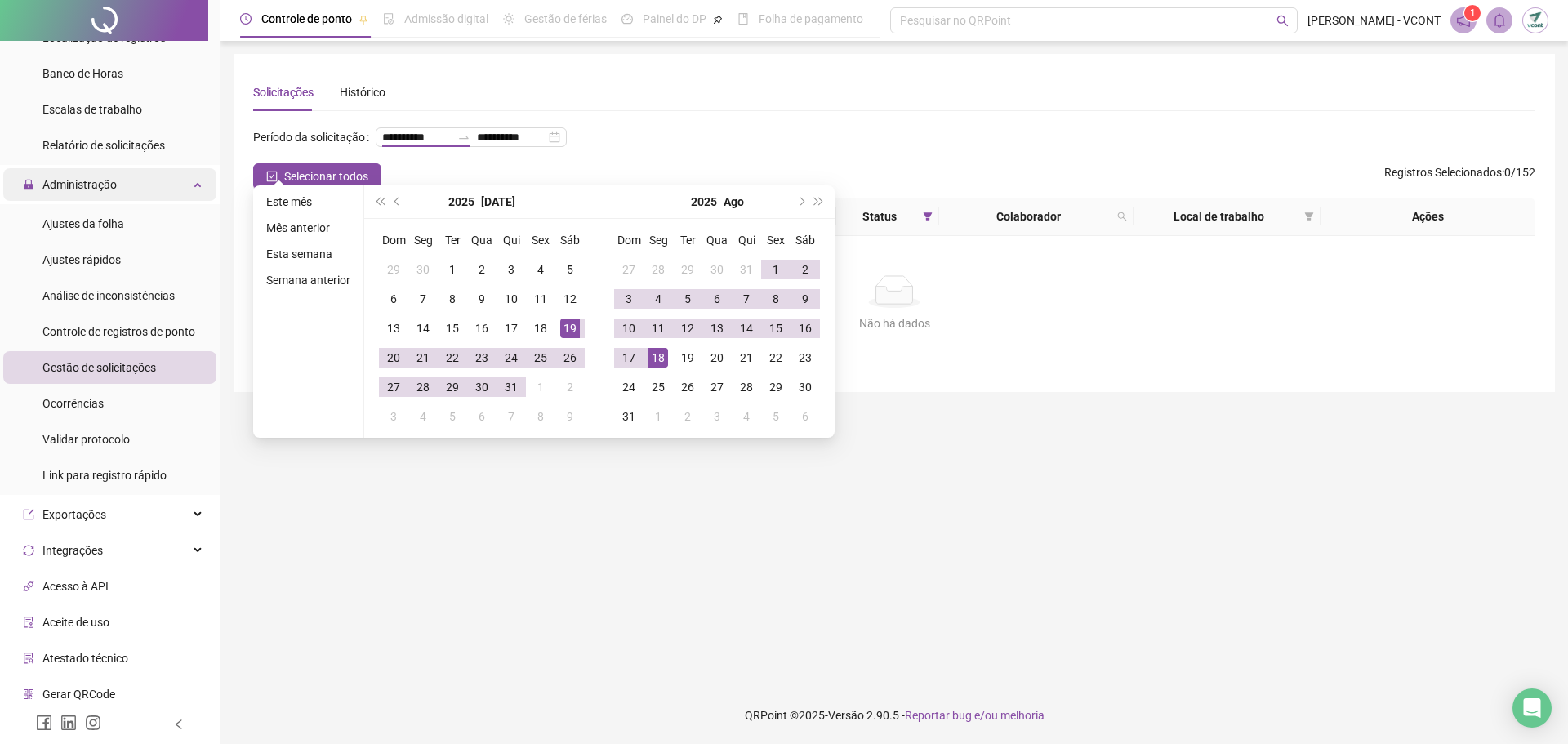
click at [88, 183] on span "Administração" at bounding box center [79, 184] width 74 height 13
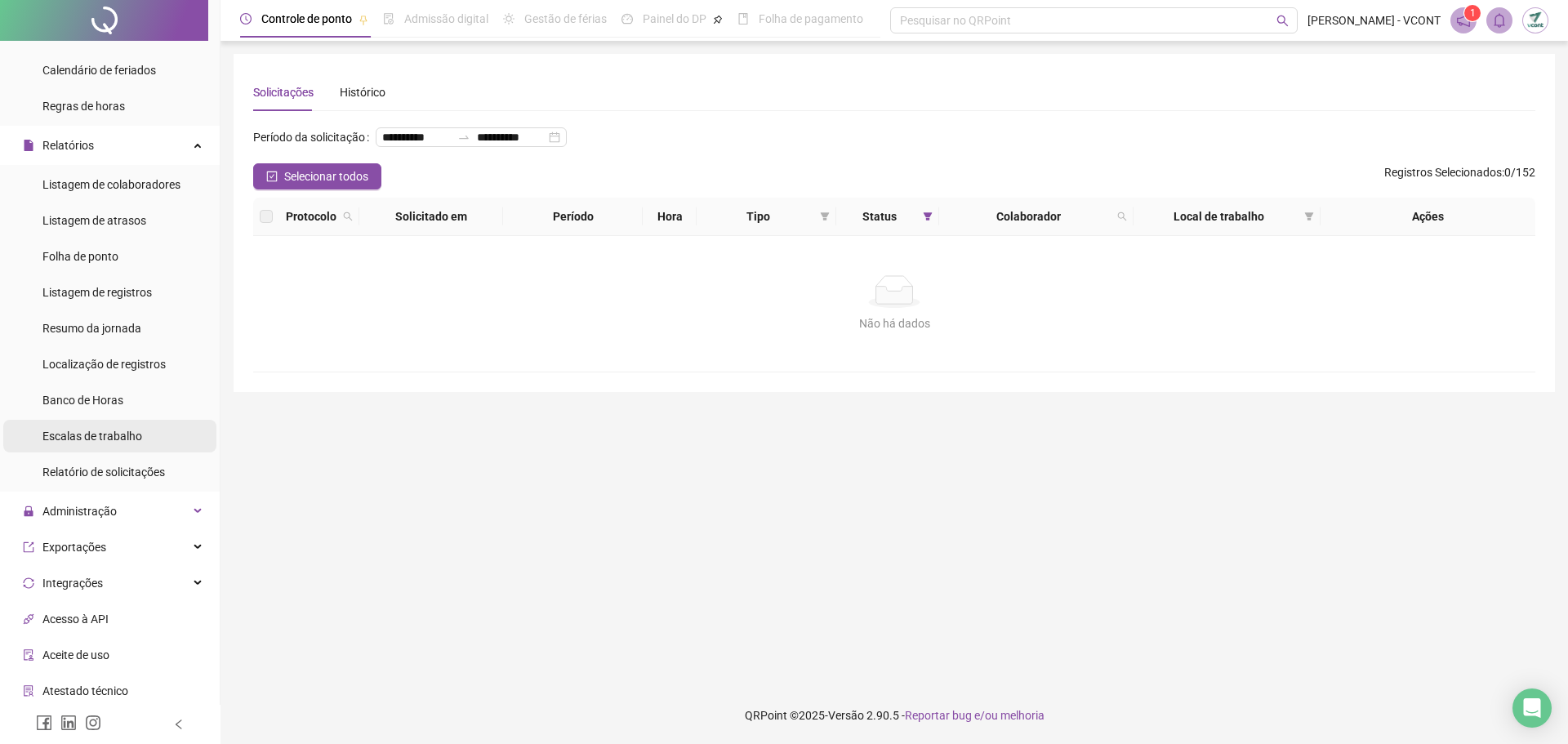
scroll to position [273, 0]
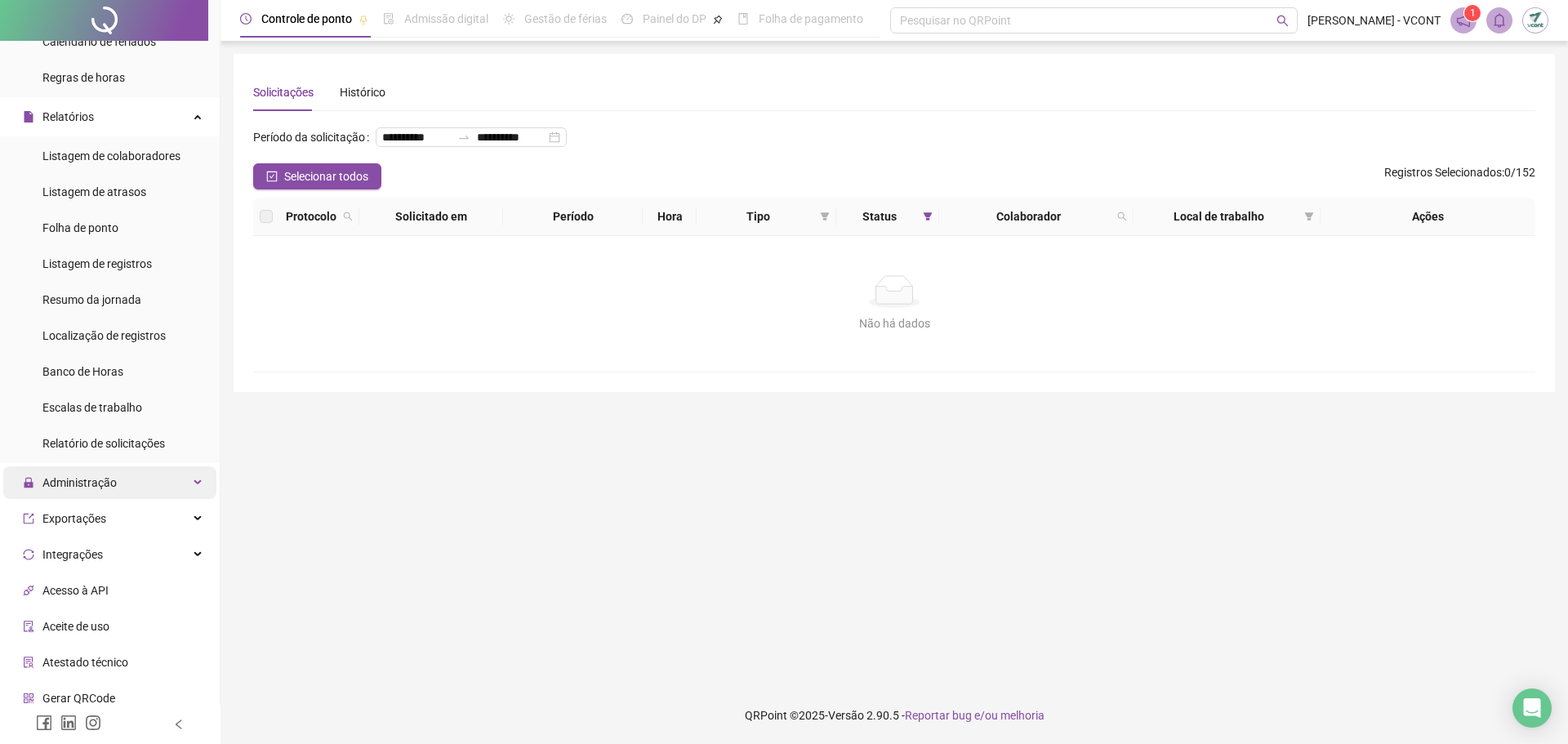
click at [118, 486] on div "Administração" at bounding box center [110, 482] width 213 height 33
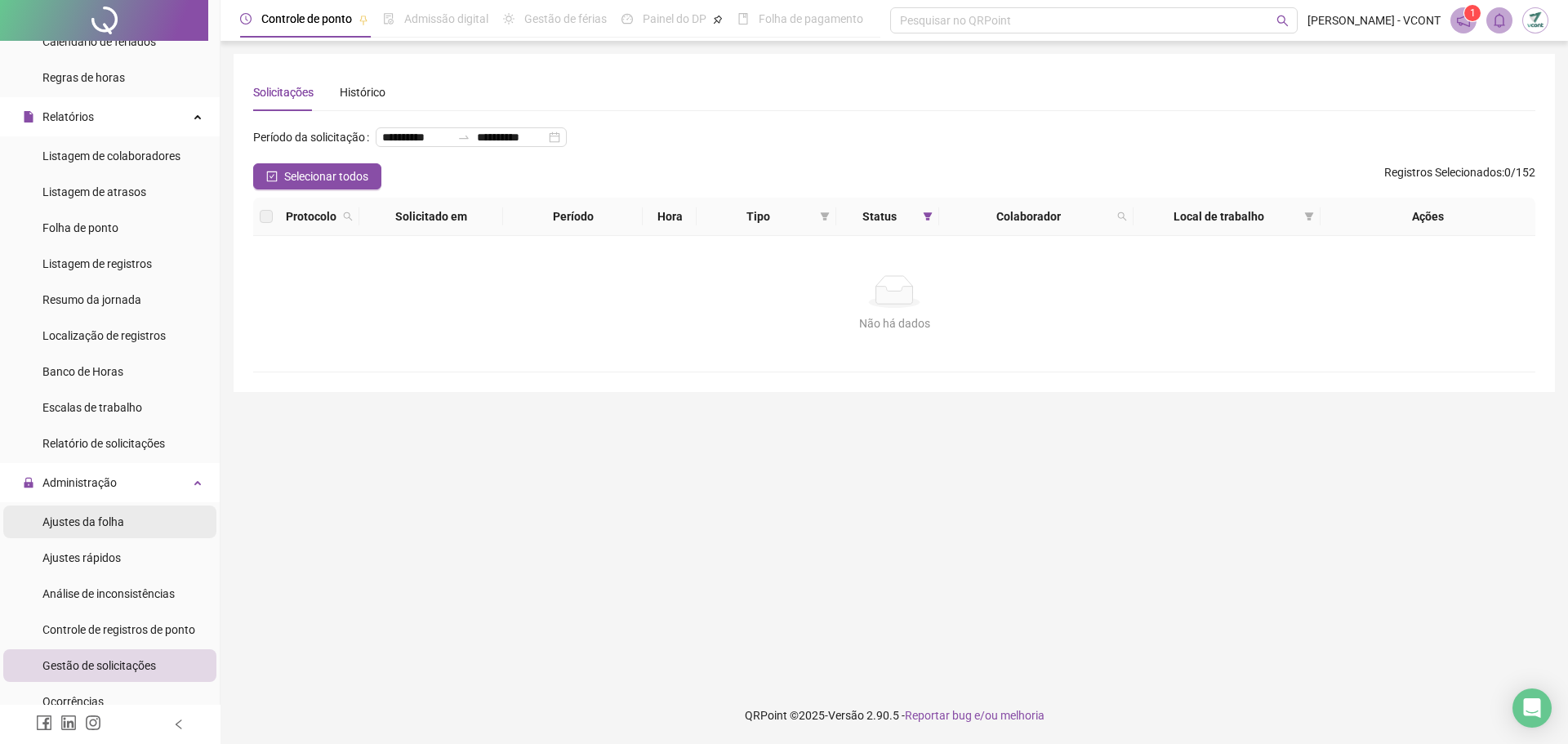
click at [118, 517] on span "Ajustes da folha" at bounding box center [83, 521] width 82 height 13
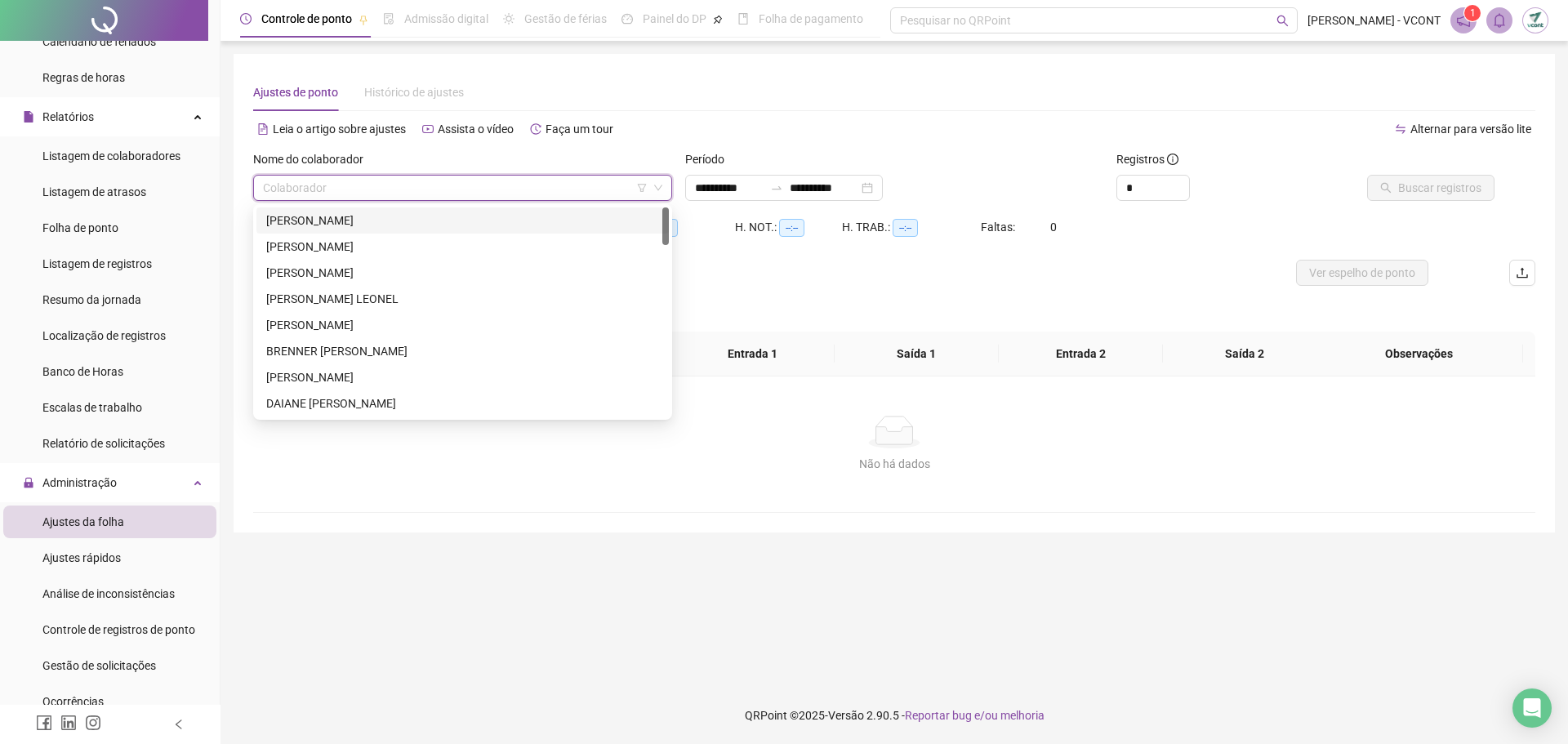
click at [474, 191] on input "search" at bounding box center [455, 187] width 385 height 25
click at [706, 183] on input "**********" at bounding box center [729, 187] width 69 height 18
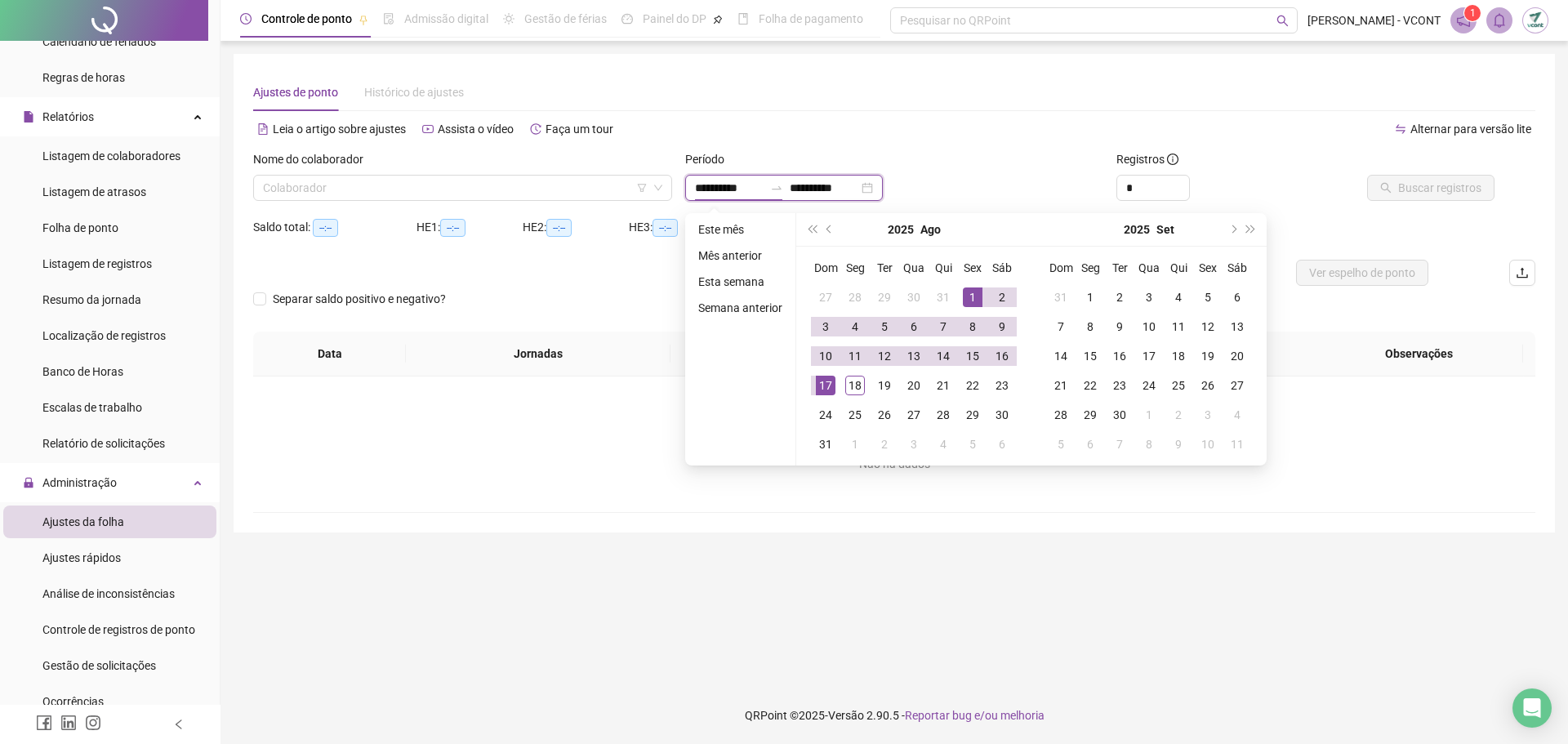
type input "**********"
click at [831, 228] on span "prev-year" at bounding box center [830, 229] width 8 height 8
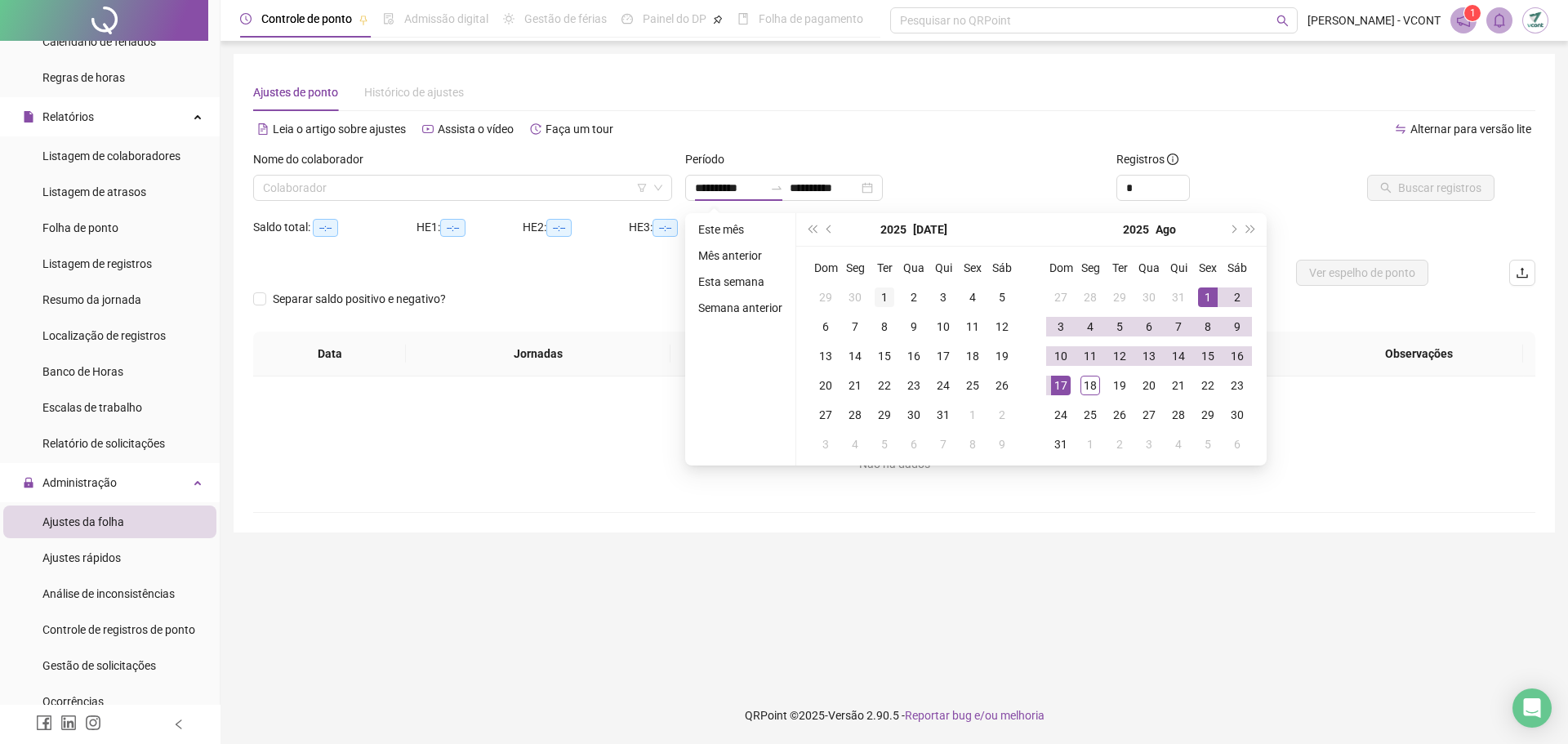
type input "**********"
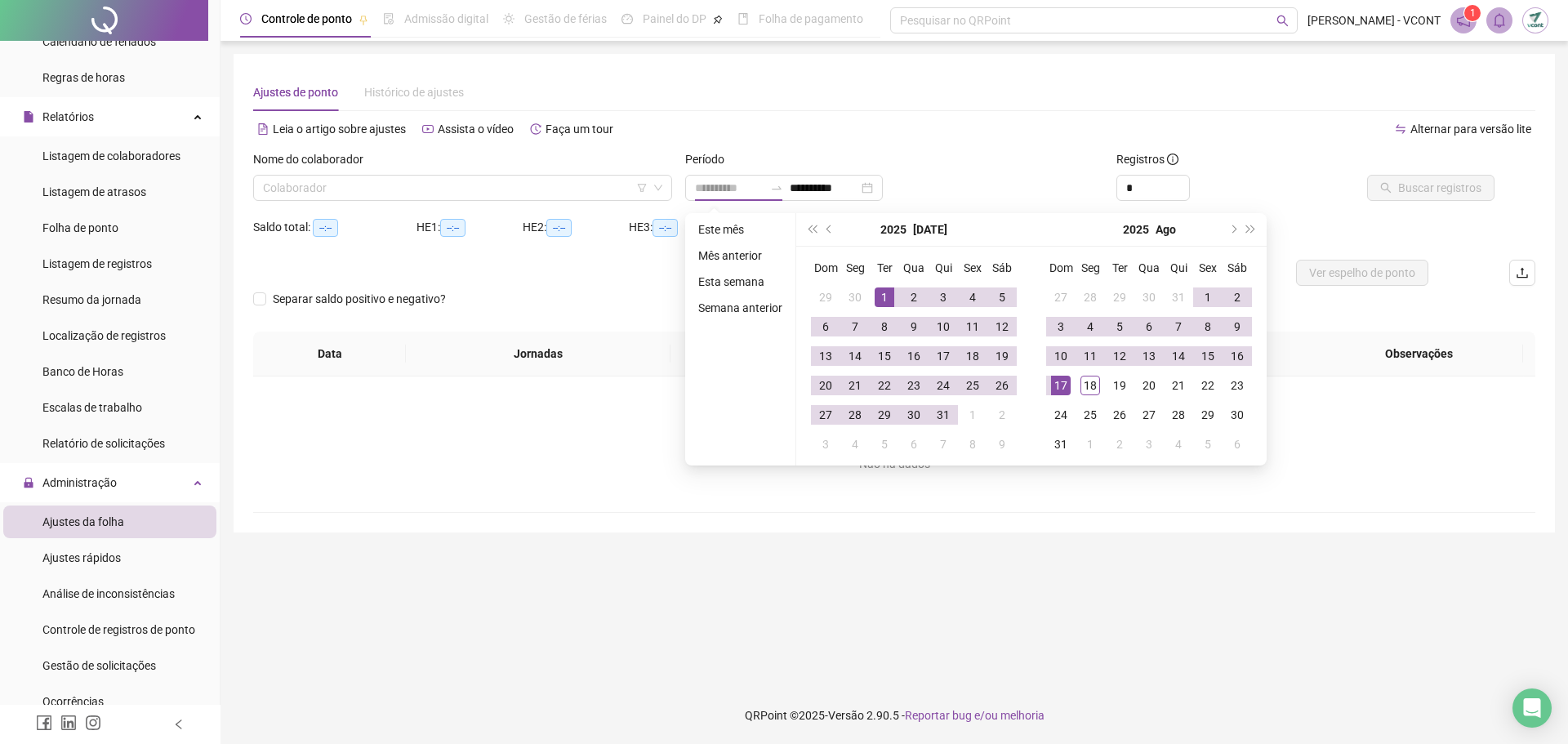
click at [884, 291] on div "1" at bounding box center [884, 297] width 20 height 20
type input "**********"
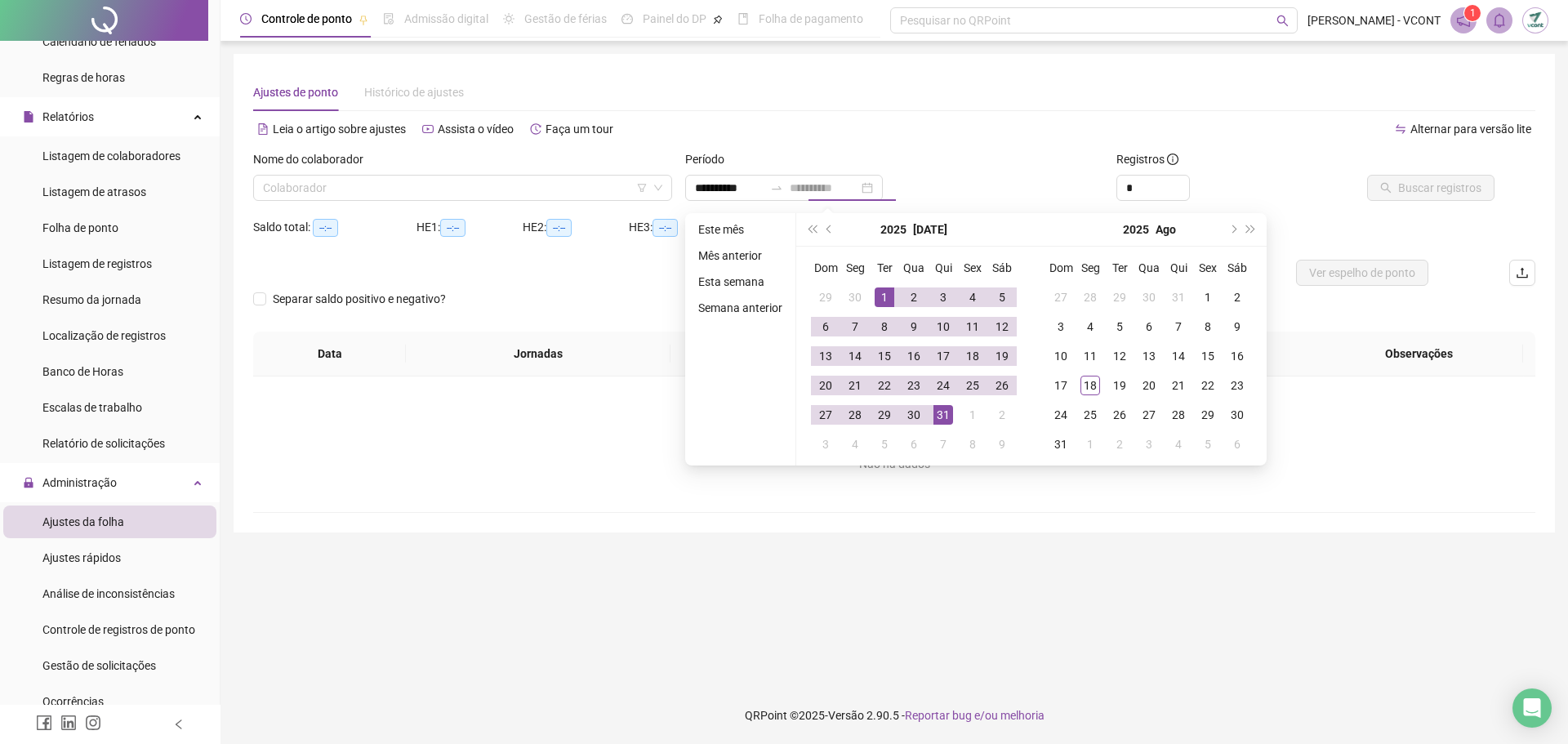
click at [943, 421] on div "31" at bounding box center [943, 414] width 20 height 20
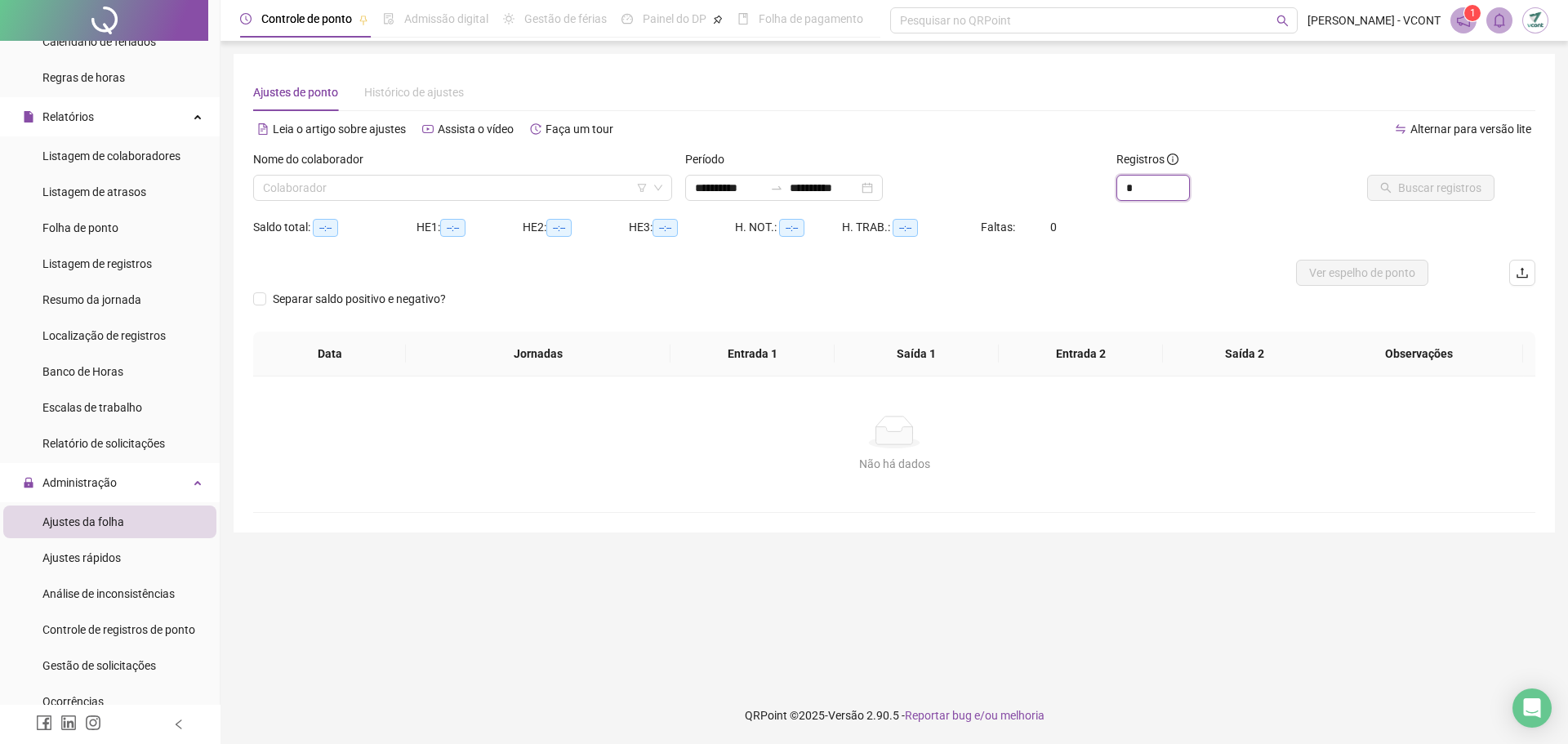
drag, startPoint x: 1146, startPoint y: 190, endPoint x: 1025, endPoint y: 173, distance: 122.2
click at [1025, 173] on div "**********" at bounding box center [894, 182] width 1295 height 64
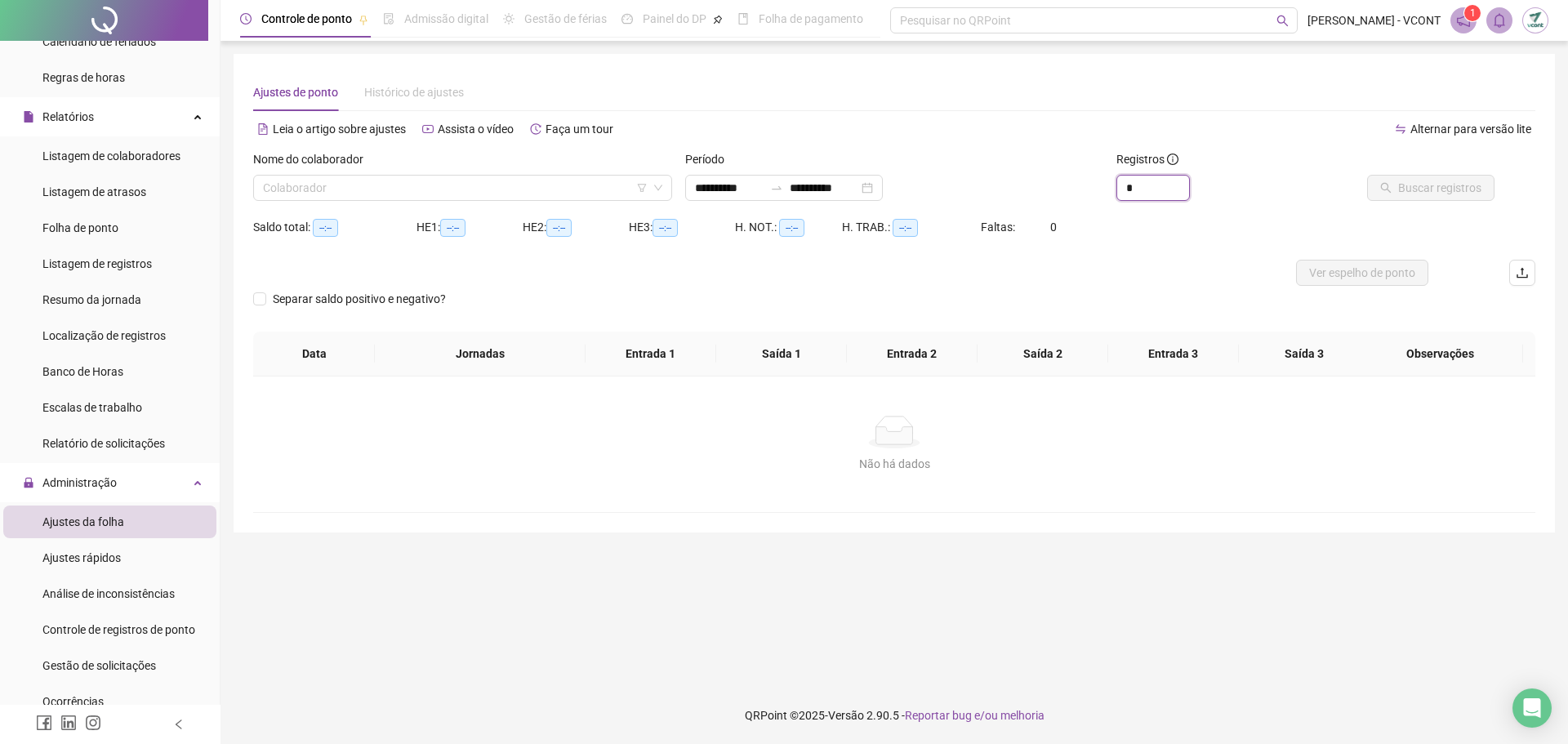
type input "*"
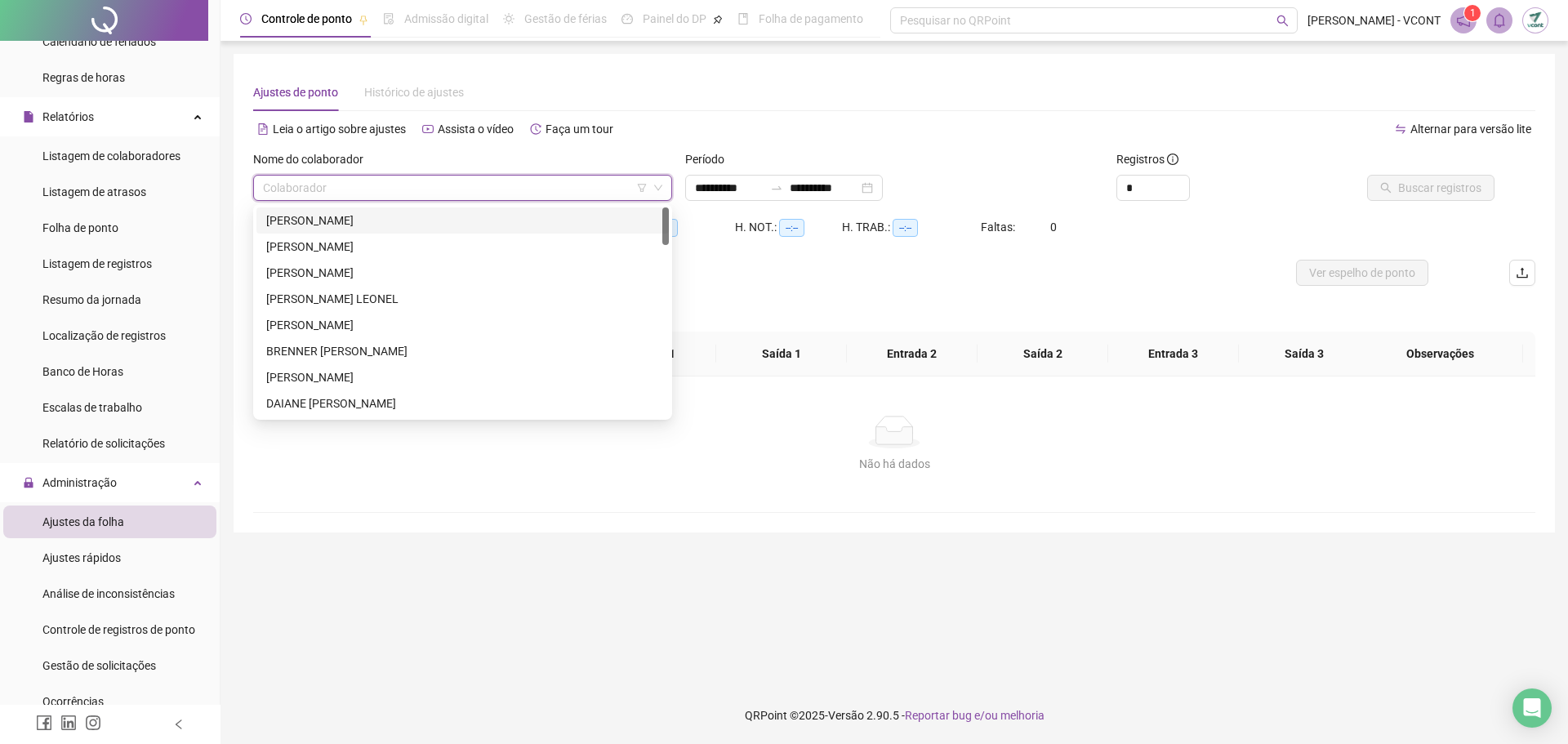
click at [494, 179] on input "search" at bounding box center [455, 187] width 385 height 25
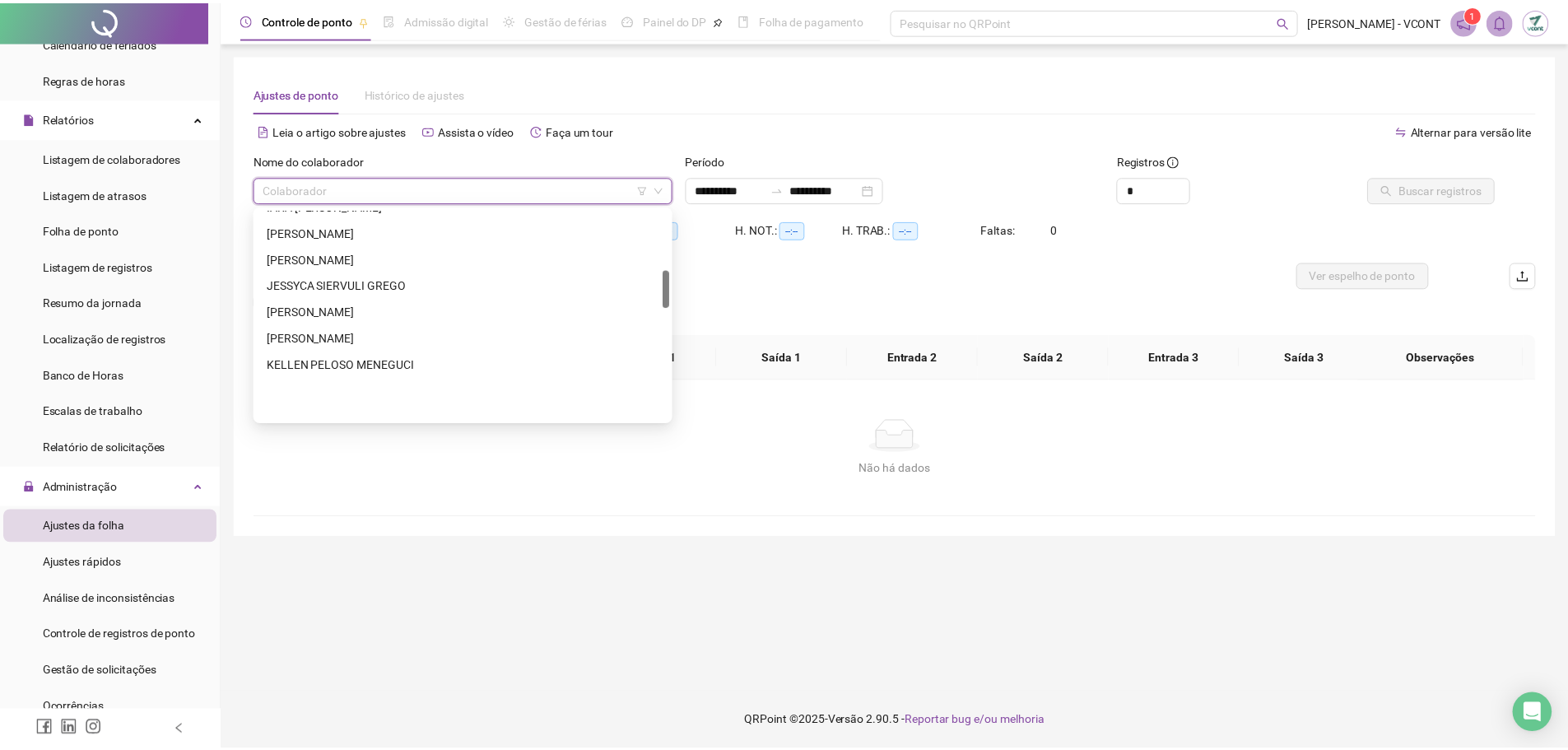
scroll to position [493, 0]
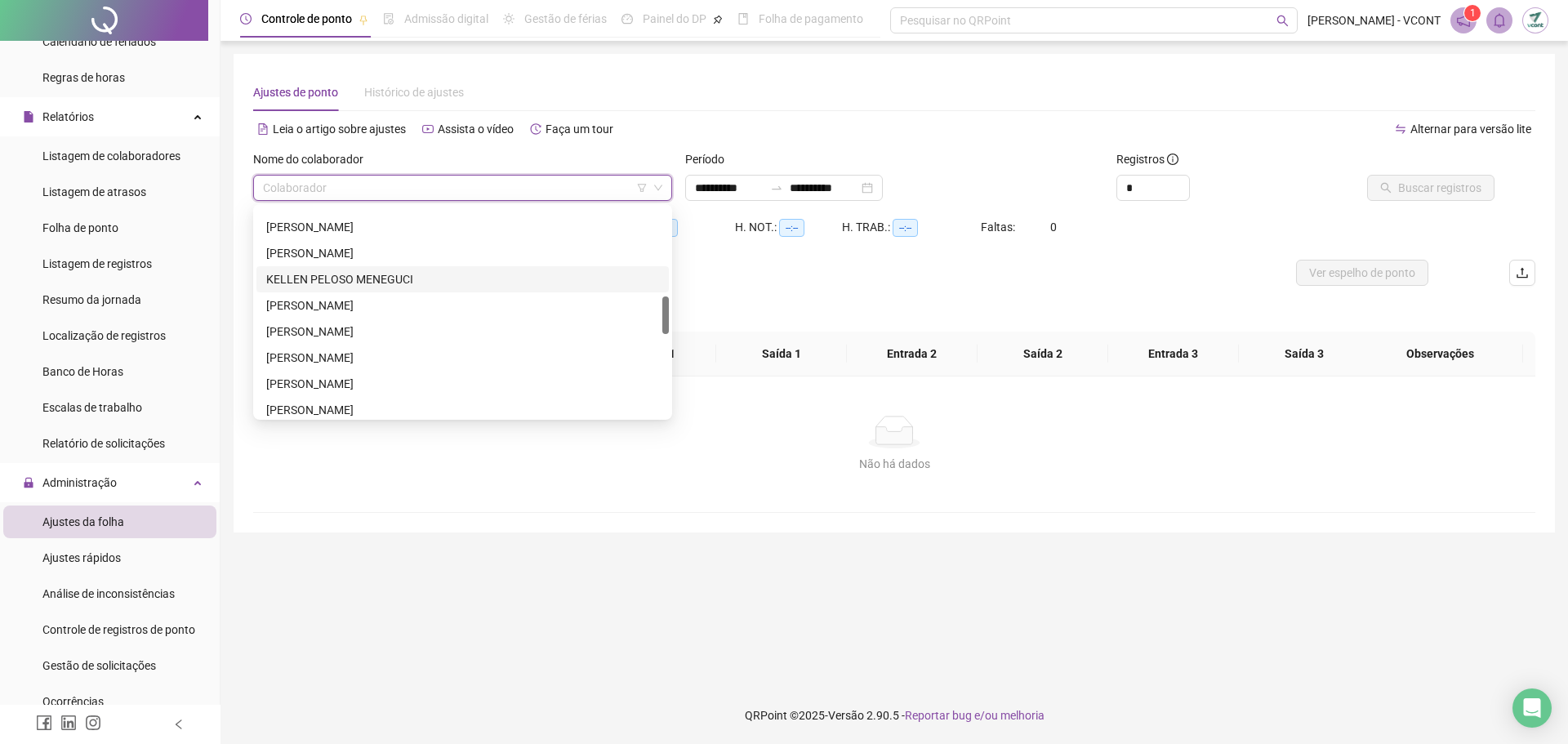
drag, startPoint x: 346, startPoint y: 282, endPoint x: 431, endPoint y: 289, distance: 85.3
click at [348, 282] on div "KELLEN PELOSO MENEGUCI" at bounding box center [463, 279] width 393 height 18
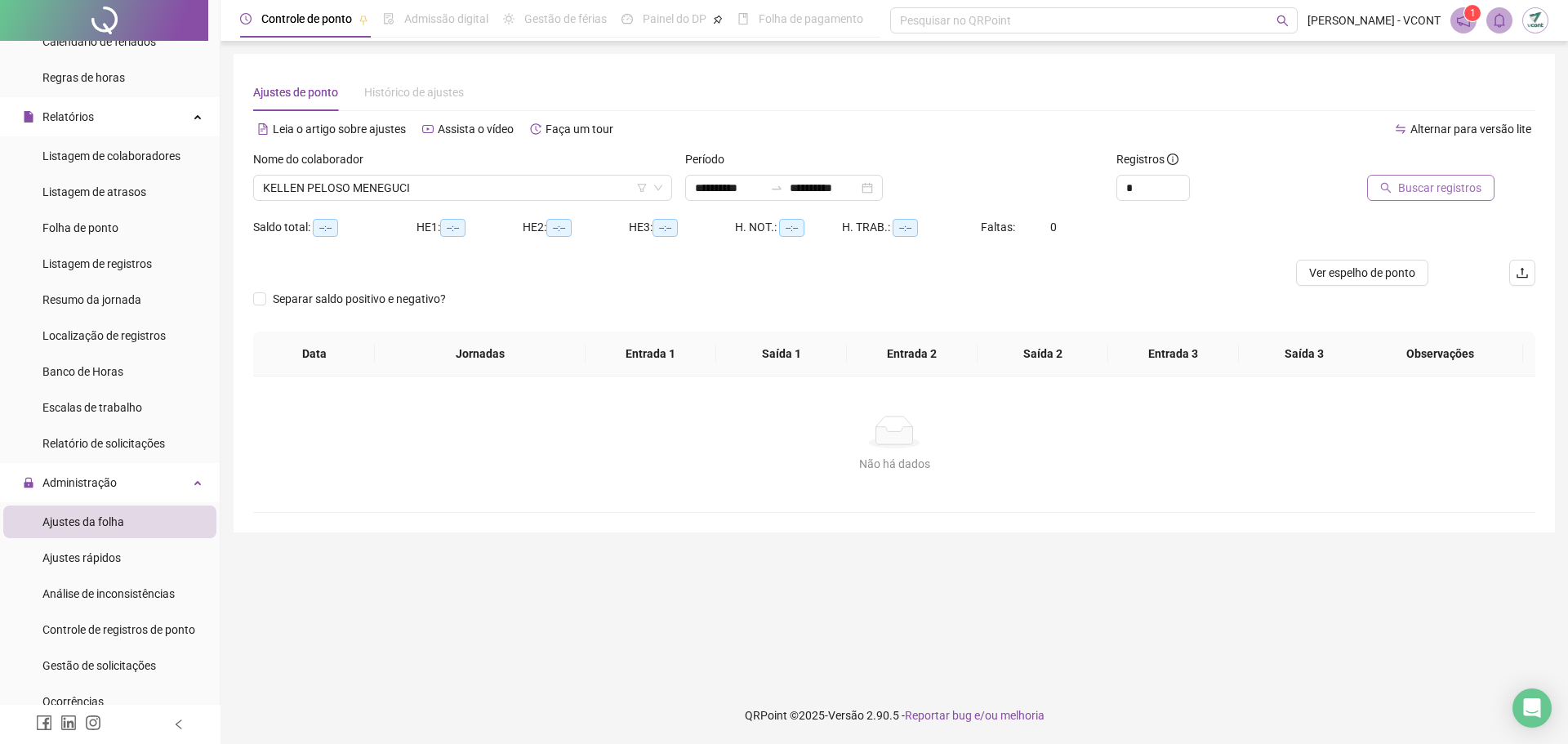
click at [1424, 186] on span "Buscar registros" at bounding box center [1440, 187] width 83 height 18
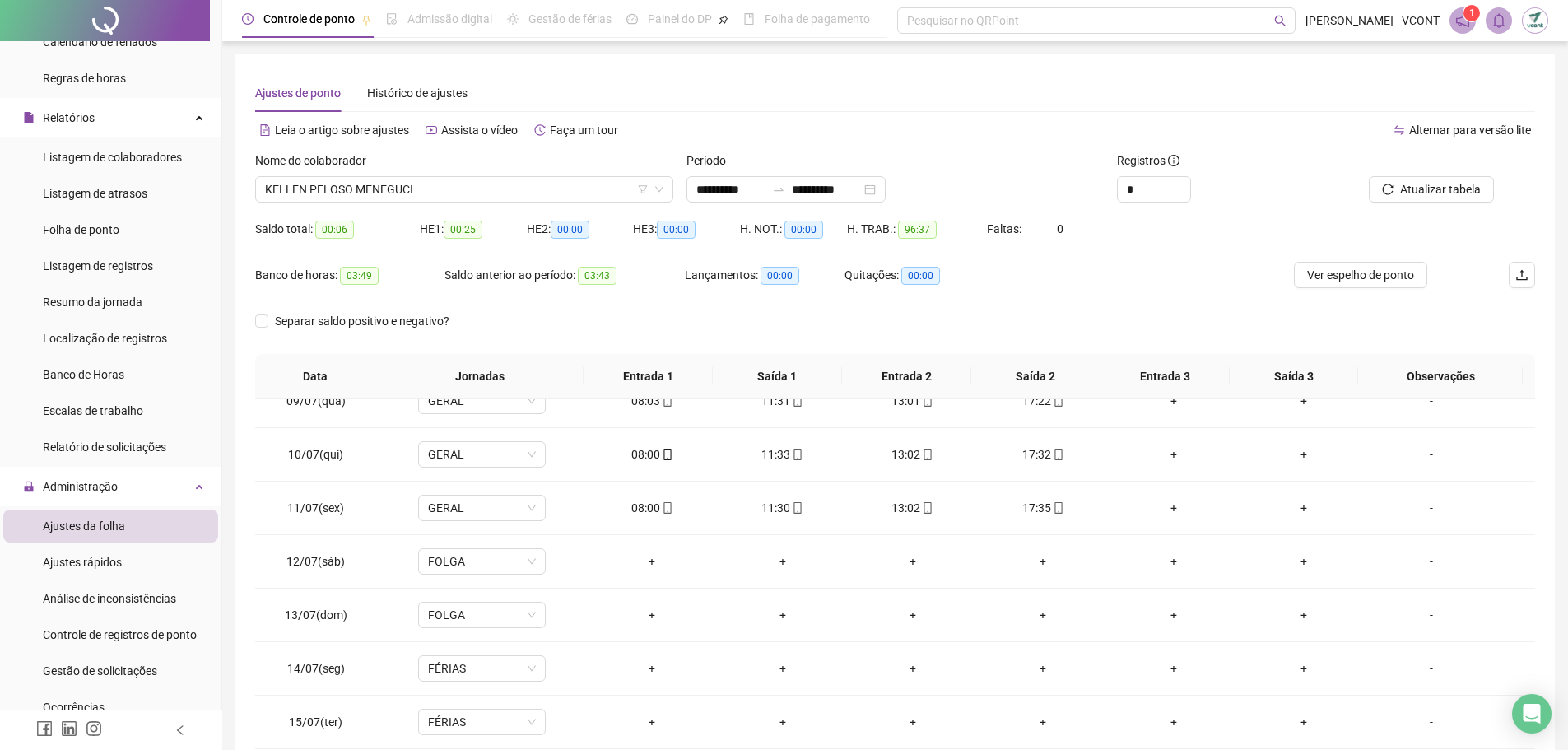
scroll to position [402, 0]
click at [1403, 188] on span "Atualizar tabela" at bounding box center [1441, 189] width 81 height 18
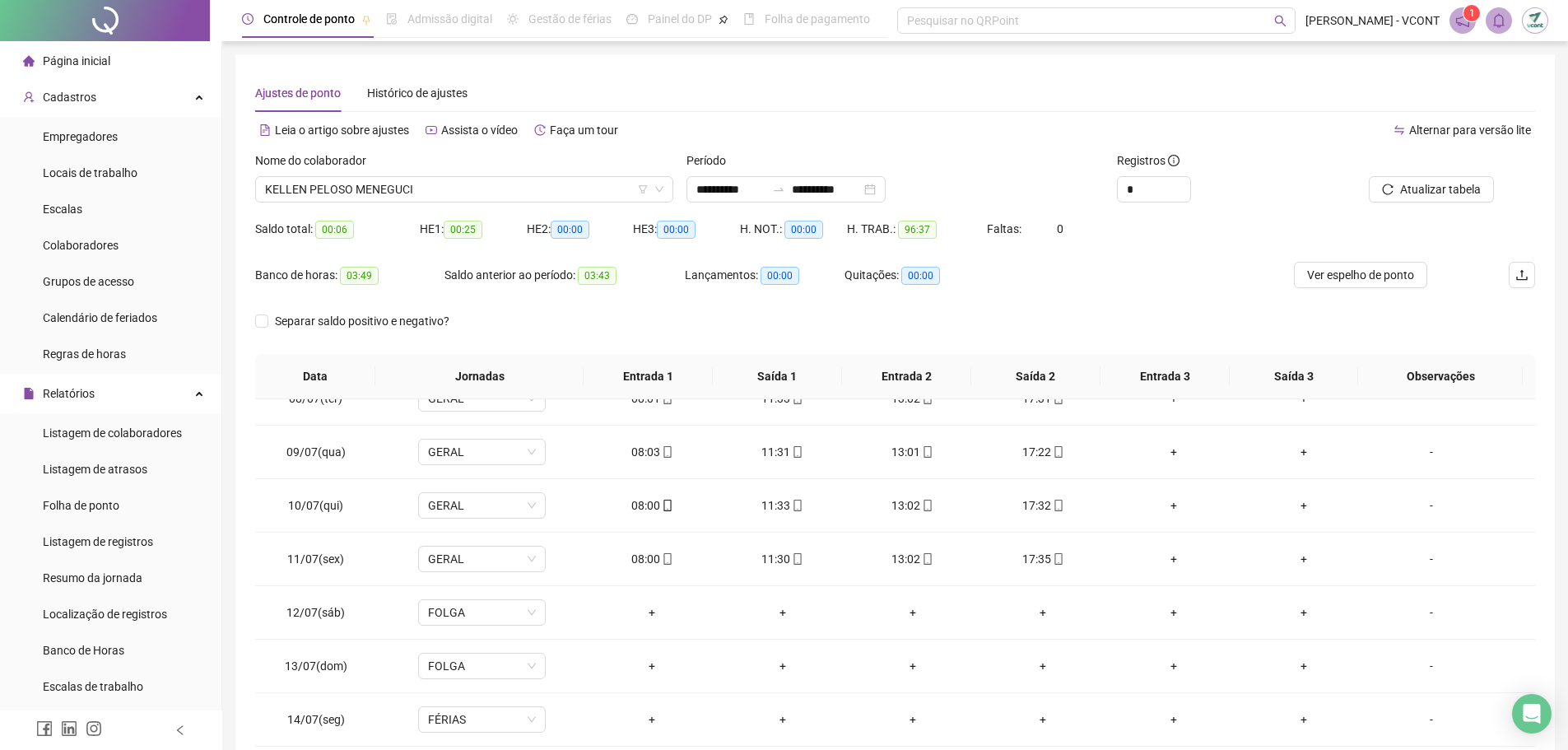
click at [62, 55] on span "Página inicial" at bounding box center [77, 61] width 68 height 13
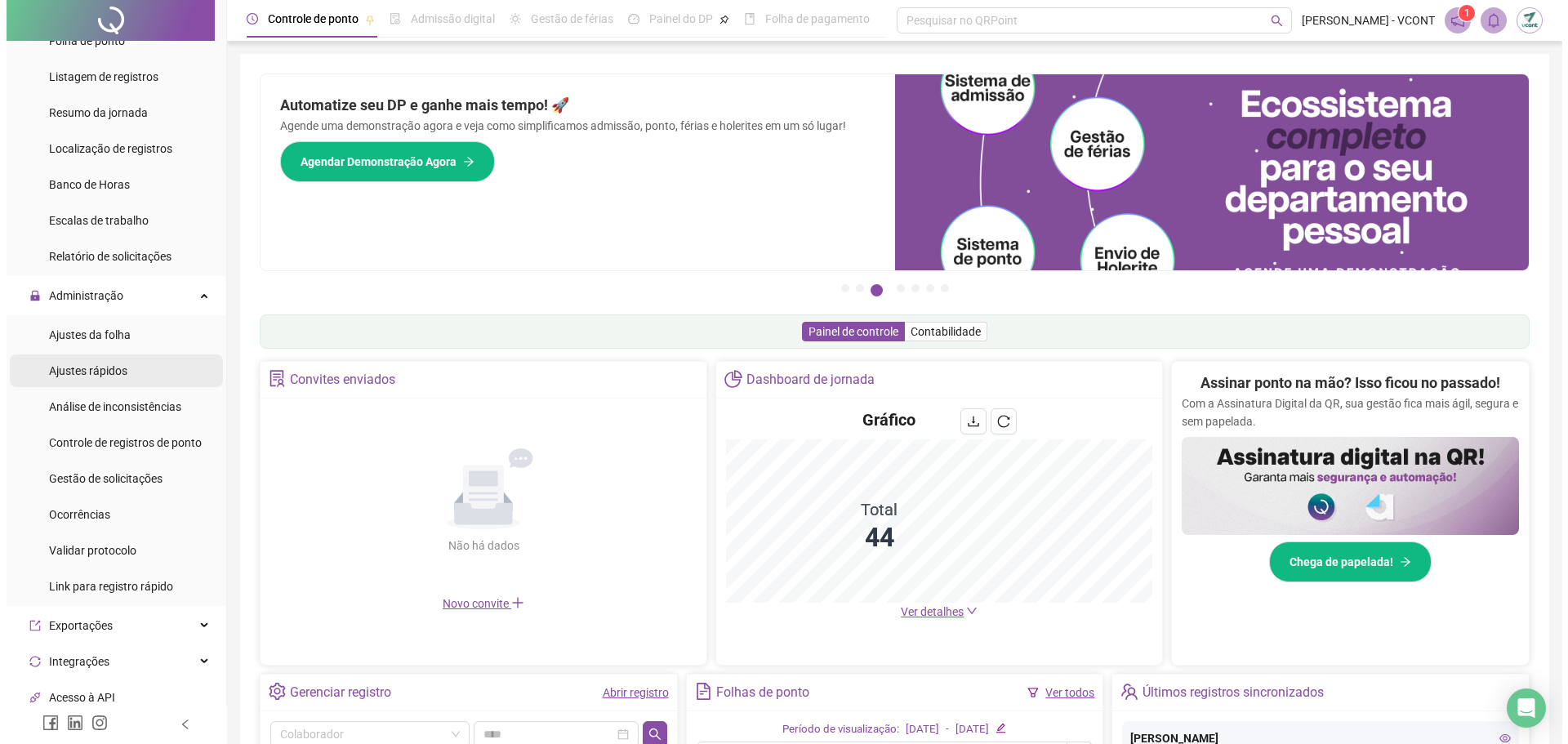
scroll to position [489, 0]
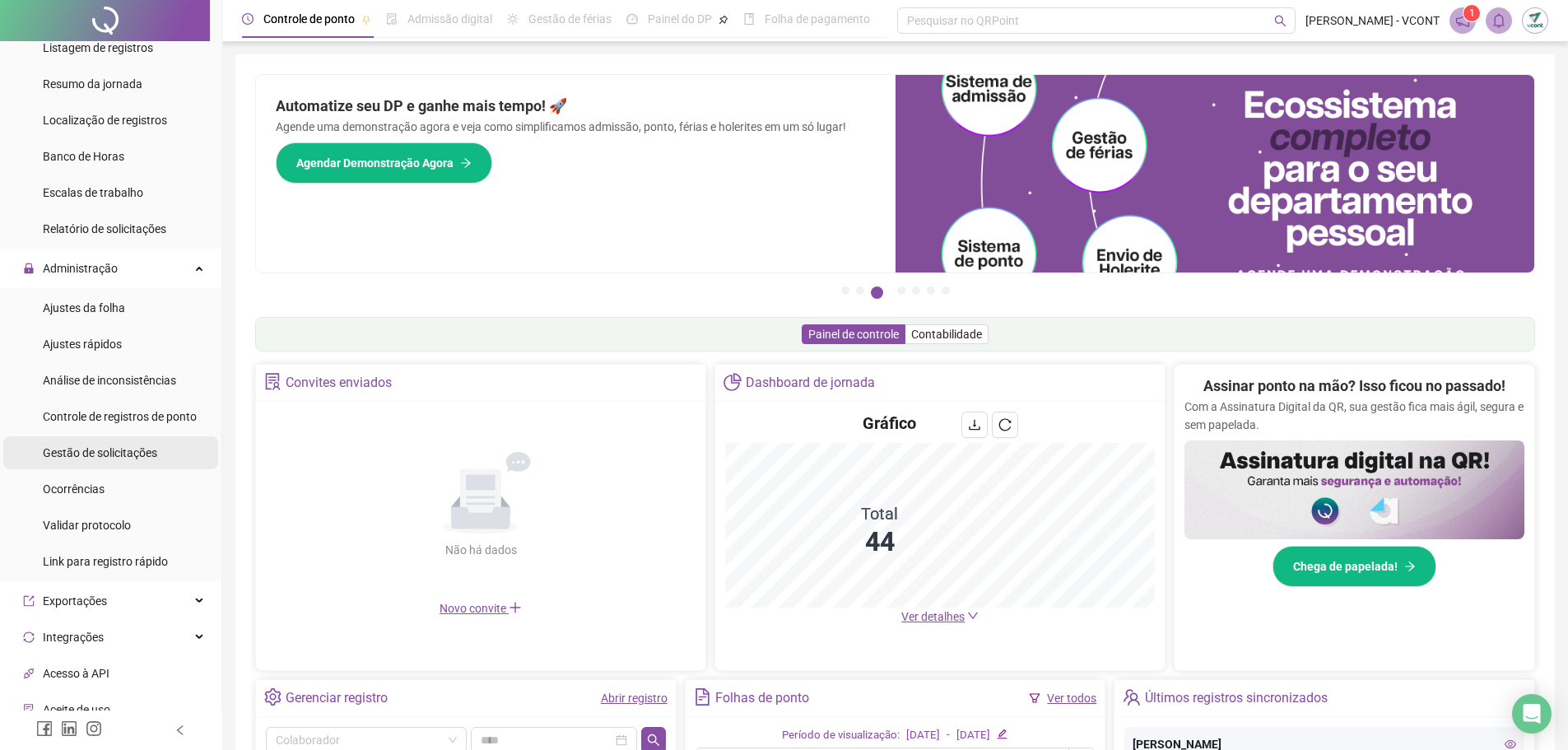
click at [132, 453] on span "Gestão de solicitações" at bounding box center [99, 452] width 114 height 13
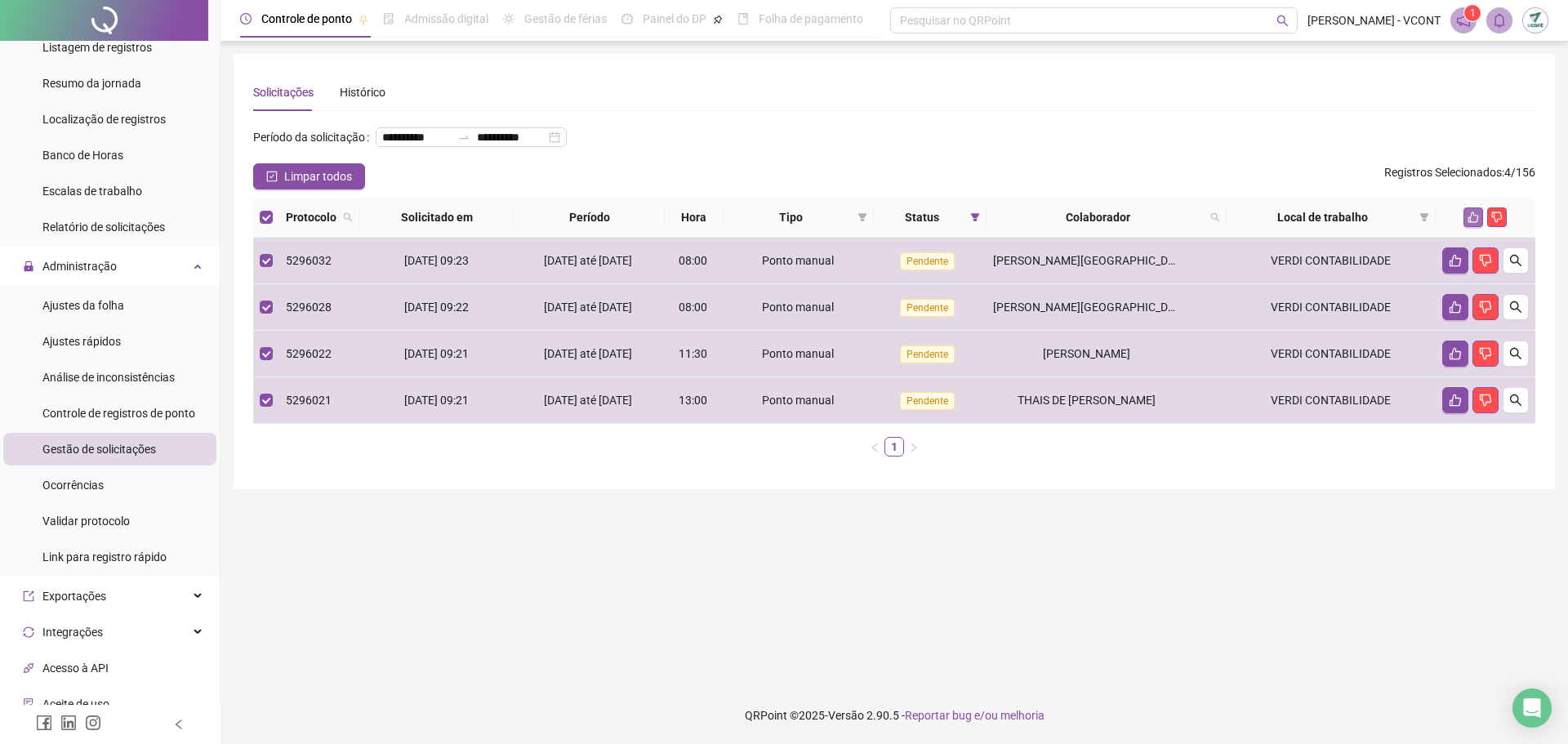
click at [1470, 223] on icon "like" at bounding box center [1473, 217] width 12 height 12
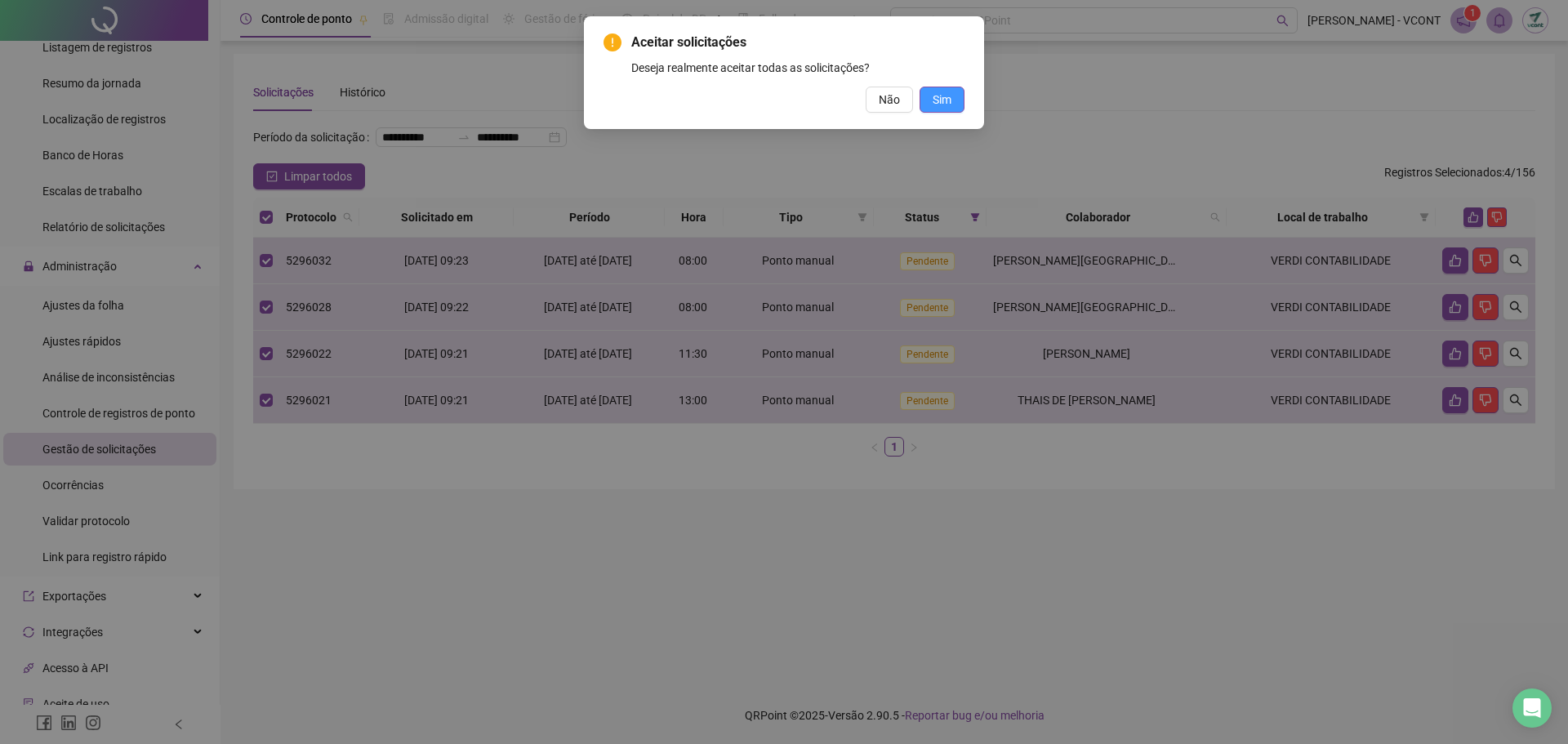
click at [955, 95] on button "Sim" at bounding box center [942, 100] width 45 height 26
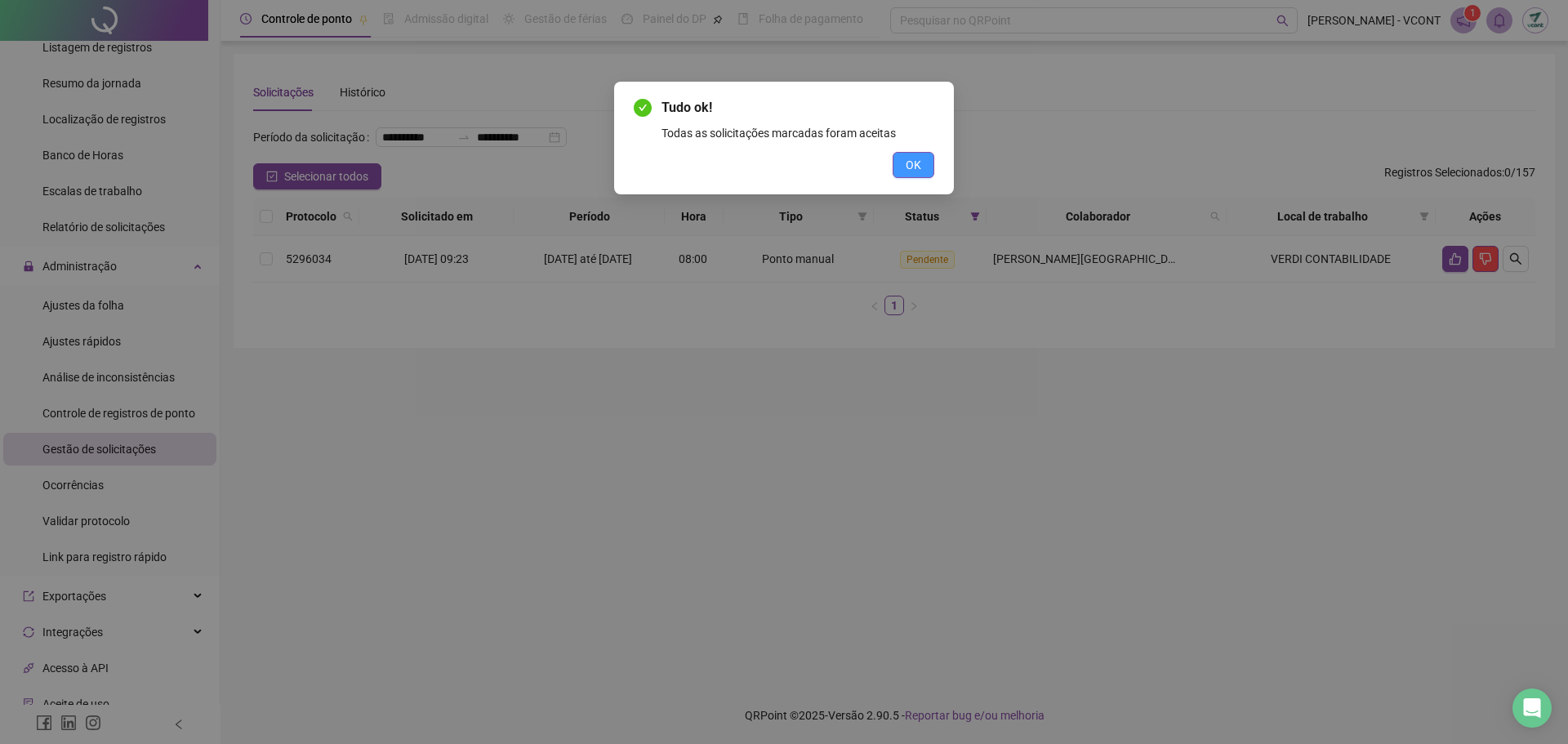
click at [912, 170] on span "OK" at bounding box center [914, 165] width 16 height 18
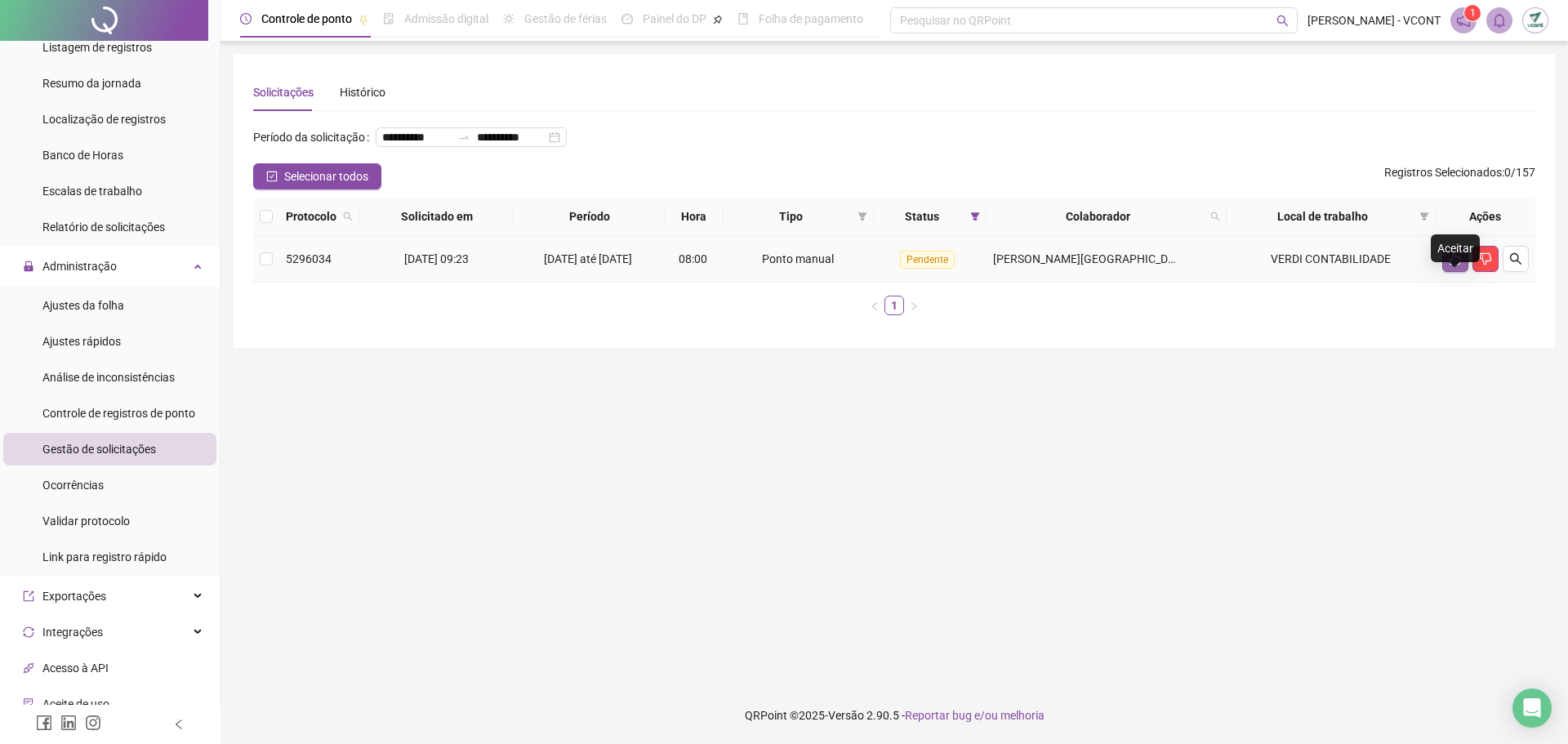
click at [1455, 272] on button "button" at bounding box center [1455, 259] width 26 height 26
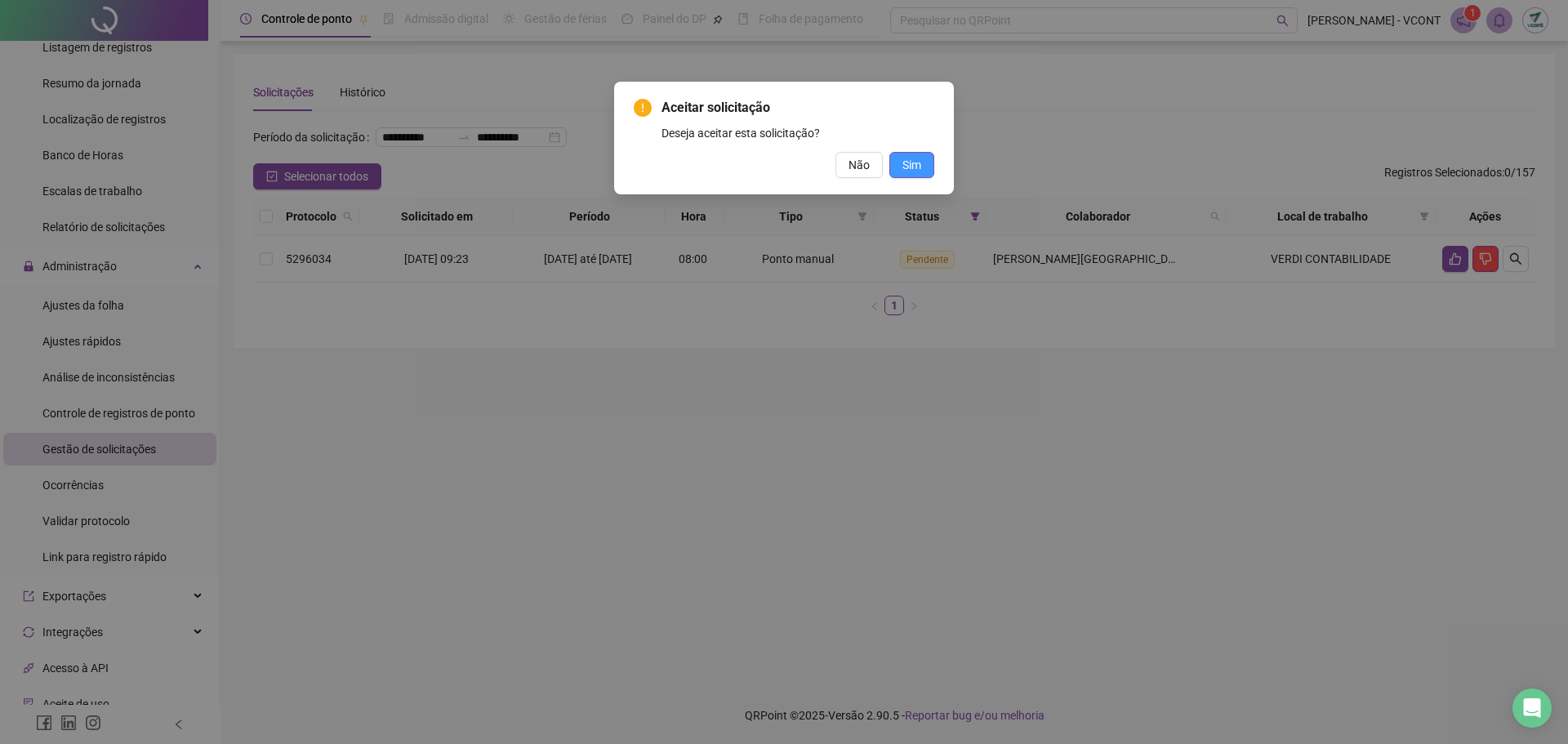
click at [913, 160] on span "Sim" at bounding box center [911, 165] width 19 height 18
click at [916, 160] on div "Aceitar solicitação Deseja aceitar esta solicitação? Não Sim" at bounding box center [784, 372] width 1568 height 744
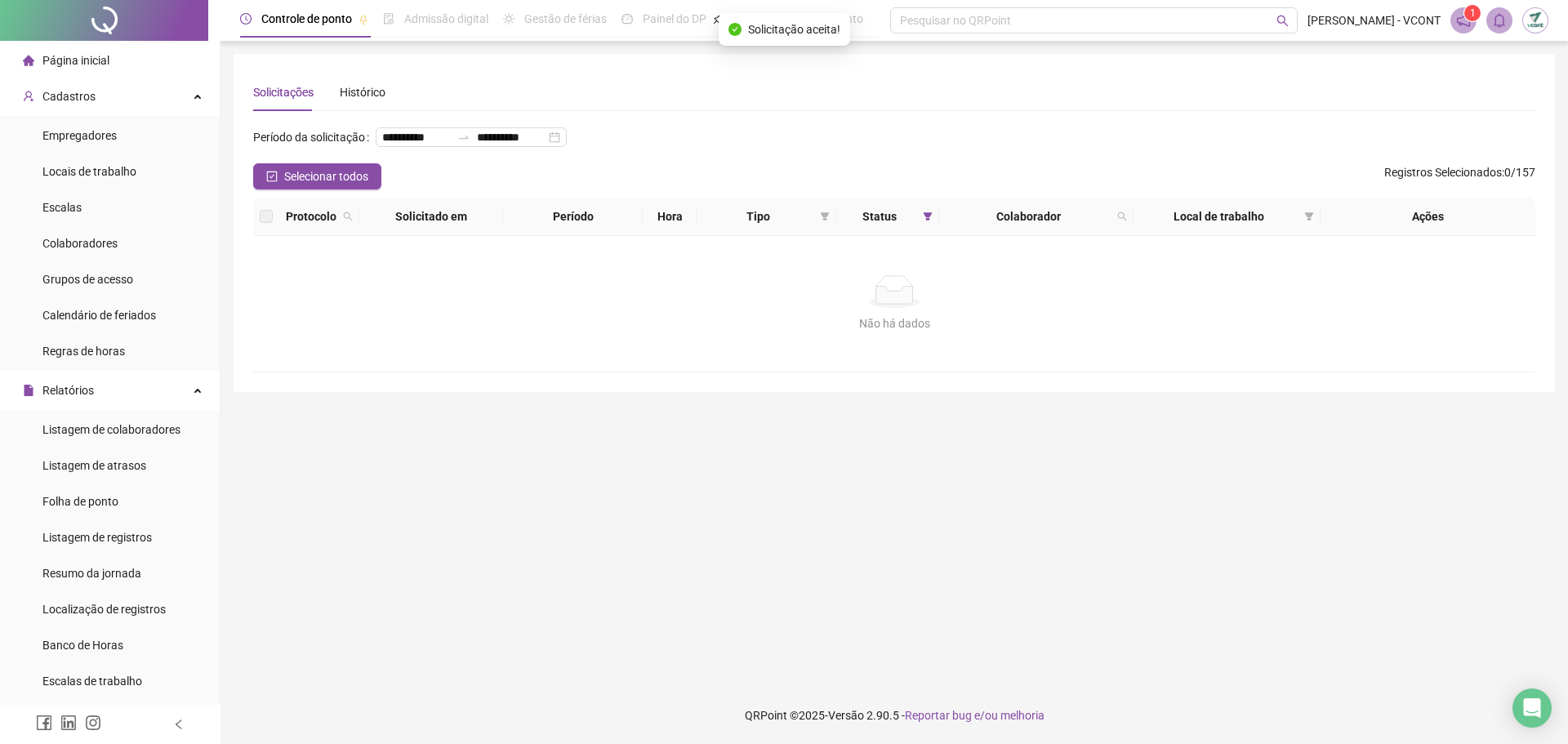
click at [88, 64] on span "Página inicial" at bounding box center [76, 60] width 67 height 13
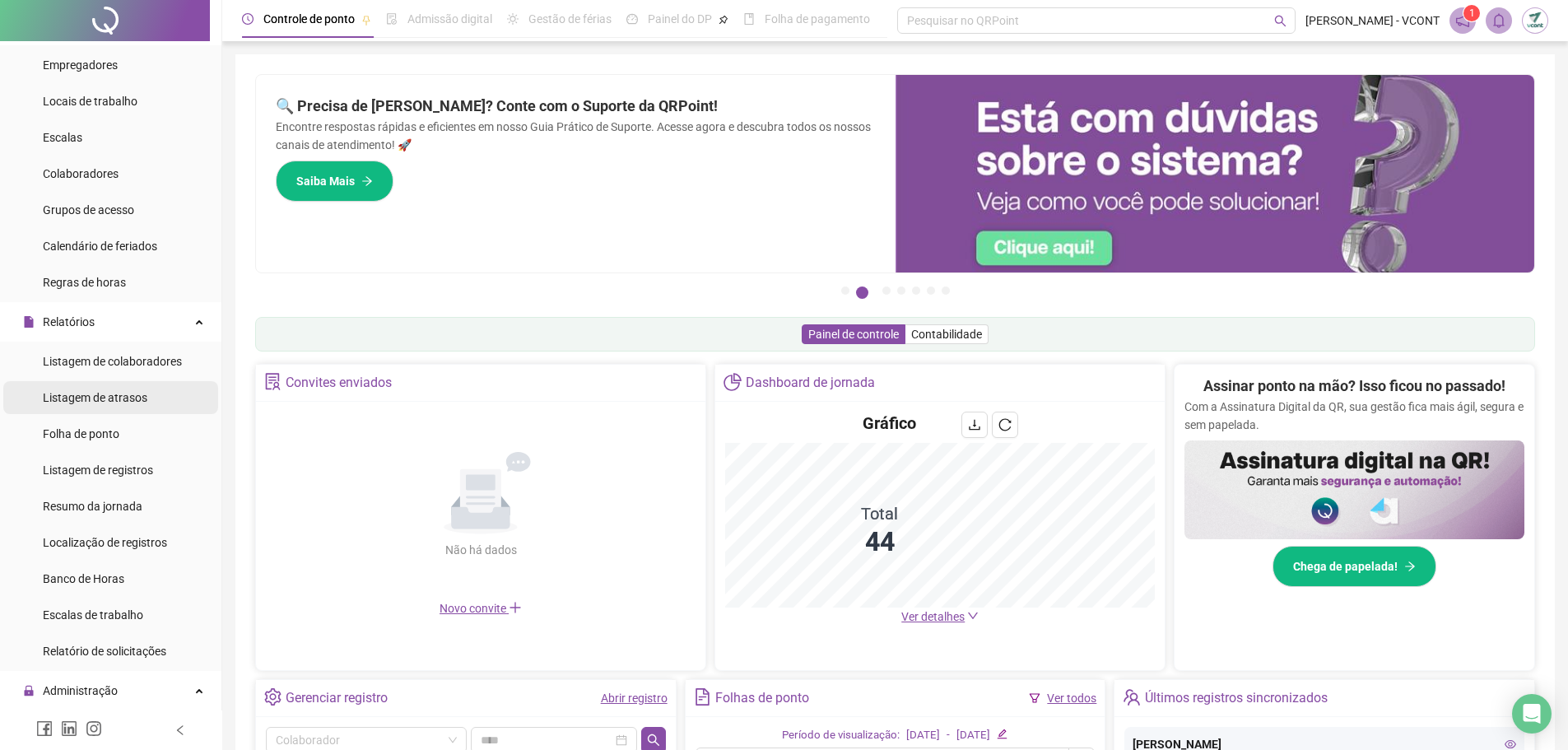
scroll to position [83, 0]
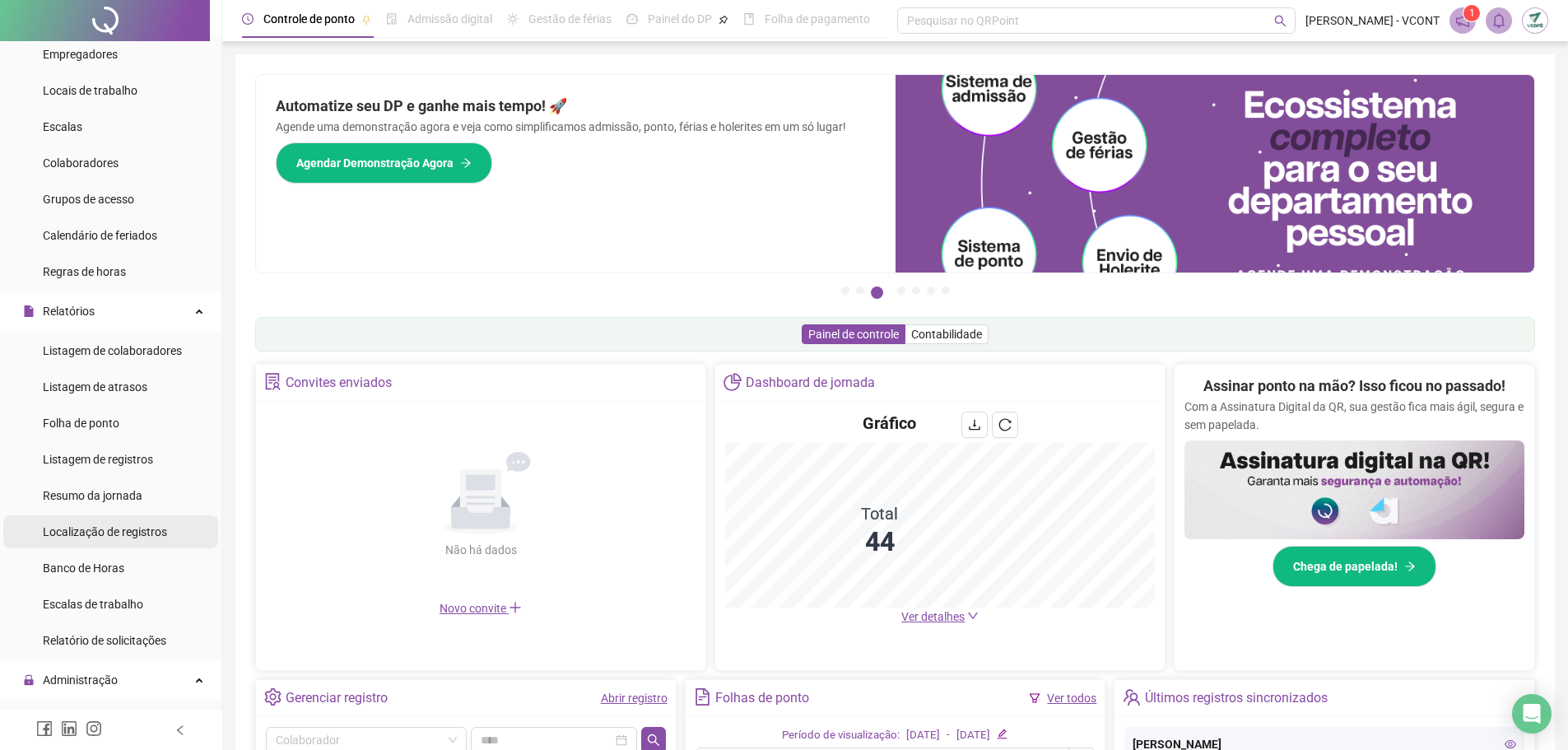
click at [106, 532] on span "Localização de registros" at bounding box center [104, 531] width 124 height 13
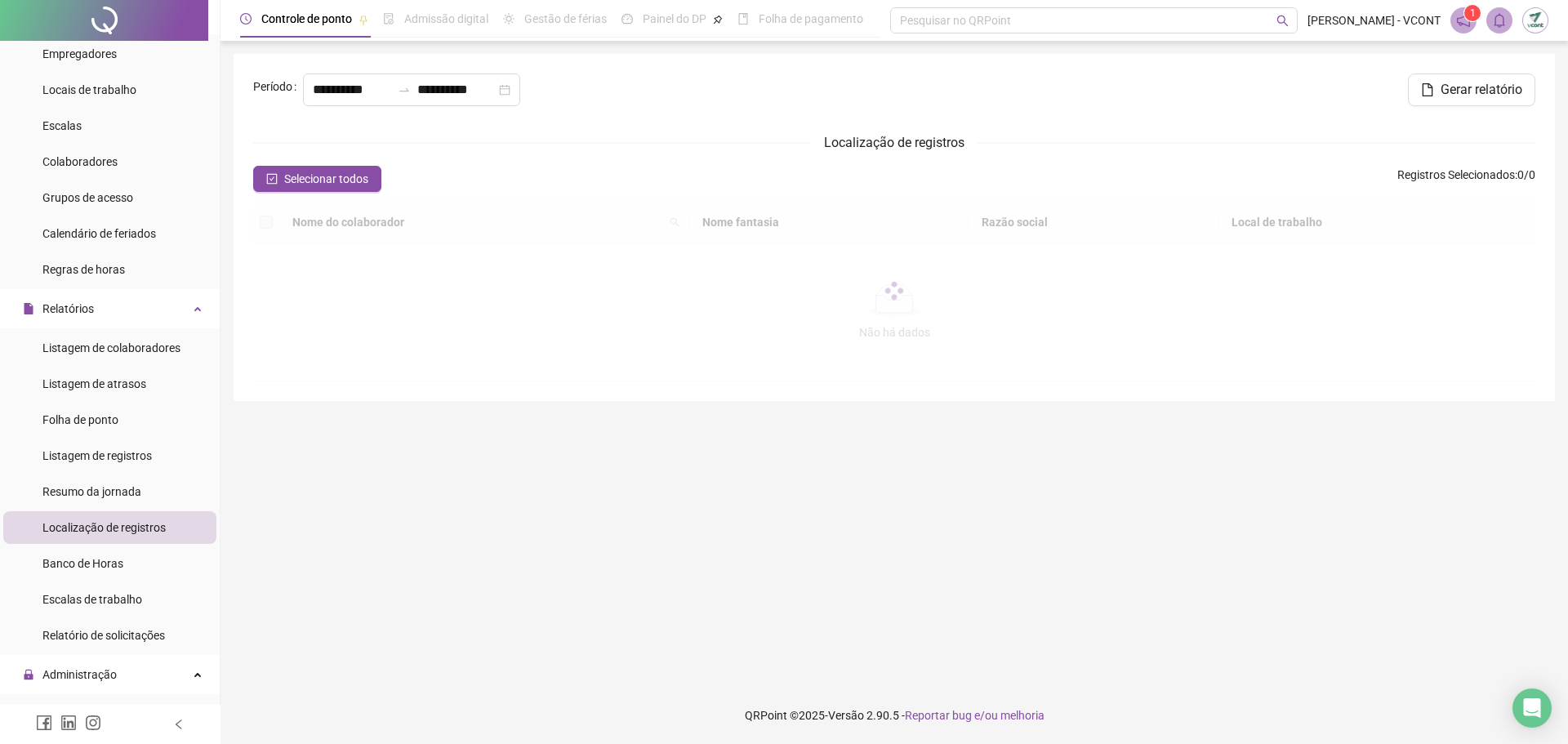
type input "**********"
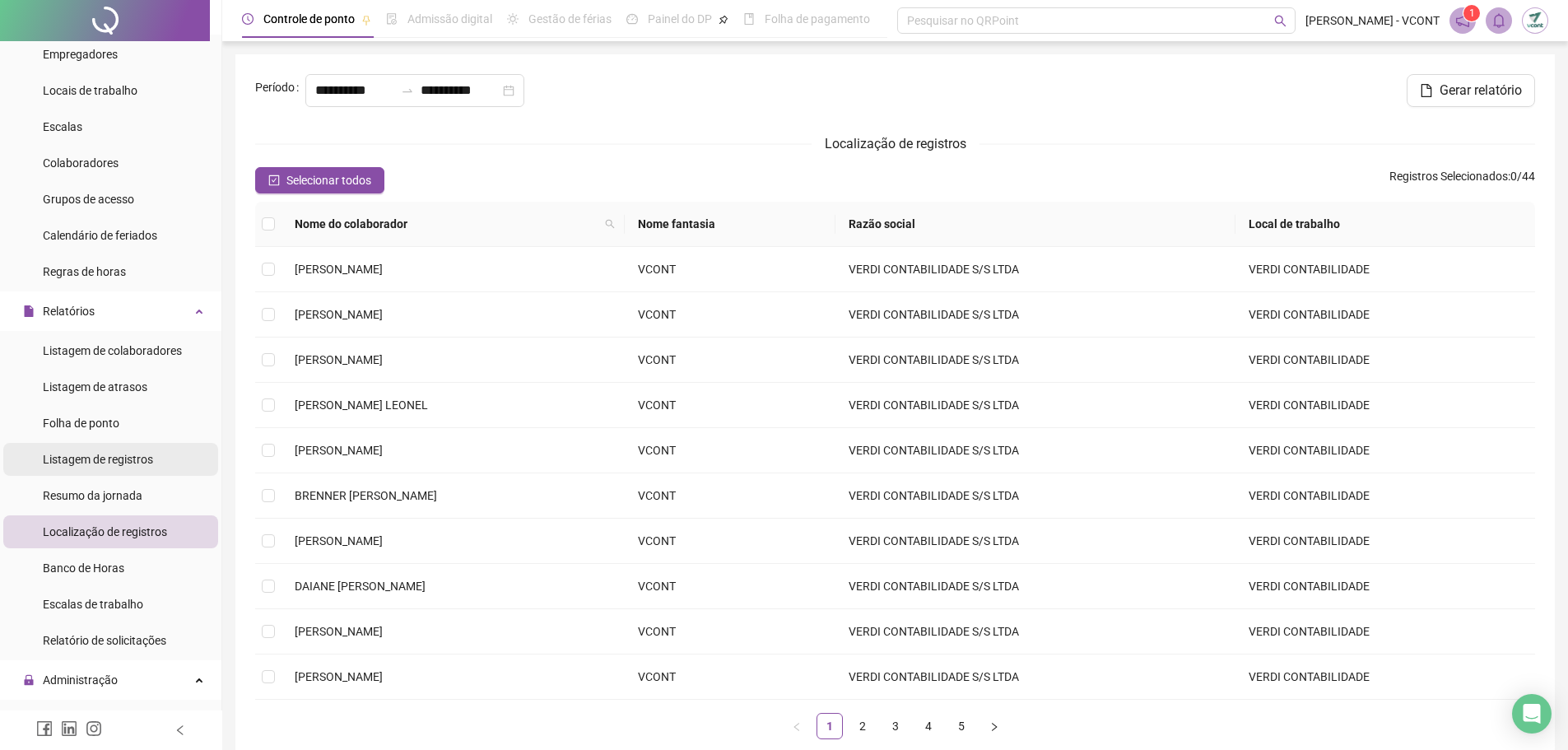
click at [102, 457] on span "Listagem de registros" at bounding box center [98, 459] width 110 height 13
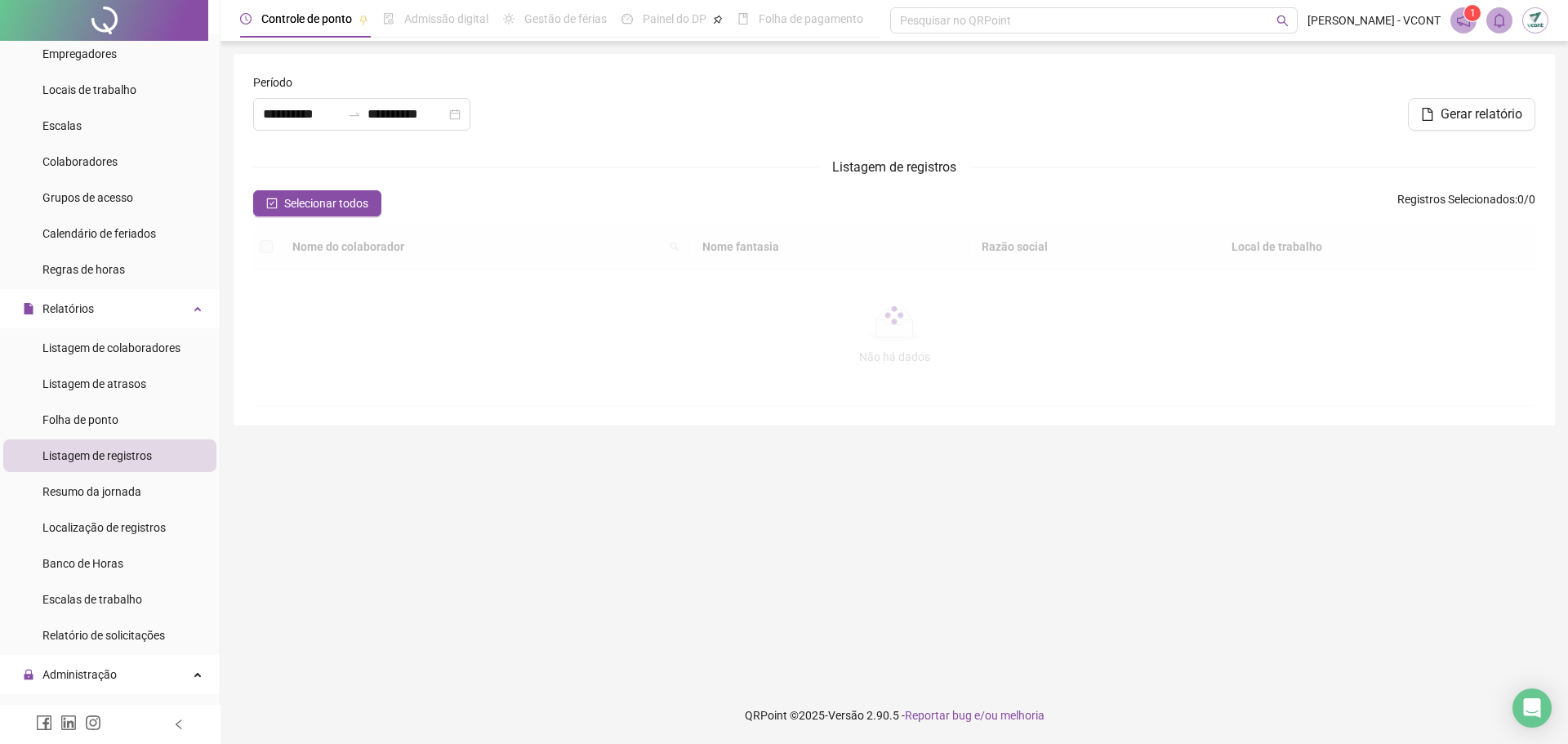
type input "**********"
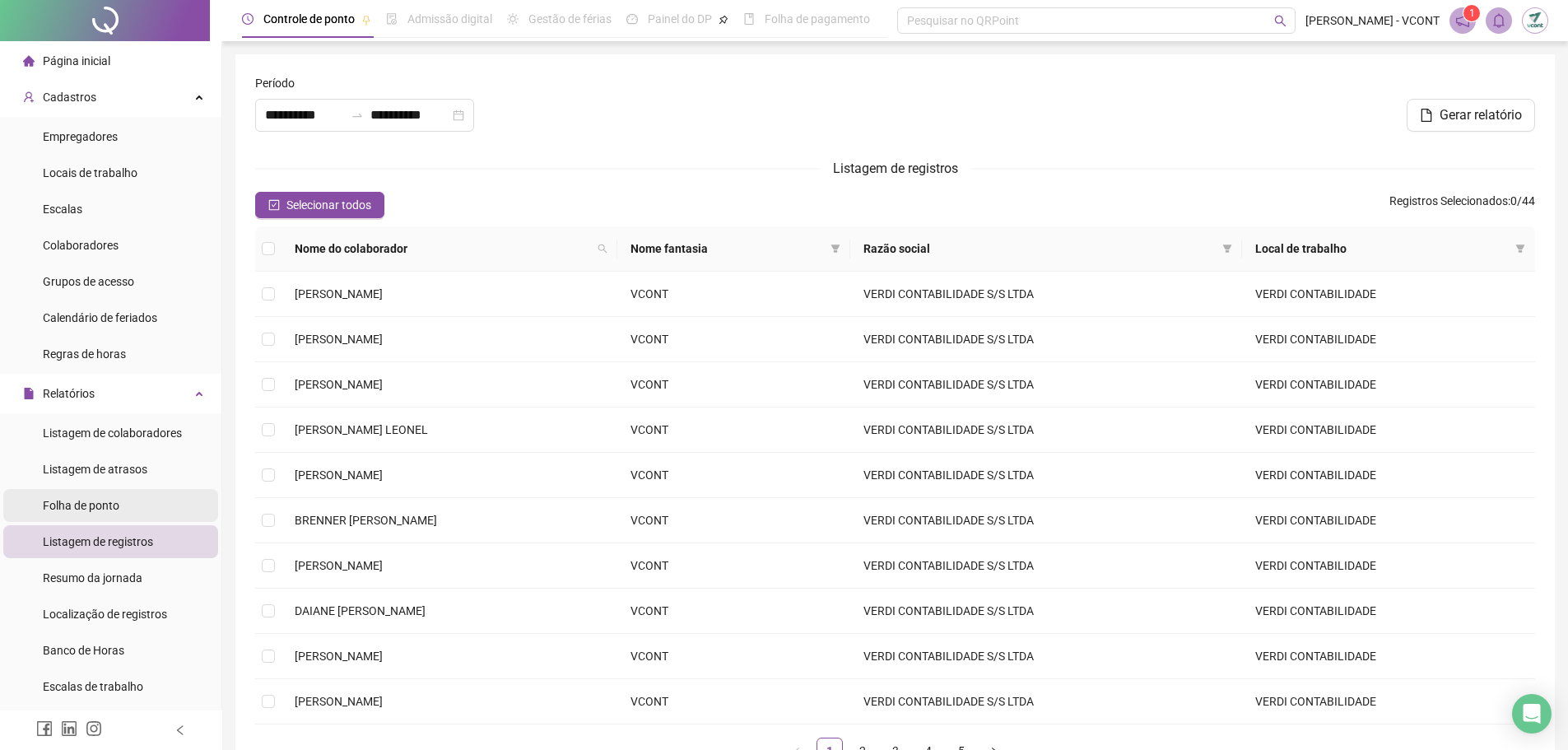
click at [109, 503] on span "Folha de ponto" at bounding box center [81, 504] width 77 height 13
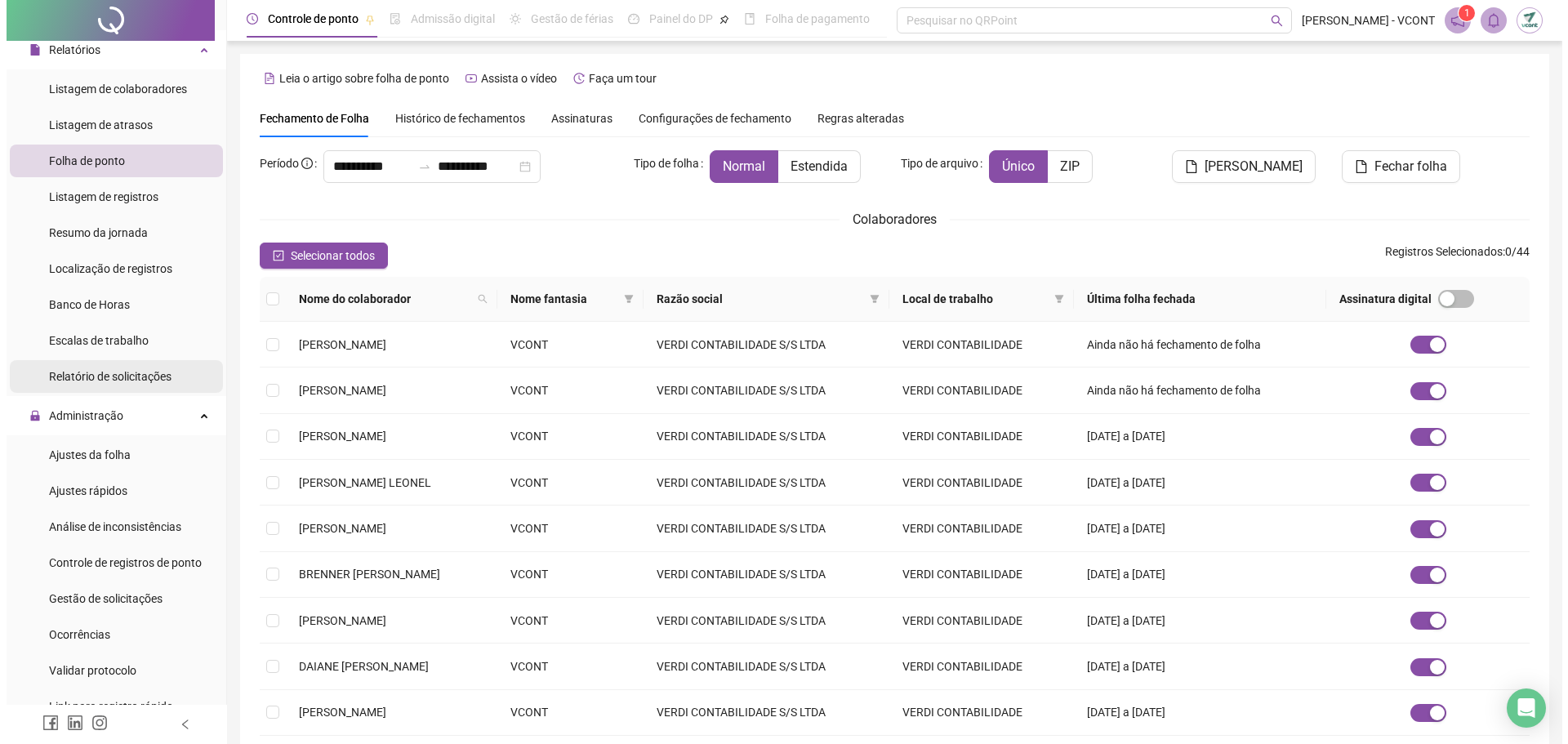
scroll to position [409, 0]
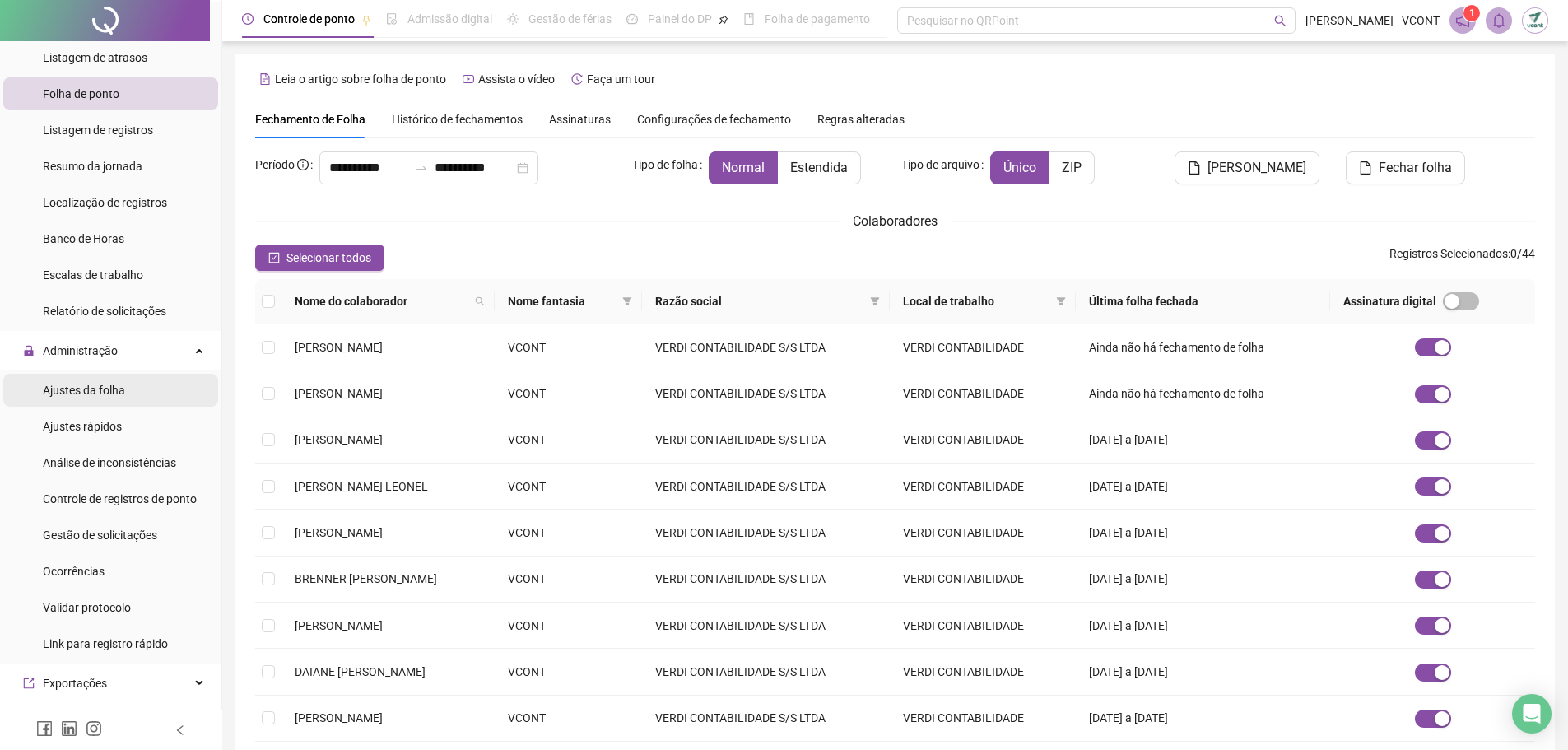
click at [98, 389] on span "Ajustes da folha" at bounding box center [84, 390] width 83 height 13
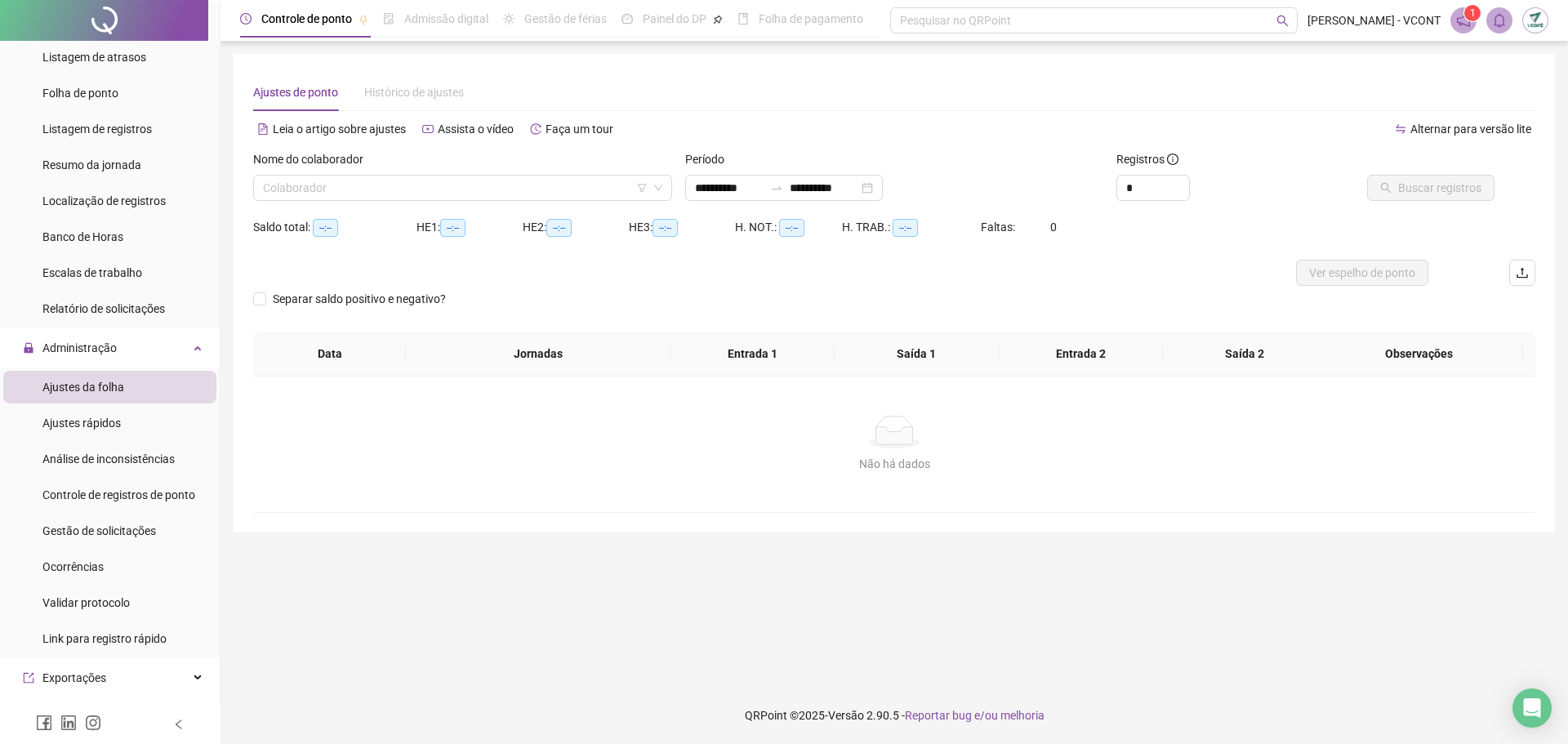
type input "**********"
click at [349, 183] on input "search" at bounding box center [455, 187] width 385 height 25
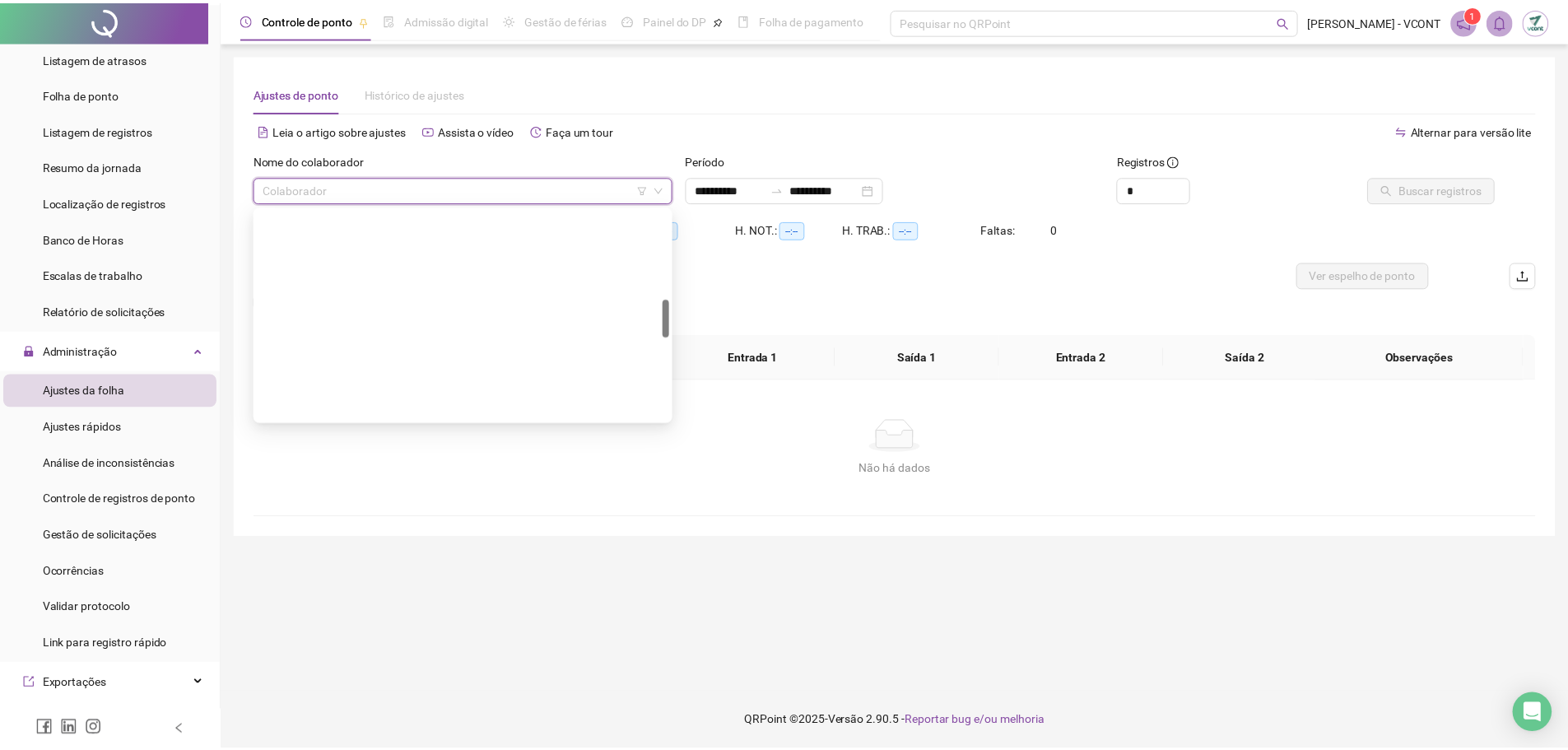
scroll to position [493, 0]
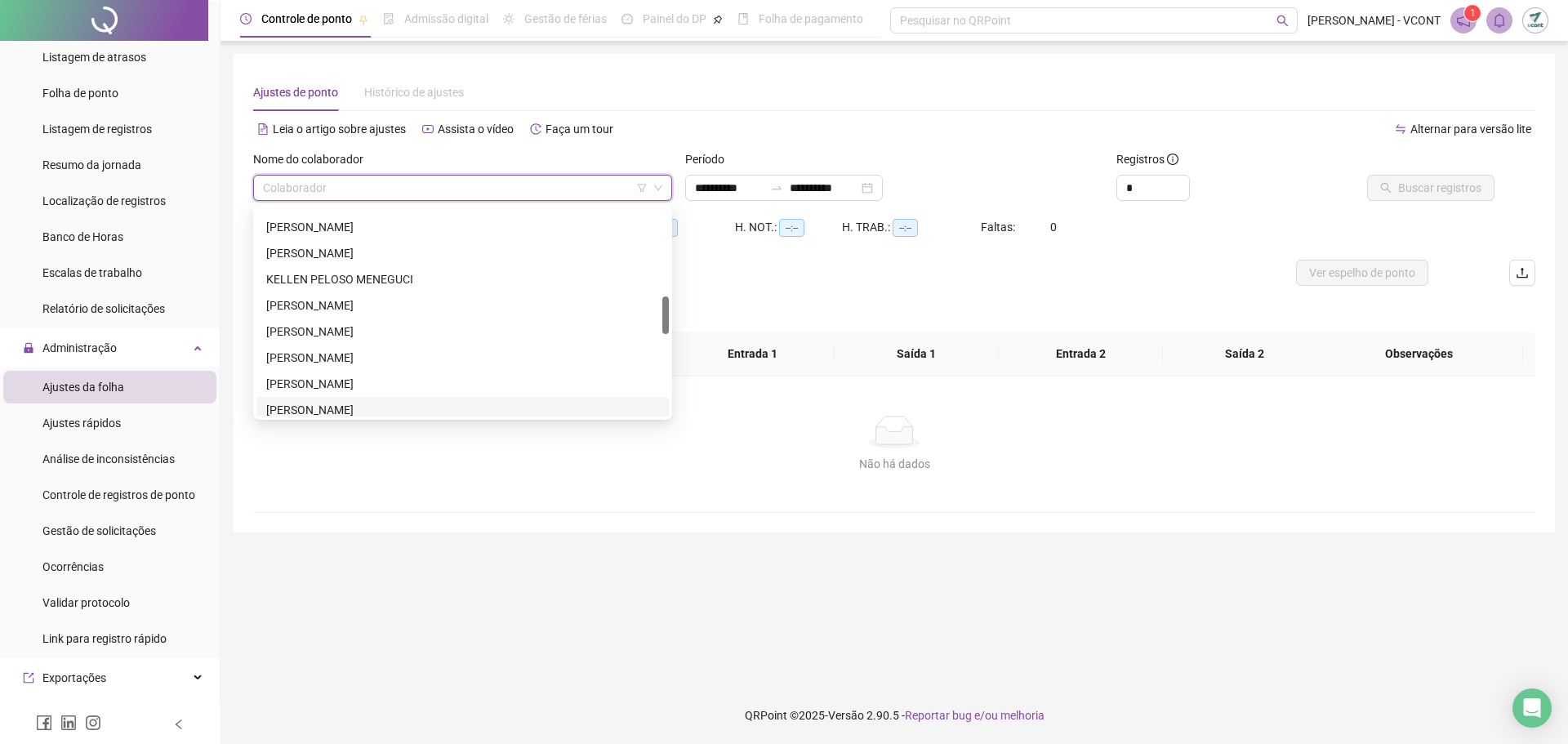
click at [330, 407] on div "[PERSON_NAME]" at bounding box center [463, 409] width 393 height 18
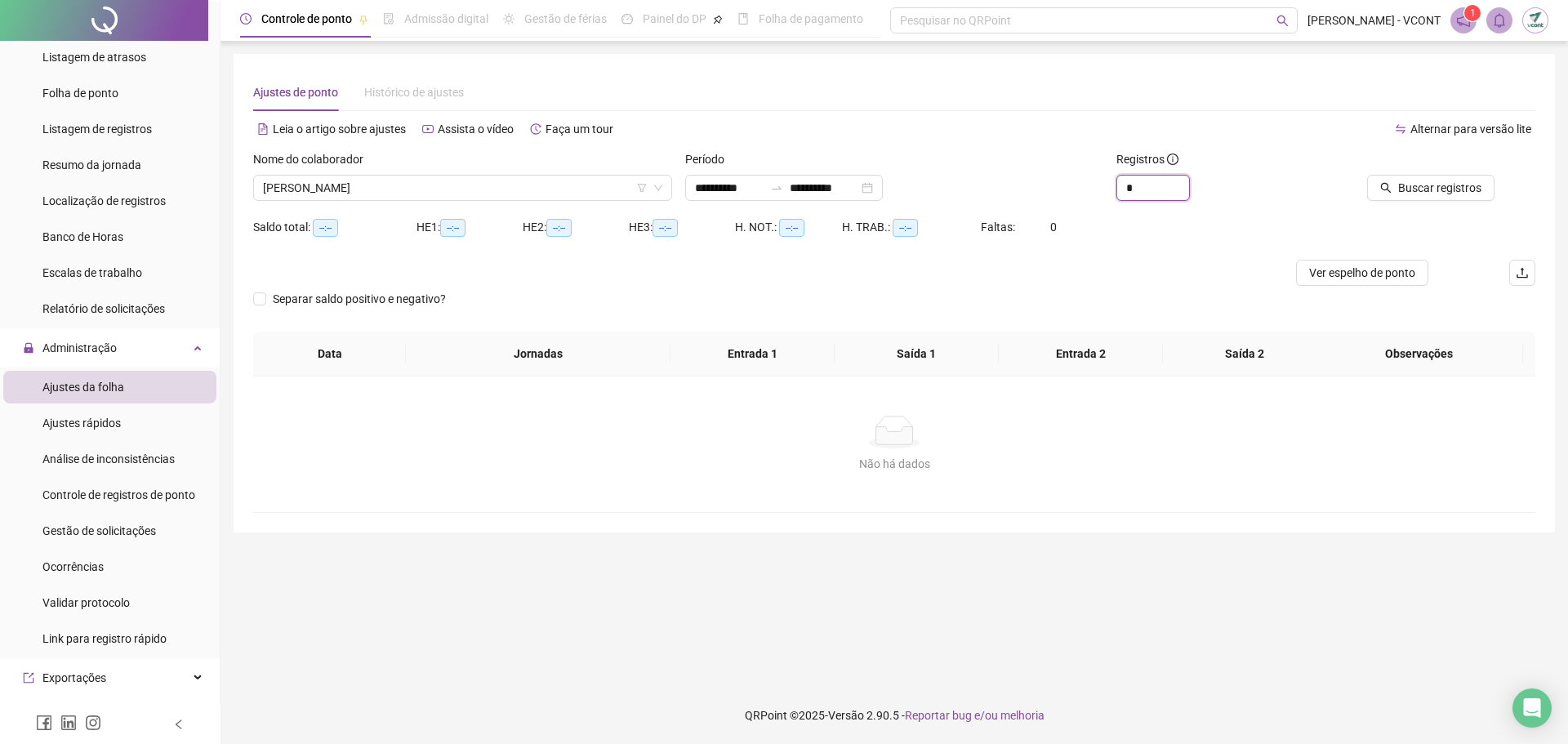
drag, startPoint x: 1143, startPoint y: 187, endPoint x: 985, endPoint y: 179, distance: 158.2
click at [982, 182] on div "**********" at bounding box center [894, 182] width 1295 height 64
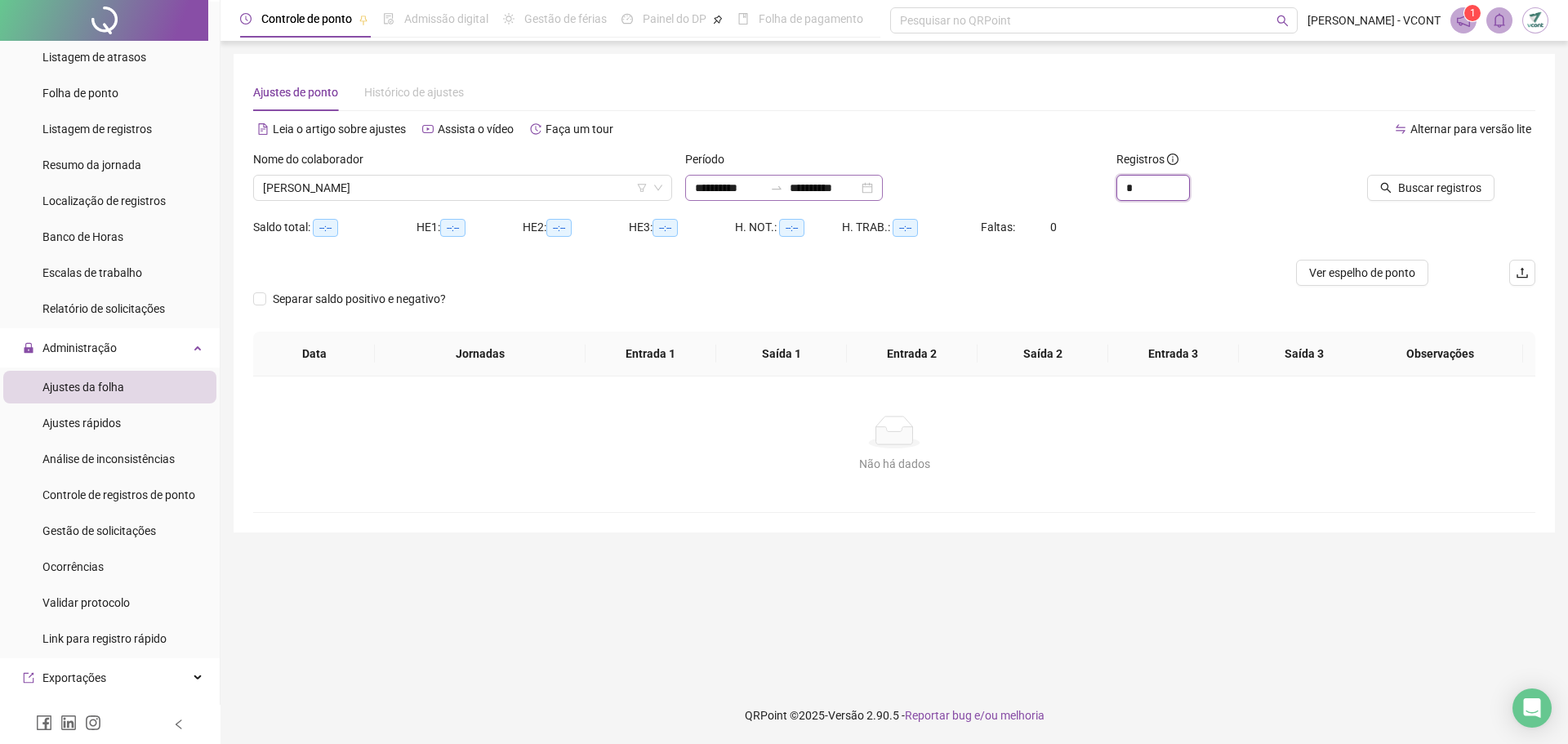
type input "*"
click at [820, 185] on input "**********" at bounding box center [824, 187] width 69 height 18
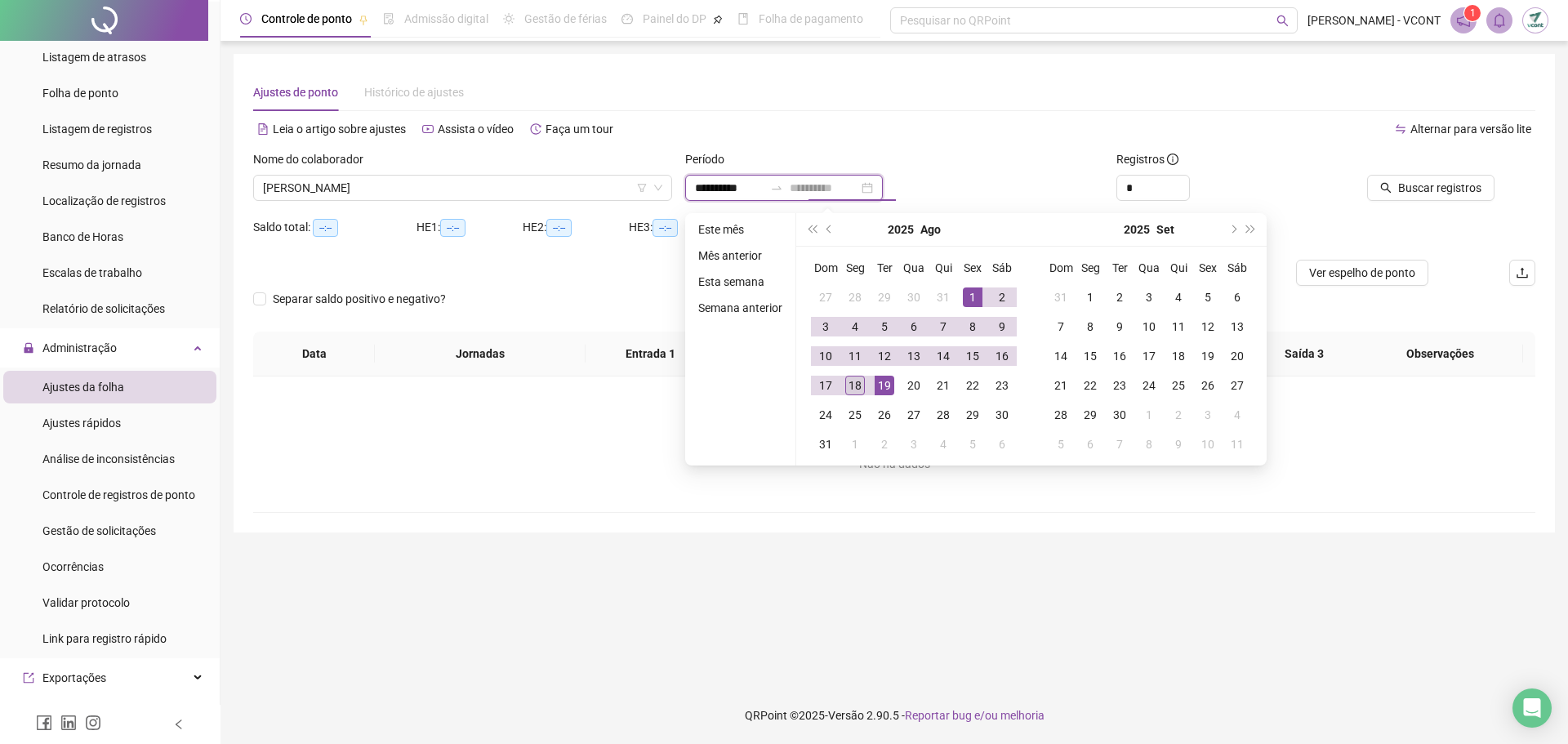
type input "**********"
click at [856, 382] on div "18" at bounding box center [855, 386] width 20 height 20
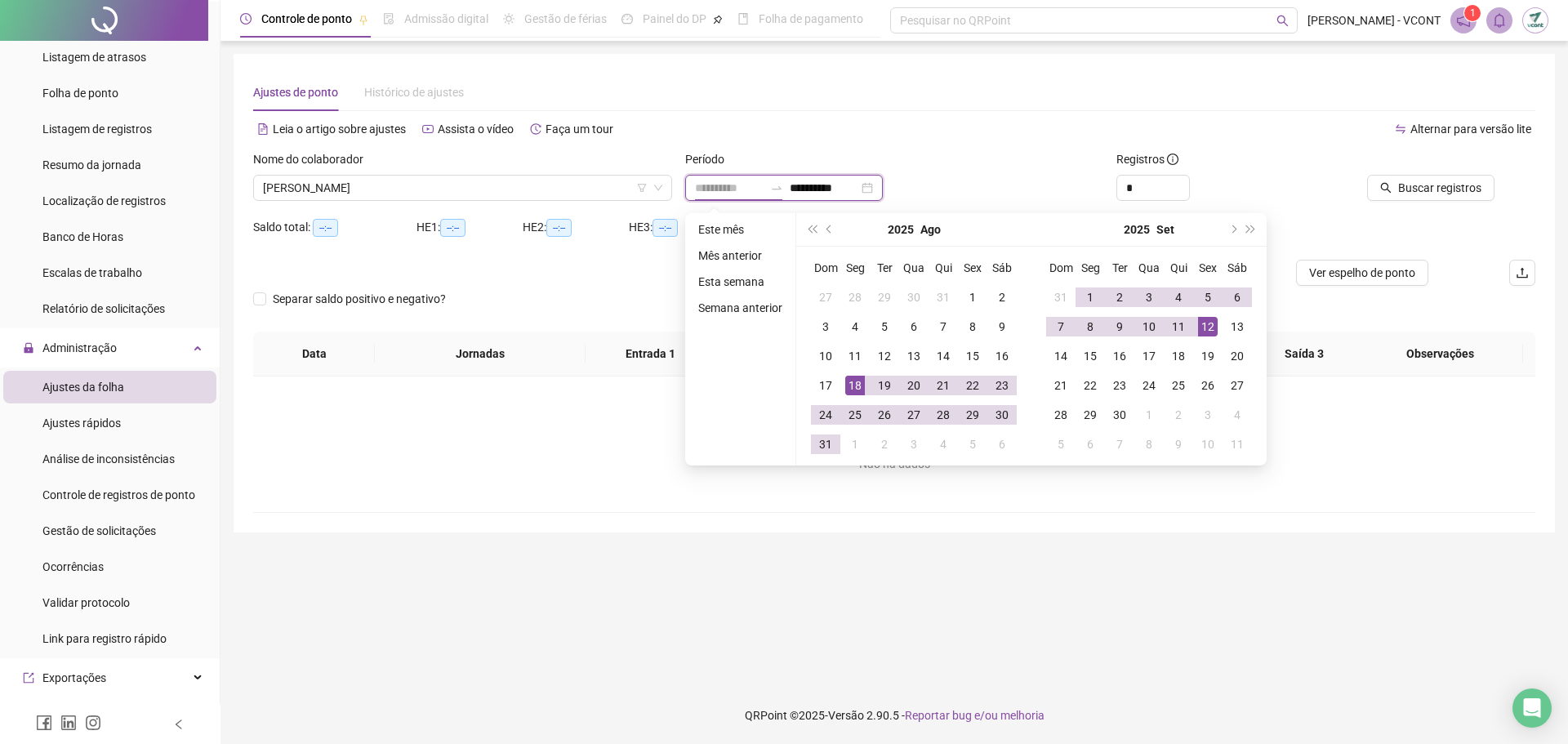
type input "**********"
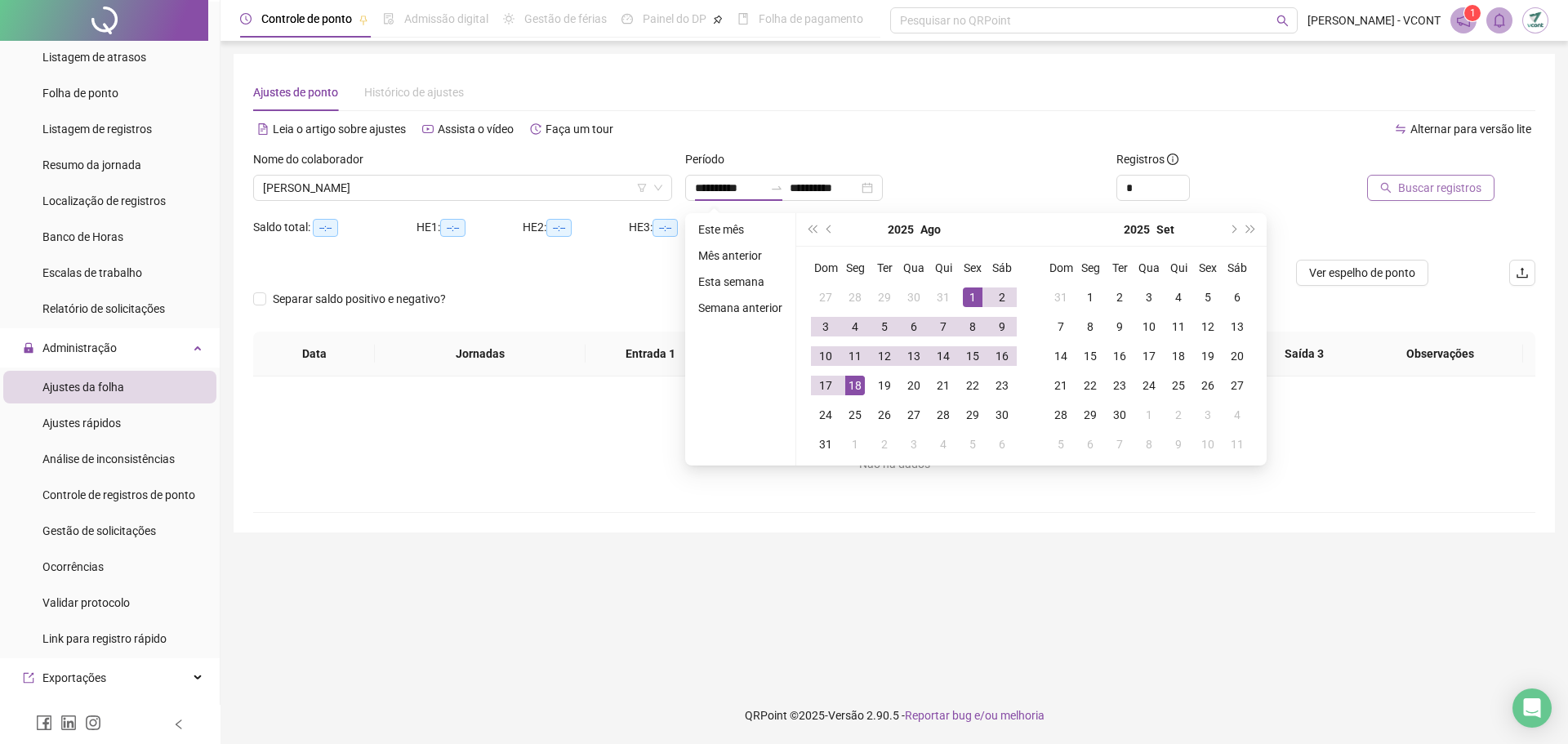
click at [1413, 188] on span "Buscar registros" at bounding box center [1440, 187] width 83 height 18
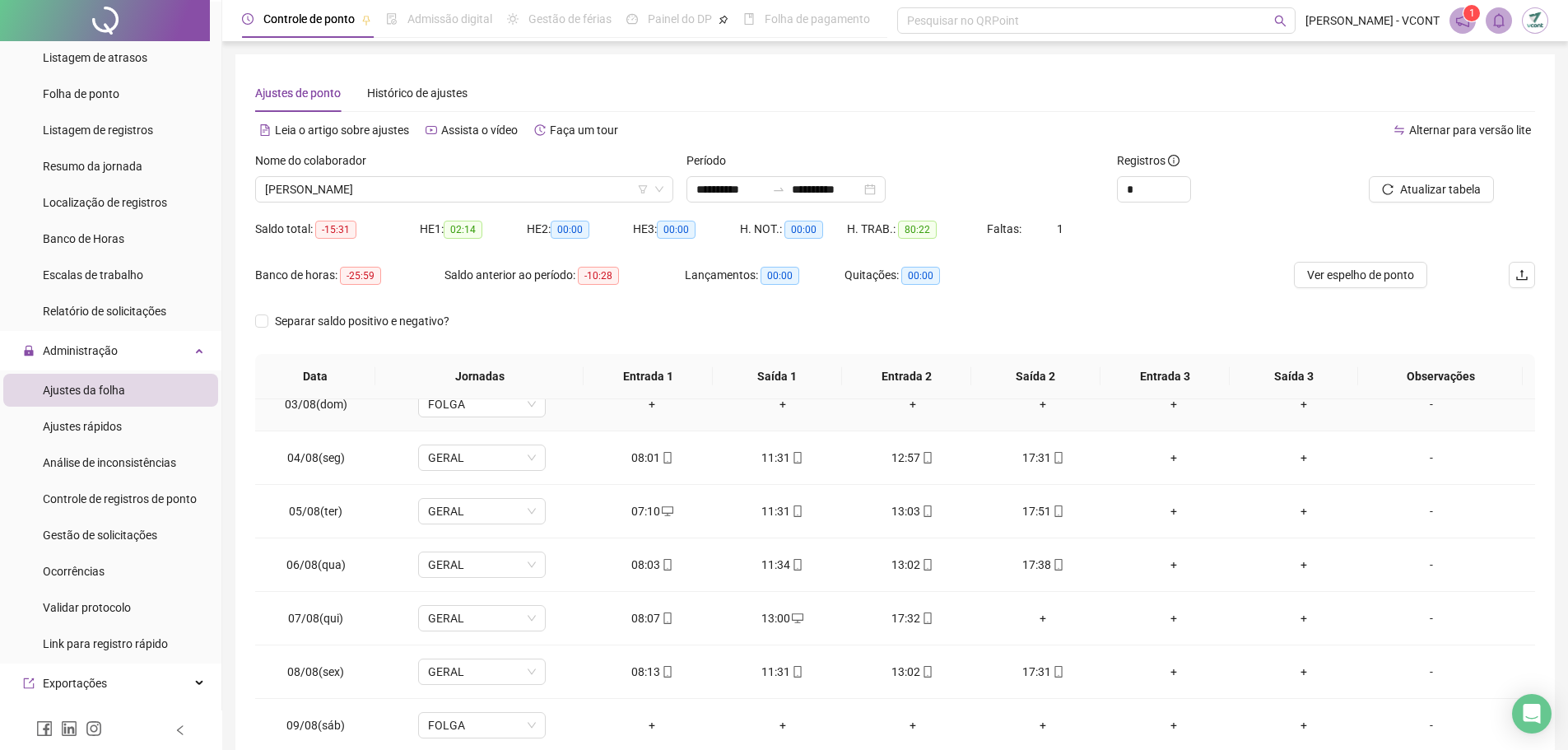
scroll to position [164, 0]
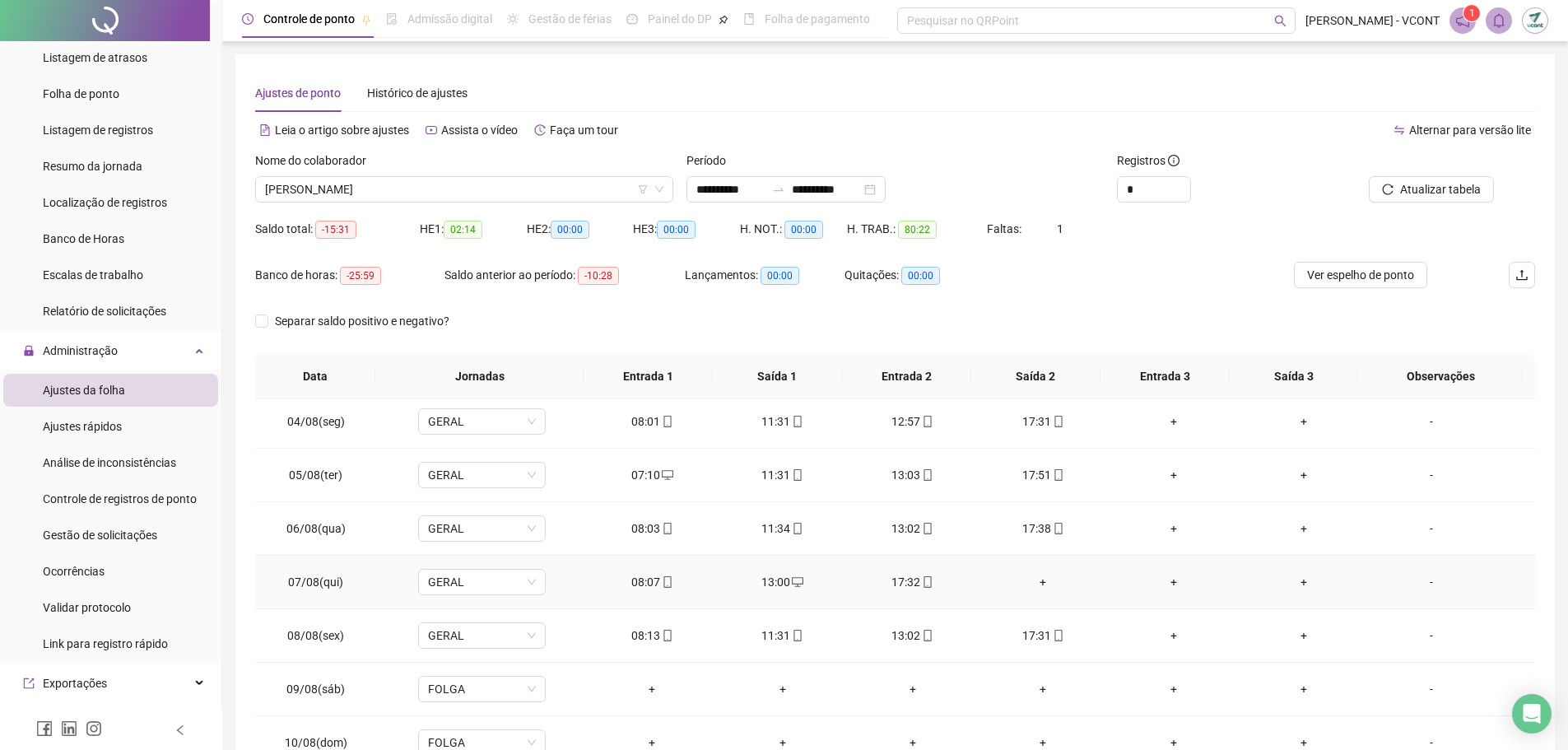
click at [1038, 585] on div "+" at bounding box center [1043, 582] width 103 height 18
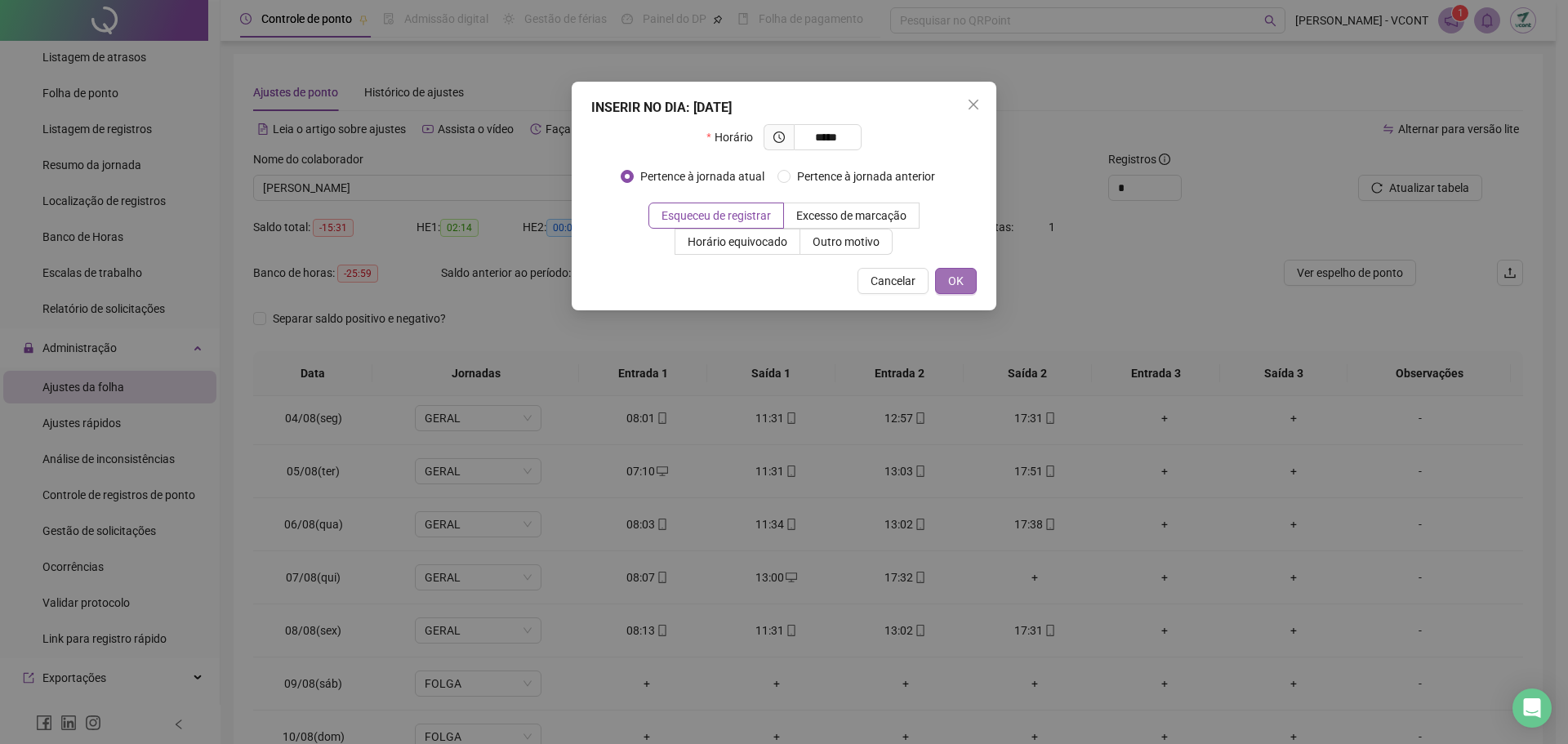
type input "*****"
click at [956, 281] on span "OK" at bounding box center [956, 281] width 16 height 18
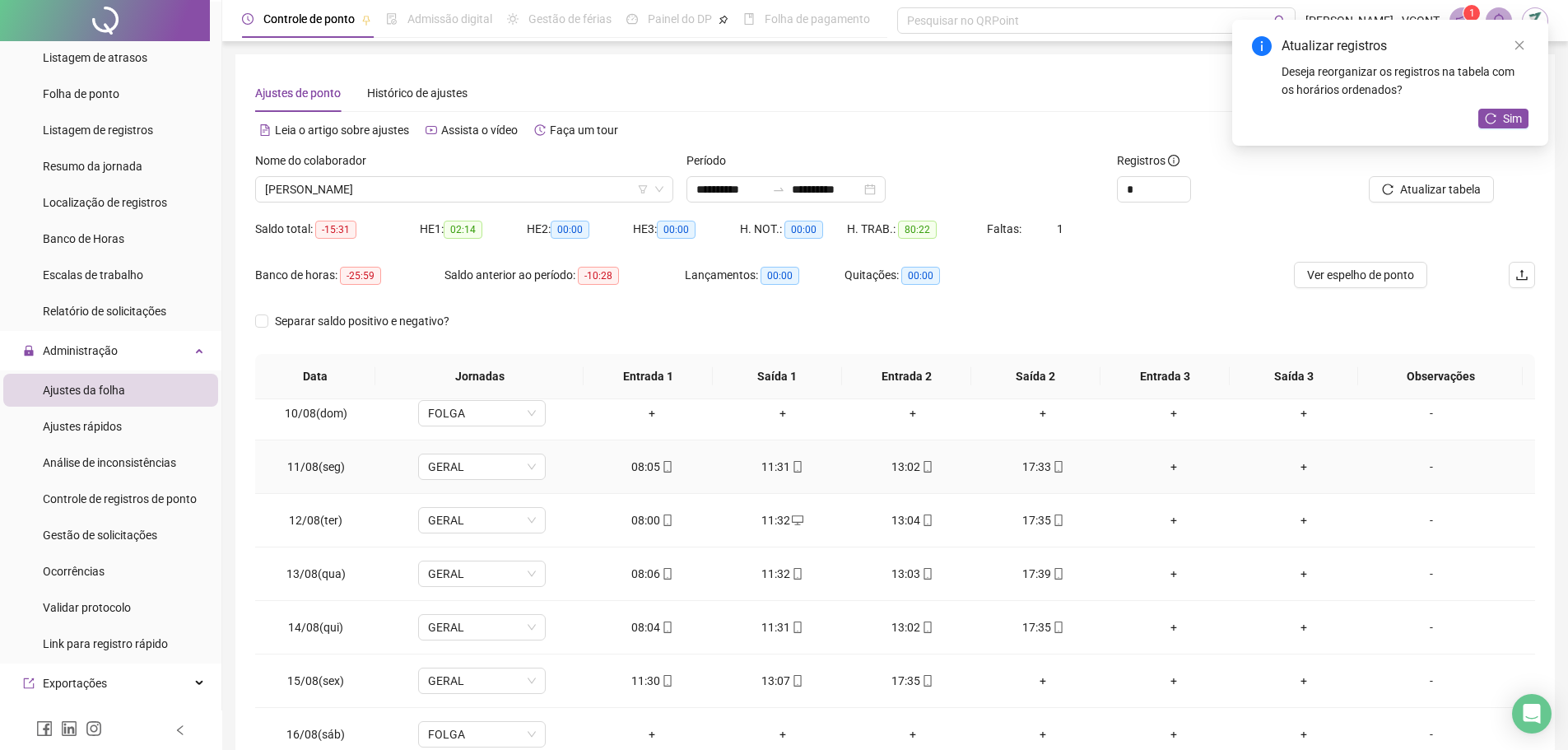
scroll to position [576, 0]
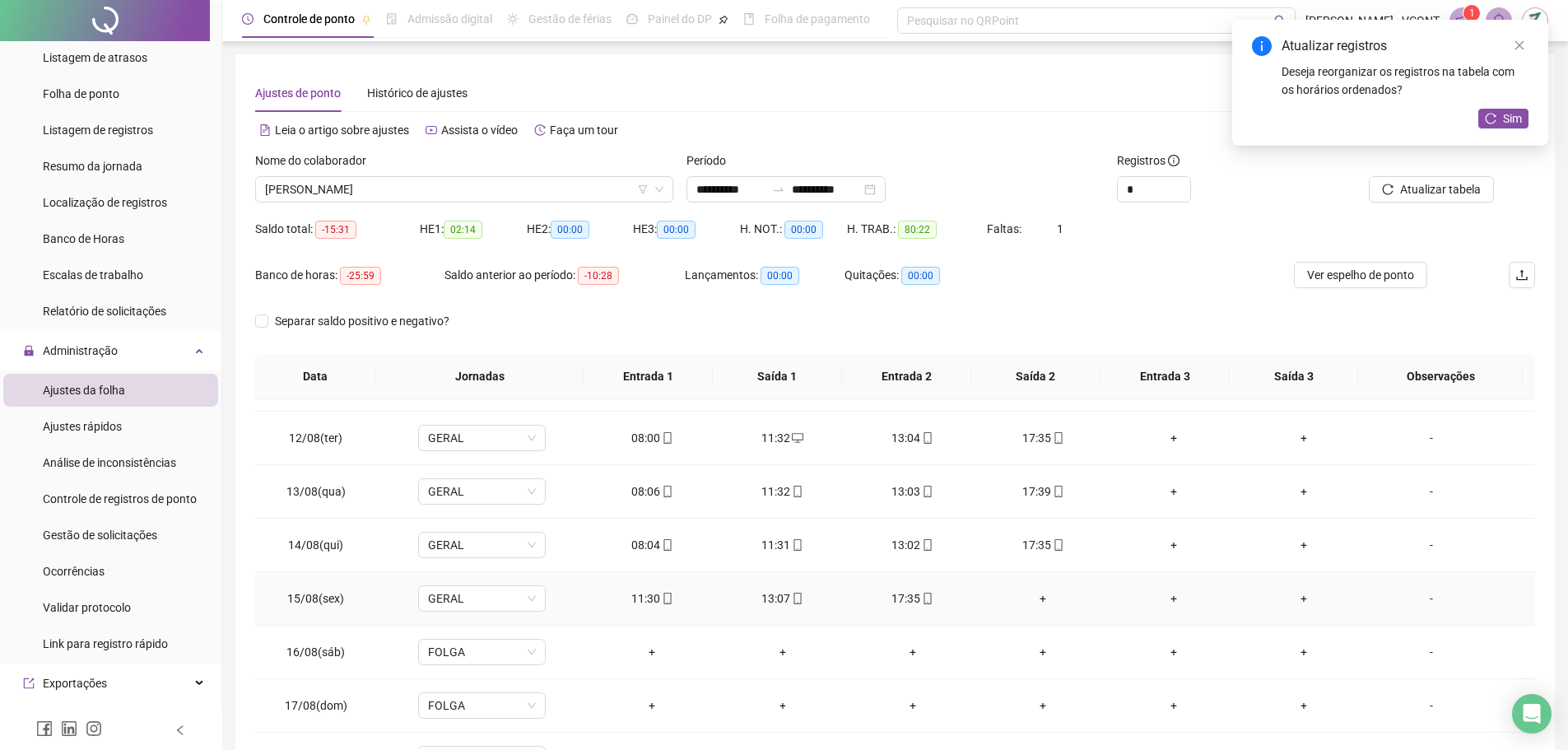
click at [1033, 599] on div "+" at bounding box center [1043, 598] width 103 height 18
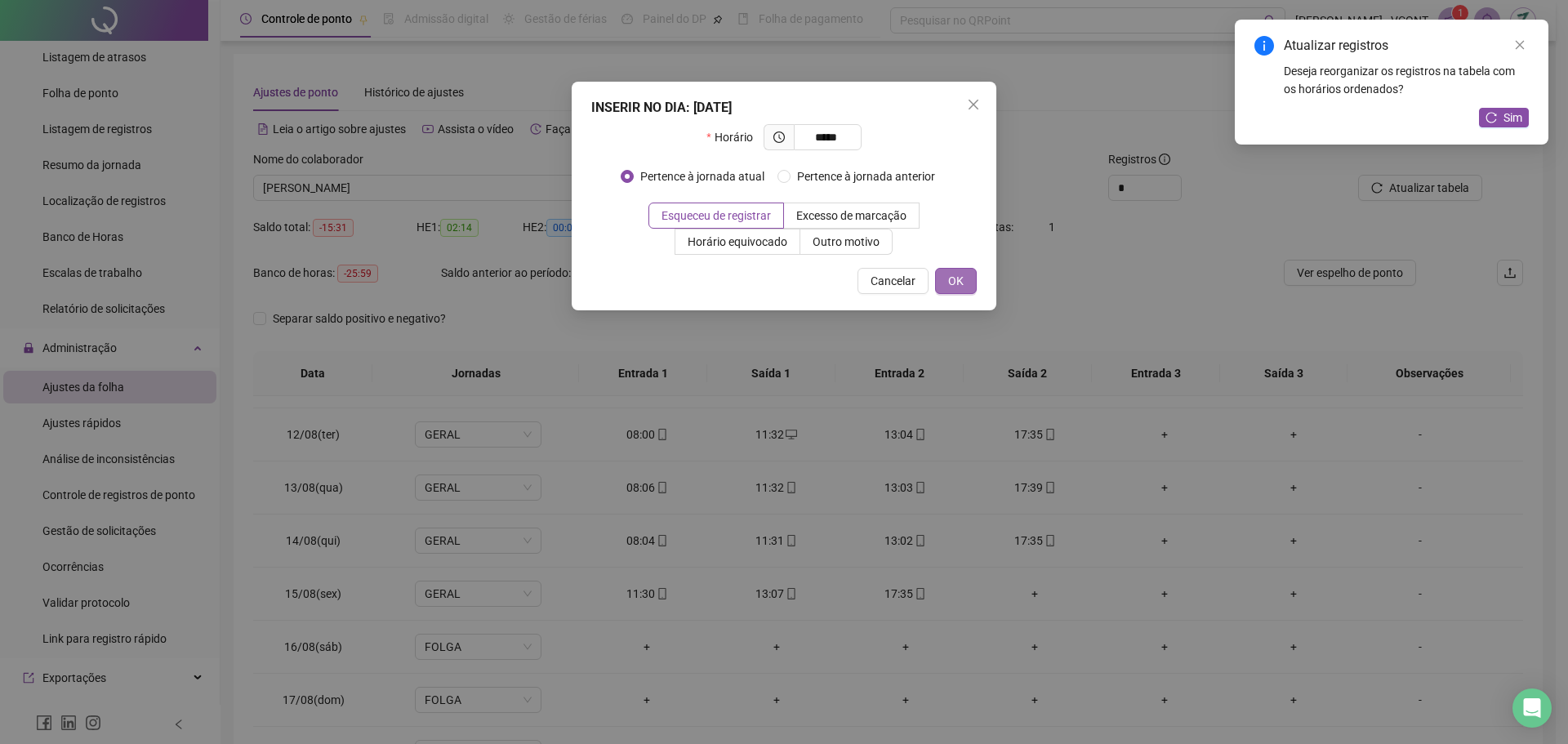
type input "*****"
click at [961, 283] on span "OK" at bounding box center [956, 281] width 16 height 18
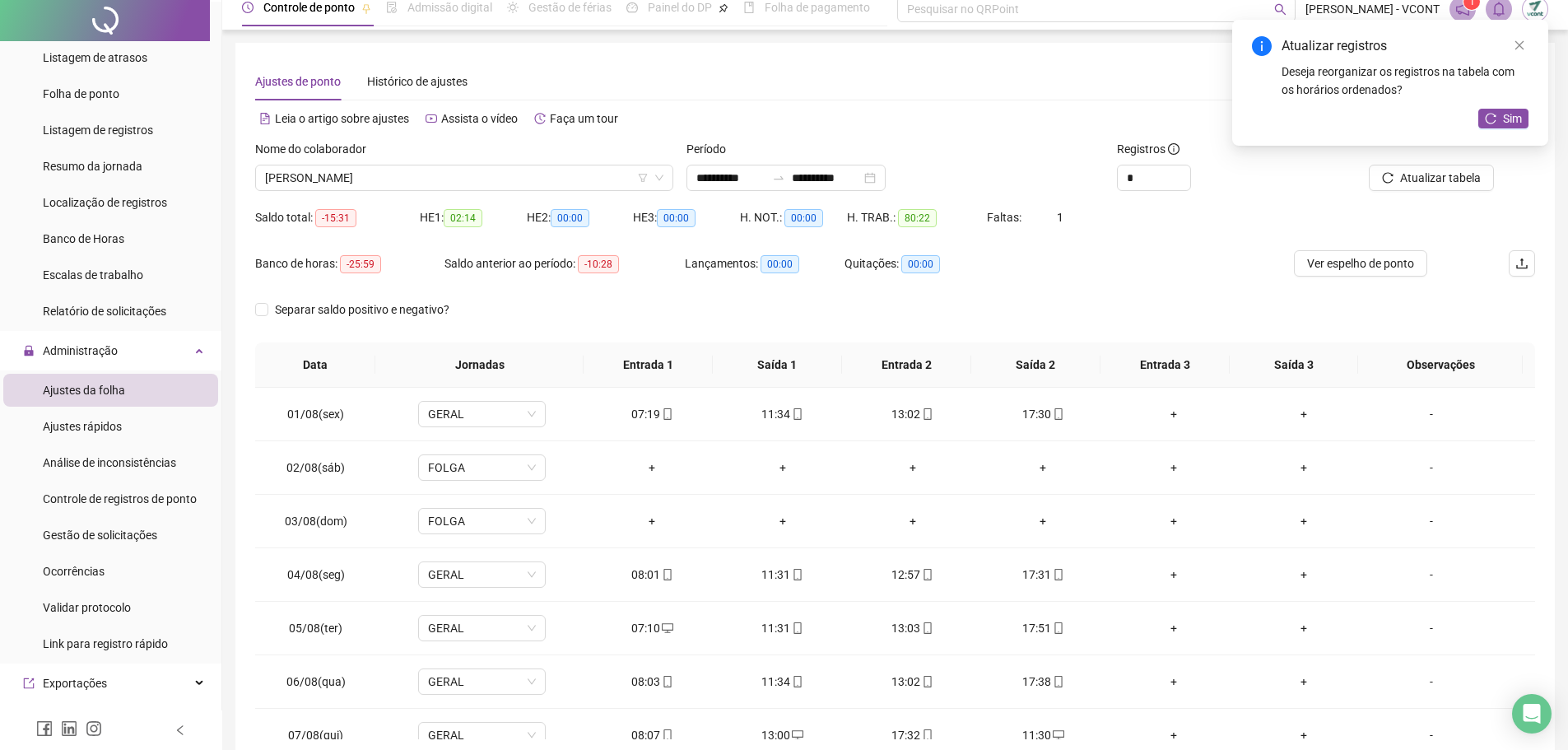
scroll to position [0, 0]
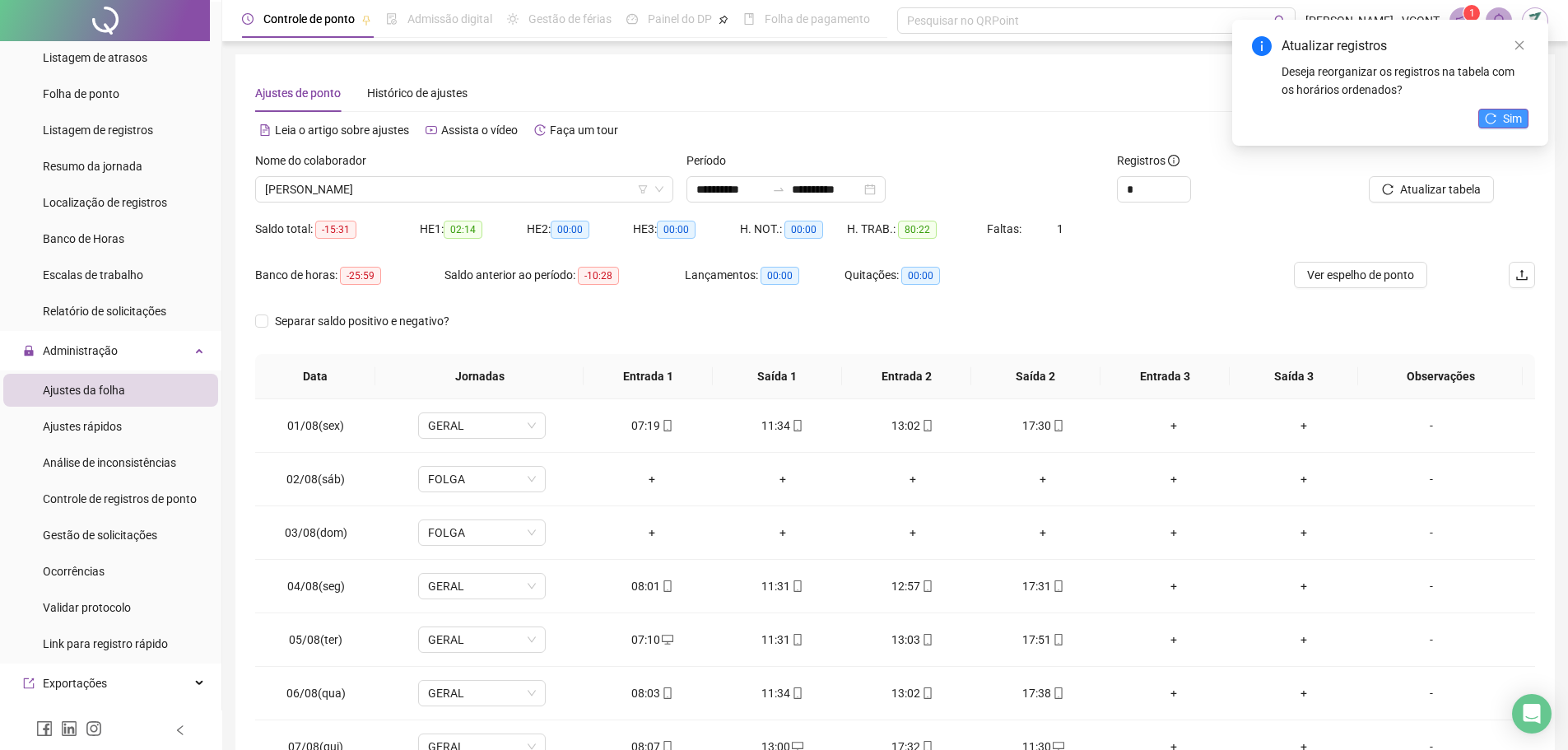
click at [1507, 118] on span "Sim" at bounding box center [1512, 118] width 19 height 18
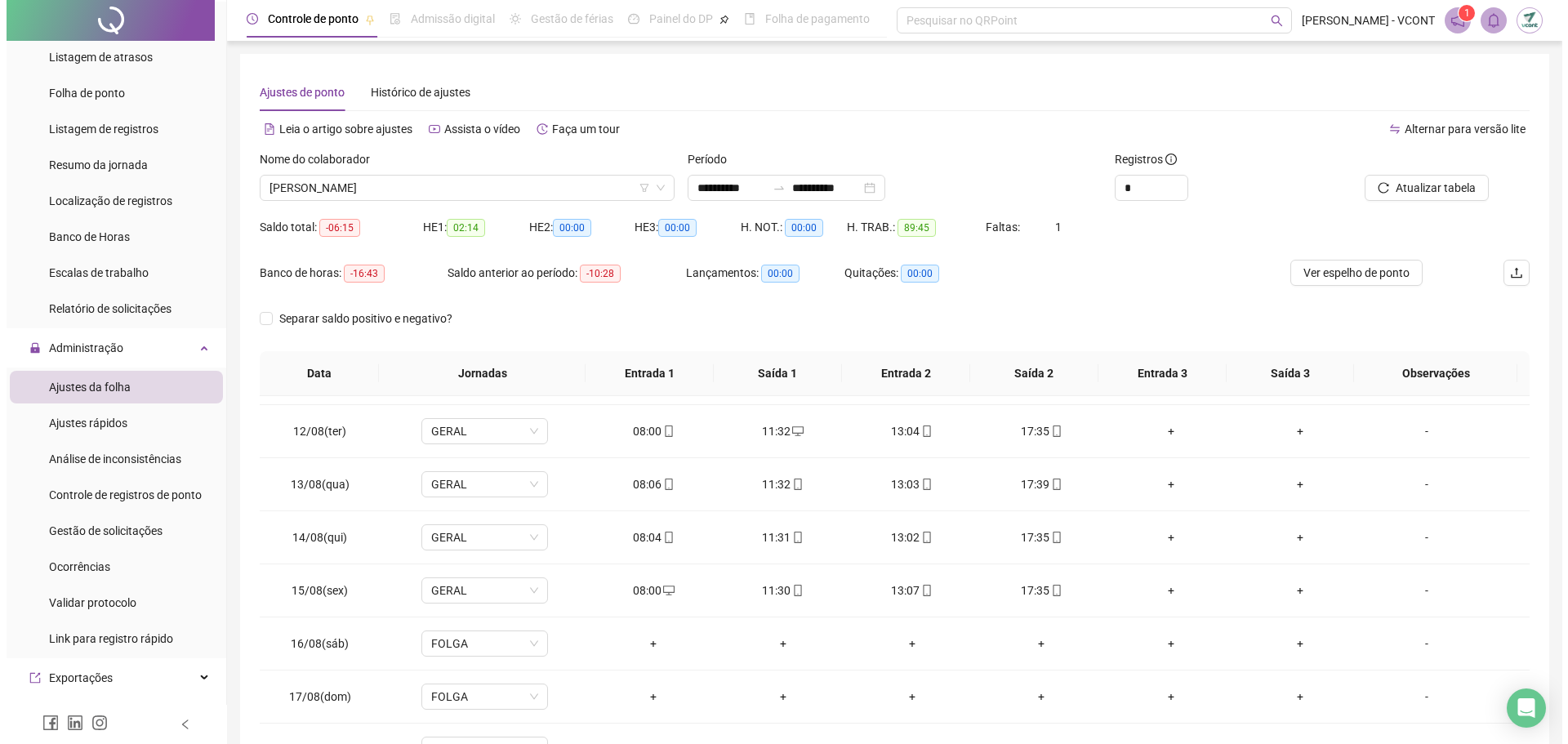
scroll to position [607, 0]
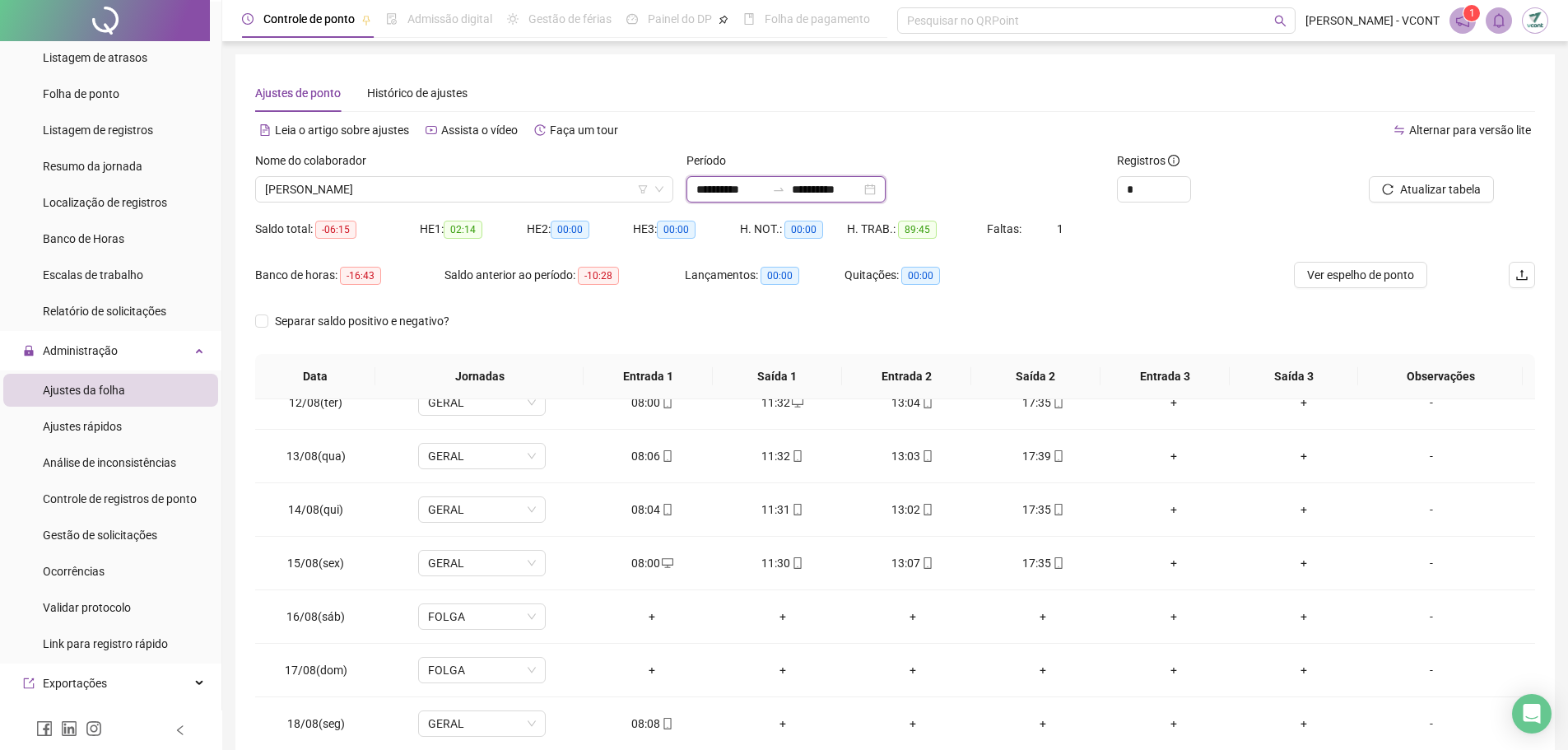
click at [820, 192] on input "**********" at bounding box center [827, 189] width 70 height 18
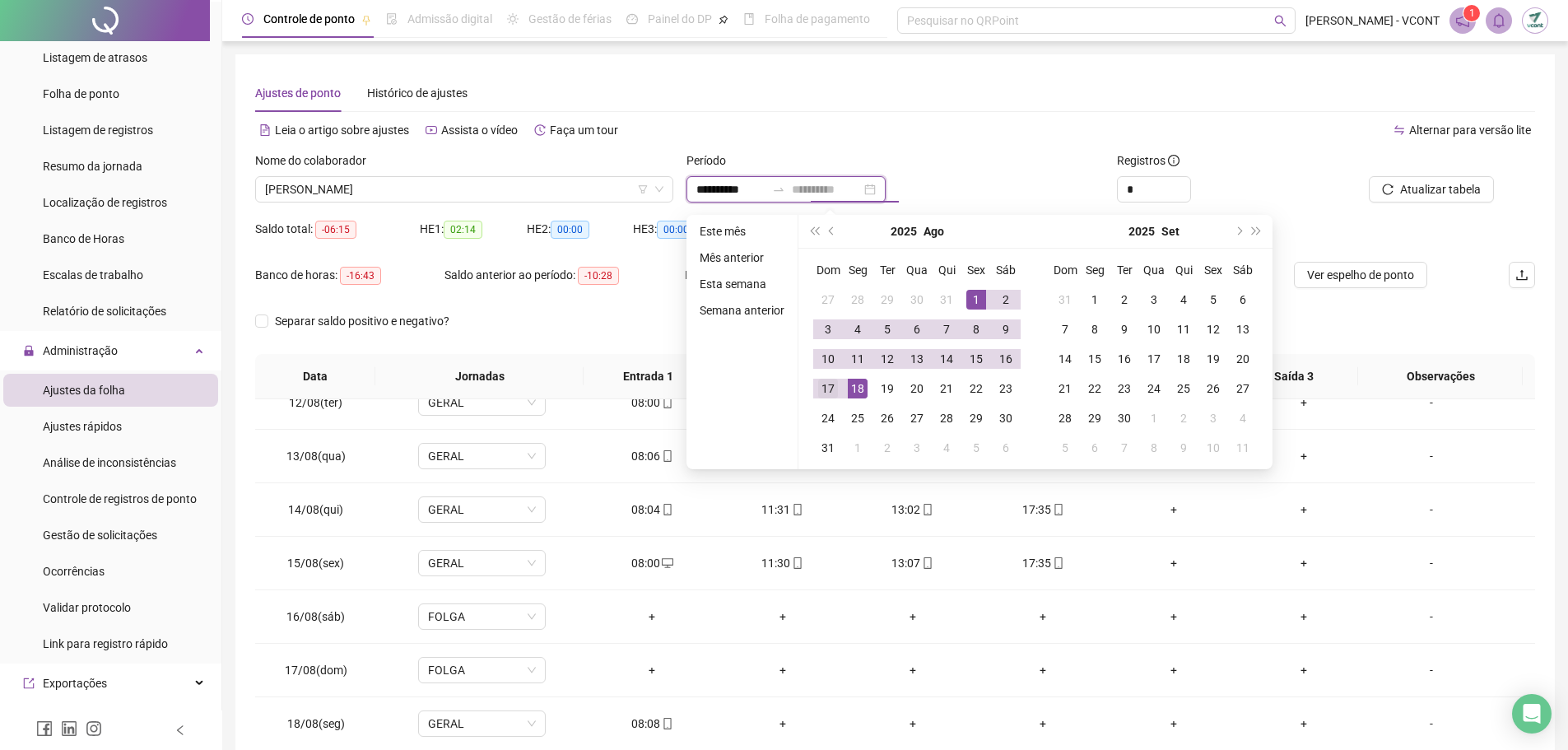
type input "**********"
click at [827, 385] on div "17" at bounding box center [829, 389] width 20 height 20
click at [1410, 177] on button "Atualizar tabela" at bounding box center [1432, 189] width 125 height 26
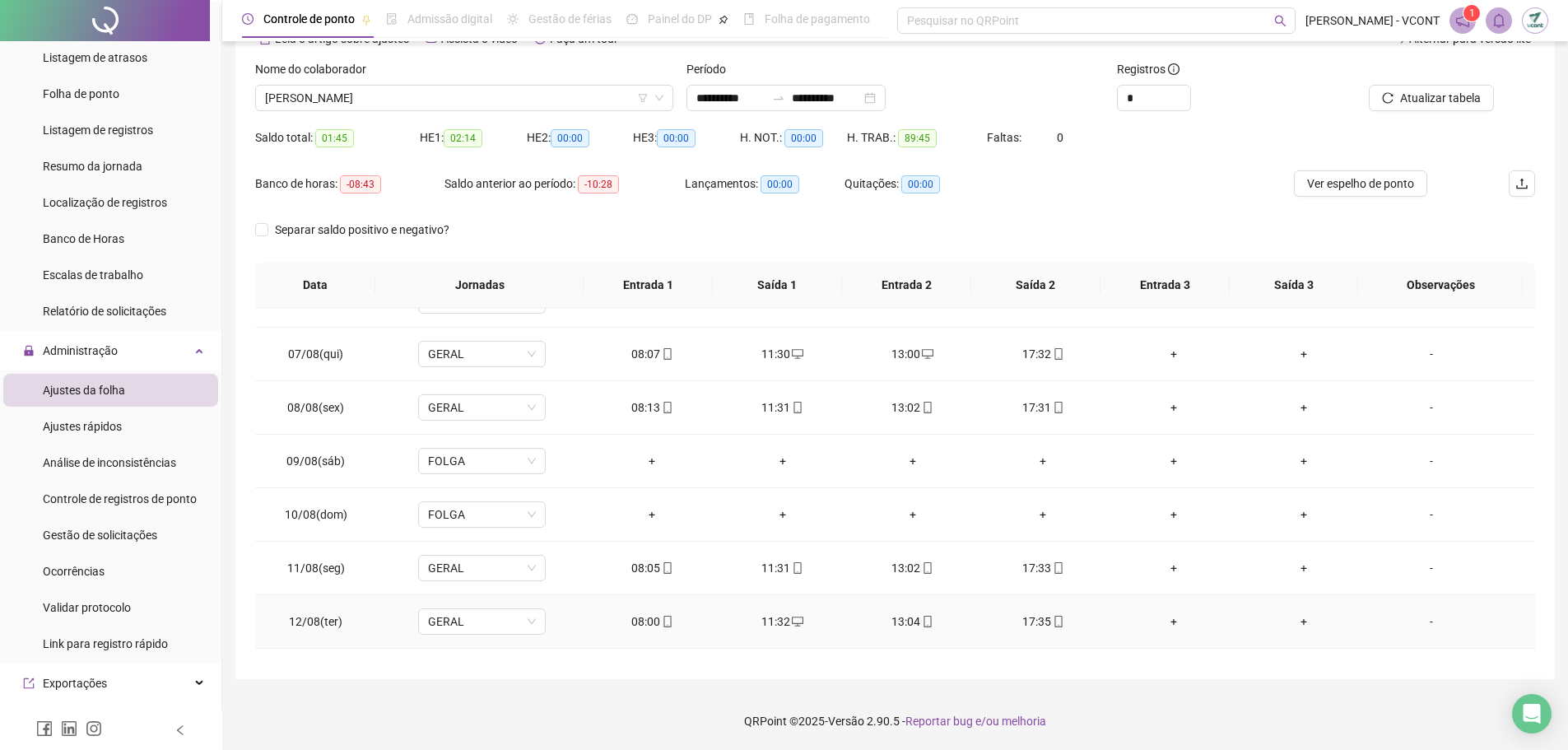
scroll to position [229, 0]
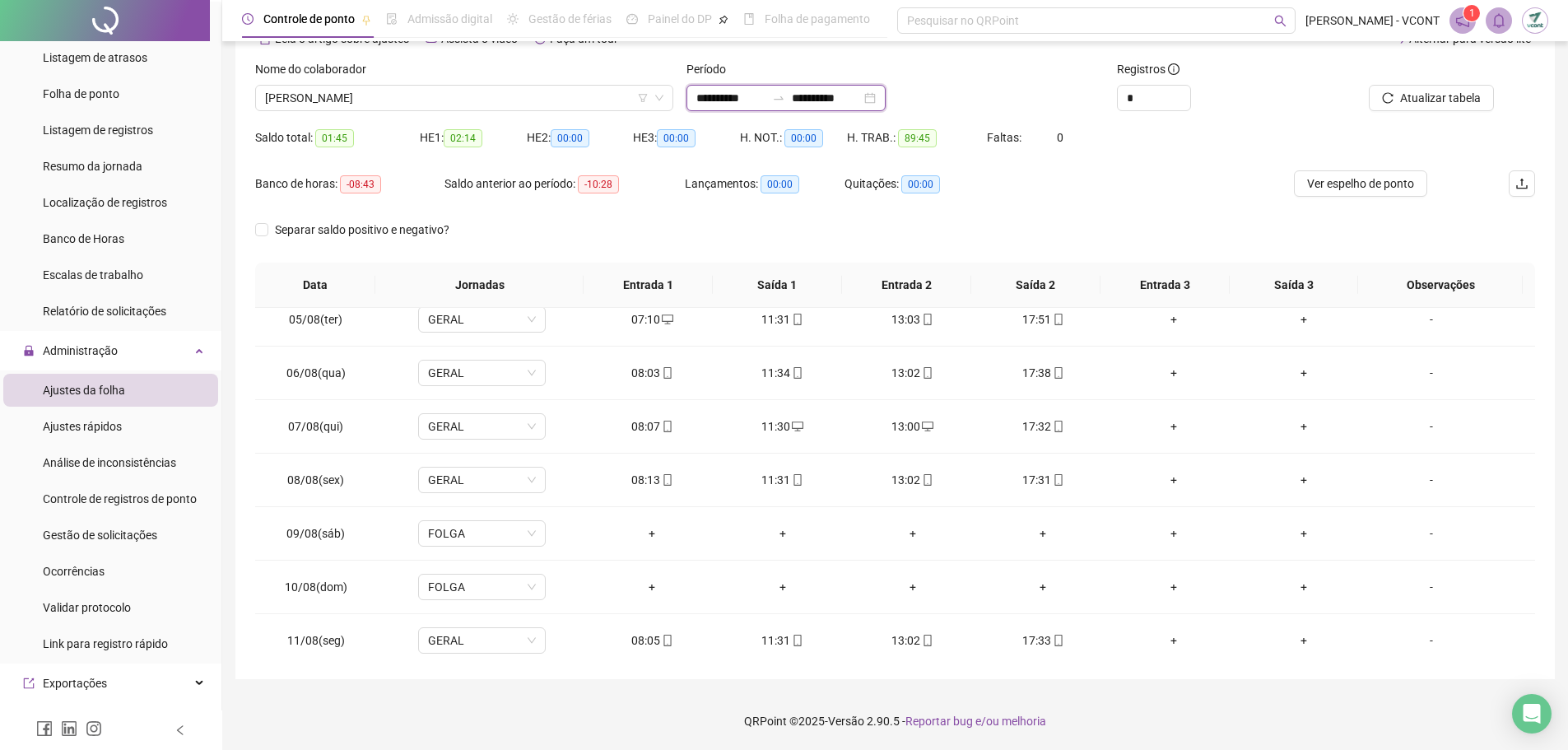
click at [737, 94] on input "**********" at bounding box center [731, 97] width 70 height 18
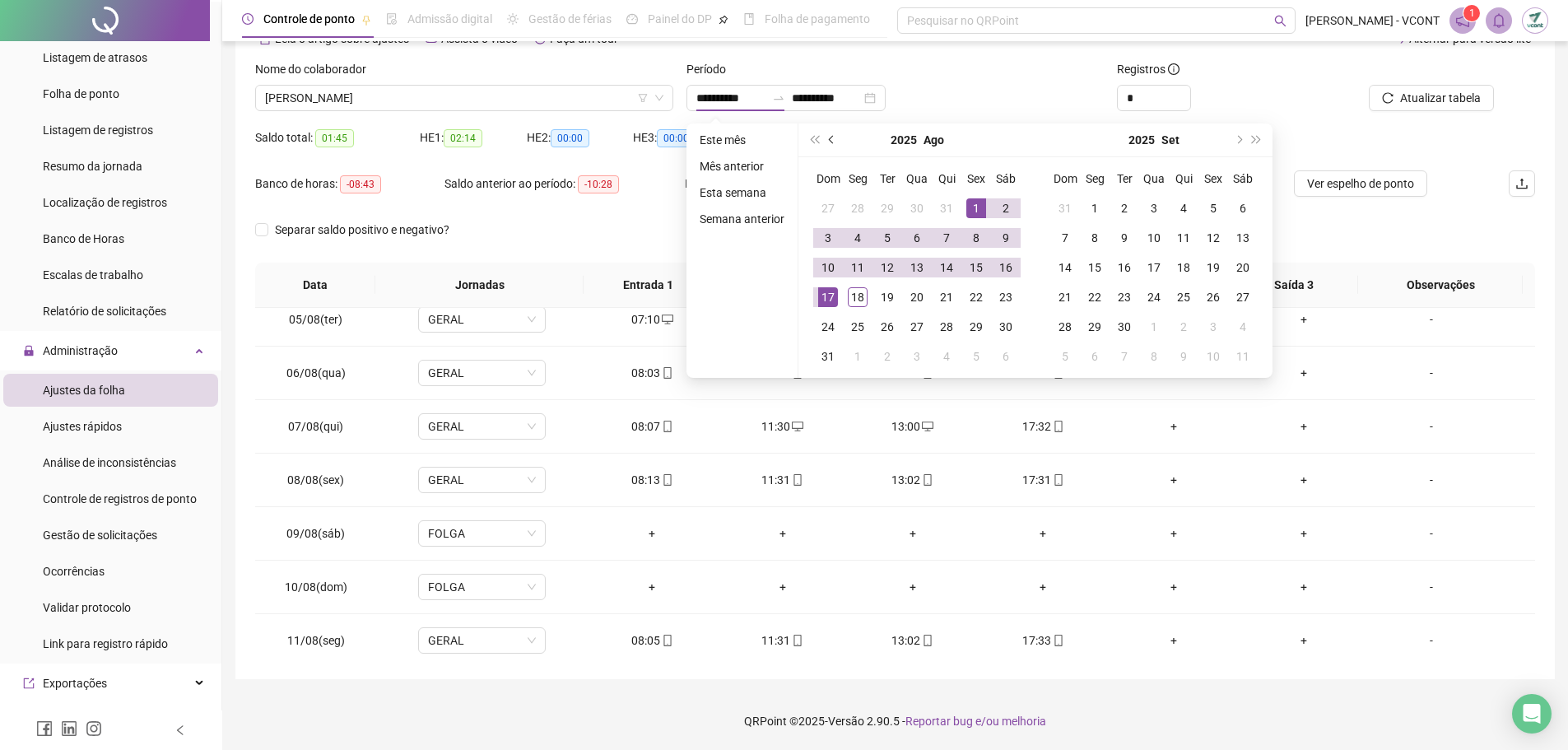
click at [829, 140] on span "prev-year" at bounding box center [833, 140] width 8 height 8
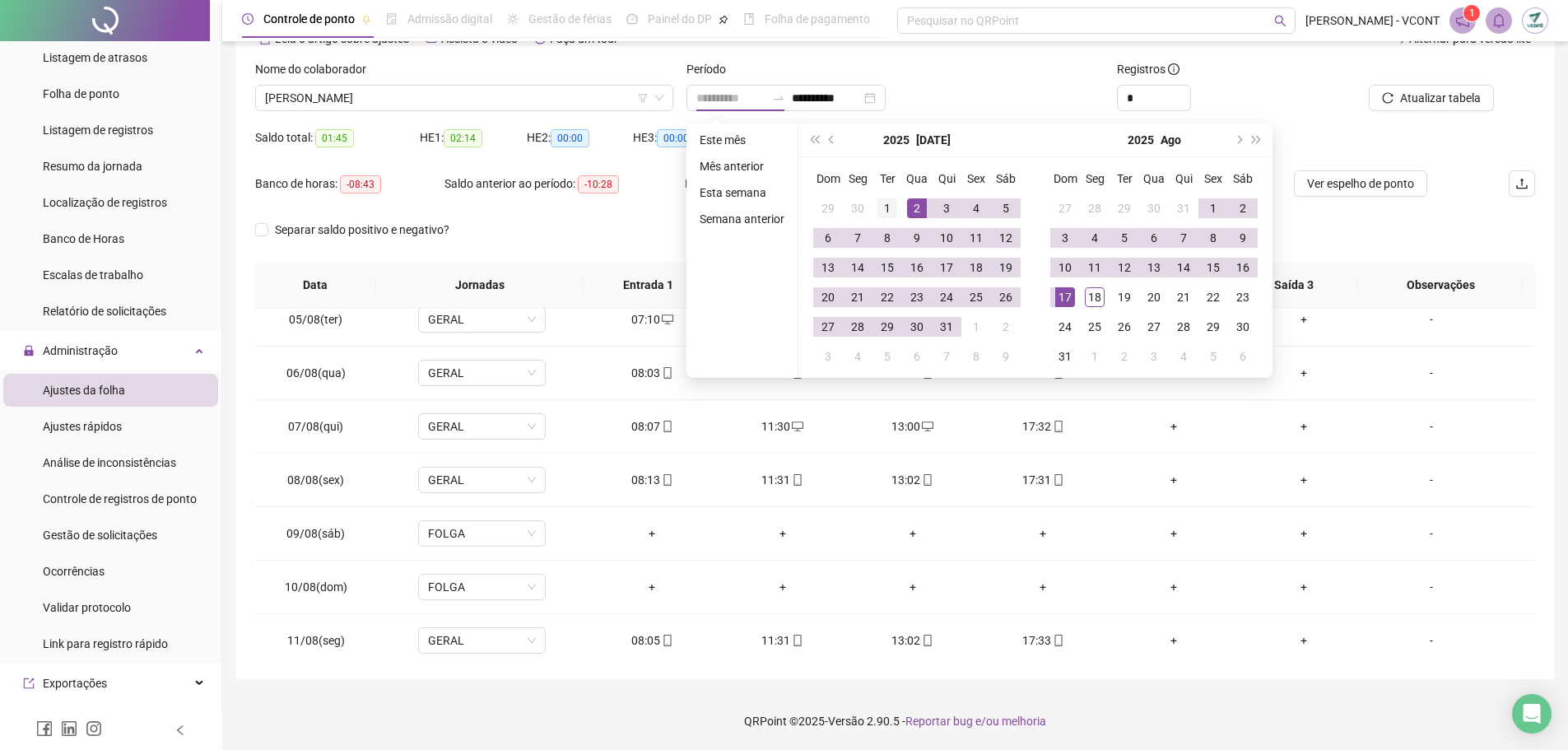
type input "**********"
click at [883, 208] on div "1" at bounding box center [887, 208] width 20 height 20
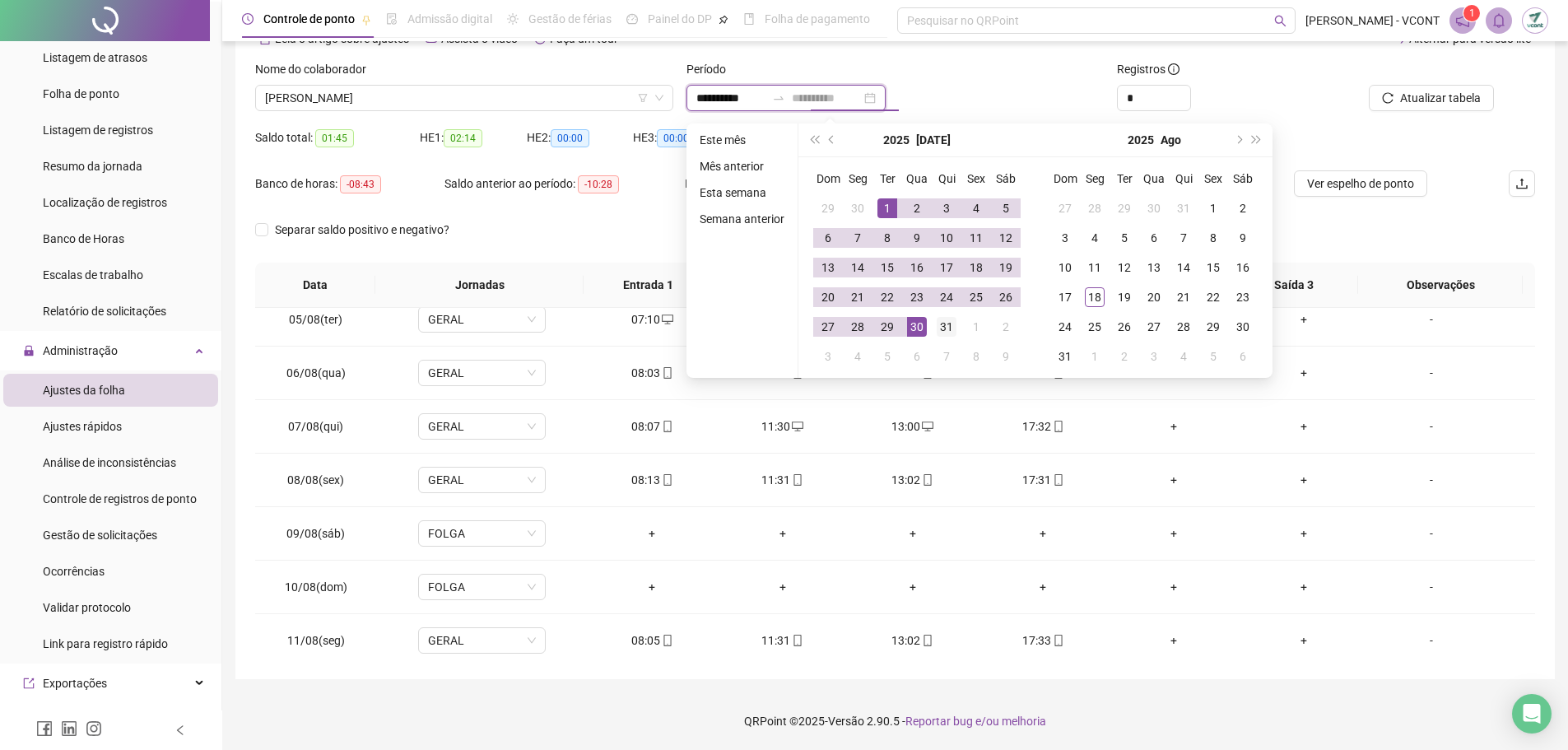
type input "**********"
drag, startPoint x: 942, startPoint y: 322, endPoint x: 973, endPoint y: 317, distance: 31.4
click at [942, 322] on div "31" at bounding box center [947, 327] width 20 height 20
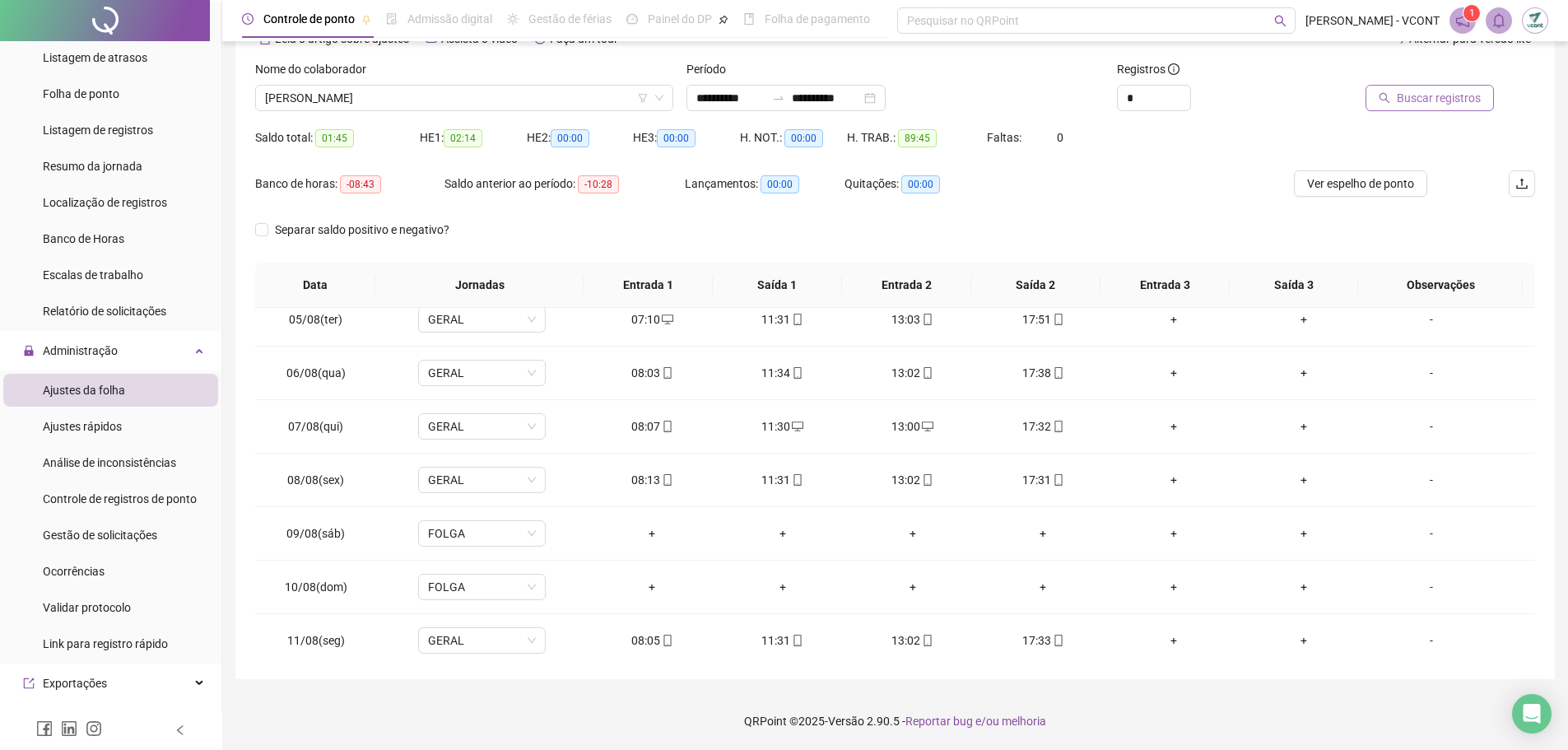
click at [1449, 100] on span "Buscar registros" at bounding box center [1439, 97] width 84 height 18
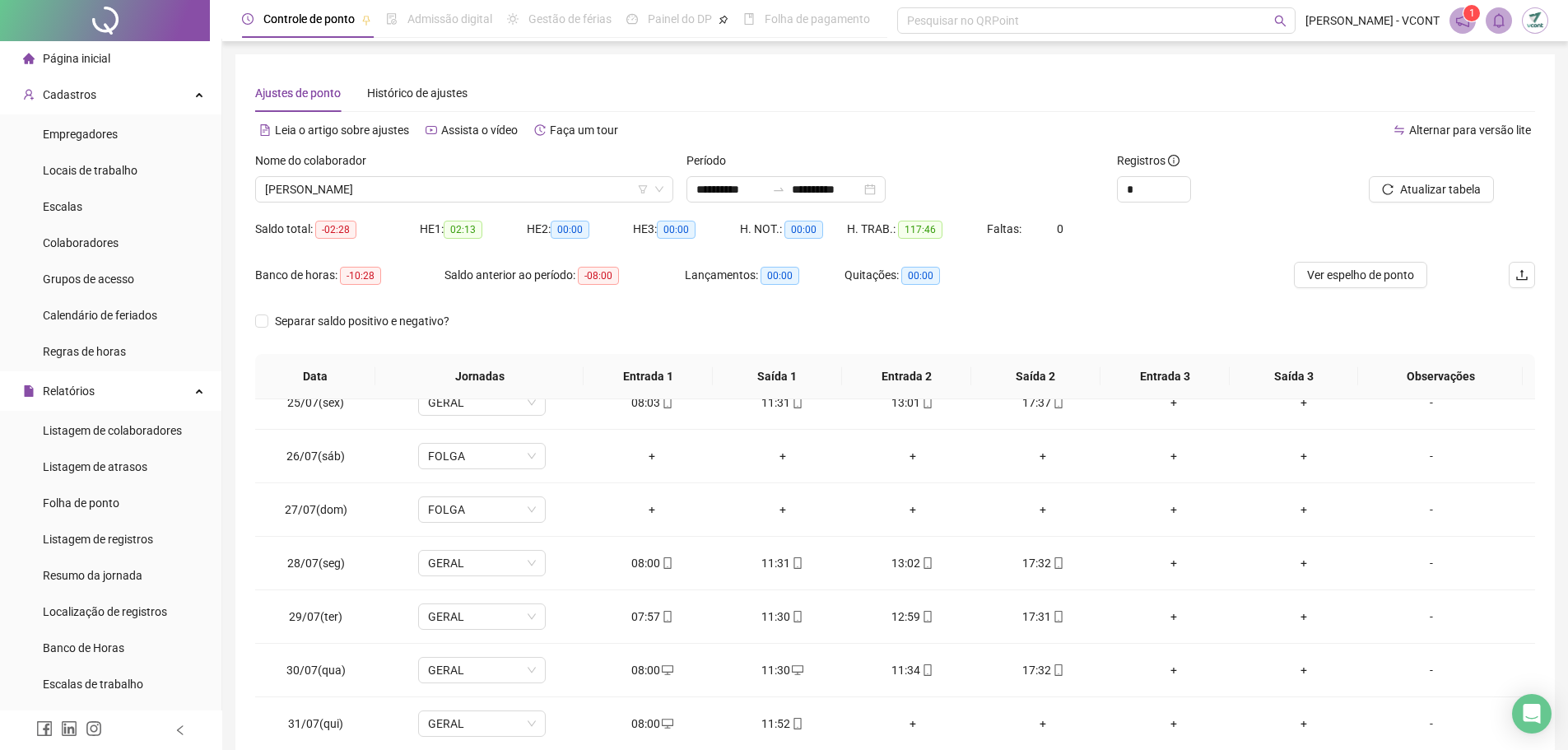
scroll to position [0, 0]
